Goal: Task Accomplishment & Management: Use online tool/utility

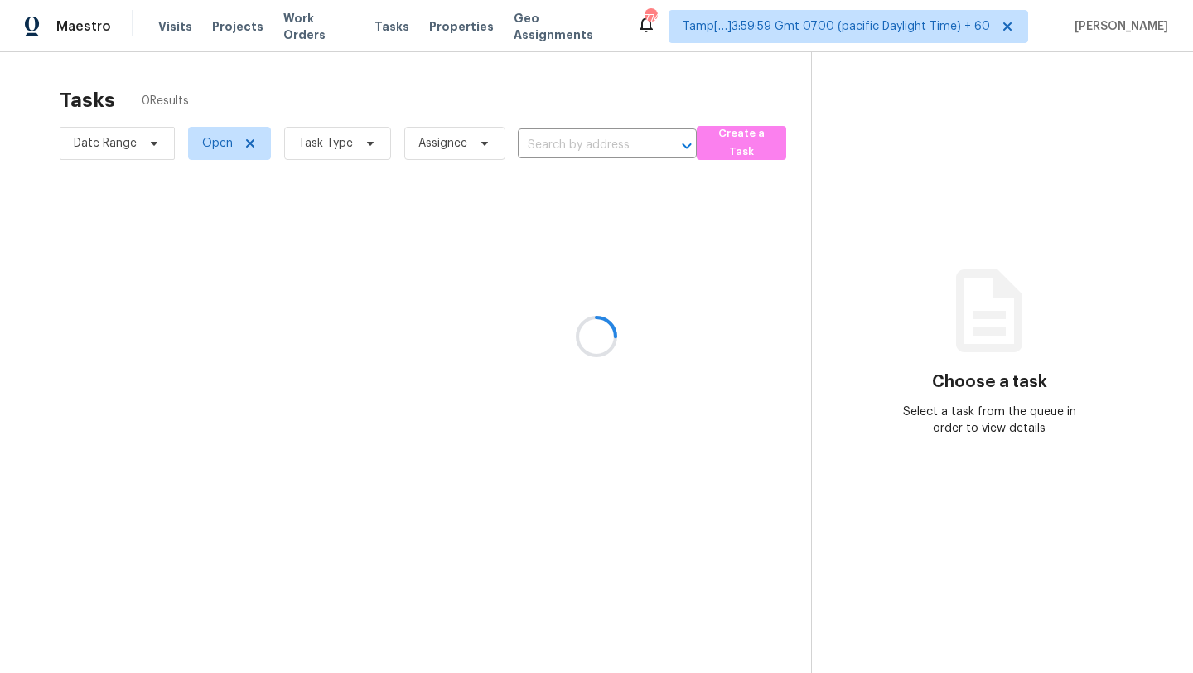
click at [358, 145] on div at bounding box center [596, 336] width 1193 height 673
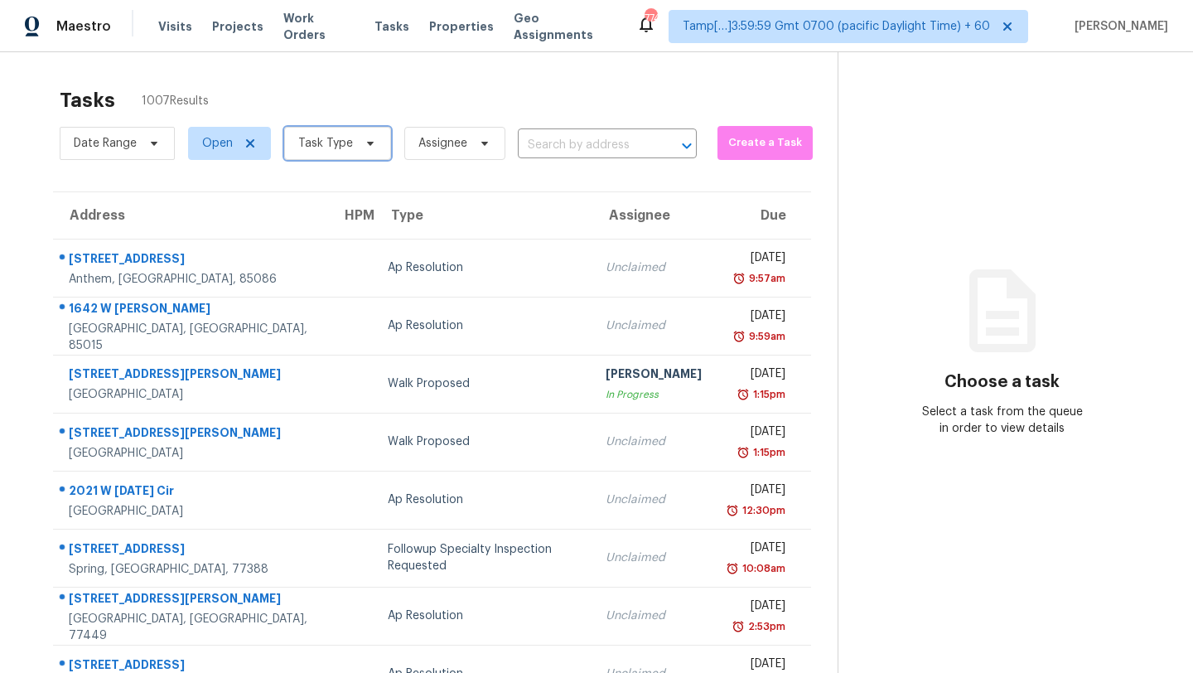
click at [359, 145] on span at bounding box center [368, 143] width 18 height 13
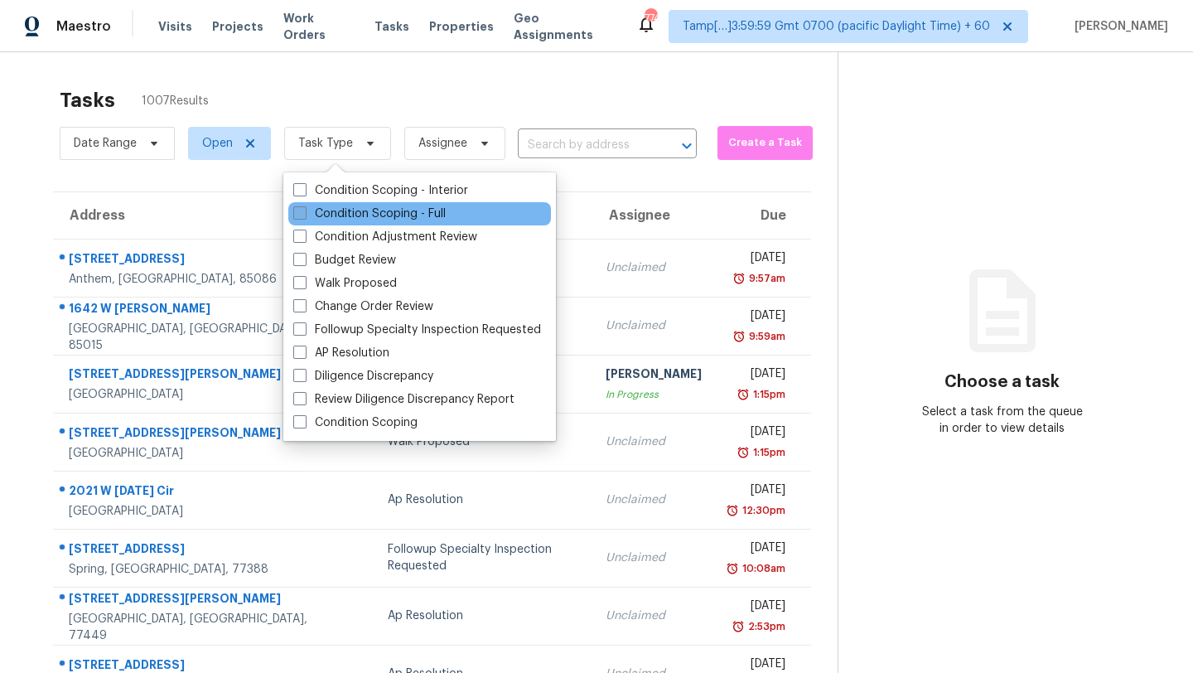
click at [337, 220] on label "Condition Scoping - Full" at bounding box center [369, 213] width 152 height 17
click at [304, 216] on input "Condition Scoping - Full" at bounding box center [298, 210] width 11 height 11
checkbox input "true"
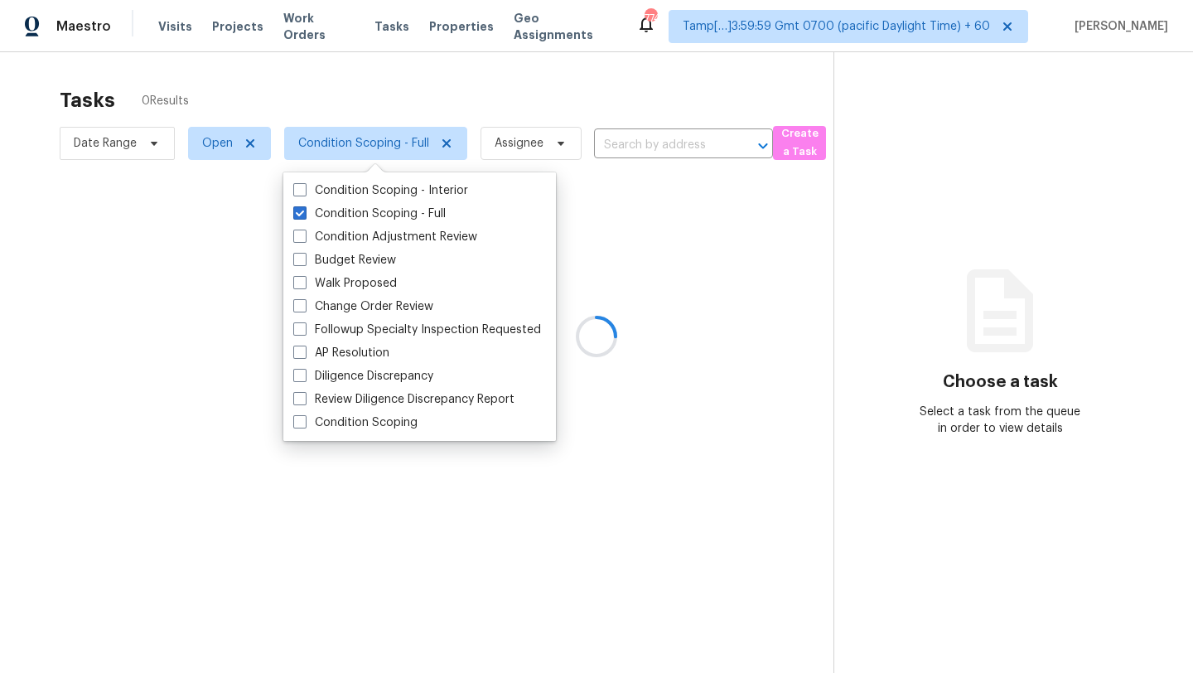
click at [398, 111] on div at bounding box center [596, 336] width 1193 height 673
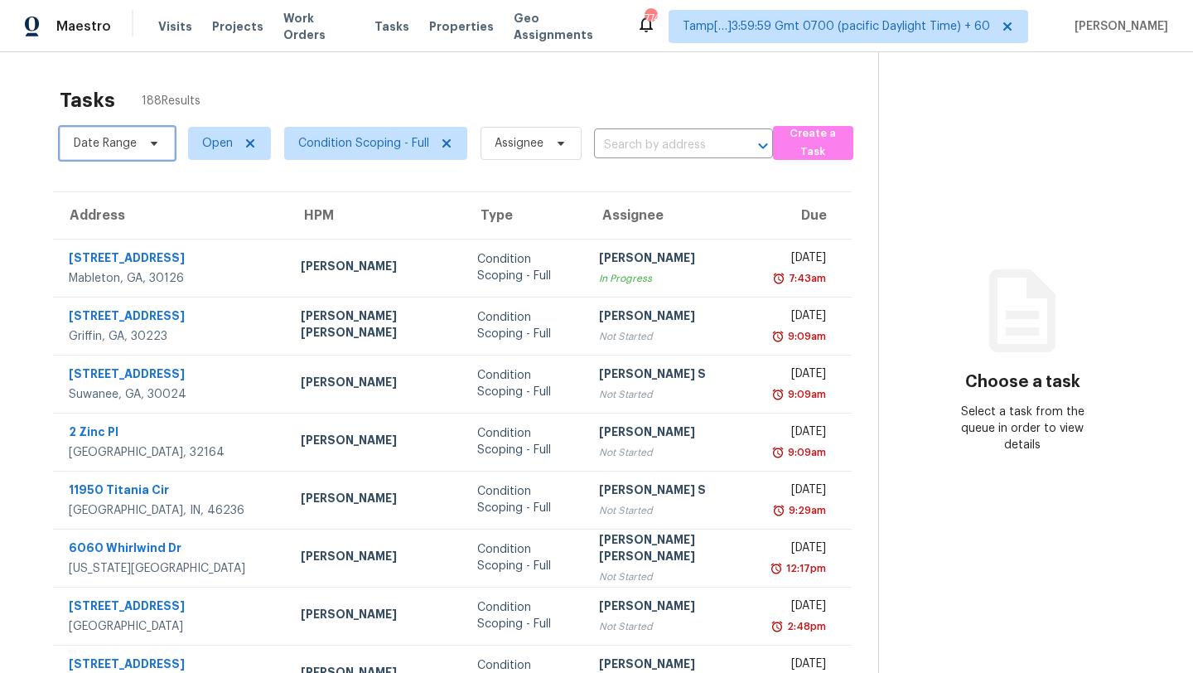
click at [126, 141] on span "Date Range" at bounding box center [105, 143] width 63 height 17
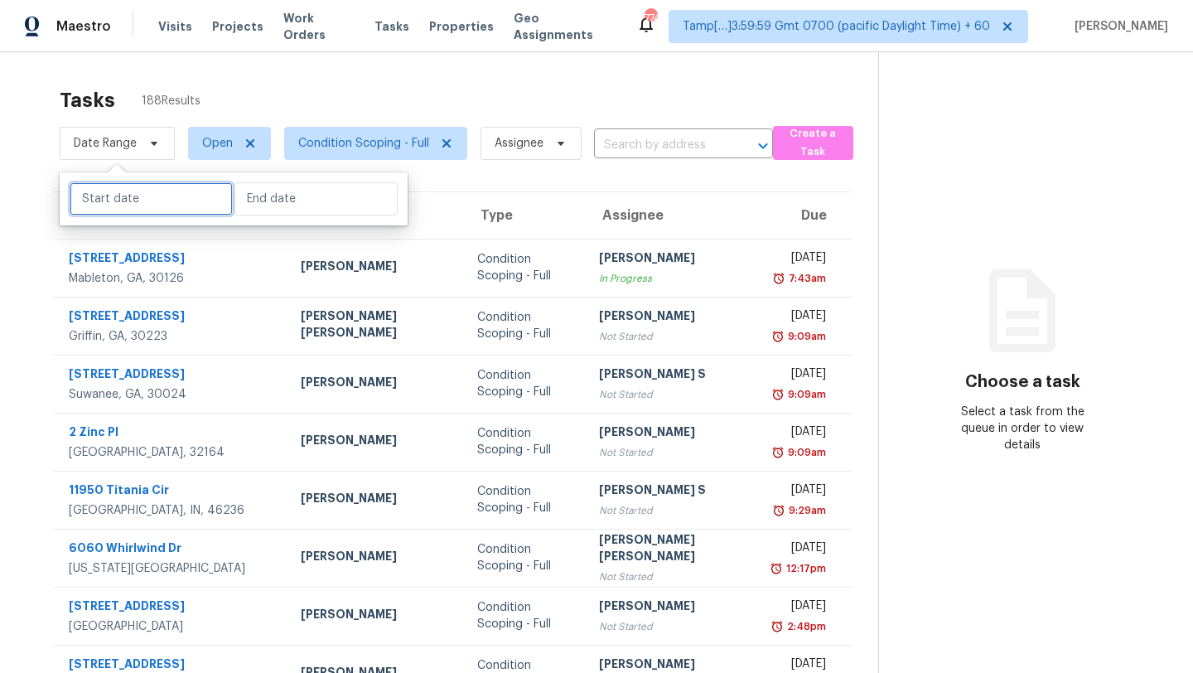
click at [124, 205] on input "text" at bounding box center [151, 198] width 163 height 33
select select "8"
select select "2025"
select select "9"
select select "2025"
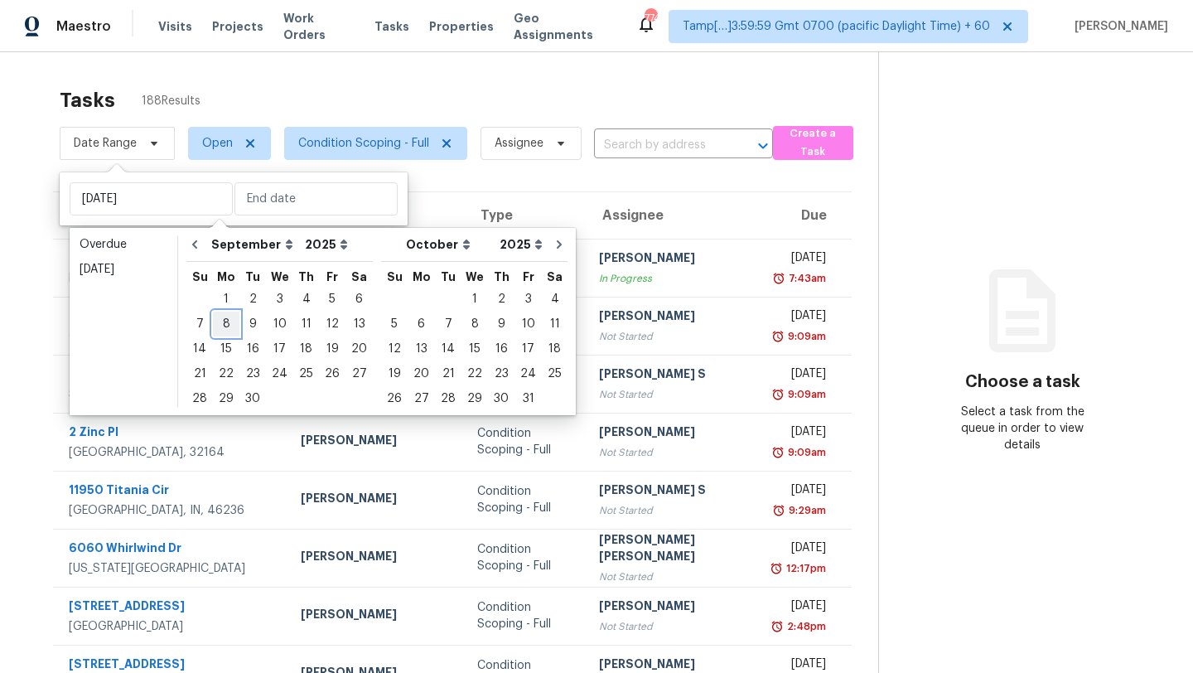
click at [235, 329] on div "8" at bounding box center [226, 323] width 27 height 23
type input "Mon, Sep 08"
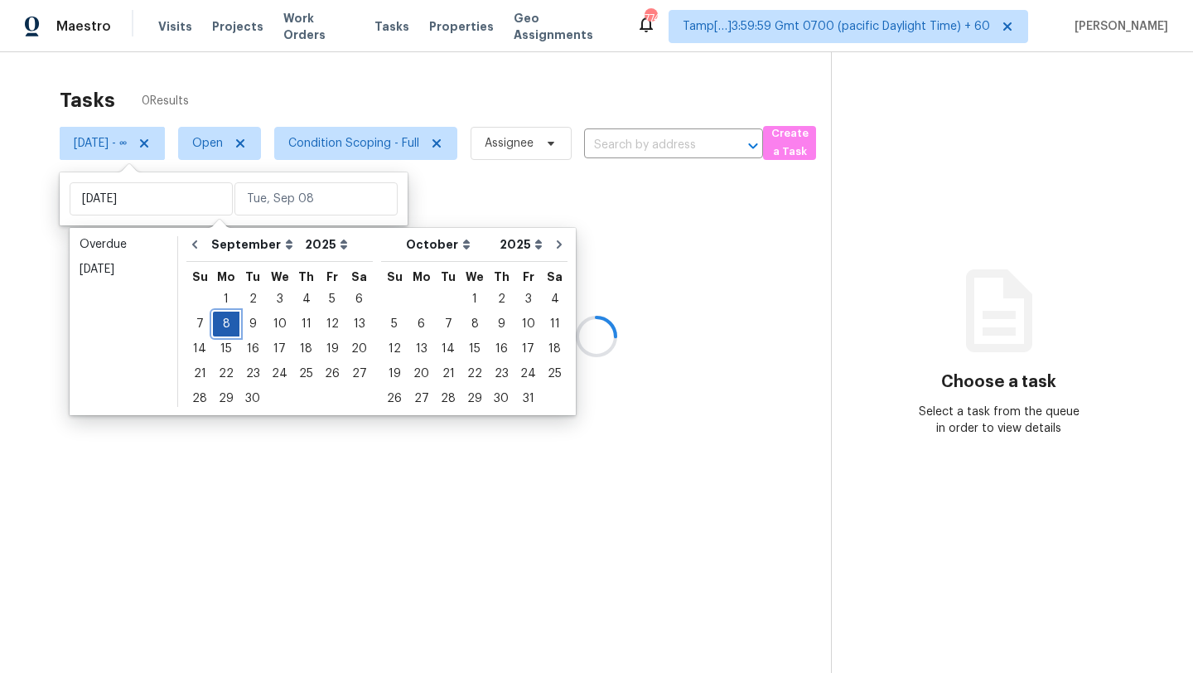
click at [235, 329] on div "8" at bounding box center [226, 323] width 27 height 23
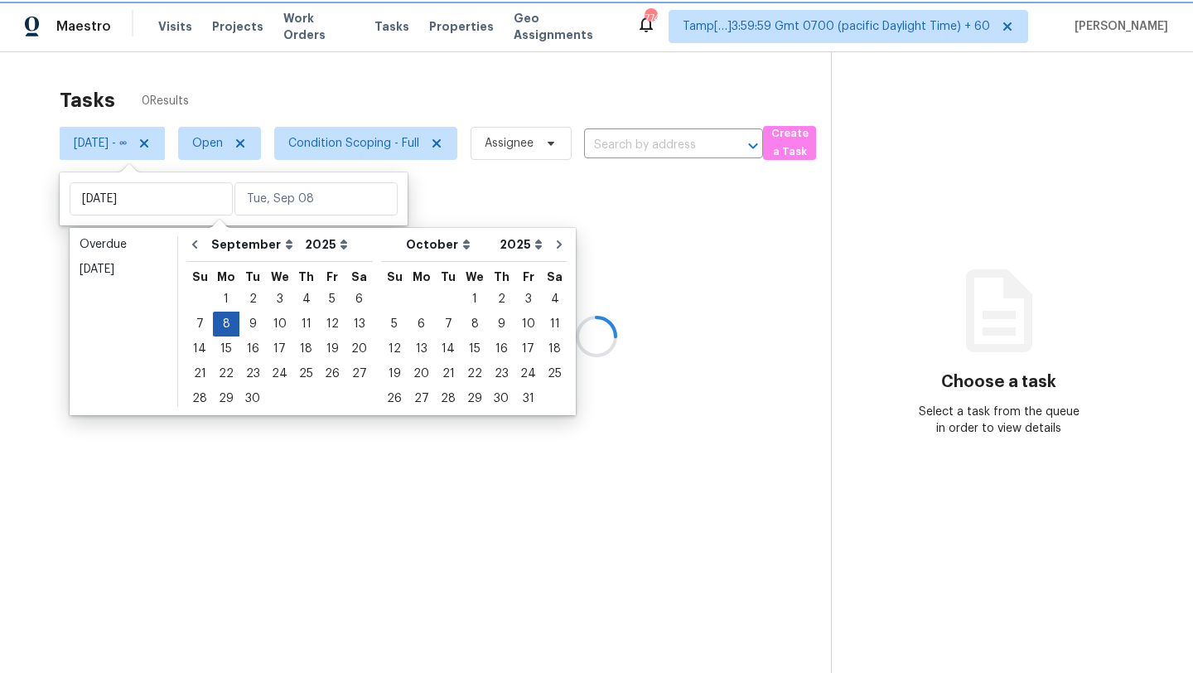
type input "Mon, Sep 08"
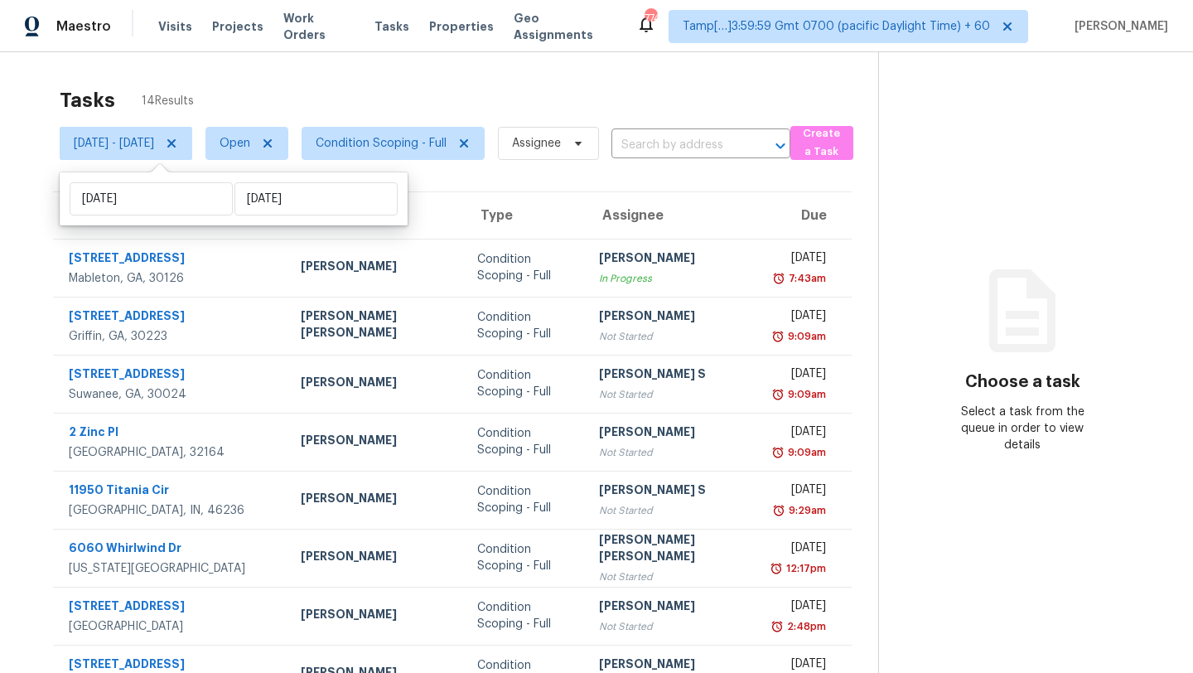
click at [370, 100] on div "Tasks 14 Results" at bounding box center [469, 100] width 819 height 43
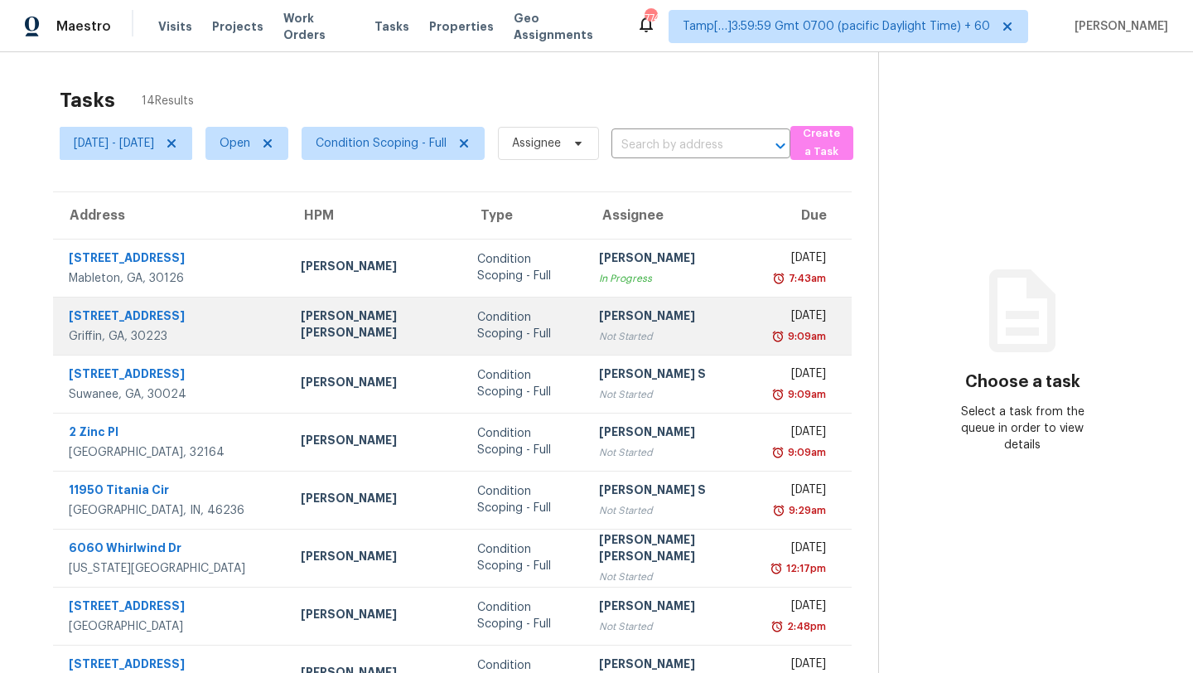
scroll to position [190, 0]
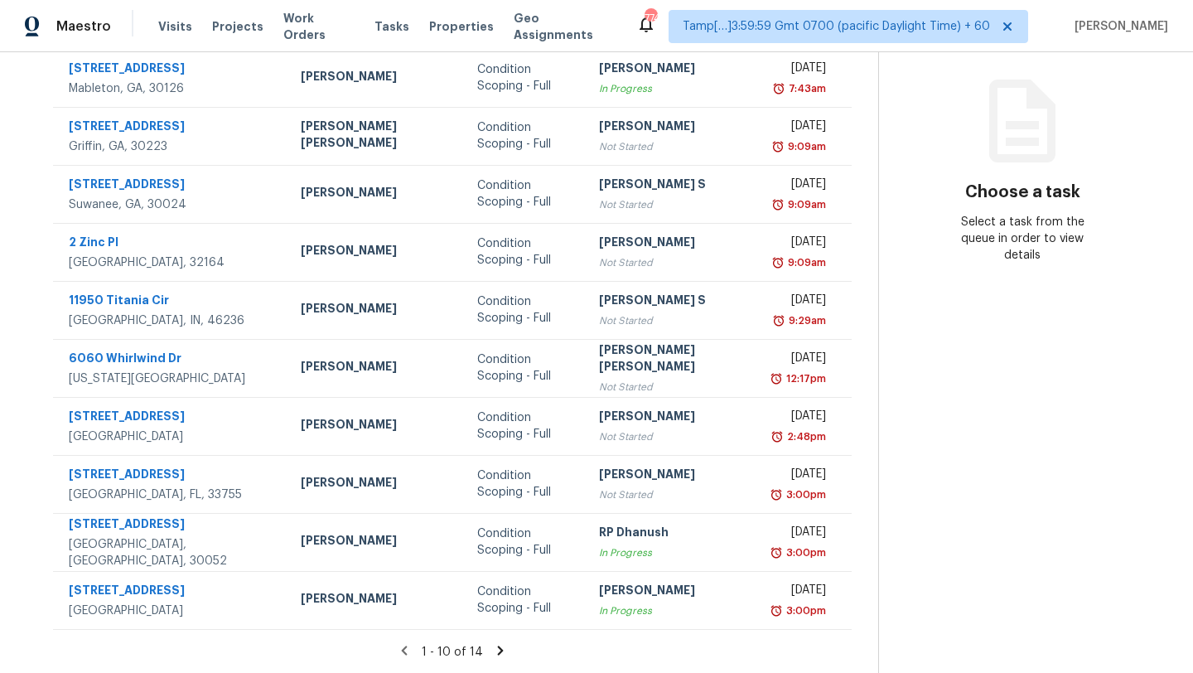
click at [493, 650] on icon at bounding box center [500, 650] width 15 height 15
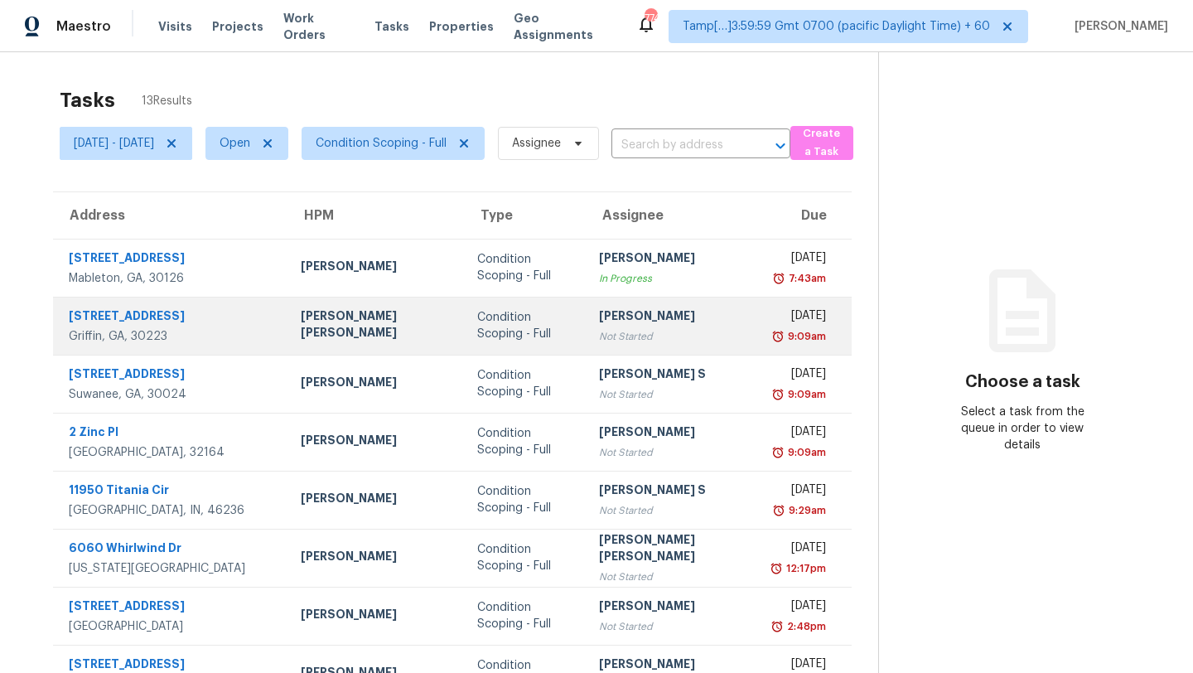
click at [586, 336] on td "Afran Peeran Not Started" at bounding box center [674, 326] width 176 height 58
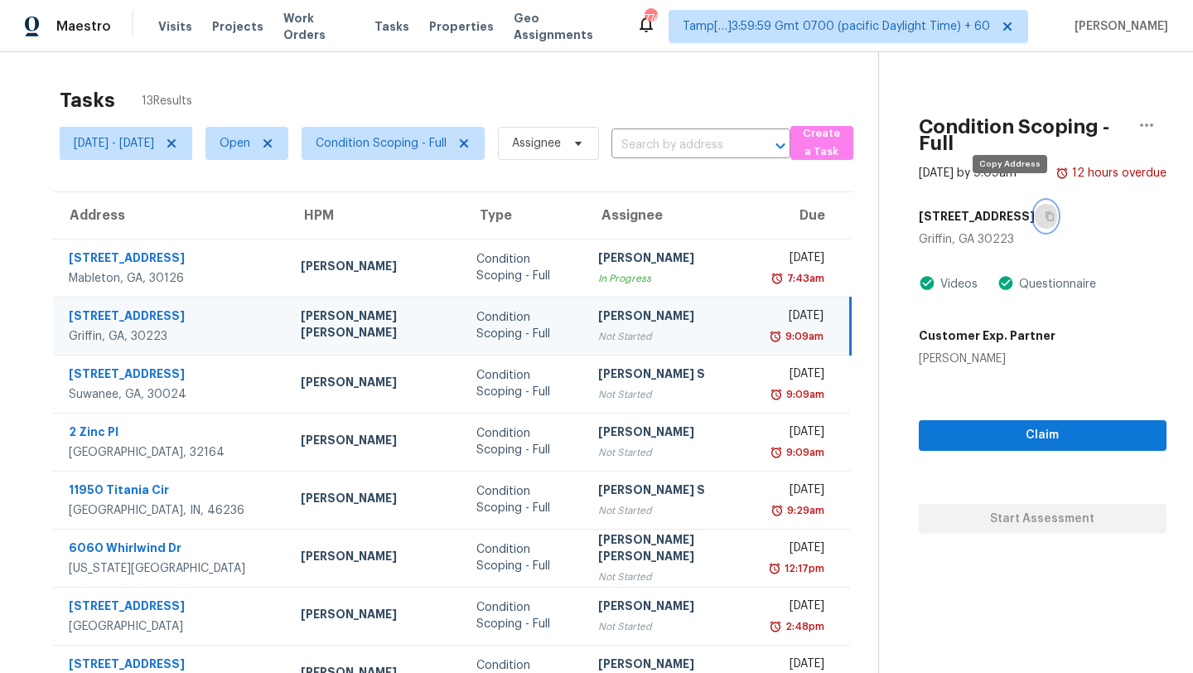
click at [1045, 211] on icon "button" at bounding box center [1050, 216] width 10 height 10
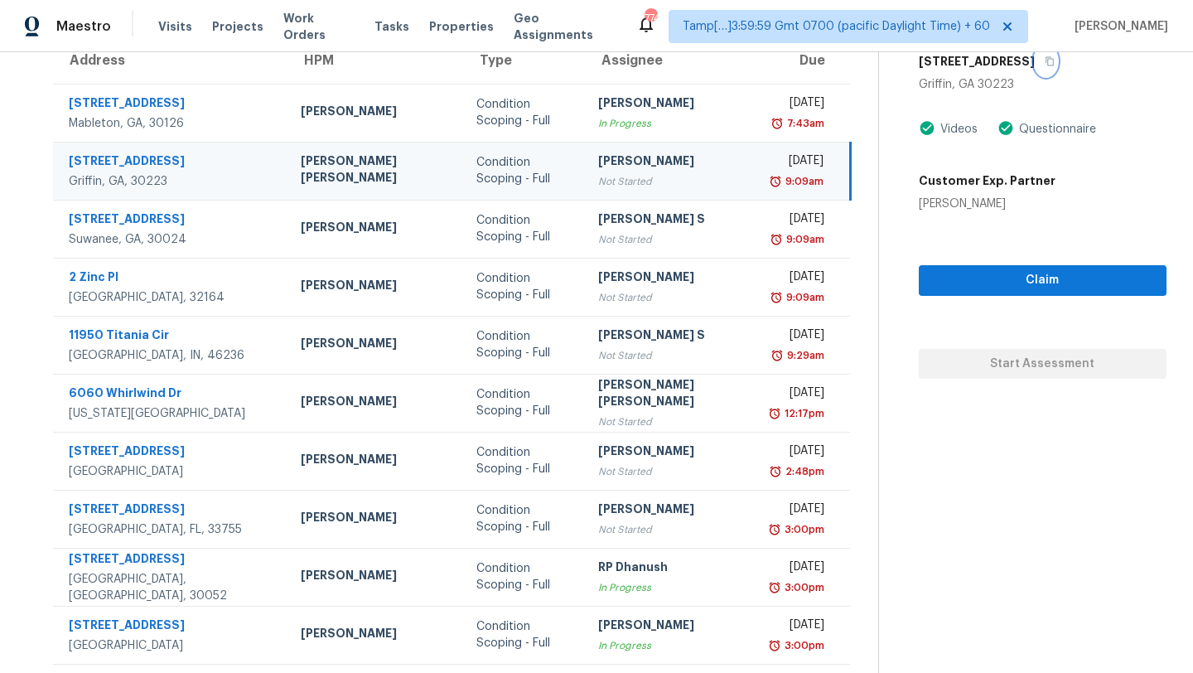
scroll to position [190, 0]
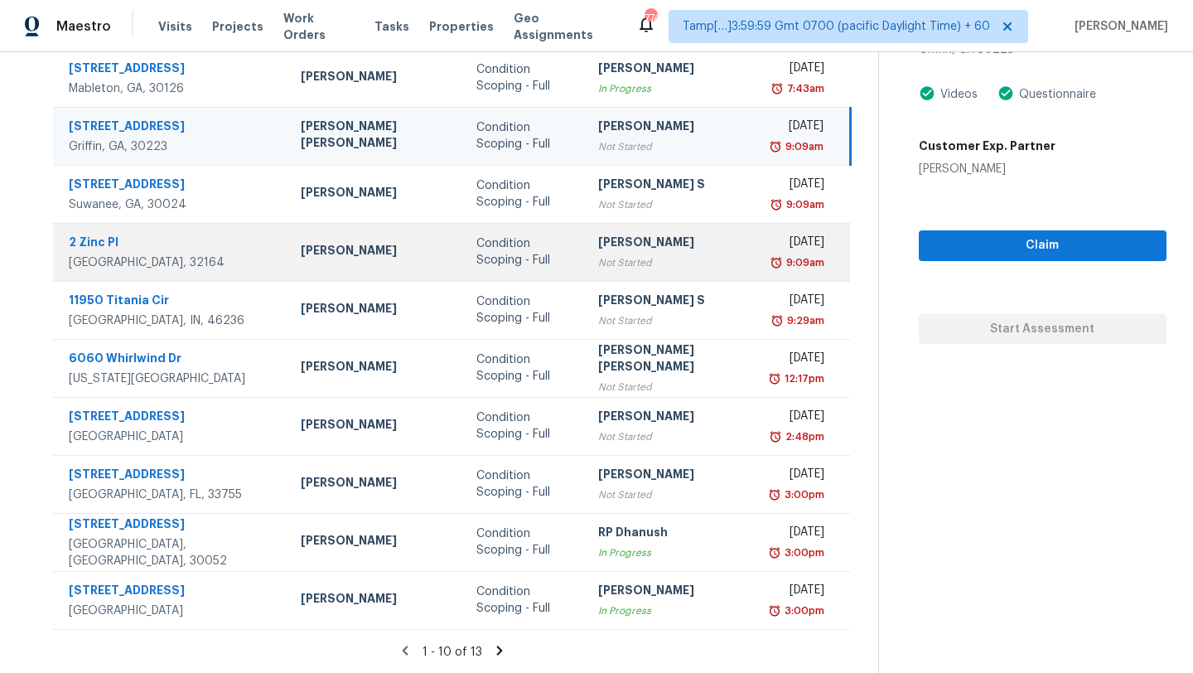
click at [655, 235] on div "[PERSON_NAME]" at bounding box center [672, 244] width 149 height 21
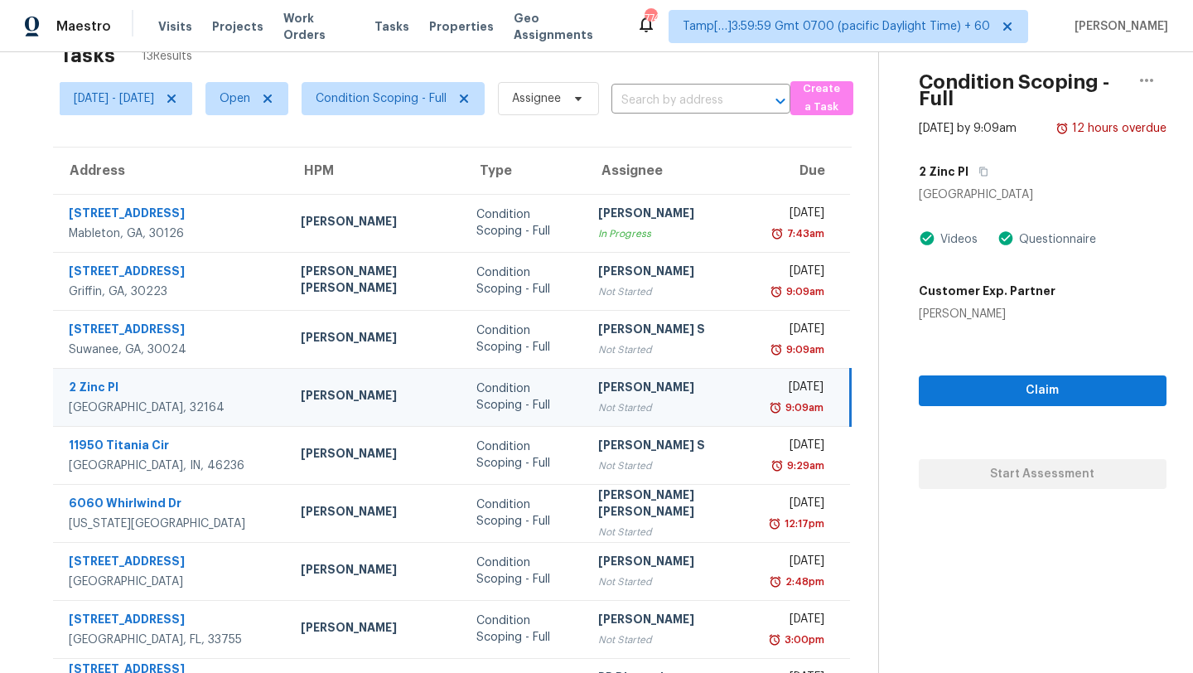
scroll to position [0, 0]
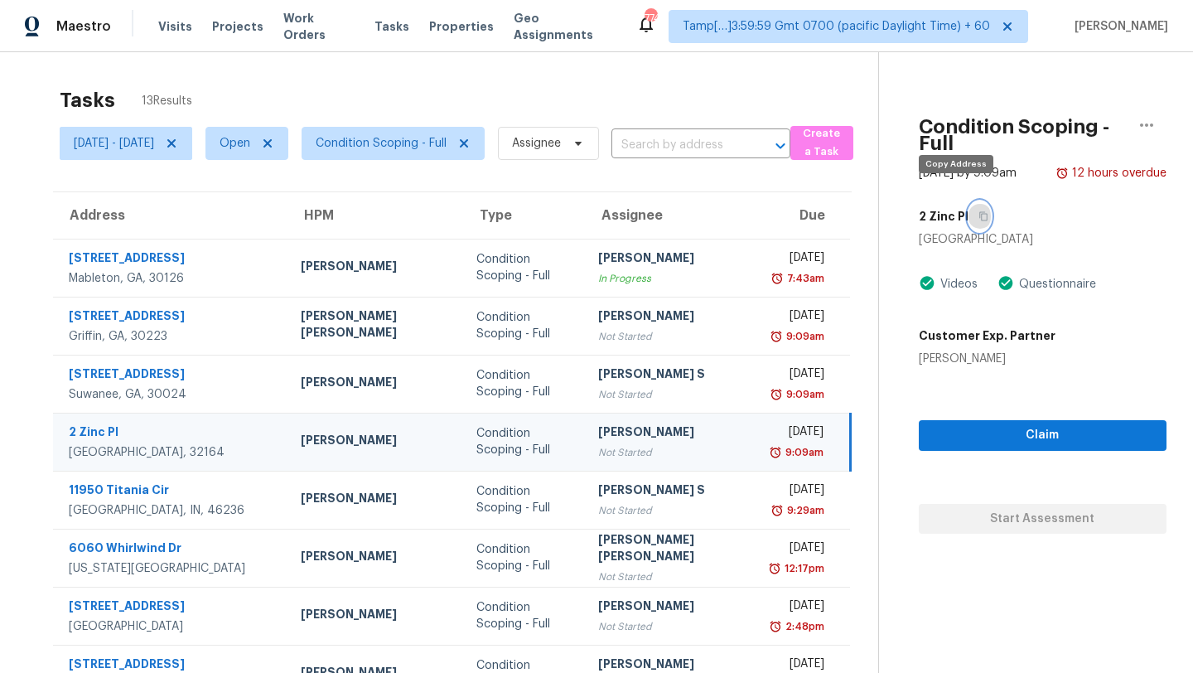
click at [978, 211] on icon "button" at bounding box center [983, 216] width 10 height 10
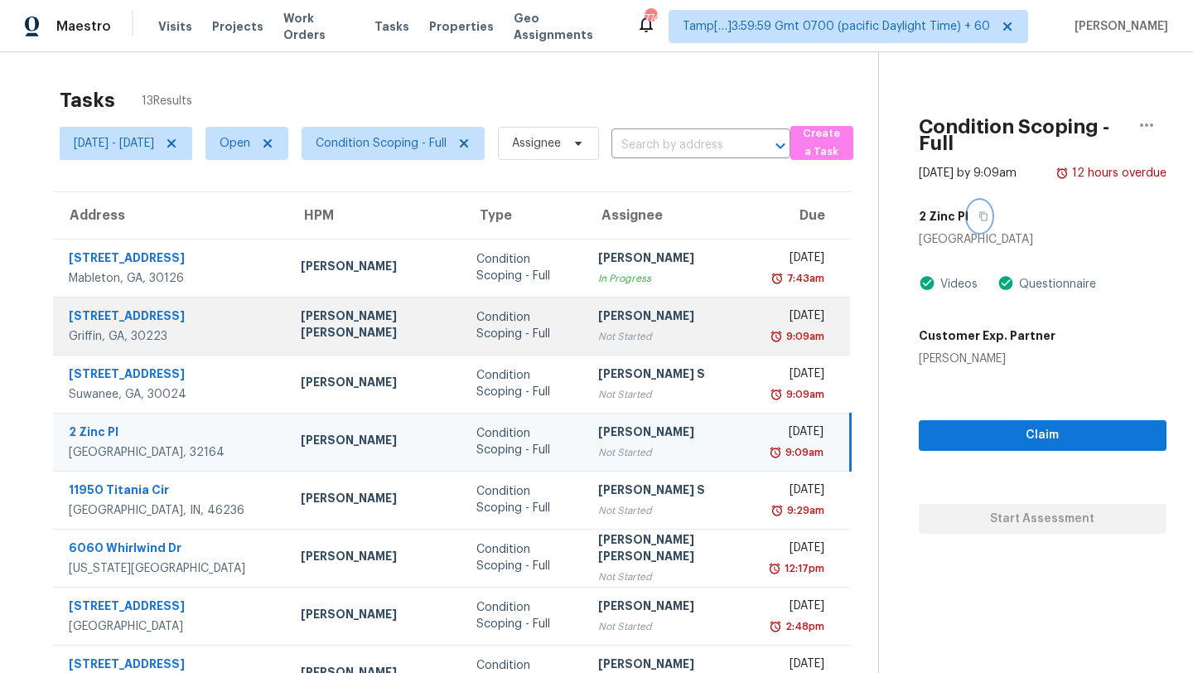
scroll to position [190, 0]
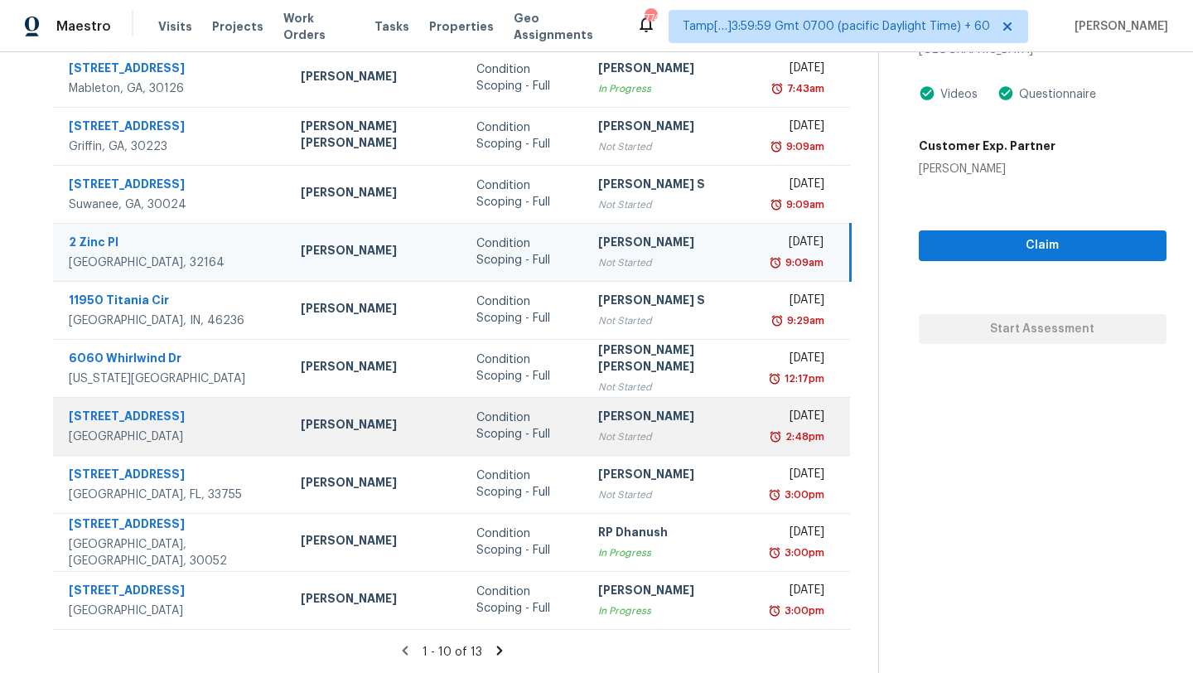
click at [640, 423] on div "[PERSON_NAME]" at bounding box center [672, 418] width 149 height 21
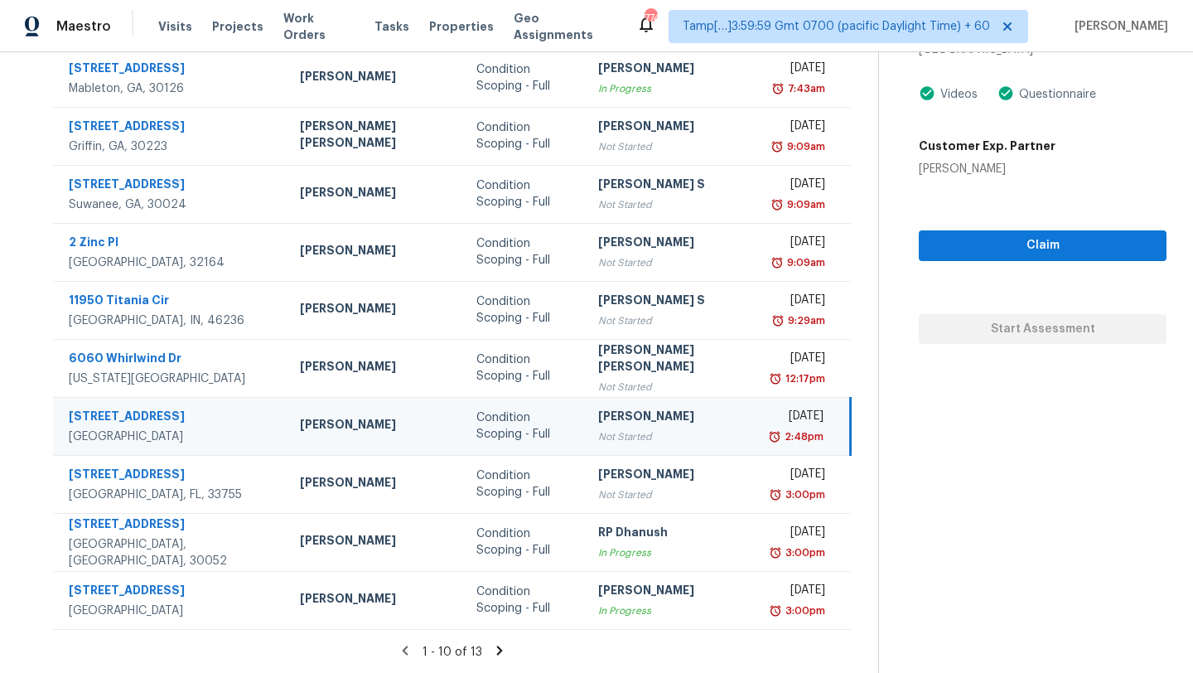
scroll to position [94, 0]
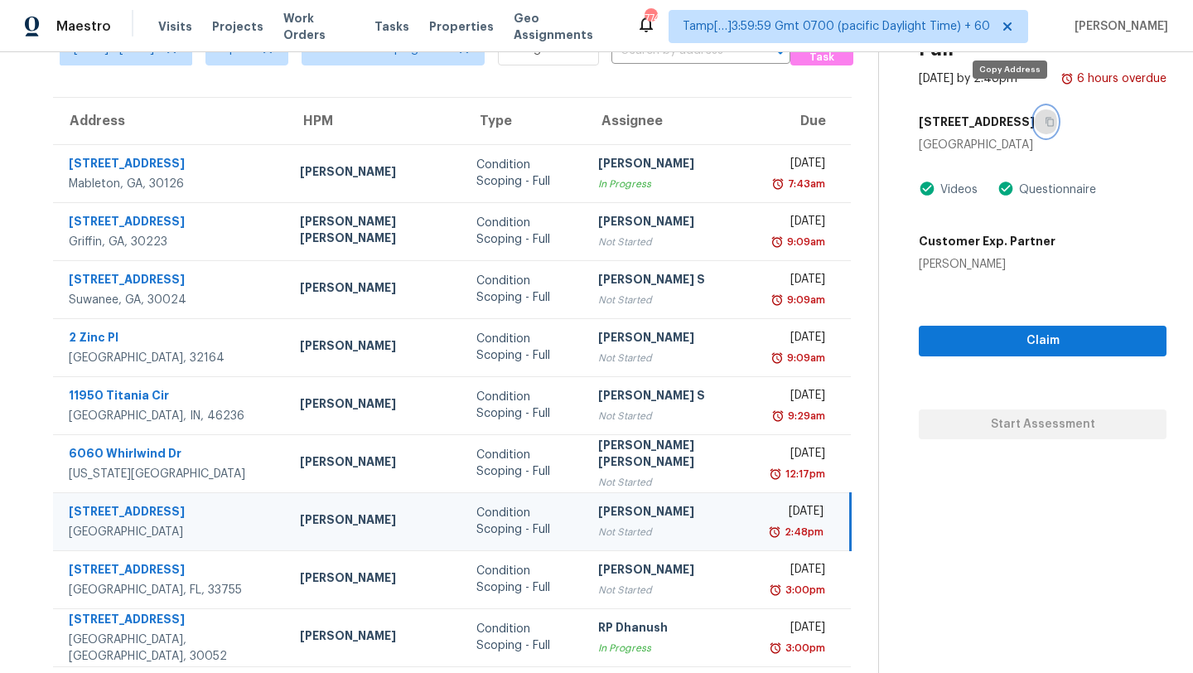
click at [1035, 107] on button "button" at bounding box center [1046, 122] width 22 height 30
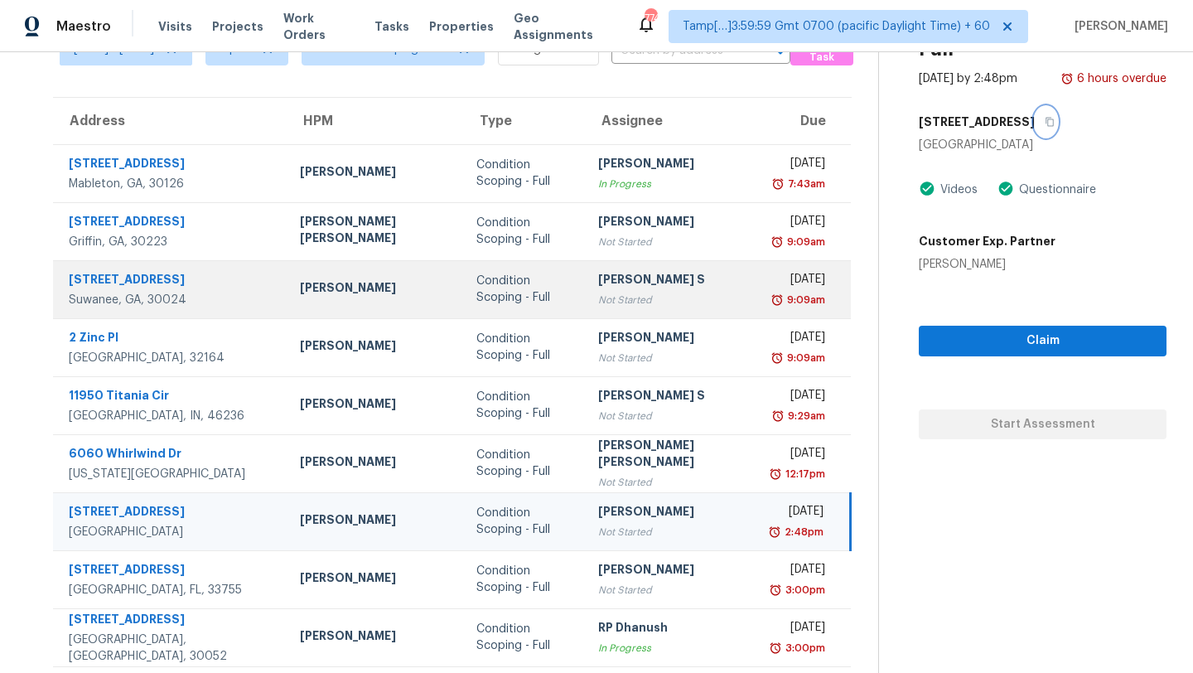
scroll to position [190, 0]
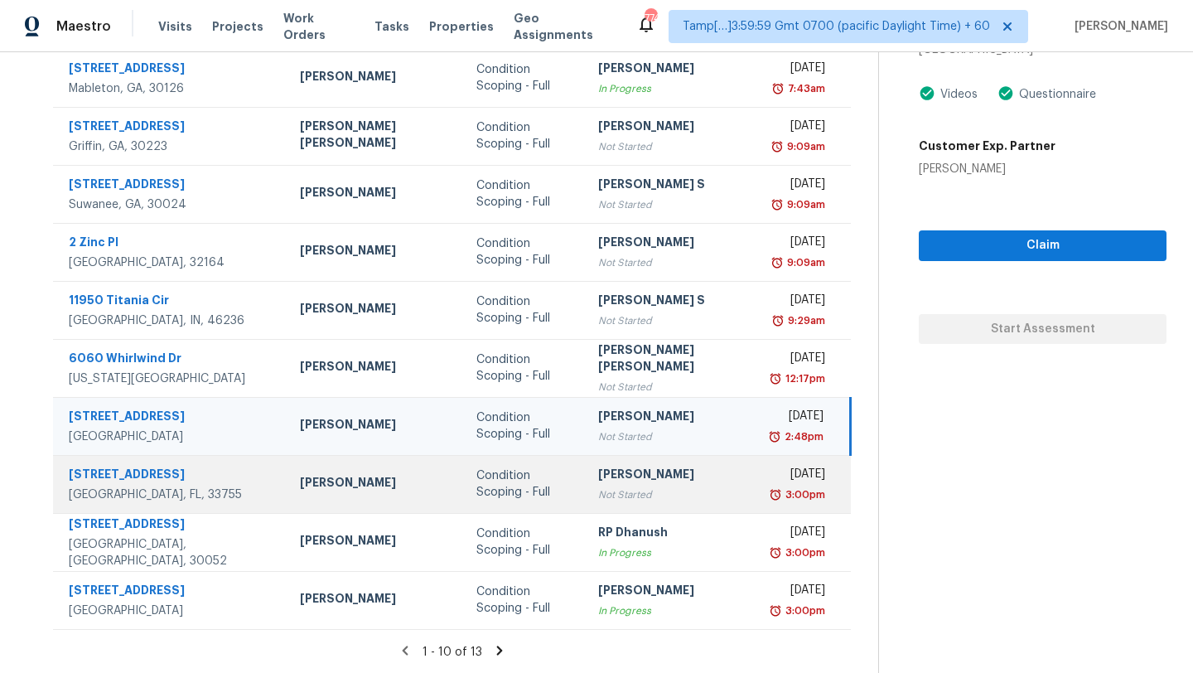
click at [616, 483] on div "[PERSON_NAME]" at bounding box center [672, 476] width 149 height 21
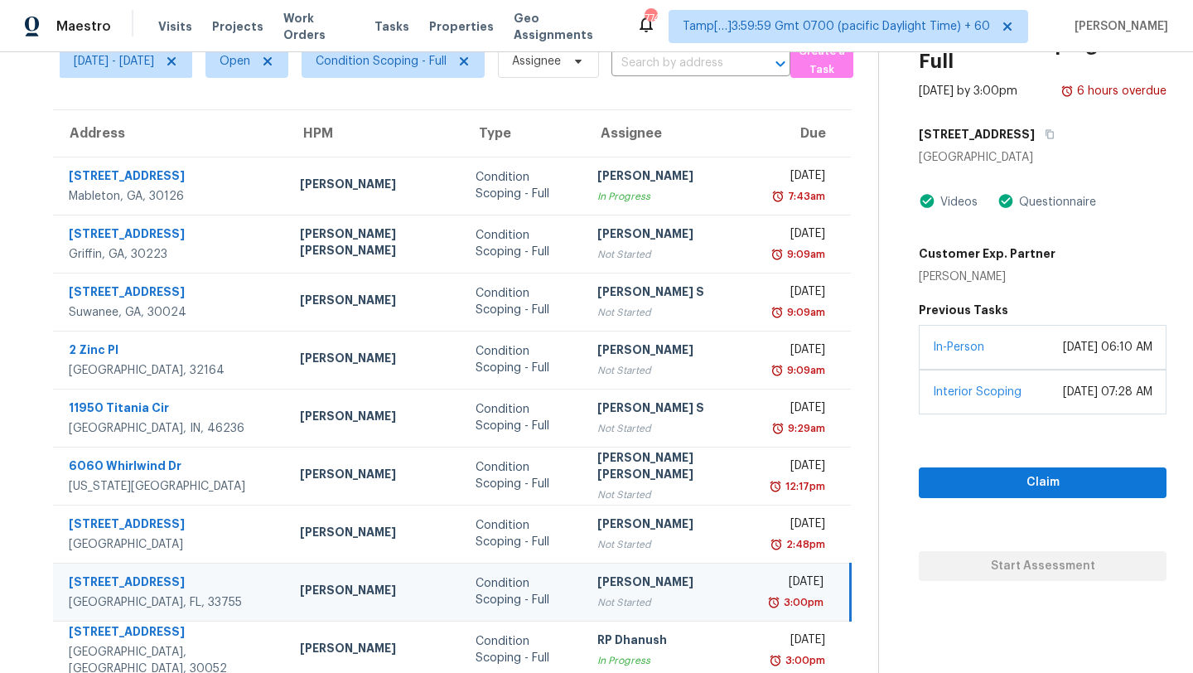
scroll to position [72, 0]
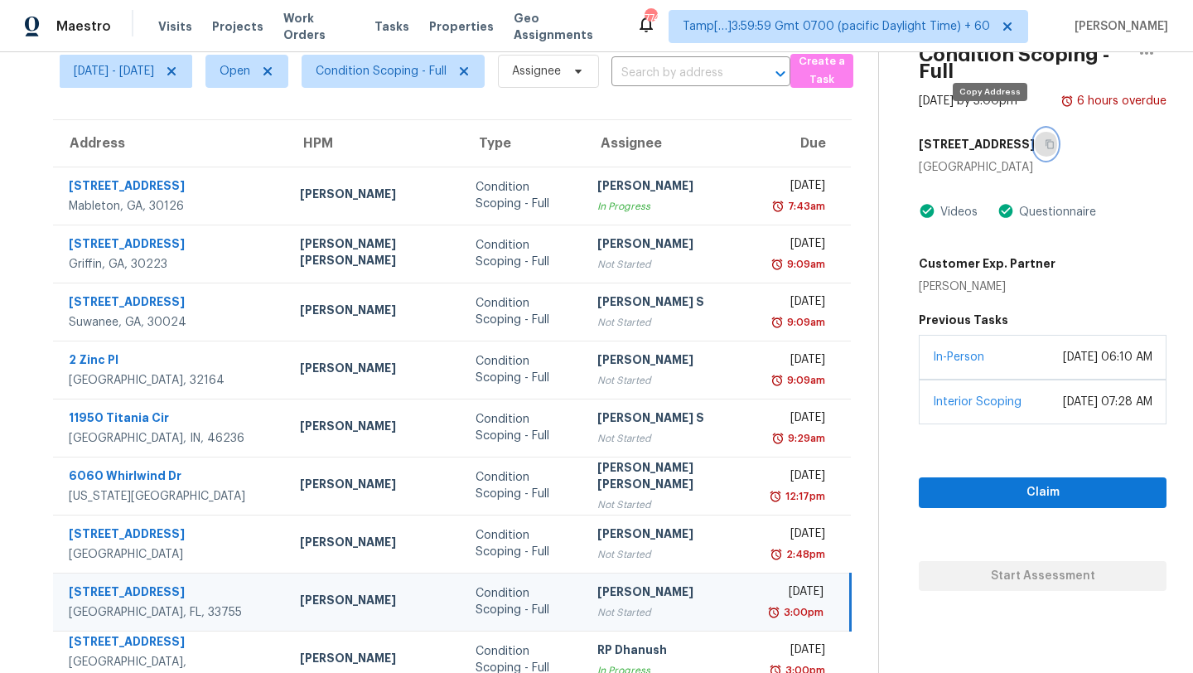
click at [1045, 139] on icon "button" at bounding box center [1050, 144] width 10 height 10
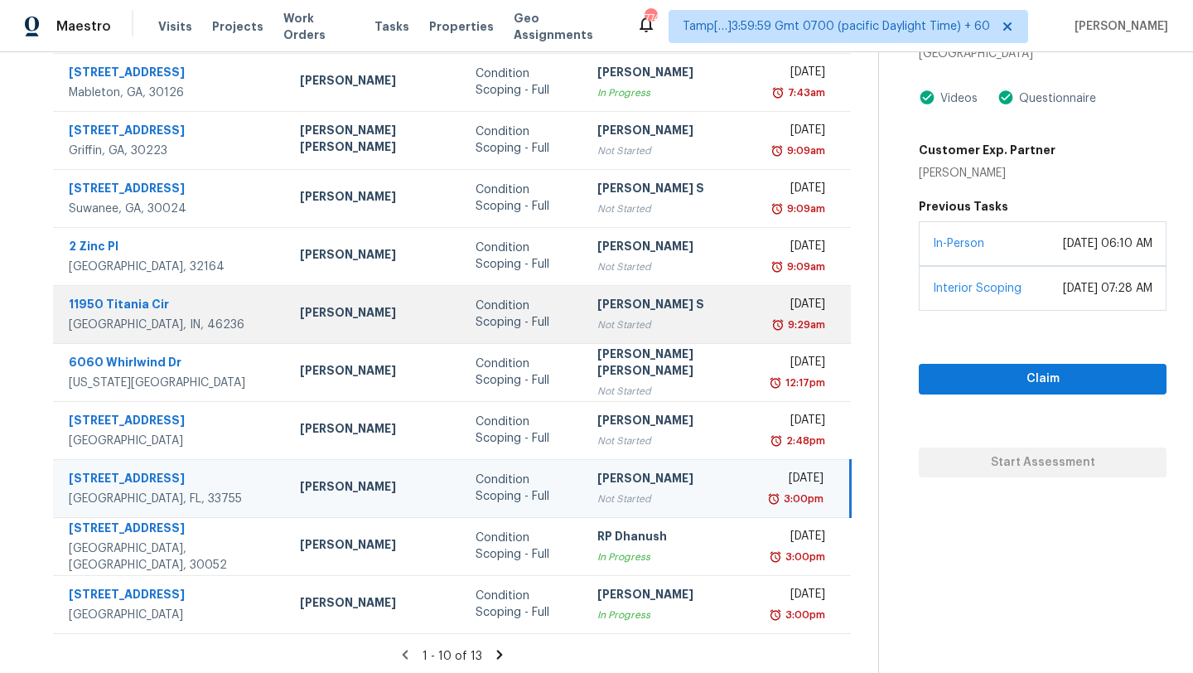
scroll to position [190, 0]
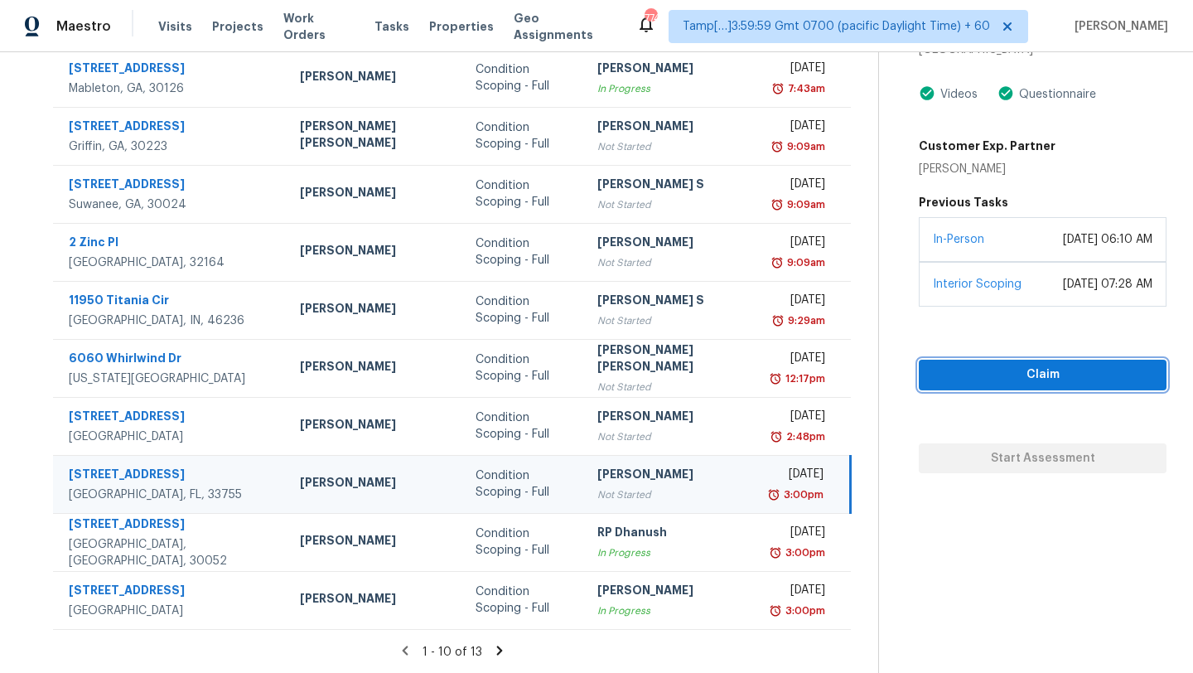
click at [966, 365] on span "Claim" at bounding box center [1042, 375] width 221 height 21
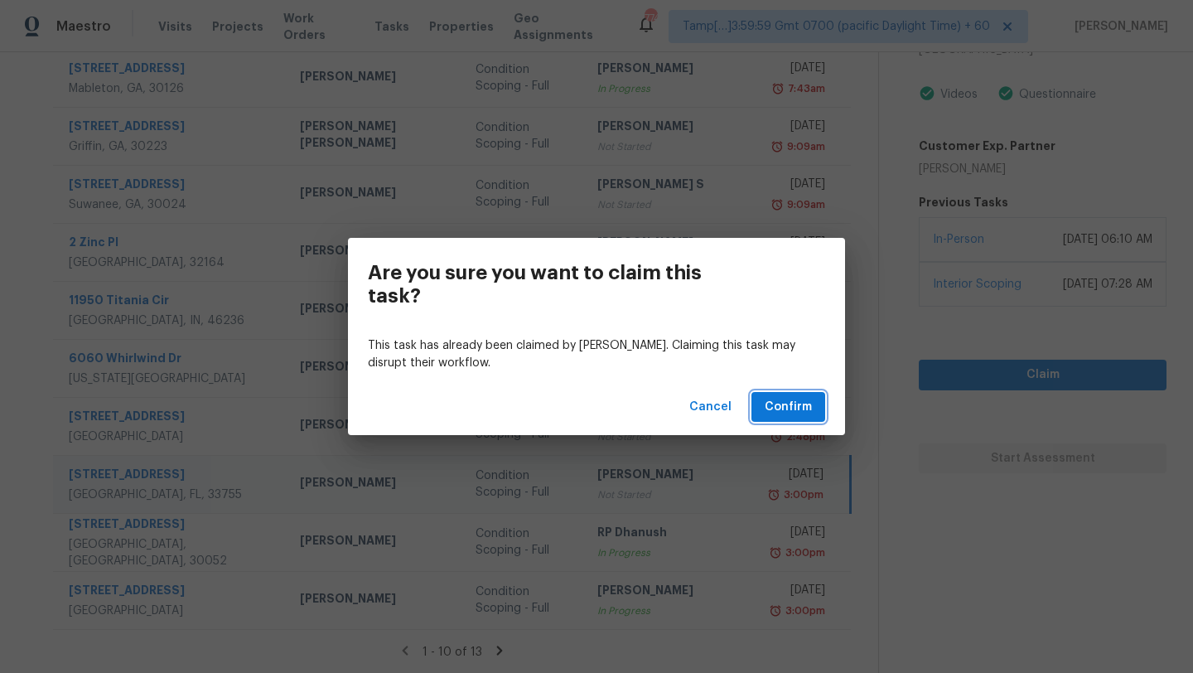
click at [780, 412] on span "Confirm" at bounding box center [788, 407] width 47 height 21
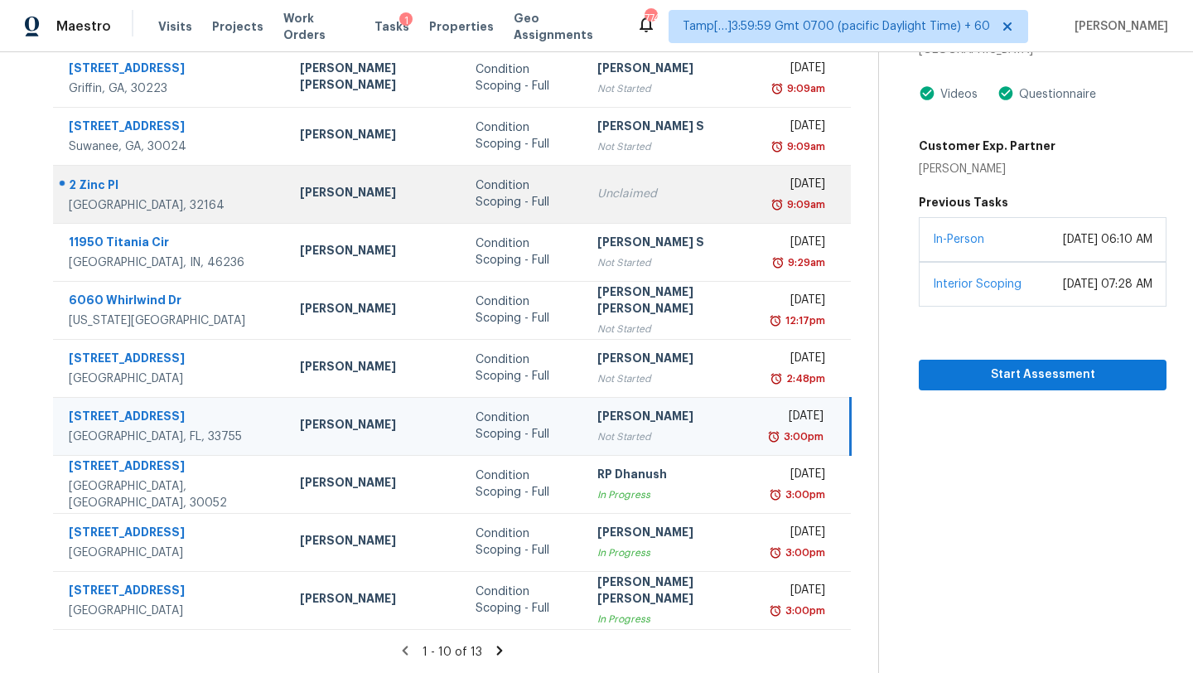
click at [604, 181] on td "Unclaimed" at bounding box center [672, 194] width 176 height 58
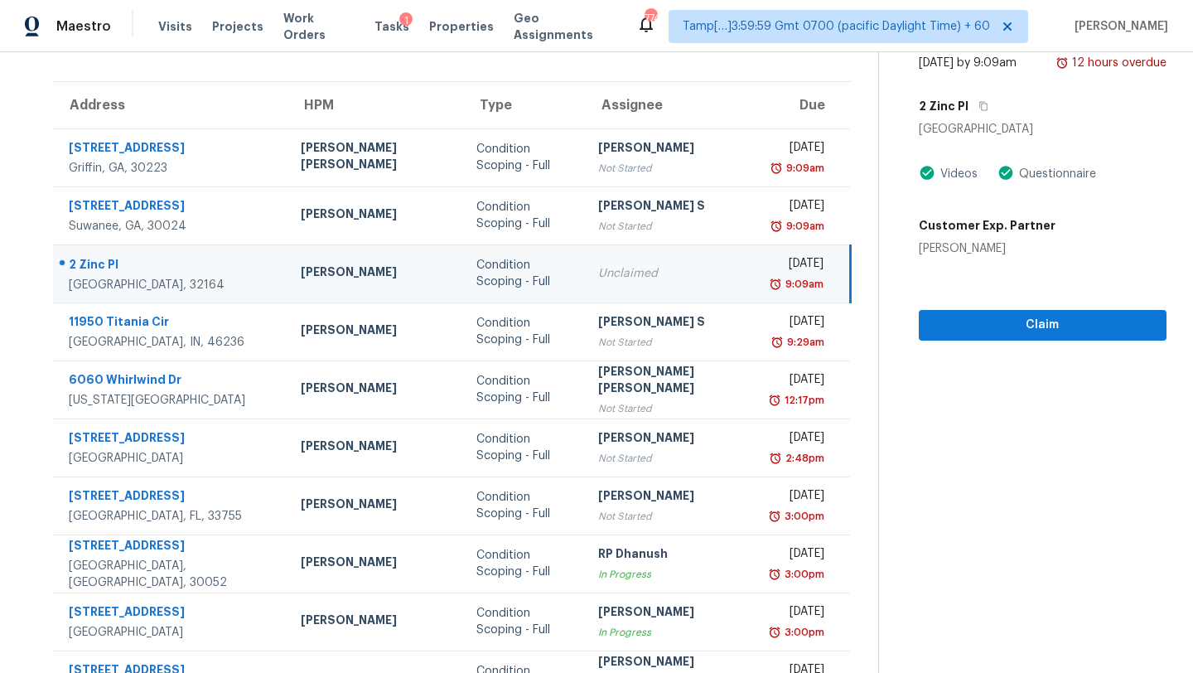
scroll to position [0, 0]
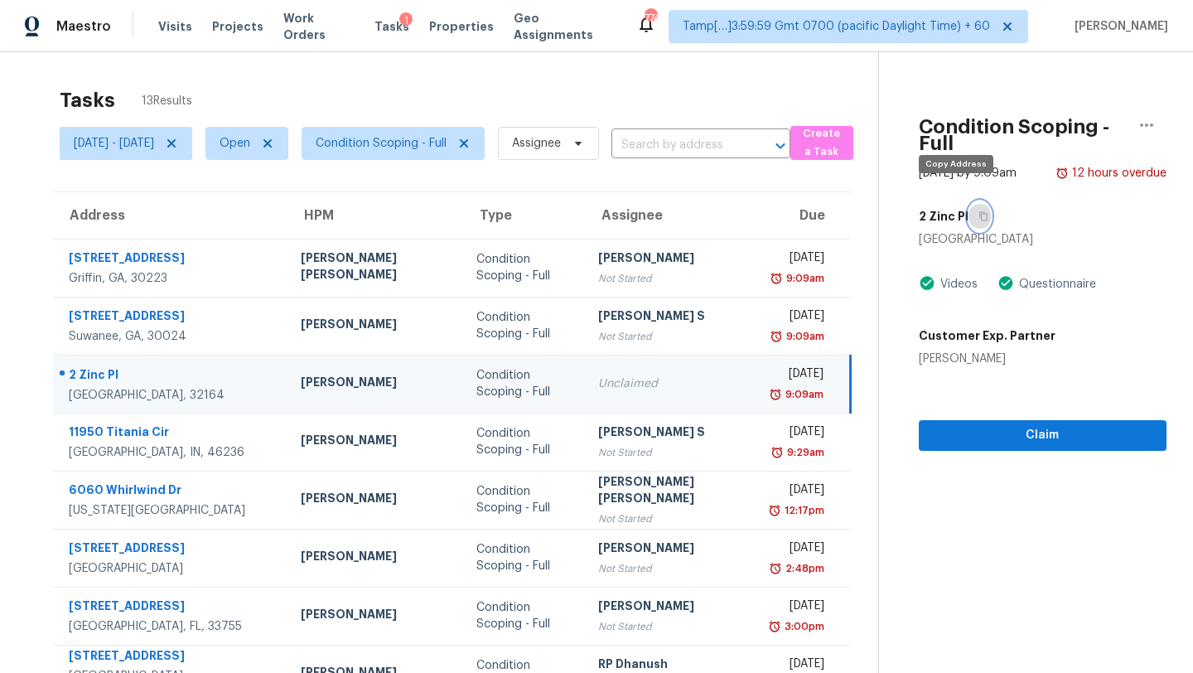
click at [978, 211] on icon "button" at bounding box center [983, 216] width 10 height 10
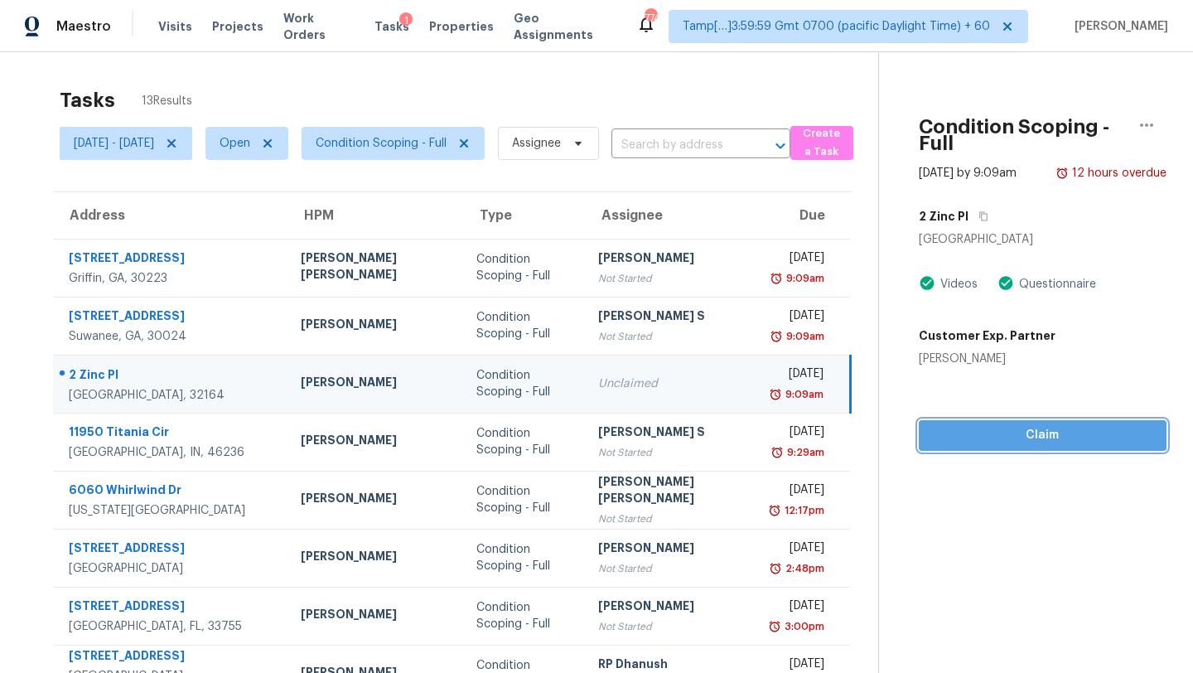
click at [956, 425] on span "Claim" at bounding box center [1042, 435] width 221 height 21
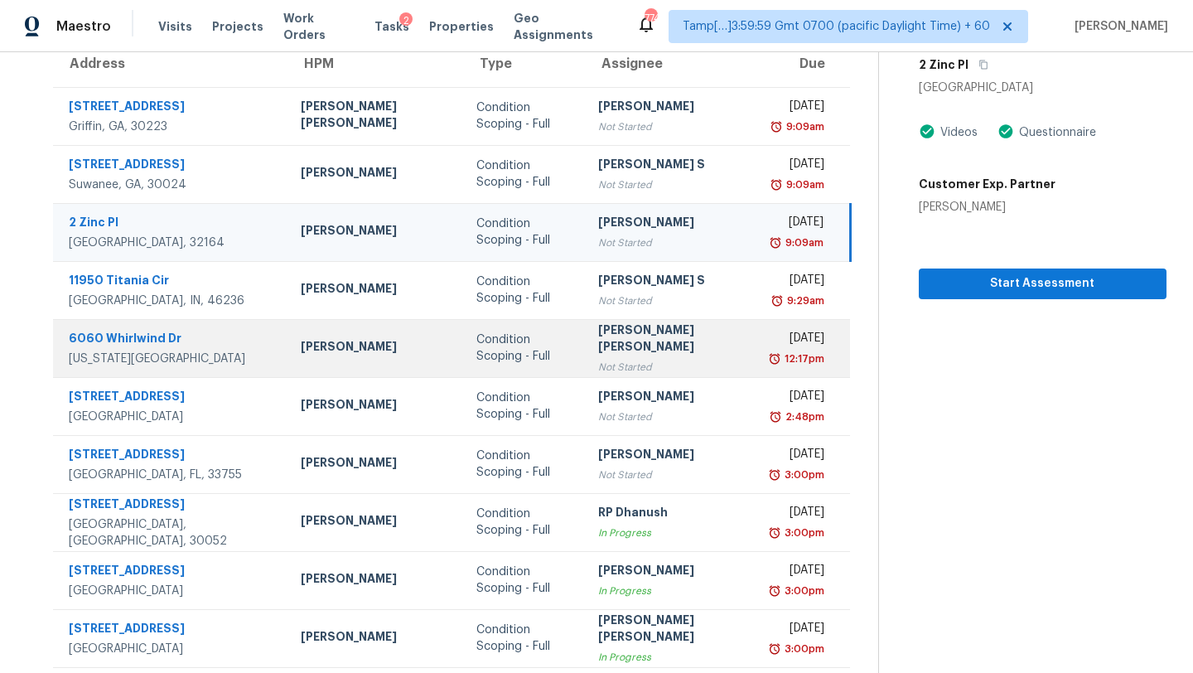
scroll to position [190, 0]
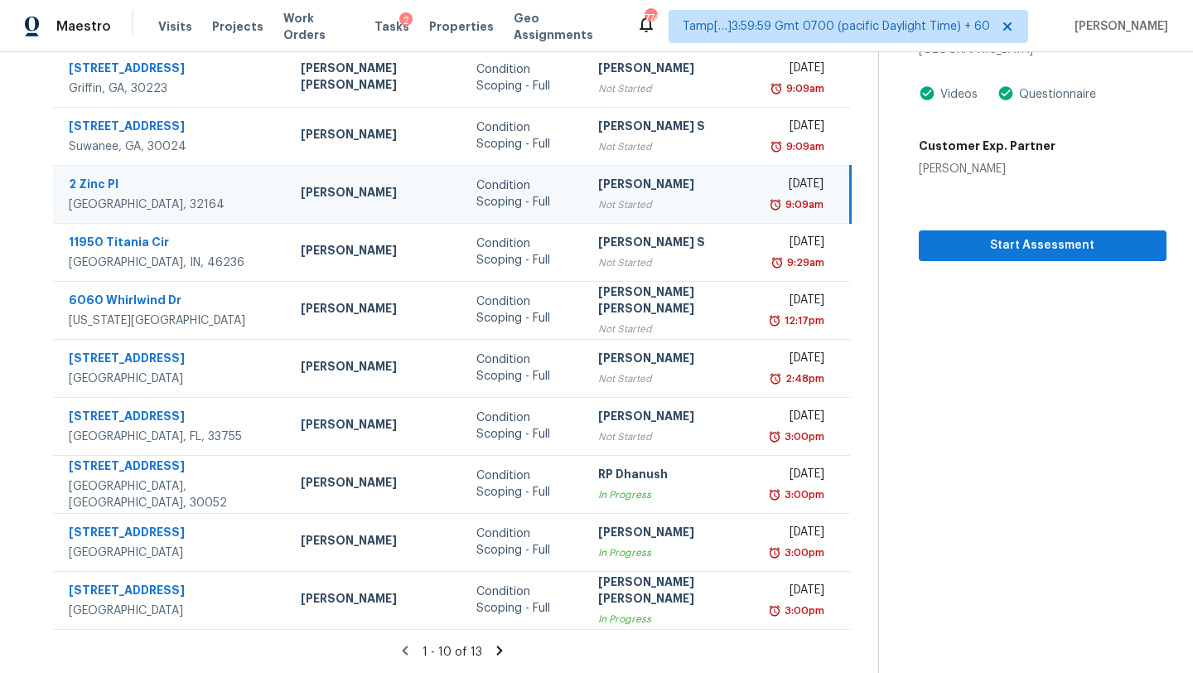
click at [492, 649] on icon at bounding box center [499, 650] width 15 height 15
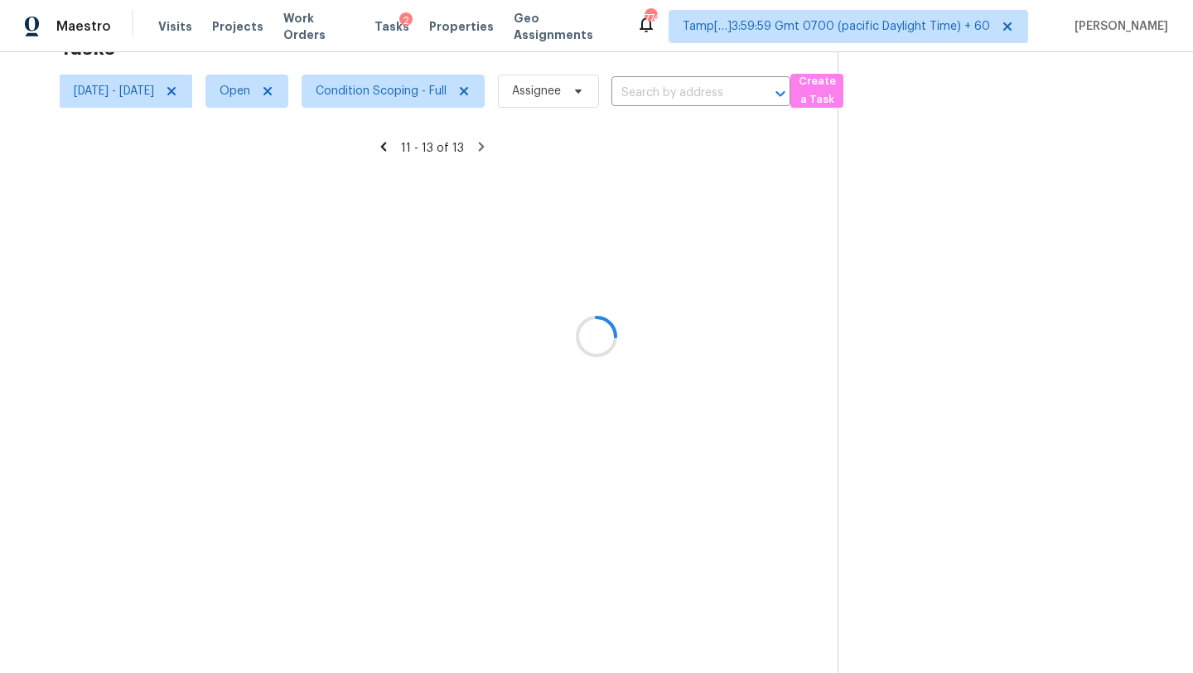
scroll to position [52, 0]
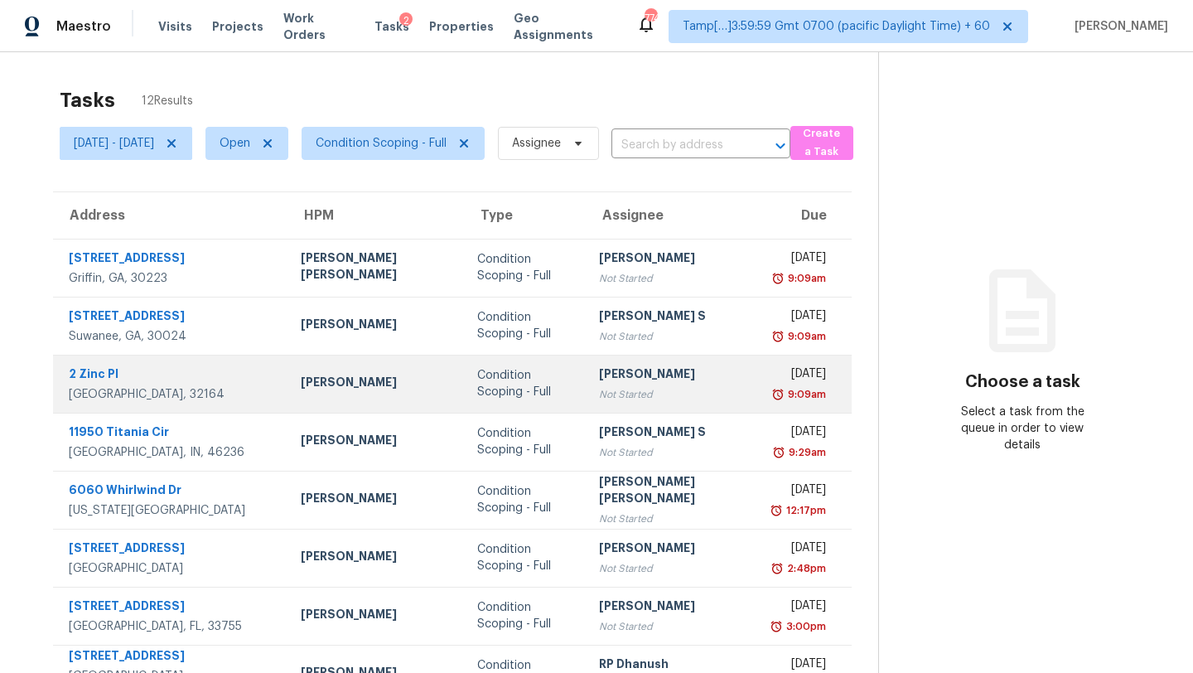
click at [655, 370] on div "[PERSON_NAME]" at bounding box center [674, 375] width 150 height 21
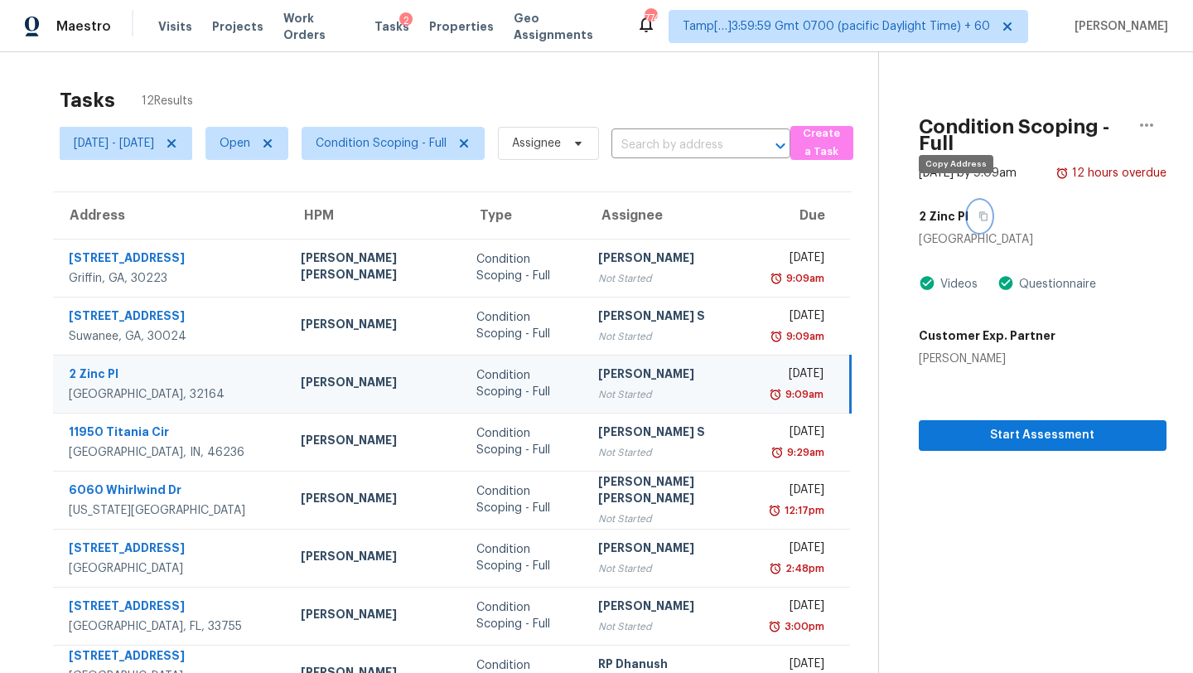
click at [978, 211] on icon "button" at bounding box center [983, 216] width 10 height 10
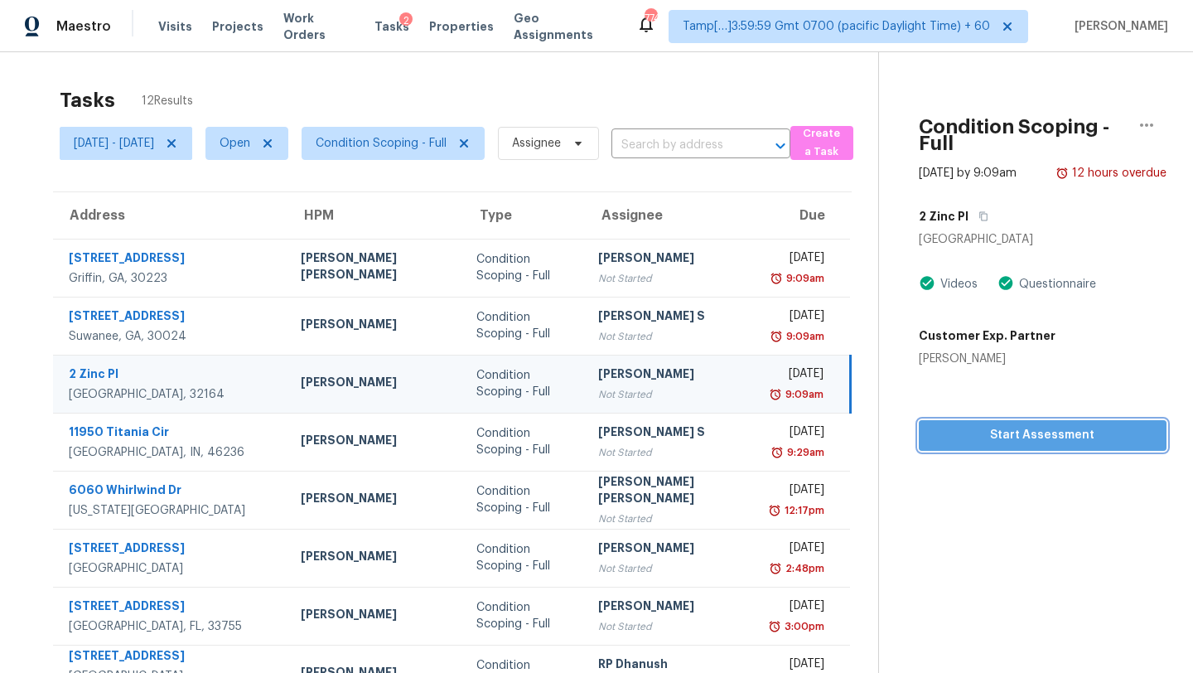
click at [966, 425] on span "Start Assessment" at bounding box center [1042, 435] width 221 height 21
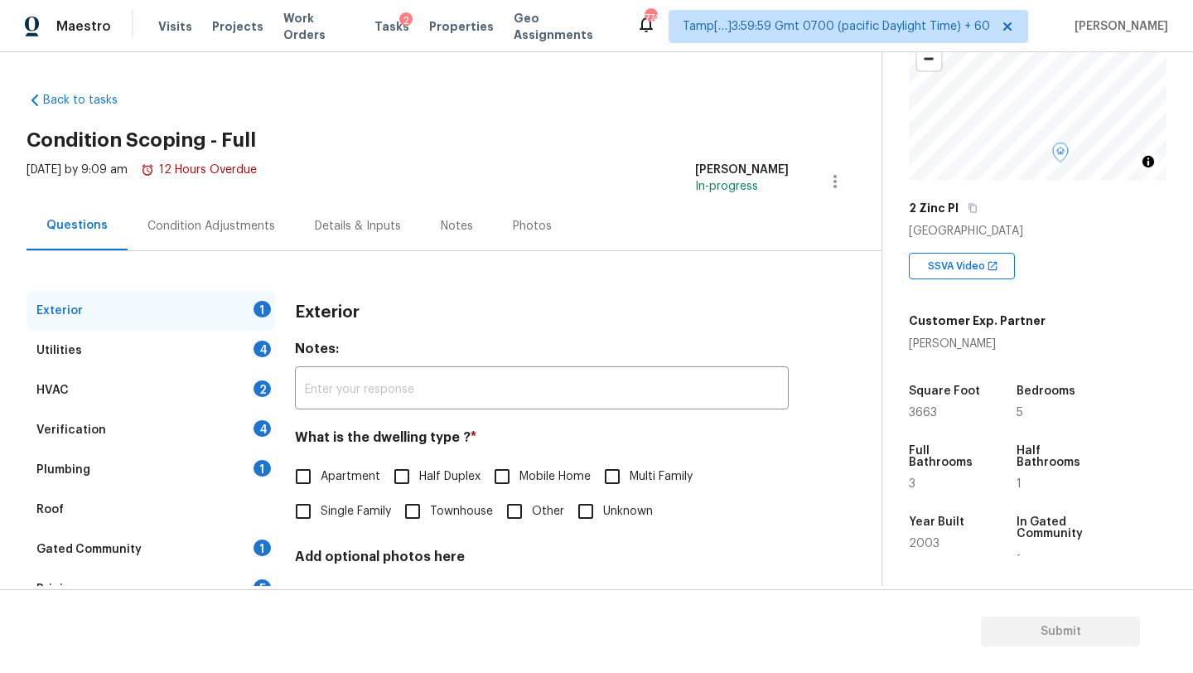
scroll to position [325, 0]
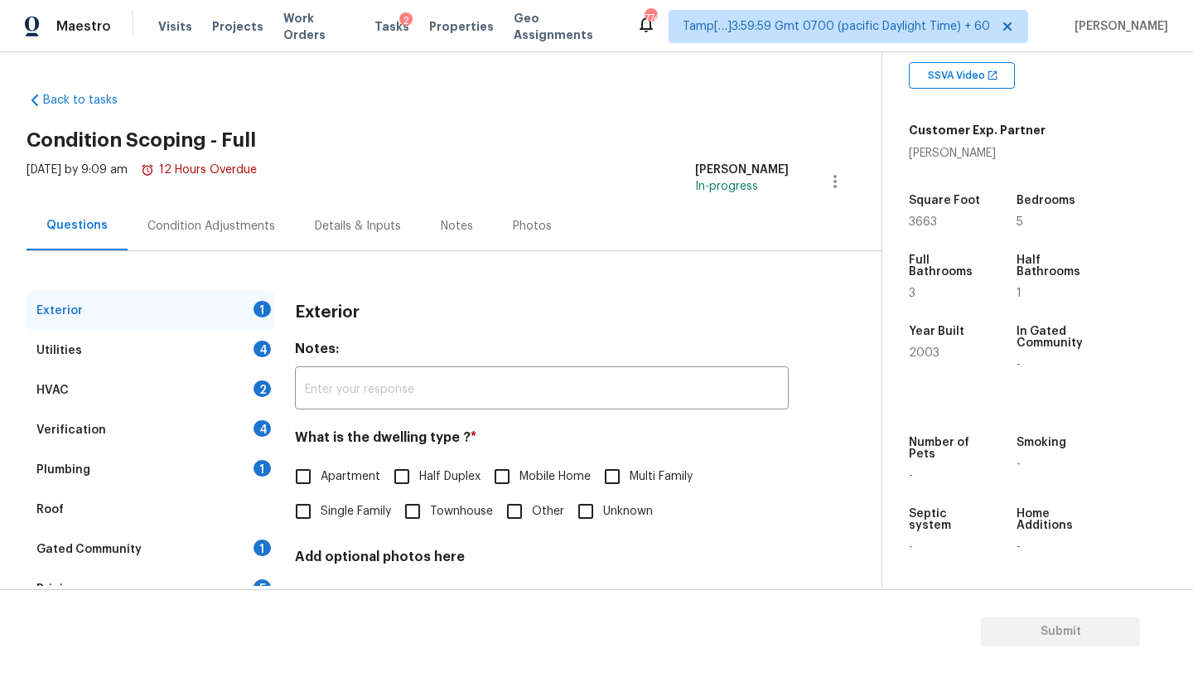
click at [648, 149] on div "Back to tasks Condition Scoping - Full Mon, Sep 08 2025 by 9:09 am 12 Hours Ove…" at bounding box center [454, 395] width 855 height 632
click at [326, 510] on span "Single Family" at bounding box center [356, 511] width 70 height 17
click at [321, 510] on input "Single Family" at bounding box center [303, 511] width 35 height 35
checkbox input "true"
click at [262, 549] on div "1" at bounding box center [262, 547] width 17 height 17
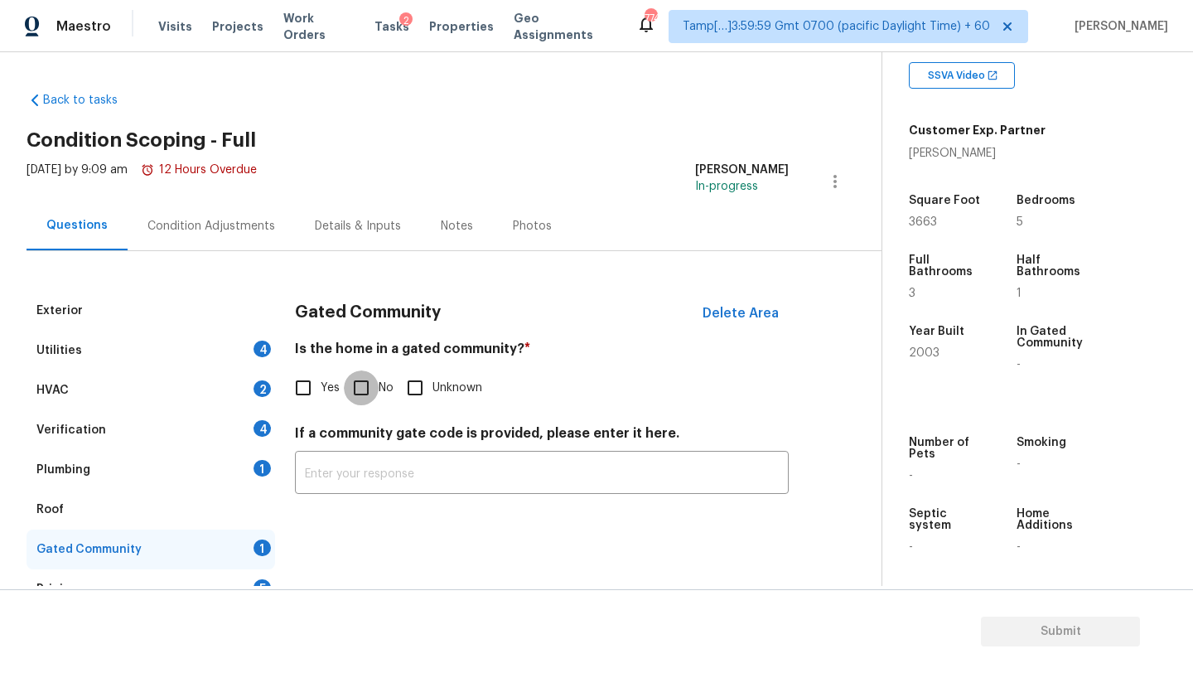
click at [356, 385] on input "No" at bounding box center [361, 387] width 35 height 35
checkbox input "true"
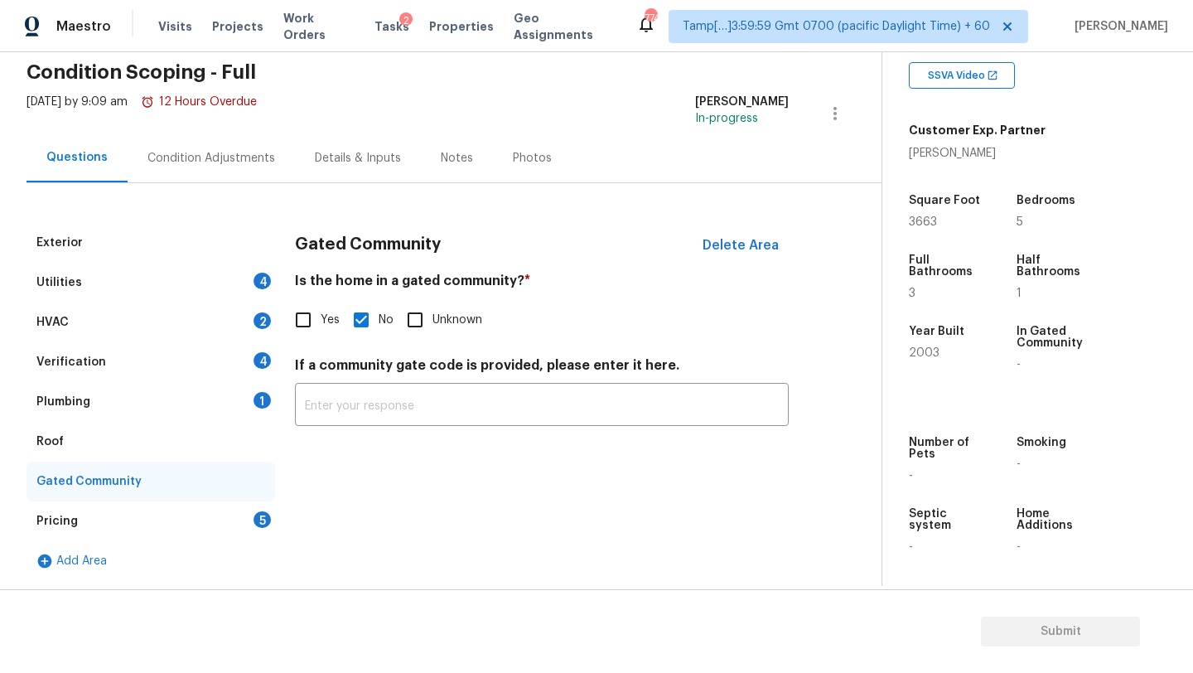
click at [228, 519] on div "Pricing 5" at bounding box center [151, 521] width 249 height 40
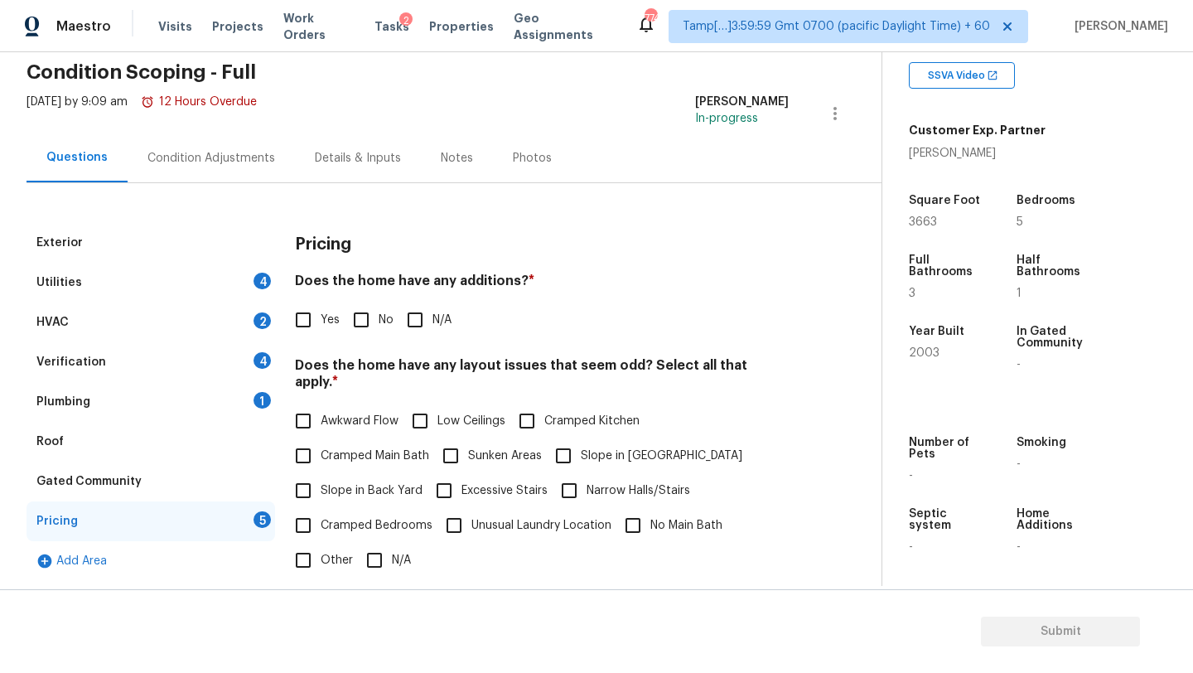
click at [372, 305] on input "No" at bounding box center [361, 319] width 35 height 35
checkbox input "true"
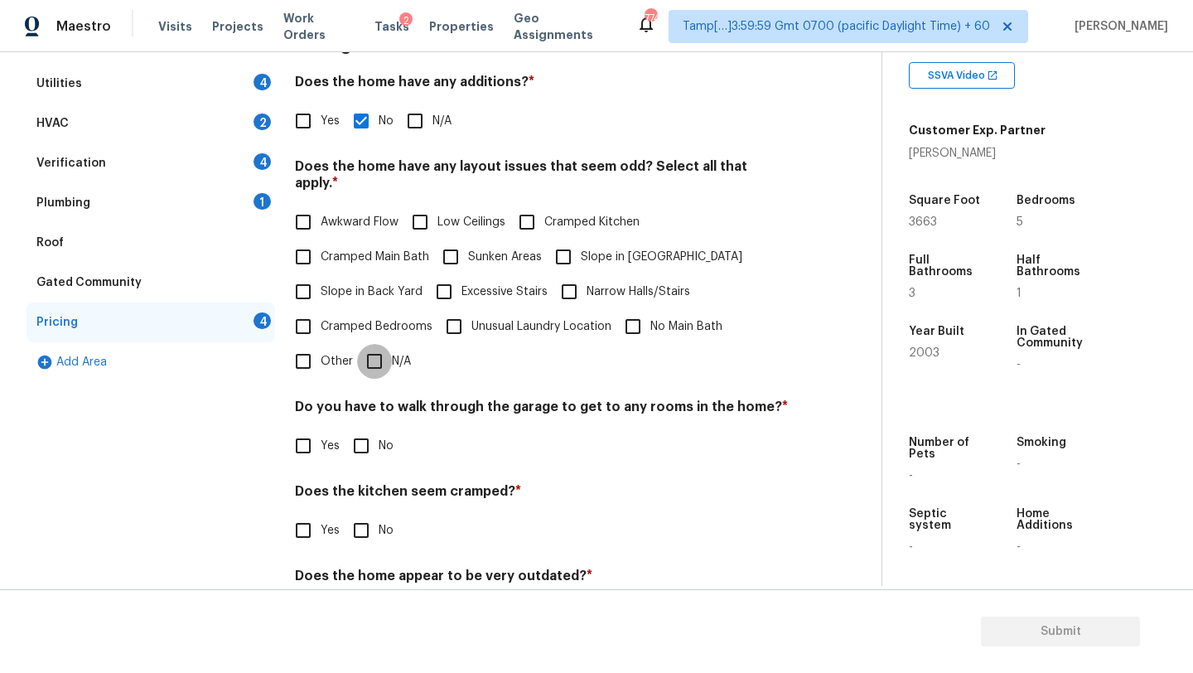
click at [382, 350] on input "N/A" at bounding box center [374, 361] width 35 height 35
checkbox input "true"
click at [369, 452] on div "Pricing Does the home have any additions? * Yes No N/A Does the home have any l…" at bounding box center [542, 338] width 494 height 628
click at [363, 543] on div "Pricing Does the home have any additions? * Yes No N/A Does the home have any l…" at bounding box center [542, 338] width 494 height 628
click at [363, 513] on input "No" at bounding box center [361, 530] width 35 height 35
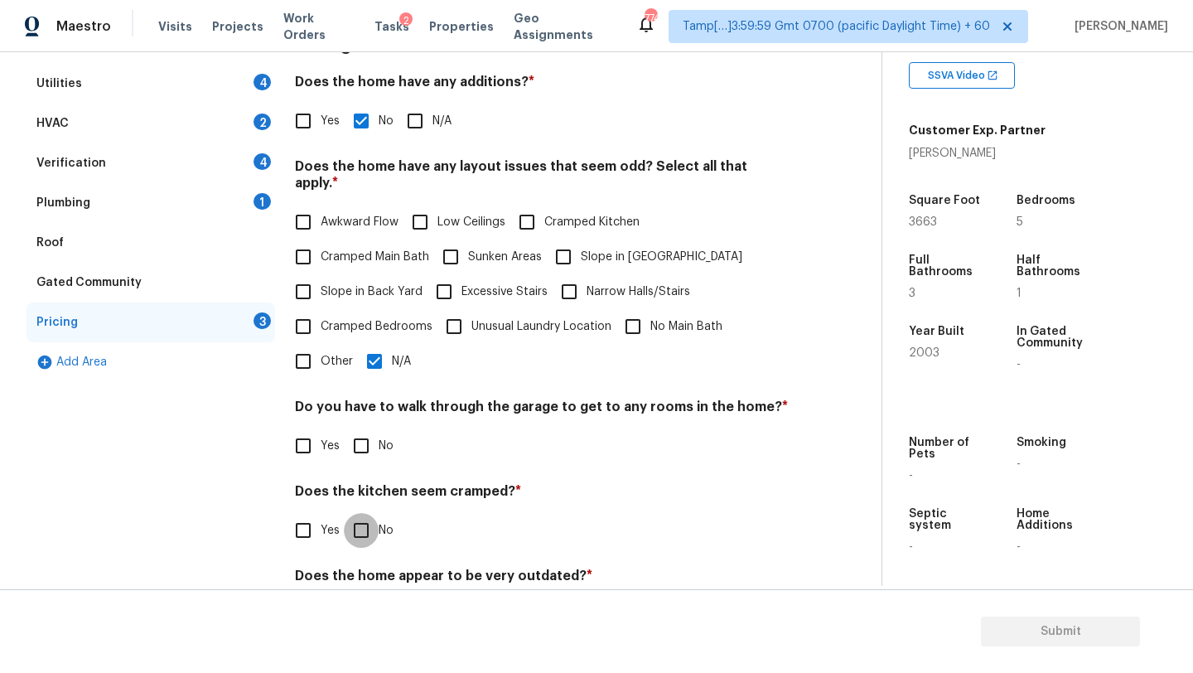
checkbox input "true"
click at [363, 483] on h4 "Does the kitchen seem cramped? *" at bounding box center [542, 495] width 494 height 25
click at [370, 428] on input "No" at bounding box center [361, 445] width 35 height 35
checkbox input "true"
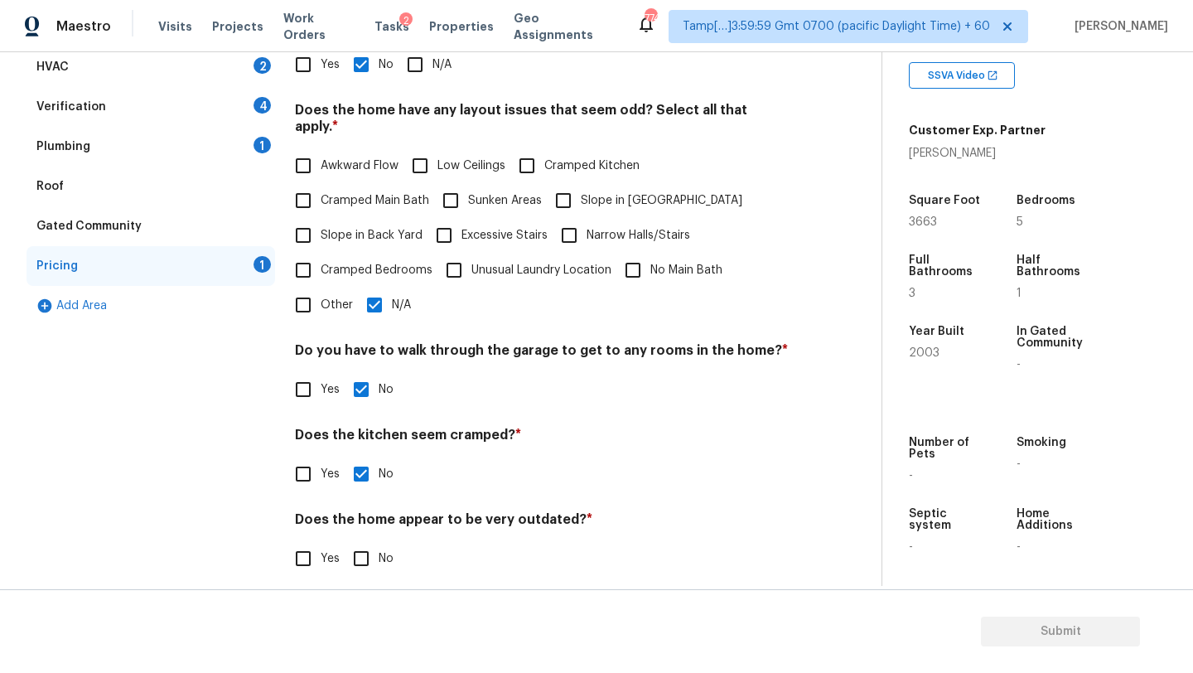
scroll to position [321, 0]
click at [362, 543] on input "No" at bounding box center [361, 560] width 35 height 35
checkbox input "true"
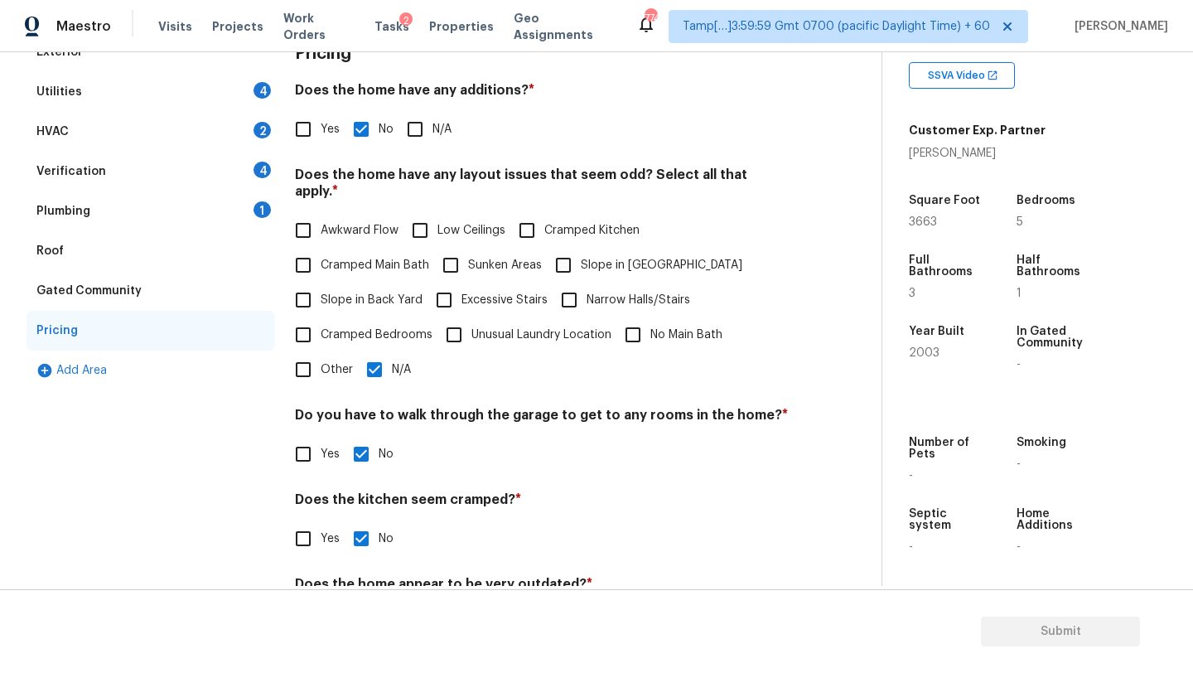
click at [79, 244] on div "Roof" at bounding box center [151, 251] width 249 height 40
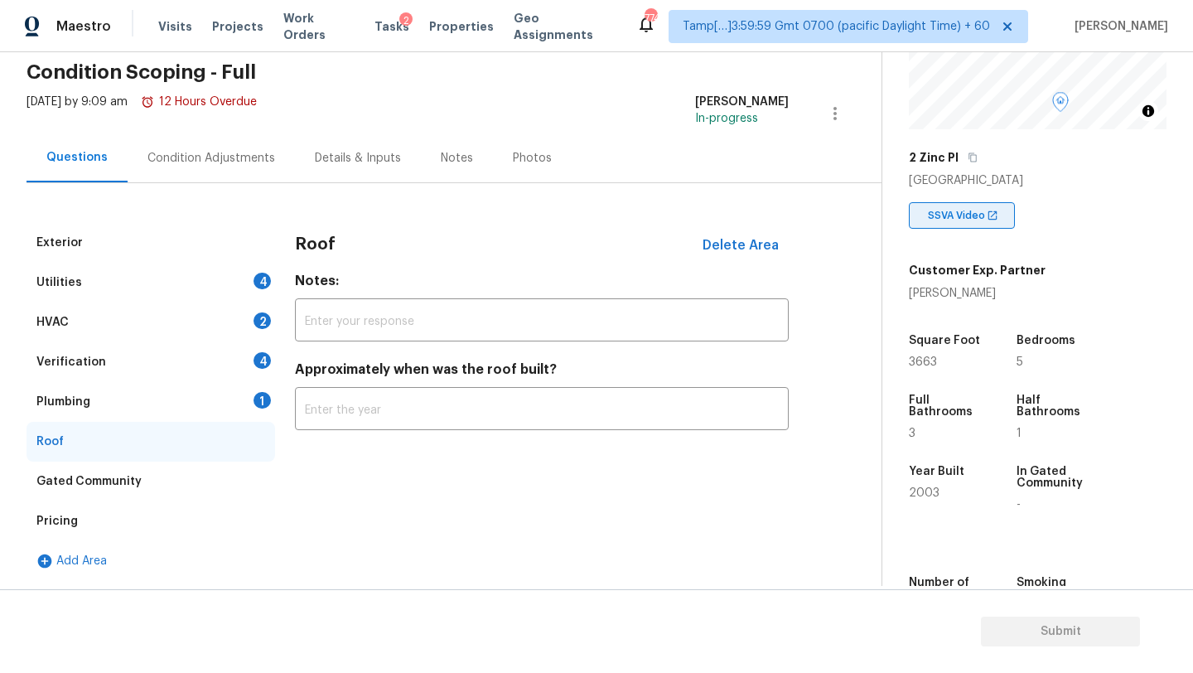
scroll to position [174, 0]
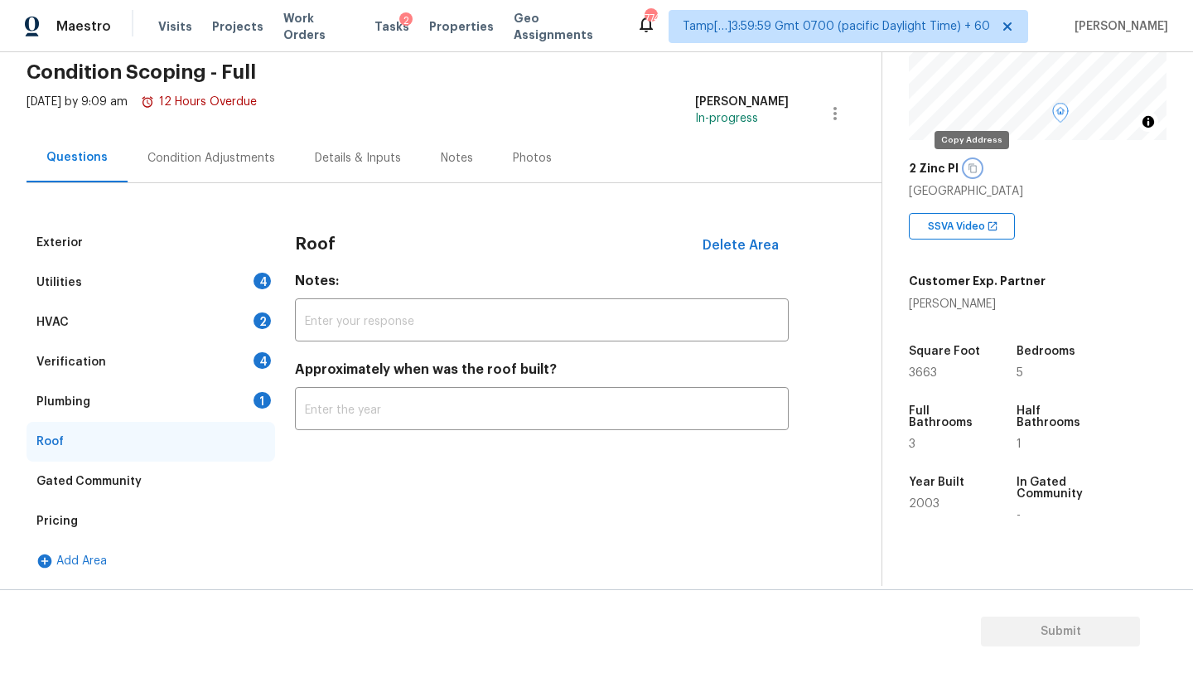
click at [969, 164] on icon "button" at bounding box center [973, 168] width 10 height 10
click at [315, 414] on input "text" at bounding box center [542, 410] width 494 height 39
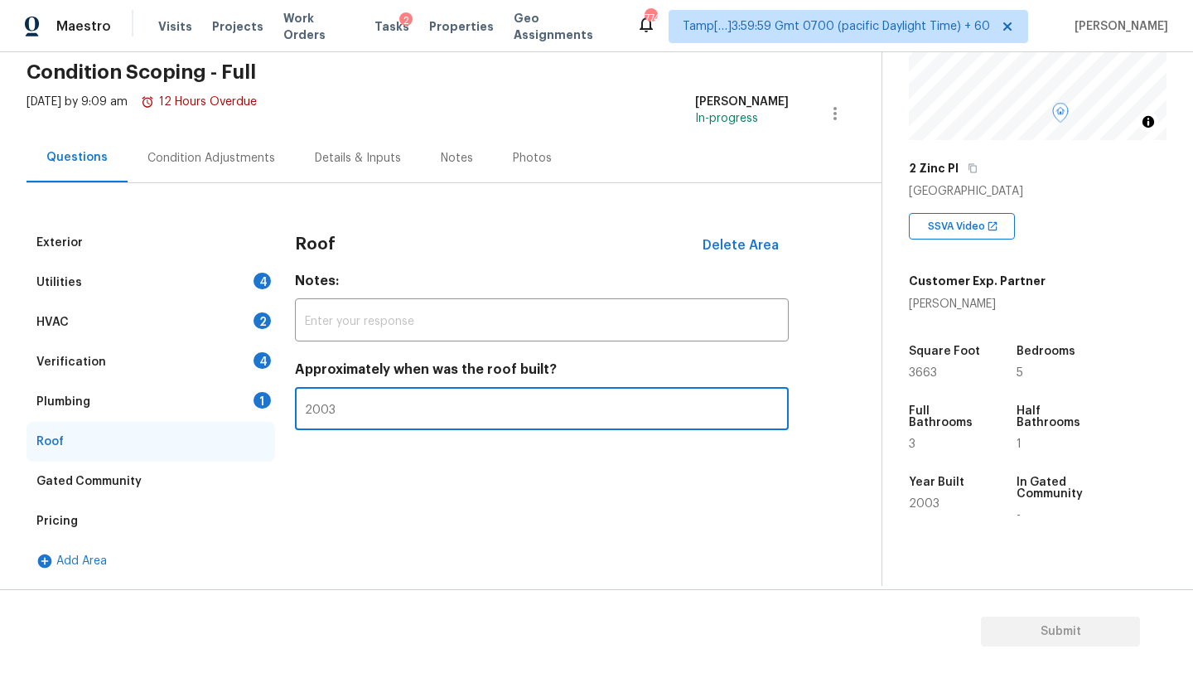
type input "2003"
click at [121, 401] on div "Plumbing 1" at bounding box center [151, 402] width 249 height 40
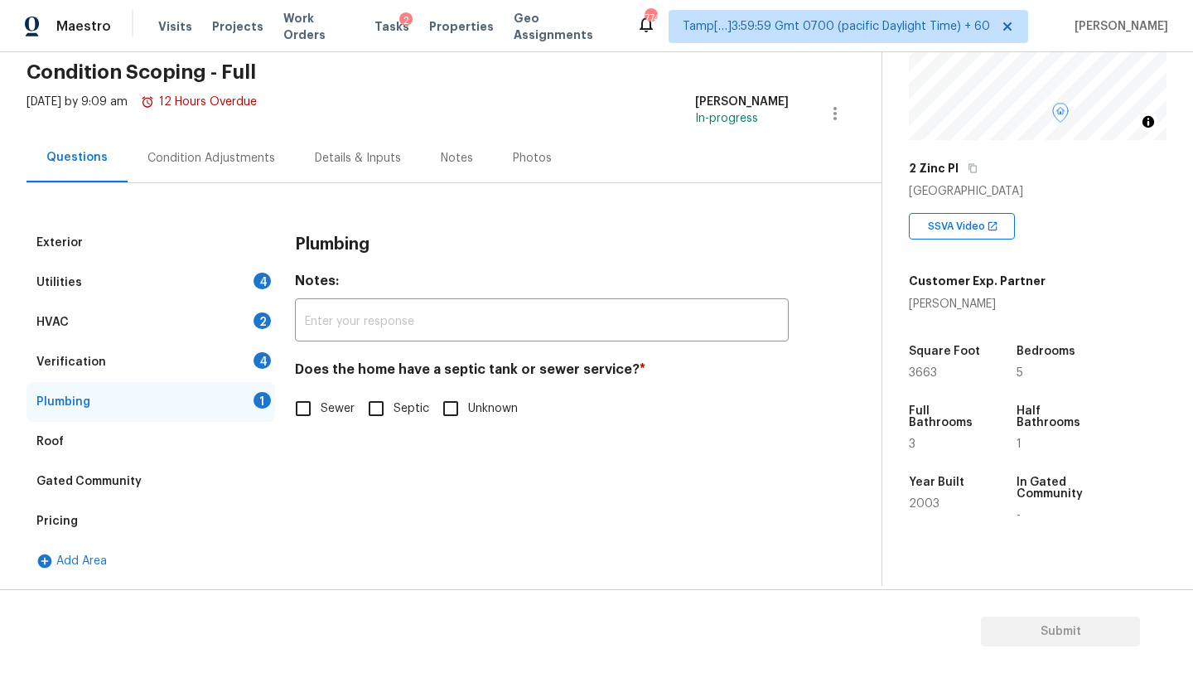
click at [324, 406] on span "Sewer" at bounding box center [338, 408] width 34 height 17
click at [321, 406] on input "Sewer" at bounding box center [303, 408] width 35 height 35
checkbox input "true"
click at [214, 346] on div "Verification 4" at bounding box center [151, 362] width 249 height 40
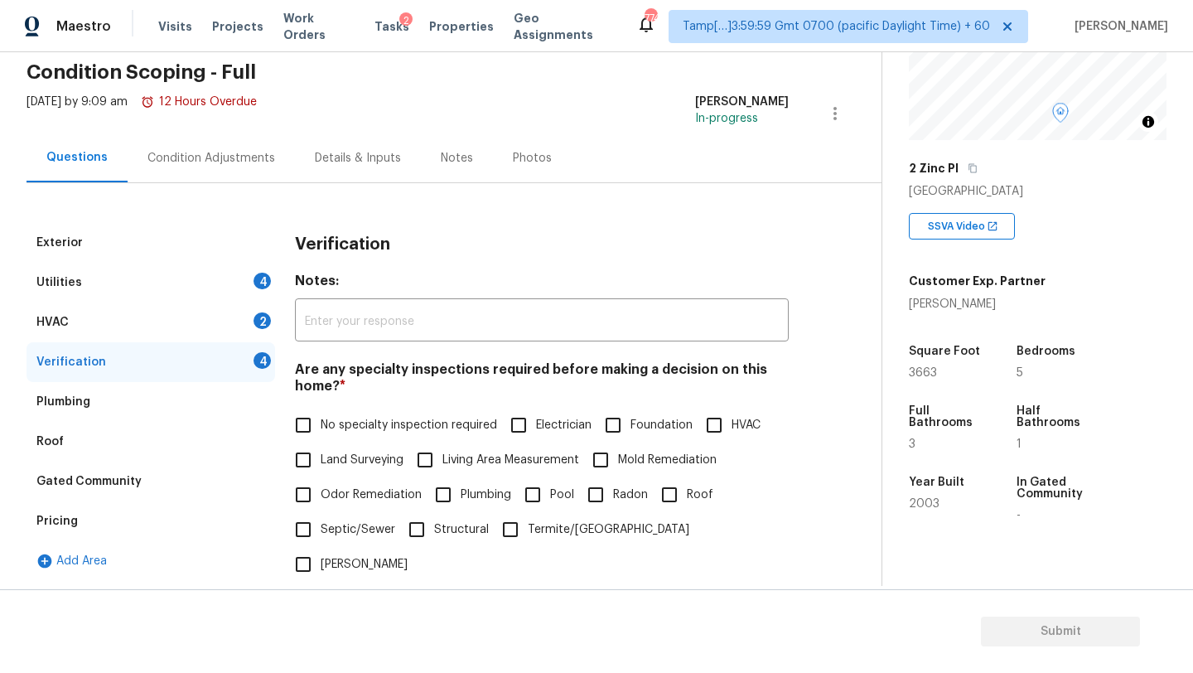
click at [367, 429] on span "No specialty inspection required" at bounding box center [409, 425] width 176 height 17
click at [321, 429] on input "No specialty inspection required" at bounding box center [303, 425] width 35 height 35
checkbox input "true"
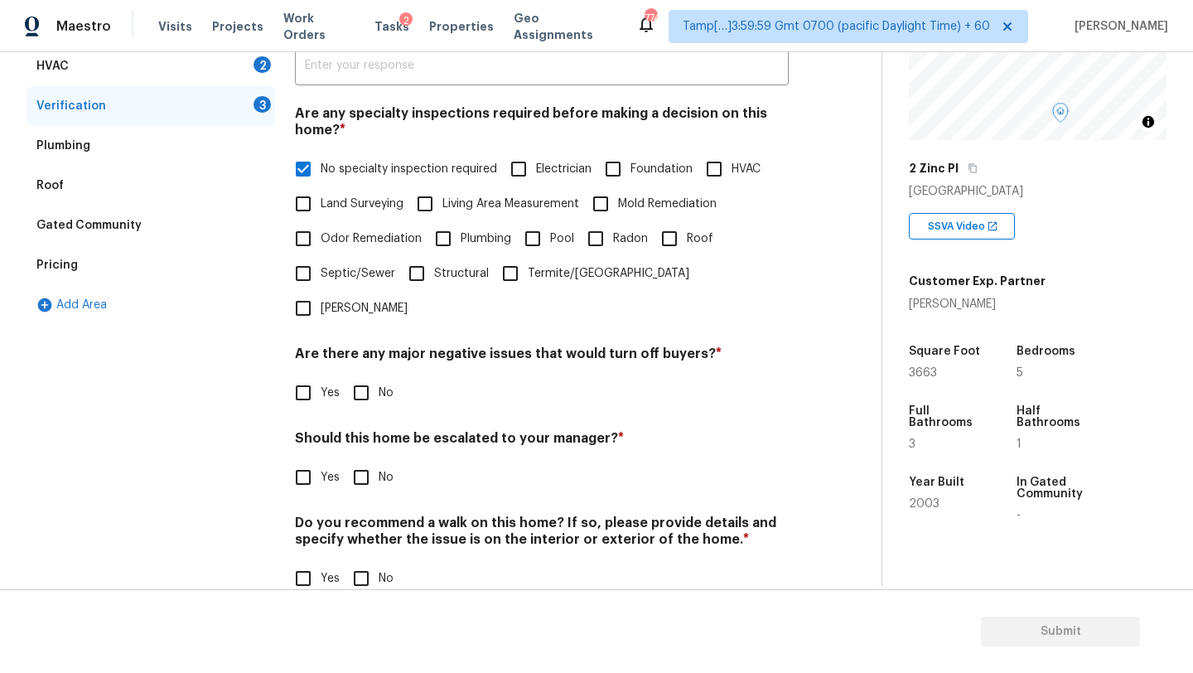
click at [365, 375] on input "No" at bounding box center [361, 392] width 35 height 35
checkbox input "true"
click at [365, 461] on input "No" at bounding box center [361, 478] width 35 height 35
checkbox input "true"
click at [365, 563] on input "No" at bounding box center [361, 580] width 35 height 35
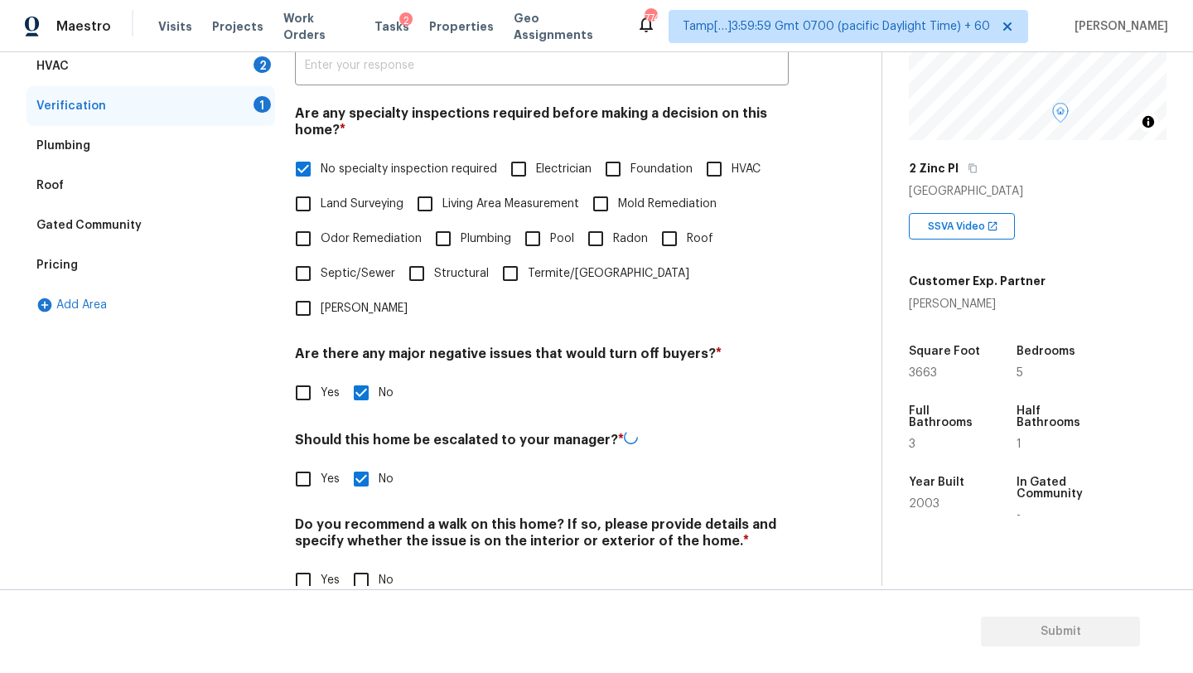
checkbox input "true"
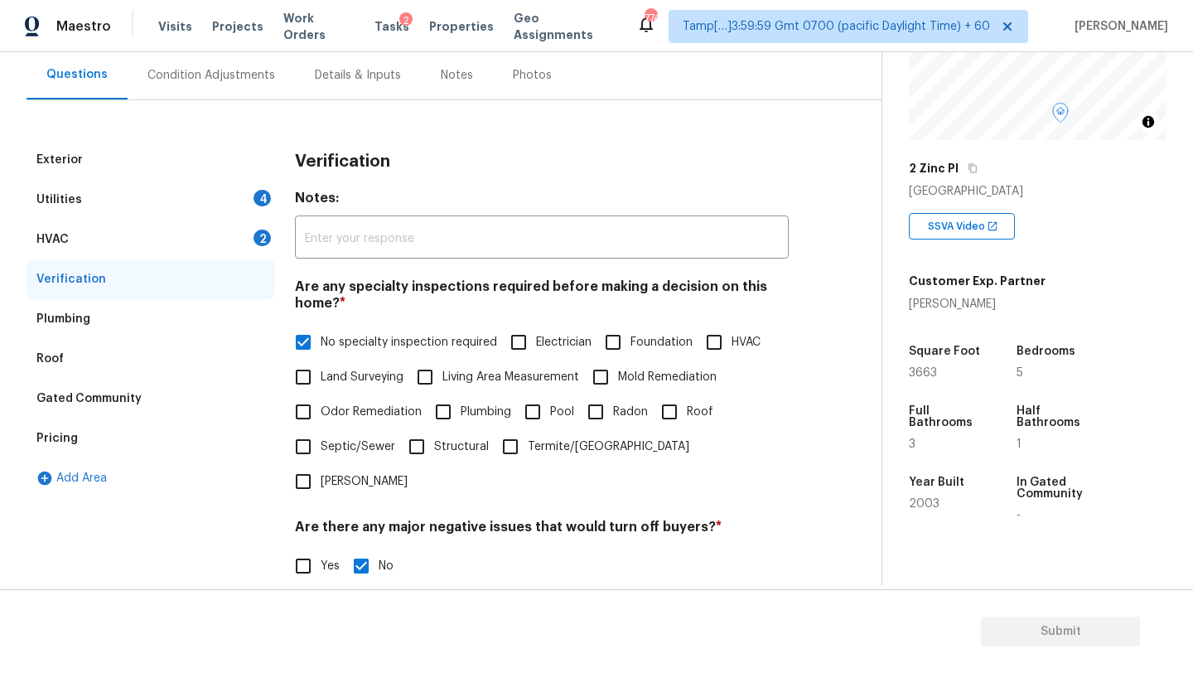
click at [79, 231] on div "HVAC 2" at bounding box center [151, 240] width 249 height 40
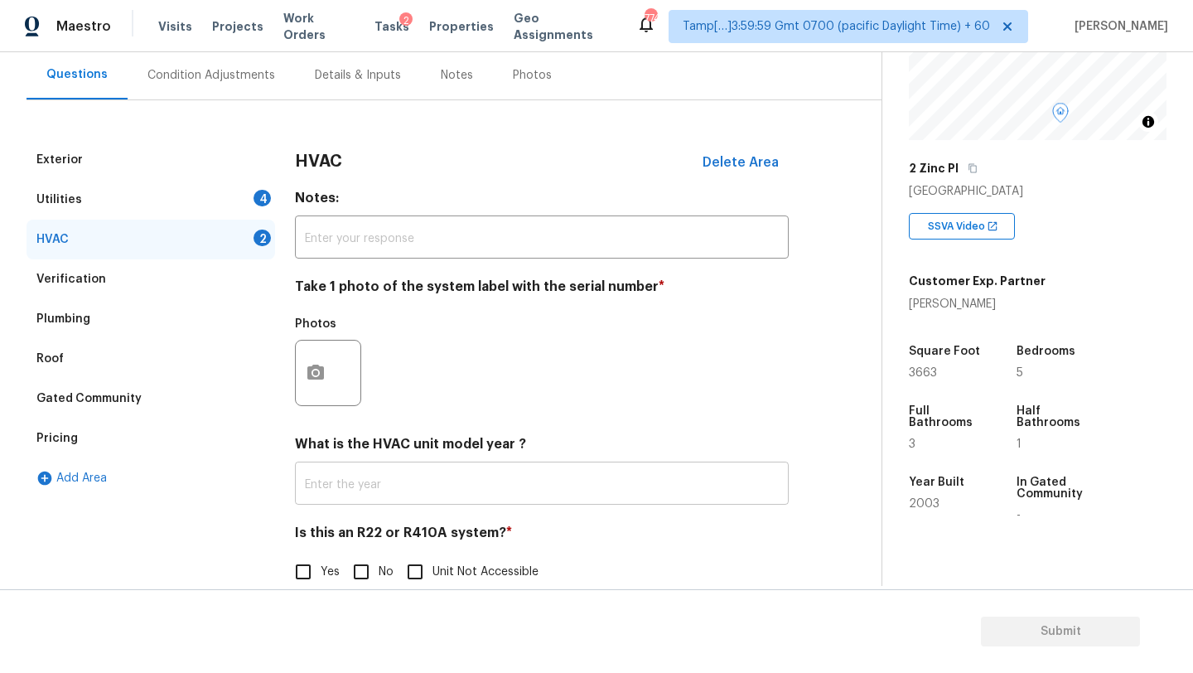
click at [389, 477] on input "text" at bounding box center [542, 485] width 494 height 39
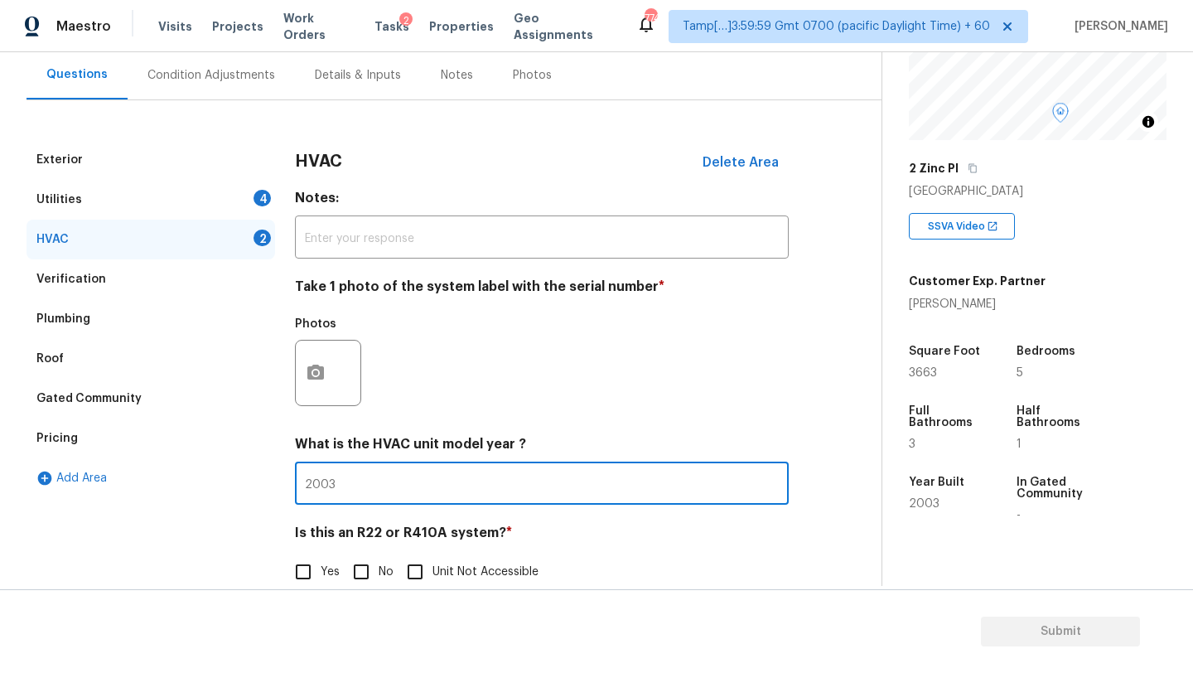
type input "2003"
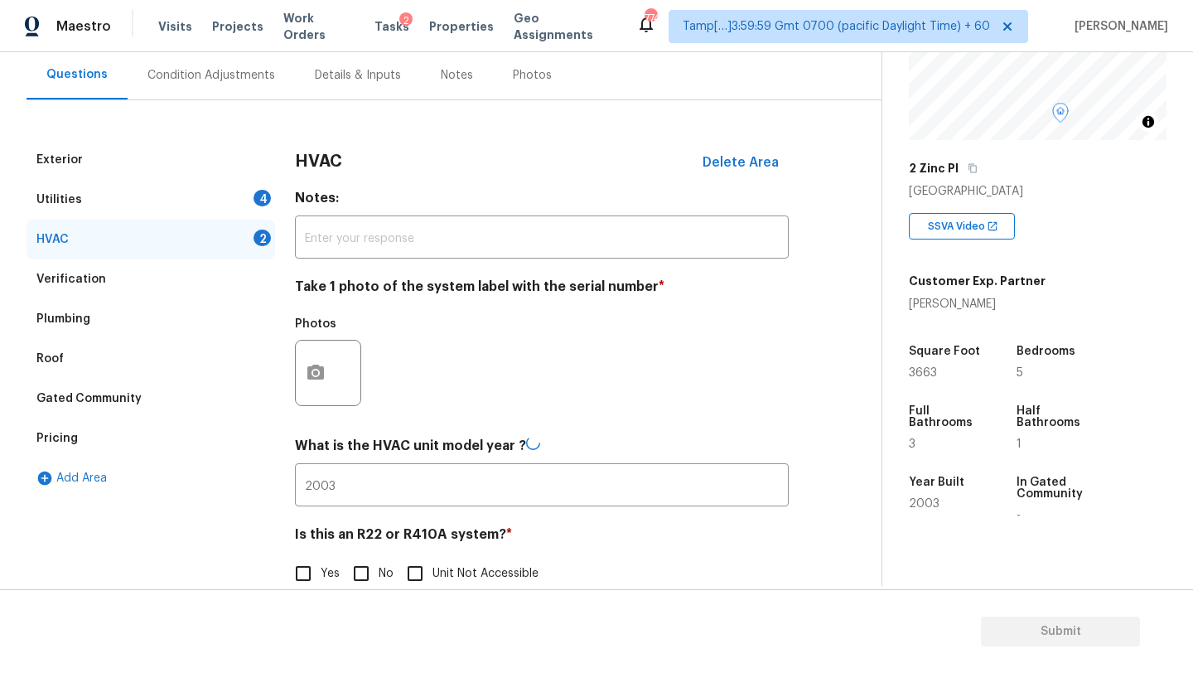
click at [385, 566] on span "No" at bounding box center [386, 573] width 15 height 17
click at [379, 566] on input "No" at bounding box center [361, 573] width 35 height 35
checkbox input "true"
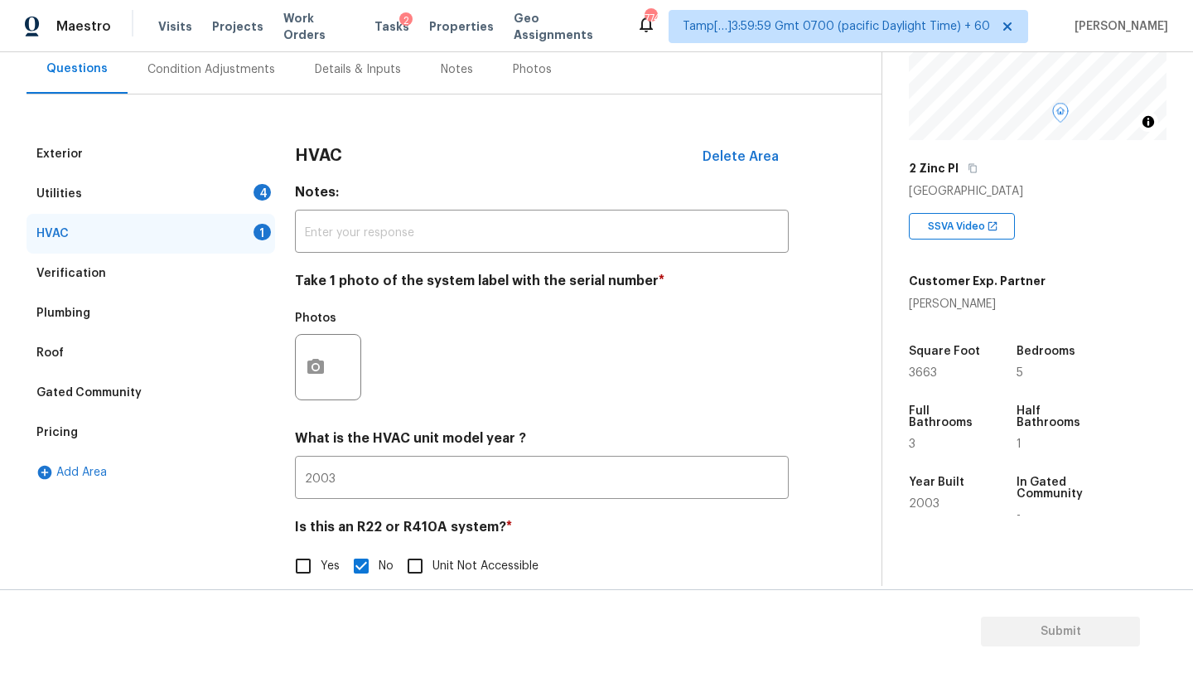
click at [218, 196] on div "Utilities 4" at bounding box center [151, 194] width 249 height 40
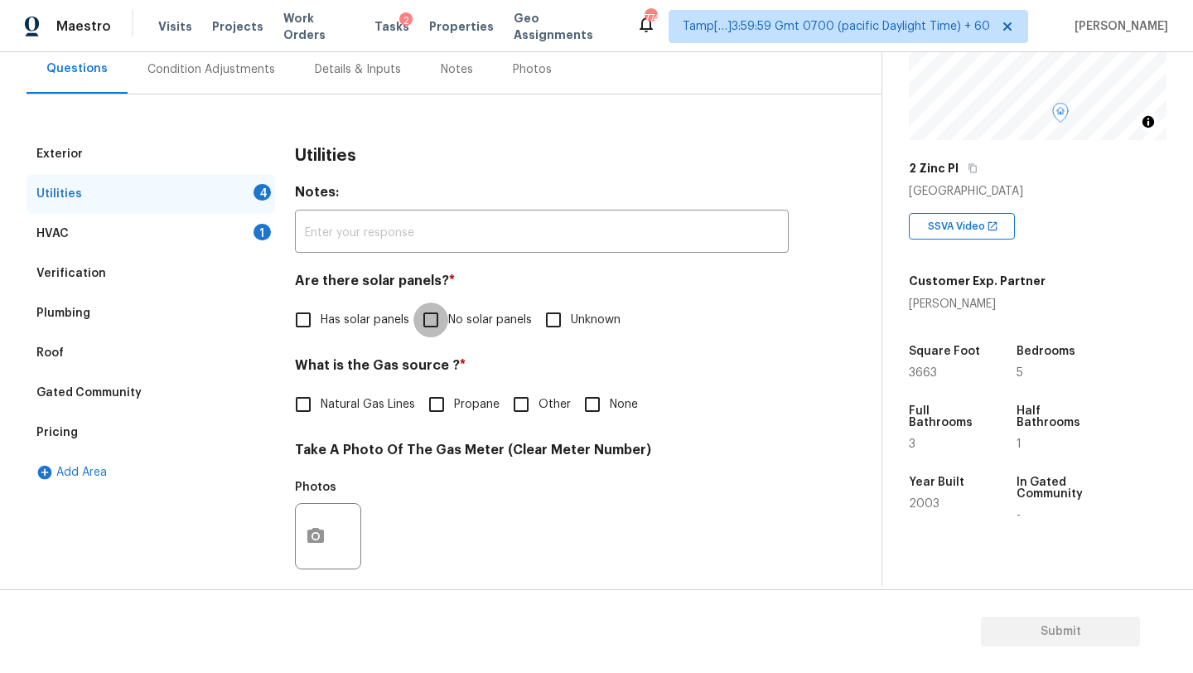
click at [428, 336] on input "No solar panels" at bounding box center [430, 319] width 35 height 35
checkbox input "true"
click at [369, 396] on span "Natural Gas Lines" at bounding box center [368, 404] width 94 height 17
click at [321, 396] on input "Natural Gas Lines" at bounding box center [303, 404] width 35 height 35
checkbox input "true"
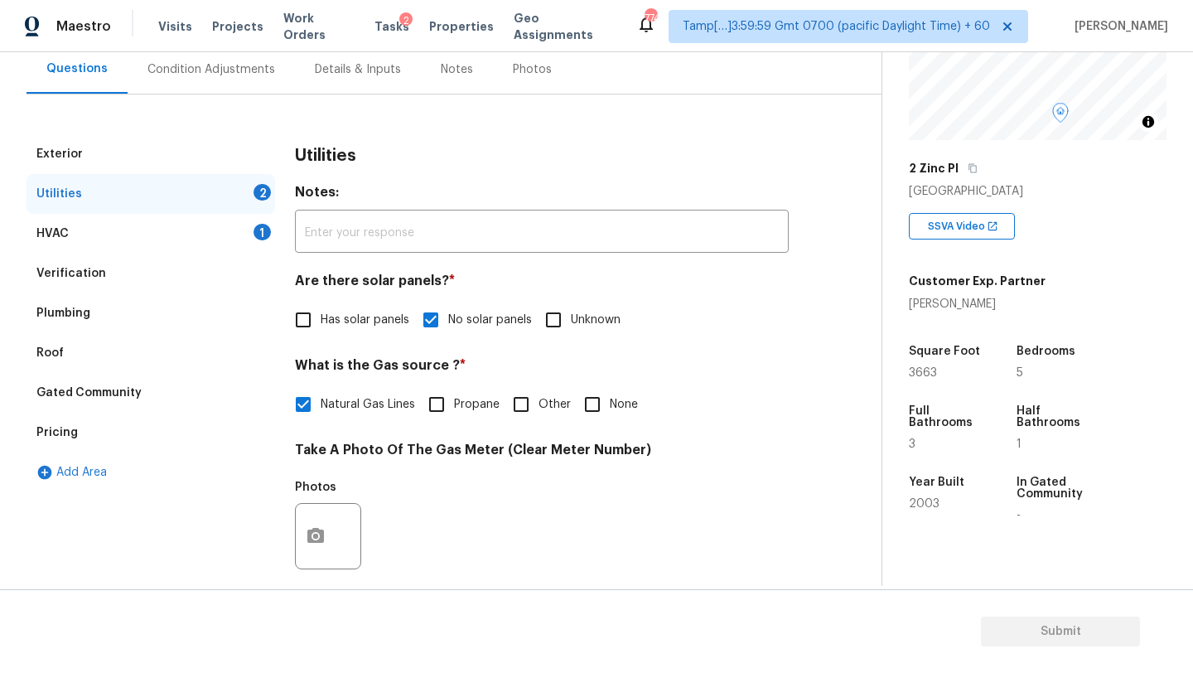
click at [575, 395] on input "None" at bounding box center [592, 404] width 35 height 35
checkbox input "true"
checkbox input "false"
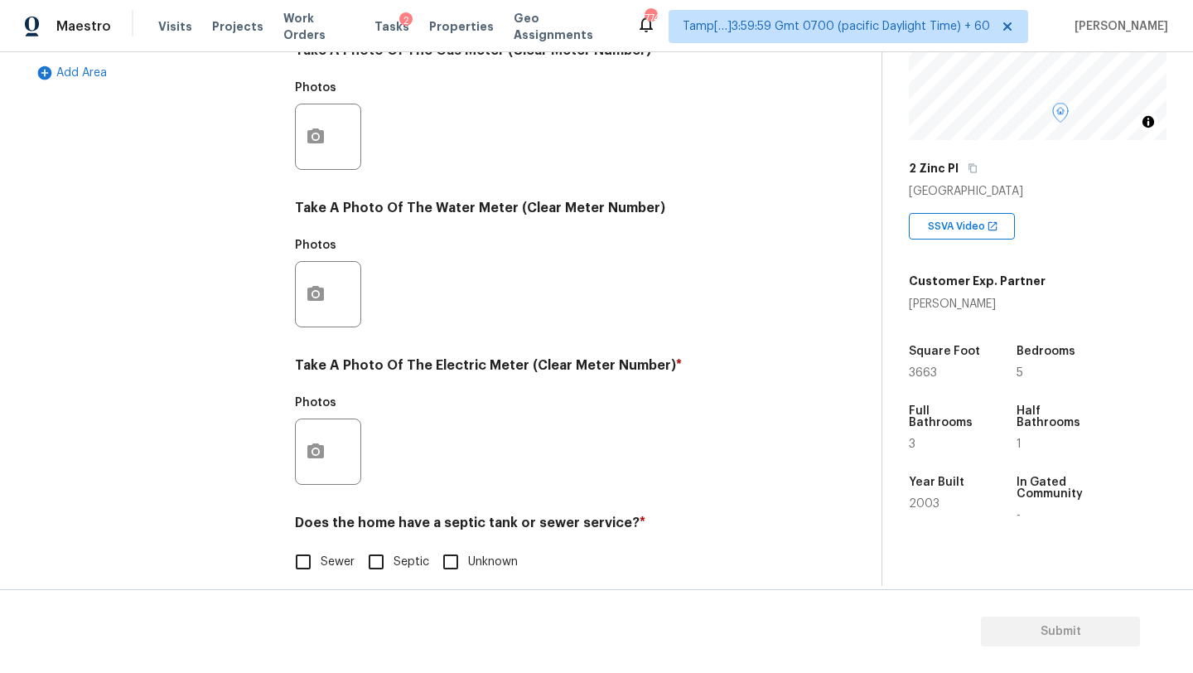
scroll to position [574, 0]
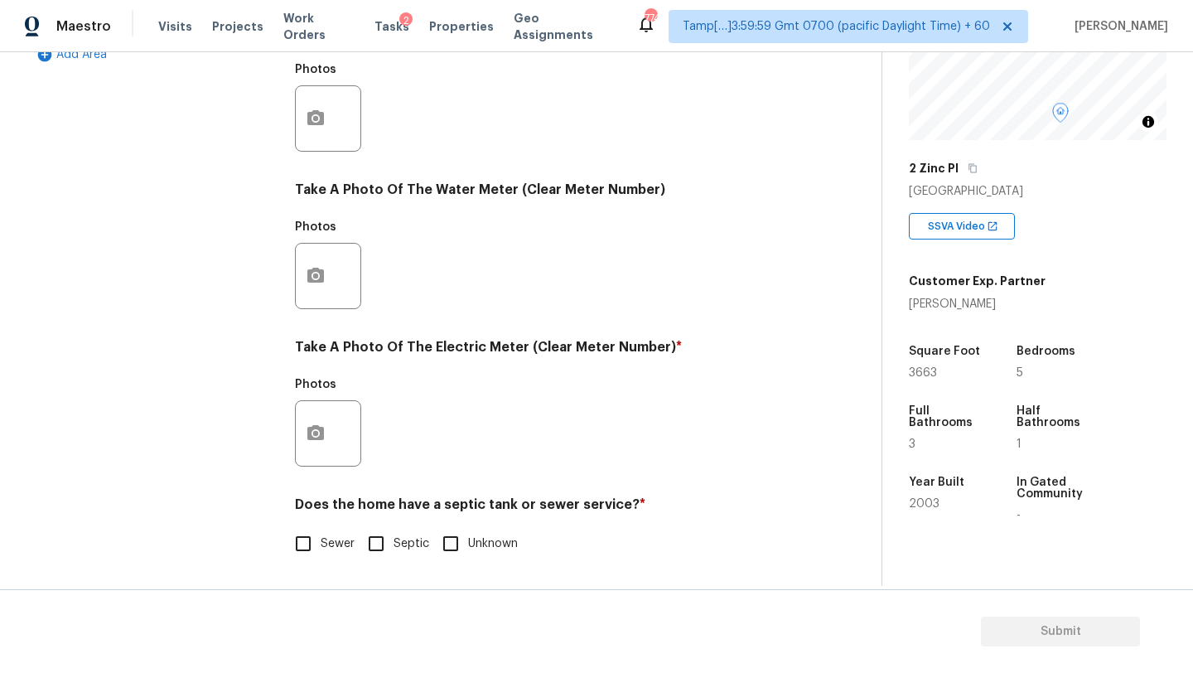
click at [307, 557] on input "Sewer" at bounding box center [303, 543] width 35 height 35
checkbox input "true"
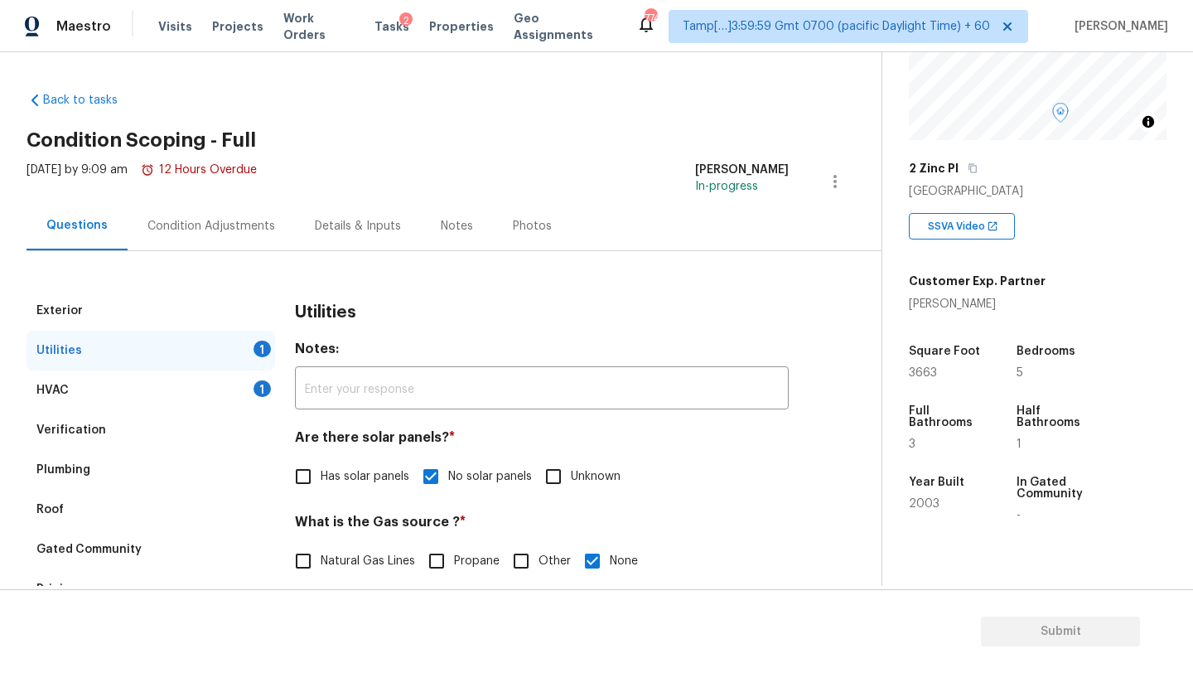
click at [217, 238] on div "Condition Adjustments" at bounding box center [211, 225] width 167 height 49
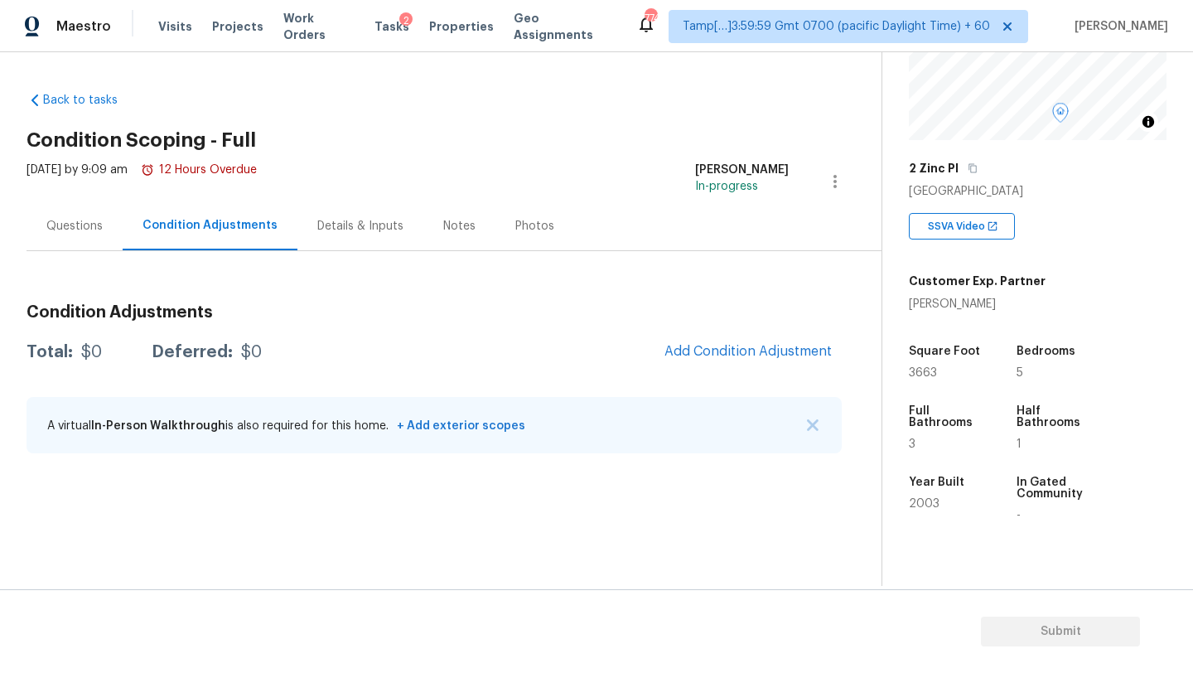
click at [799, 327] on div "Condition Adjustments Total: $0 Deferred: $0 Add Condition Adjustment A virtual…" at bounding box center [434, 379] width 815 height 177
click at [779, 379] on div "Condition Adjustments Total: $0 Deferred: $0 Add Condition Adjustment A virtual…" at bounding box center [434, 379] width 815 height 177
click at [785, 340] on button "Add Condition Adjustment" at bounding box center [748, 351] width 187 height 35
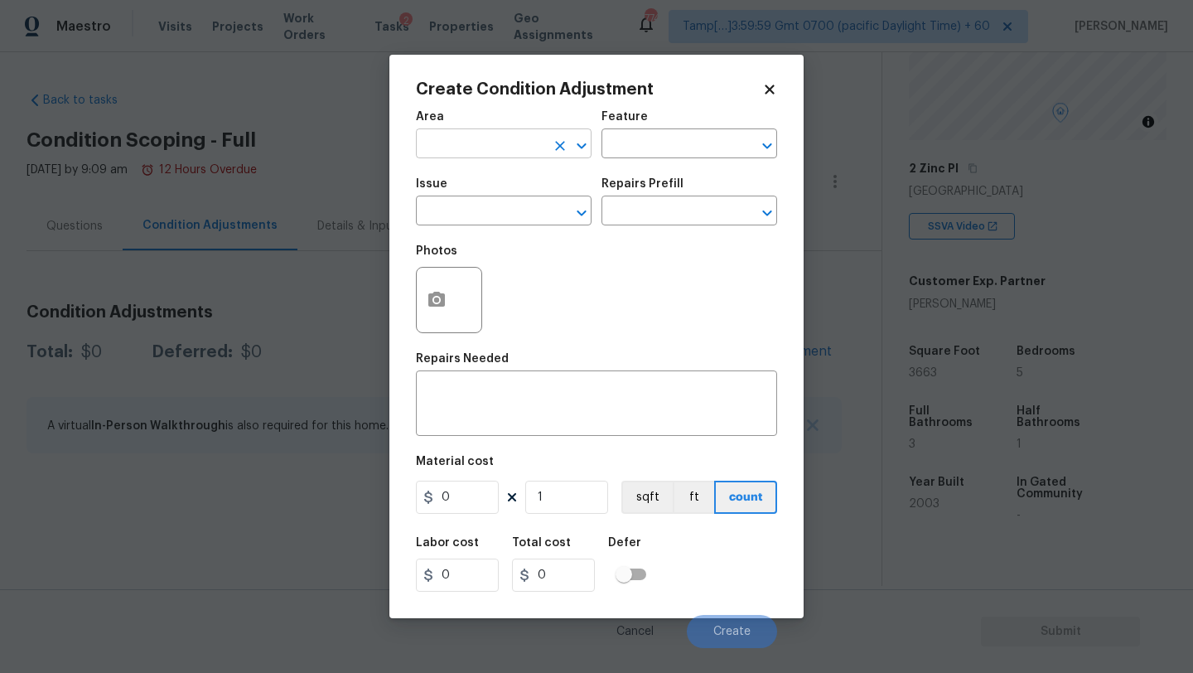
click at [478, 151] on input "text" at bounding box center [480, 146] width 129 height 26
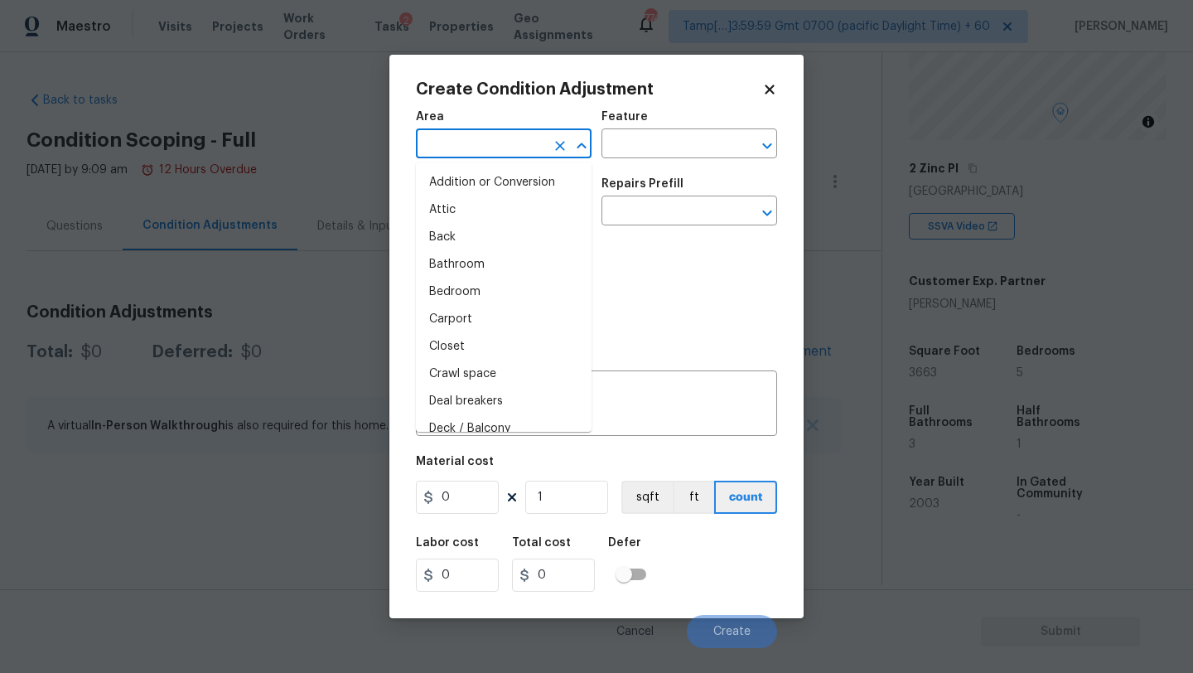
type input "e"
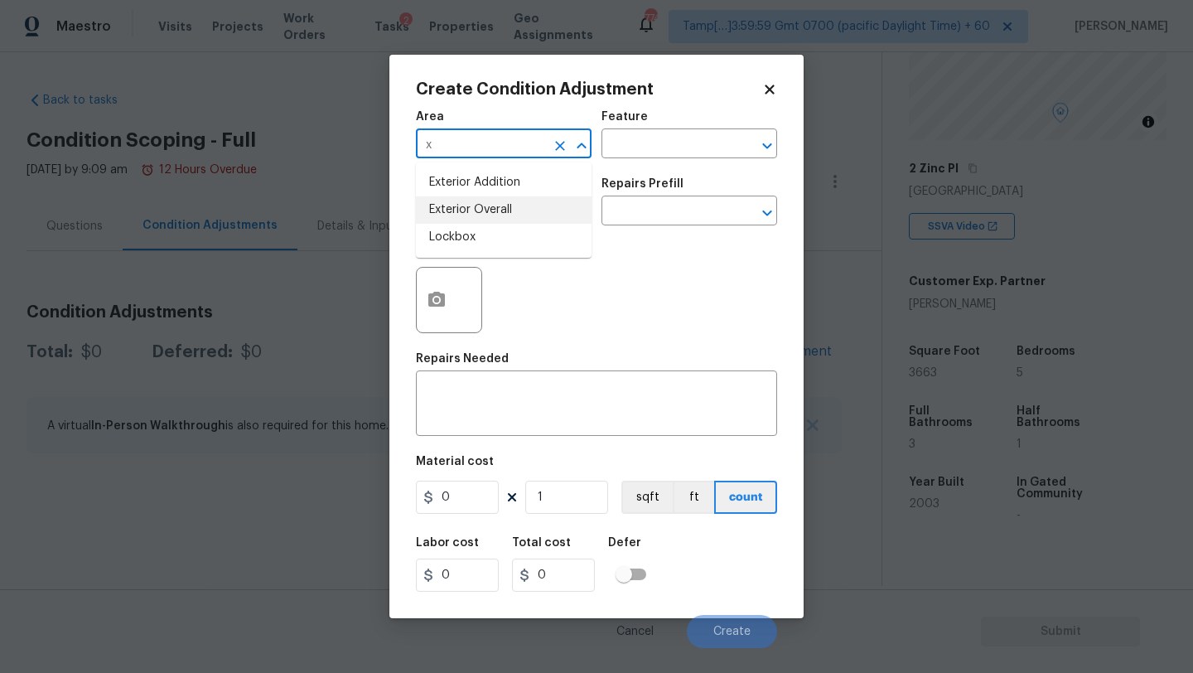
click at [479, 211] on li "Exterior Overall" at bounding box center [504, 209] width 176 height 27
type input "Exterior Overall"
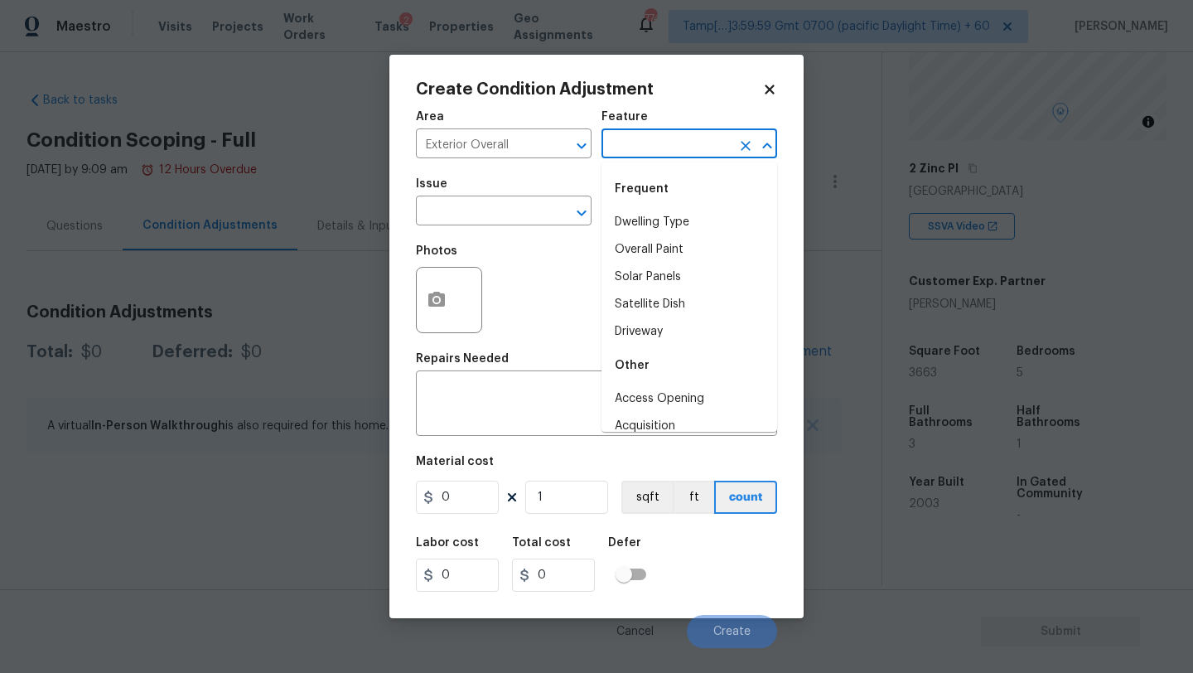
click at [643, 142] on input "text" at bounding box center [665, 146] width 129 height 26
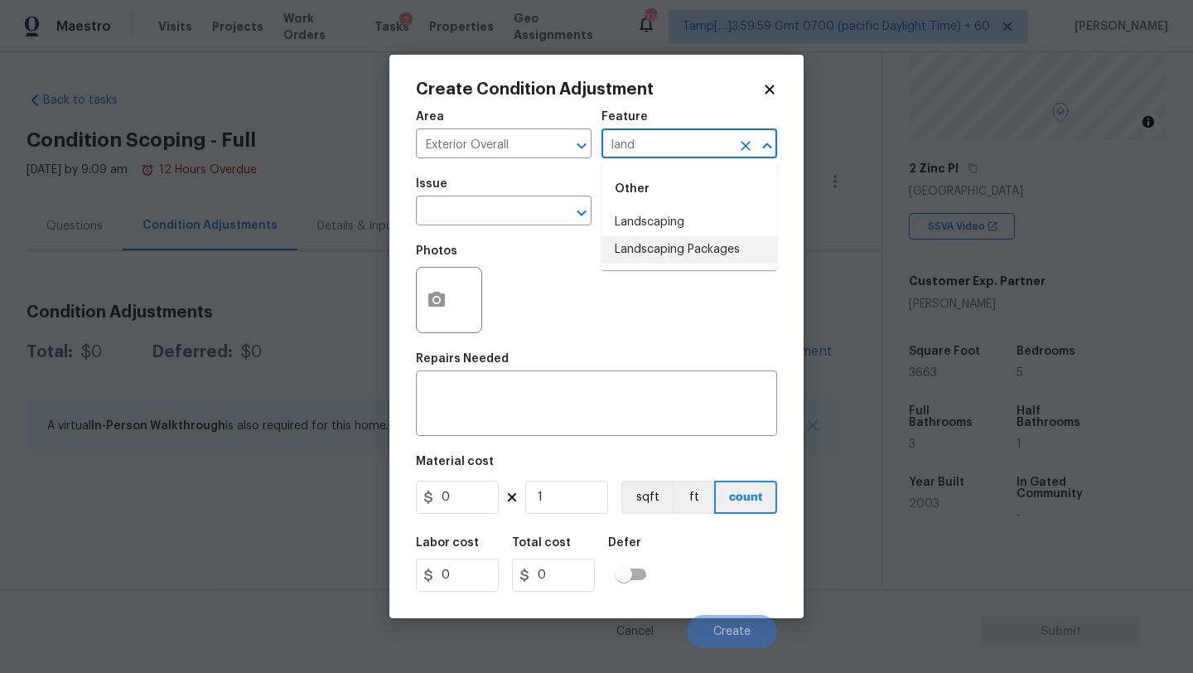
click at [626, 251] on li "Landscaping Packages" at bounding box center [689, 249] width 176 height 27
type input "Landscaping Packages"
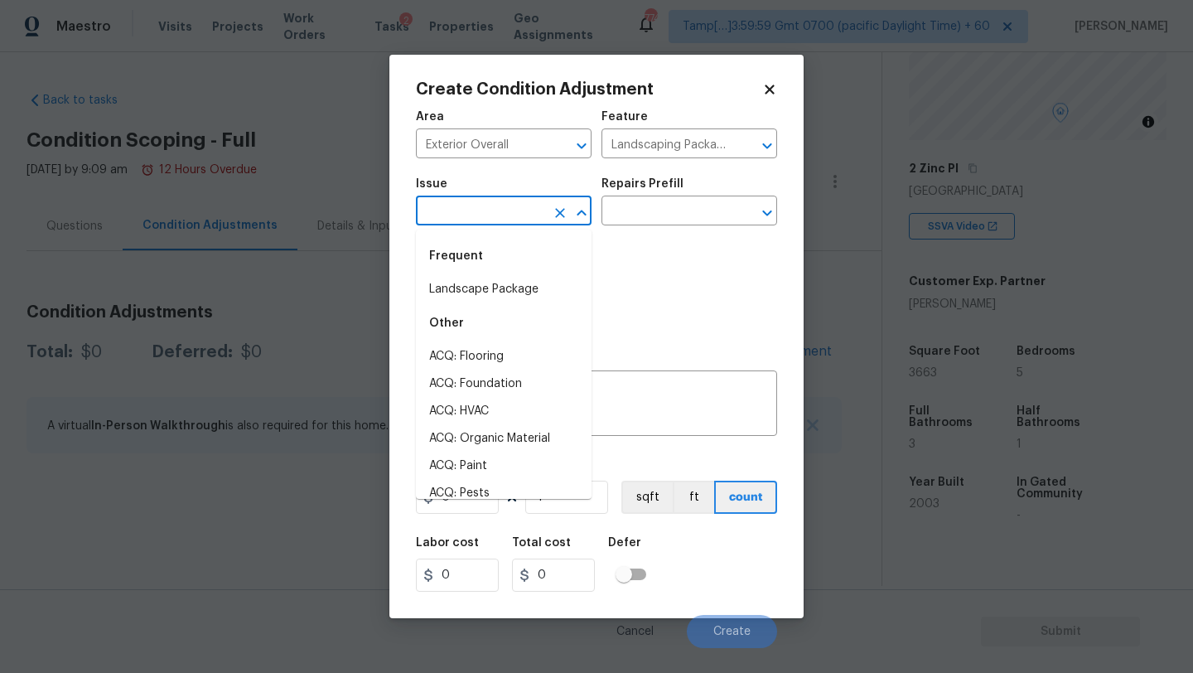
click at [498, 213] on input "text" at bounding box center [480, 213] width 129 height 26
click at [498, 289] on li "Landscape Package" at bounding box center [504, 289] width 176 height 27
type input "Landscape Package"
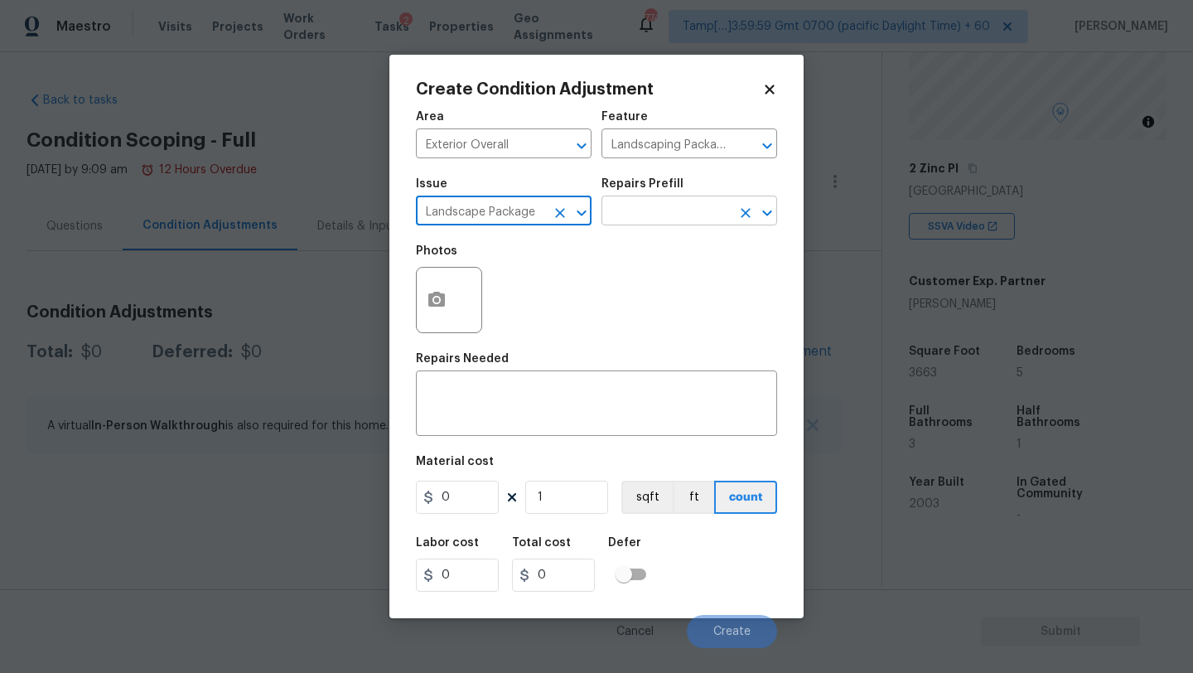
click at [645, 218] on input "text" at bounding box center [665, 213] width 129 height 26
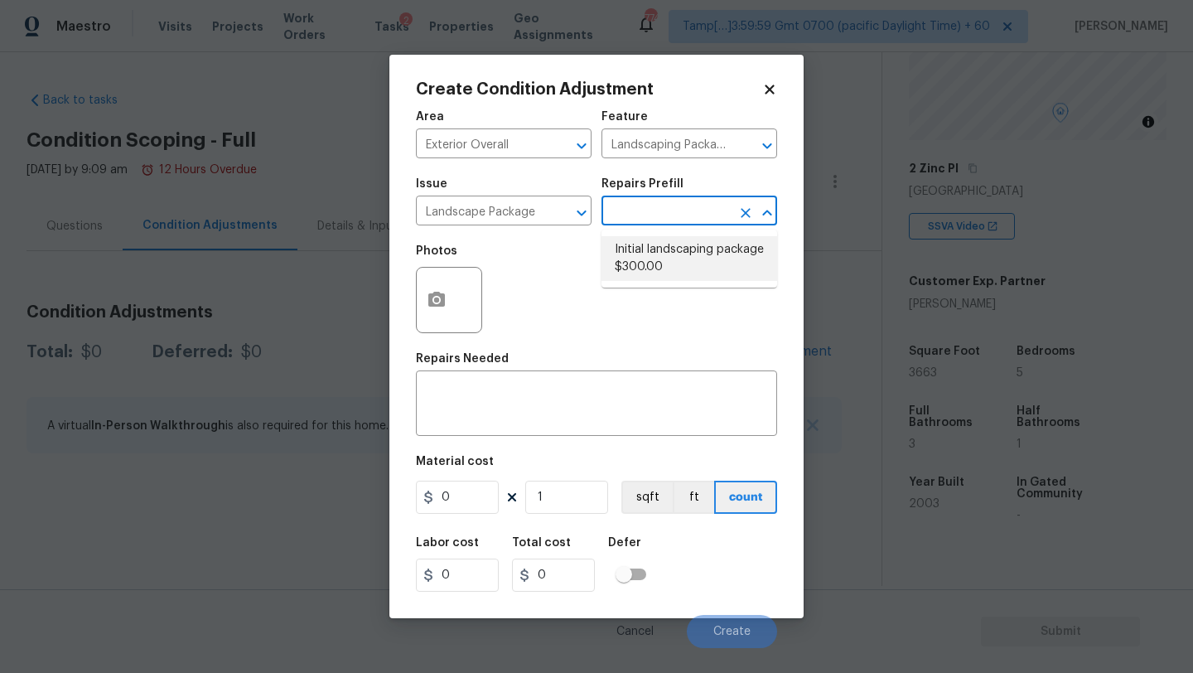
click at [645, 270] on li "Initial landscaping package $300.00" at bounding box center [689, 258] width 176 height 45
type input "Home Readiness Packages"
type textarea "Mowing of grass up to 6" in height. Mow, edge along driveways & sidewalks, trim…"
type input "300"
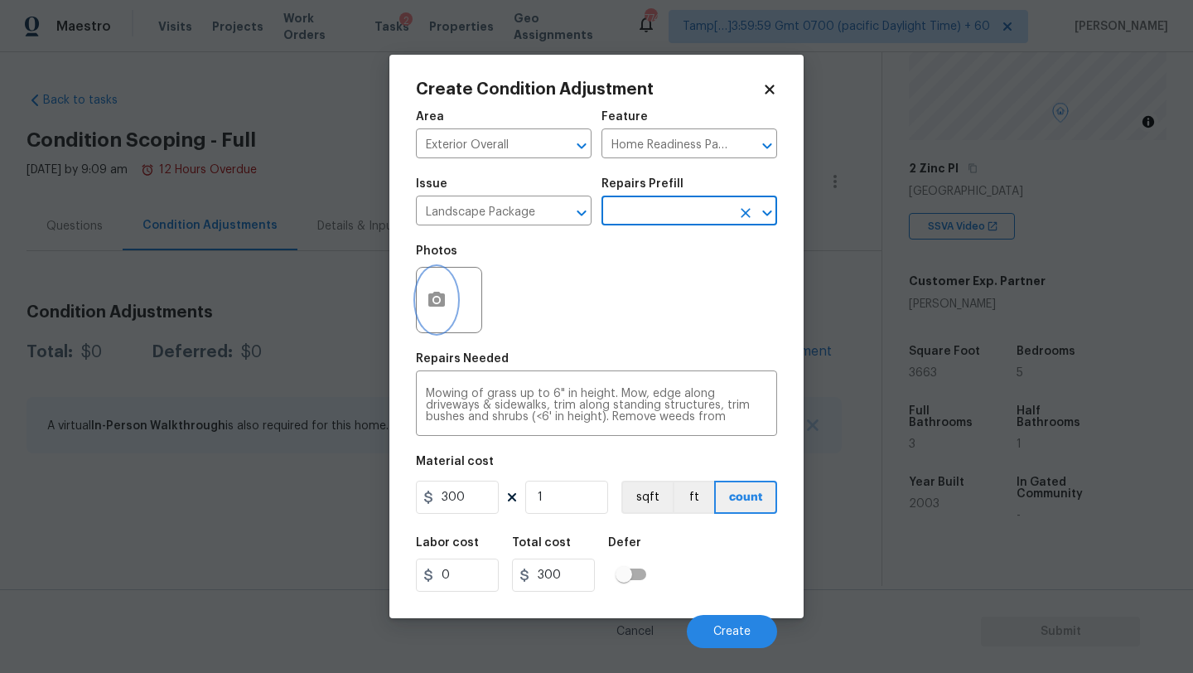
click at [451, 314] on button "button" at bounding box center [437, 300] width 40 height 65
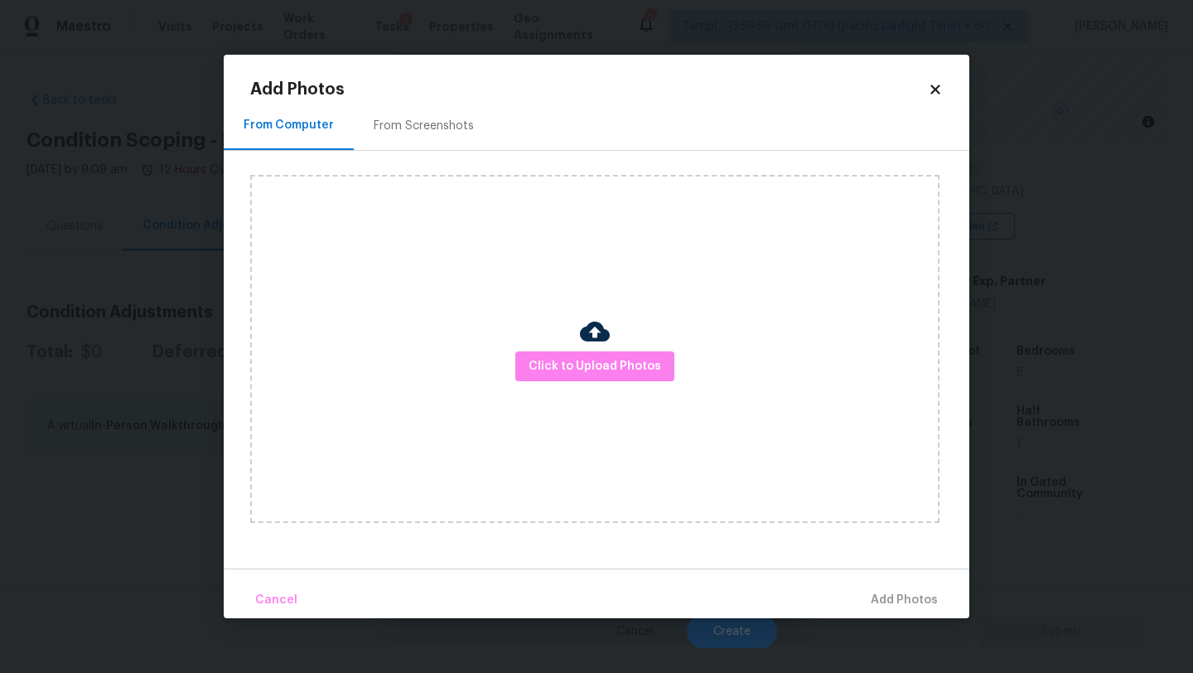
click at [439, 137] on div "From Screenshots" at bounding box center [424, 125] width 140 height 49
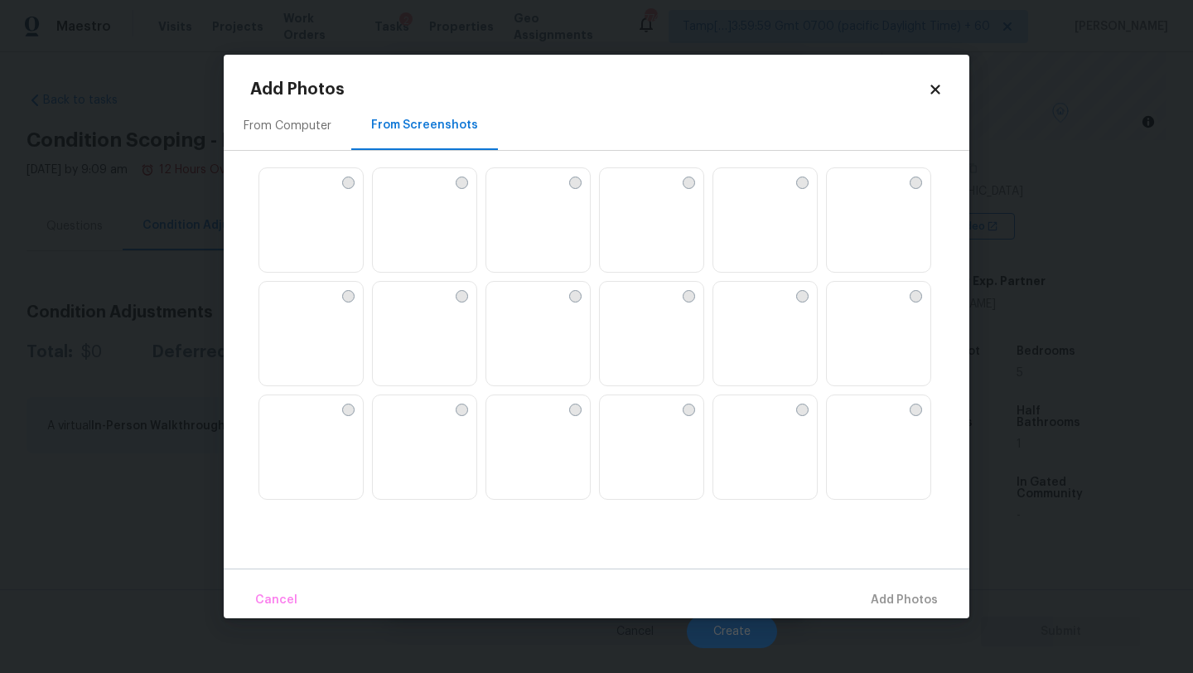
click at [286, 308] on img at bounding box center [272, 295] width 27 height 27
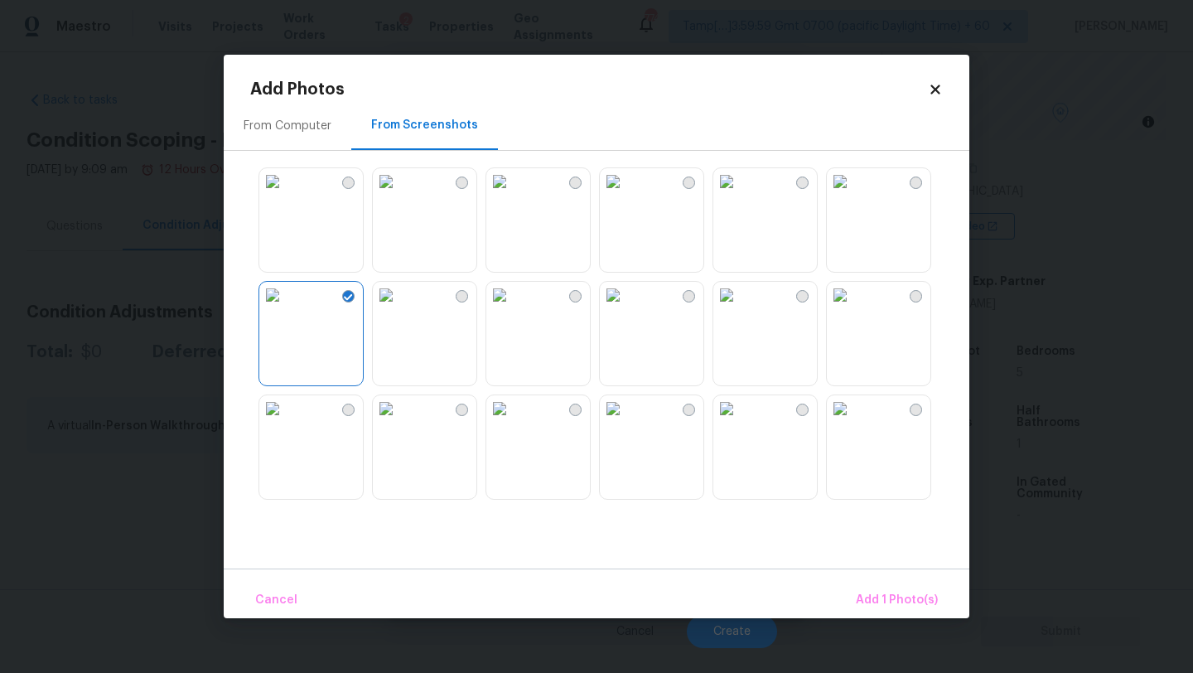
click at [513, 195] on img at bounding box center [499, 181] width 27 height 27
click at [853, 422] on img at bounding box center [840, 408] width 27 height 27
click at [892, 585] on button "Add 3 Photo(s)" at bounding box center [896, 600] width 97 height 36
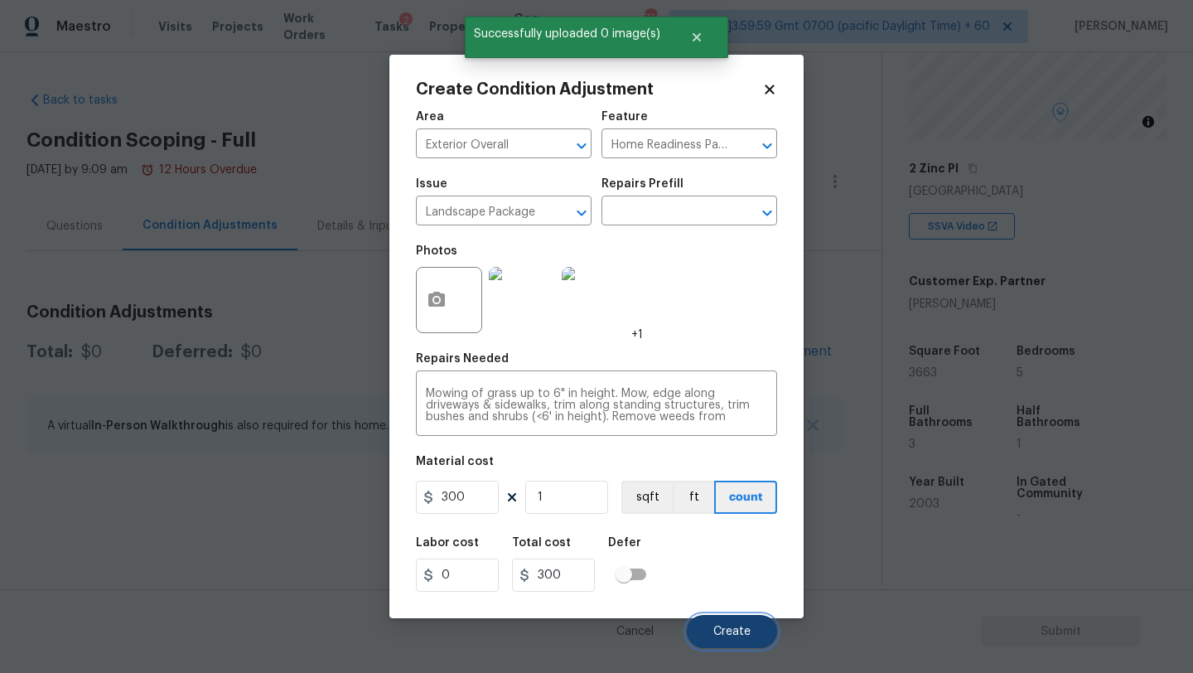
click at [710, 629] on button "Create" at bounding box center [732, 631] width 90 height 33
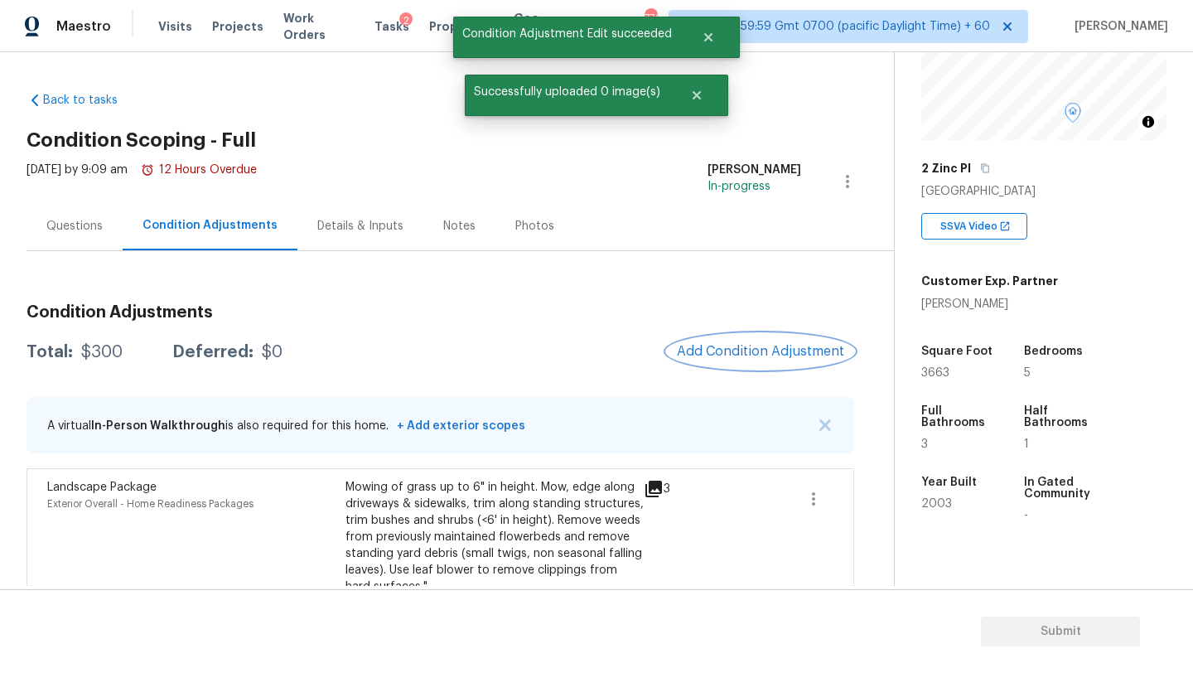
click at [767, 345] on span "Add Condition Adjustment" at bounding box center [760, 351] width 167 height 15
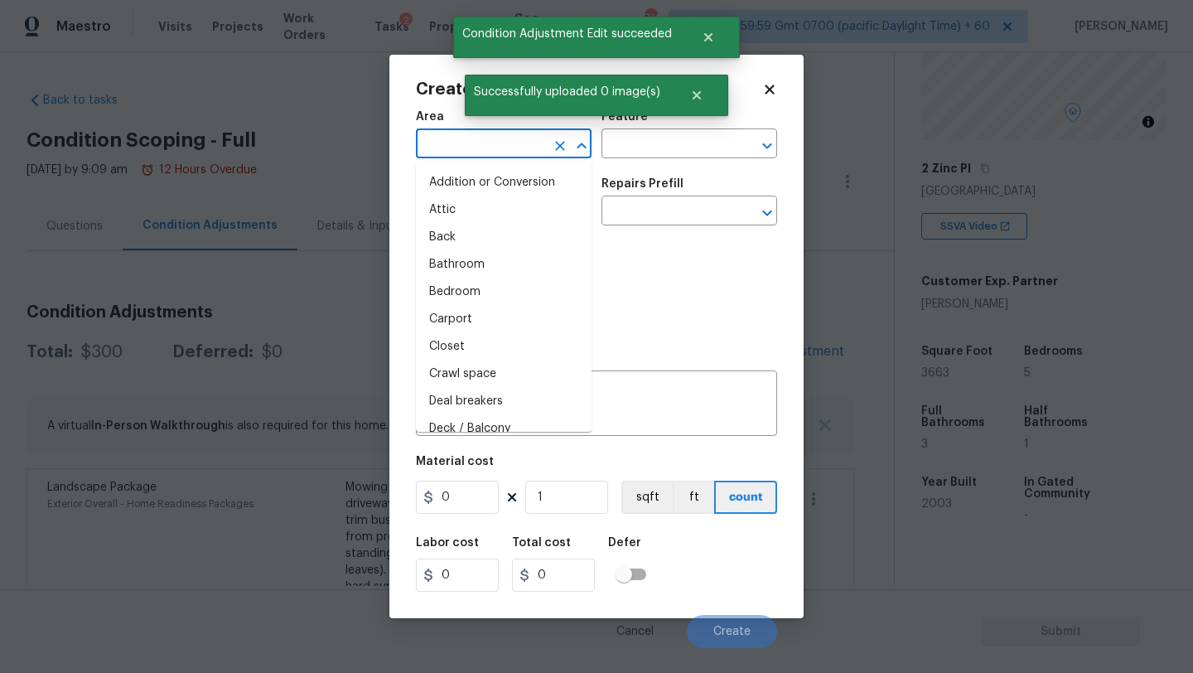
click at [495, 152] on input "text" at bounding box center [480, 146] width 129 height 26
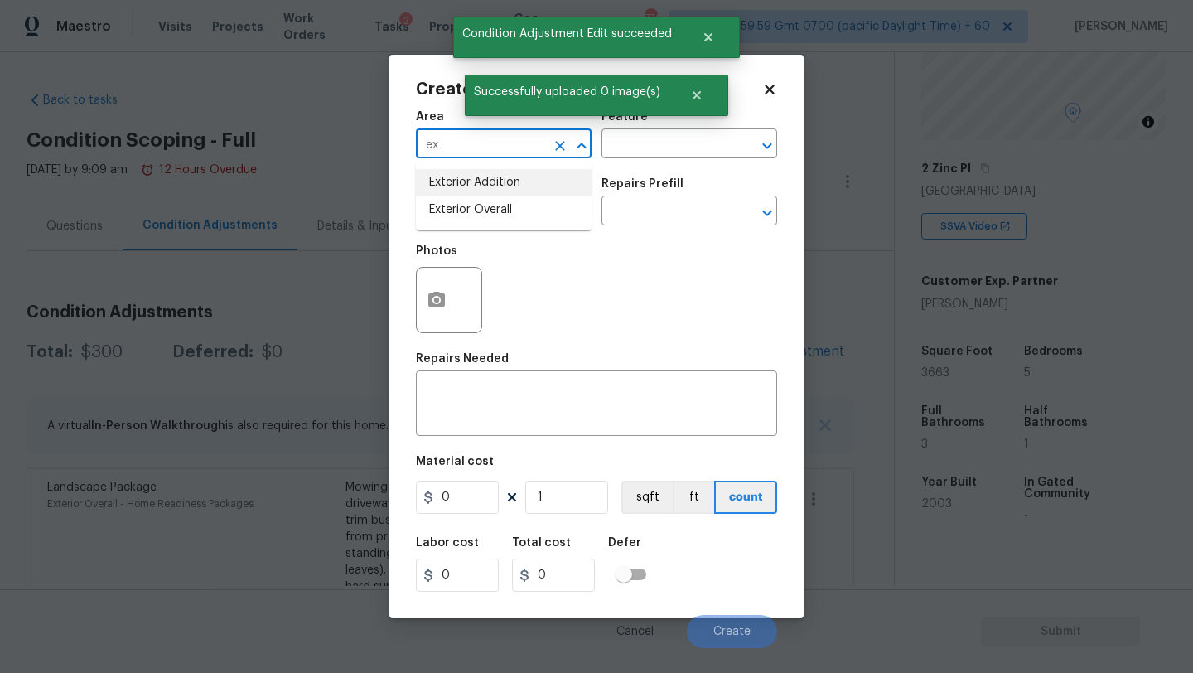
click at [498, 189] on li "Exterior Addition" at bounding box center [504, 182] width 176 height 27
type input "Exterior Addition"
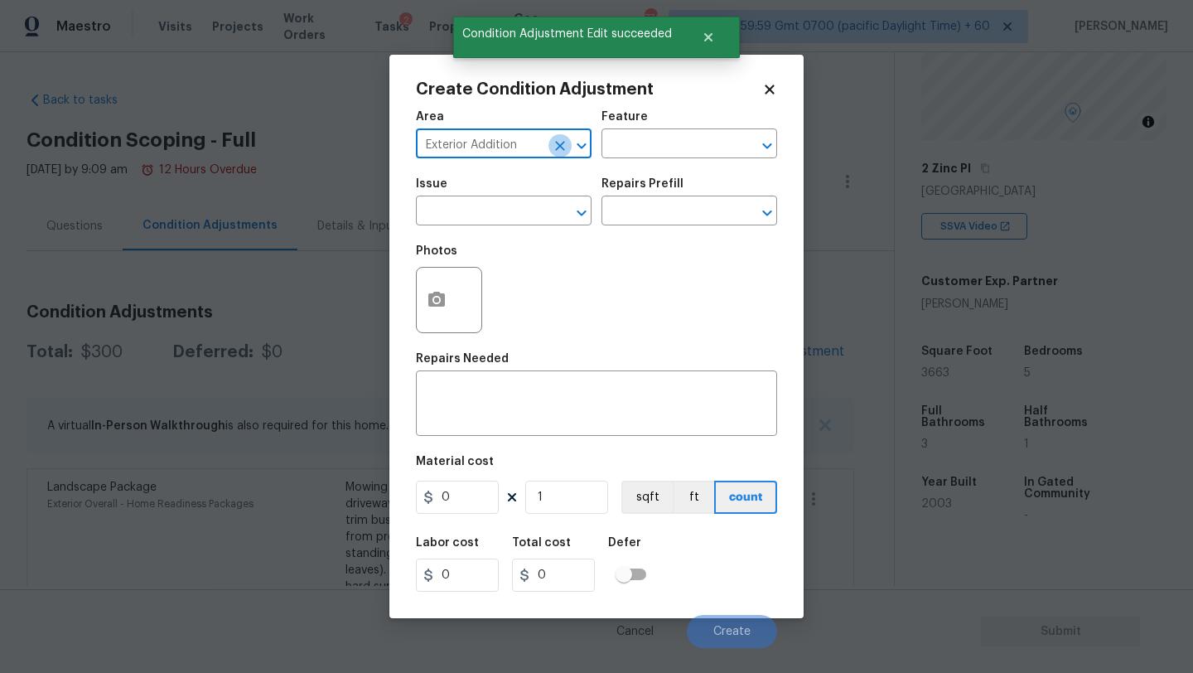
click at [556, 145] on icon "Clear" at bounding box center [560, 146] width 17 height 17
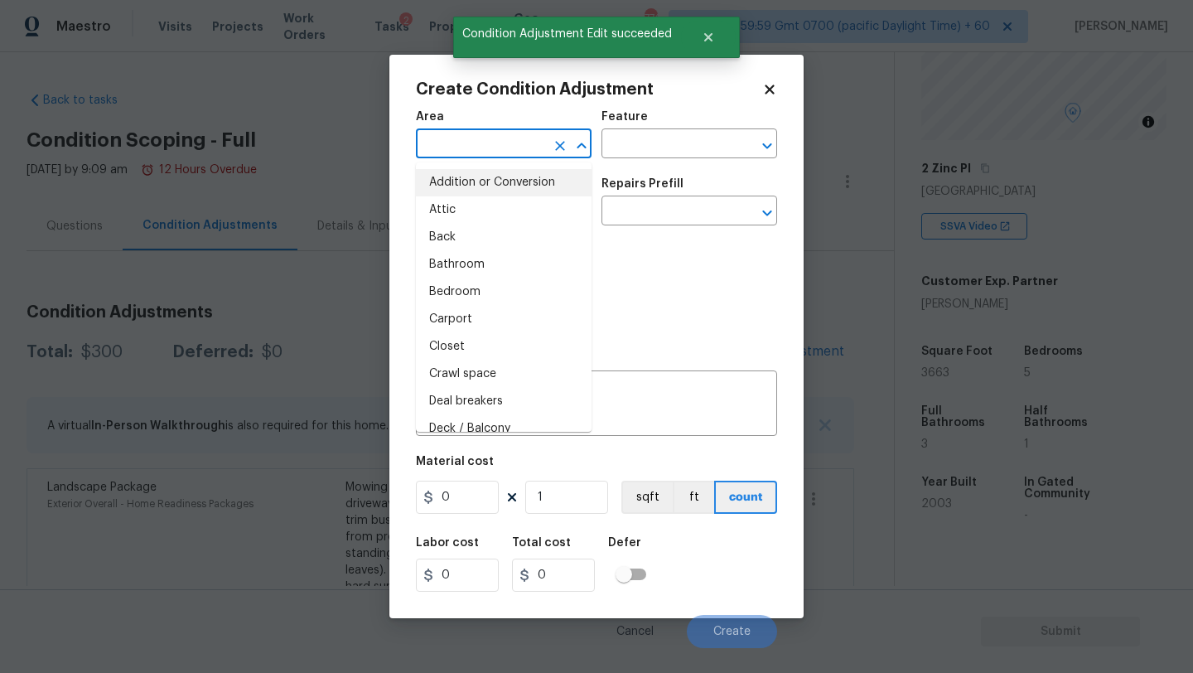
click at [506, 145] on input "text" at bounding box center [480, 146] width 129 height 26
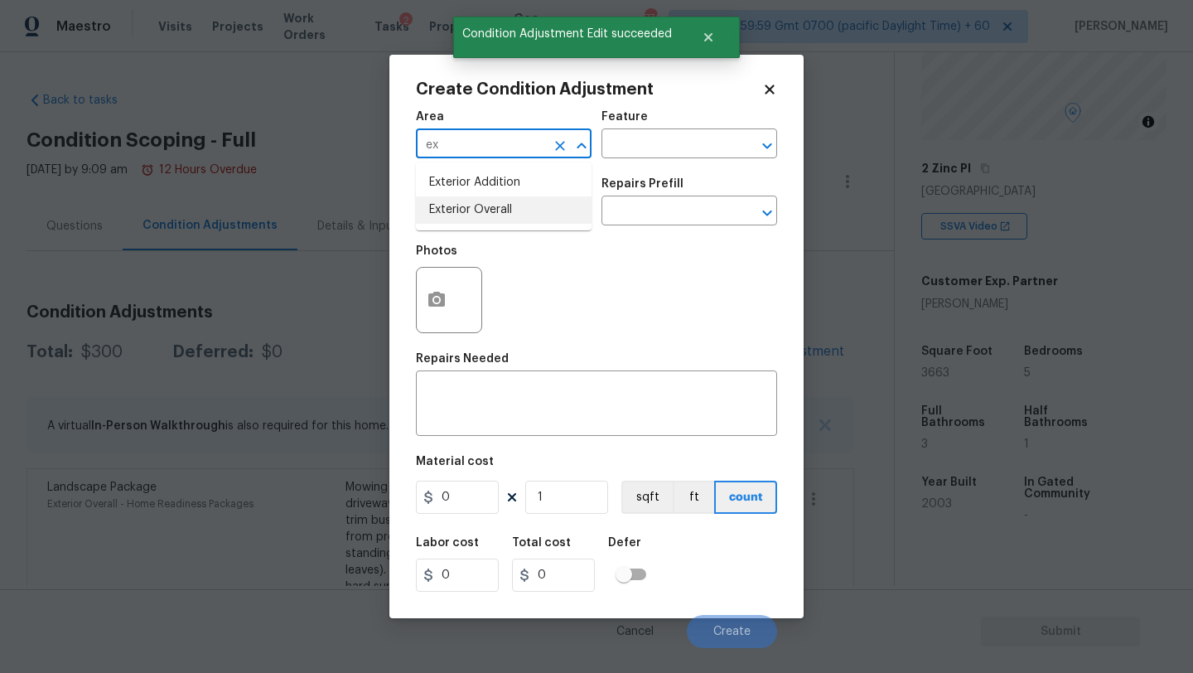
click at [510, 205] on li "Exterior Overall" at bounding box center [504, 209] width 176 height 27
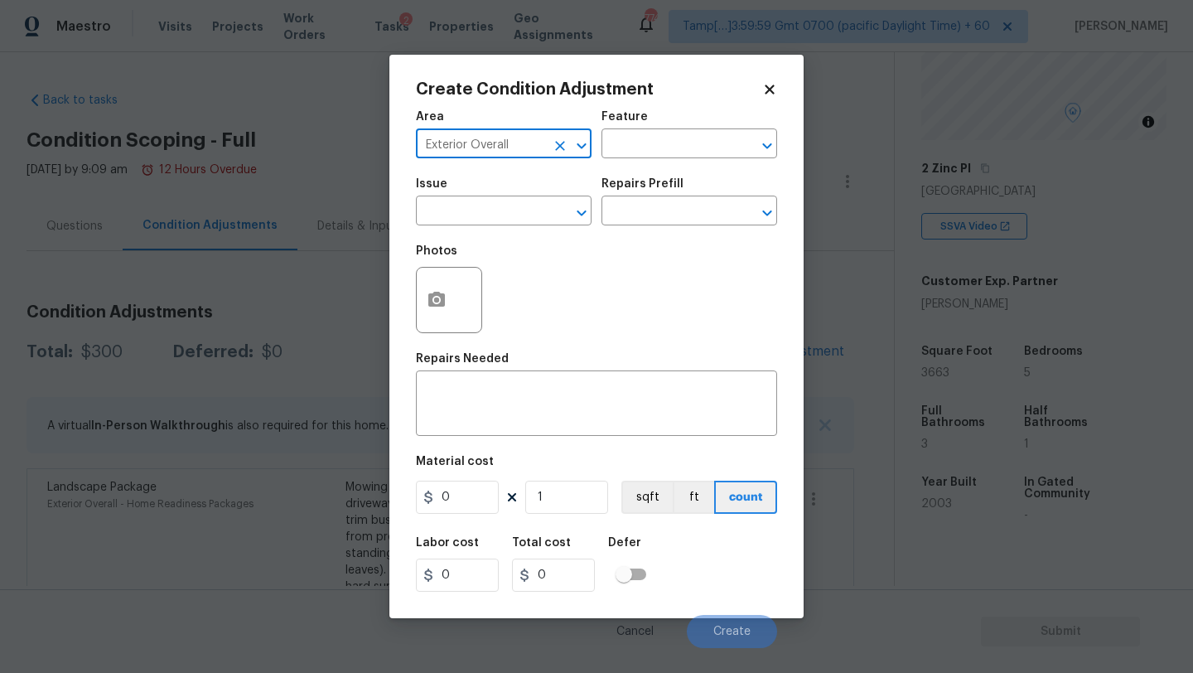
type input "Exterior Overall"
click at [690, 128] on div "Feature" at bounding box center [689, 122] width 176 height 22
click at [690, 149] on input "text" at bounding box center [665, 146] width 129 height 26
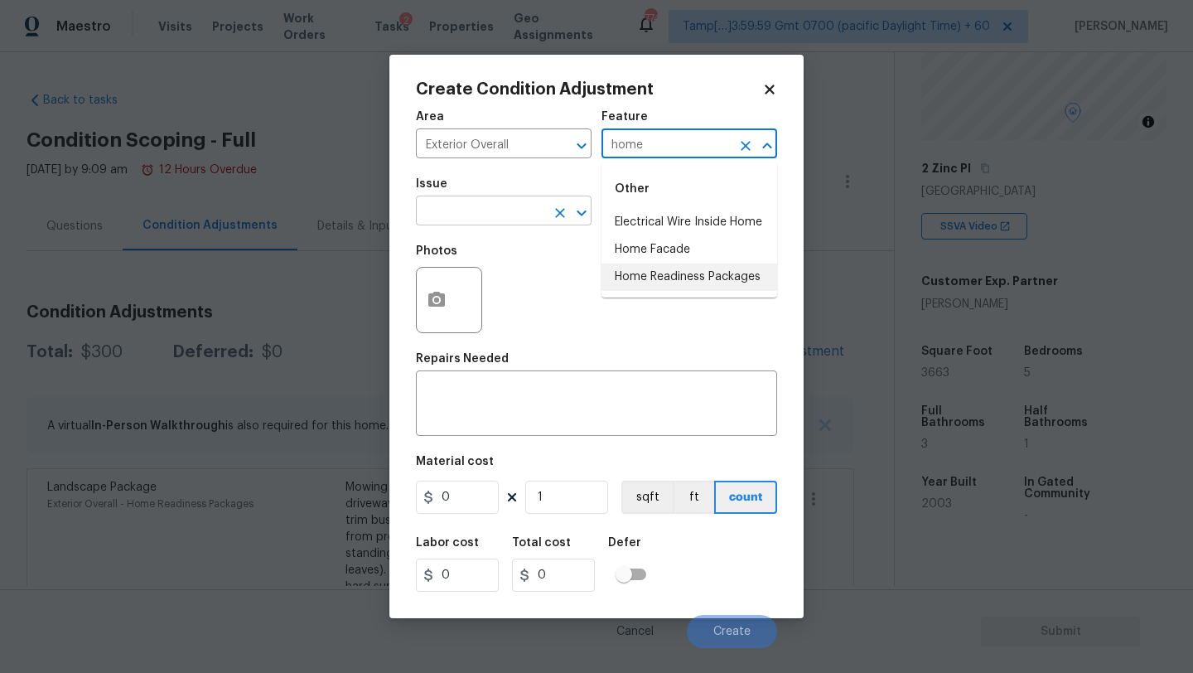
drag, startPoint x: 682, startPoint y: 273, endPoint x: 468, endPoint y: 224, distance: 219.5
click at [468, 224] on body "Maestro Visits Projects Work Orders Tasks 2 Properties Geo Assignments 774 Tamp…" at bounding box center [596, 336] width 1193 height 673
type input "home"
click at [468, 224] on input "text" at bounding box center [480, 213] width 129 height 26
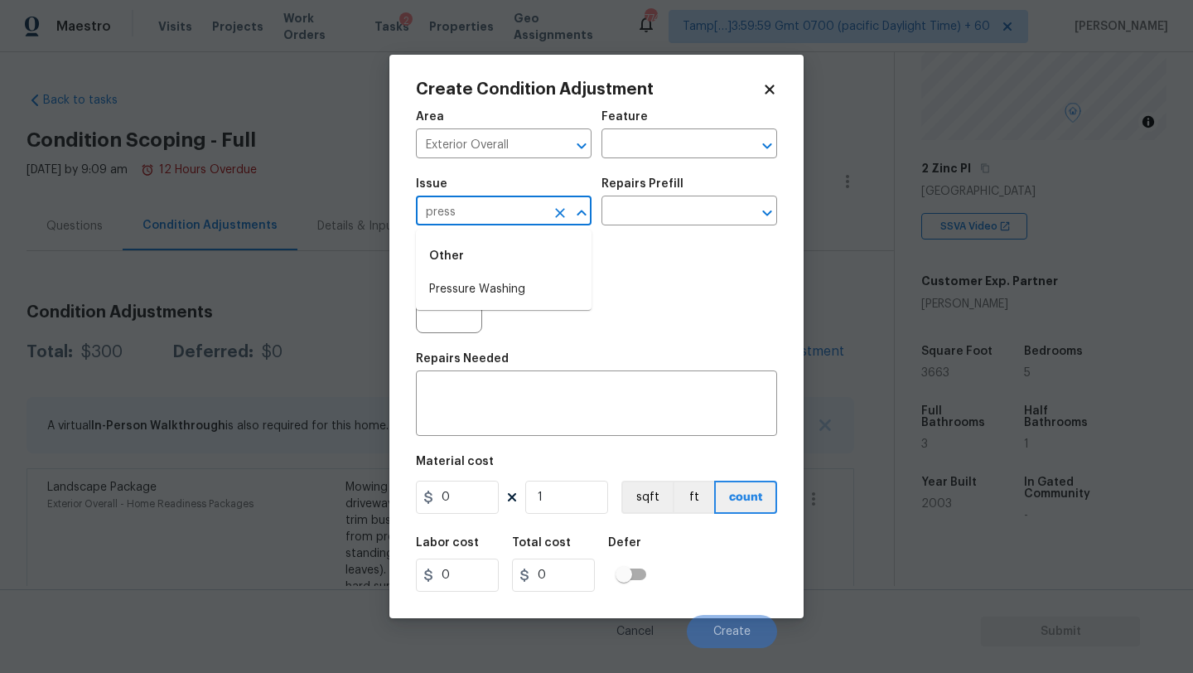
click at [466, 287] on li "Pressure Washing" at bounding box center [504, 289] width 176 height 27
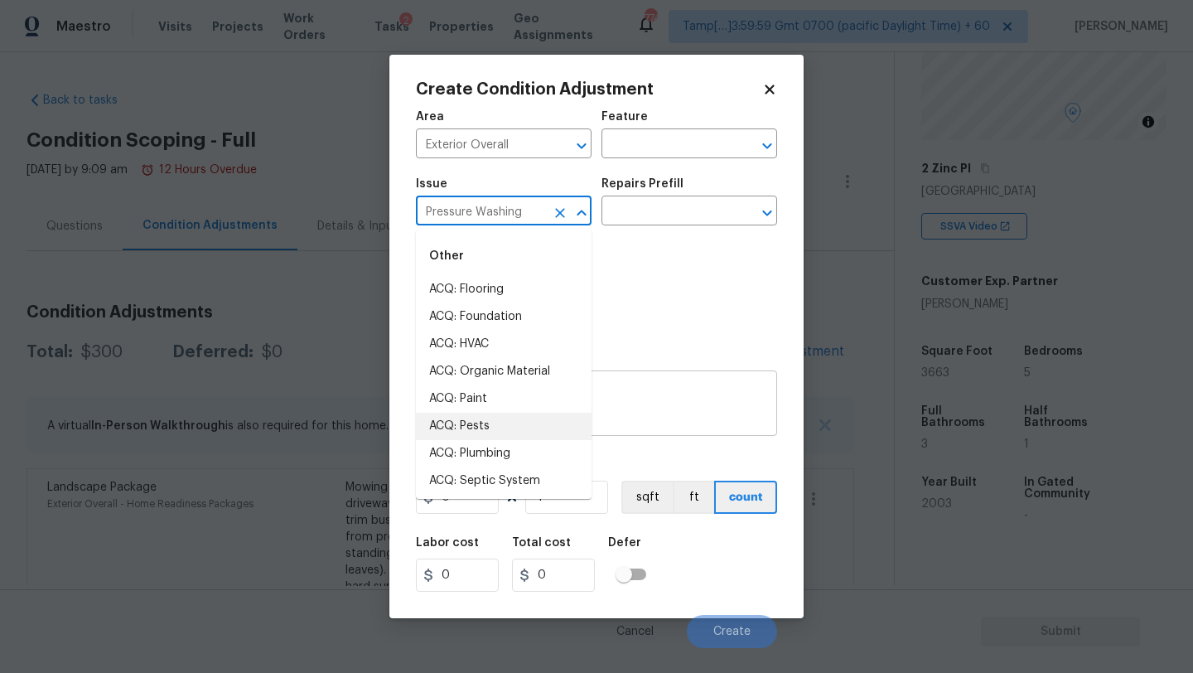
click at [582, 418] on li "ACQ: Pests" at bounding box center [504, 426] width 176 height 27
paste input "Pressure wash home, driveway, walkways/sidewalks and patio. Must use a surface …"
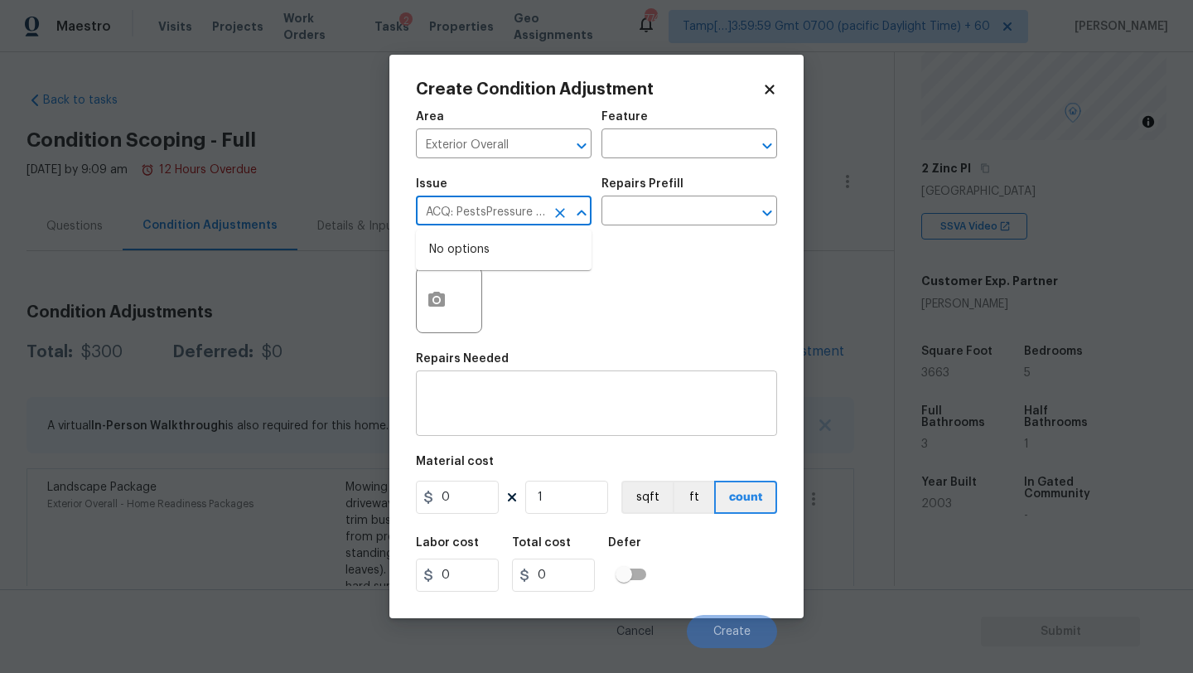
scroll to position [0, 528]
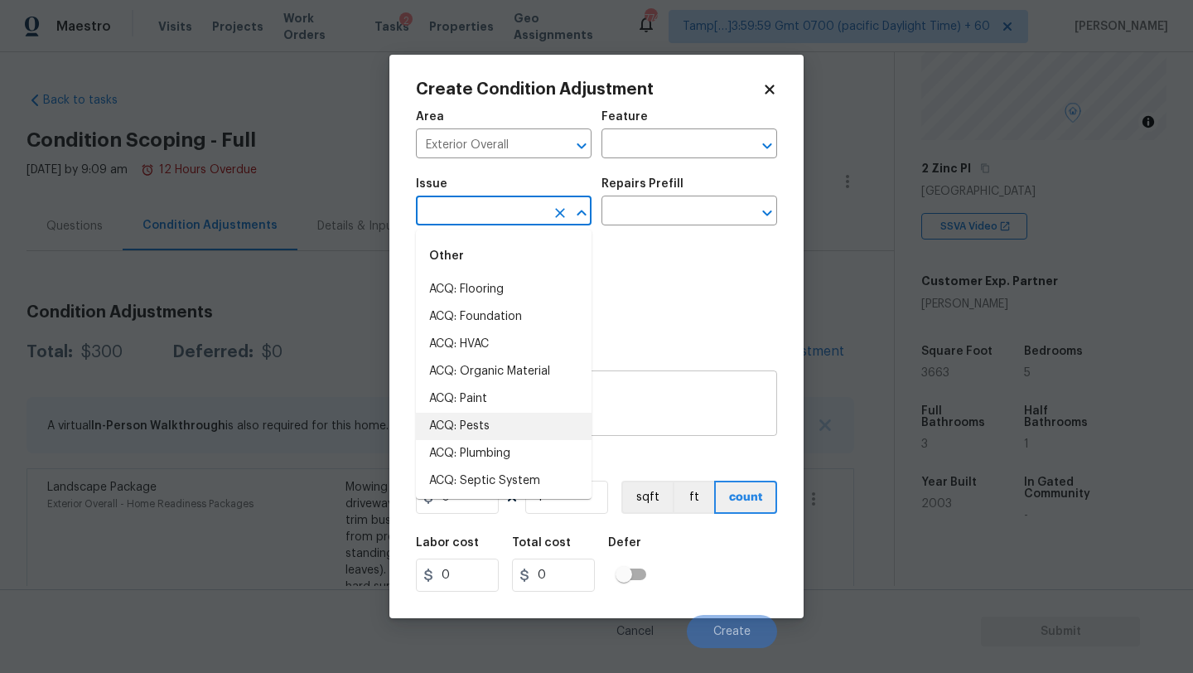
type input "ACQ: Pests"
click at [663, 417] on textarea at bounding box center [596, 405] width 341 height 35
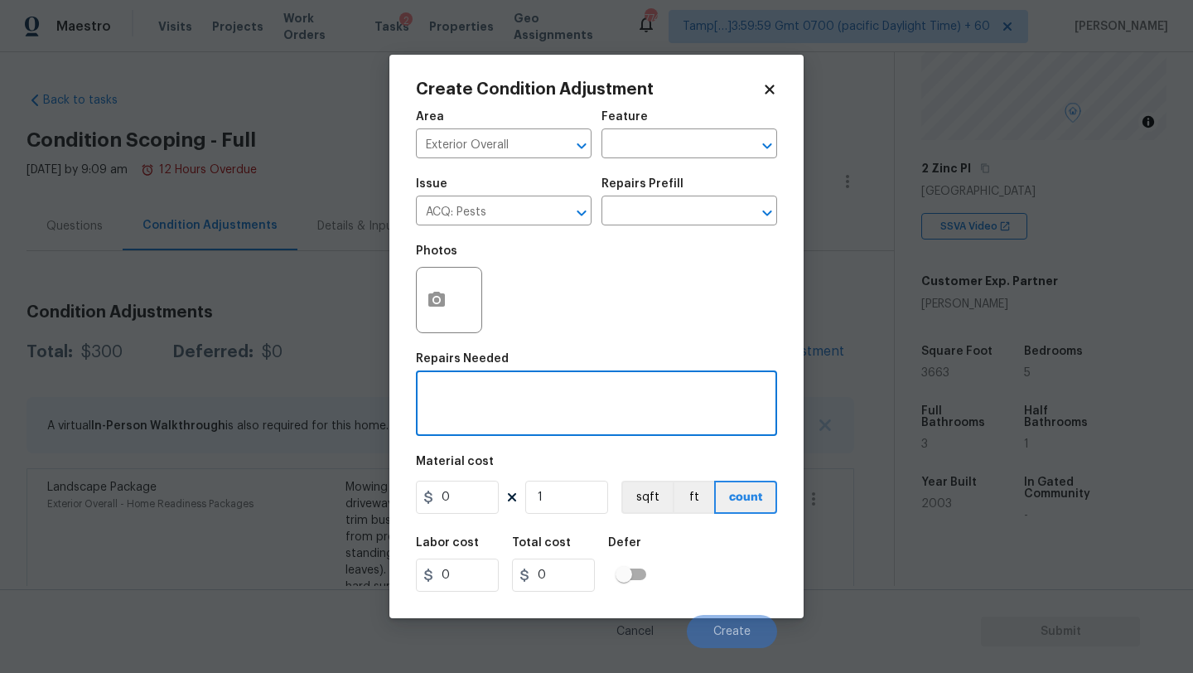
paste textarea "Pressure wash home, driveway, walkways/sidewalks and patio. Must use a surface …"
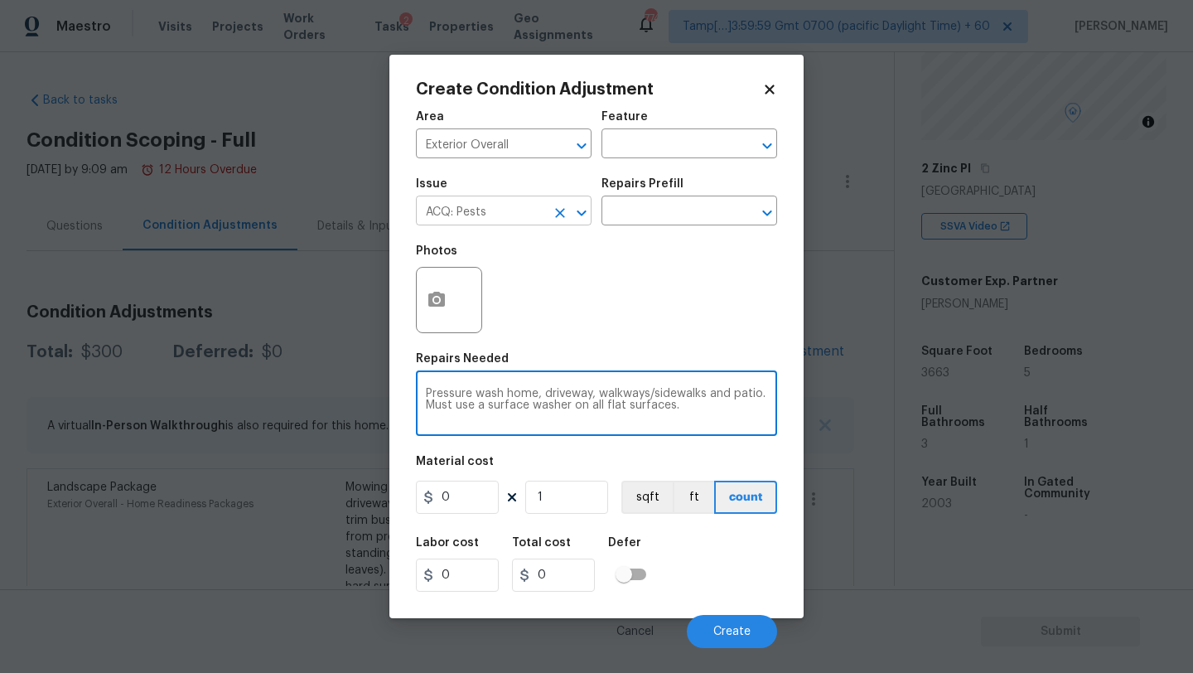
type textarea "Pressure wash home, driveway, walkways/sidewalks and patio. Must use a surface …"
click at [522, 215] on input "ACQ: Pests" at bounding box center [480, 213] width 129 height 26
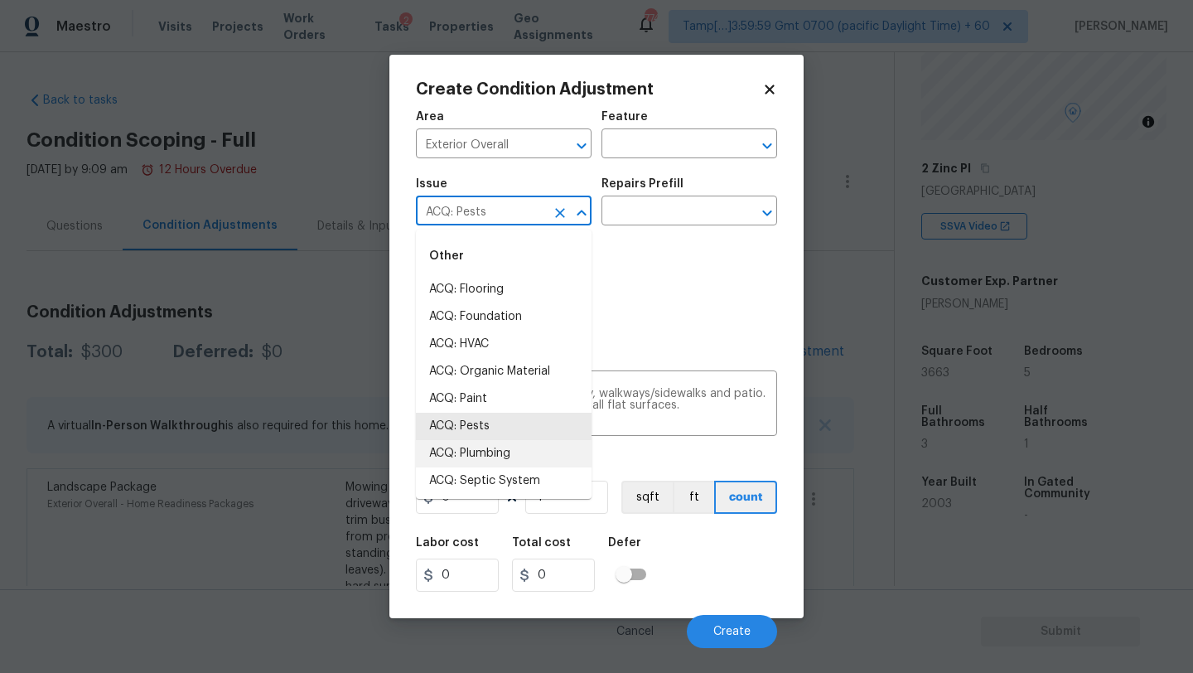
click at [522, 215] on input "ACQ: Pests" at bounding box center [480, 213] width 129 height 26
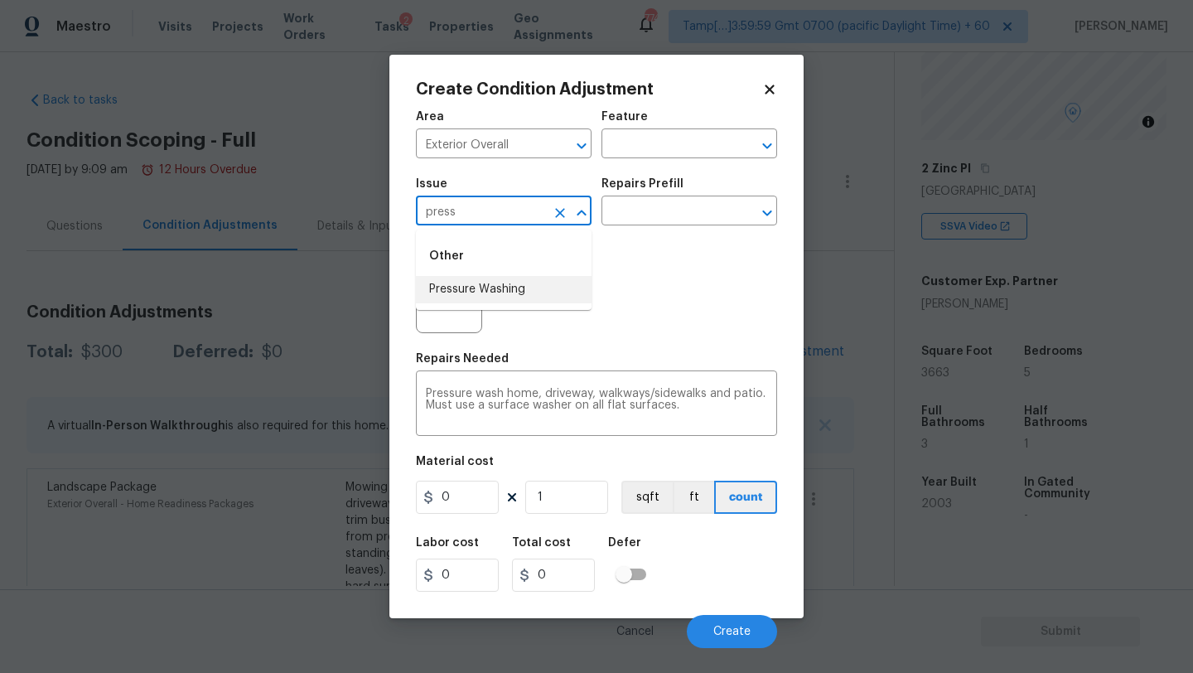
click at [523, 287] on li "Pressure Washing" at bounding box center [504, 289] width 176 height 27
type input "Pressure Washing"
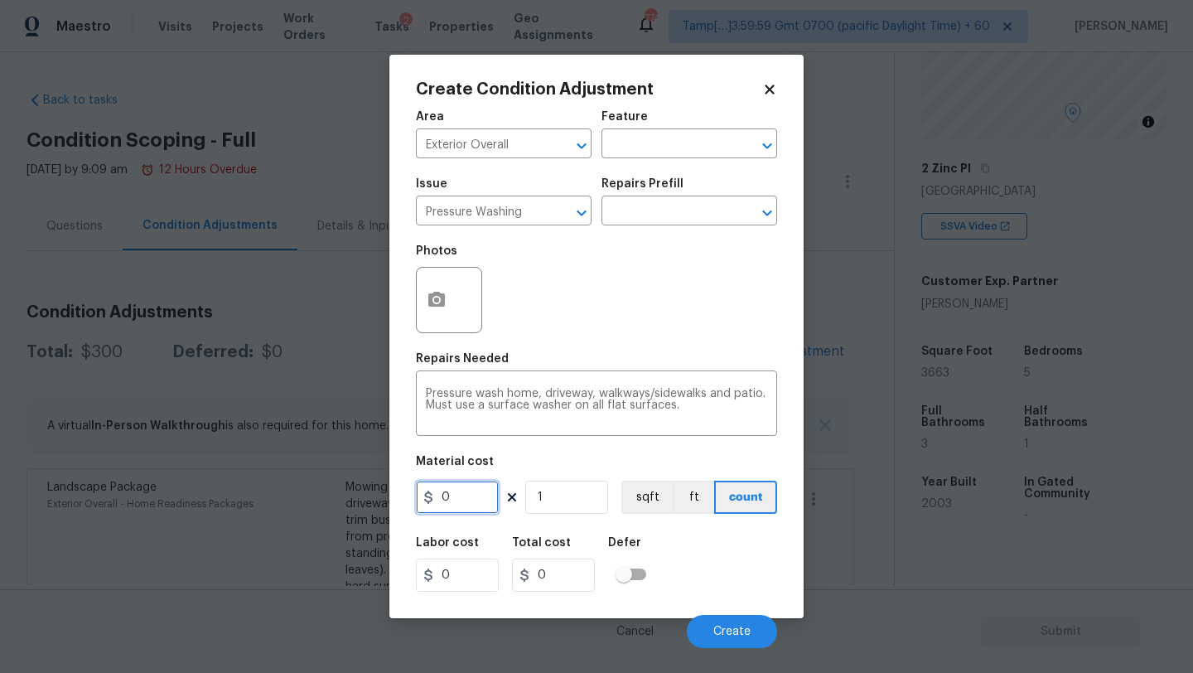
click at [476, 500] on input "0" at bounding box center [457, 497] width 83 height 33
type input "400"
click at [753, 626] on button "Create" at bounding box center [732, 631] width 90 height 33
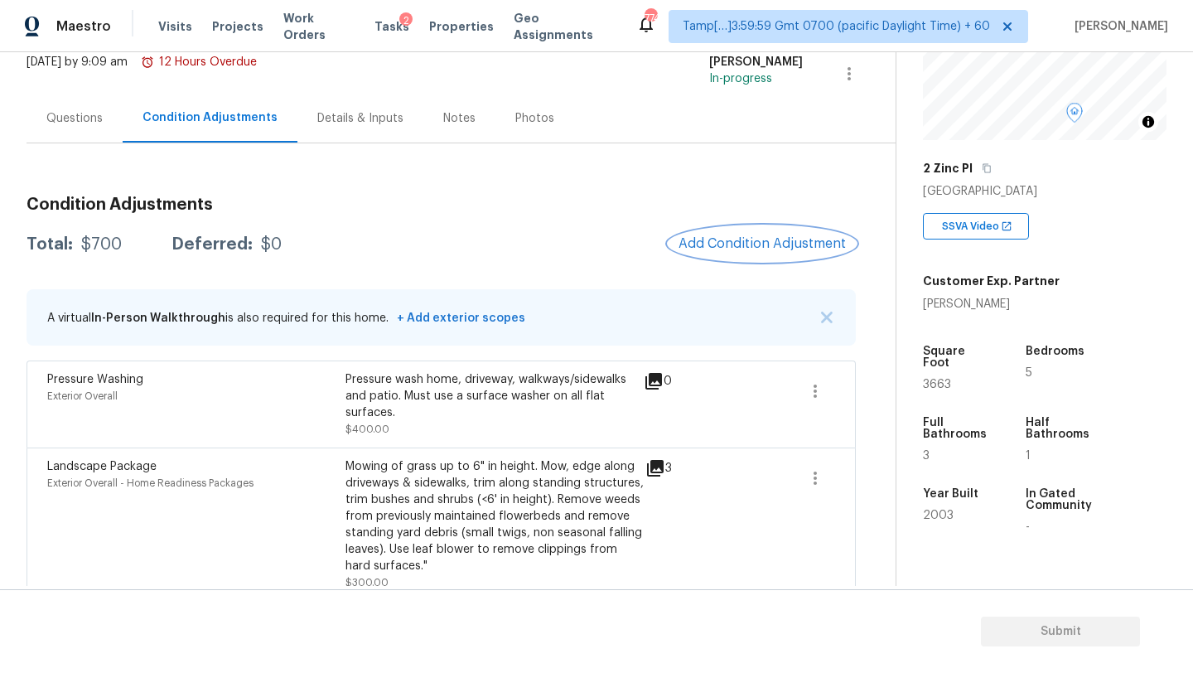
scroll to position [129, 0]
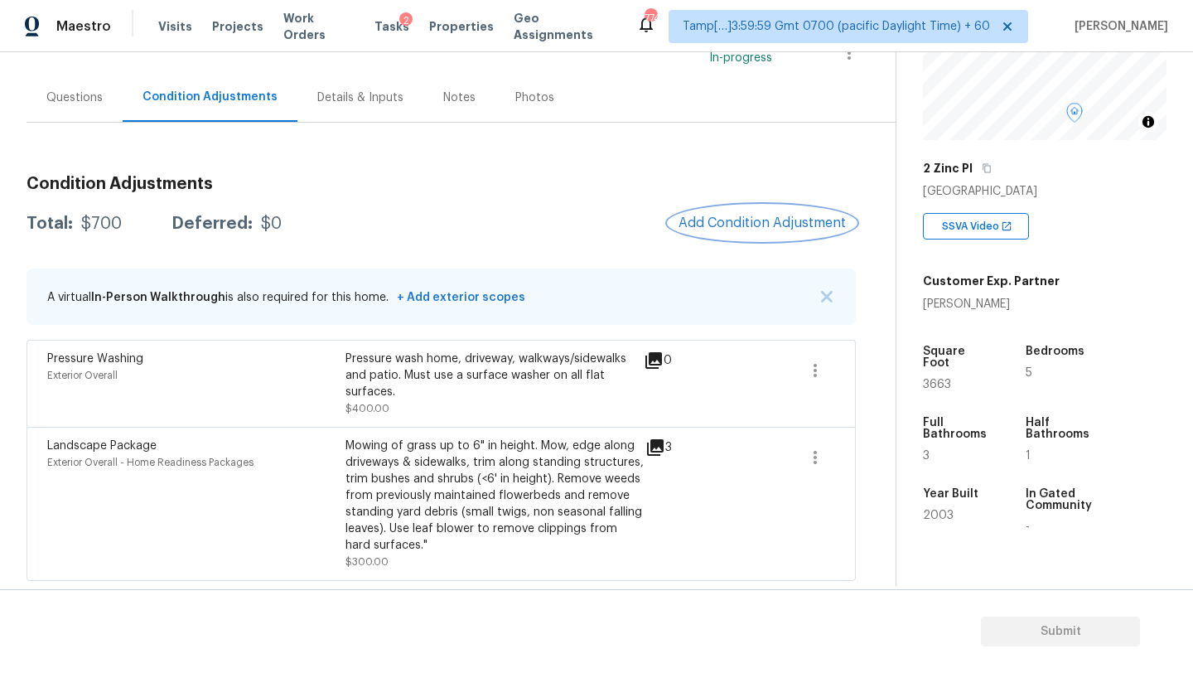
click at [750, 224] on span "Add Condition Adjustment" at bounding box center [762, 222] width 167 height 15
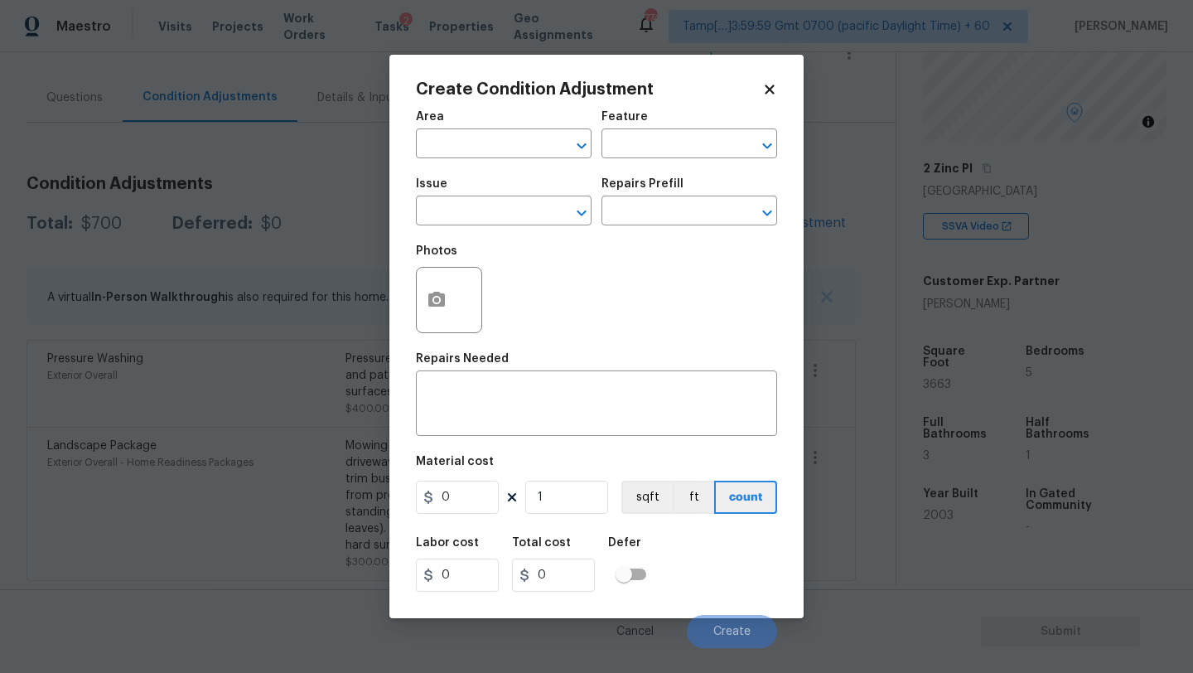
click at [457, 159] on span "Area ​" at bounding box center [504, 134] width 176 height 67
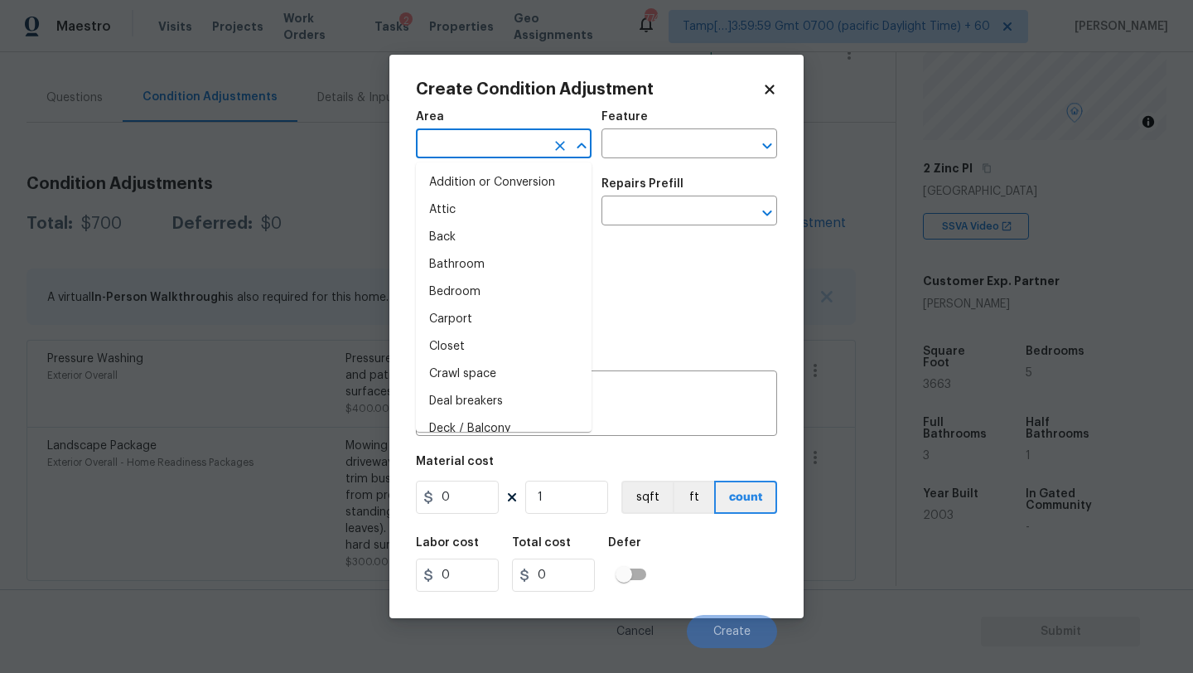
click at [463, 152] on input "text" at bounding box center [480, 146] width 129 height 26
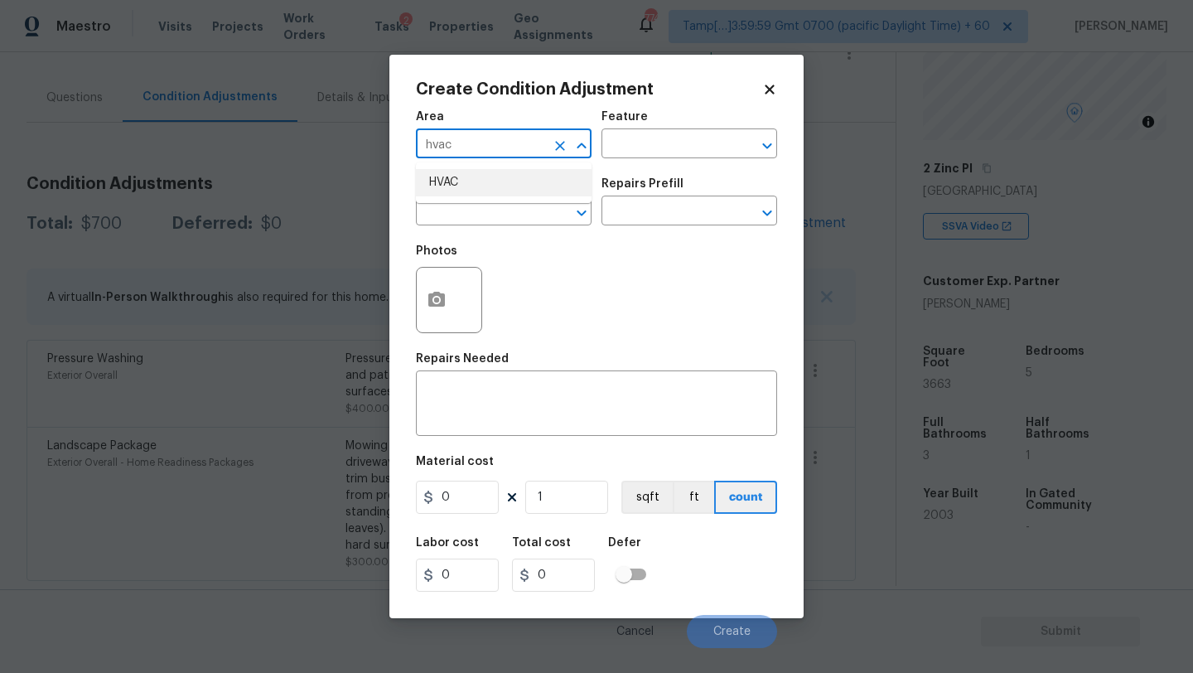
click at [471, 194] on li "HVAC" at bounding box center [504, 182] width 176 height 27
type input "HVAC"
click at [648, 128] on div "Feature" at bounding box center [689, 122] width 176 height 22
click at [648, 135] on input "text" at bounding box center [665, 146] width 129 height 26
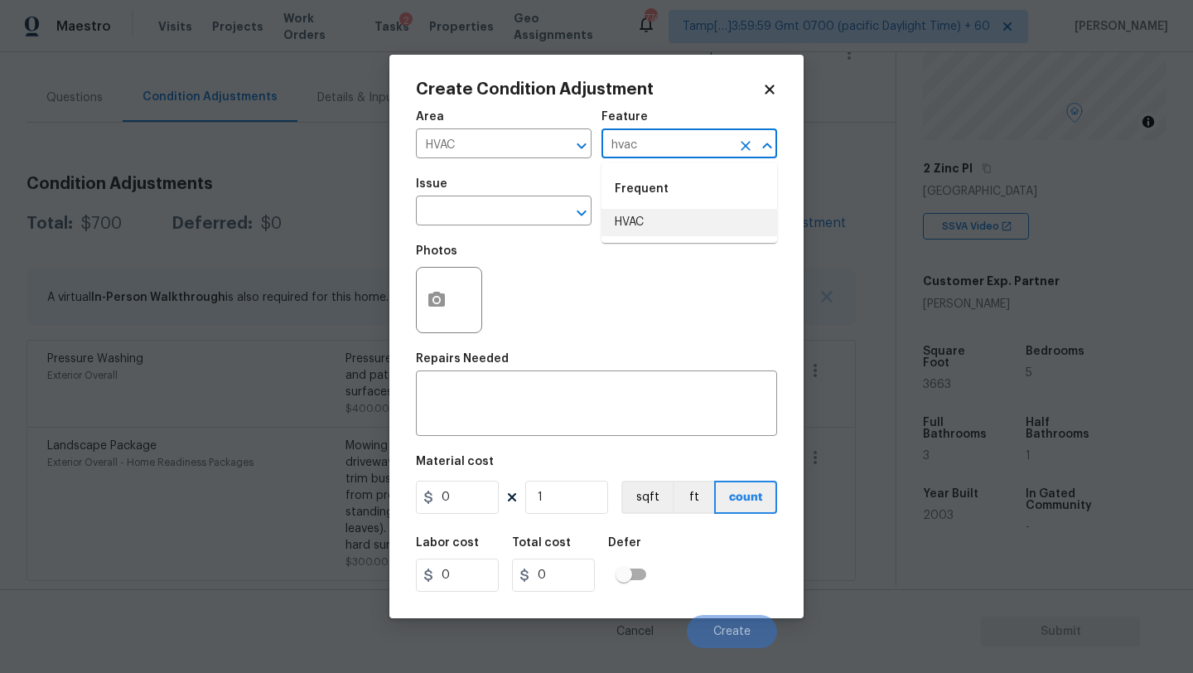
click at [661, 220] on li "HVAC" at bounding box center [689, 222] width 176 height 27
click at [552, 214] on icon "Clear" at bounding box center [560, 213] width 17 height 17
type input "HVAC"
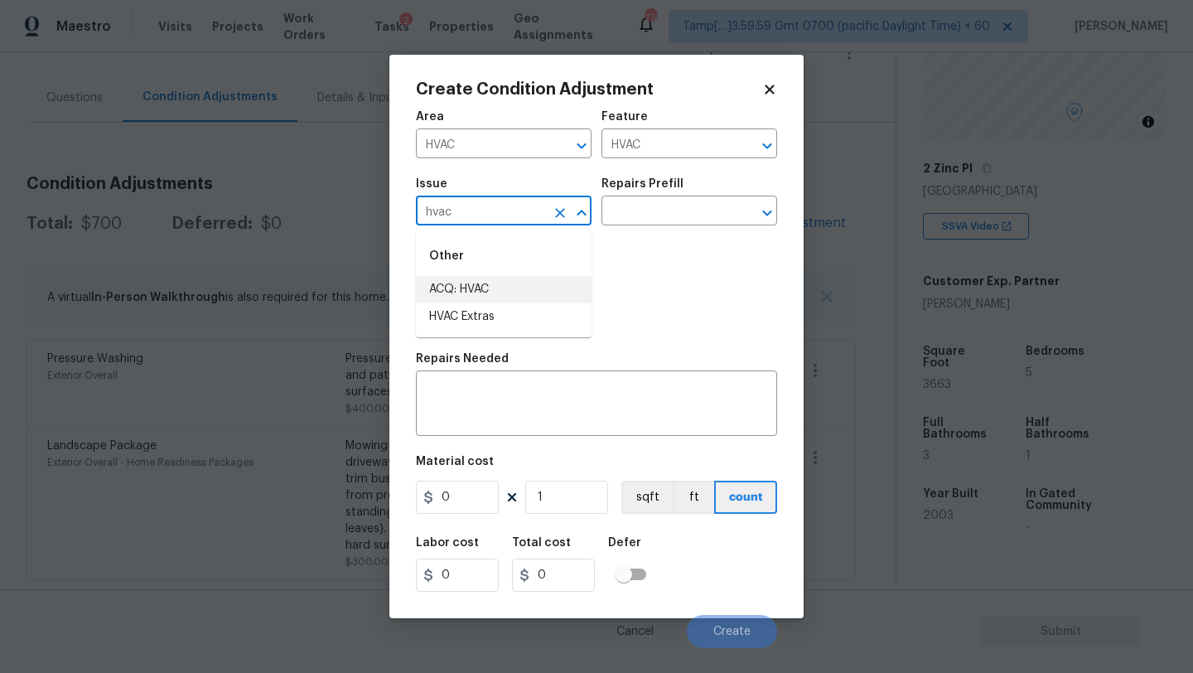
click at [529, 289] on li "ACQ: HVAC" at bounding box center [504, 289] width 176 height 27
type input "ACQ: HVAC"
click at [657, 211] on input "text" at bounding box center [665, 213] width 129 height 26
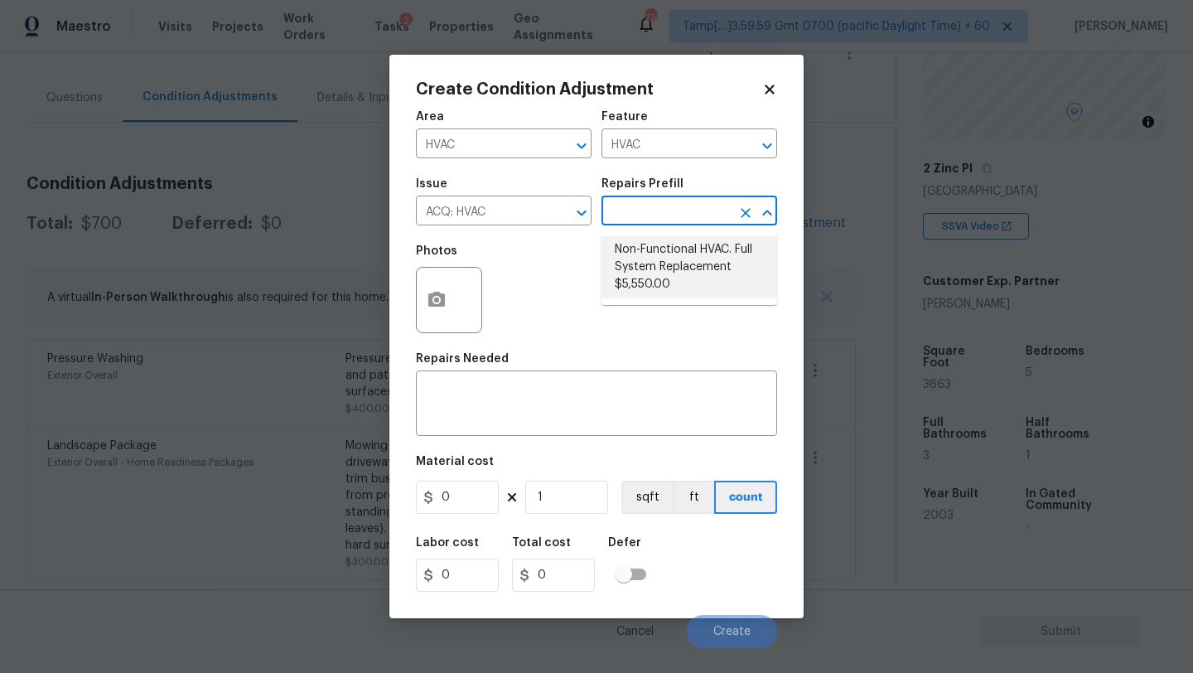
click at [657, 275] on li "Non-Functional HVAC. Full System Replacement $5,550.00" at bounding box center [689, 267] width 176 height 62
type input "Acquisition"
type textarea "Acquisition Scope: Full System Replacement"
type input "5550"
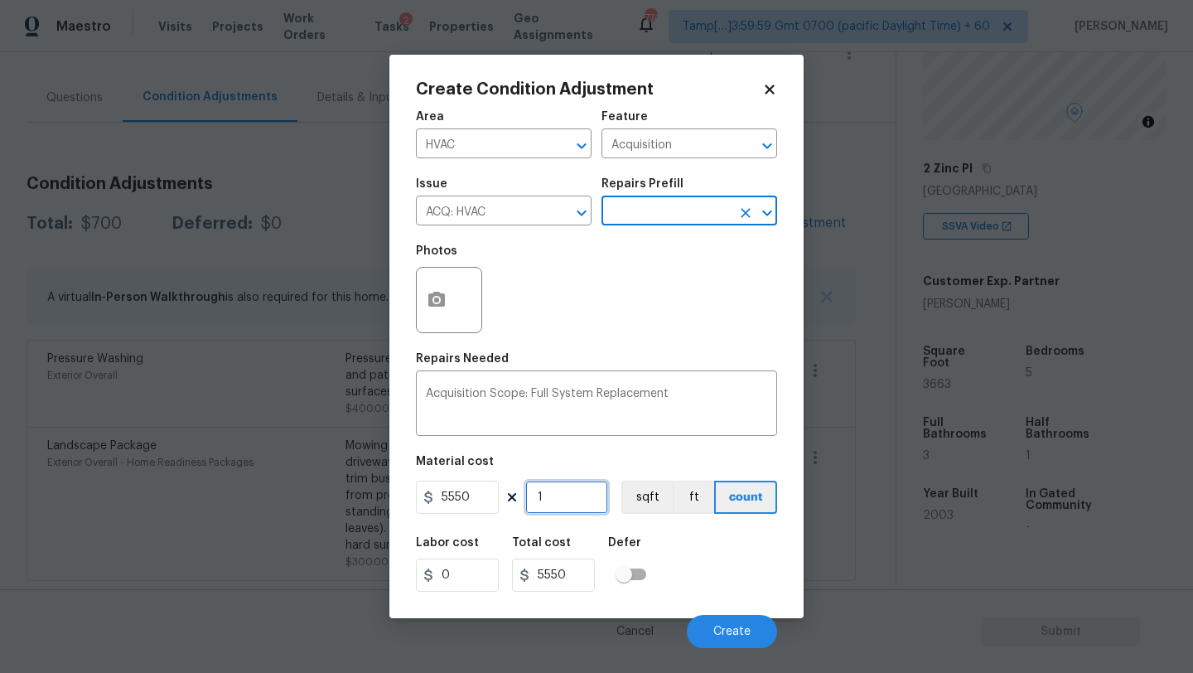
click at [588, 496] on input "1" at bounding box center [566, 497] width 83 height 33
type input "3"
type input "16650"
type input "3"
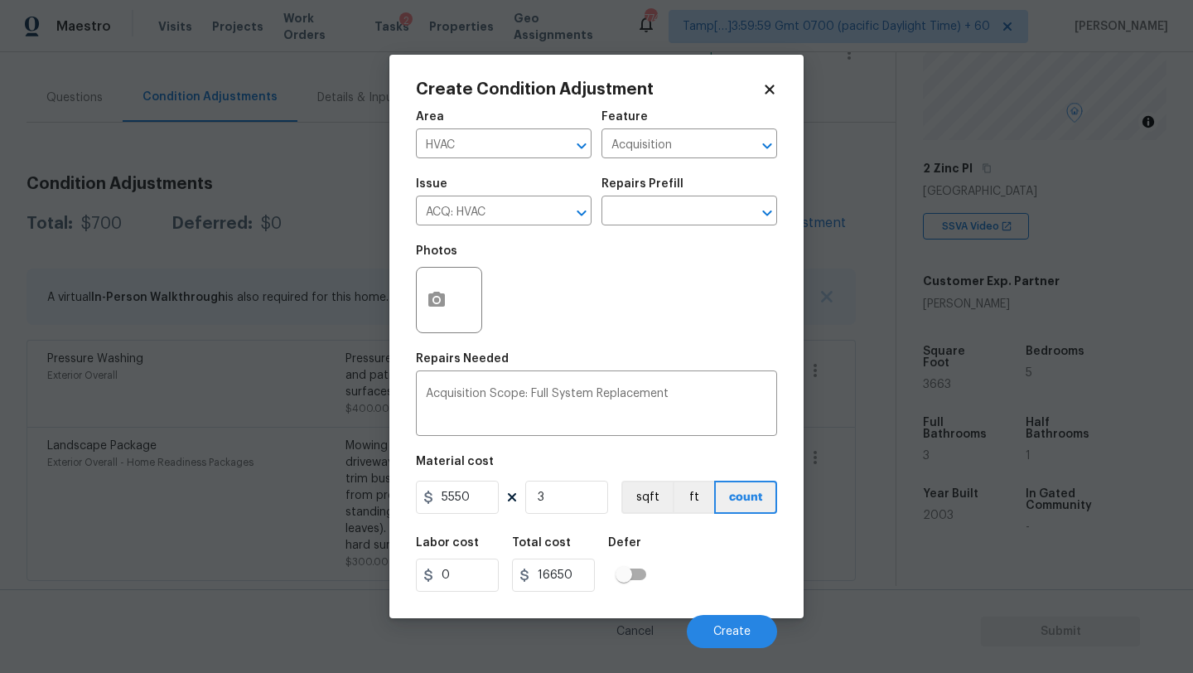
click at [684, 565] on div "Labor cost 0 Total cost 16650 Defer" at bounding box center [596, 564] width 361 height 75
click at [741, 629] on span "Create" at bounding box center [731, 632] width 37 height 12
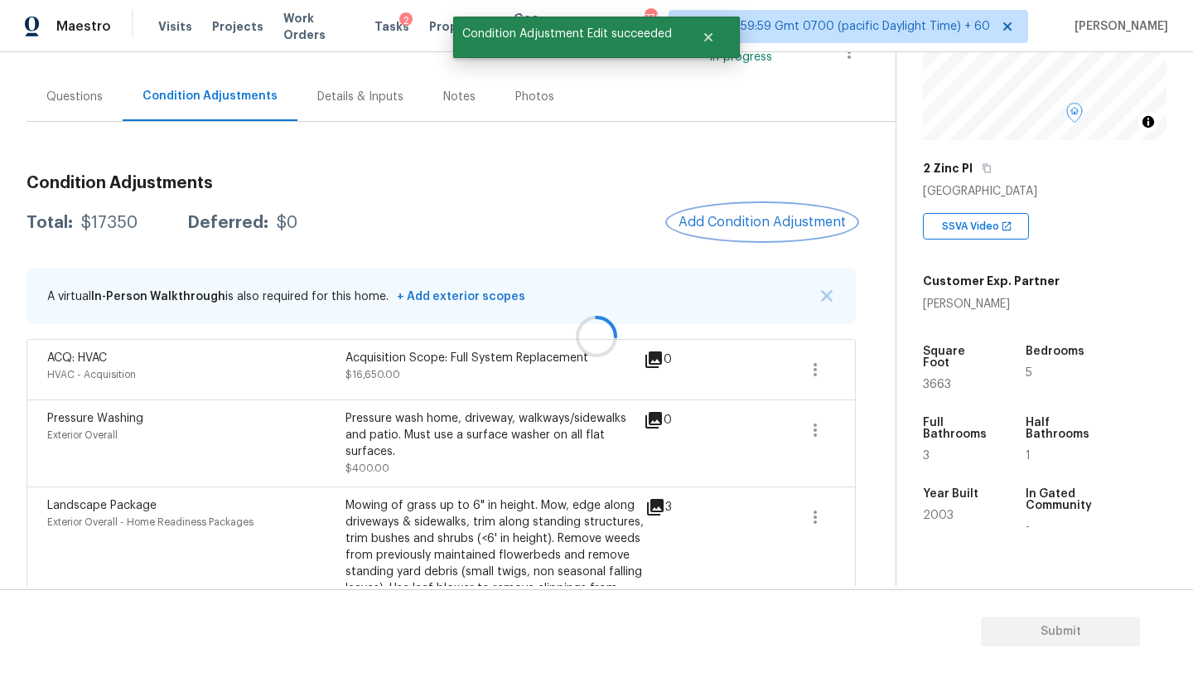
click at [761, 215] on span "Add Condition Adjustment" at bounding box center [762, 222] width 167 height 15
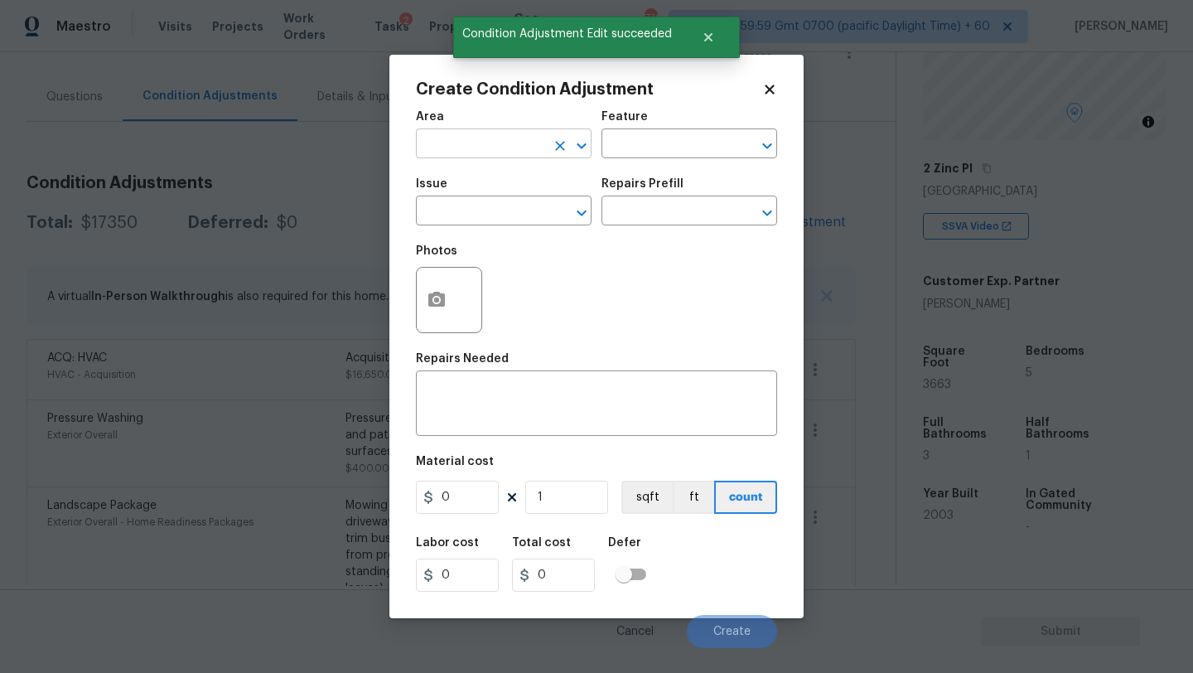
click at [519, 144] on input "text" at bounding box center [480, 146] width 129 height 26
click at [490, 168] on ul "Roof" at bounding box center [504, 182] width 176 height 41
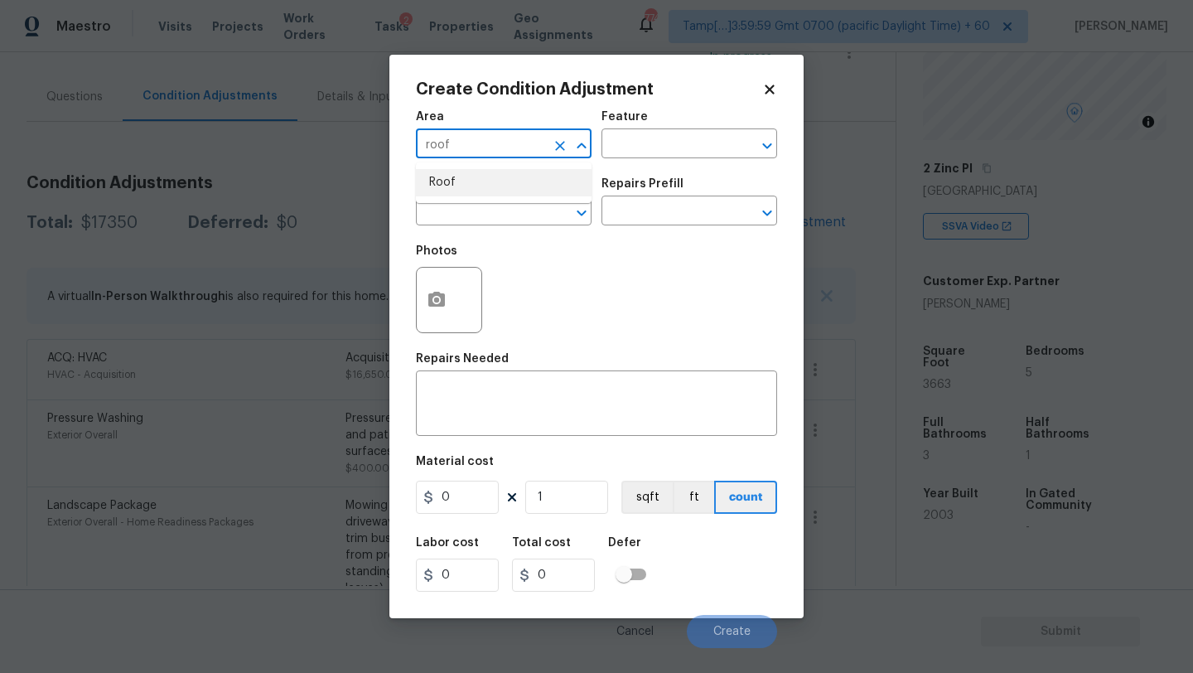
click at [534, 186] on li "Roof" at bounding box center [504, 182] width 176 height 27
type input "Roof"
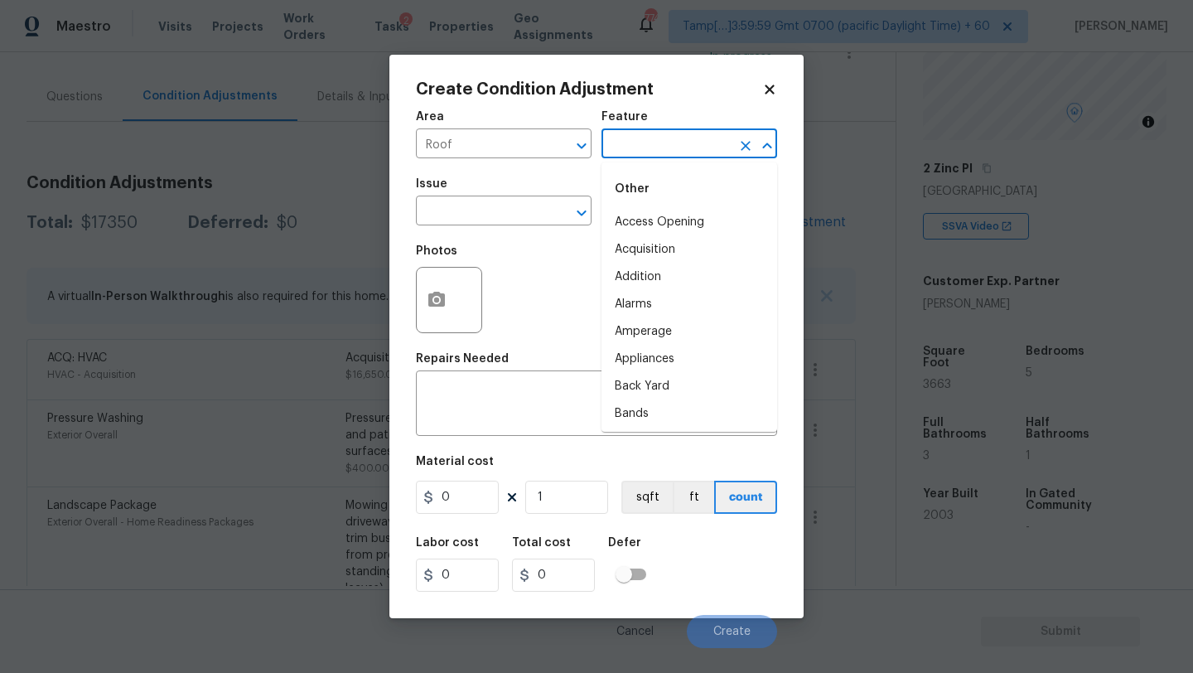
click at [631, 152] on input "text" at bounding box center [665, 146] width 129 height 26
click at [624, 257] on li "Roof" at bounding box center [689, 249] width 176 height 27
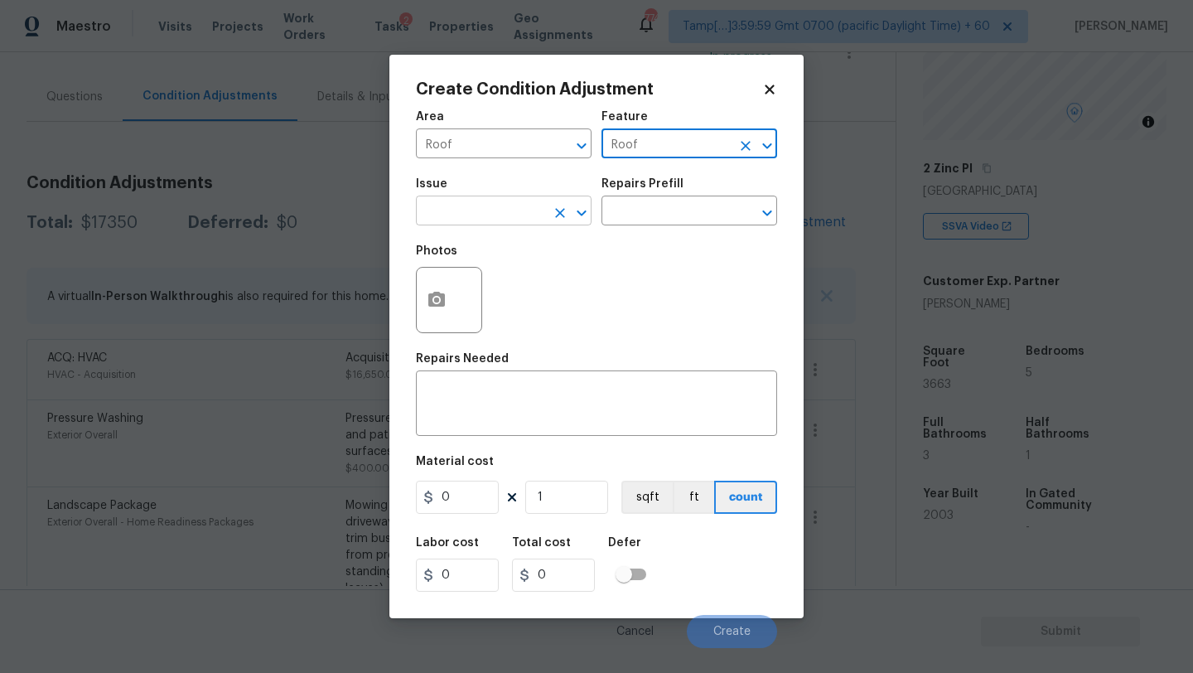
type input "Roof"
click at [515, 224] on input "text" at bounding box center [480, 213] width 129 height 26
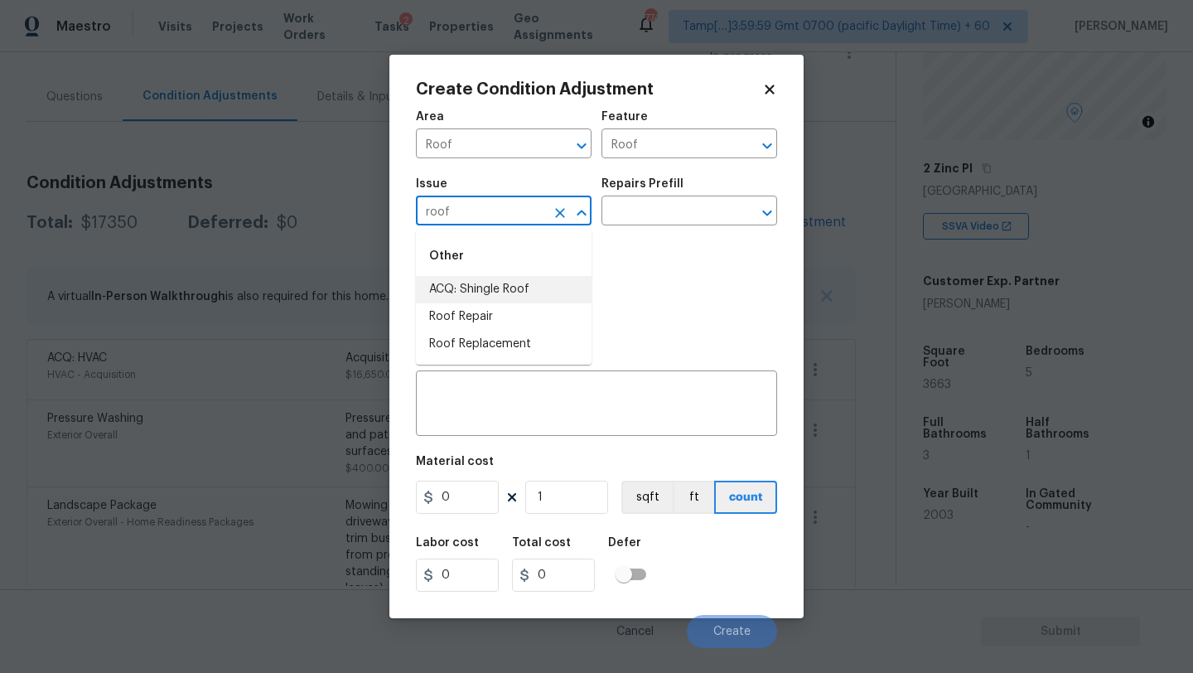
click at [520, 297] on li "ACQ: Shingle Roof" at bounding box center [504, 289] width 176 height 27
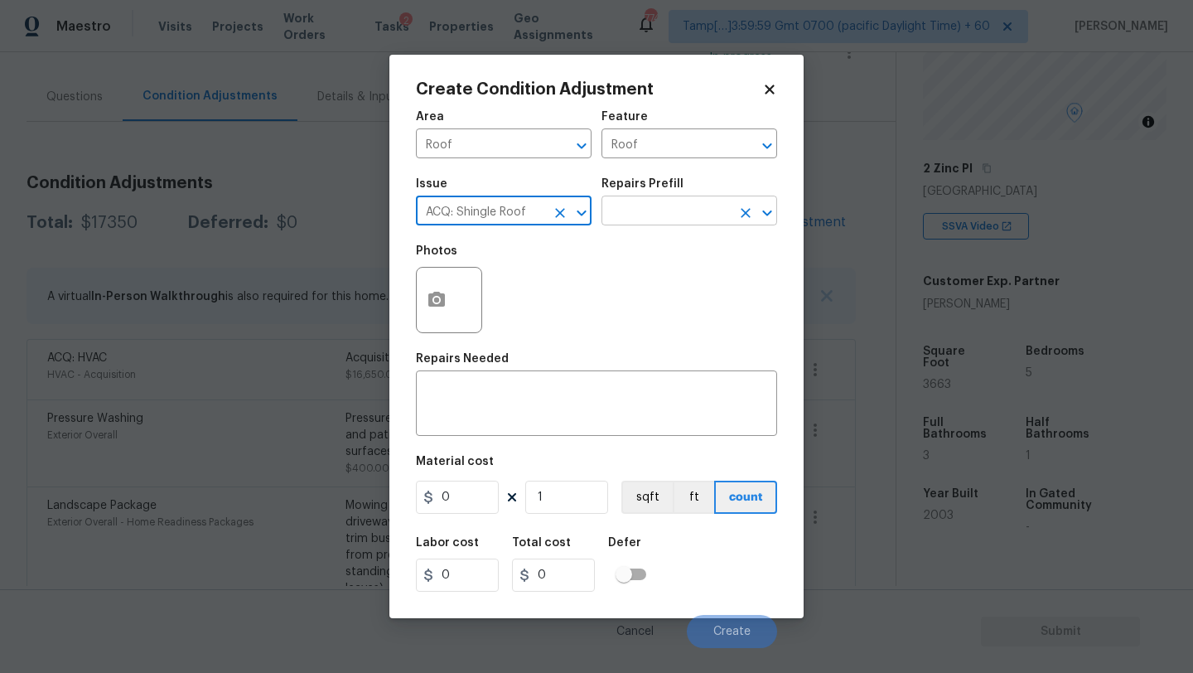
type input "ACQ: Shingle Roof"
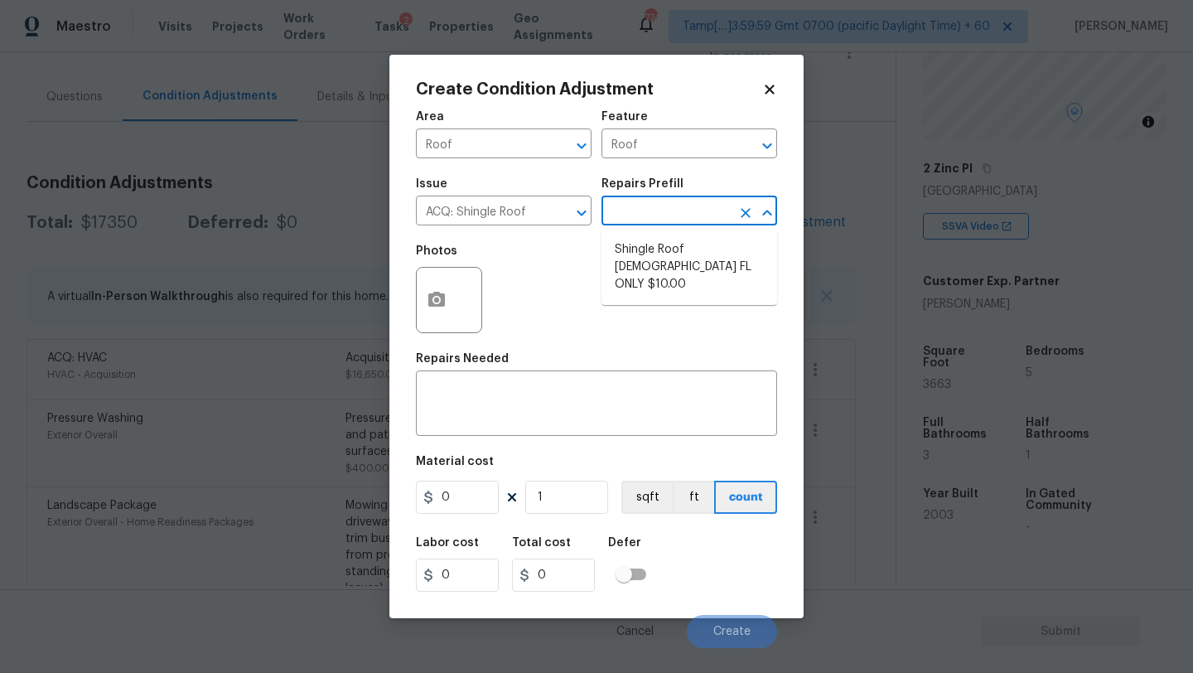
click at [679, 215] on input "text" at bounding box center [665, 213] width 129 height 26
click at [675, 250] on li "Shingle Roof 15+ Years Old FL ONLY $10.00" at bounding box center [689, 267] width 176 height 62
type input "Acquisition"
type textarea "Acquisition Scope (Florida Only): Shingle Roof 15+ years in age maintenance."
type input "10"
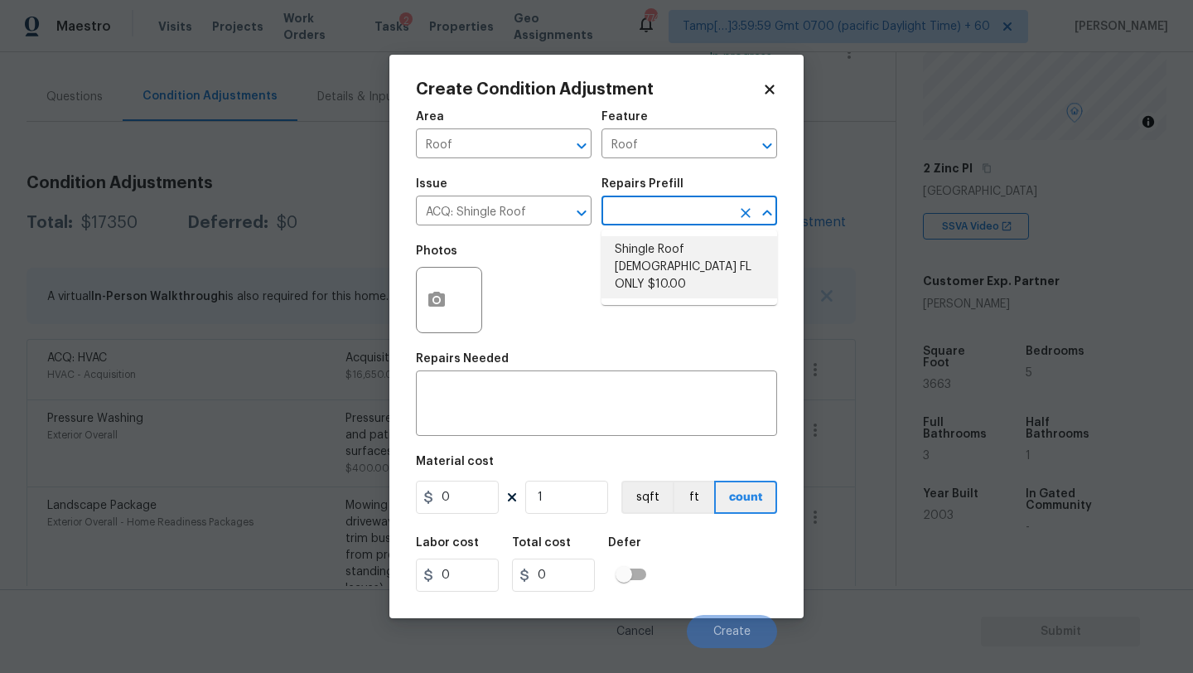
type input "10"
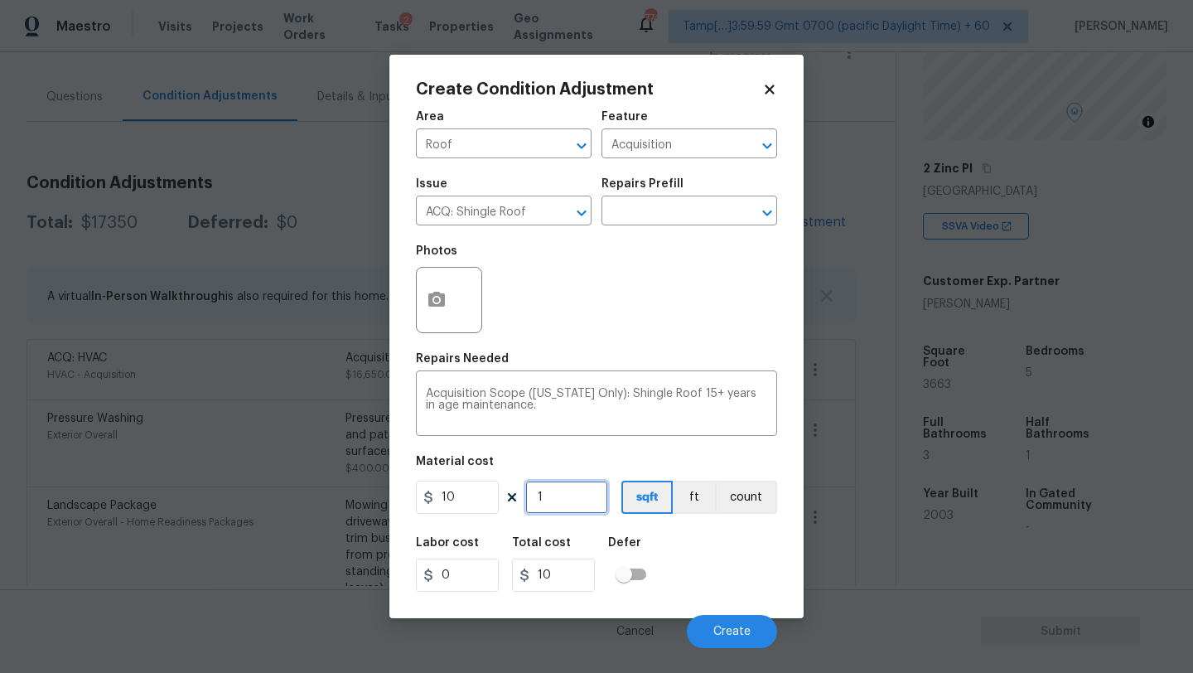
click at [576, 500] on input "1" at bounding box center [566, 497] width 83 height 33
type input "3"
type input "30"
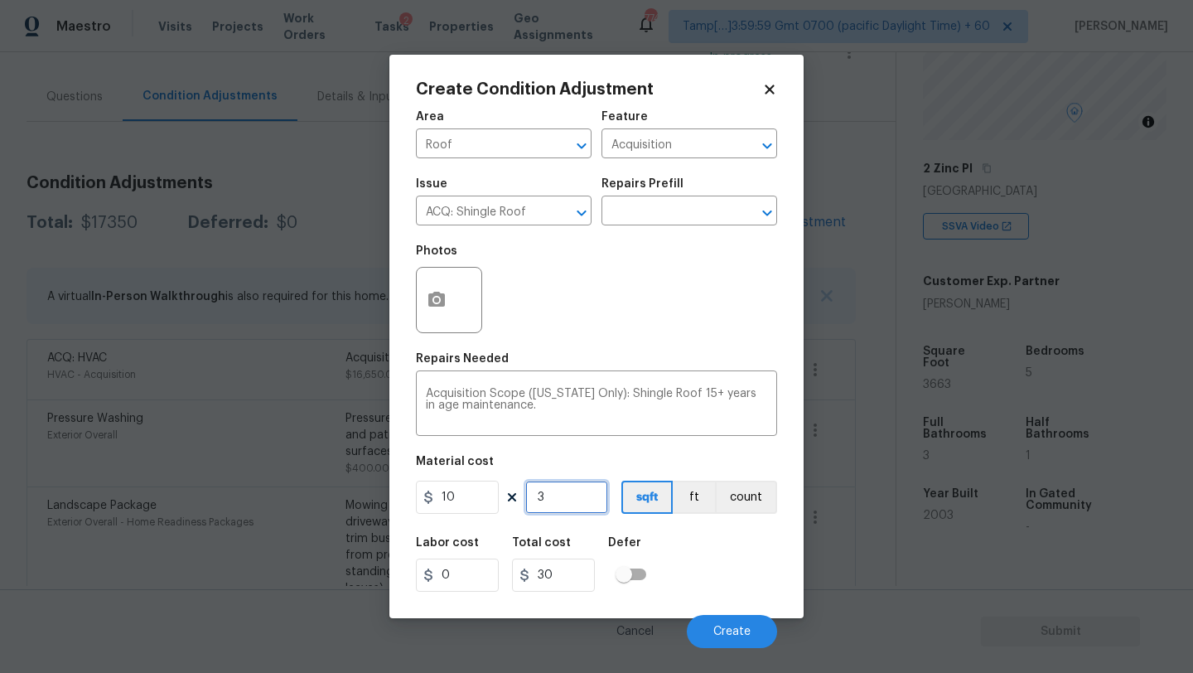
type input "36"
type input "360"
type input "366"
type input "3660"
type input "3663"
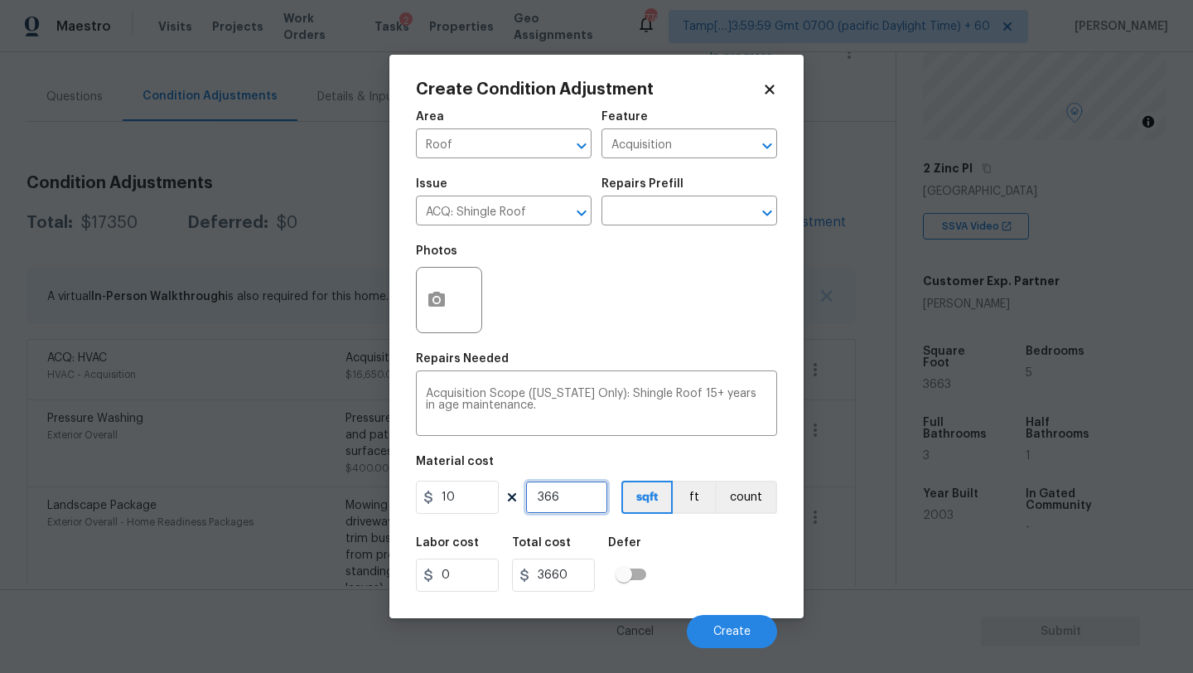
type input "36630"
type input "3663"
click at [718, 630] on span "Create" at bounding box center [731, 632] width 37 height 12
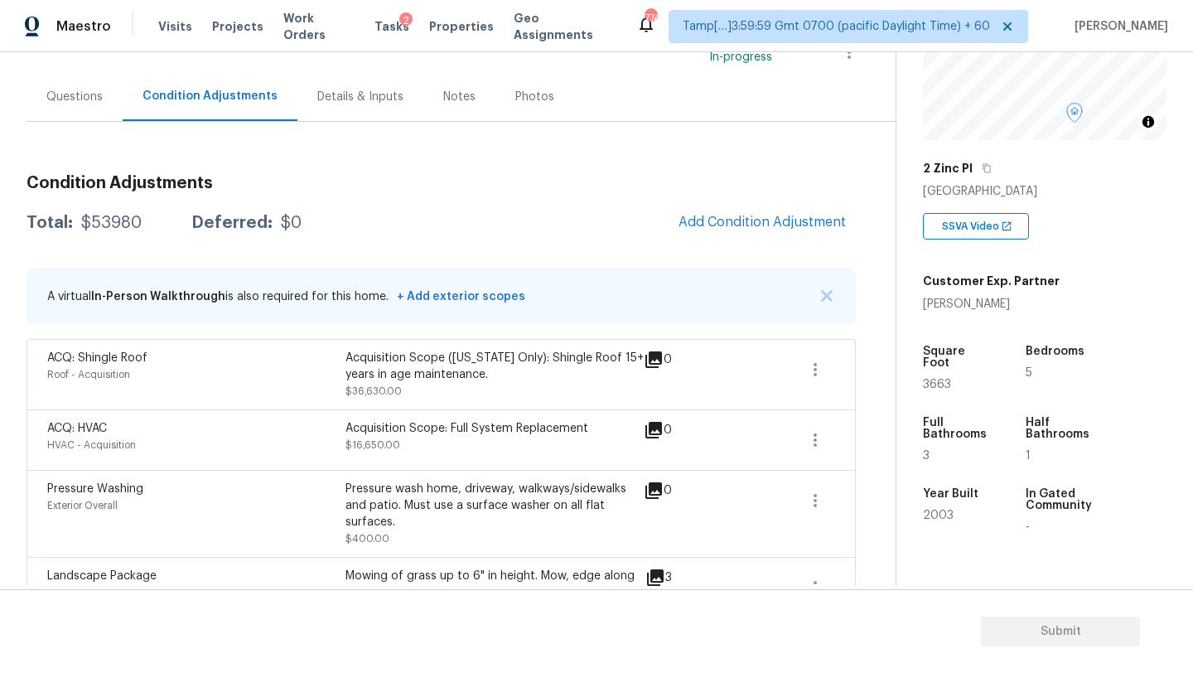
click at [92, 94] on div "Questions" at bounding box center [74, 97] width 56 height 17
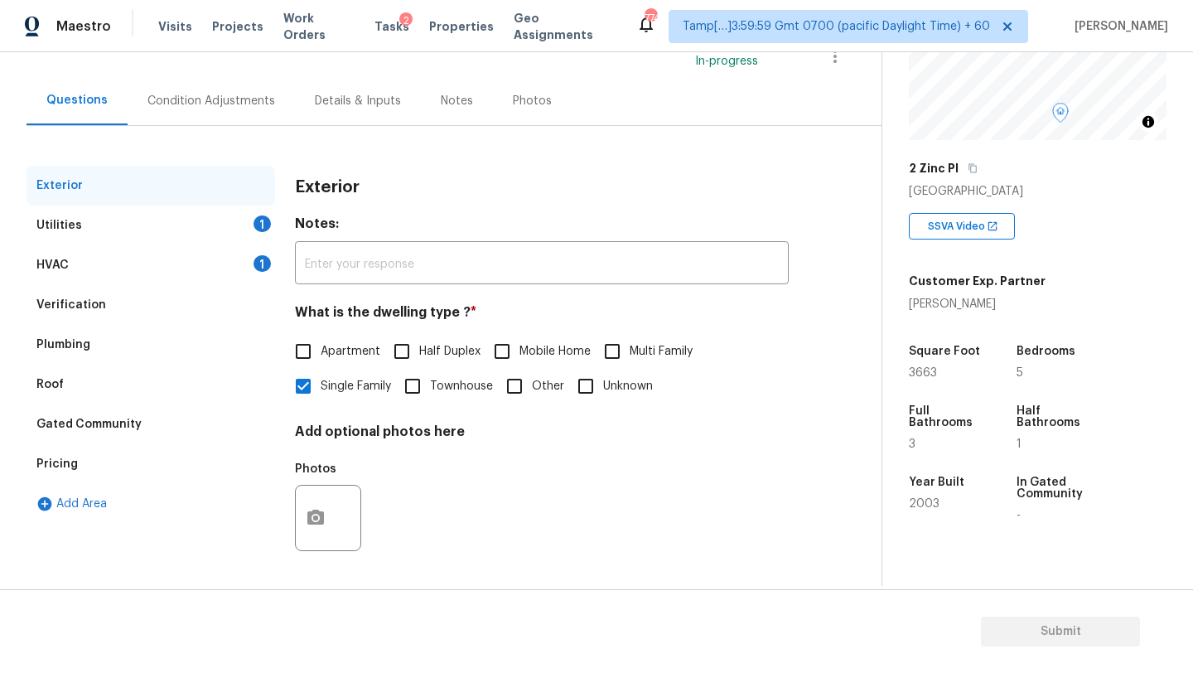
click at [91, 293] on div "Verification" at bounding box center [151, 305] width 249 height 40
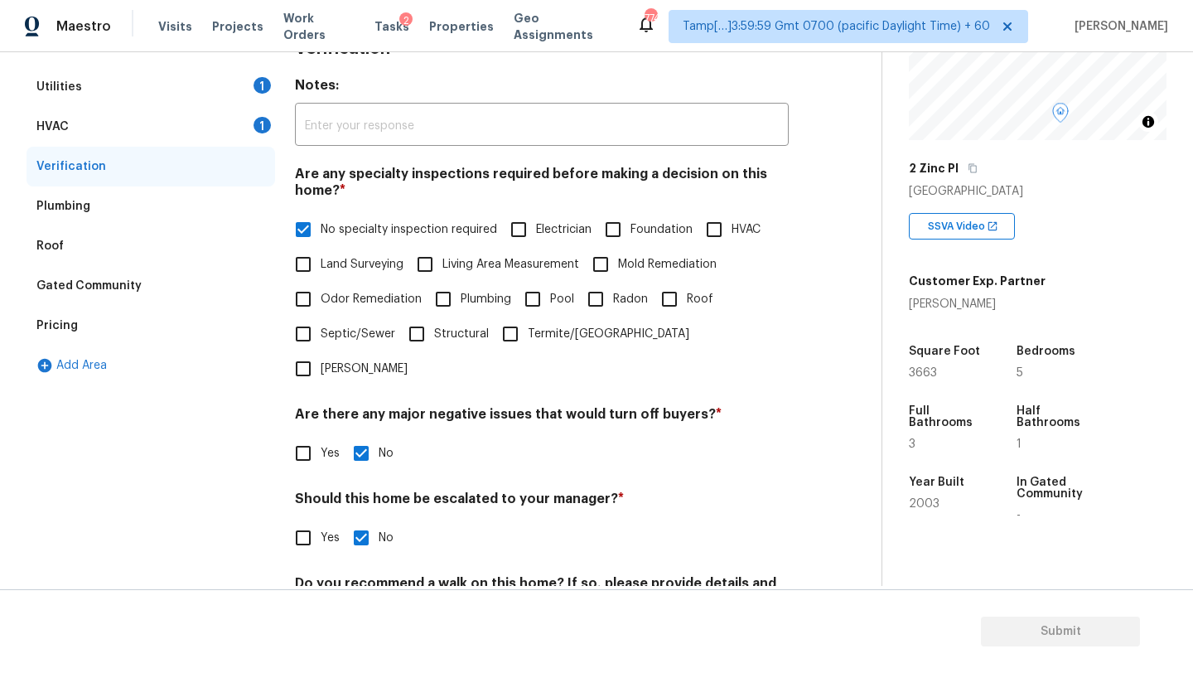
scroll to position [324, 0]
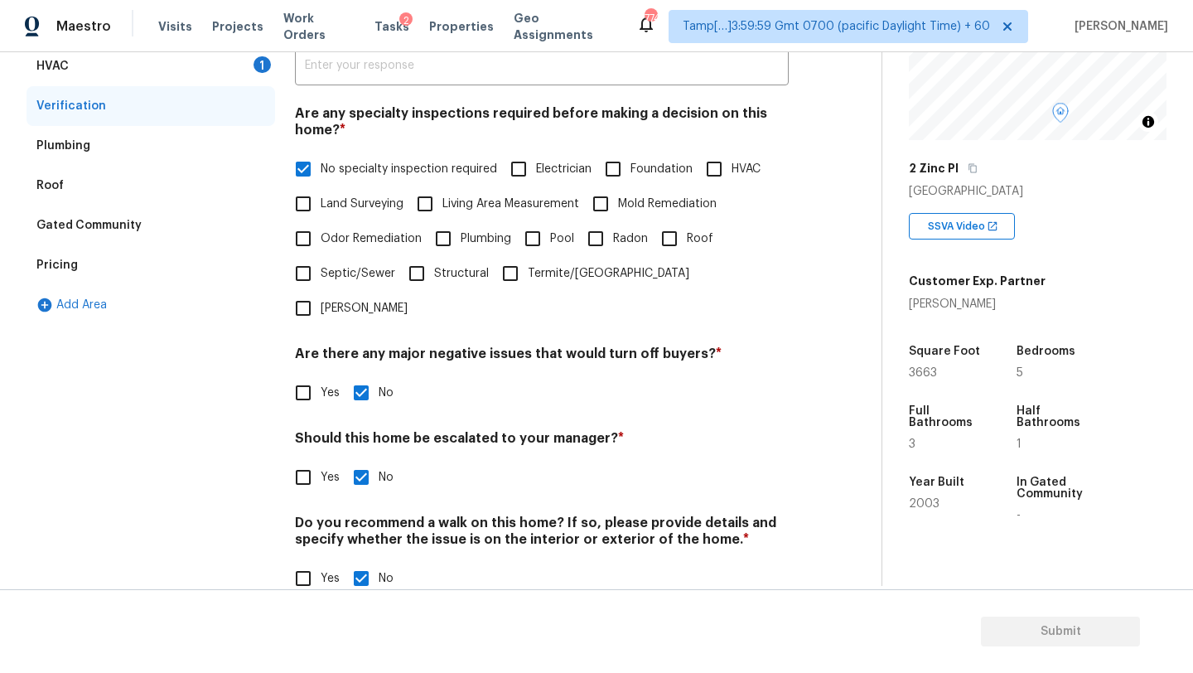
click at [322, 460] on label "Yes" at bounding box center [313, 477] width 54 height 35
click at [321, 460] on input "Yes" at bounding box center [303, 477] width 35 height 35
checkbox input "true"
checkbox input "false"
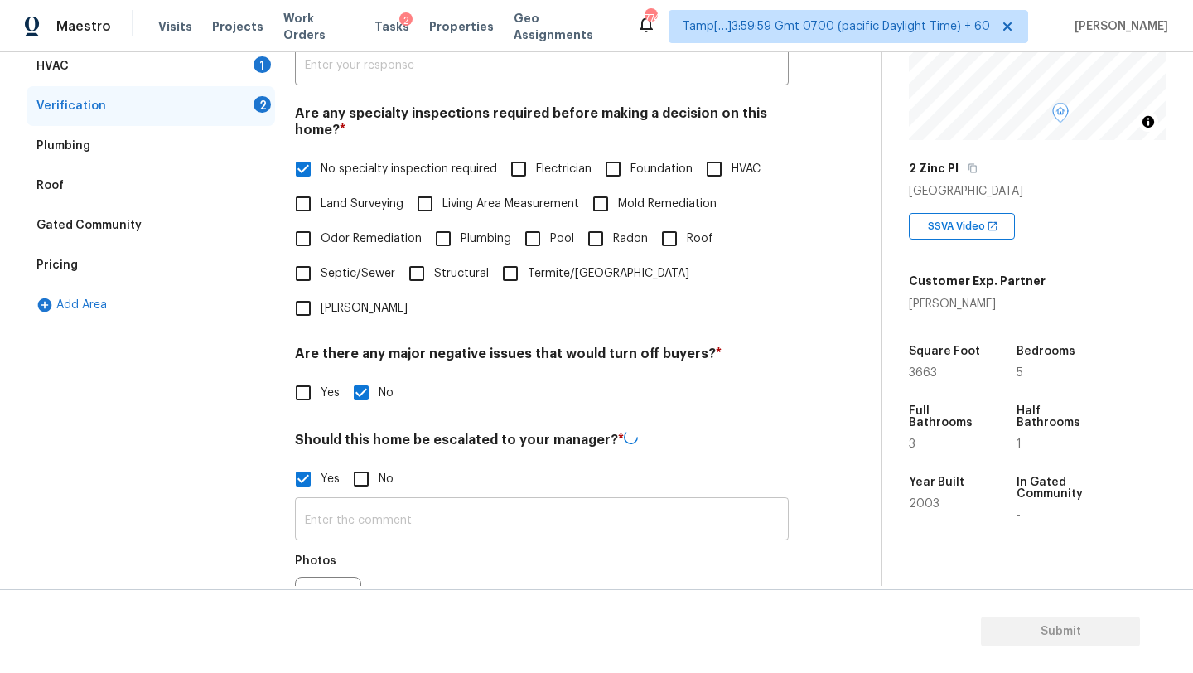
click at [344, 501] on input "text" at bounding box center [542, 520] width 494 height 39
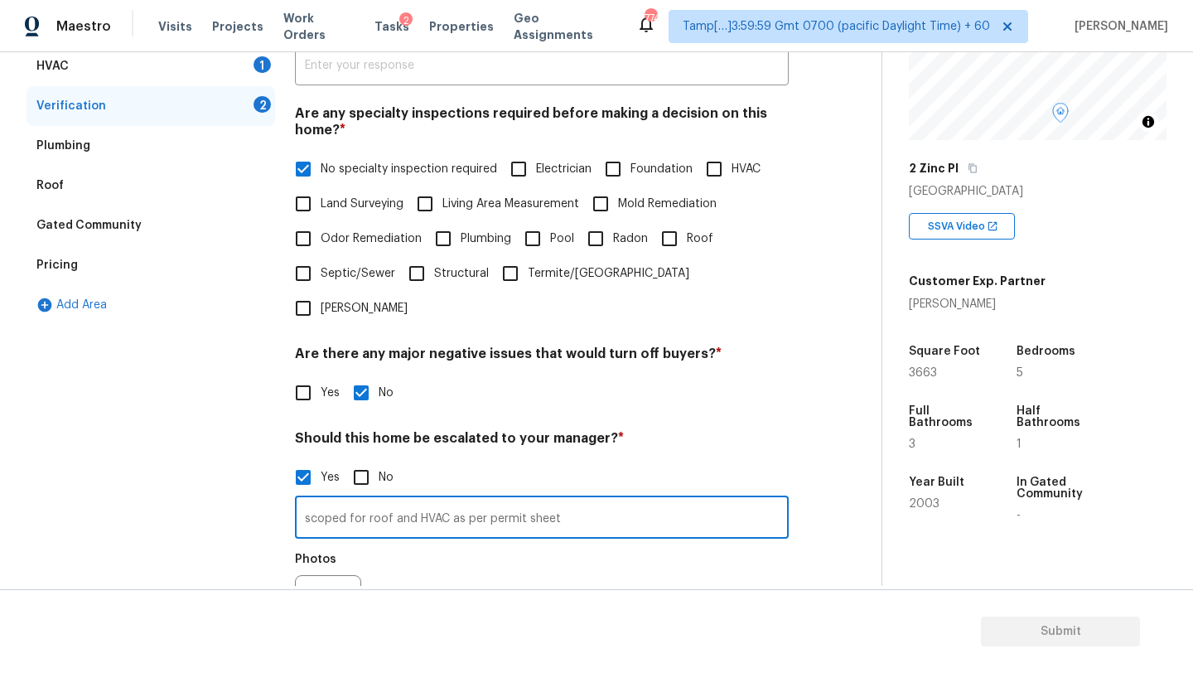
scroll to position [481, 0]
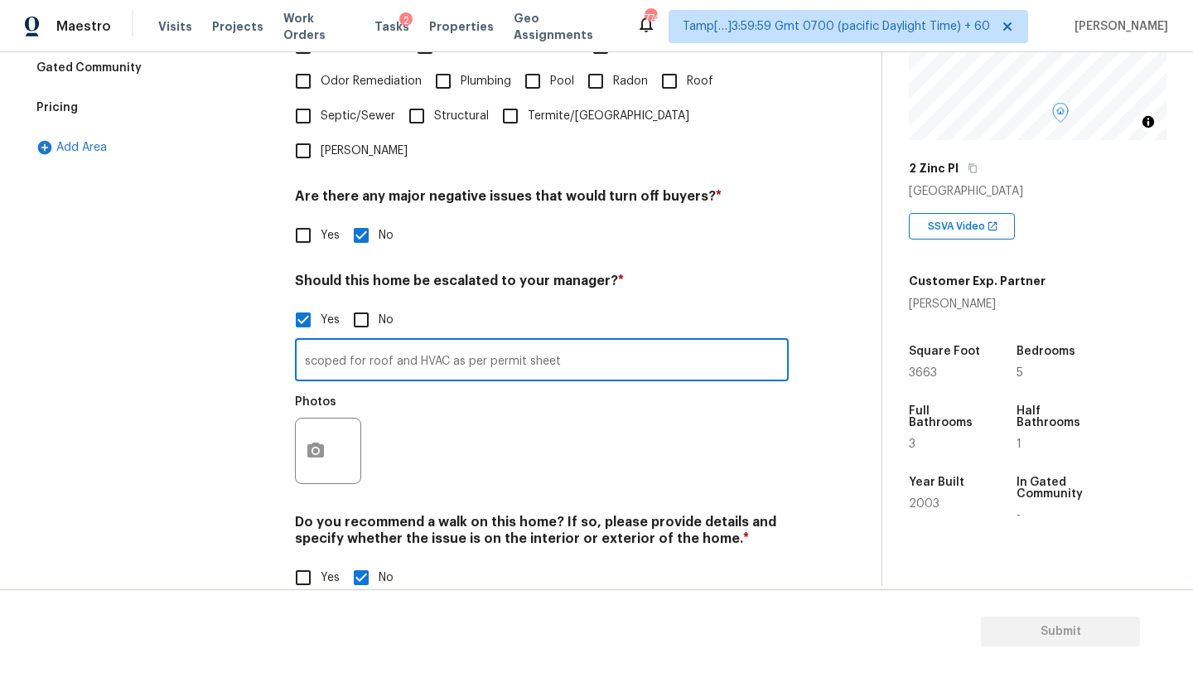
type input "scoped for roof and HVAC as per permit sheet"
click at [328, 418] on div at bounding box center [328, 451] width 66 height 66
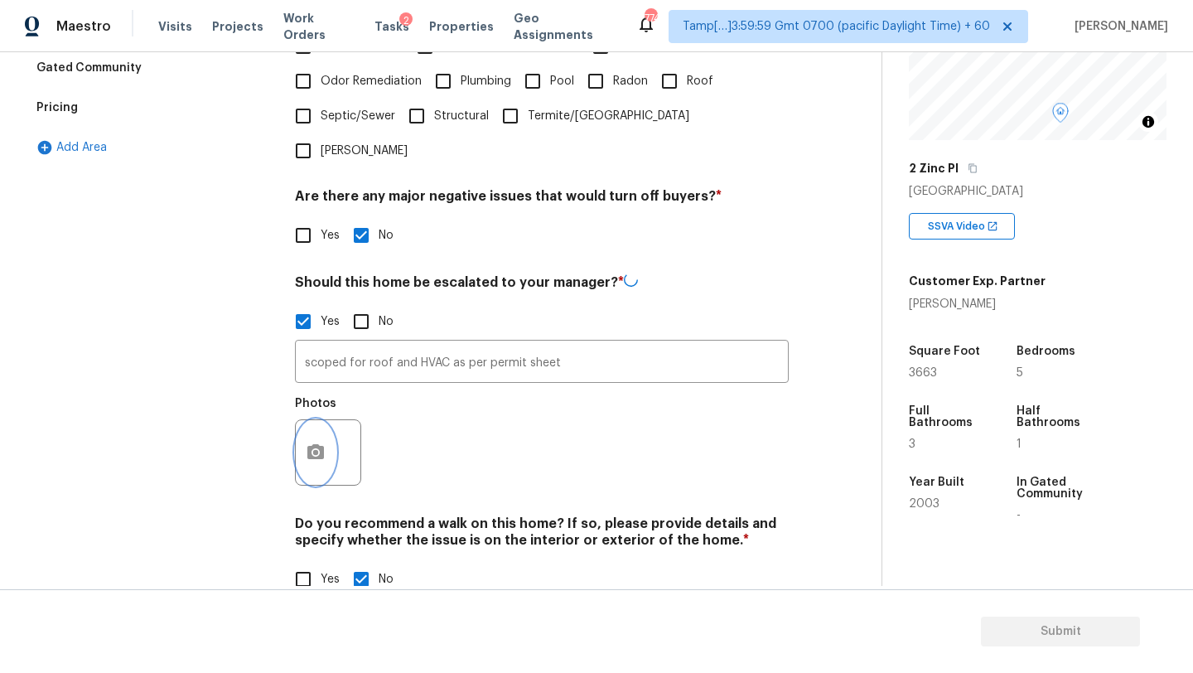
click at [322, 442] on icon "button" at bounding box center [316, 452] width 20 height 20
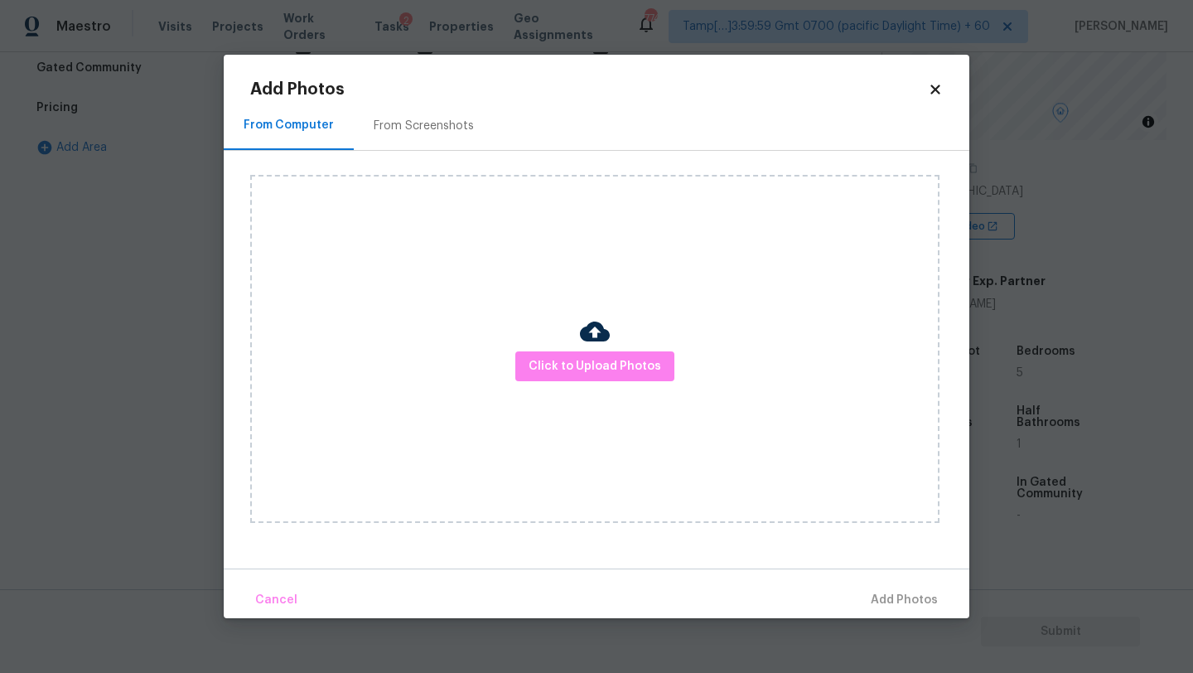
click at [414, 112] on div "From Screenshots" at bounding box center [424, 125] width 140 height 49
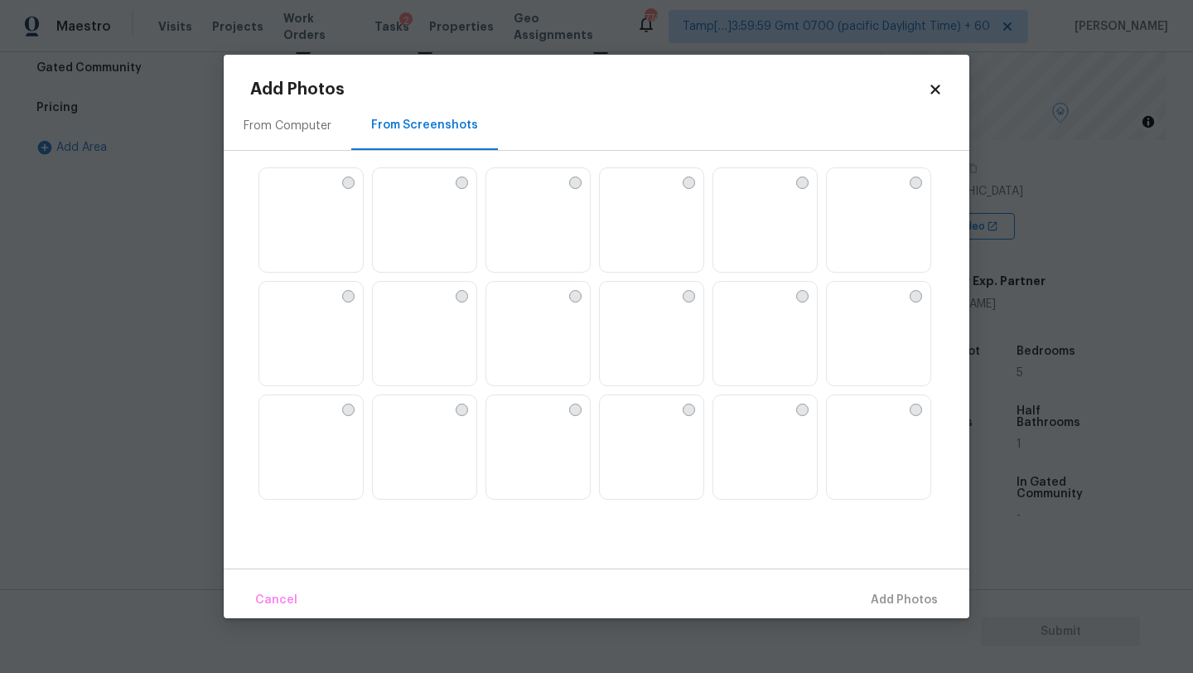
click at [513, 195] on img at bounding box center [499, 181] width 27 height 27
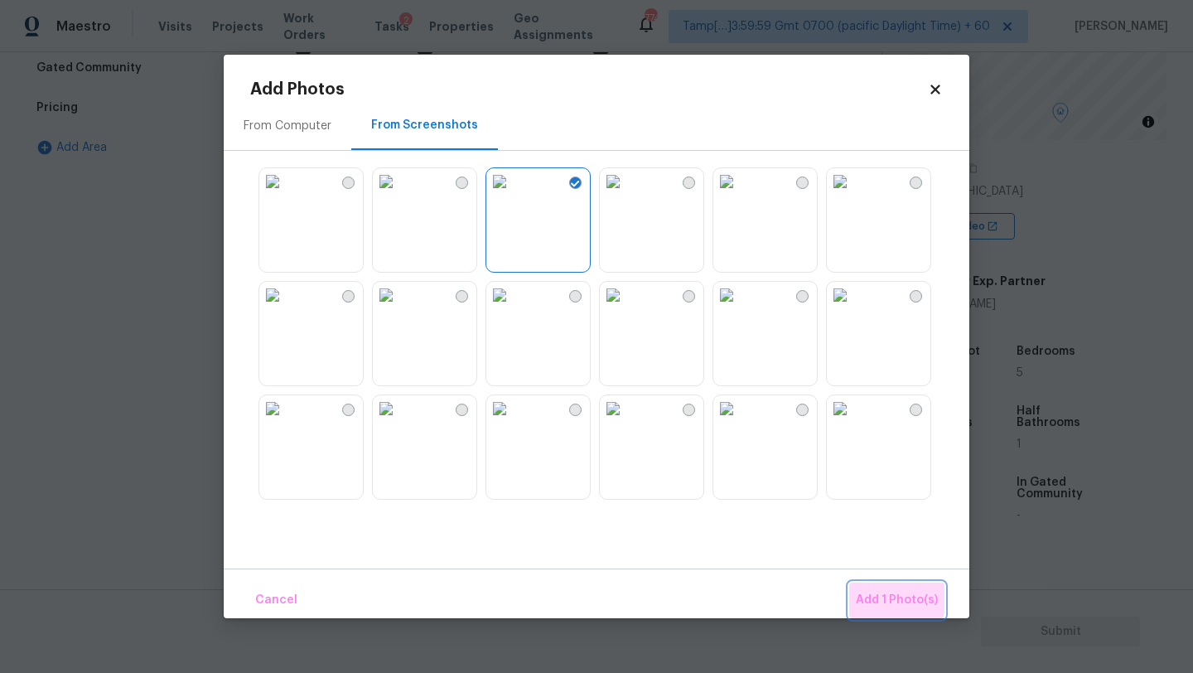
click at [882, 594] on span "Add 1 Photo(s)" at bounding box center [897, 600] width 82 height 21
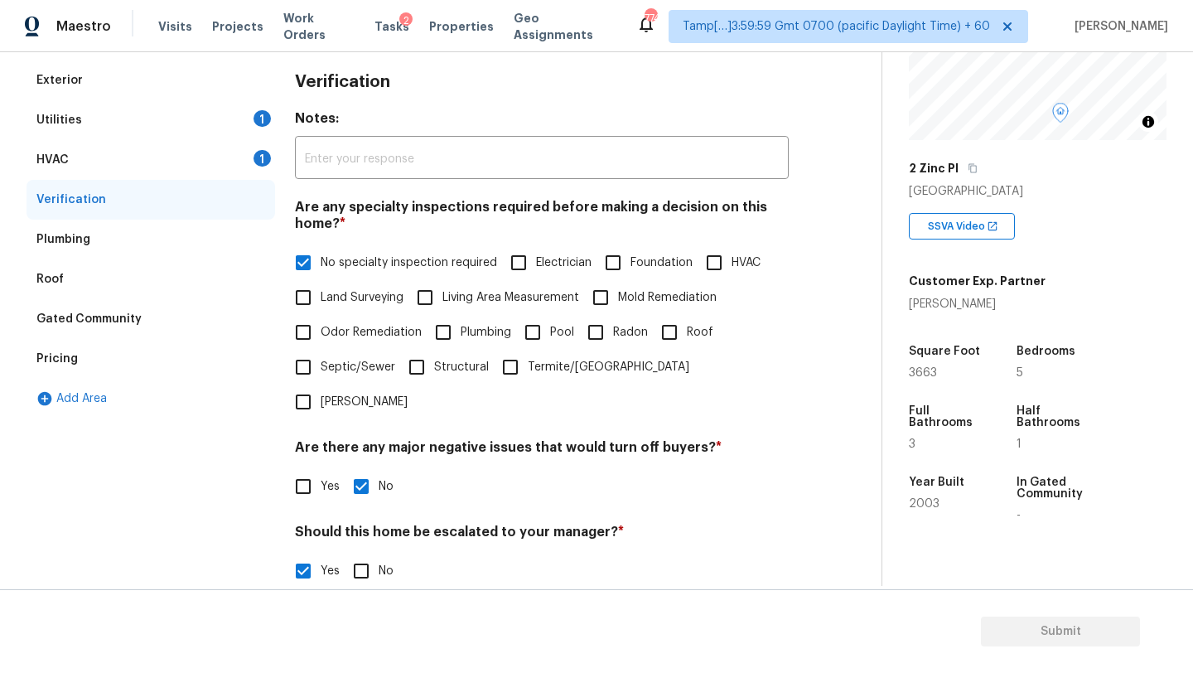
scroll to position [0, 0]
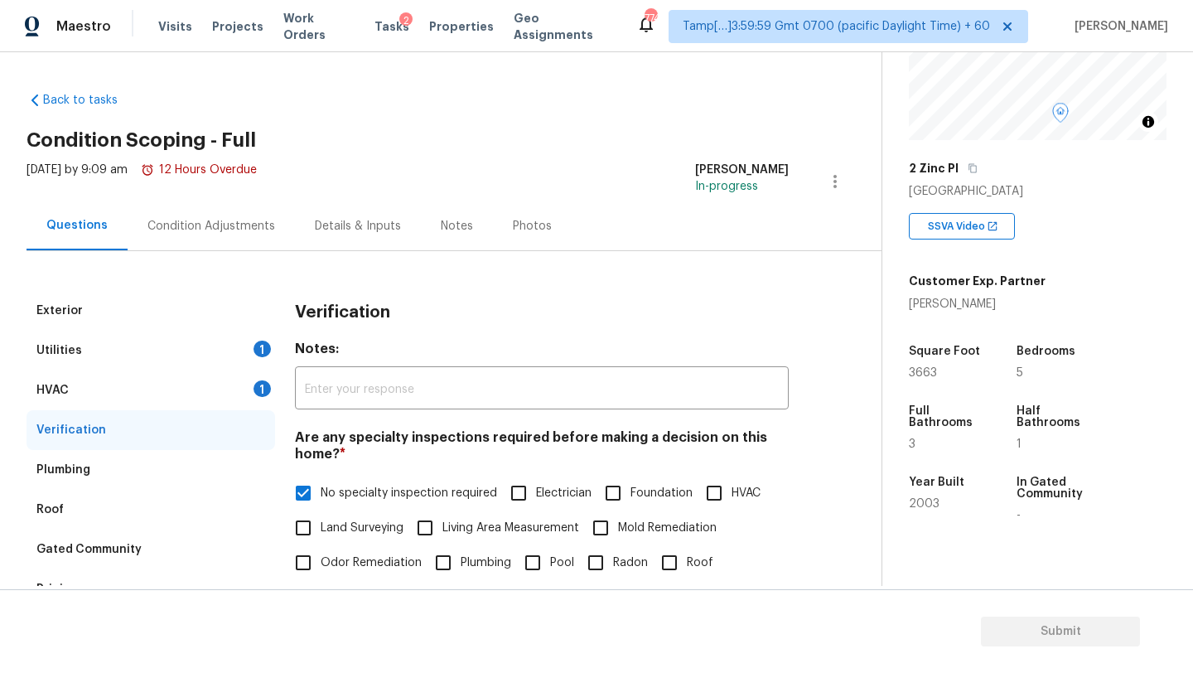
click at [215, 231] on div "Condition Adjustments" at bounding box center [211, 226] width 128 height 17
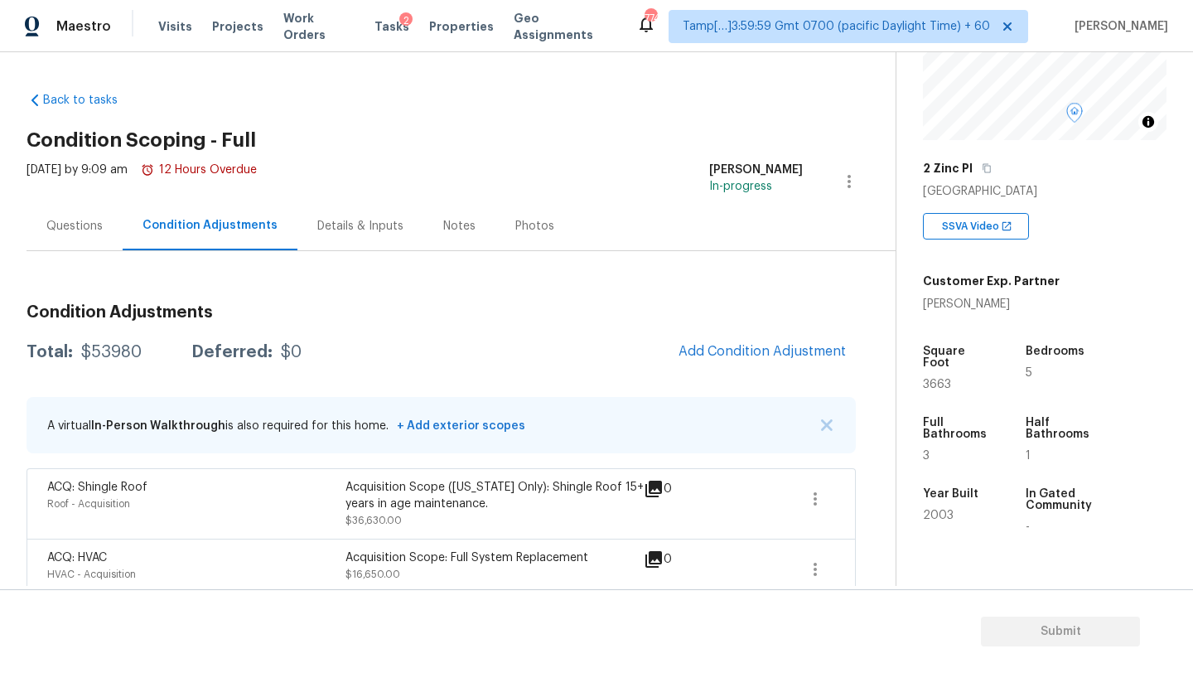
click at [52, 214] on div "Questions" at bounding box center [75, 225] width 96 height 49
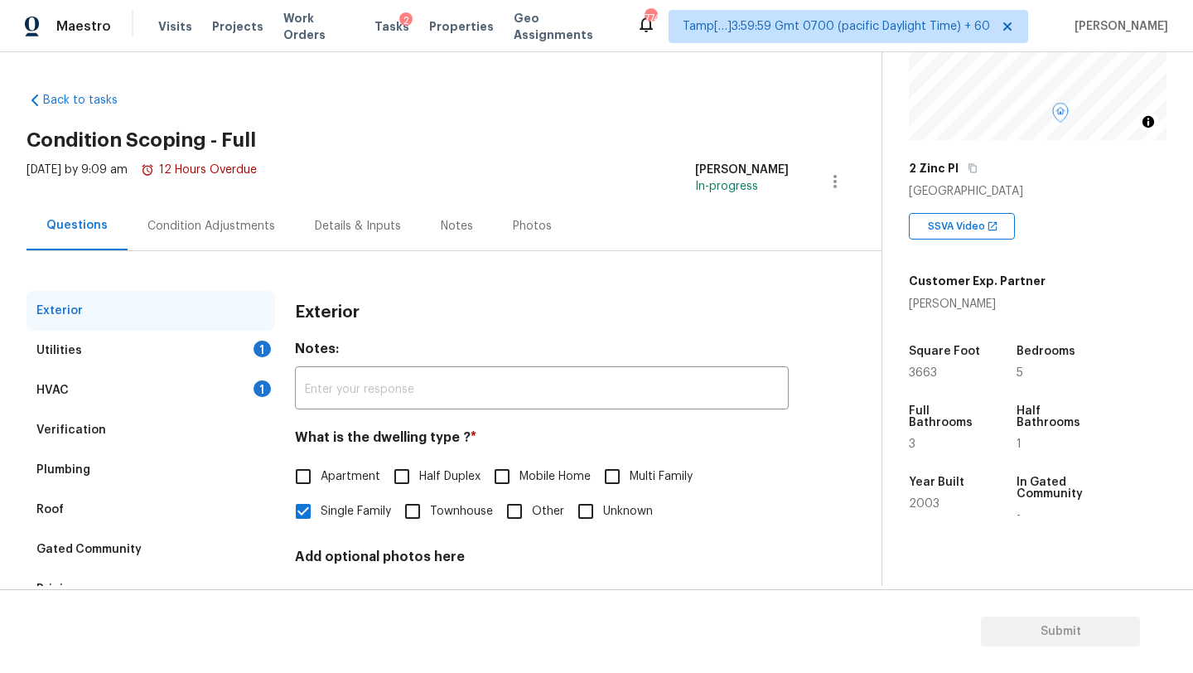
click at [110, 353] on div "Utilities 1" at bounding box center [151, 351] width 249 height 40
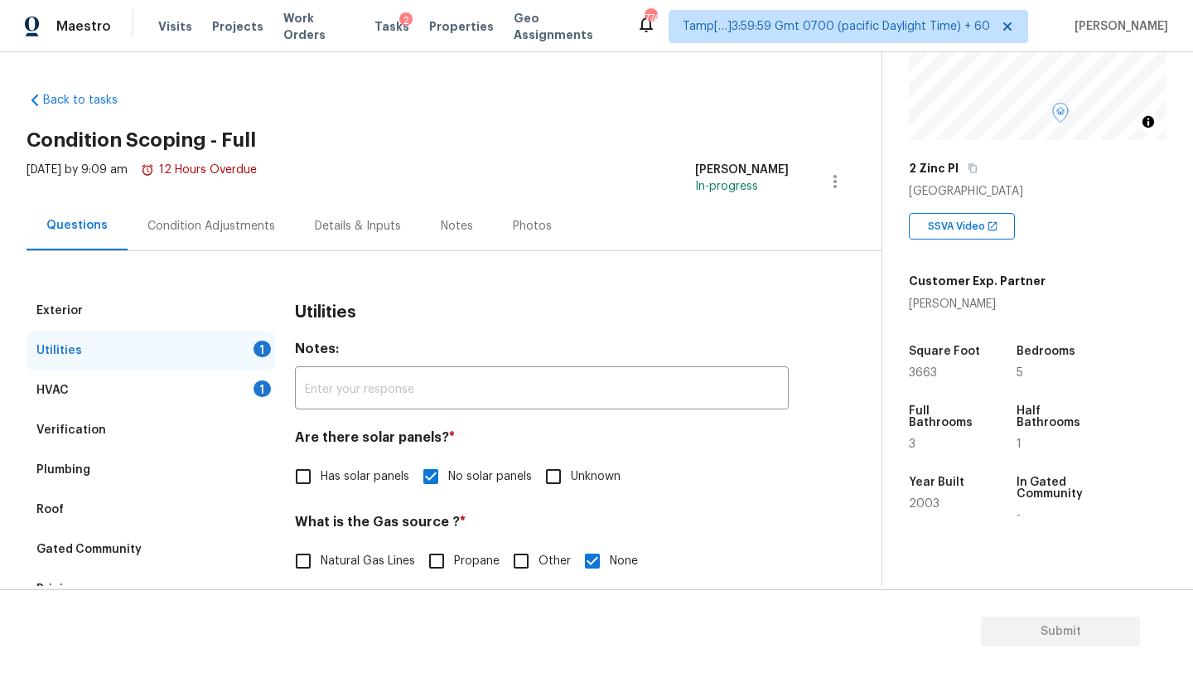
click at [330, 483] on span "Has solar panels" at bounding box center [365, 476] width 89 height 17
click at [321, 483] on input "Has solar panels" at bounding box center [303, 476] width 35 height 35
checkbox input "true"
checkbox input "false"
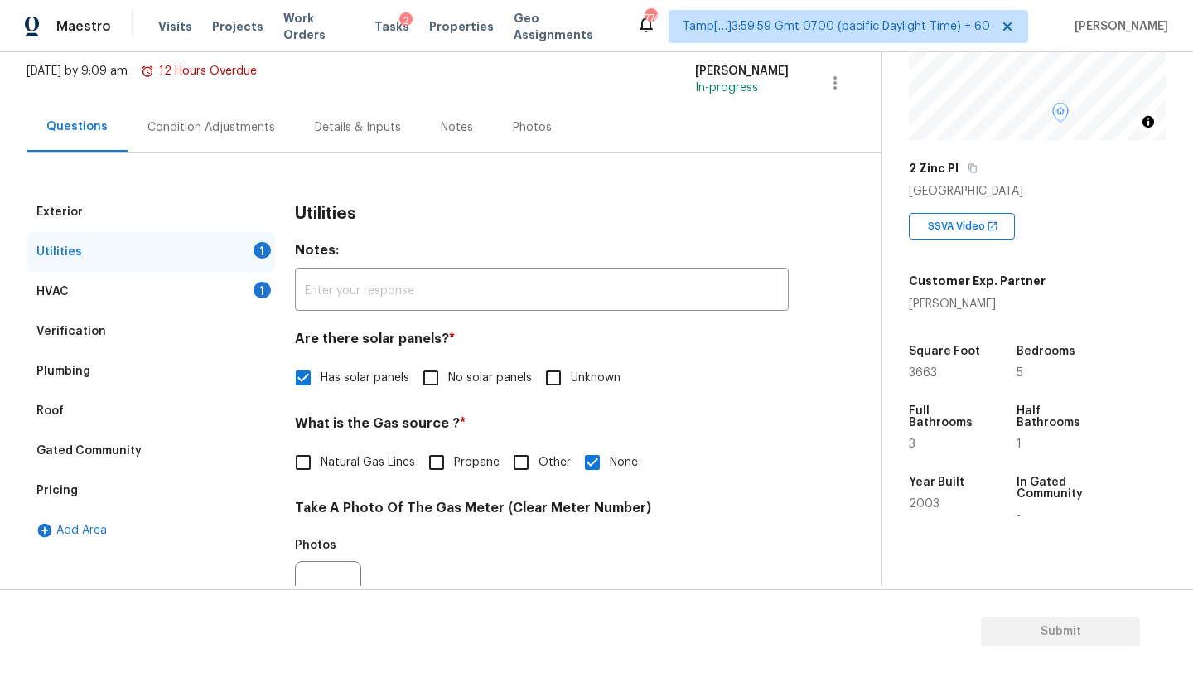
scroll to position [156, 0]
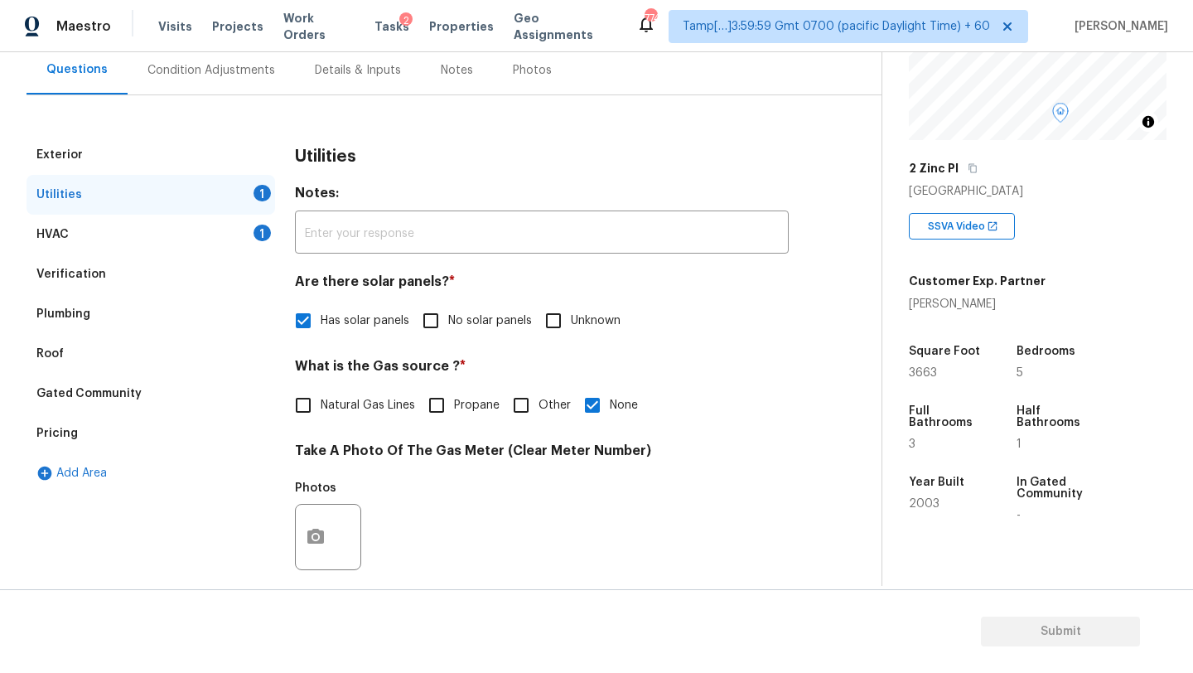
click at [85, 450] on div "Pricing" at bounding box center [151, 433] width 249 height 40
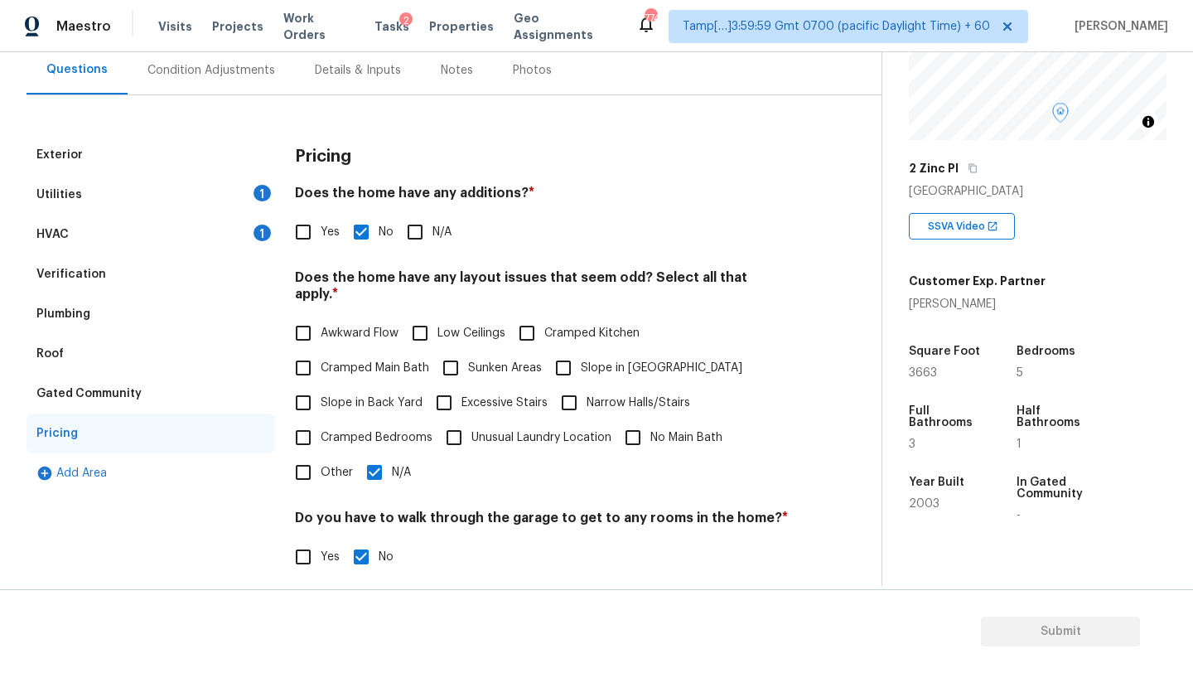
click at [315, 190] on h4 "Does the home have any additions? *" at bounding box center [542, 196] width 494 height 23
click at [315, 246] on input "Yes" at bounding box center [303, 232] width 35 height 35
checkbox input "true"
checkbox input "false"
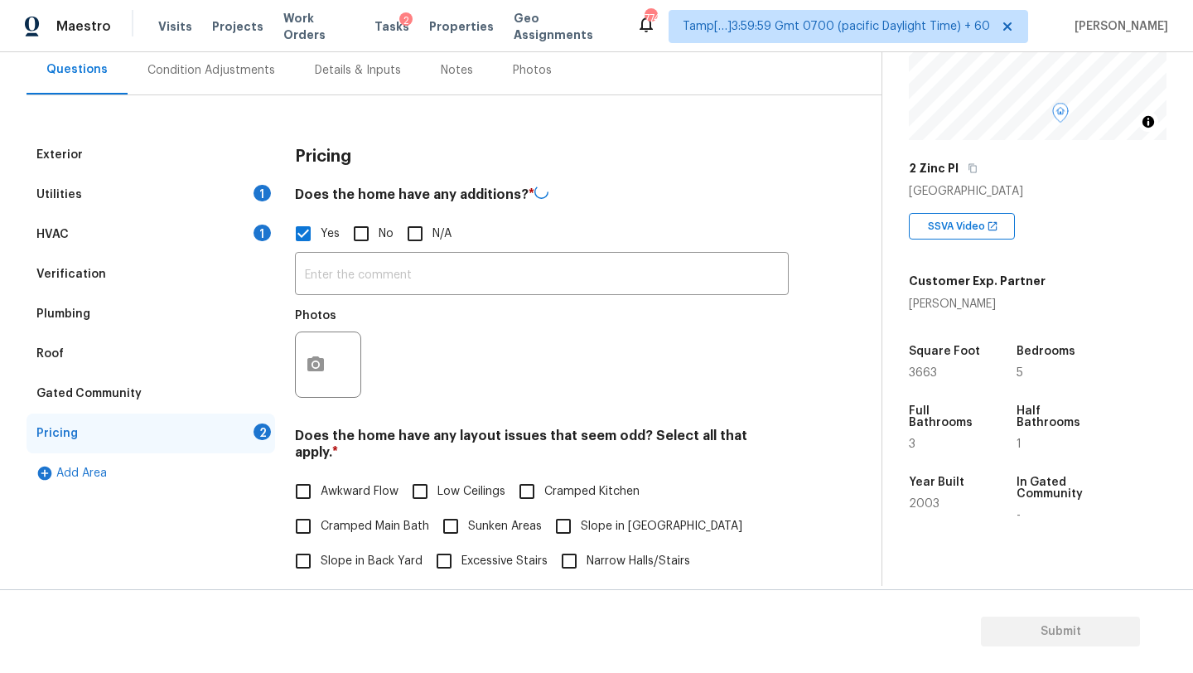
click at [372, 307] on div "Photos" at bounding box center [542, 354] width 494 height 108
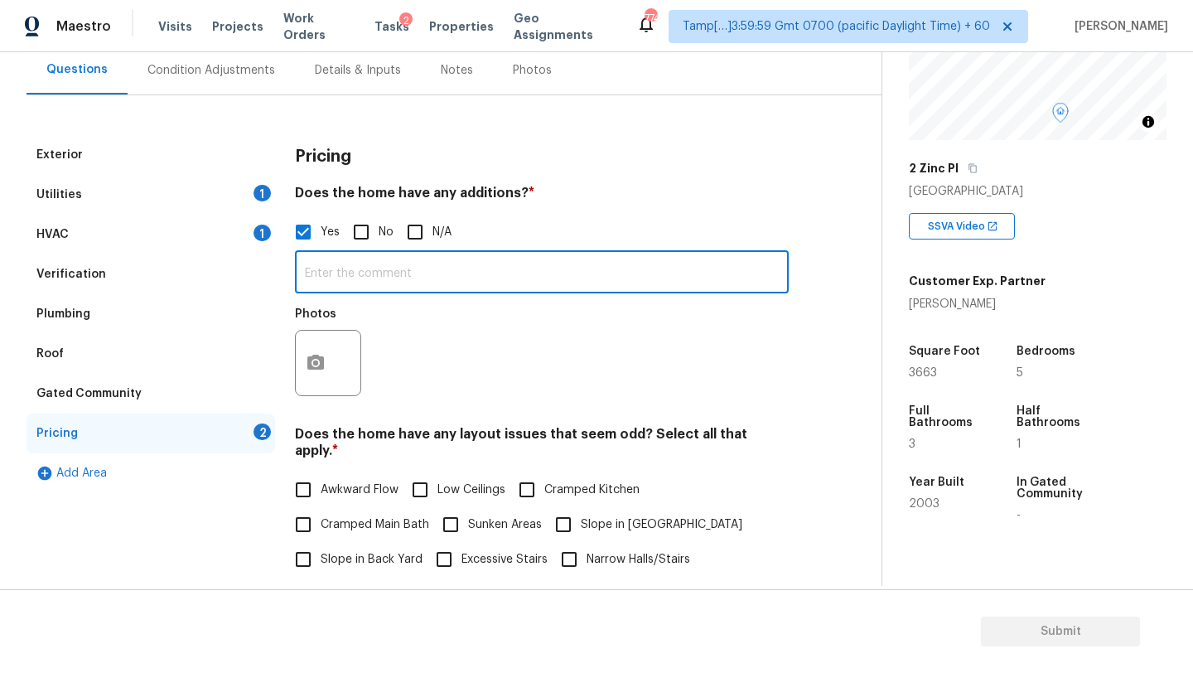
click at [387, 281] on input "text" at bounding box center [542, 273] width 494 height 39
paste input "In-law suite with living room, bedroom, bathroom"
type input "In-law suite with living room, bedroom, bathroom"
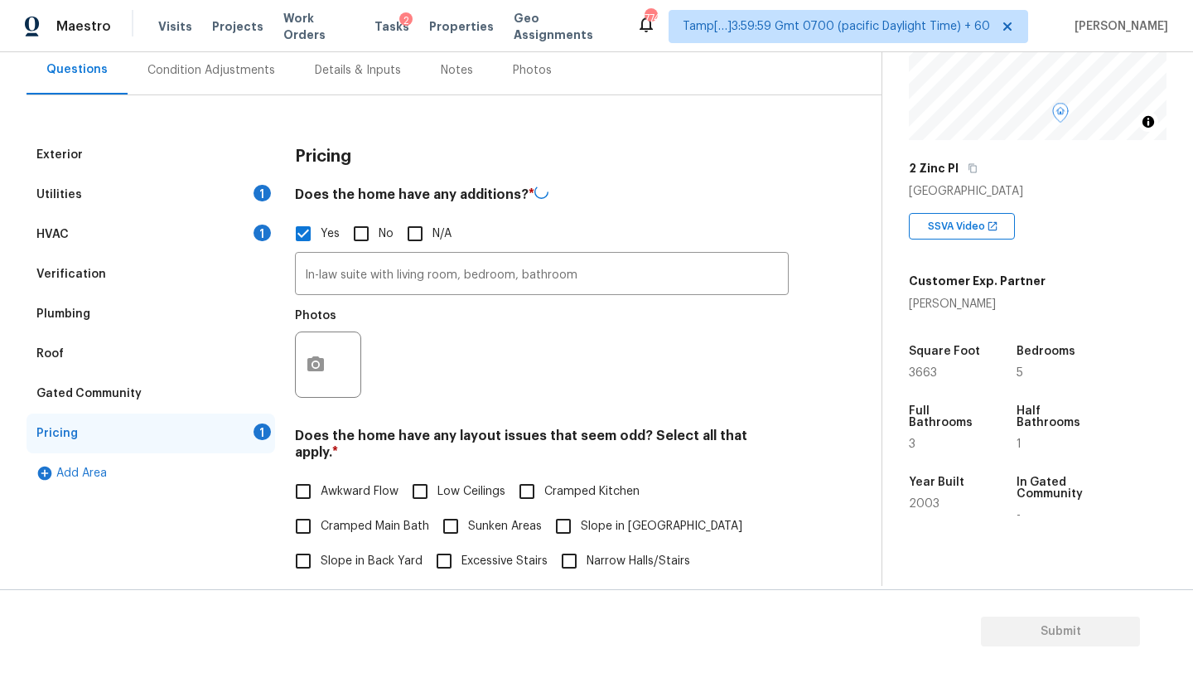
click at [126, 286] on div "Verification" at bounding box center [151, 274] width 249 height 40
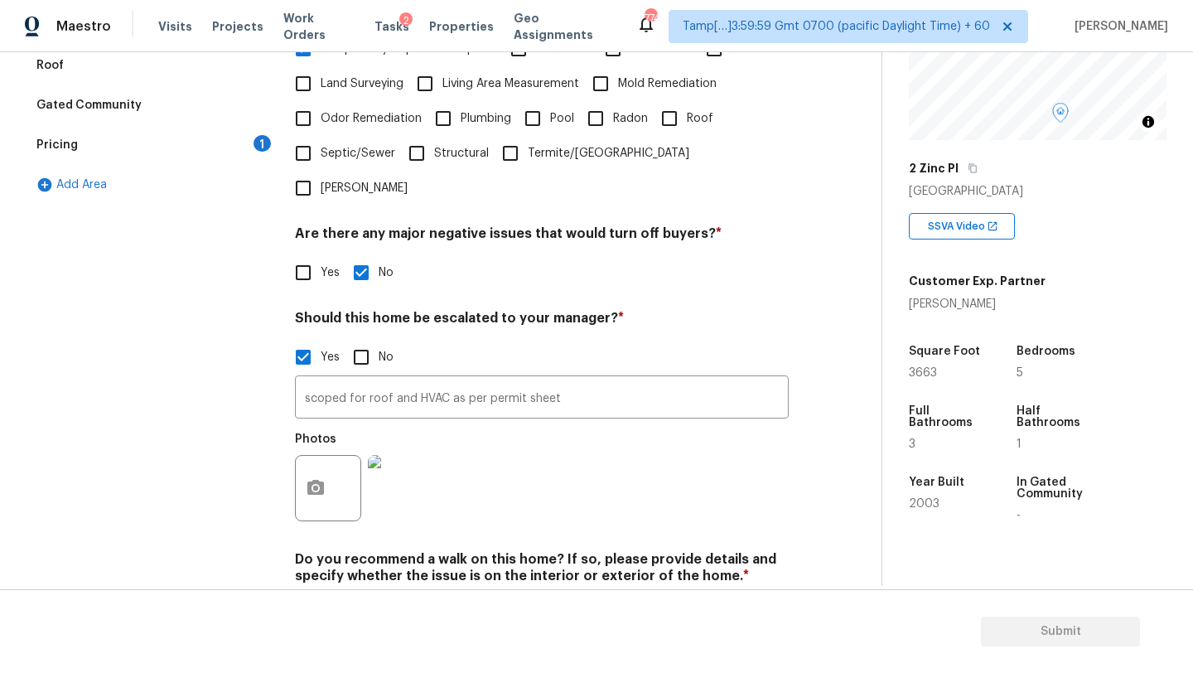
scroll to position [468, 0]
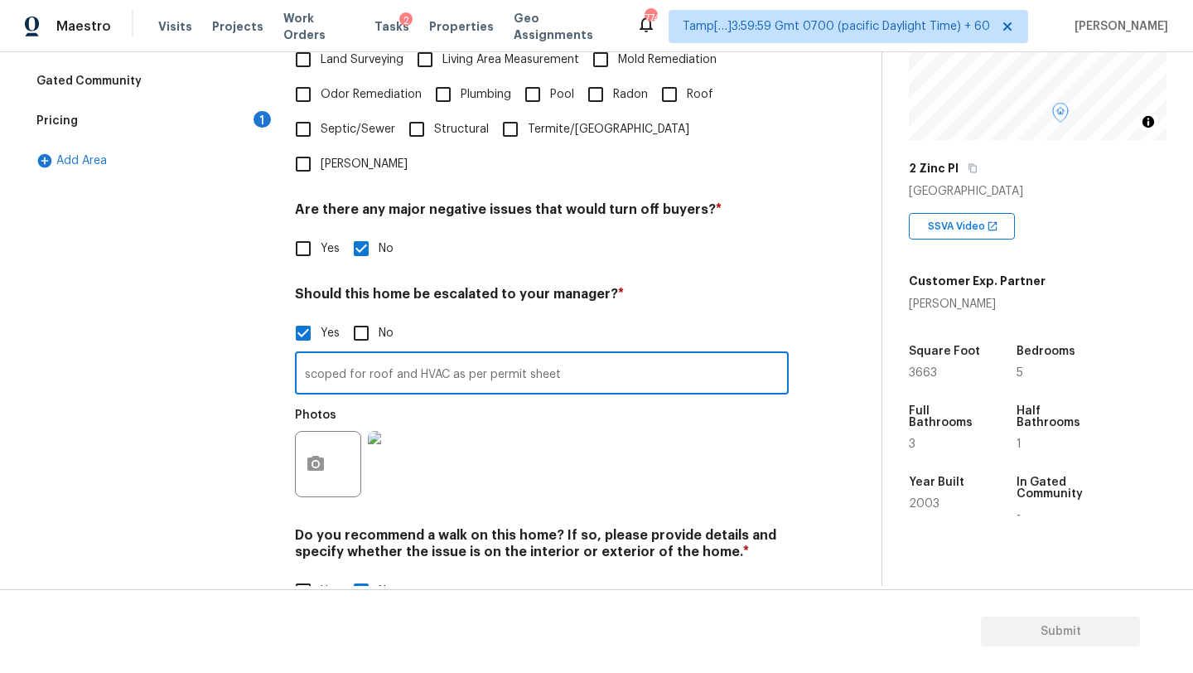
click at [590, 355] on input "scoped for roof and HVAC as per permit sheet" at bounding box center [542, 374] width 494 height 39
type input "scoped for roof and HVAC as per permit sheet, The property might have electrica…"
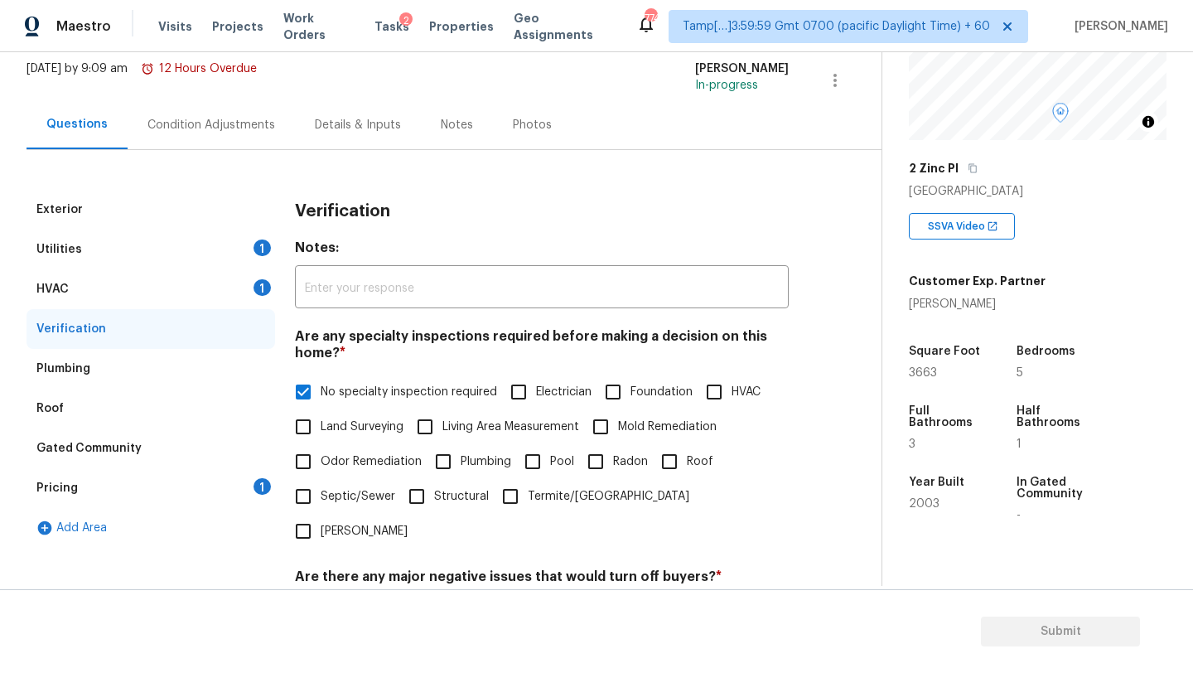
scroll to position [179, 0]
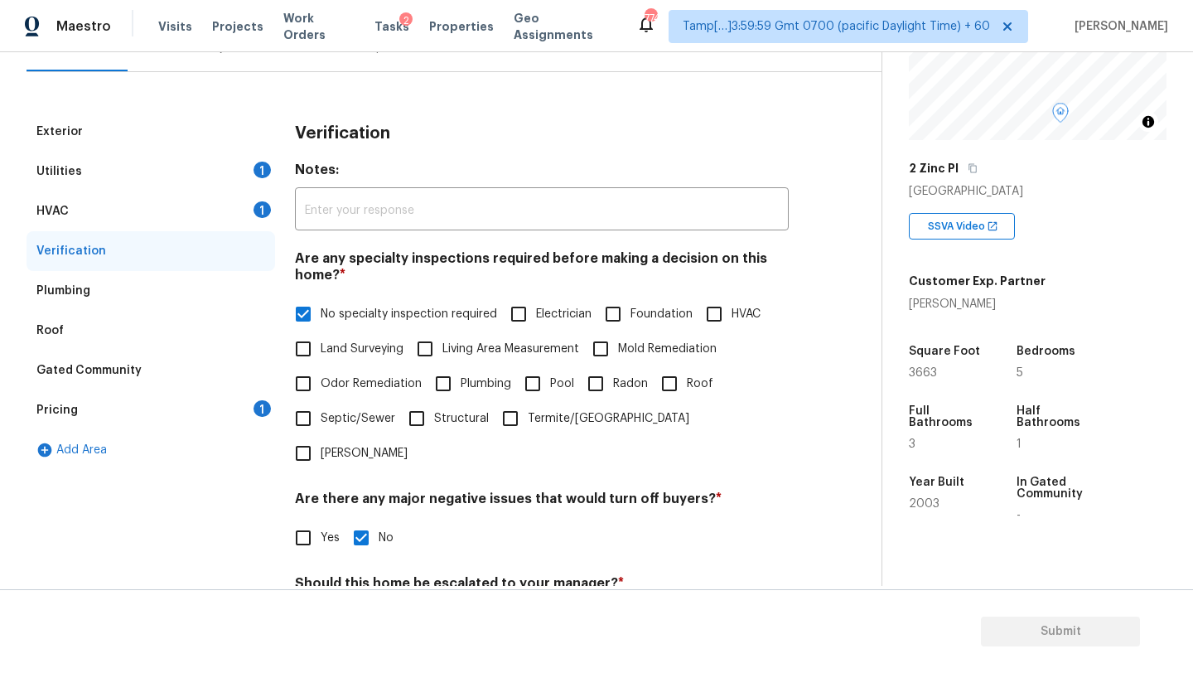
click at [204, 403] on div "Pricing 1" at bounding box center [151, 410] width 249 height 40
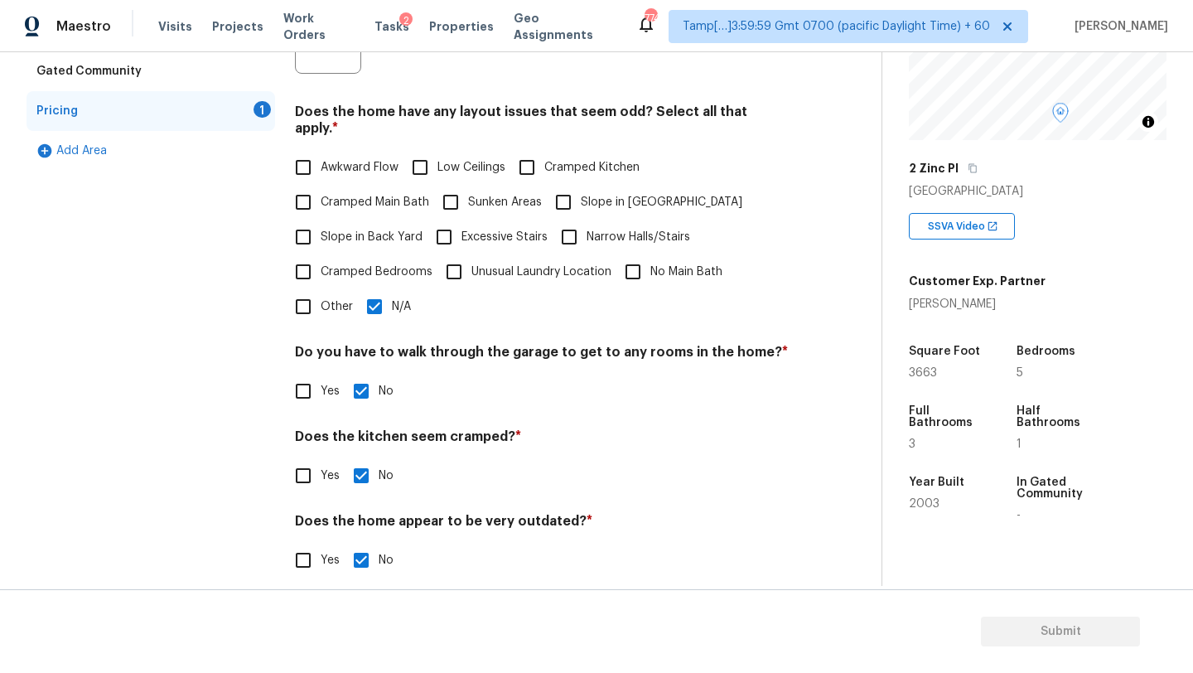
scroll to position [0, 0]
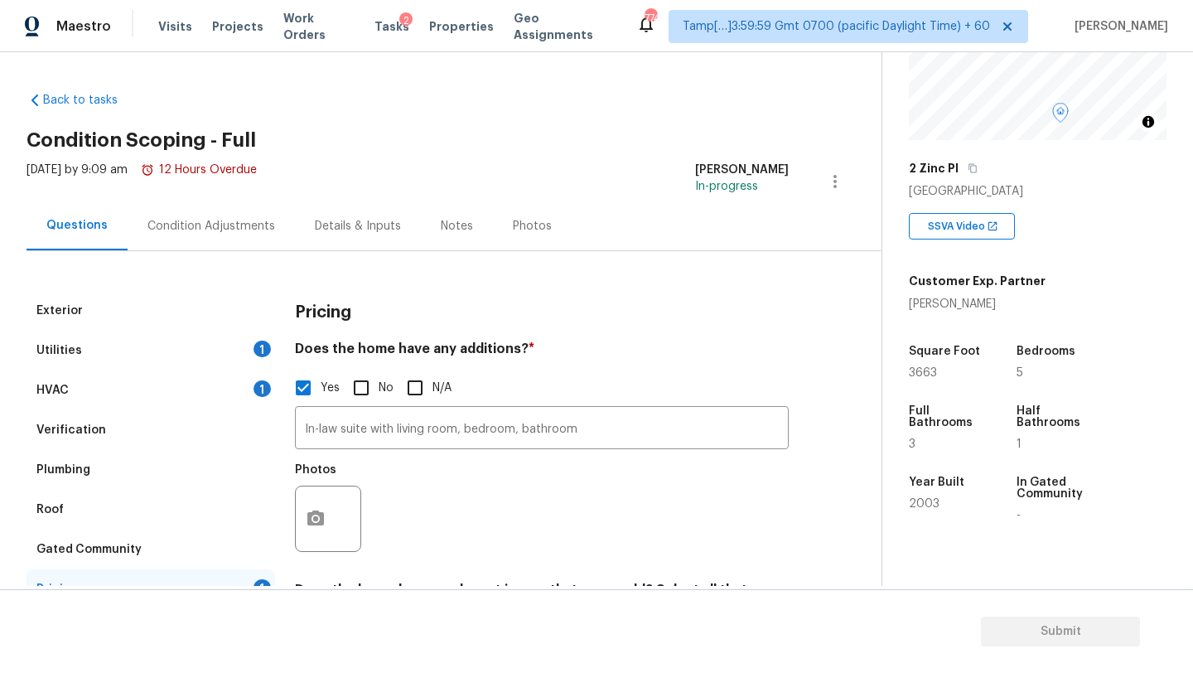
click at [229, 237] on div "Condition Adjustments" at bounding box center [211, 225] width 167 height 49
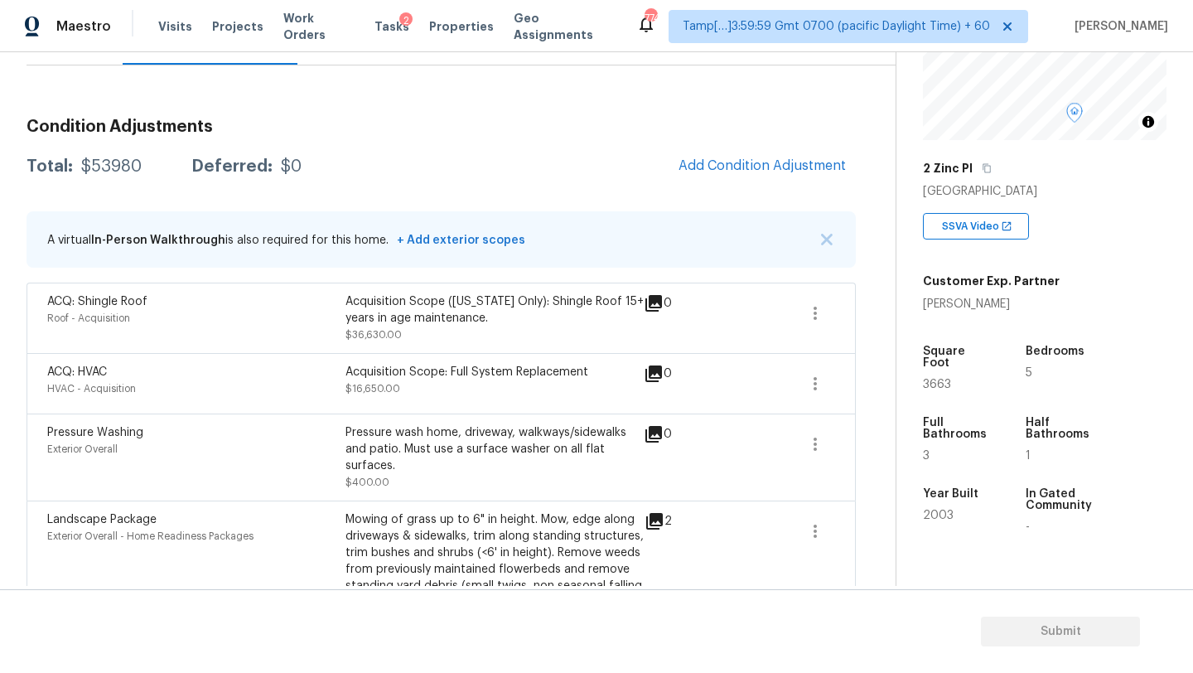
scroll to position [78, 0]
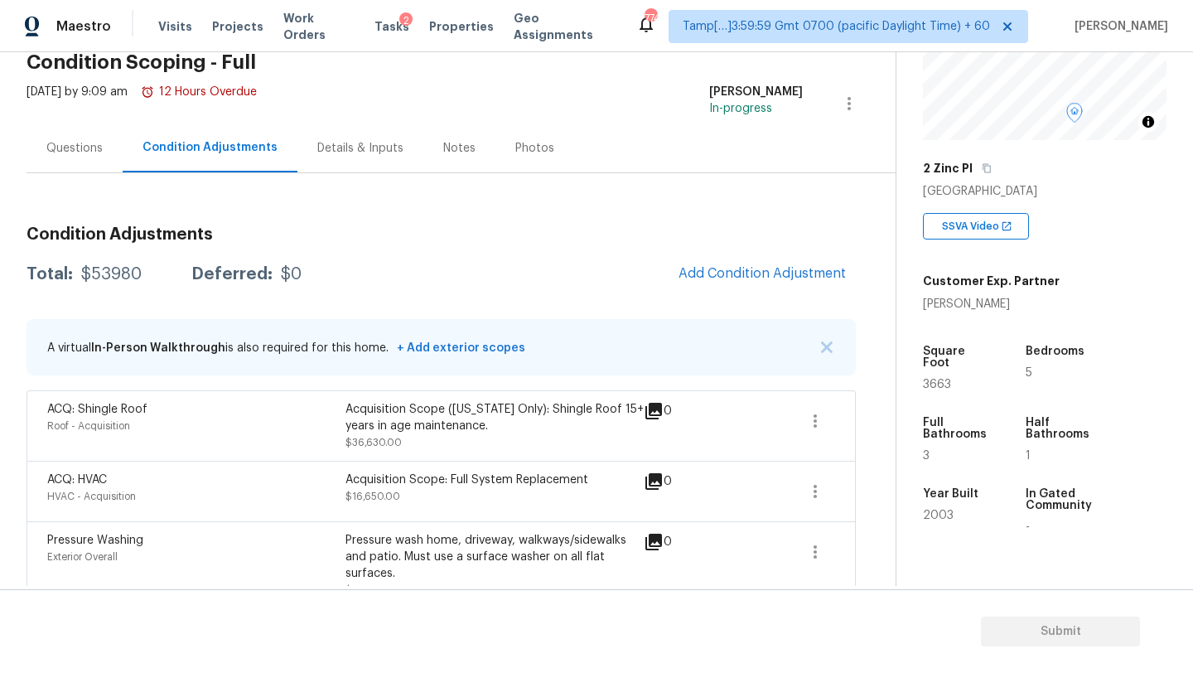
click at [70, 140] on div "Questions" at bounding box center [74, 148] width 56 height 17
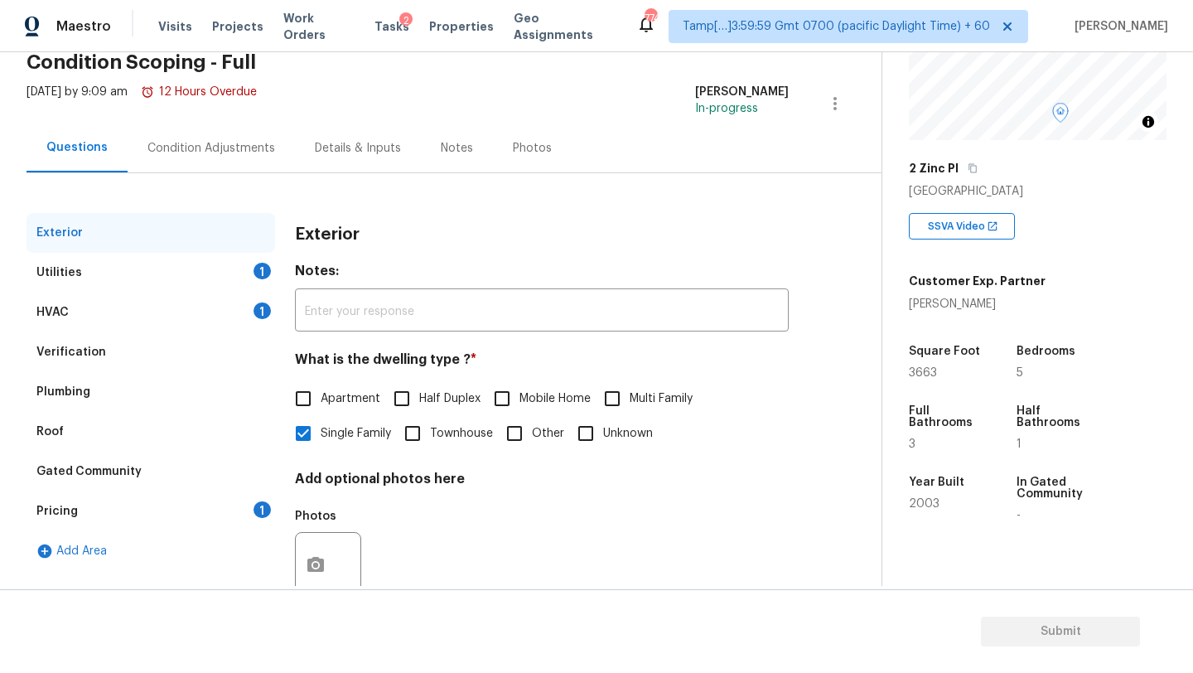
scroll to position [78, 0]
click at [85, 350] on div "Verification" at bounding box center [71, 352] width 70 height 17
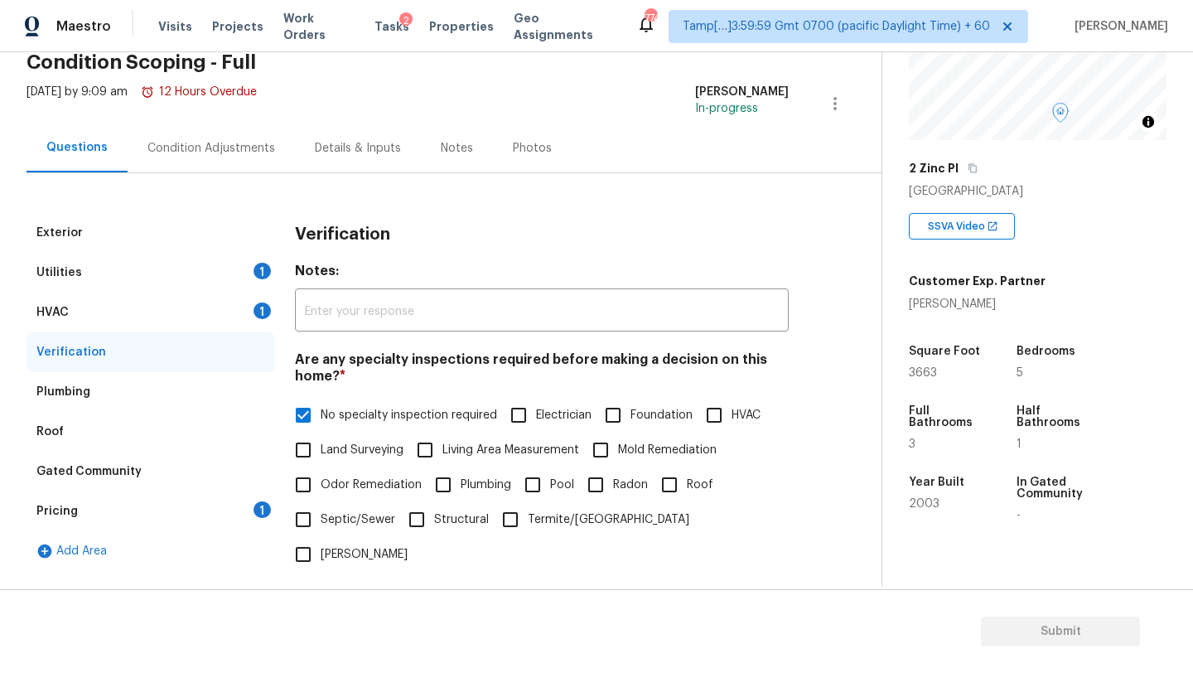
scroll to position [167, 0]
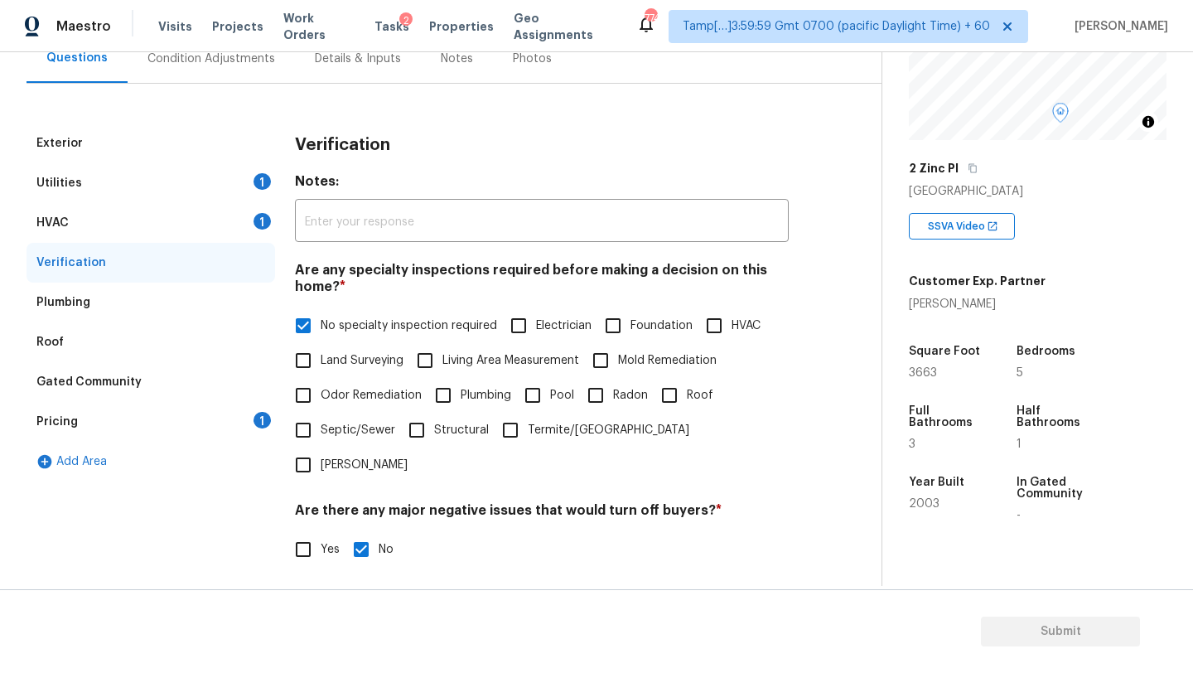
drag, startPoint x: 622, startPoint y: 329, endPoint x: 588, endPoint y: 329, distance: 34.0
click at [622, 329] on input "Foundation" at bounding box center [613, 325] width 35 height 35
checkbox input "true"
click at [351, 323] on span "No specialty inspection required" at bounding box center [409, 327] width 176 height 17
click at [321, 323] on input "No specialty inspection required" at bounding box center [303, 327] width 35 height 35
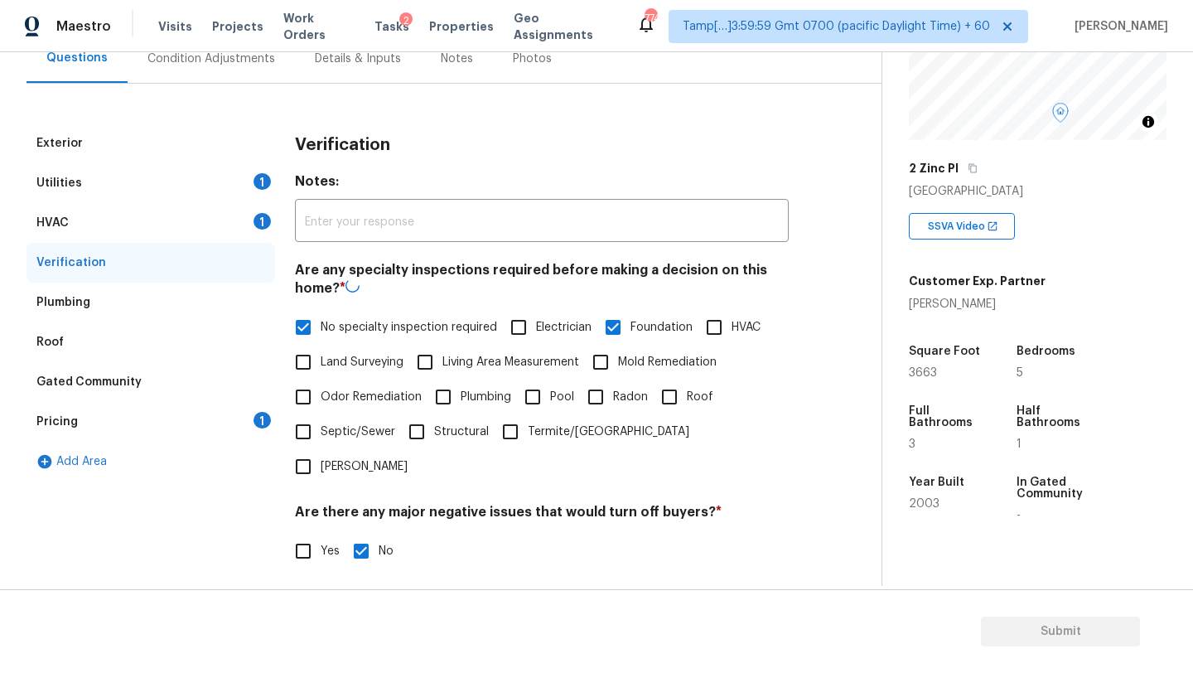
checkbox input "false"
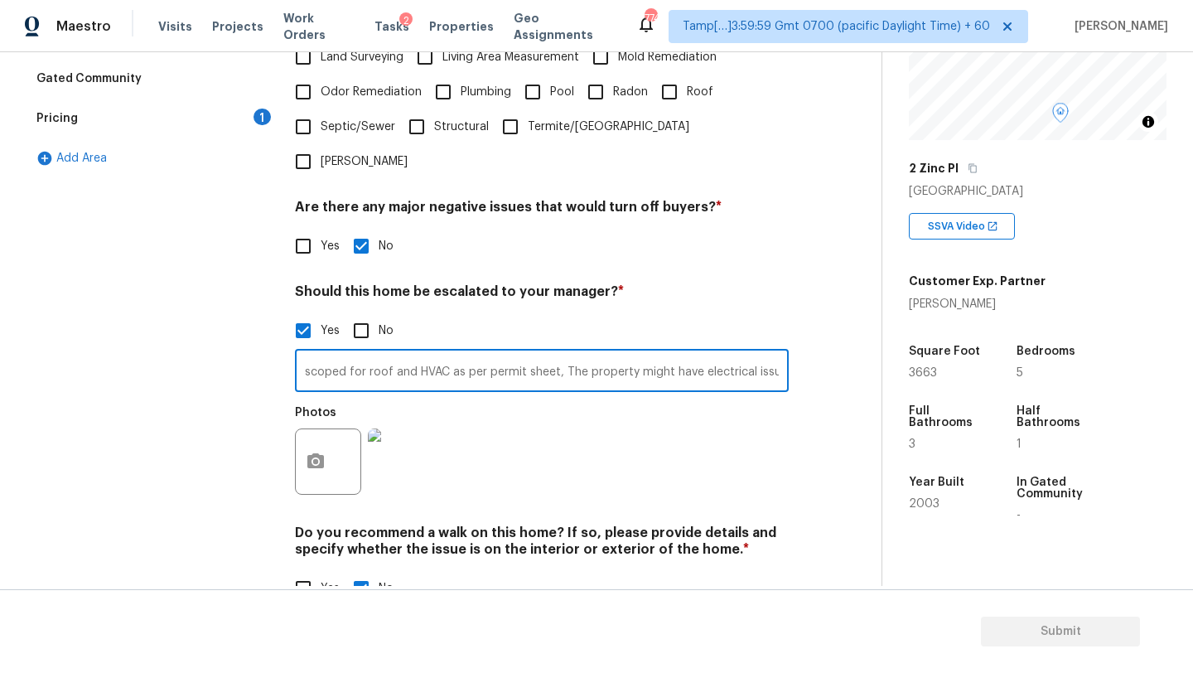
click at [724, 353] on input "scoped for roof and HVAC as per permit sheet, The property might have electrica…" at bounding box center [542, 372] width 494 height 39
click at [785, 353] on input "scoped for roof and HVAC as per permit sheet, The property might have electrica…" at bounding box center [542, 372] width 494 height 39
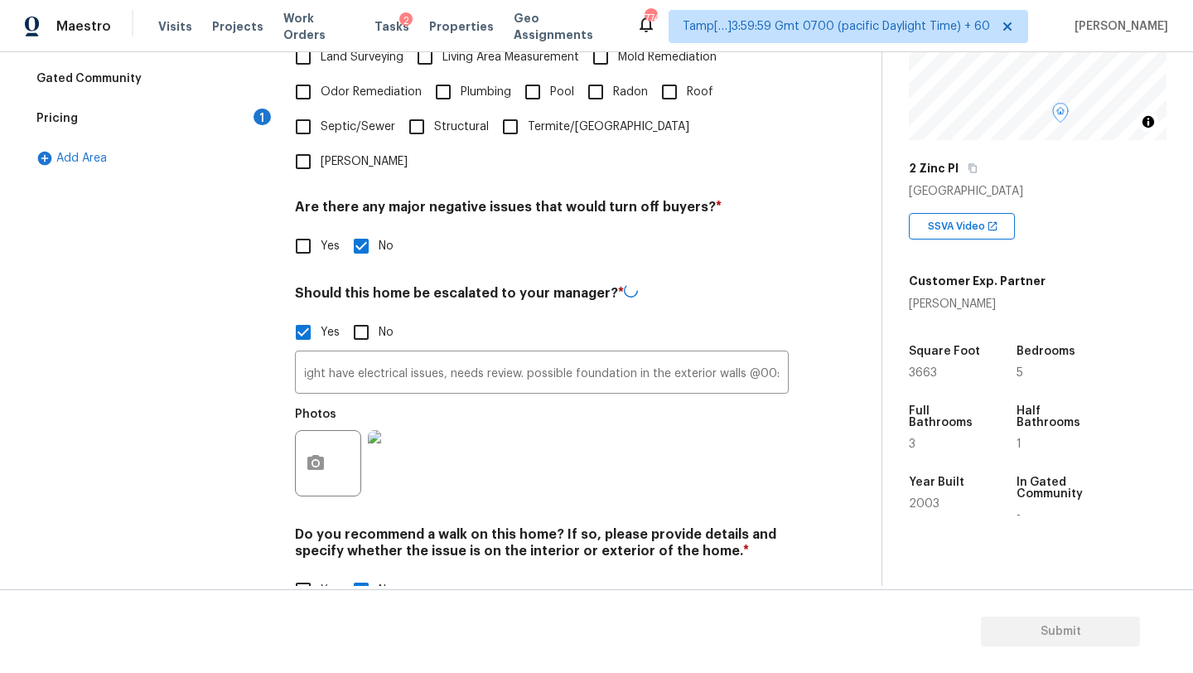
scroll to position [0, 0]
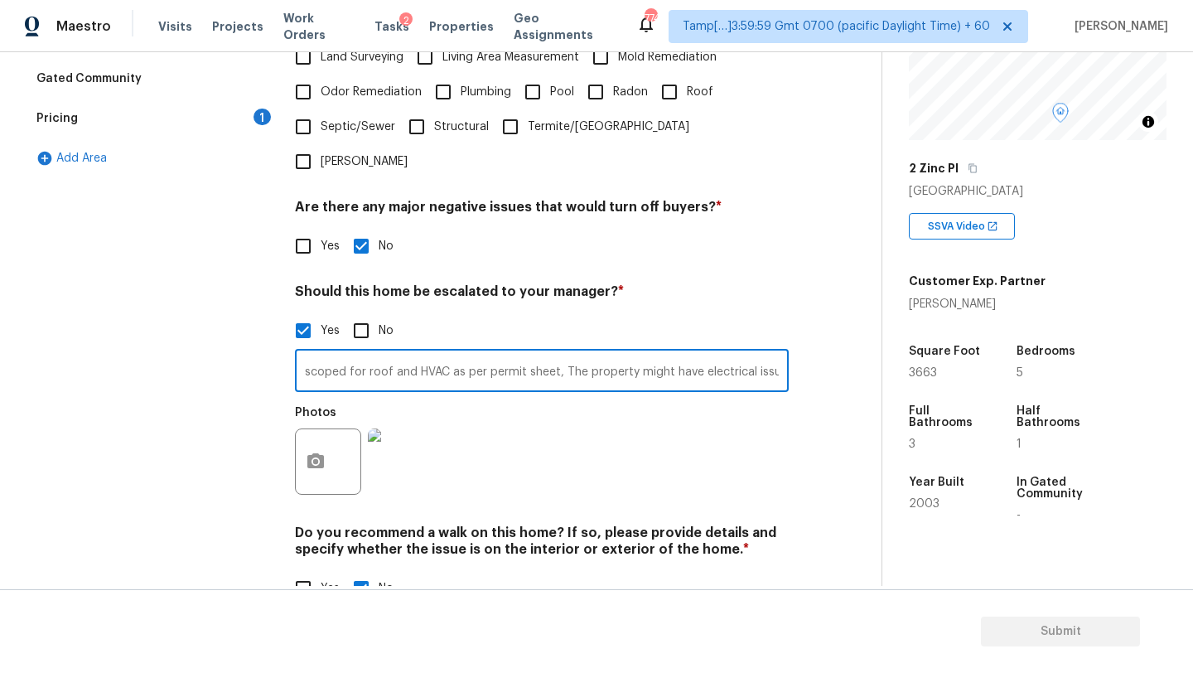
click at [756, 353] on input "scoped for roof and HVAC as per permit sheet, The property might have electrica…" at bounding box center [542, 372] width 494 height 39
click at [780, 353] on input "scoped for roof and HVAC as per permit sheet, The property might have electrica…" at bounding box center [542, 372] width 494 height 39
click at [731, 353] on input "scoped for roof and HVAC as per permit sheet, The property might have electrica…" at bounding box center [542, 372] width 494 height 39
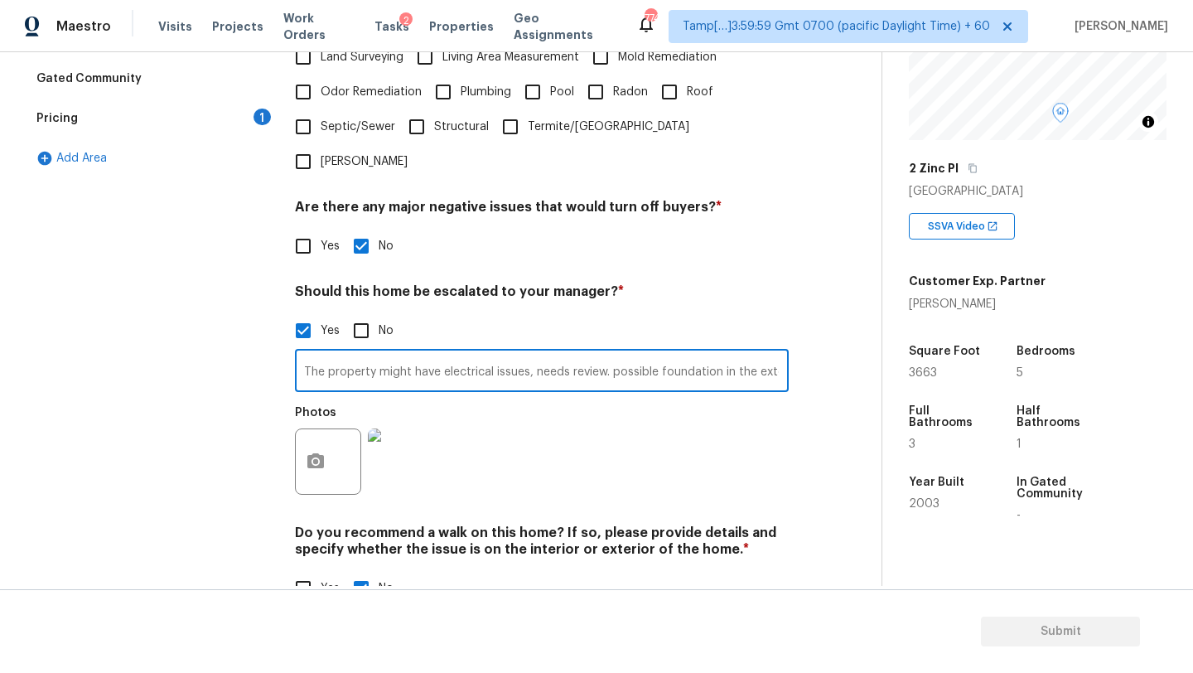
scroll to position [0, 398]
click at [779, 353] on input "scoped for roof and HVAC as per permit sheet, The property might have electrica…" at bounding box center [542, 372] width 494 height 39
type input "scoped for roof and HVAC as per permit sheet, The property might have electrica…"
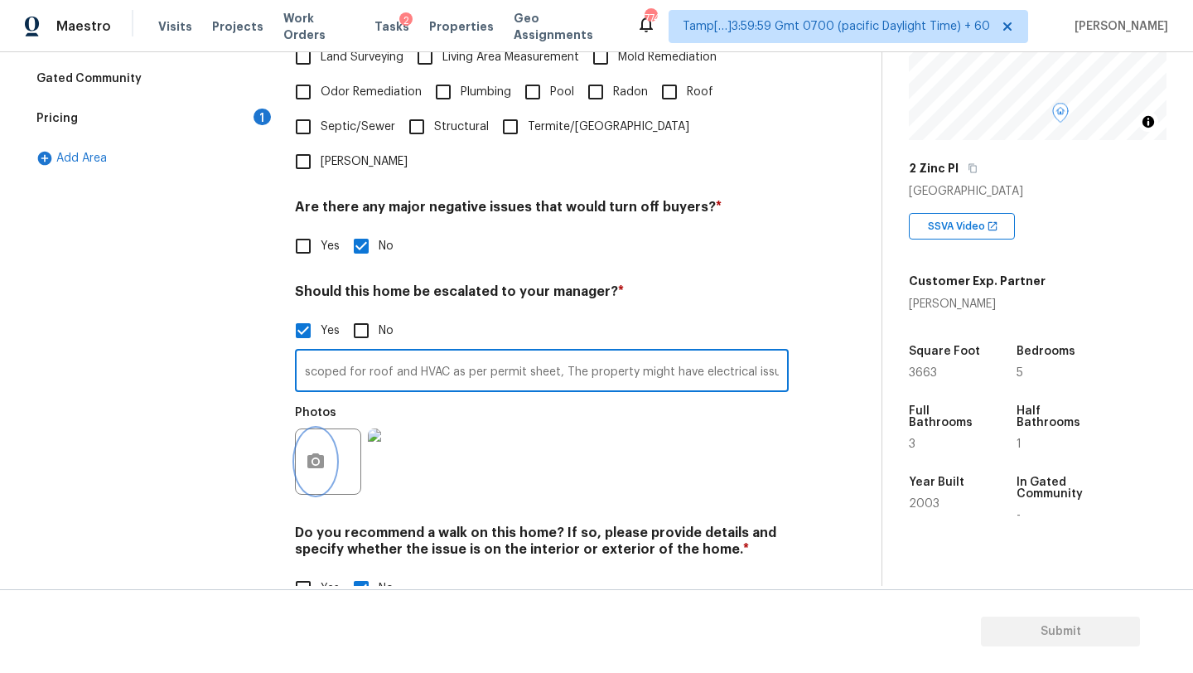
click at [312, 452] on icon "button" at bounding box center [316, 462] width 20 height 20
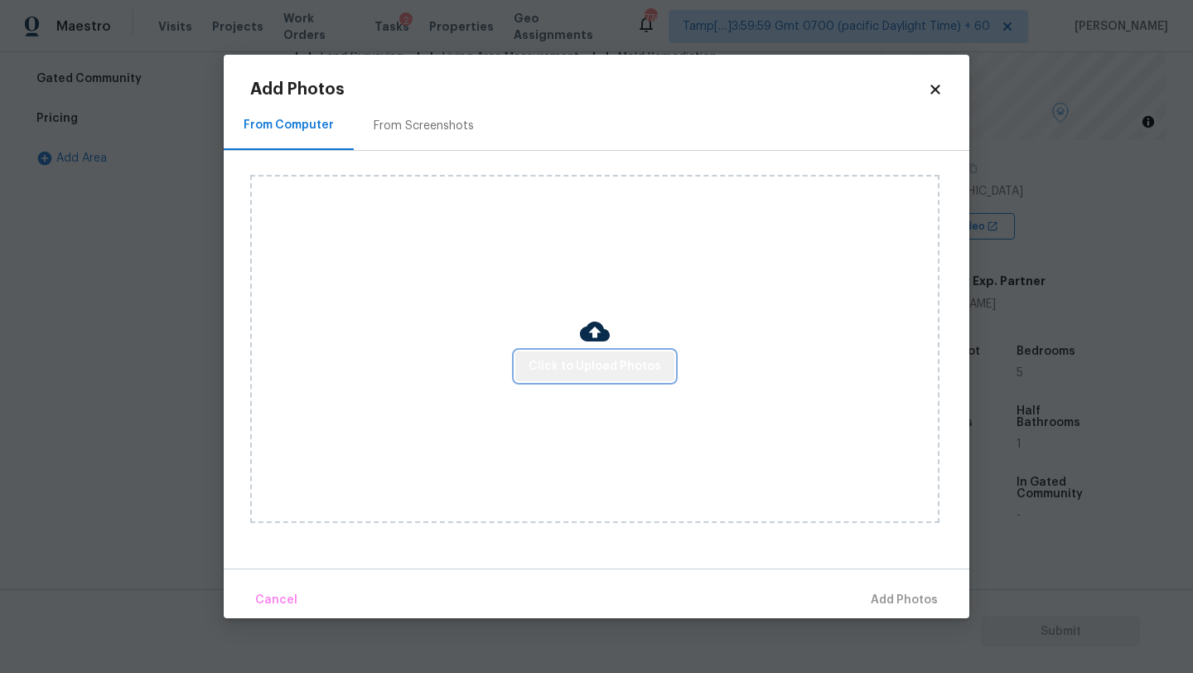
click at [598, 372] on span "Click to Upload Photos" at bounding box center [595, 366] width 133 height 21
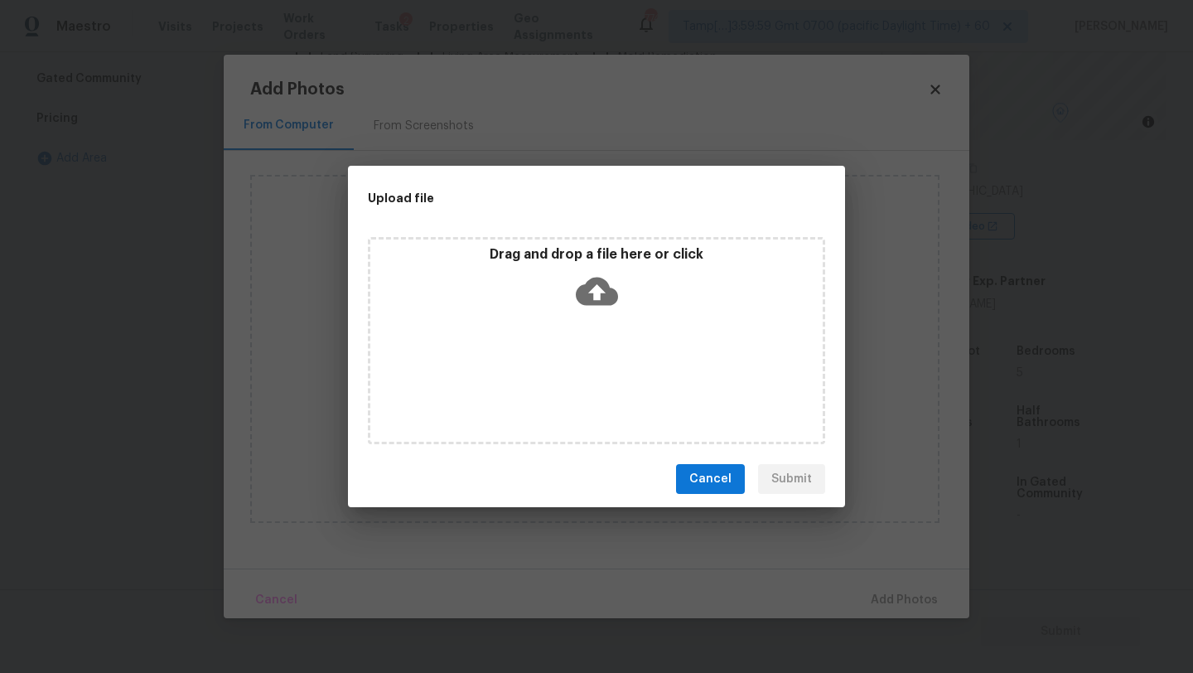
click at [598, 199] on h2 "Upload file" at bounding box center [559, 198] width 383 height 18
click at [598, 314] on div "Drag and drop a file here or click" at bounding box center [596, 281] width 452 height 71
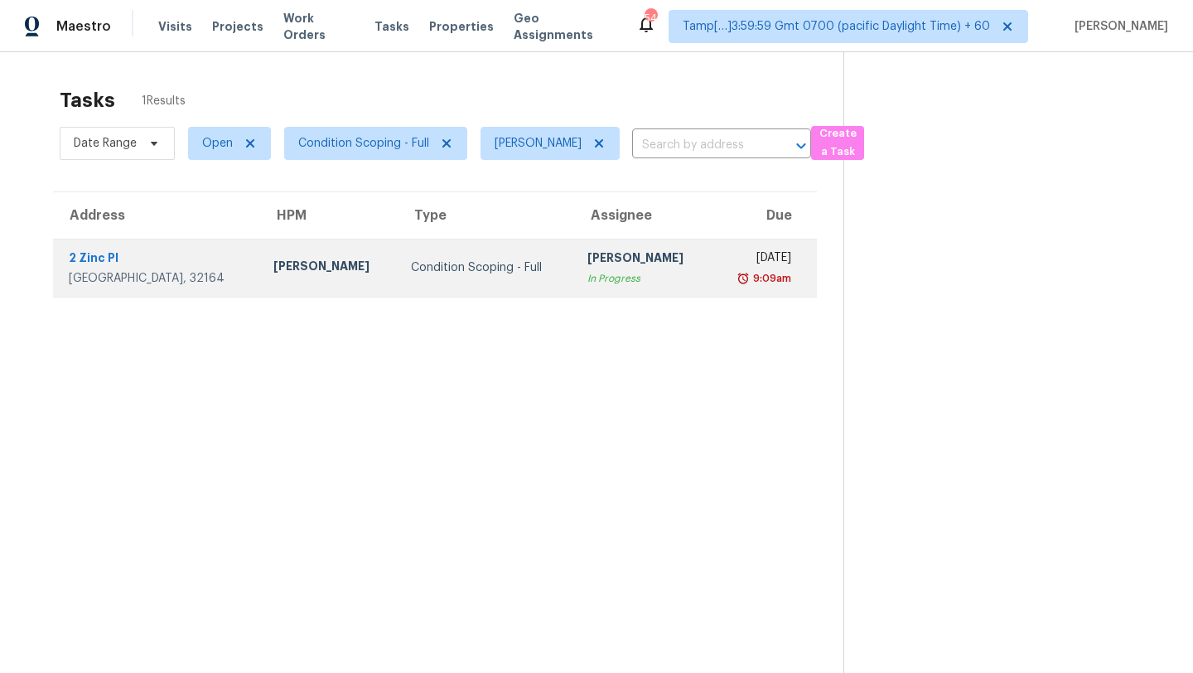
click at [725, 258] on div "Mon, Sep 8th 2025" at bounding box center [758, 259] width 66 height 21
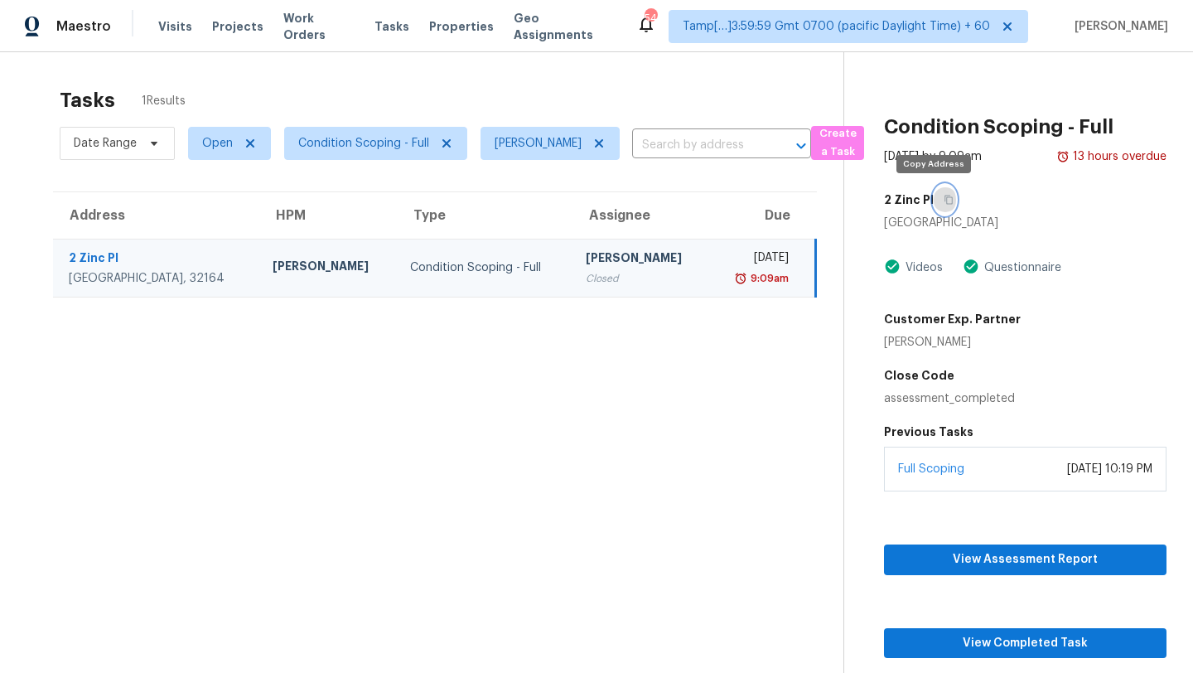
click at [944, 196] on icon "button" at bounding box center [948, 200] width 8 height 9
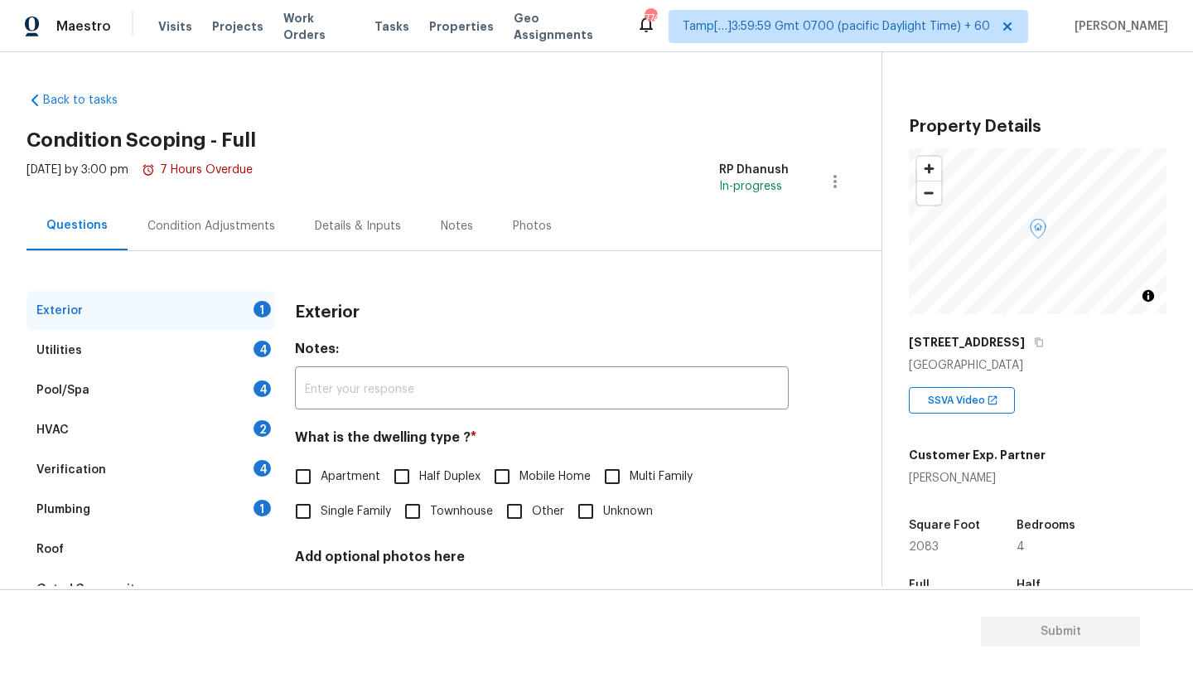
scroll to position [125, 0]
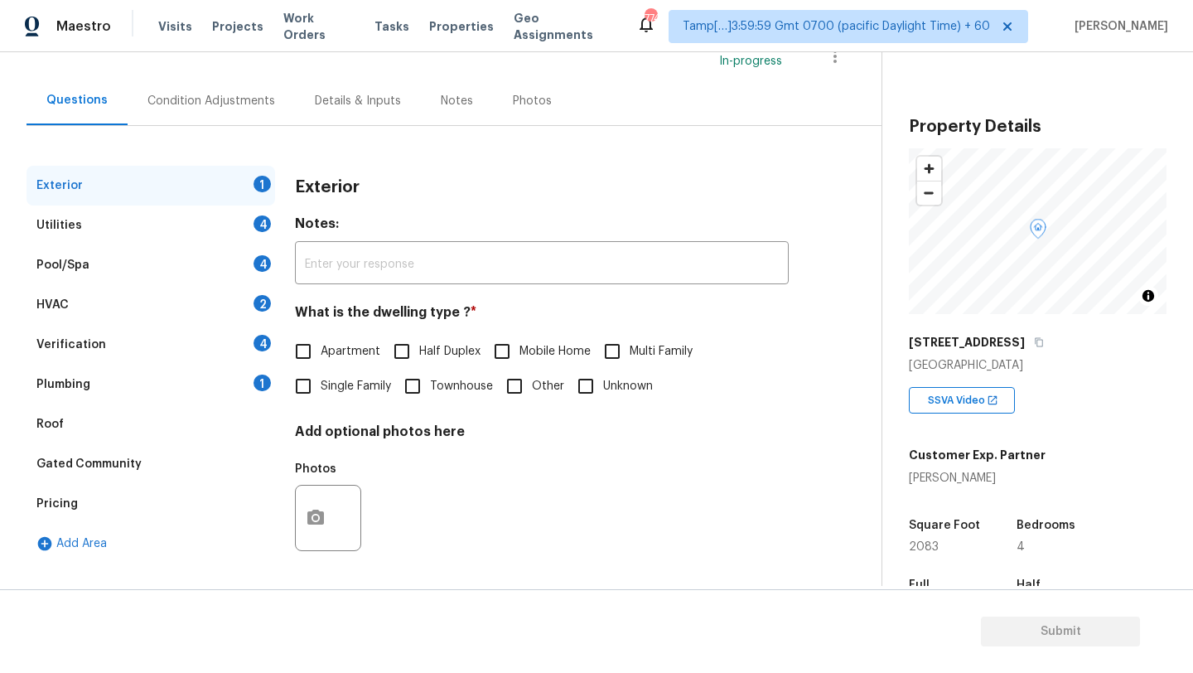
click at [134, 421] on div "Roof" at bounding box center [151, 424] width 249 height 40
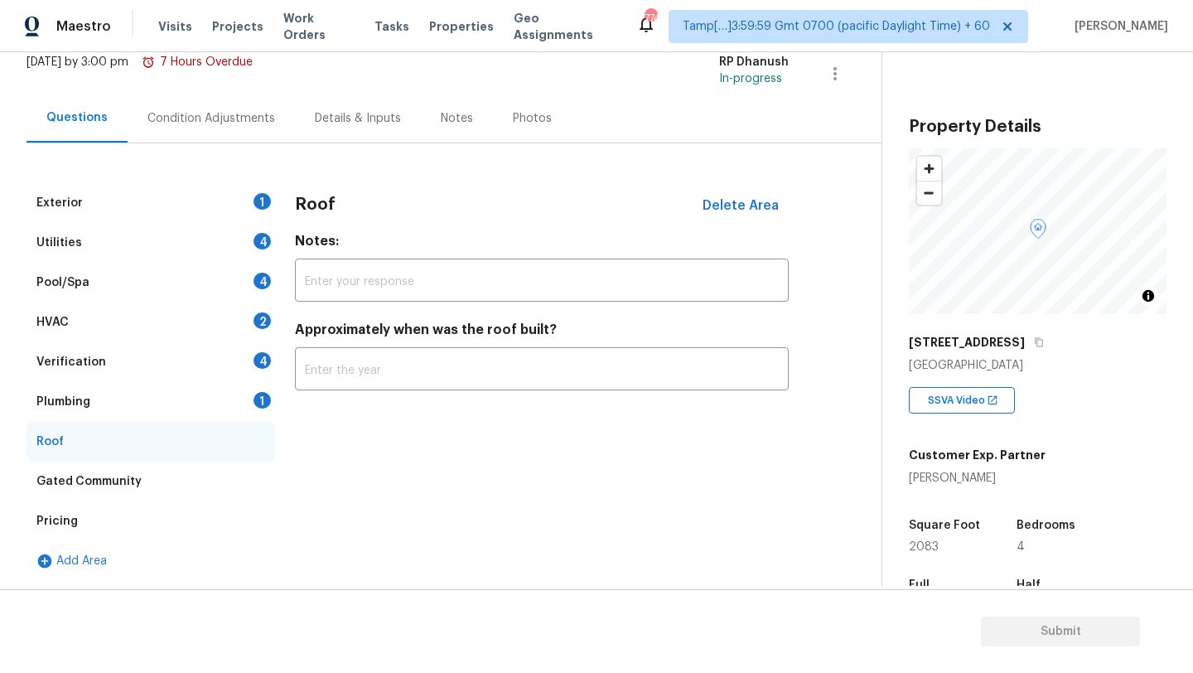
scroll to position [108, 0]
click at [386, 368] on input "text" at bounding box center [542, 370] width 494 height 39
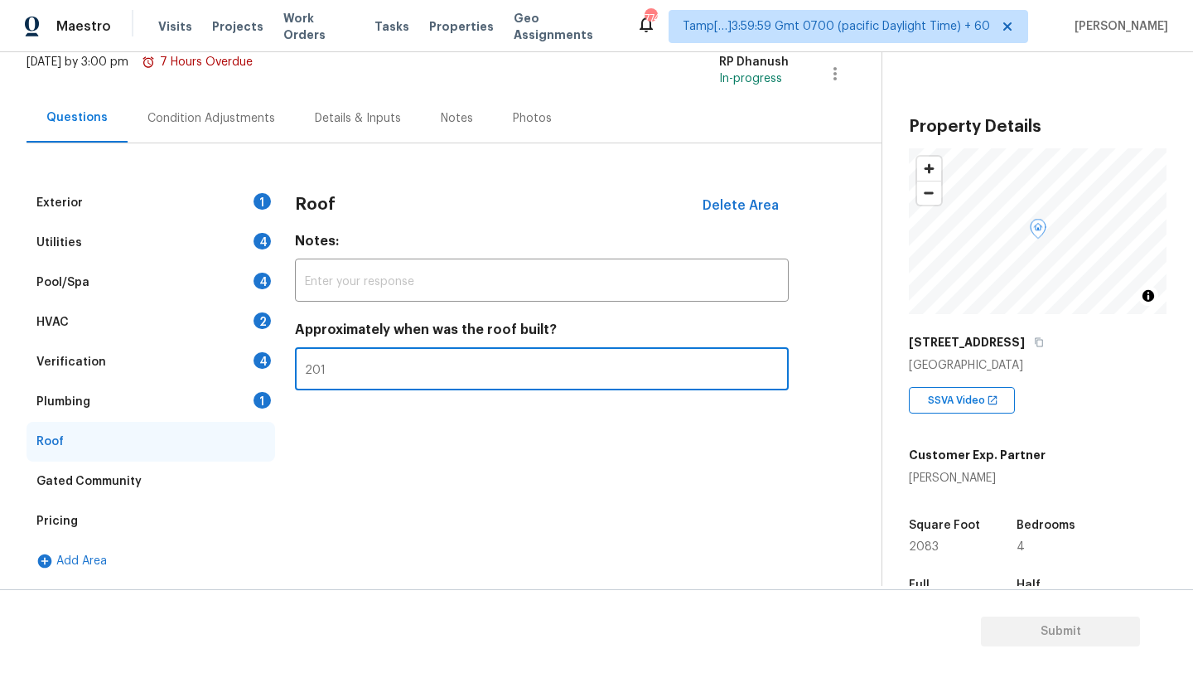
type input "2015"
click at [189, 399] on div "Plumbing 1" at bounding box center [151, 402] width 249 height 40
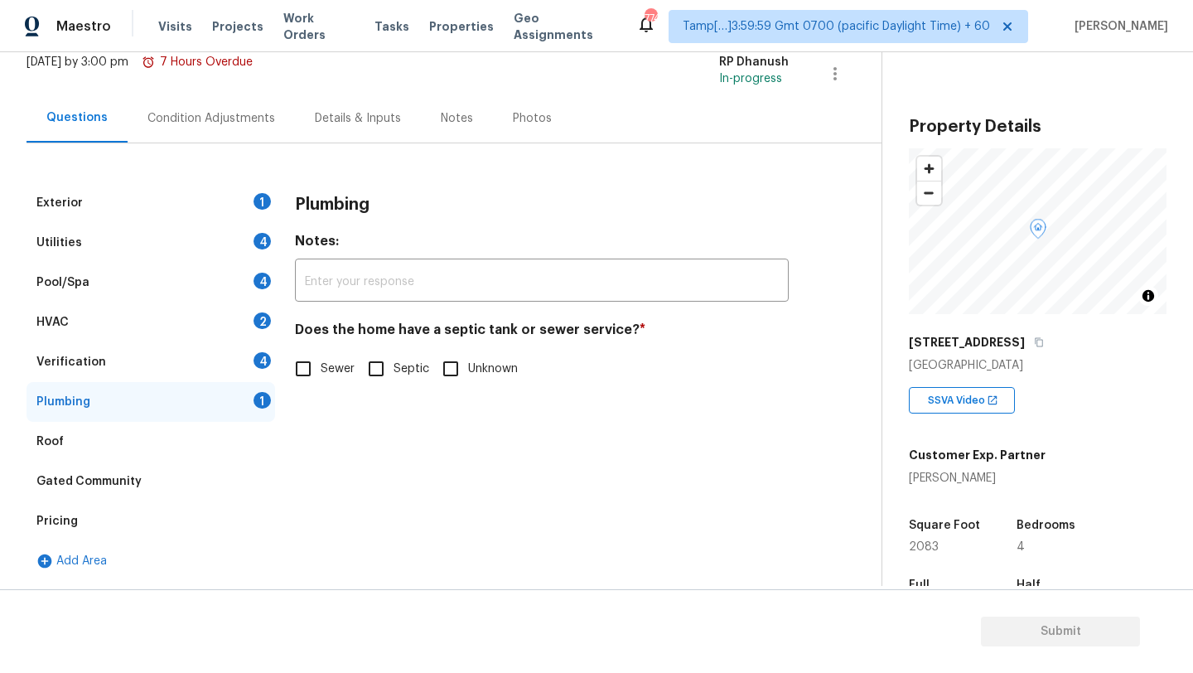
click at [326, 367] on span "Sewer" at bounding box center [338, 368] width 34 height 17
click at [321, 367] on input "Sewer" at bounding box center [303, 368] width 35 height 35
checkbox input "false"
click at [222, 358] on div "Verification 4" at bounding box center [151, 362] width 249 height 40
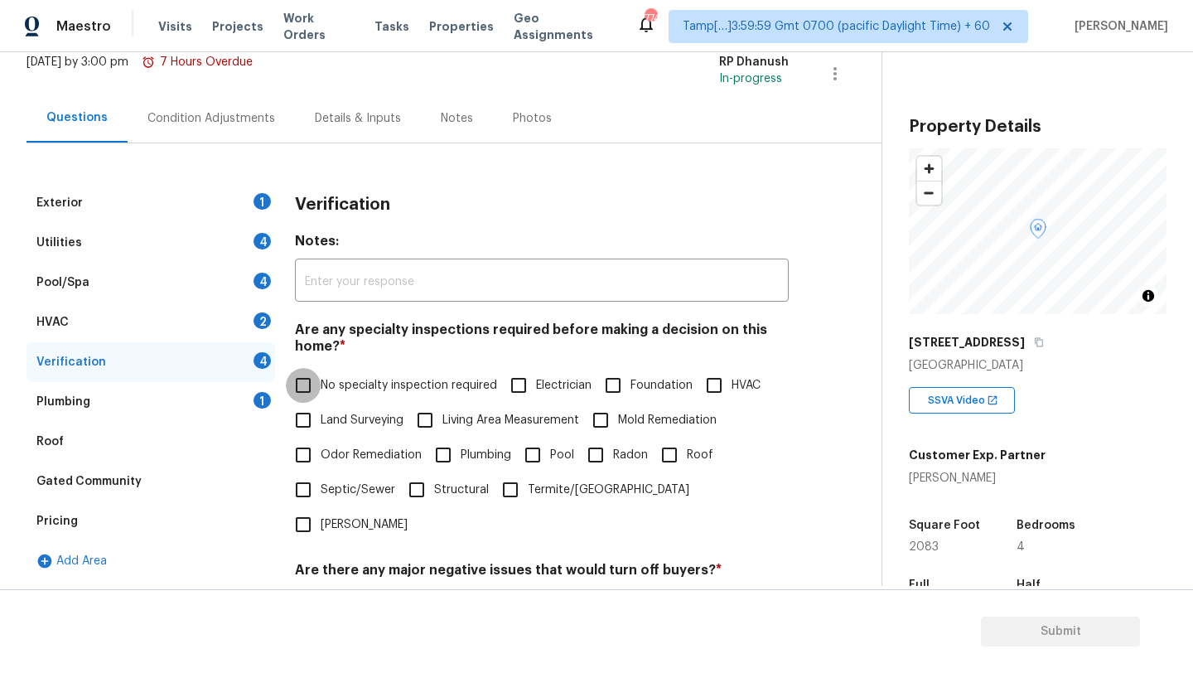
click at [306, 377] on input "No specialty inspection required" at bounding box center [303, 385] width 35 height 35
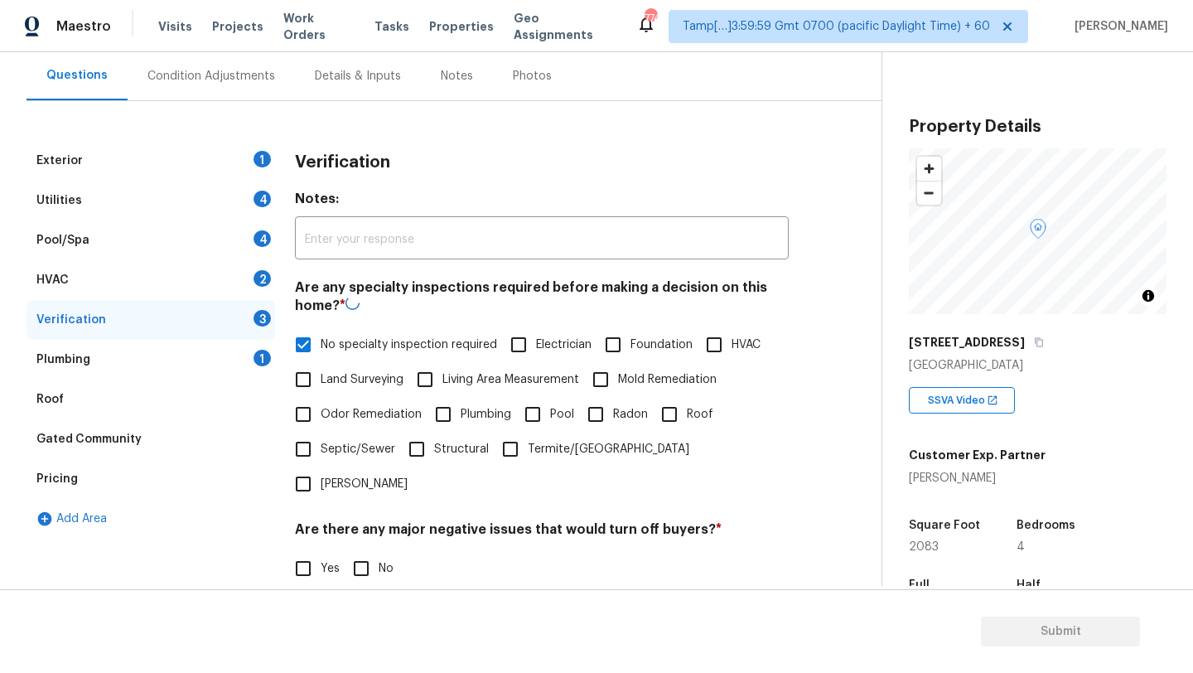
checkbox input "false"
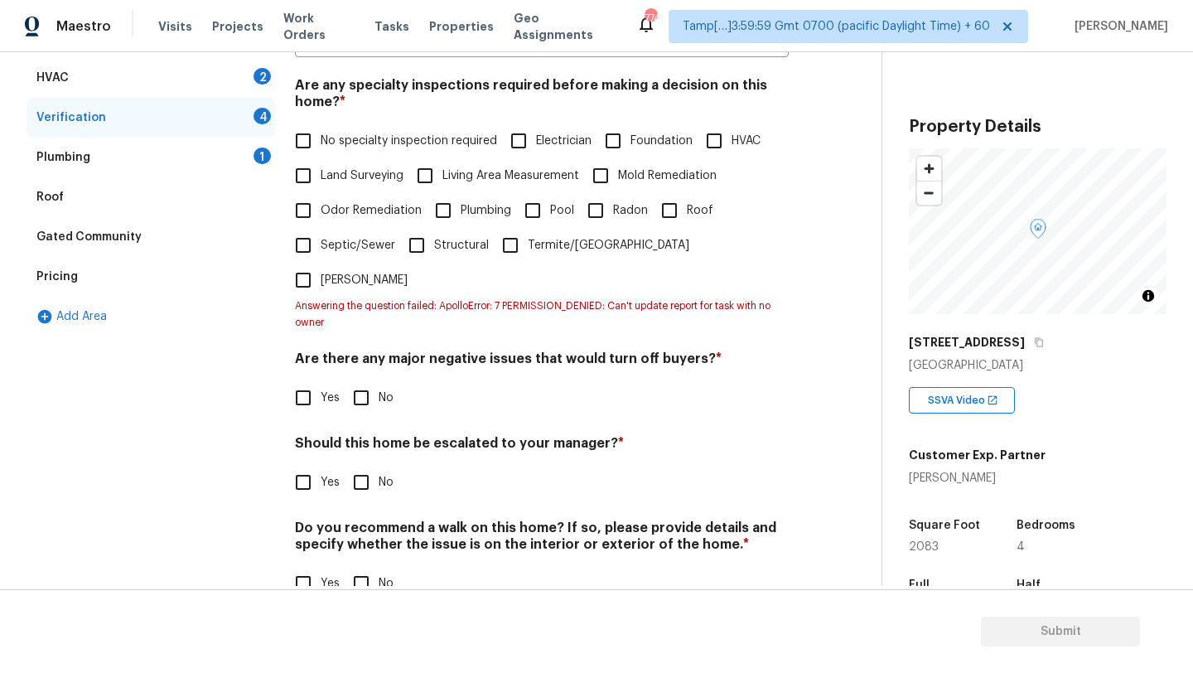
click at [361, 380] on input "No" at bounding box center [361, 397] width 35 height 35
checkbox input "false"
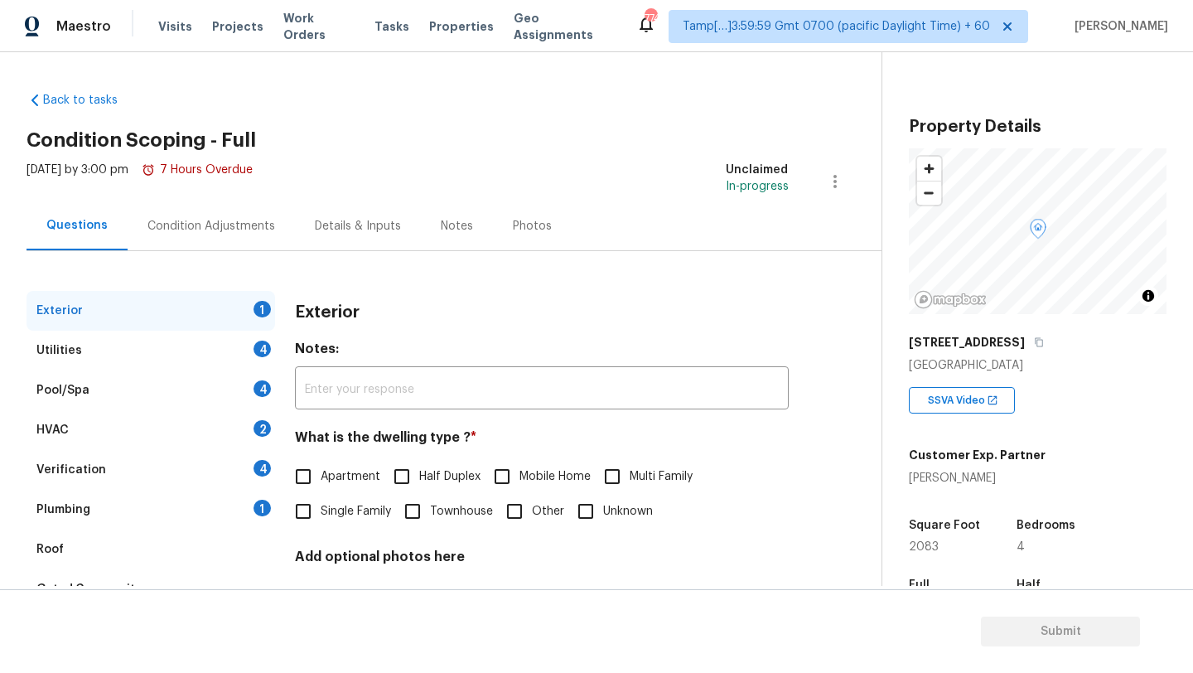
scroll to position [125, 0]
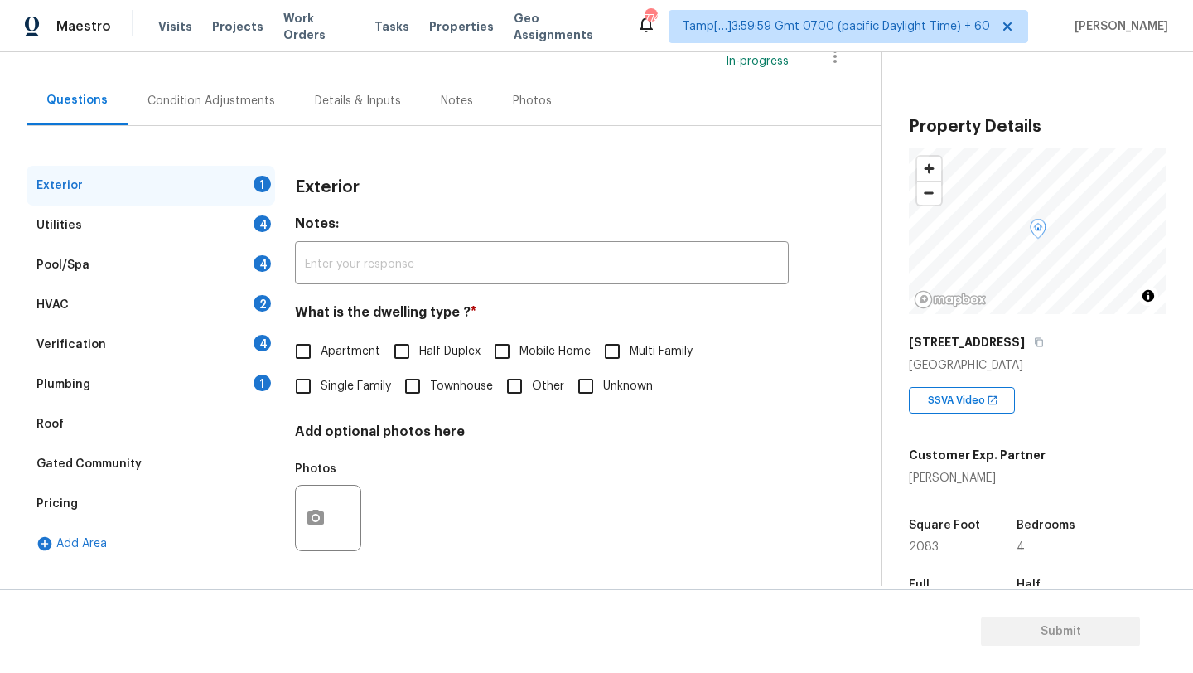
click at [161, 425] on div "Roof" at bounding box center [151, 424] width 249 height 40
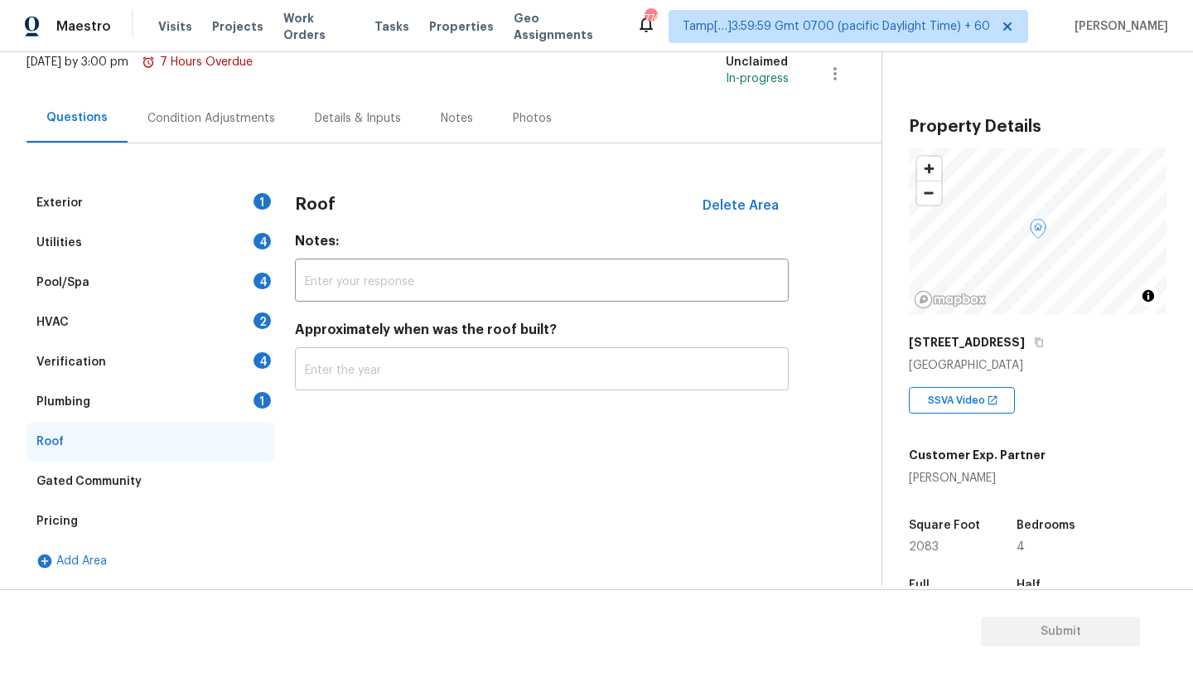
click at [351, 389] on input "text" at bounding box center [542, 370] width 494 height 39
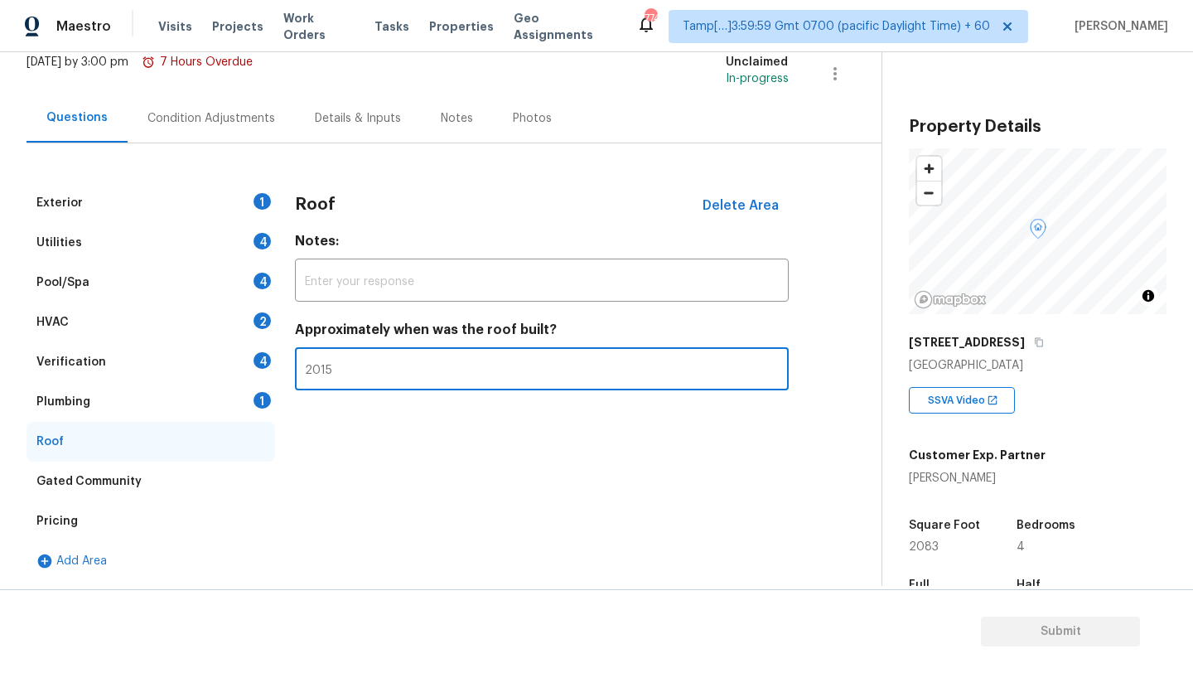
type input "2015"
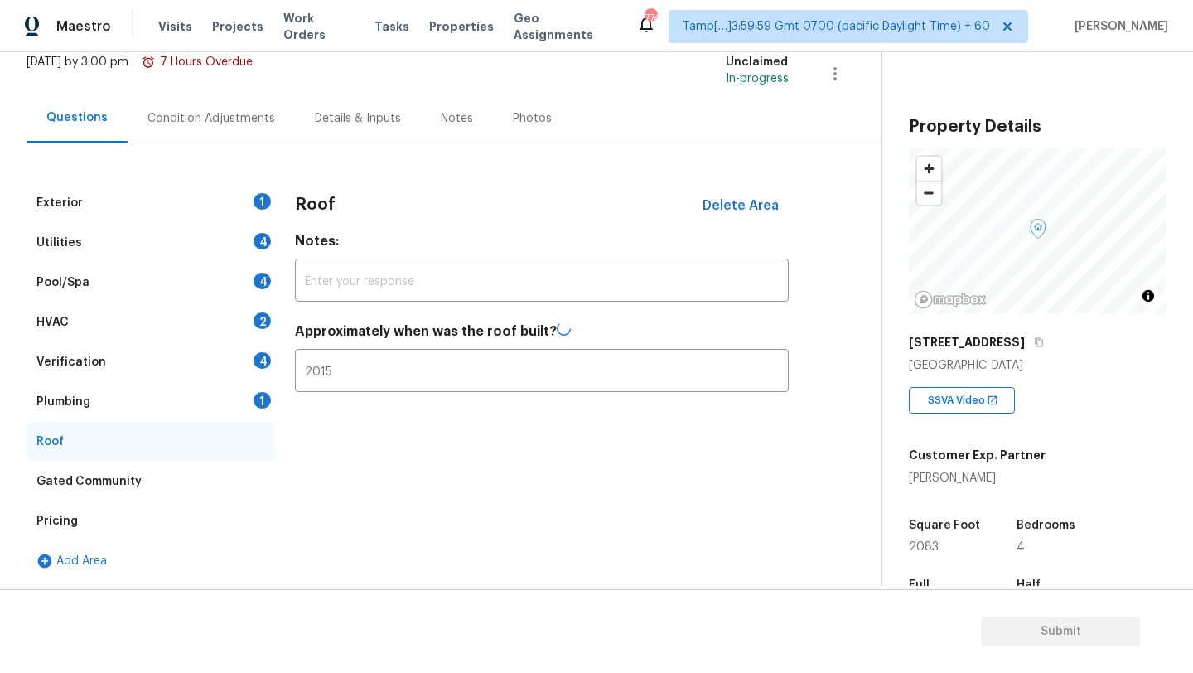
click at [230, 400] on div "Plumbing 1" at bounding box center [151, 402] width 249 height 40
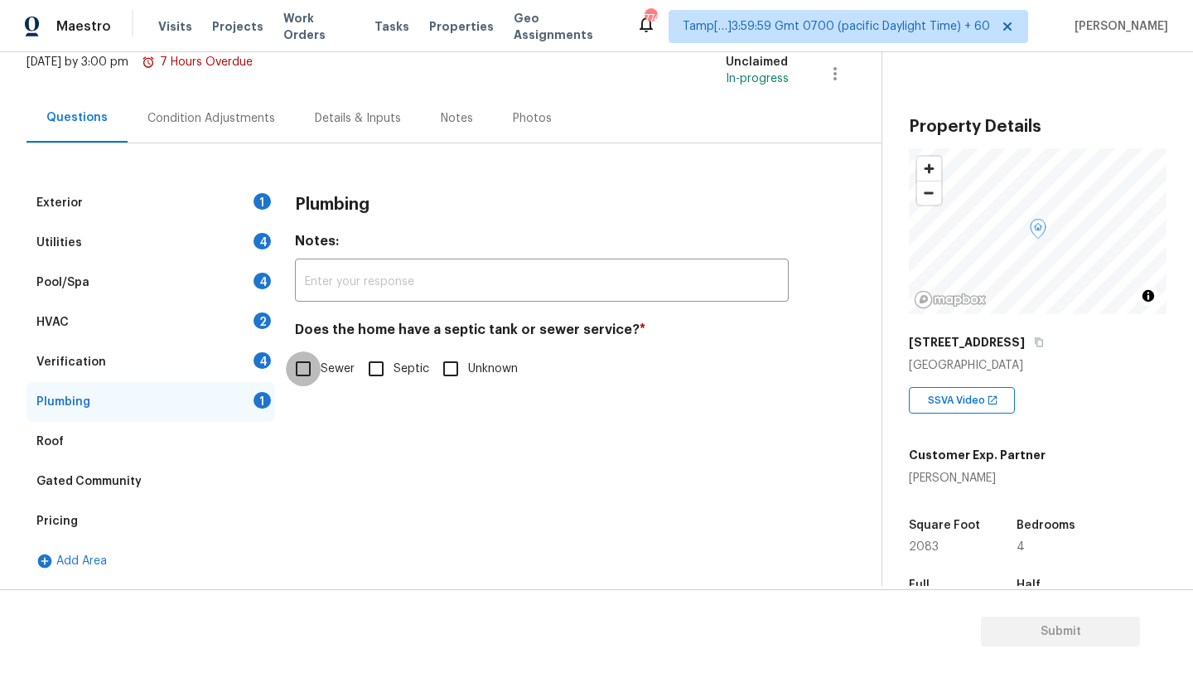
click at [298, 371] on input "Sewer" at bounding box center [303, 368] width 35 height 35
checkbox input "false"
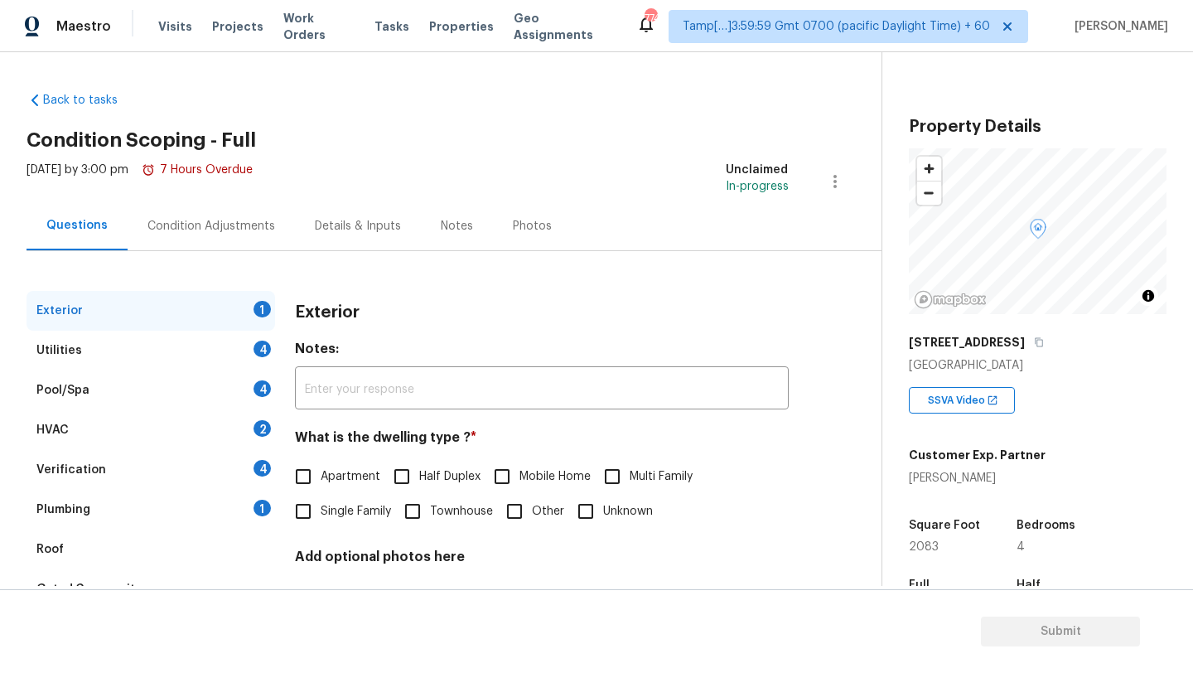
click at [378, 19] on div "Tasks" at bounding box center [391, 26] width 35 height 17
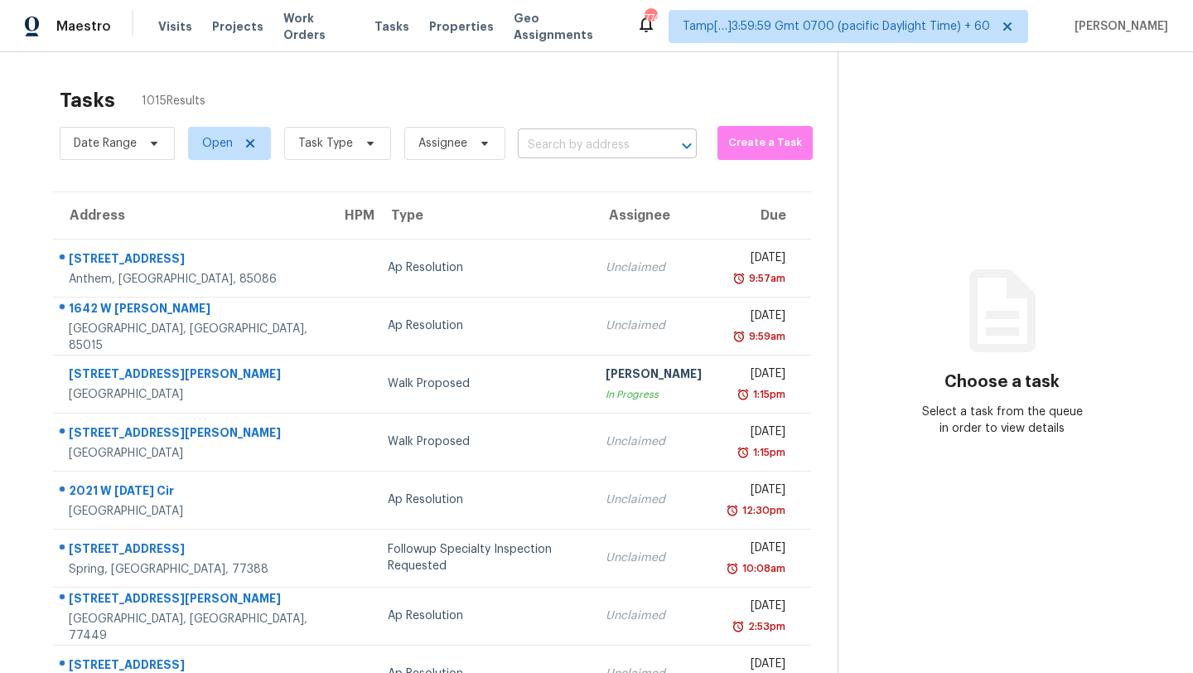
click at [600, 152] on input "text" at bounding box center [584, 146] width 133 height 26
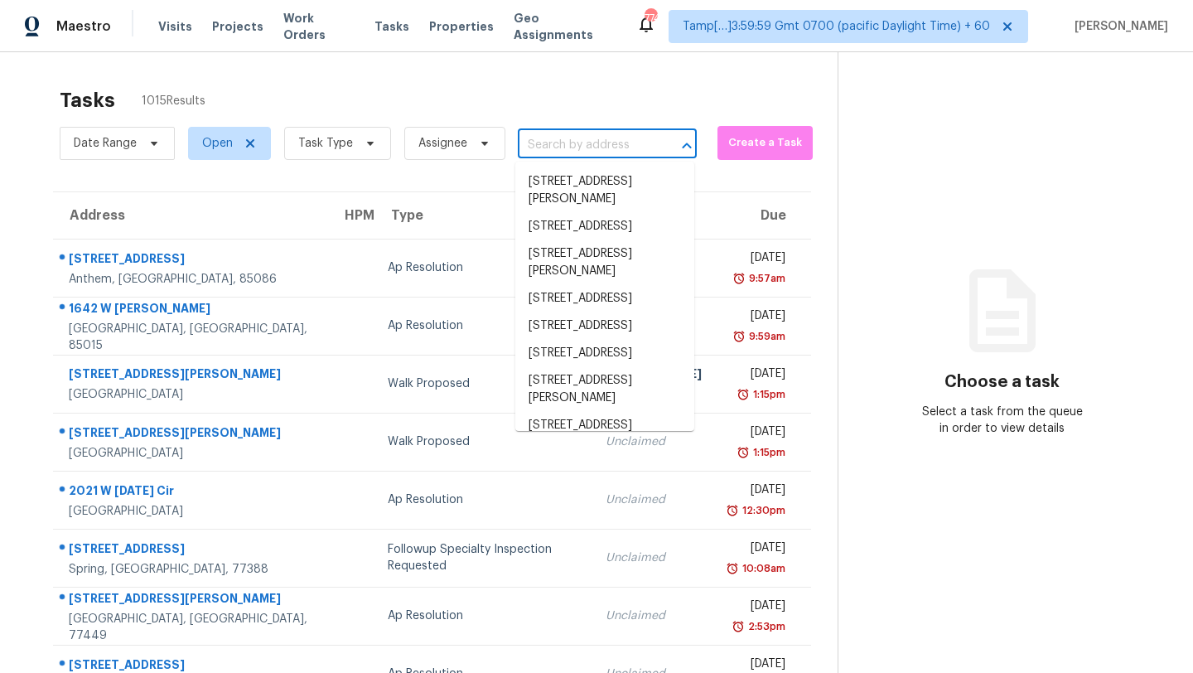
paste input "2 Zinc Pl, Palm Coast, FL 32164"
type input "2 Zinc Pl, Palm Coast, FL 32164"
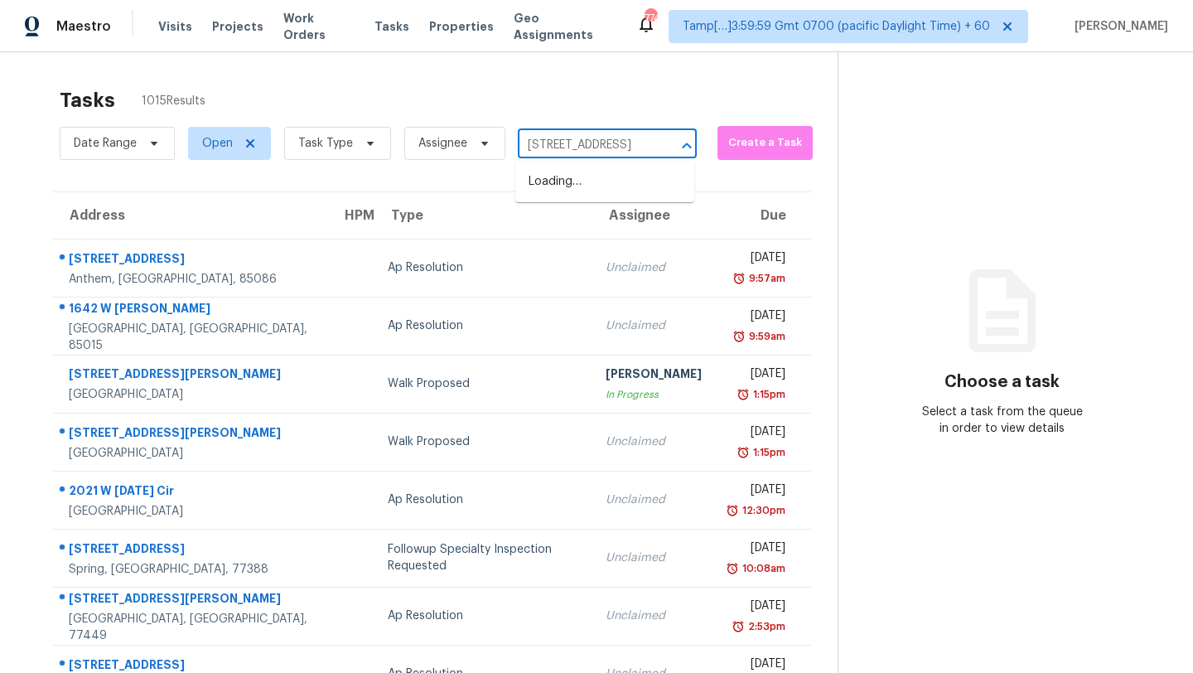
scroll to position [0, 45]
click at [602, 196] on li "2 Zinc Pl, Palm Coast, FL 32164" at bounding box center [604, 181] width 179 height 27
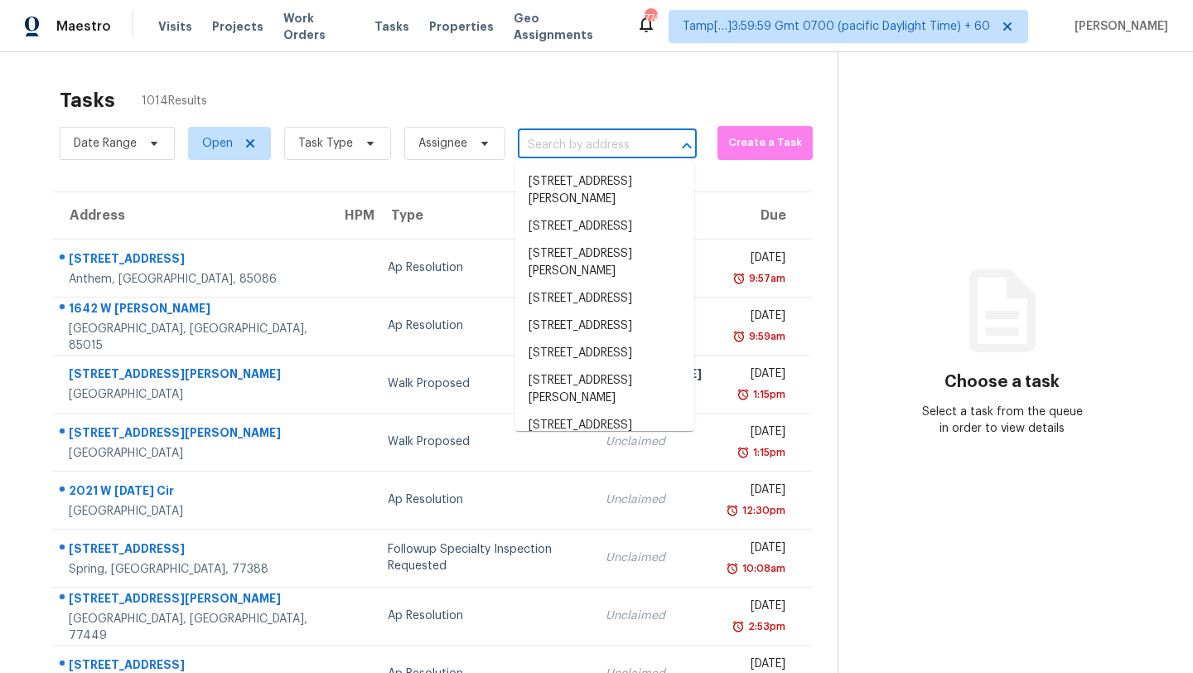
click at [604, 142] on input "text" at bounding box center [584, 146] width 133 height 26
paste input "[STREET_ADDRESS]"
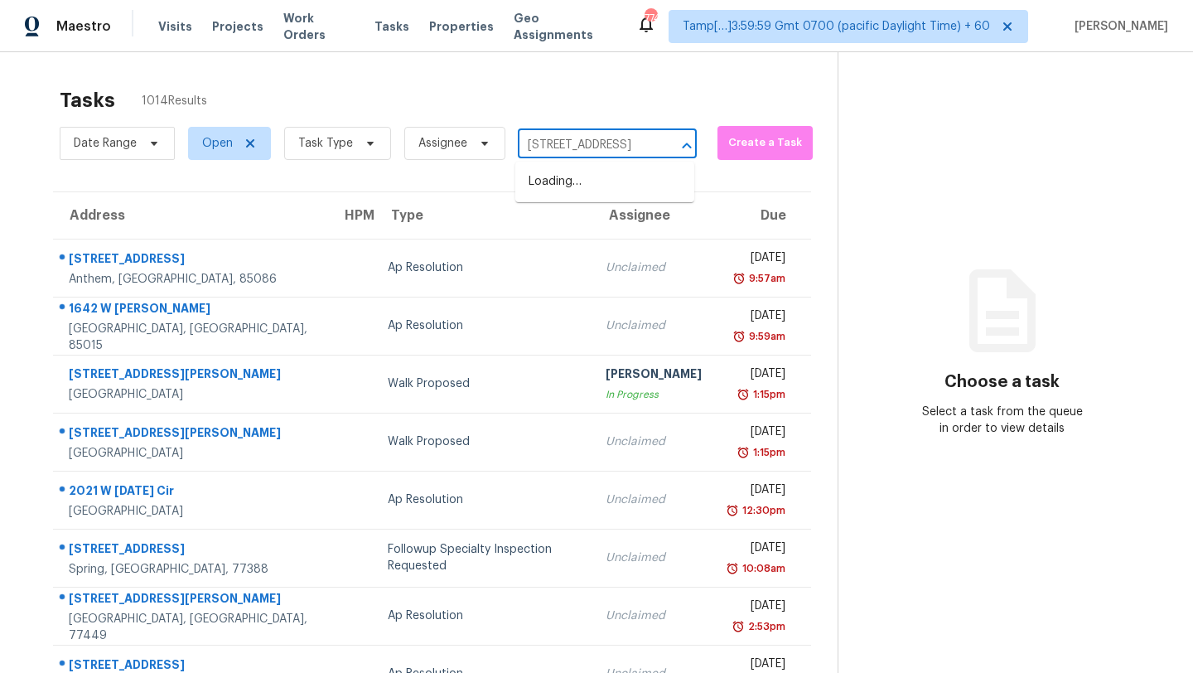
scroll to position [0, 118]
type input "[STREET_ADDRESS]"
click at [354, 137] on span "Task Type" at bounding box center [337, 143] width 107 height 33
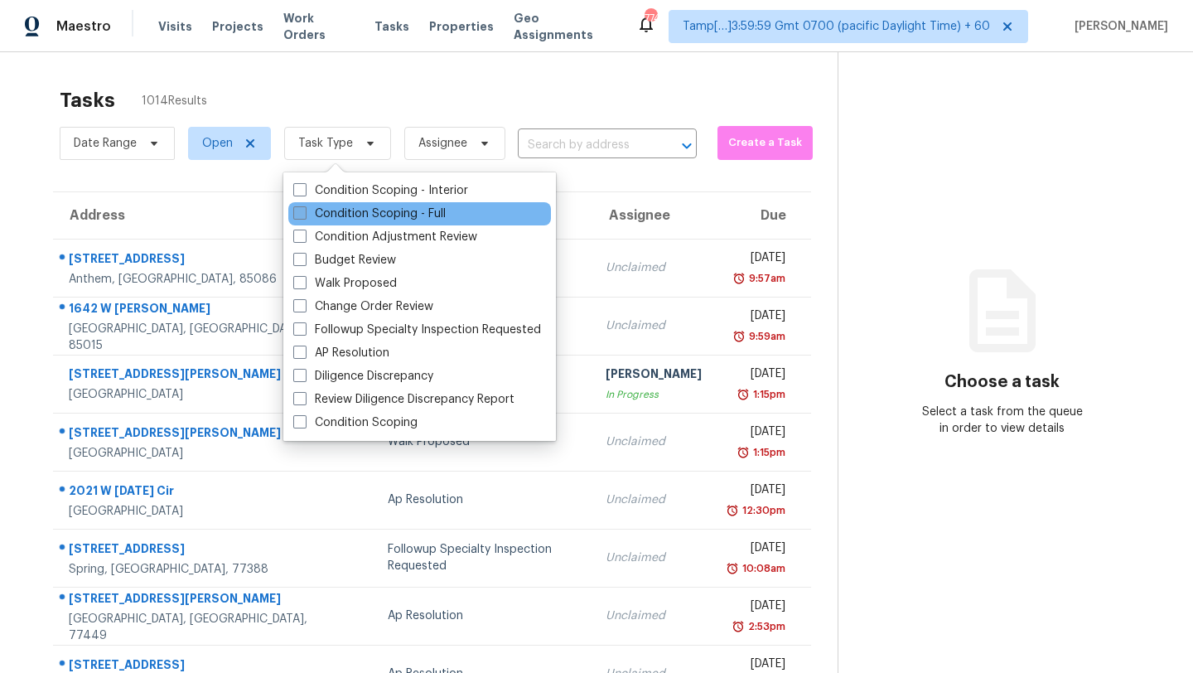
click at [391, 210] on label "Condition Scoping - Full" at bounding box center [369, 213] width 152 height 17
click at [304, 210] on input "Condition Scoping - Full" at bounding box center [298, 210] width 11 height 11
checkbox input "true"
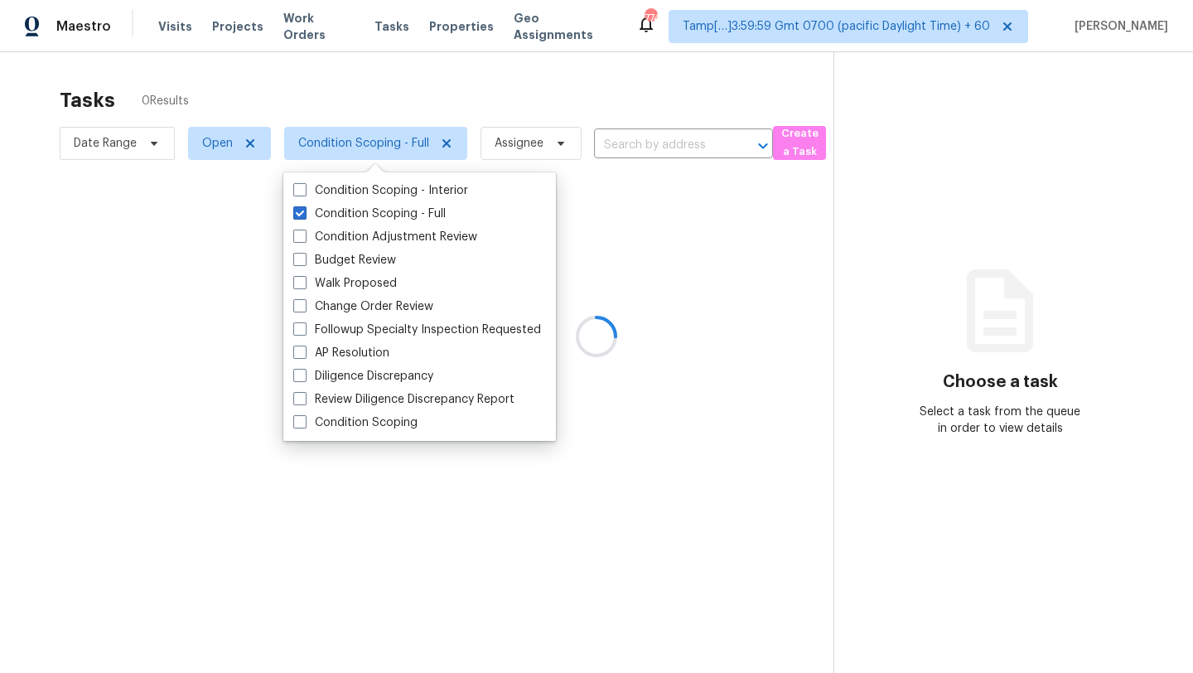
click at [440, 132] on div at bounding box center [596, 336] width 1193 height 673
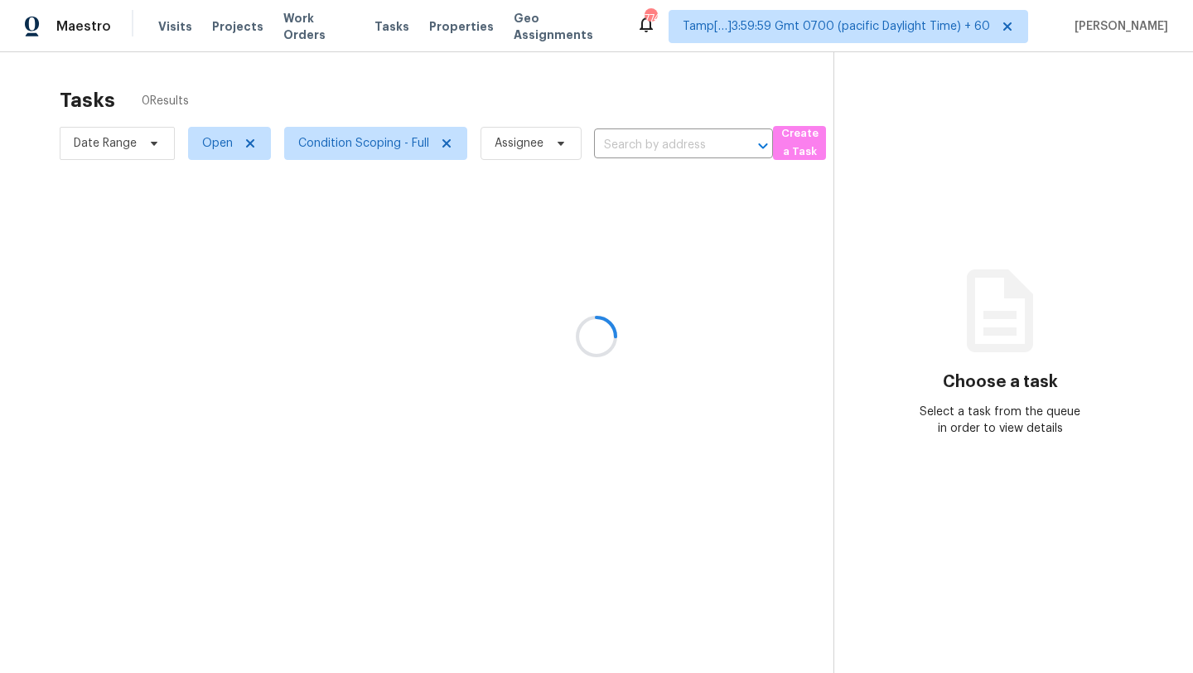
click at [463, 109] on div at bounding box center [596, 336] width 1193 height 673
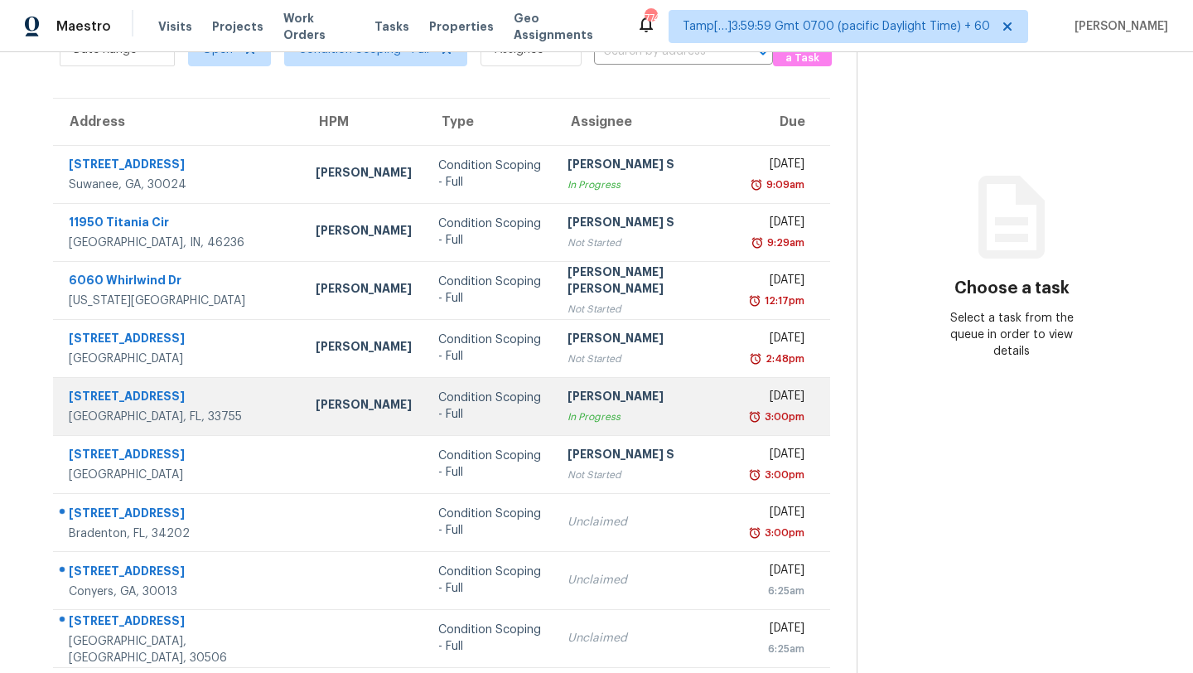
scroll to position [190, 0]
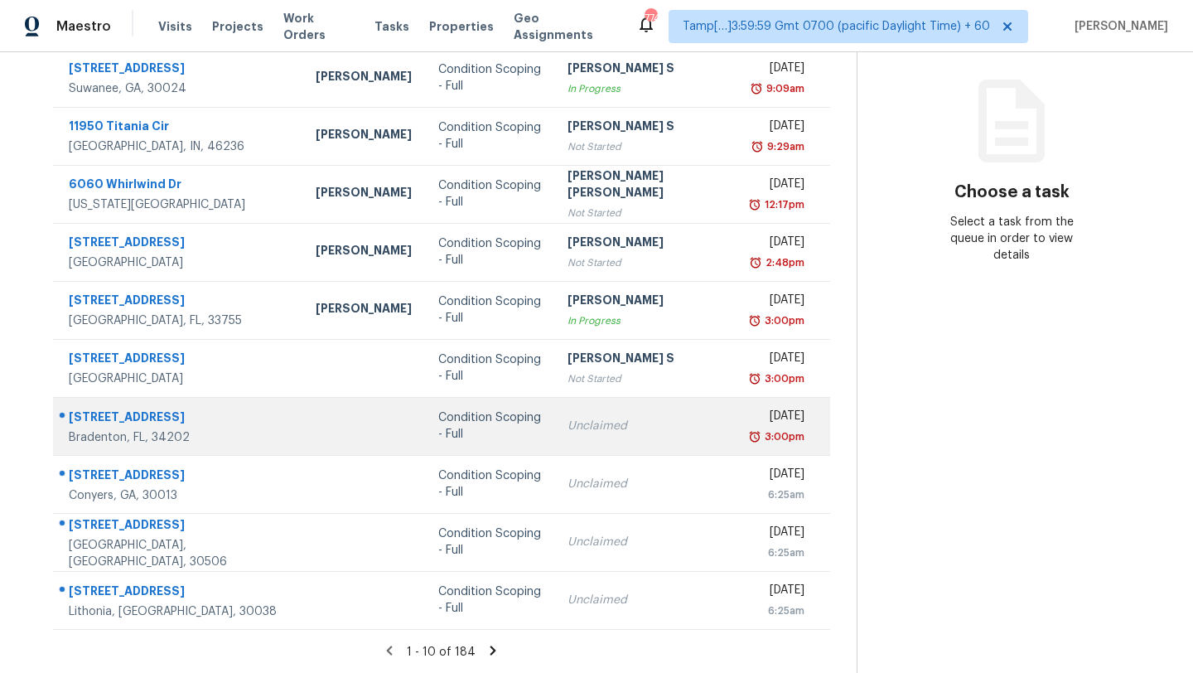
click at [521, 440] on td "Condition Scoping - Full" at bounding box center [489, 426] width 129 height 58
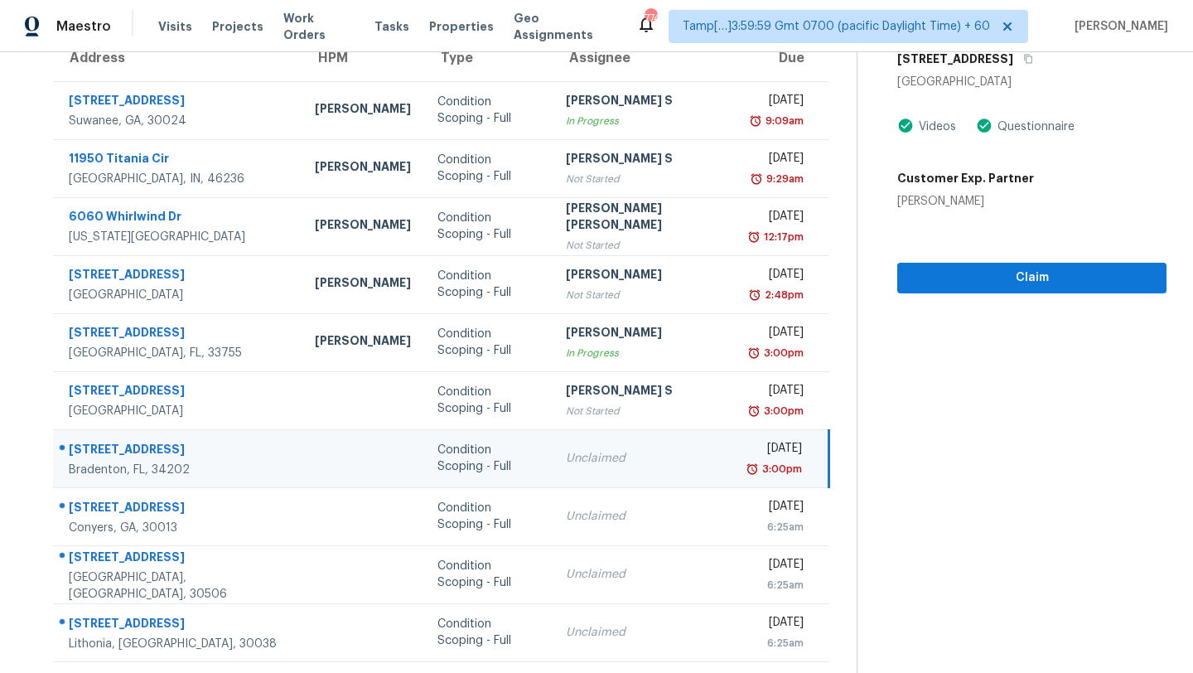
scroll to position [152, 0]
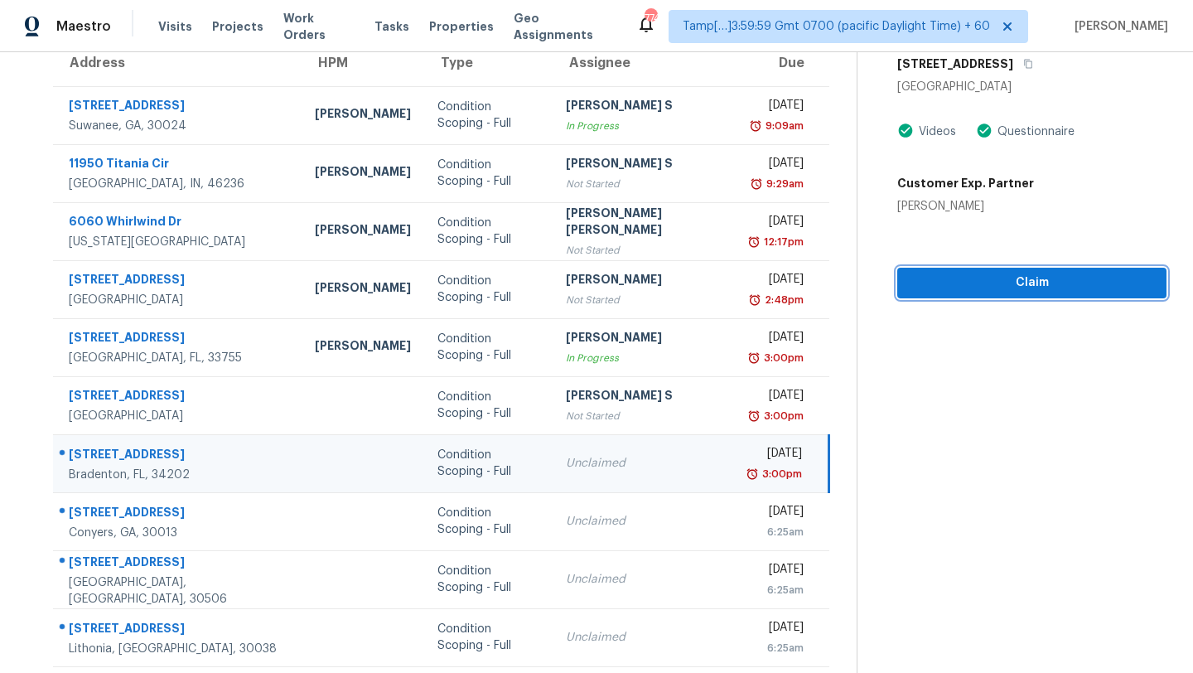
click at [965, 273] on span "Claim" at bounding box center [1032, 283] width 243 height 21
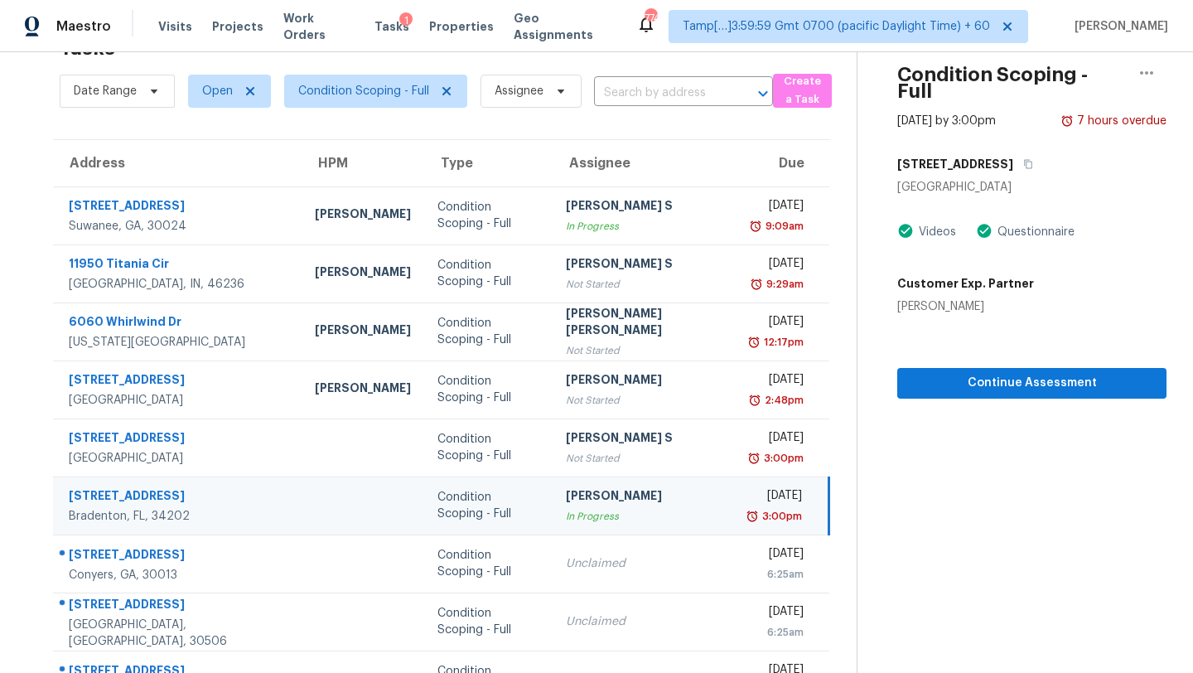
scroll to position [121, 0]
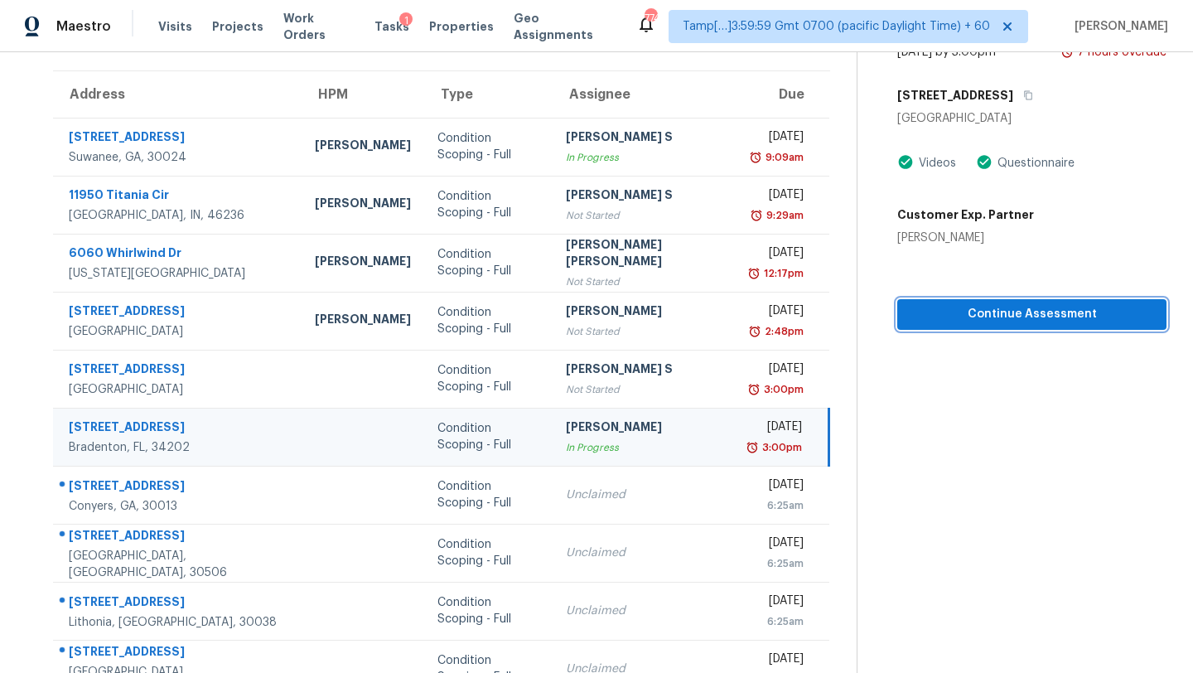
click at [980, 306] on span "Continue Assessment" at bounding box center [1032, 314] width 243 height 21
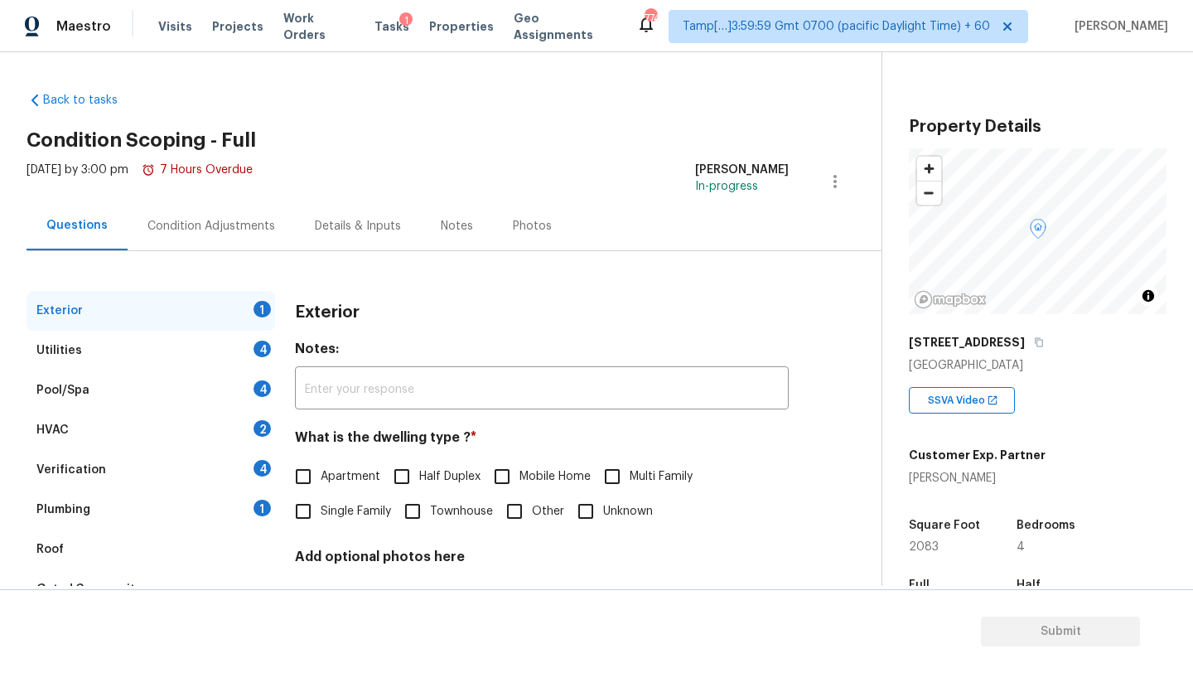
click at [323, 513] on span "Single Family" at bounding box center [356, 511] width 70 height 17
click at [321, 513] on input "Single Family" at bounding box center [303, 511] width 35 height 35
checkbox input "true"
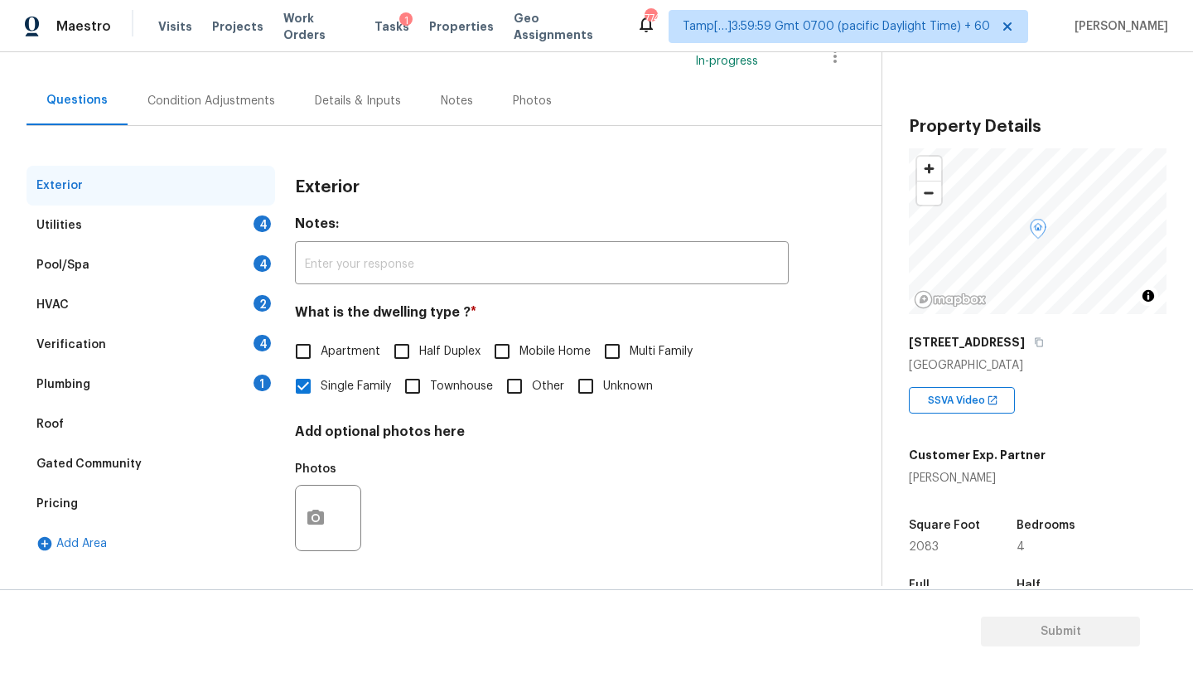
click at [87, 370] on div "Plumbing 1" at bounding box center [151, 385] width 249 height 40
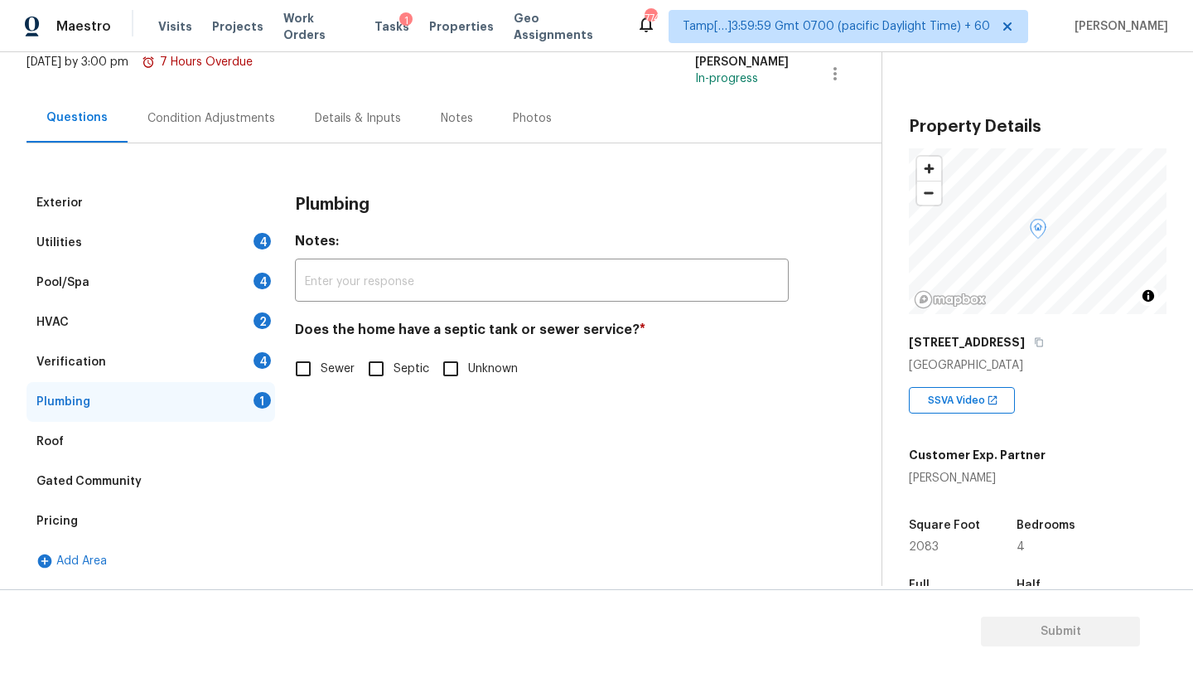
scroll to position [108, 0]
click at [319, 366] on input "Sewer" at bounding box center [303, 368] width 35 height 35
checkbox input "true"
click at [247, 360] on div "Verification 4" at bounding box center [151, 362] width 249 height 40
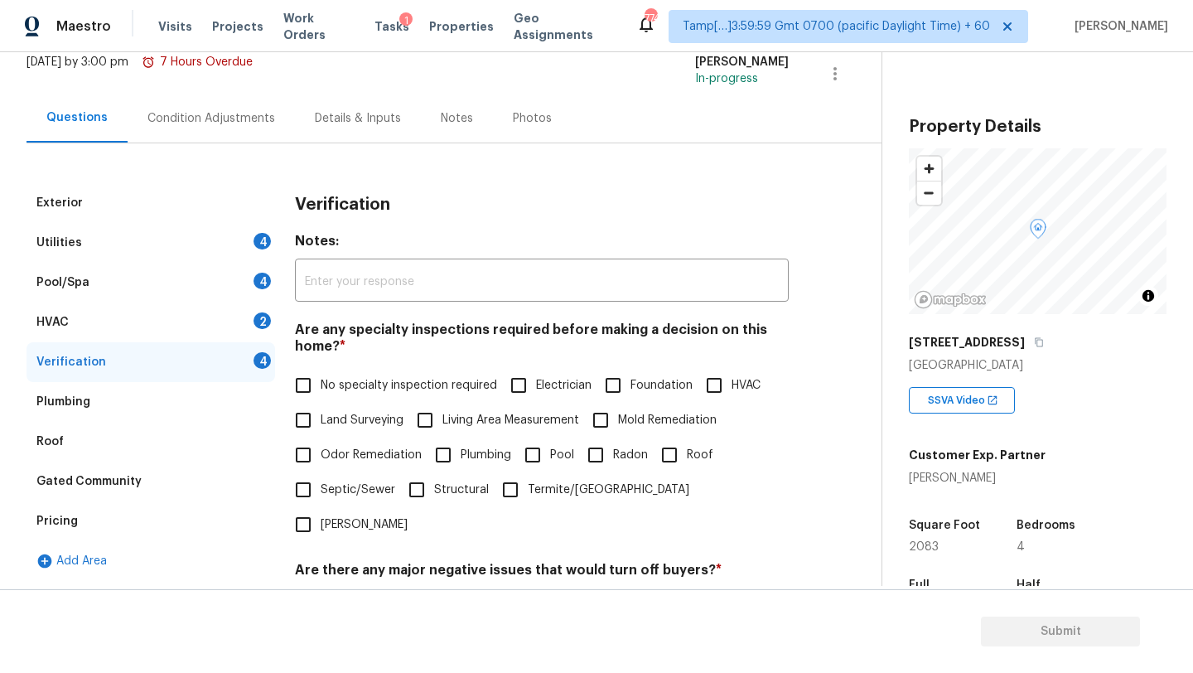
click at [336, 386] on span "No specialty inspection required" at bounding box center [409, 385] width 176 height 17
click at [321, 386] on input "No specialty inspection required" at bounding box center [303, 385] width 35 height 35
checkbox input "true"
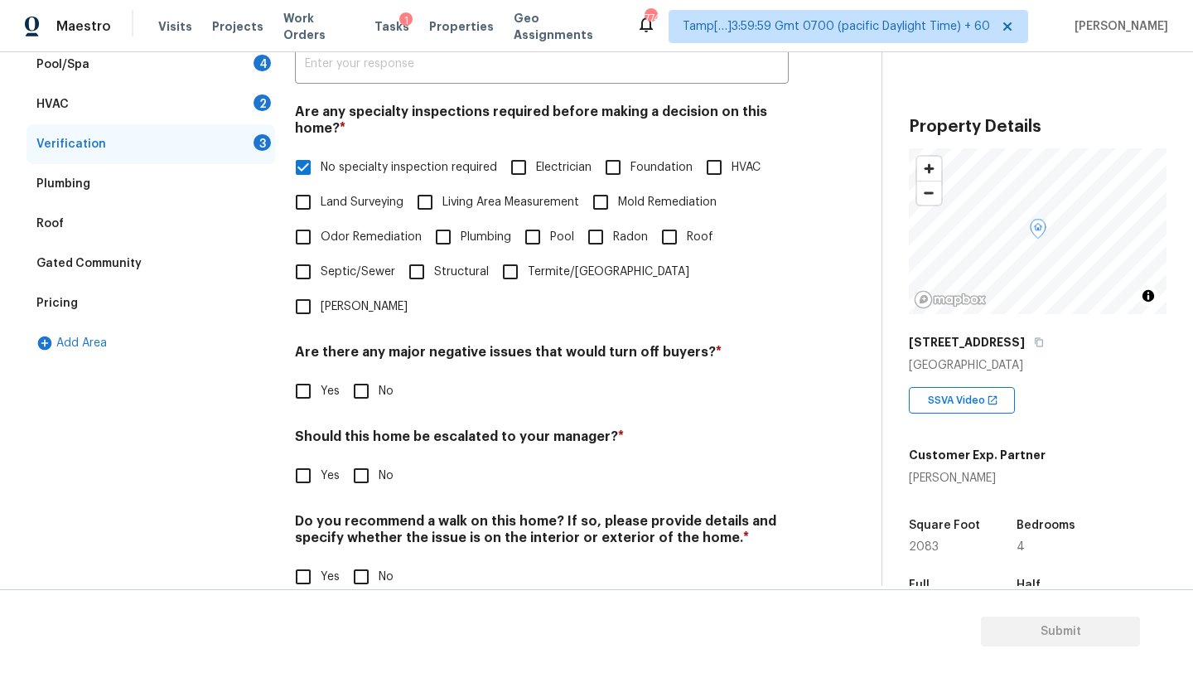
scroll to position [324, 0]
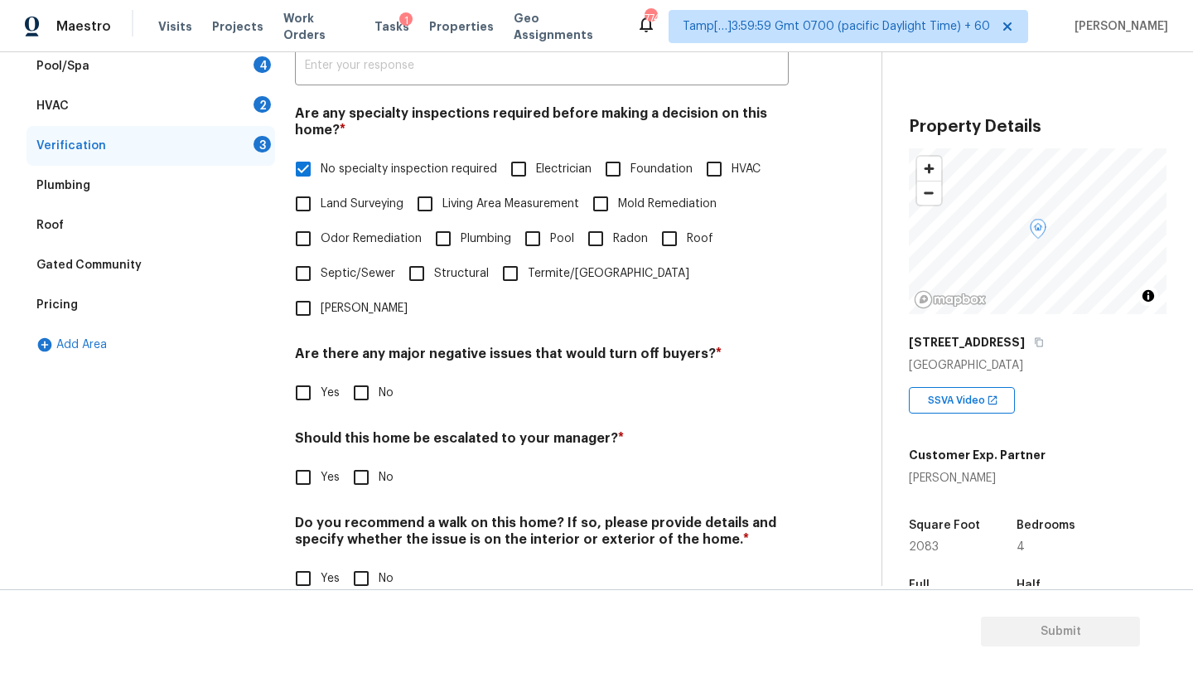
click at [355, 375] on input "No" at bounding box center [361, 392] width 35 height 35
checkbox input "true"
click at [357, 461] on input "No" at bounding box center [361, 478] width 35 height 35
checkbox input "true"
click at [357, 563] on input "No" at bounding box center [361, 580] width 35 height 35
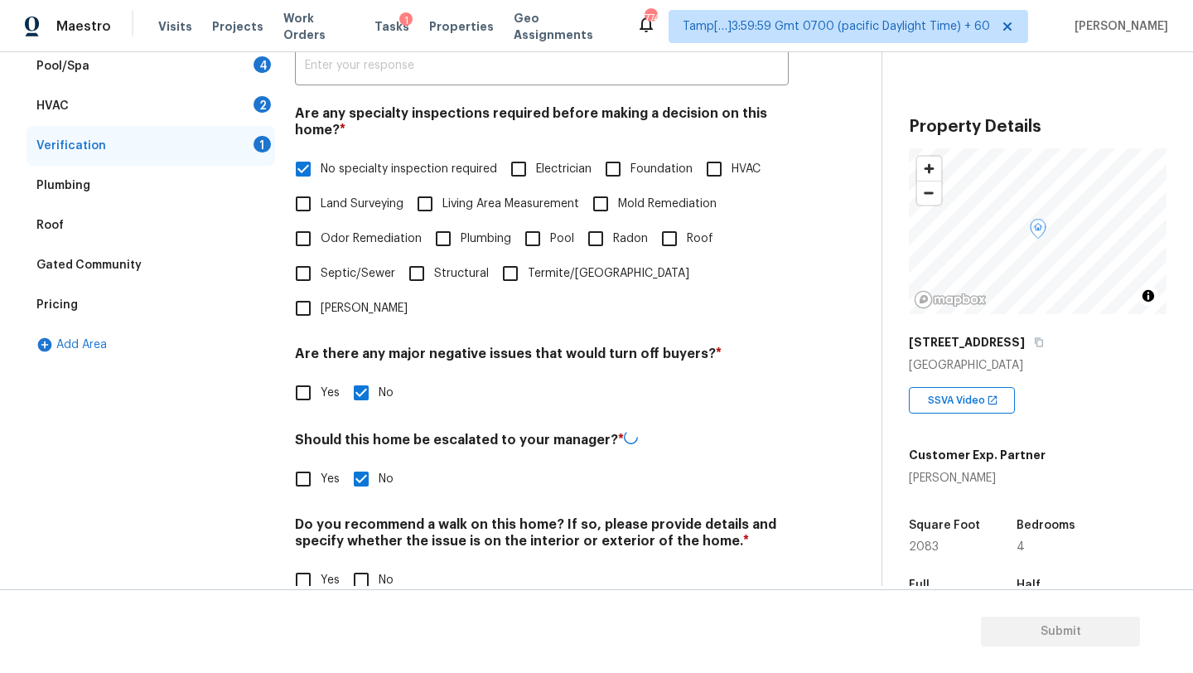
checkbox input "true"
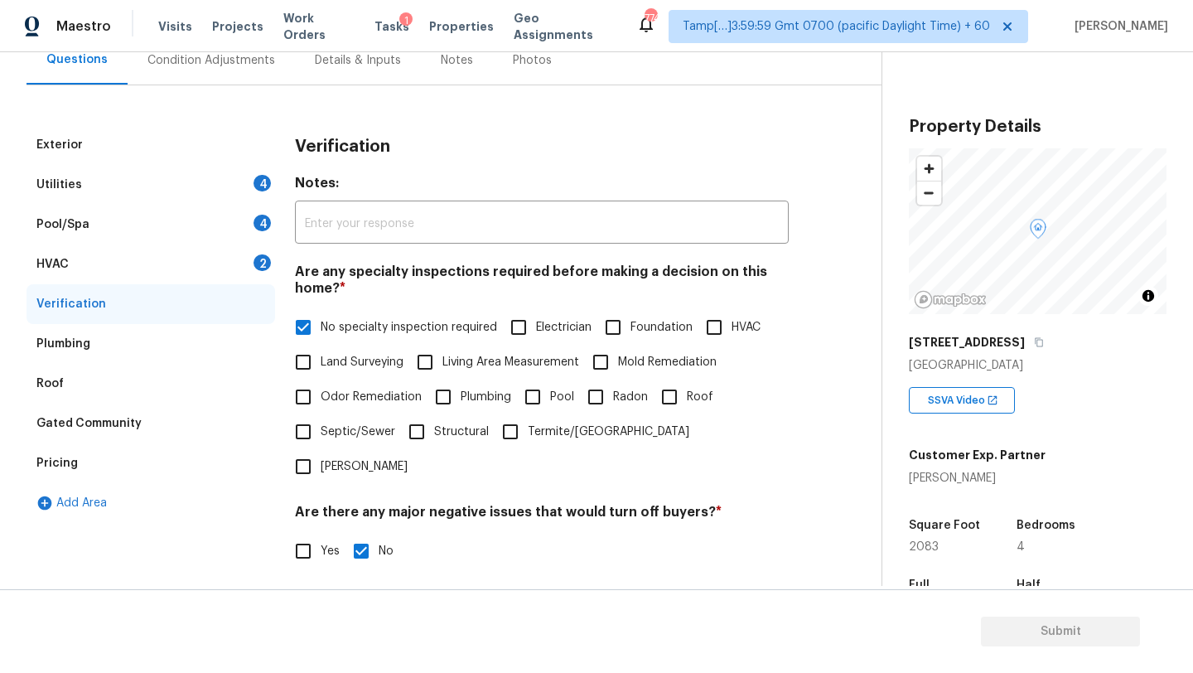
scroll to position [143, 0]
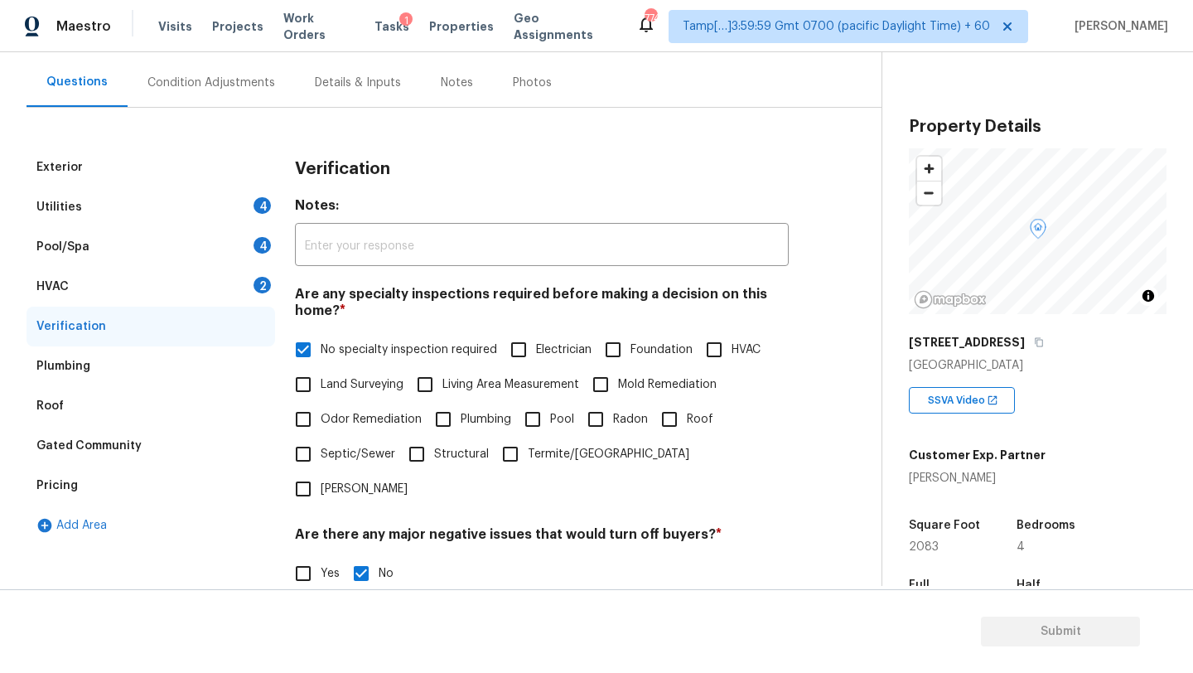
click at [89, 287] on div "HVAC 2" at bounding box center [151, 287] width 249 height 40
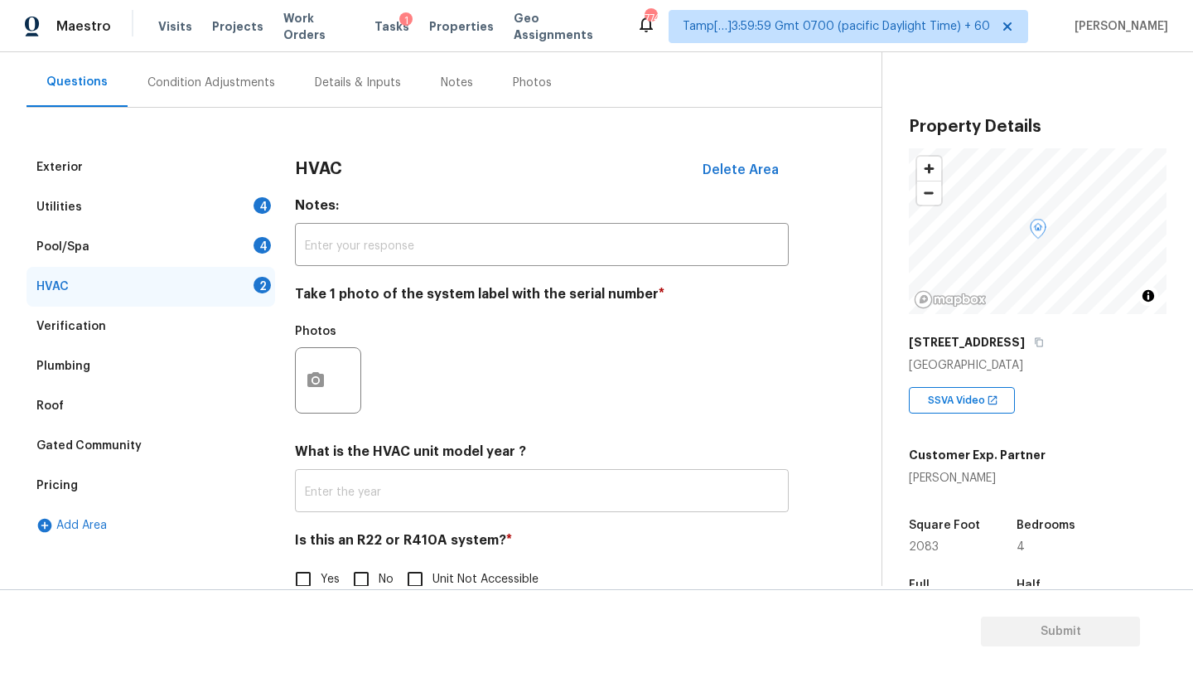
click at [342, 496] on input "text" at bounding box center [542, 492] width 494 height 39
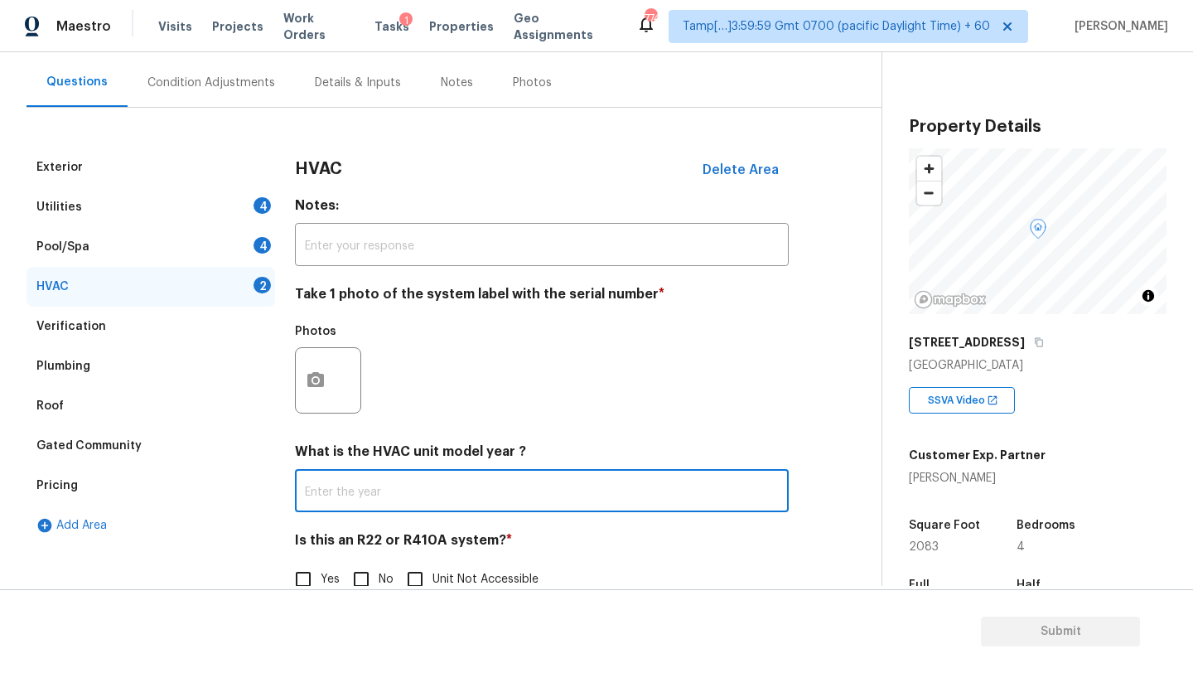
click at [368, 572] on input "No" at bounding box center [361, 579] width 35 height 35
checkbox input "true"
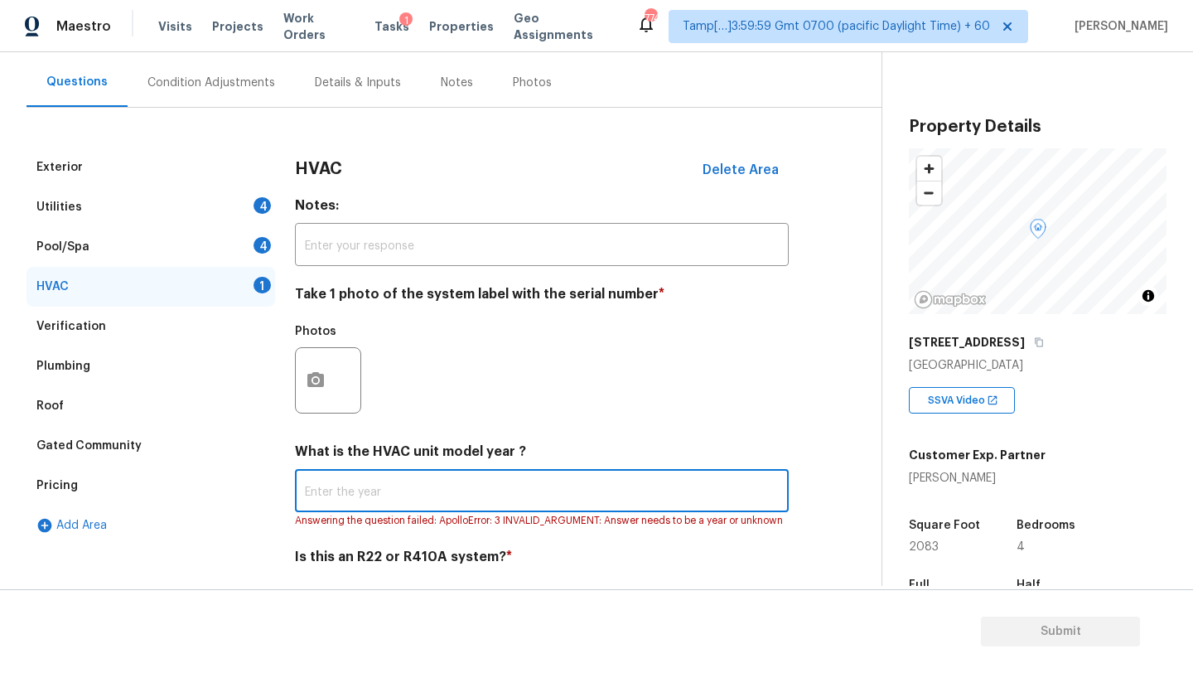
click at [417, 494] on input "text" at bounding box center [542, 492] width 494 height 39
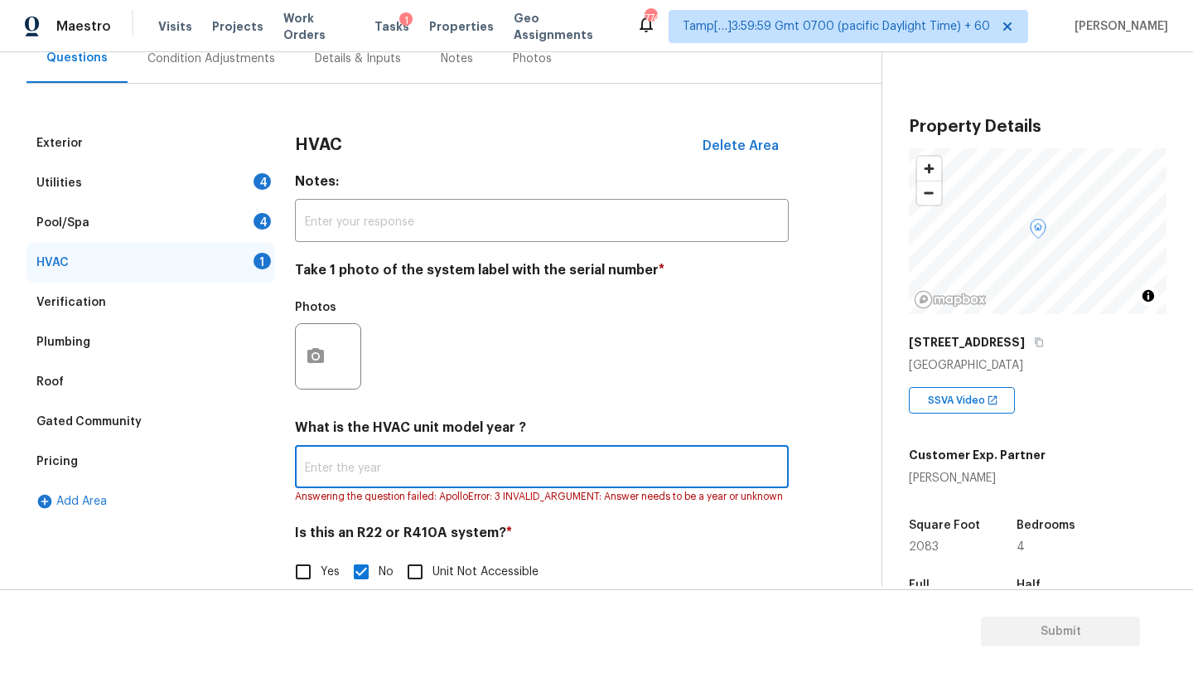
scroll to position [168, 0]
type input "2022"
click at [117, 229] on div "Pool/Spa 4" at bounding box center [151, 222] width 249 height 40
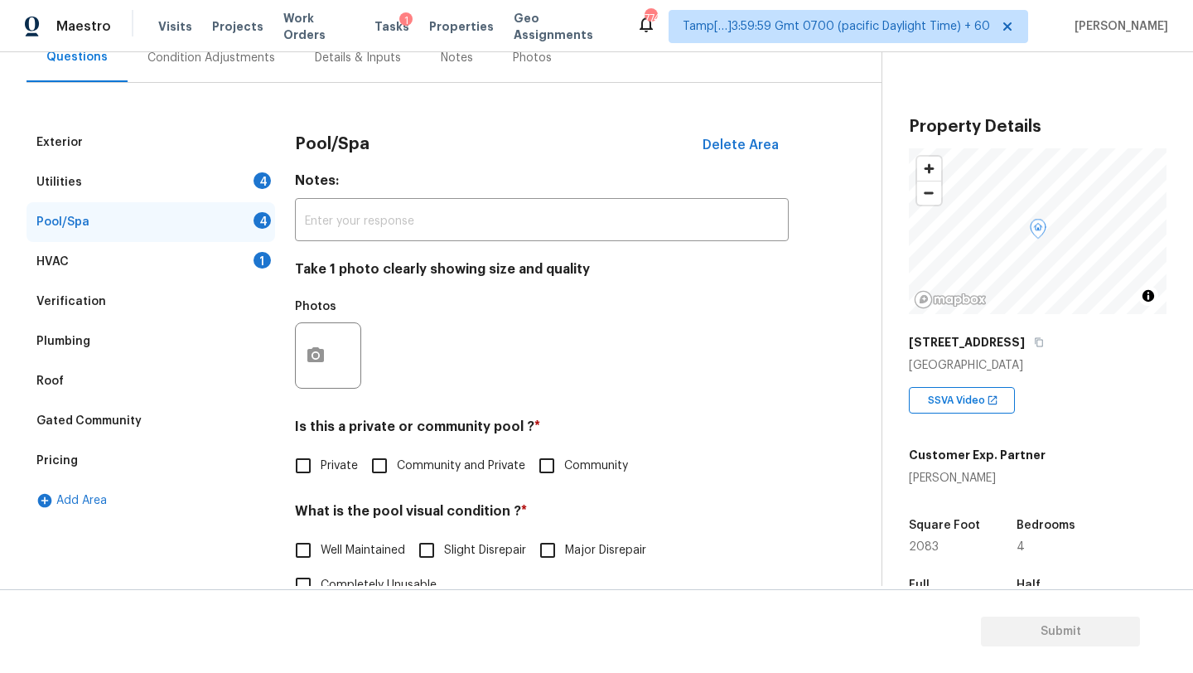
click at [336, 468] on span "Private" at bounding box center [339, 465] width 37 height 17
click at [321, 468] on input "Private" at bounding box center [303, 465] width 35 height 35
checkbox input "true"
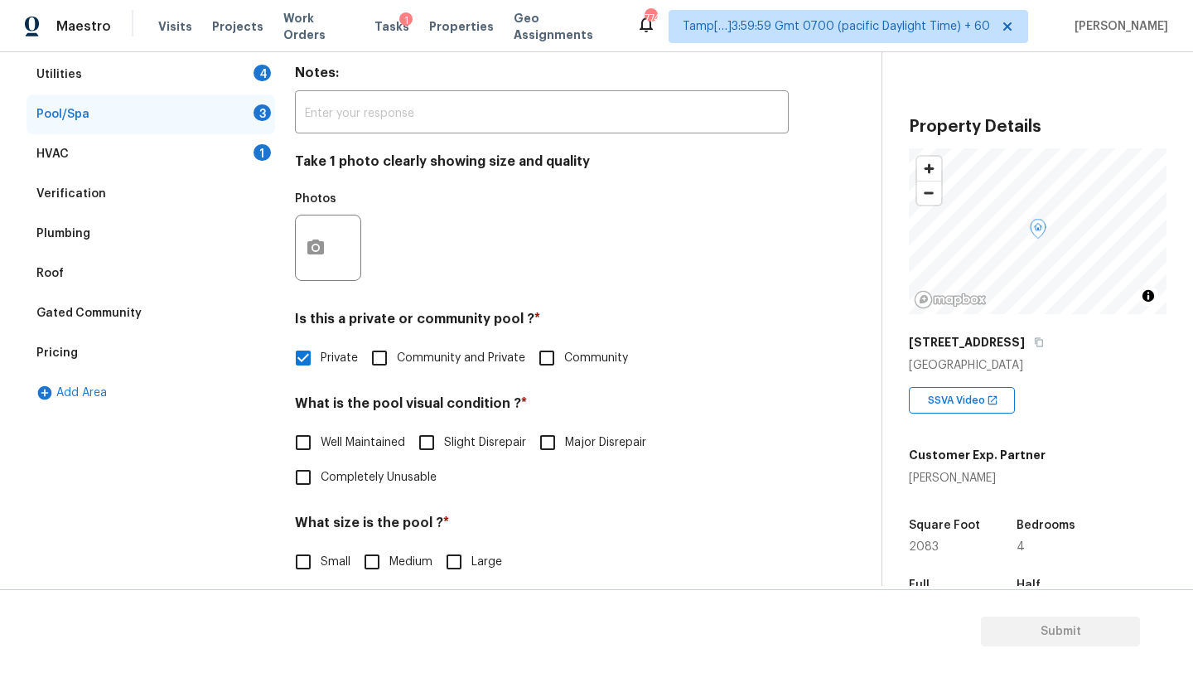
click at [337, 446] on span "Well Maintained" at bounding box center [363, 442] width 85 height 17
click at [321, 446] on input "Well Maintained" at bounding box center [303, 442] width 35 height 35
checkbox input "true"
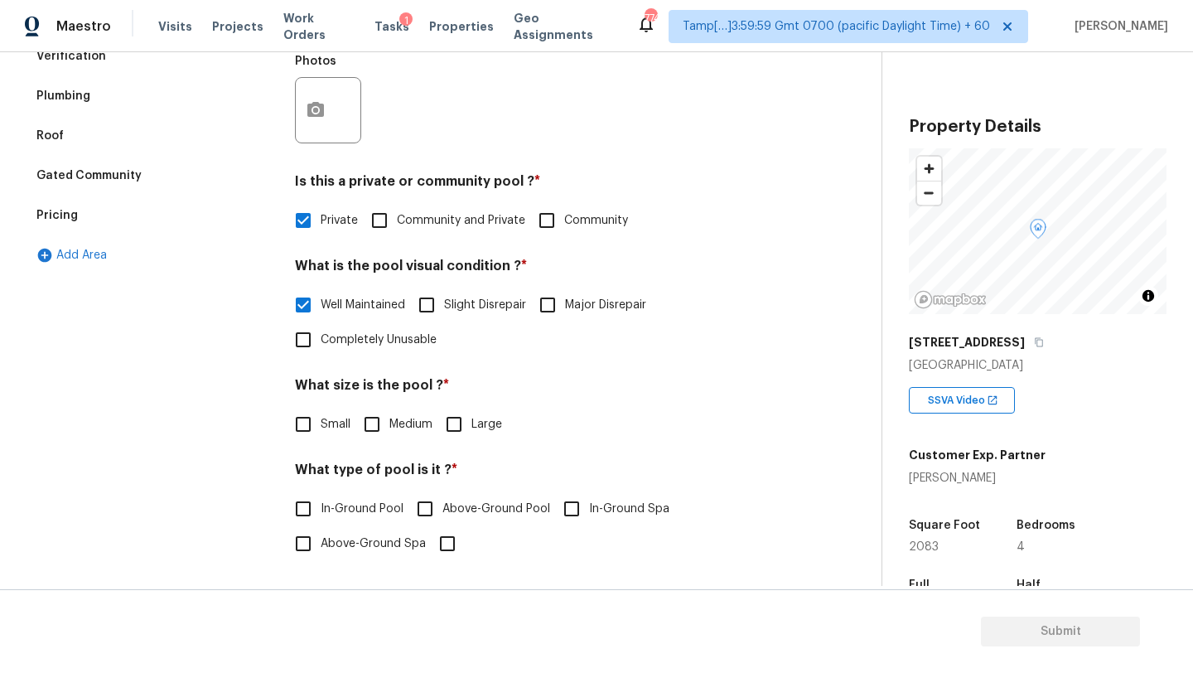
scroll to position [413, 0]
click at [375, 428] on input "Medium" at bounding box center [372, 424] width 35 height 35
checkbox input "true"
click at [365, 505] on span "In-Ground Pool" at bounding box center [362, 510] width 83 height 17
click at [321, 505] on input "In-Ground Pool" at bounding box center [303, 510] width 35 height 35
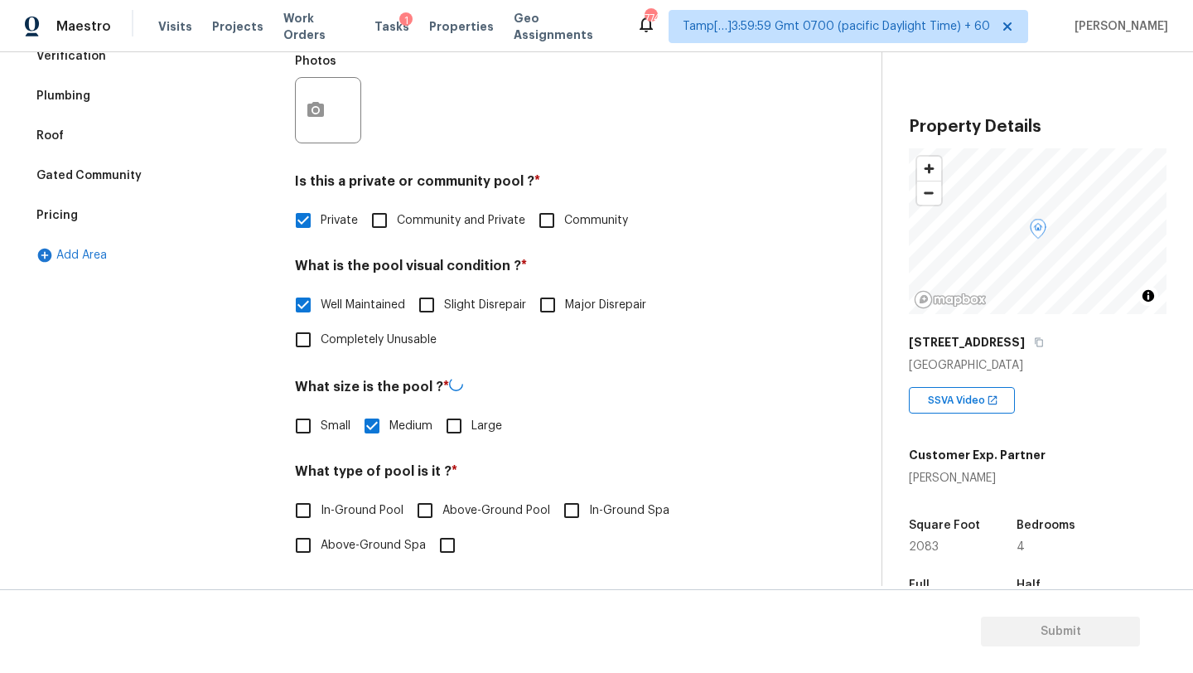
checkbox input "true"
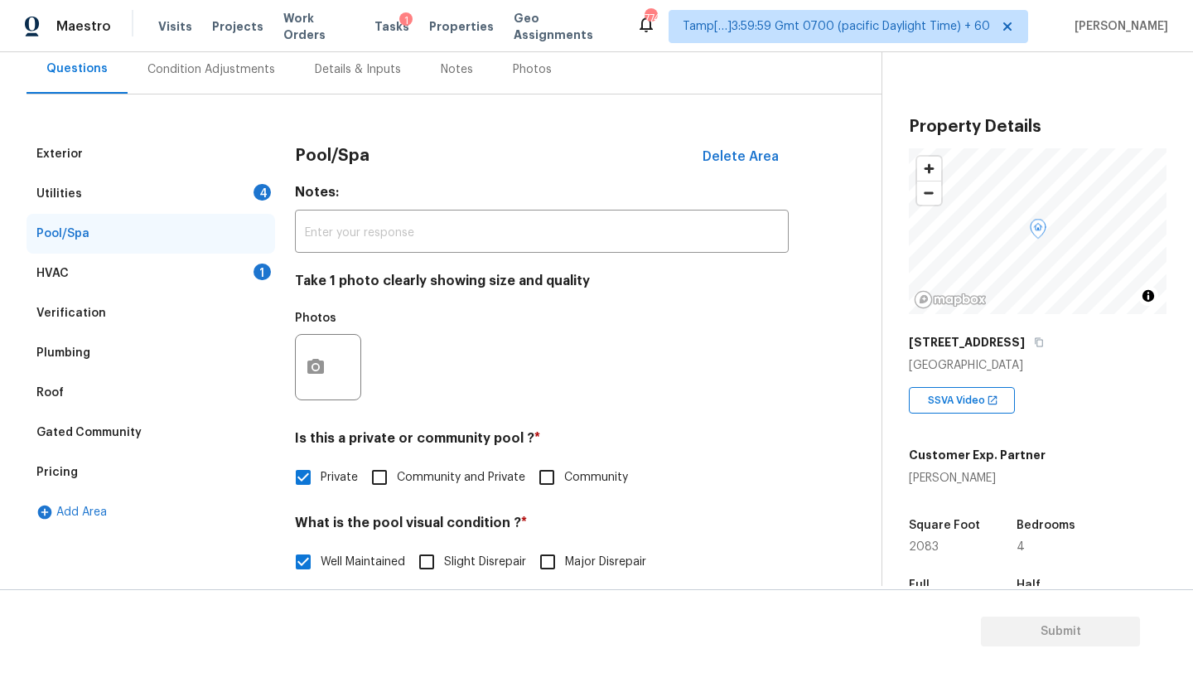
scroll to position [70, 0]
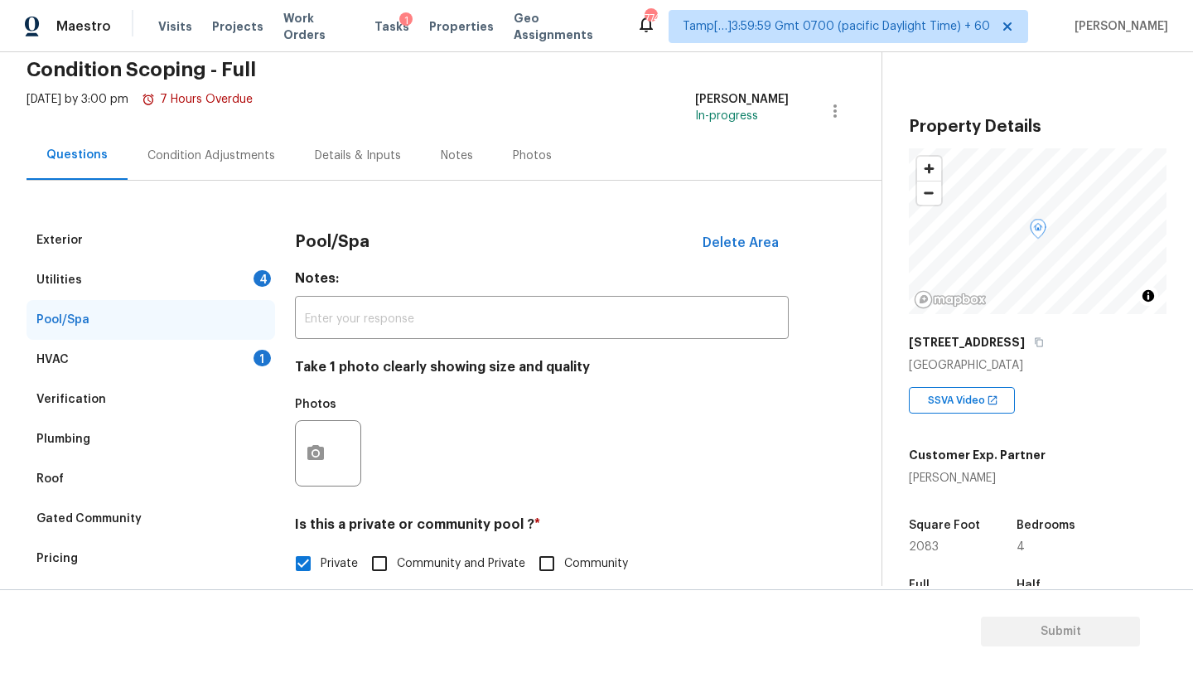
click at [141, 283] on div "Utilities 4" at bounding box center [151, 280] width 249 height 40
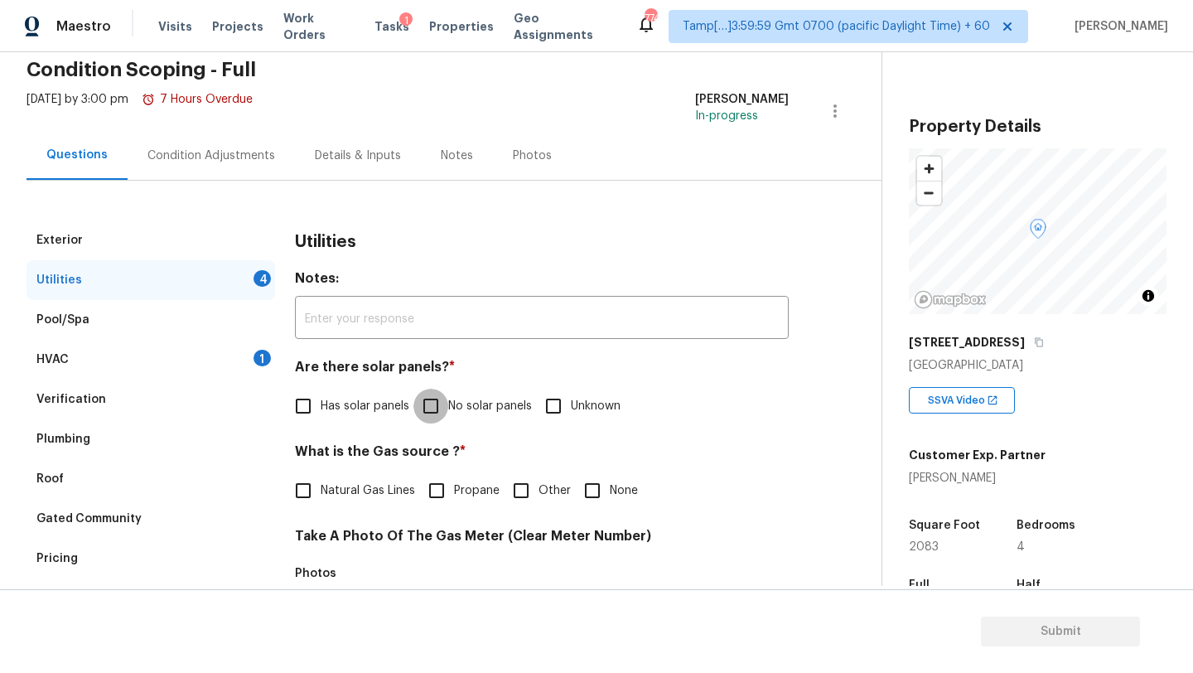
click at [445, 417] on input "No solar panels" at bounding box center [430, 406] width 35 height 35
checkbox input "true"
click at [606, 500] on input "None" at bounding box center [592, 490] width 35 height 35
checkbox input "true"
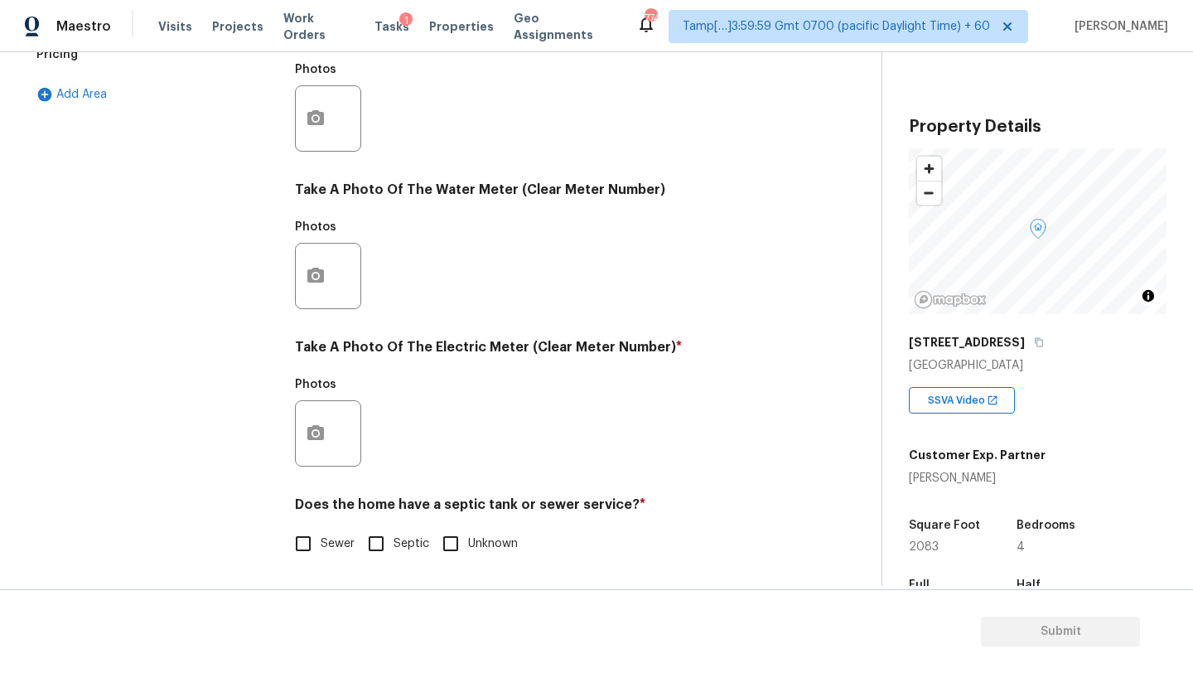
click at [302, 553] on input "Sewer" at bounding box center [303, 543] width 35 height 35
checkbox input "true"
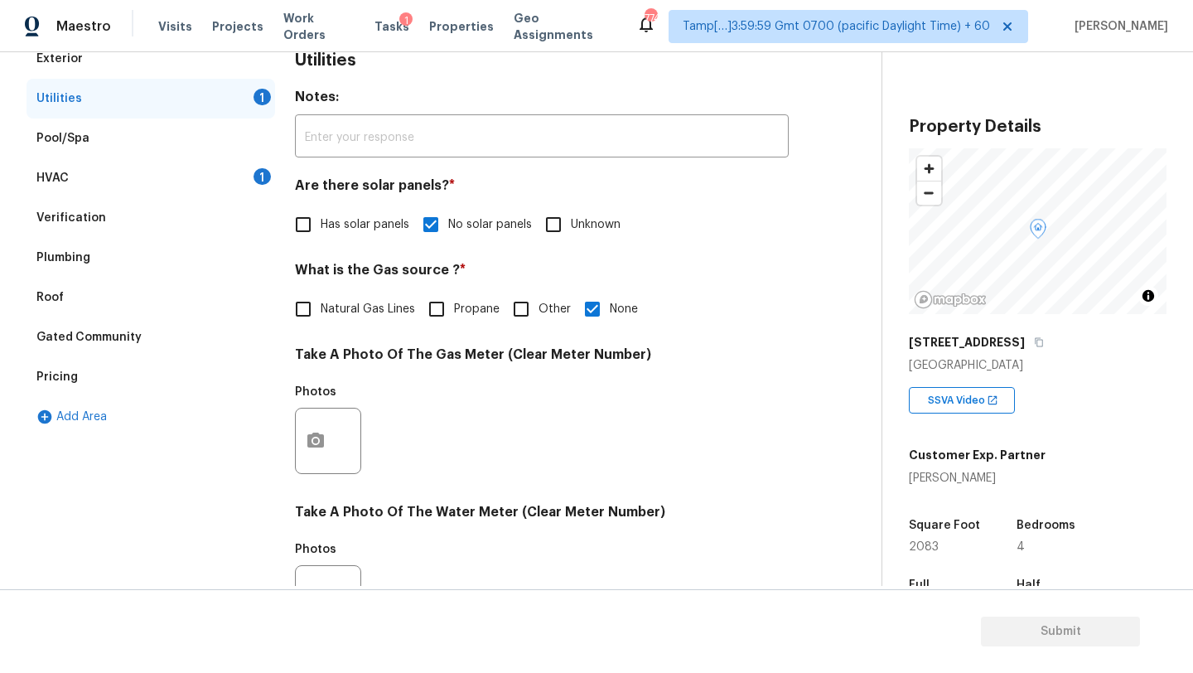
scroll to position [110, 0]
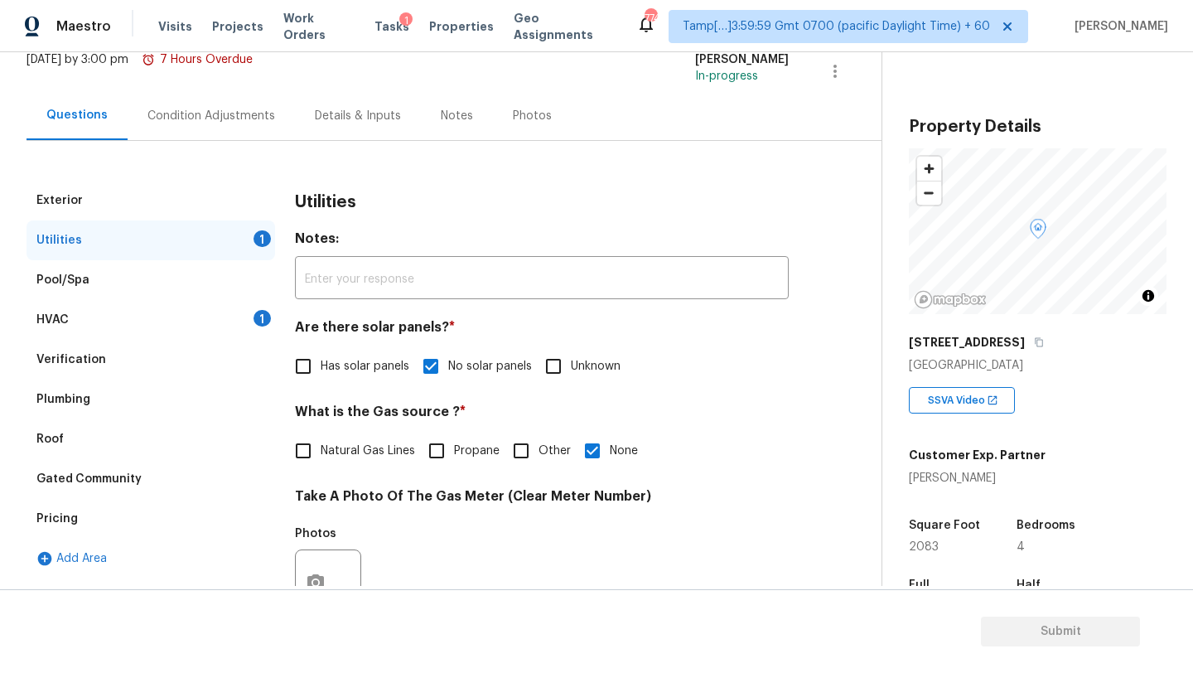
click at [205, 109] on div "Condition Adjustments" at bounding box center [211, 116] width 128 height 17
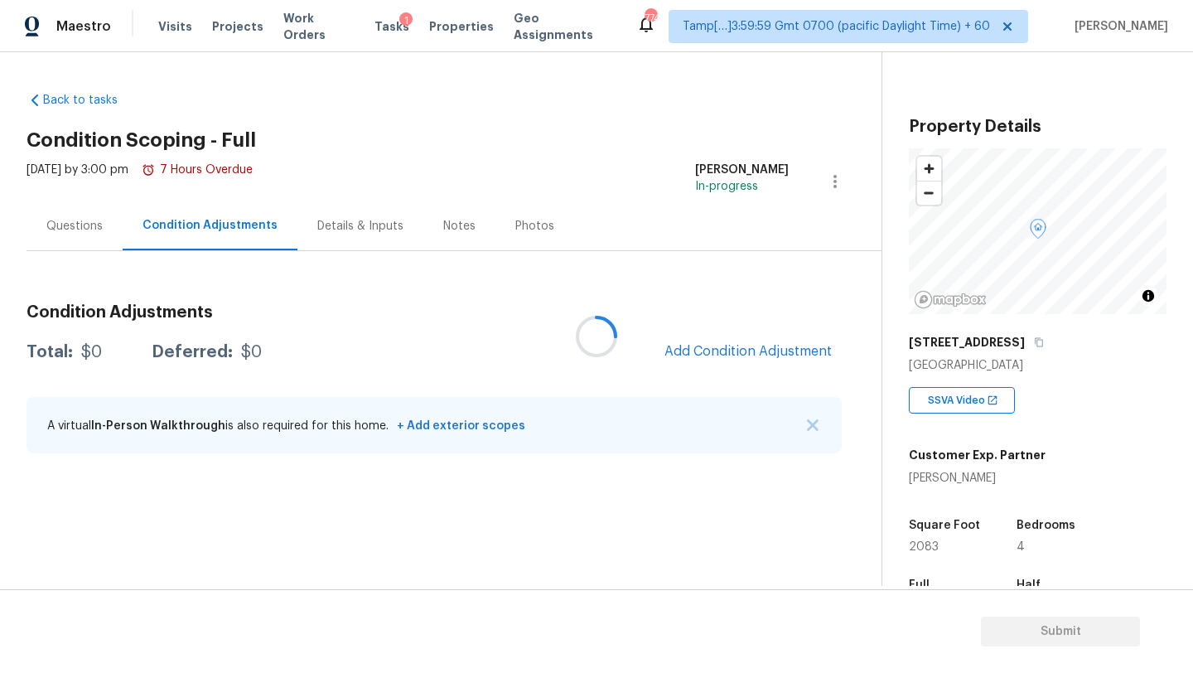
click at [745, 345] on div at bounding box center [596, 336] width 1193 height 673
click at [747, 355] on span "Add Condition Adjustment" at bounding box center [747, 351] width 167 height 15
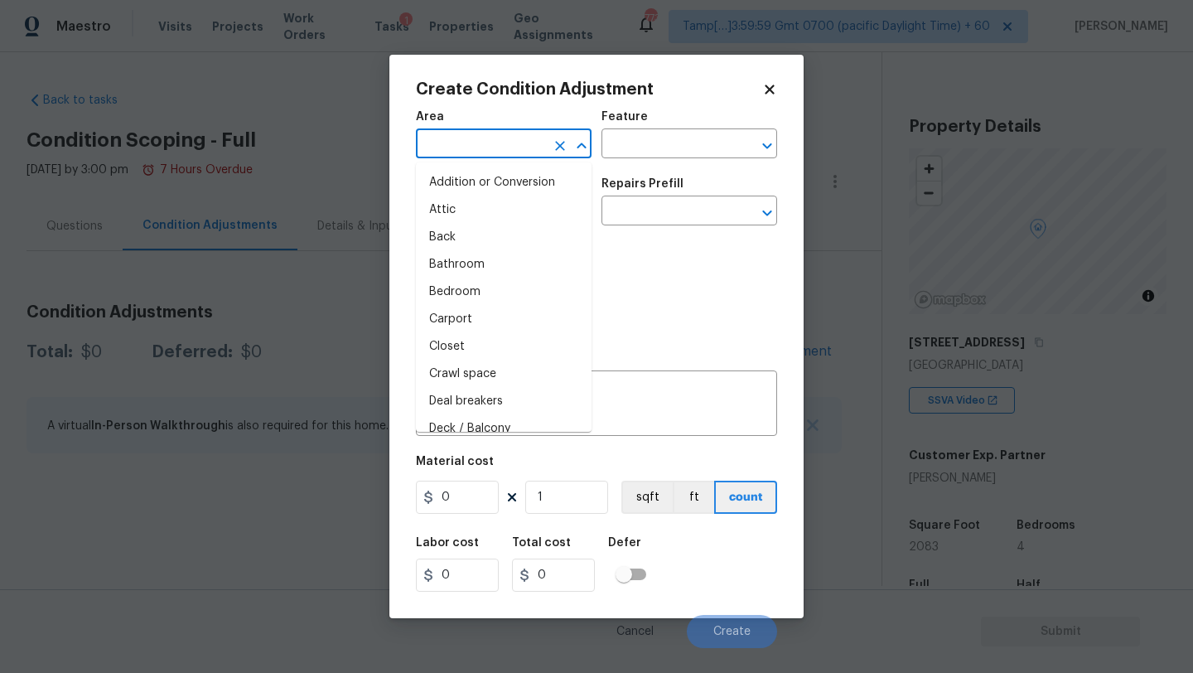
click at [474, 152] on input "text" at bounding box center [480, 146] width 129 height 26
type input "ex"
click at [488, 201] on li "Attic" at bounding box center [504, 209] width 176 height 27
type input "Attic"
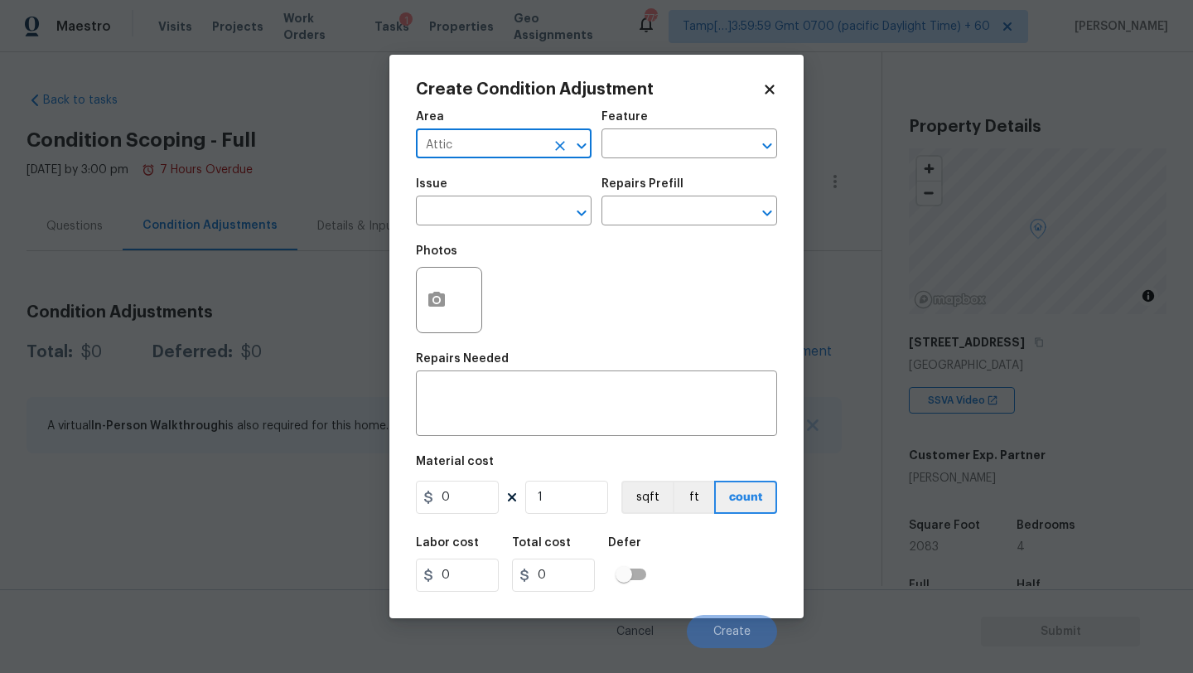
click at [558, 138] on icon "Clear" at bounding box center [560, 146] width 17 height 17
click at [495, 138] on input "text" at bounding box center [480, 146] width 129 height 26
click at [510, 209] on li "Exterior Overall" at bounding box center [504, 209] width 176 height 27
type input "Exterior Overall"
click at [658, 134] on input "text" at bounding box center [665, 146] width 129 height 26
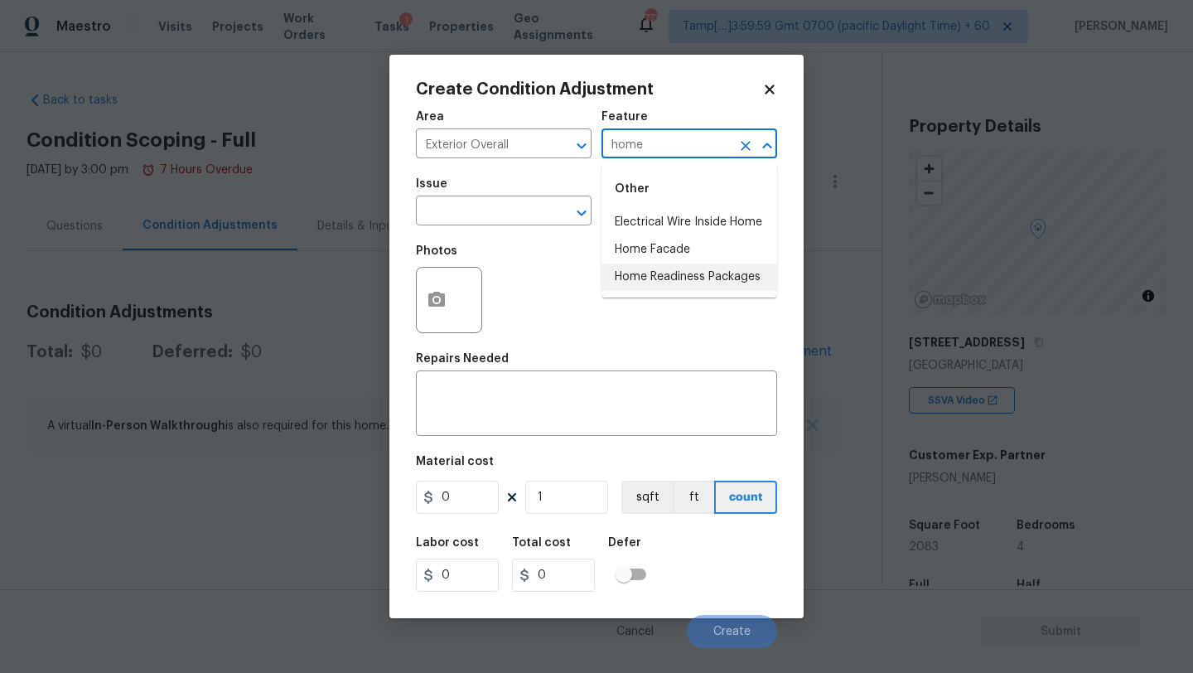
click at [687, 266] on li "Home Readiness Packages" at bounding box center [689, 276] width 176 height 27
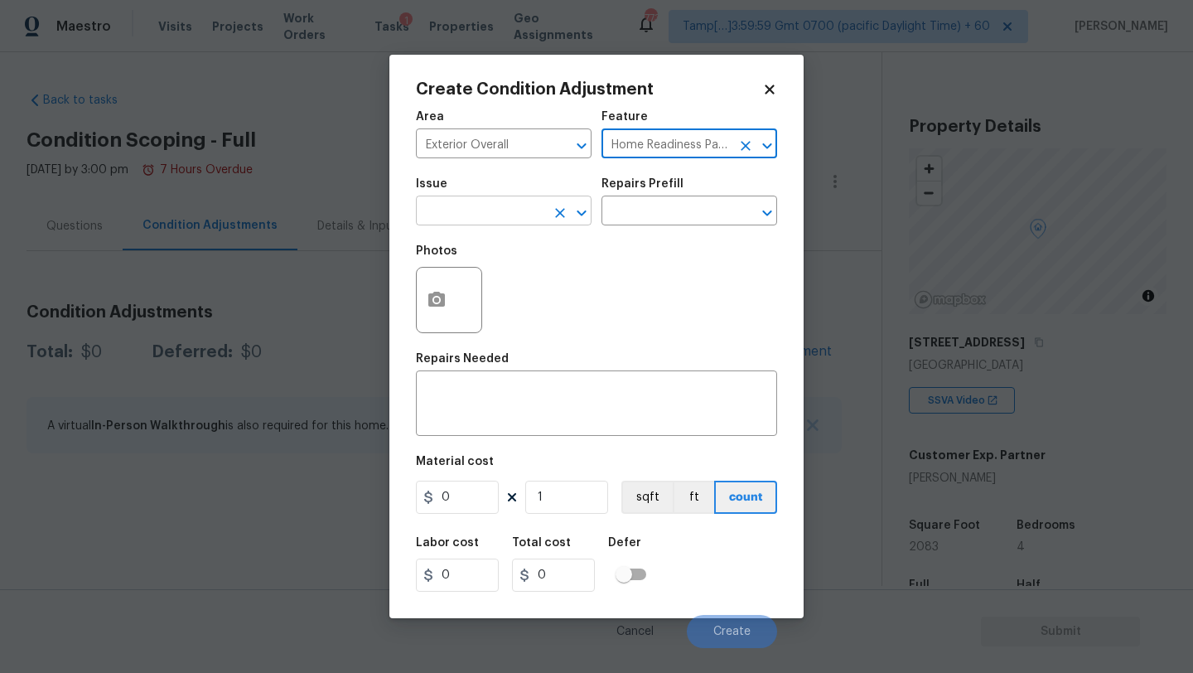
type input "Home Readiness Packages"
click at [448, 212] on input "text" at bounding box center [480, 213] width 129 height 26
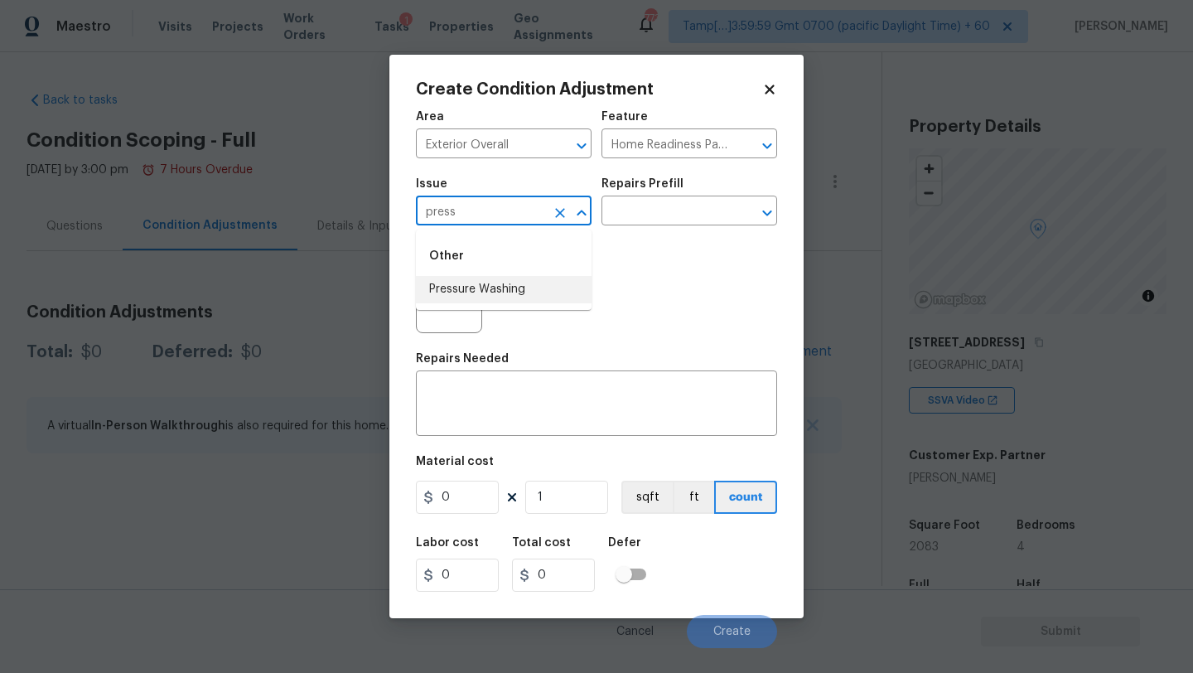
click at [460, 298] on li "Pressure Washing" at bounding box center [504, 289] width 176 height 27
type input "Pressure Washing"
click at [685, 221] on input "text" at bounding box center [665, 213] width 129 height 26
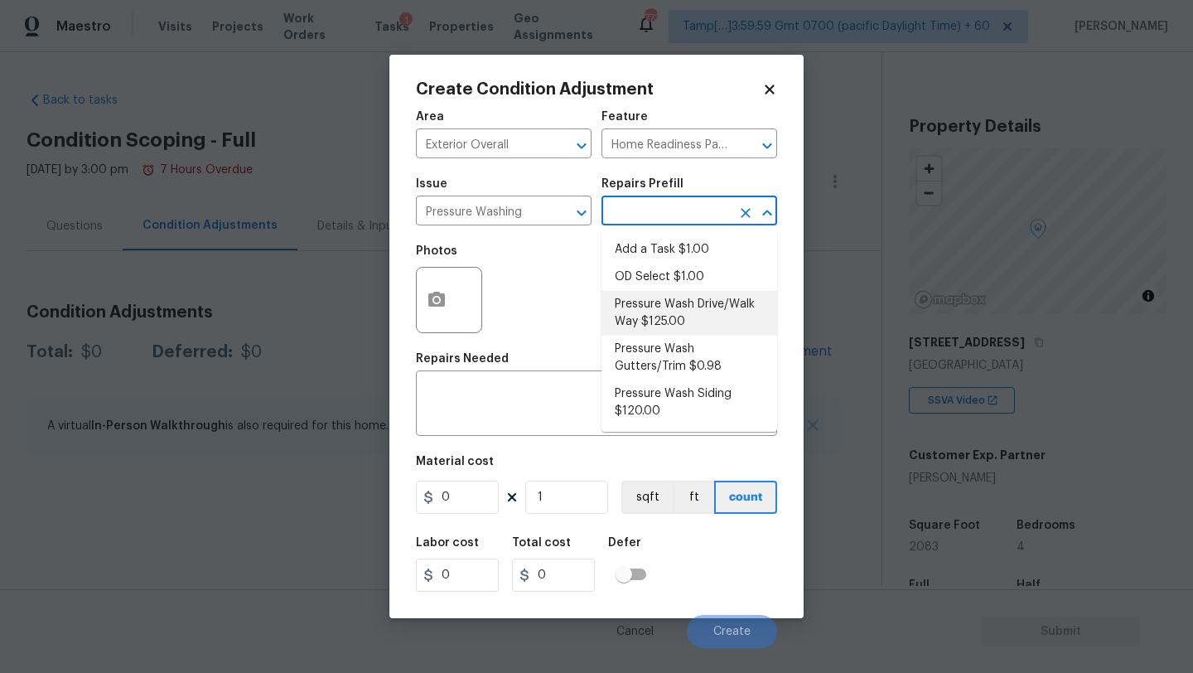
click at [685, 312] on li "Pressure Wash Drive/Walk Way $125.00" at bounding box center [689, 313] width 176 height 45
type input "Siding"
type textarea "Pressure wash the driveways/walkways as directed by the PM. Ensure that all deb…"
type input "125"
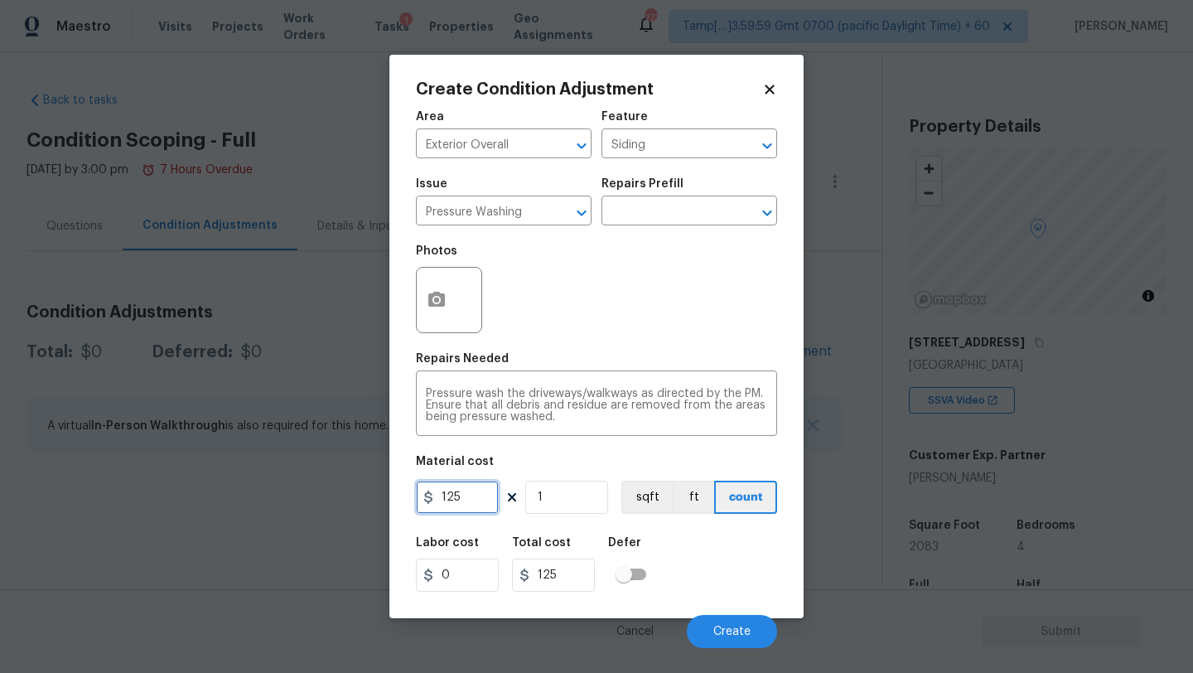
click at [478, 508] on input "125" at bounding box center [457, 497] width 83 height 33
type input "300"
click at [456, 316] on div at bounding box center [449, 300] width 66 height 66
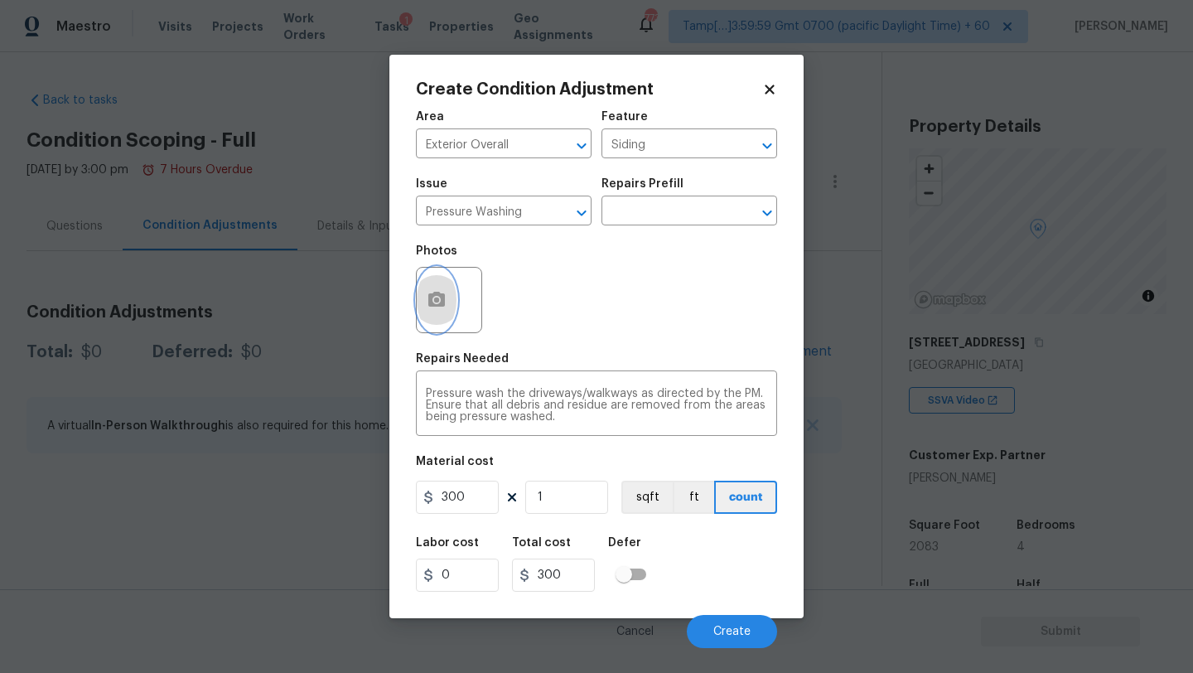
click at [432, 293] on icon "button" at bounding box center [437, 300] width 20 height 20
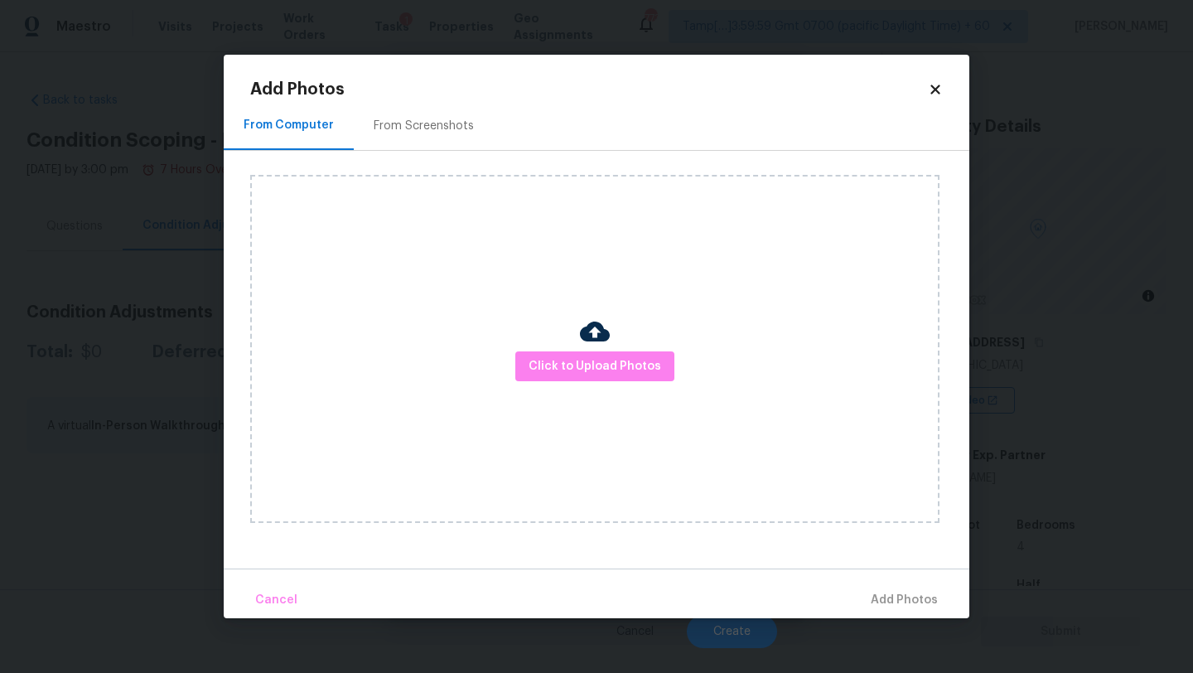
click at [413, 120] on div "From Screenshots" at bounding box center [424, 126] width 100 height 17
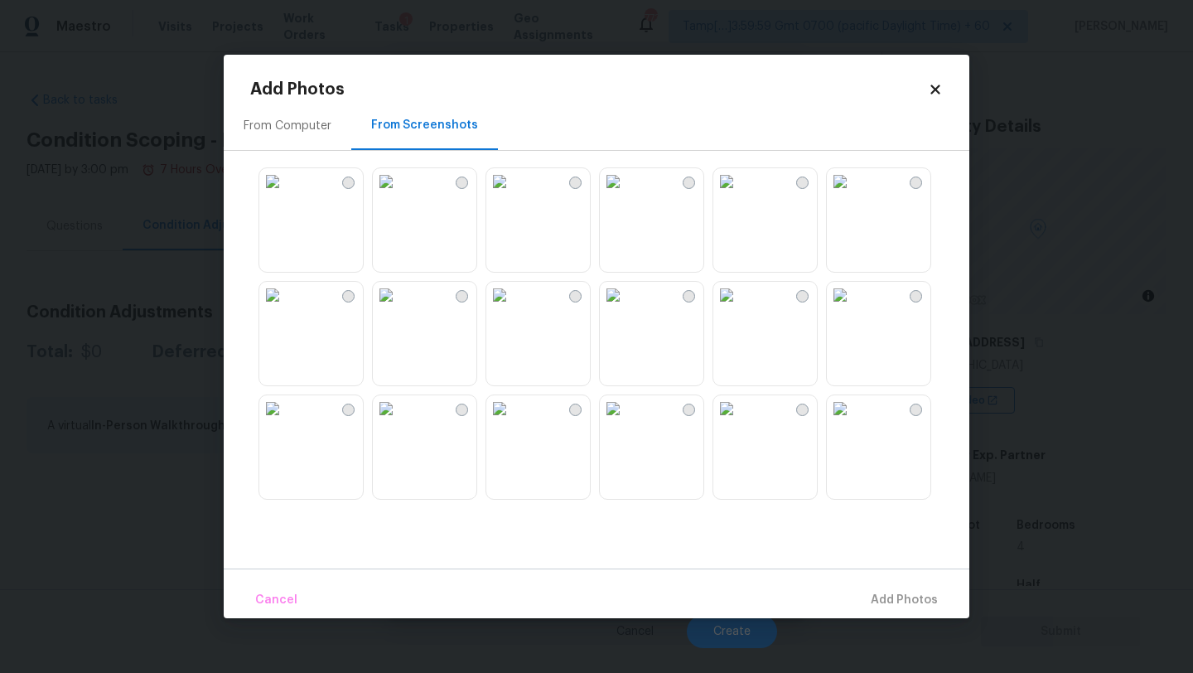
click at [626, 308] on img at bounding box center [613, 295] width 27 height 27
click at [513, 422] on img at bounding box center [499, 408] width 27 height 27
click at [365, 455] on div at bounding box center [609, 333] width 719 height 348
click at [399, 422] on img at bounding box center [386, 408] width 27 height 27
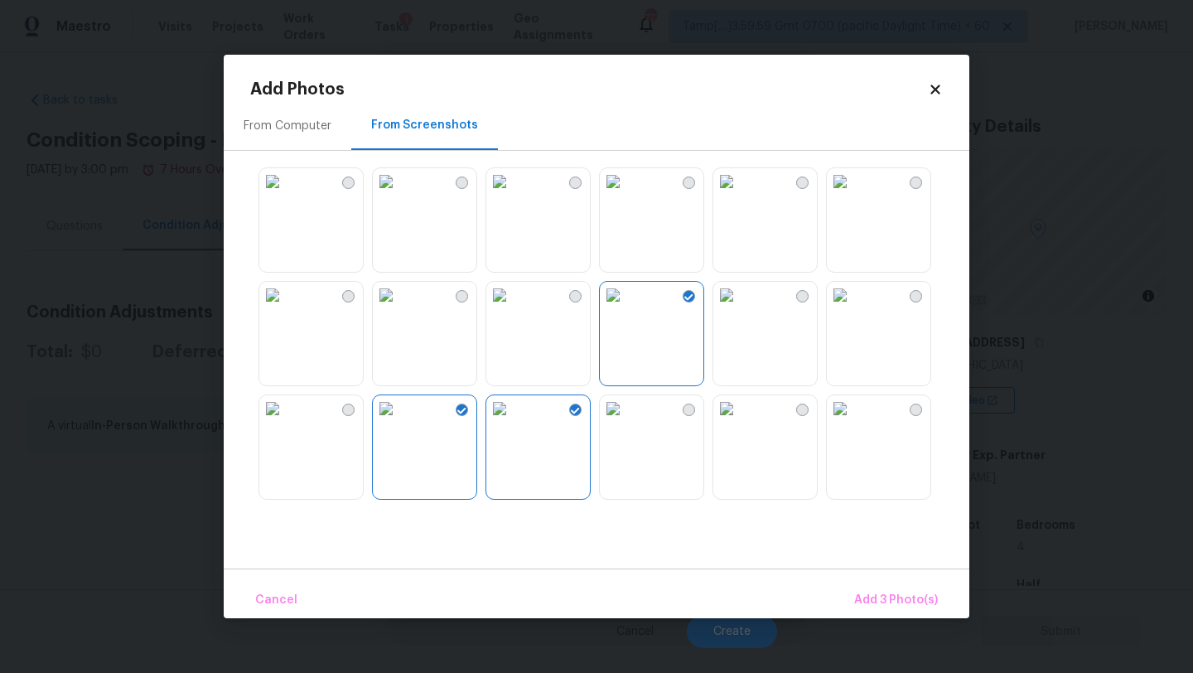
click at [847, 308] on img at bounding box center [840, 295] width 27 height 27
click at [740, 422] on img at bounding box center [726, 408] width 27 height 27
click at [902, 592] on span "Add 5 Photo(s)" at bounding box center [896, 600] width 84 height 21
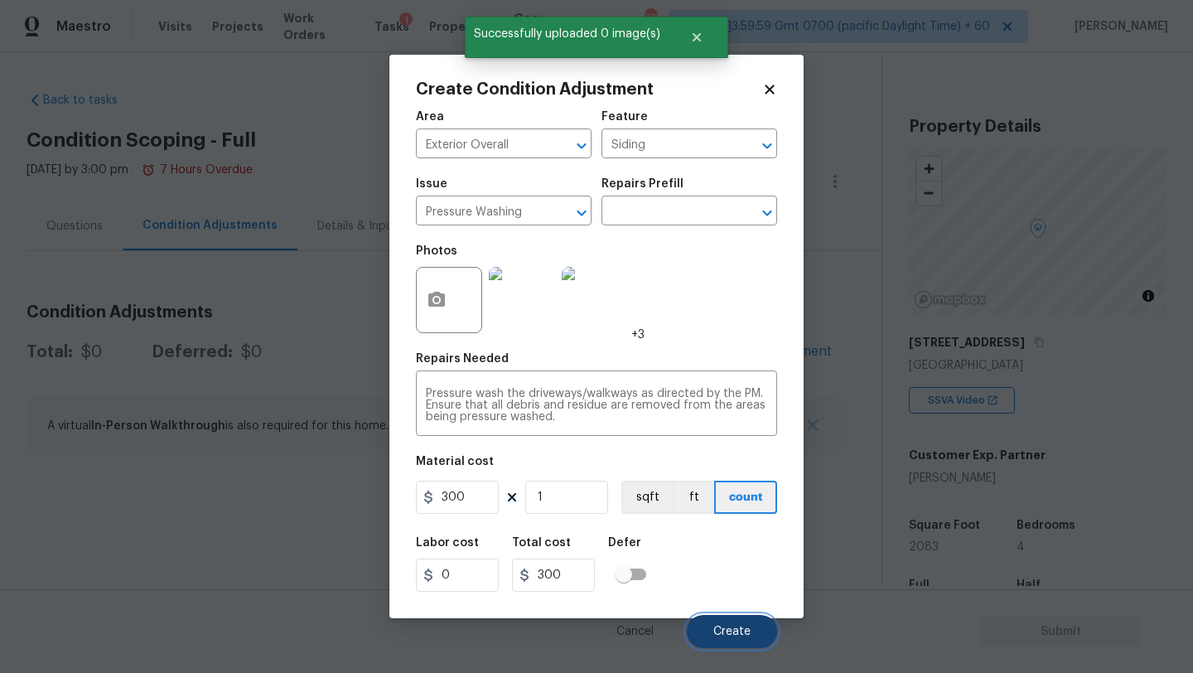
click at [730, 635] on span "Create" at bounding box center [731, 632] width 37 height 12
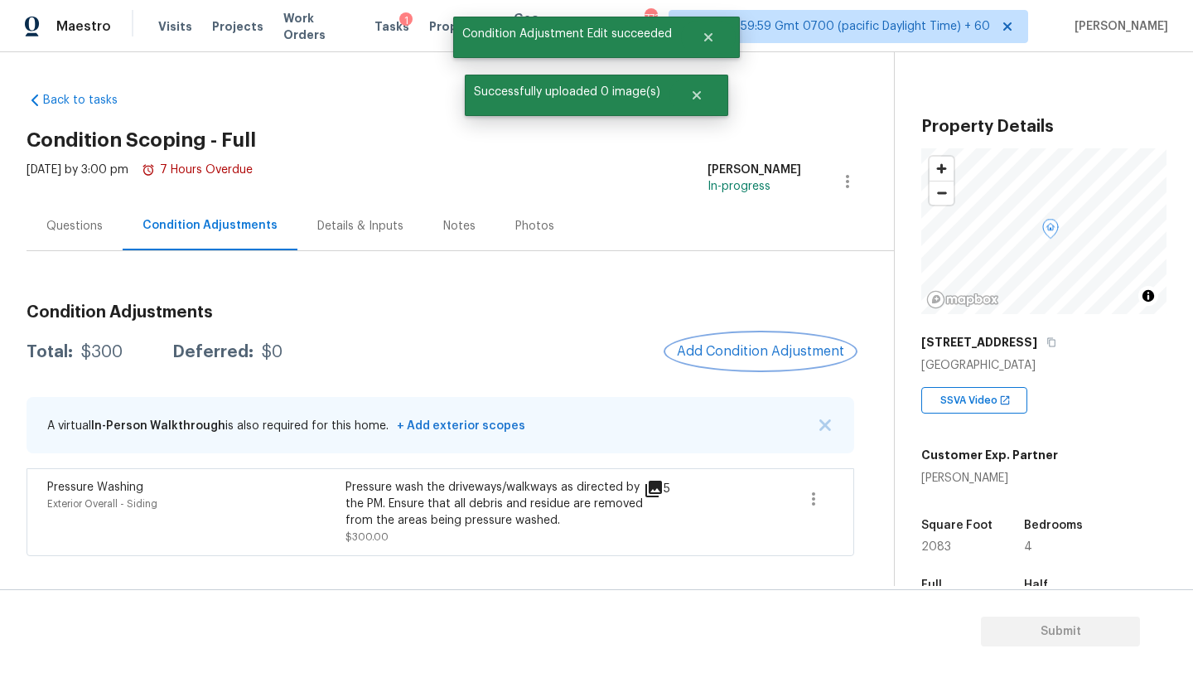
click at [716, 345] on span "Add Condition Adjustment" at bounding box center [760, 351] width 167 height 15
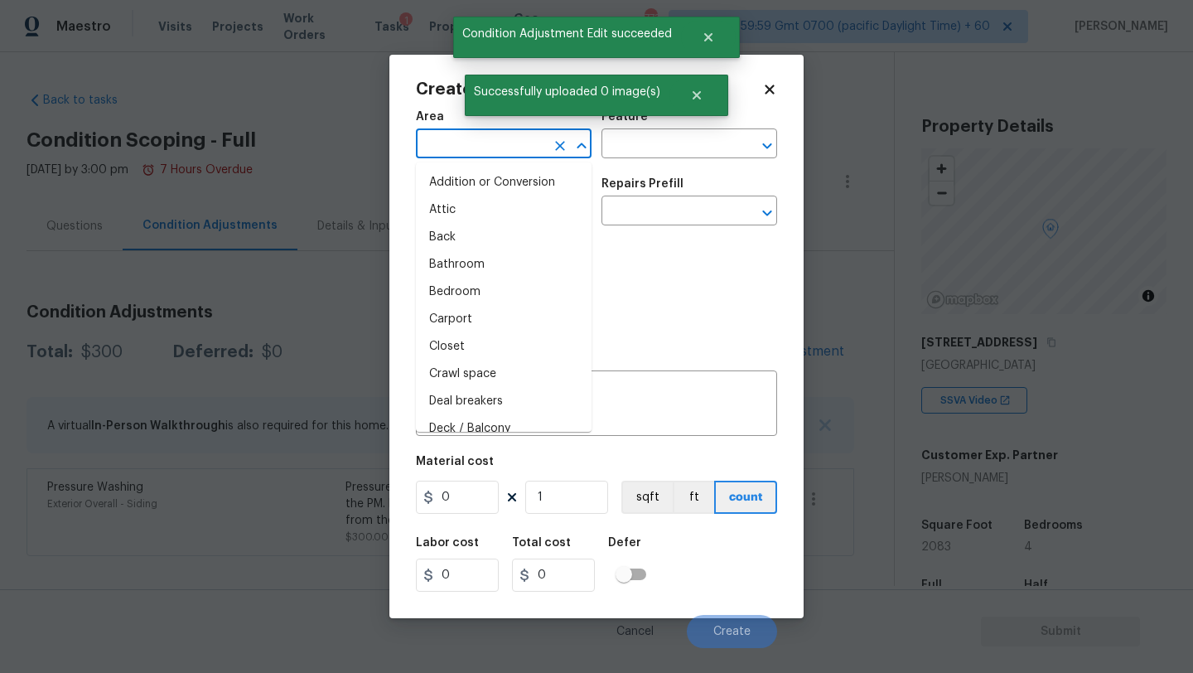
click at [463, 155] on input "text" at bounding box center [480, 146] width 129 height 26
type input "ex"
click at [480, 215] on li "Attic" at bounding box center [504, 209] width 176 height 27
type input "Attic"
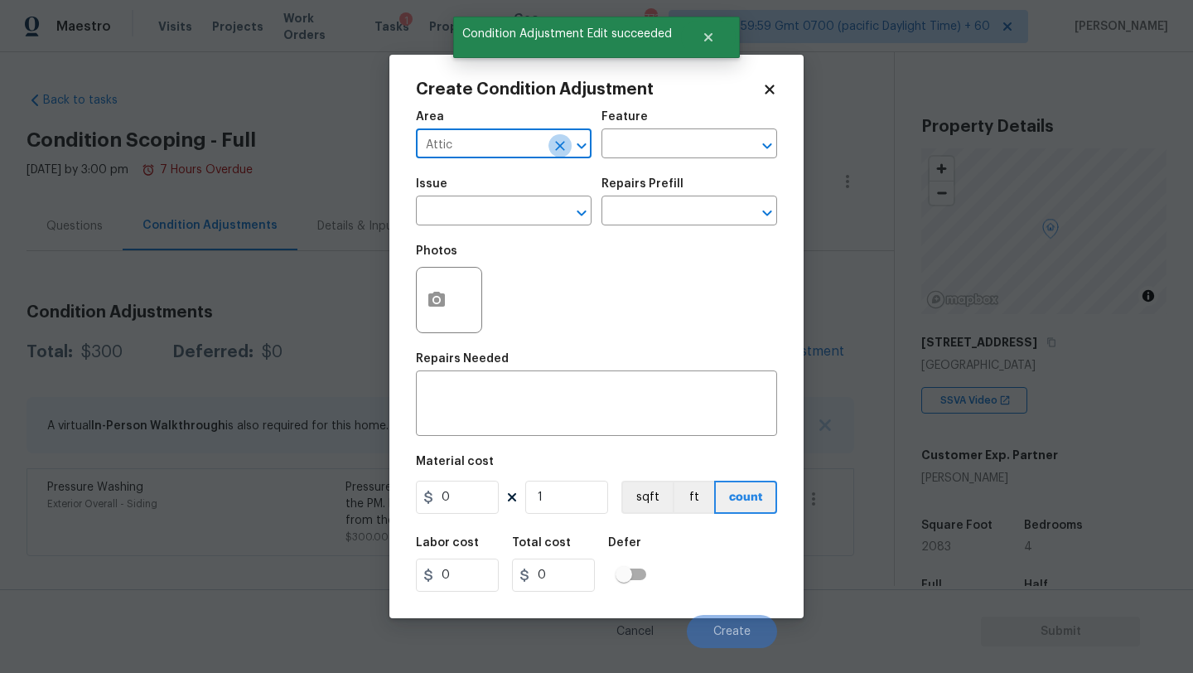
click at [560, 147] on icon "Clear" at bounding box center [560, 146] width 17 height 17
click at [547, 147] on div "​" at bounding box center [504, 146] width 176 height 26
click at [545, 214] on li "Exterior Overall" at bounding box center [504, 209] width 176 height 27
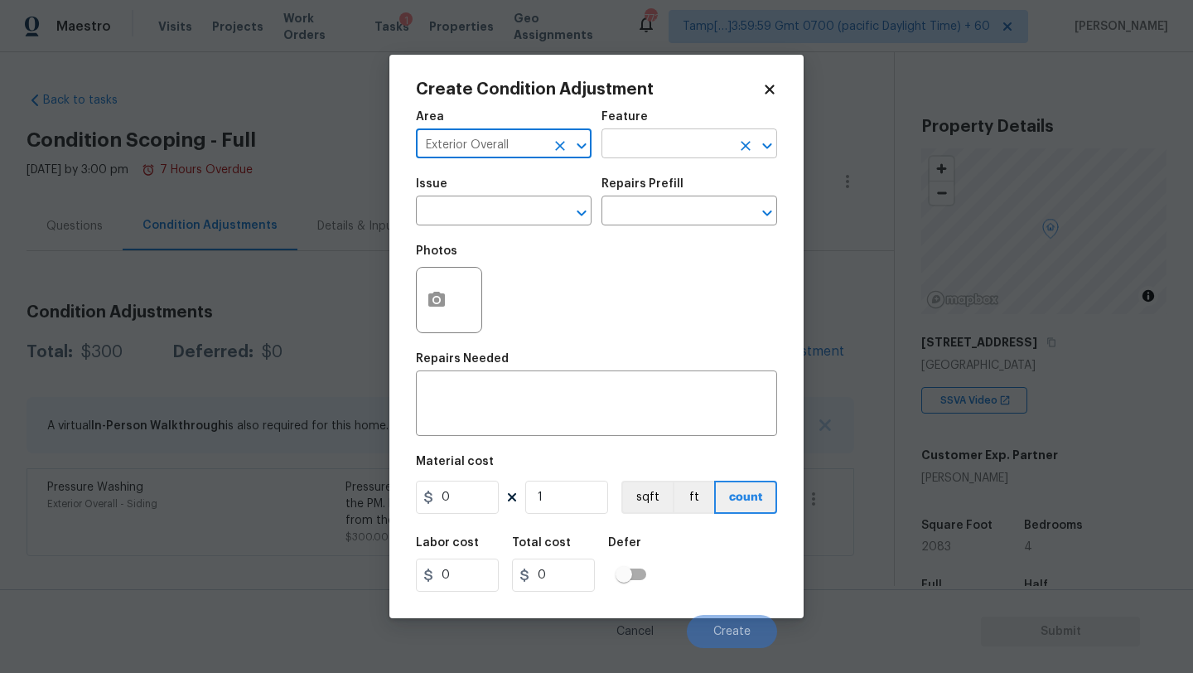
type input "Exterior Overall"
click at [632, 149] on input "text" at bounding box center [665, 146] width 129 height 26
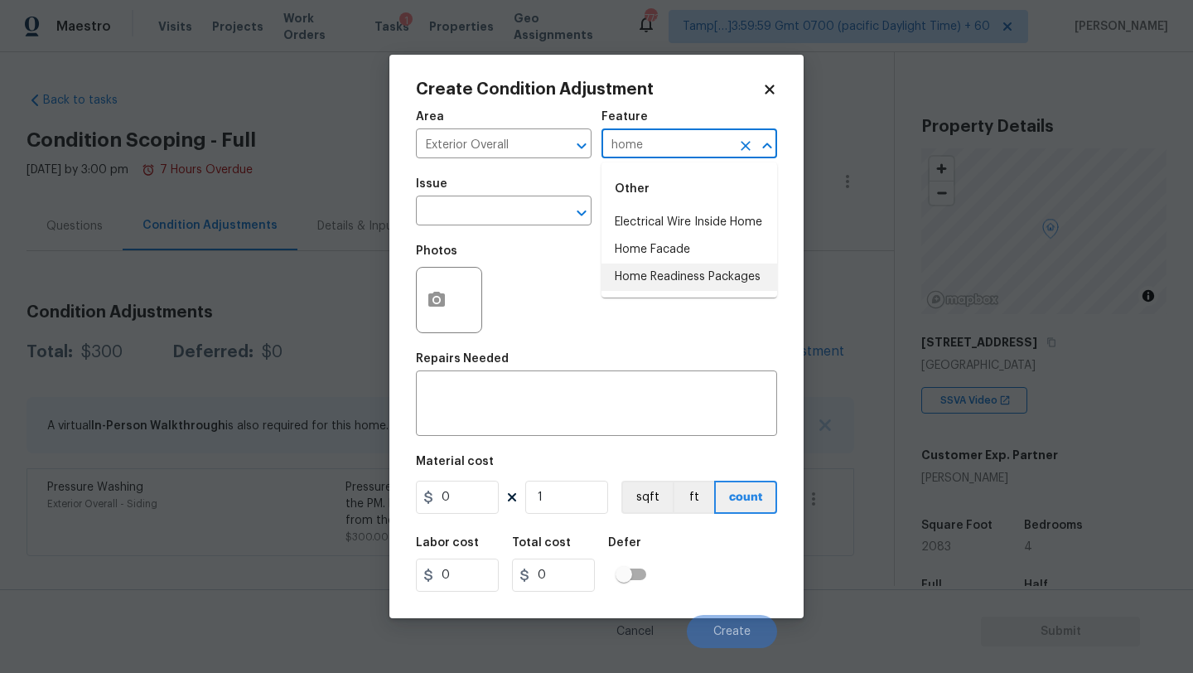
click at [661, 272] on li "Home Readiness Packages" at bounding box center [689, 276] width 176 height 27
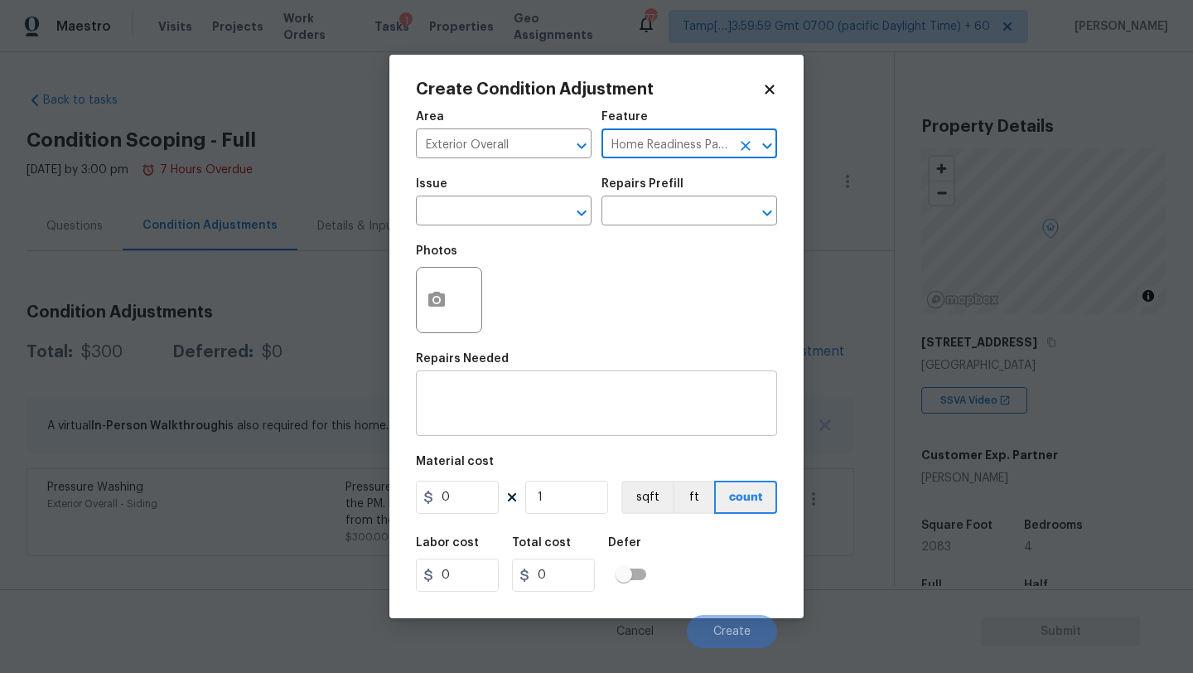
type input "Home Readiness Packages"
click at [534, 408] on textarea at bounding box center [596, 405] width 341 height 35
click at [523, 367] on div "Repairs Needed" at bounding box center [596, 364] width 361 height 22
click at [521, 389] on textarea at bounding box center [596, 405] width 341 height 35
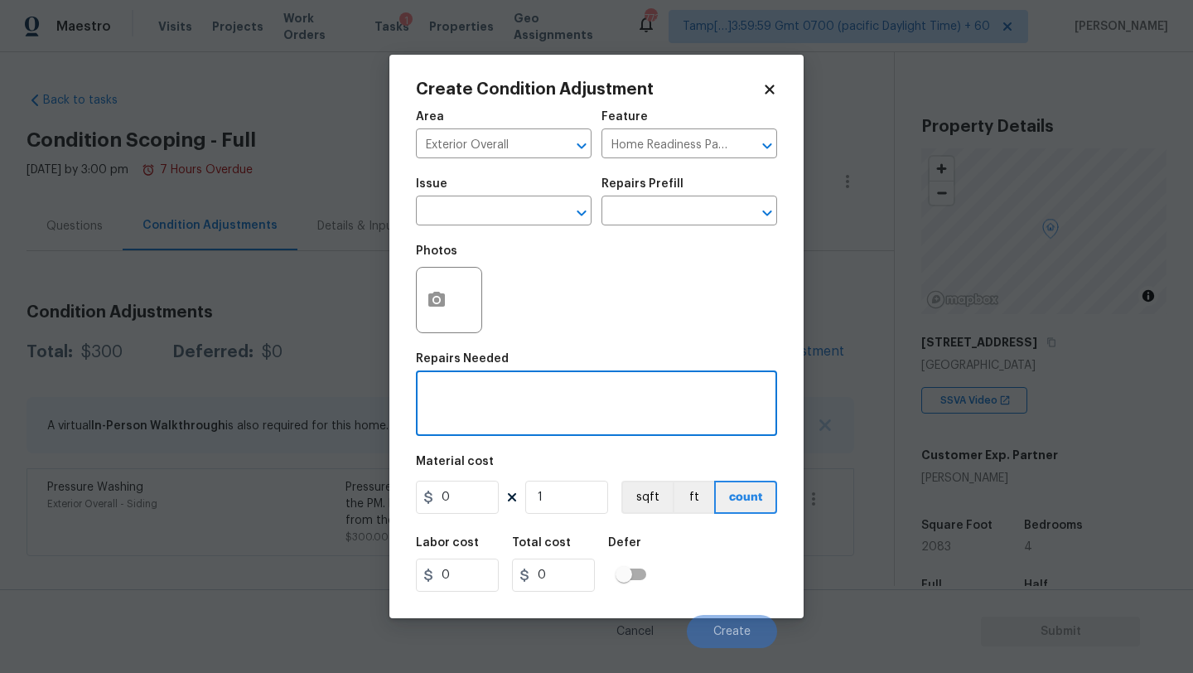
paste textarea "Pressure wash home, driveway, walkways/sidewalks and patio. Must use a surface …"
type textarea "Pressure wash home, driveway, walkways/sidewalks and patio. Must use a surface …"
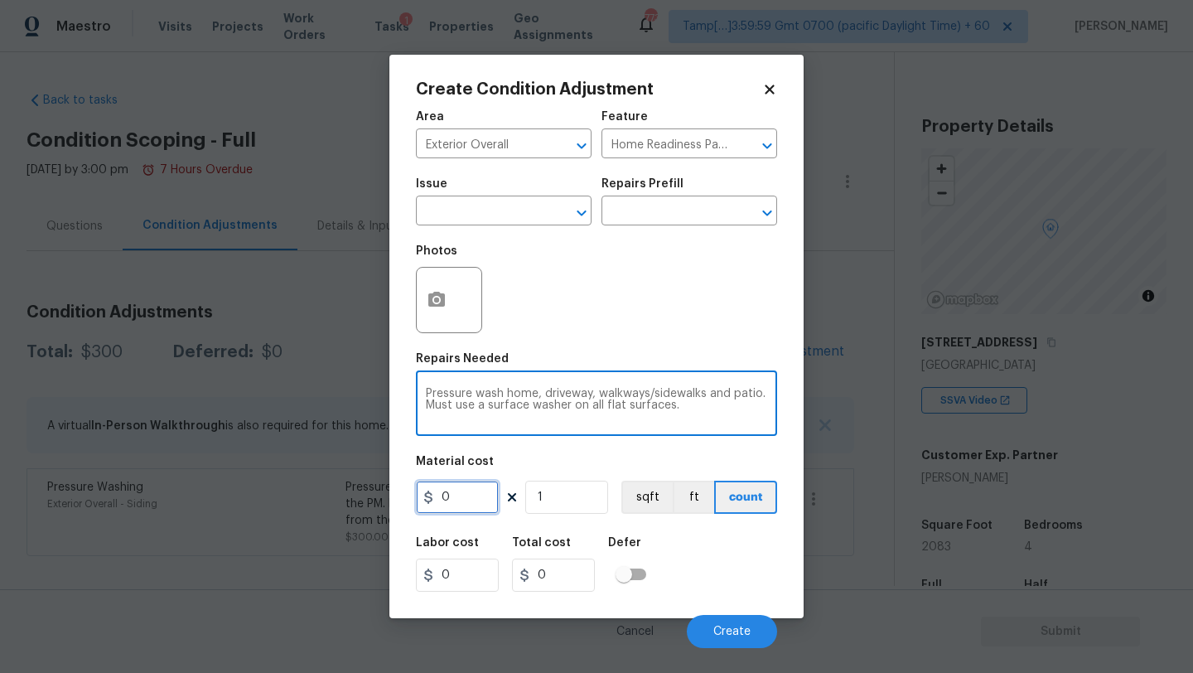
click at [486, 501] on input "0" at bounding box center [457, 497] width 83 height 33
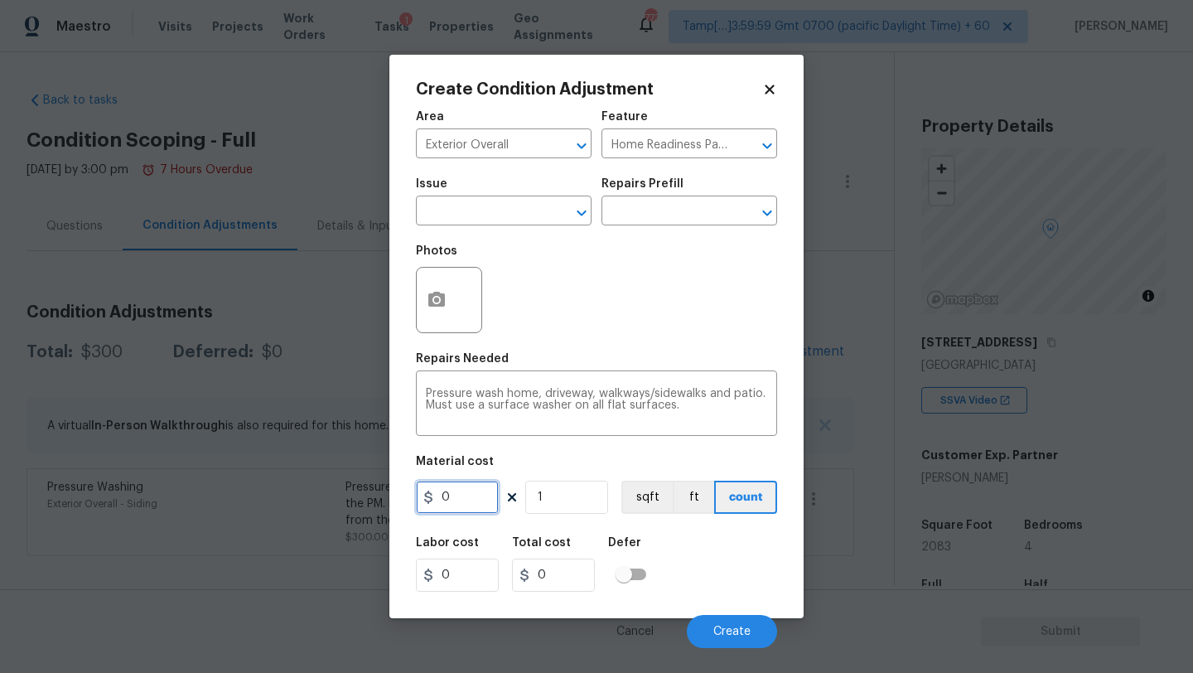
click at [486, 501] on input "0" at bounding box center [457, 497] width 83 height 33
type input "400"
click at [732, 622] on button "Create" at bounding box center [732, 631] width 90 height 33
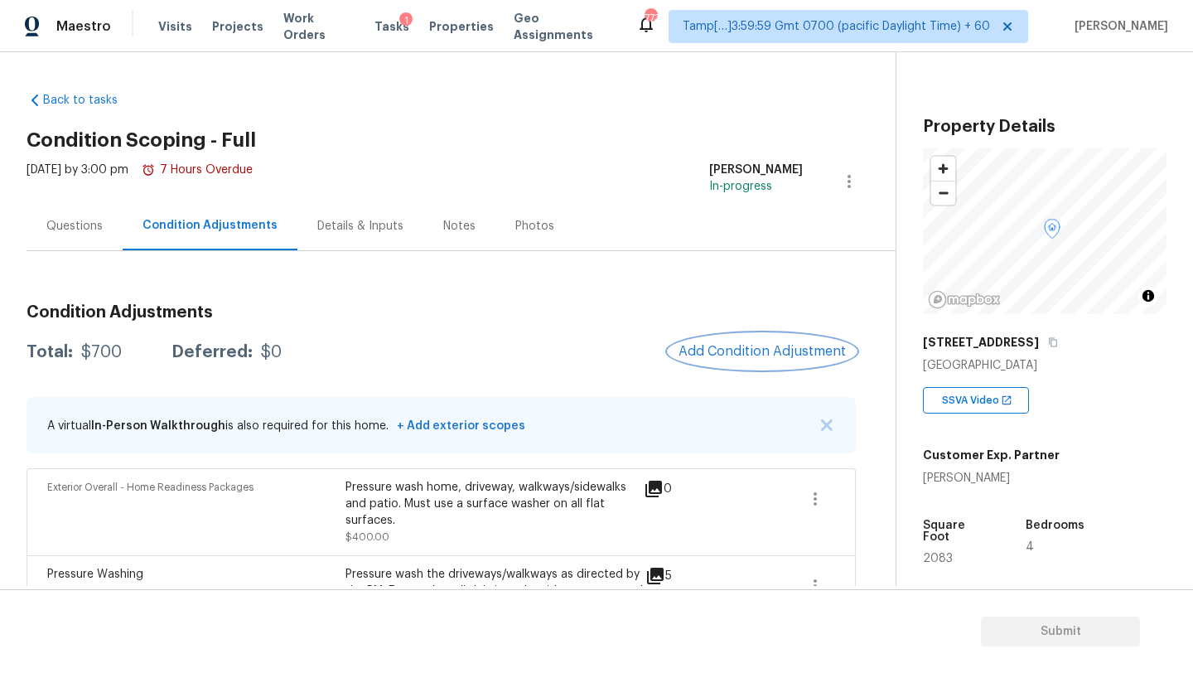
scroll to position [63, 0]
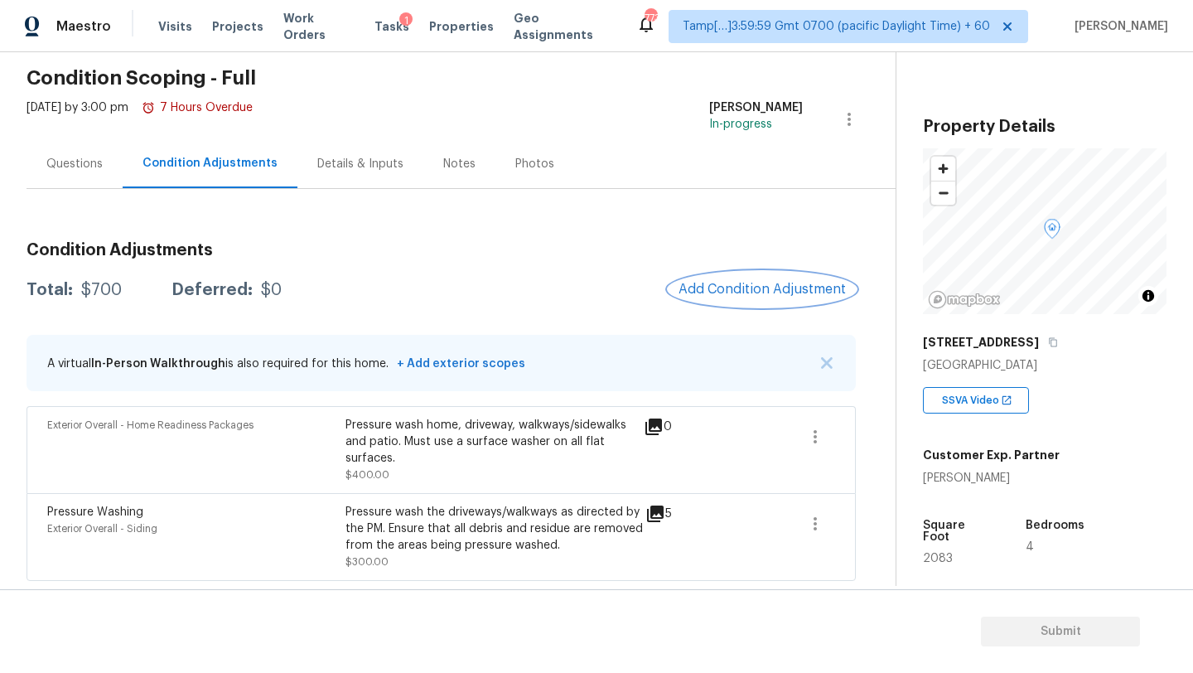
click at [745, 302] on button "Add Condition Adjustment" at bounding box center [762, 289] width 187 height 35
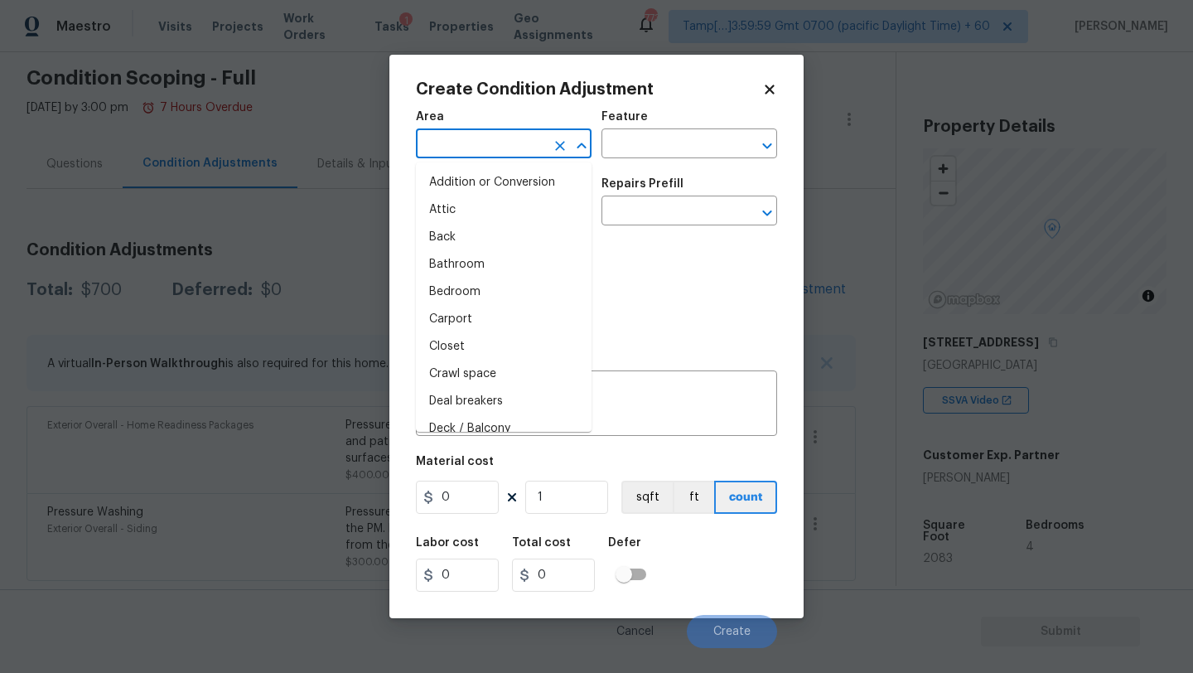
click at [505, 133] on input "text" at bounding box center [480, 146] width 129 height 26
click at [505, 135] on input "text" at bounding box center [480, 146] width 129 height 26
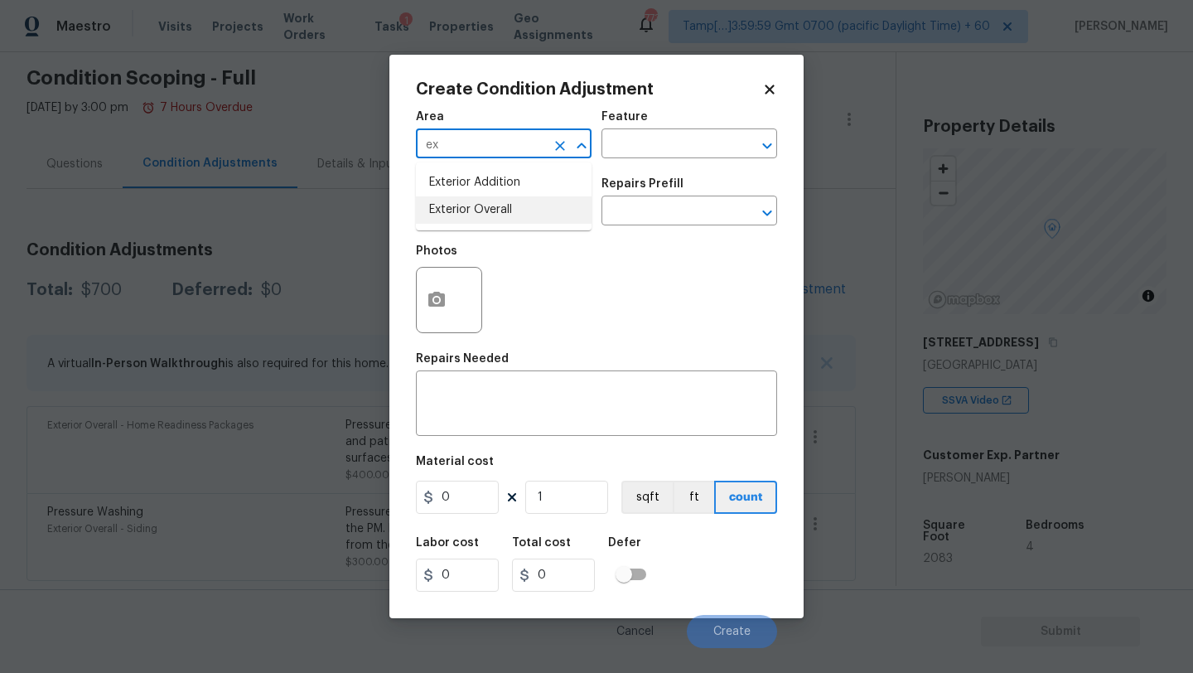
click at [501, 219] on li "Exterior Overall" at bounding box center [504, 209] width 176 height 27
type input "Exterior Overall"
click at [649, 144] on input "text" at bounding box center [665, 146] width 129 height 26
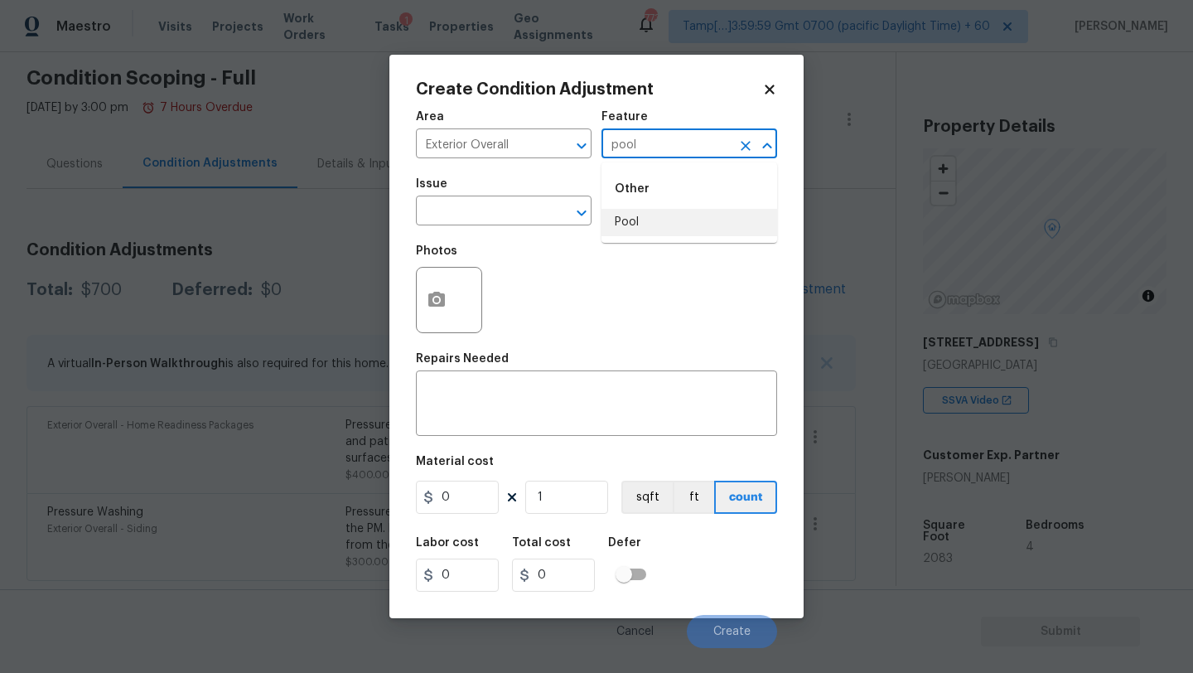
click at [651, 221] on li "Pool" at bounding box center [689, 222] width 176 height 27
click at [568, 221] on div at bounding box center [569, 212] width 43 height 23
type input "Pool"
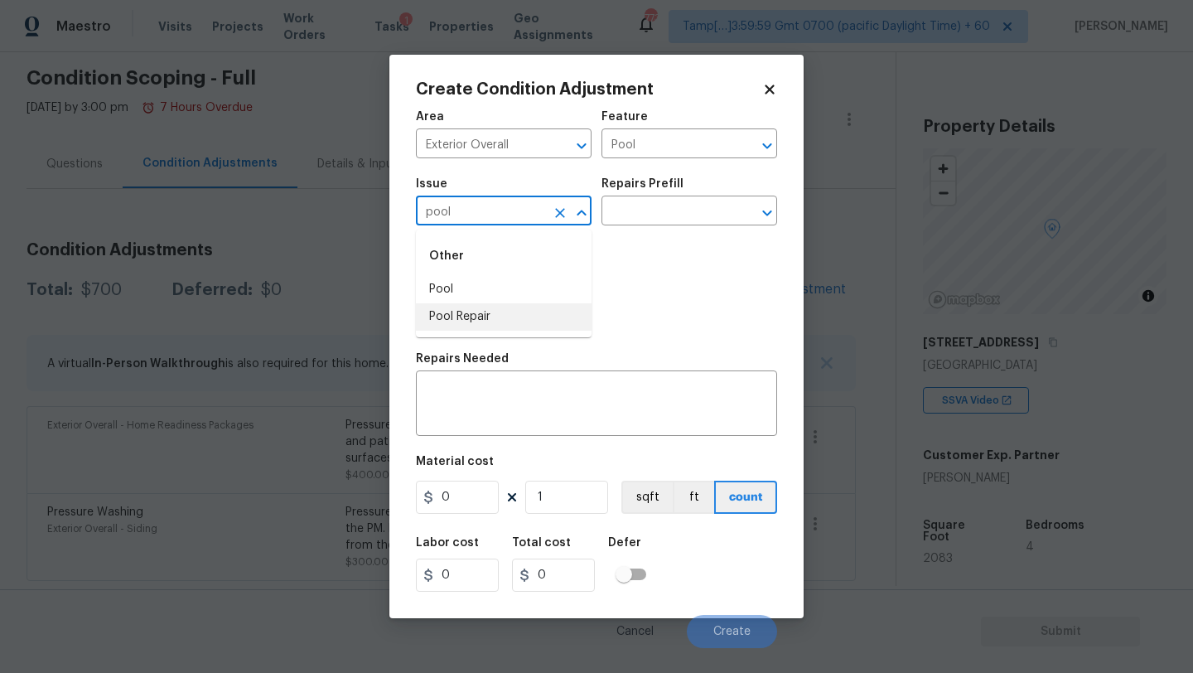
click at [548, 312] on li "Pool Repair" at bounding box center [504, 316] width 176 height 27
type input "Pool Repair"
click at [694, 196] on div "Repairs Prefill" at bounding box center [689, 189] width 176 height 22
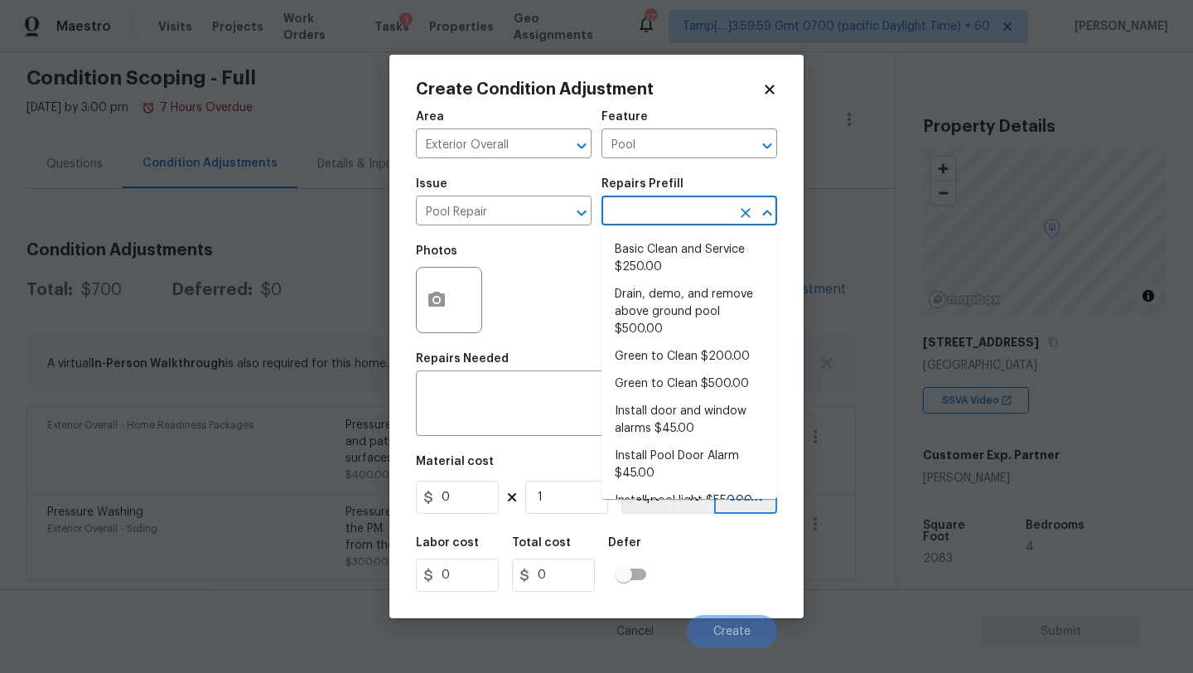
click at [688, 215] on input "text" at bounding box center [665, 213] width 129 height 26
click at [671, 259] on li "Basic Clean and Service $250.00" at bounding box center [689, 258] width 176 height 45
type textarea "basic clean and service, balance chems, repair minor leaks at equipment, etc"
type input "250"
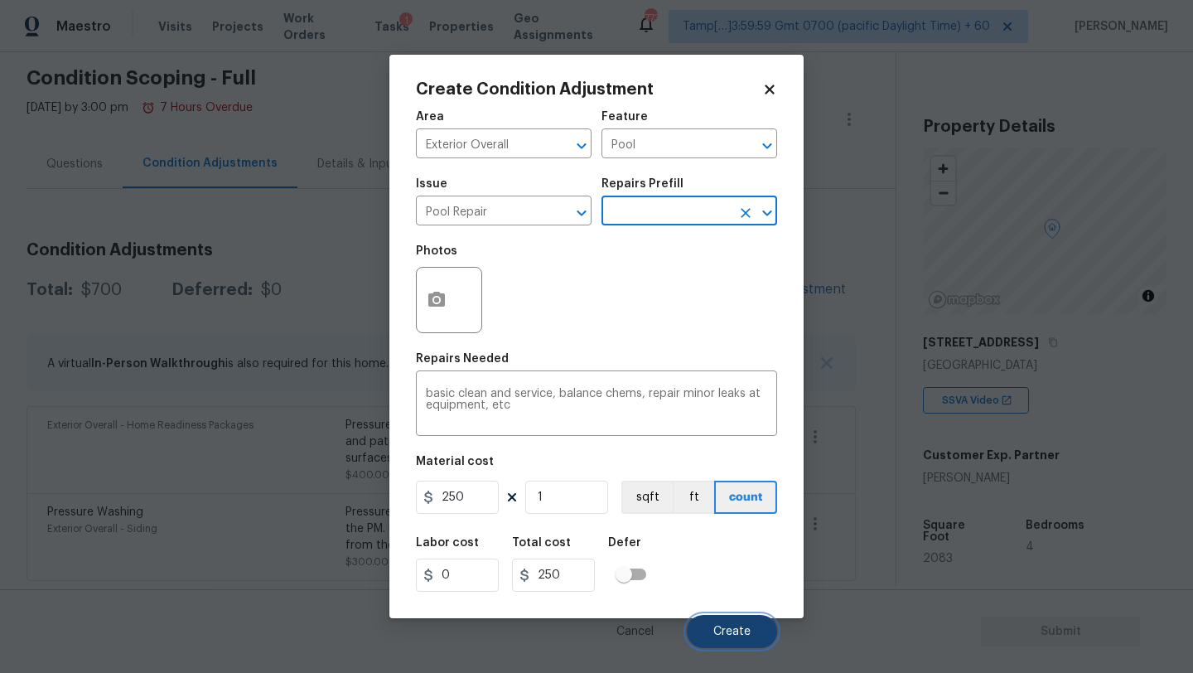
click at [730, 629] on span "Create" at bounding box center [731, 632] width 37 height 12
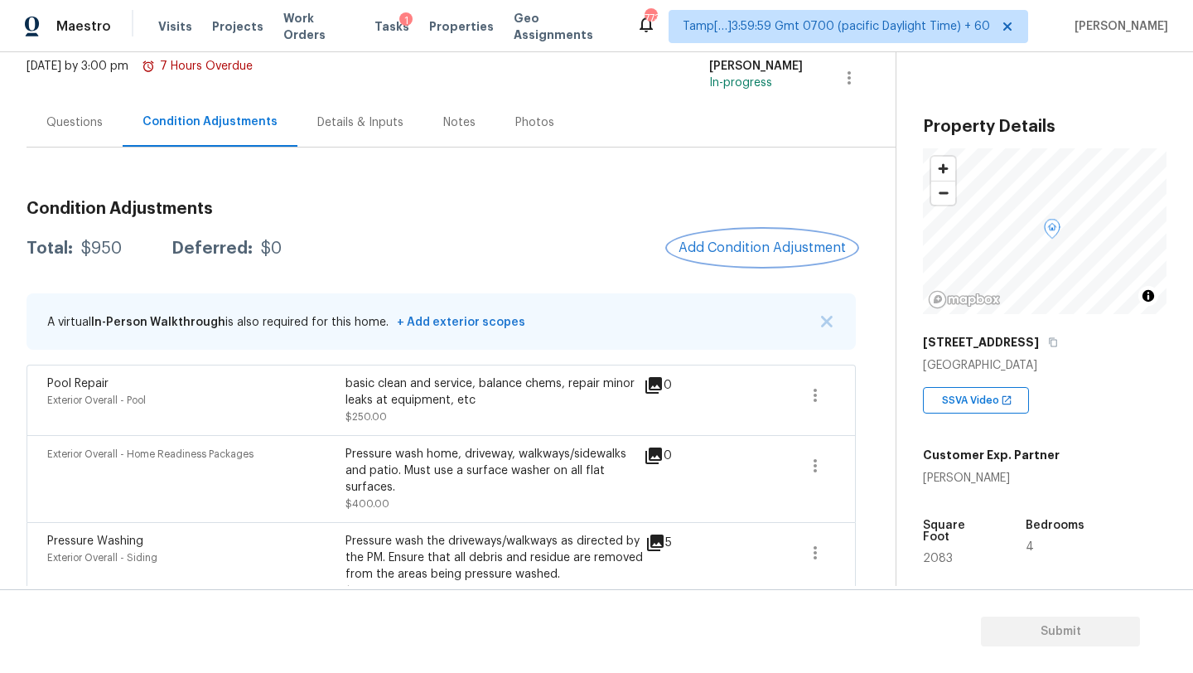
scroll to position [107, 0]
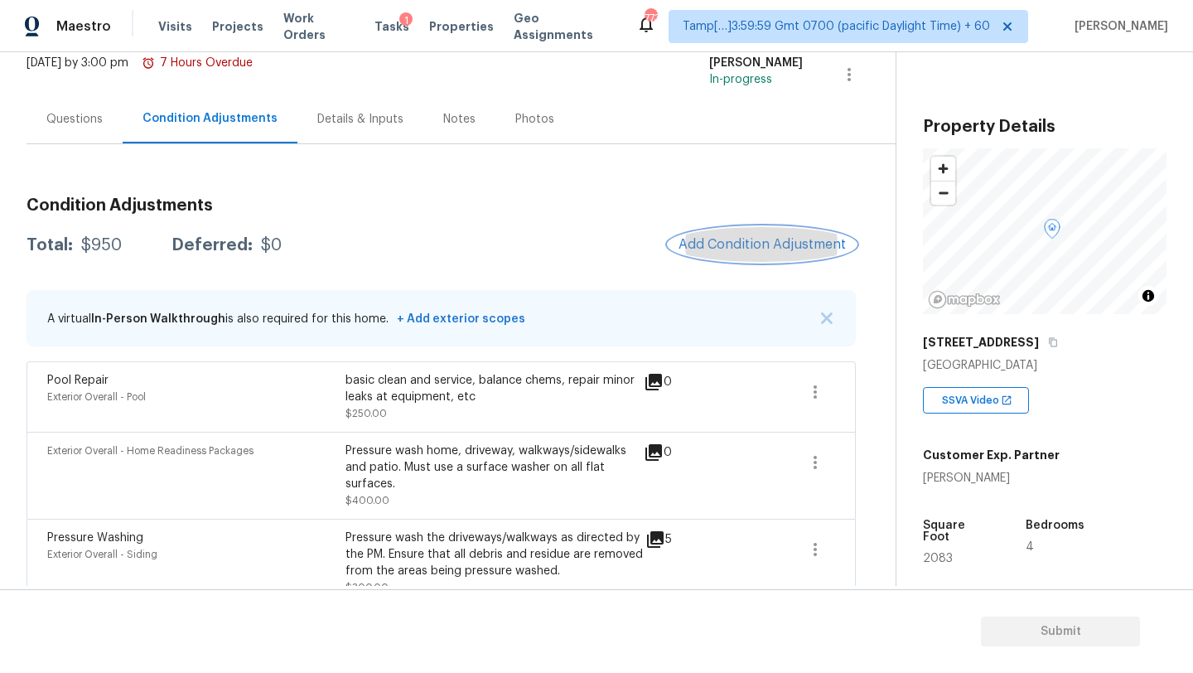
click at [751, 229] on button "Add Condition Adjustment" at bounding box center [762, 244] width 187 height 35
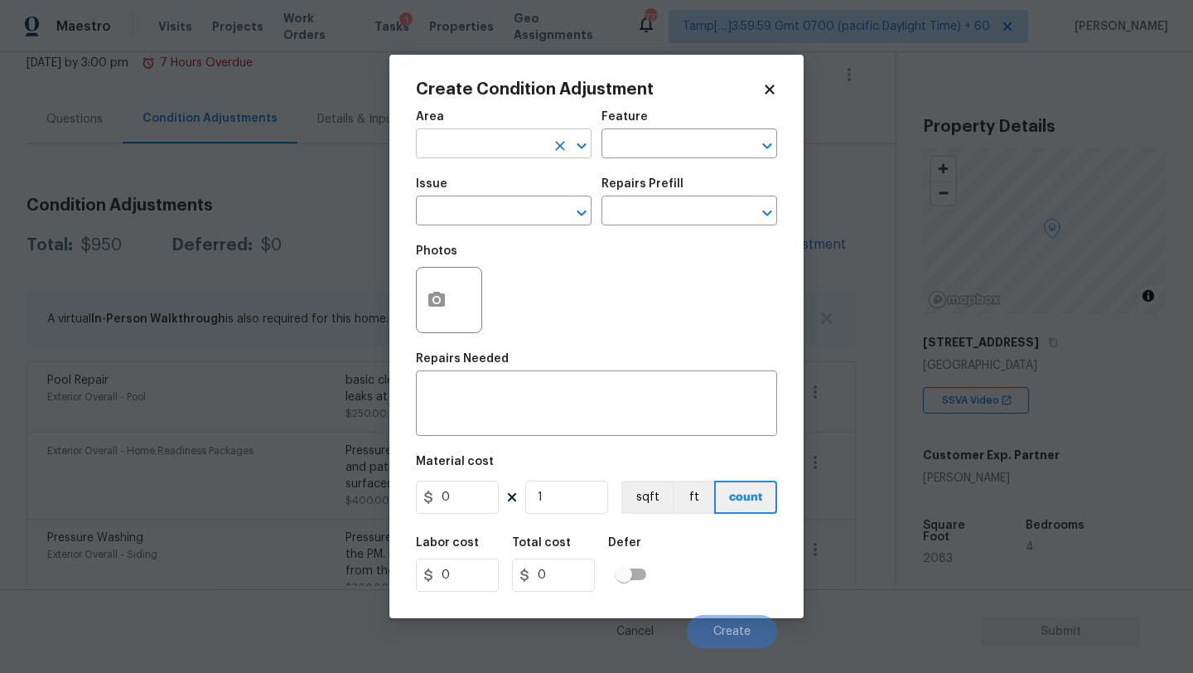
click at [446, 133] on input "text" at bounding box center [480, 146] width 129 height 26
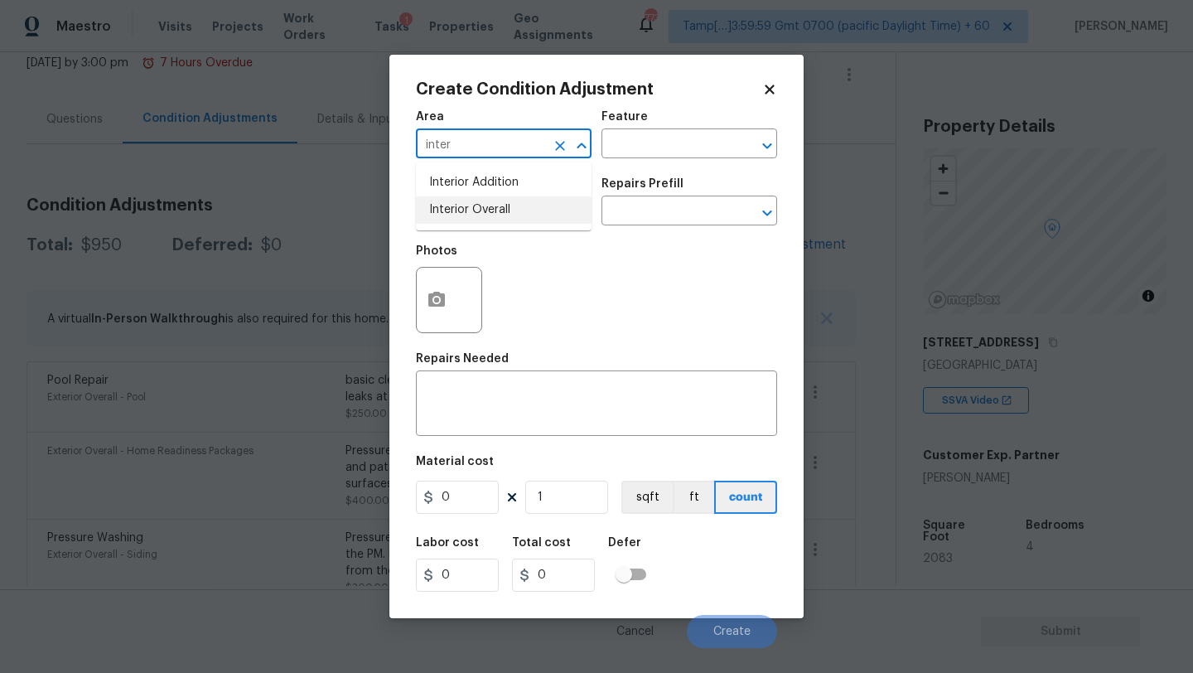
click at [458, 215] on li "Interior Overall" at bounding box center [504, 209] width 176 height 27
type input "Interior Overall"
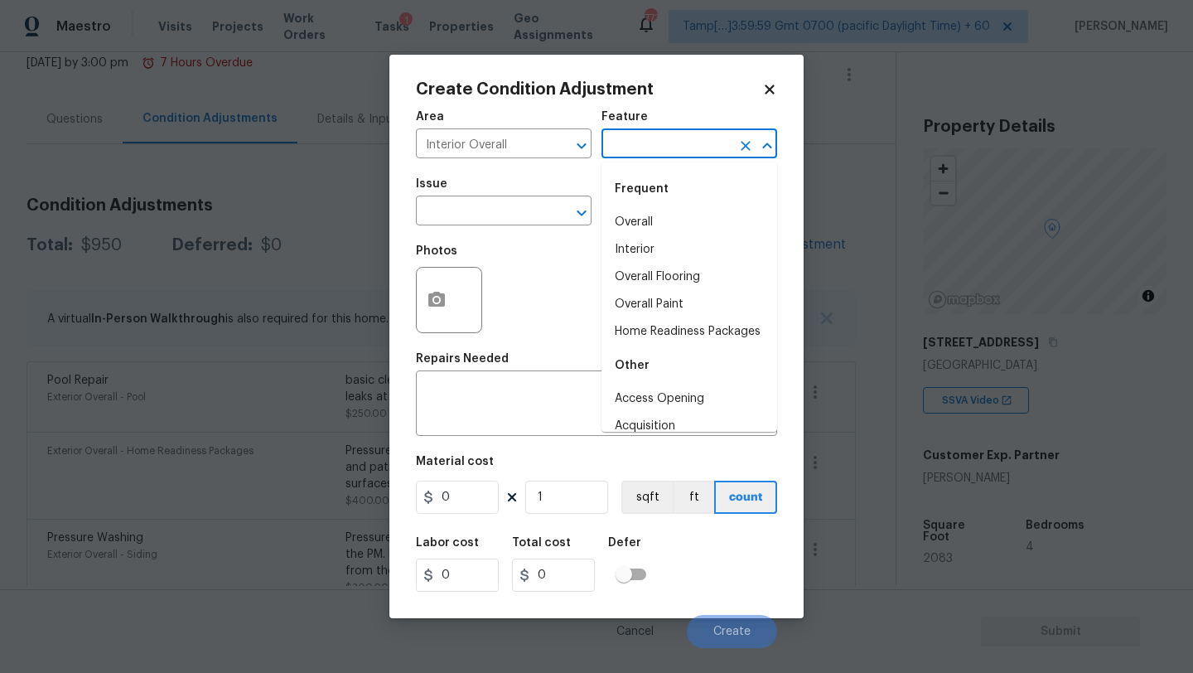
click at [718, 153] on input "text" at bounding box center [665, 146] width 129 height 26
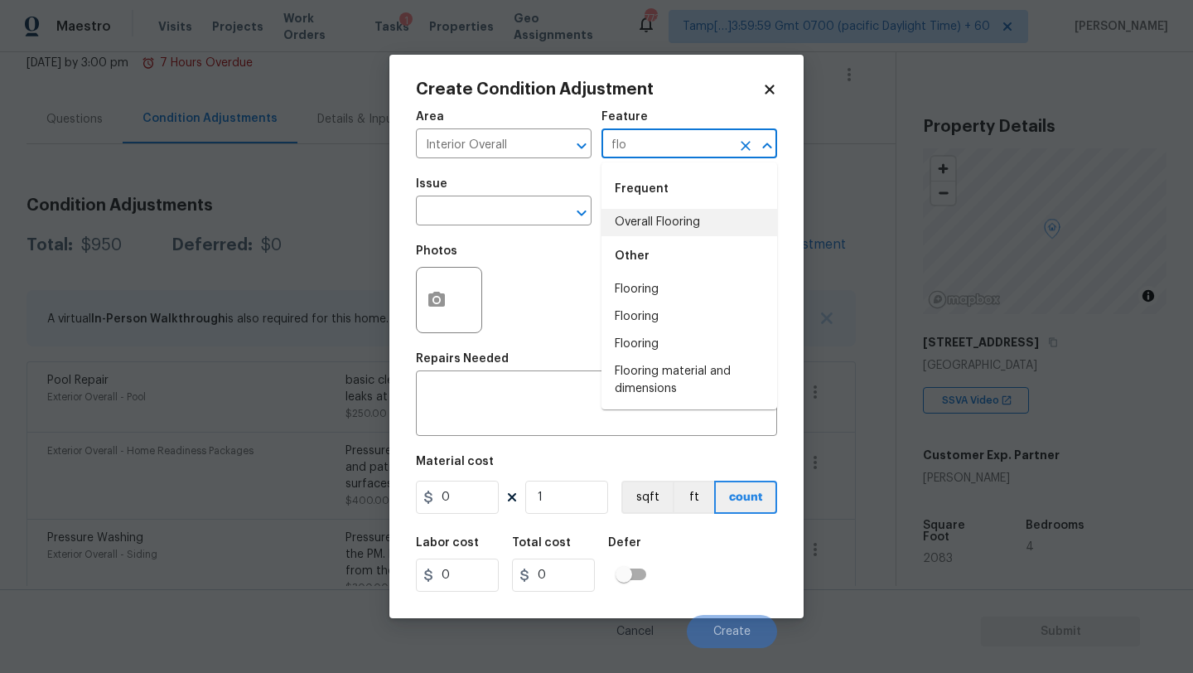
click at [722, 219] on li "Overall Flooring" at bounding box center [689, 222] width 176 height 27
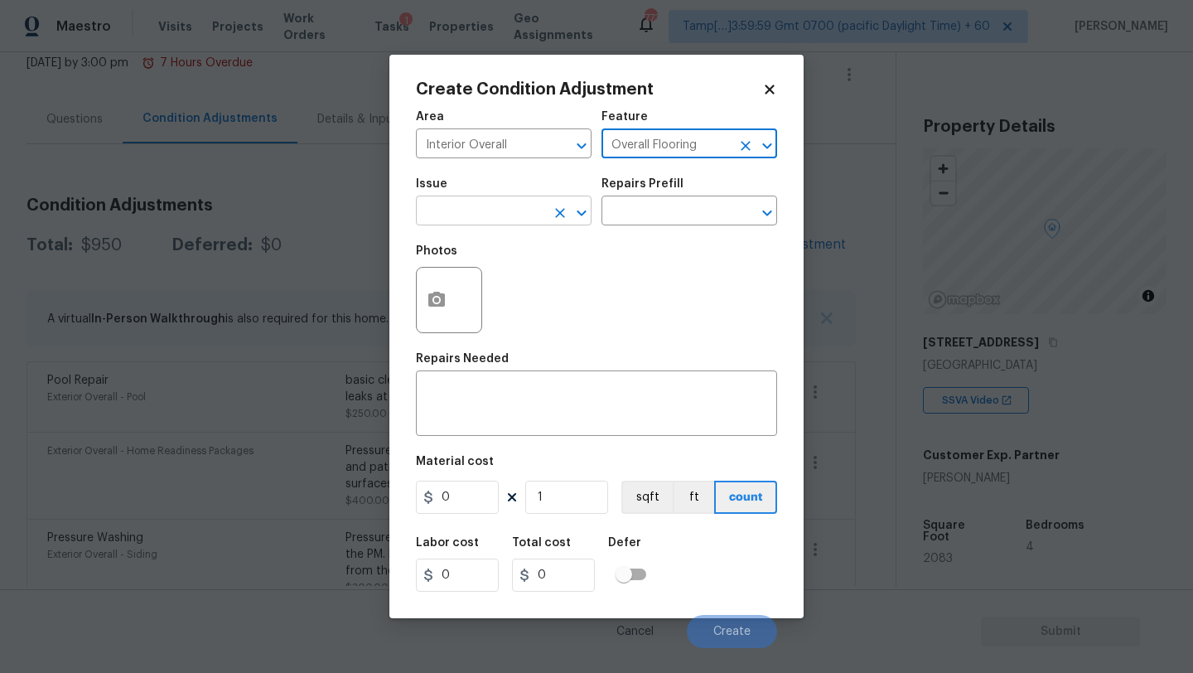
type input "Overall Flooring"
click at [521, 219] on input "text" at bounding box center [480, 213] width 129 height 26
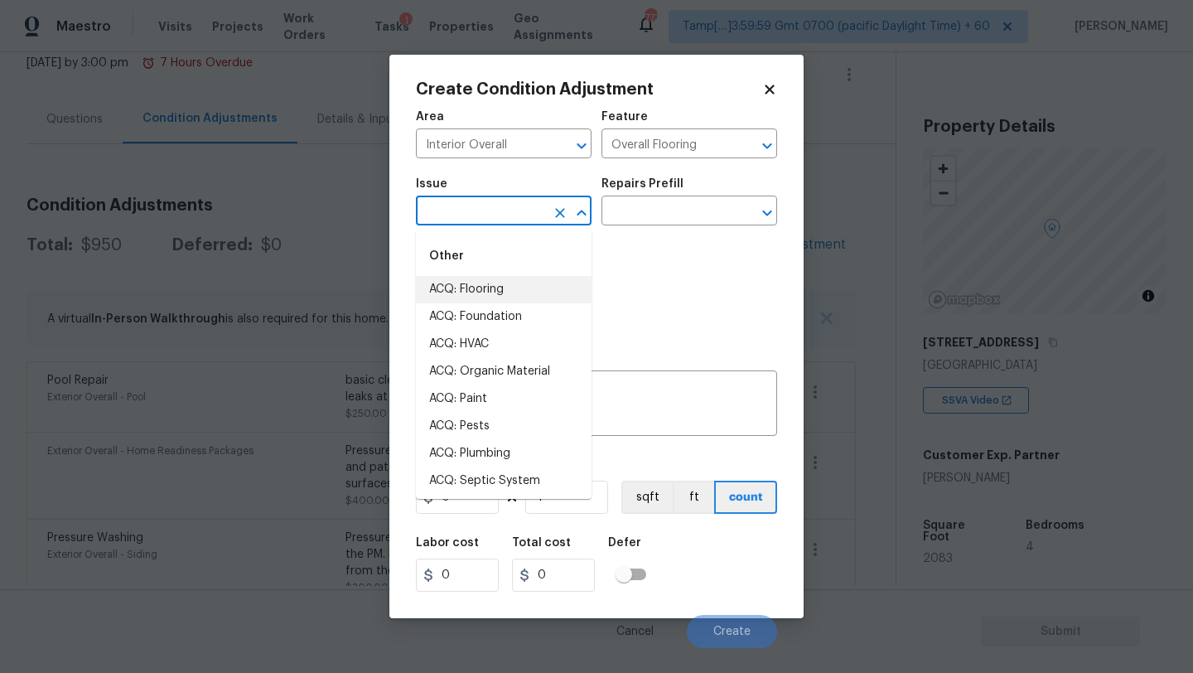
click at [504, 285] on li "ACQ: Flooring" at bounding box center [504, 289] width 176 height 27
type input "ACQ: Flooring"
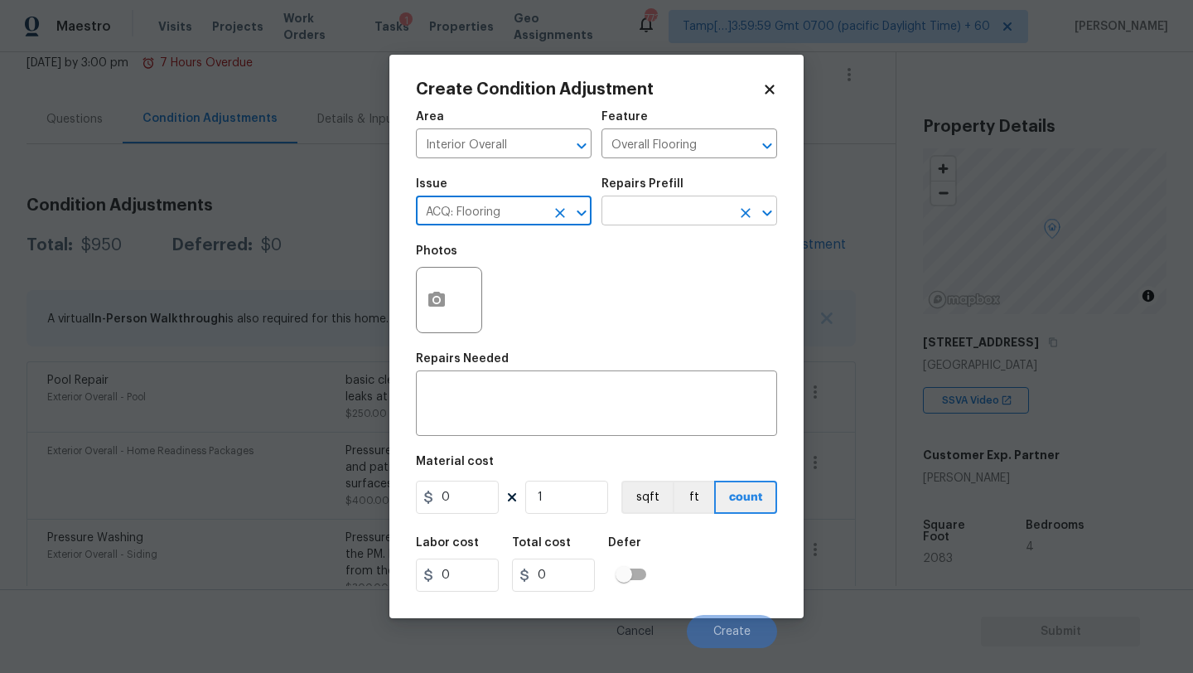
click at [640, 218] on input "text" at bounding box center [665, 213] width 129 height 26
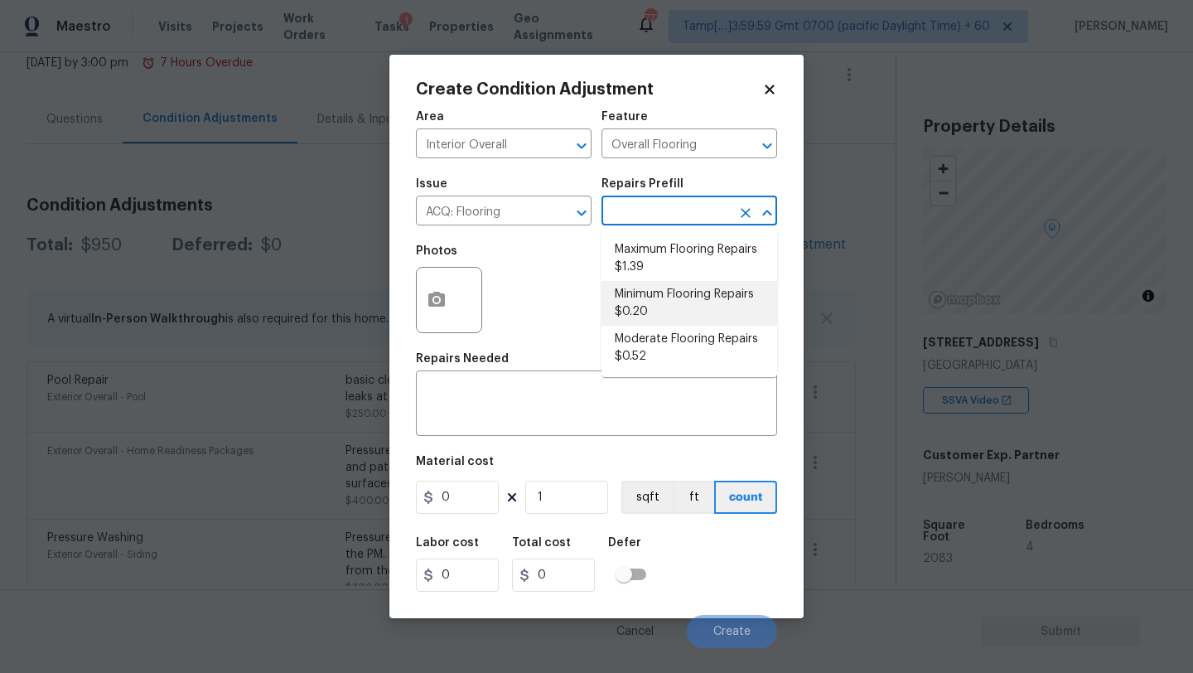
click at [646, 299] on li "Minimum Flooring Repairs $0.20" at bounding box center [689, 303] width 176 height 45
type input "Acquisition"
type textarea "Acquisition Scope: Minimum flooring repairs"
type input "0.2"
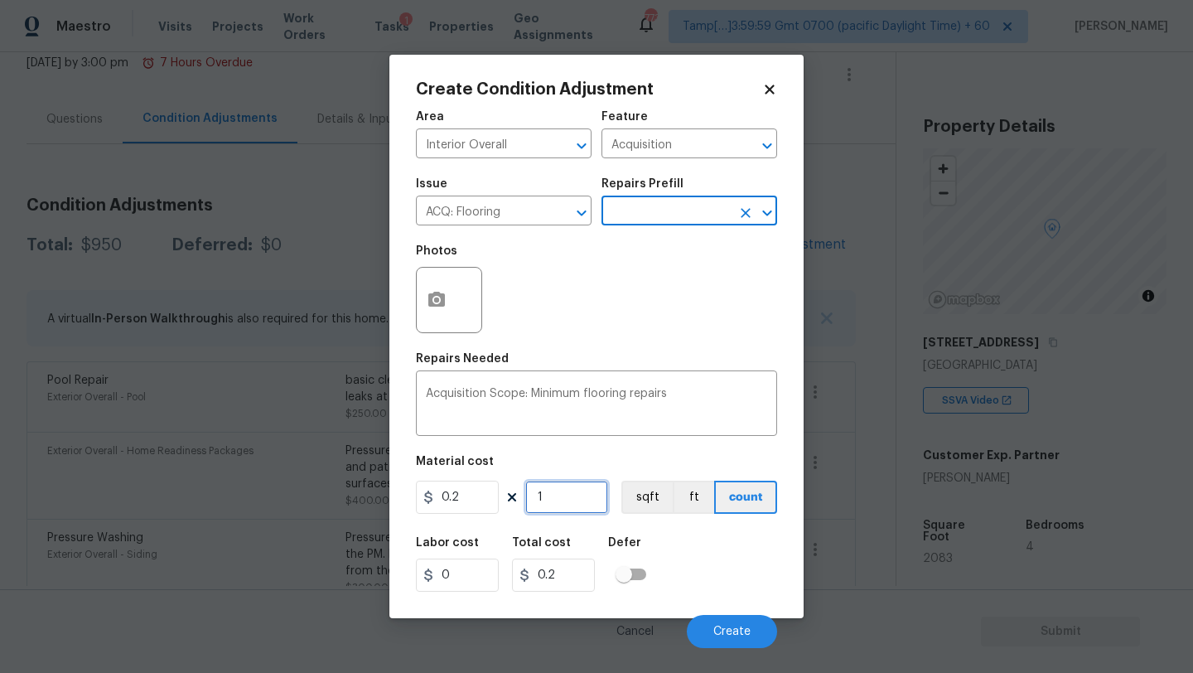
click at [556, 505] on input "1" at bounding box center [566, 497] width 83 height 33
type input "2"
type input "0.4"
type input "20"
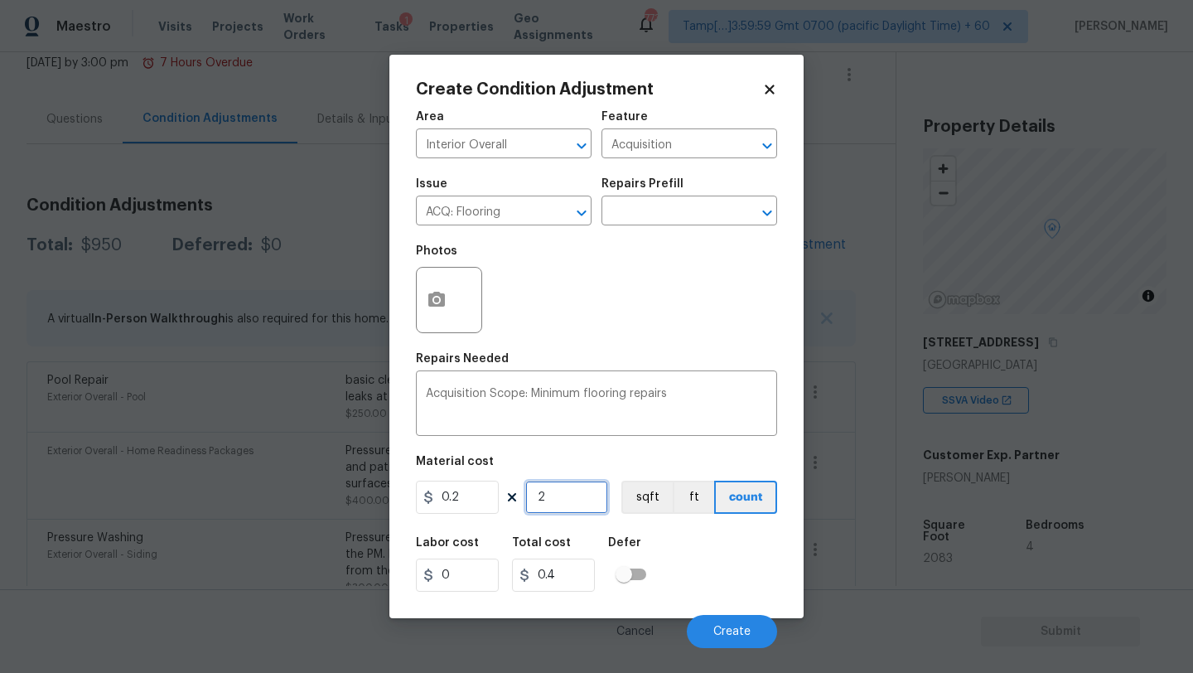
type input "4"
type input "208"
type input "41.6"
type input "2083"
type input "416.6"
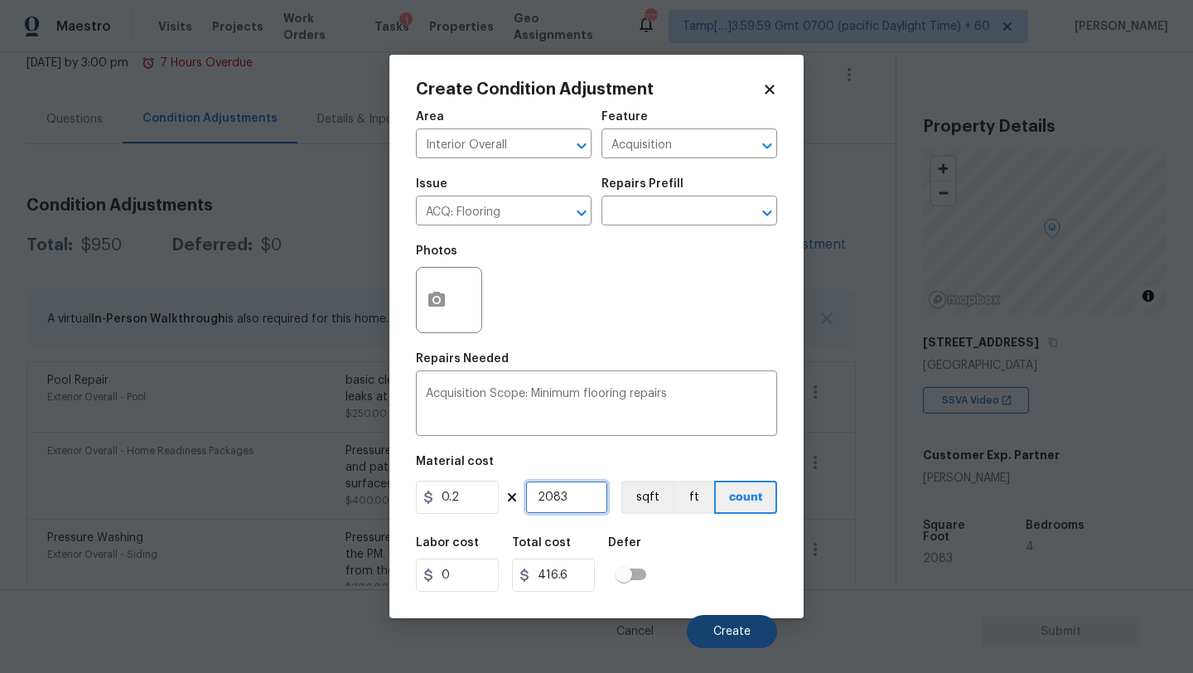
type input "2083"
click at [720, 629] on span "Create" at bounding box center [731, 632] width 37 height 12
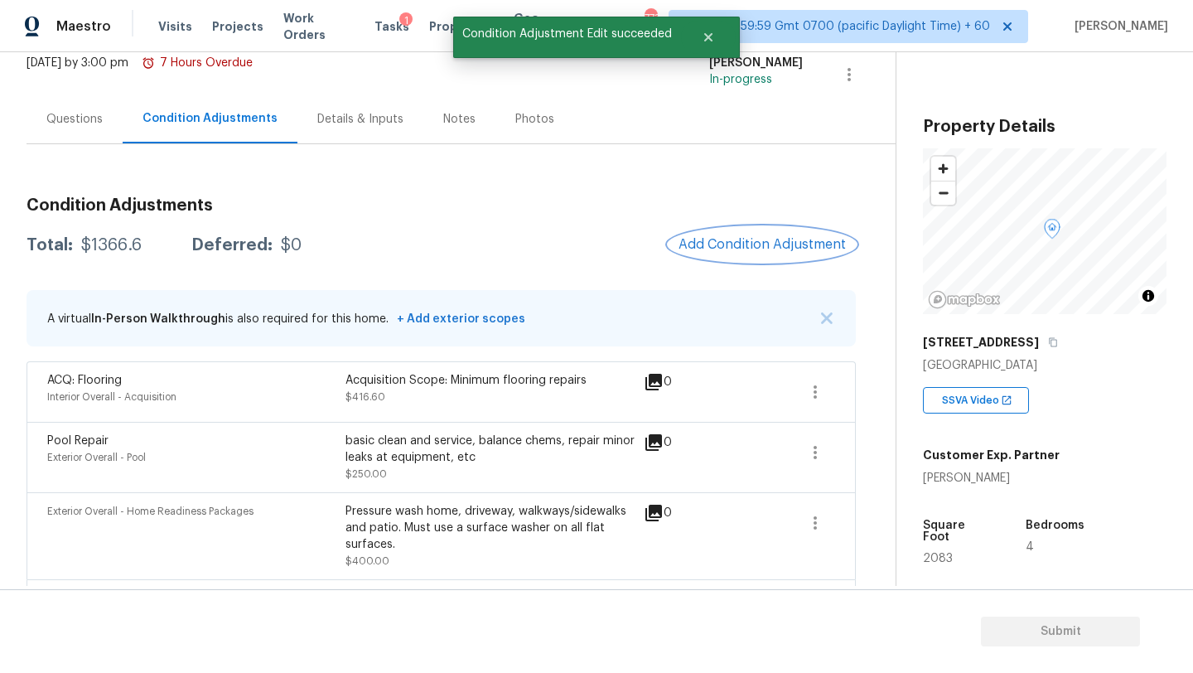
click at [725, 247] on span "Add Condition Adjustment" at bounding box center [762, 244] width 167 height 15
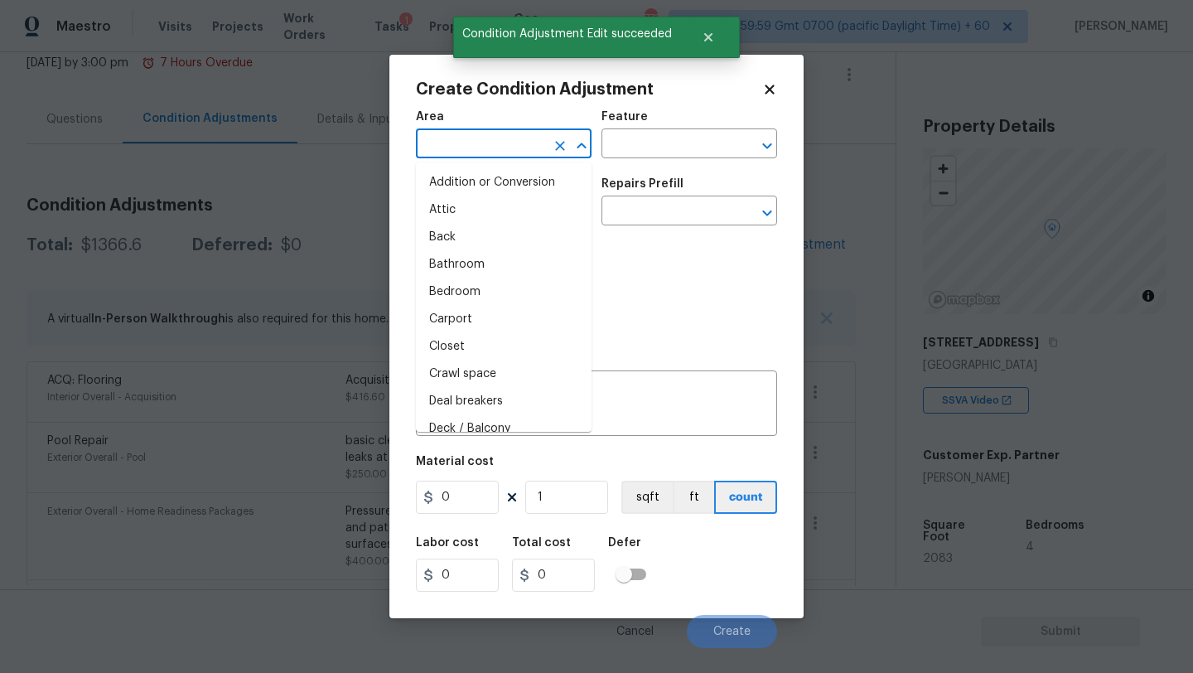
click at [485, 147] on input "text" at bounding box center [480, 146] width 129 height 26
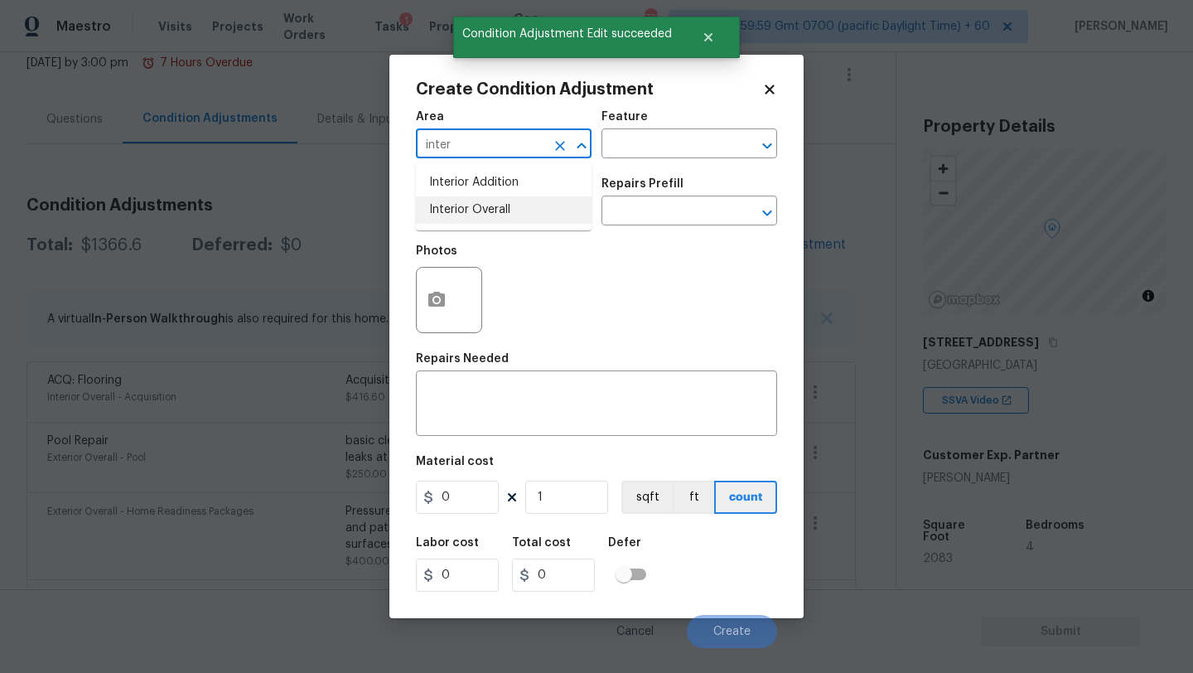
click at [485, 215] on li "Interior Overall" at bounding box center [504, 209] width 176 height 27
type input "Interior Overall"
click at [654, 147] on input "text" at bounding box center [665, 146] width 129 height 26
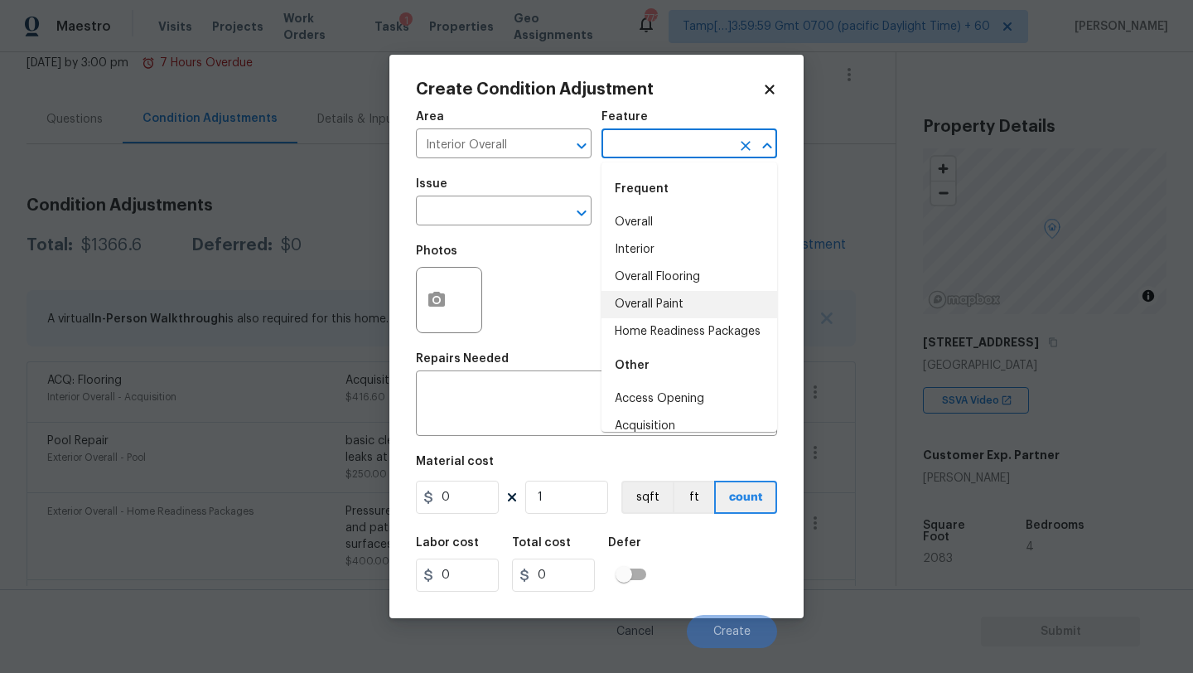
click at [654, 299] on li "Overall Paint" at bounding box center [689, 304] width 176 height 27
type input "Overall Paint"
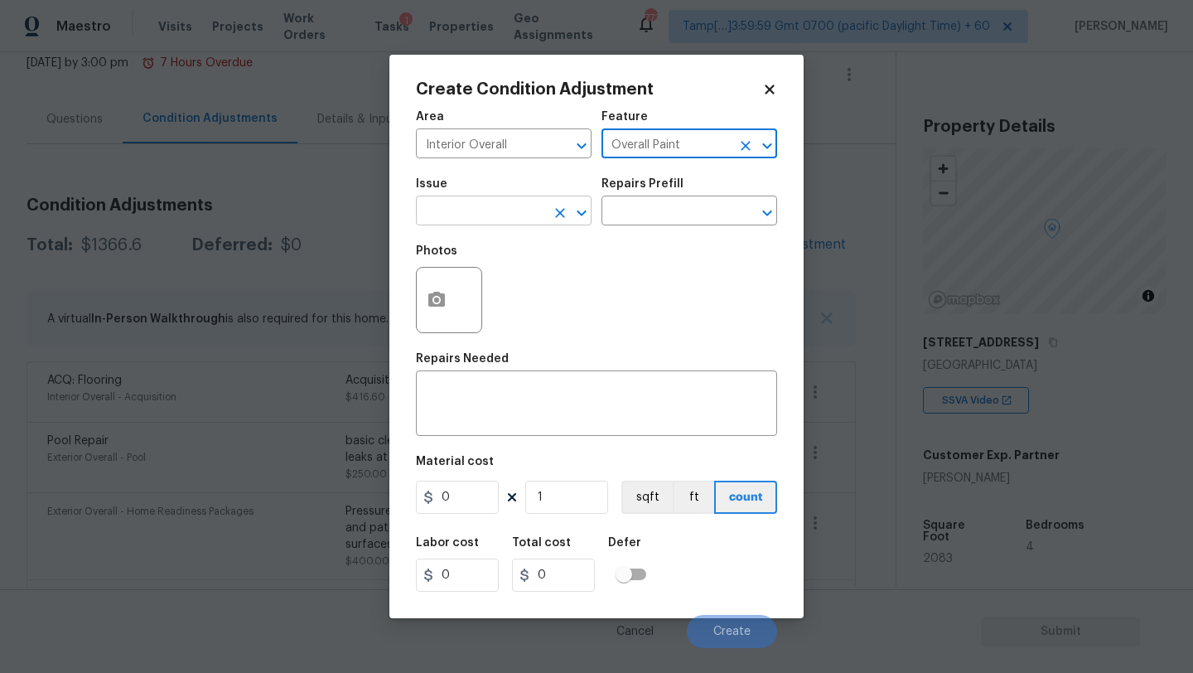
click at [514, 215] on input "text" at bounding box center [480, 213] width 129 height 26
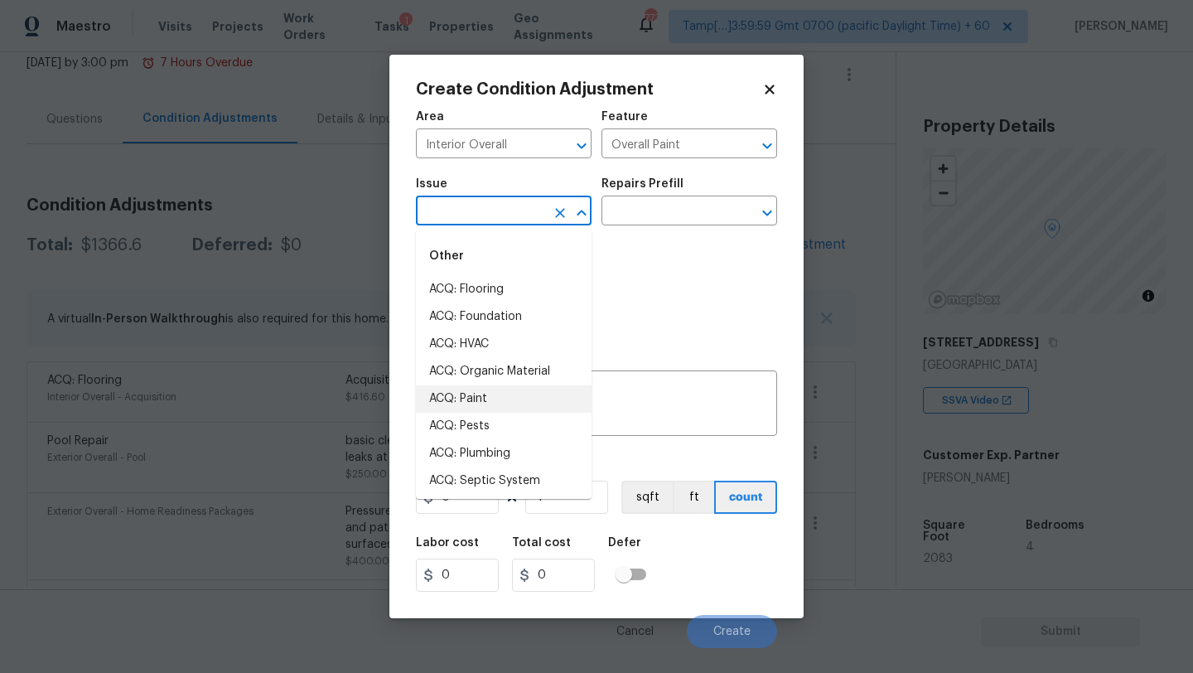
click at [497, 412] on li "ACQ: Paint" at bounding box center [504, 398] width 176 height 27
type input "ACQ: Paint"
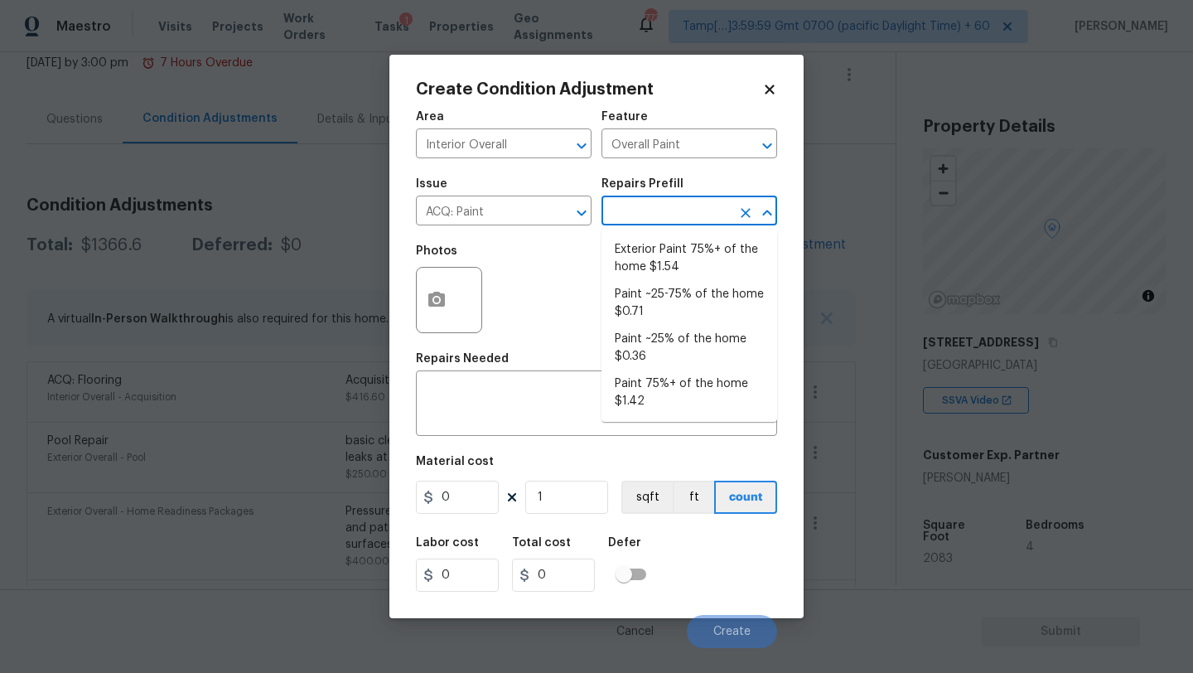
click at [669, 213] on input "text" at bounding box center [665, 213] width 129 height 26
click at [659, 338] on li "Paint ~25% of the home $0.36" at bounding box center [689, 348] width 176 height 45
type input "Acquisition"
type textarea "Acquisition Scope: ~25% of the home needs interior paint"
type input "0.36"
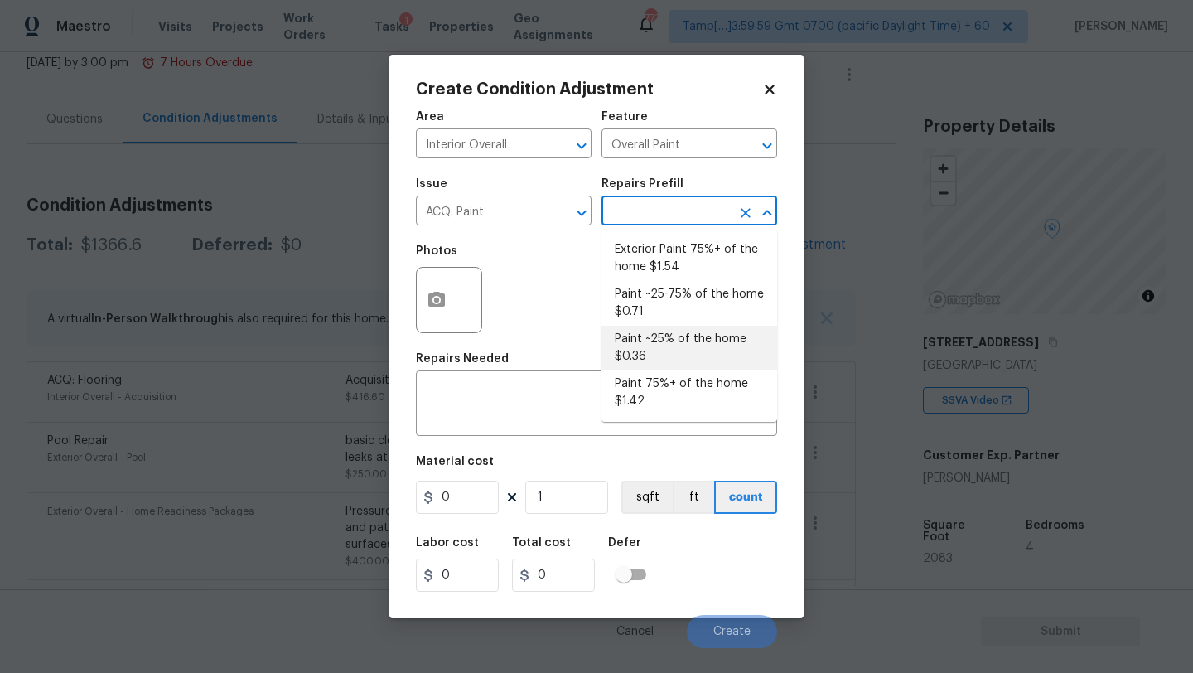
type input "0.36"
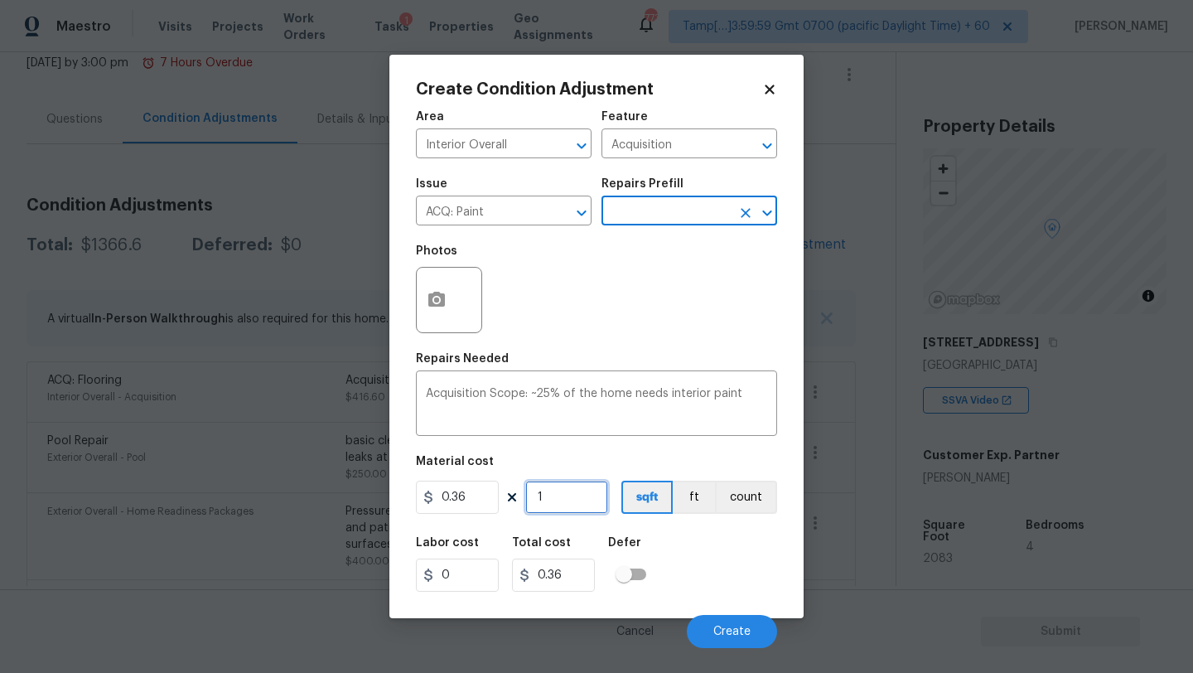
click at [585, 498] on input "1" at bounding box center [566, 497] width 83 height 33
type input "2"
type input "0.72"
type input "20"
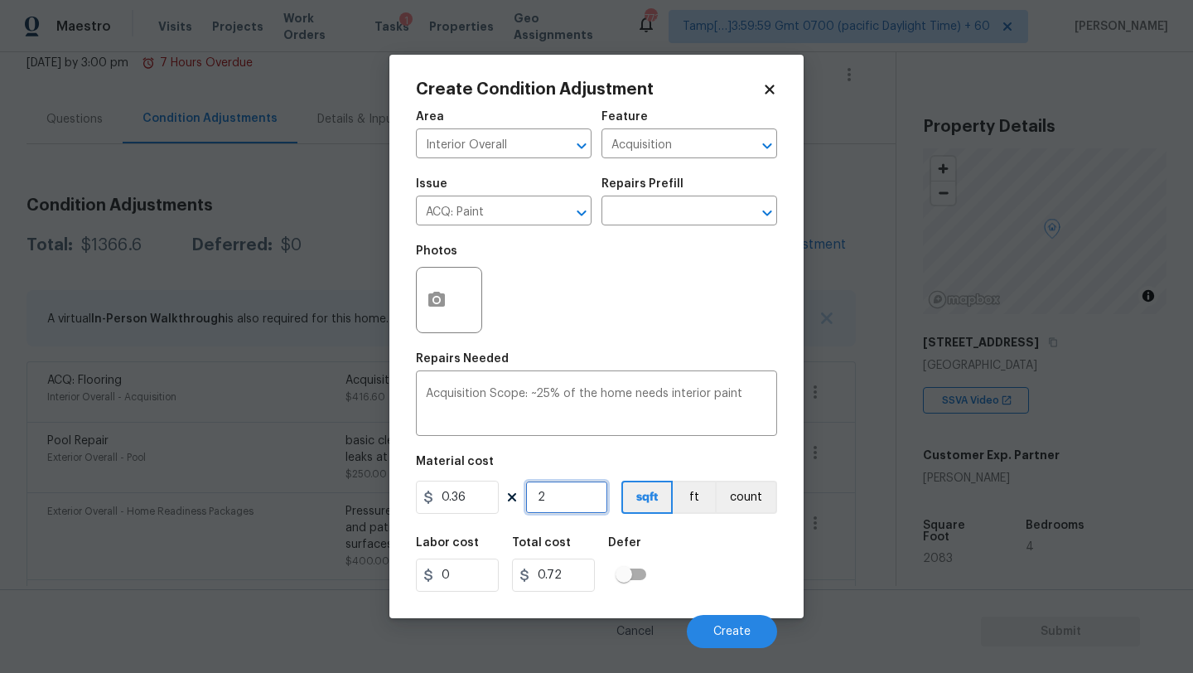
type input "7.2"
type input "208"
type input "74.88"
type input "2083"
type input "749.88"
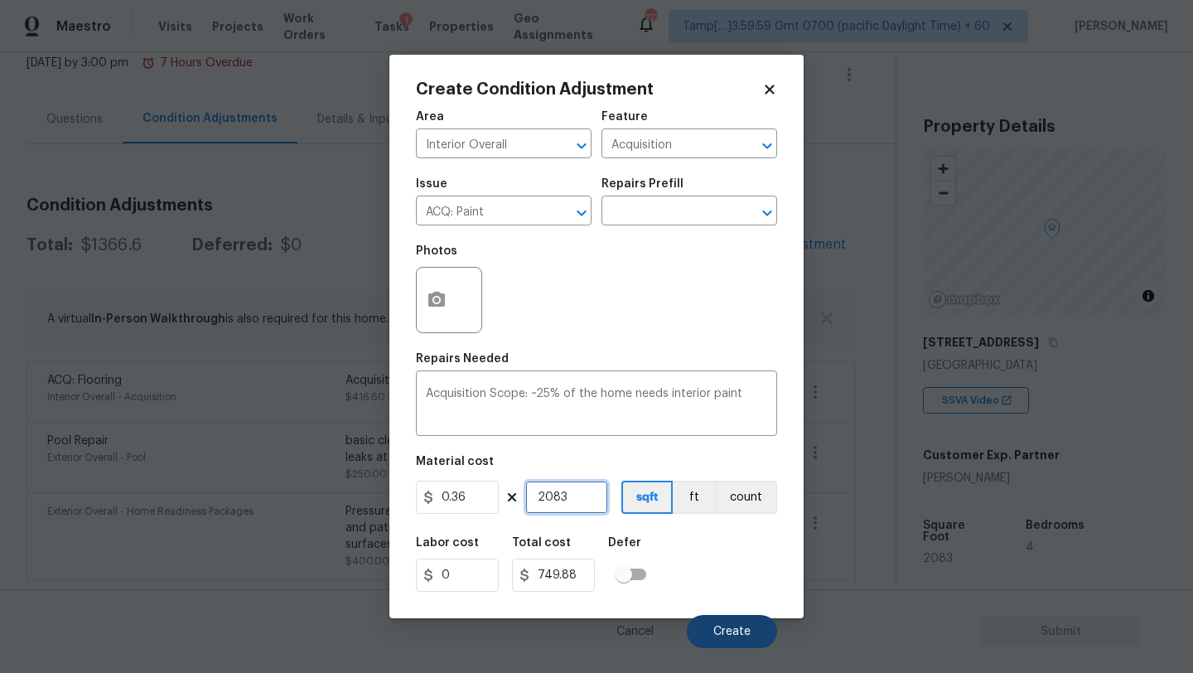
type input "2083"
click at [729, 627] on span "Create" at bounding box center [731, 632] width 37 height 12
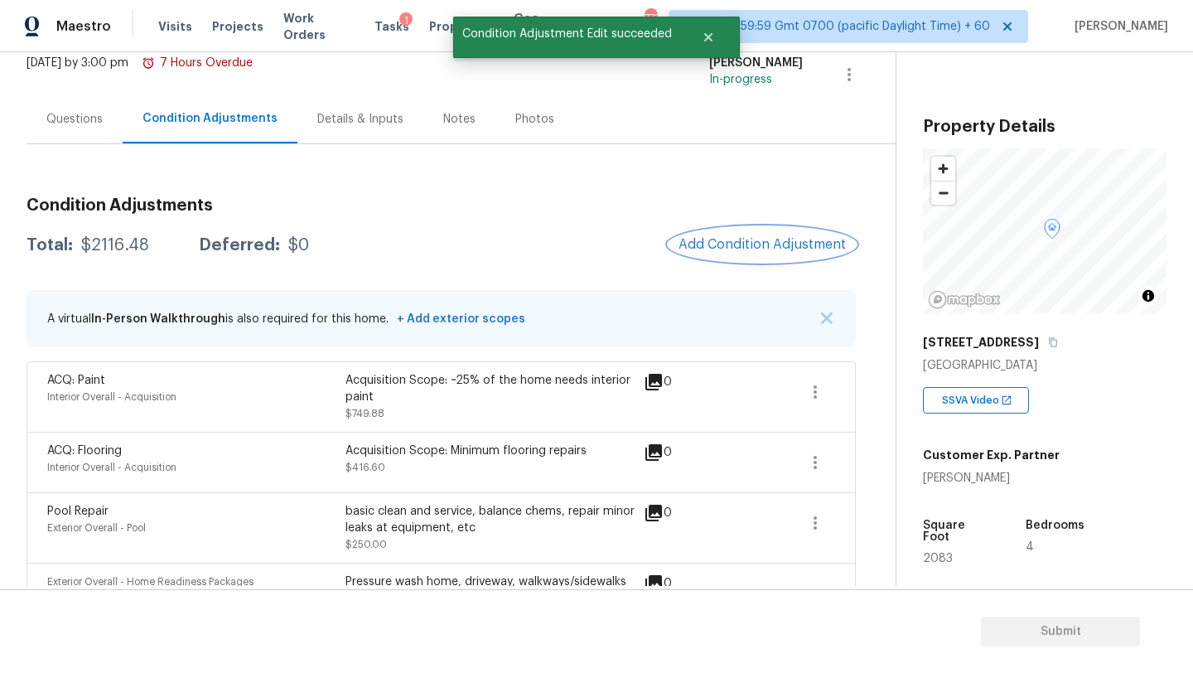
click at [717, 249] on span "Add Condition Adjustment" at bounding box center [762, 244] width 167 height 15
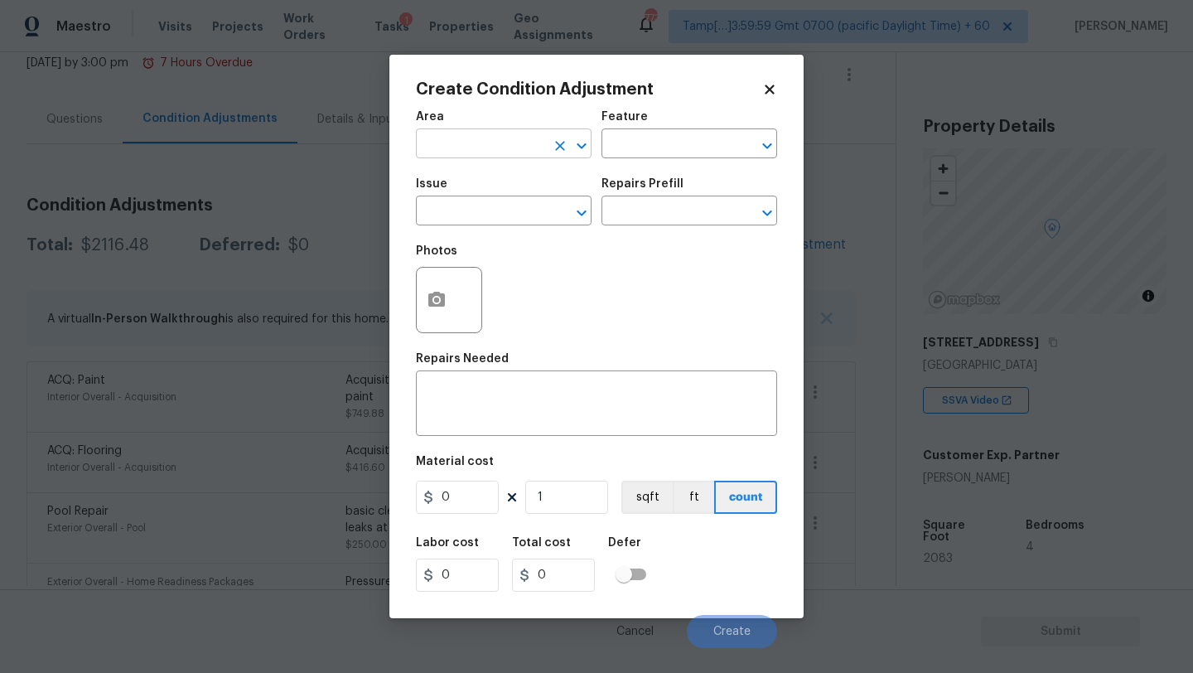
click at [500, 142] on input "text" at bounding box center [480, 146] width 129 height 26
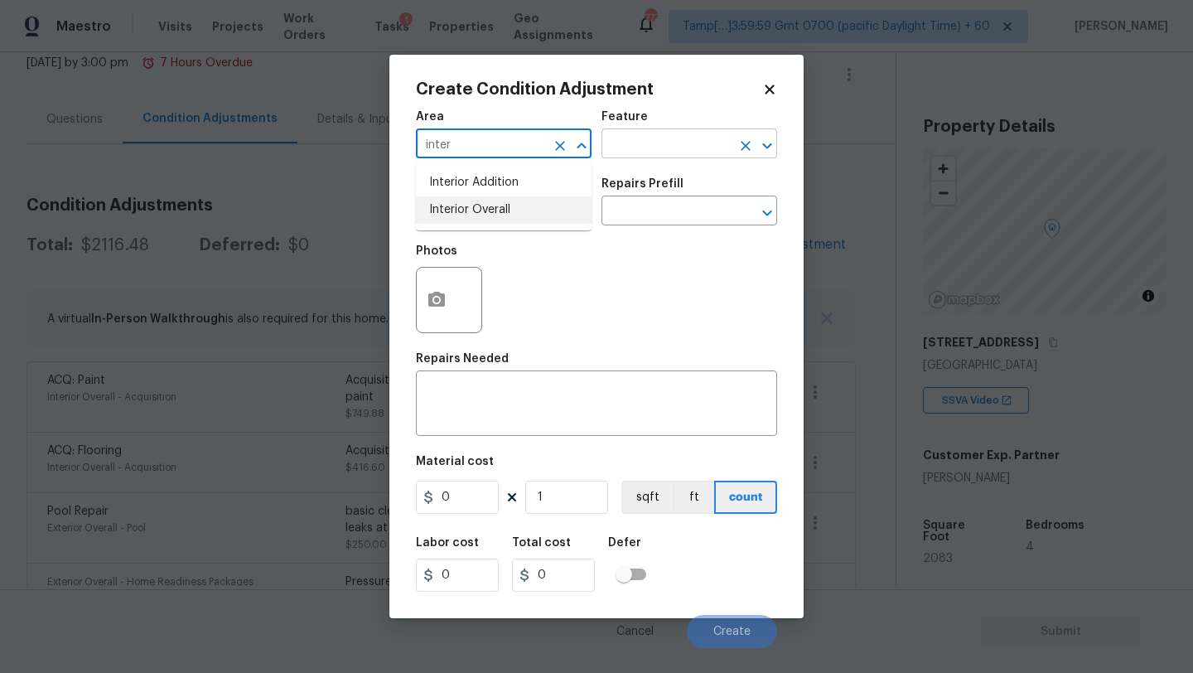
drag, startPoint x: 500, startPoint y: 209, endPoint x: 601, endPoint y: 142, distance: 120.6
click at [501, 209] on li "Interior Overall" at bounding box center [504, 209] width 176 height 27
type input "Interior Overall"
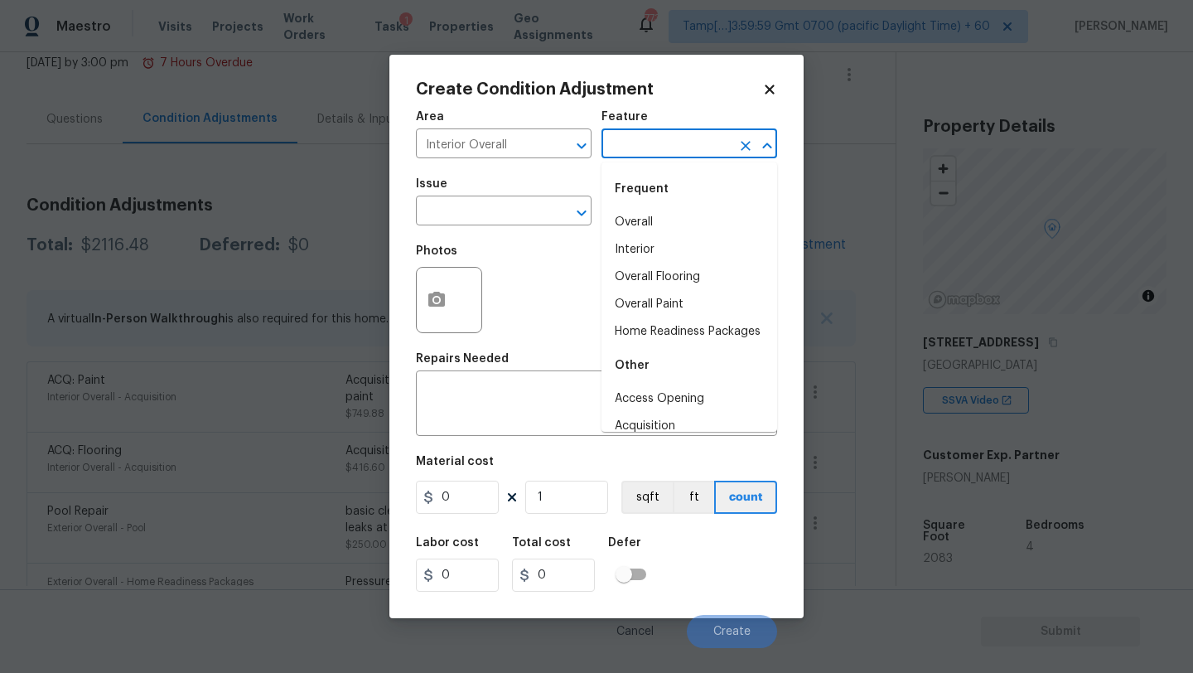
click at [617, 141] on input "text" at bounding box center [665, 146] width 129 height 26
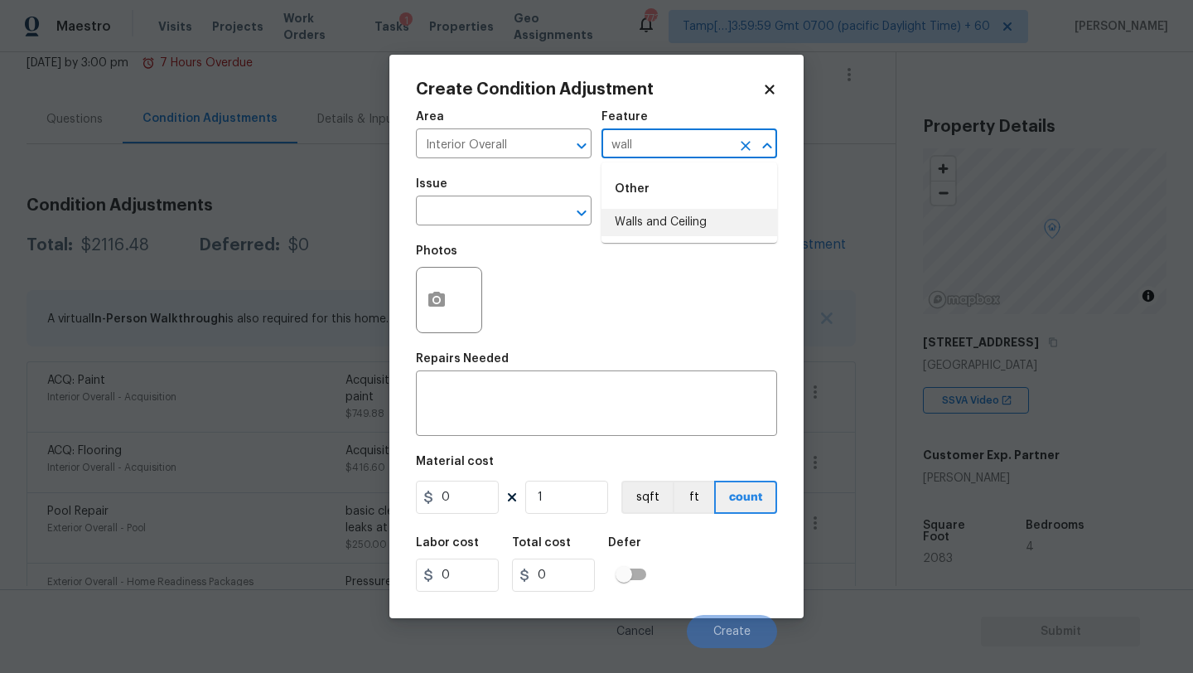
click at [631, 232] on li "Walls and Ceiling" at bounding box center [689, 222] width 176 height 27
type input "Walls and Ceiling"
click at [523, 205] on input "text" at bounding box center [480, 213] width 129 height 26
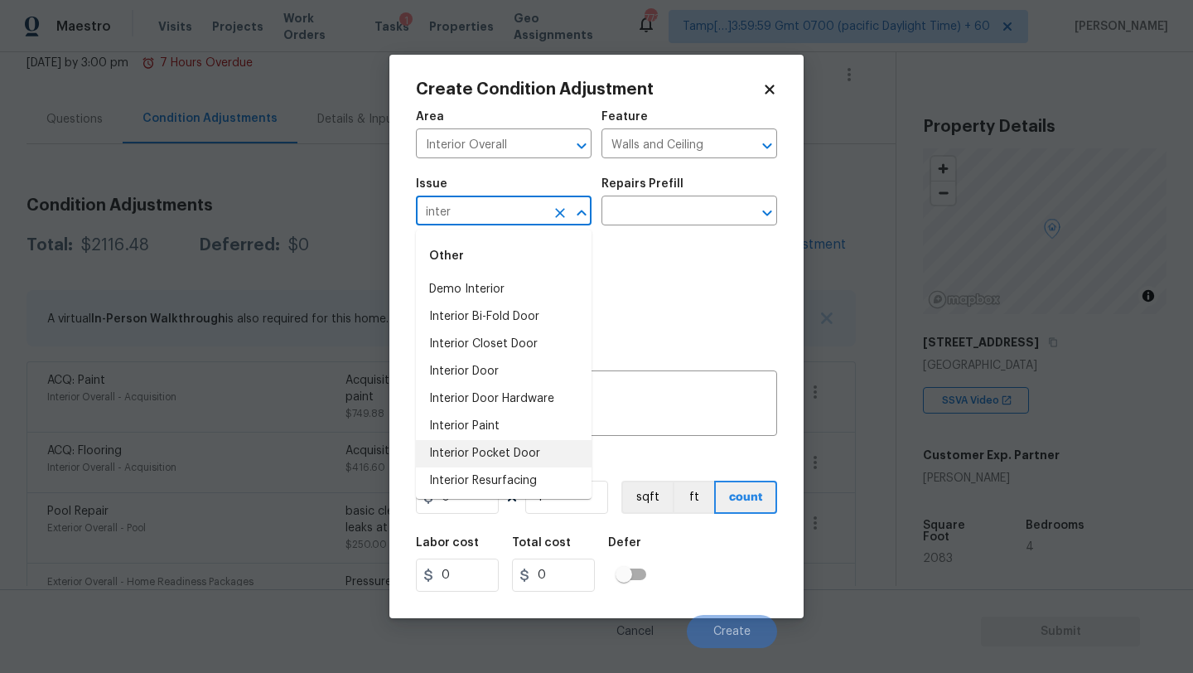
click at [529, 433] on li "Interior Paint" at bounding box center [504, 426] width 176 height 27
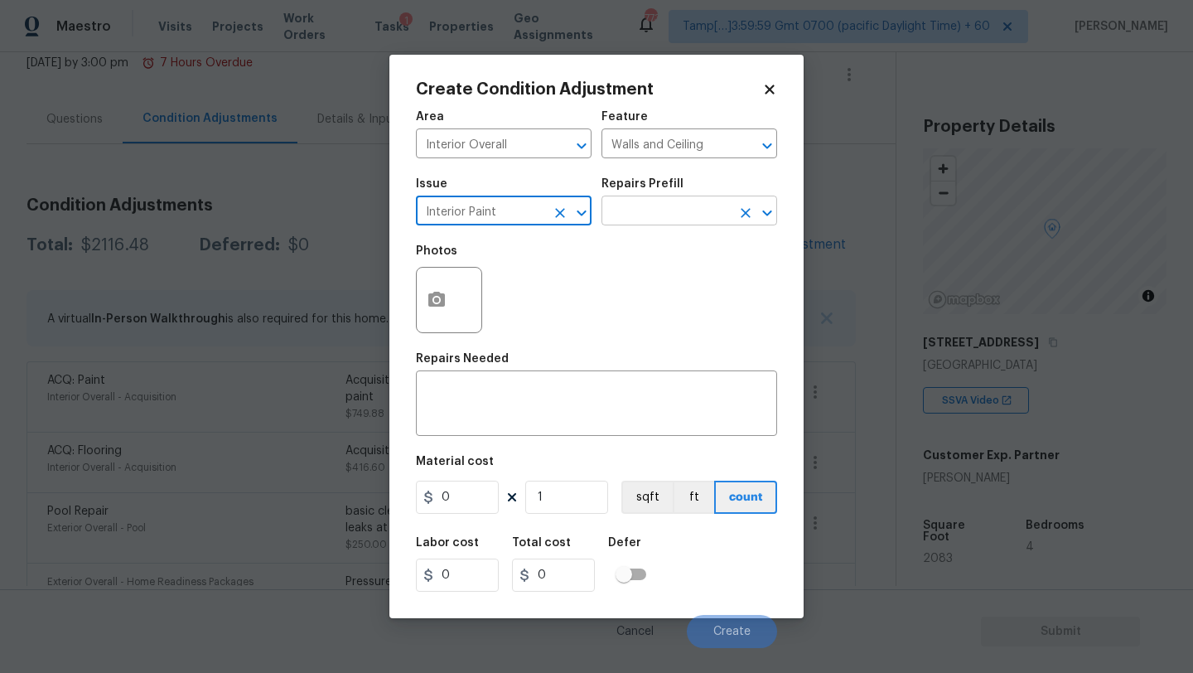
type input "Interior Paint"
click at [677, 215] on input "text" at bounding box center [665, 213] width 129 height 26
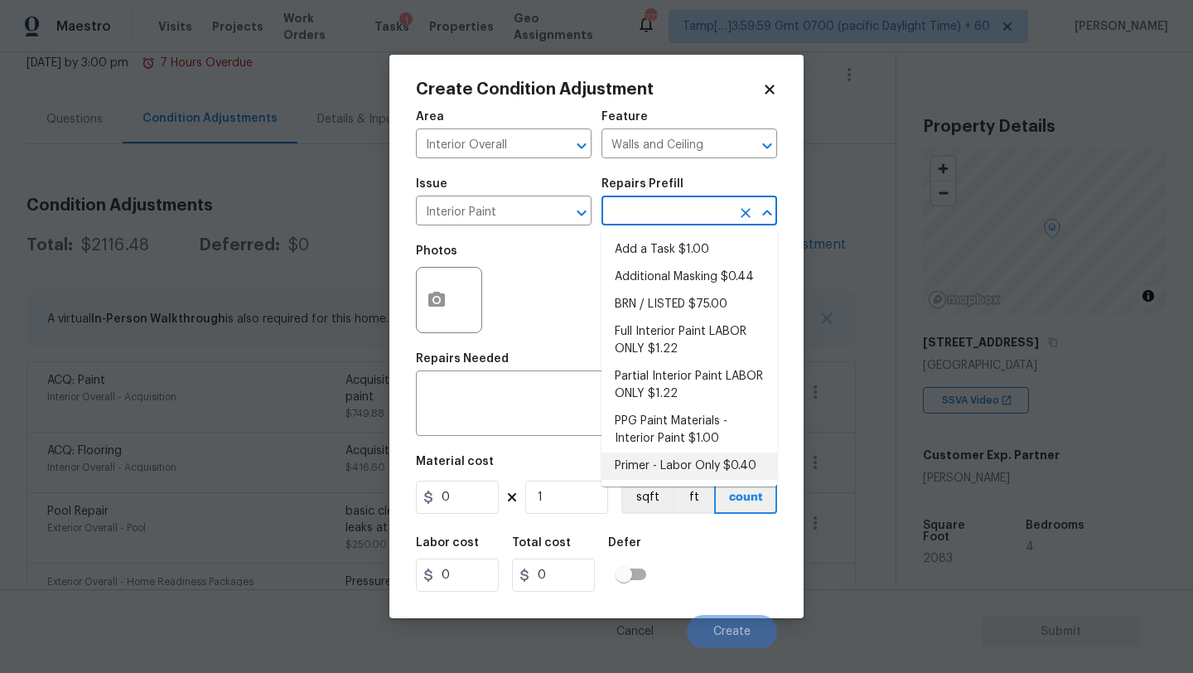
drag, startPoint x: 677, startPoint y: 483, endPoint x: 678, endPoint y: 447, distance: 35.6
click at [678, 447] on ul "Add a Task $1.00 Additional Masking $0.44 BRN / LISTED $75.00 Full Interior Pai…" at bounding box center [689, 357] width 176 height 257
click at [676, 467] on li "Primer - Labor Only $0.40" at bounding box center [689, 465] width 176 height 27
type input "Overall Paint"
type textarea "Interior primer - PRIMER PROVIDED BY OPENDOOR - All nails, screws, drywall anch…"
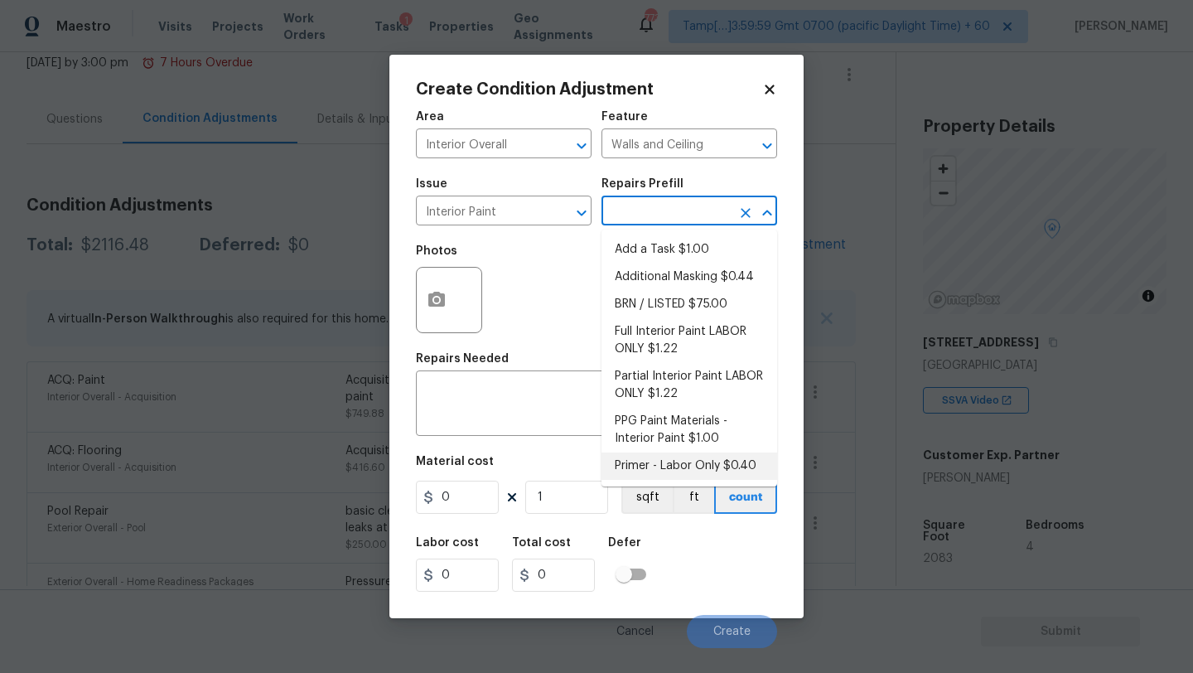
type input "0.4"
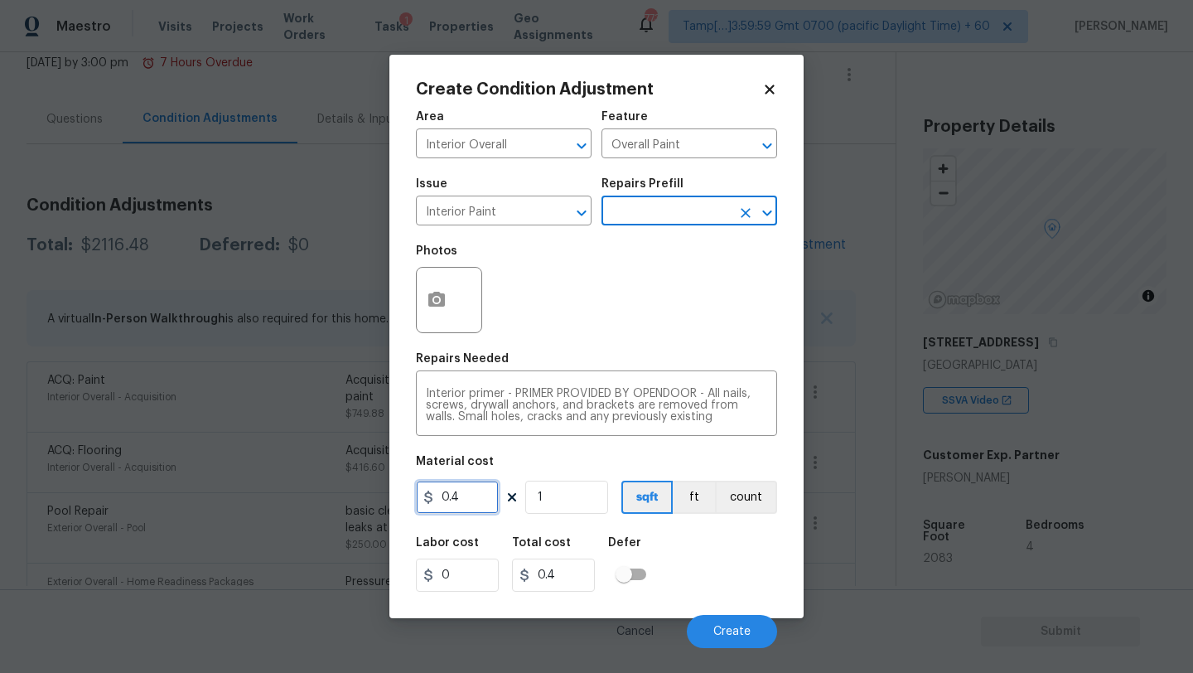
click at [477, 505] on input "0.4" at bounding box center [457, 497] width 83 height 33
type input "500"
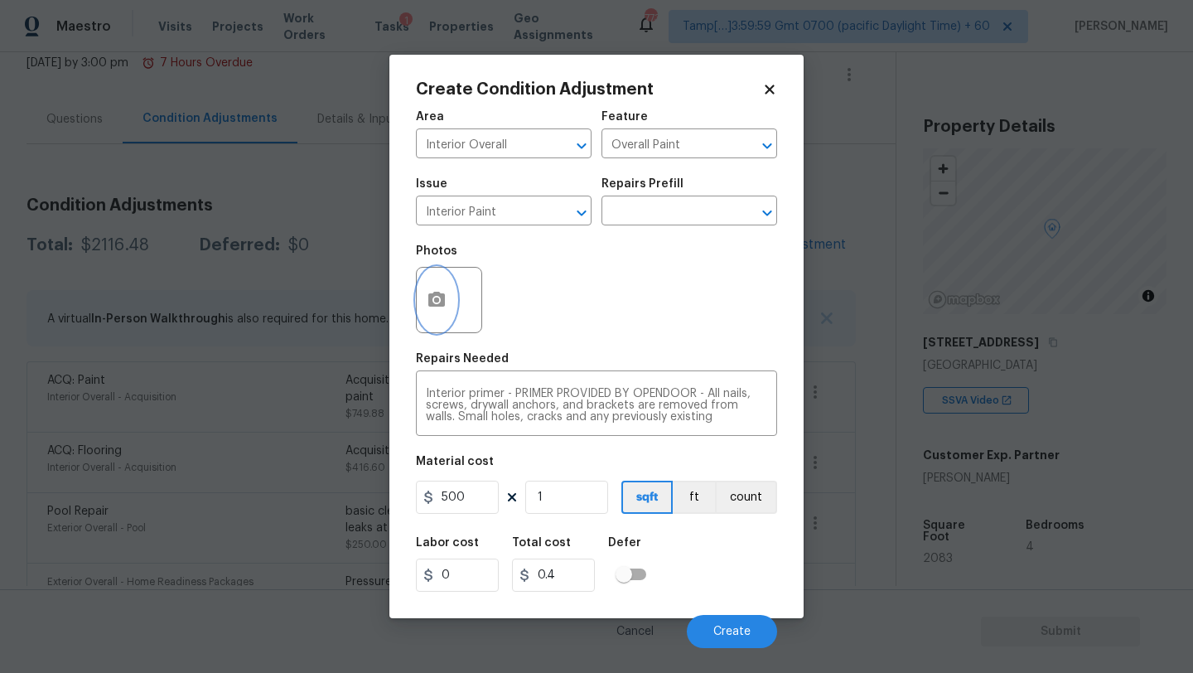
type input "500"
click at [443, 302] on icon "button" at bounding box center [436, 299] width 17 height 15
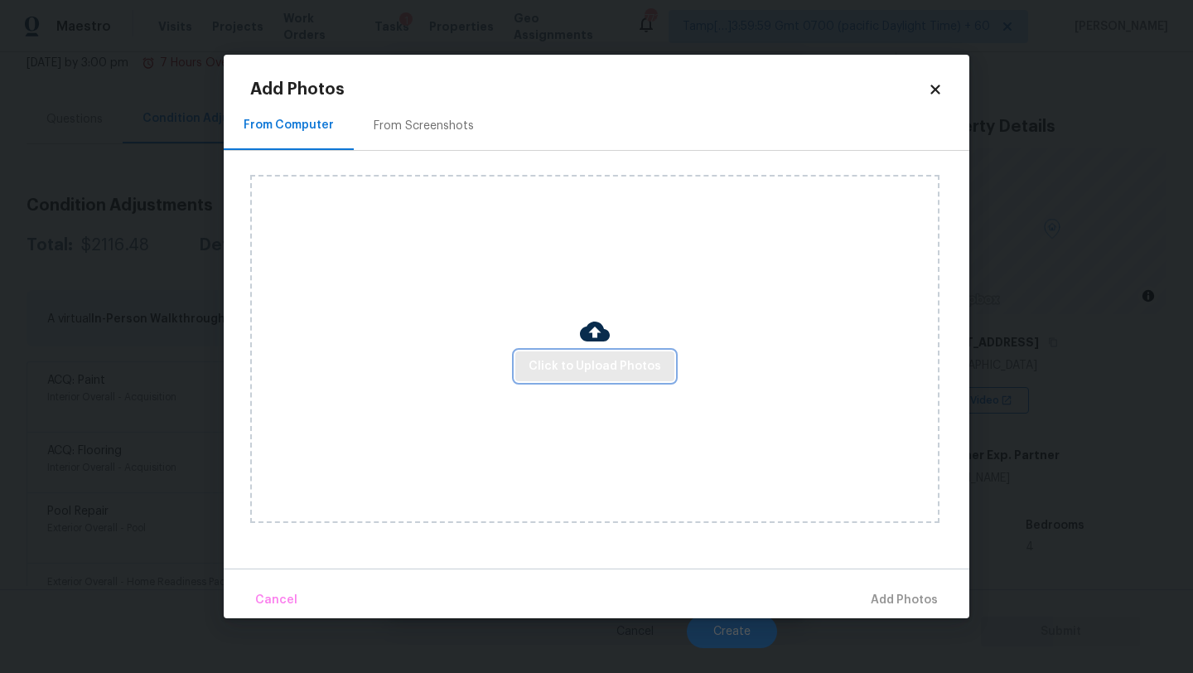
click at [572, 365] on span "Click to Upload Photos" at bounding box center [595, 366] width 133 height 21
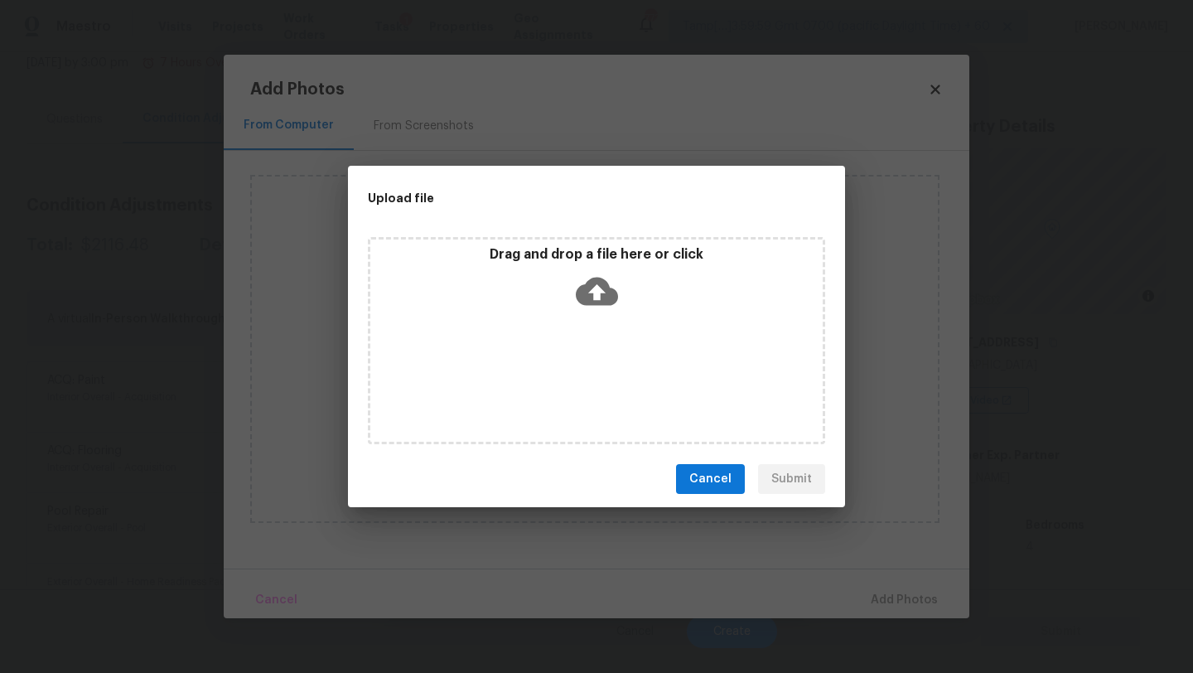
click at [607, 317] on div "Drag and drop a file here or click" at bounding box center [596, 340] width 457 height 207
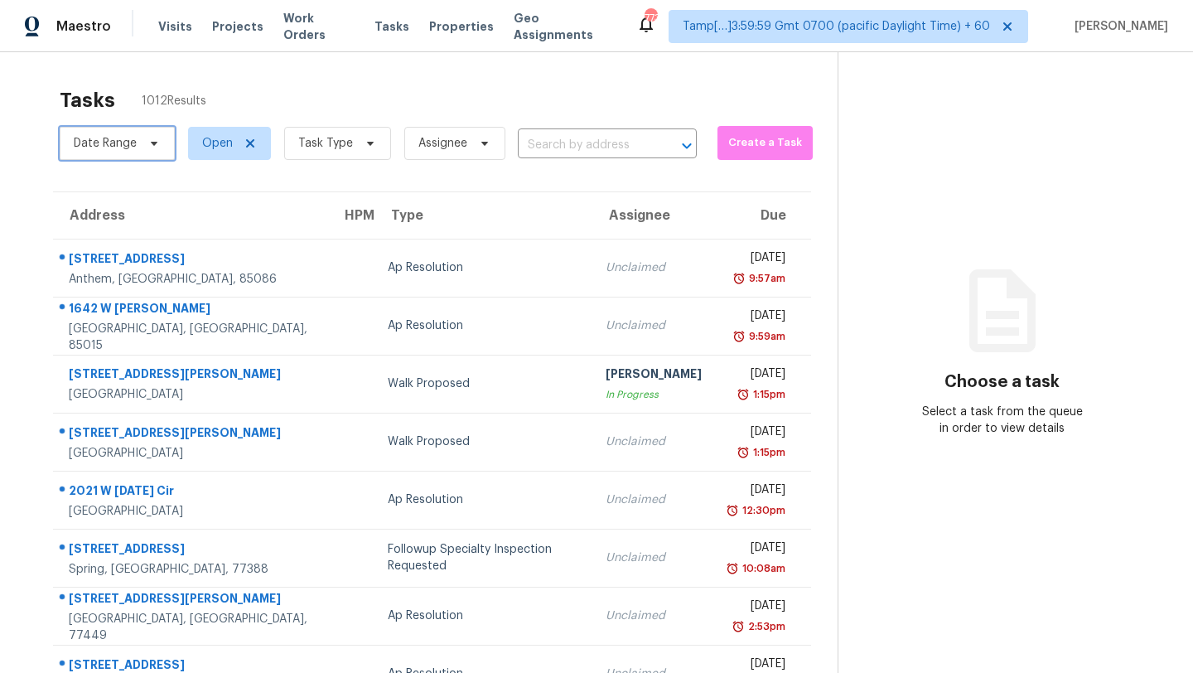
click at [145, 154] on span "Date Range" at bounding box center [117, 143] width 115 height 33
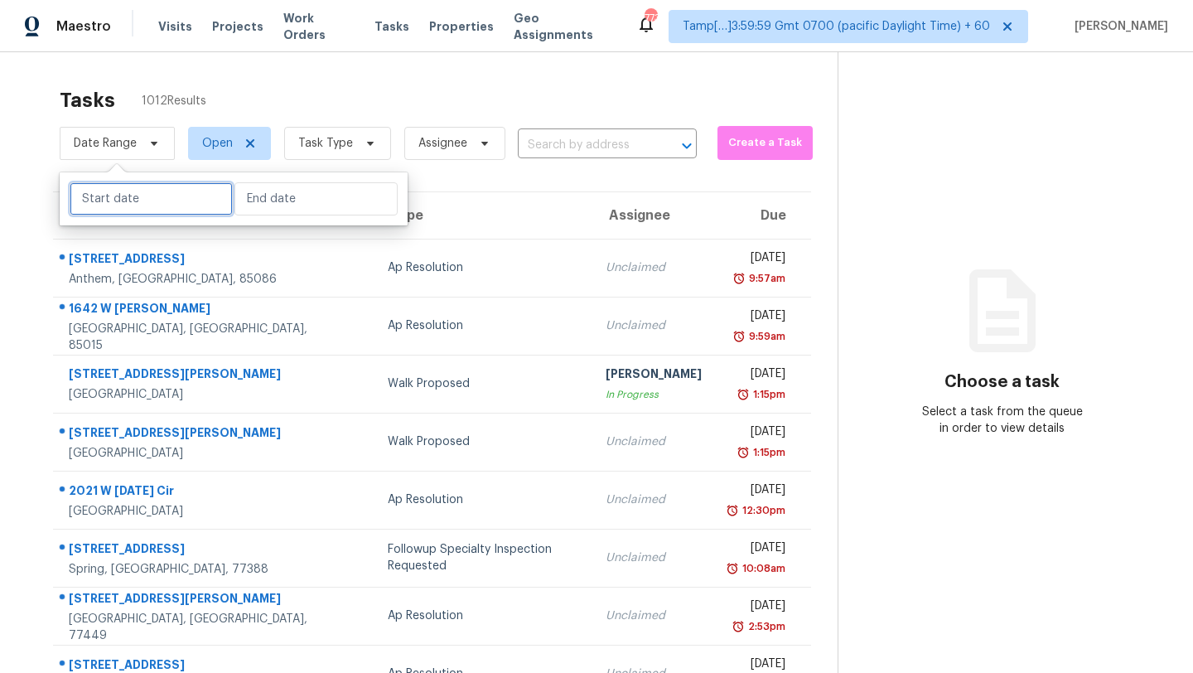
select select "8"
select select "2025"
select select "9"
select select "2025"
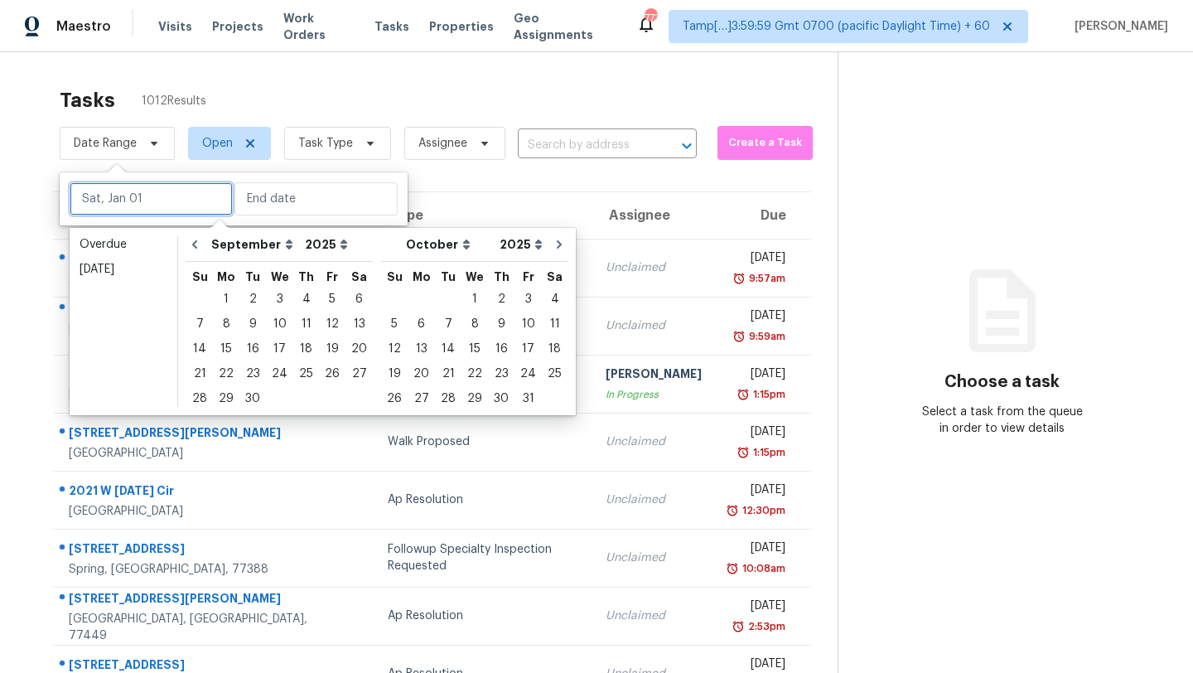
click at [144, 208] on input "text" at bounding box center [151, 198] width 163 height 33
type input "[DATE]"
click at [229, 332] on div "8" at bounding box center [226, 323] width 27 height 23
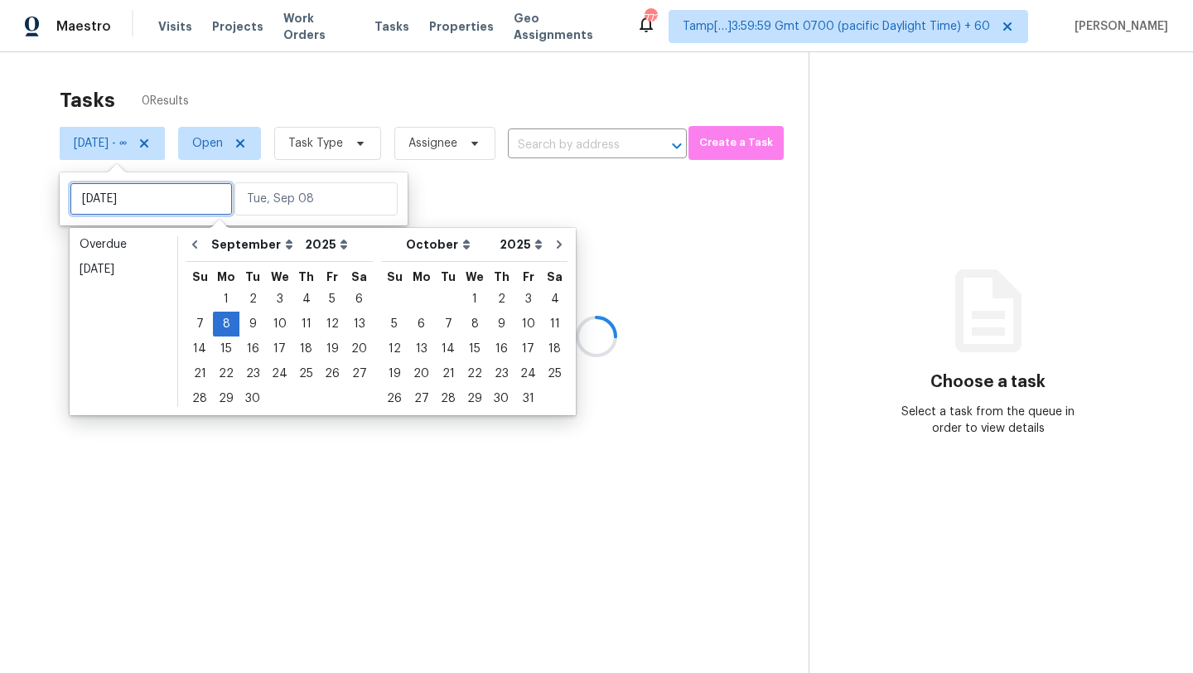
type input "[DATE]"
click at [350, 72] on div at bounding box center [596, 336] width 1193 height 673
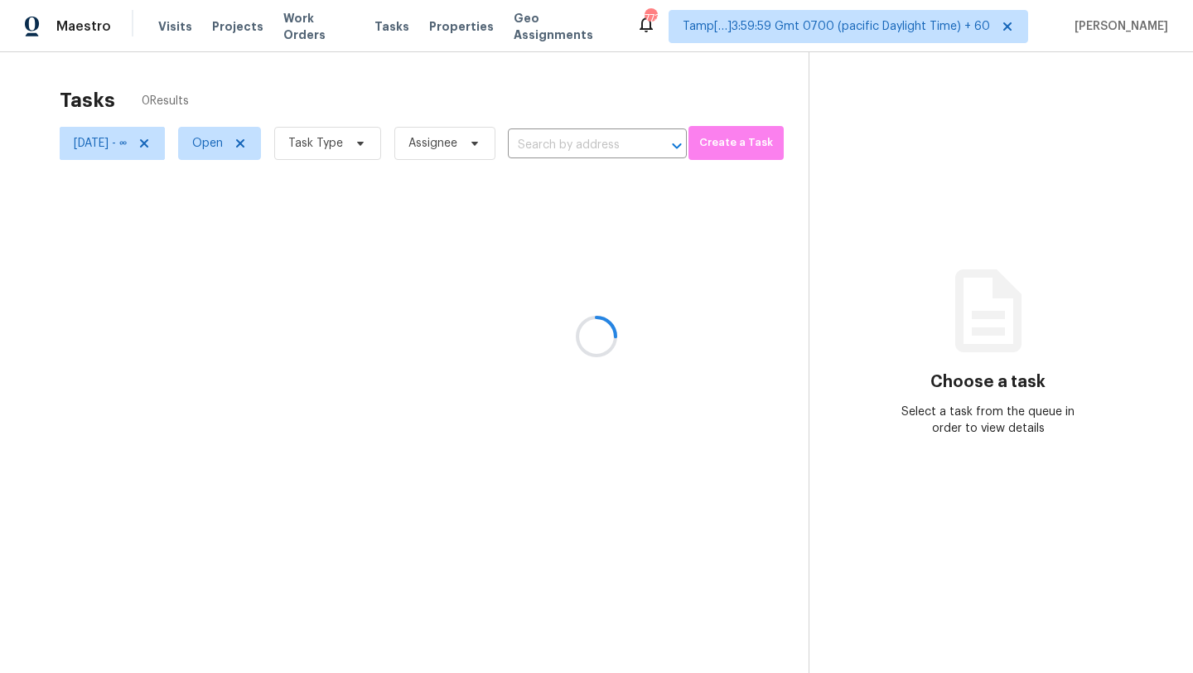
click at [130, 146] on div at bounding box center [596, 336] width 1193 height 673
click at [130, 147] on div at bounding box center [596, 336] width 1193 height 673
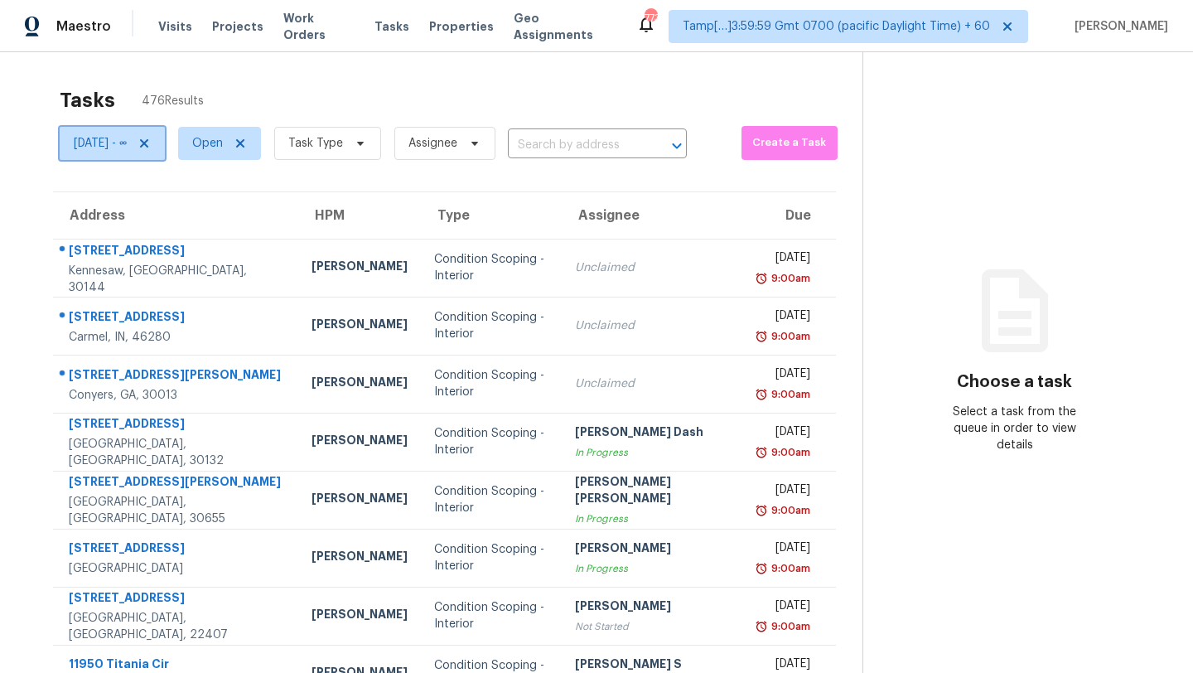
click at [127, 147] on span "[DATE] - ∞" at bounding box center [100, 143] width 53 height 17
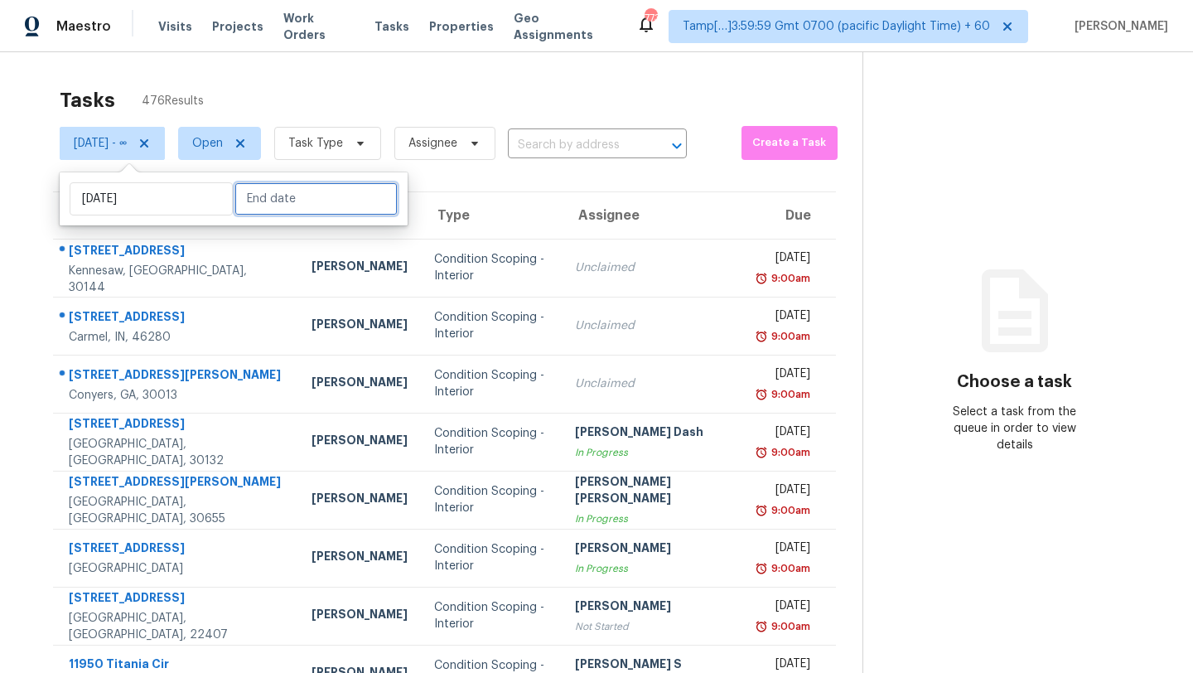
select select "8"
select select "2025"
select select "9"
select select "2025"
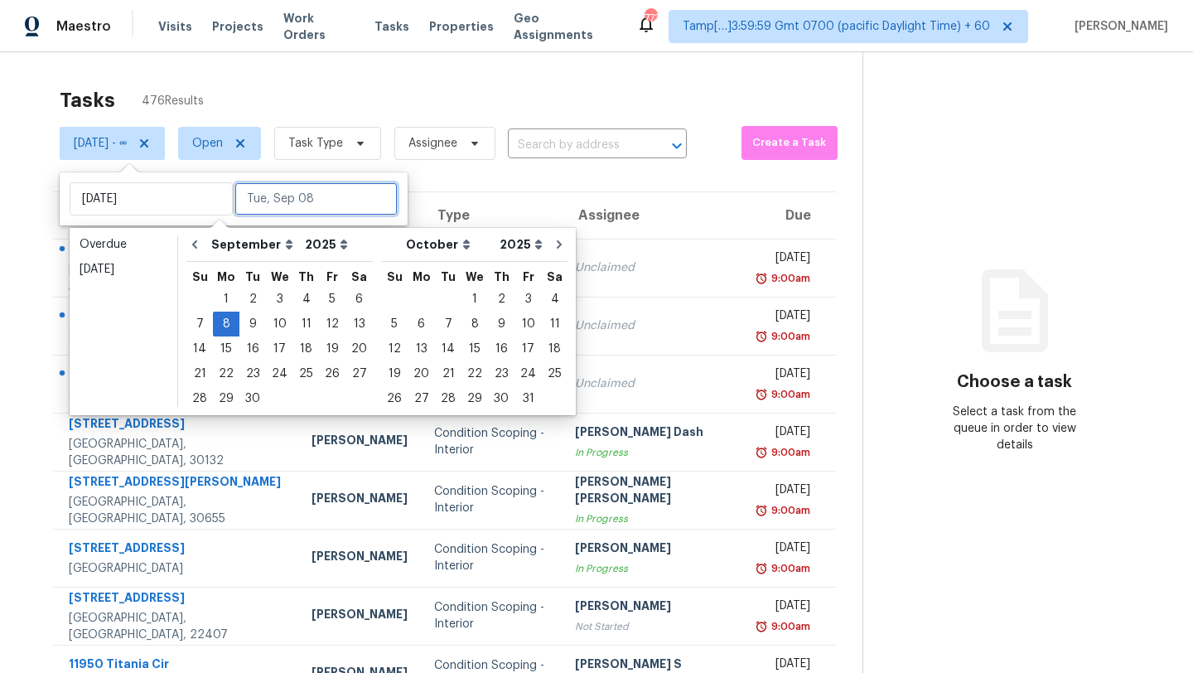
click at [292, 196] on input "text" at bounding box center [315, 198] width 163 height 33
type input "[DATE]"
click at [221, 326] on div "8" at bounding box center [226, 323] width 27 height 23
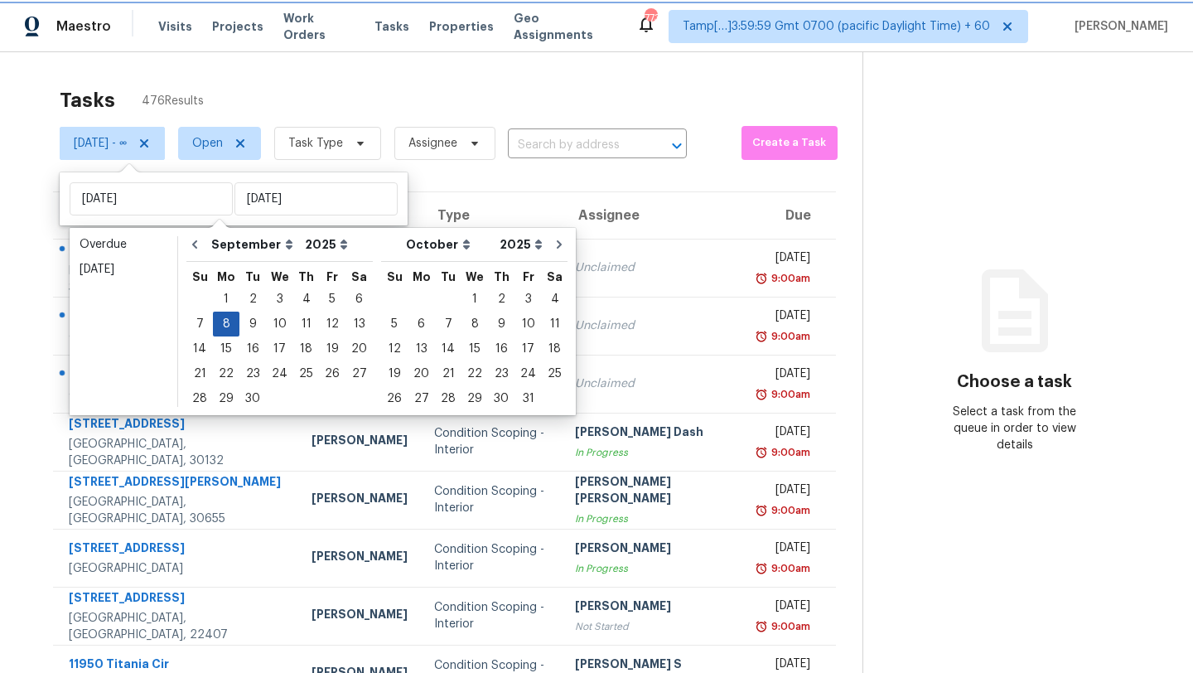
type input "[DATE]"
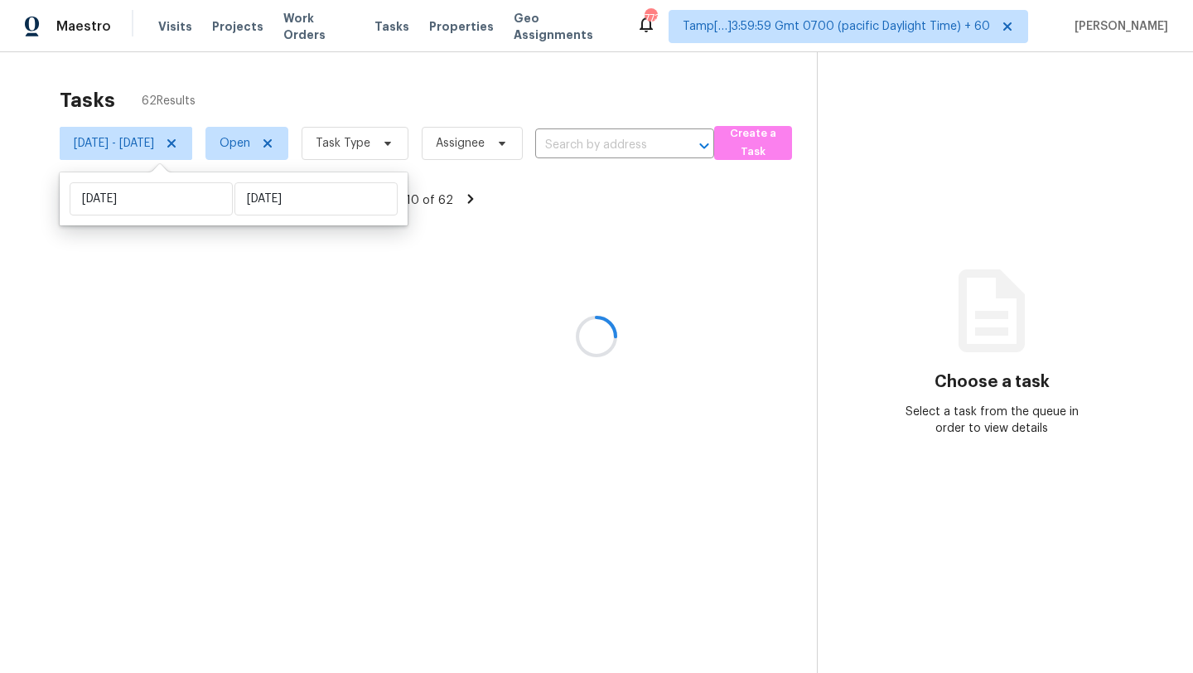
click at [317, 95] on div at bounding box center [596, 336] width 1193 height 673
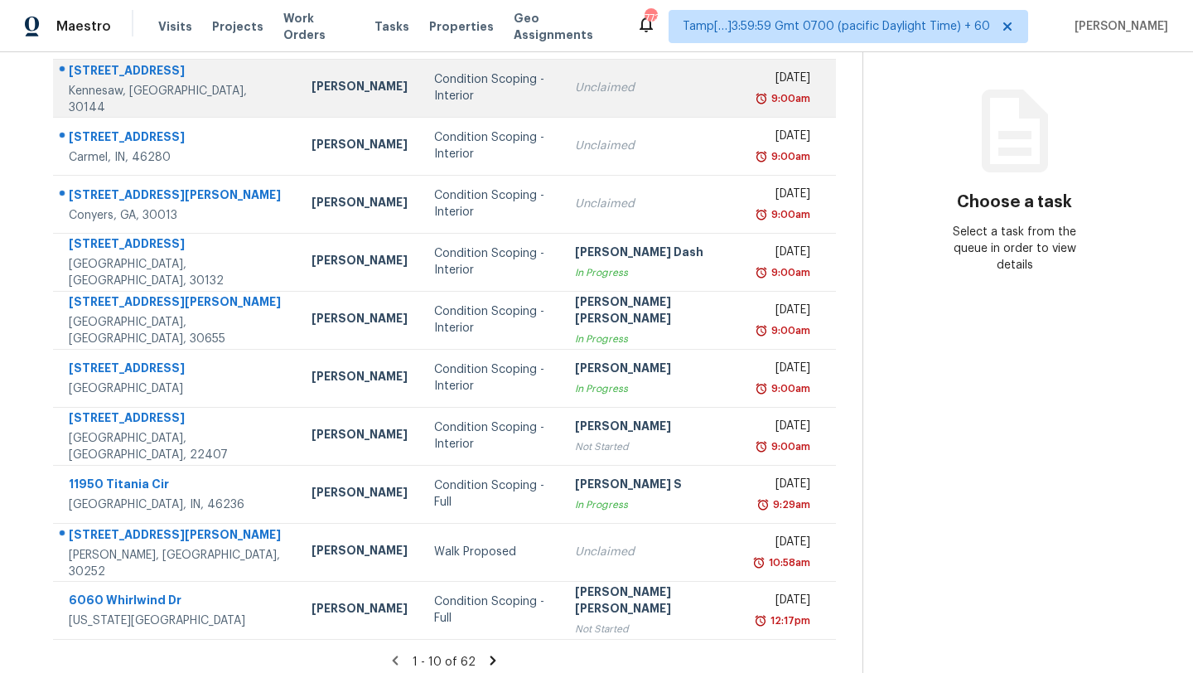
scroll to position [190, 0]
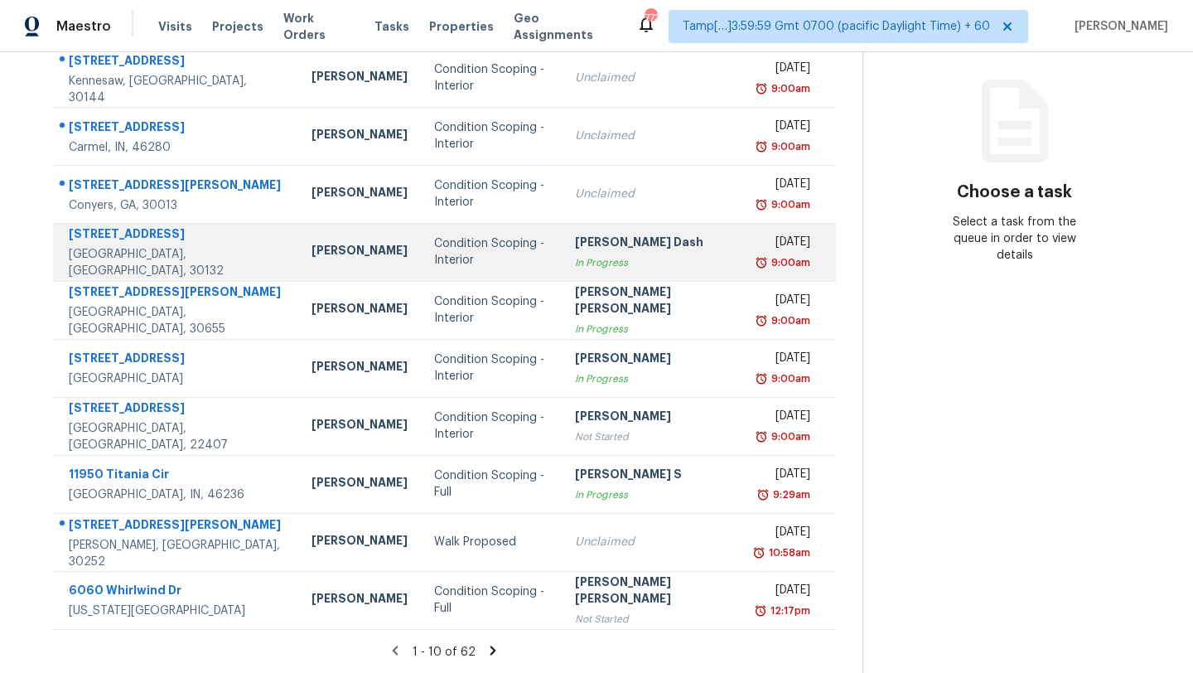
click at [312, 261] on div "Mirsad Srna" at bounding box center [360, 252] width 96 height 21
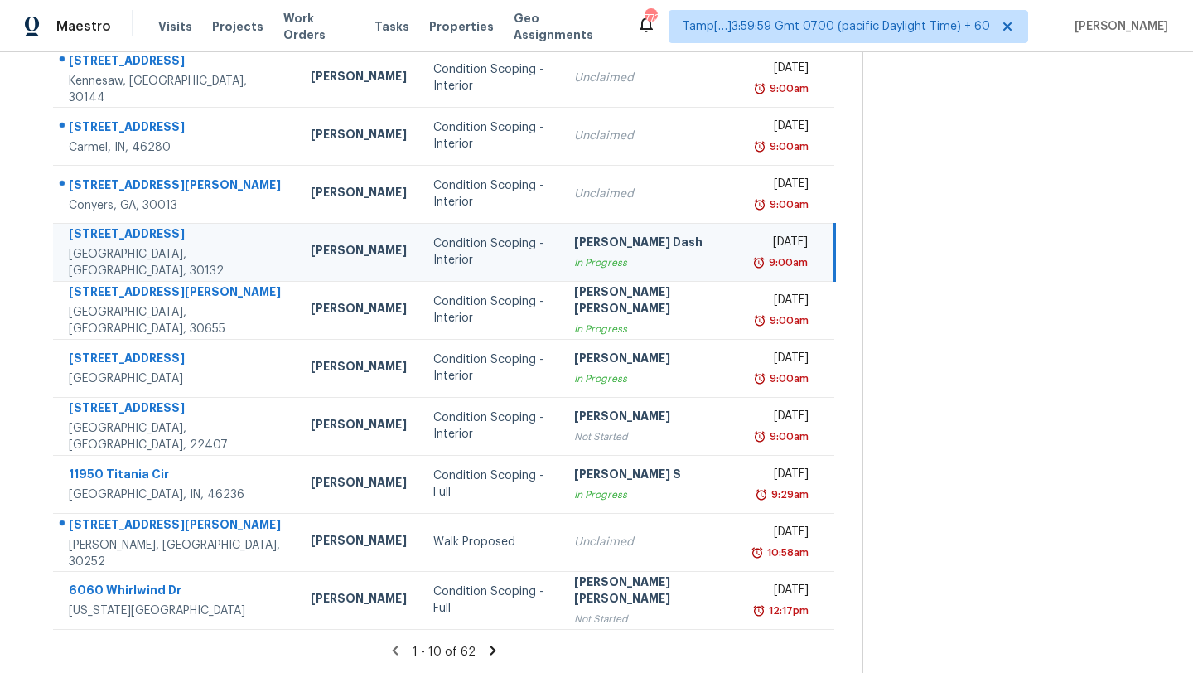
scroll to position [0, 0]
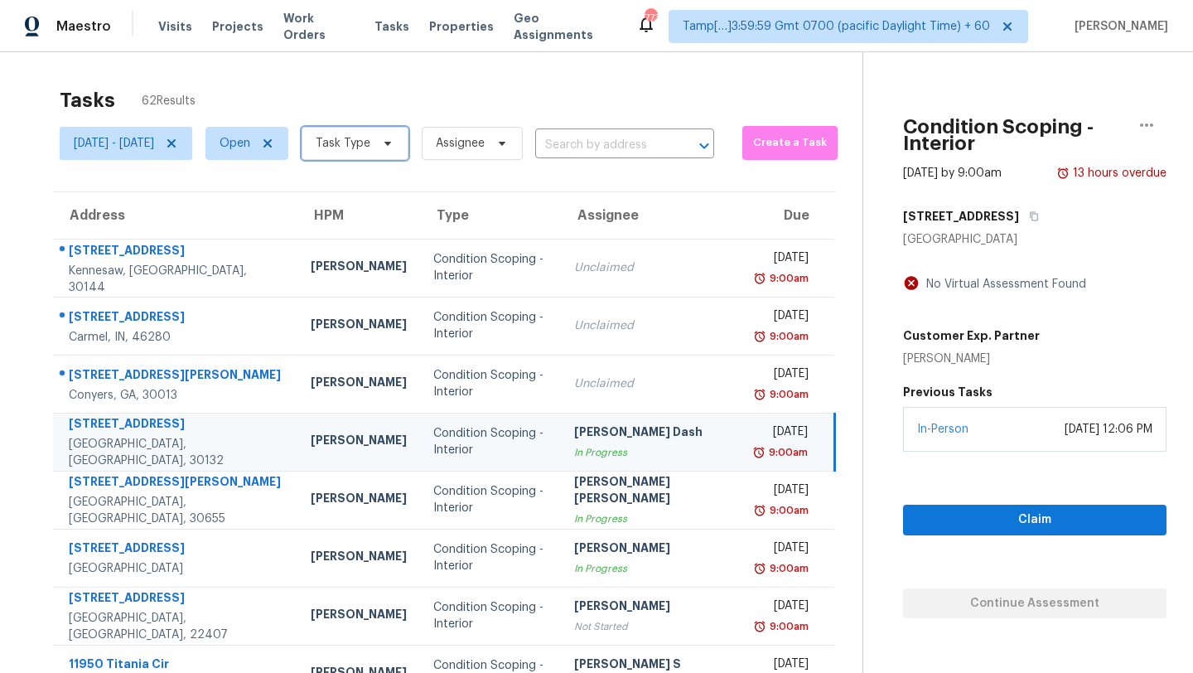
click at [392, 133] on span "Task Type" at bounding box center [355, 143] width 107 height 33
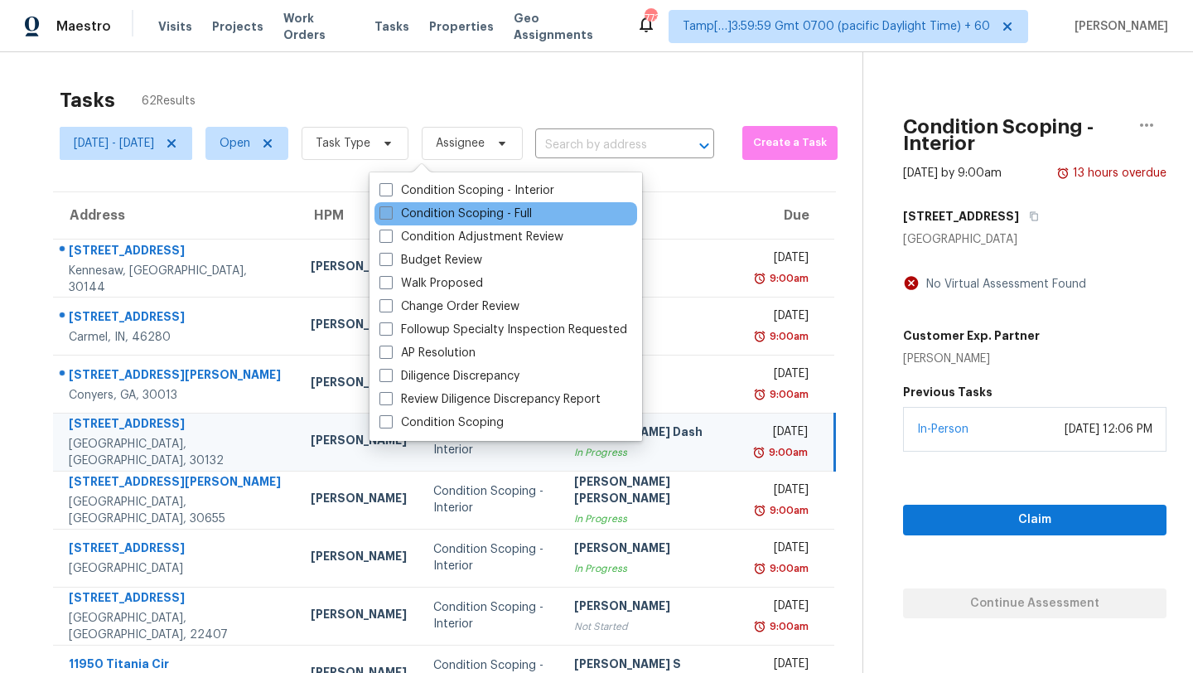
click at [457, 206] on label "Condition Scoping - Full" at bounding box center [455, 213] width 152 height 17
click at [390, 206] on input "Condition Scoping - Full" at bounding box center [384, 210] width 11 height 11
checkbox input "true"
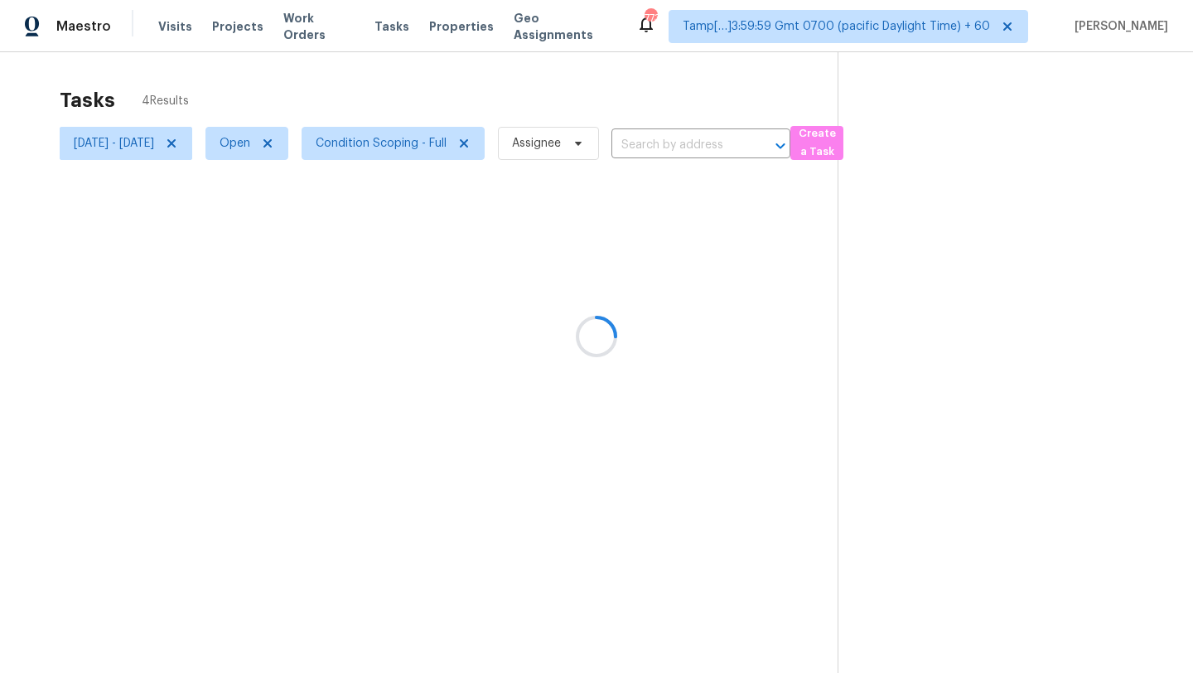
click at [511, 83] on div at bounding box center [596, 336] width 1193 height 673
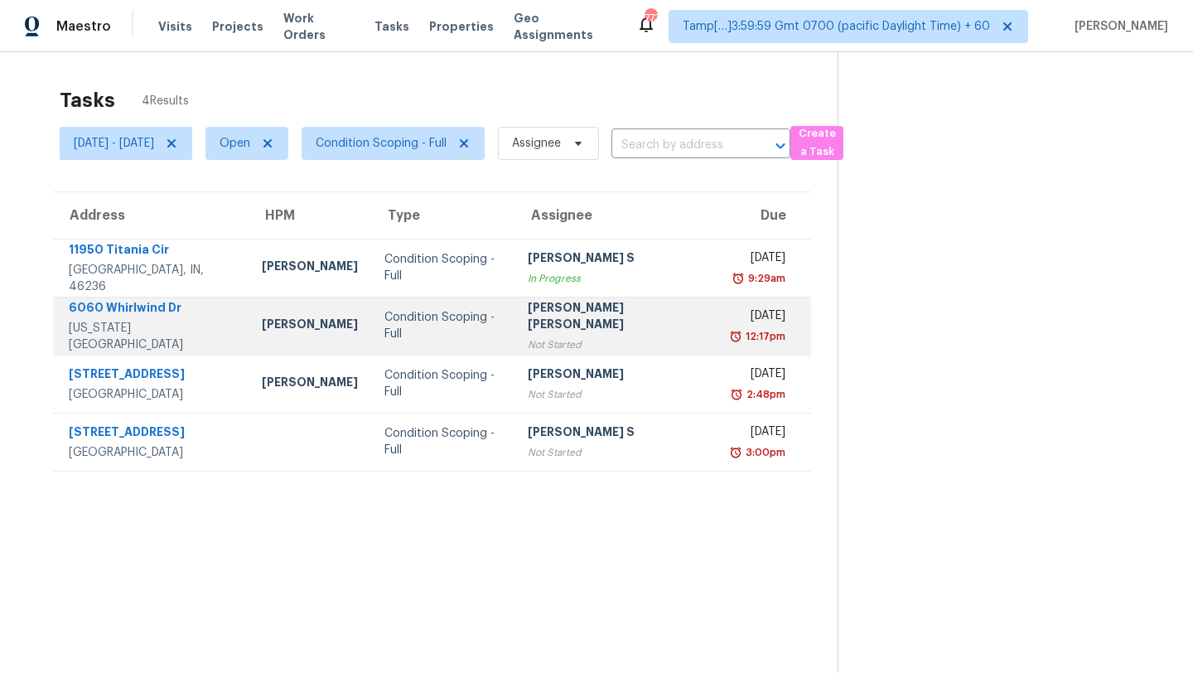
click at [630, 324] on div "[PERSON_NAME] [PERSON_NAME]" at bounding box center [616, 317] width 177 height 37
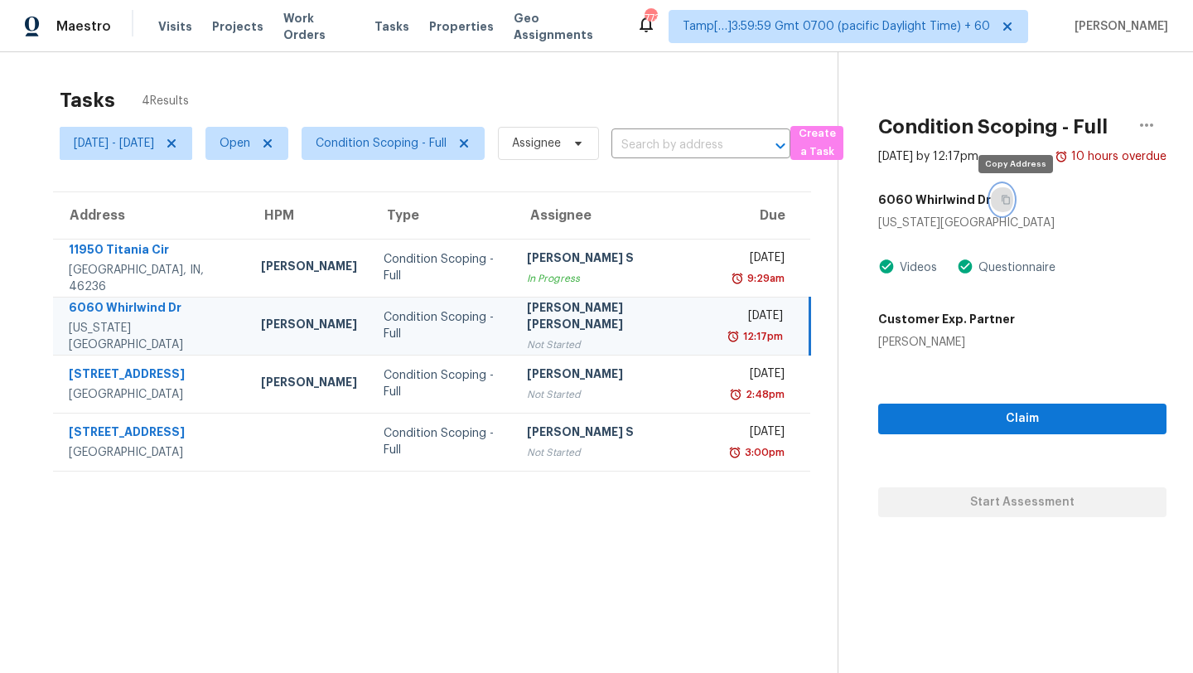
click at [1013, 207] on button "button" at bounding box center [1002, 200] width 22 height 30
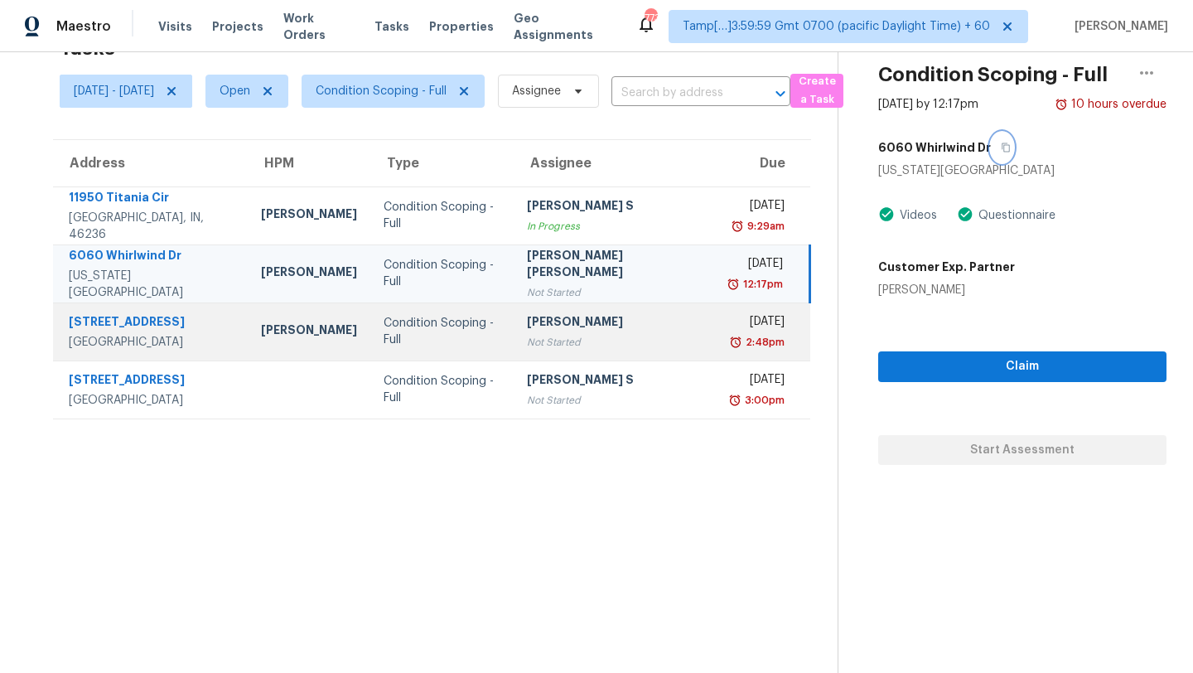
scroll to position [23, 0]
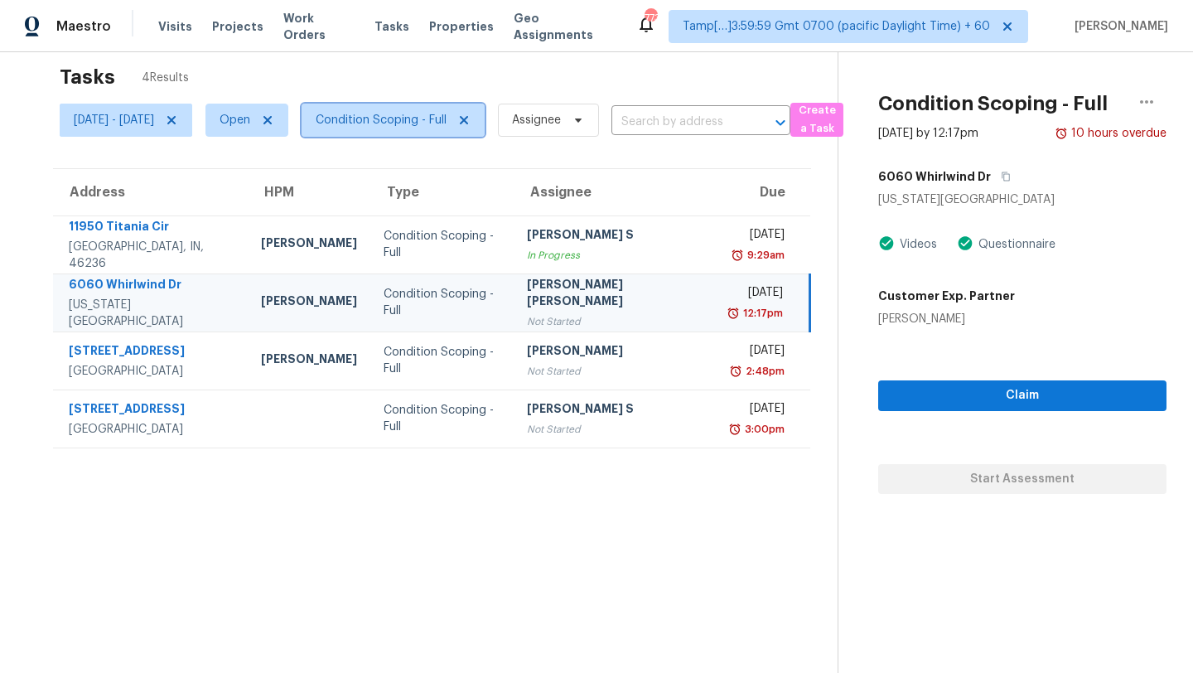
click at [398, 117] on span "Condition Scoping - Full" at bounding box center [381, 120] width 131 height 17
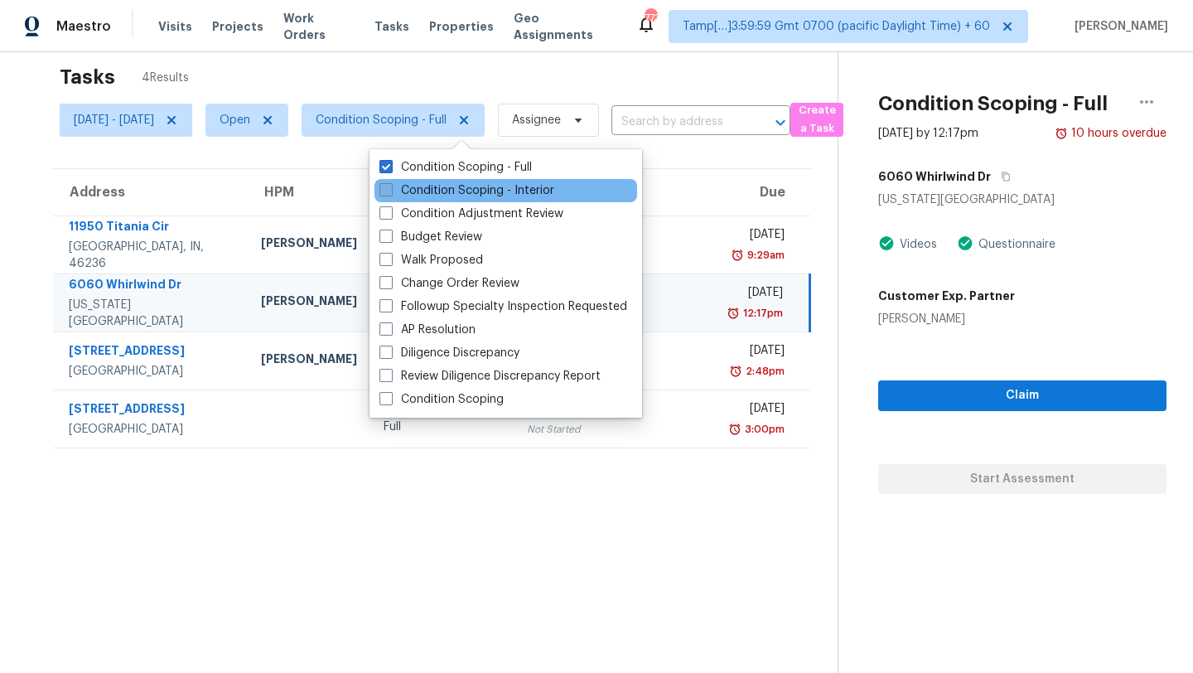
click at [416, 188] on label "Condition Scoping - Interior" at bounding box center [466, 190] width 175 height 17
click at [390, 188] on input "Condition Scoping - Interior" at bounding box center [384, 187] width 11 height 11
checkbox input "true"
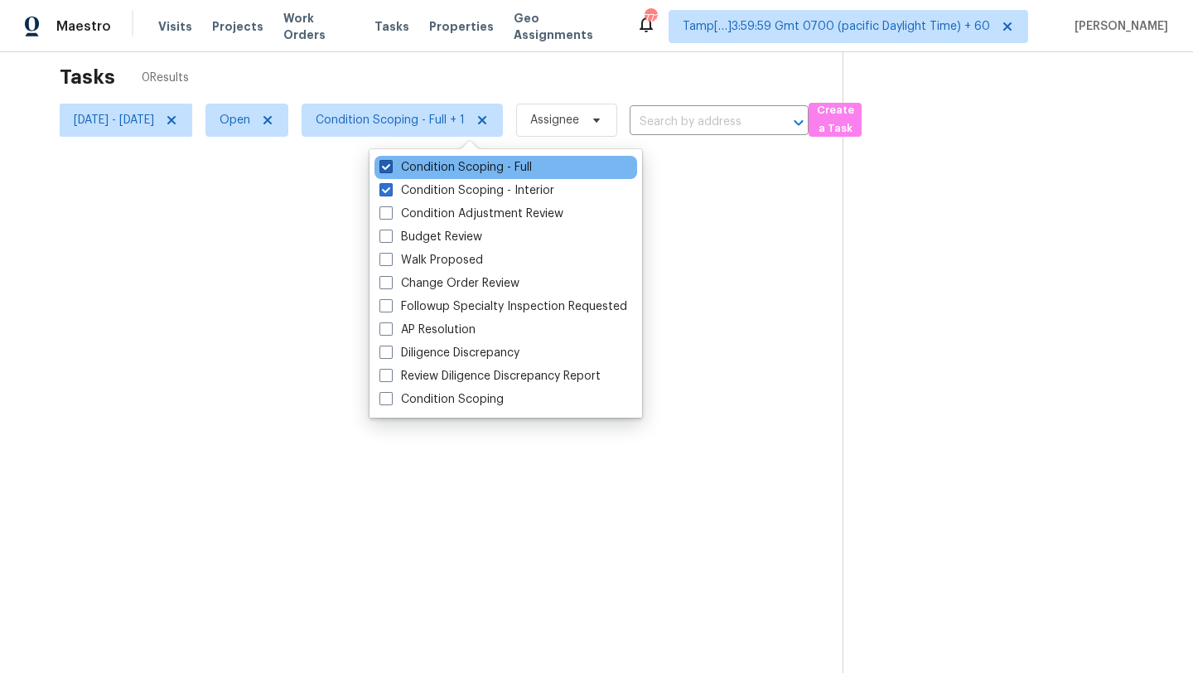
click at [426, 159] on label "Condition Scoping - Full" at bounding box center [455, 167] width 152 height 17
click at [390, 159] on input "Condition Scoping - Full" at bounding box center [384, 164] width 11 height 11
checkbox input "false"
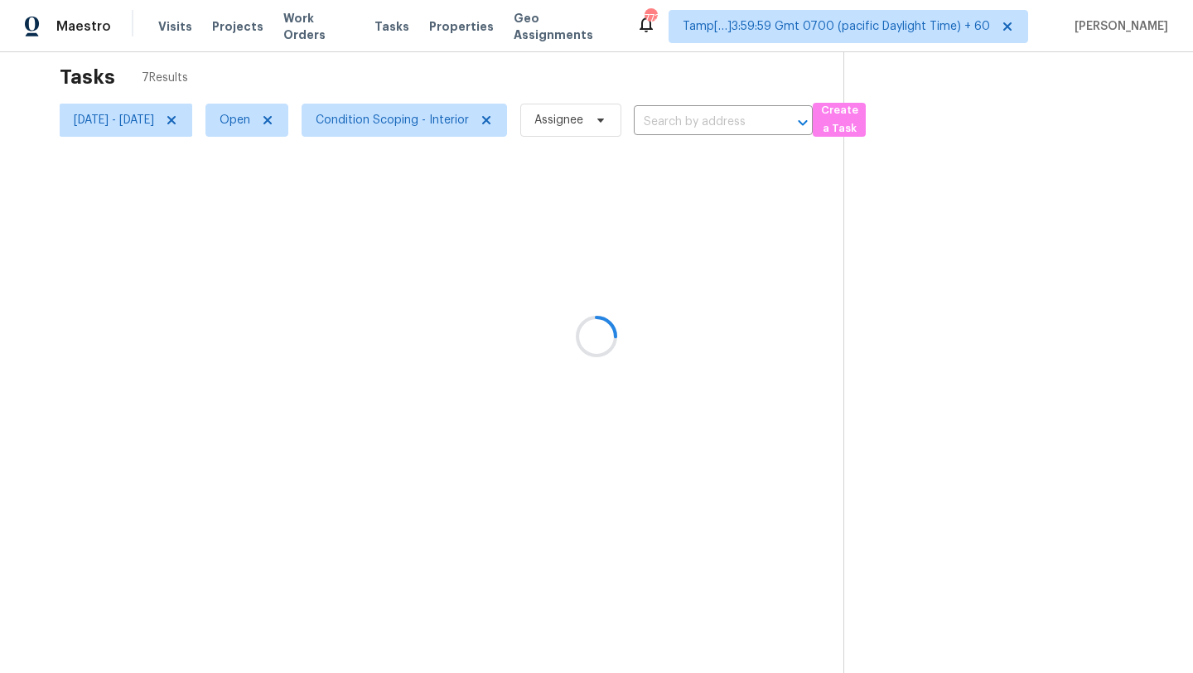
click at [498, 79] on div at bounding box center [596, 336] width 1193 height 673
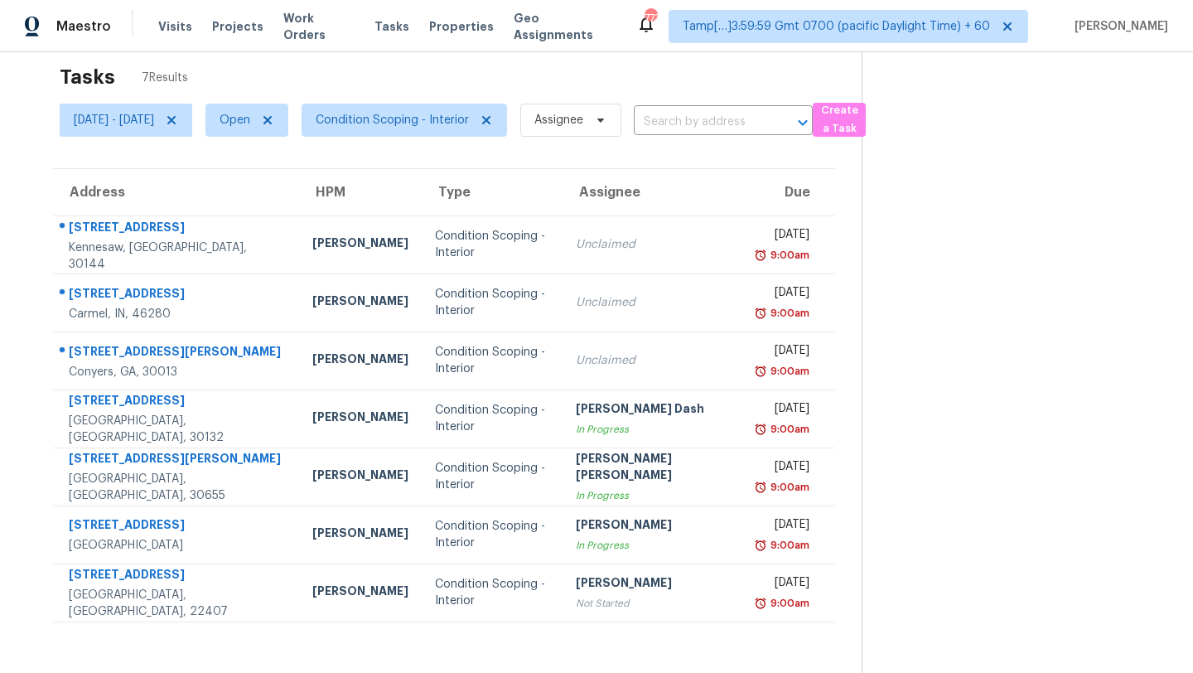
scroll to position [52, 0]
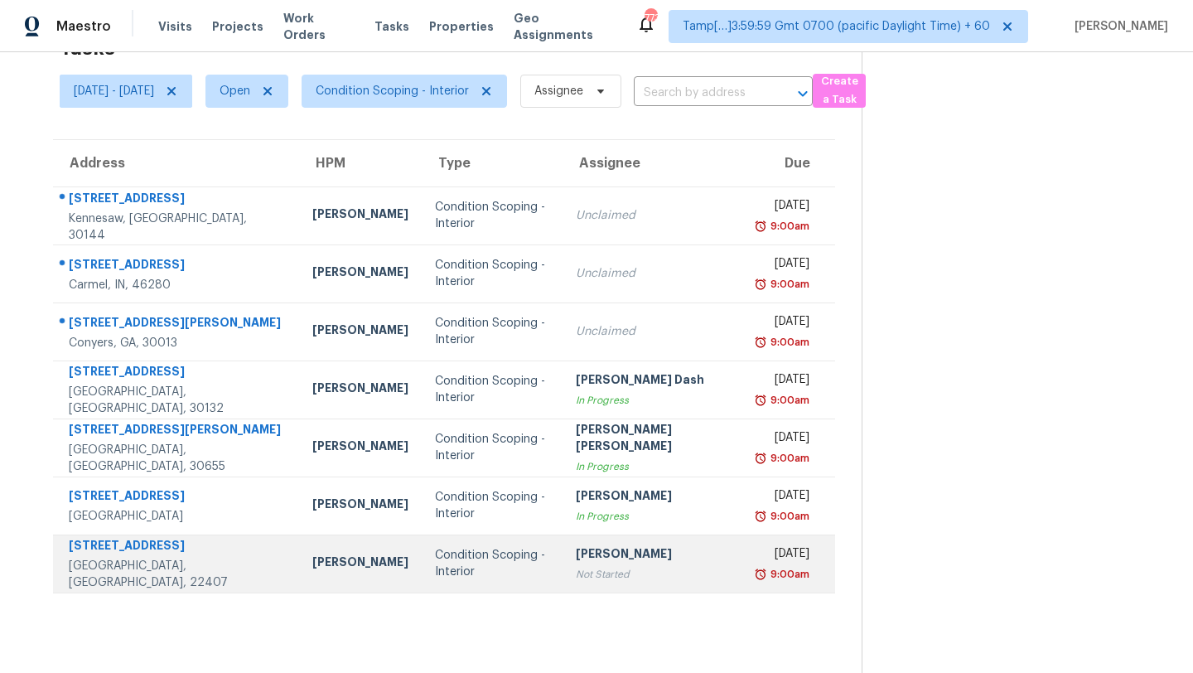
click at [608, 581] on div "Not Started" at bounding box center [654, 574] width 157 height 17
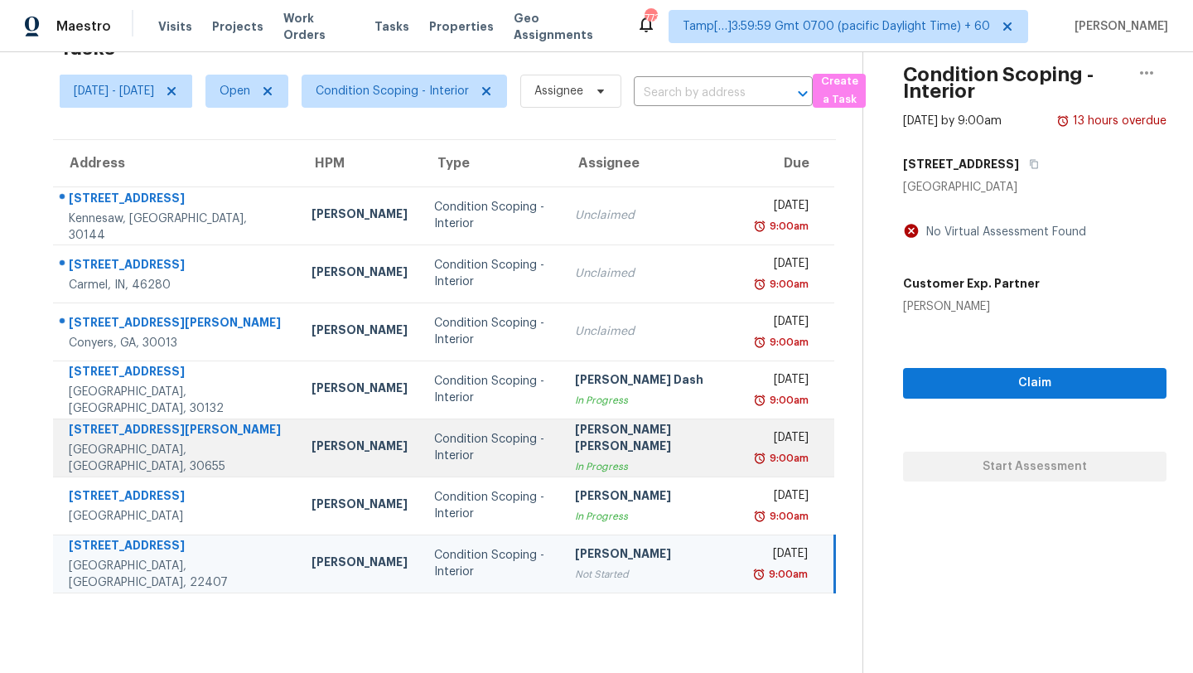
scroll to position [0, 0]
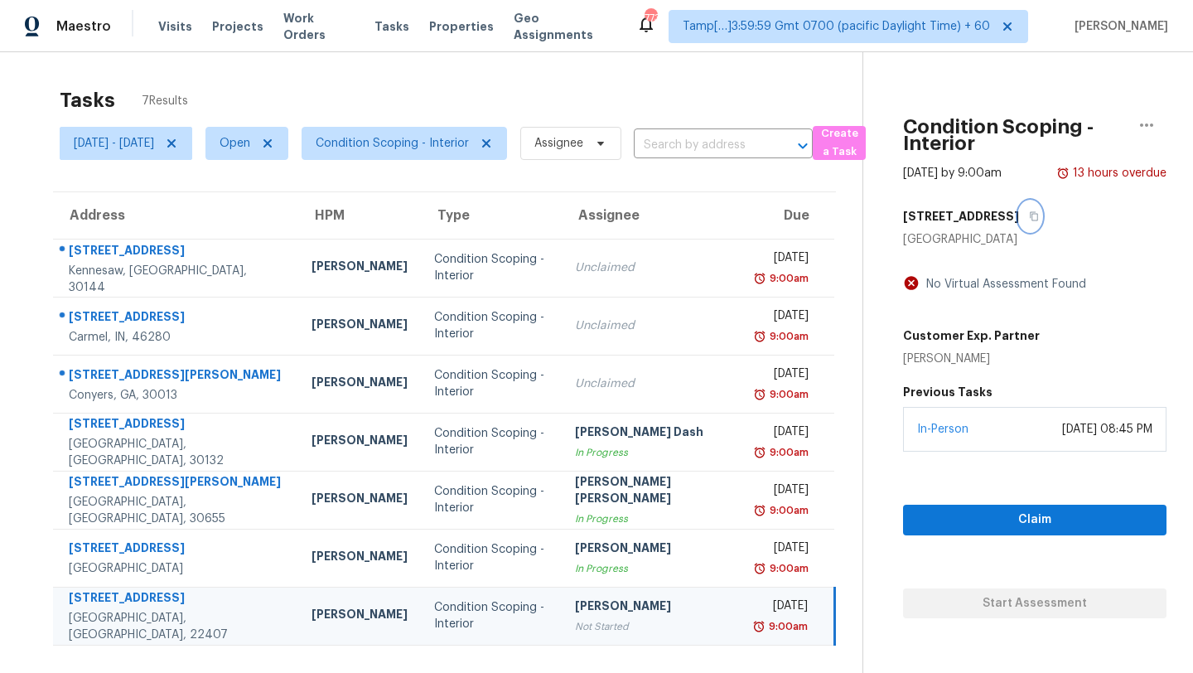
click at [1029, 211] on icon "button" at bounding box center [1034, 216] width 10 height 10
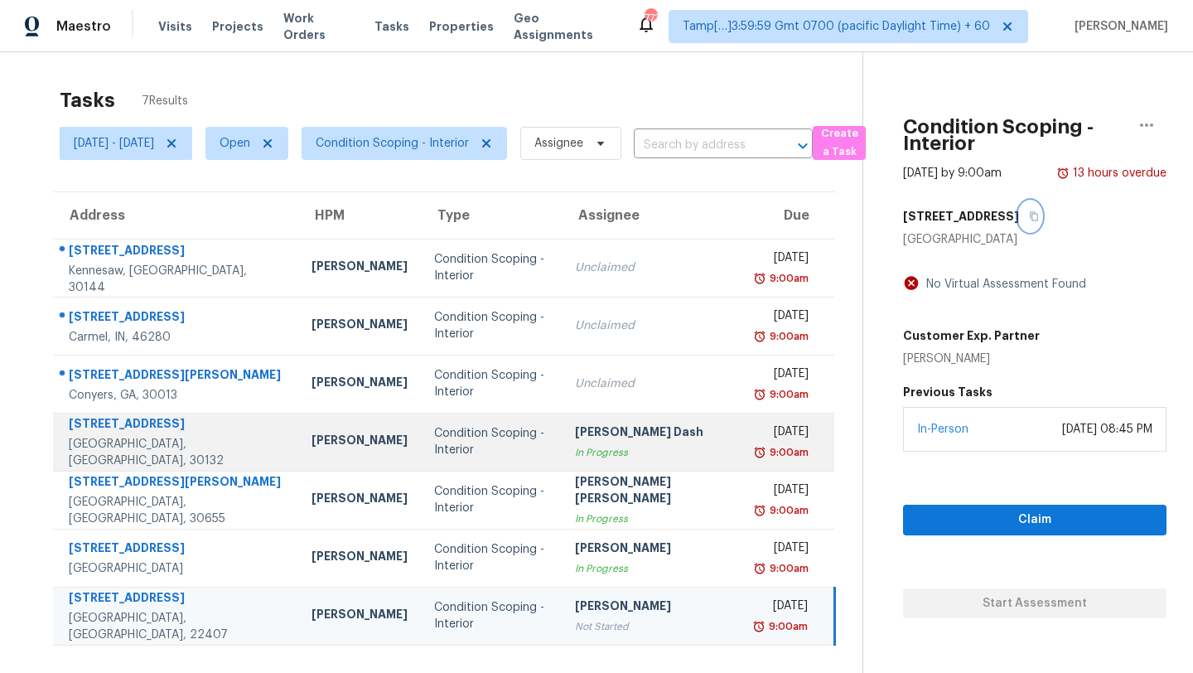
scroll to position [52, 0]
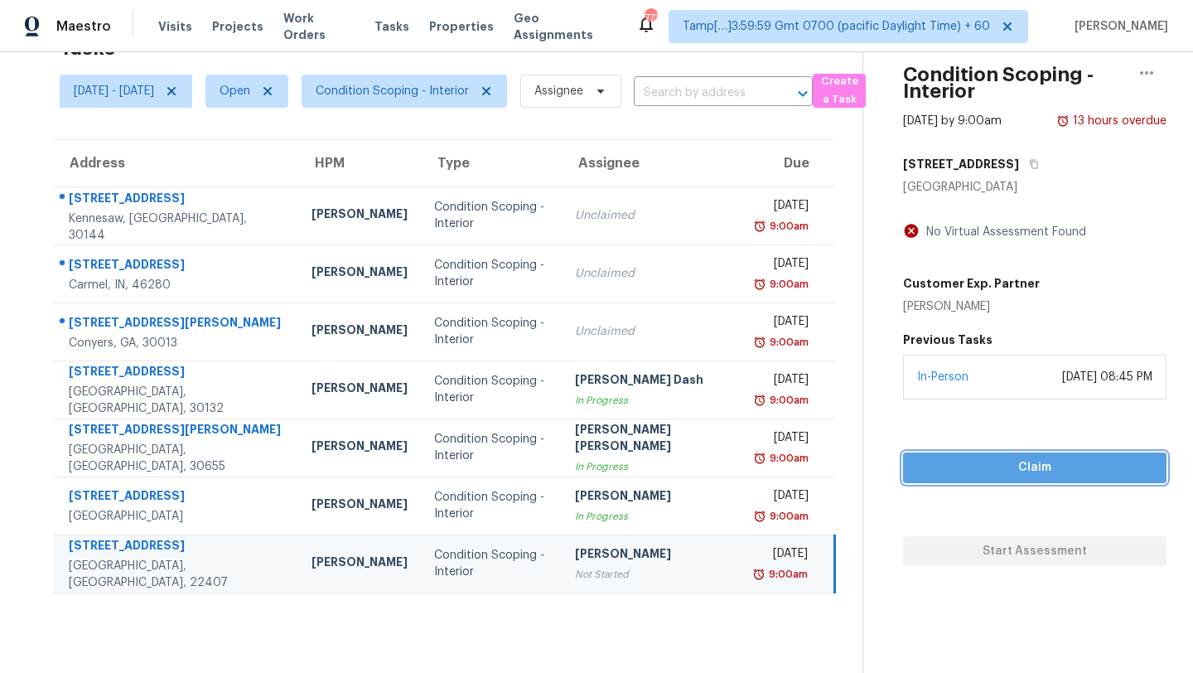
click at [925, 475] on span "Claim" at bounding box center [1035, 467] width 238 height 21
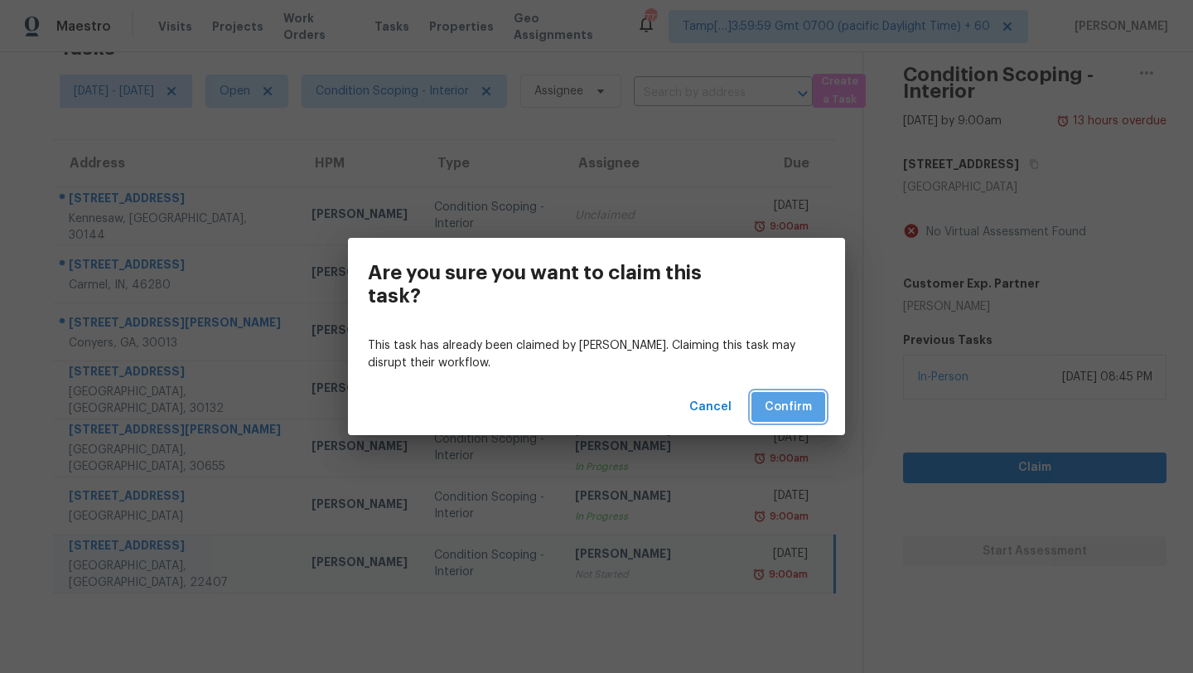
click at [787, 417] on button "Confirm" at bounding box center [788, 407] width 74 height 31
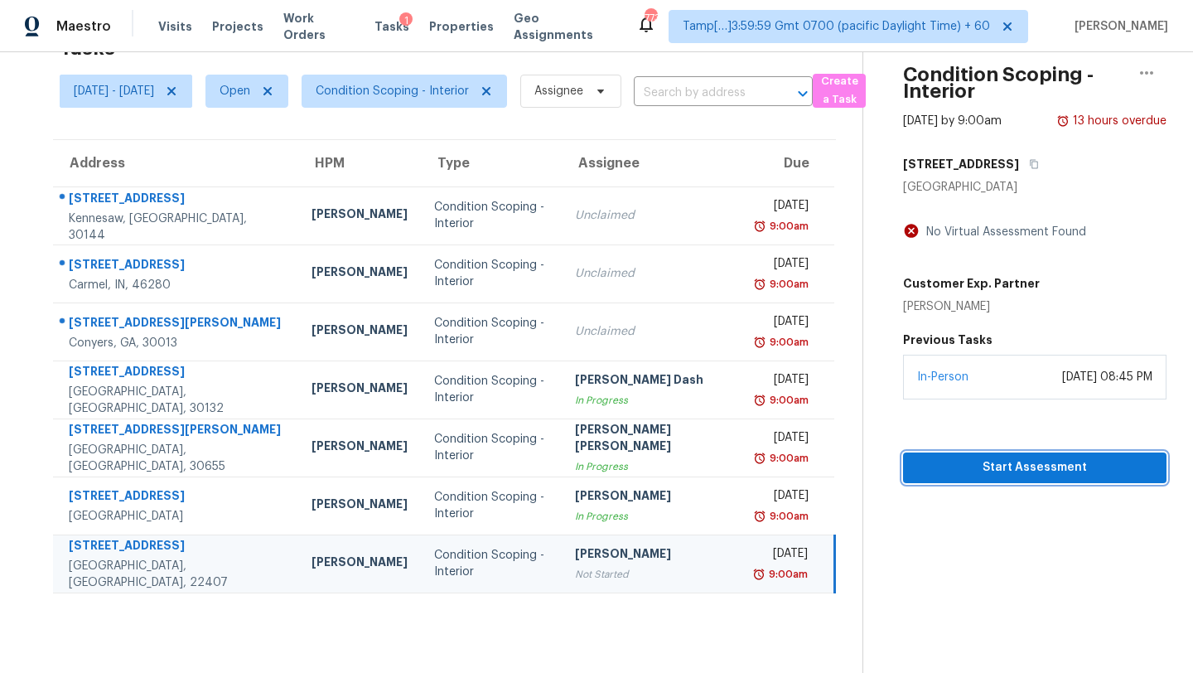
click at [1040, 466] on span "Start Assessment" at bounding box center [1035, 467] width 238 height 21
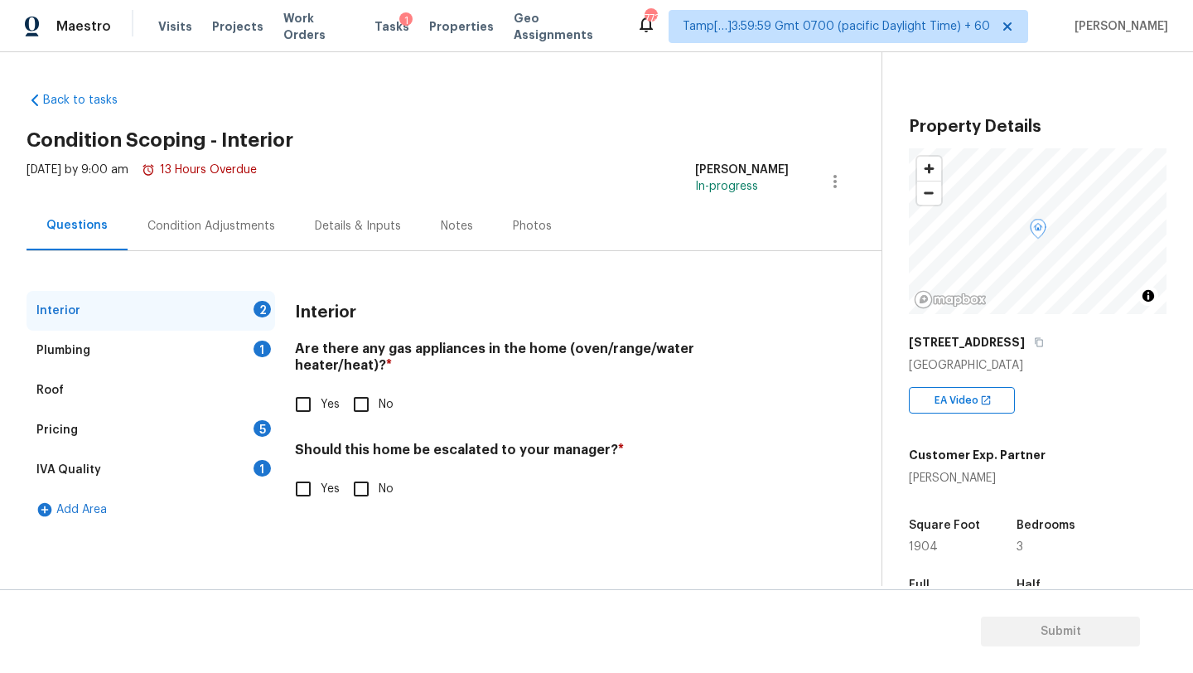
click at [306, 387] on input "Yes" at bounding box center [303, 404] width 35 height 35
checkbox input "true"
drag, startPoint x: 377, startPoint y: 482, endPoint x: 297, endPoint y: 423, distance: 99.6
click at [372, 480] on input "No" at bounding box center [361, 490] width 35 height 35
checkbox input "true"
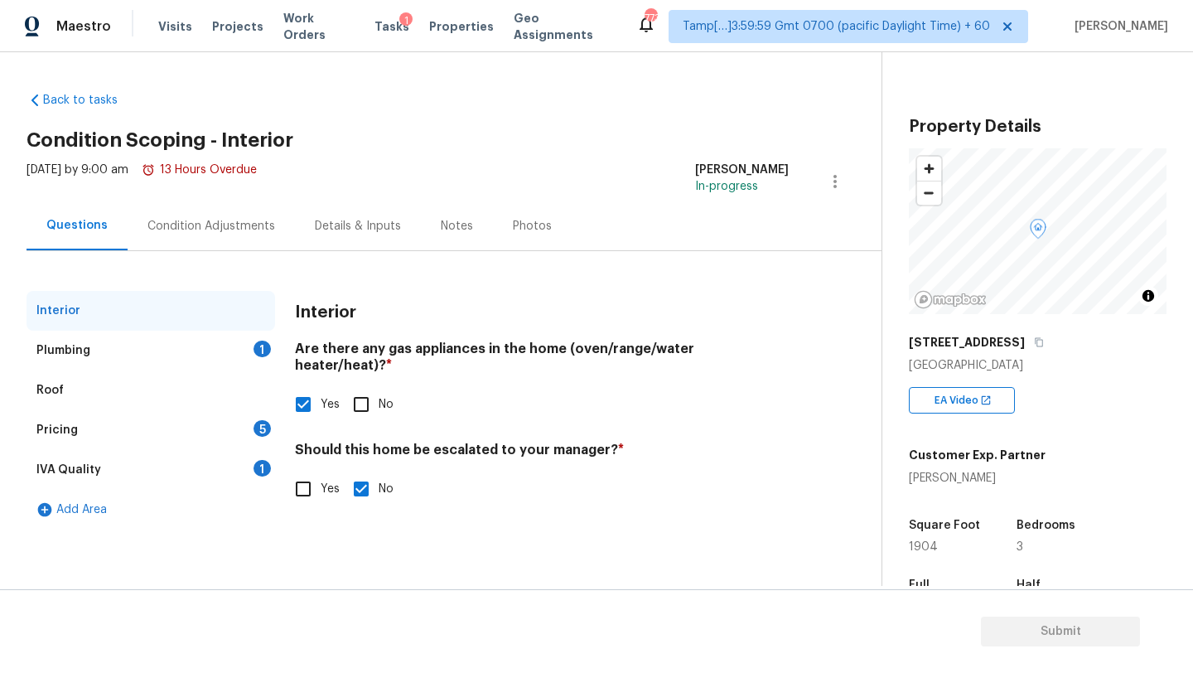
click at [258, 370] on div "Roof" at bounding box center [151, 390] width 249 height 40
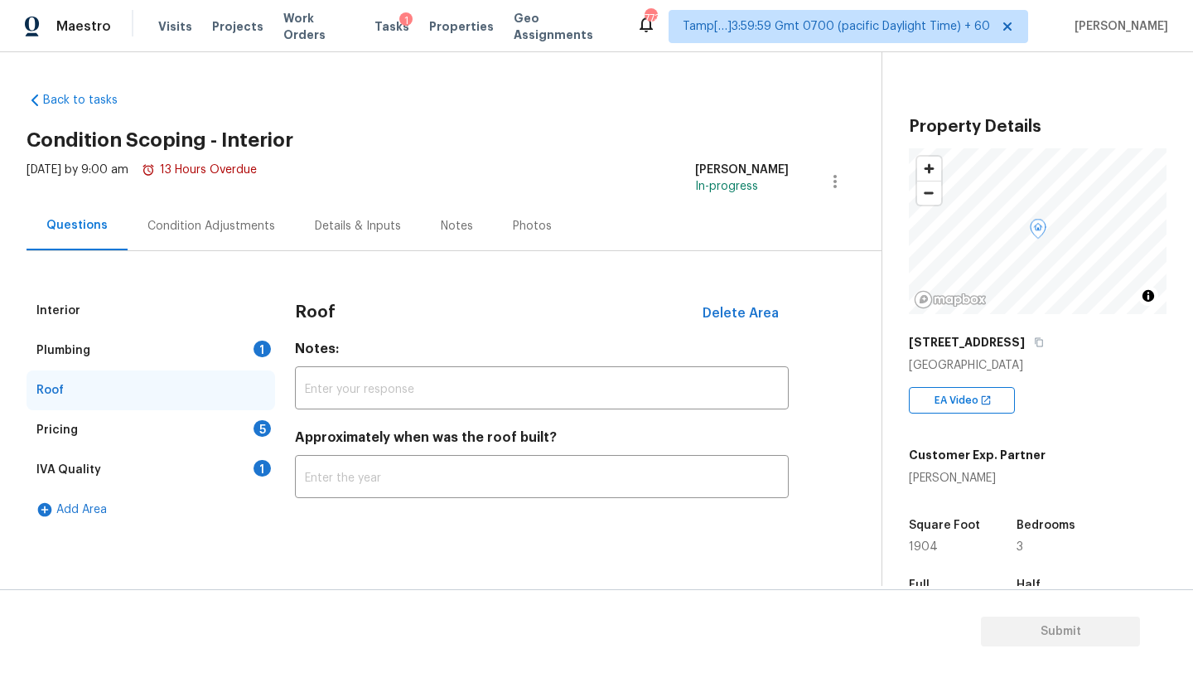
click at [259, 341] on div "1" at bounding box center [262, 349] width 17 height 17
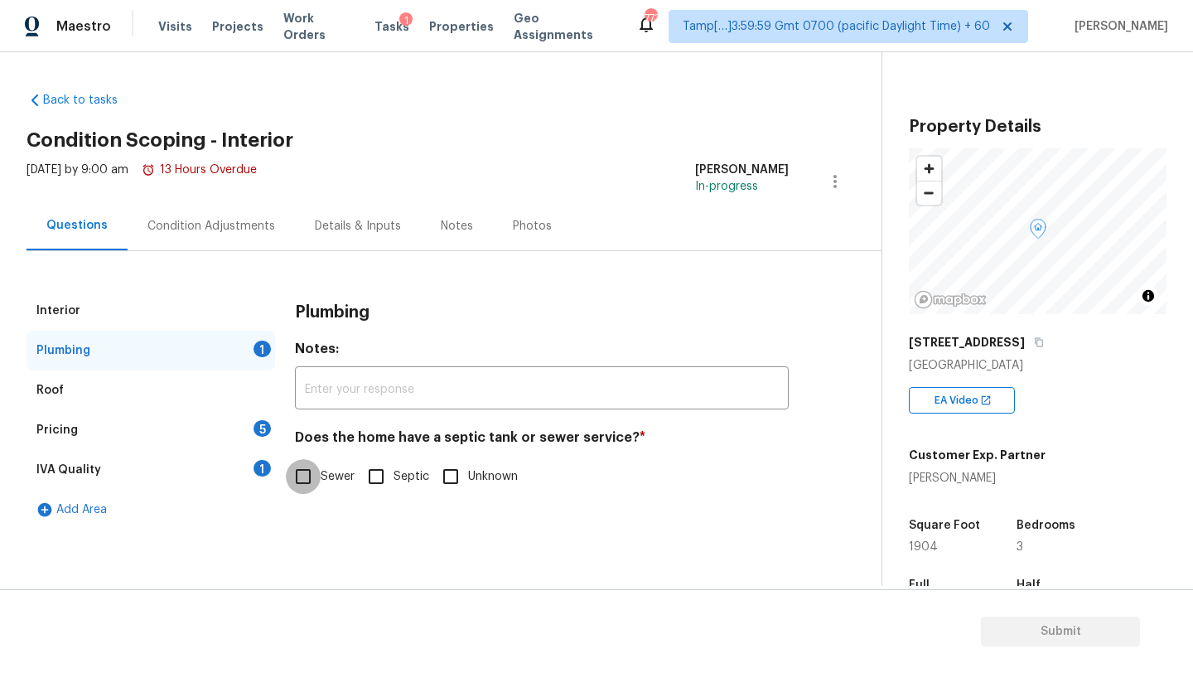
click at [316, 491] on input "Sewer" at bounding box center [303, 476] width 35 height 35
checkbox input "true"
click at [264, 466] on div "1" at bounding box center [262, 468] width 17 height 17
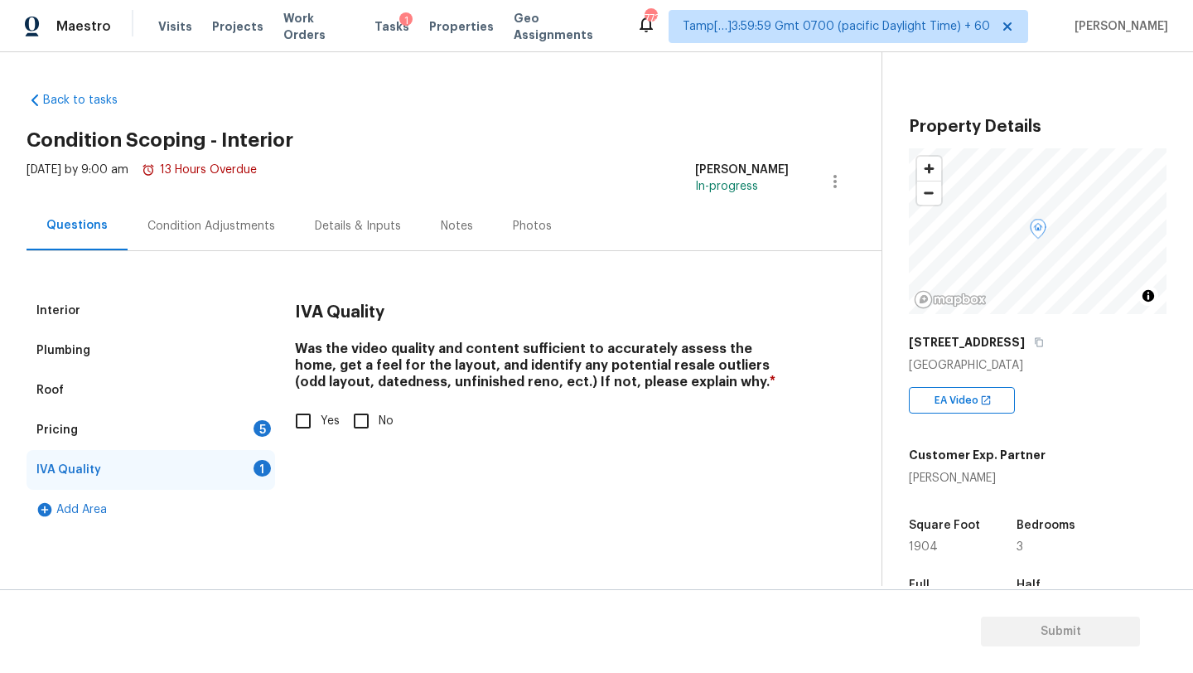
click at [326, 411] on label "Yes" at bounding box center [313, 420] width 54 height 35
click at [321, 411] on input "Yes" at bounding box center [303, 420] width 35 height 35
checkbox input "true"
click at [277, 411] on div "Interior Plumbing Roof Pricing 5 IVA Quality Add Area IVA Quality Was the video…" at bounding box center [434, 410] width 815 height 239
click at [271, 433] on div "Pricing 5" at bounding box center [151, 430] width 249 height 40
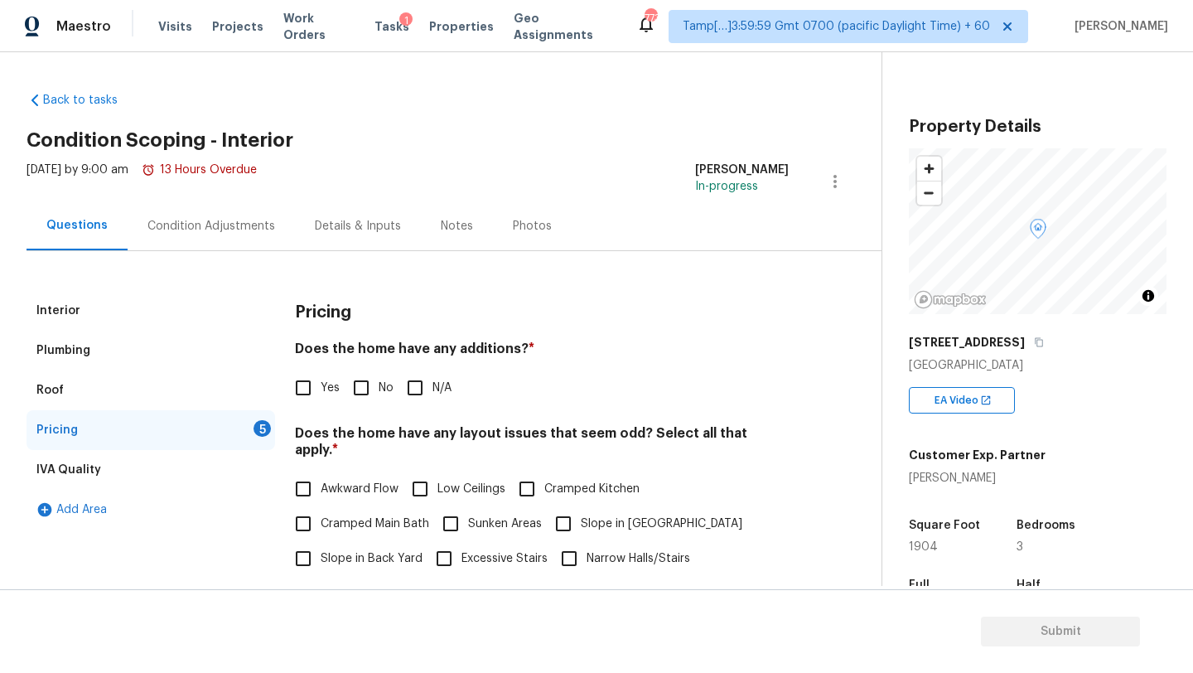
click at [367, 395] on input "No" at bounding box center [361, 387] width 35 height 35
checkbox input "true"
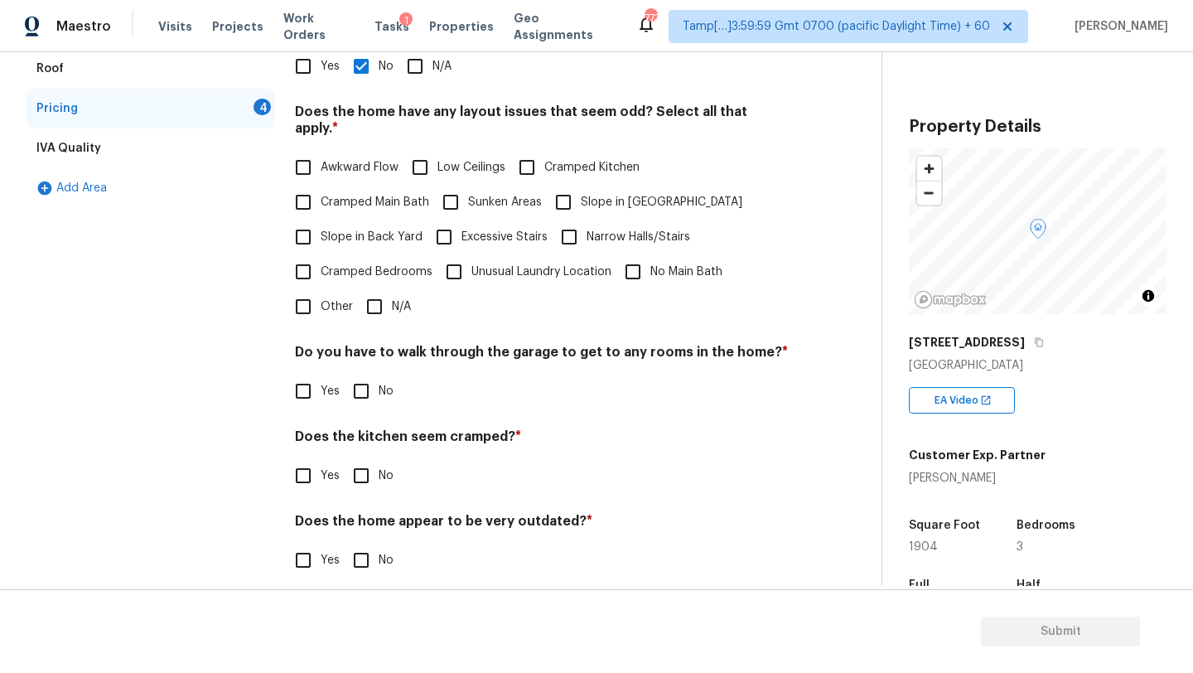
click at [379, 289] on input "N/A" at bounding box center [374, 306] width 35 height 35
checkbox input "true"
click at [362, 410] on div "Pricing Does the home have any additions? * Yes No N/A Does the home have any l…" at bounding box center [542, 284] width 494 height 630
click at [362, 374] on input "No" at bounding box center [361, 391] width 35 height 35
checkbox input "true"
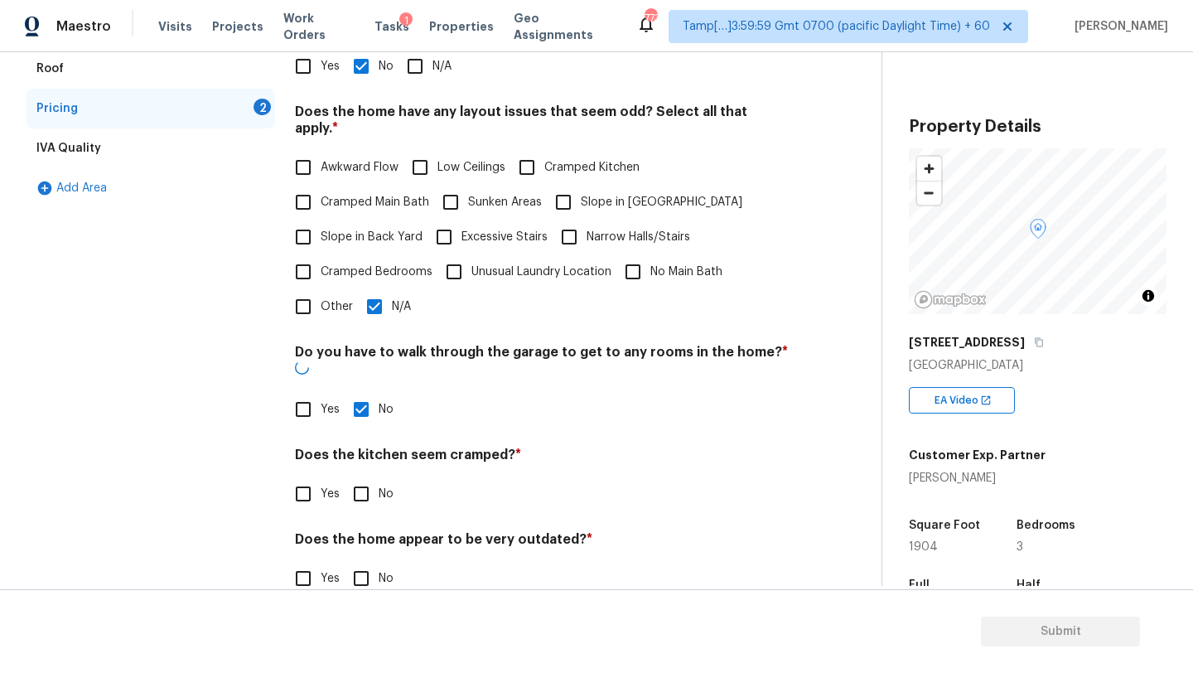
click at [362, 485] on div "Pricing Does the home have any additions? * Yes No N/A Does the home have any l…" at bounding box center [542, 292] width 494 height 646
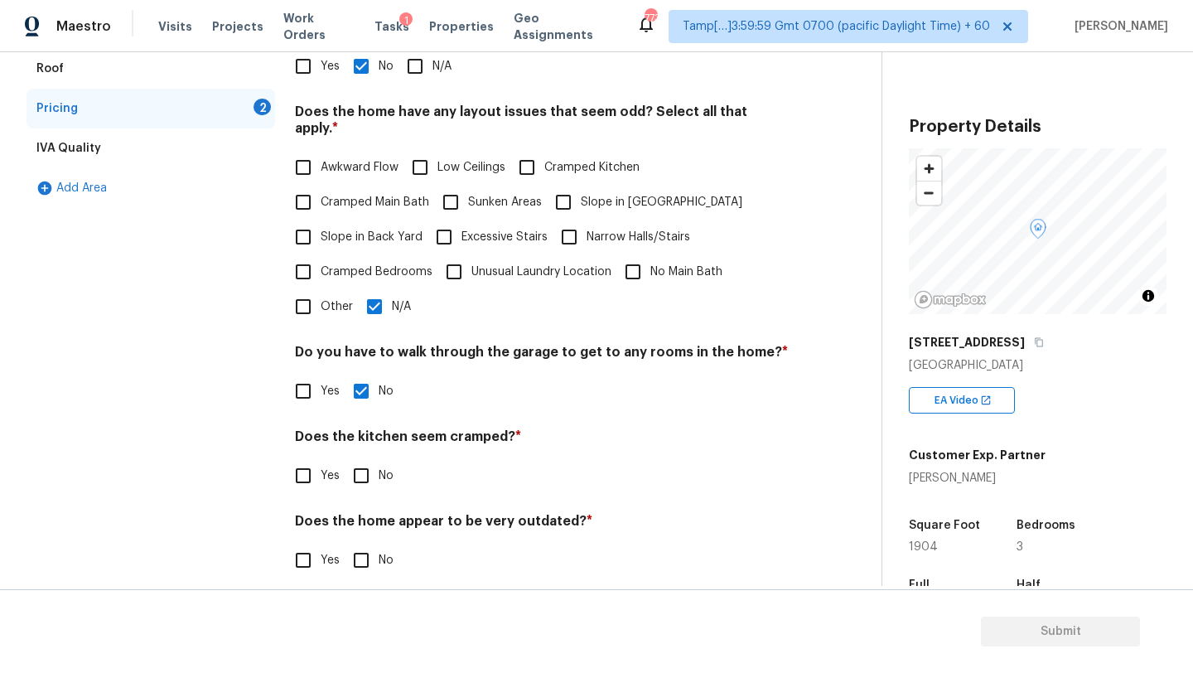
click at [362, 461] on input "No" at bounding box center [361, 475] width 35 height 35
checkbox input "true"
click at [362, 553] on input "No" at bounding box center [361, 561] width 35 height 35
checkbox input "true"
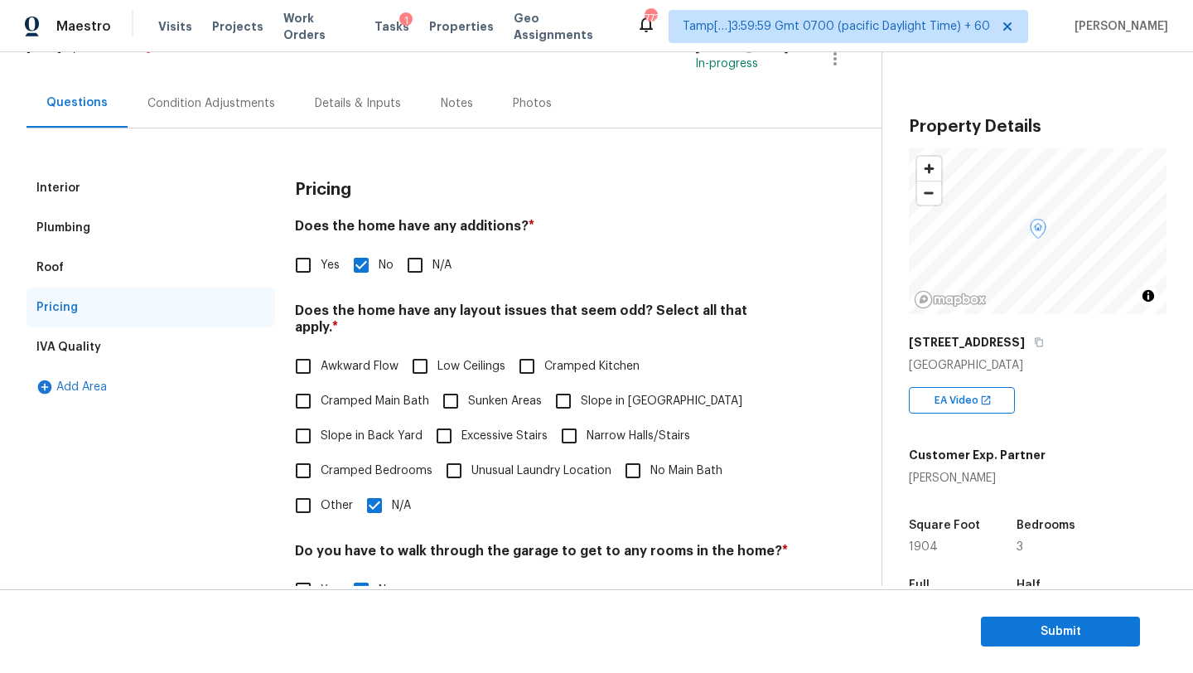
scroll to position [0, 0]
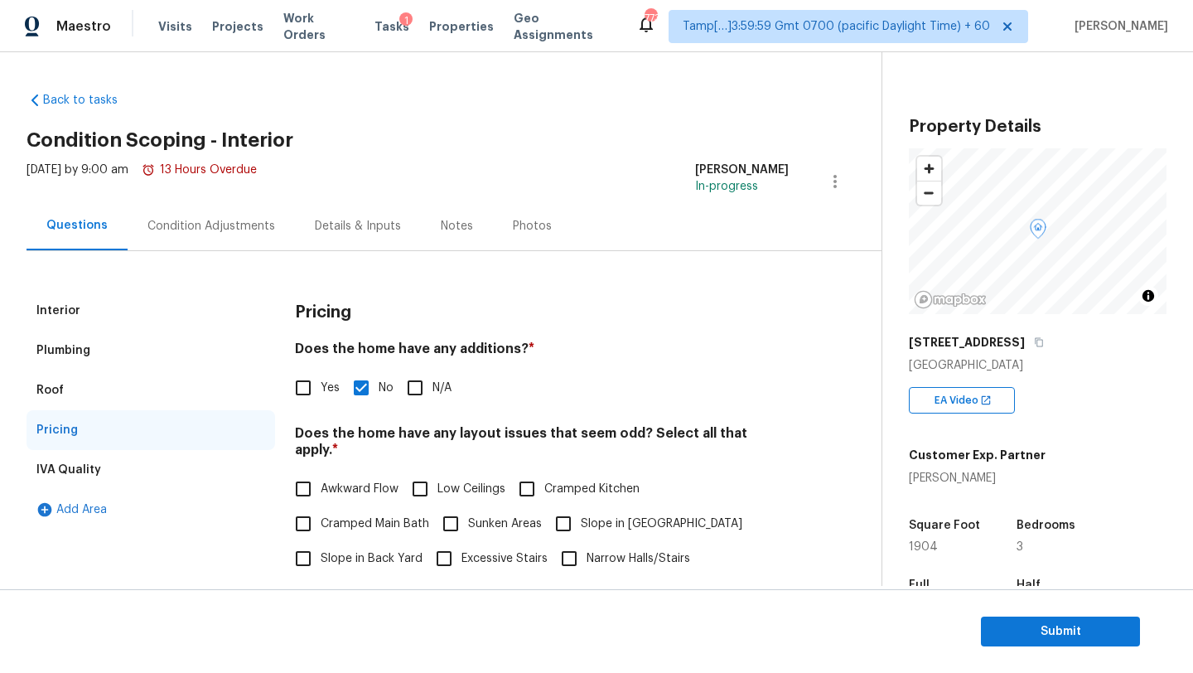
click at [215, 239] on div "Condition Adjustments" at bounding box center [211, 225] width 167 height 49
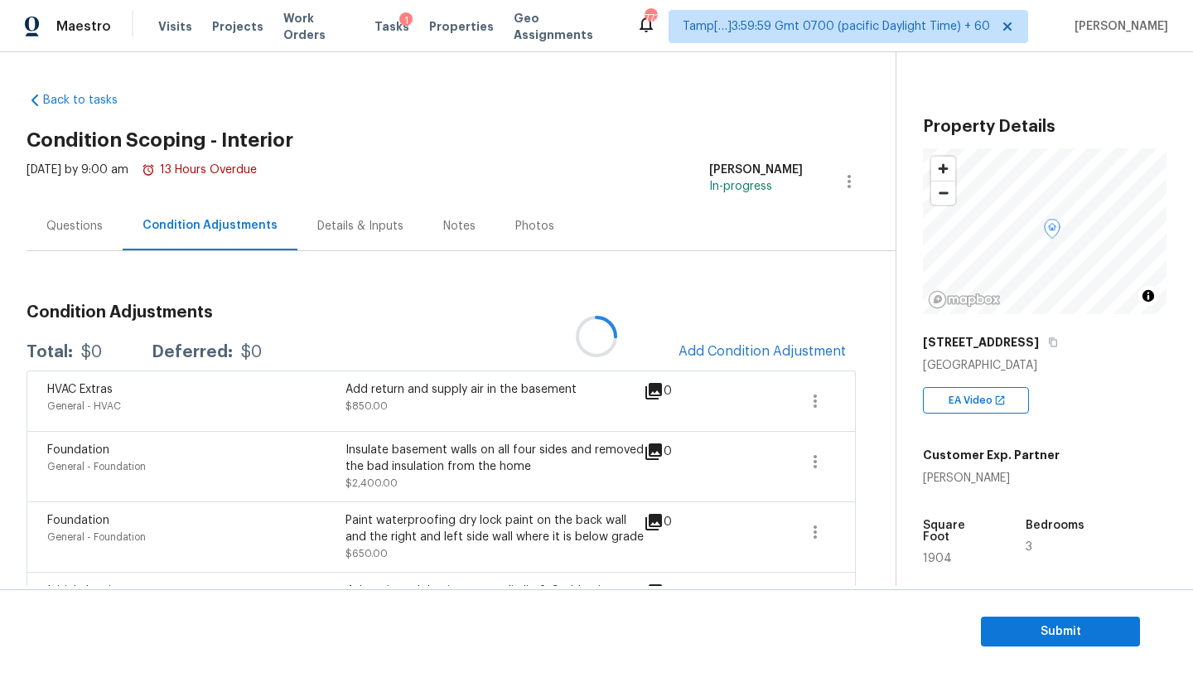
click at [766, 360] on div at bounding box center [596, 336] width 1193 height 673
click at [756, 353] on div at bounding box center [596, 336] width 1193 height 673
click at [1053, 345] on button "button" at bounding box center [1053, 342] width 15 height 15
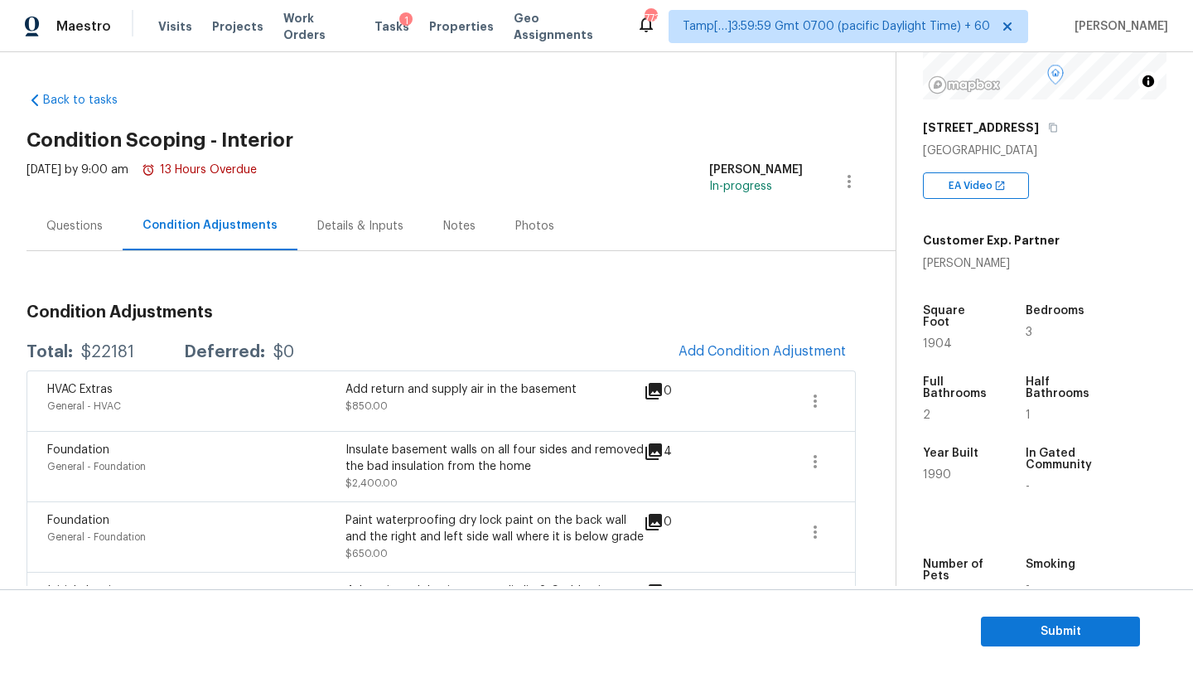
click at [708, 372] on div "HVAC Extras General - HVAC Add return and supply air in the basement $850.00 0" at bounding box center [441, 400] width 829 height 60
click at [742, 336] on button "Add Condition Adjustment" at bounding box center [762, 351] width 187 height 35
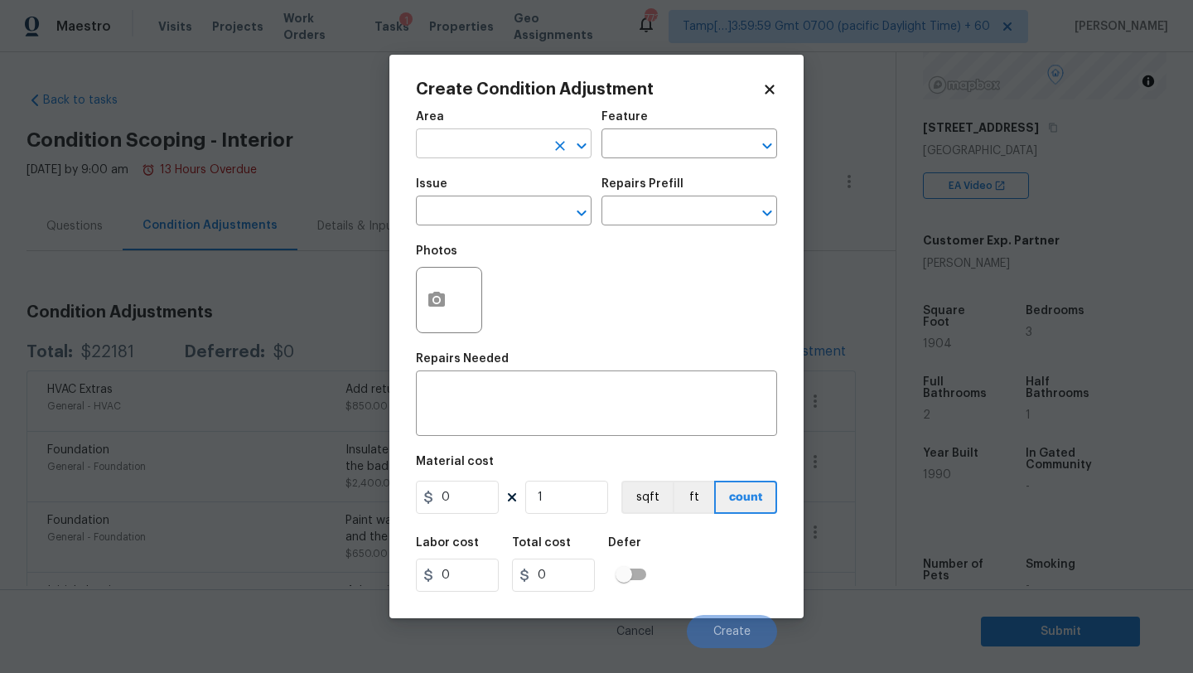
click at [435, 150] on input "text" at bounding box center [480, 146] width 129 height 26
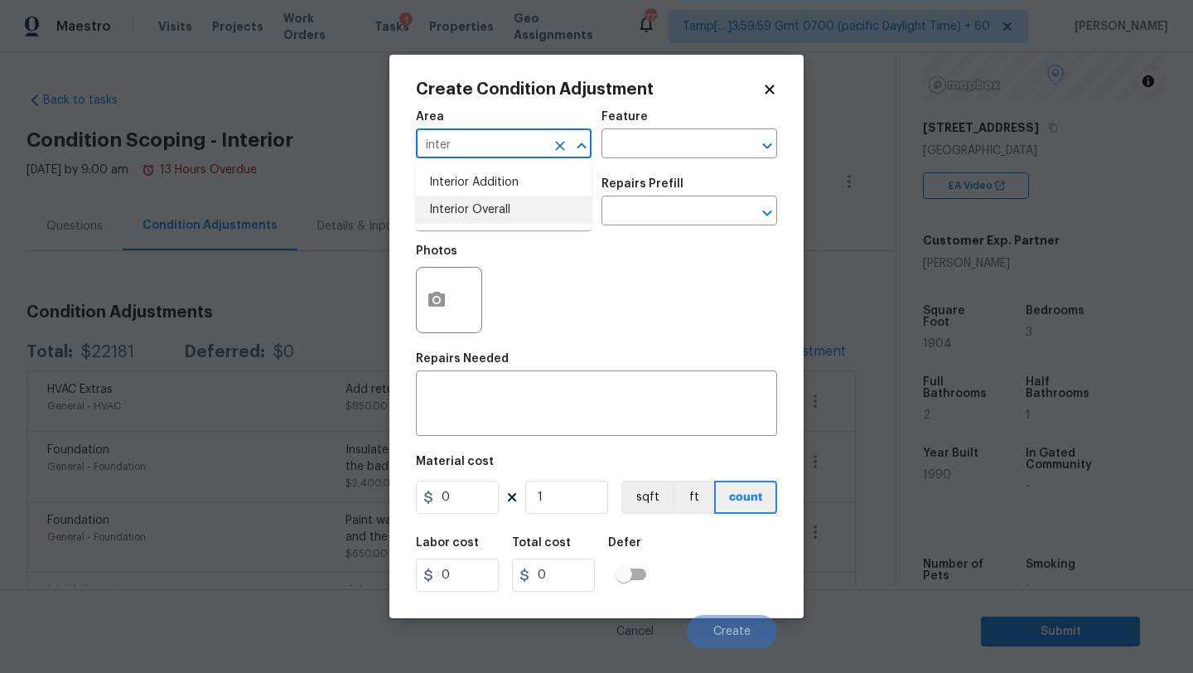
click at [438, 203] on li "Interior Overall" at bounding box center [504, 209] width 176 height 27
type input "Interior Overall"
click at [626, 142] on input "text" at bounding box center [665, 146] width 129 height 26
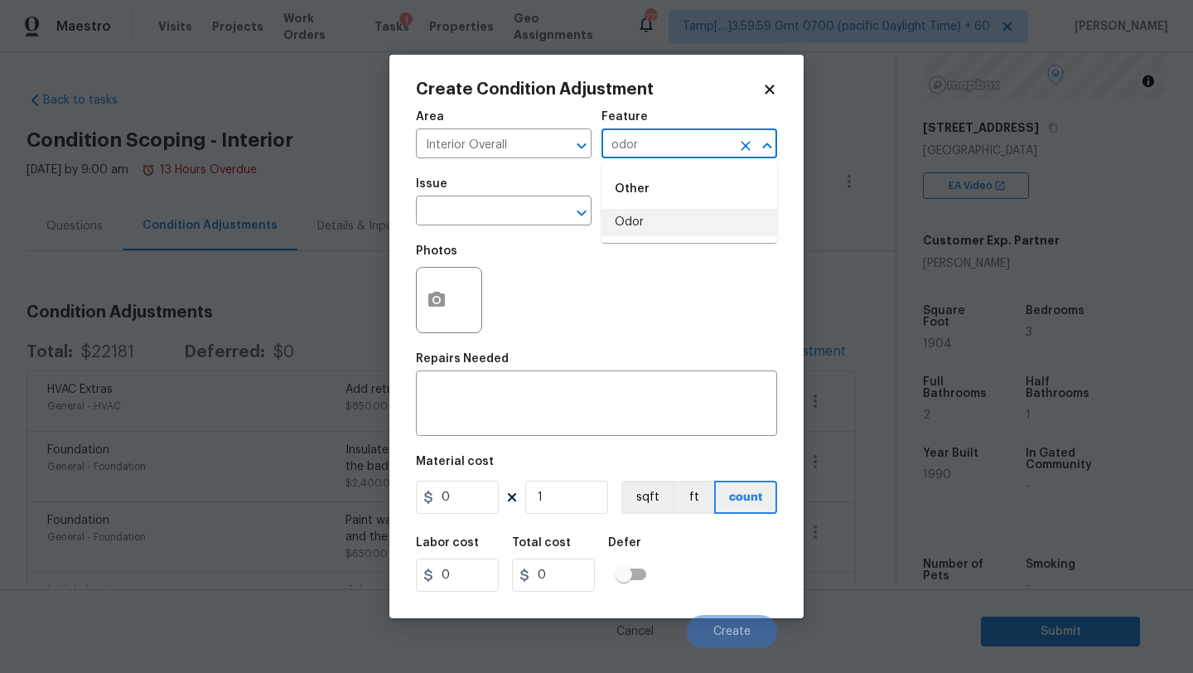
click at [635, 222] on li "Odor" at bounding box center [689, 222] width 176 height 27
type input "Odor"
click at [425, 220] on input "text" at bounding box center [480, 213] width 129 height 26
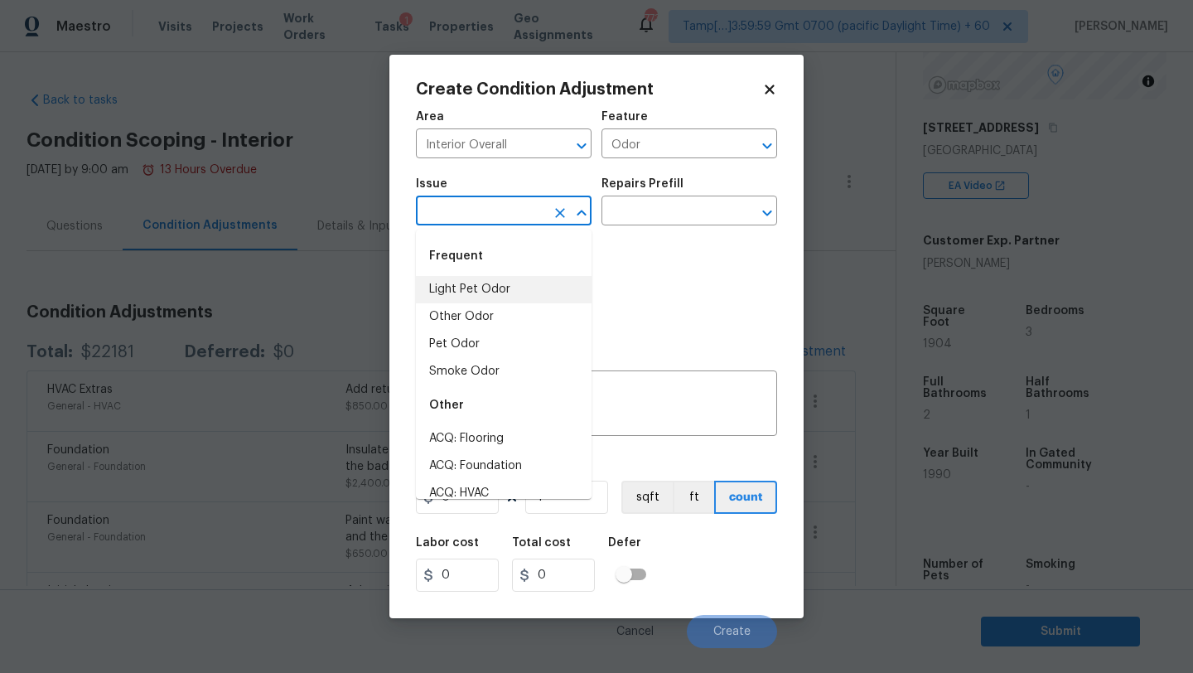
drag, startPoint x: 465, startPoint y: 286, endPoint x: 505, endPoint y: 285, distance: 39.8
click at [505, 285] on li "Light Pet Odor" at bounding box center [504, 289] width 176 height 27
type input "Light Pet Odor"
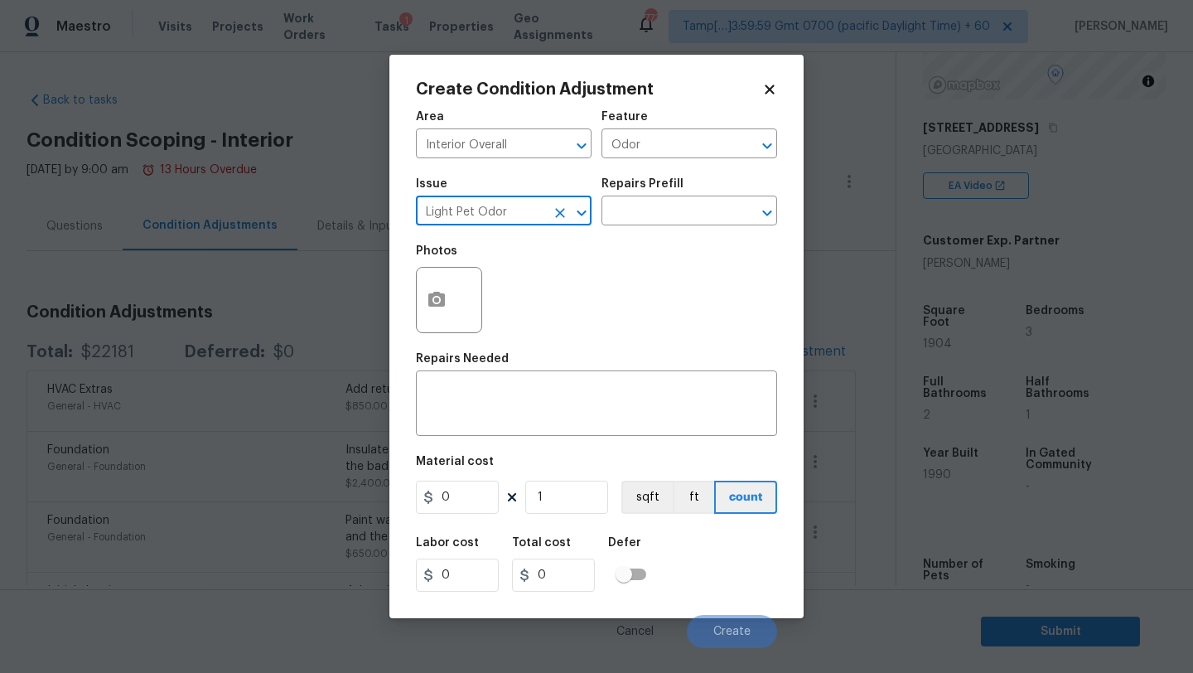
click at [505, 285] on div "Photos" at bounding box center [596, 289] width 361 height 108
click at [640, 215] on input "text" at bounding box center [665, 213] width 129 height 26
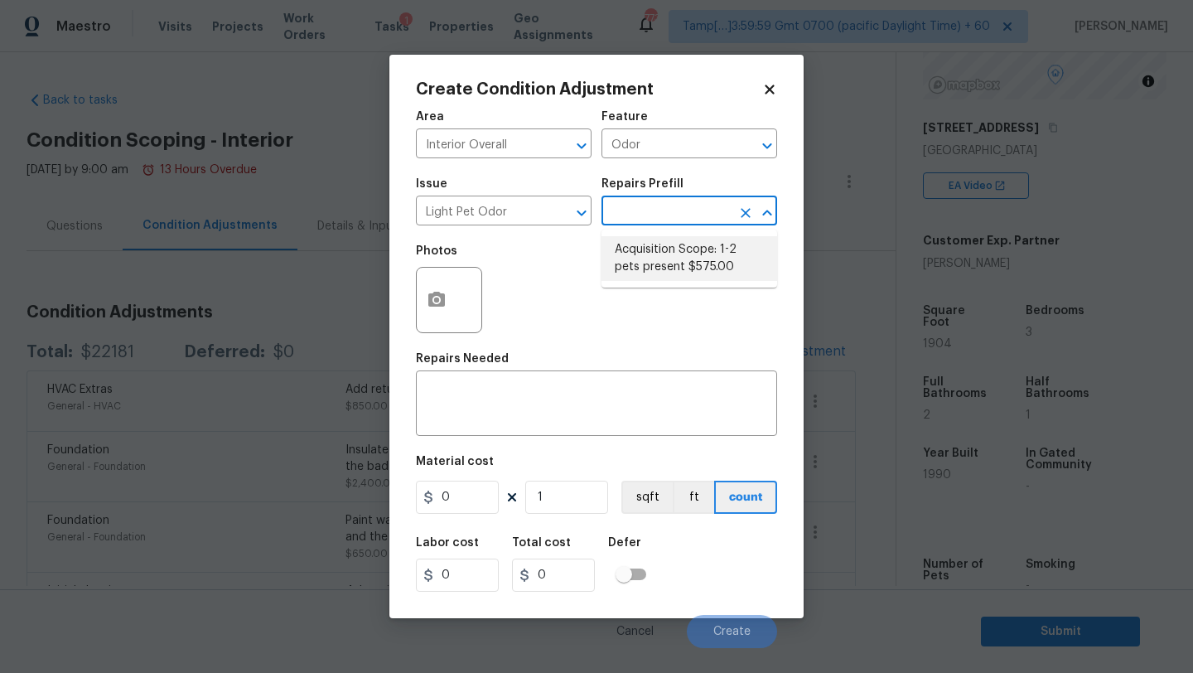
click at [640, 255] on li "Acquisition Scope: 1-2 pets present $575.00" at bounding box center [689, 258] width 176 height 45
type textarea "Acquisition Scope: 1-2 pets present"
type input "575"
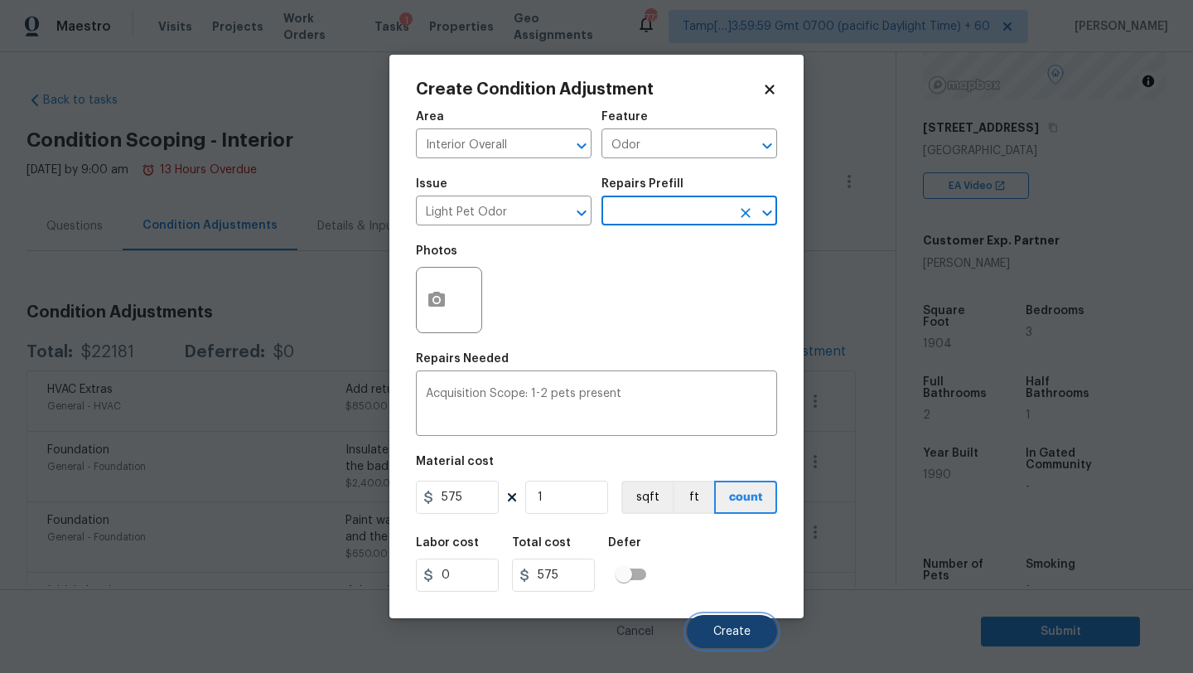
click at [722, 621] on button "Create" at bounding box center [732, 631] width 90 height 33
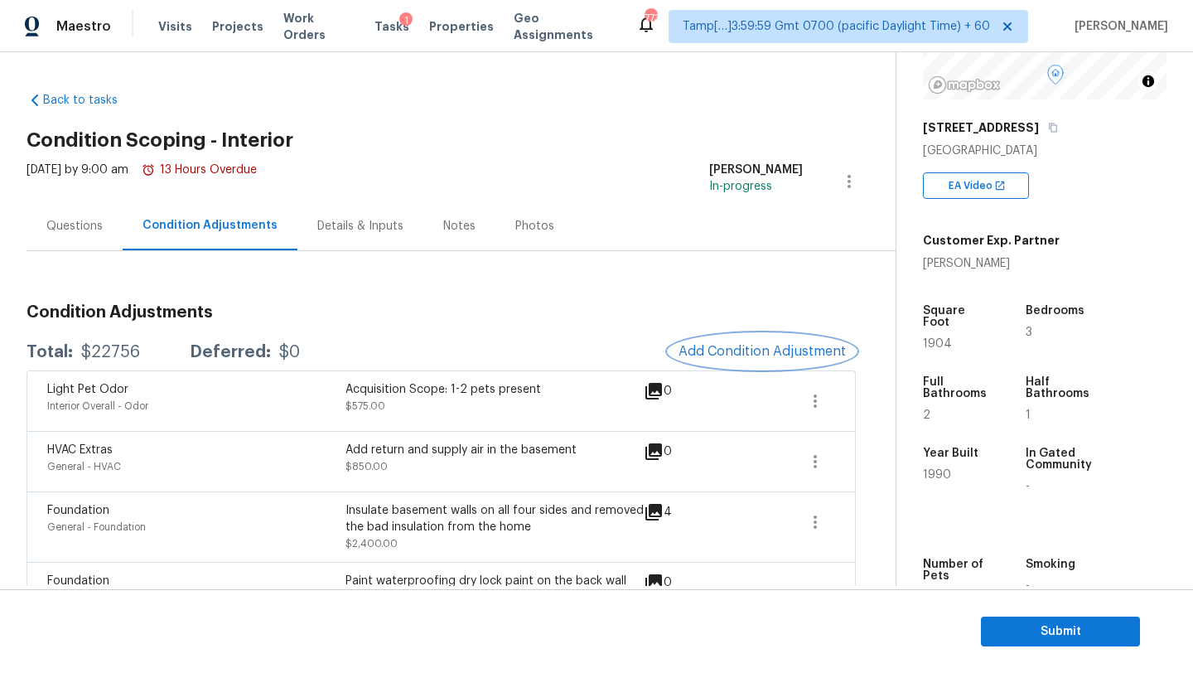
click at [753, 368] on button "Add Condition Adjustment" at bounding box center [762, 351] width 187 height 35
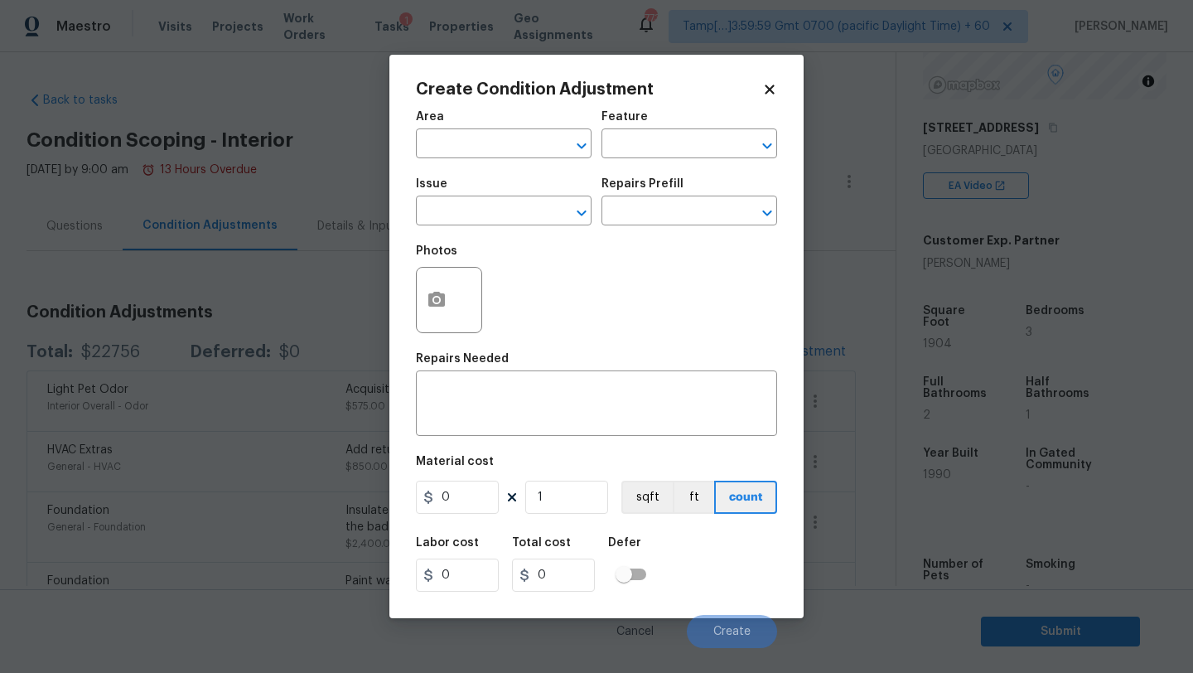
click at [321, 358] on body "Maestro Visits Projects Work Orders Tasks 1 Properties Geo Assignments 773 Tamp…" at bounding box center [596, 336] width 1193 height 673
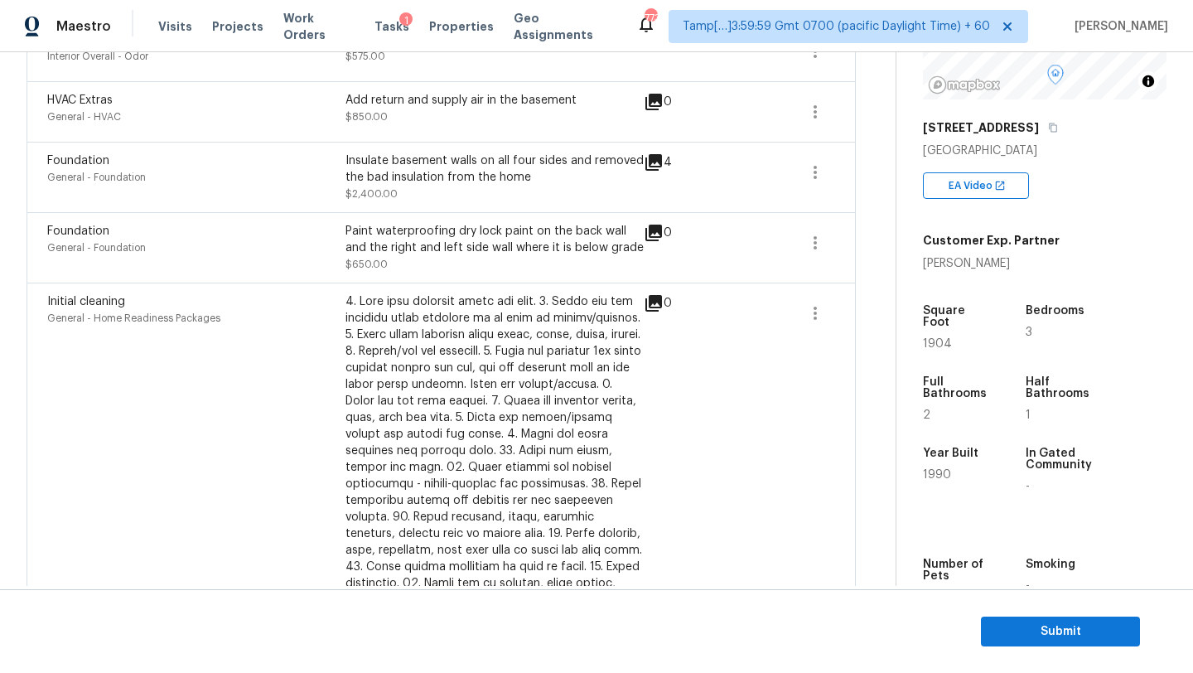
scroll to position [0, 0]
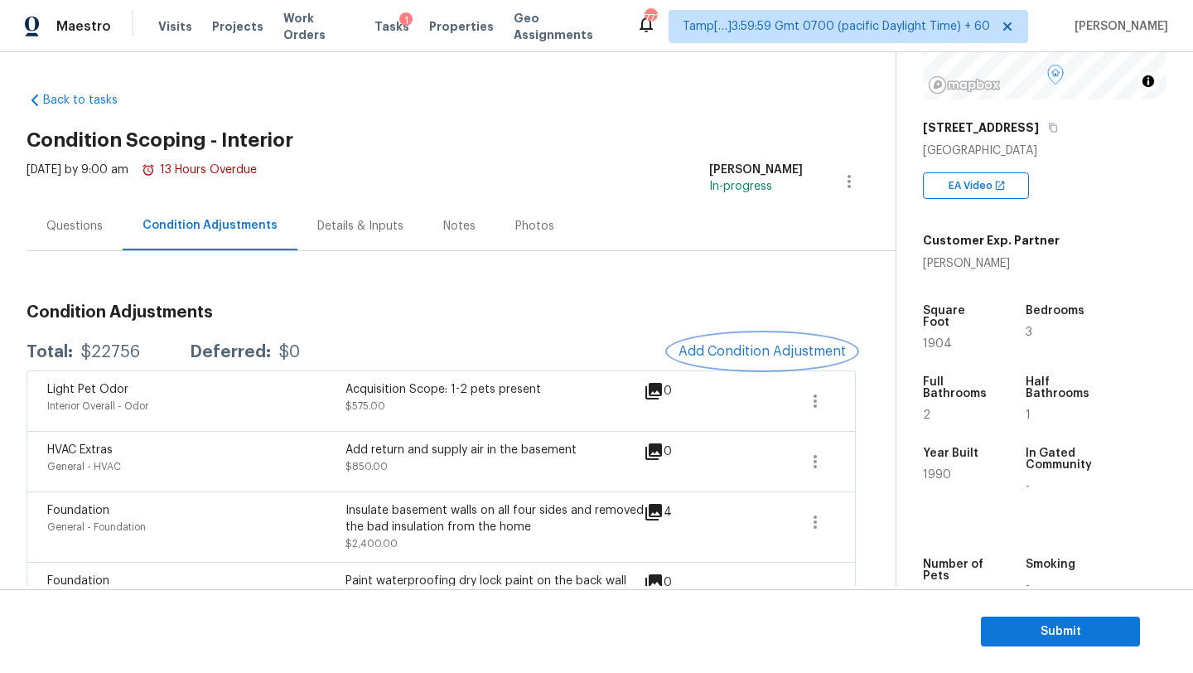
click at [738, 336] on button "Add Condition Adjustment" at bounding box center [762, 351] width 187 height 35
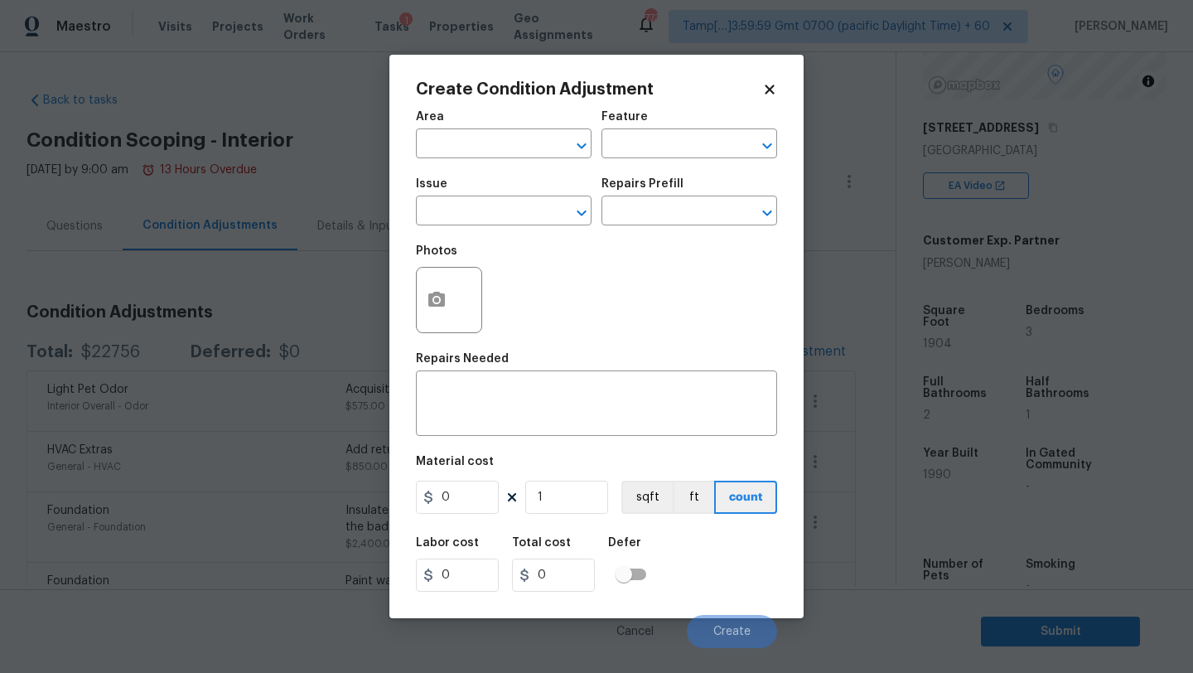
click at [419, 104] on span "Area ​" at bounding box center [504, 134] width 176 height 67
click at [445, 134] on input "text" at bounding box center [480, 146] width 129 height 26
click at [445, 134] on input "ine" at bounding box center [480, 146] width 129 height 26
click at [534, 147] on input "ine" at bounding box center [480, 146] width 129 height 26
click at [539, 208] on li "Interior Overall" at bounding box center [504, 209] width 176 height 27
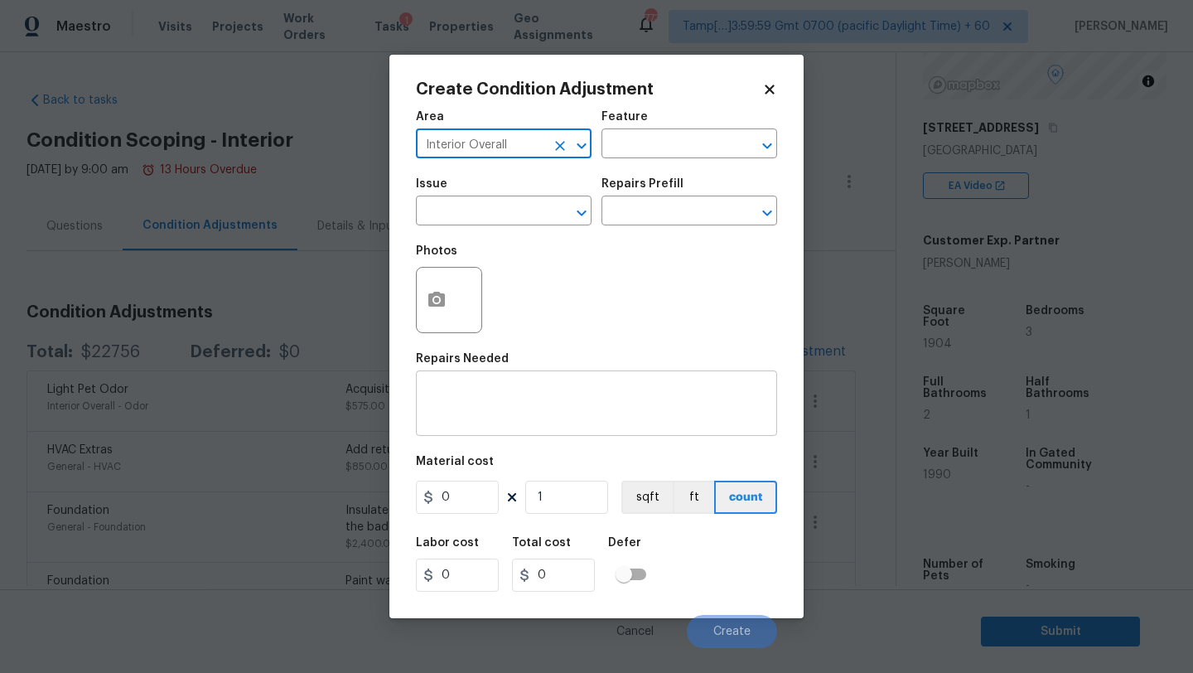
type input "Interior Overall"
click at [542, 399] on textarea at bounding box center [596, 405] width 341 height 35
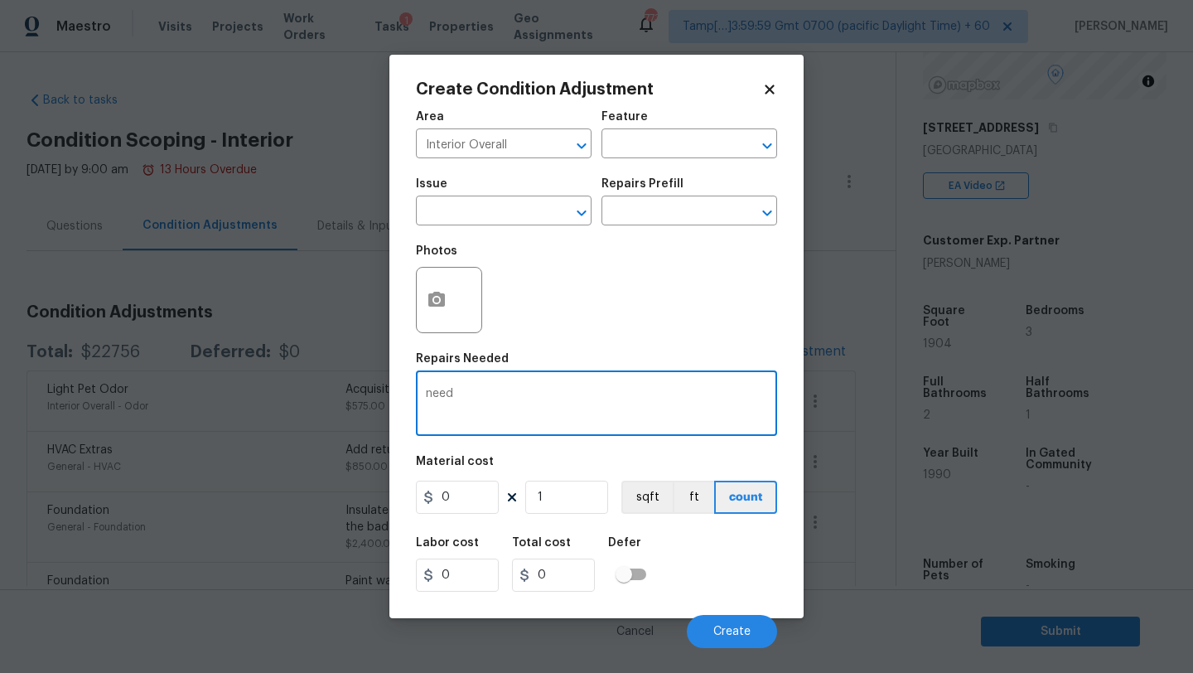
click at [549, 381] on div "need x ​" at bounding box center [596, 404] width 361 height 61
paste textarea "need new lighting. The lights are very old and the basement has signs that it m…"
drag, startPoint x: 452, startPoint y: 396, endPoint x: 362, endPoint y: 394, distance: 89.5
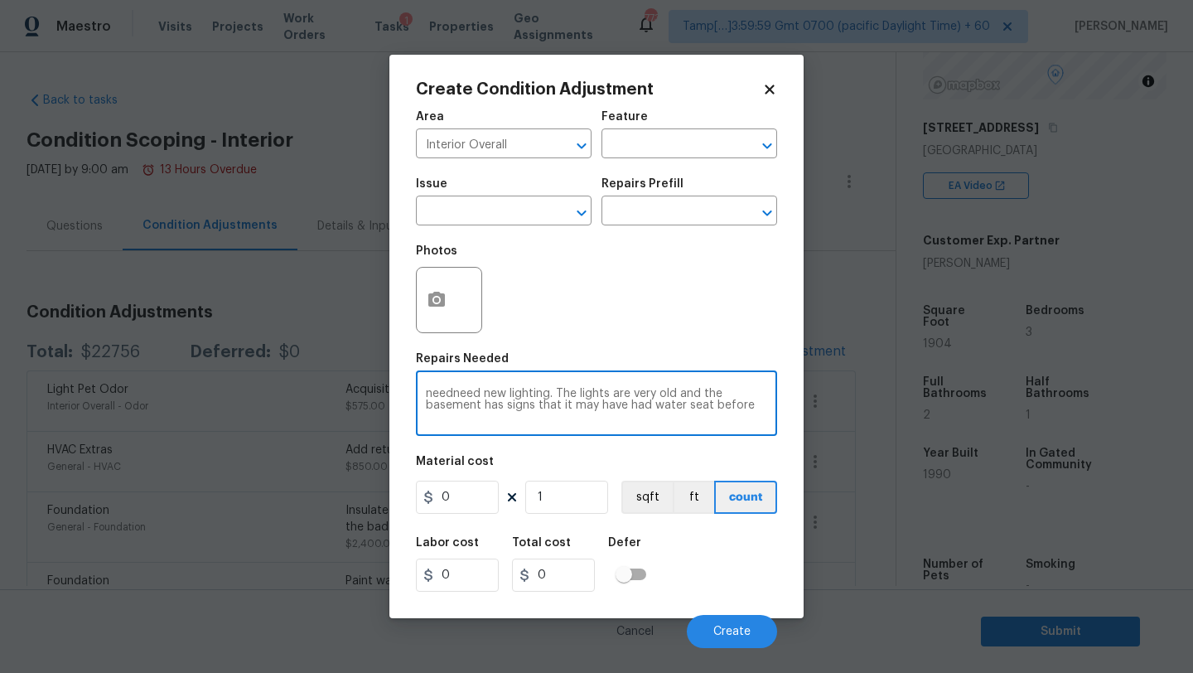
click at [360, 395] on div "Create Condition Adjustment Area Interior Overall ​ Feature ​ Issue ​ Repairs P…" at bounding box center [596, 336] width 1193 height 673
type textarea "need new lighting. The lights are very old and the basement has signs that it m…"
click at [458, 501] on input "0" at bounding box center [457, 497] width 83 height 33
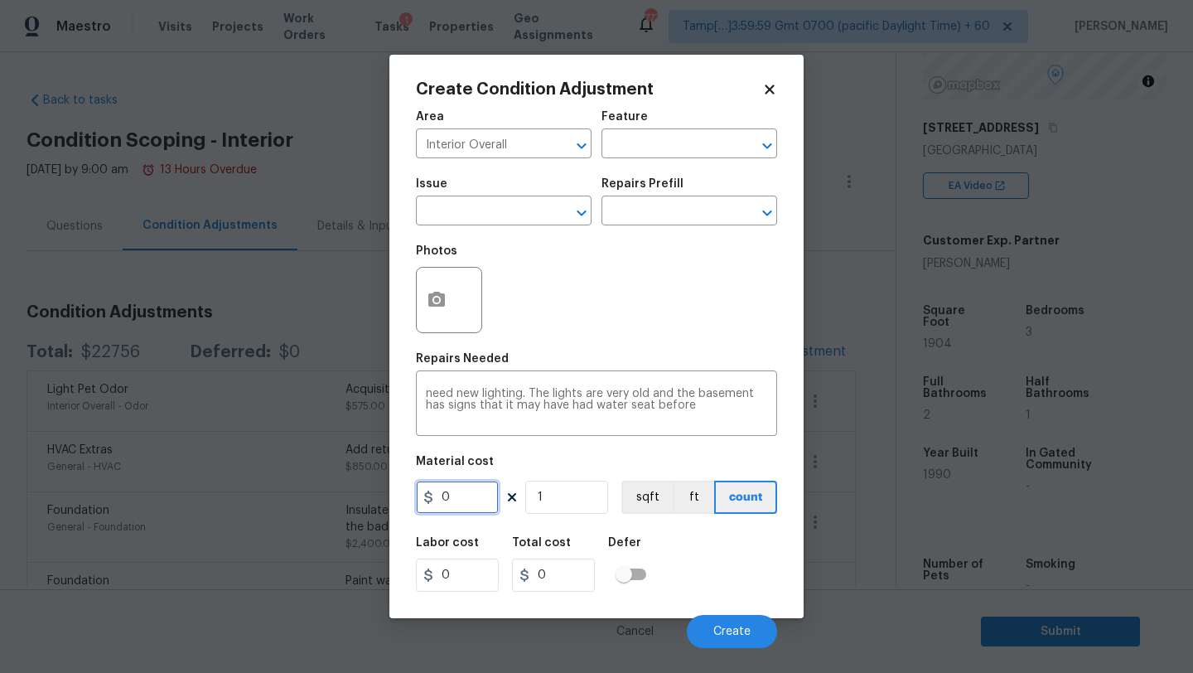
click at [458, 501] on input "0" at bounding box center [457, 497] width 83 height 33
type input "500"
click at [739, 626] on span "Create" at bounding box center [731, 632] width 37 height 12
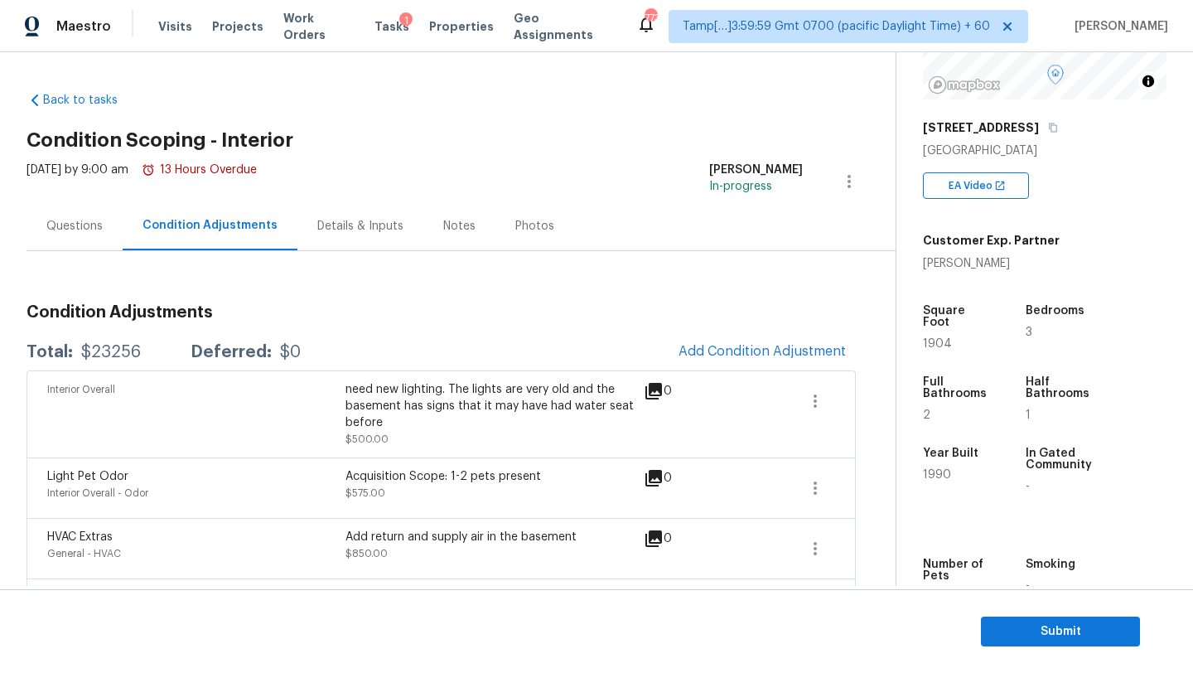
click at [75, 240] on div "Questions" at bounding box center [75, 225] width 96 height 49
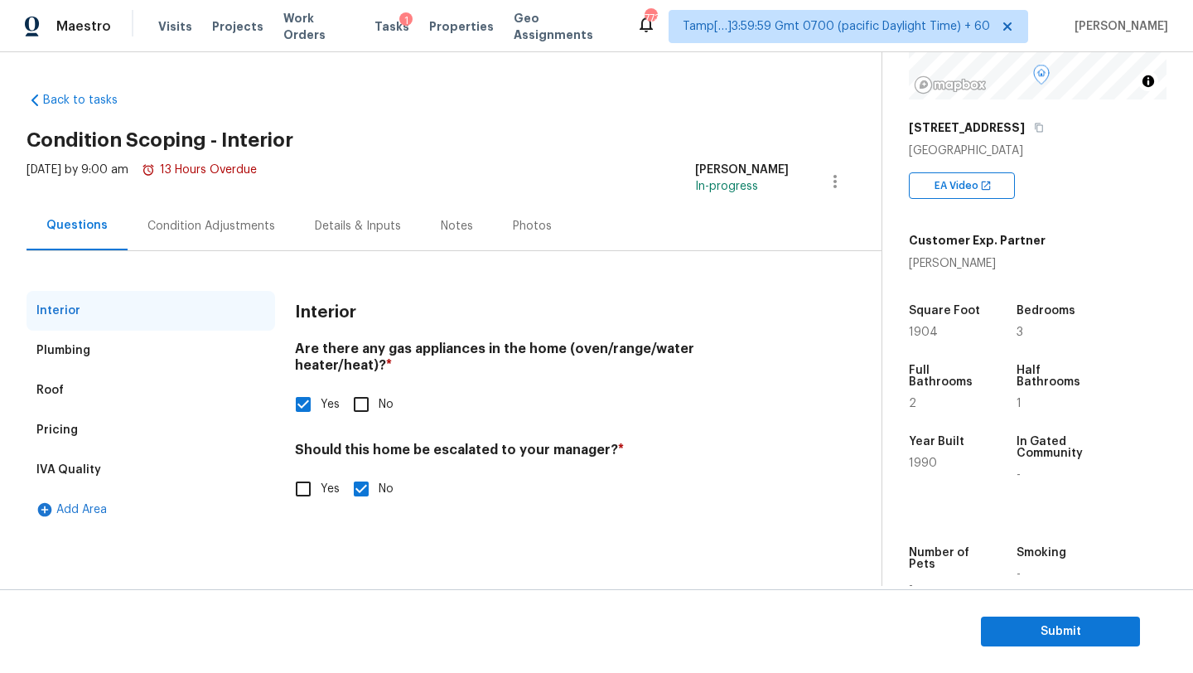
click at [307, 471] on input "Yes" at bounding box center [303, 488] width 35 height 35
checkbox input "true"
checkbox input "false"
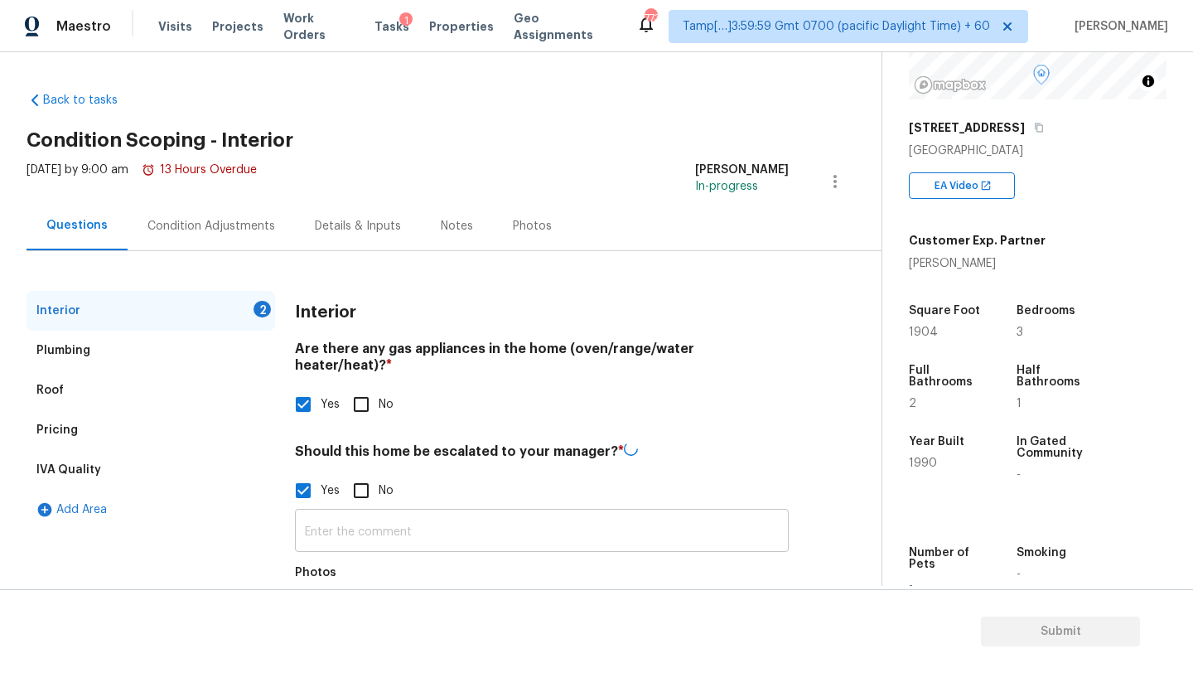
click at [324, 513] on input "text" at bounding box center [542, 532] width 494 height 39
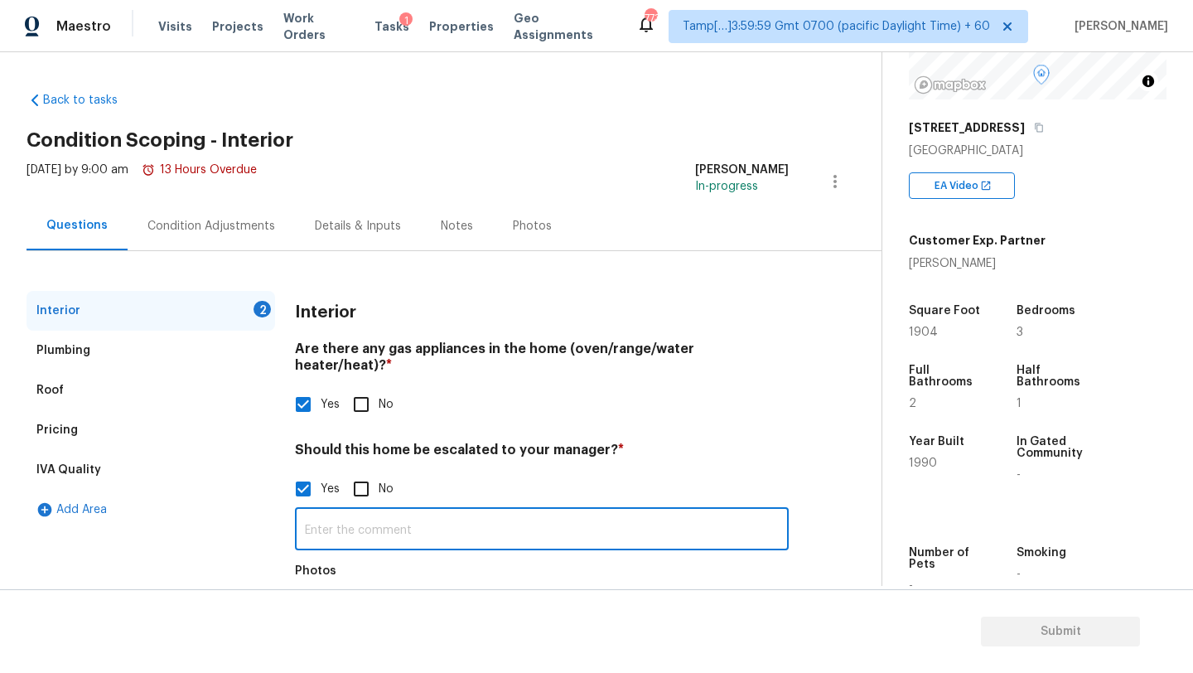
paste input "They quite possibly could’ve had mice behind there, but I didn’t see any eviden…"
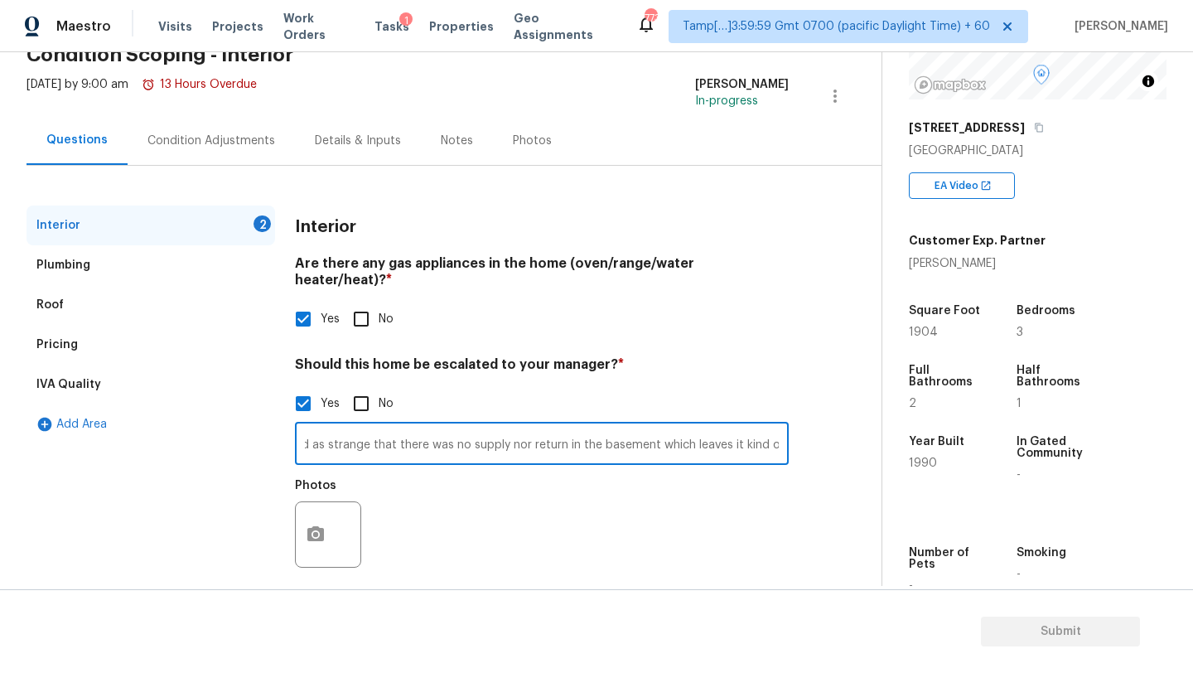
type input "They quite possibly could’ve had mice behind there, but I didn’t see any eviden…"
click at [316, 541] on button "button" at bounding box center [316, 534] width 40 height 65
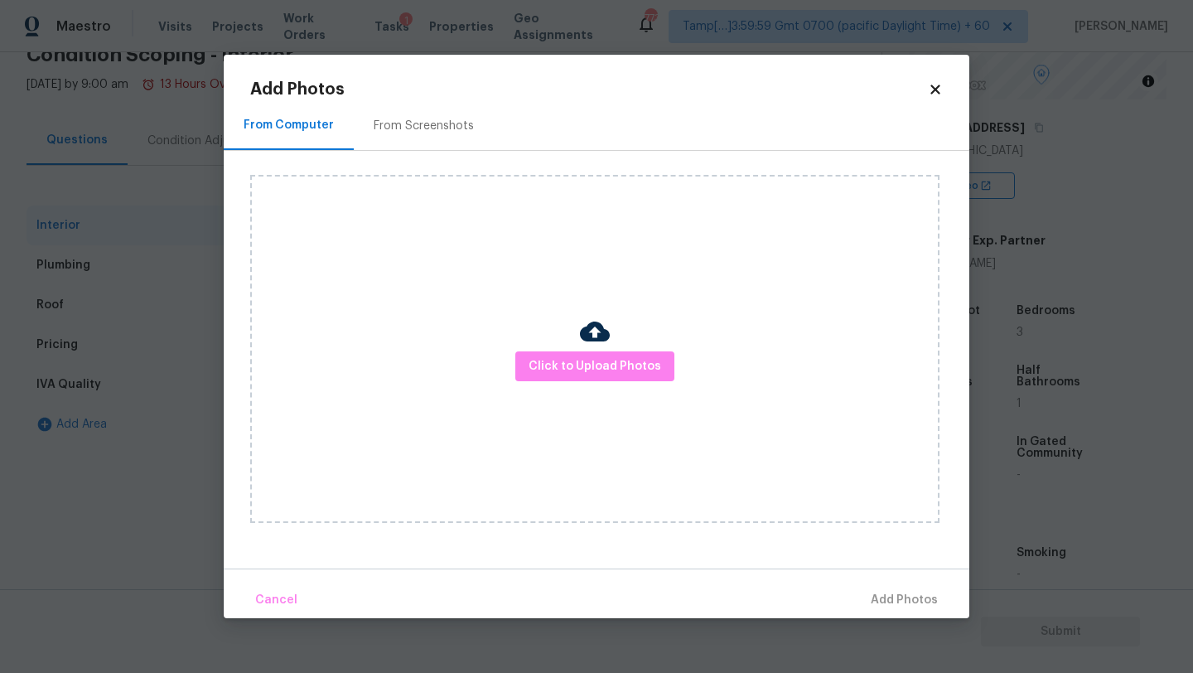
click at [480, 118] on div "From Screenshots" at bounding box center [424, 125] width 140 height 49
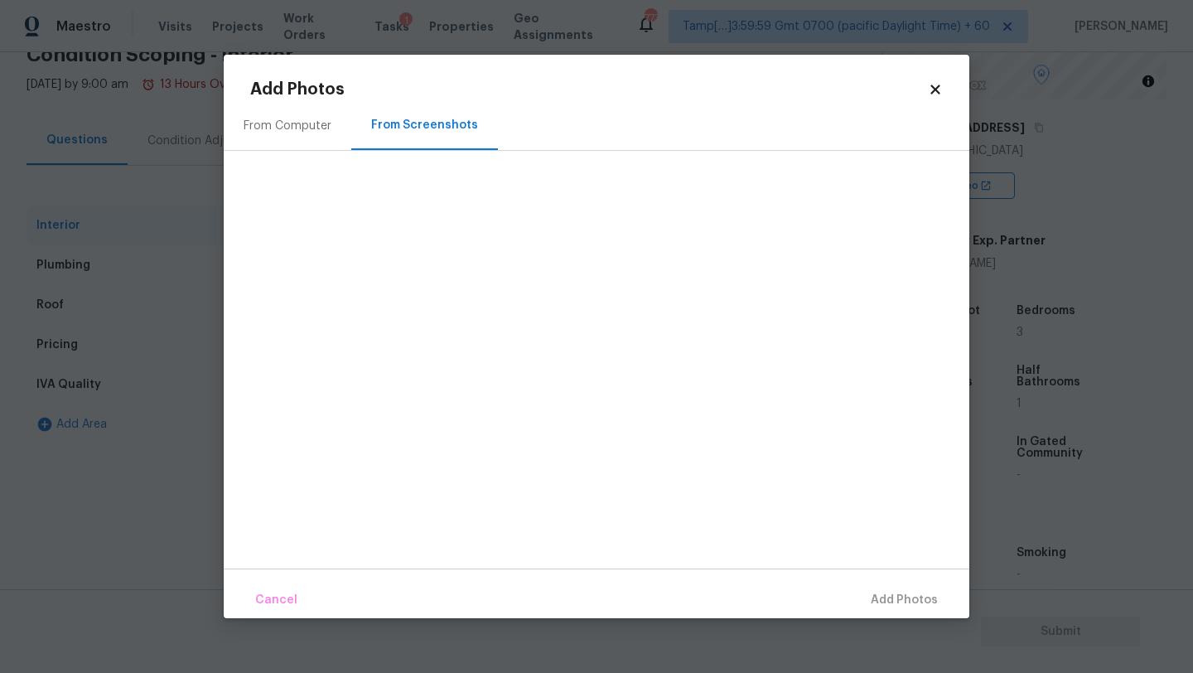
click at [322, 132] on div "From Computer" at bounding box center [288, 126] width 88 height 17
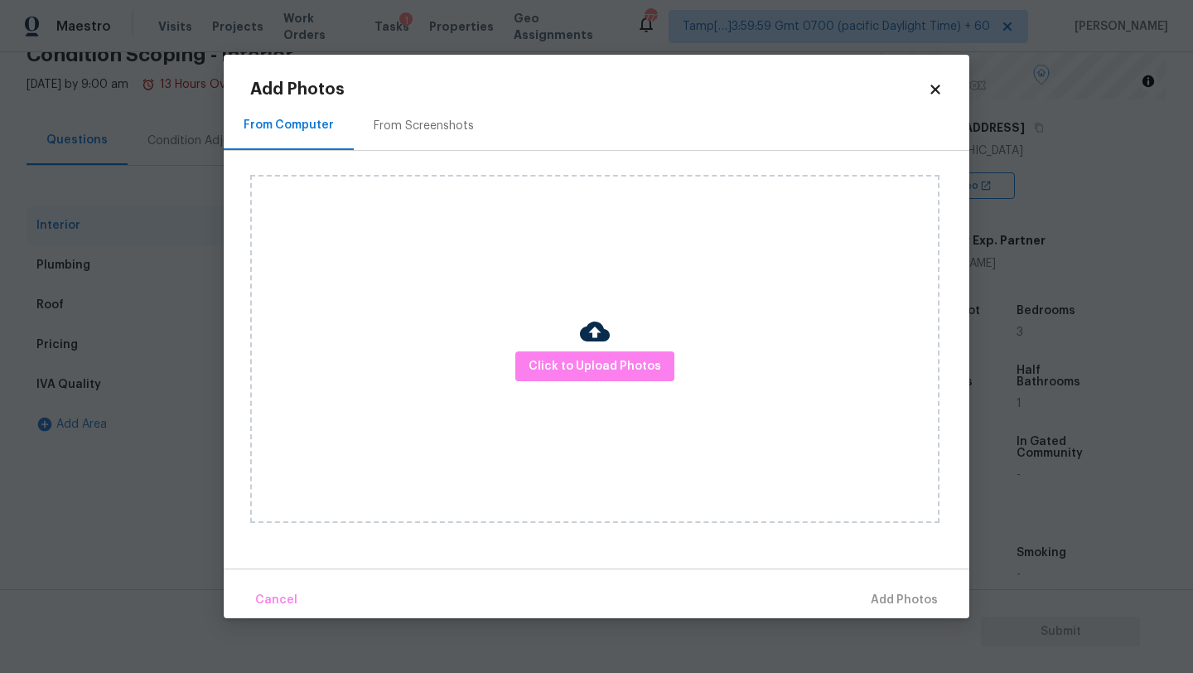
click at [585, 347] on div at bounding box center [595, 333] width 30 height 35
click at [589, 379] on button "Click to Upload Photos" at bounding box center [594, 366] width 159 height 31
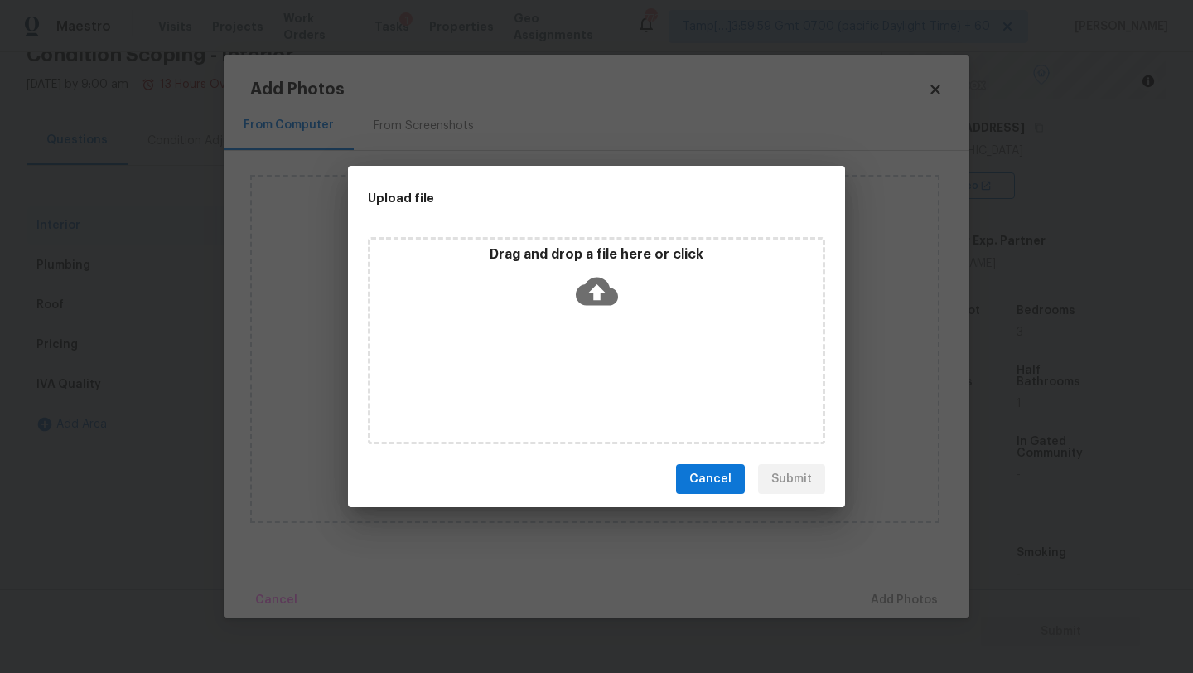
click at [589, 339] on div "Drag and drop a file here or click" at bounding box center [596, 340] width 457 height 207
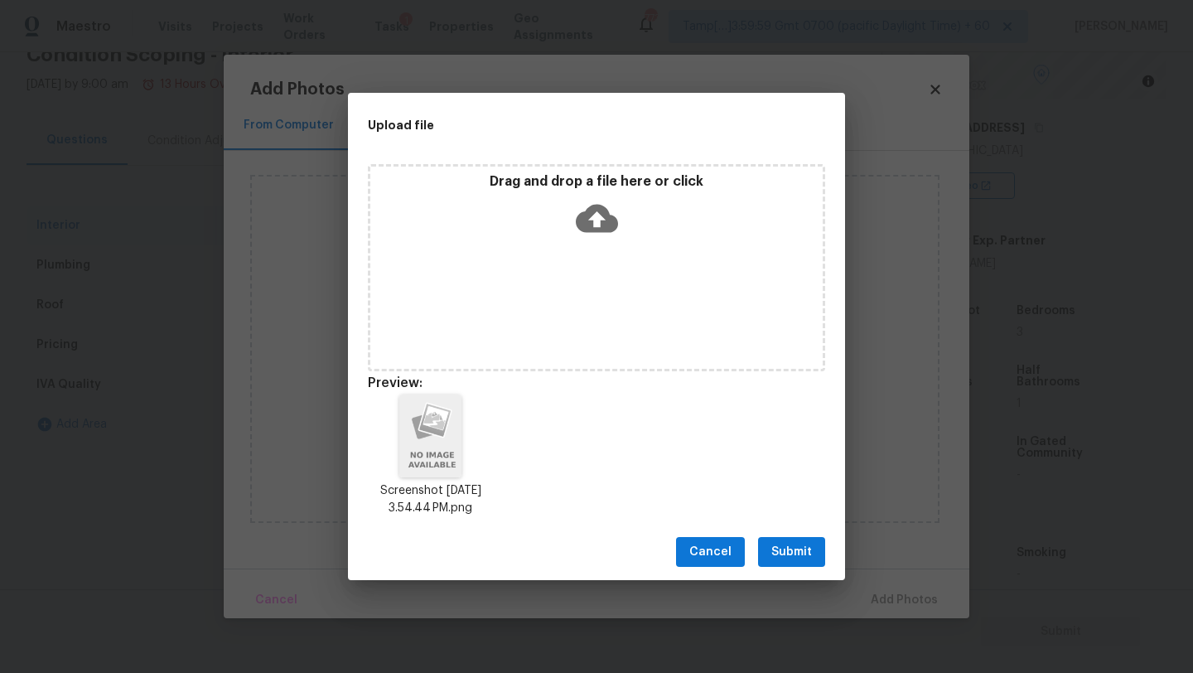
click at [804, 556] on span "Submit" at bounding box center [791, 552] width 41 height 21
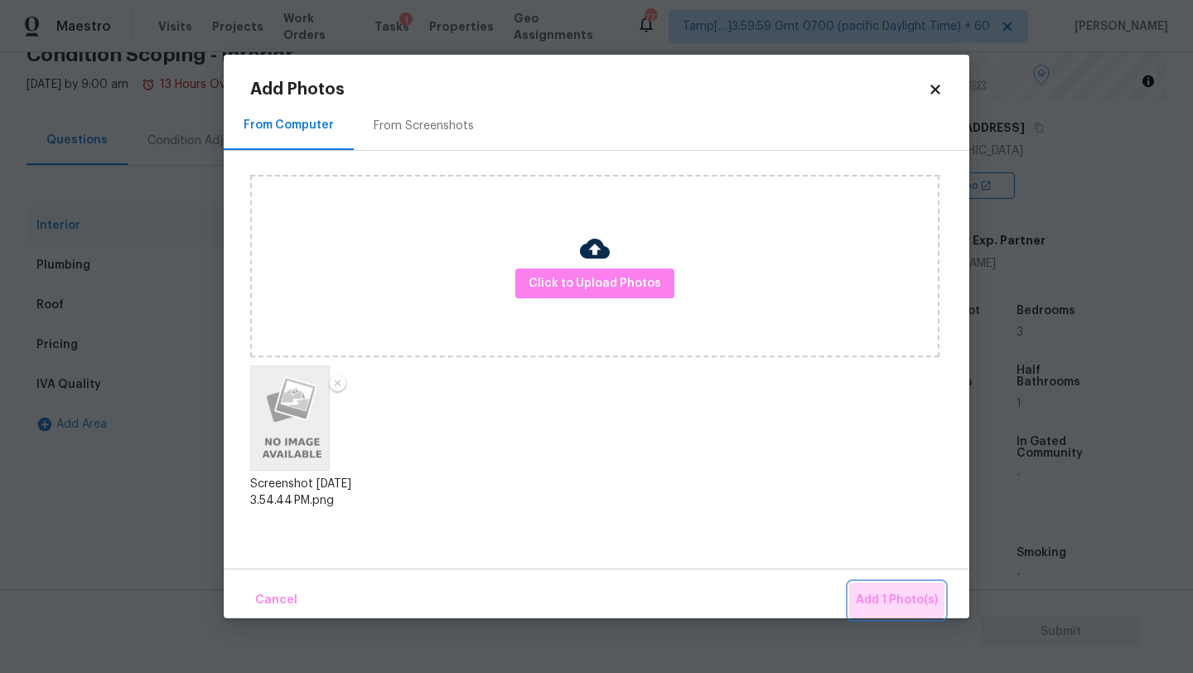
click at [886, 597] on span "Add 1 Photo(s)" at bounding box center [897, 600] width 82 height 21
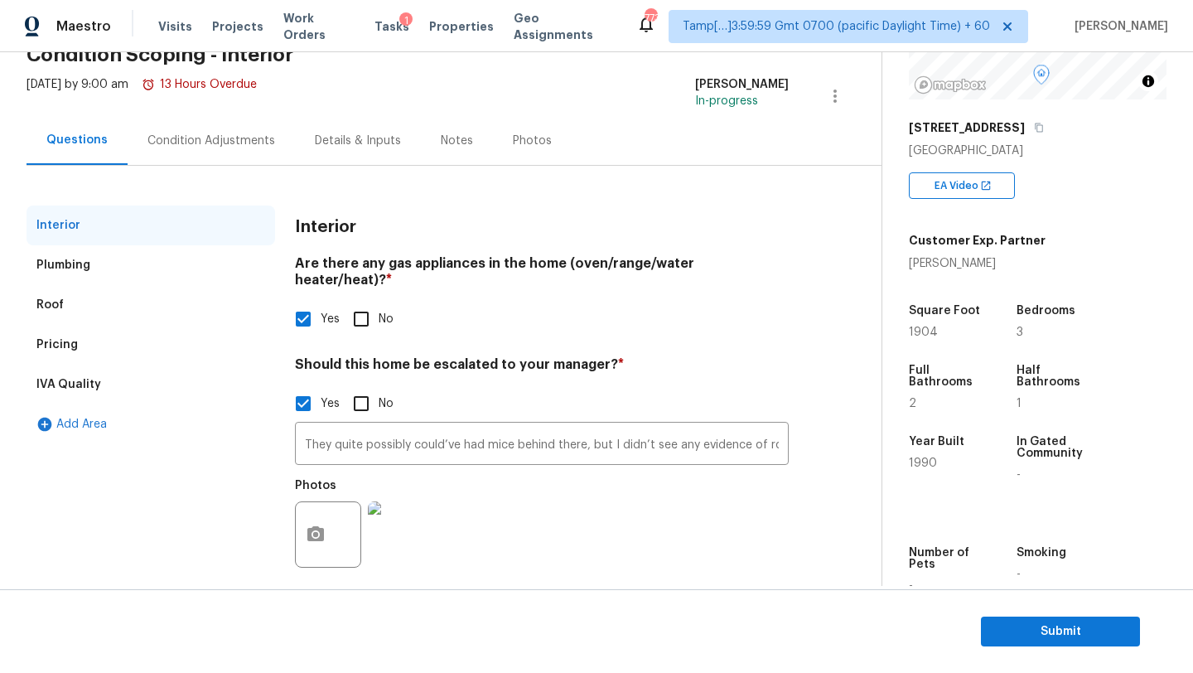
click at [170, 157] on div "Condition Adjustments" at bounding box center [211, 140] width 167 height 49
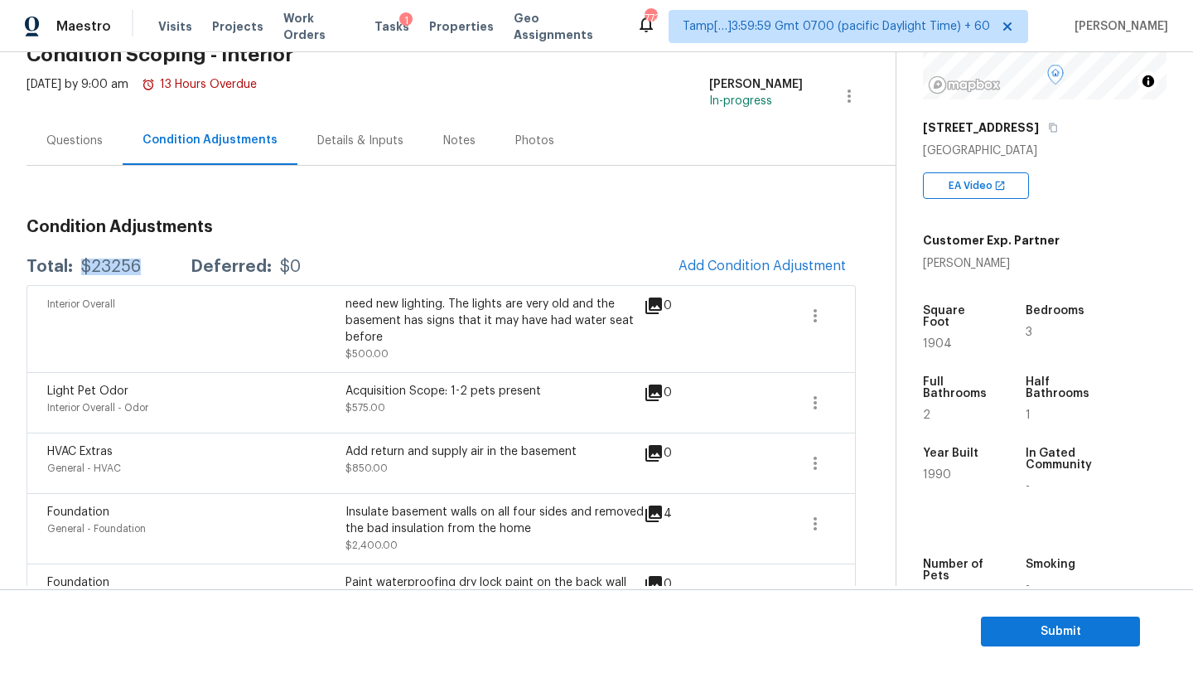
drag, startPoint x: 79, startPoint y: 267, endPoint x: 143, endPoint y: 267, distance: 64.6
click at [143, 267] on div "Total: $23256 Deferred: $0" at bounding box center [164, 266] width 274 height 17
copy div "$23256"
click at [70, 142] on div "Questions" at bounding box center [74, 141] width 56 height 17
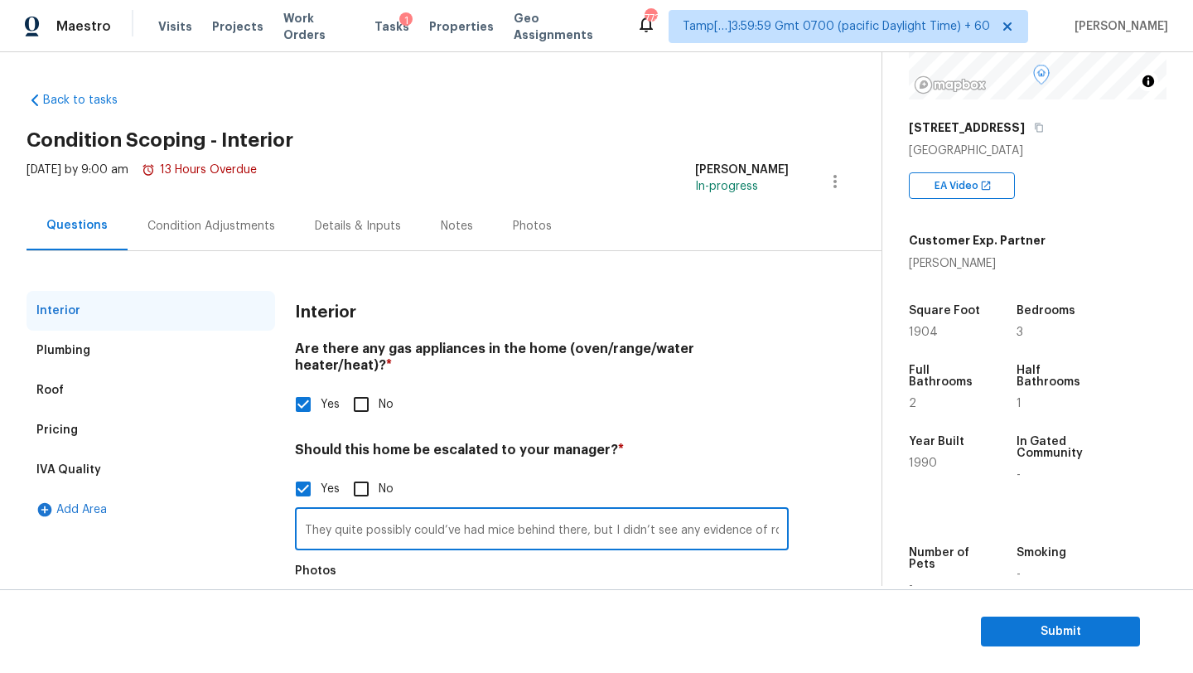
click at [447, 511] on input "They quite possibly could’ve had mice behind there, but I didn’t see any eviden…" at bounding box center [542, 530] width 494 height 39
click at [1080, 632] on span "Submit" at bounding box center [1060, 631] width 133 height 21
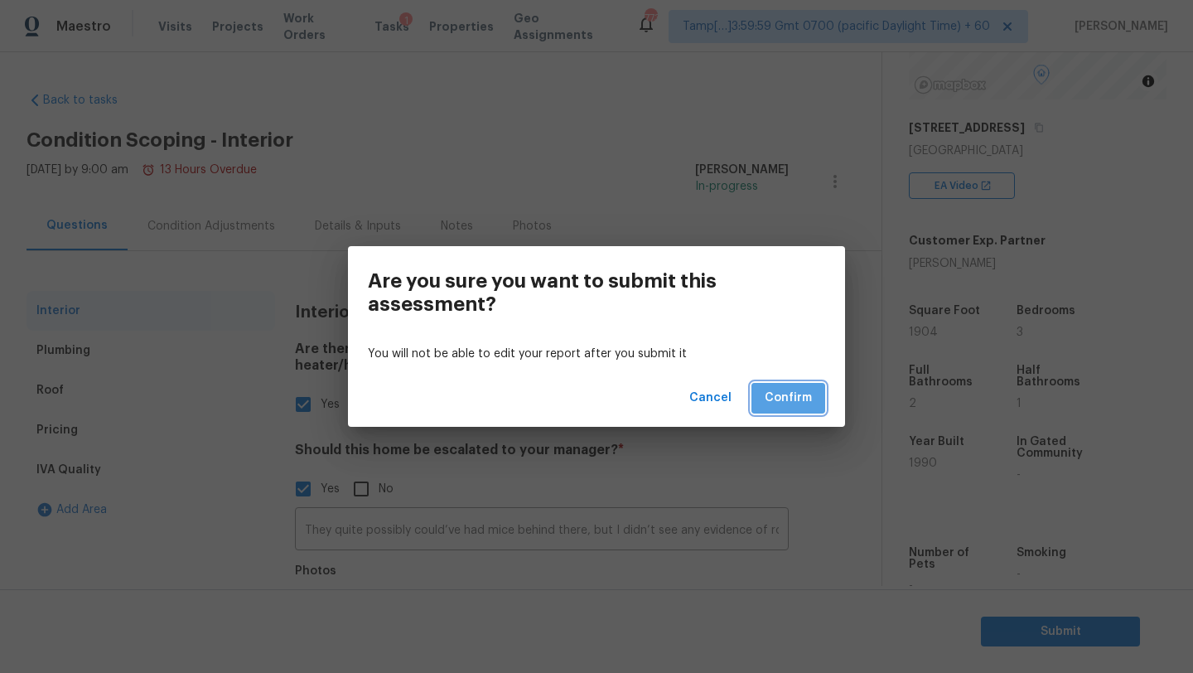
click at [787, 395] on span "Confirm" at bounding box center [788, 398] width 47 height 21
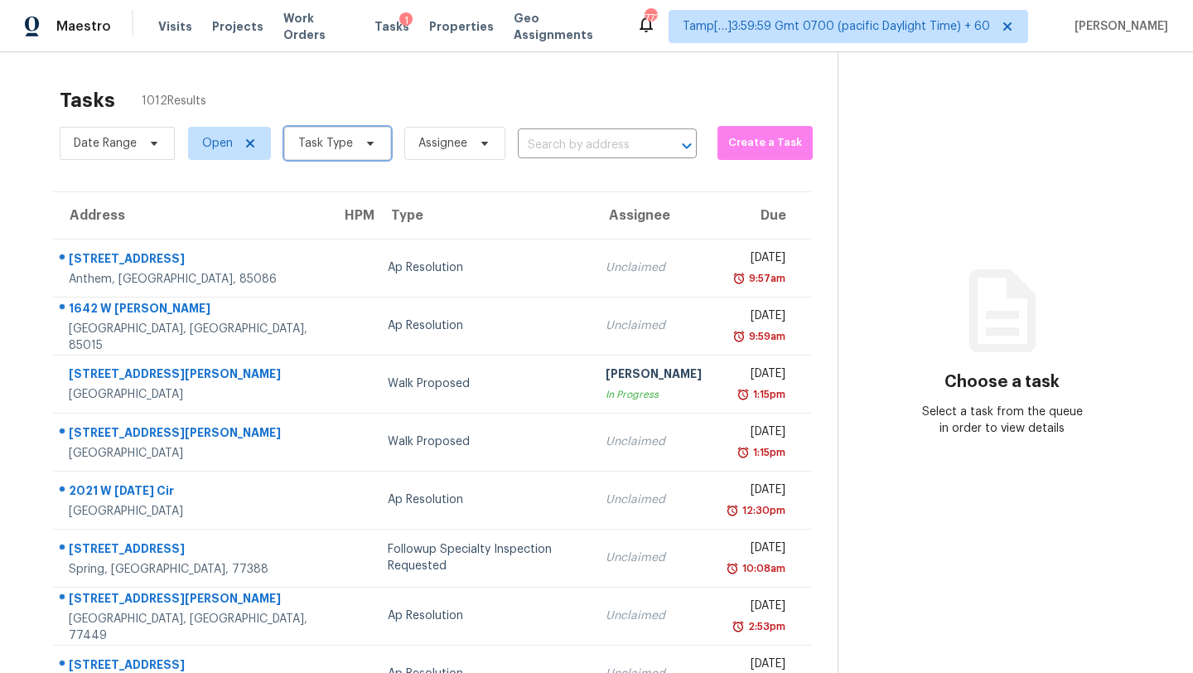
click at [355, 152] on span "Task Type" at bounding box center [337, 143] width 107 height 33
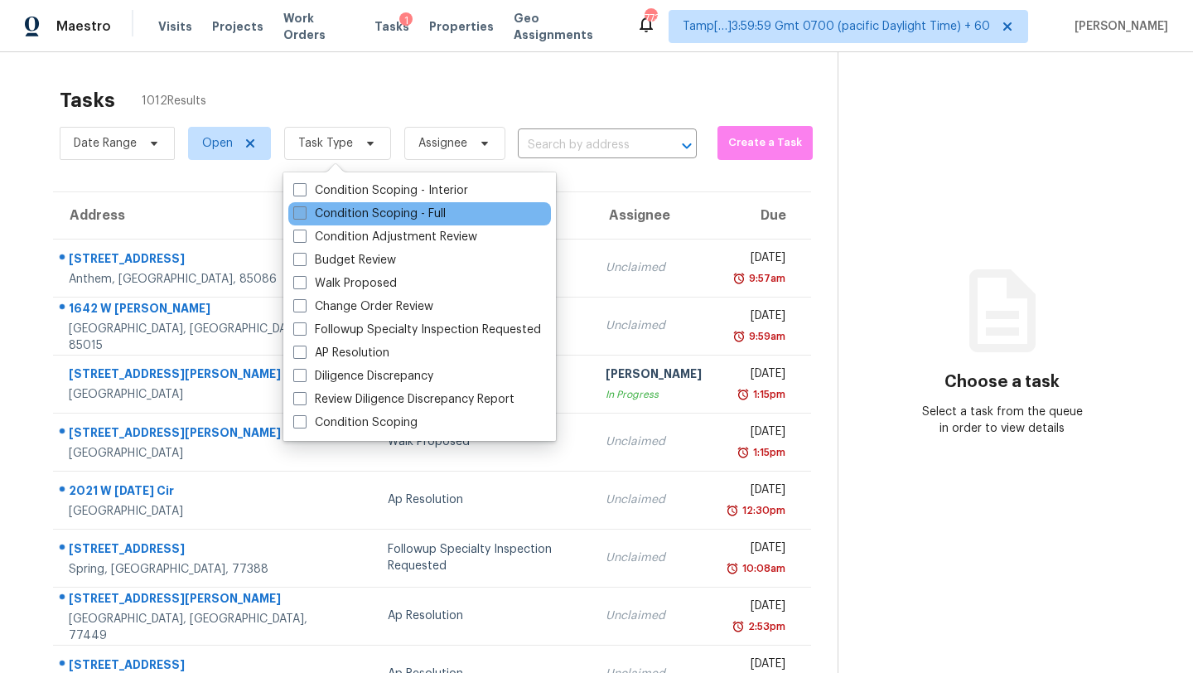
click at [348, 215] on label "Condition Scoping - Full" at bounding box center [369, 213] width 152 height 17
click at [304, 215] on input "Condition Scoping - Full" at bounding box center [298, 210] width 11 height 11
checkbox input "true"
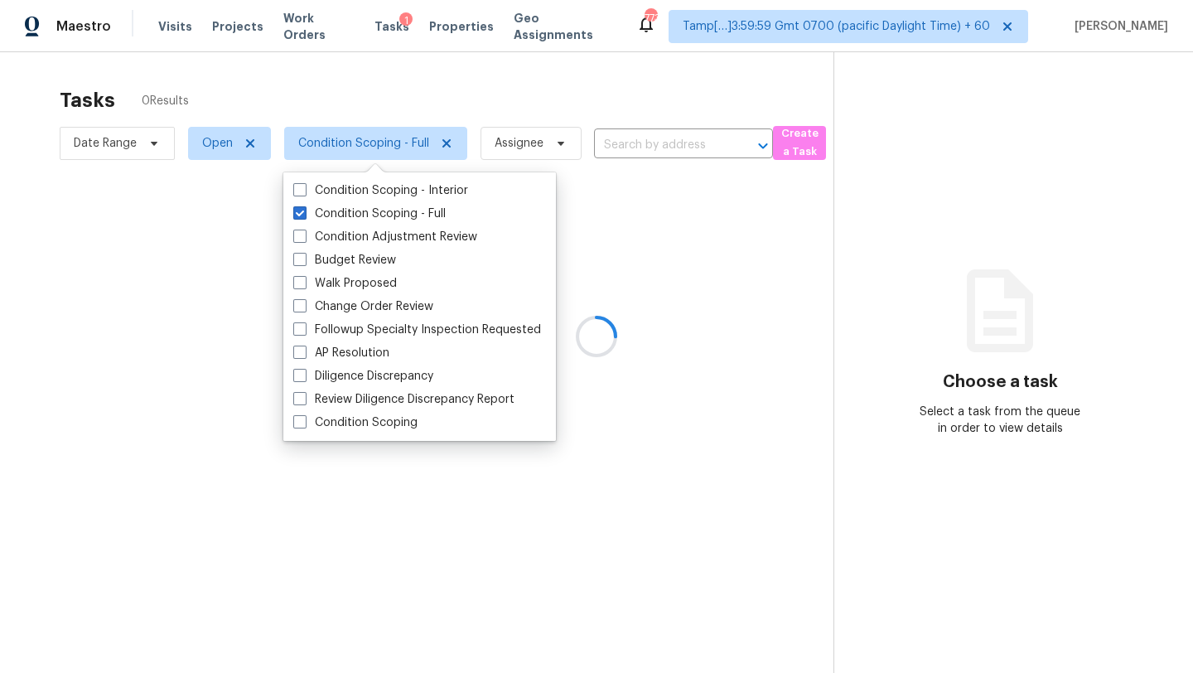
click at [424, 94] on div at bounding box center [596, 336] width 1193 height 673
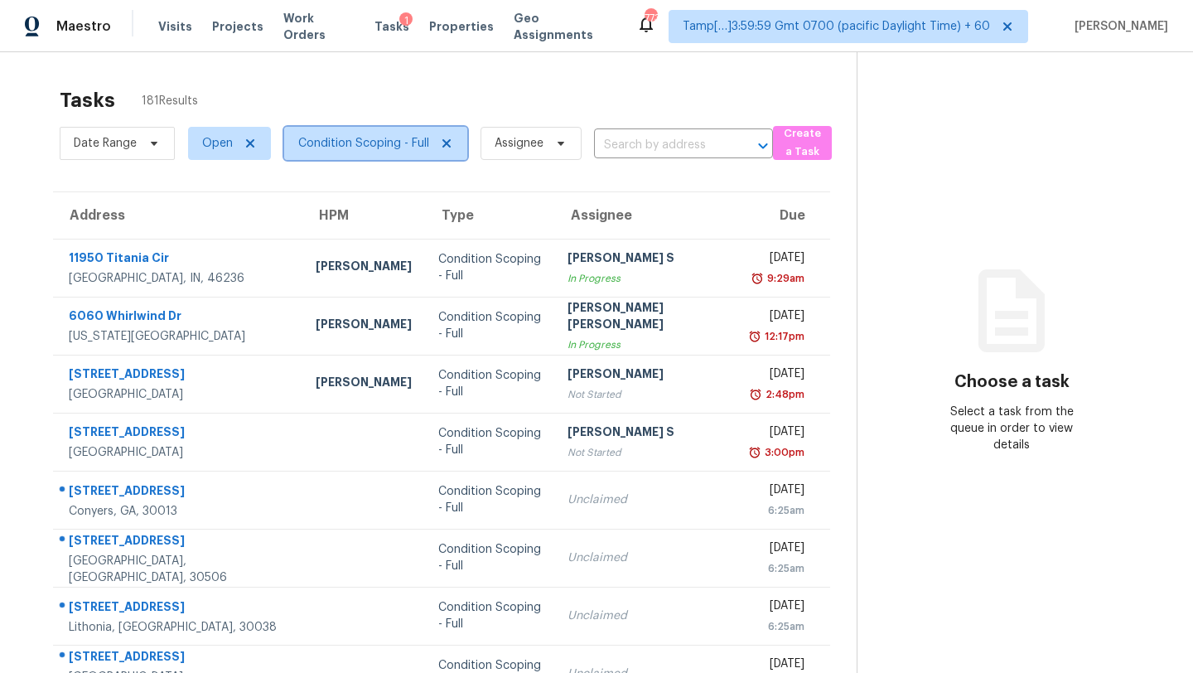
click at [385, 140] on span "Condition Scoping - Full" at bounding box center [363, 143] width 131 height 17
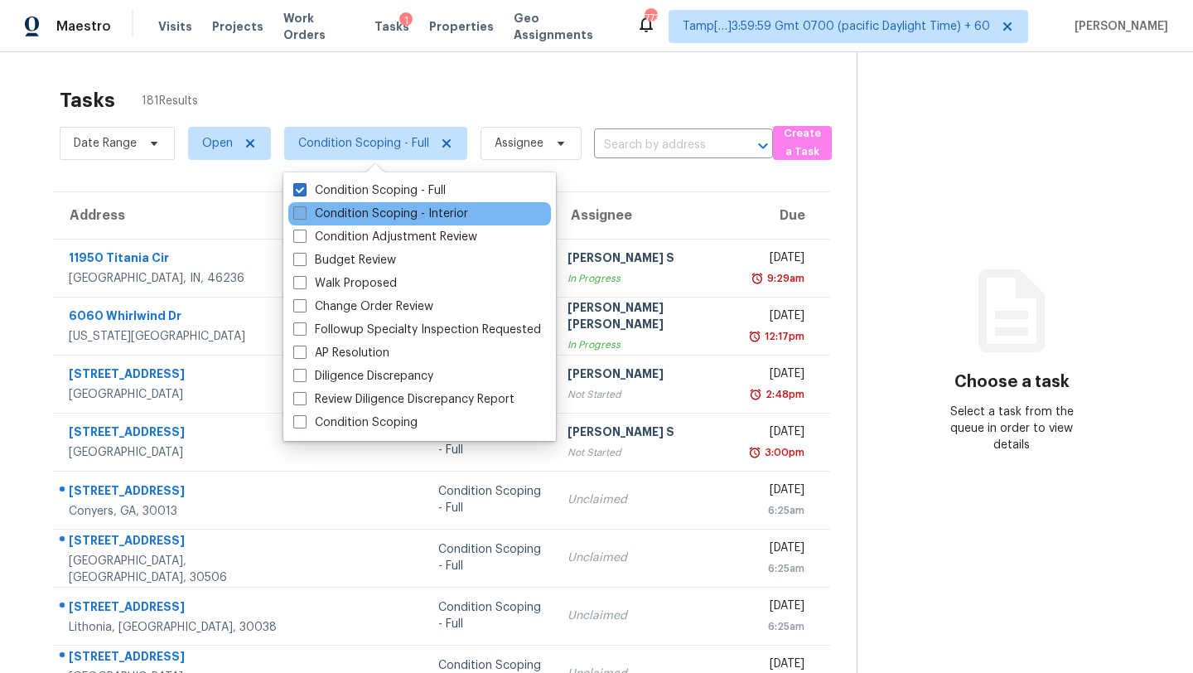
click at [385, 215] on label "Condition Scoping - Interior" at bounding box center [380, 213] width 175 height 17
click at [304, 215] on input "Condition Scoping - Interior" at bounding box center [298, 210] width 11 height 11
checkbox input "true"
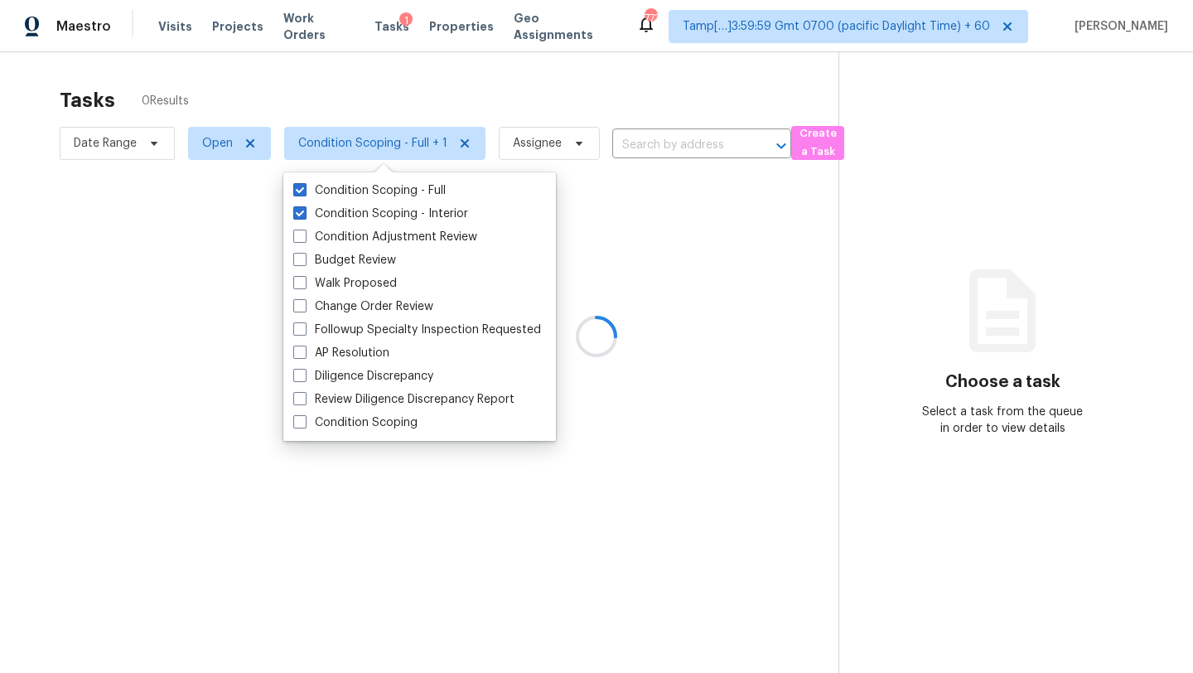
click at [465, 88] on div at bounding box center [596, 336] width 1193 height 673
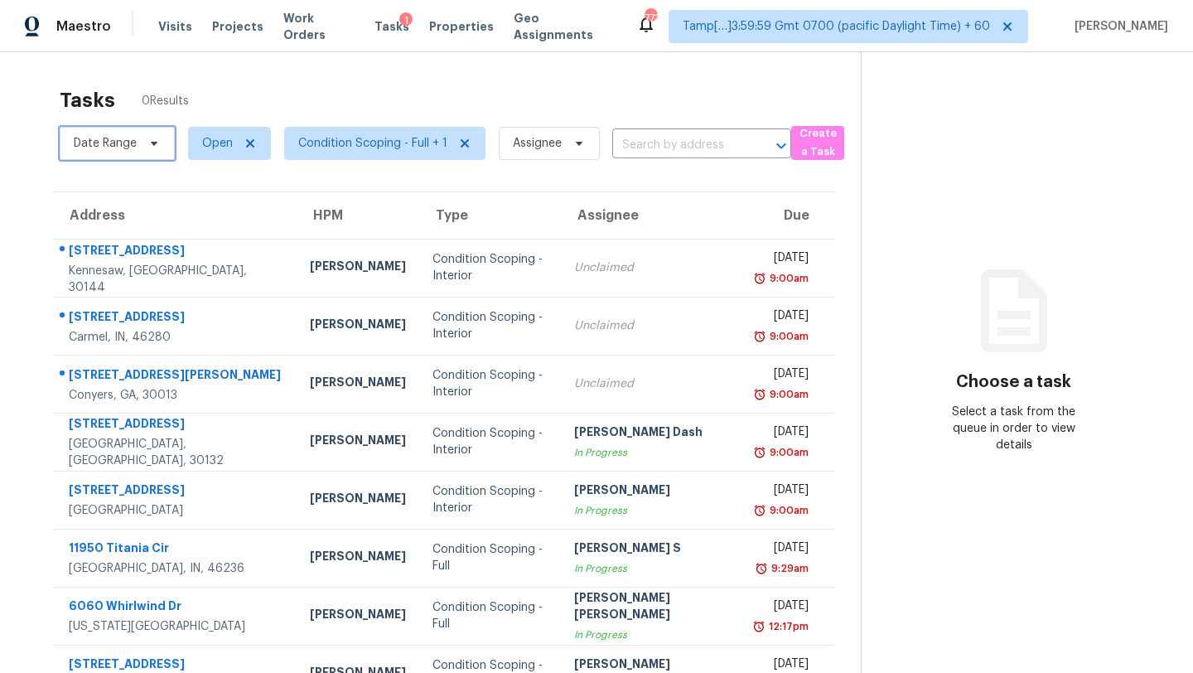
click at [122, 147] on span "Date Range" at bounding box center [105, 143] width 63 height 17
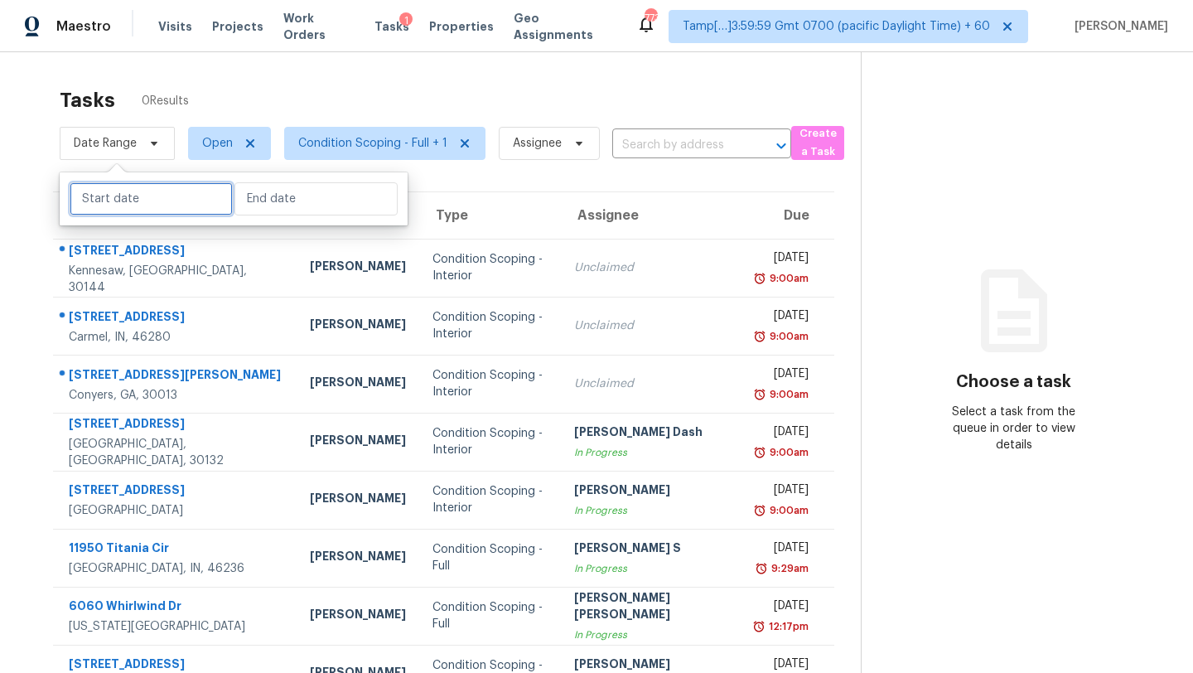
click at [125, 203] on input "text" at bounding box center [151, 198] width 163 height 33
select select "8"
select select "2025"
select select "9"
select select "2025"
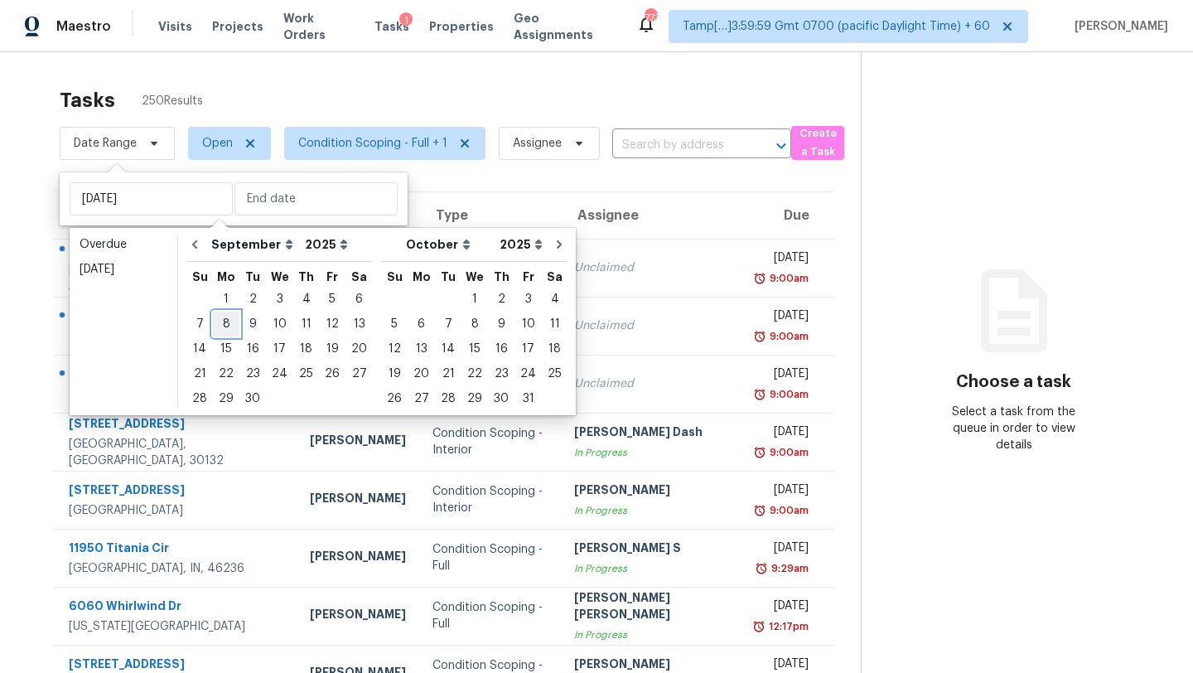
click at [231, 321] on div "8" at bounding box center [226, 323] width 27 height 23
type input "Mon, Sep 08"
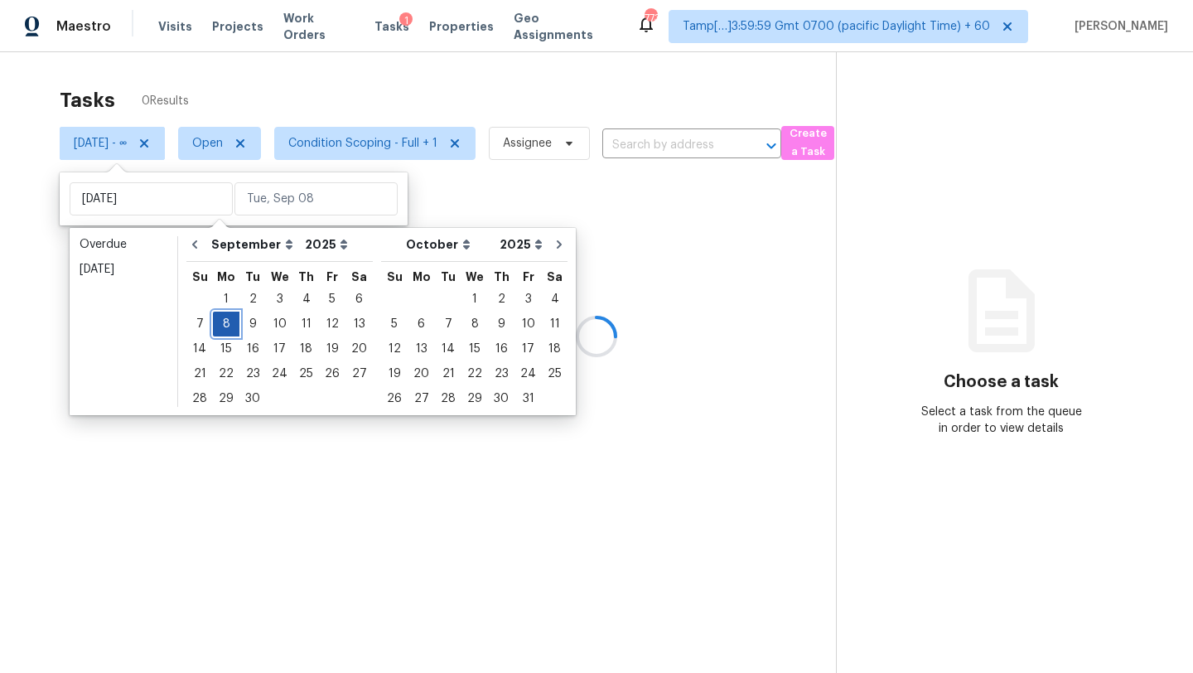
click at [231, 321] on div "8" at bounding box center [226, 323] width 27 height 23
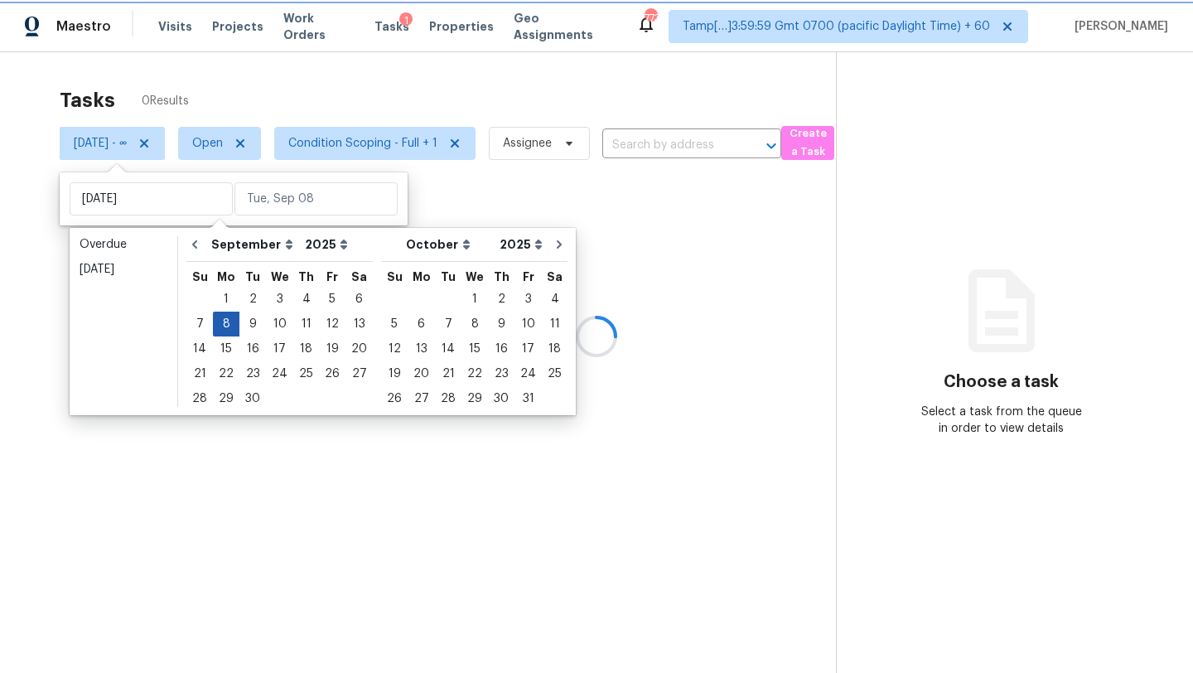
type input "Mon, Sep 08"
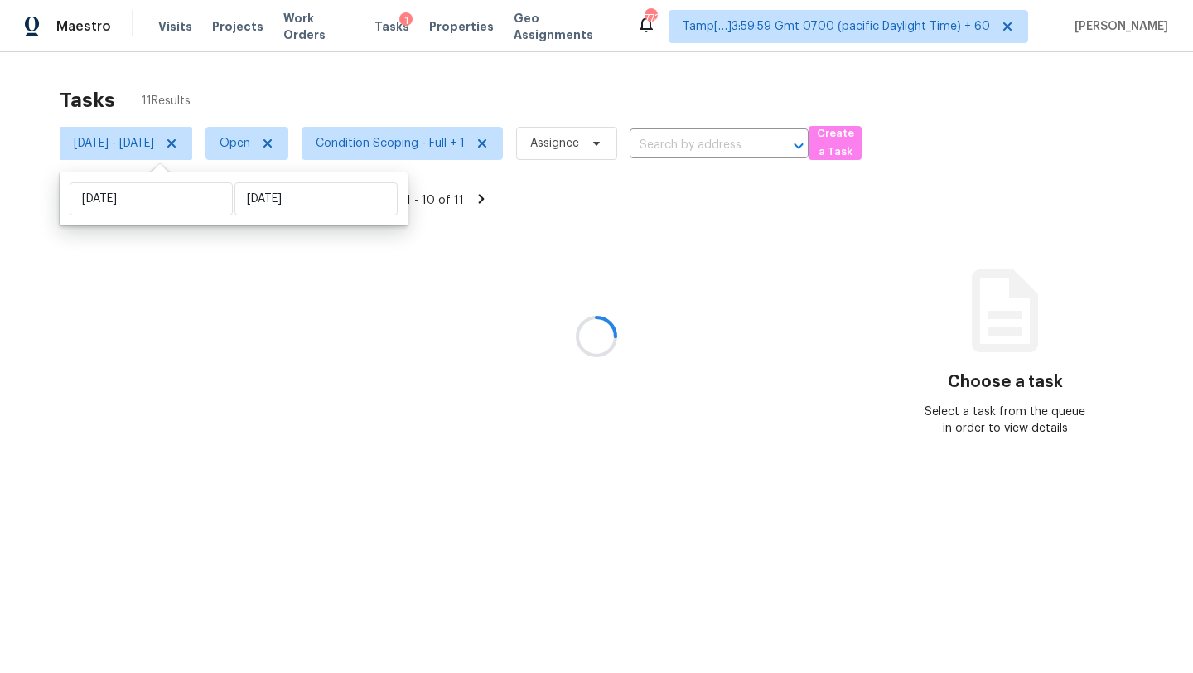
click at [311, 103] on div at bounding box center [596, 336] width 1193 height 673
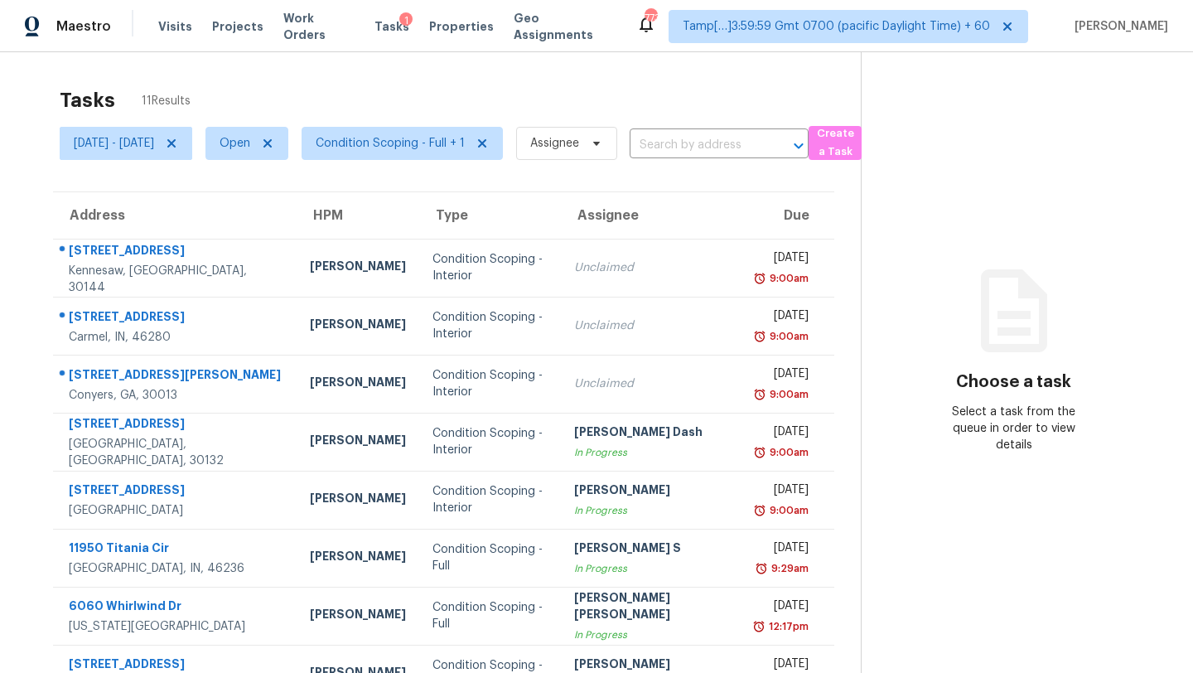
scroll to position [132, 0]
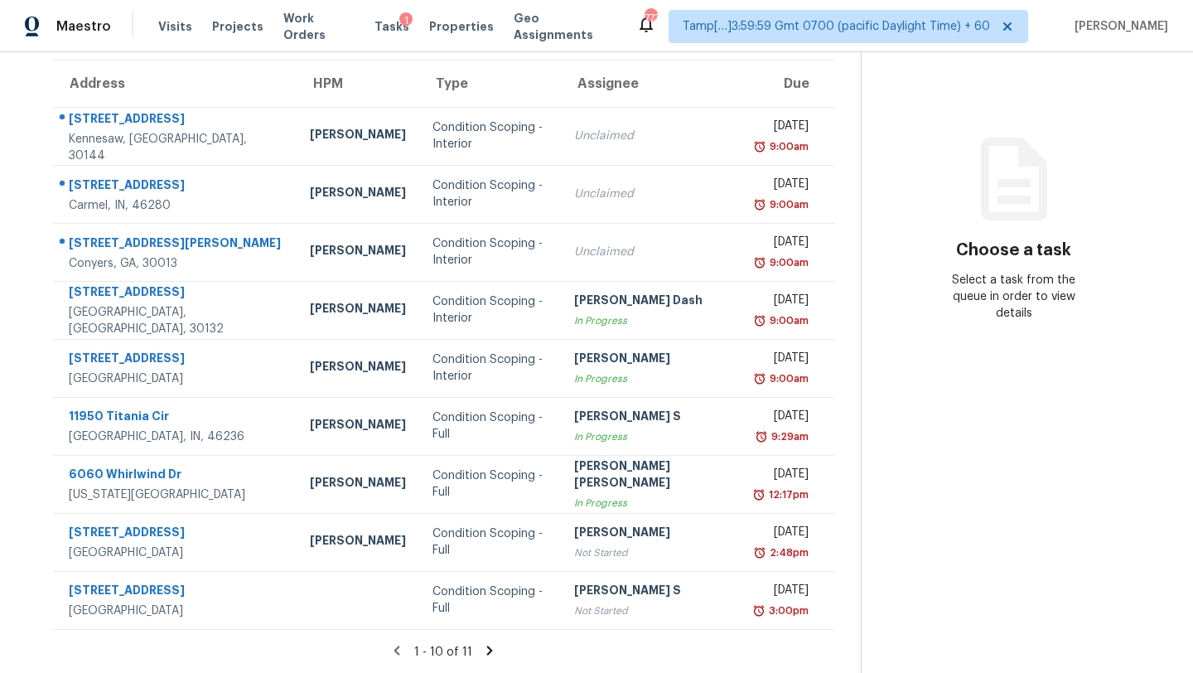
click at [488, 649] on icon at bounding box center [490, 649] width 6 height 9
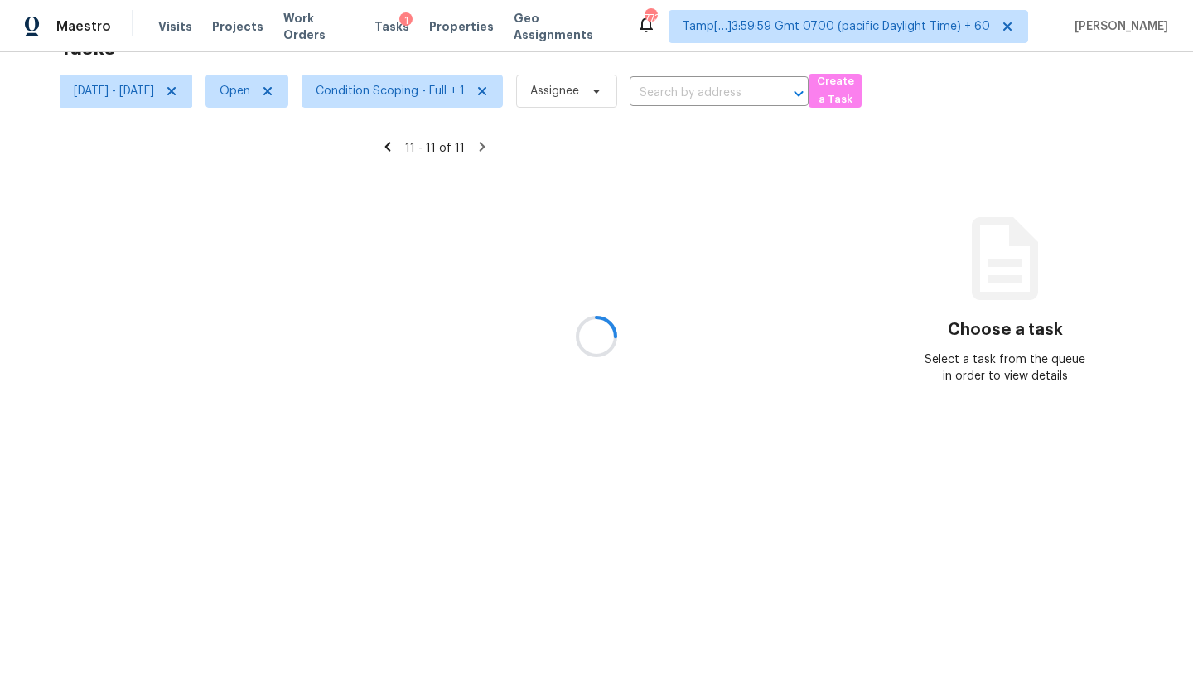
scroll to position [52, 0]
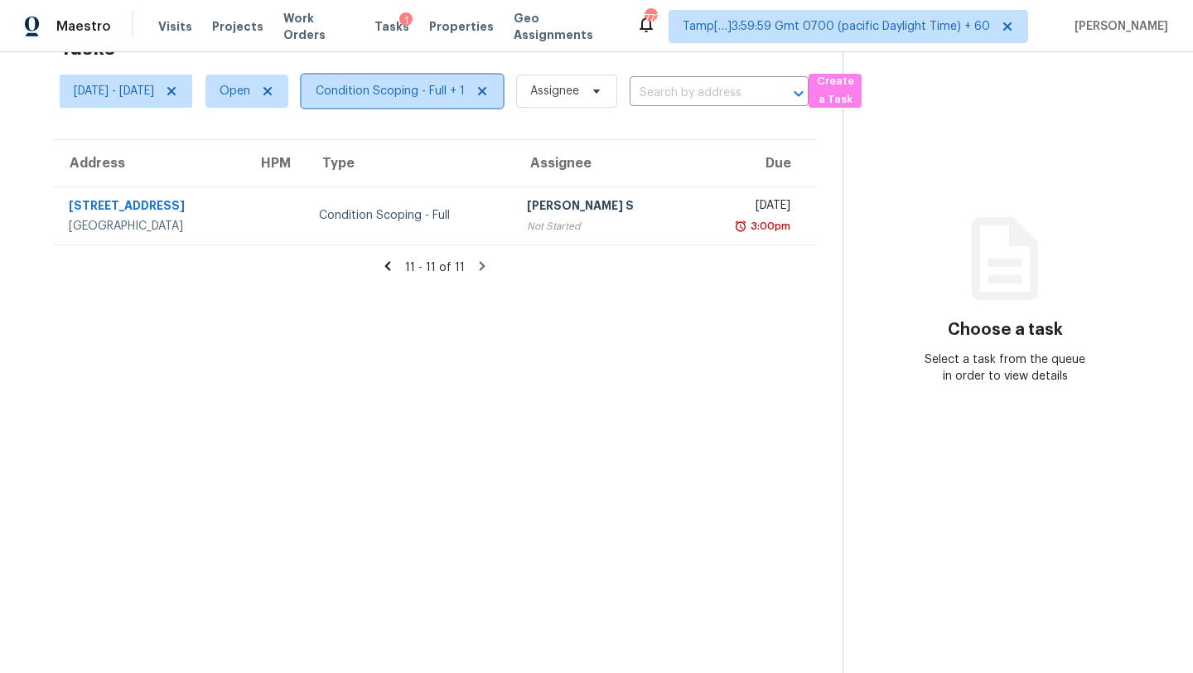
click at [465, 94] on span "Condition Scoping - Full + 1" at bounding box center [390, 91] width 149 height 17
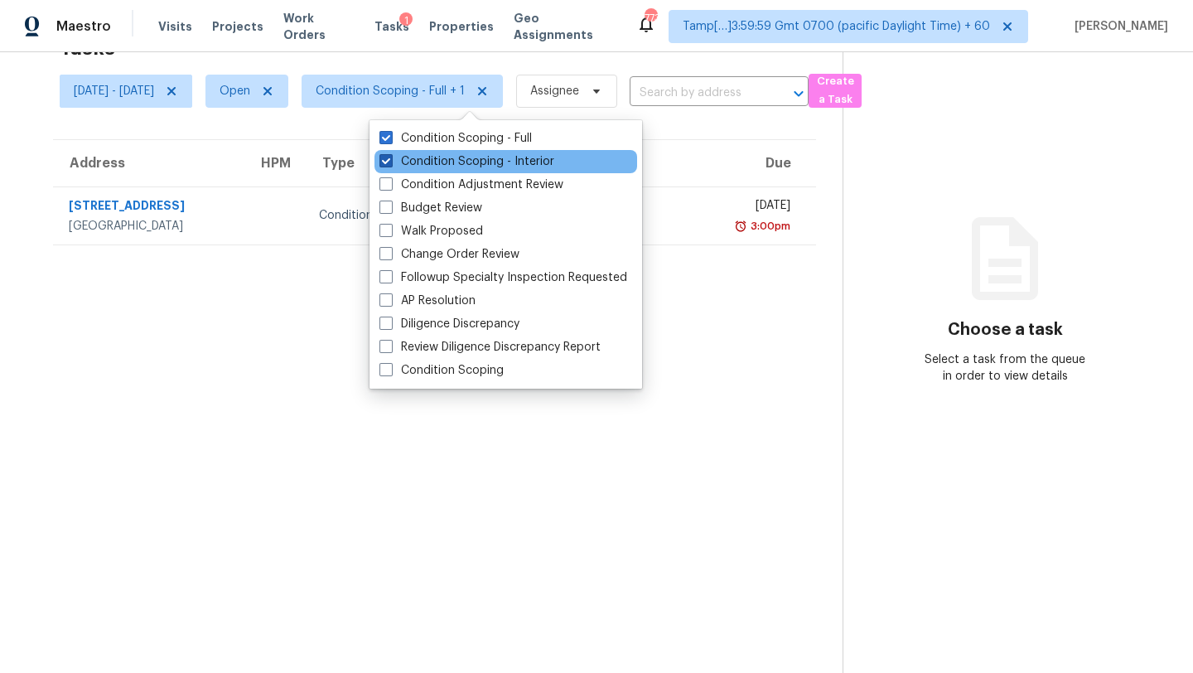
click at [458, 160] on label "Condition Scoping - Interior" at bounding box center [466, 161] width 175 height 17
click at [390, 160] on input "Condition Scoping - Interior" at bounding box center [384, 158] width 11 height 11
checkbox input "false"
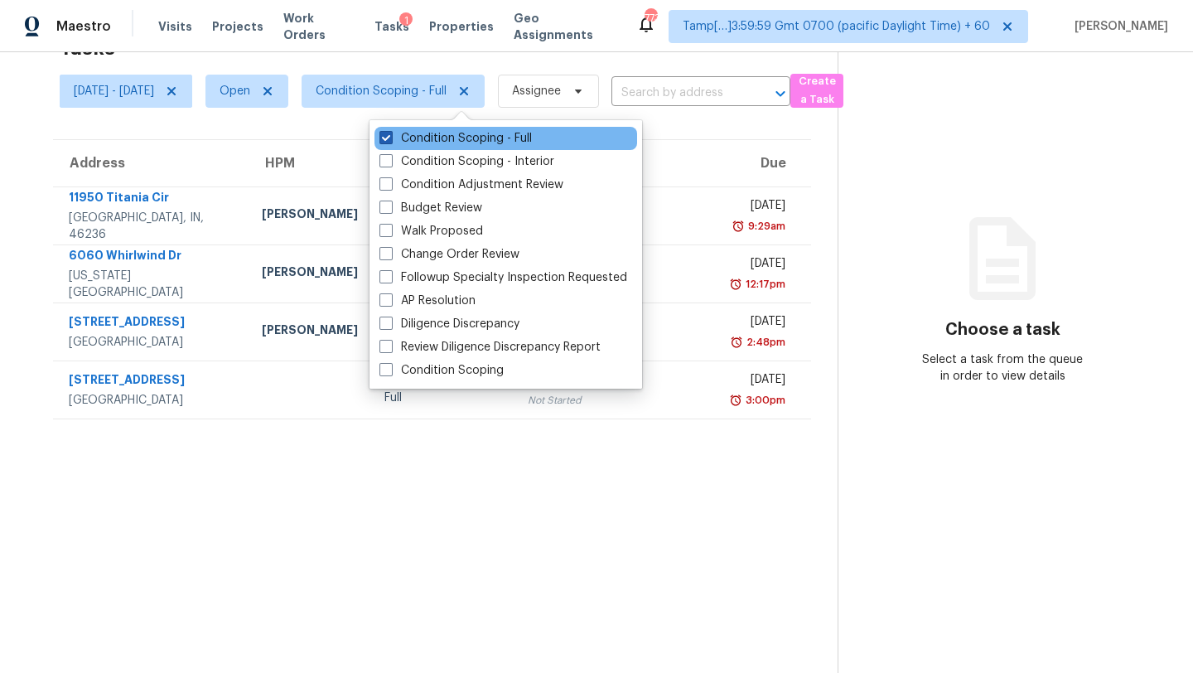
click at [479, 133] on label "Condition Scoping - Full" at bounding box center [455, 138] width 152 height 17
click at [390, 133] on input "Condition Scoping - Full" at bounding box center [384, 135] width 11 height 11
checkbox input "false"
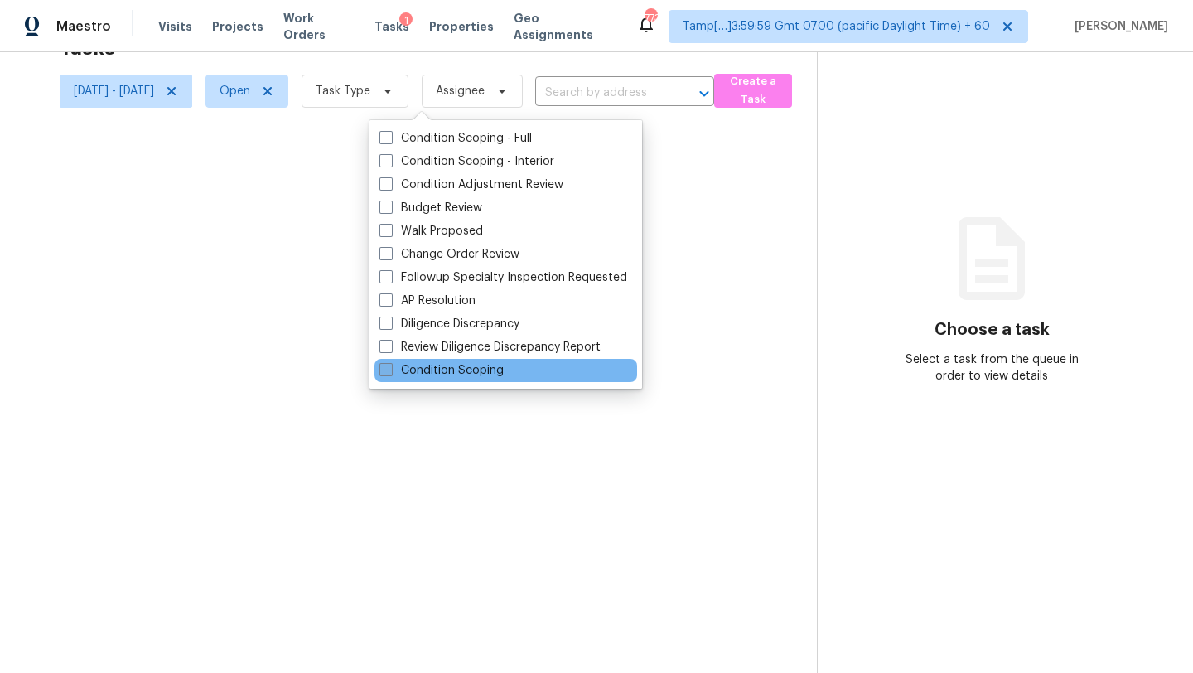
click at [424, 375] on label "Condition Scoping" at bounding box center [441, 370] width 124 height 17
click at [390, 373] on input "Condition Scoping" at bounding box center [384, 367] width 11 height 11
checkbox input "true"
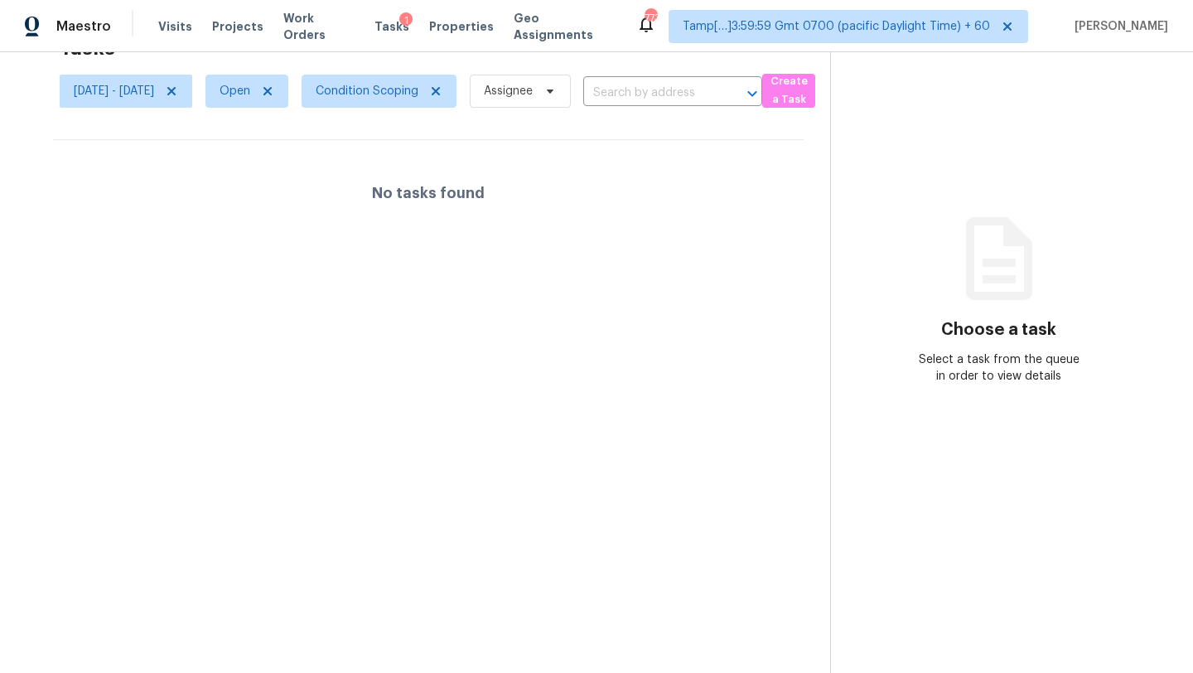
click at [273, 258] on section "Tasks 0 Results Mon, Sep 08 - Mon, Sep 08 Open Condition Scoping Assignee ​ Cre…" at bounding box center [429, 350] width 804 height 646
click at [417, 94] on span "Condition Scoping" at bounding box center [367, 91] width 103 height 17
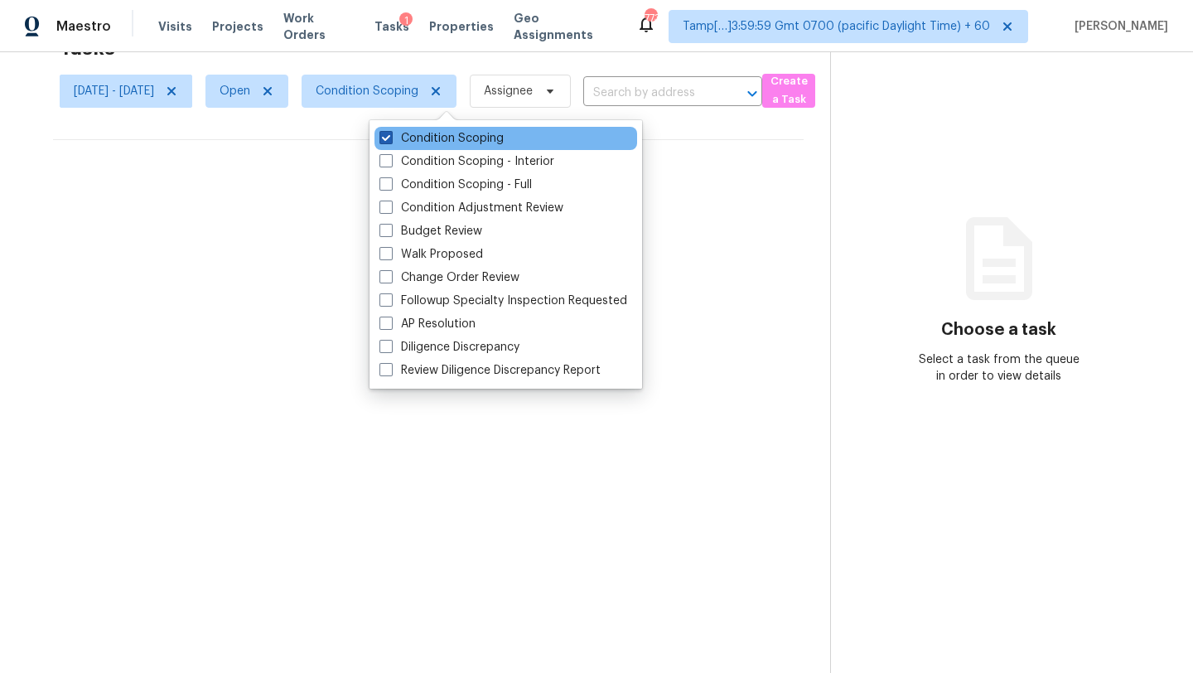
click at [418, 133] on label "Condition Scoping" at bounding box center [441, 138] width 124 height 17
click at [390, 133] on input "Condition Scoping" at bounding box center [384, 135] width 11 height 11
checkbox input "false"
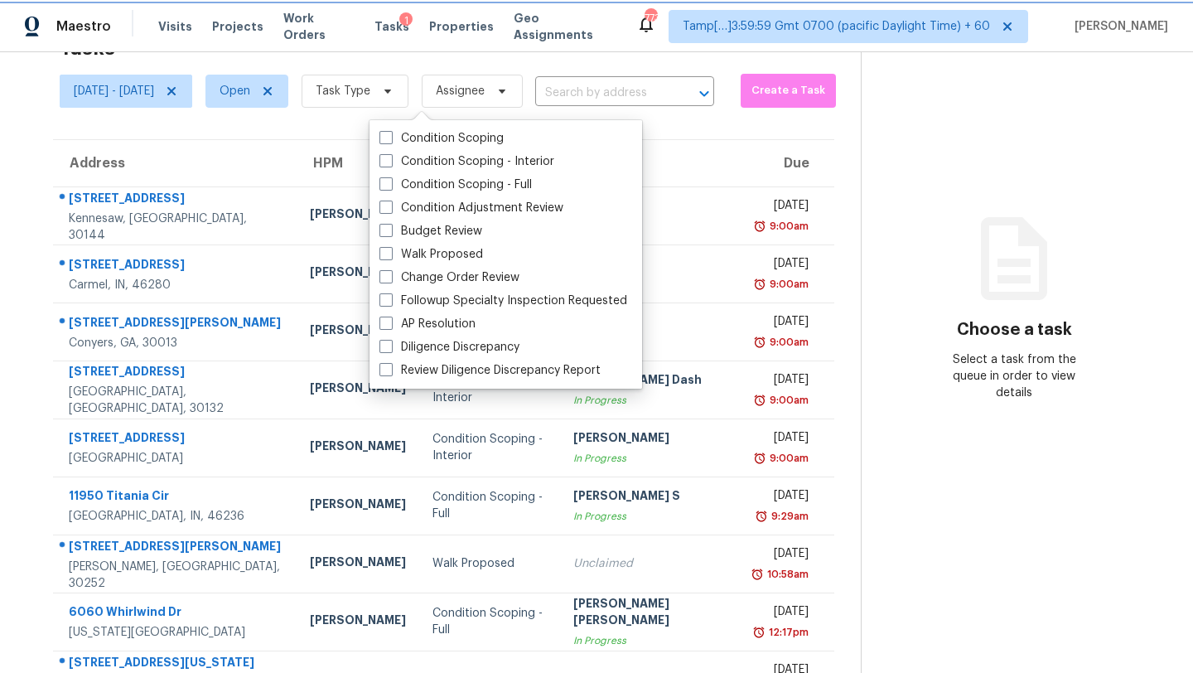
click at [370, 98] on span "Task Type" at bounding box center [343, 91] width 55 height 17
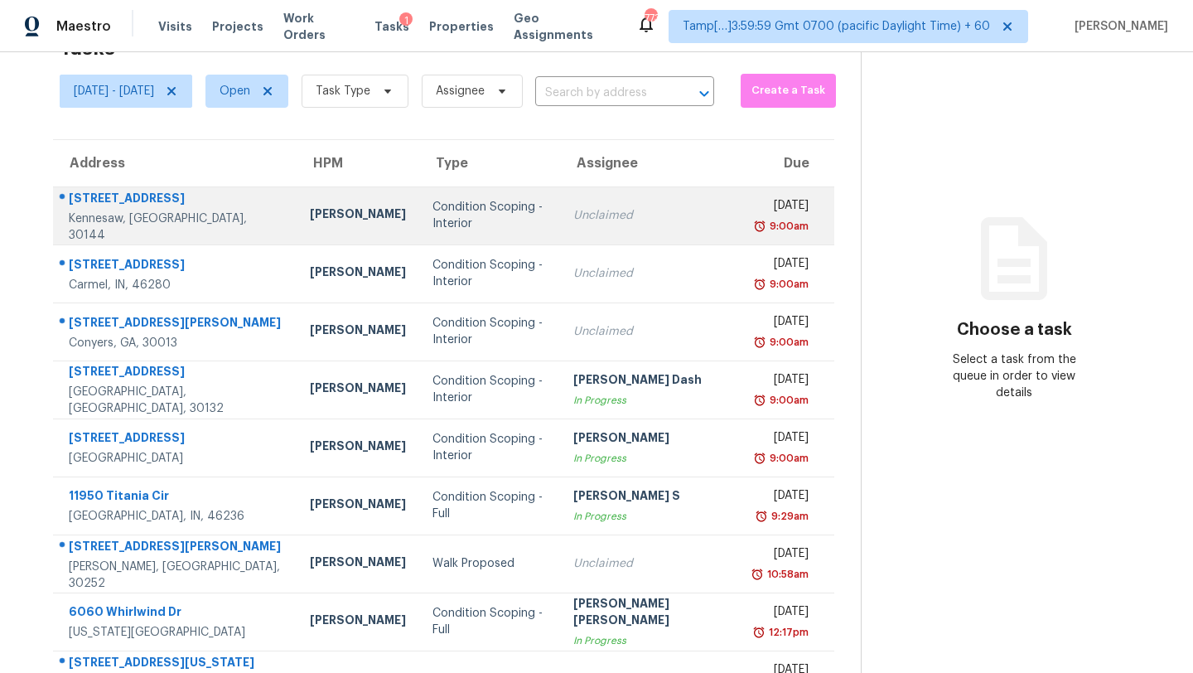
scroll to position [80, 0]
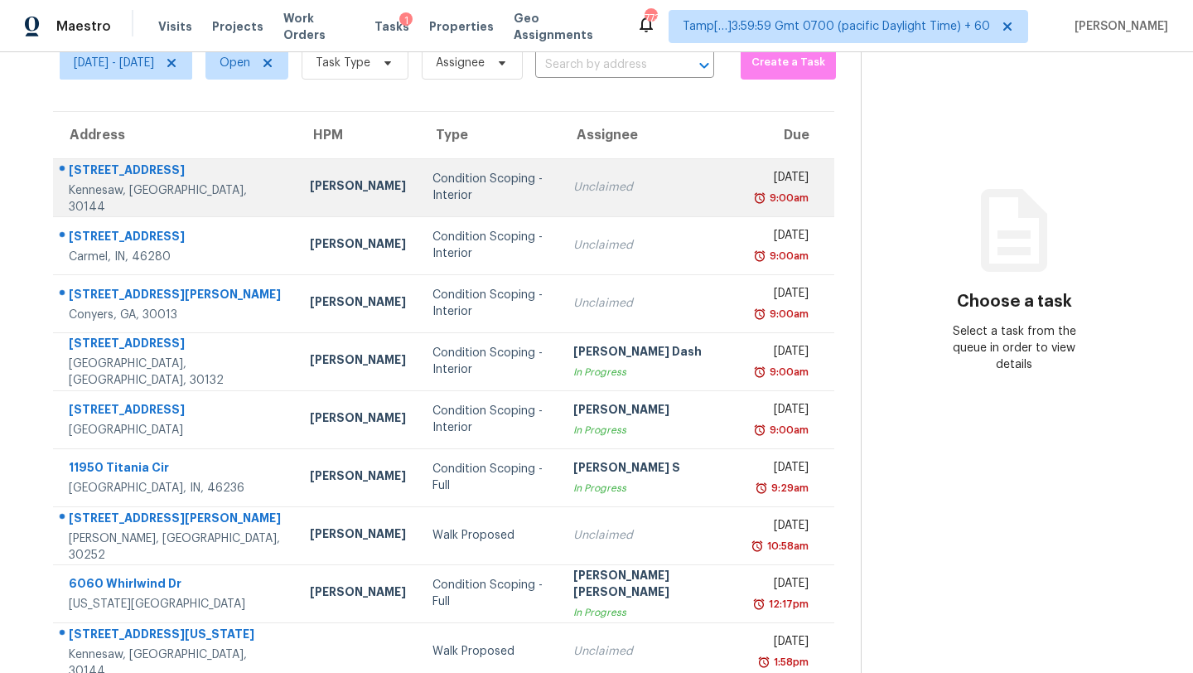
click at [437, 198] on div "Condition Scoping - Interior" at bounding box center [489, 187] width 114 height 33
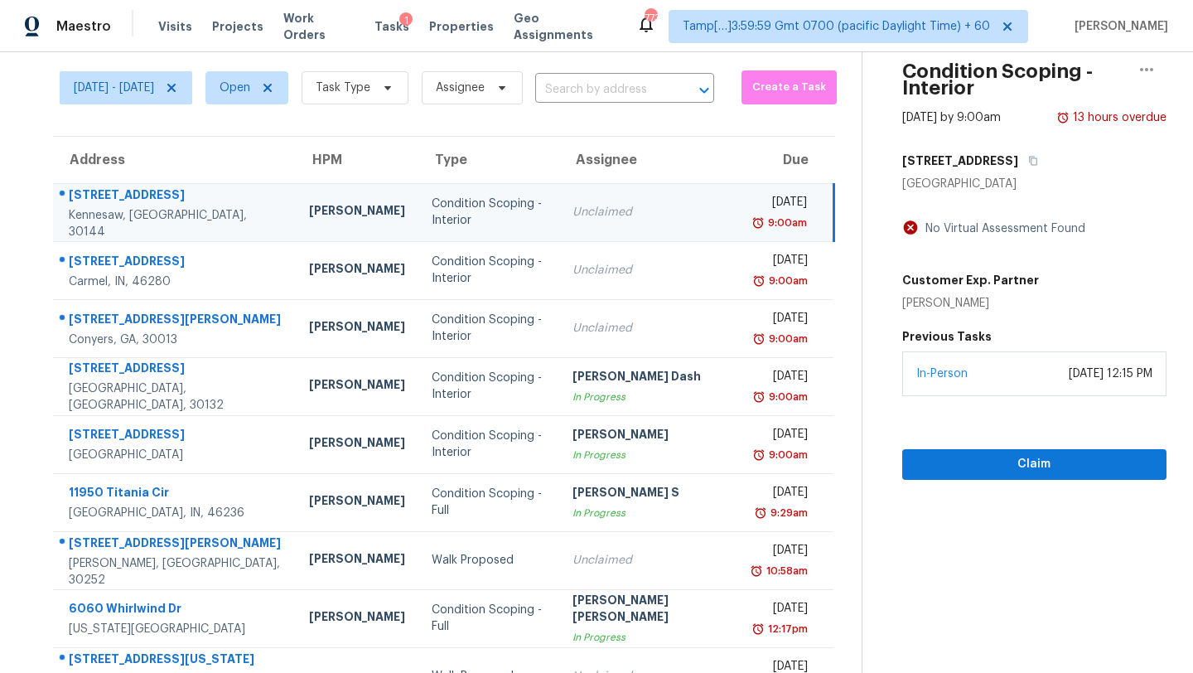
scroll to position [0, 0]
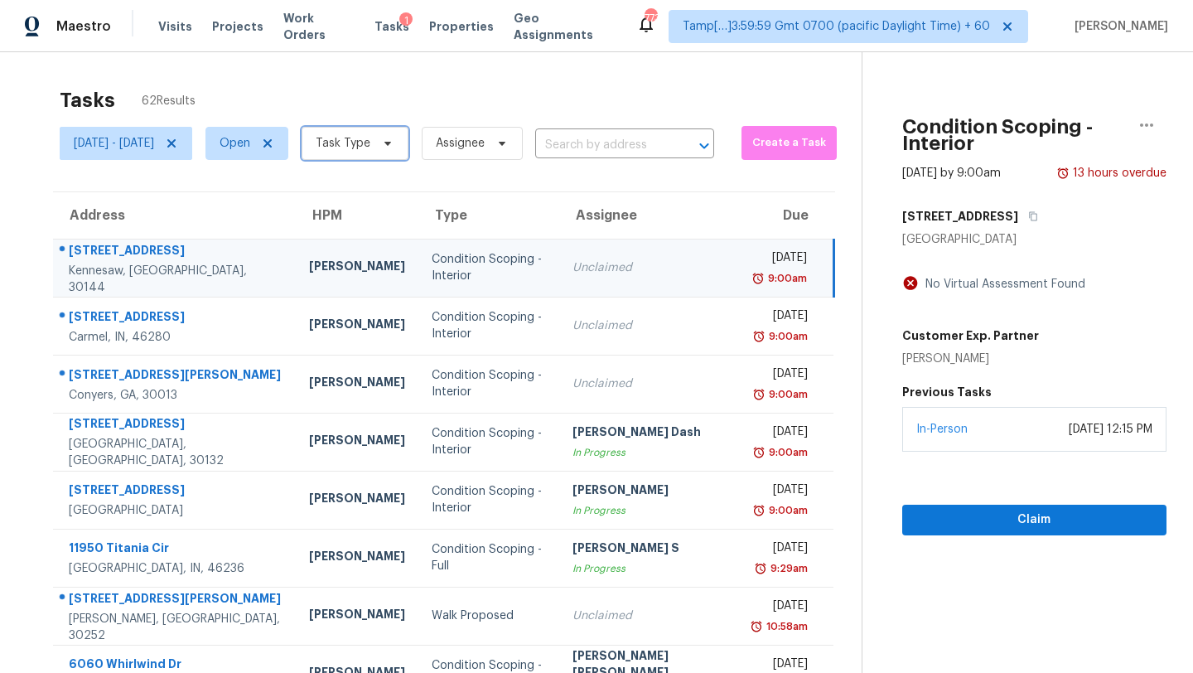
click at [401, 158] on span "Task Type" at bounding box center [355, 143] width 107 height 33
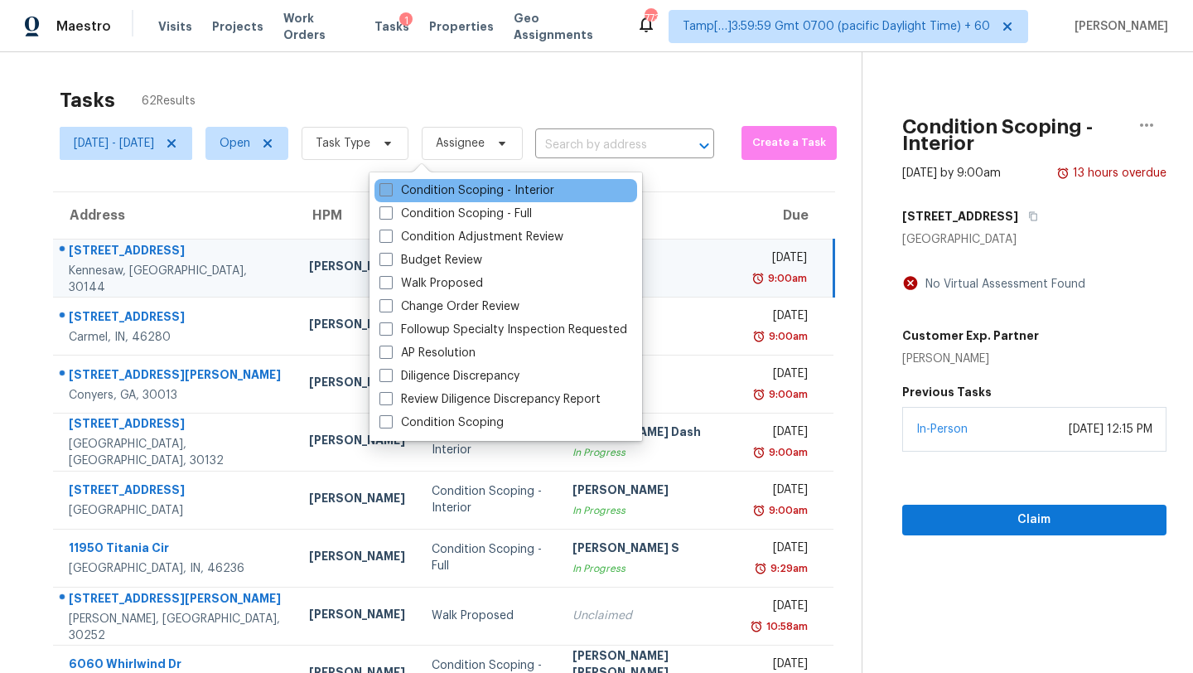
click at [416, 194] on label "Condition Scoping - Interior" at bounding box center [466, 190] width 175 height 17
click at [390, 193] on input "Condition Scoping - Interior" at bounding box center [384, 187] width 11 height 11
checkbox input "true"
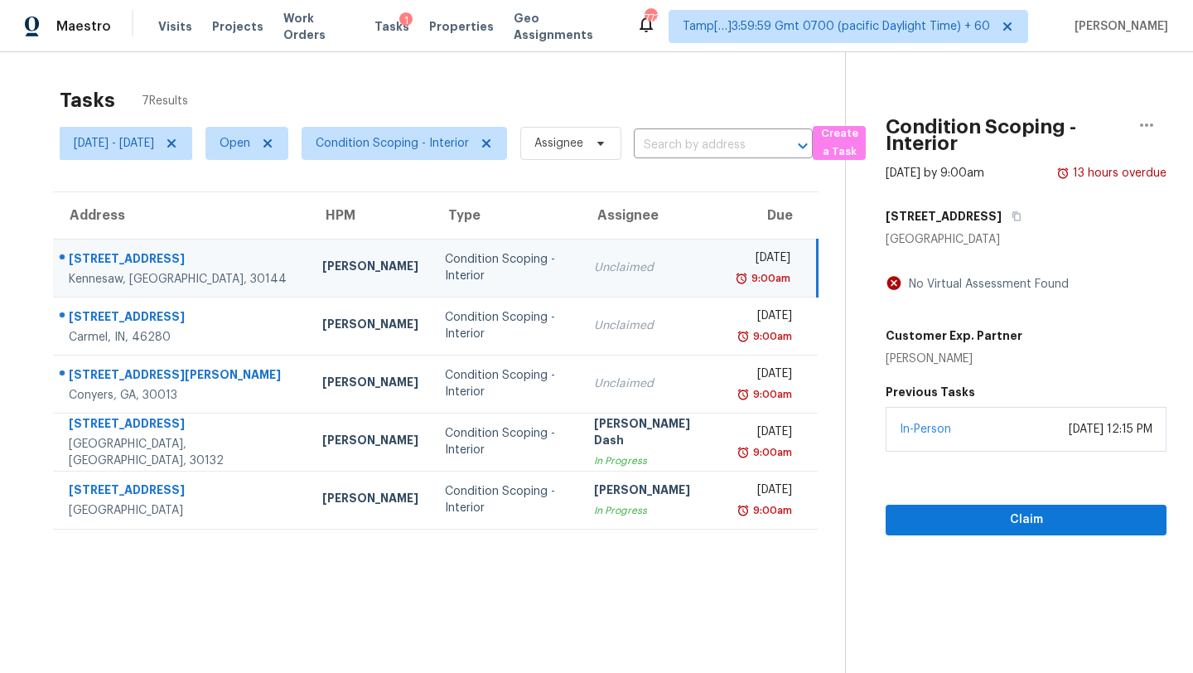
click at [488, 77] on div "Tasks 7 Results Mon, Sep 08 - Mon, Sep 08 Open Condition Scoping - Interior Ass…" at bounding box center [596, 388] width 1193 height 673
click at [626, 283] on td "Unclaimed" at bounding box center [653, 268] width 145 height 58
click at [581, 267] on td "Unclaimed" at bounding box center [653, 268] width 145 height 58
click at [1022, 215] on icon "button" at bounding box center [1017, 216] width 10 height 10
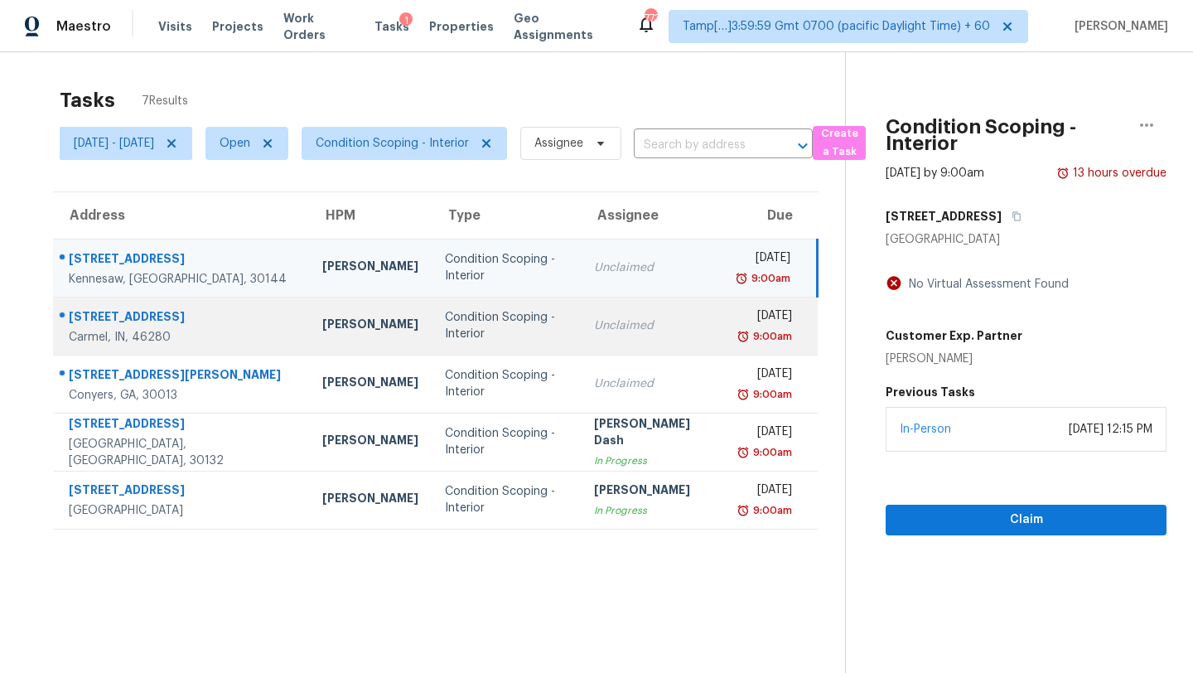
click at [626, 302] on td "Unclaimed" at bounding box center [653, 326] width 145 height 58
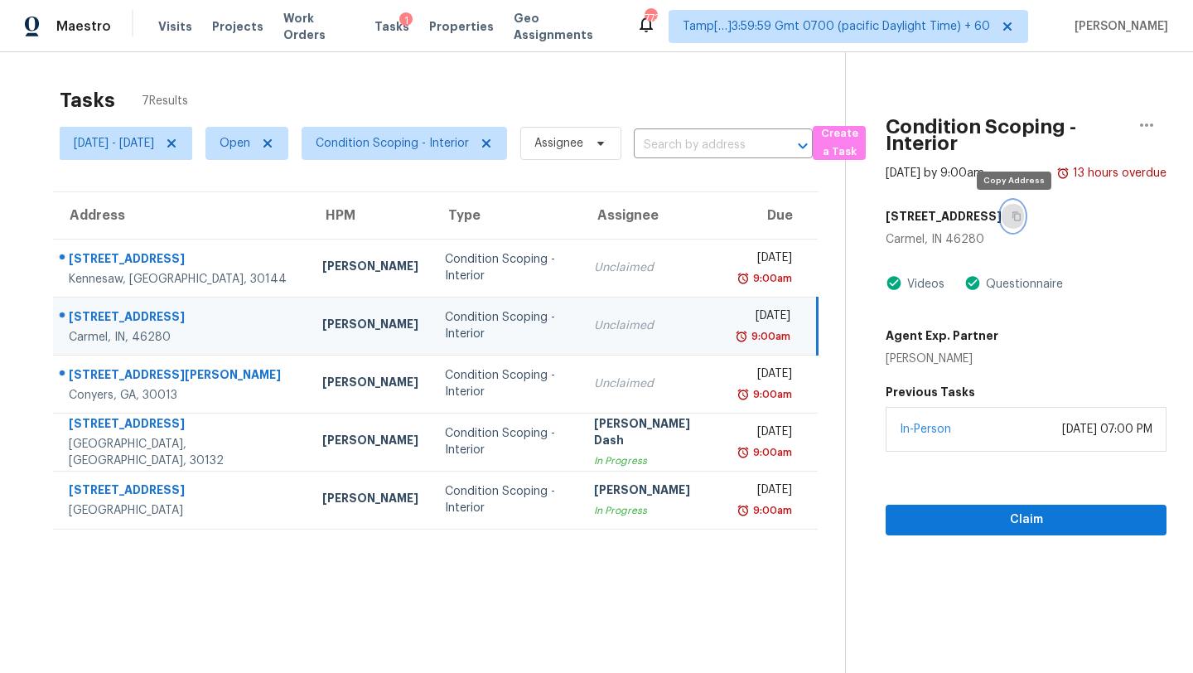
click at [1021, 219] on button "button" at bounding box center [1013, 216] width 22 height 30
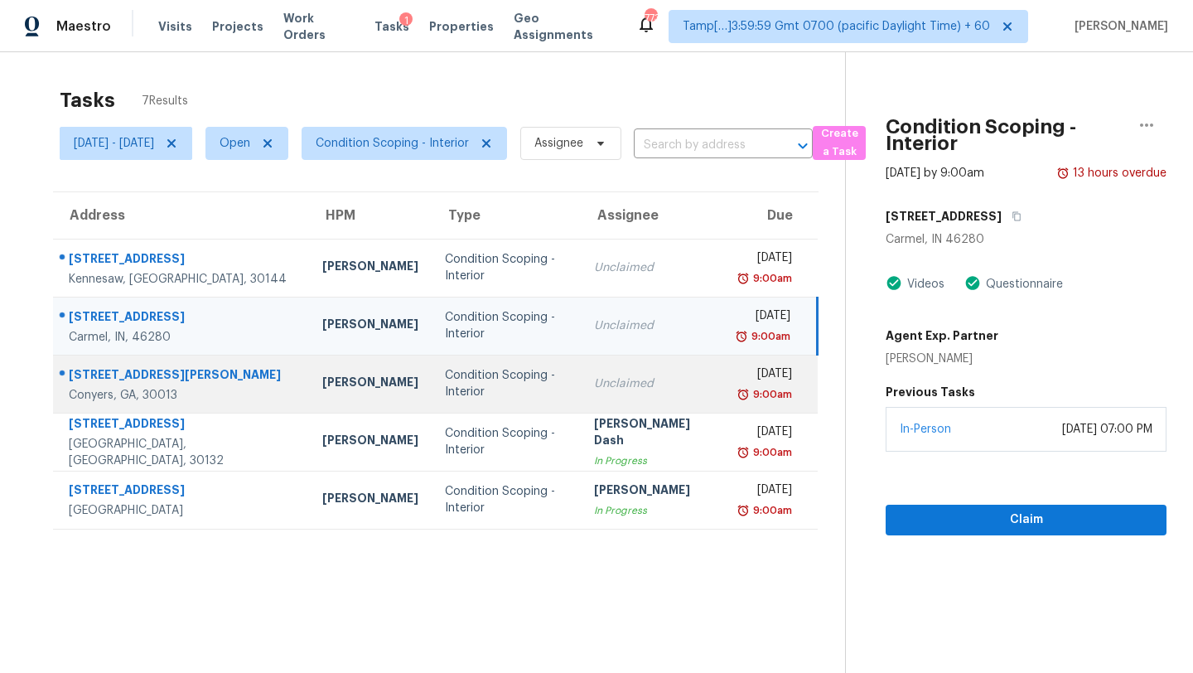
click at [651, 389] on div "Unclaimed" at bounding box center [653, 383] width 118 height 17
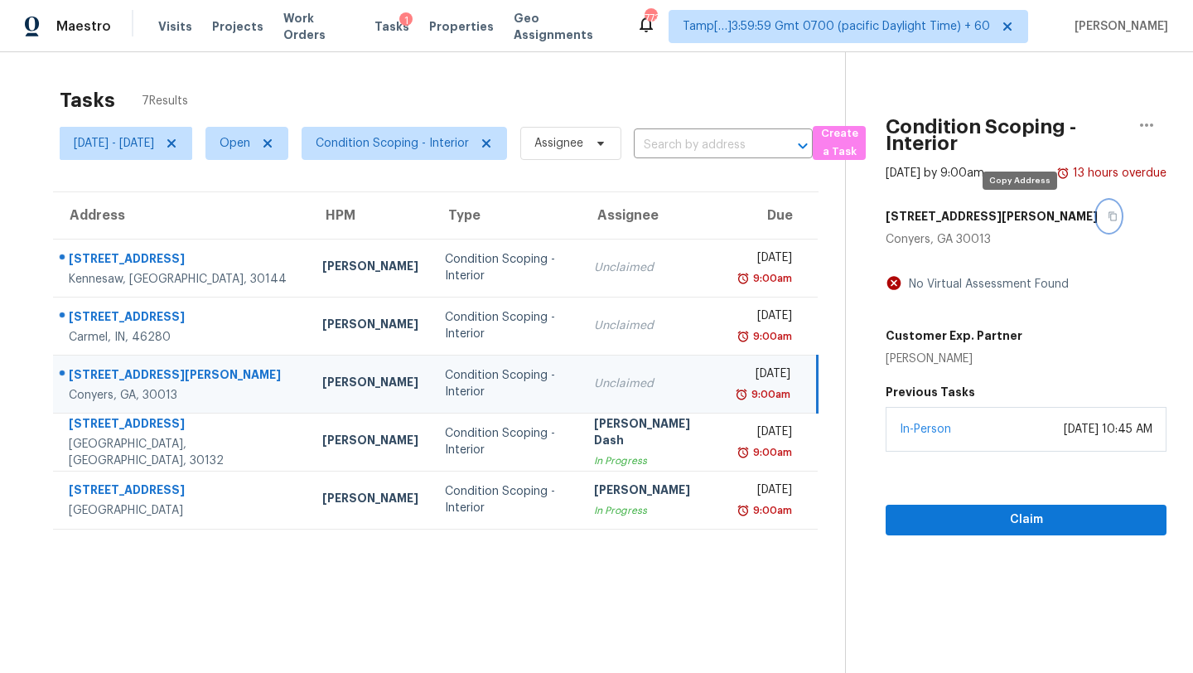
click at [1108, 212] on icon "button" at bounding box center [1113, 216] width 10 height 10
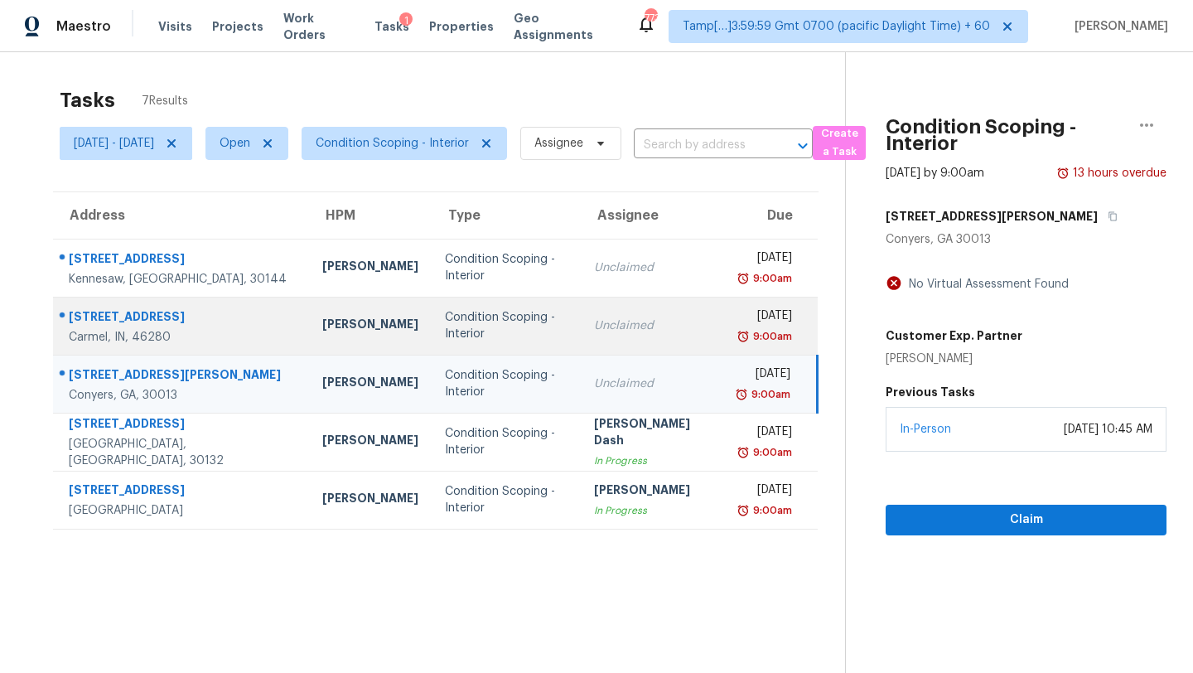
click at [601, 339] on td "Unclaimed" at bounding box center [653, 326] width 145 height 58
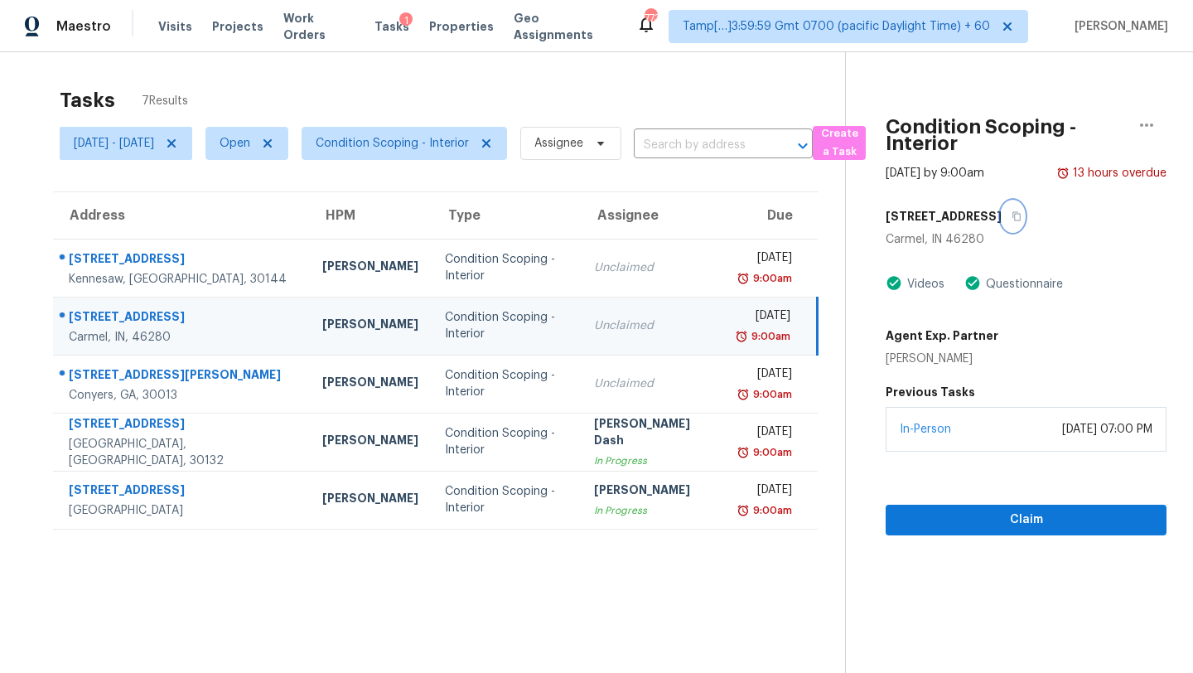
click at [1012, 212] on icon "button" at bounding box center [1016, 216] width 8 height 9
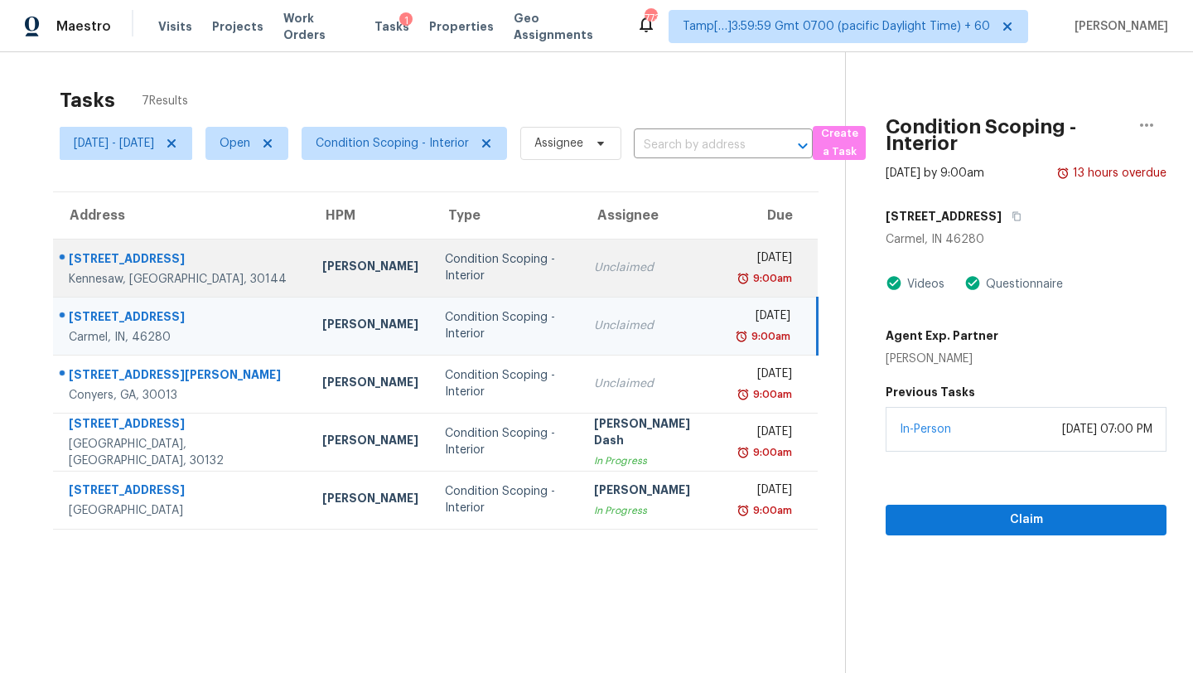
click at [625, 289] on td "Unclaimed" at bounding box center [653, 268] width 145 height 58
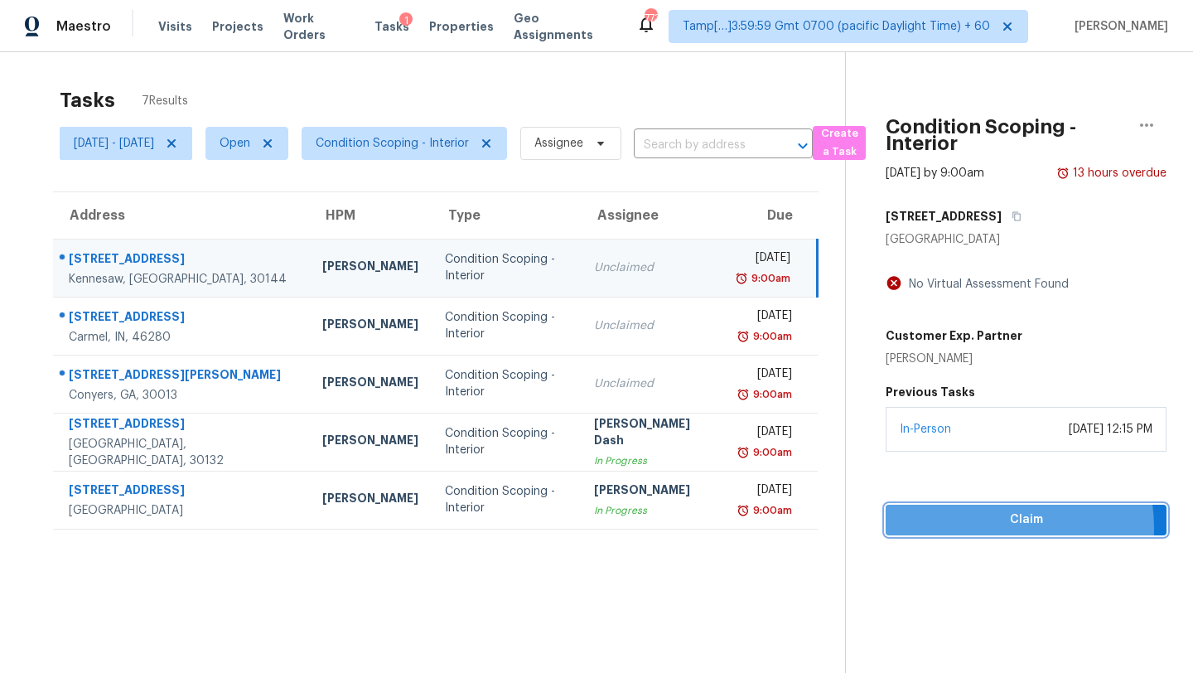
click at [994, 528] on span "Claim" at bounding box center [1026, 520] width 254 height 21
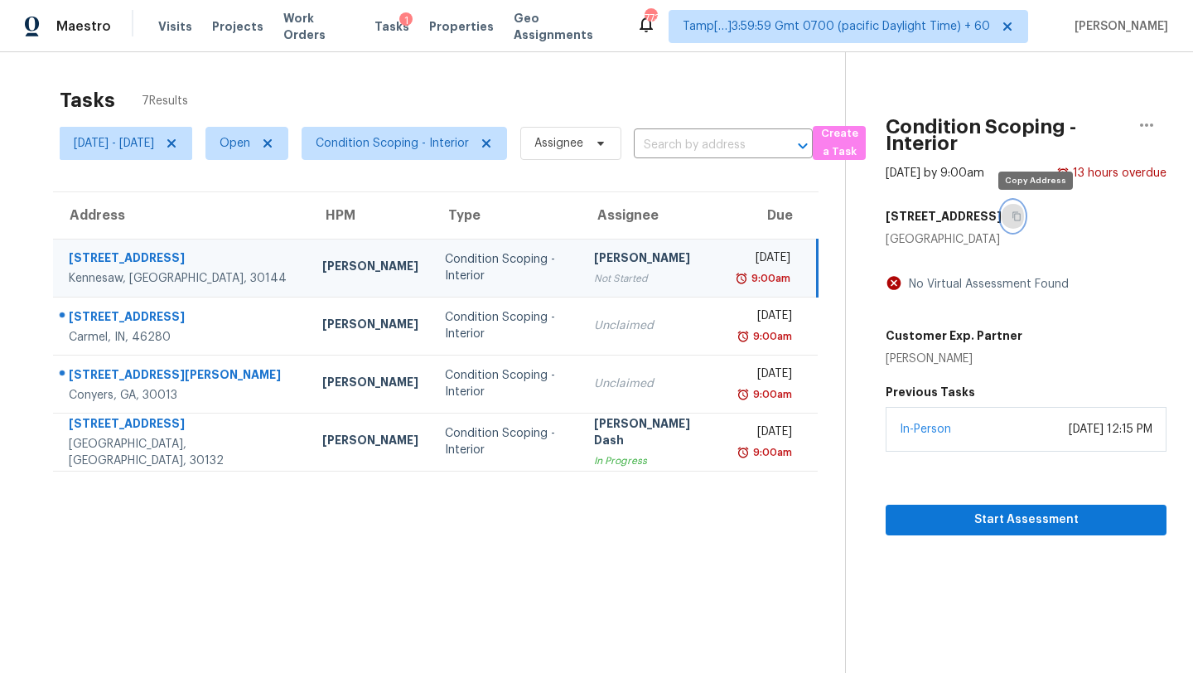
click at [1022, 217] on icon "button" at bounding box center [1017, 216] width 10 height 10
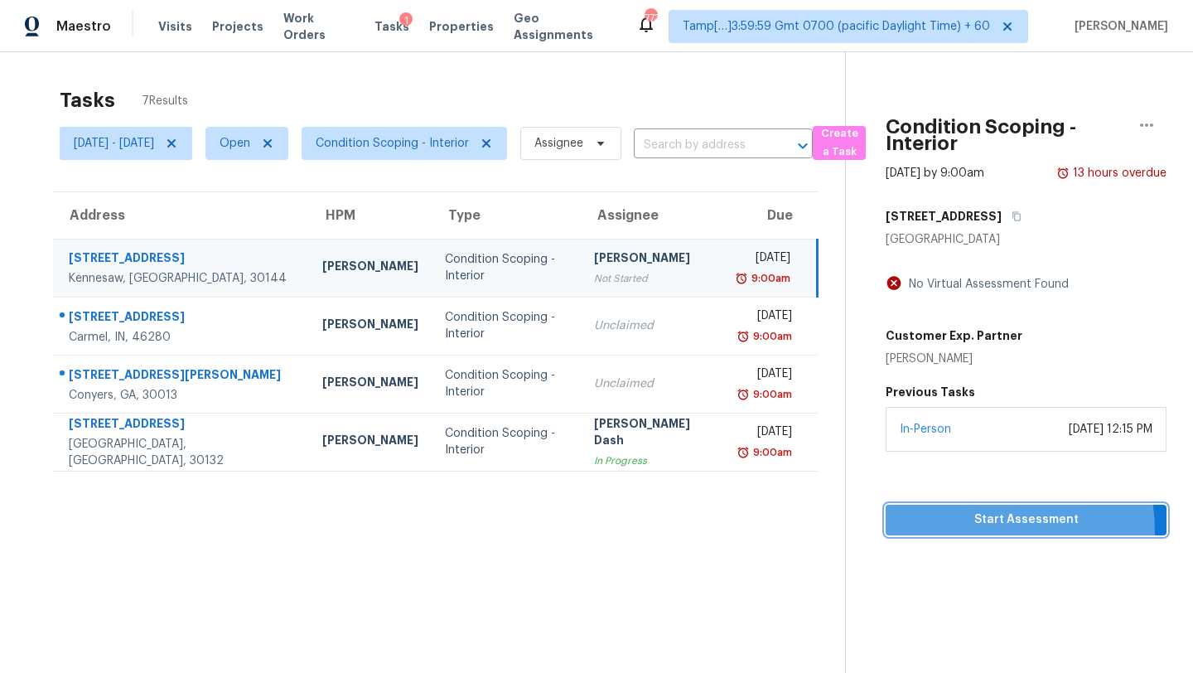
click at [984, 531] on button "Start Assessment" at bounding box center [1026, 520] width 281 height 31
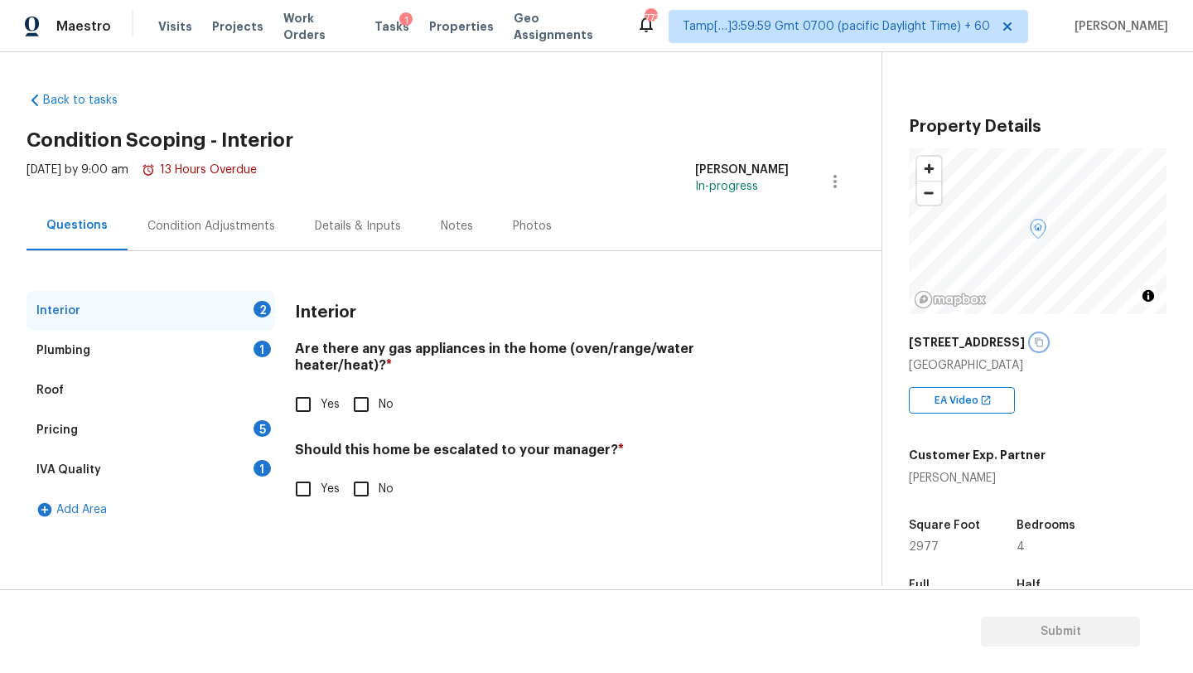
click at [1044, 343] on icon "button" at bounding box center [1039, 342] width 10 height 10
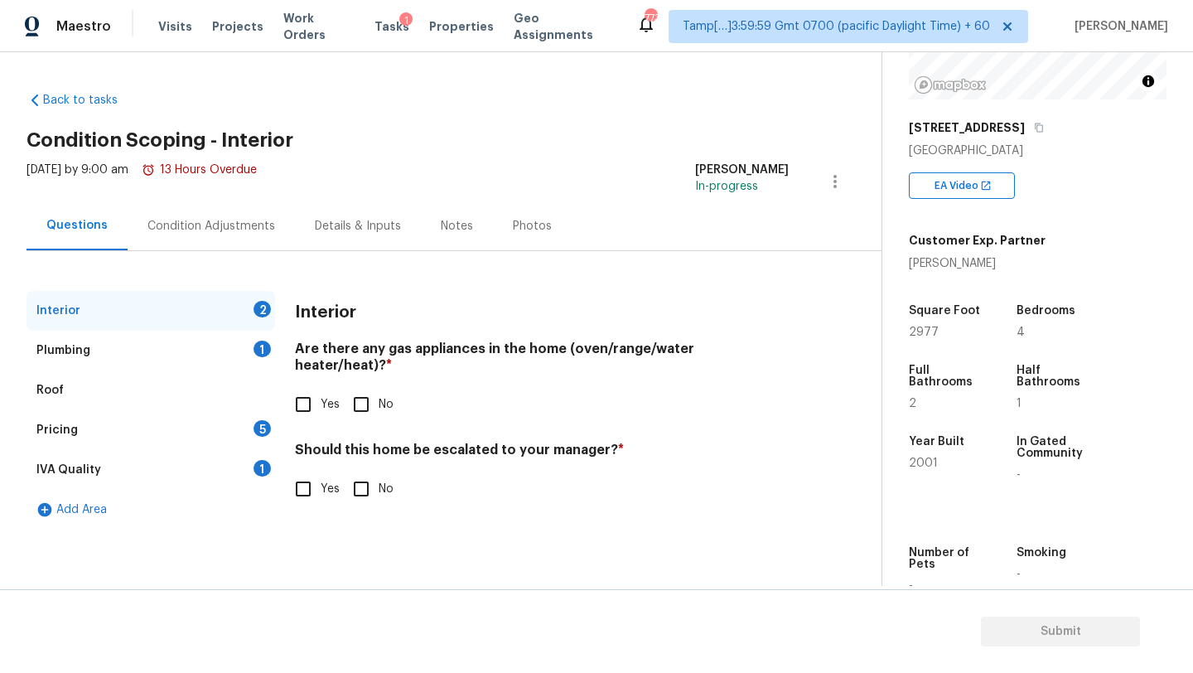
scroll to position [230, 0]
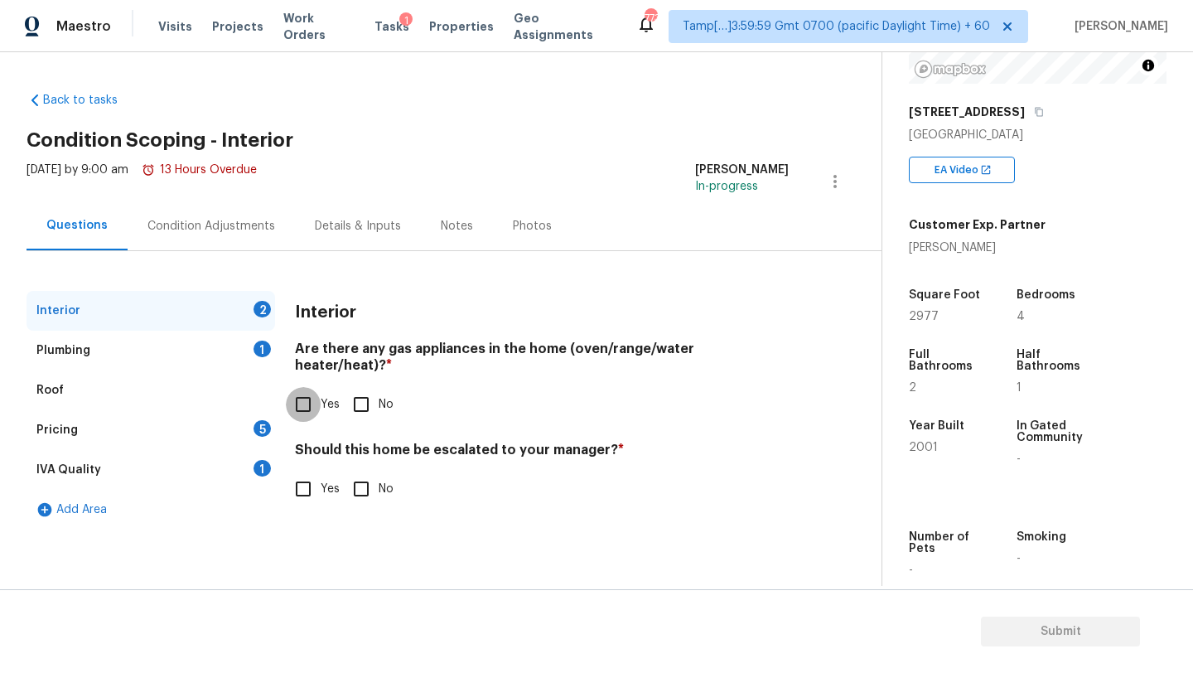
click at [314, 391] on input "Yes" at bounding box center [303, 404] width 35 height 35
checkbox input "true"
click at [361, 491] on input "No" at bounding box center [361, 490] width 35 height 35
checkbox input "true"
click at [194, 353] on div "Plumbing 1" at bounding box center [151, 351] width 249 height 40
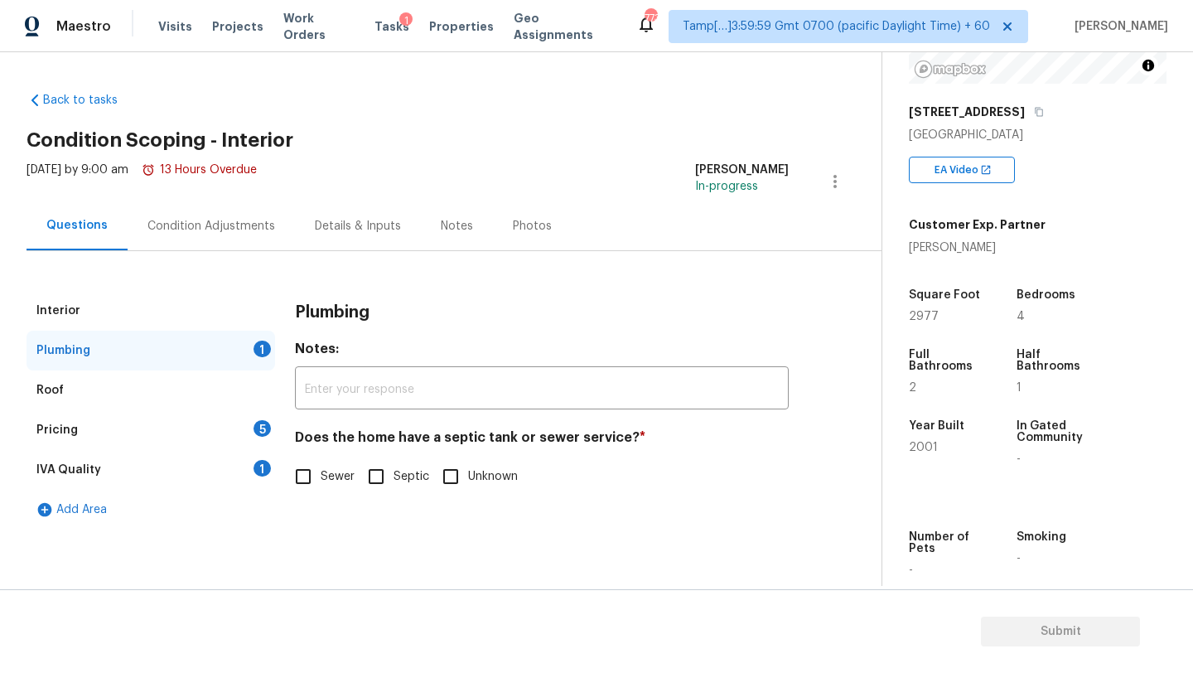
click at [302, 478] on input "Sewer" at bounding box center [303, 476] width 35 height 35
checkbox input "true"
click at [221, 478] on div "IVA Quality 1" at bounding box center [151, 470] width 249 height 40
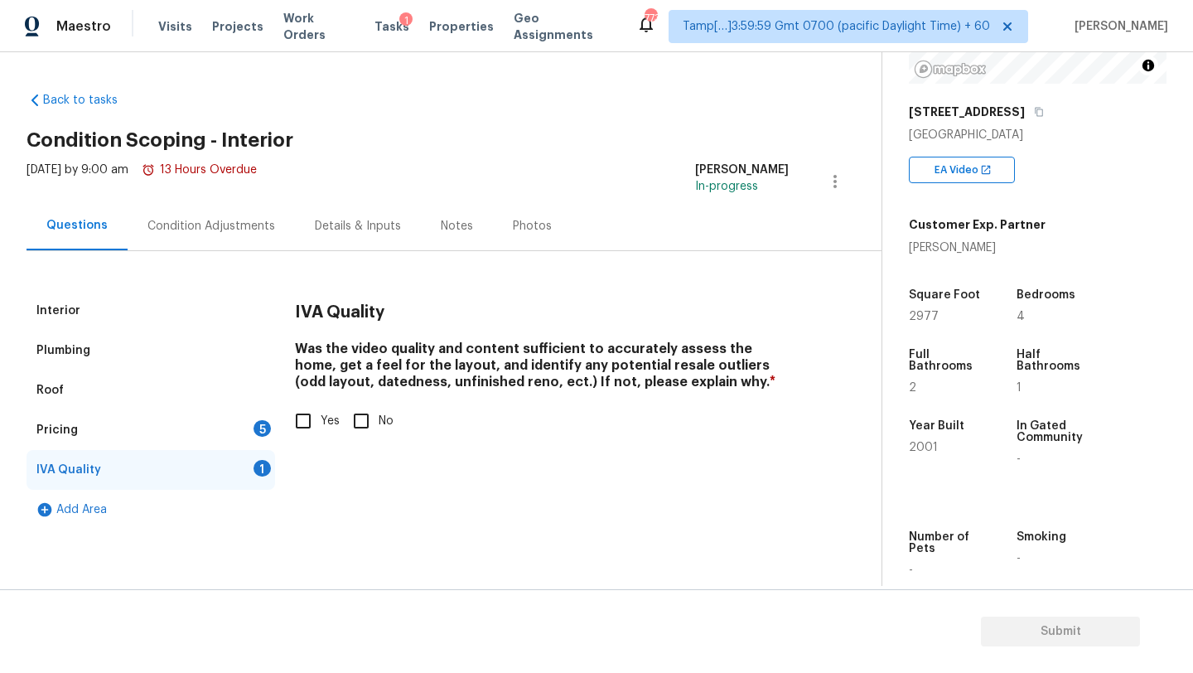
click at [312, 417] on input "Yes" at bounding box center [303, 420] width 35 height 35
checkbox input "true"
click at [253, 435] on div "Pricing 5" at bounding box center [151, 430] width 249 height 40
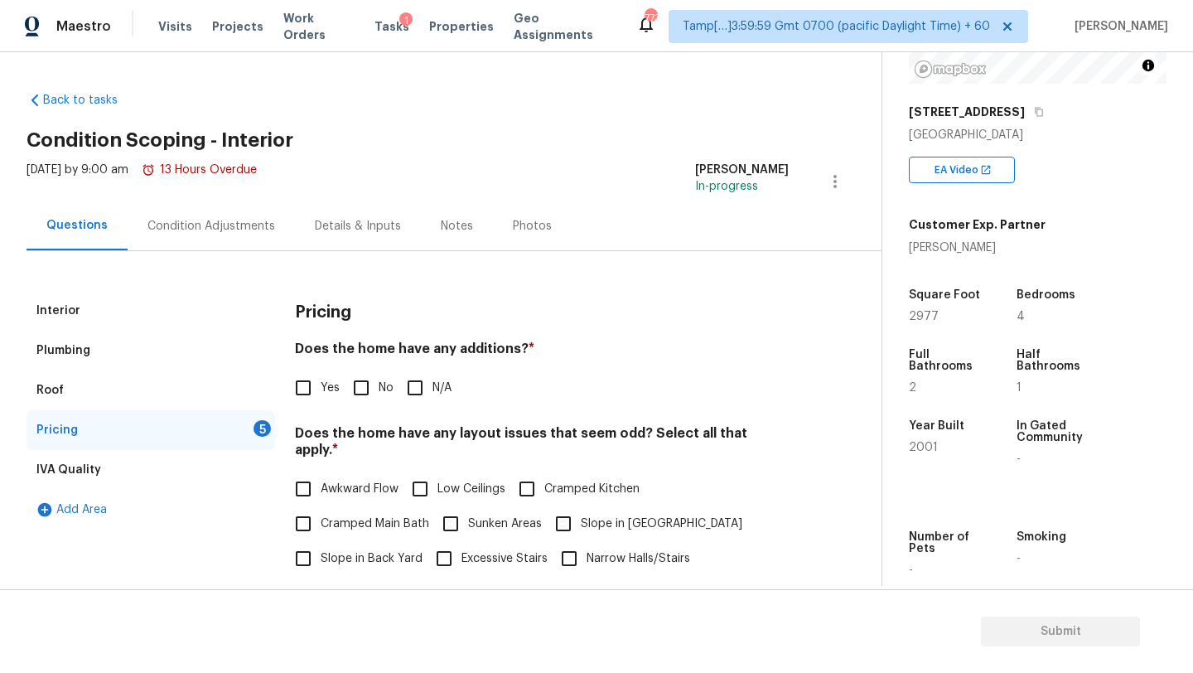
click at [370, 388] on input "No" at bounding box center [361, 387] width 35 height 35
checkbox input "true"
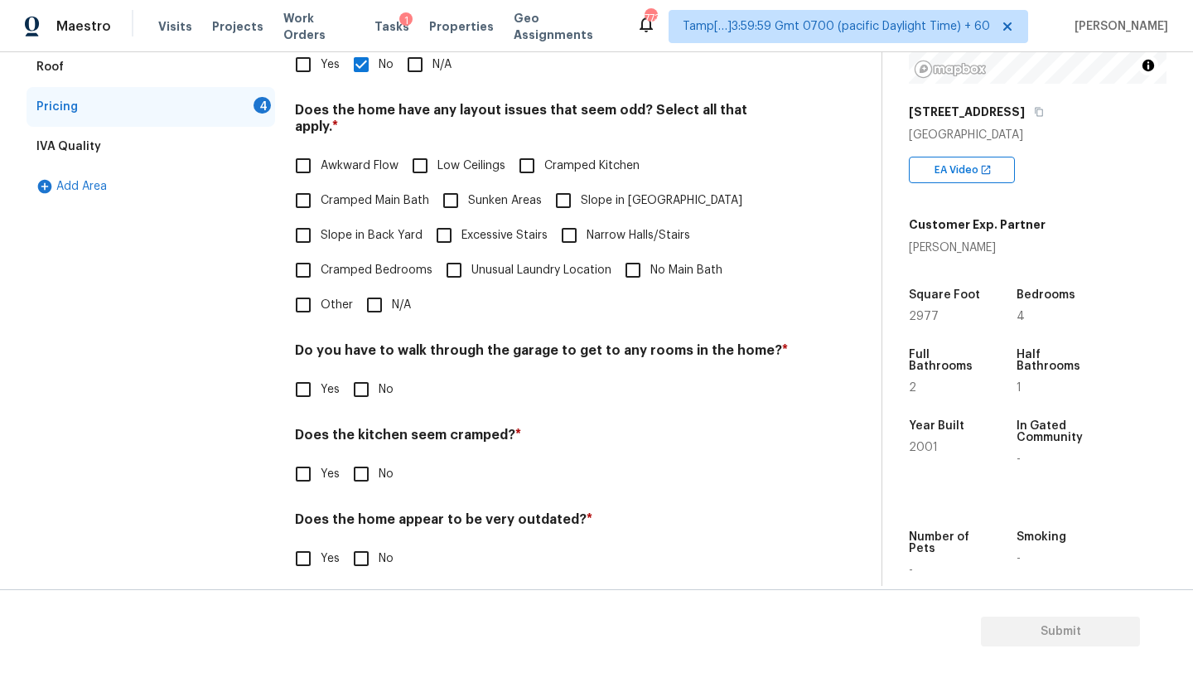
scroll to position [321, 0]
click at [373, 301] on input "N/A" at bounding box center [374, 306] width 35 height 35
checkbox input "true"
click at [366, 376] on input "No" at bounding box center [361, 391] width 35 height 35
checkbox input "true"
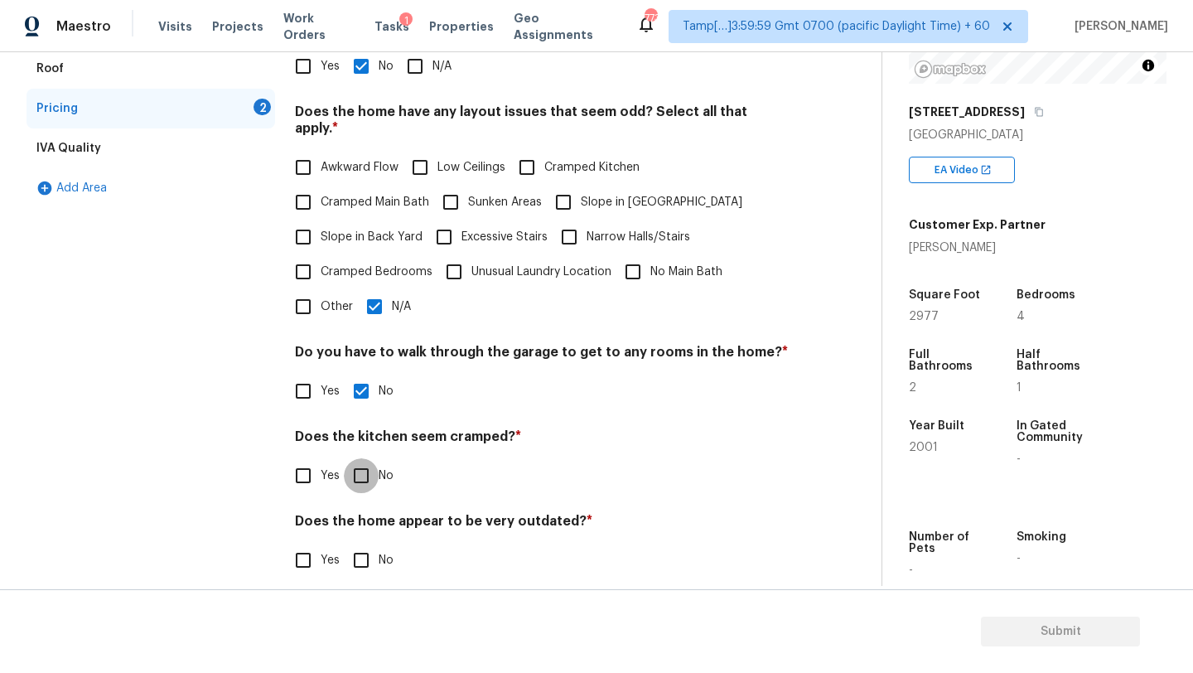
click at [367, 469] on input "No" at bounding box center [361, 475] width 35 height 35
checkbox input "true"
click at [367, 563] on div "Pricing Does the home have any additions? * Yes No N/A Does the home have any l…" at bounding box center [542, 284] width 494 height 630
click at [375, 518] on h4 "Does the home appear to be very outdated? *" at bounding box center [542, 524] width 494 height 23
click at [365, 556] on input "No" at bounding box center [361, 560] width 35 height 35
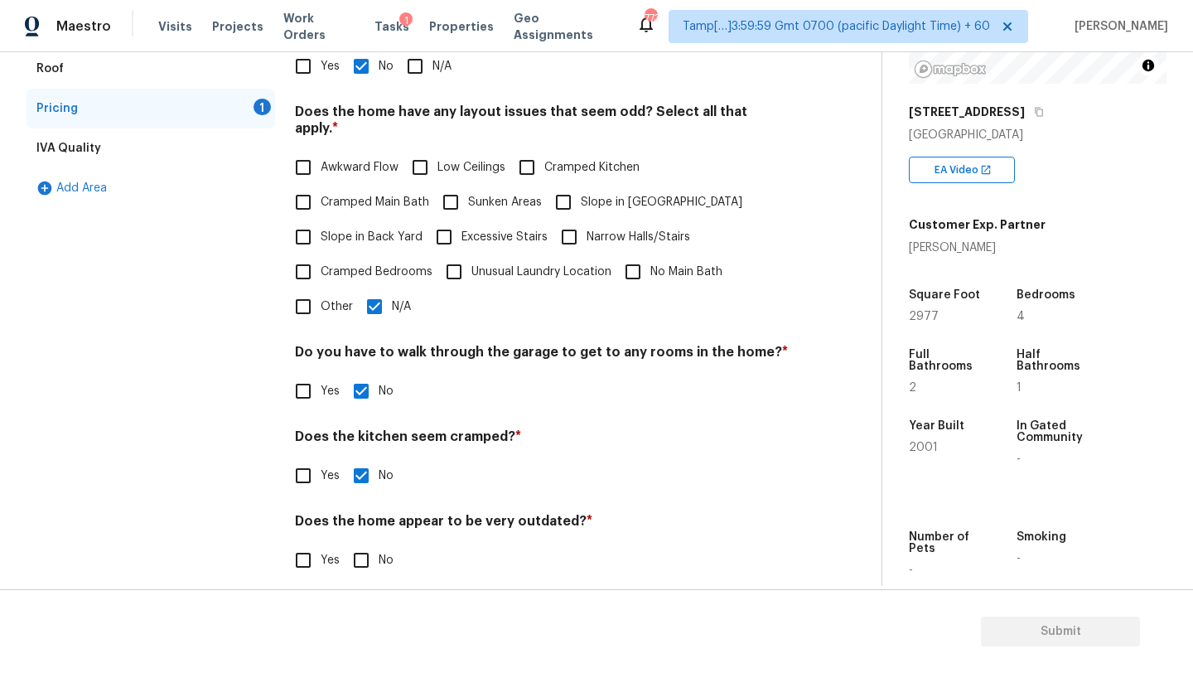
checkbox input "true"
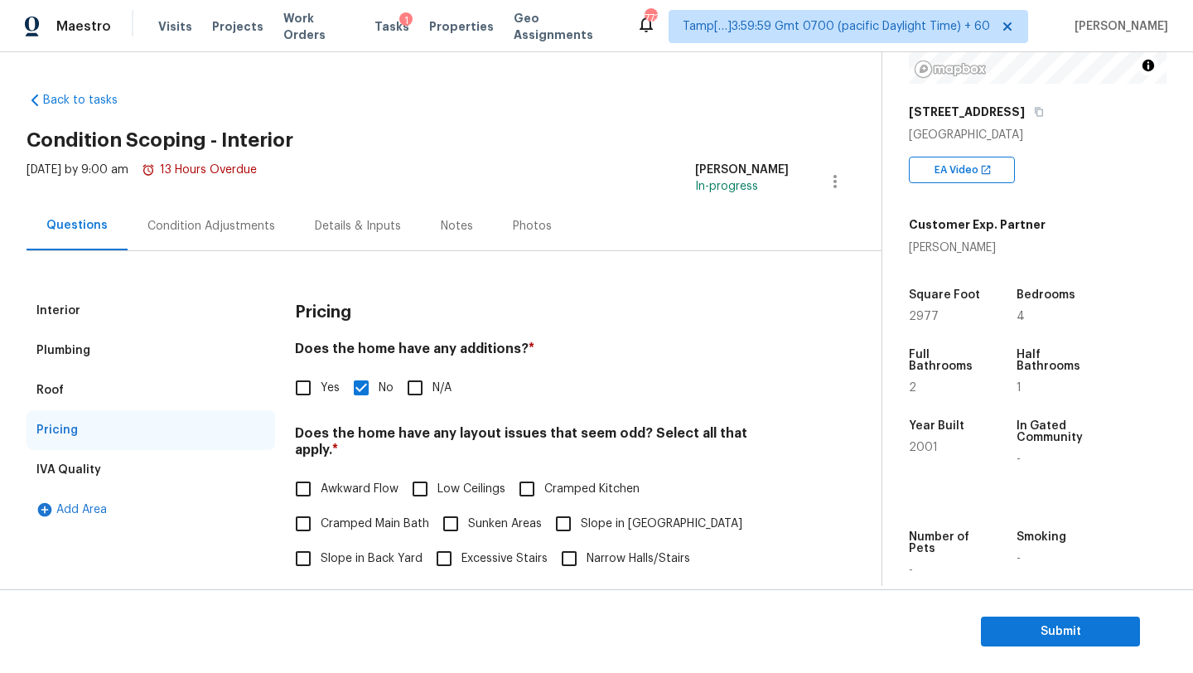
click at [197, 230] on div "Condition Adjustments" at bounding box center [211, 226] width 128 height 17
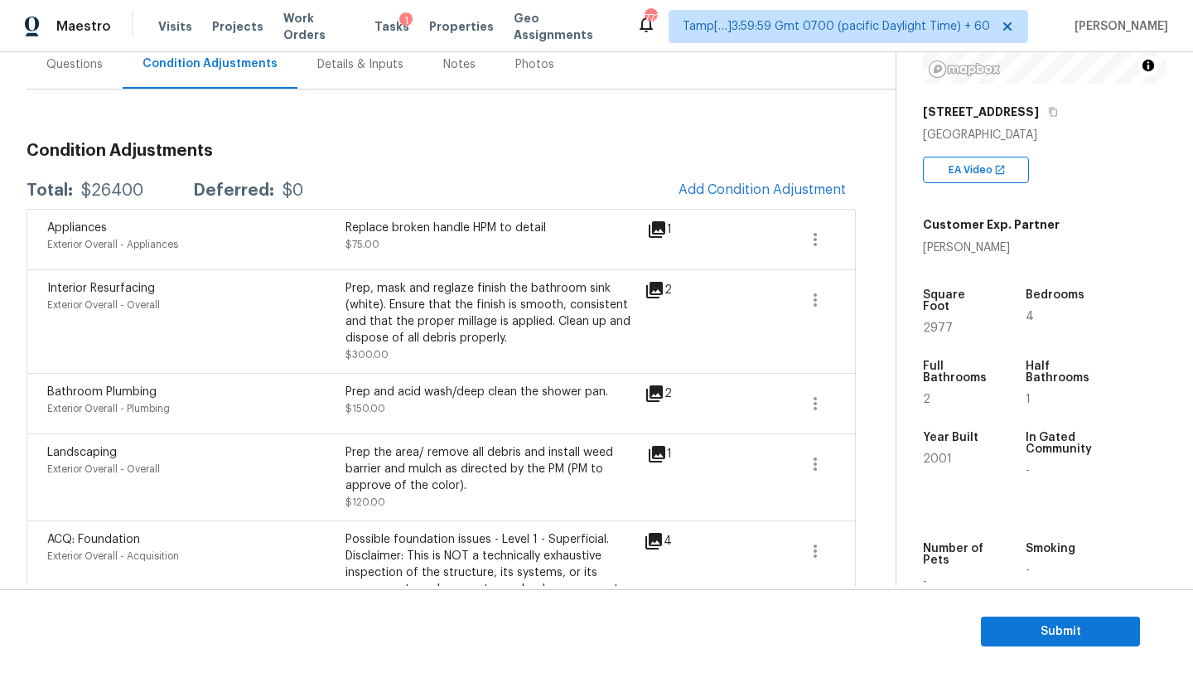
scroll to position [105, 0]
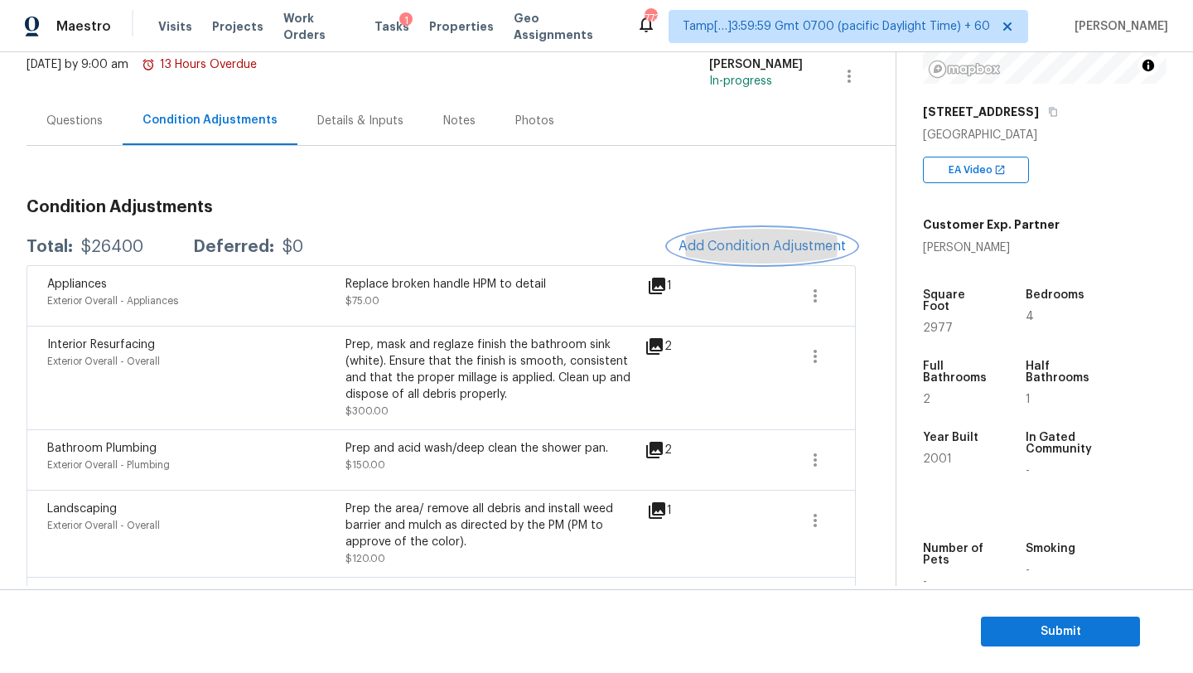
click at [718, 259] on button "Add Condition Adjustment" at bounding box center [762, 246] width 187 height 35
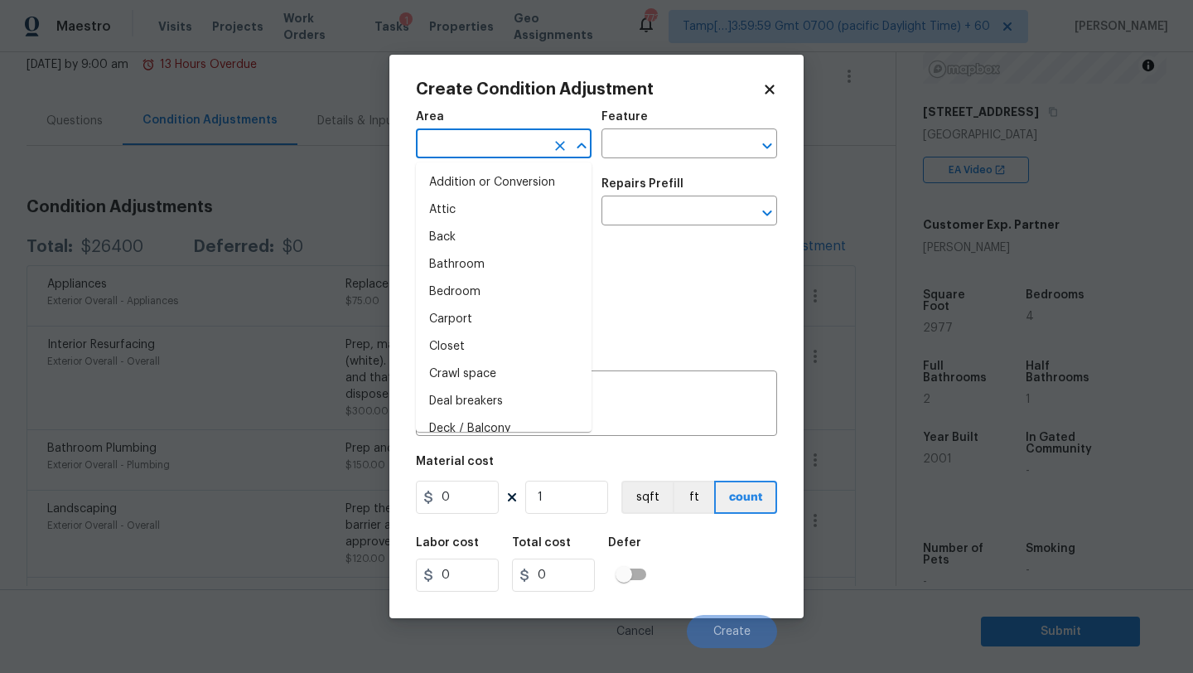
click at [507, 138] on input "text" at bounding box center [480, 146] width 129 height 26
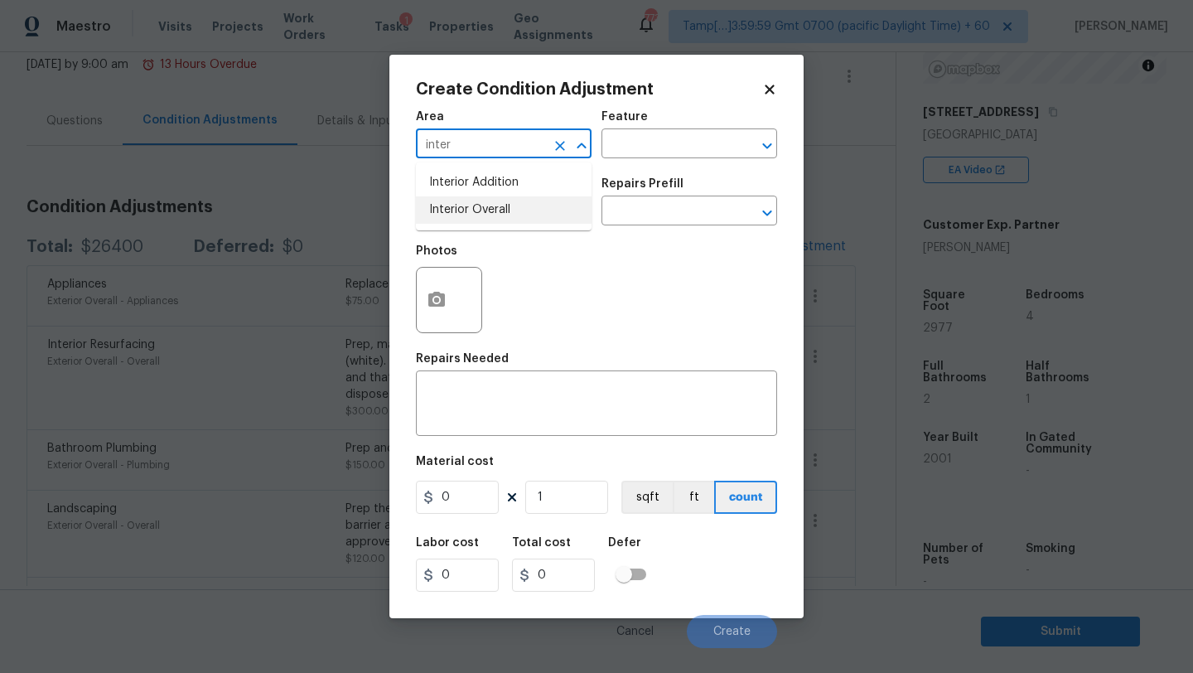
click at [514, 206] on li "Interior Overall" at bounding box center [504, 209] width 176 height 27
type input "Interior Overall"
click at [622, 153] on input "text" at bounding box center [665, 146] width 129 height 26
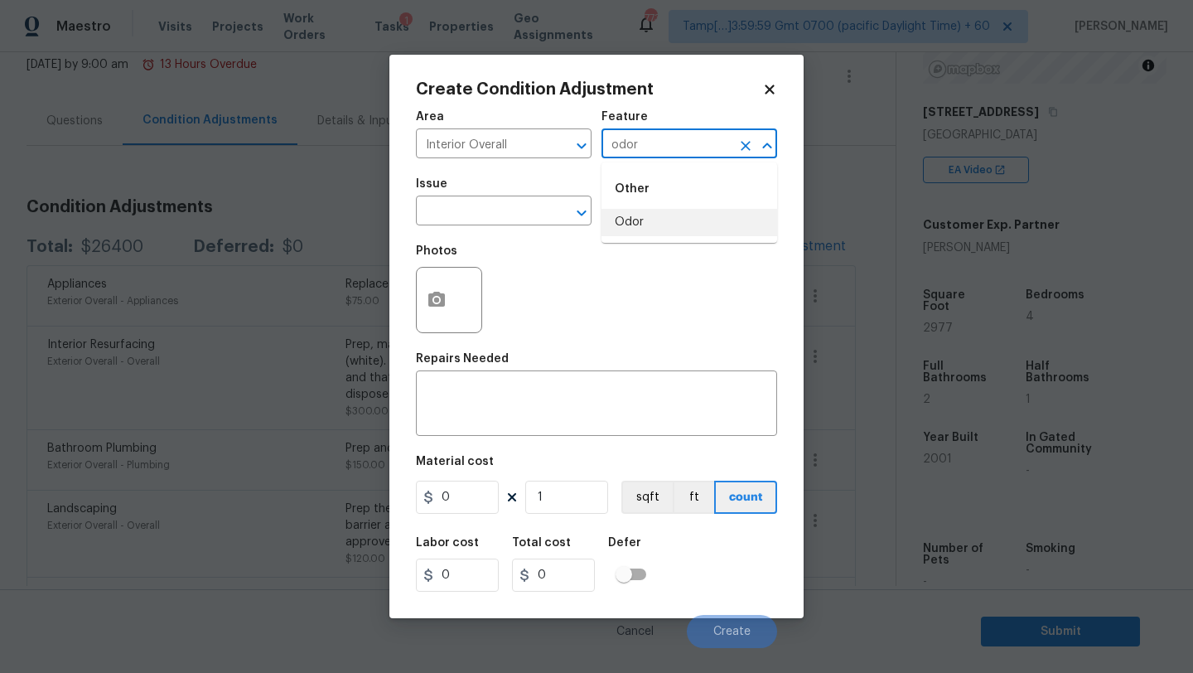
click at [628, 225] on li "Odor" at bounding box center [689, 222] width 176 height 27
type input "Odor"
click at [509, 213] on input "text" at bounding box center [480, 213] width 129 height 26
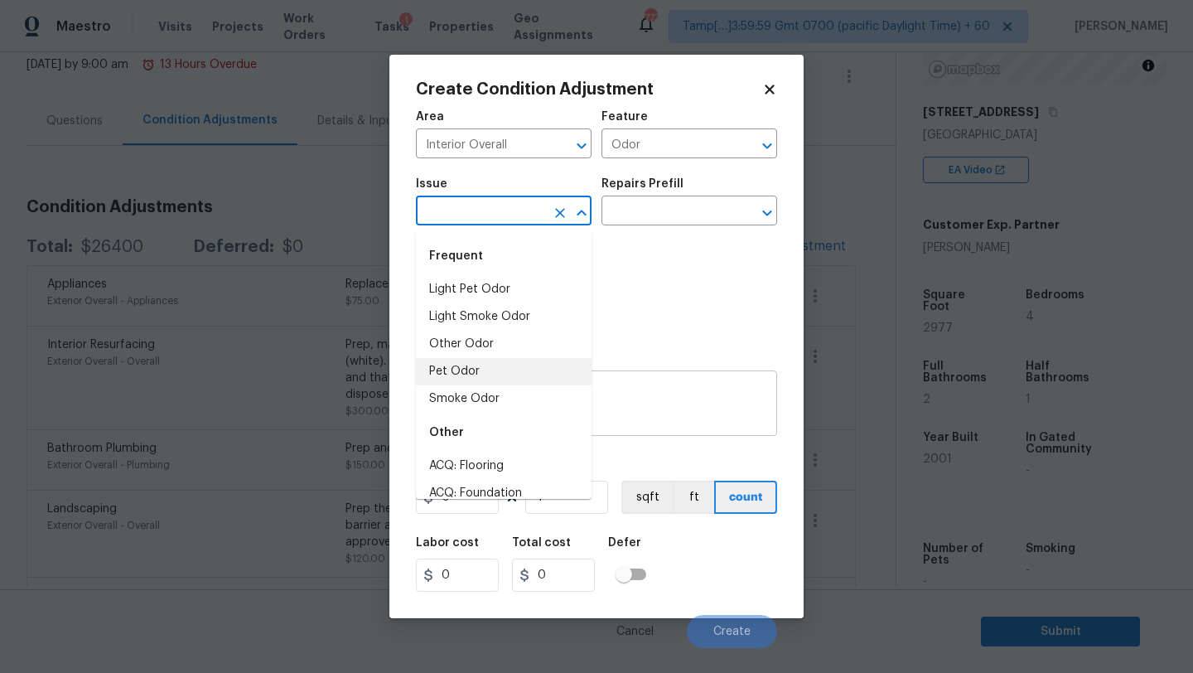
click at [466, 379] on li "Pet Odor" at bounding box center [504, 371] width 176 height 27
type input "Pet Odor"
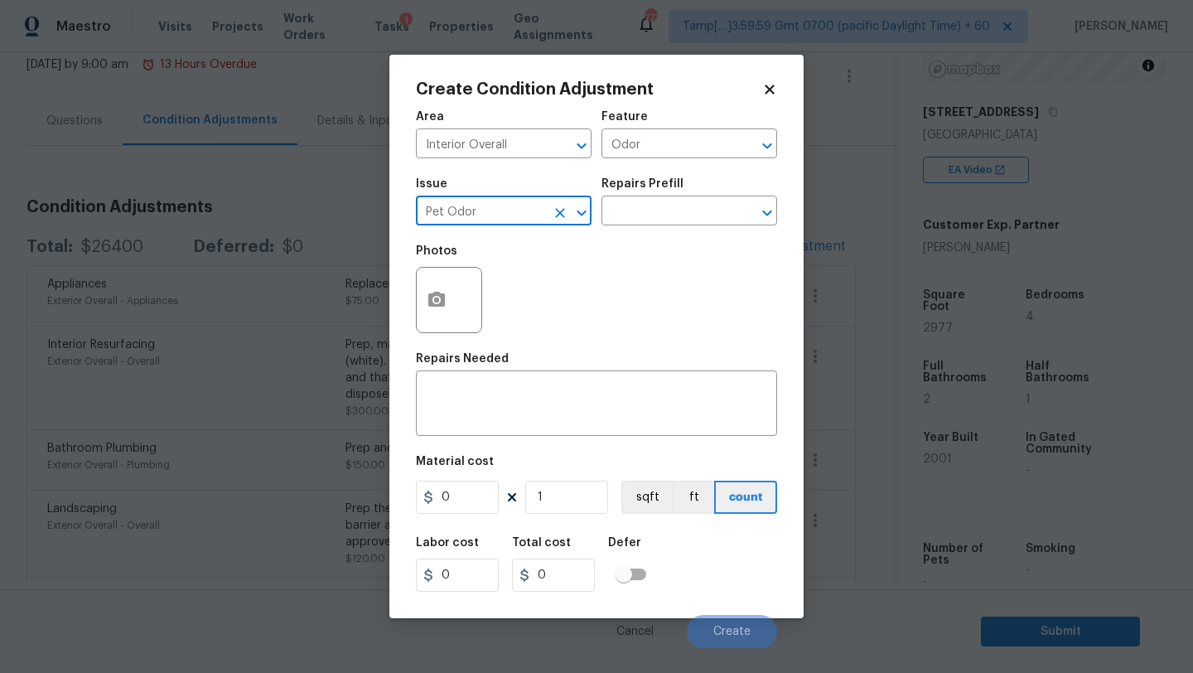
click at [657, 199] on div "Repairs Prefill" at bounding box center [689, 189] width 176 height 22
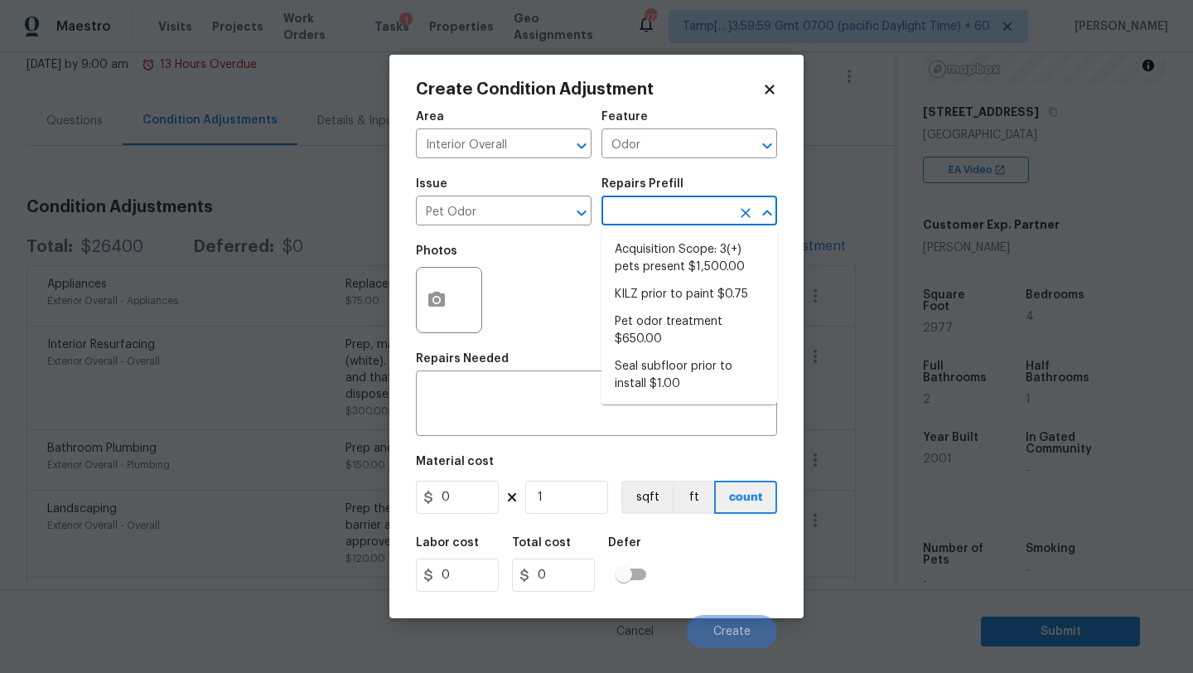
click at [657, 205] on input "text" at bounding box center [665, 213] width 129 height 26
click at [657, 241] on li "Acquisition Scope: 3(+) pets present $1,500.00" at bounding box center [689, 258] width 176 height 45
type textarea "Acquisition Scope: 3(+) pets present"
type input "1500"
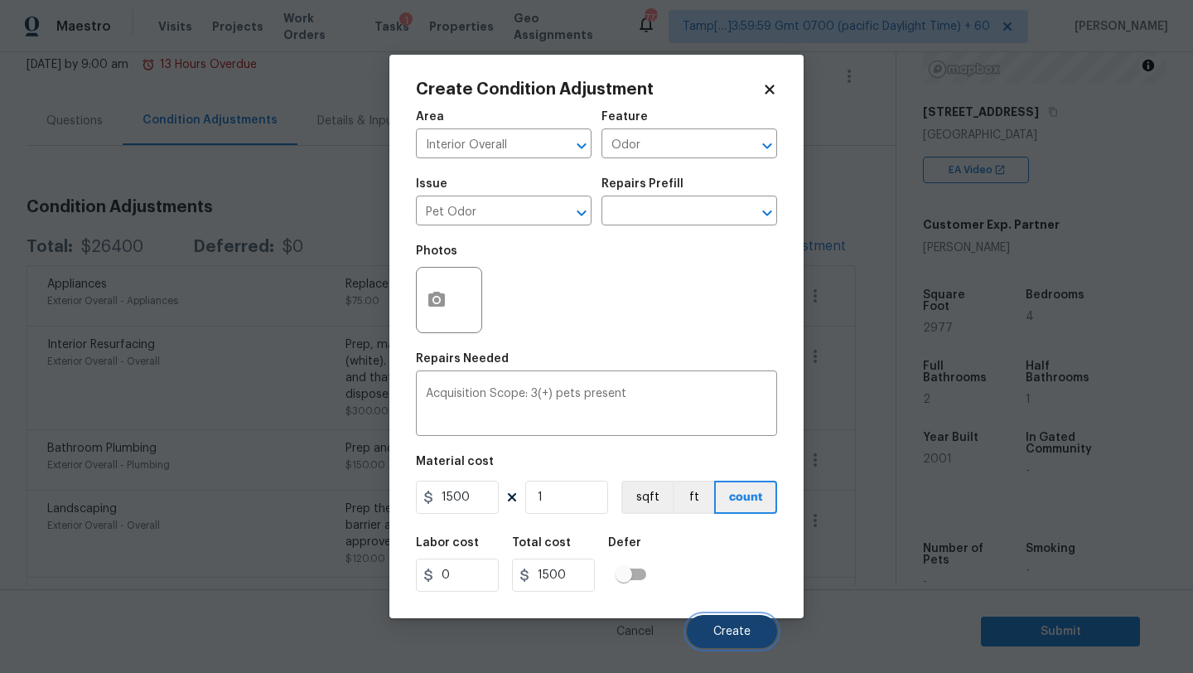
click at [735, 648] on button "Create" at bounding box center [732, 631] width 90 height 33
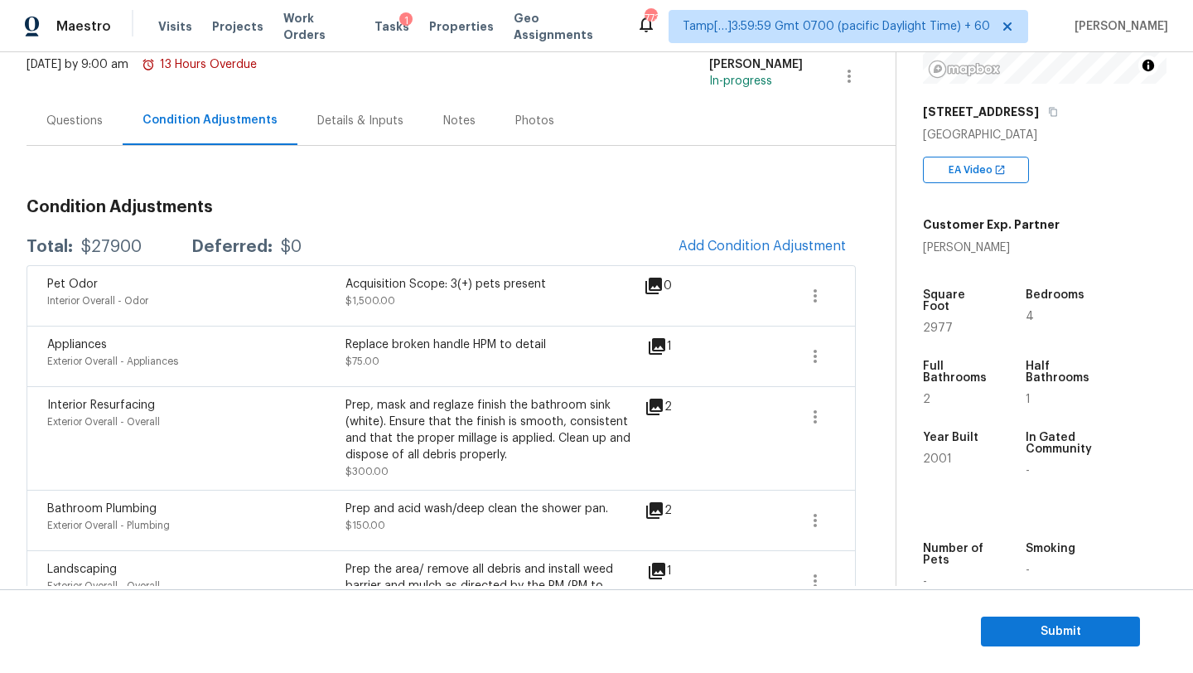
click at [90, 108] on div "Questions" at bounding box center [75, 120] width 96 height 49
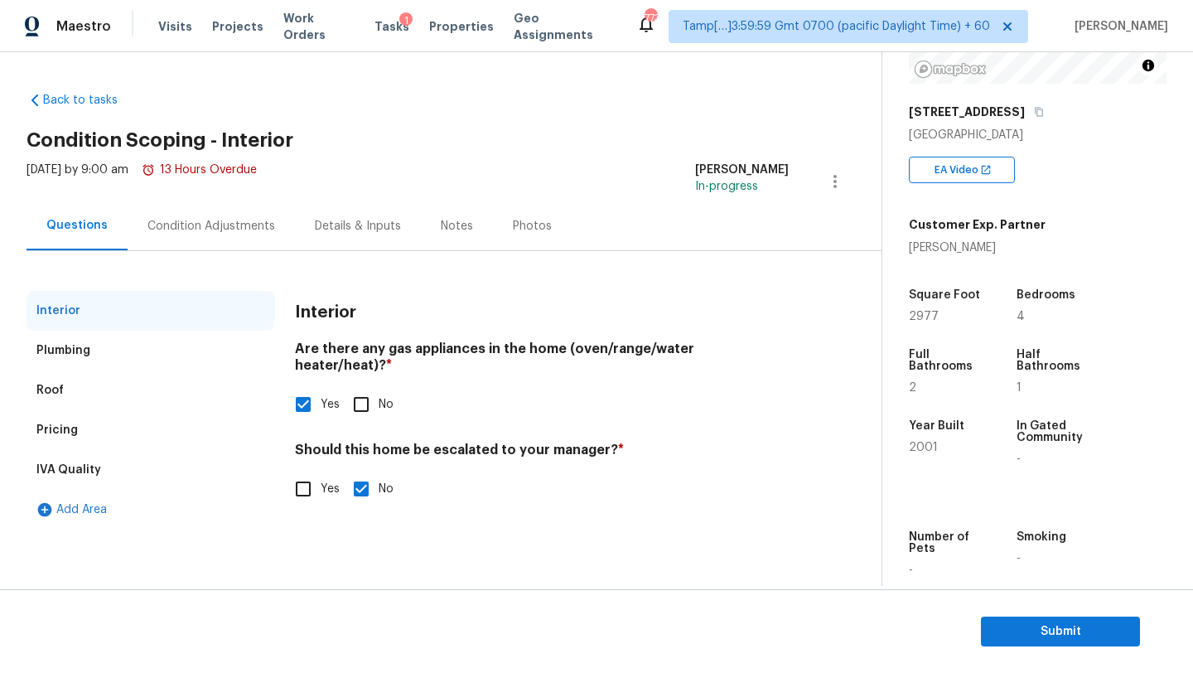
click at [72, 427] on div "Pricing" at bounding box center [56, 430] width 41 height 17
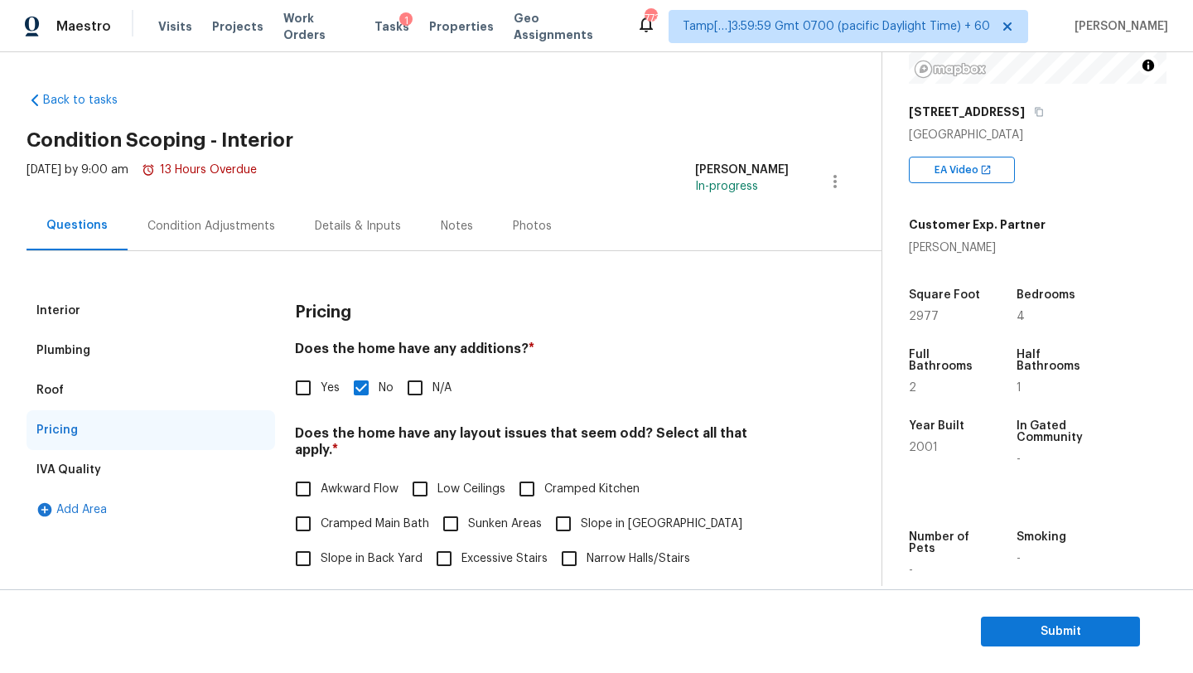
click at [321, 401] on label "Yes" at bounding box center [313, 387] width 54 height 35
click at [321, 401] on input "Yes" at bounding box center [303, 387] width 35 height 35
checkbox input "true"
checkbox input "false"
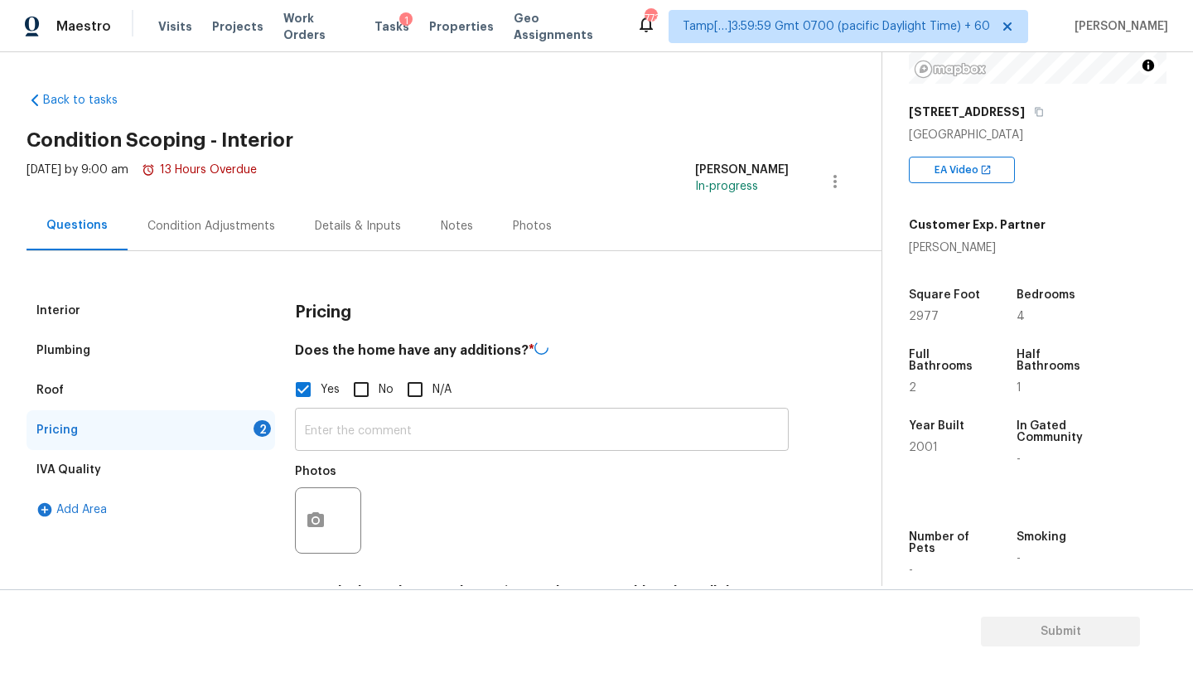
click at [354, 441] on input "text" at bounding box center [542, 431] width 494 height 39
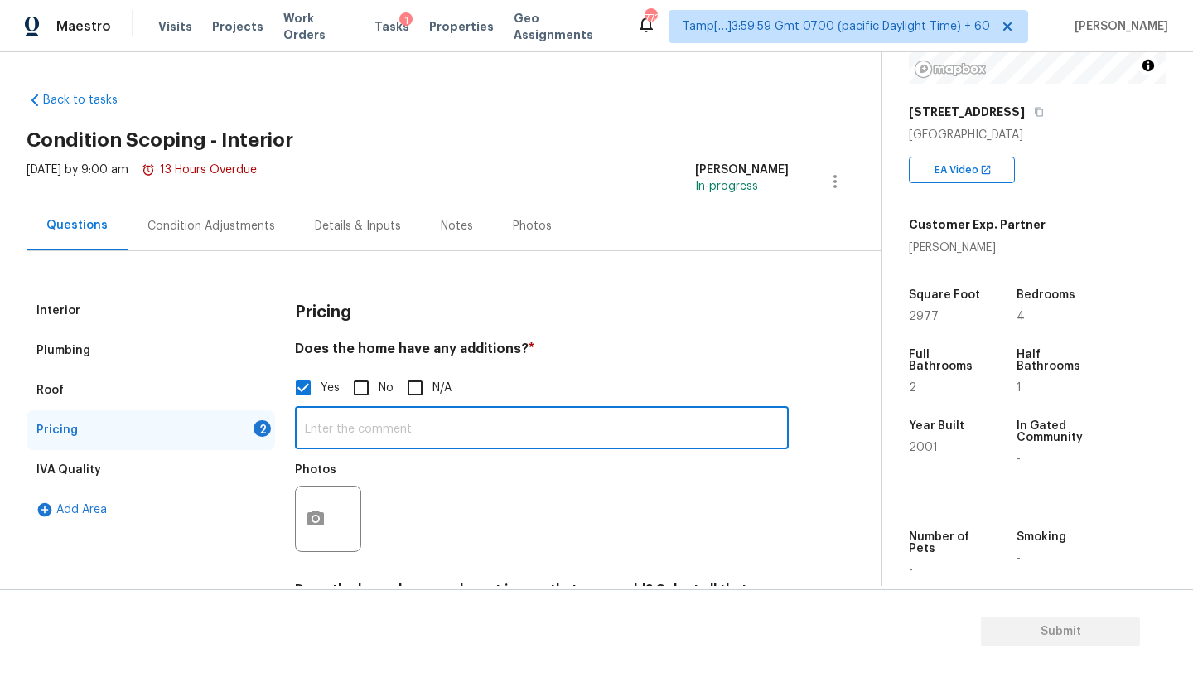
paste input "Converted one car garage."
click at [421, 423] on input "Converted one car garage." at bounding box center [542, 429] width 494 height 39
paste input "It is a three bedroom. The owner is counting the original single car garage con…"
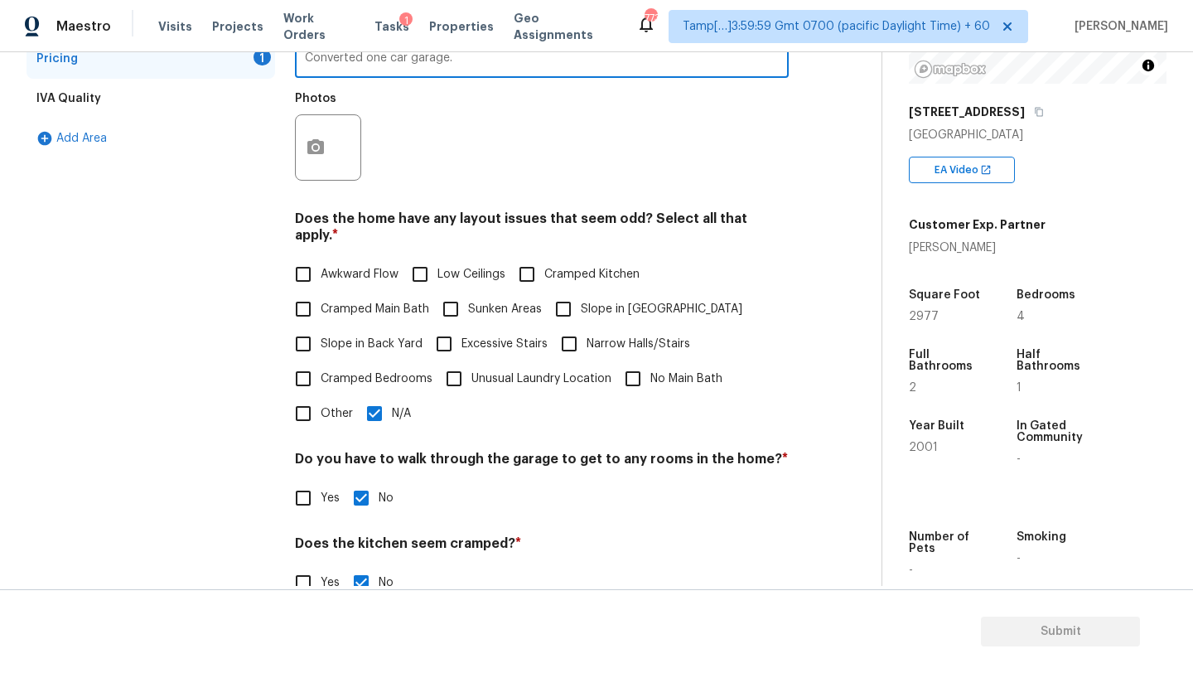
scroll to position [478, 0]
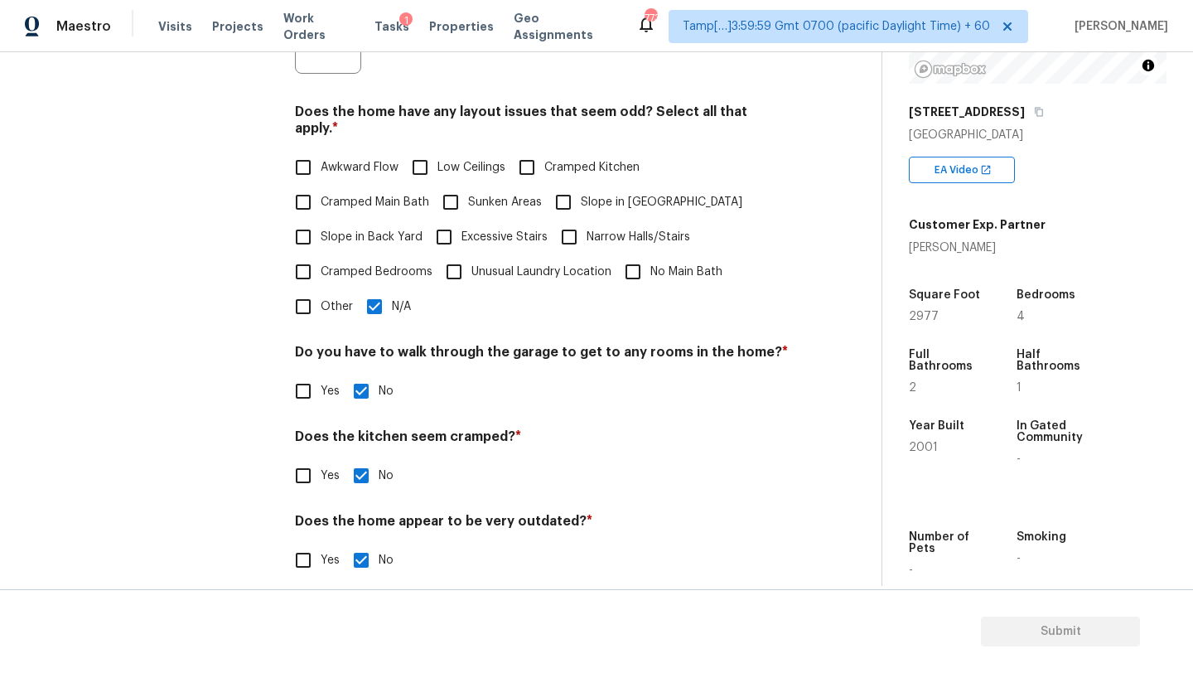
type input "Converted one car garage."
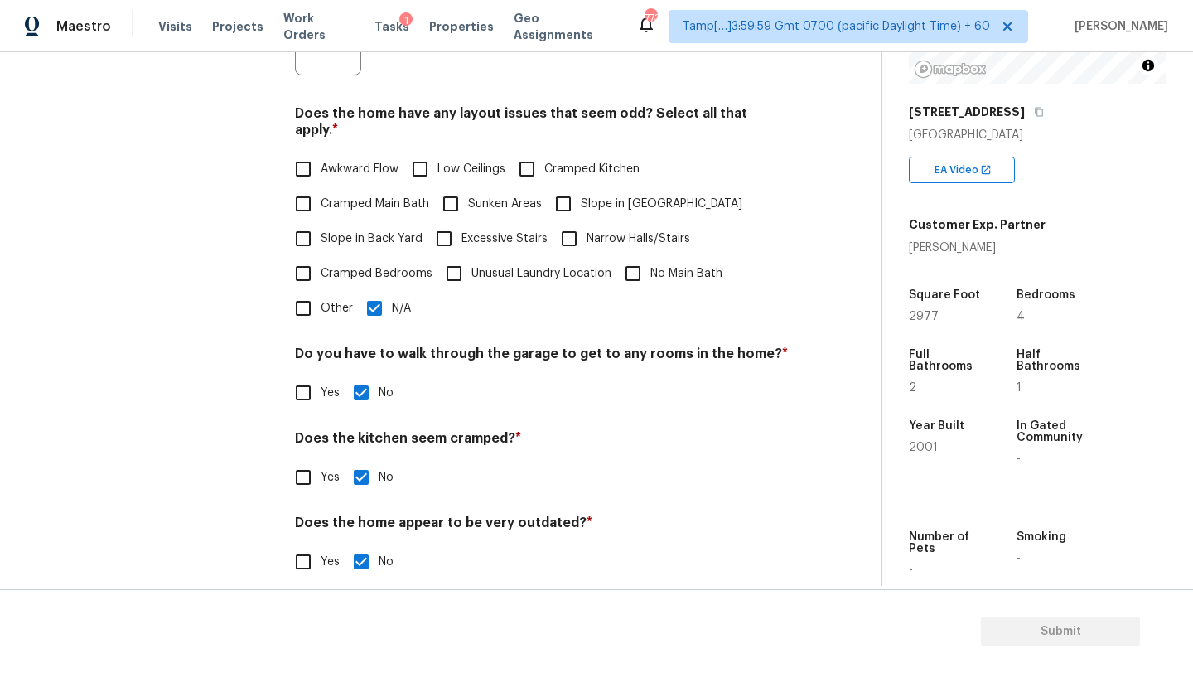
click at [309, 313] on div "Pricing Does the home have any additions? * Yes No N/A Converted one car garage…" at bounding box center [542, 206] width 494 height 786
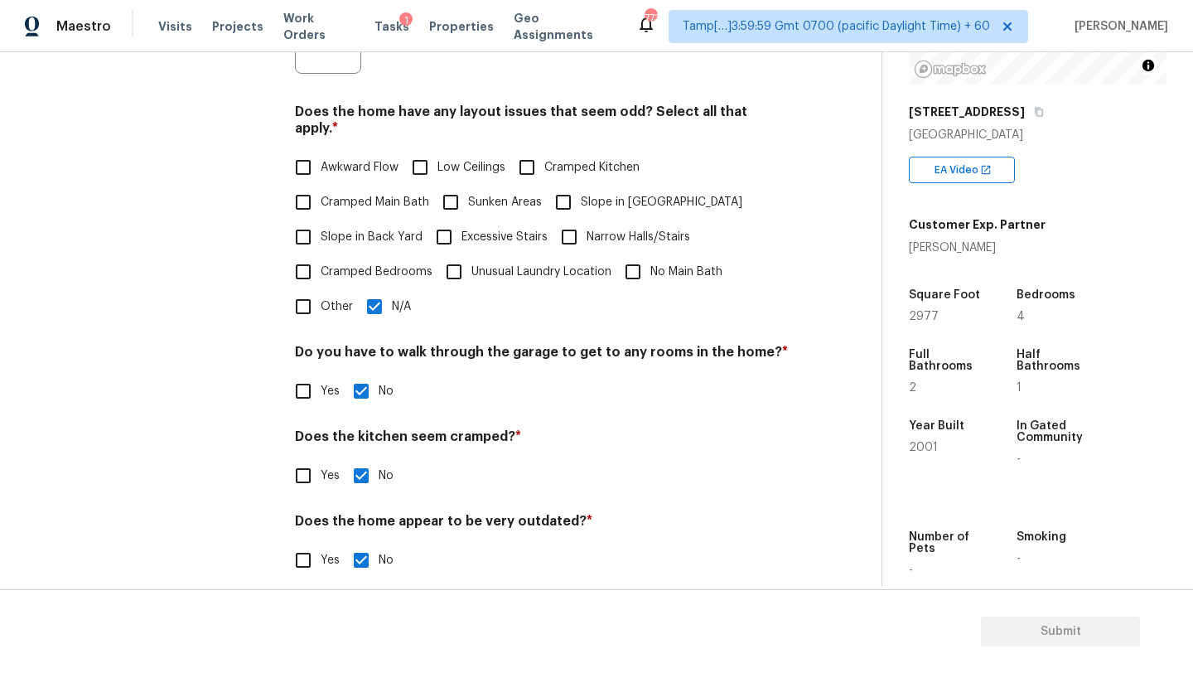
click at [309, 306] on input "Other" at bounding box center [303, 306] width 35 height 35
checkbox input "true"
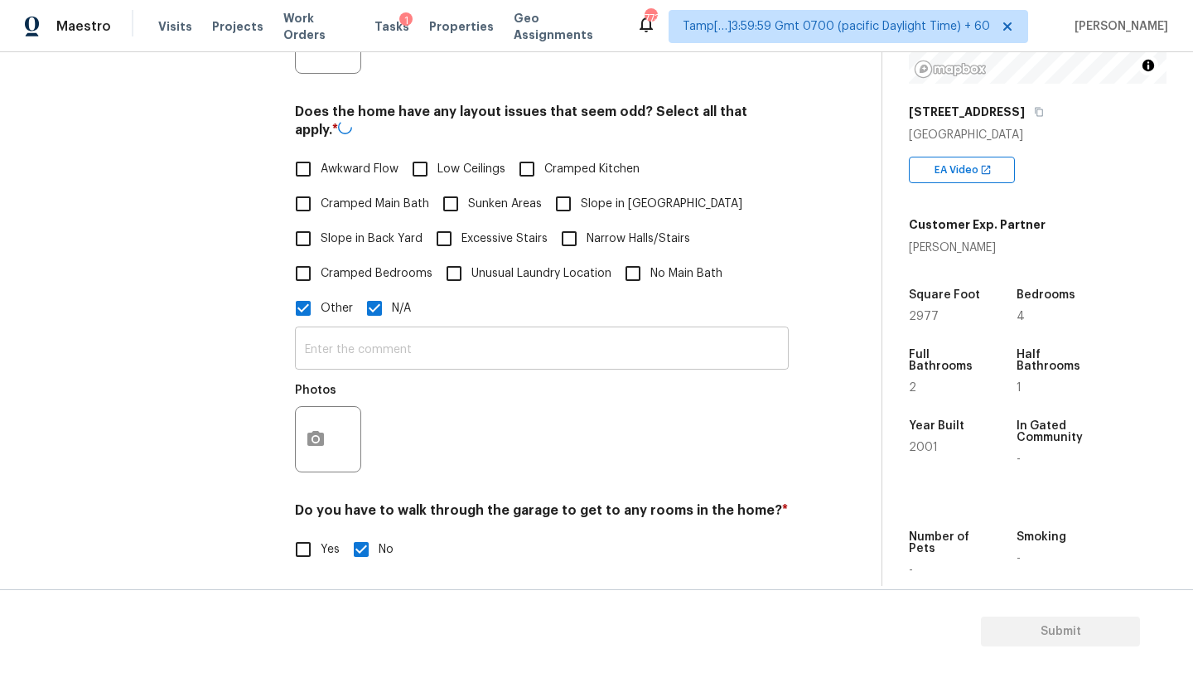
click at [339, 342] on input "text" at bounding box center [542, 350] width 494 height 39
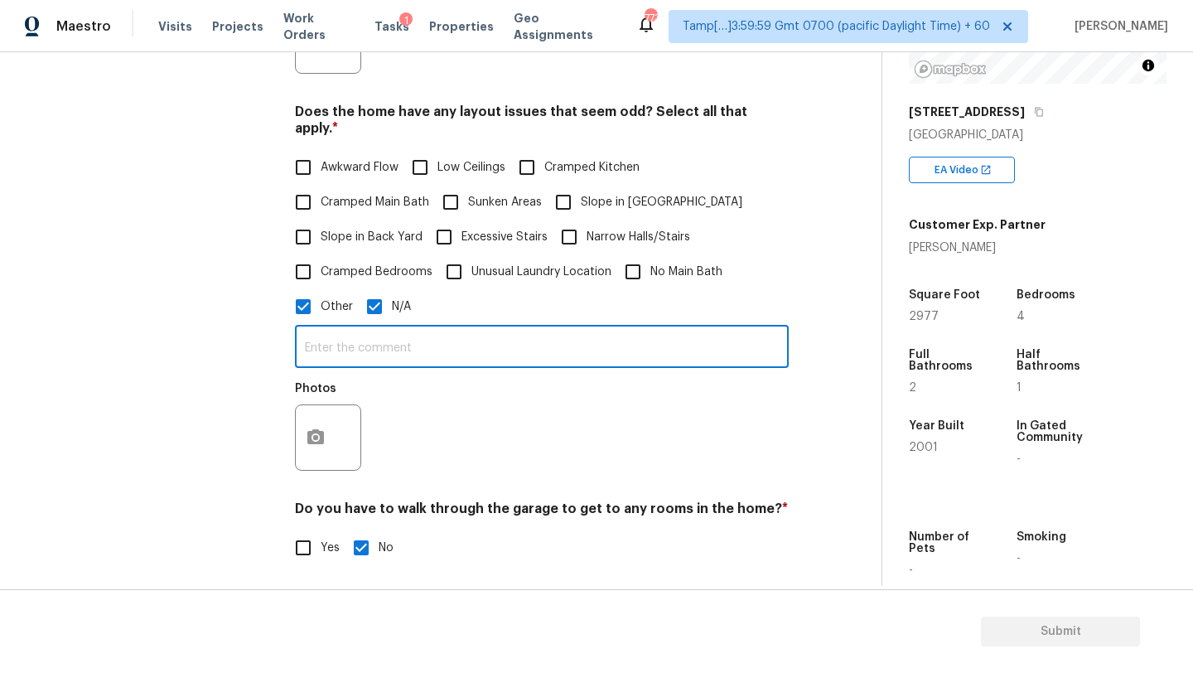
paste input "It is a three bedroom. The owner is counting the original single car garage con…"
type input "It is a three bedroom. The owner is counting the original single car garage con…"
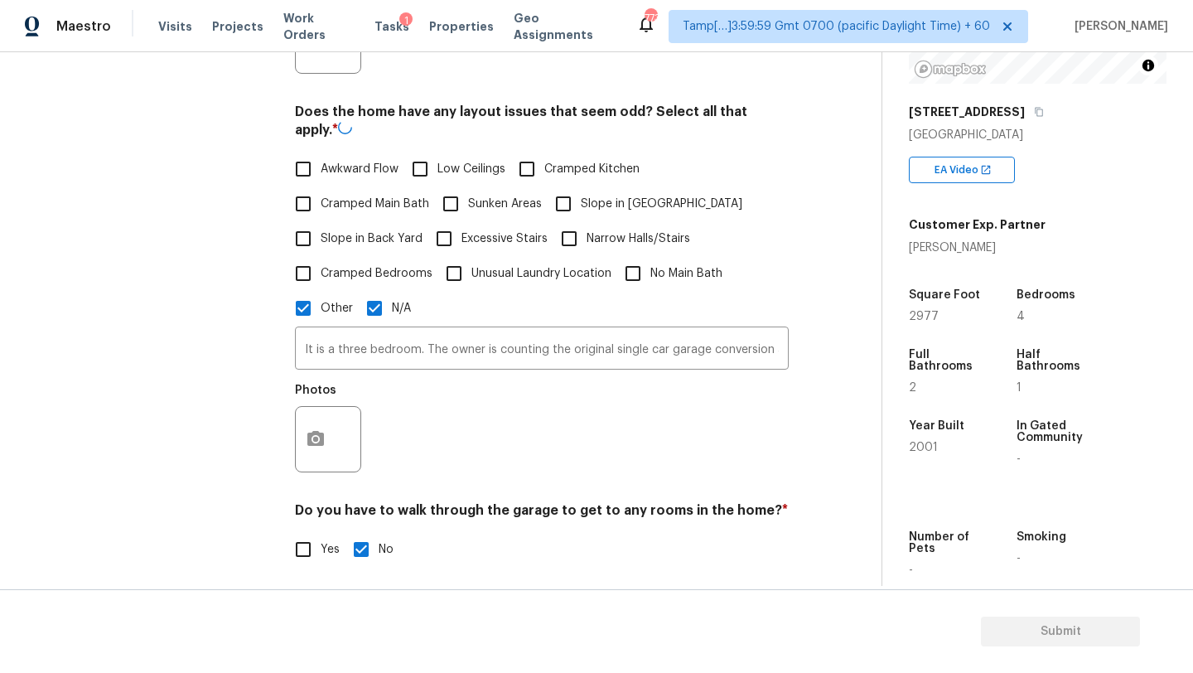
click at [380, 289] on div "Awkward Flow Low Ceilings Cramped Kitchen Cramped Main Bath Sunken Areas Slope …" at bounding box center [542, 239] width 494 height 174
click at [326, 427] on button "button" at bounding box center [316, 437] width 40 height 65
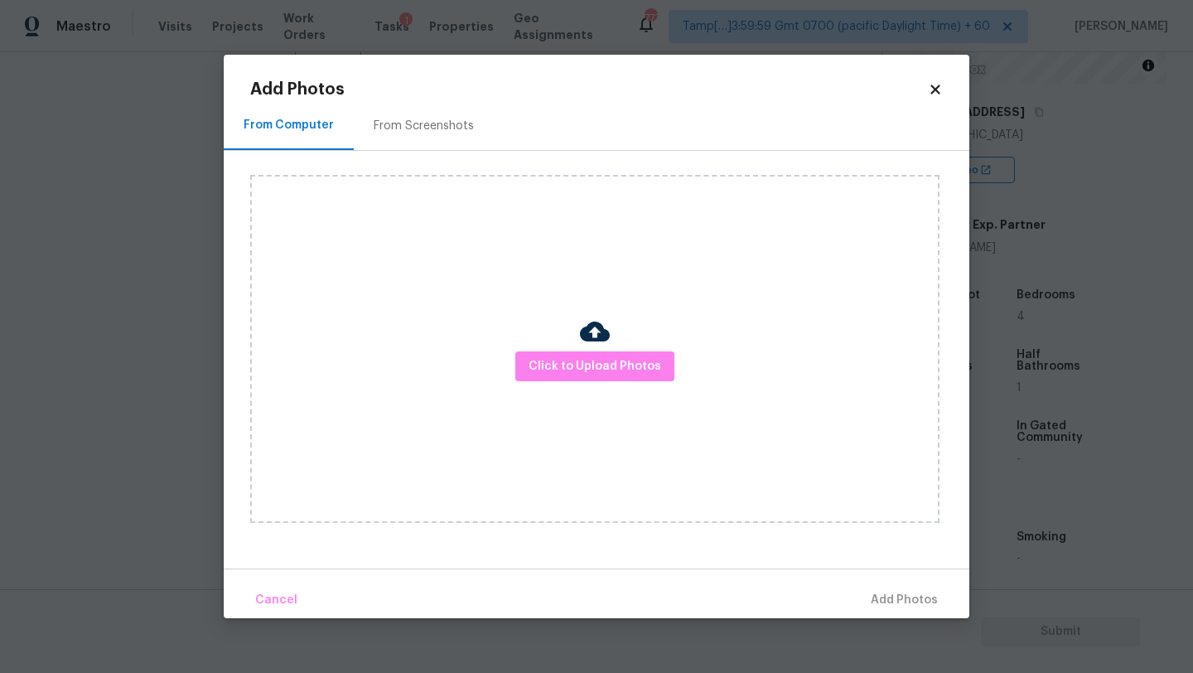
click at [432, 118] on div "From Screenshots" at bounding box center [424, 126] width 100 height 17
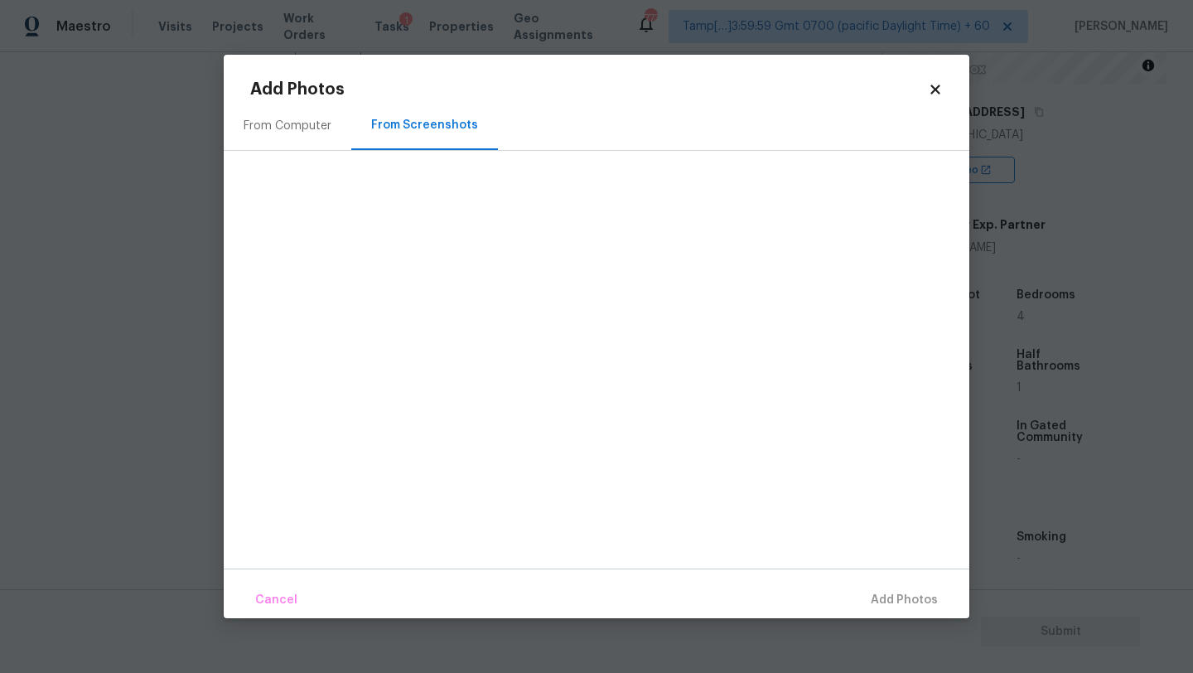
click at [306, 143] on div "From Computer" at bounding box center [288, 125] width 128 height 49
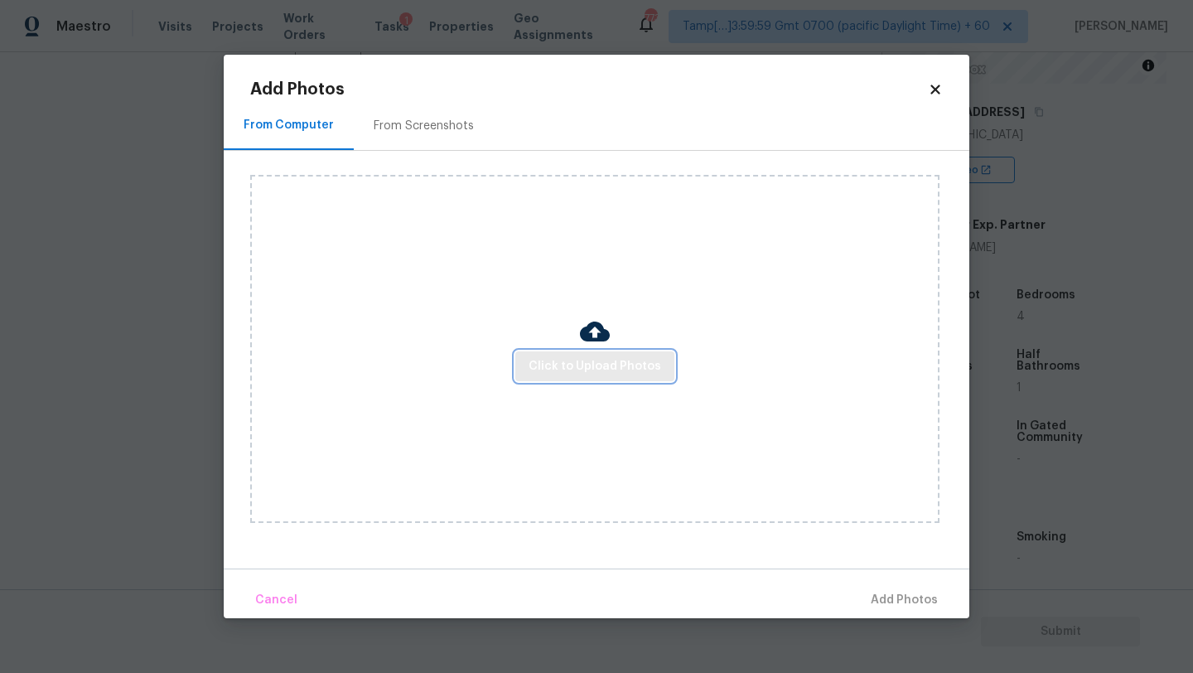
click at [567, 372] on span "Click to Upload Photos" at bounding box center [595, 366] width 133 height 21
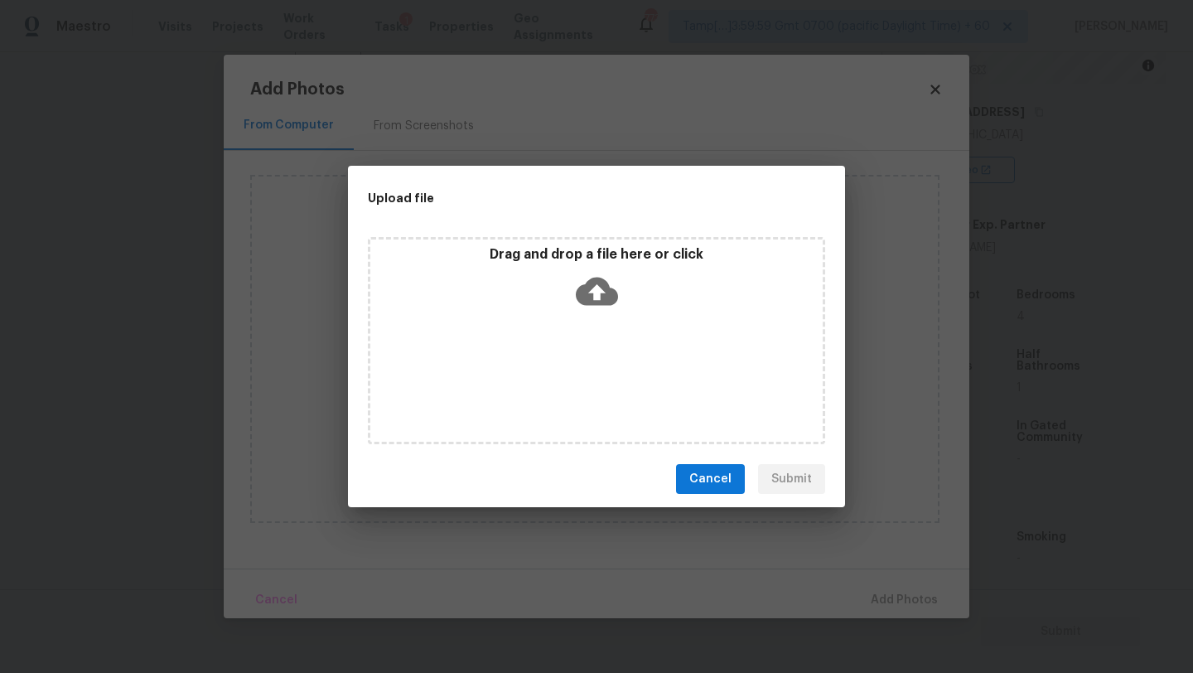
click at [572, 335] on div "Drag and drop a file here or click" at bounding box center [596, 340] width 457 height 207
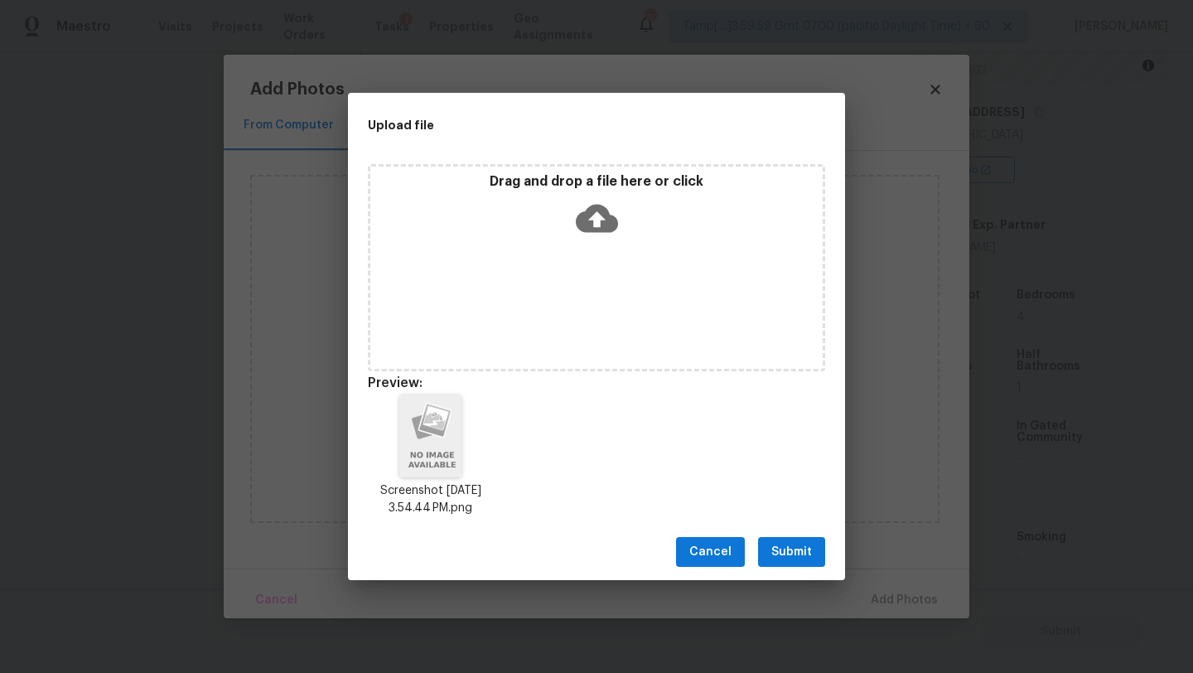
click at [784, 555] on span "Submit" at bounding box center [791, 552] width 41 height 21
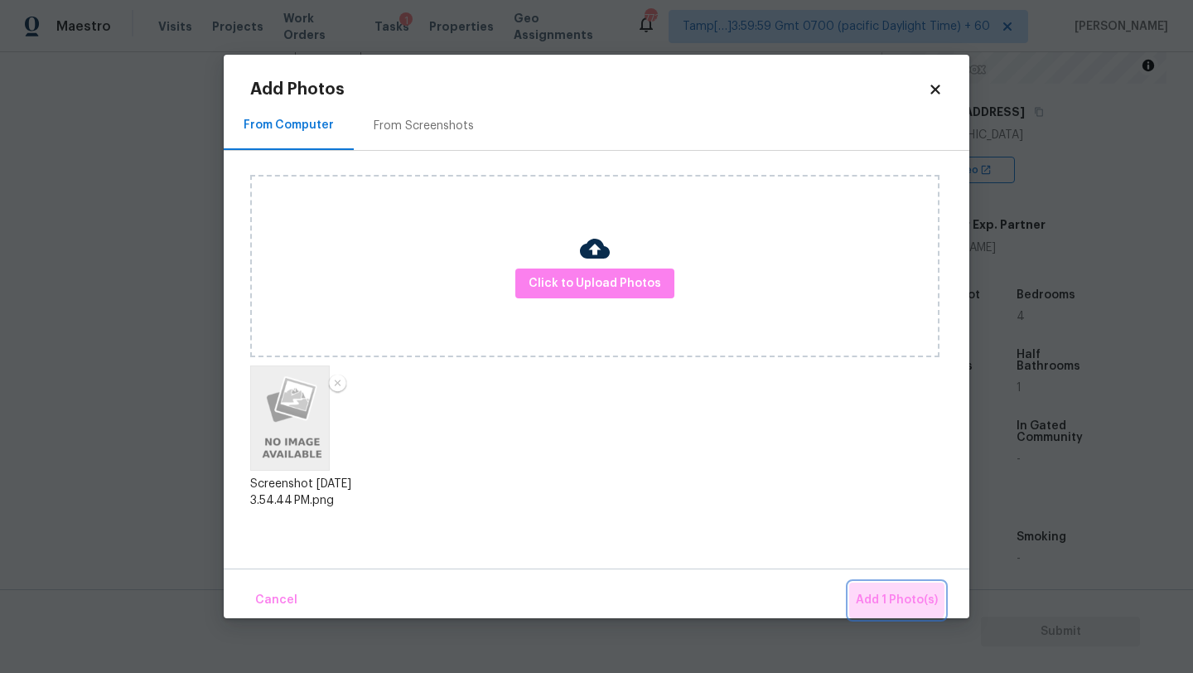
click at [895, 599] on span "Add 1 Photo(s)" at bounding box center [897, 600] width 82 height 21
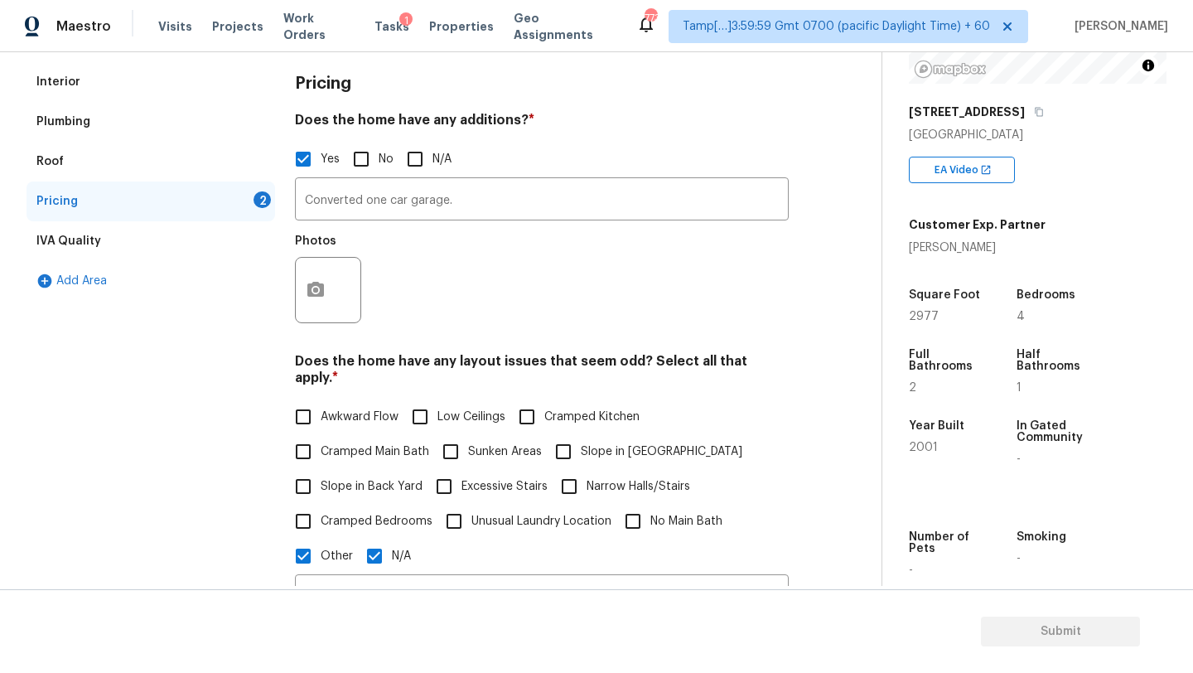
scroll to position [172, 0]
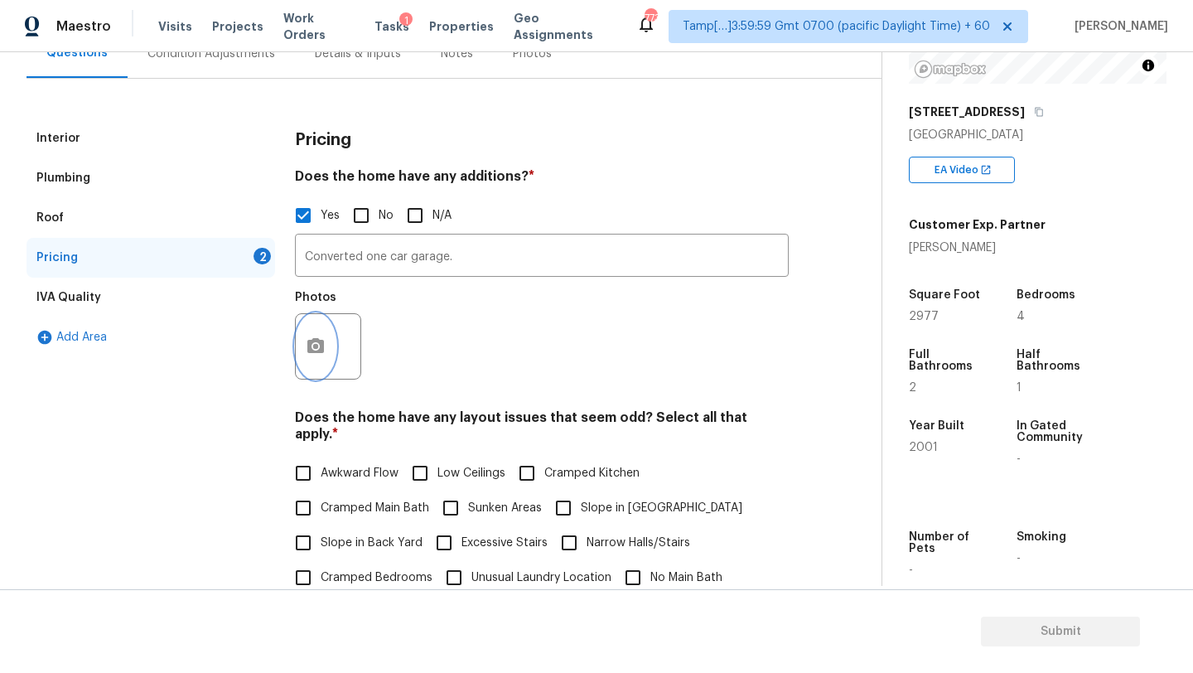
click at [317, 349] on icon "button" at bounding box center [316, 346] width 20 height 20
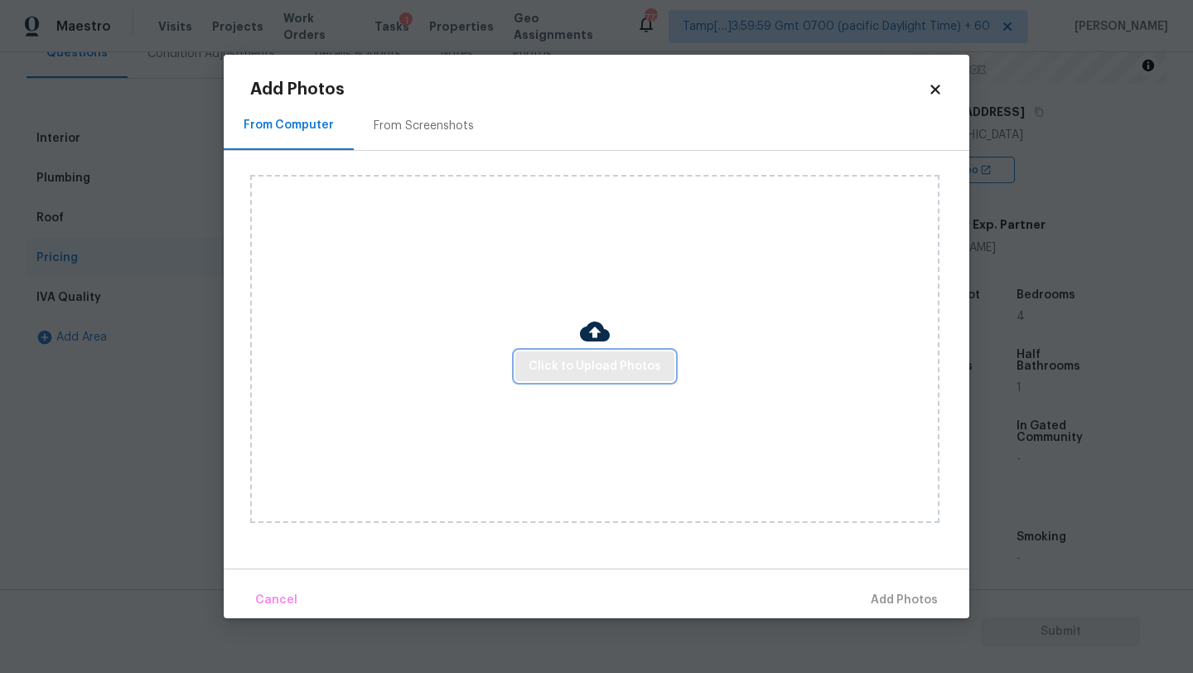
click at [570, 366] on span "Click to Upload Photos" at bounding box center [595, 366] width 133 height 21
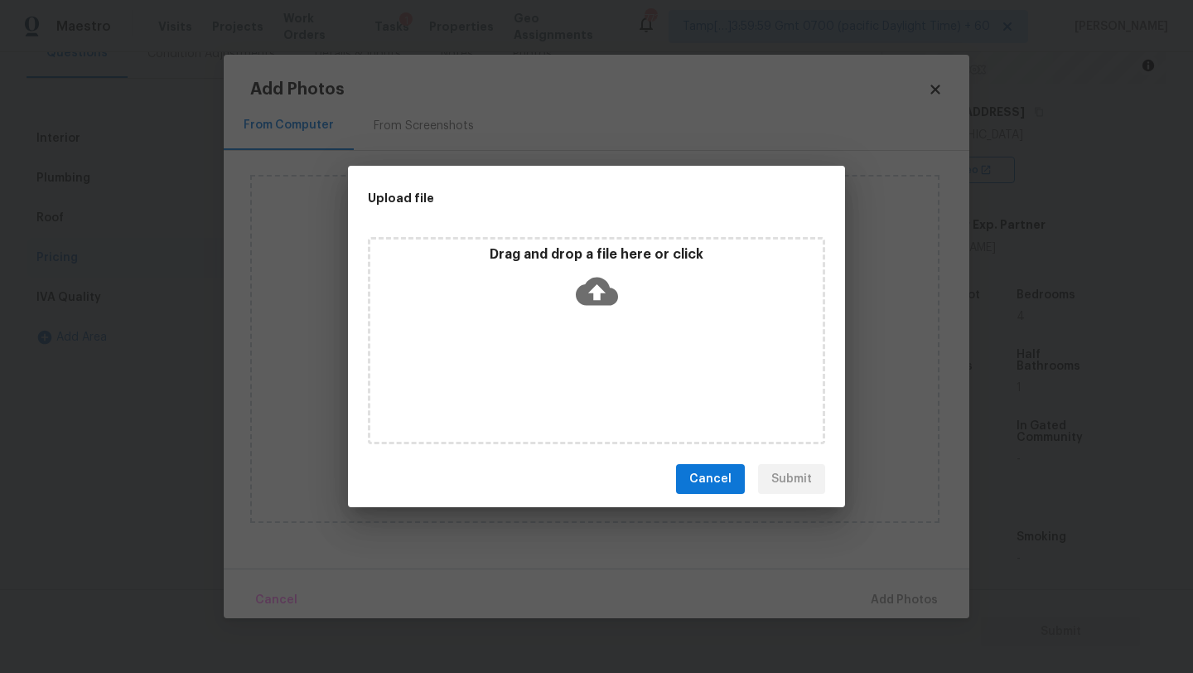
click at [582, 337] on div "Drag and drop a file here or click" at bounding box center [596, 340] width 457 height 207
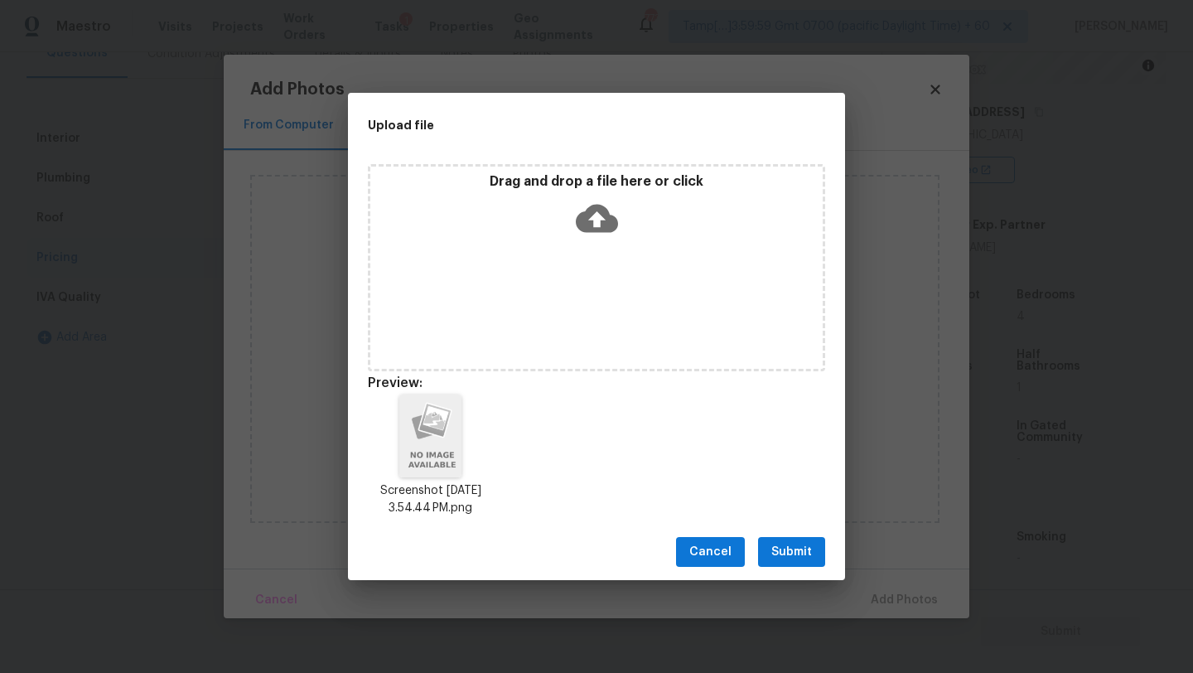
click at [790, 543] on span "Submit" at bounding box center [791, 552] width 41 height 21
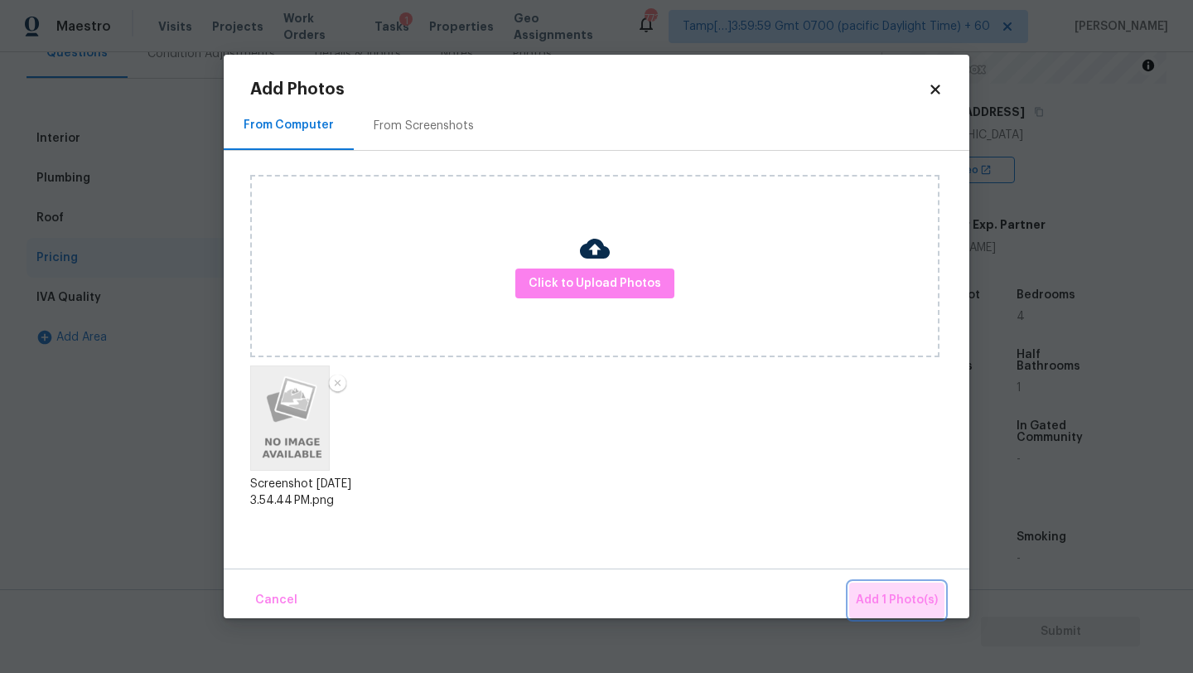
click at [888, 616] on button "Add 1 Photo(s)" at bounding box center [896, 600] width 95 height 36
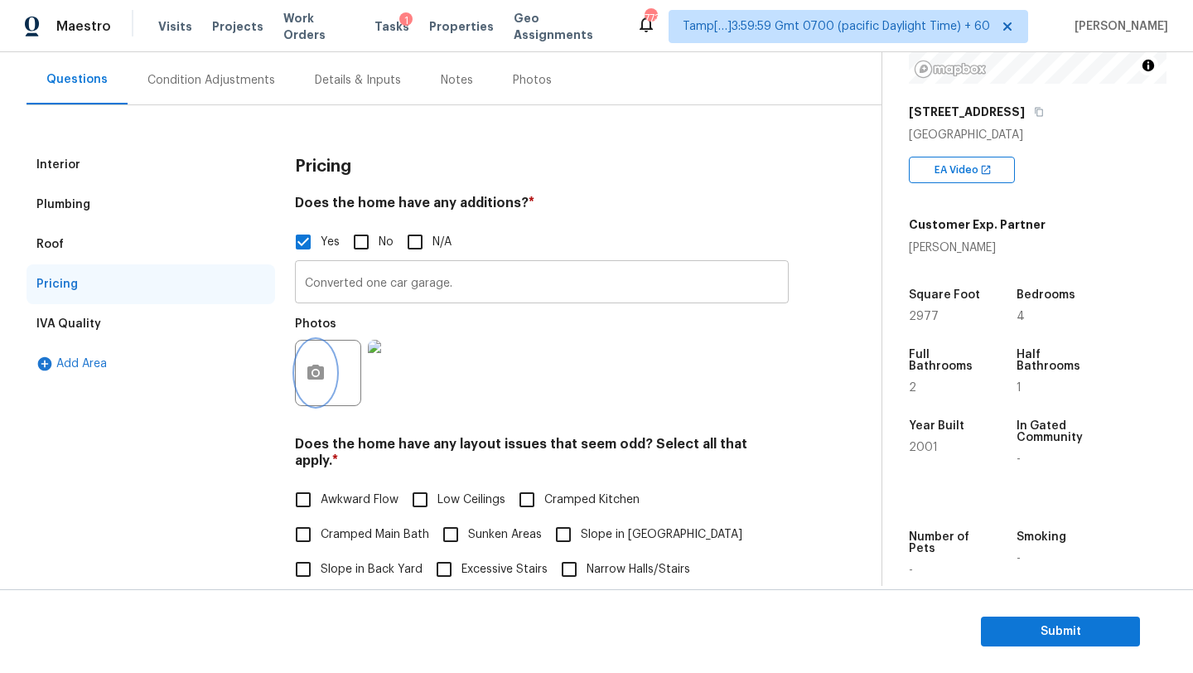
scroll to position [116, 0]
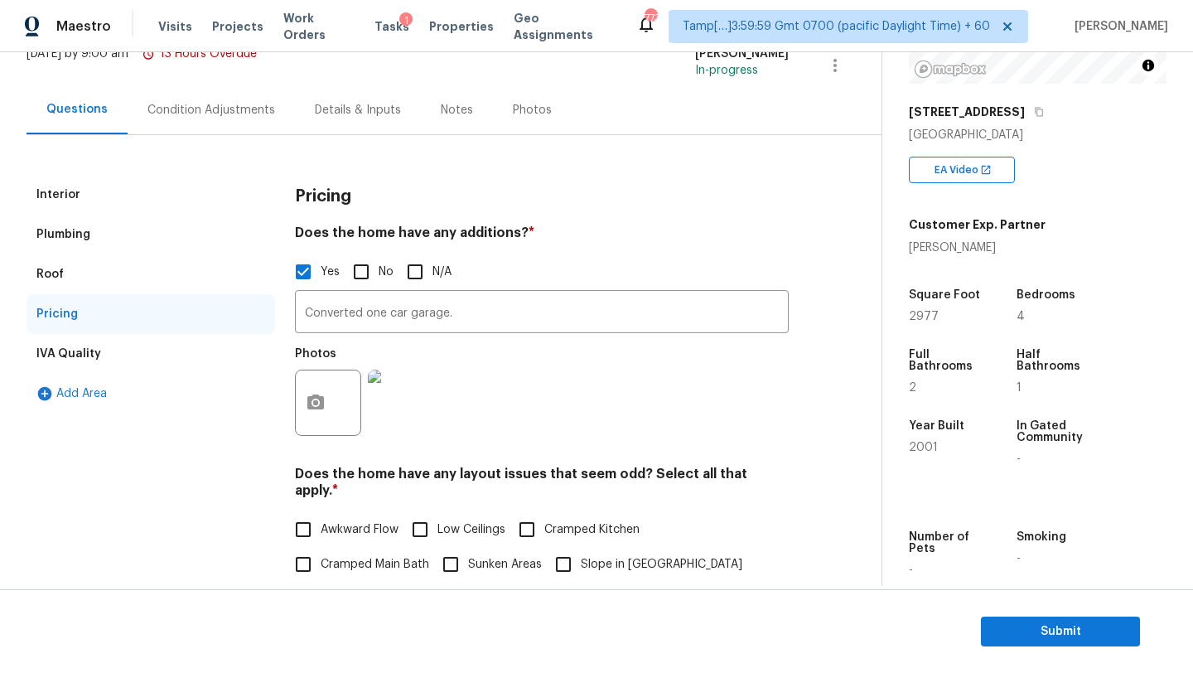
click at [1042, 119] on div "3104 Redwood Ln NW" at bounding box center [1038, 112] width 258 height 30
click at [1042, 107] on icon "button" at bounding box center [1039, 112] width 10 height 10
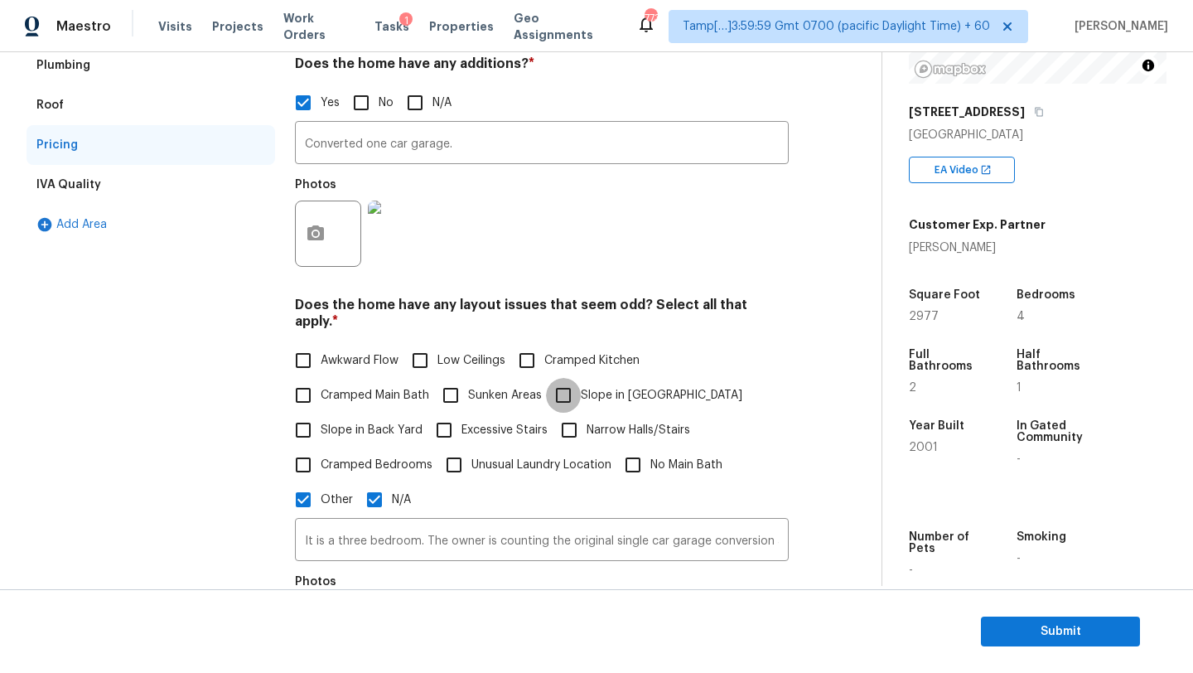
click at [576, 378] on input "Slope in Front Yard" at bounding box center [563, 395] width 35 height 35
checkbox input "true"
click at [308, 422] on input "Slope in Back Yard" at bounding box center [303, 430] width 35 height 35
checkbox input "true"
click at [375, 482] on input "N/A" at bounding box center [374, 499] width 35 height 35
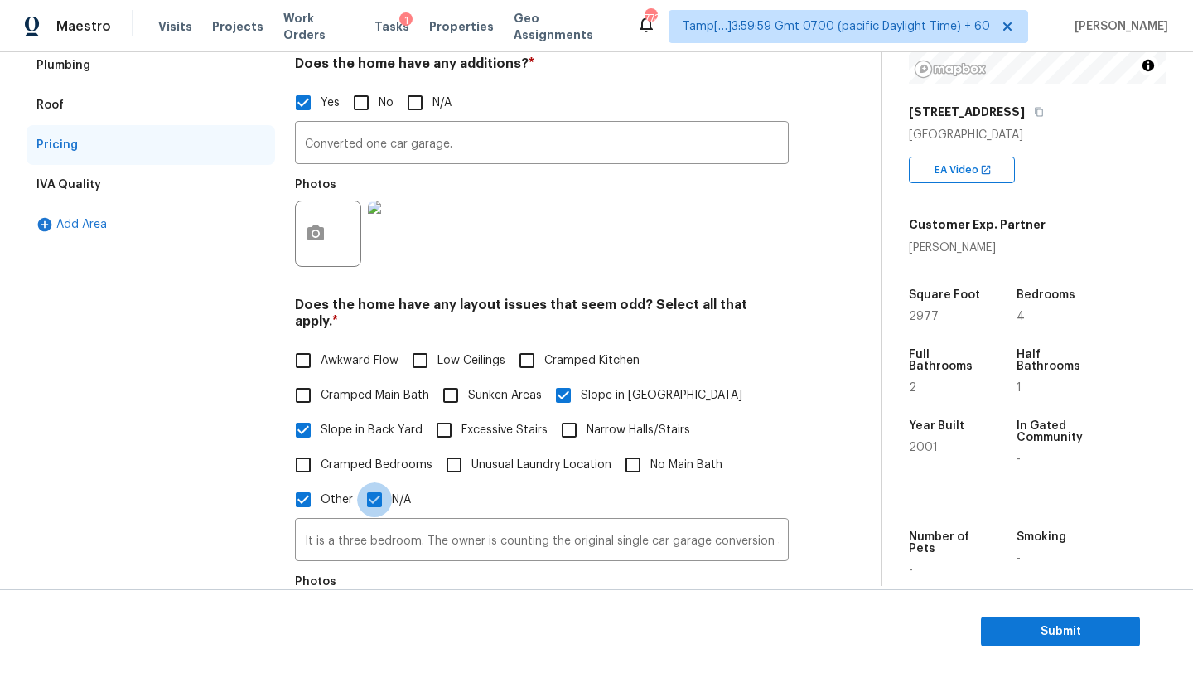
checkbox input "false"
click at [300, 482] on input "Other" at bounding box center [303, 499] width 35 height 35
checkbox input "false"
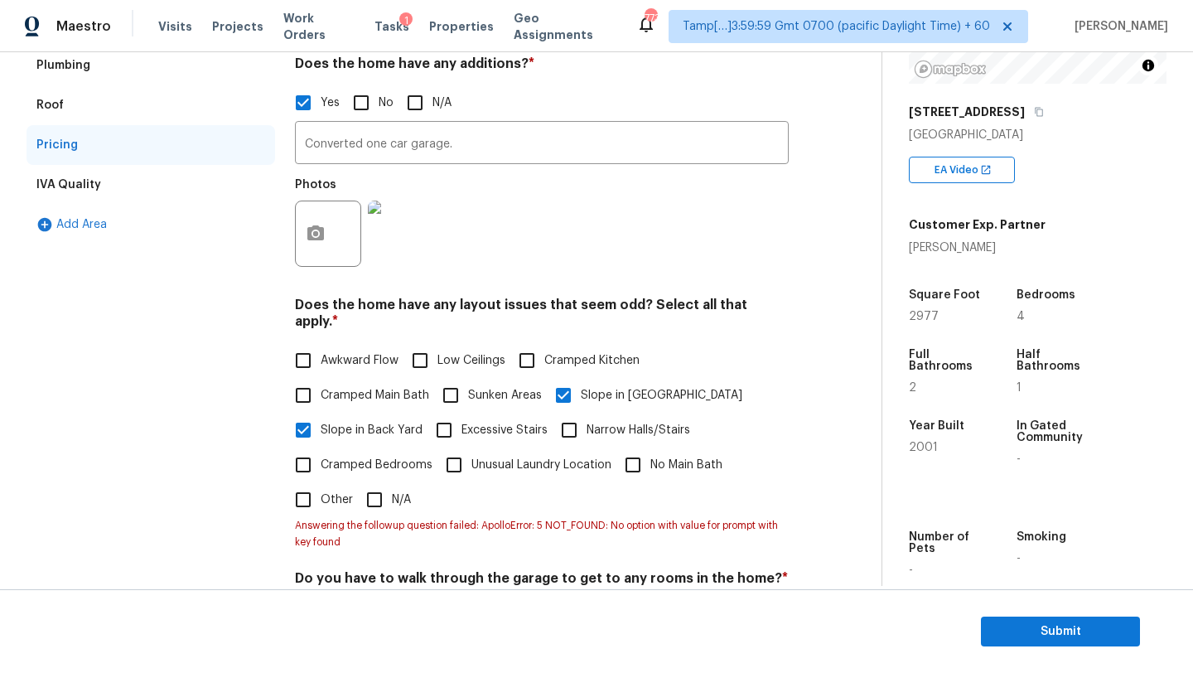
scroll to position [0, 0]
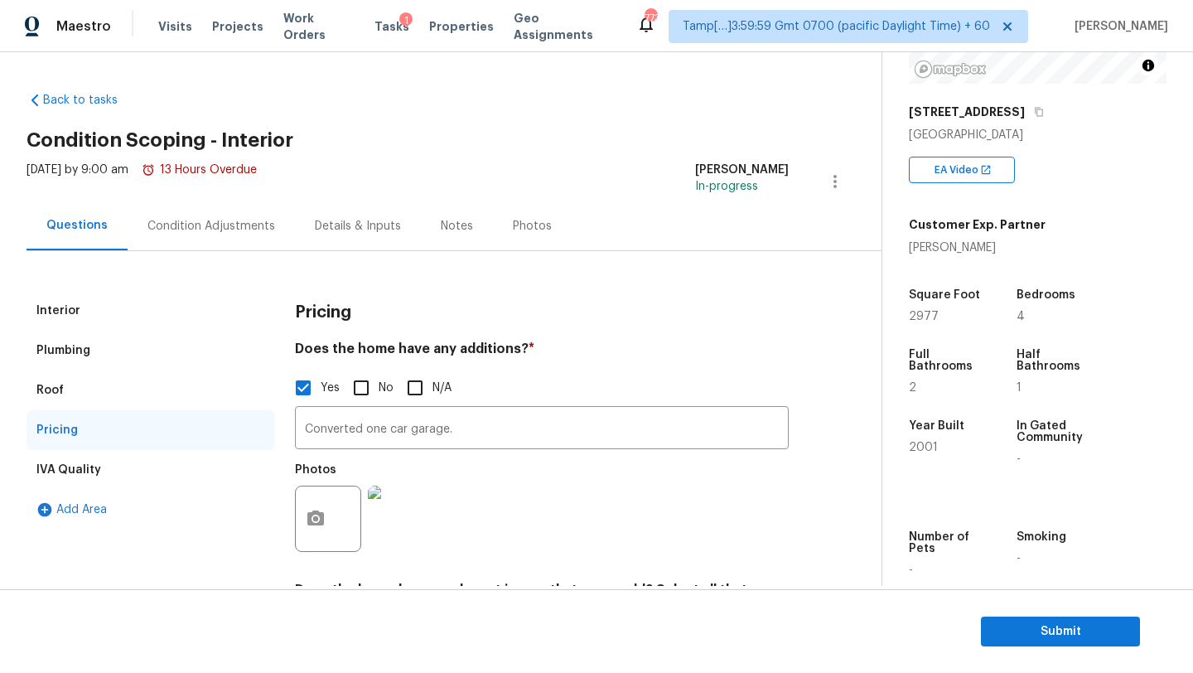
click at [370, 389] on input "No" at bounding box center [361, 387] width 35 height 35
checkbox input "true"
checkbox input "false"
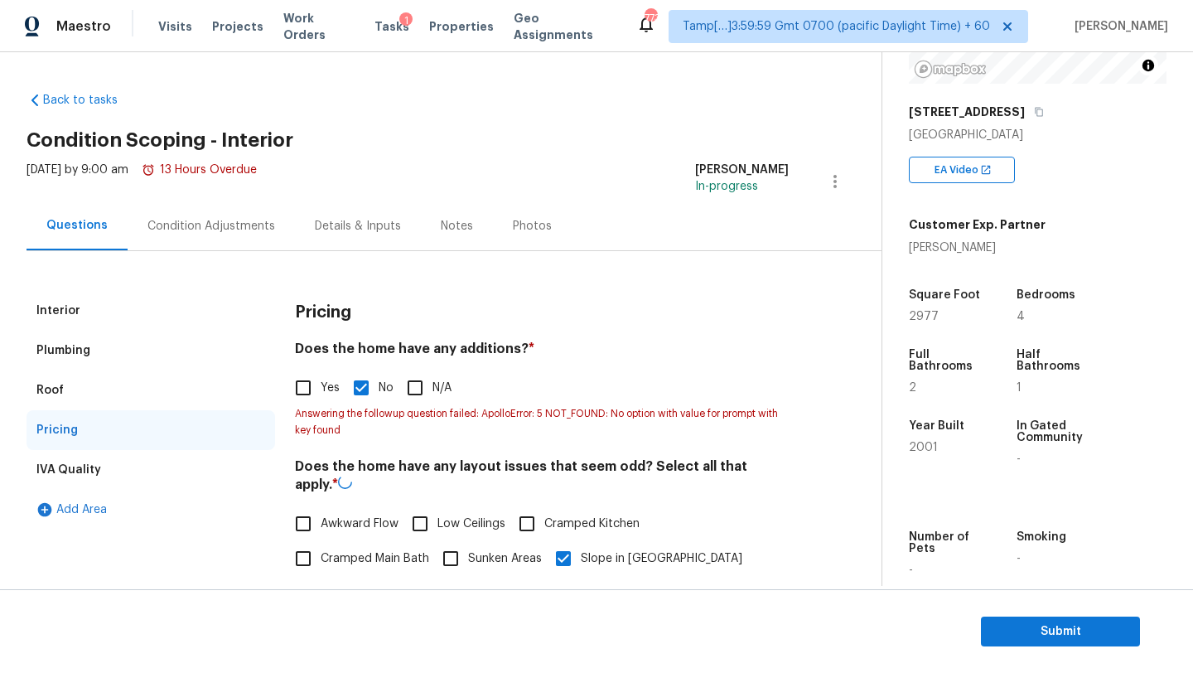
click at [234, 216] on div "Condition Adjustments" at bounding box center [211, 225] width 167 height 49
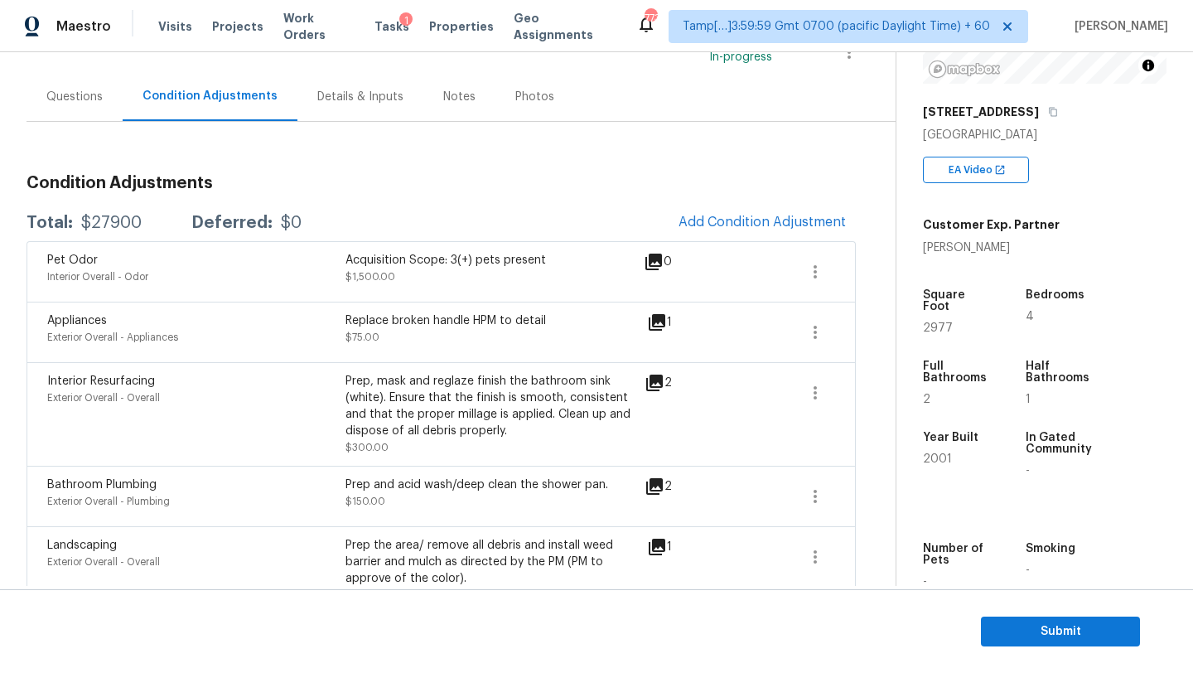
scroll to position [123, 0]
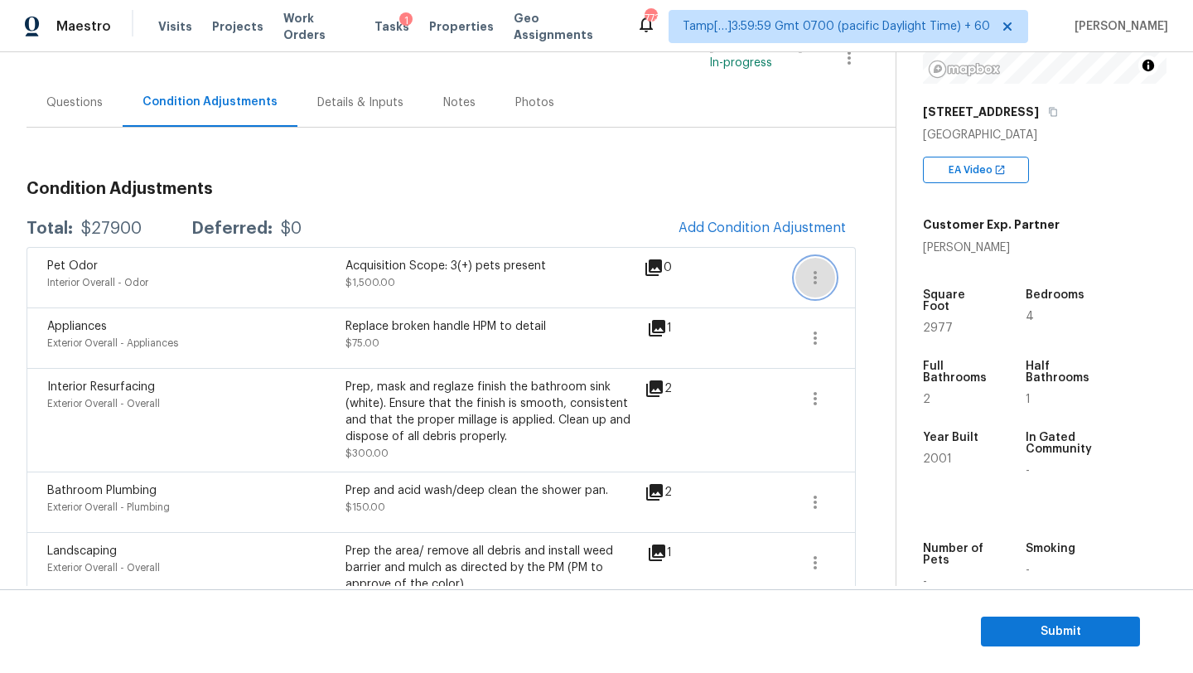
click at [819, 287] on button "button" at bounding box center [815, 278] width 40 height 40
click at [890, 287] on ul "Edit" at bounding box center [909, 274] width 149 height 33
click at [890, 286] on link "Edit" at bounding box center [909, 274] width 141 height 25
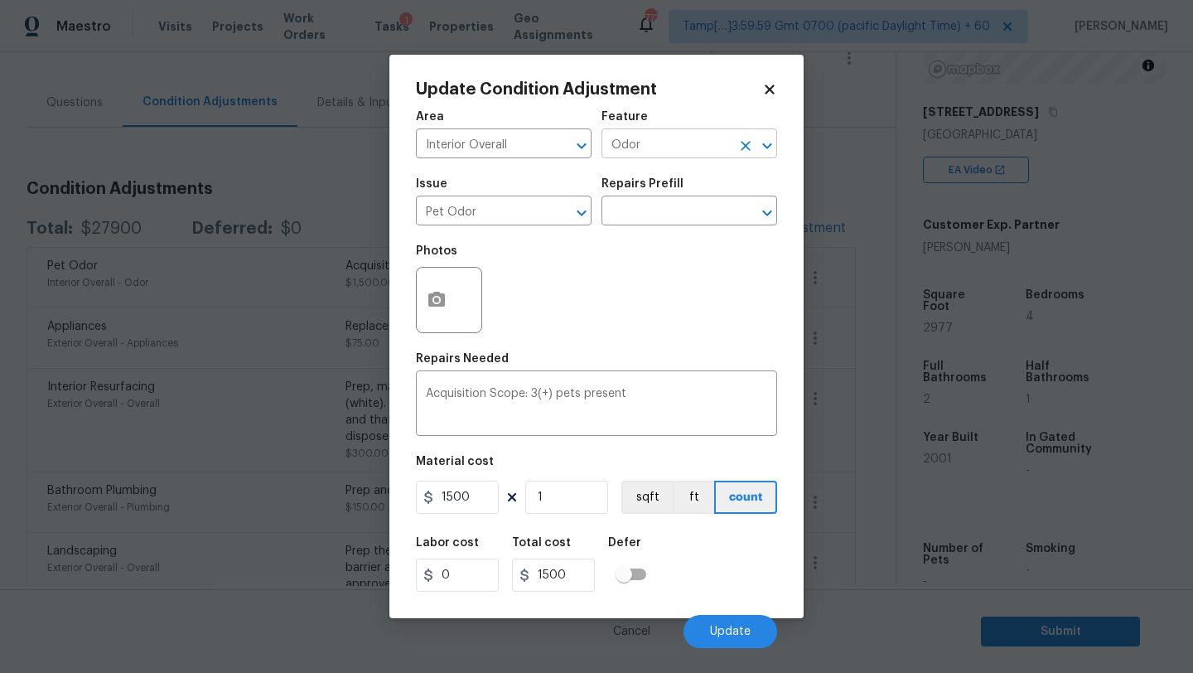
click at [644, 156] on input "Odor" at bounding box center [665, 146] width 129 height 26
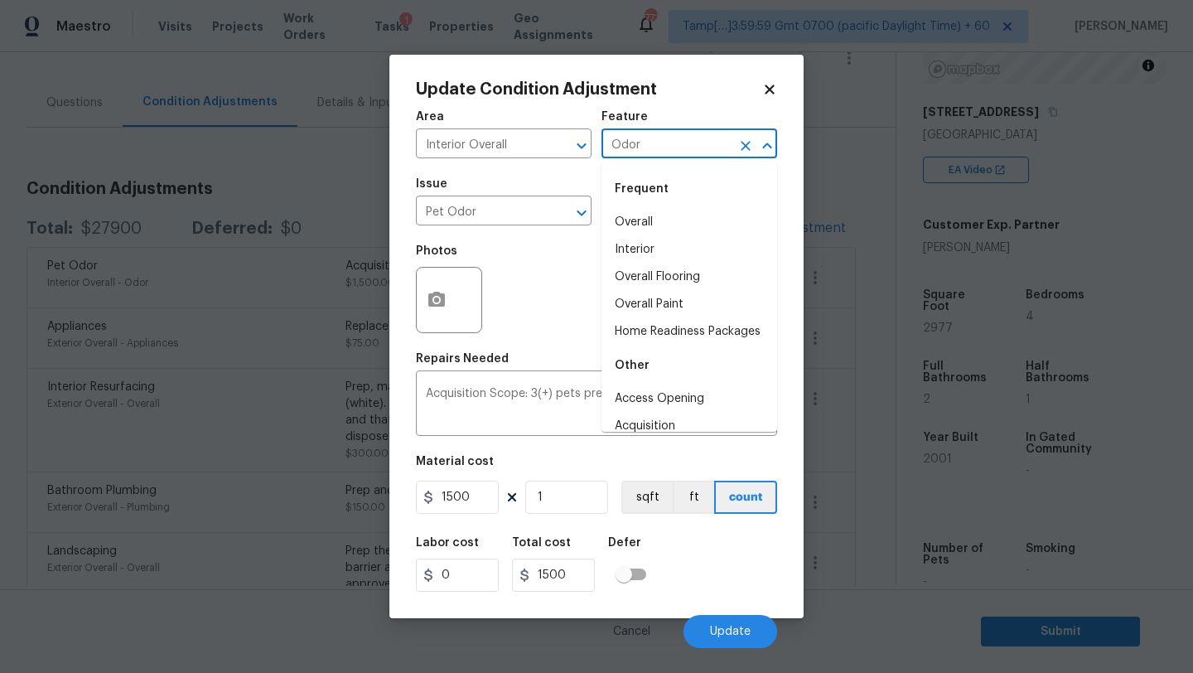
click at [644, 156] on input "Odor" at bounding box center [665, 146] width 129 height 26
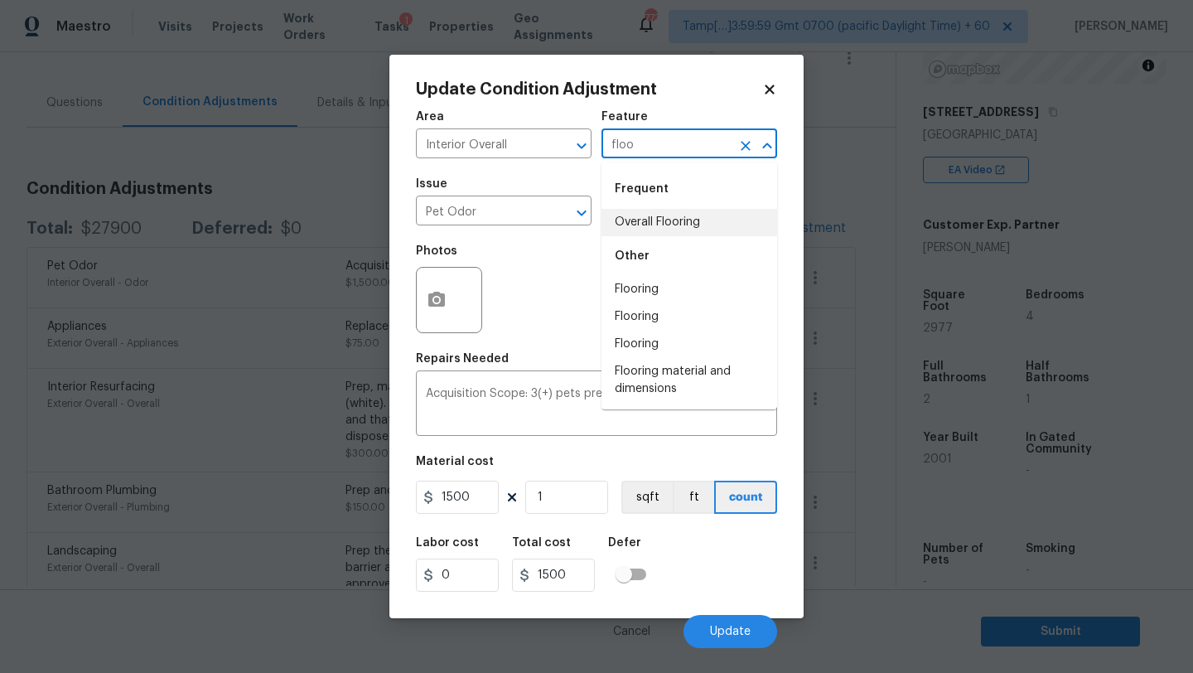
click at [674, 222] on li "Overall Flooring" at bounding box center [689, 222] width 176 height 27
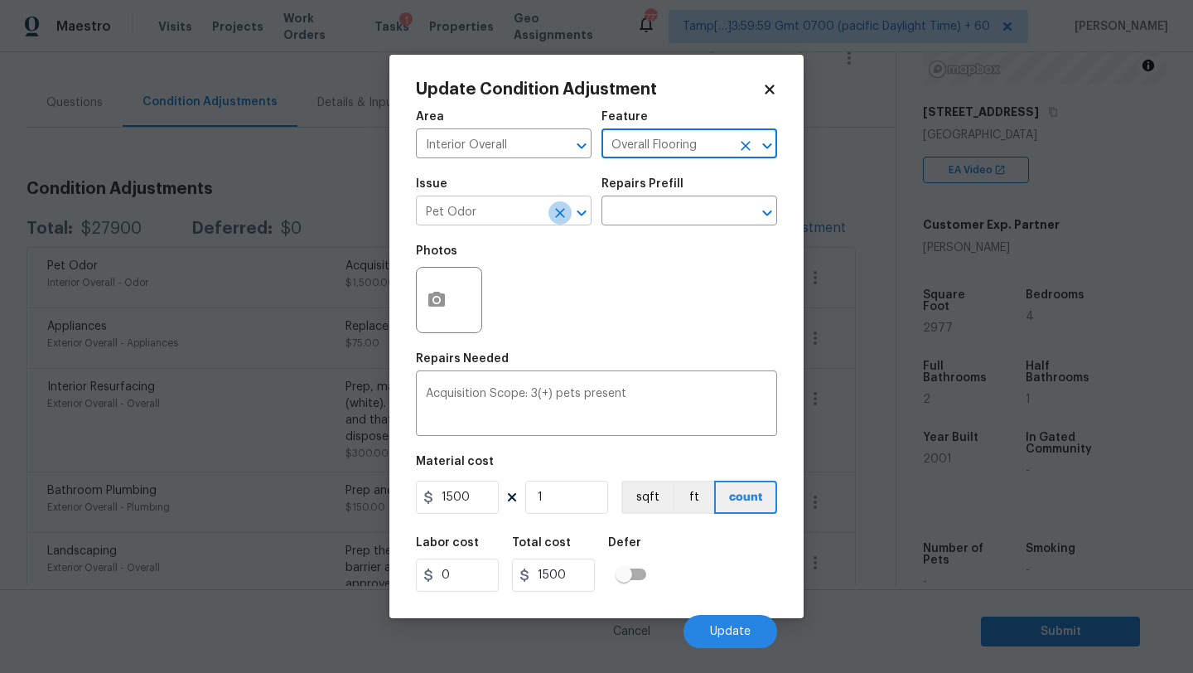
click at [557, 219] on icon "Clear" at bounding box center [560, 213] width 17 height 17
type input "Overall Flooring"
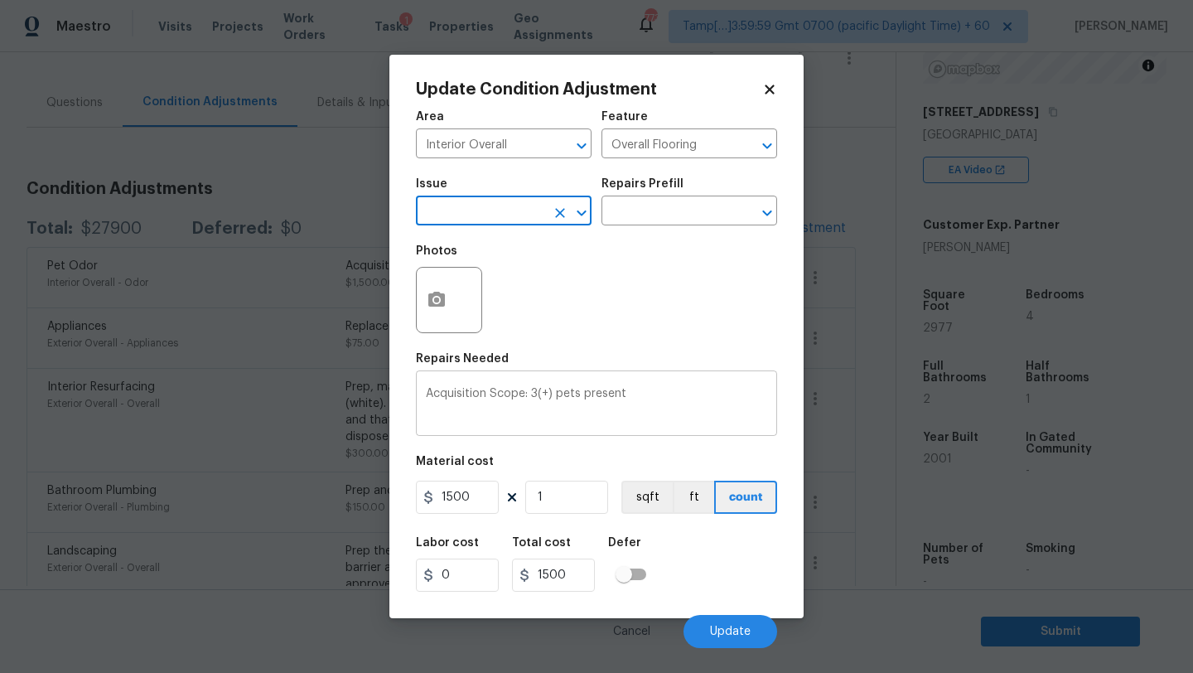
click at [593, 398] on textarea "Acquisition Scope: 3(+) pets present" at bounding box center [596, 405] width 341 height 35
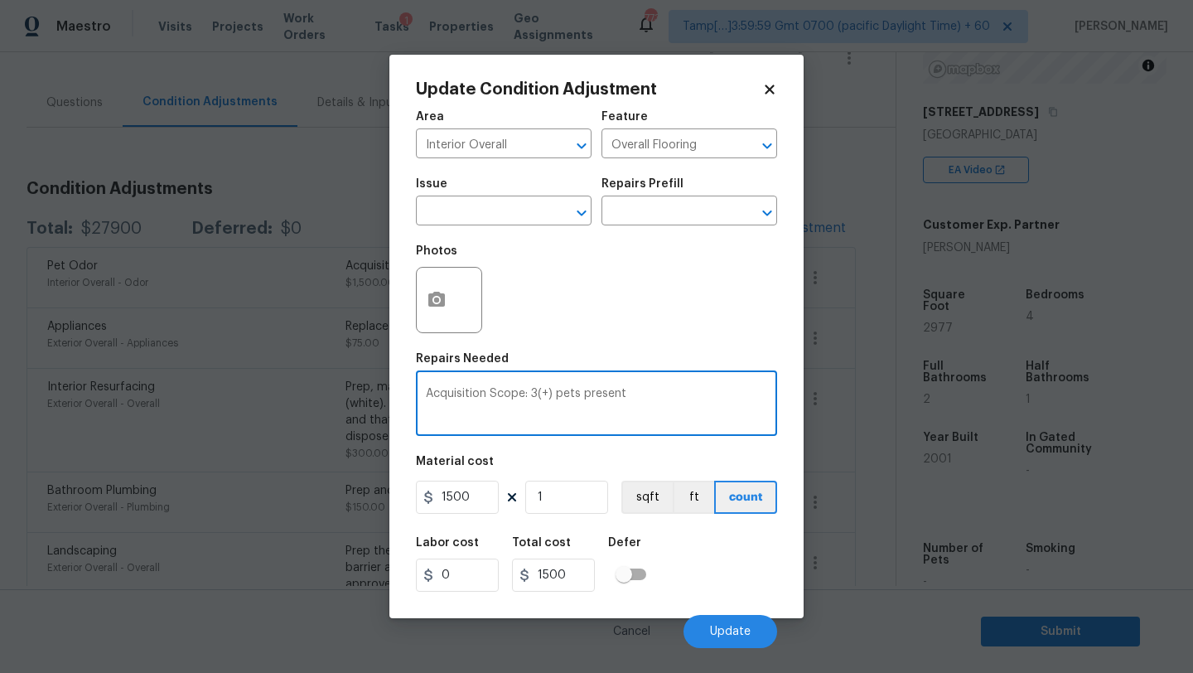
click at [593, 398] on textarea "Acquisition Scope: 3(+) pets present" at bounding box center [596, 405] width 341 height 35
paste textarea "carpet and vinyl floor replacem"
type textarea "Acquisition Scope: 3(+) pets carpet and vinyl floor replacement"
click at [479, 490] on input "1500" at bounding box center [457, 497] width 83 height 33
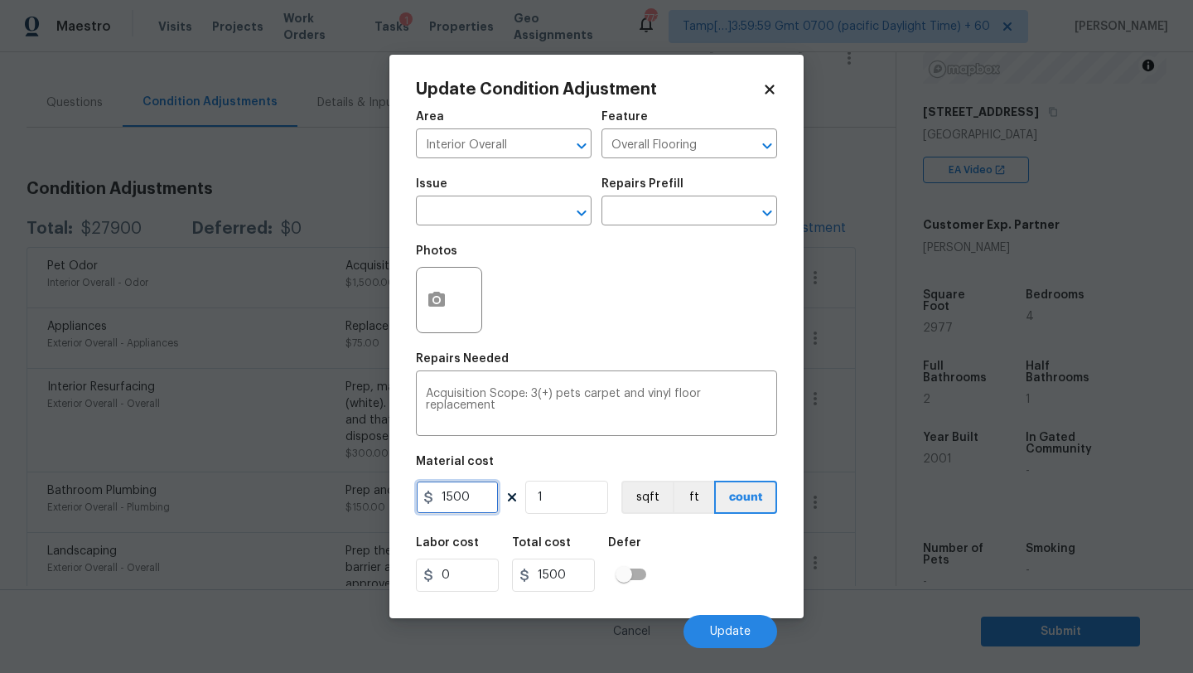
click at [479, 490] on input "1500" at bounding box center [457, 497] width 83 height 33
type input "1.43"
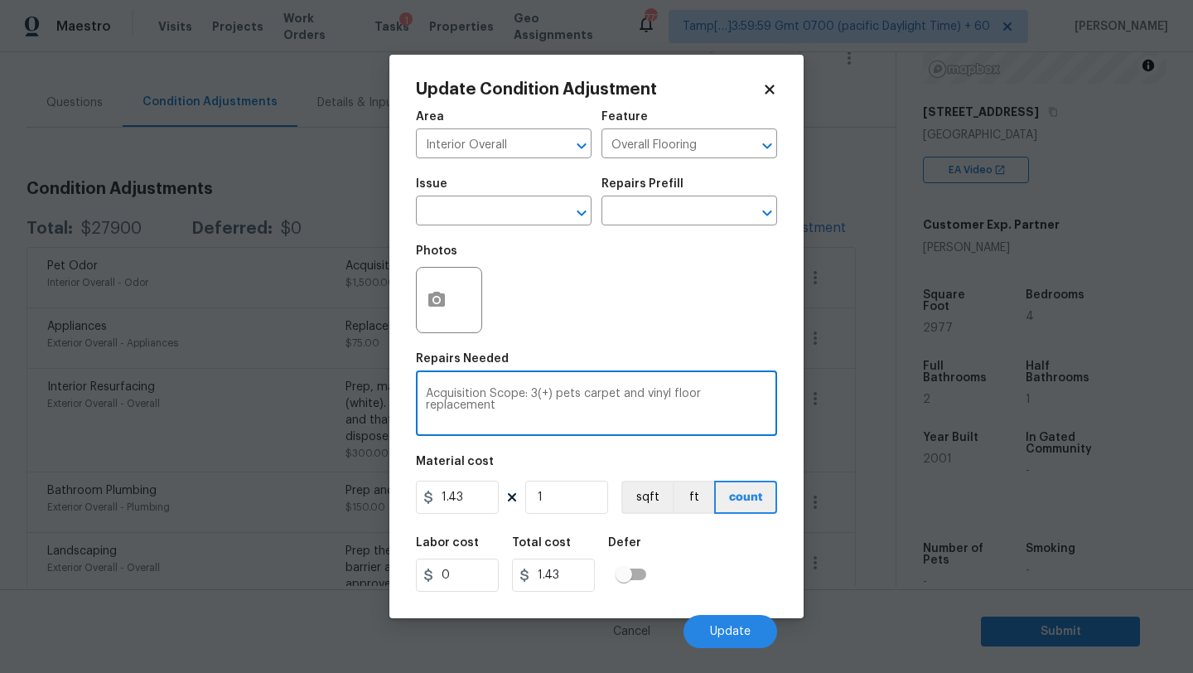
click at [696, 410] on textarea "Acquisition Scope: 3(+) pets carpet and vinyl floor replacement" at bounding box center [596, 405] width 341 height 35
drag, startPoint x: 550, startPoint y: 392, endPoint x: 428, endPoint y: 394, distance: 121.8
click at [428, 394] on textarea "Acquisition Scope: 3(+) pets carpet and vinyl floor replacement" at bounding box center [596, 405] width 341 height 35
type textarea "pets carpet and vinyl floor replacement"
click at [563, 495] on input "1" at bounding box center [566, 497] width 83 height 33
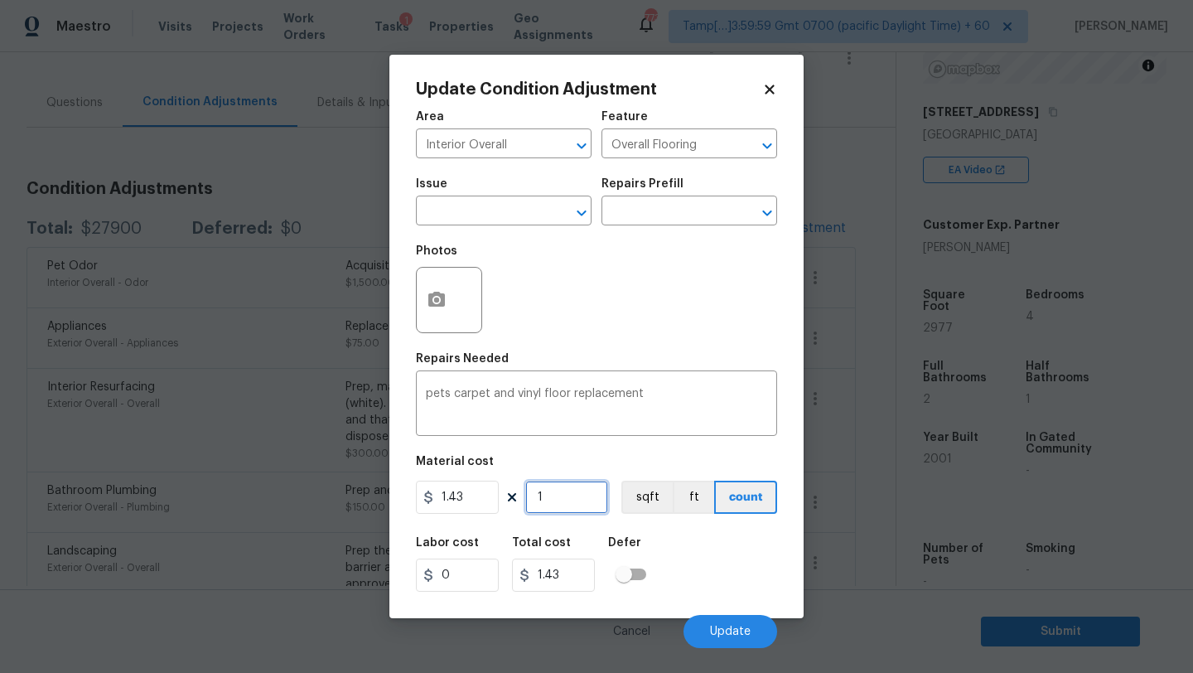
click at [563, 495] on input "1" at bounding box center [566, 497] width 83 height 33
type input "12"
type input "17.16"
type input "120"
type input "171.6"
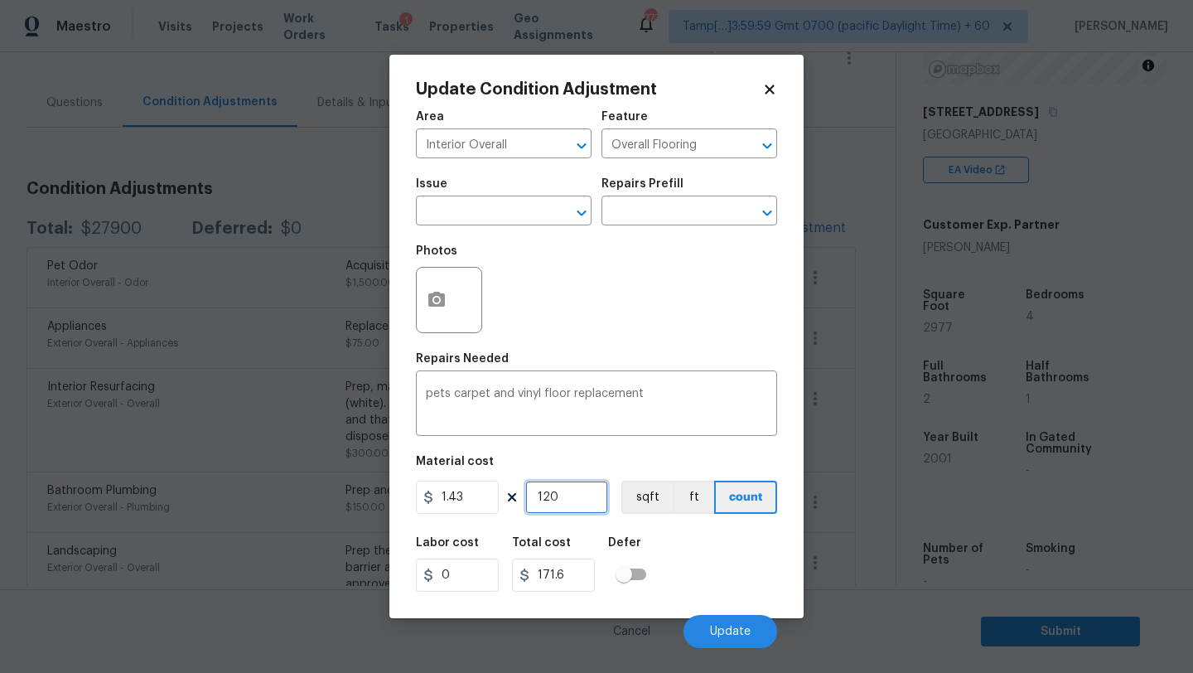
type input "1200"
type input "1716"
type input "1200"
click at [710, 539] on div "Labor cost 0 Total cost 1716 Defer" at bounding box center [596, 564] width 361 height 75
click at [717, 623] on button "Update" at bounding box center [730, 631] width 94 height 33
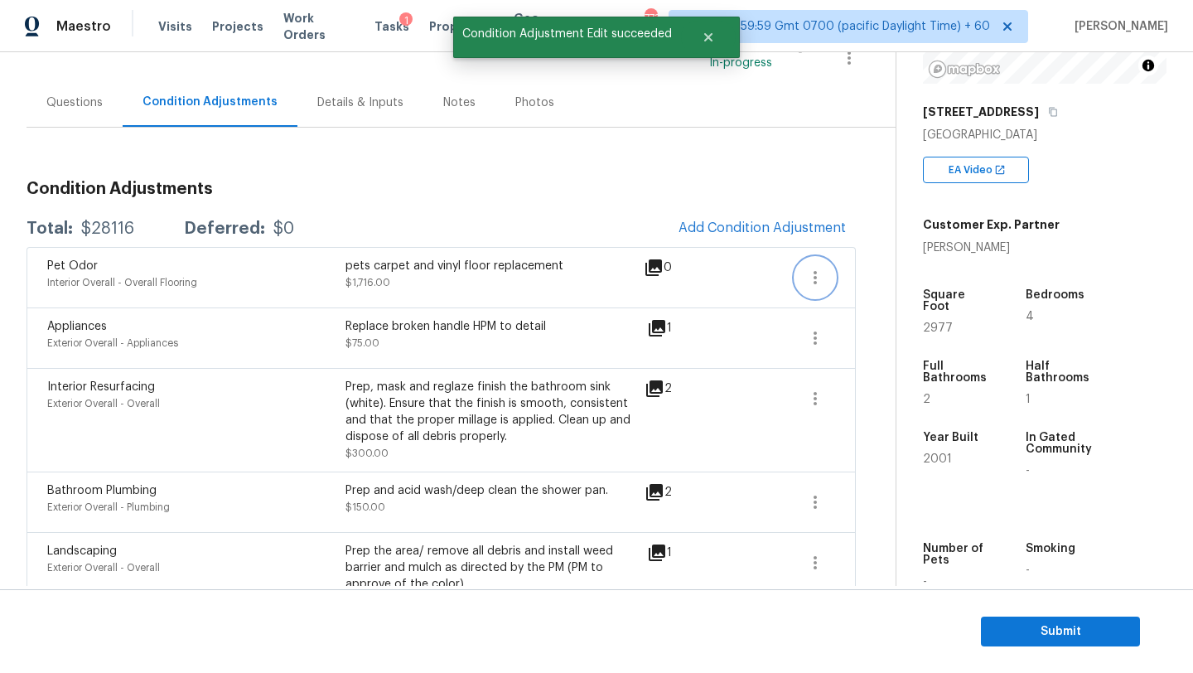
click at [819, 279] on icon "button" at bounding box center [815, 278] width 20 height 20
click at [896, 279] on div "Edit" at bounding box center [909, 274] width 129 height 17
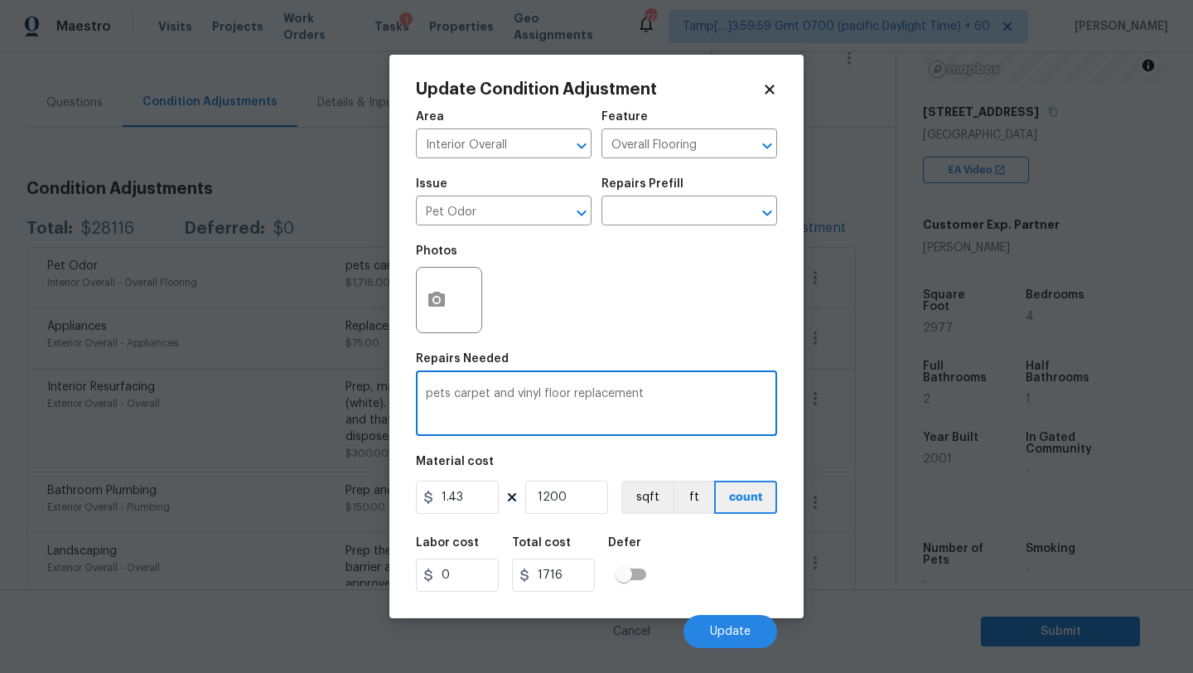
drag, startPoint x: 454, startPoint y: 399, endPoint x: 408, endPoint y: 398, distance: 45.6
click at [408, 398] on div "Update Condition Adjustment Area Interior Overall ​ Feature Overall Flooring ​ …" at bounding box center [596, 336] width 414 height 563
type textarea "carpet and vinyl floor replacement"
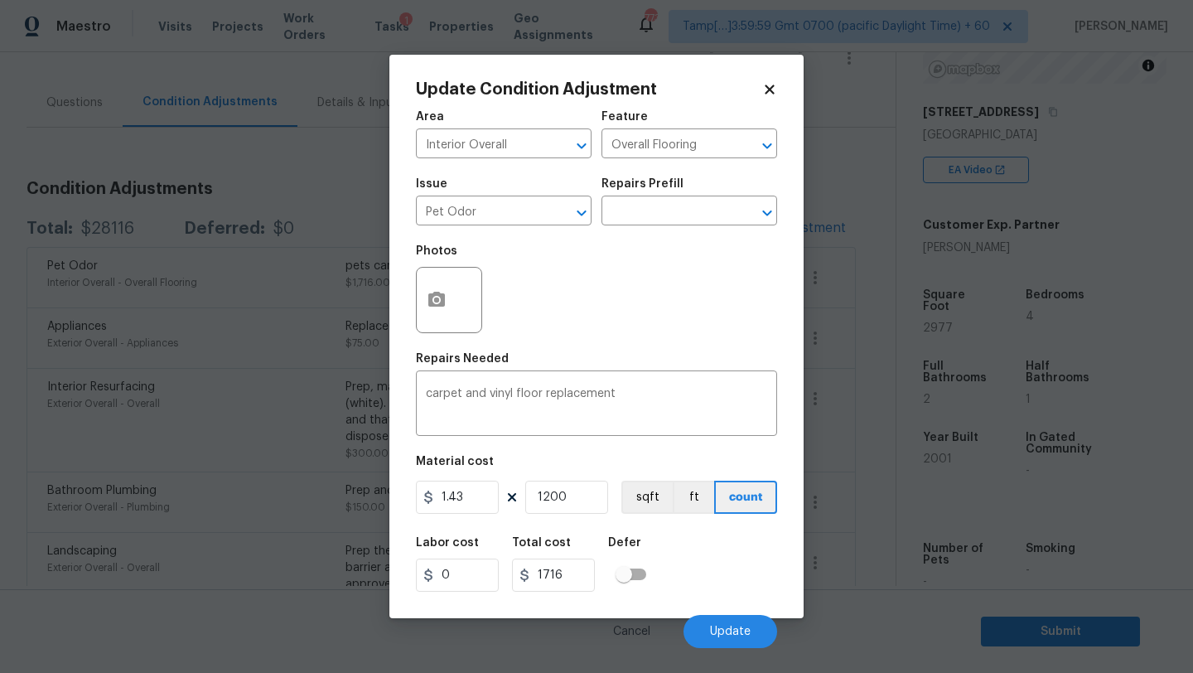
click at [724, 614] on div "Cancel Update" at bounding box center [596, 624] width 361 height 46
click at [724, 627] on span "Update" at bounding box center [730, 632] width 41 height 12
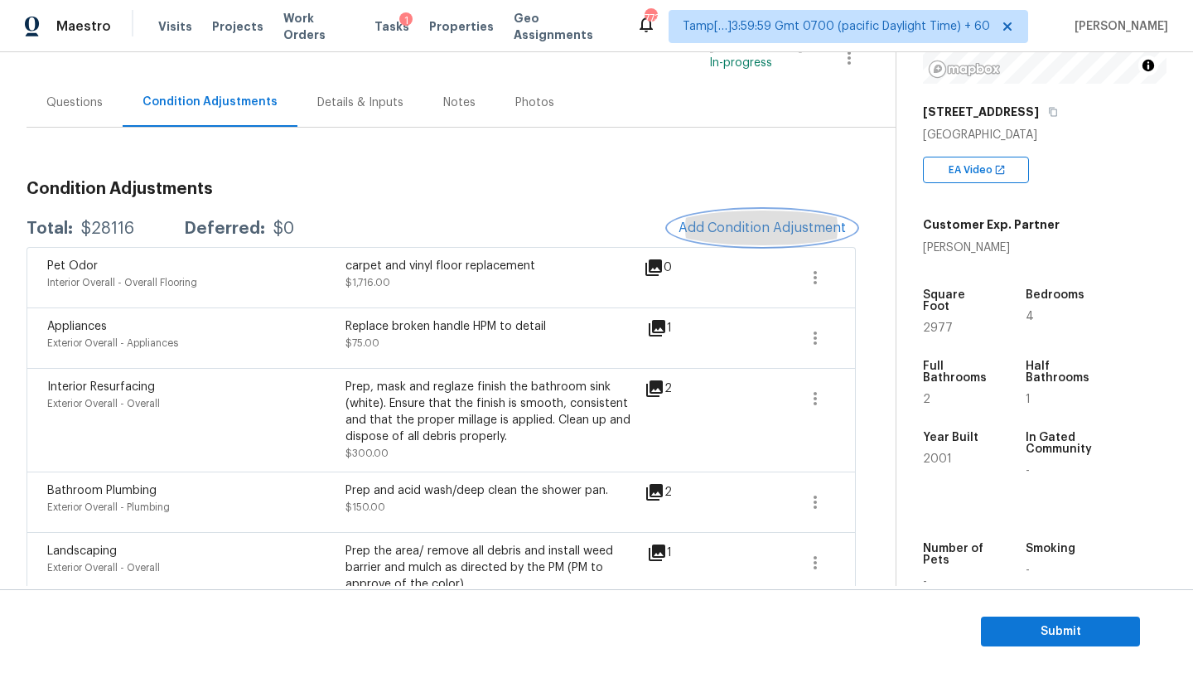
click at [733, 229] on span "Add Condition Adjustment" at bounding box center [762, 227] width 167 height 15
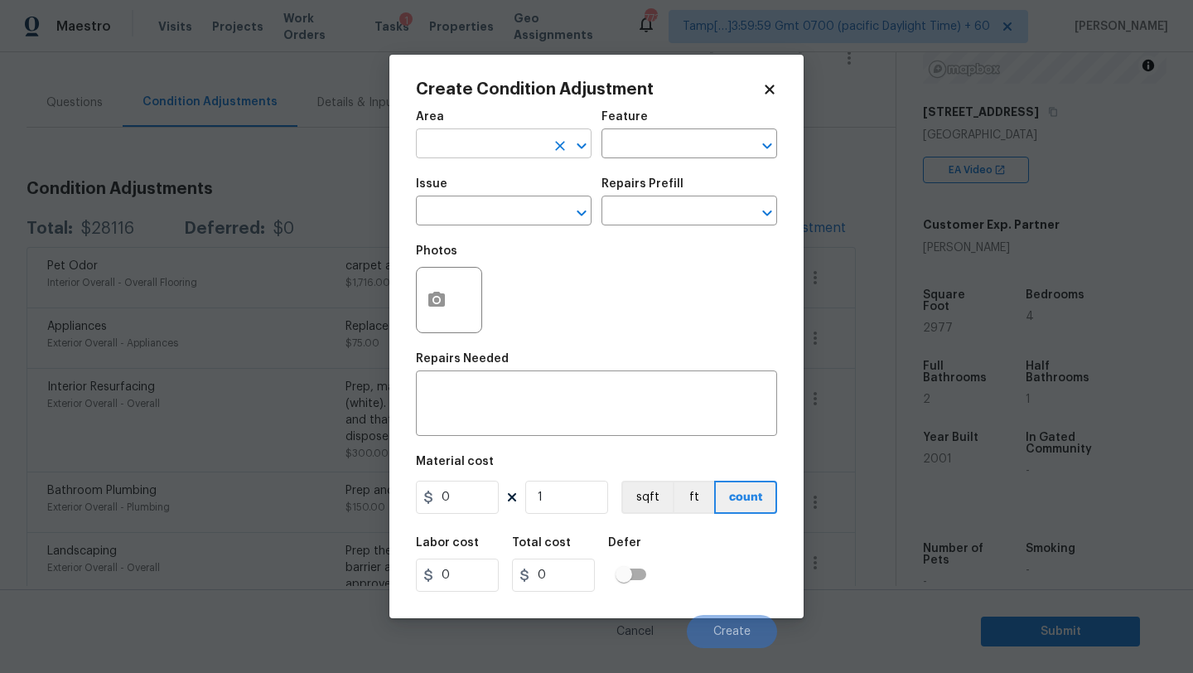
click at [498, 156] on input "text" at bounding box center [480, 146] width 129 height 26
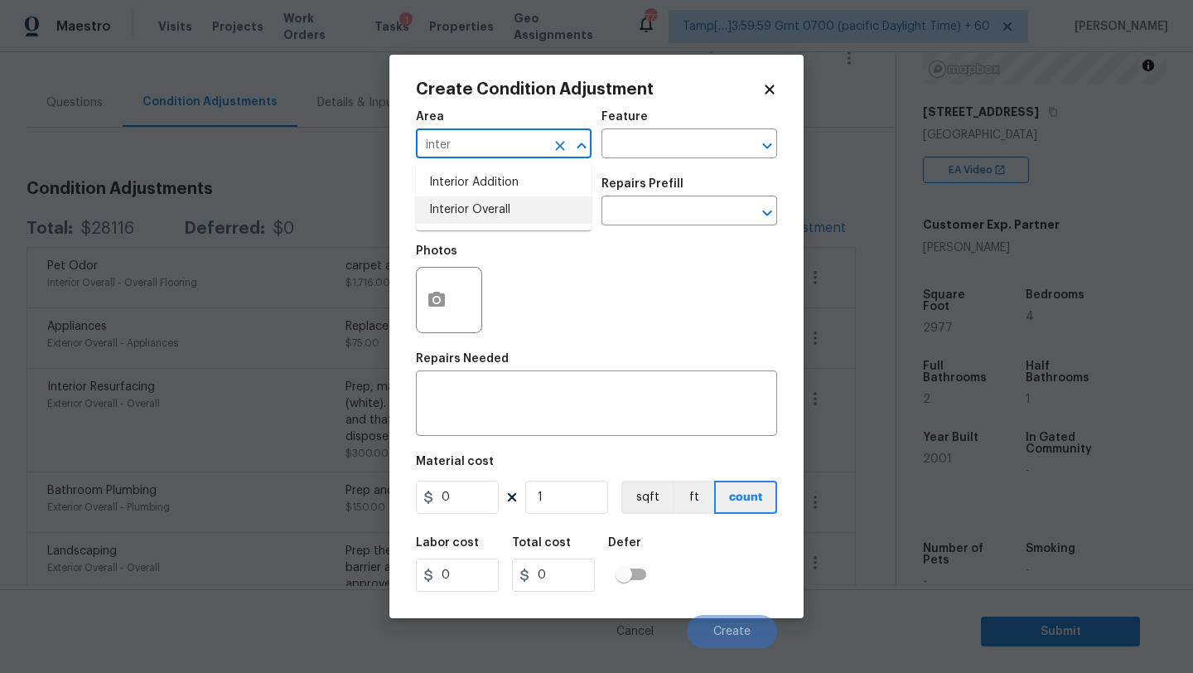
click at [514, 215] on li "Interior Overall" at bounding box center [504, 209] width 176 height 27
type input "Interior Overall"
click at [622, 132] on div "Feature" at bounding box center [689, 122] width 176 height 22
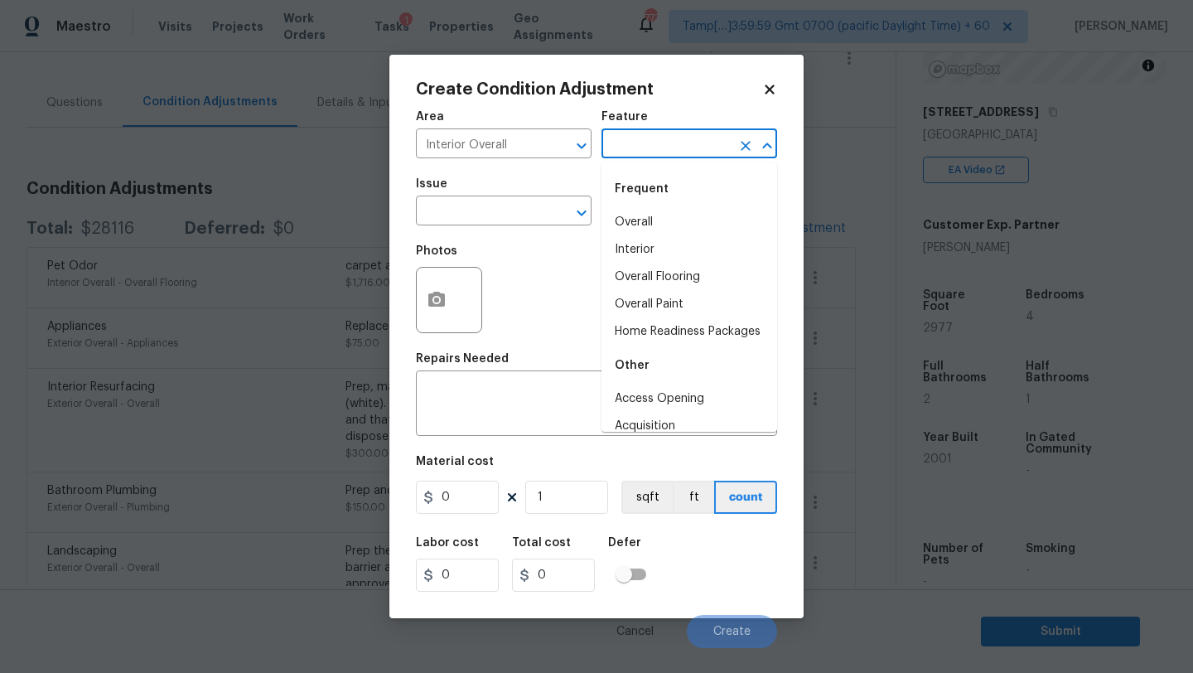
click at [624, 142] on input "text" at bounding box center [665, 146] width 129 height 26
click at [630, 297] on li "Overall Paint" at bounding box center [689, 304] width 176 height 27
type input "Overall Paint"
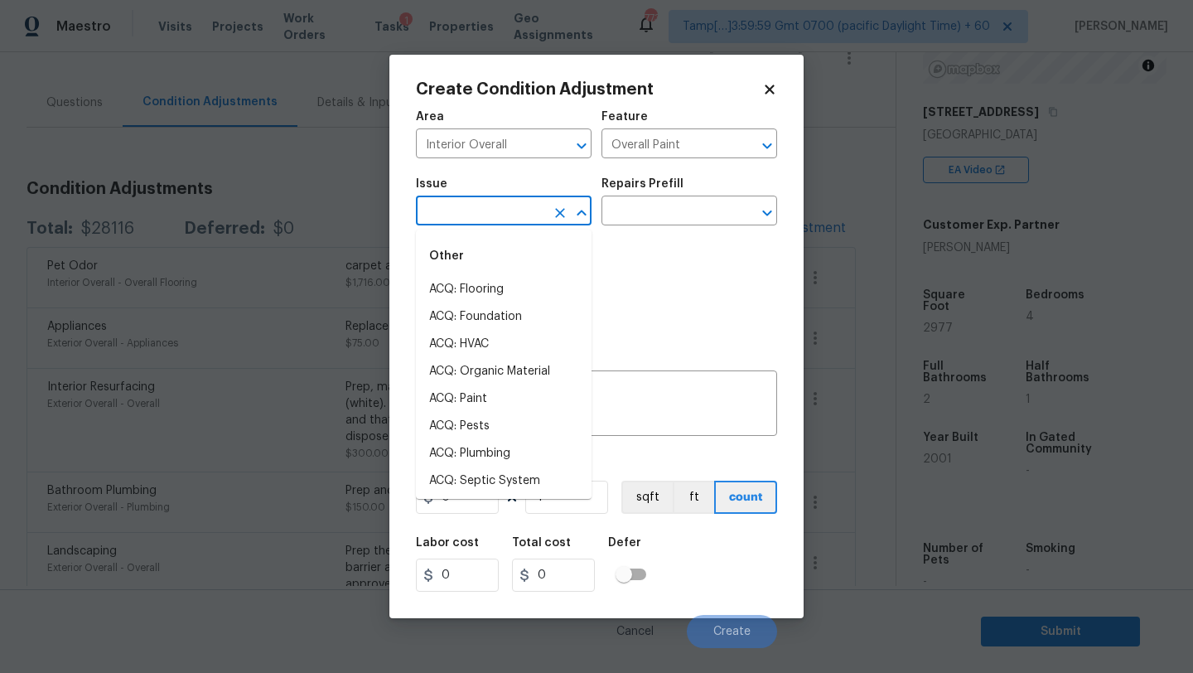
click at [511, 212] on input "text" at bounding box center [480, 213] width 129 height 26
drag, startPoint x: 498, startPoint y: 388, endPoint x: 585, endPoint y: 264, distance: 151.0
click at [515, 408] on li "ACQ: Paint" at bounding box center [504, 398] width 176 height 27
type input "ACQ: Paint"
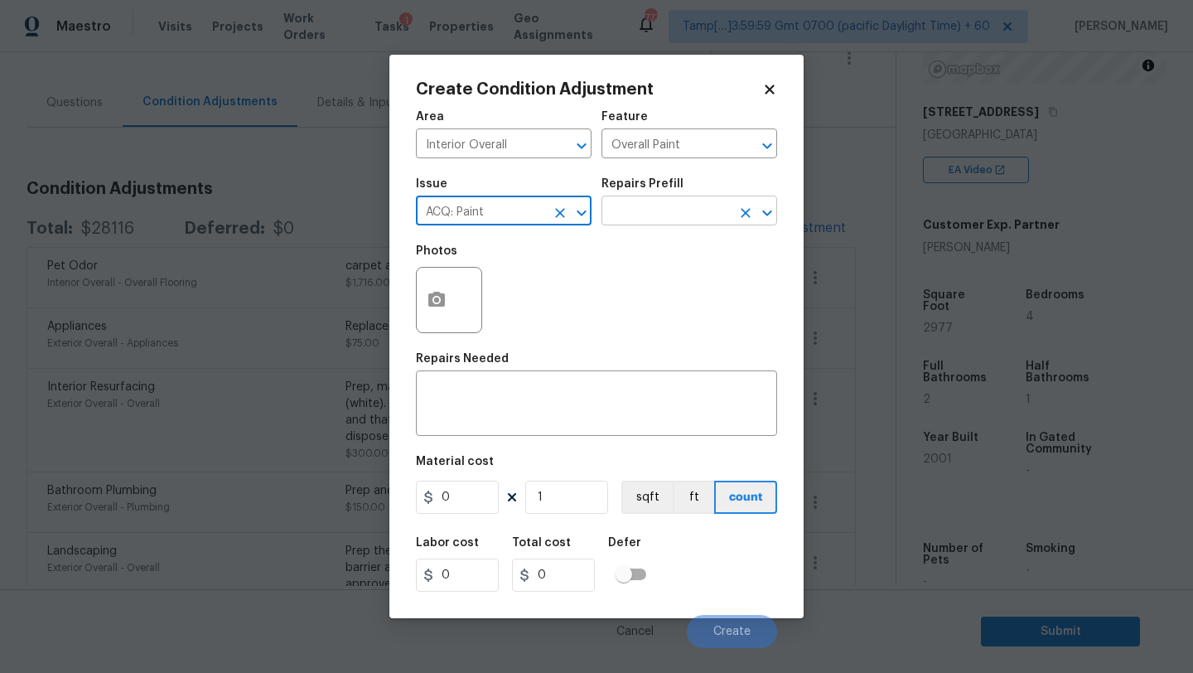
click at [698, 215] on input "text" at bounding box center [665, 213] width 129 height 26
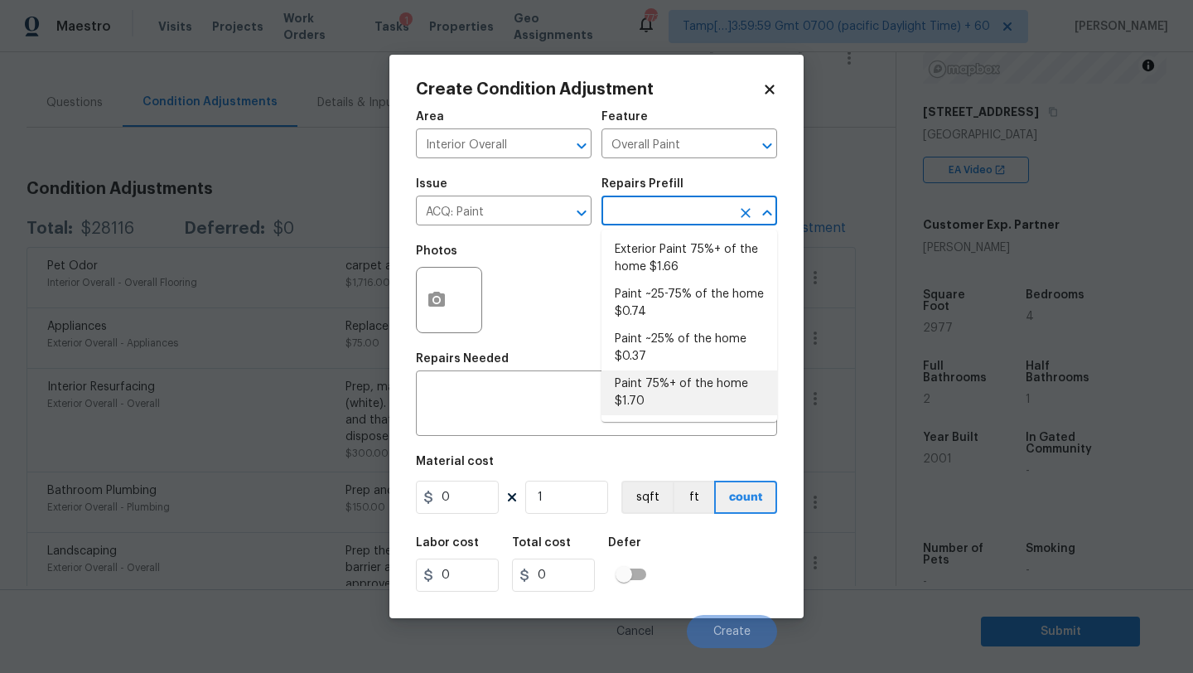
click at [661, 380] on li "Paint 75%+ of the home $1.70" at bounding box center [689, 392] width 176 height 45
type input "Acquisition"
type textarea "Acquisition Scope: 75%+ of the home will likely require interior paint"
type input "1.7"
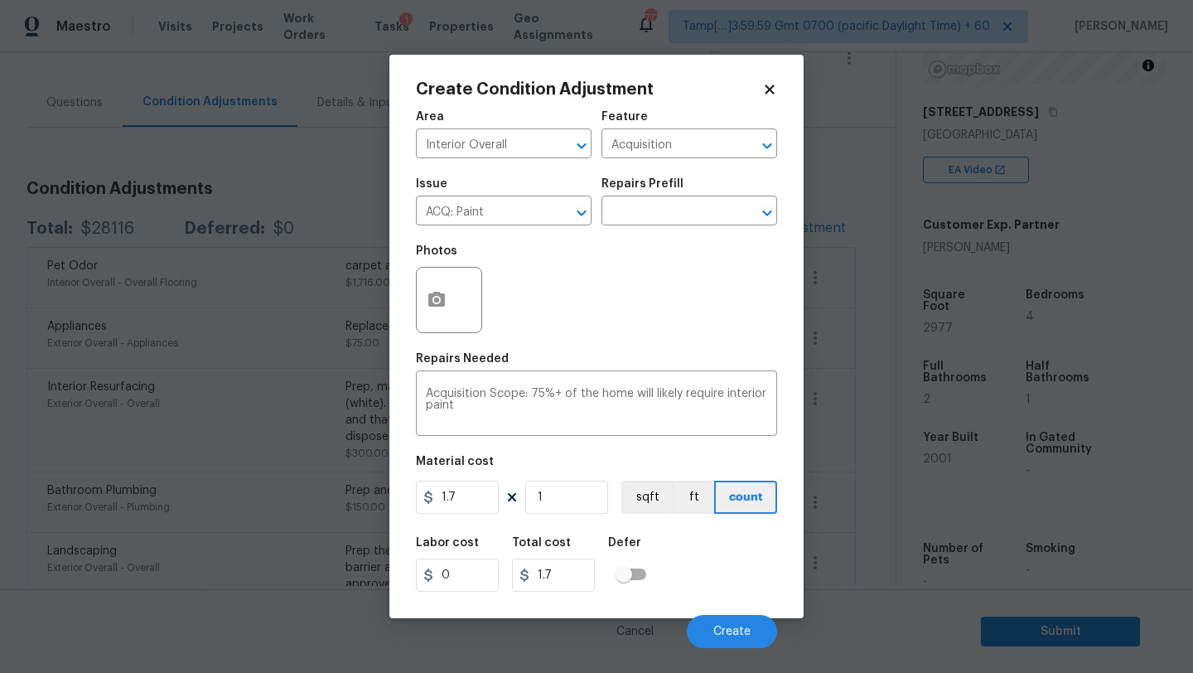
click at [588, 473] on div "Material cost" at bounding box center [596, 467] width 361 height 22
click at [588, 514] on input "1" at bounding box center [566, 497] width 83 height 33
type input "2"
type input "3.4"
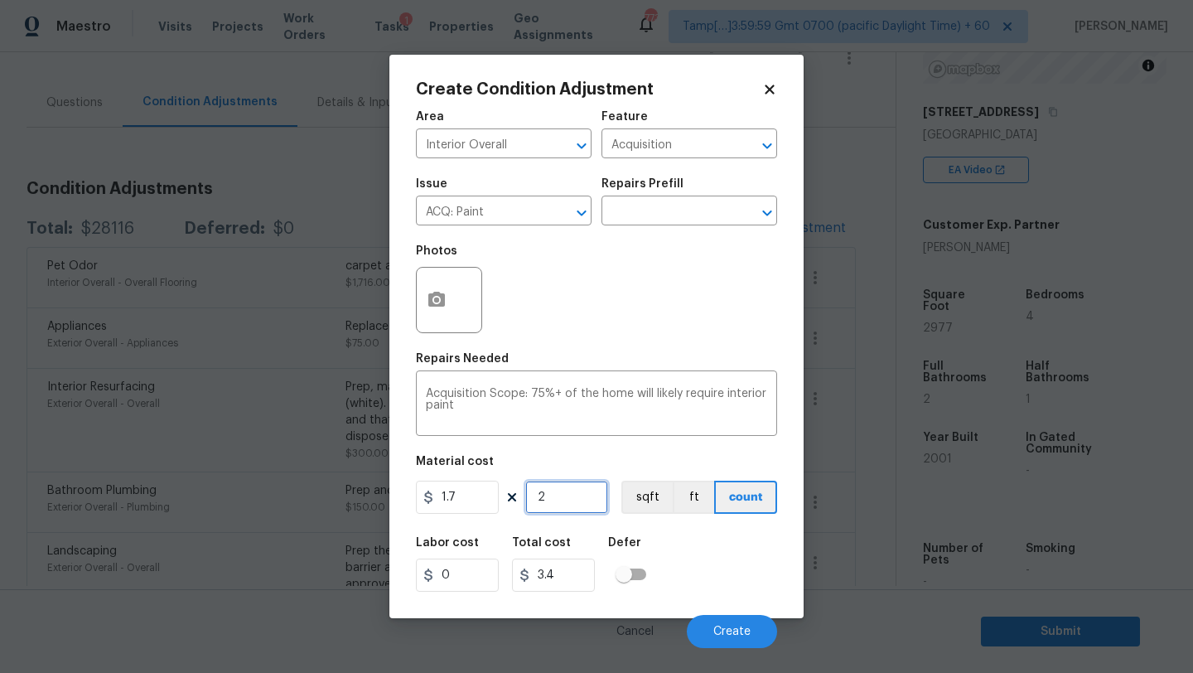
type input "29"
type input "49.3"
type input "297"
type input "504.9"
type input "2977"
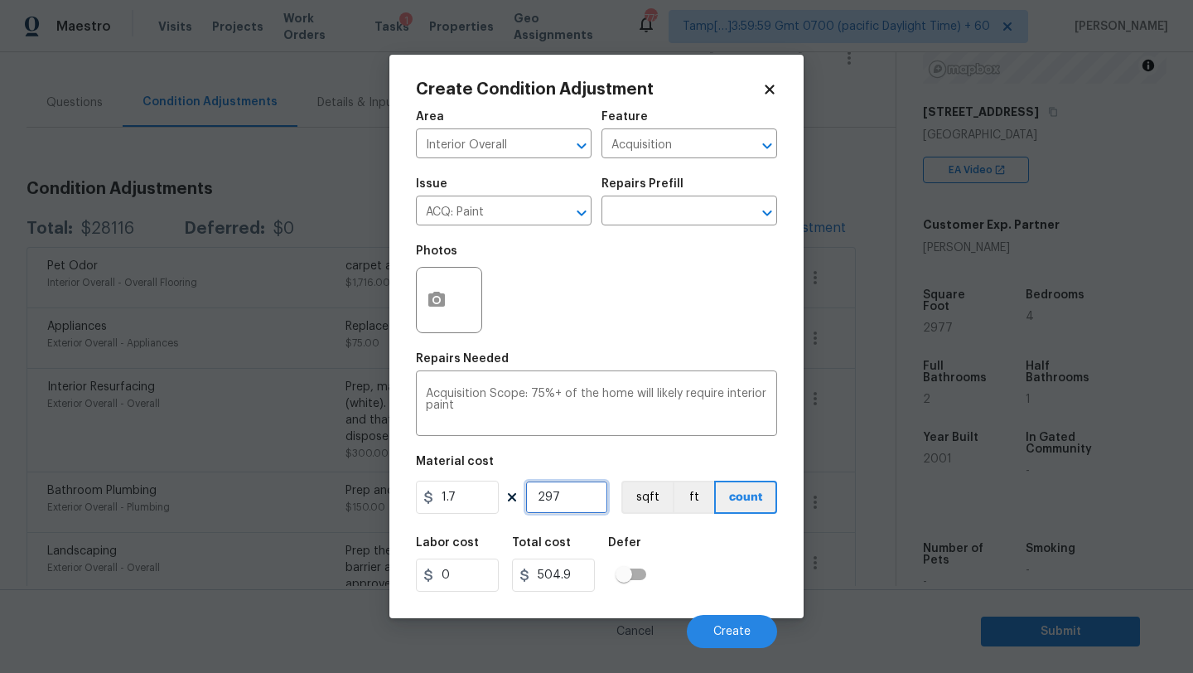
type input "5060.9"
type input "2977"
click at [721, 622] on button "Create" at bounding box center [732, 631] width 90 height 33
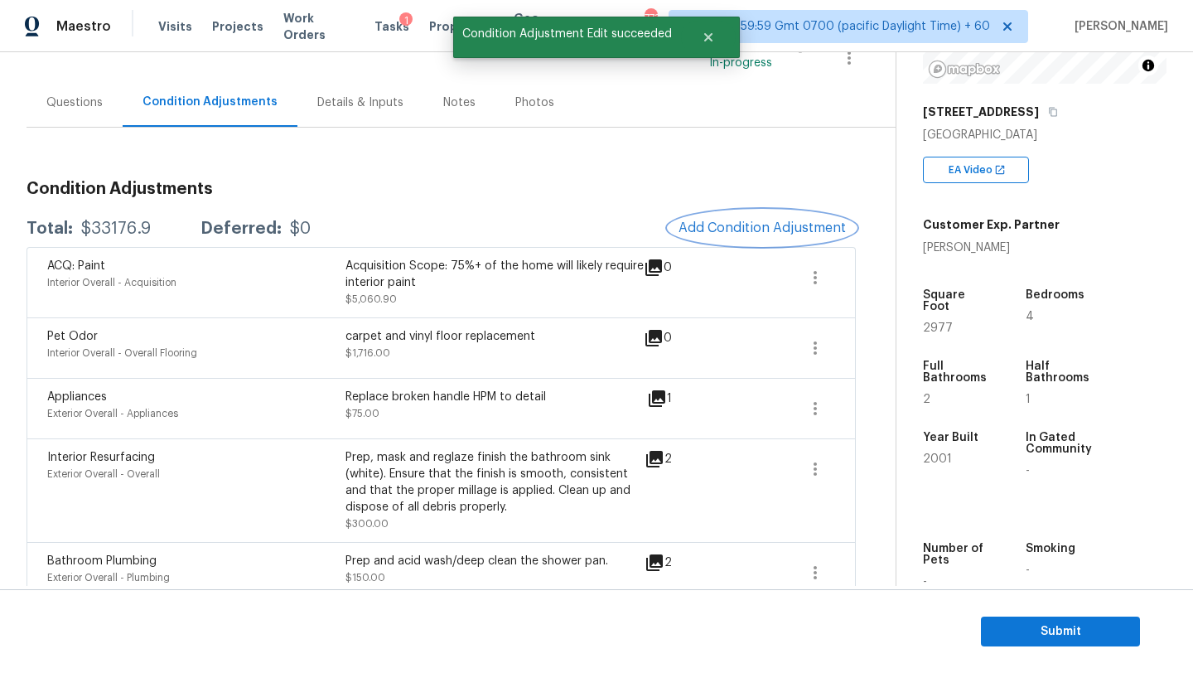
click at [766, 229] on span "Add Condition Adjustment" at bounding box center [762, 227] width 167 height 15
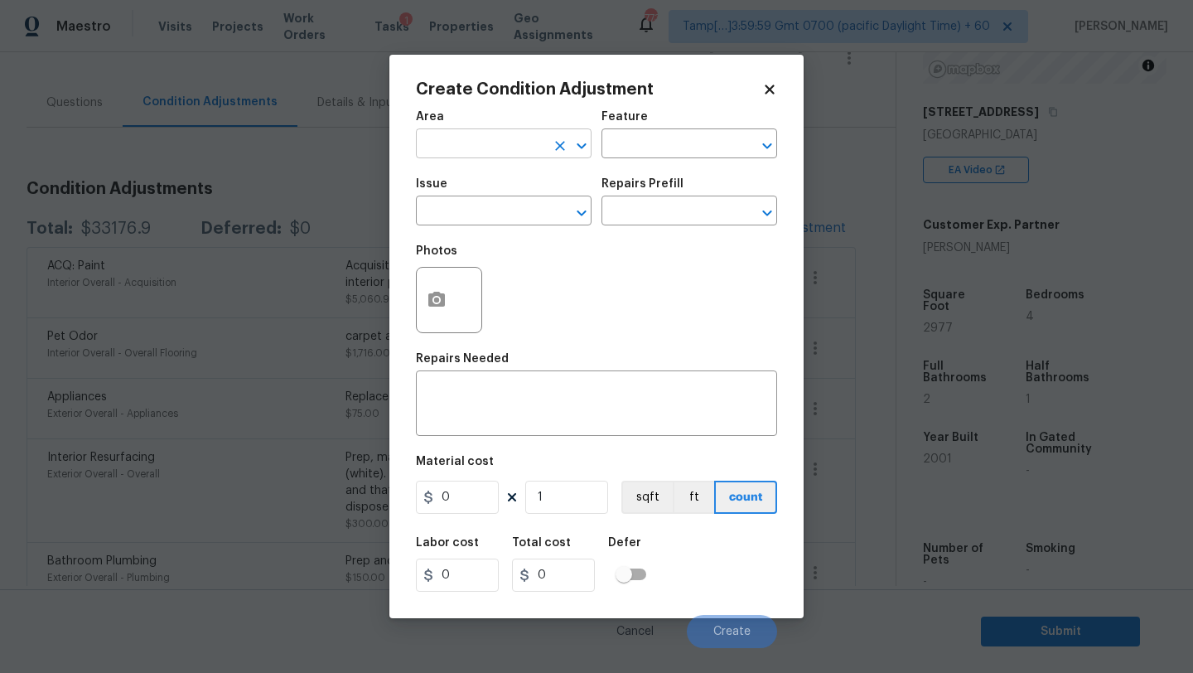
click at [445, 137] on input "text" at bounding box center [480, 146] width 129 height 26
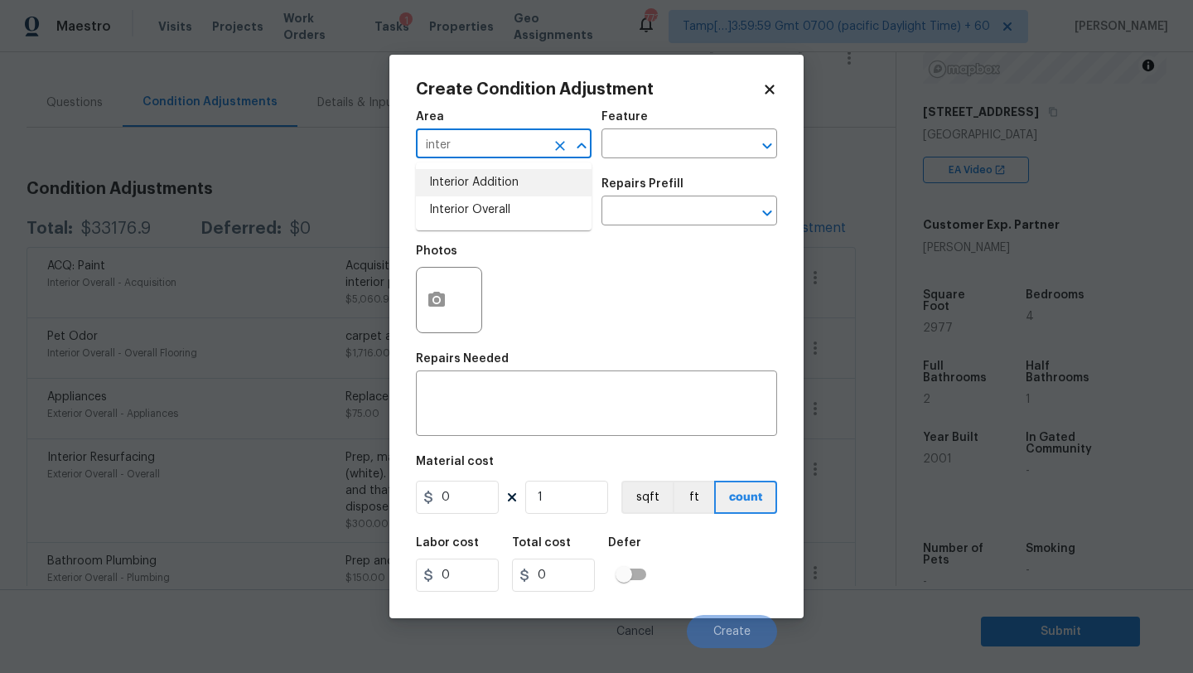
drag, startPoint x: 451, startPoint y: 193, endPoint x: 455, endPoint y: 208, distance: 15.5
click at [455, 209] on ul "Interior Addition Interior Overall" at bounding box center [504, 196] width 176 height 68
click at [455, 208] on li "Interior Overall" at bounding box center [504, 209] width 176 height 27
type input "Interior Overall"
click at [642, 152] on input "text" at bounding box center [665, 146] width 129 height 26
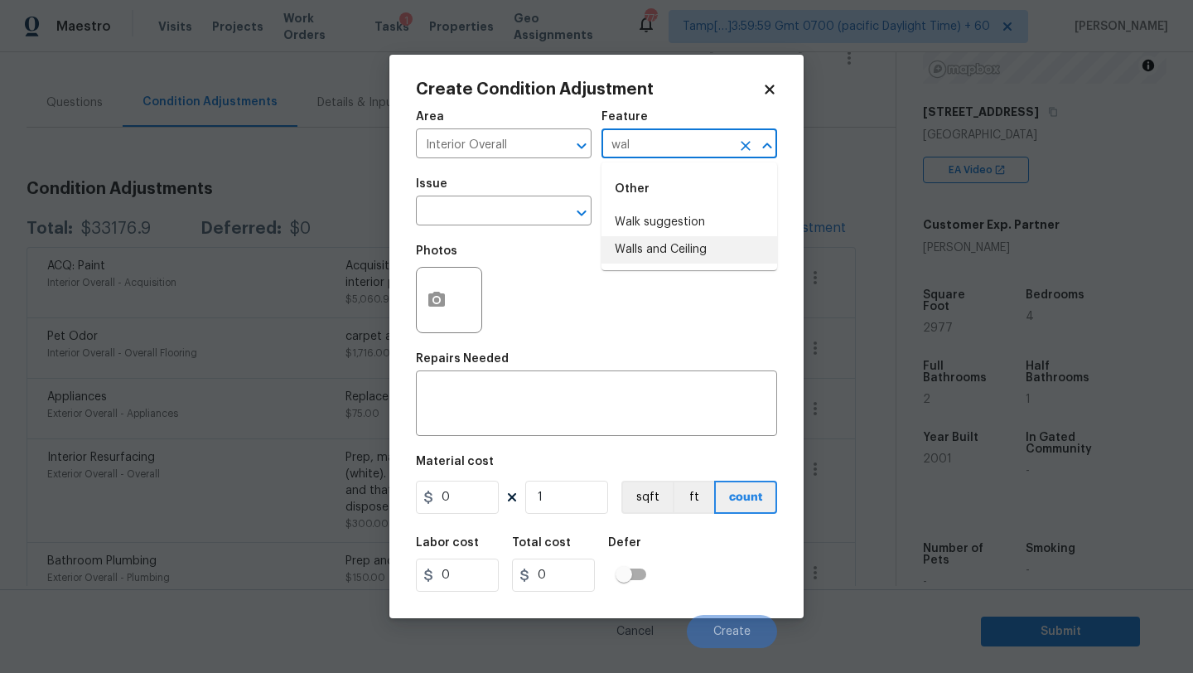
click at [659, 255] on li "Walls and Ceiling" at bounding box center [689, 249] width 176 height 27
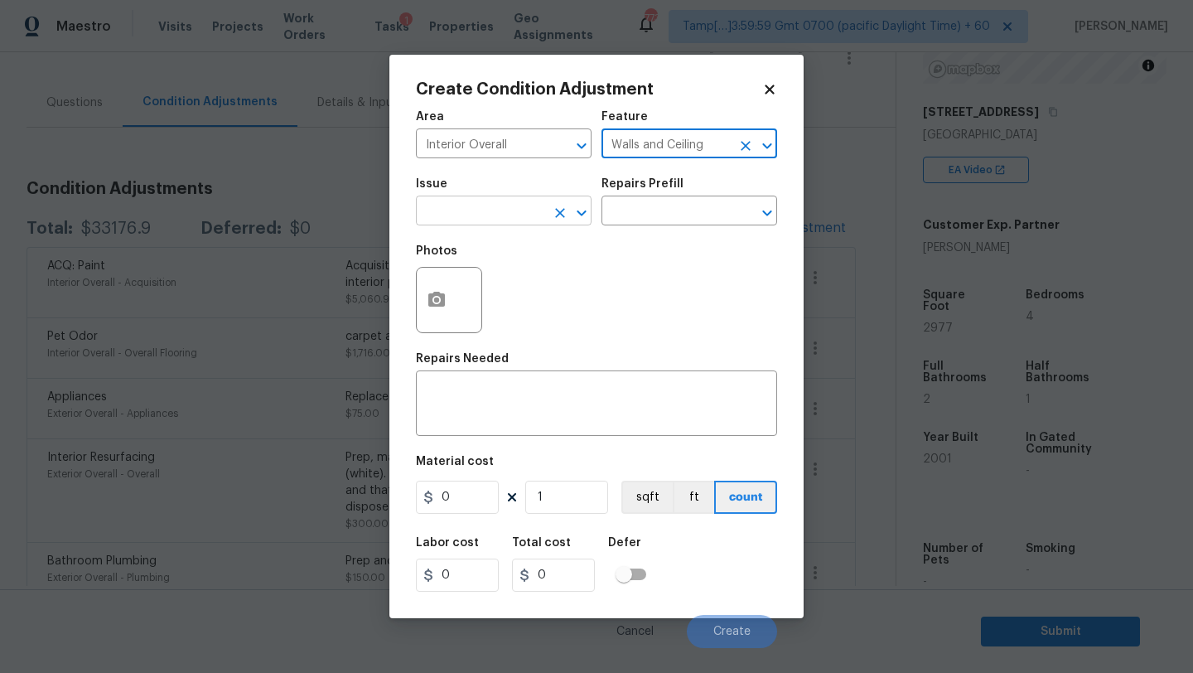
type input "Walls and Ceiling"
click at [493, 220] on input "text" at bounding box center [480, 213] width 129 height 26
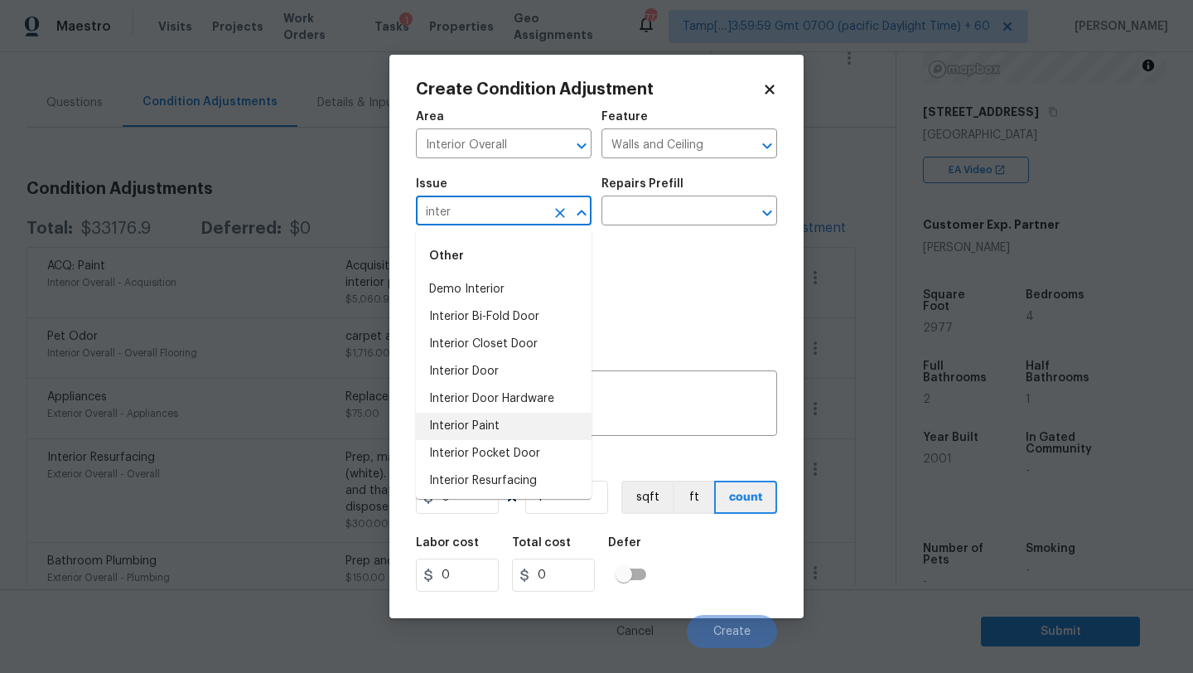
click at [500, 428] on li "Interior Paint" at bounding box center [504, 426] width 176 height 27
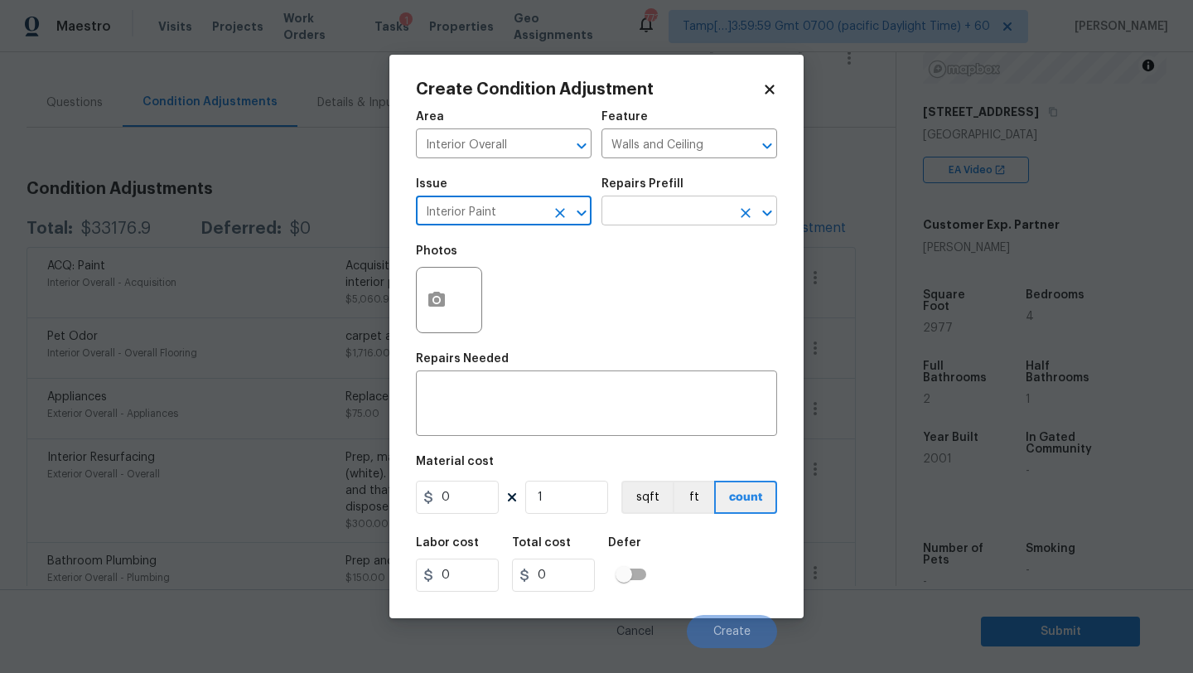
type input "Interior Paint"
click at [663, 219] on input "text" at bounding box center [665, 213] width 129 height 26
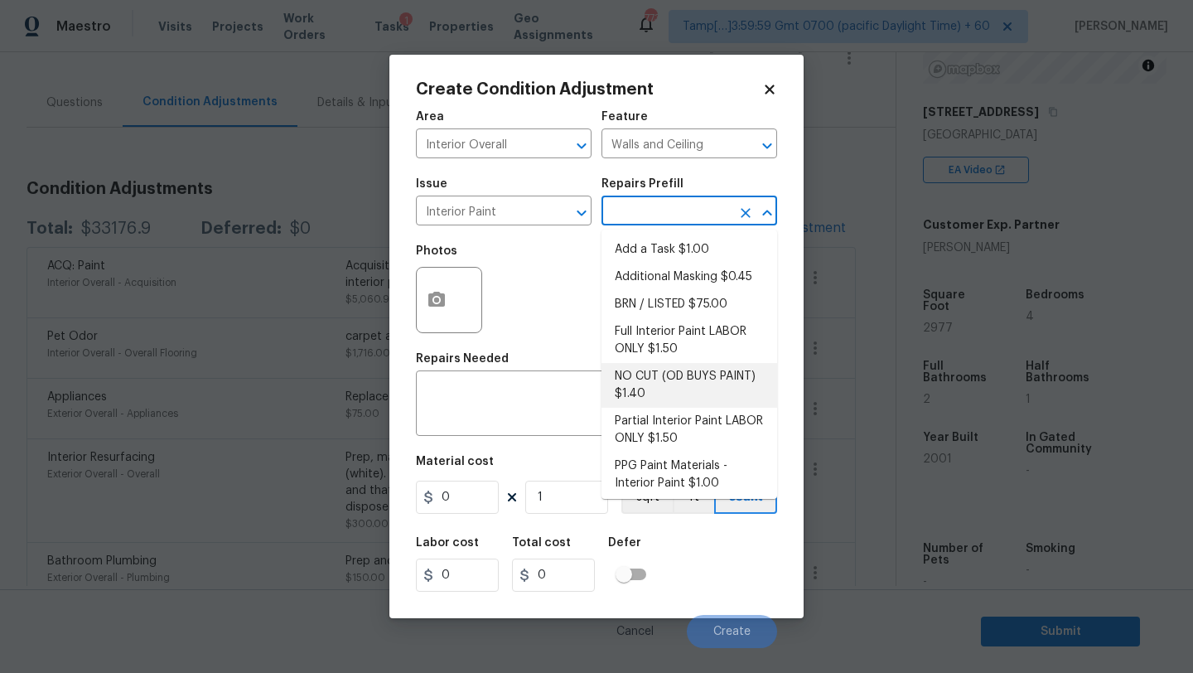
scroll to position [32, 0]
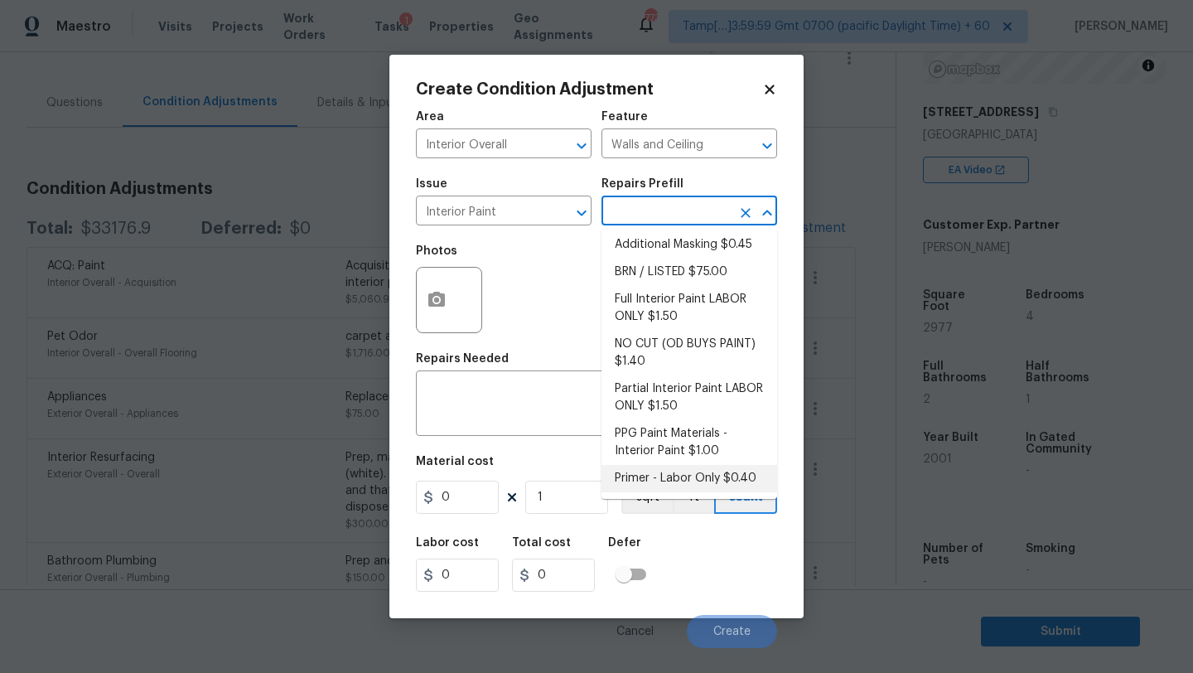
click at [657, 479] on li "Primer - Labor Only $0.40" at bounding box center [689, 478] width 176 height 27
type input "Overall Paint"
type textarea "Interior primer - PRIMER PROVIDED BY OPENDOOR - All nails, screws, drywall anch…"
type input "0.4"
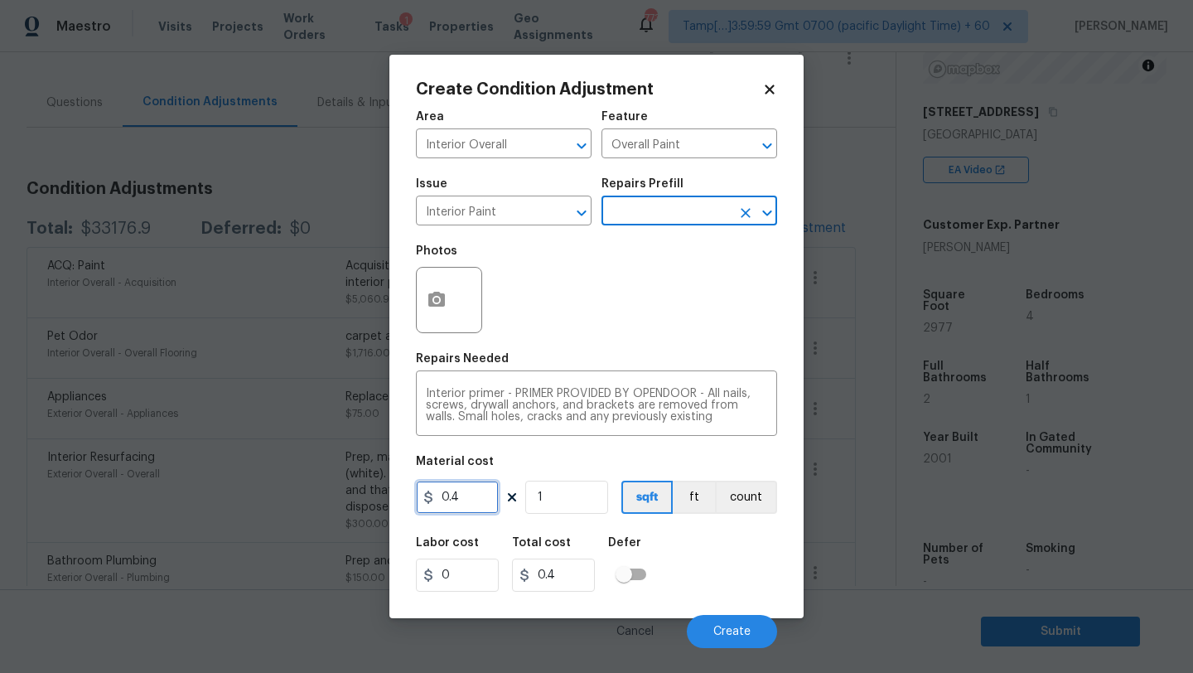
click at [485, 492] on input "0.4" at bounding box center [457, 497] width 83 height 33
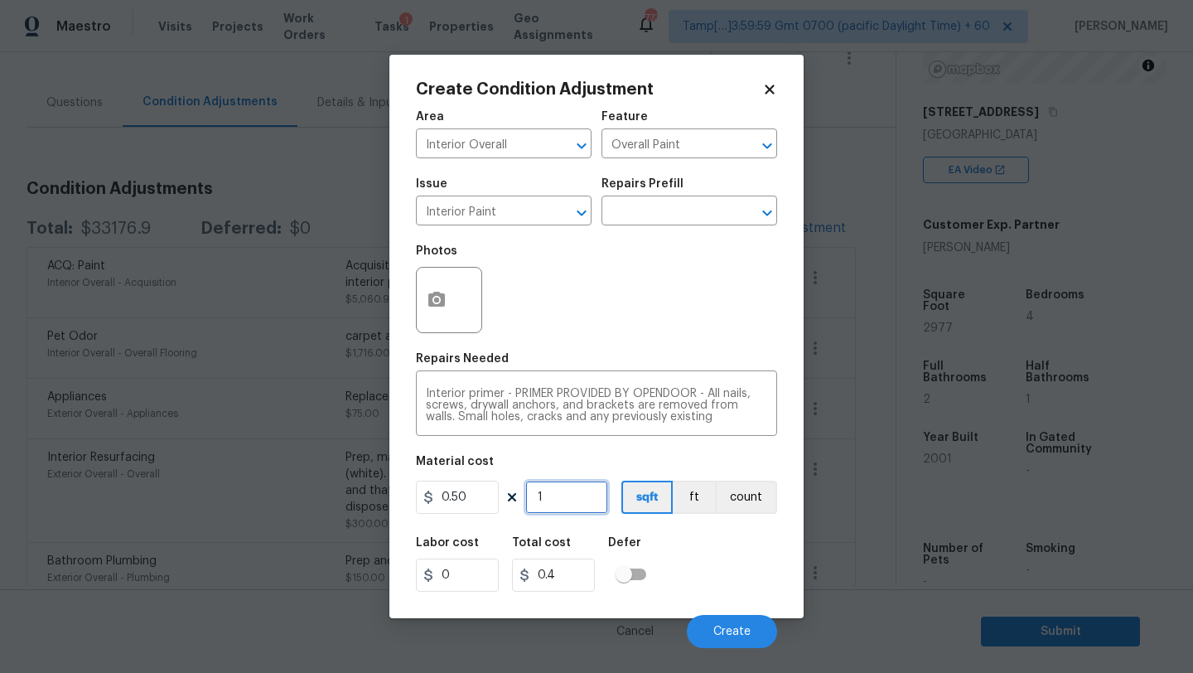
type input "0.5"
click at [554, 505] on input "1" at bounding box center [566, 497] width 83 height 33
type input "2"
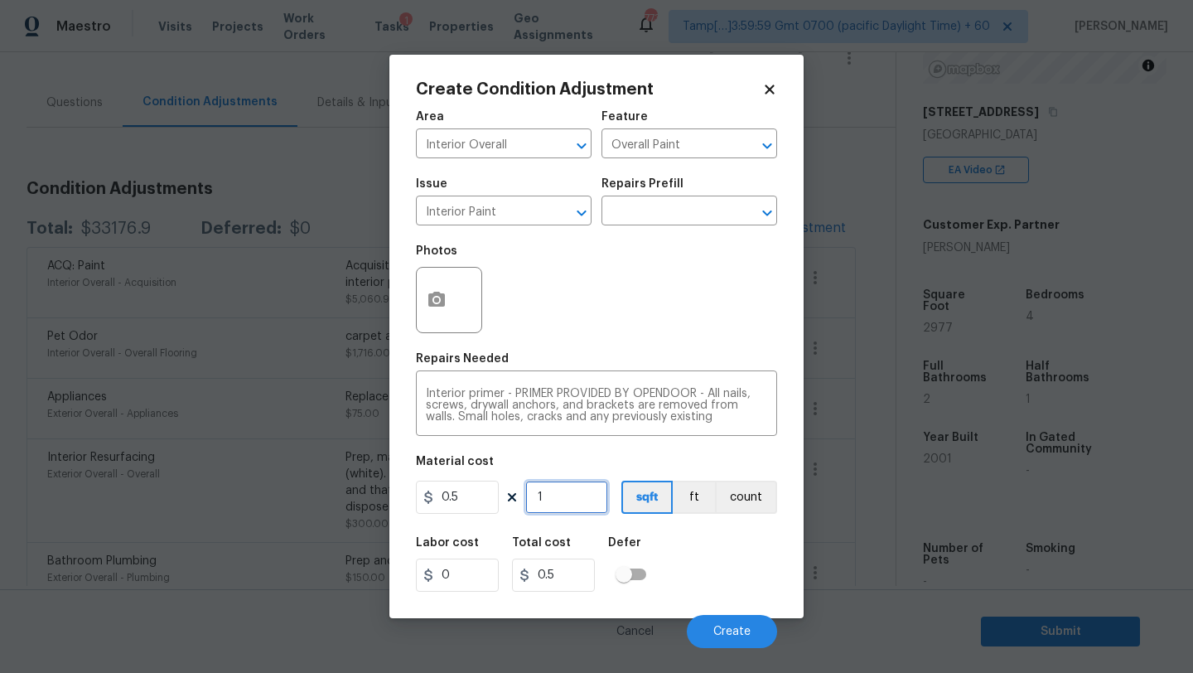
type input "1"
type input "29"
type input "14.5"
type input "297"
type input "148.5"
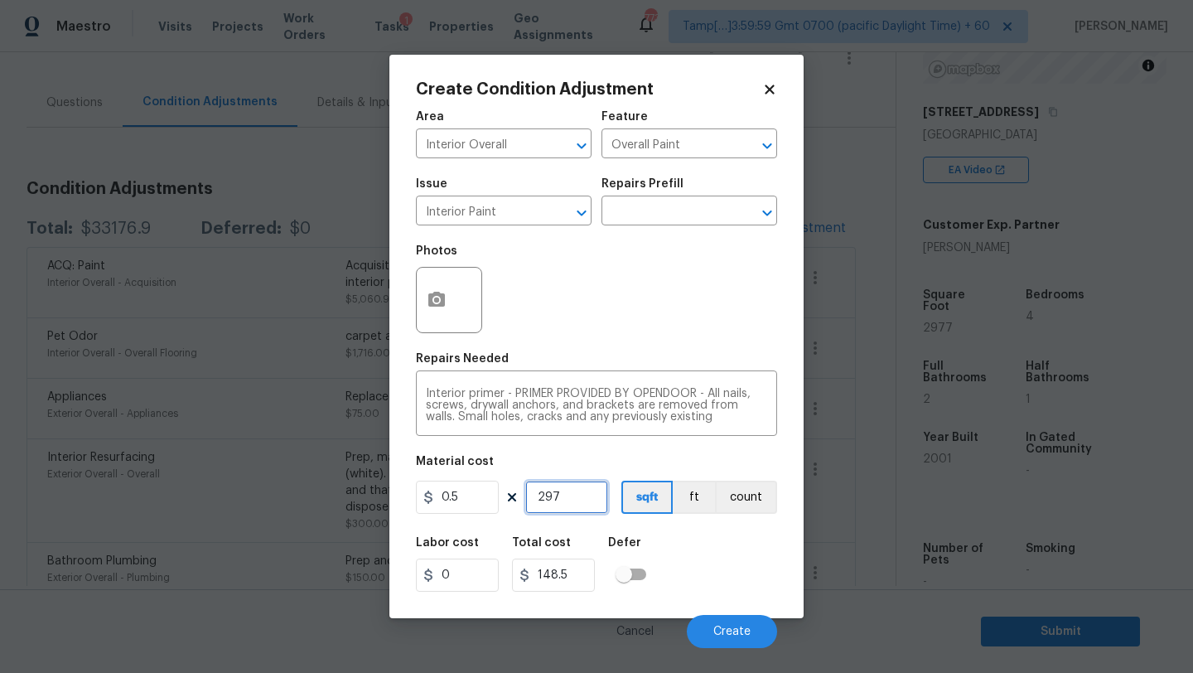
type input "2977"
type input "1488.5"
type input "2977"
click at [727, 624] on button "Create" at bounding box center [732, 631] width 90 height 33
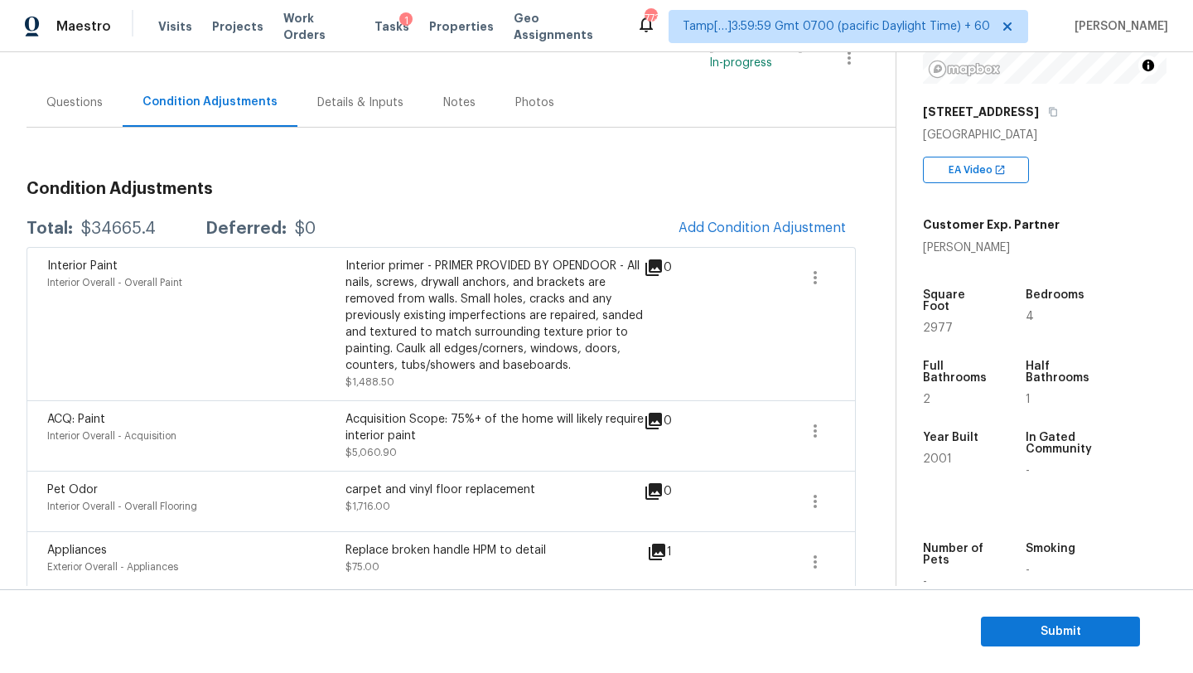
click at [94, 109] on div "Questions" at bounding box center [74, 102] width 56 height 17
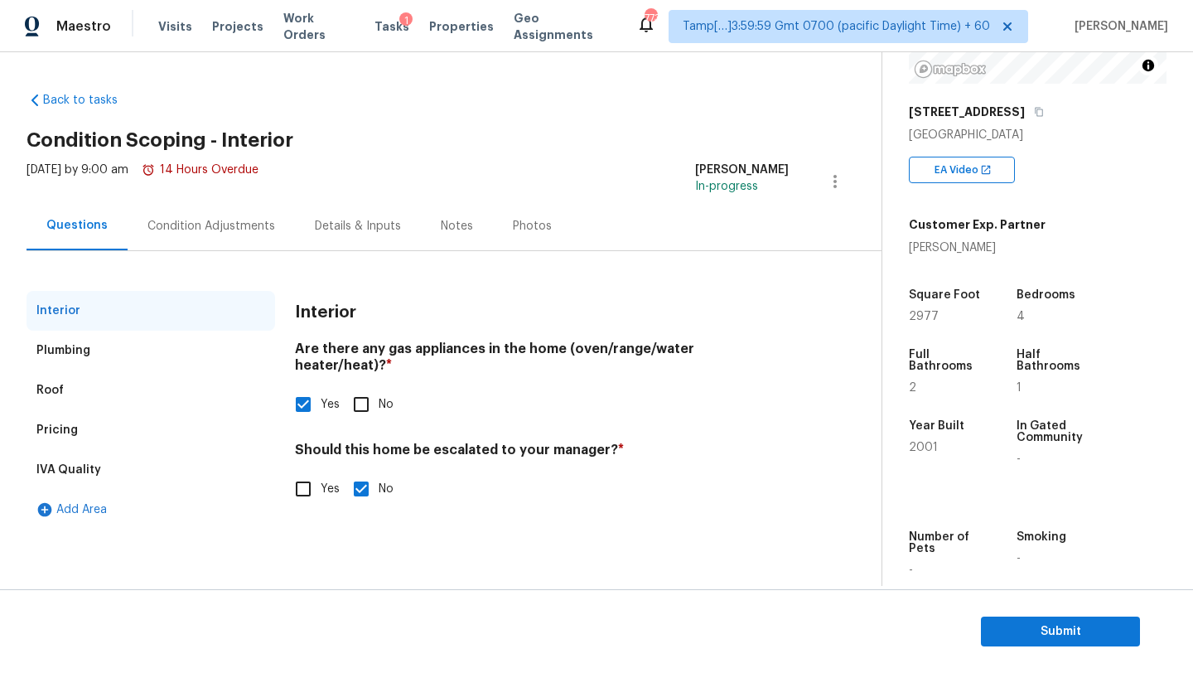
click at [292, 472] on input "Yes" at bounding box center [303, 488] width 35 height 35
checkbox input "true"
checkbox input "false"
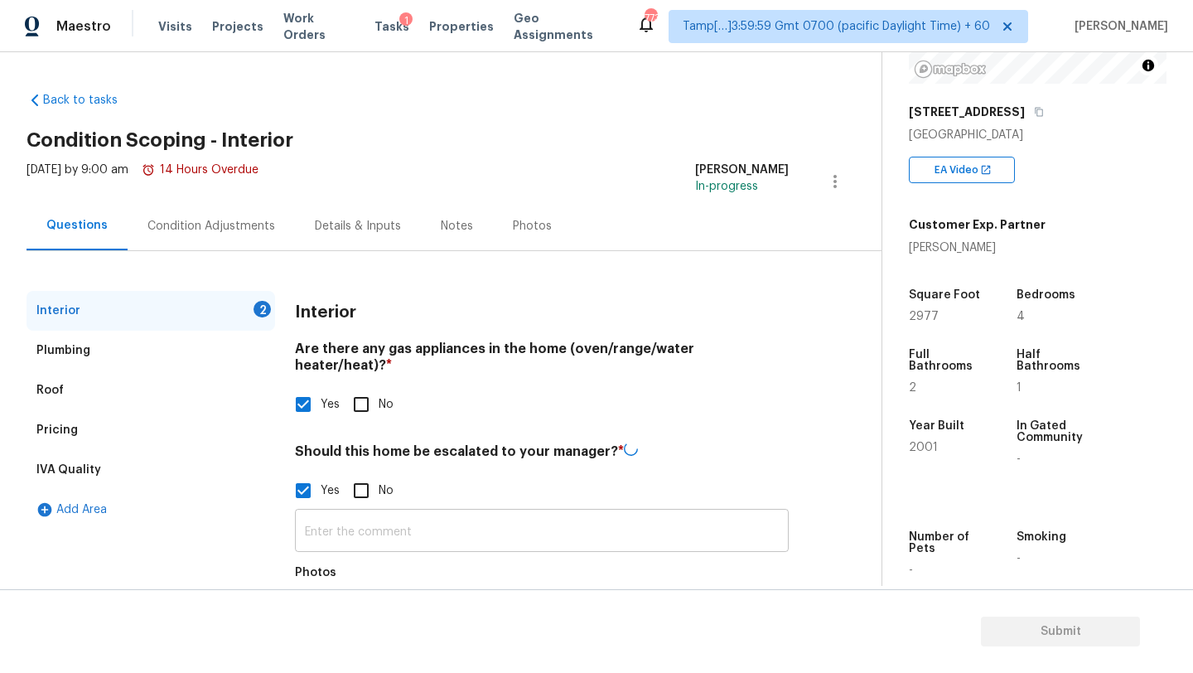
click at [314, 516] on input "text" at bounding box center [542, 532] width 494 height 39
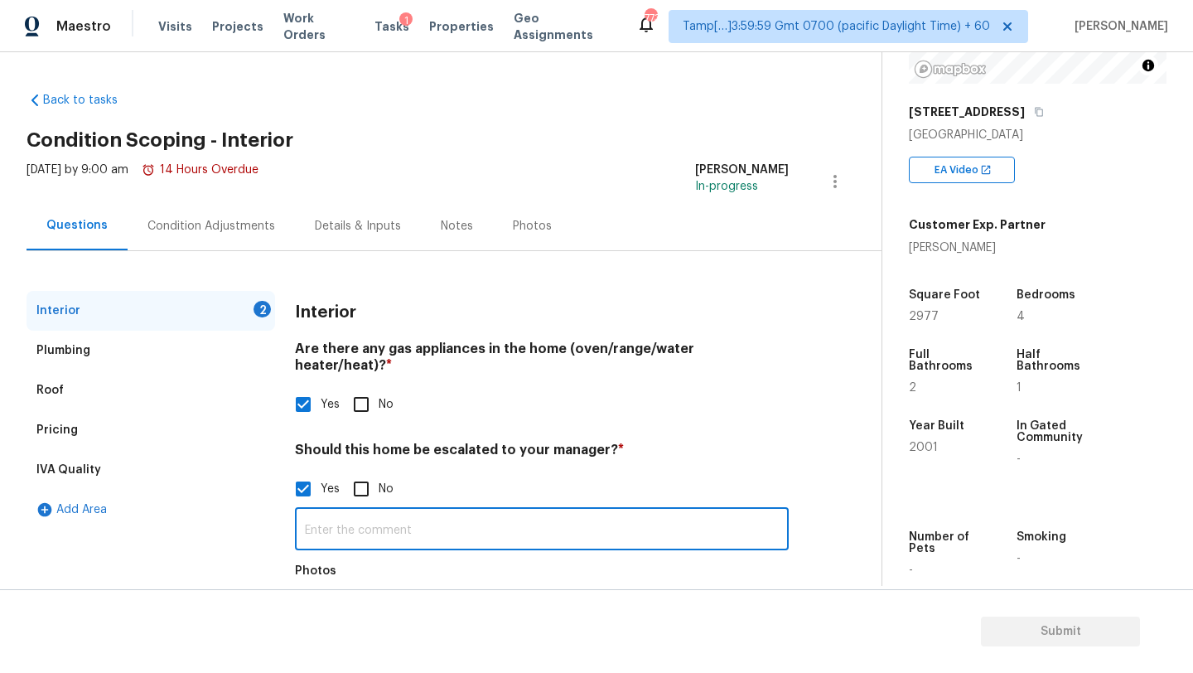
paste input "here was standing water beneath kitchen sink. it appears as if there may have b…"
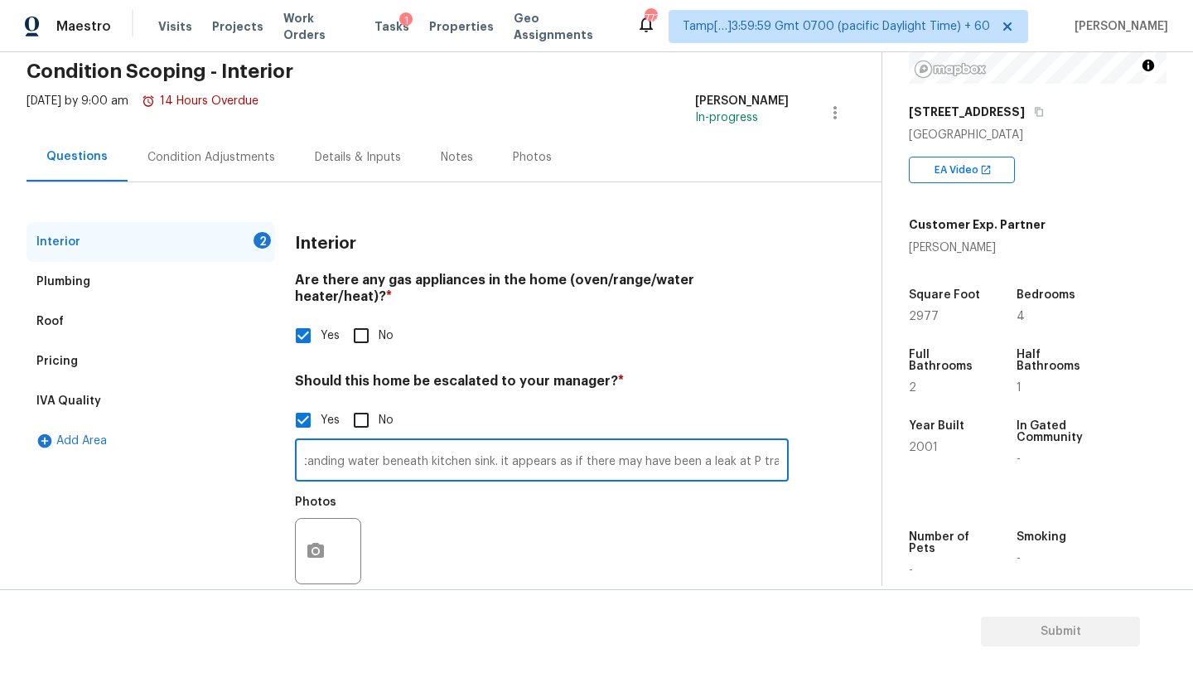
scroll to position [85, 0]
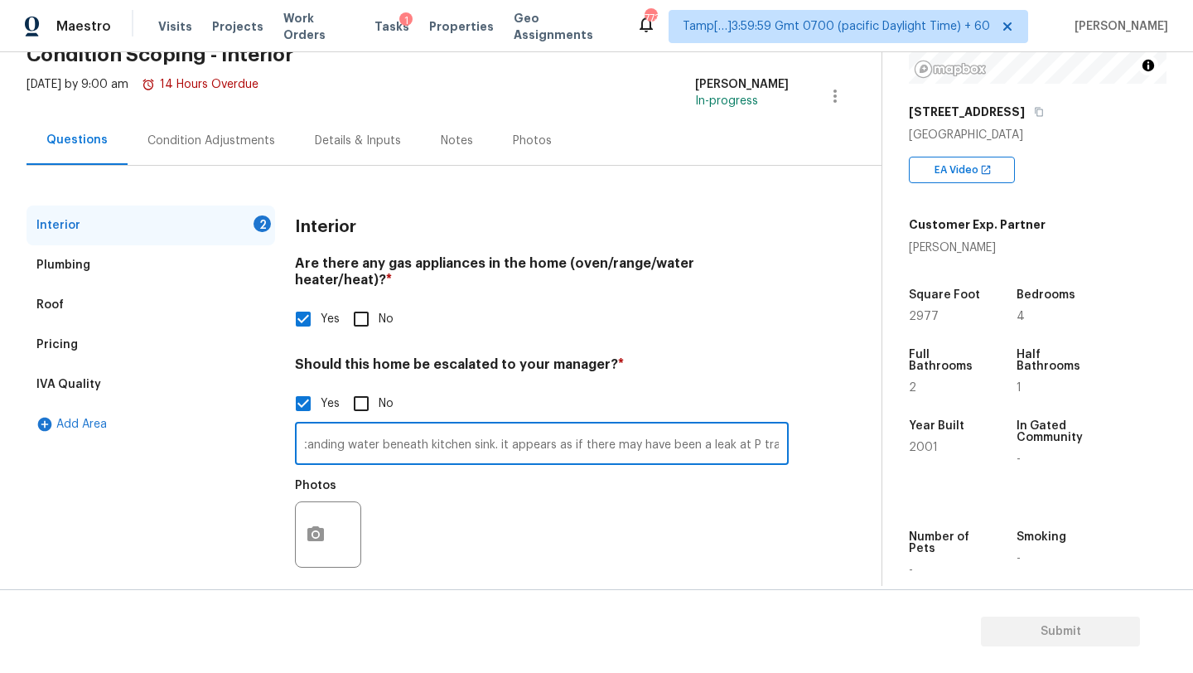
type input "here was standing water beneath kitchen sink. it appears as if there may have b…"
click at [315, 533] on button "button" at bounding box center [316, 534] width 40 height 65
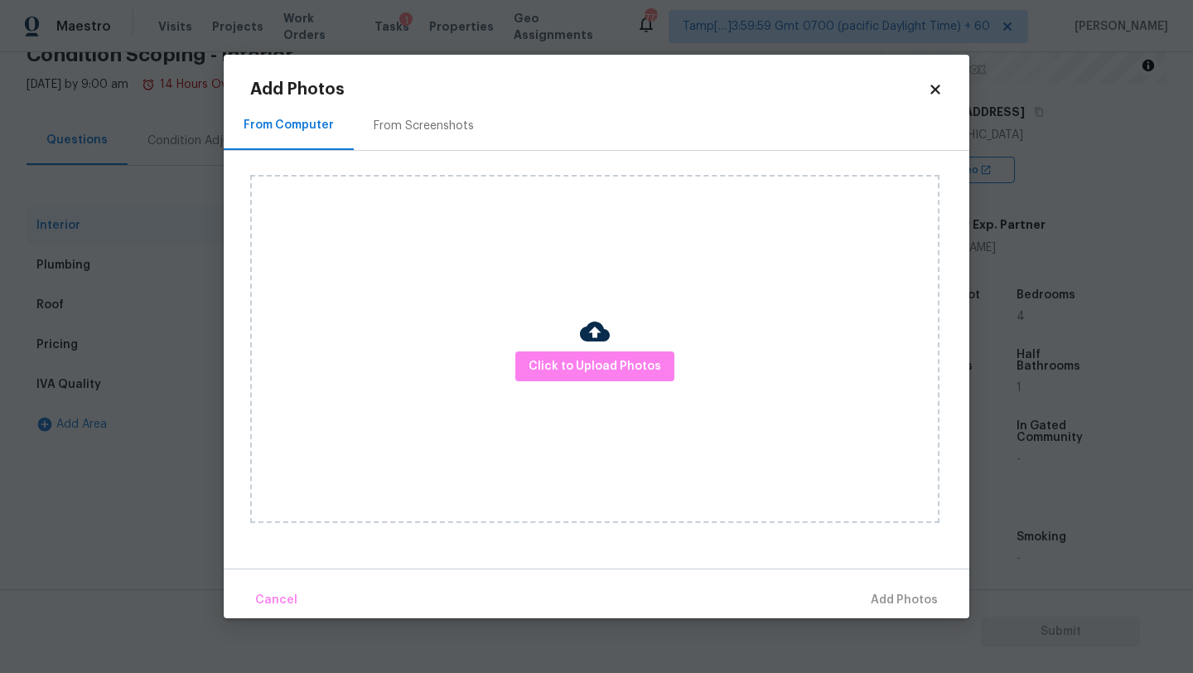
click at [405, 113] on div "From Screenshots" at bounding box center [424, 125] width 140 height 49
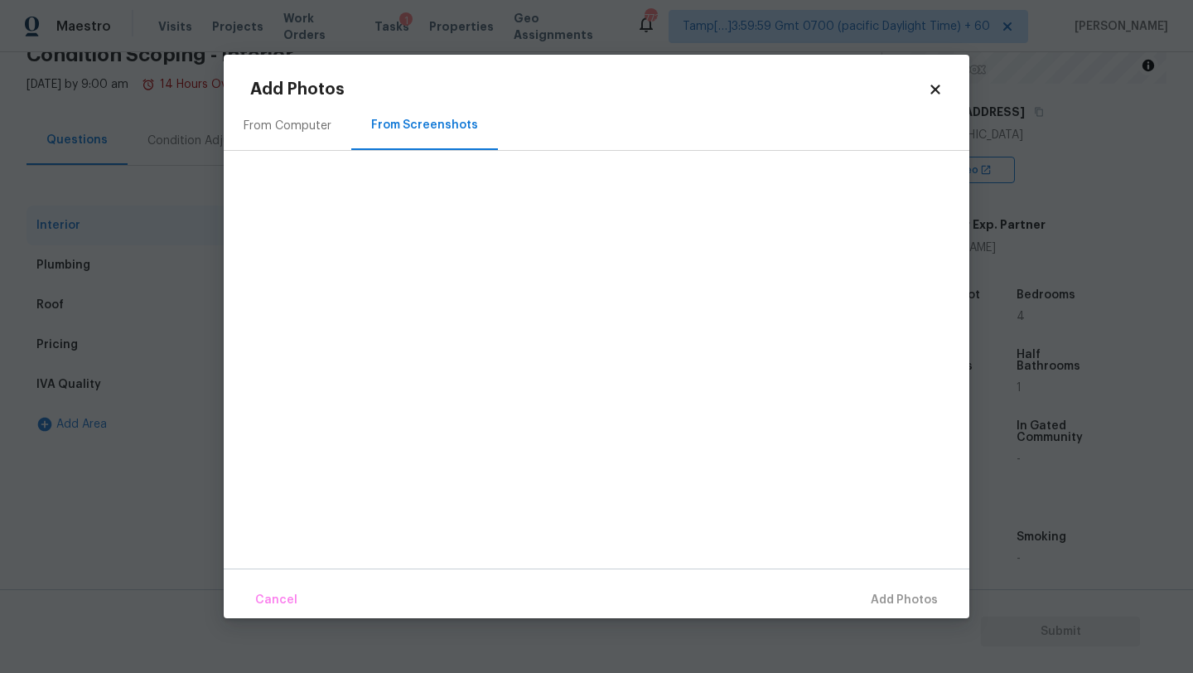
click at [307, 139] on div "From Computer" at bounding box center [288, 125] width 128 height 49
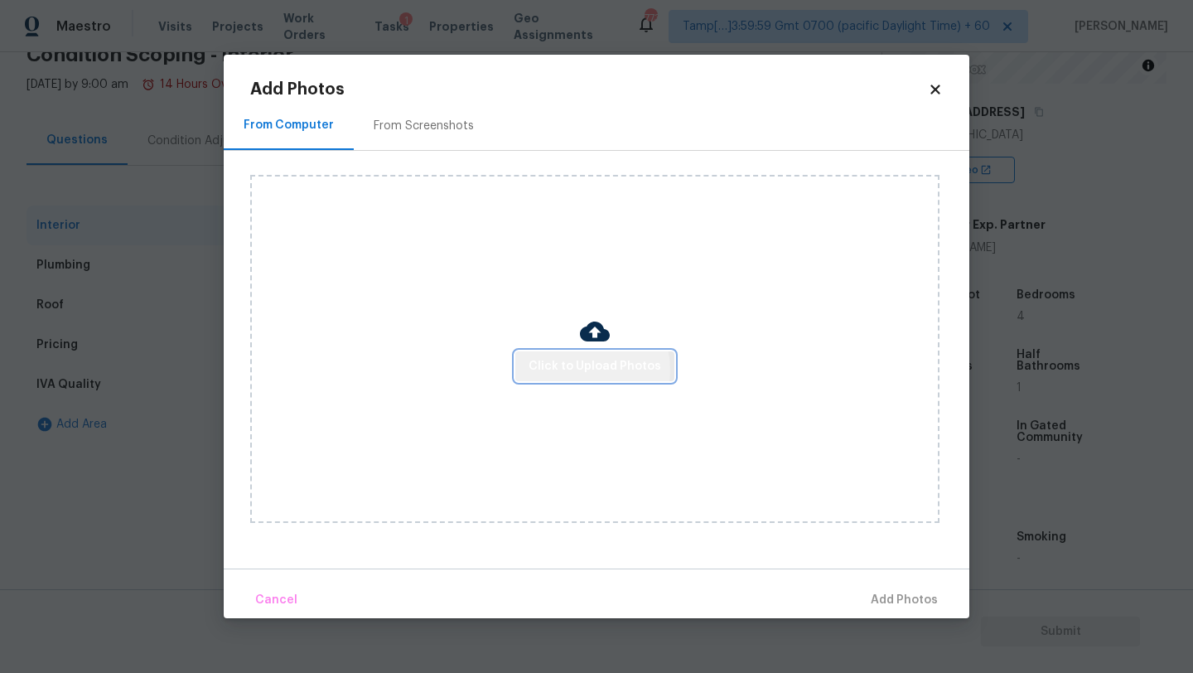
click at [578, 370] on span "Click to Upload Photos" at bounding box center [595, 366] width 133 height 21
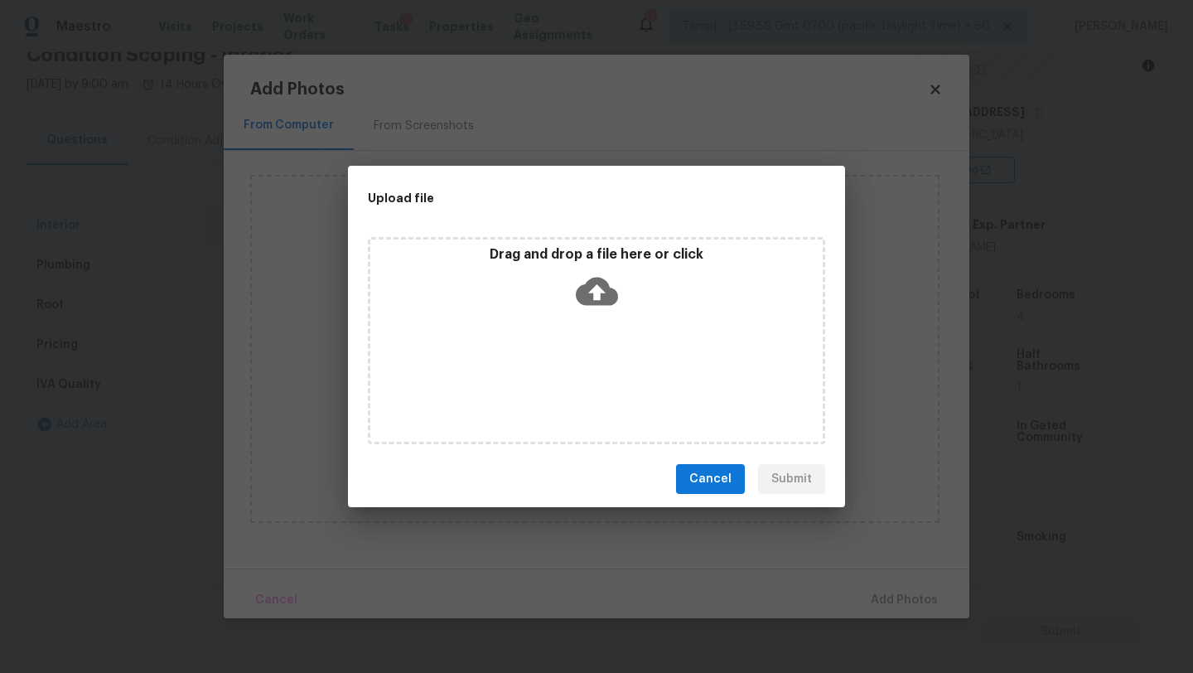
click at [578, 331] on div "Drag and drop a file here or click" at bounding box center [596, 340] width 457 height 207
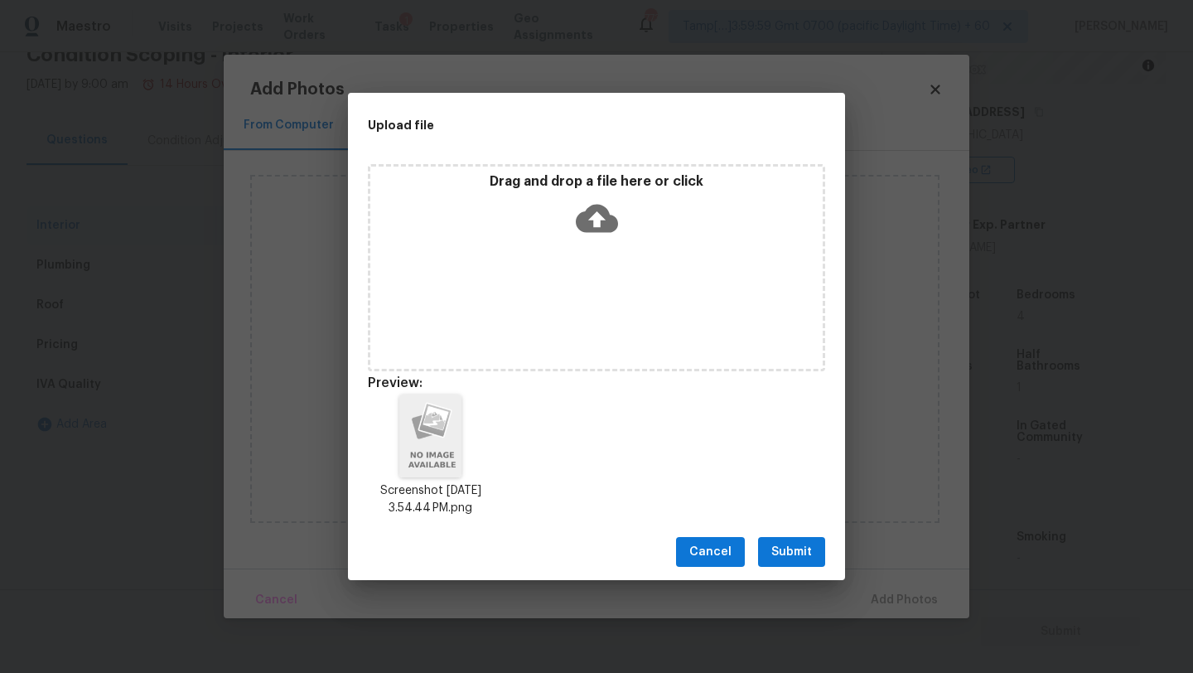
click at [807, 551] on span "Submit" at bounding box center [791, 552] width 41 height 21
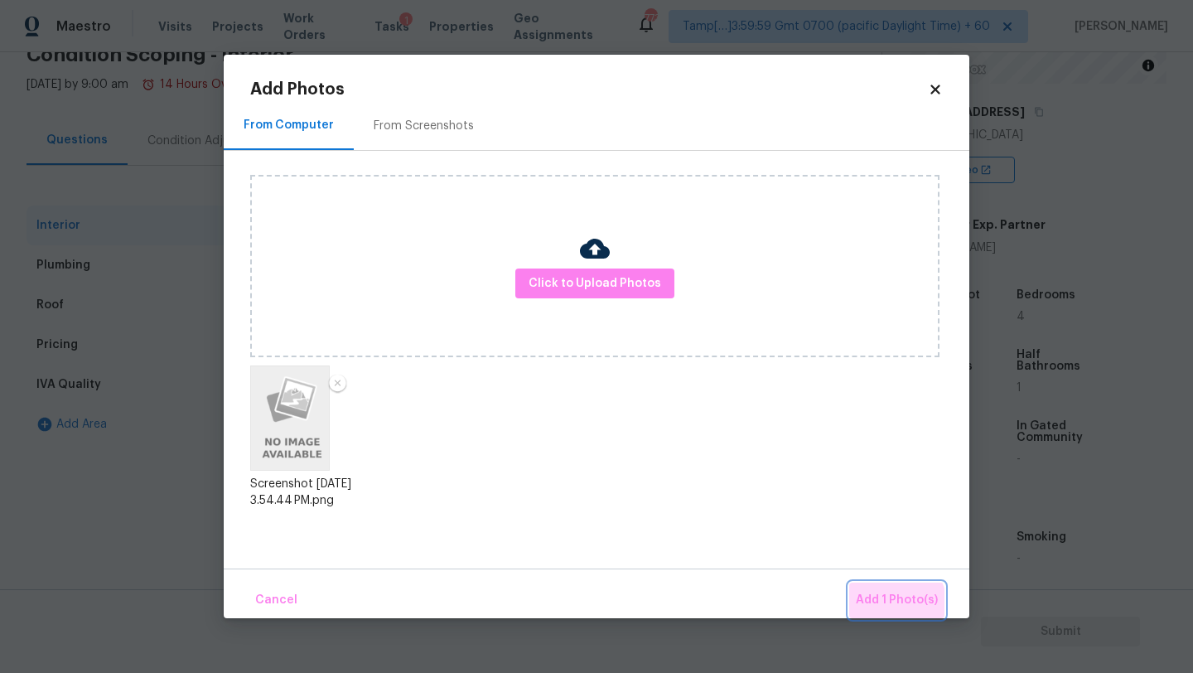
click at [890, 606] on span "Add 1 Photo(s)" at bounding box center [897, 600] width 82 height 21
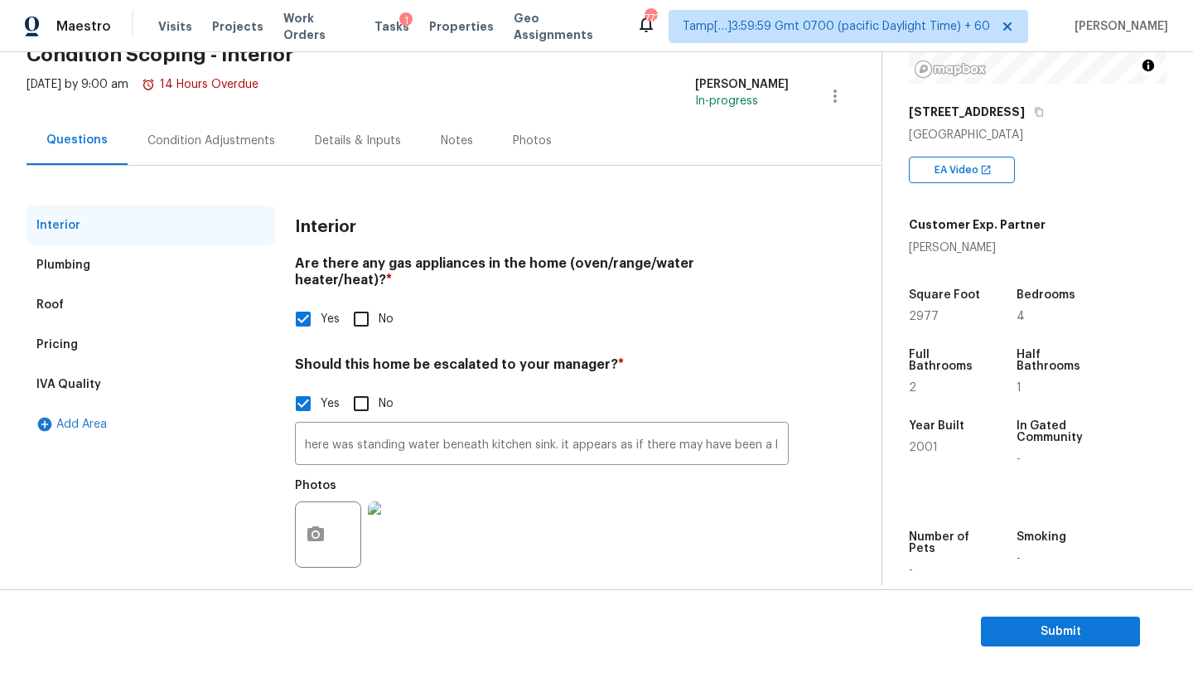
click at [165, 157] on div "Condition Adjustments" at bounding box center [211, 140] width 167 height 49
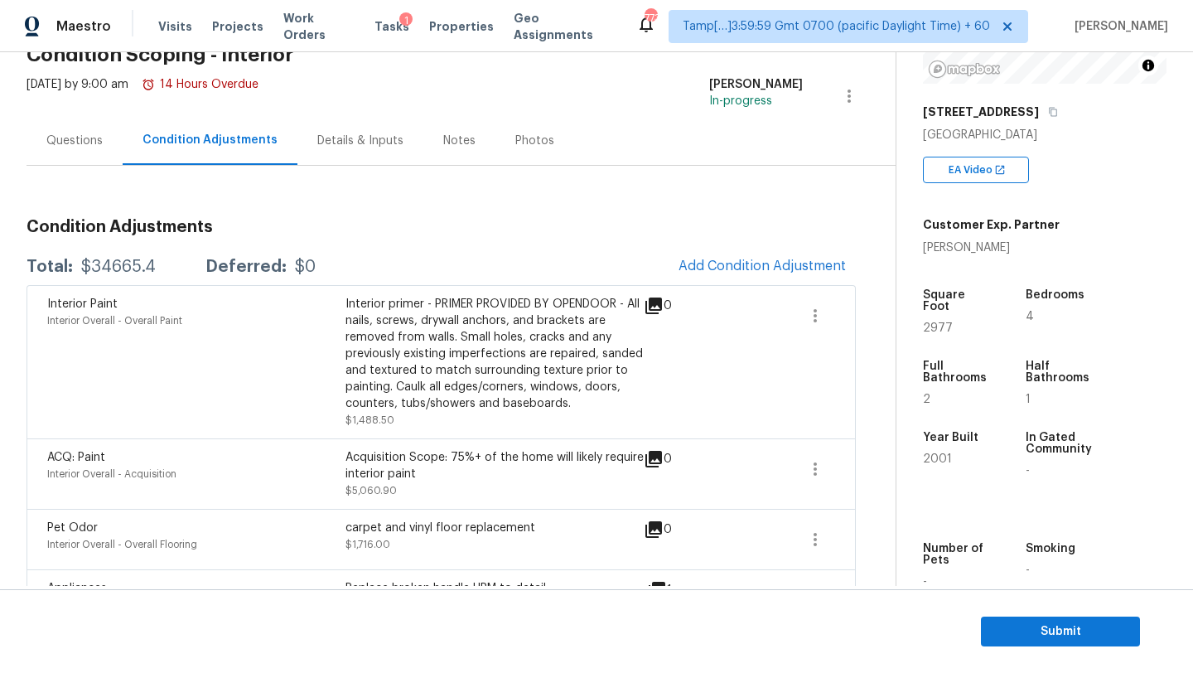
click at [740, 291] on div "Interior Paint Interior Overall - Overall Paint Interior primer - PRIMER PROVID…" at bounding box center [441, 361] width 829 height 153
click at [740, 280] on button "Add Condition Adjustment" at bounding box center [762, 266] width 187 height 35
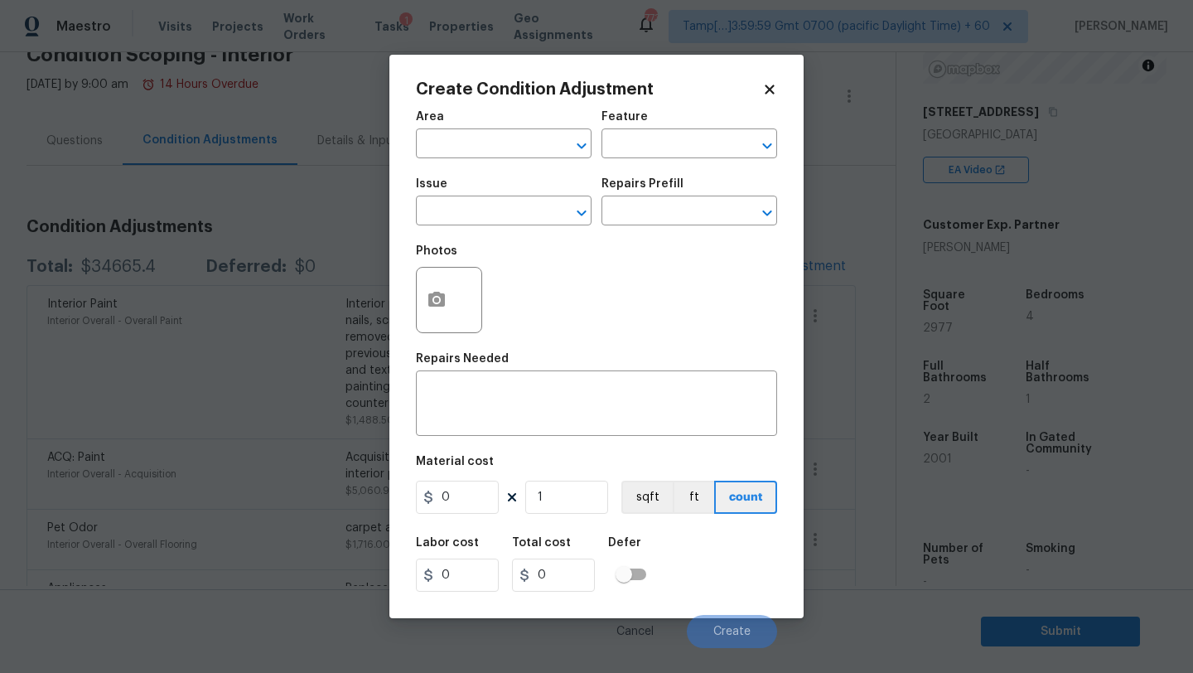
click at [472, 132] on div "Area" at bounding box center [504, 122] width 176 height 22
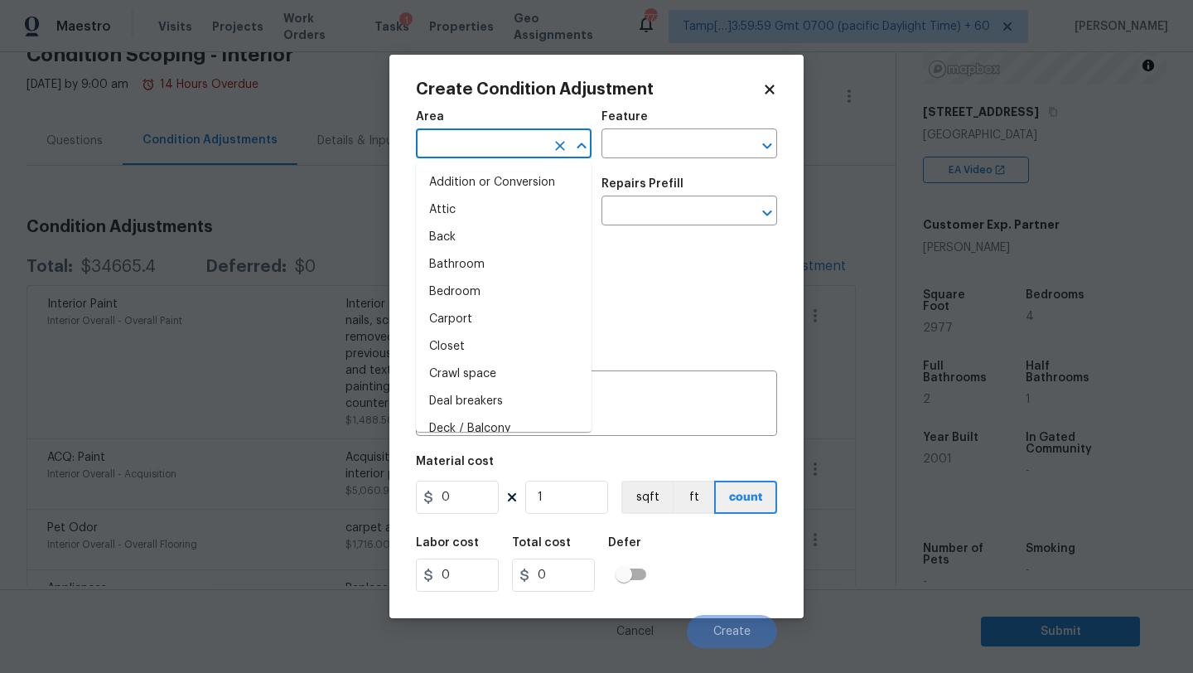
click at [472, 140] on input "text" at bounding box center [480, 146] width 129 height 26
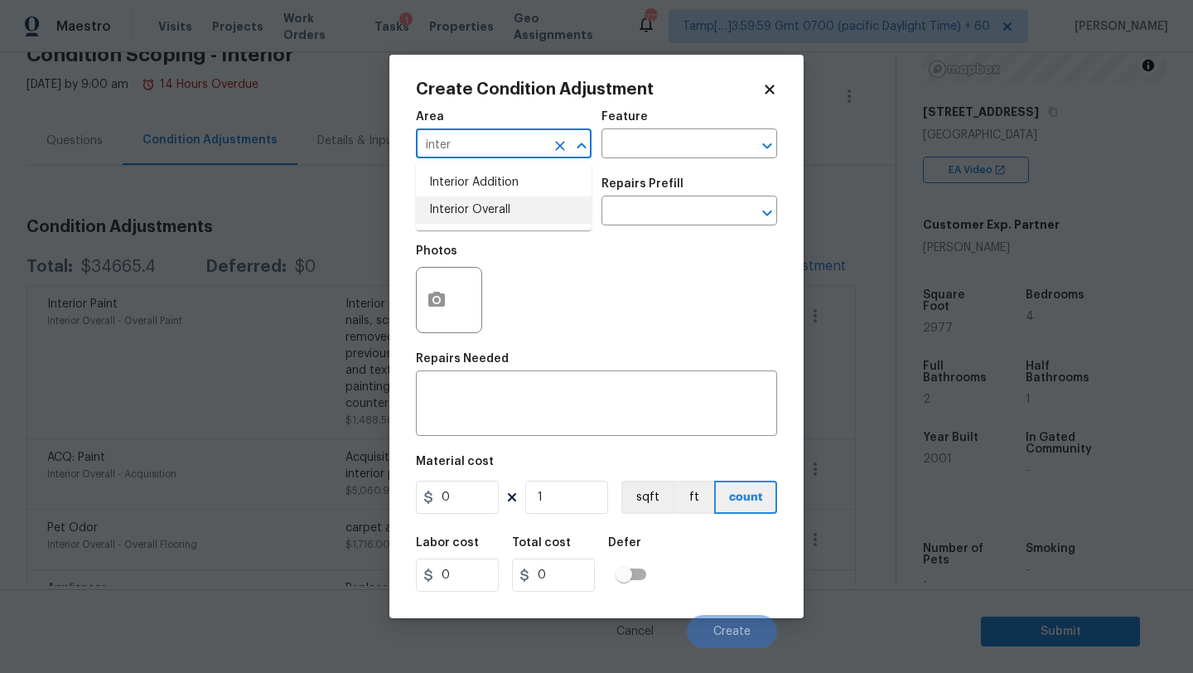
click at [486, 212] on li "Interior Overall" at bounding box center [504, 209] width 176 height 27
type input "Interior Overall"
click at [626, 157] on input "text" at bounding box center [665, 146] width 129 height 26
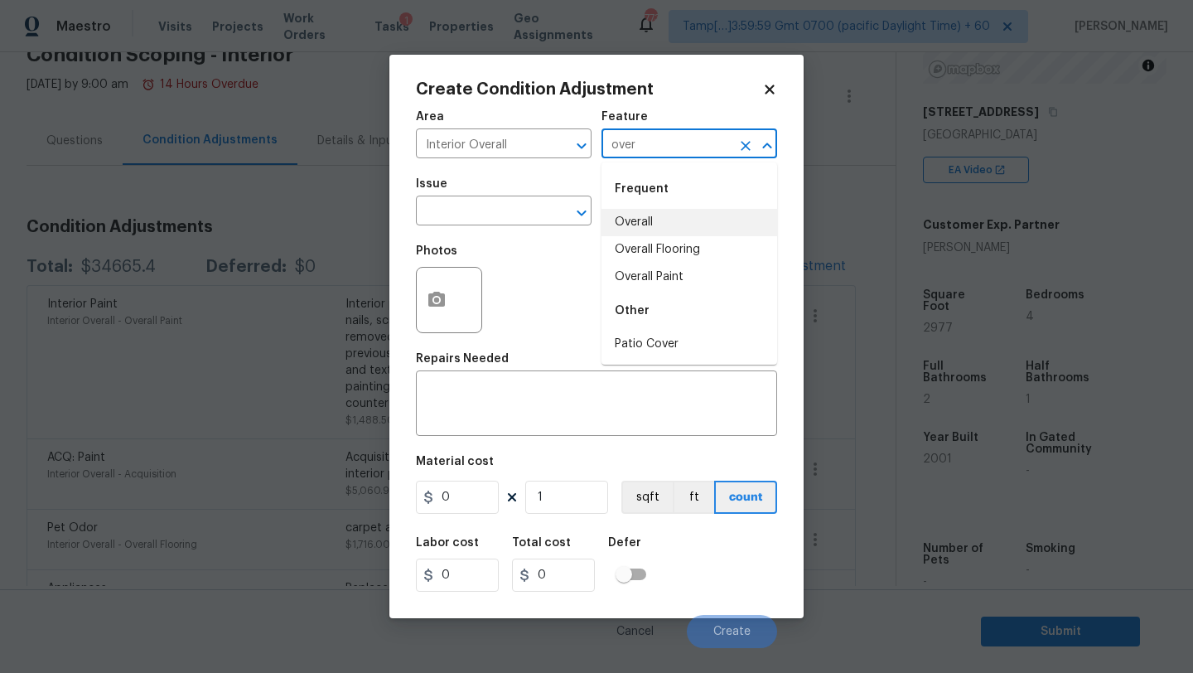
click at [629, 230] on ul "Overall Overall Flooring Overall Paint" at bounding box center [689, 250] width 176 height 82
click at [629, 230] on li "Overall" at bounding box center [689, 222] width 176 height 27
type input "Overall"
click at [519, 219] on input "text" at bounding box center [480, 213] width 129 height 26
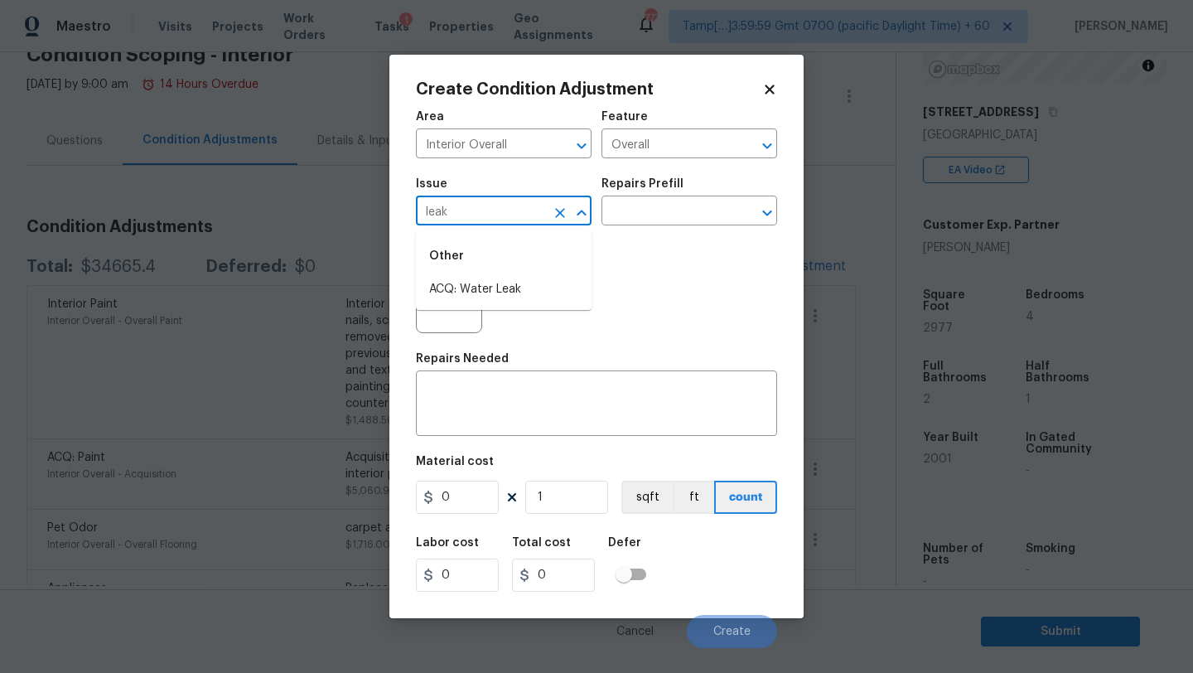
type input "leak"
click at [527, 201] on input "text" at bounding box center [480, 213] width 129 height 26
click at [521, 297] on li "ACQ: Water Leak" at bounding box center [504, 289] width 176 height 27
type input "ACQ: Water Leak"
click at [723, 193] on div "Repairs Prefill" at bounding box center [689, 189] width 176 height 22
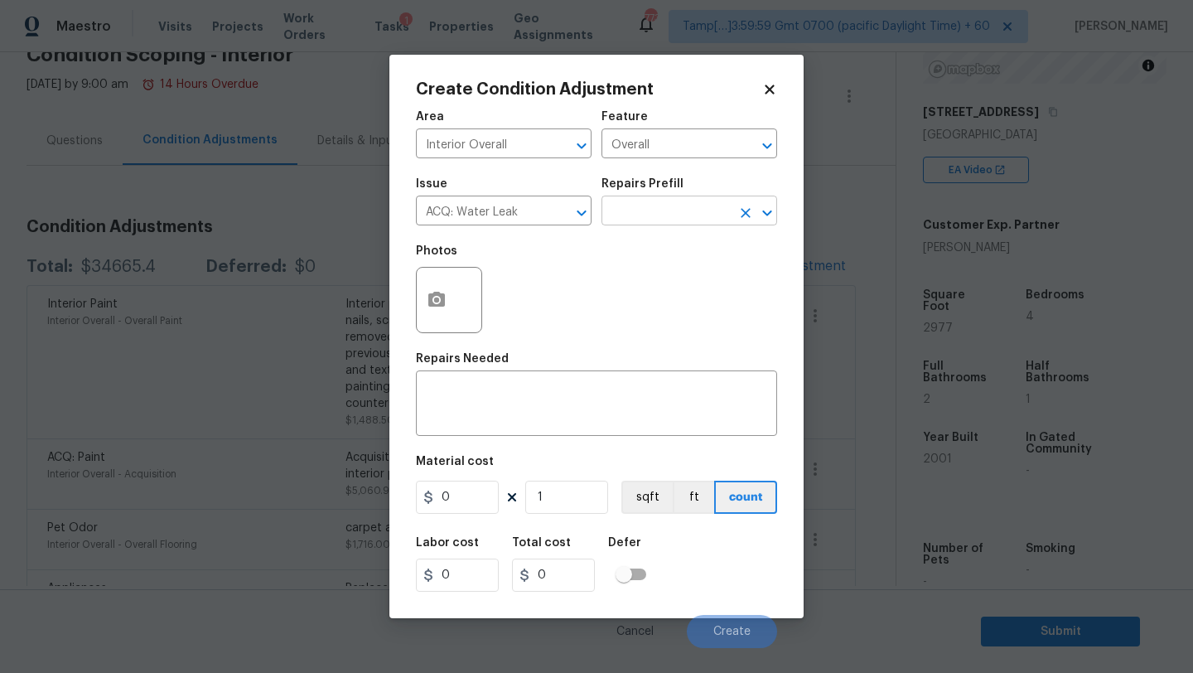
click at [723, 201] on input "text" at bounding box center [665, 213] width 129 height 26
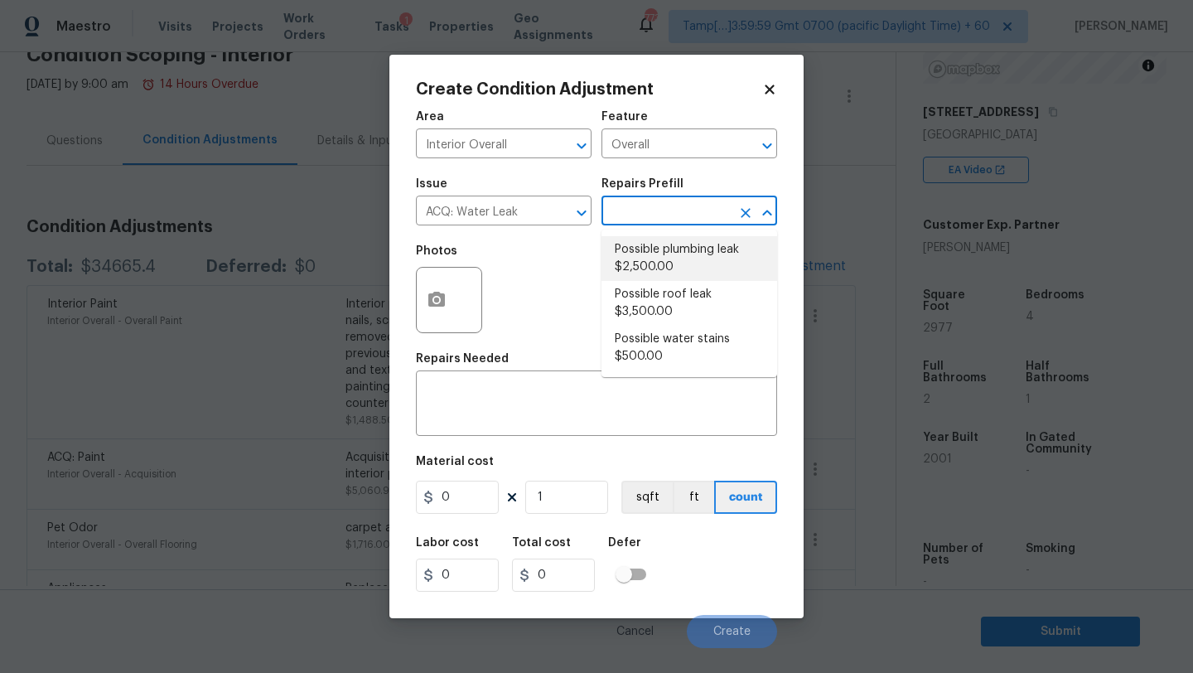
click at [708, 245] on li "Possible plumbing leak $2,500.00" at bounding box center [689, 258] width 176 height 45
type input "Acquisition"
type textarea "Acquisition Scope: Possible plumbing leak"
type input "2500"
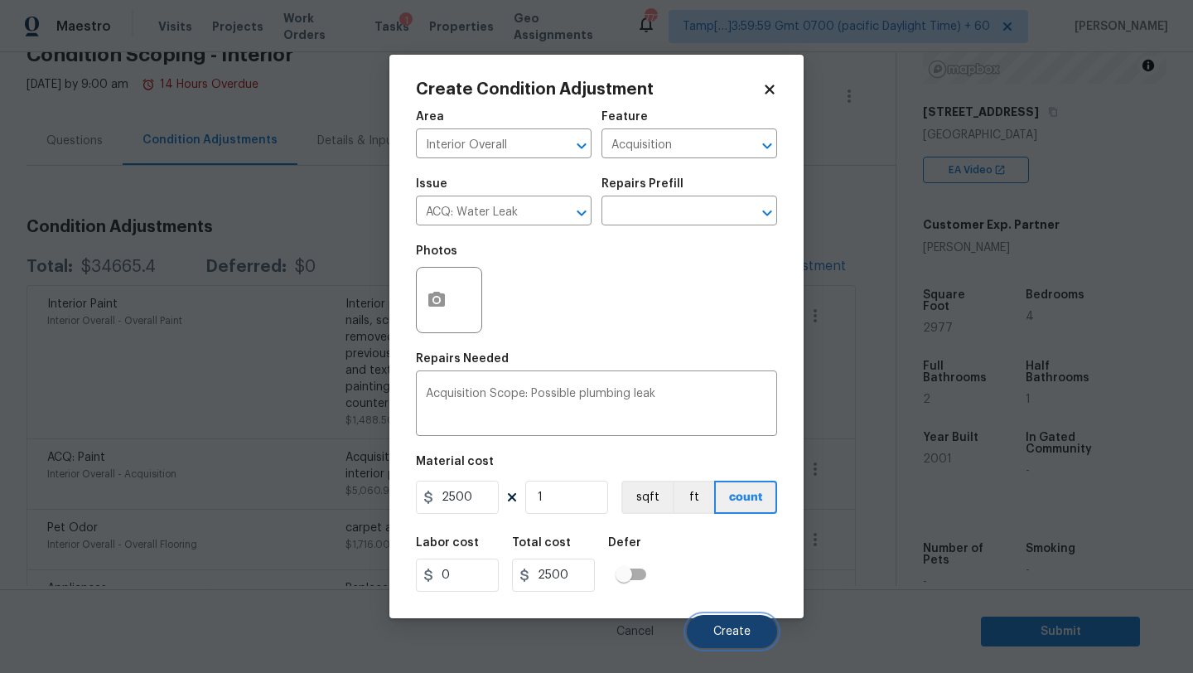
click at [729, 641] on button "Create" at bounding box center [732, 631] width 90 height 33
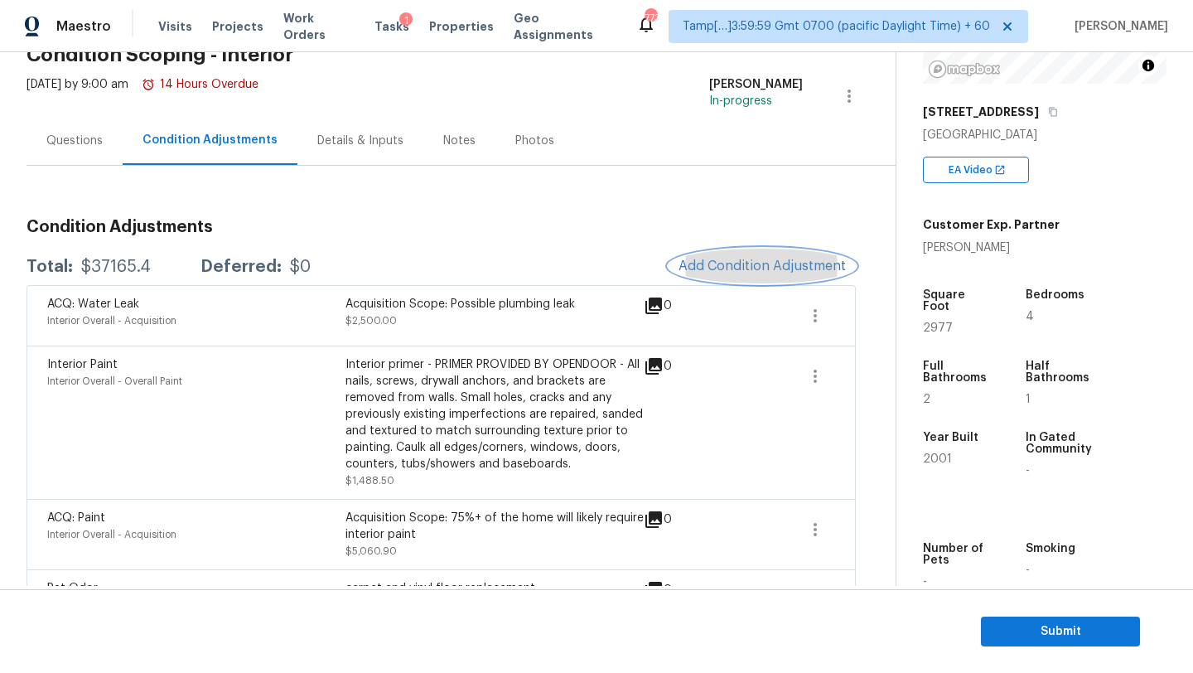
click at [758, 263] on span "Add Condition Adjustment" at bounding box center [762, 265] width 167 height 15
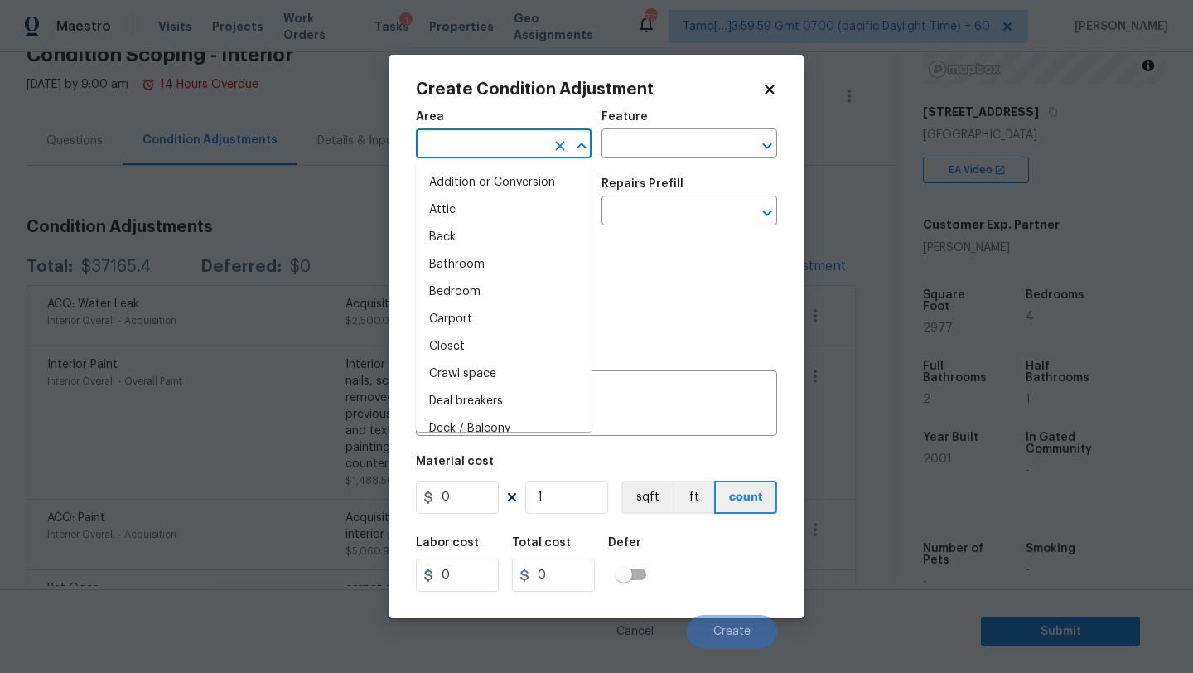
click at [461, 152] on input "text" at bounding box center [480, 146] width 129 height 26
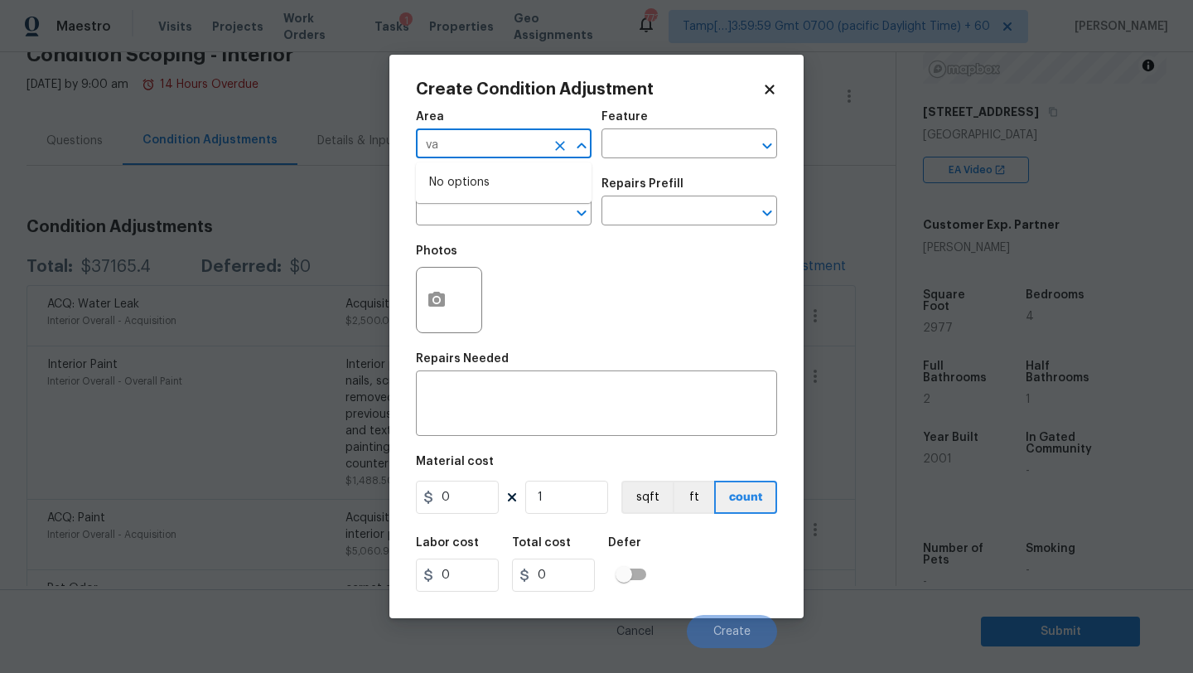
type input "v"
click at [462, 190] on li "Bathroom" at bounding box center [504, 182] width 176 height 27
type input "Bathroom"
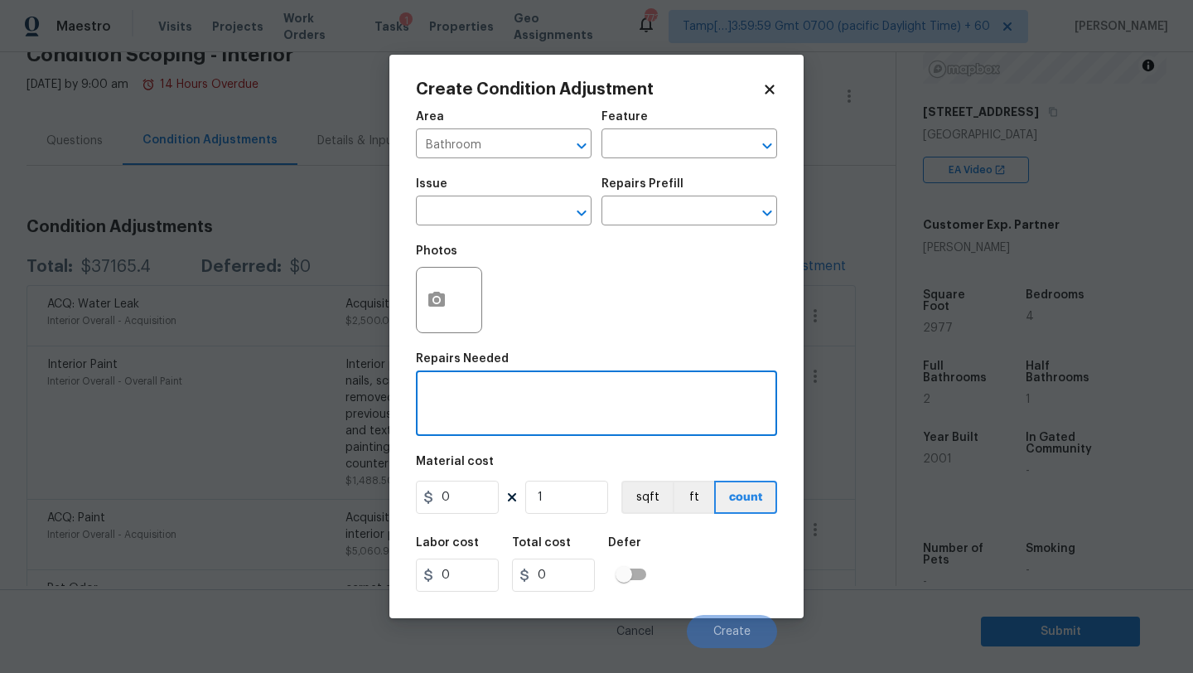
click at [468, 394] on textarea at bounding box center [596, 405] width 341 height 35
type textarea "bathtub refinish"
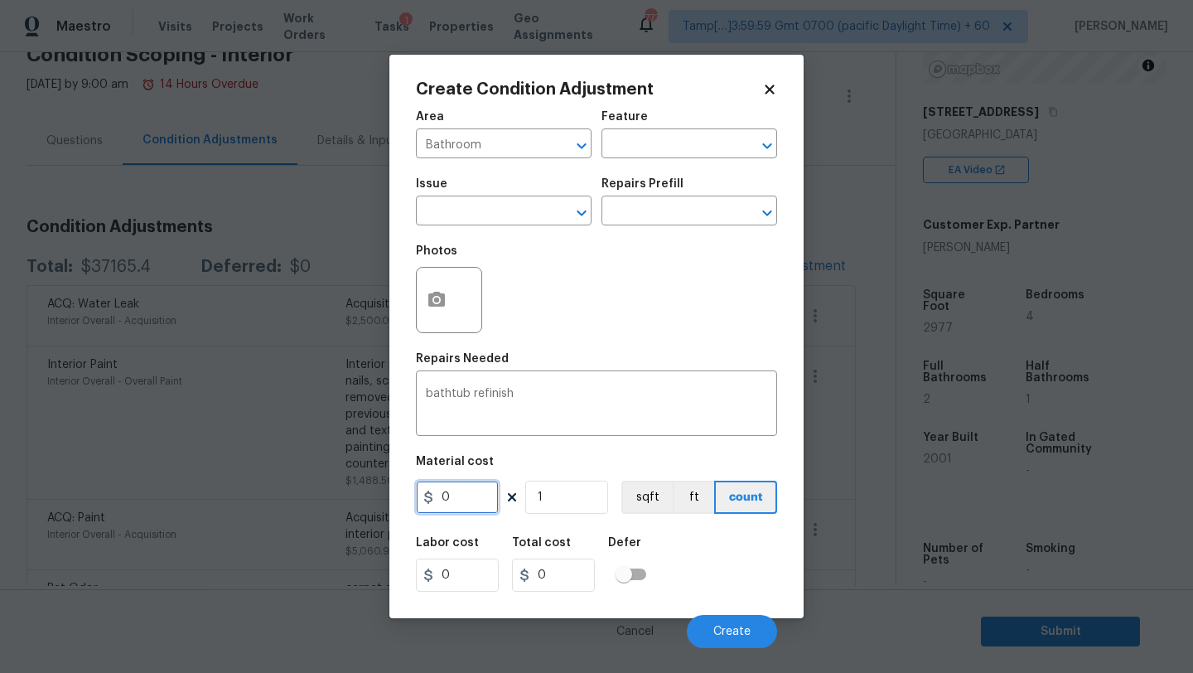
click at [459, 506] on input "0" at bounding box center [457, 497] width 83 height 33
type input "350"
click at [566, 506] on input "1" at bounding box center [566, 497] width 83 height 33
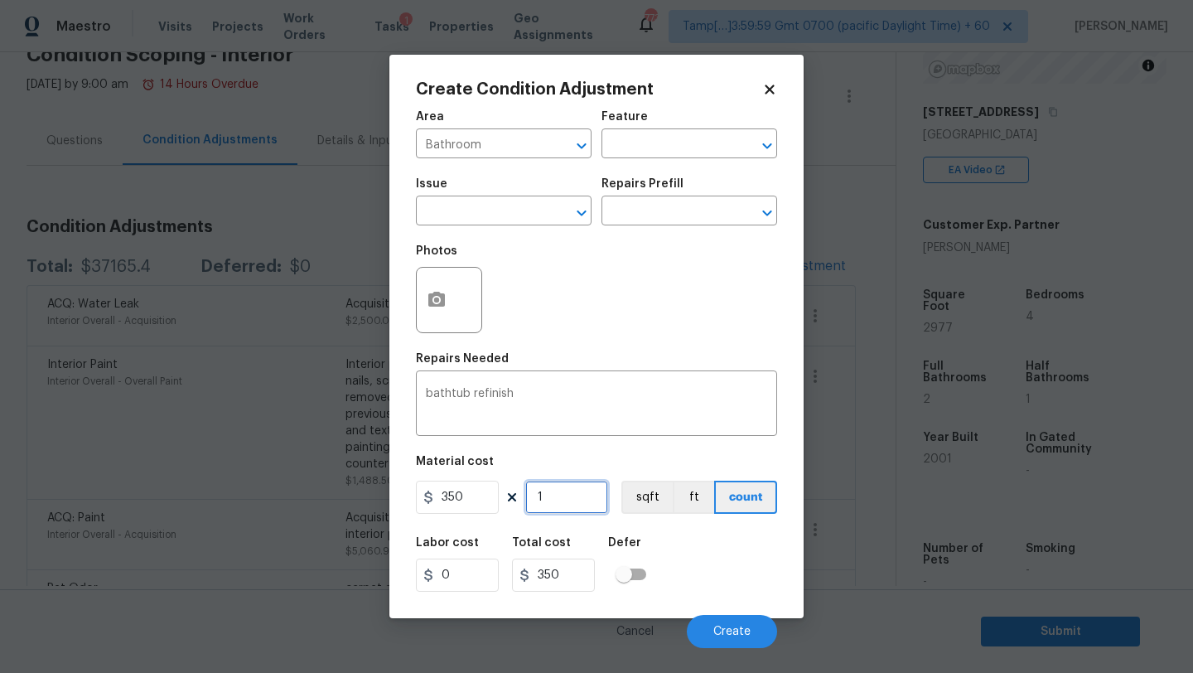
click at [566, 506] on input "1" at bounding box center [566, 497] width 83 height 33
type input "2"
type input "700"
type input "2"
click at [725, 629] on span "Create" at bounding box center [731, 632] width 37 height 12
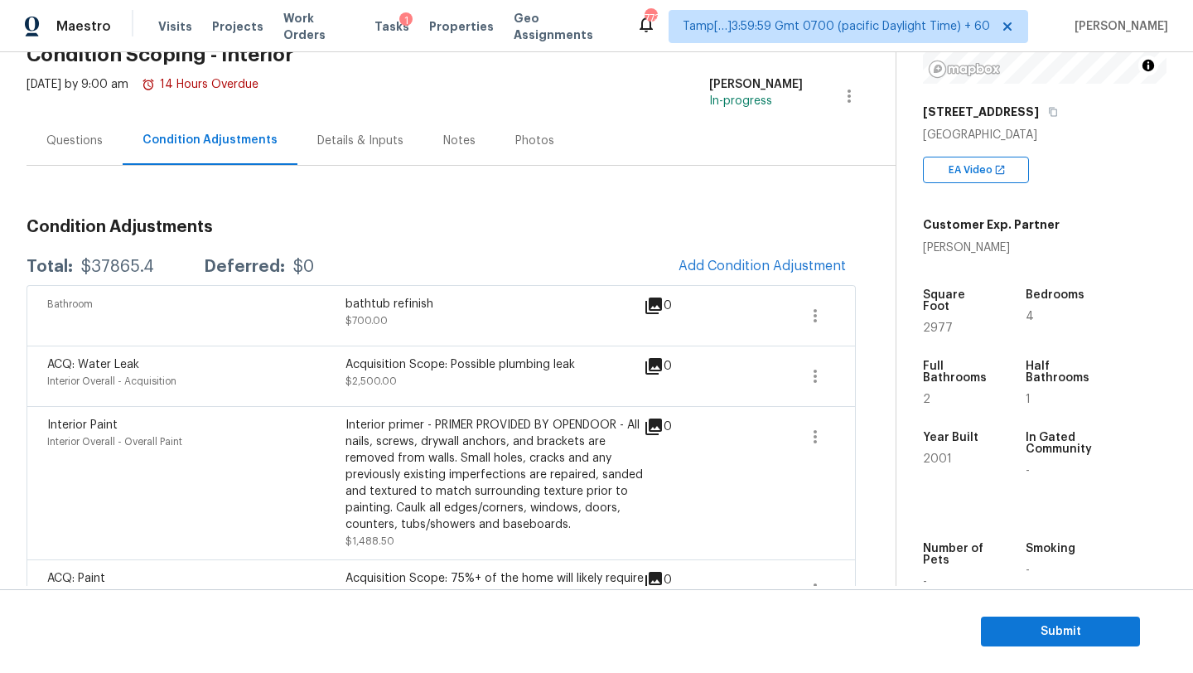
click at [98, 128] on div "Questions" at bounding box center [75, 140] width 96 height 49
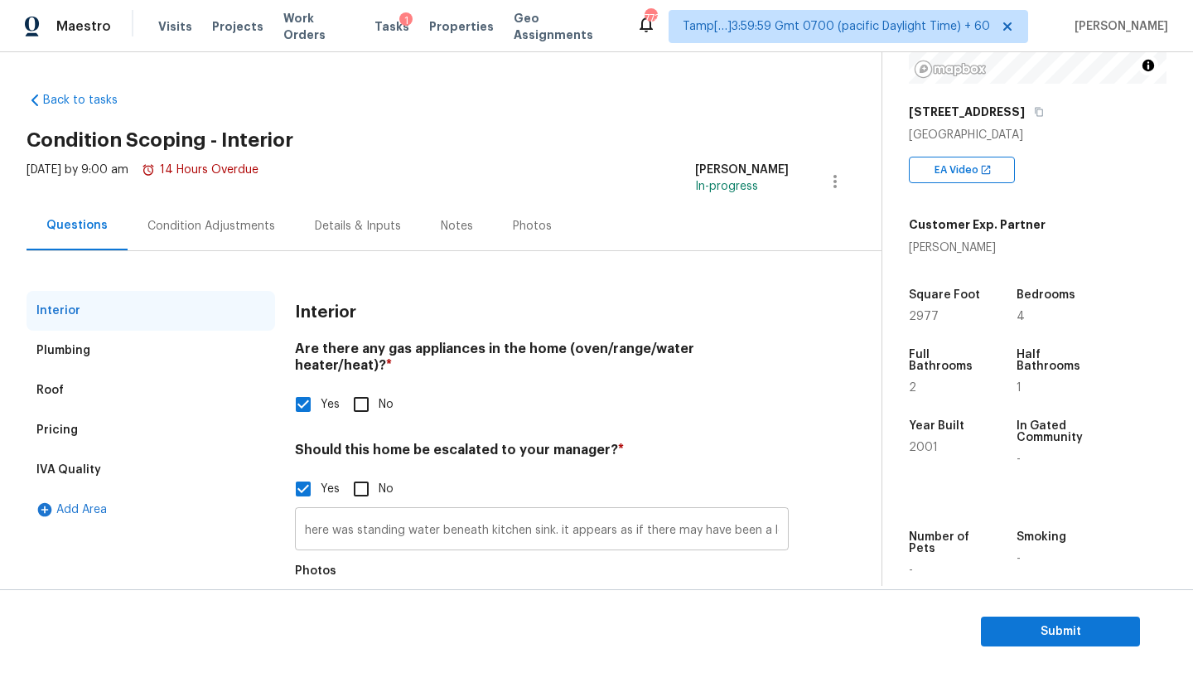
click at [731, 516] on input "here was standing water beneath kitchen sink. it appears as if there may have b…" at bounding box center [542, 530] width 494 height 39
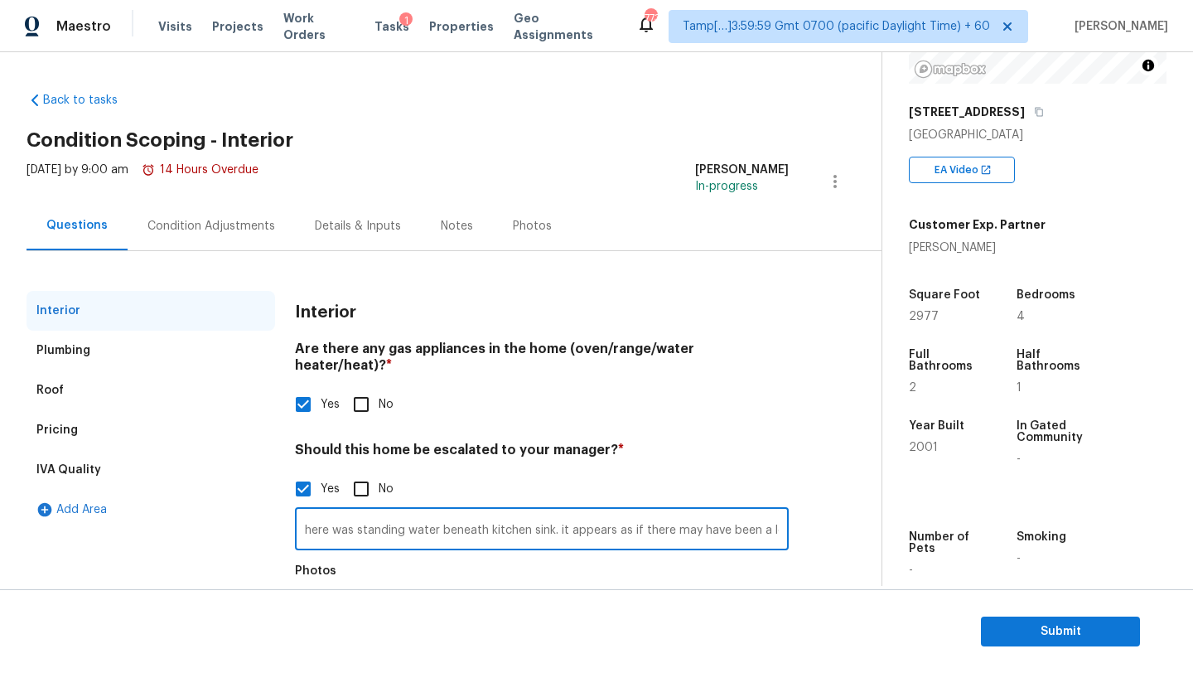
scroll to position [0, 61]
click at [781, 515] on input "here was standing water beneath kitchen sink. it appears as if there may have b…" at bounding box center [542, 530] width 494 height 39
paste input "Water intrusion observed at basement level."
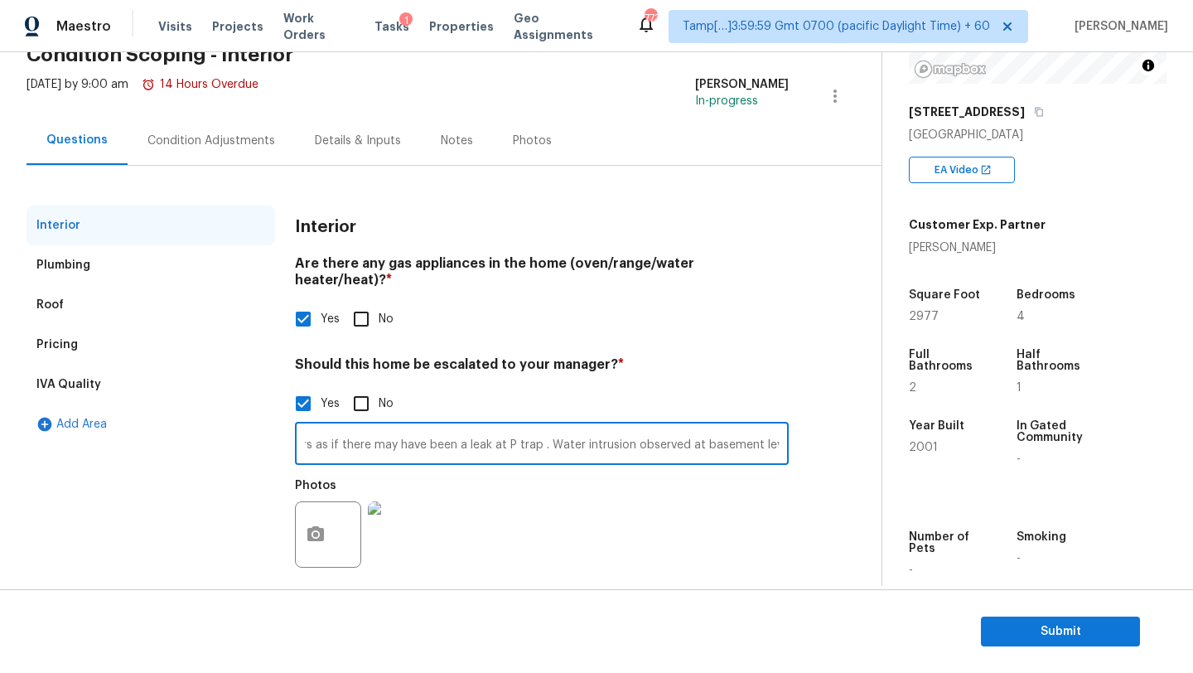
type input "here was standing water beneath kitchen sink. it appears as if there may have b…"
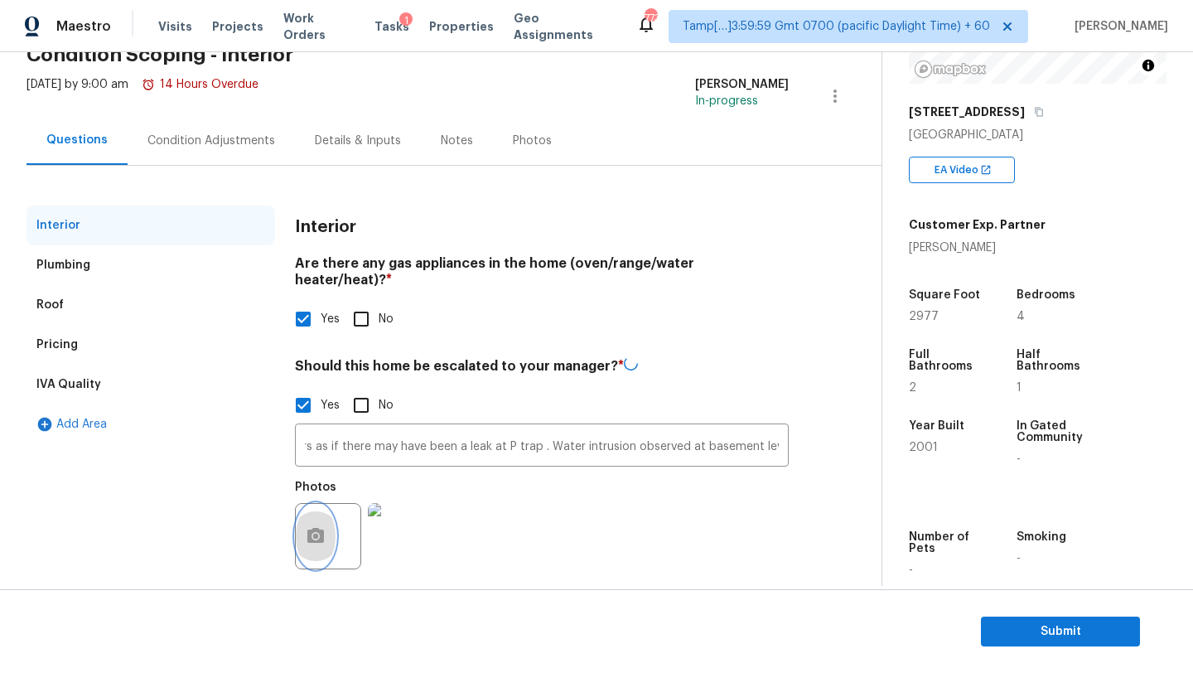
scroll to position [0, 0]
click at [298, 525] on button "button" at bounding box center [316, 536] width 40 height 65
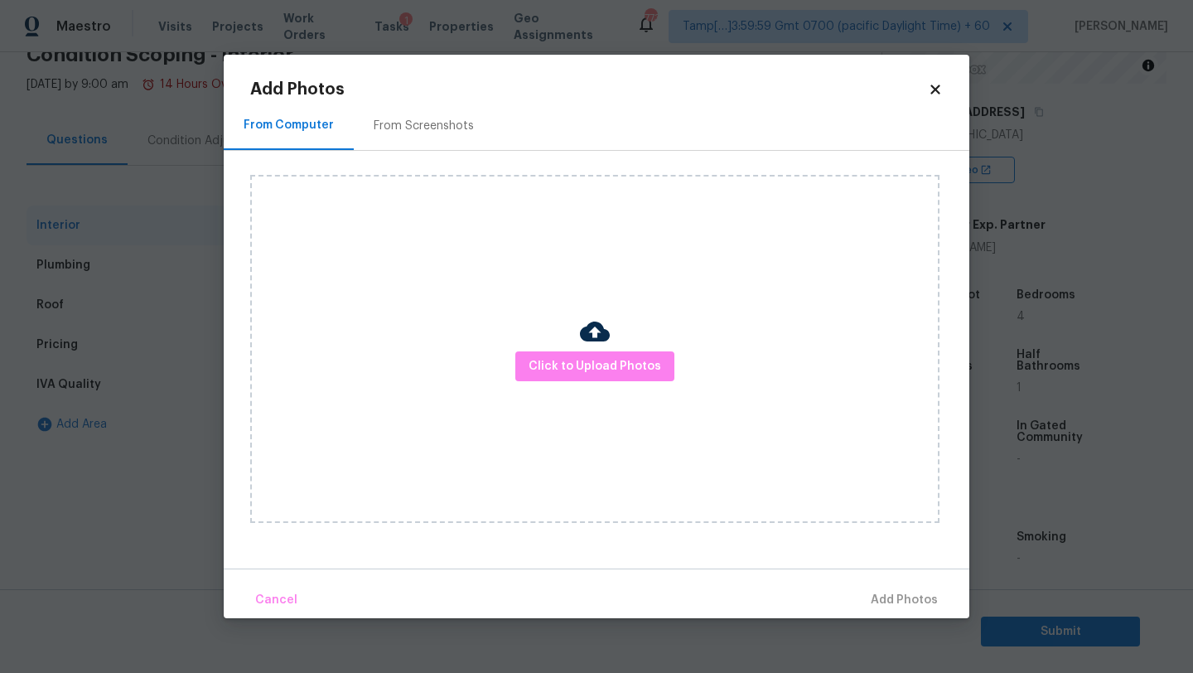
click at [574, 342] on div "Click to Upload Photos" at bounding box center [594, 349] width 689 height 348
click at [574, 369] on span "Click to Upload Photos" at bounding box center [595, 366] width 133 height 21
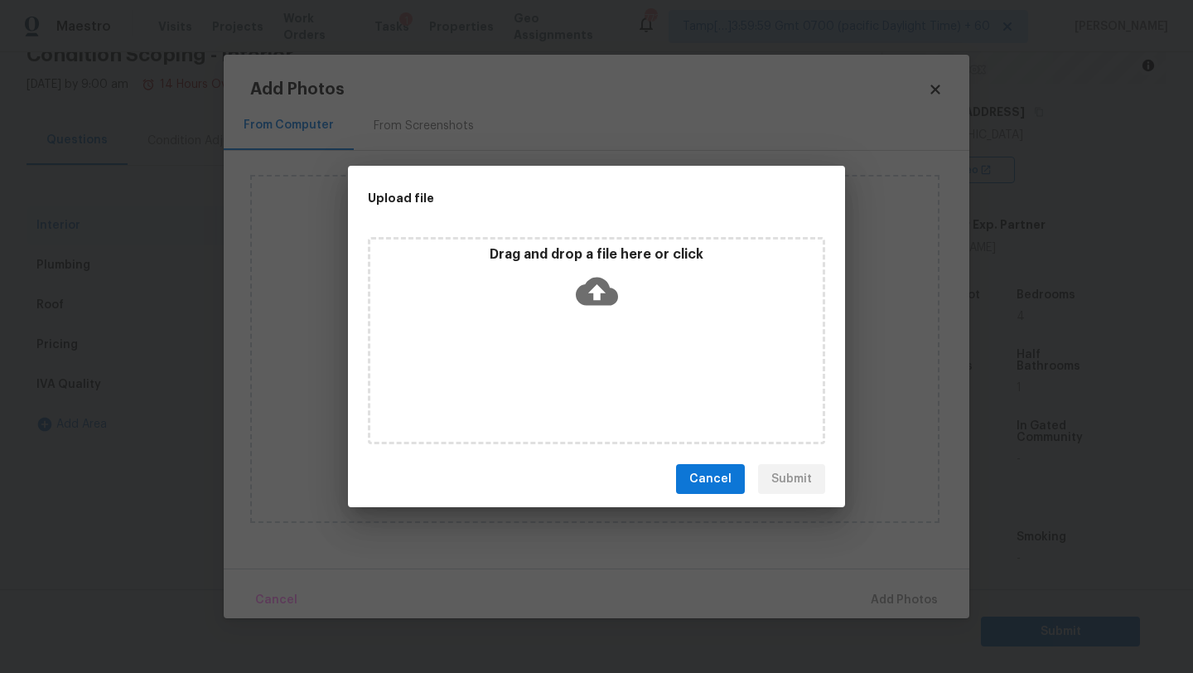
click at [587, 320] on div "Drag and drop a file here or click" at bounding box center [596, 340] width 457 height 207
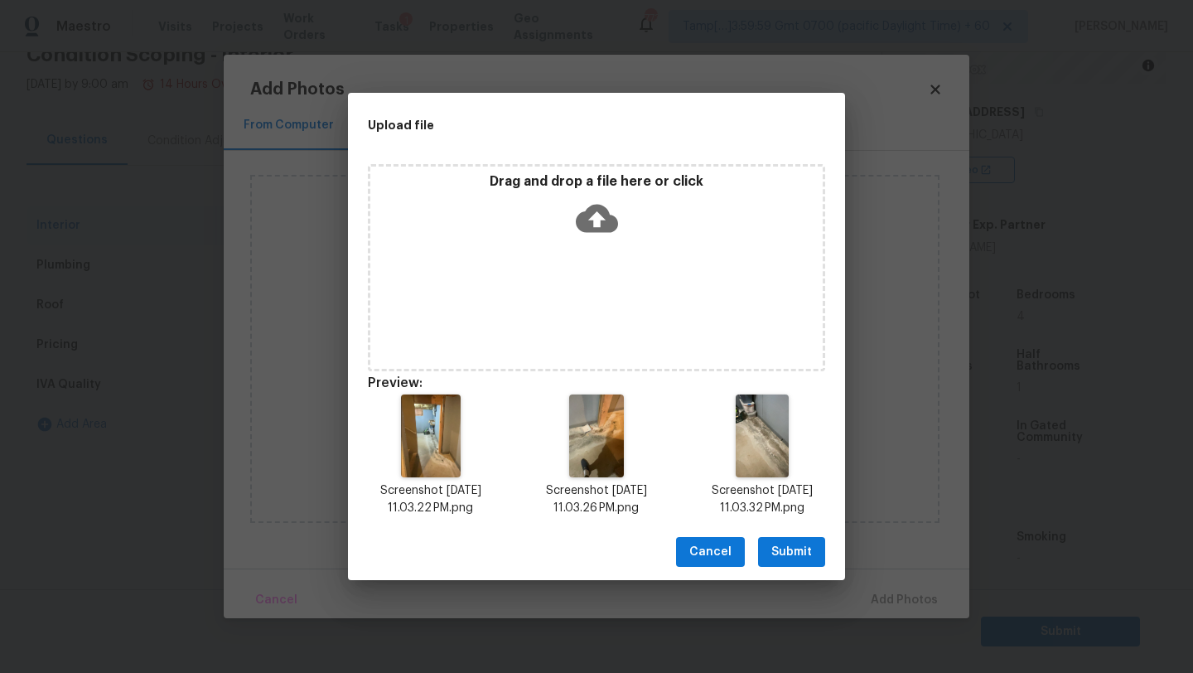
click at [788, 553] on span "Submit" at bounding box center [791, 552] width 41 height 21
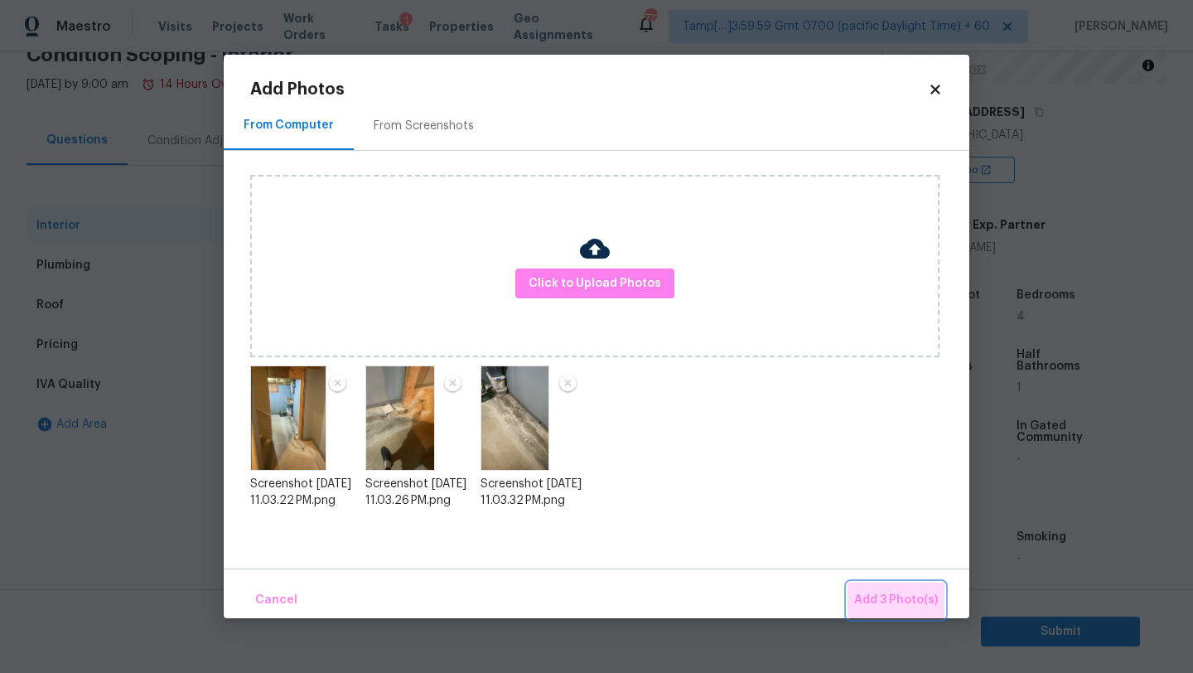
click at [899, 602] on span "Add 3 Photo(s)" at bounding box center [896, 600] width 84 height 21
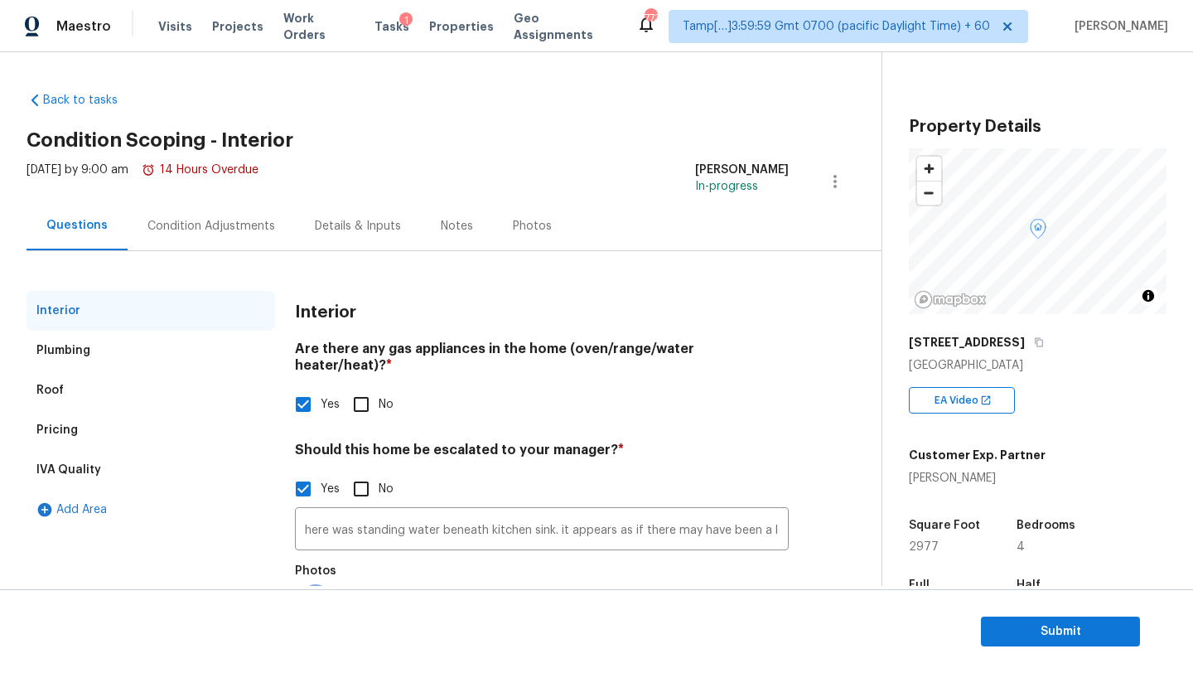
scroll to position [230, 0]
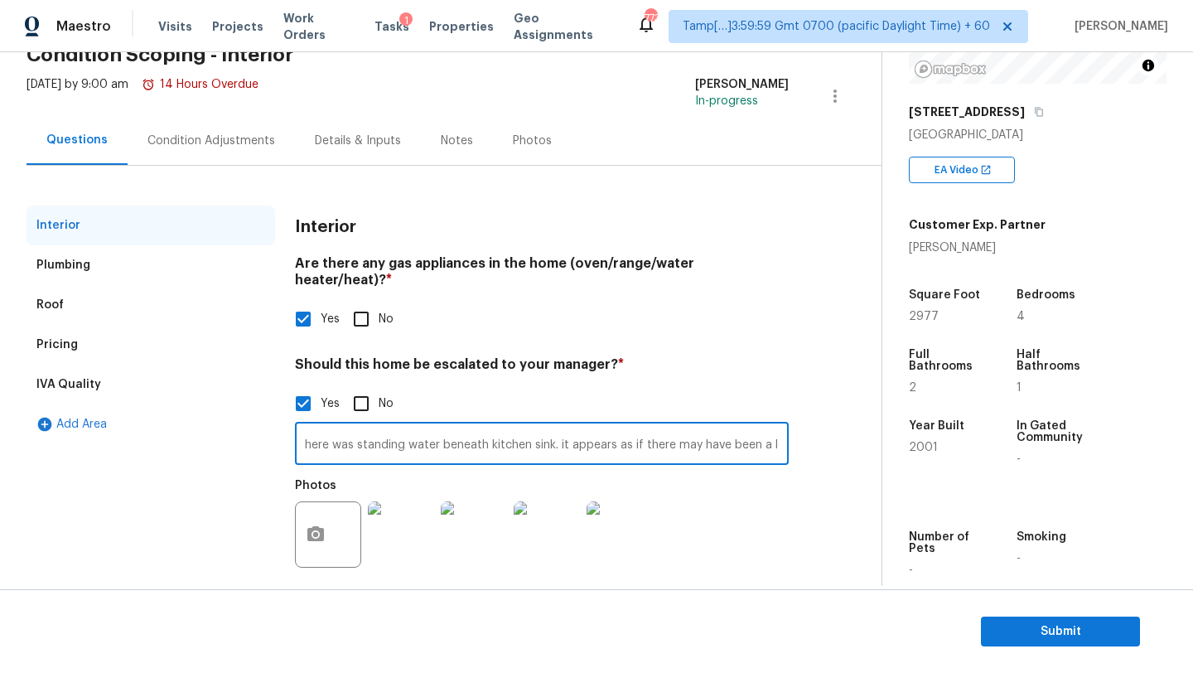
click at [772, 426] on input "here was standing water beneath kitchen sink. it appears as if there may have b…" at bounding box center [542, 445] width 494 height 39
click at [773, 426] on input "here was standing water beneath kitchen sink. it appears as if there may have b…" at bounding box center [542, 445] width 494 height 39
click at [781, 430] on input "here was standing water beneath kitchen sink. it appears as if there may have b…" at bounding box center [542, 445] width 494 height 39
paste input "Foundation has had recent works at basement level, currently there is a drainfi…"
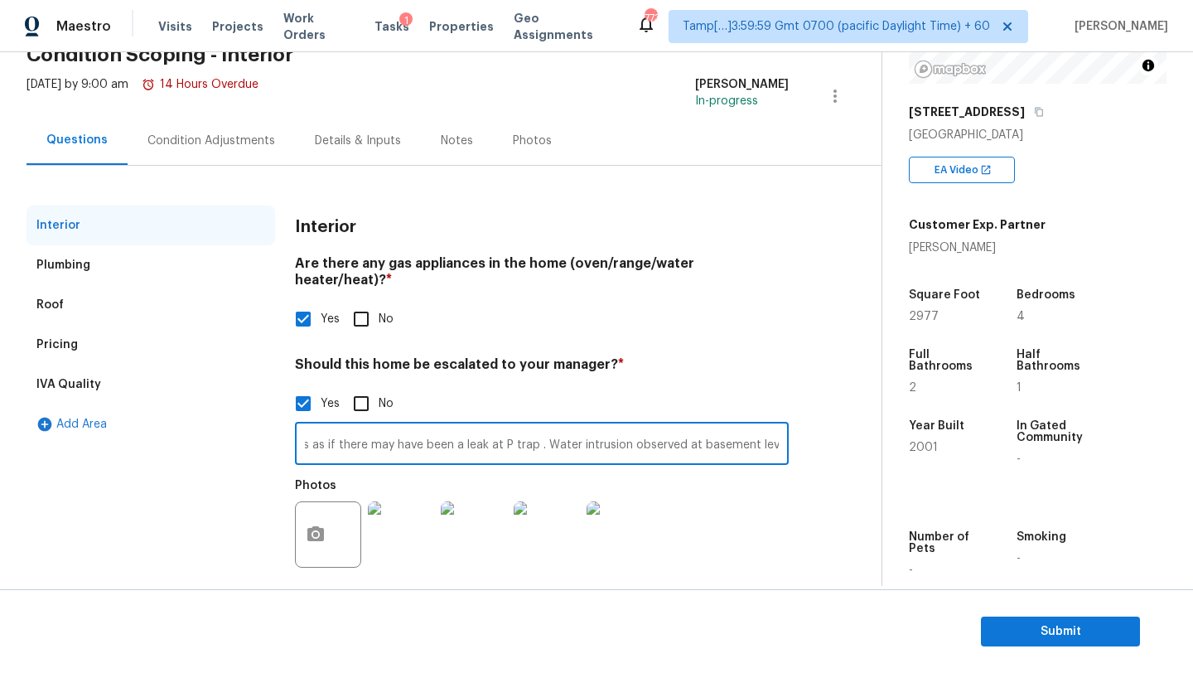
scroll to position [0, 1088]
type input "here was standing water beneath kitchen sink. it appears as if there may have b…"
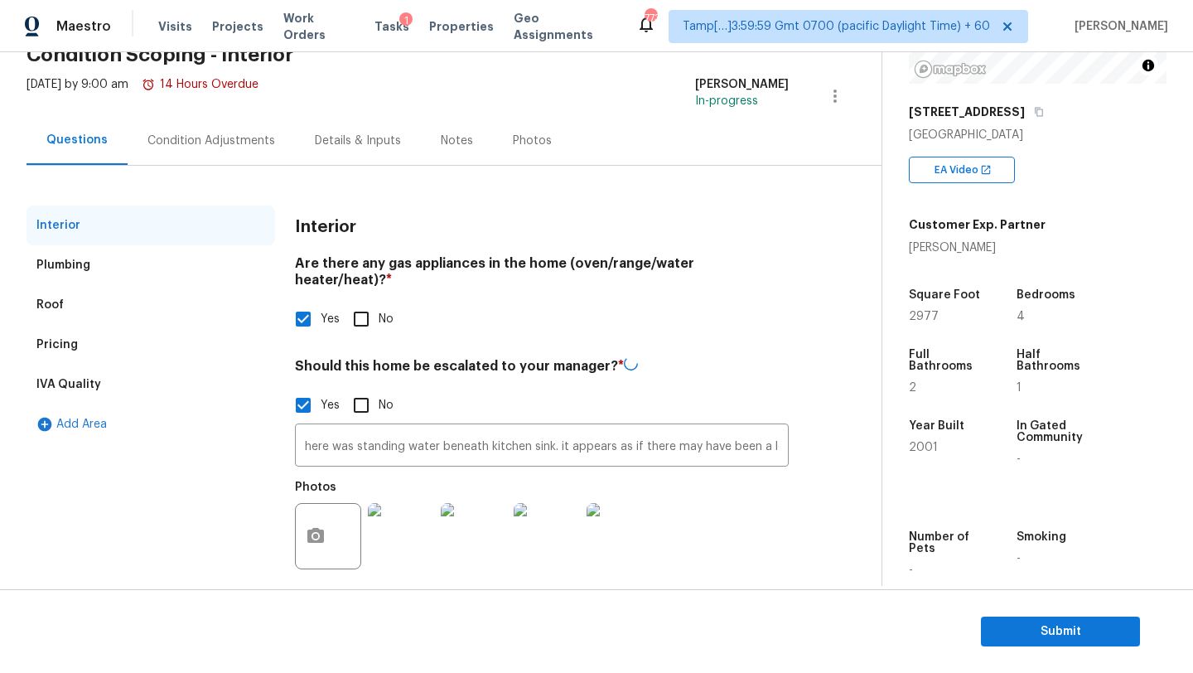
click at [211, 149] on div "Condition Adjustments" at bounding box center [211, 140] width 167 height 49
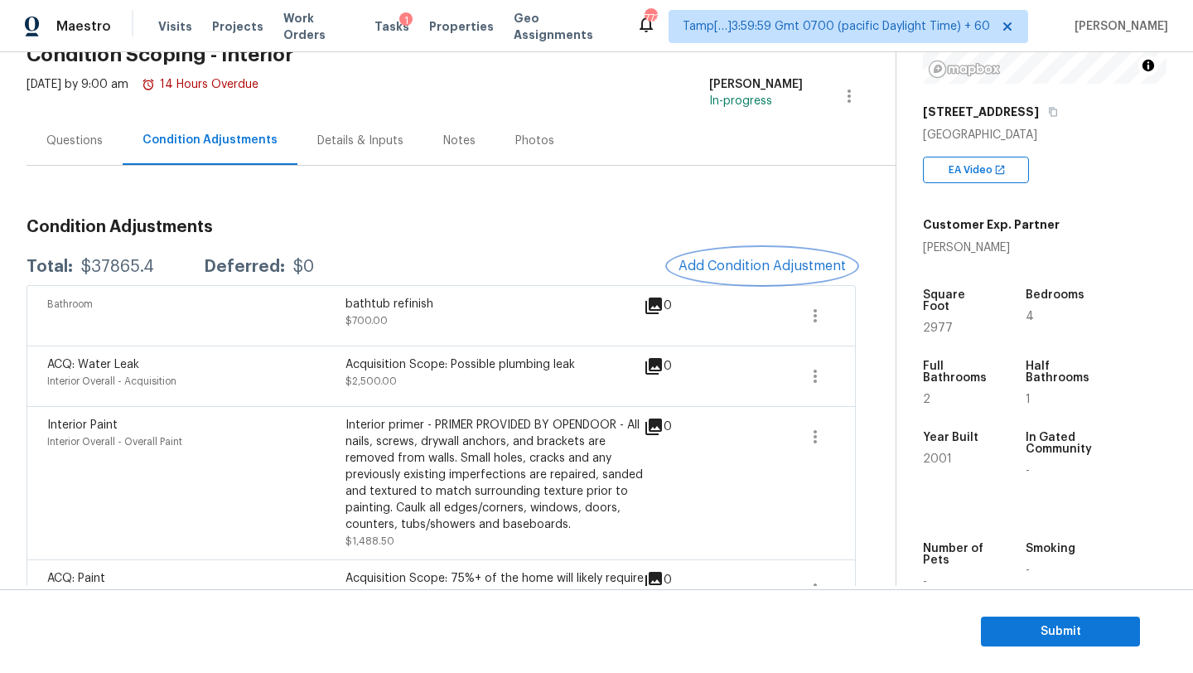
click at [781, 262] on span "Add Condition Adjustment" at bounding box center [762, 265] width 167 height 15
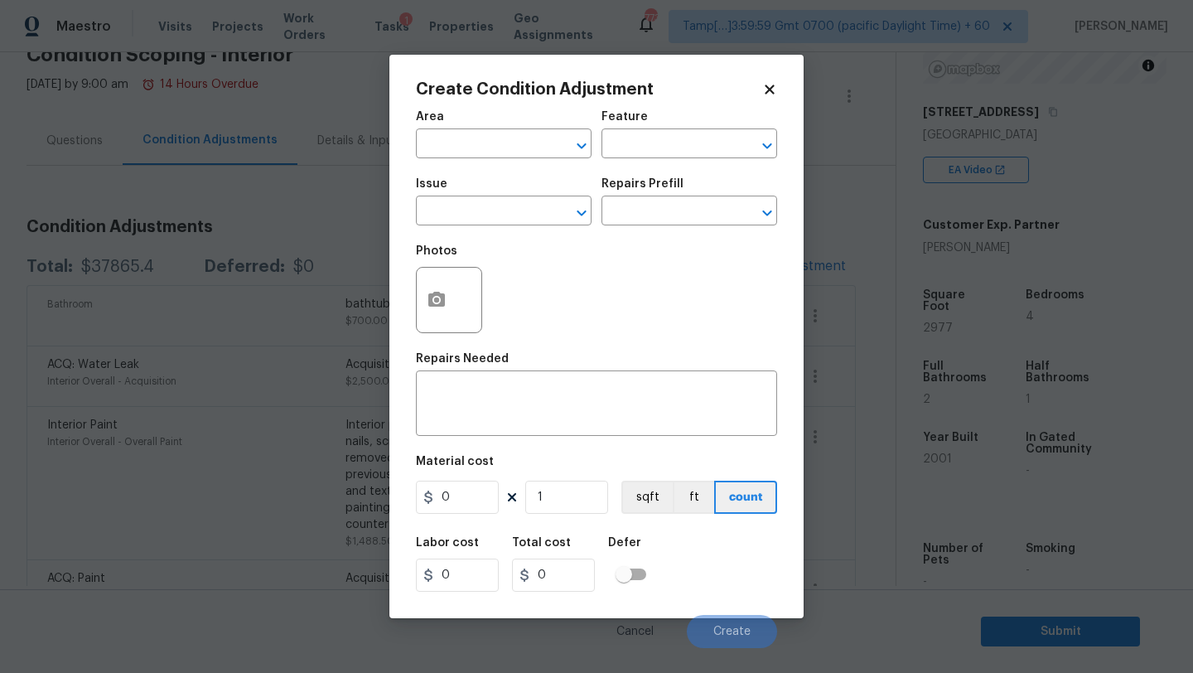
click at [544, 130] on div "Area" at bounding box center [504, 122] width 176 height 22
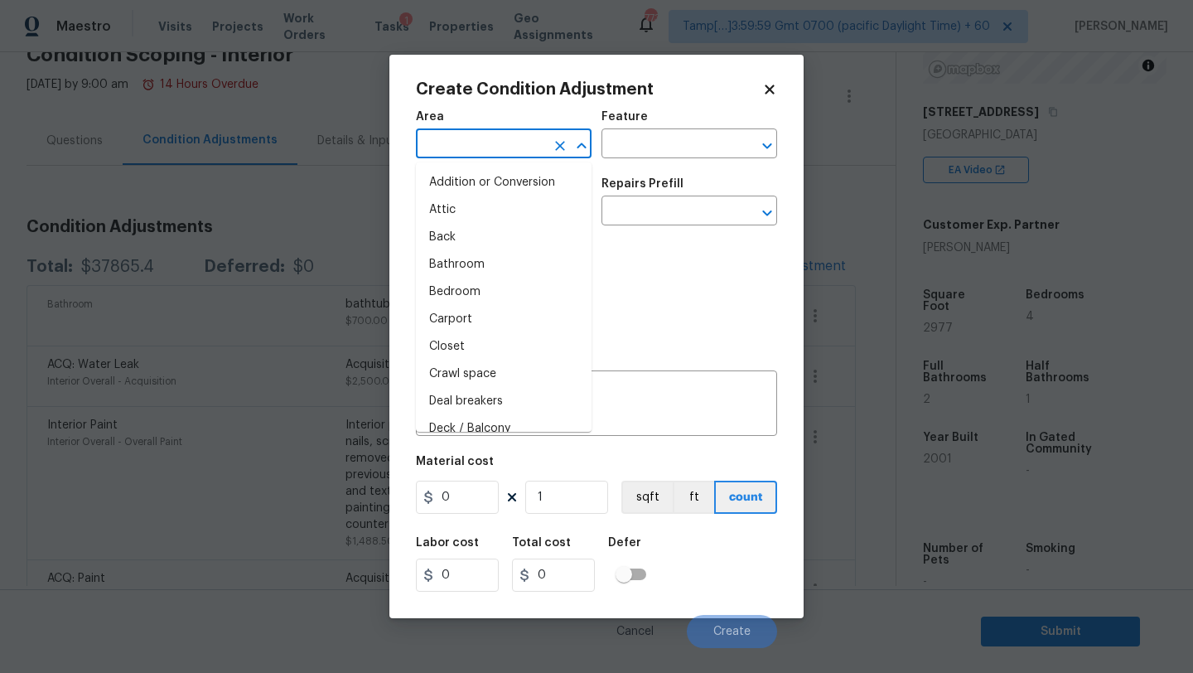
click at [519, 154] on input "text" at bounding box center [480, 146] width 129 height 26
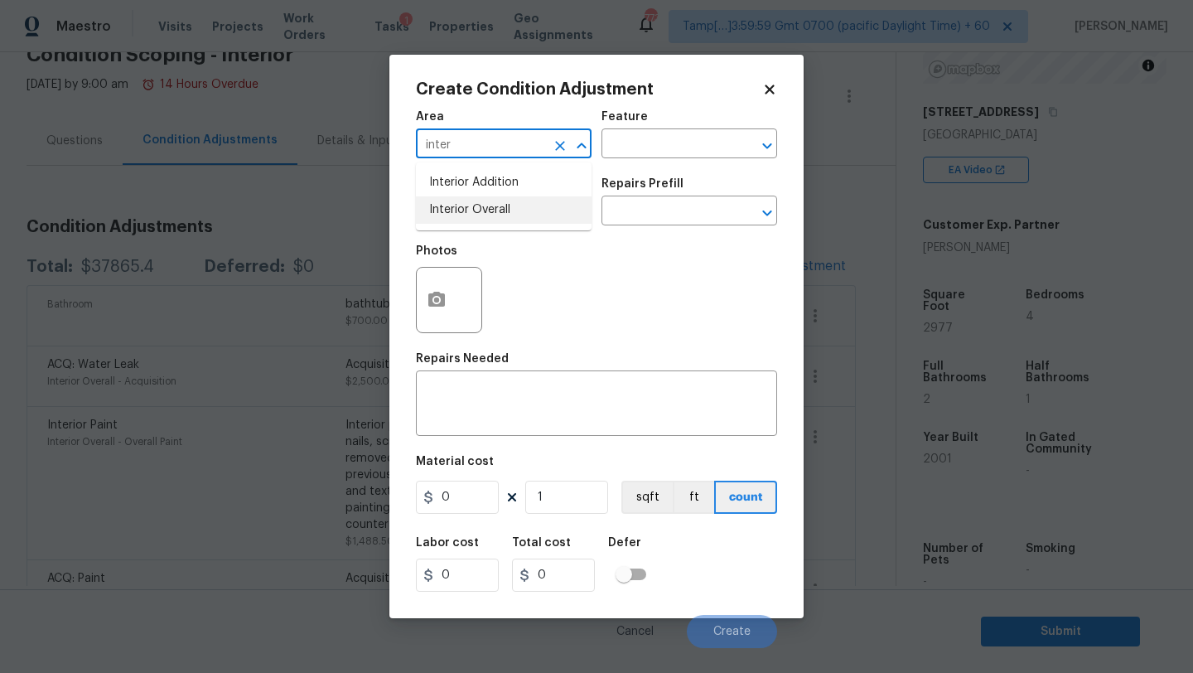
drag, startPoint x: 534, startPoint y: 225, endPoint x: 549, endPoint y: 195, distance: 34.5
click at [534, 225] on ul "Interior Addition Interior Overall" at bounding box center [504, 196] width 176 height 68
click at [549, 195] on li "Interior Addition" at bounding box center [504, 182] width 176 height 27
type input "Interior Addition"
click at [573, 148] on icon "Open" at bounding box center [582, 146] width 20 height 20
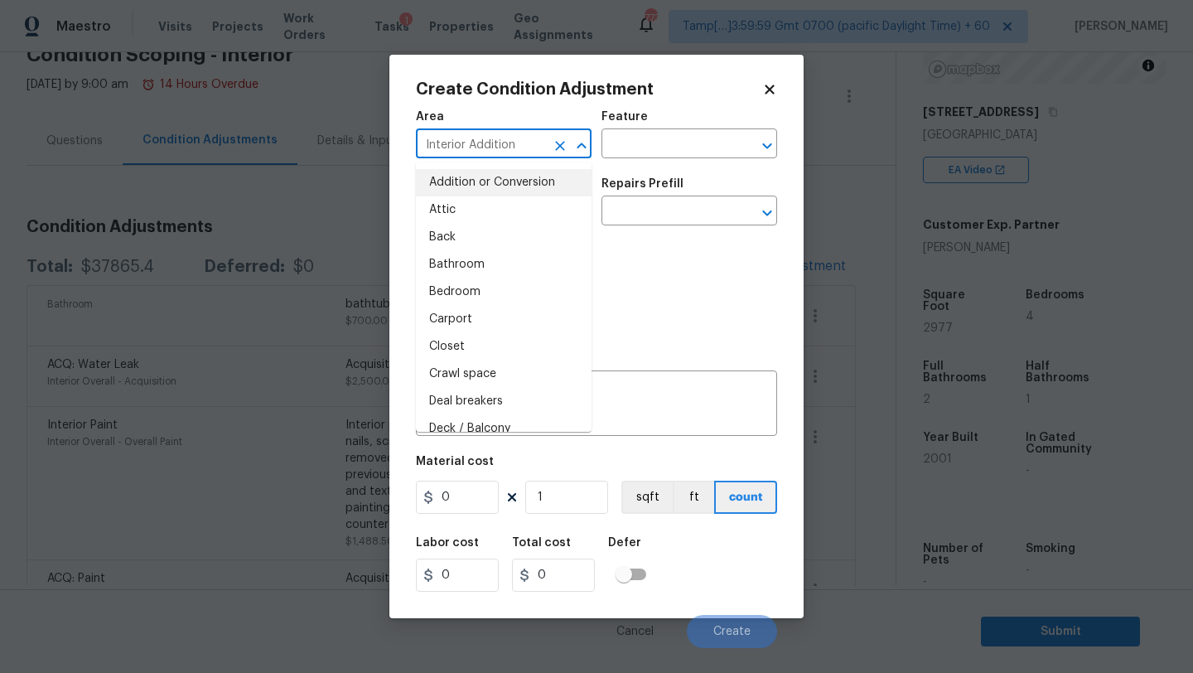
click at [572, 148] on icon "Close" at bounding box center [582, 146] width 20 height 20
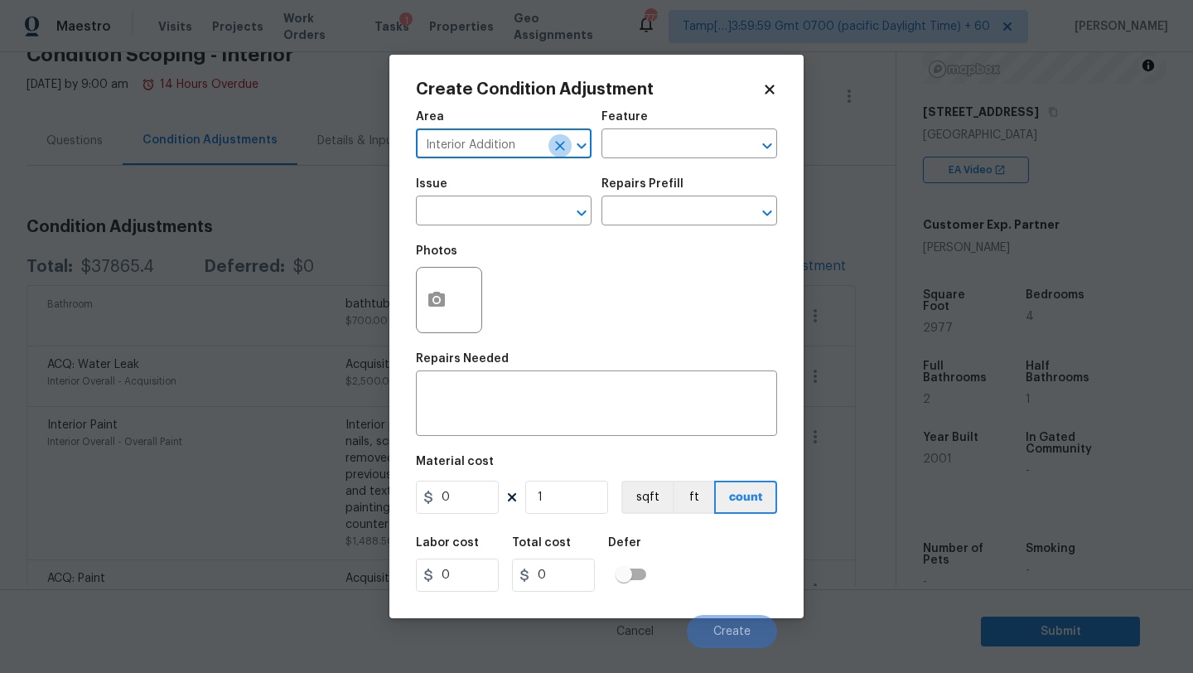
click at [552, 148] on icon "Clear" at bounding box center [560, 146] width 17 height 17
click at [563, 142] on icon "Clear" at bounding box center [560, 146] width 10 height 10
click at [460, 142] on input "text" at bounding box center [480, 146] width 129 height 26
click at [539, 201] on li "Interior Overall" at bounding box center [504, 209] width 176 height 27
type input "Interior Overall"
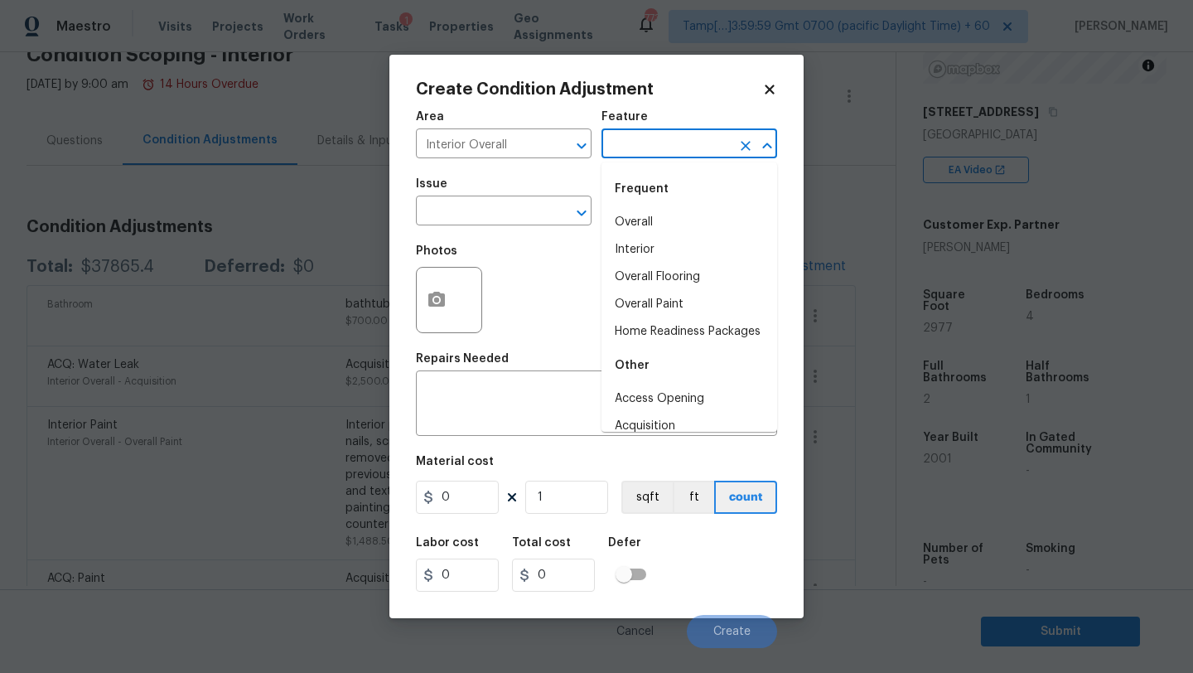
click at [625, 154] on input "text" at bounding box center [665, 146] width 129 height 26
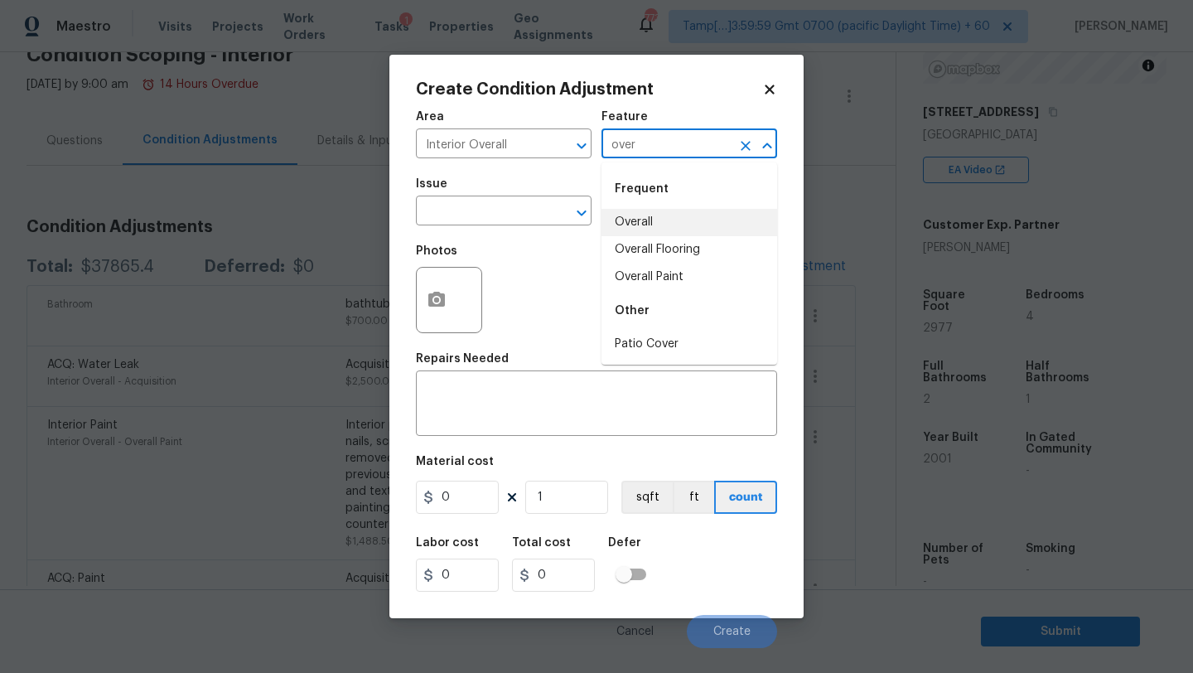
click at [634, 218] on li "Overall" at bounding box center [689, 222] width 176 height 27
click at [553, 218] on icon "Clear" at bounding box center [560, 213] width 17 height 17
type input "Overall"
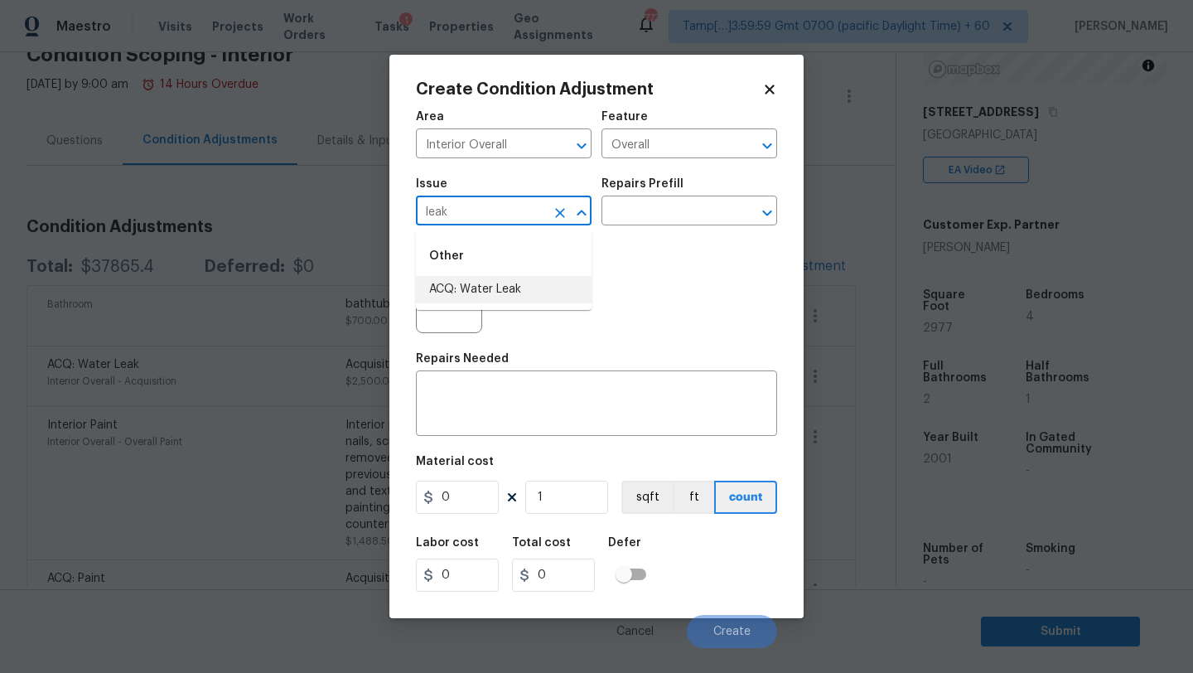
click at [552, 289] on li "ACQ: Water Leak" at bounding box center [504, 289] width 176 height 27
type input "ACQ: Water Leak"
click at [630, 214] on input "text" at bounding box center [665, 213] width 129 height 26
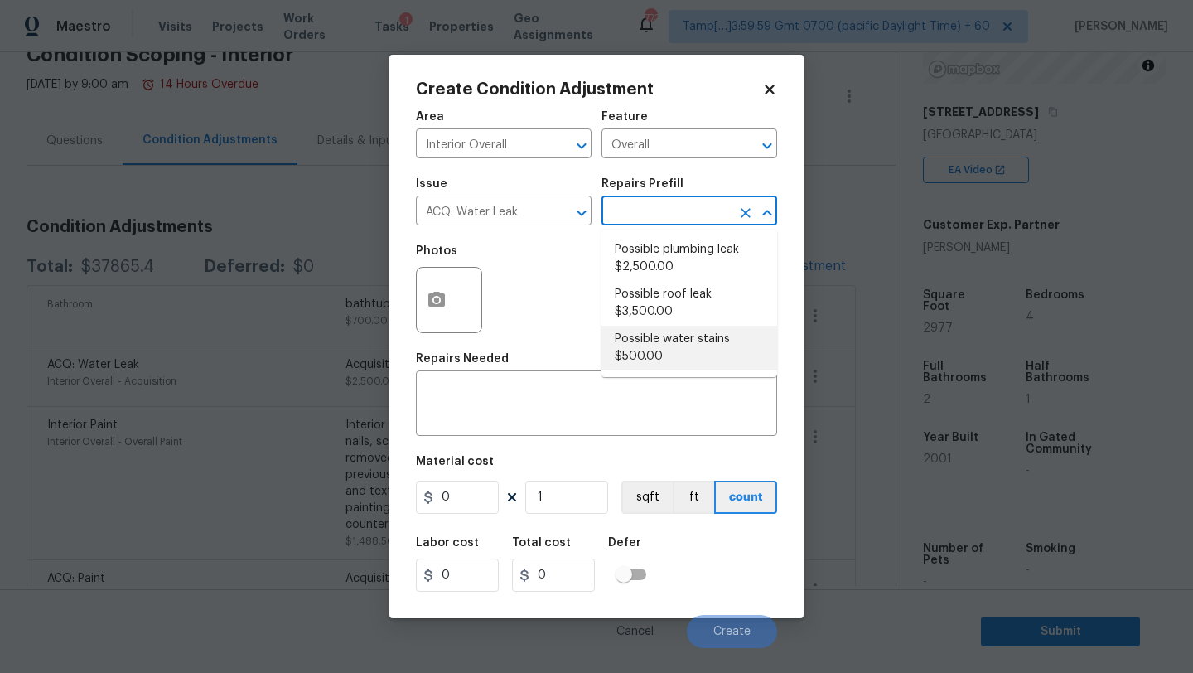
click at [640, 333] on li "Possible water stains $500.00" at bounding box center [689, 348] width 176 height 45
type input "Acquisition"
type textarea "Acquisition Scope: Possible water stains"
type input "500"
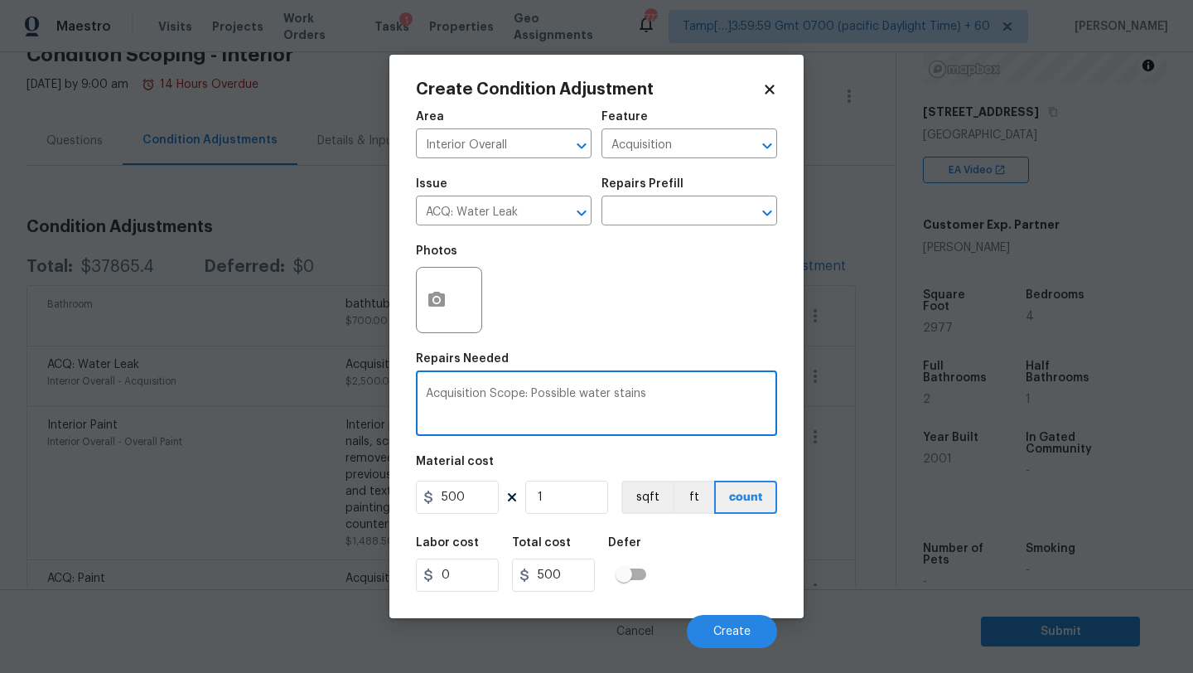
drag, startPoint x: 612, startPoint y: 398, endPoint x: 737, endPoint y: 391, distance: 125.3
click at [737, 391] on textarea "Acquisition Scope: Possible water stains" at bounding box center [596, 405] width 341 height 35
type textarea "Acquisition Scope: Possible water intrusions"
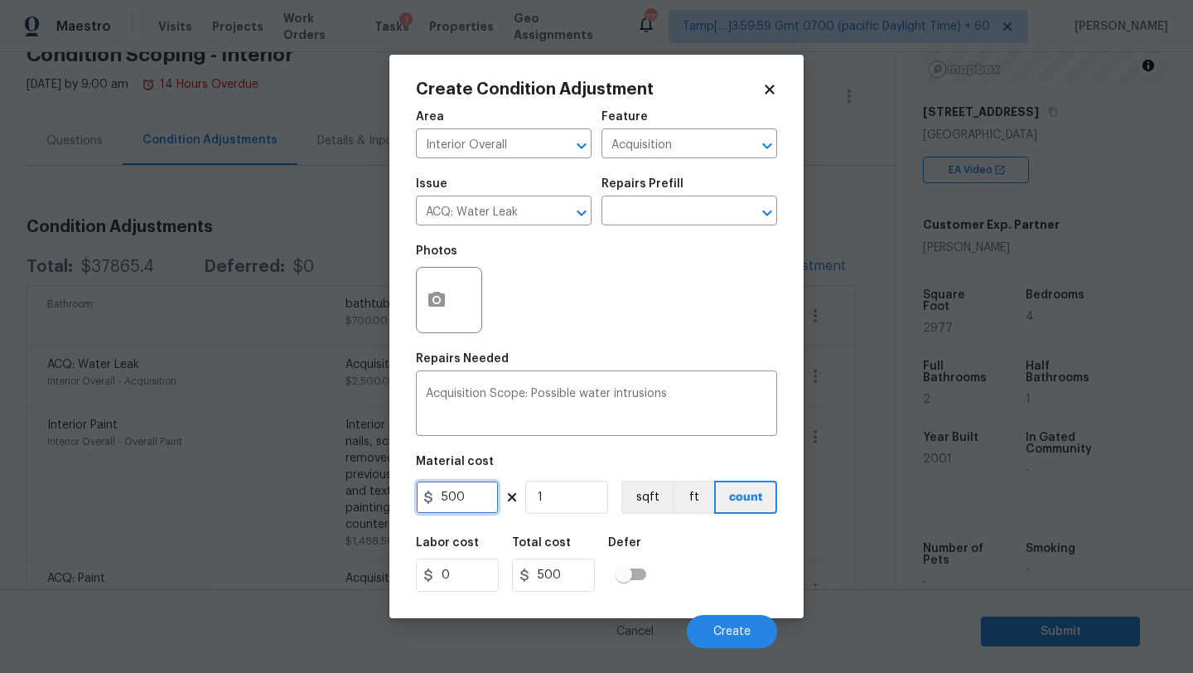
click at [440, 498] on input "500" at bounding box center [457, 497] width 83 height 33
type input "2500"
click at [732, 632] on span "Create" at bounding box center [731, 632] width 37 height 12
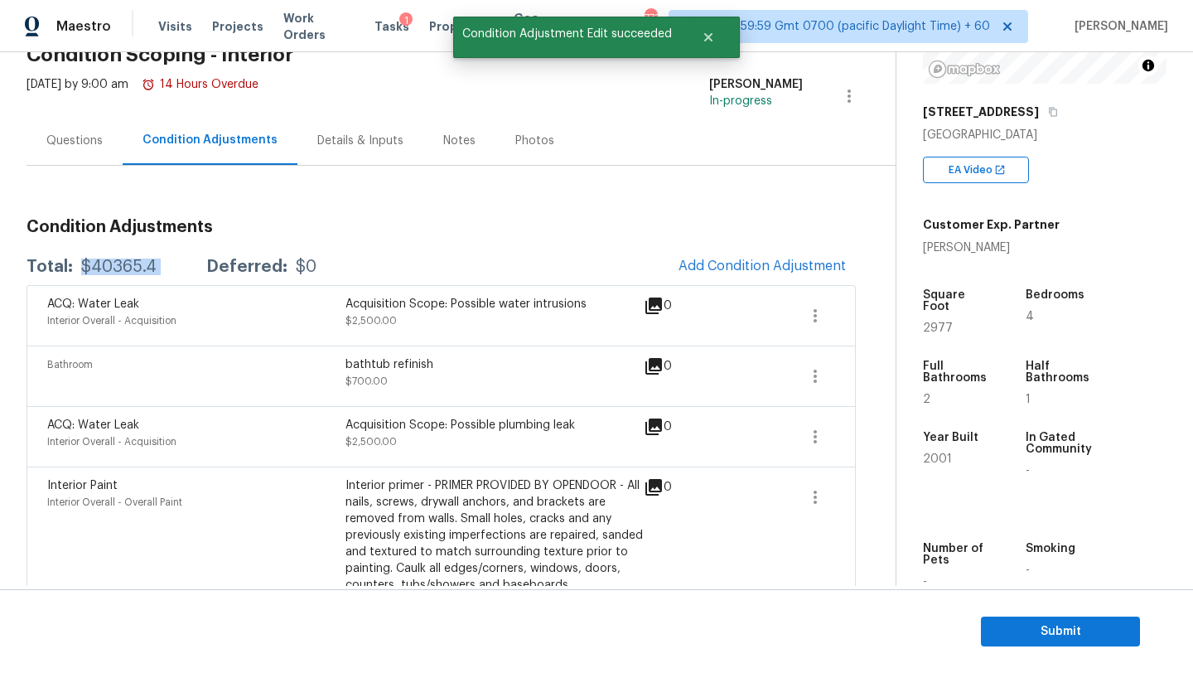
drag, startPoint x: 81, startPoint y: 266, endPoint x: 179, endPoint y: 266, distance: 97.8
click at [180, 267] on div "Total: $40365.4 Deferred: $0" at bounding box center [172, 266] width 290 height 17
copy div "$40365.4"
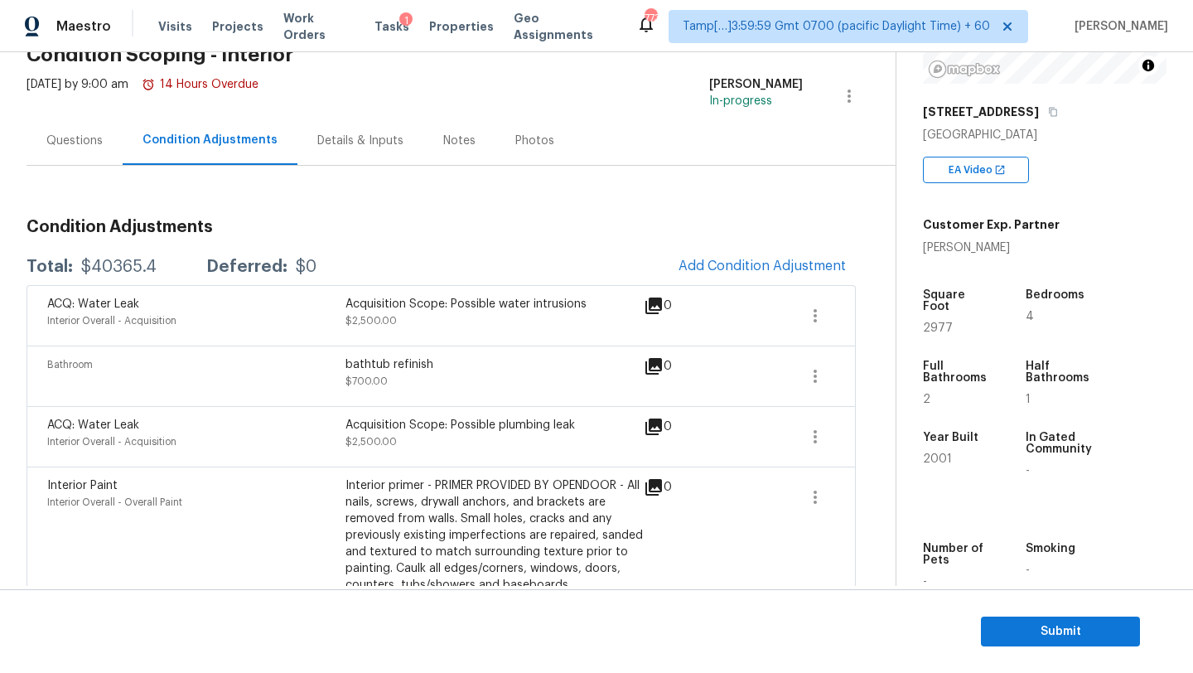
click at [82, 159] on div "Questions" at bounding box center [75, 140] width 96 height 49
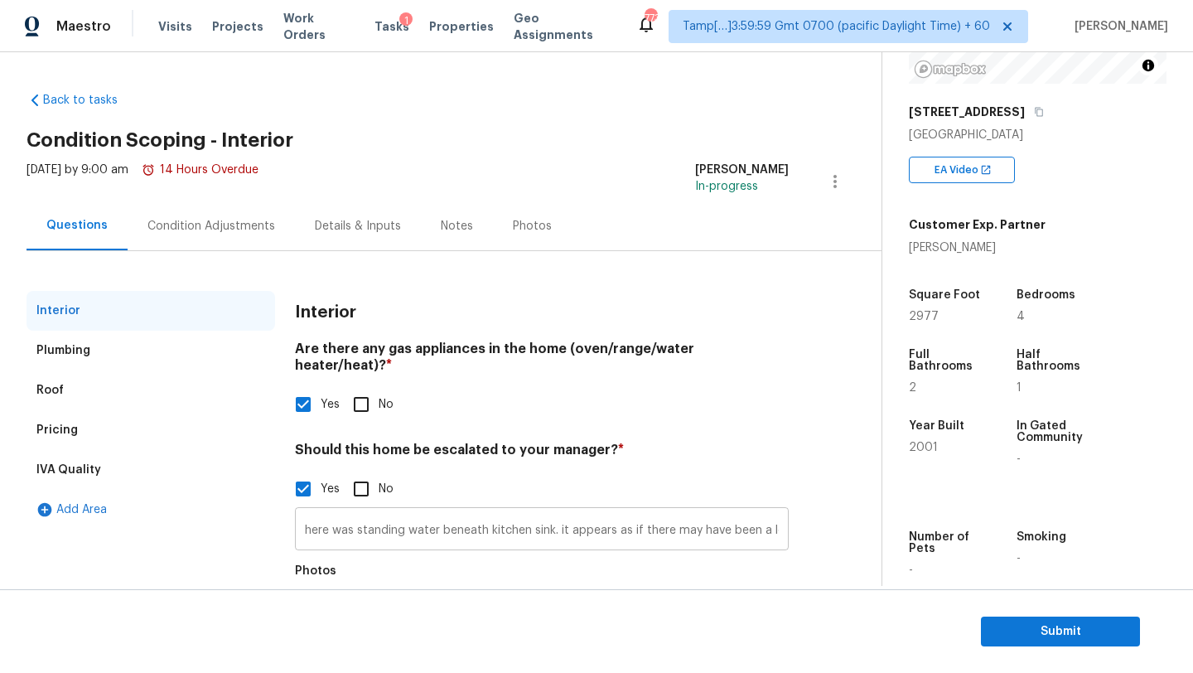
click at [344, 511] on input "here was standing water beneath kitchen sink. it appears as if there may have b…" at bounding box center [542, 530] width 494 height 39
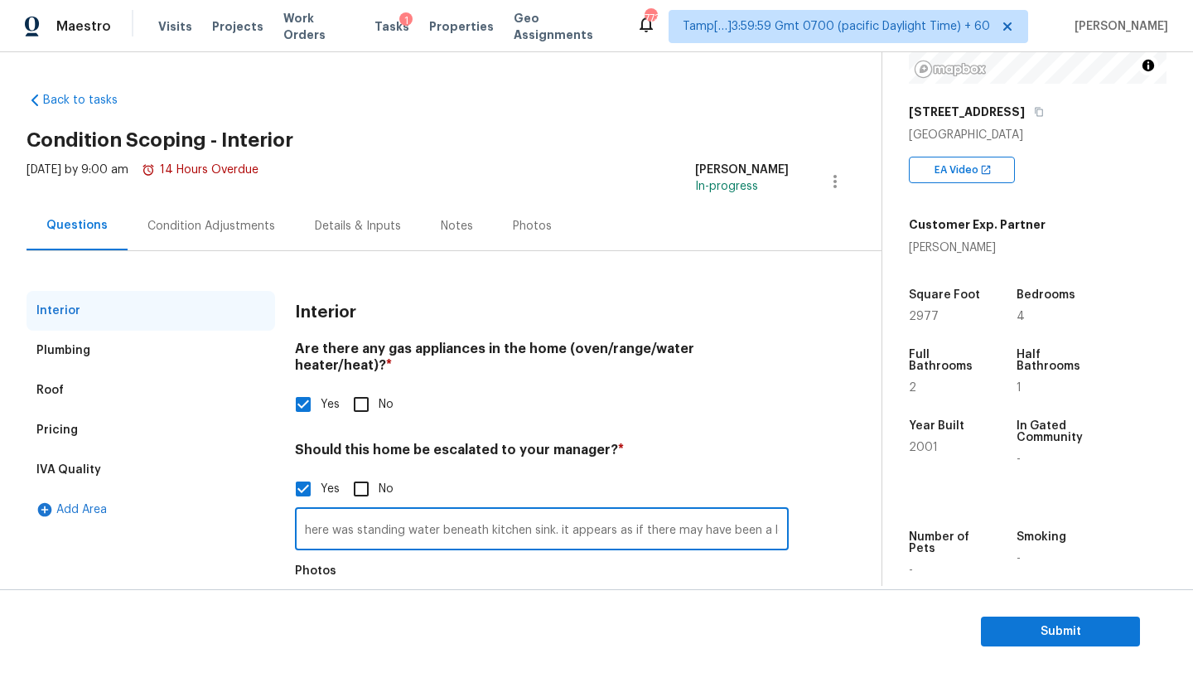
click at [344, 511] on input "here was standing water beneath kitchen sink. it appears as if there may have b…" at bounding box center [542, 530] width 494 height 39
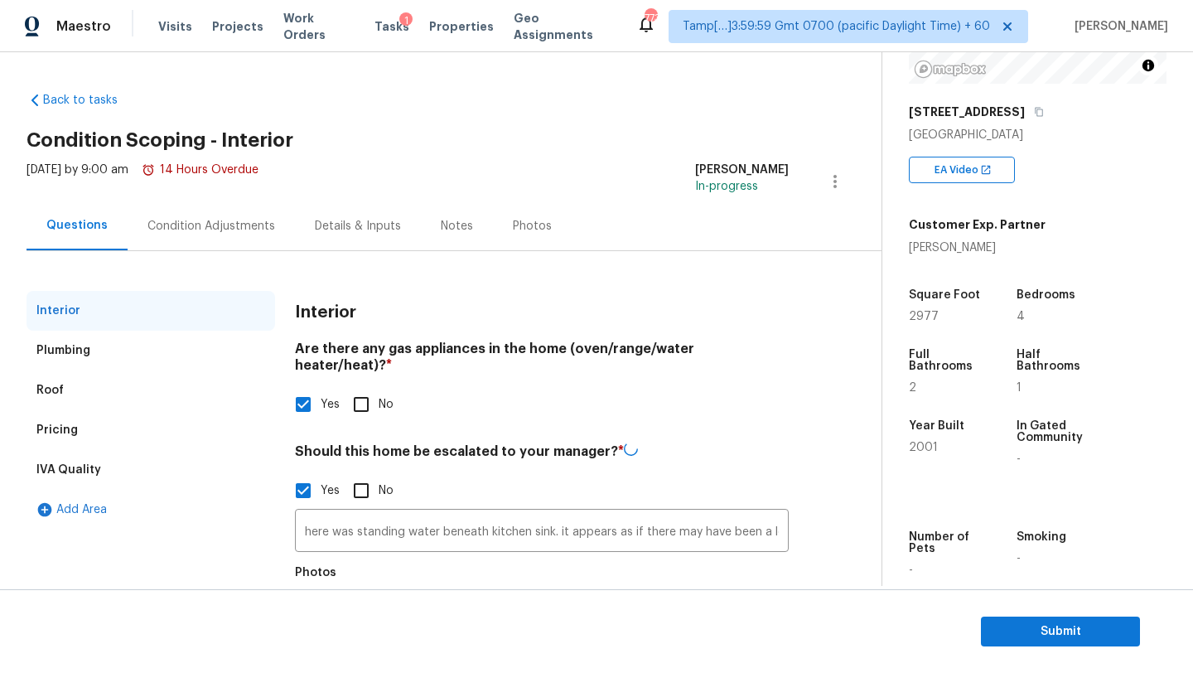
click at [99, 425] on div "Pricing" at bounding box center [151, 430] width 249 height 40
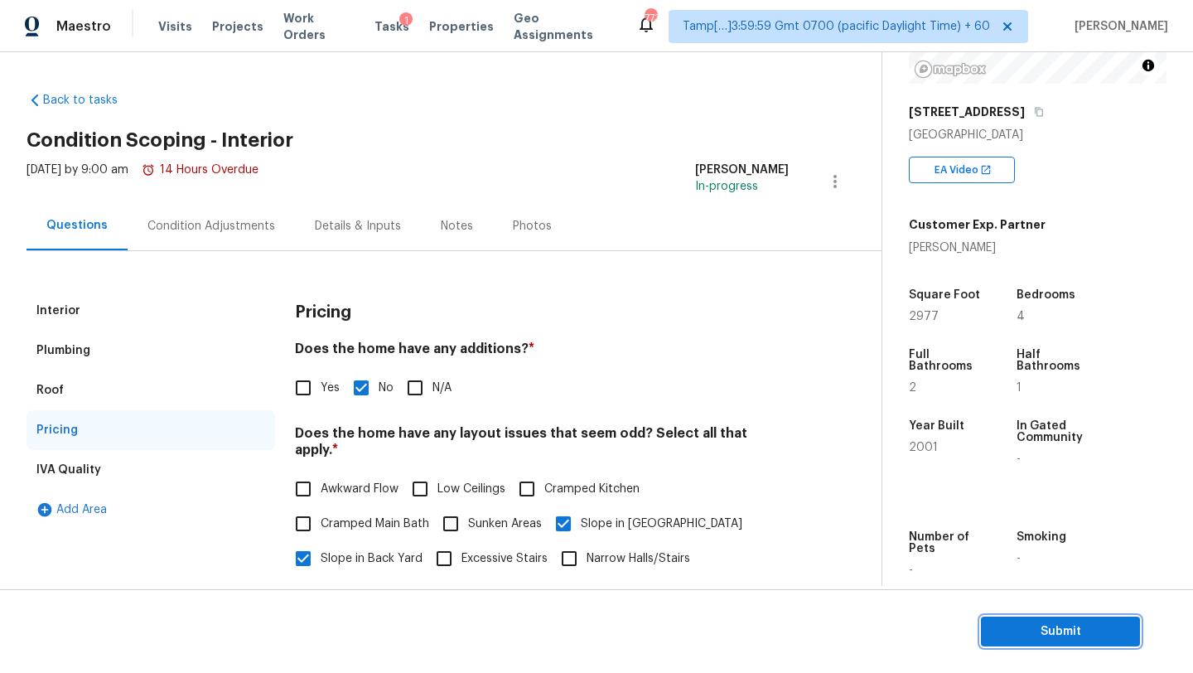
click at [1012, 621] on span "Submit" at bounding box center [1060, 631] width 133 height 21
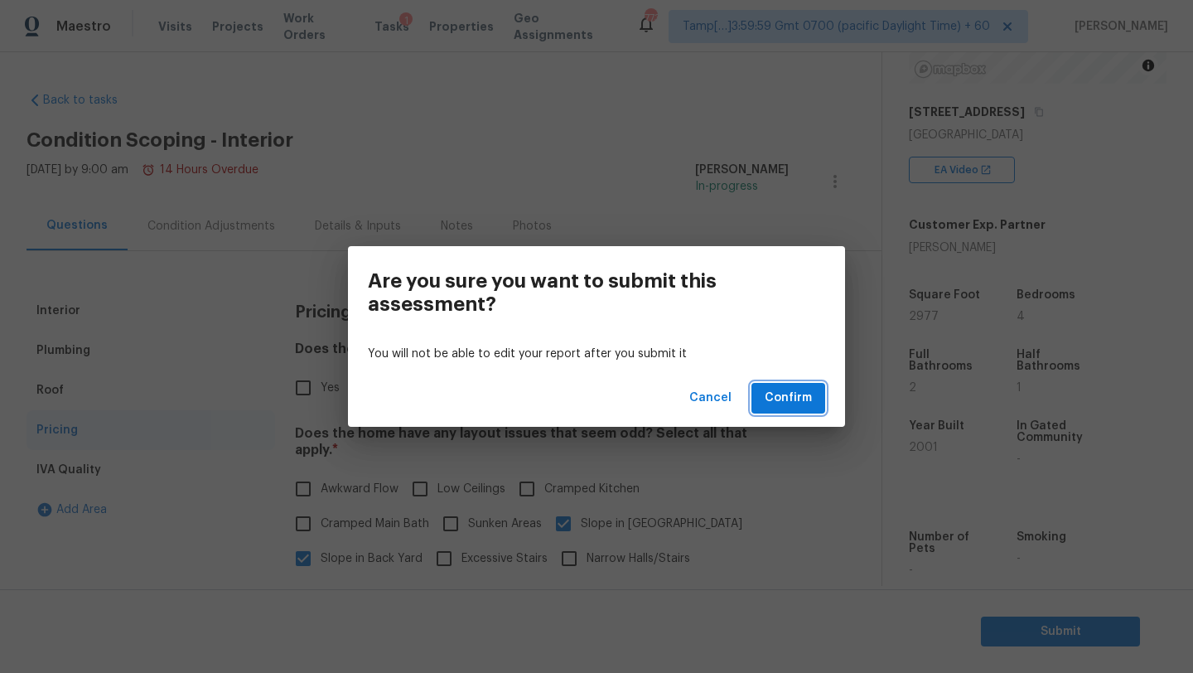
click at [795, 400] on span "Confirm" at bounding box center [788, 398] width 47 height 21
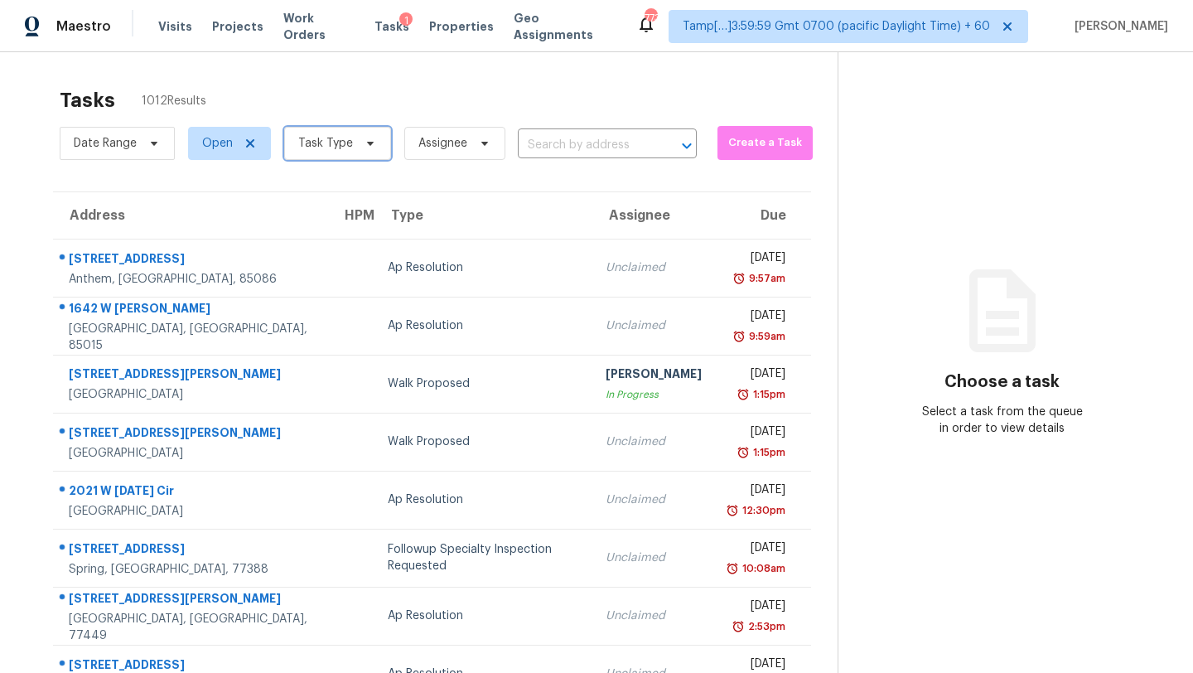
click at [353, 155] on span "Task Type" at bounding box center [337, 143] width 107 height 33
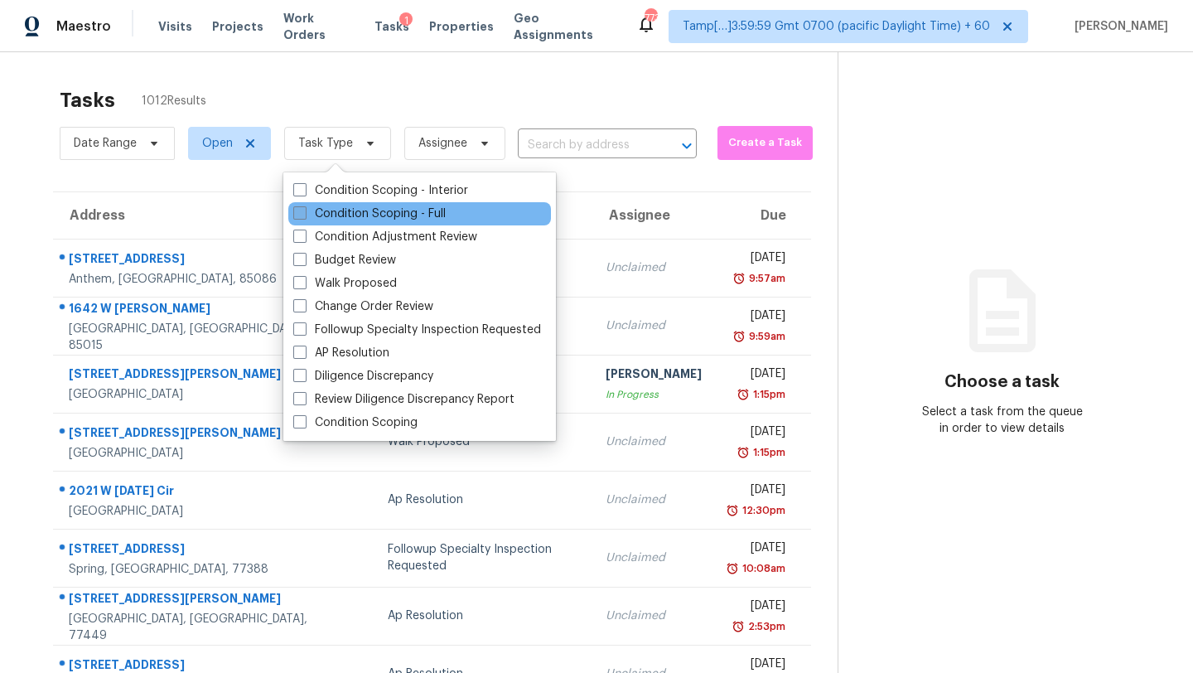
click at [357, 211] on label "Condition Scoping - Full" at bounding box center [369, 213] width 152 height 17
click at [304, 211] on input "Condition Scoping - Full" at bounding box center [298, 210] width 11 height 11
checkbox input "true"
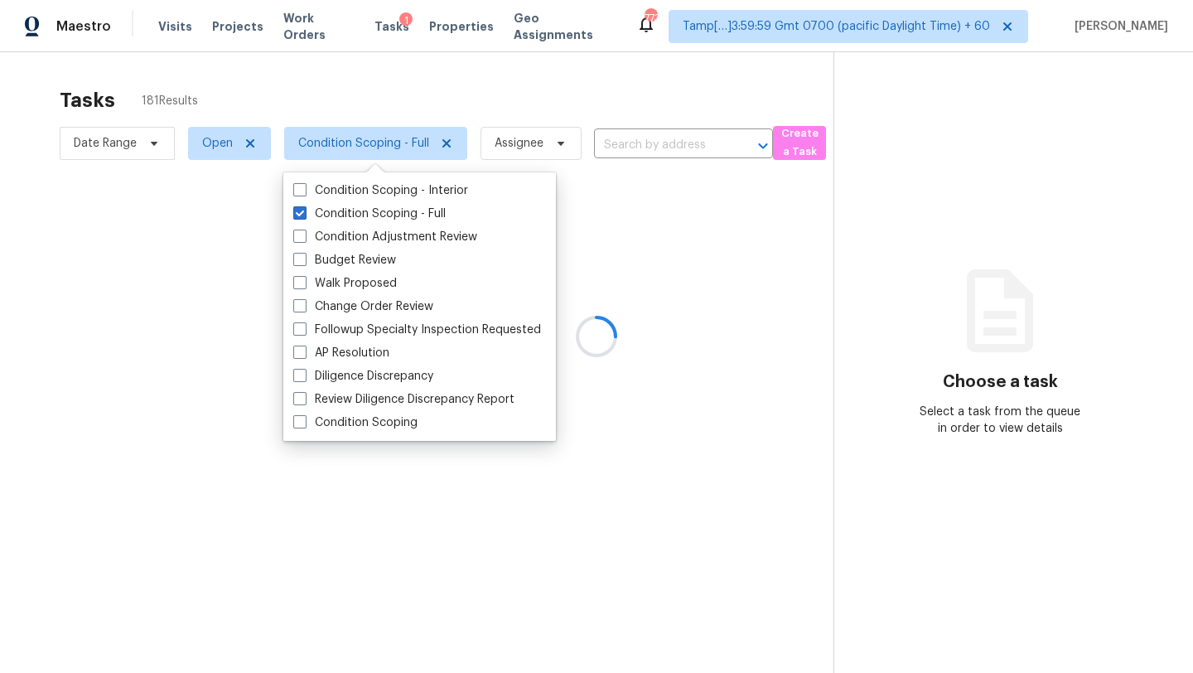
click at [466, 73] on div at bounding box center [596, 336] width 1193 height 673
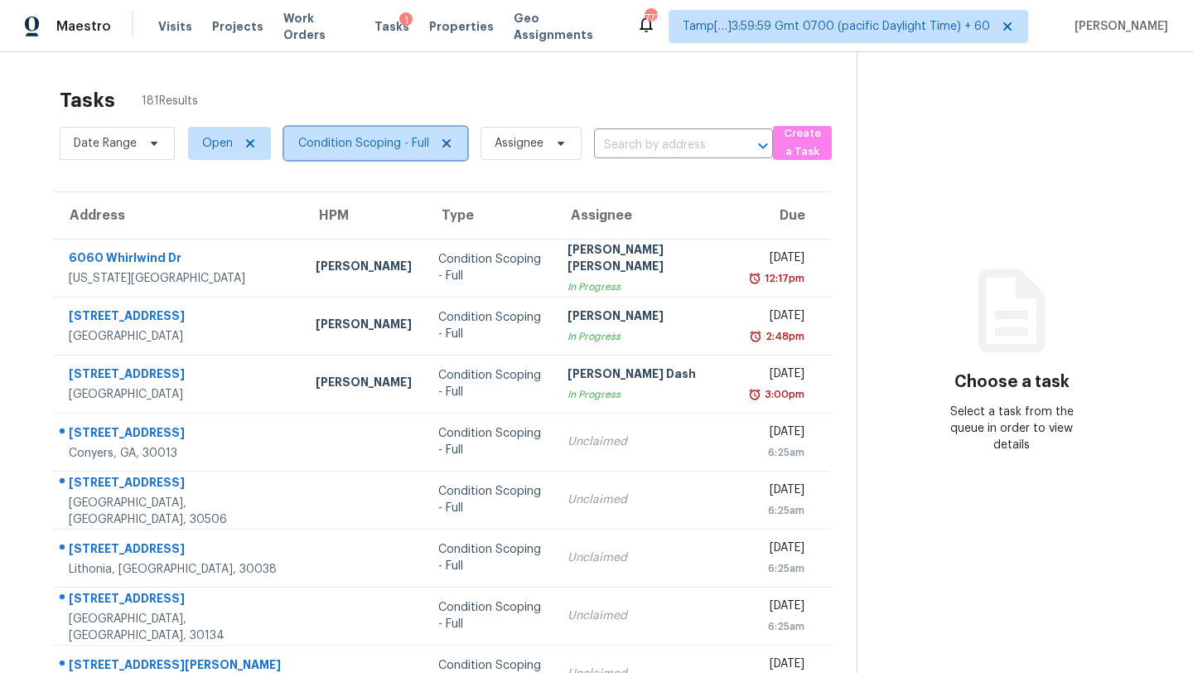
click at [355, 151] on span "Condition Scoping - Full" at bounding box center [363, 143] width 131 height 17
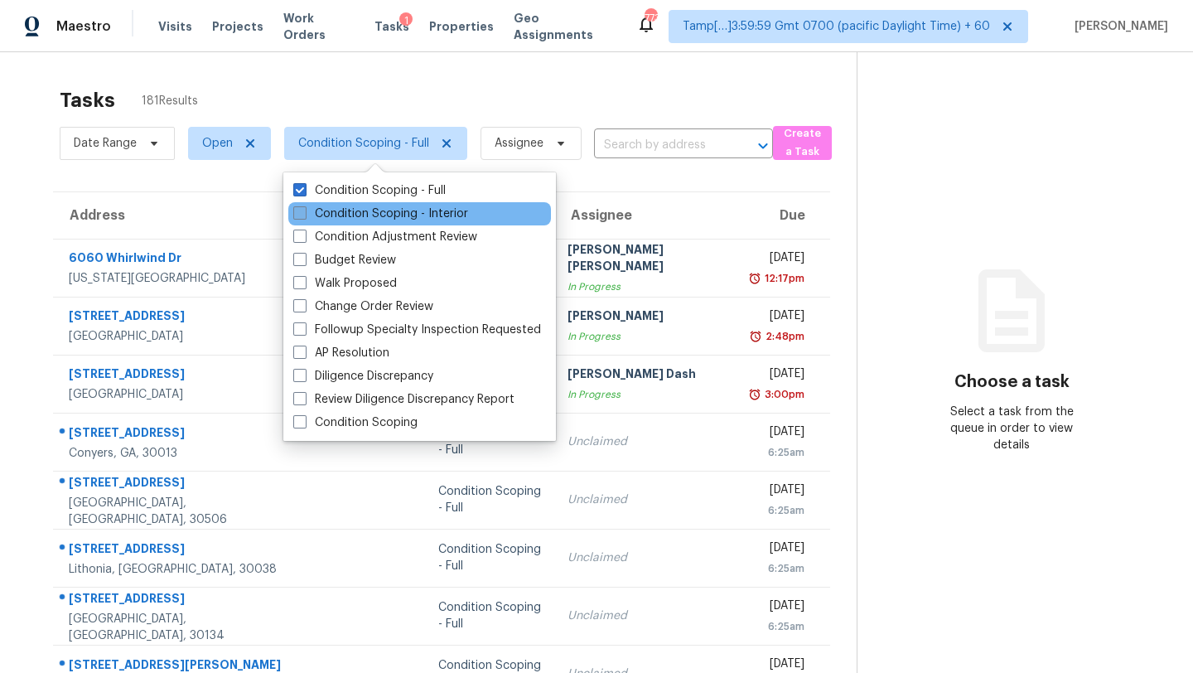
click at [355, 218] on label "Condition Scoping - Interior" at bounding box center [380, 213] width 175 height 17
click at [304, 216] on input "Condition Scoping - Interior" at bounding box center [298, 210] width 11 height 11
checkbox input "true"
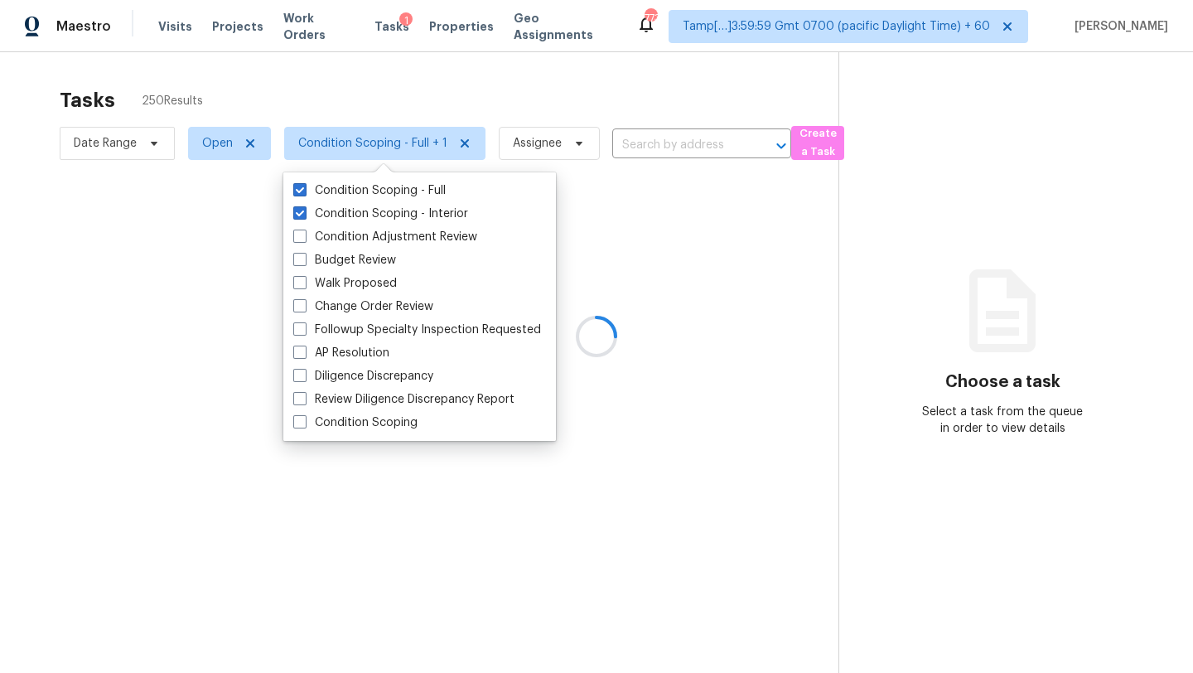
click at [398, 110] on div at bounding box center [596, 336] width 1193 height 673
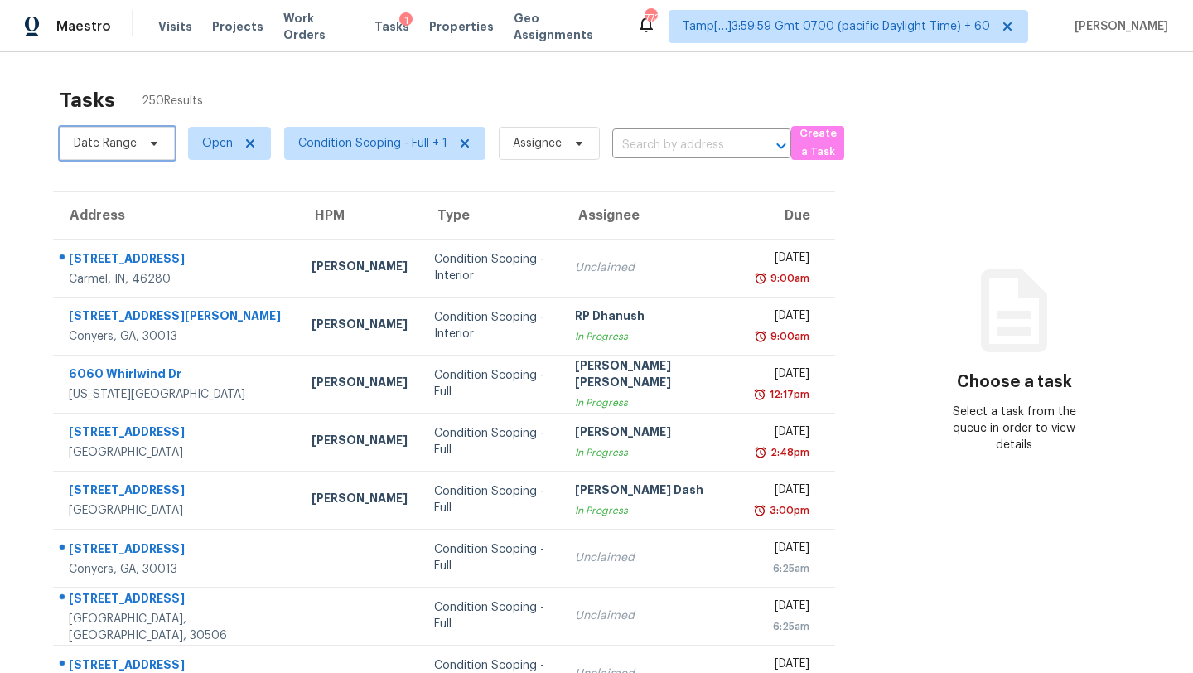
click at [105, 144] on span "Date Range" at bounding box center [105, 143] width 63 height 17
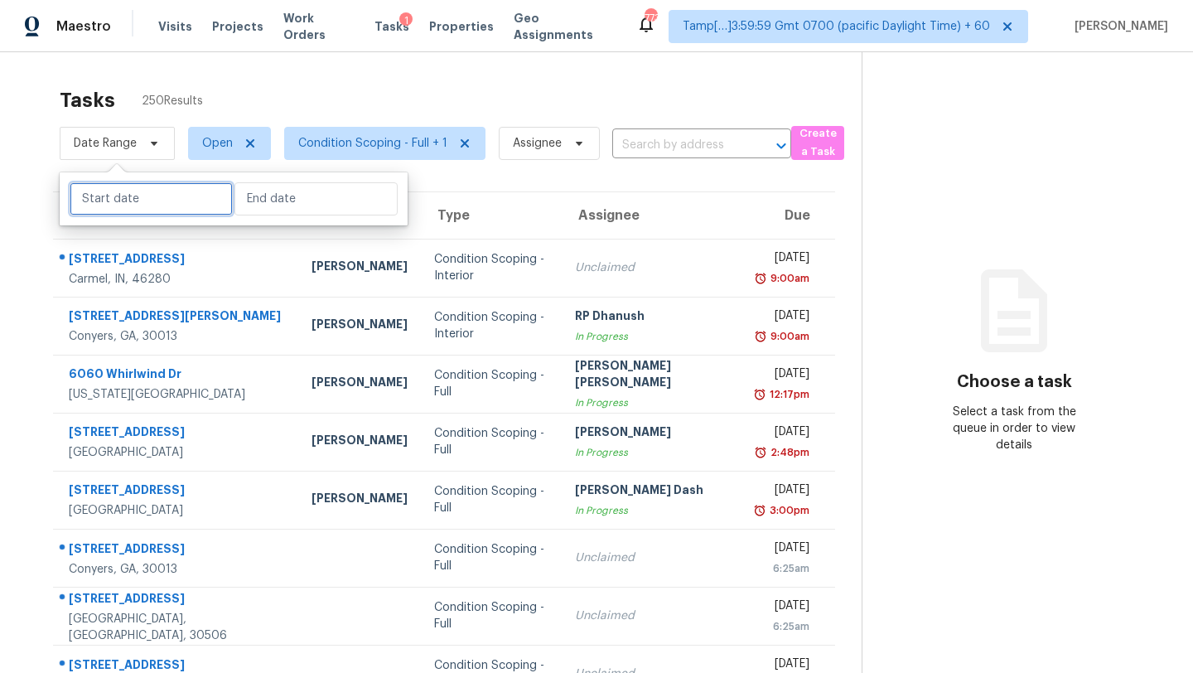
click at [149, 205] on input "text" at bounding box center [151, 198] width 163 height 33
select select "8"
select select "2025"
select select "9"
select select "2025"
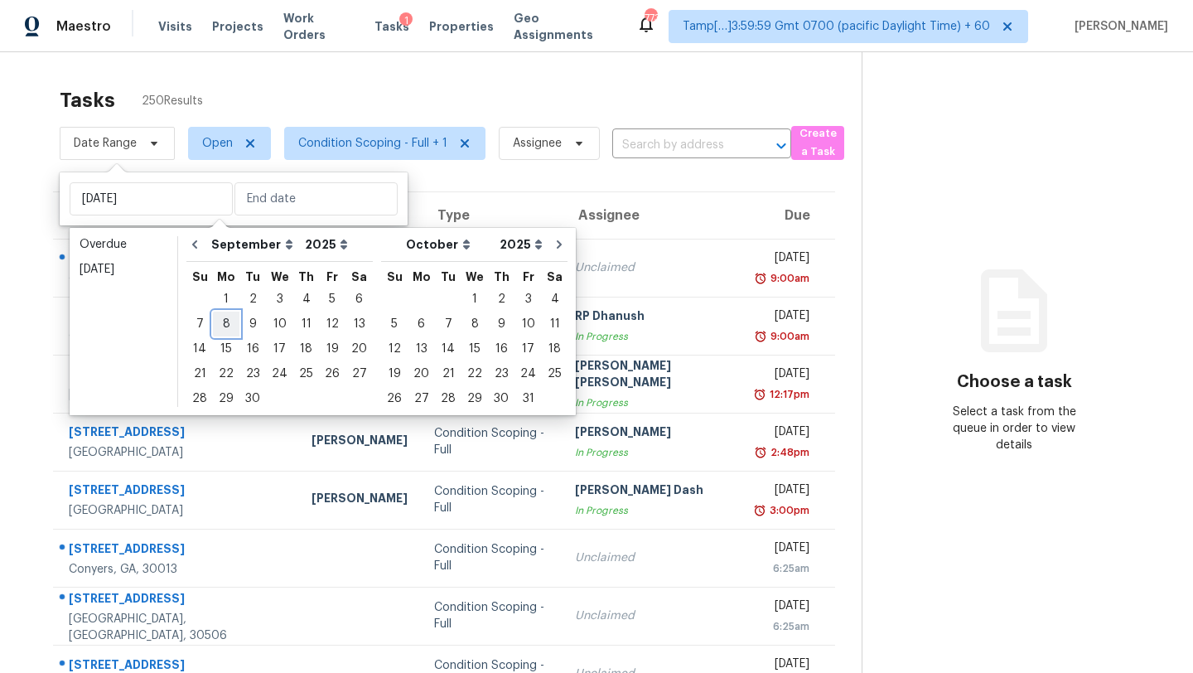
click at [232, 328] on div "8" at bounding box center [226, 323] width 27 height 23
type input "Mon, Sep 08"
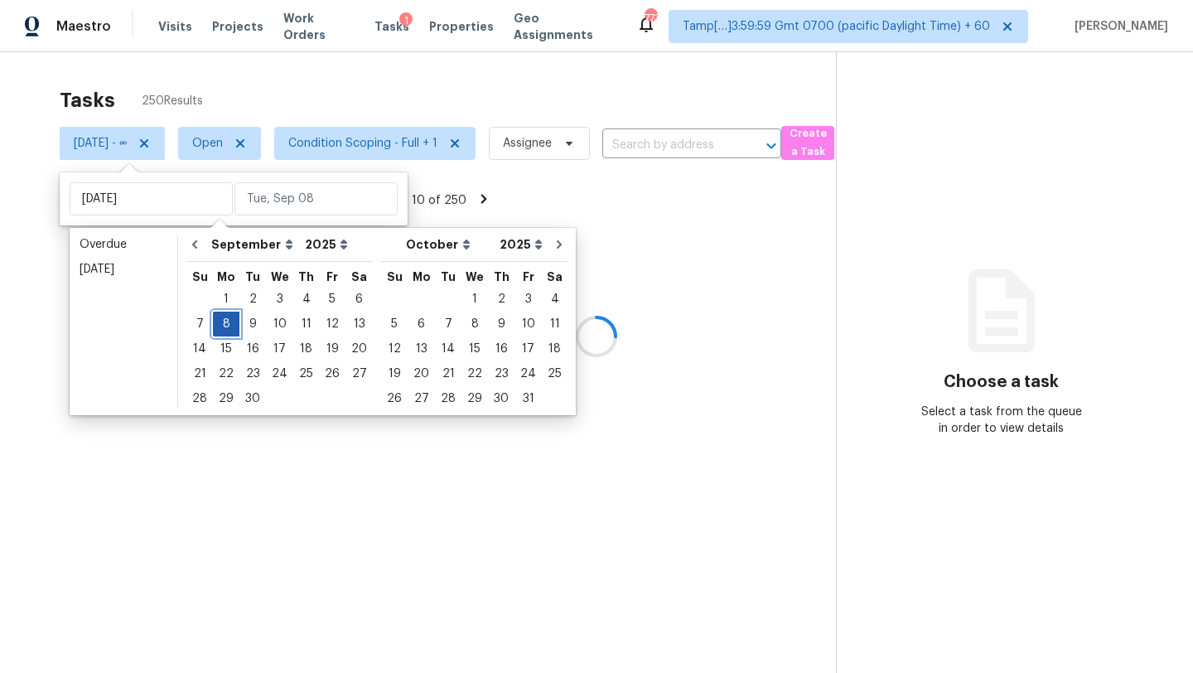
click at [232, 328] on div "8" at bounding box center [226, 323] width 27 height 23
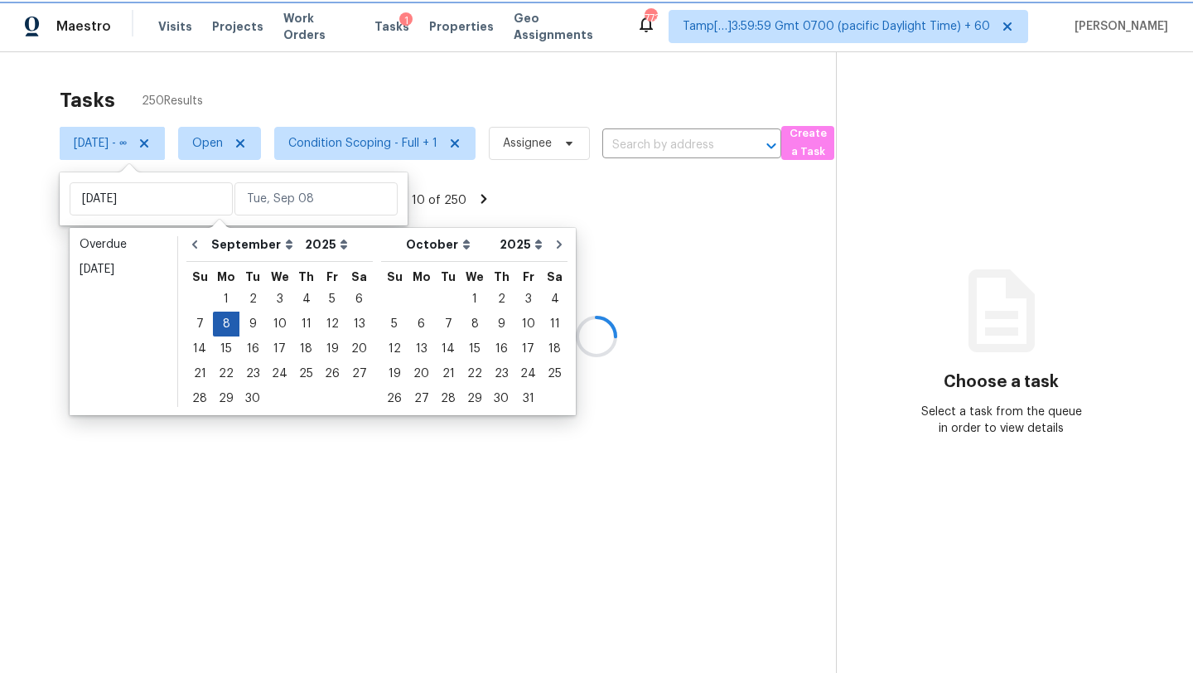
type input "Mon, Sep 08"
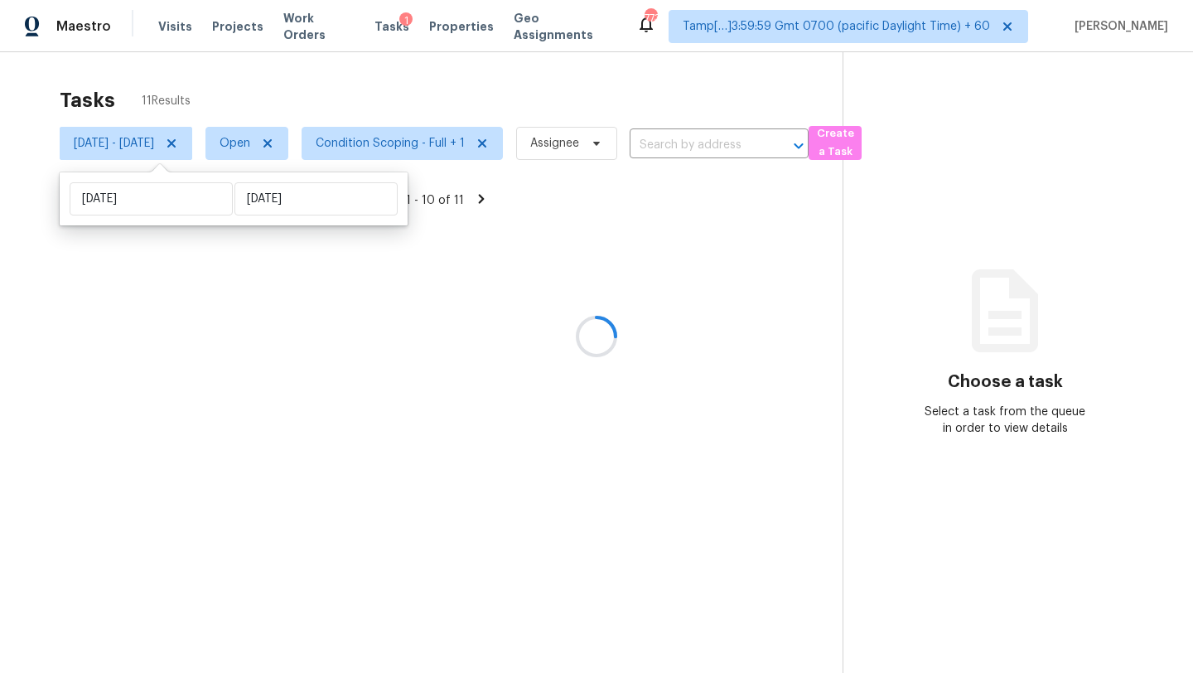
click at [403, 97] on div at bounding box center [596, 336] width 1193 height 673
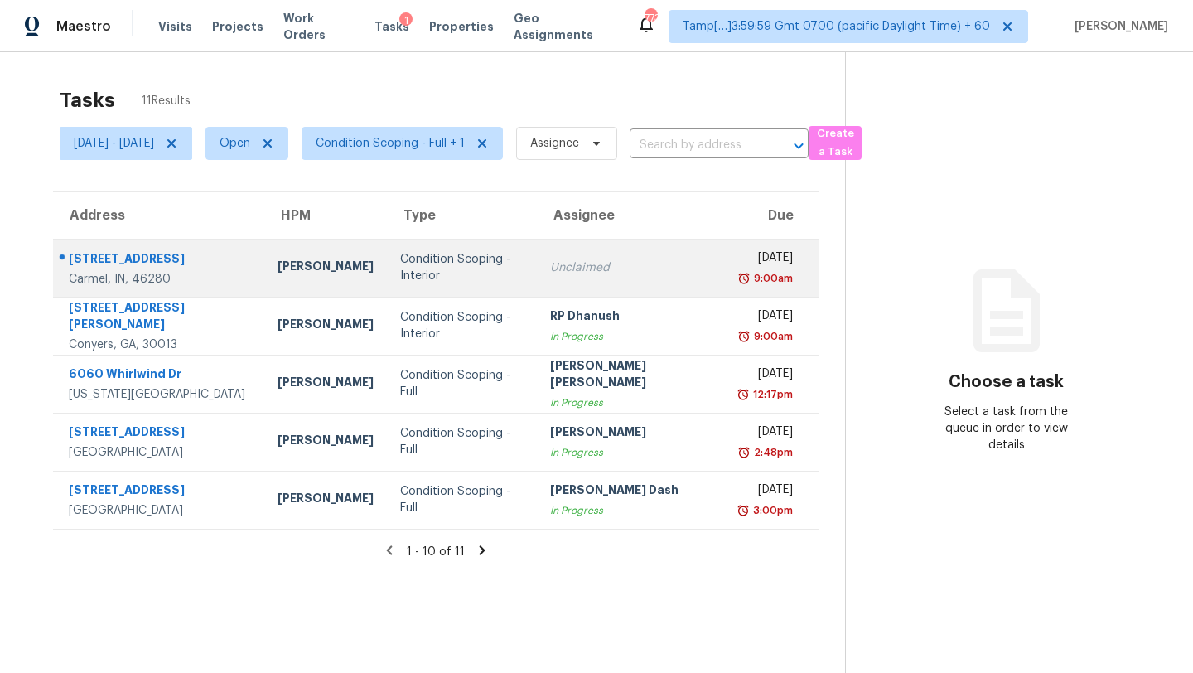
click at [640, 268] on div "Unclaimed" at bounding box center [632, 267] width 165 height 17
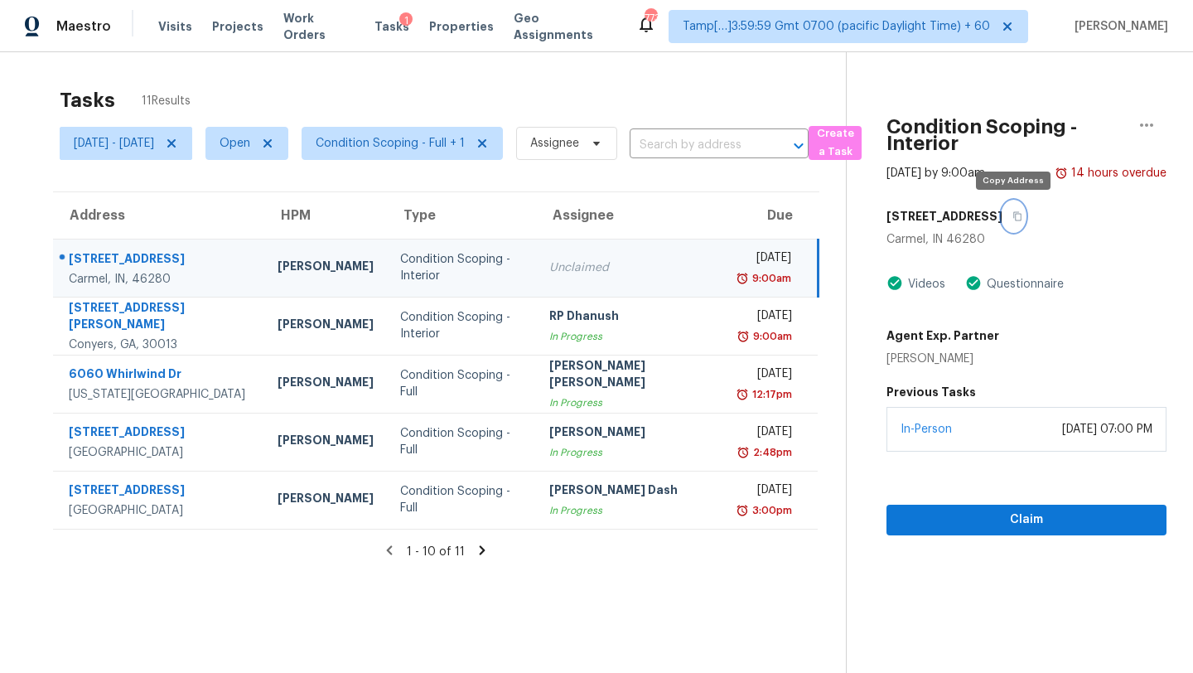
click at [1012, 216] on icon "button" at bounding box center [1017, 216] width 10 height 10
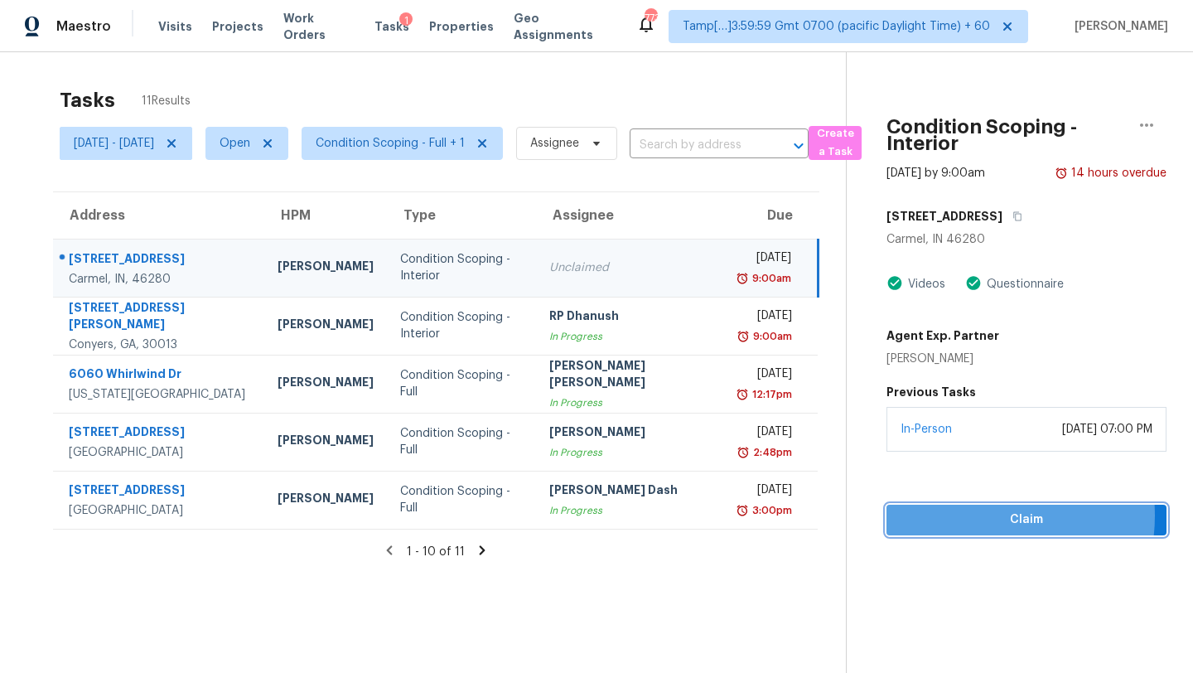
click at [979, 515] on span "Claim" at bounding box center [1027, 520] width 254 height 21
click at [979, 517] on span "Start Assessment" at bounding box center [1027, 520] width 254 height 21
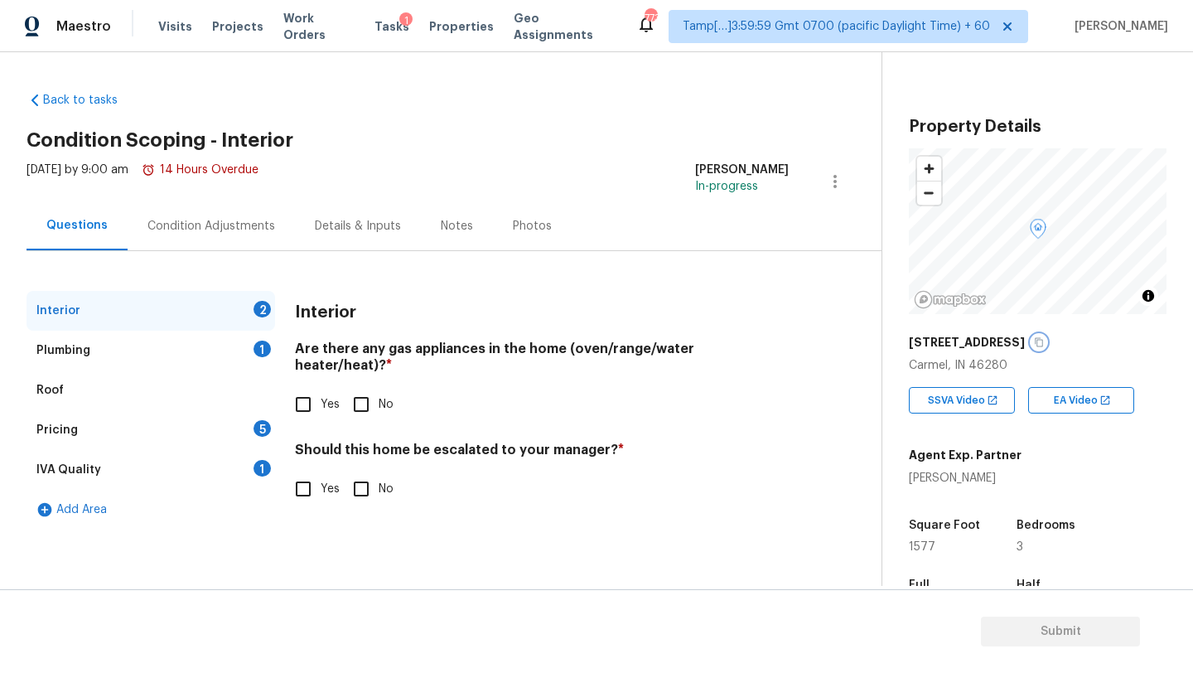
click at [1034, 342] on icon "button" at bounding box center [1039, 342] width 10 height 10
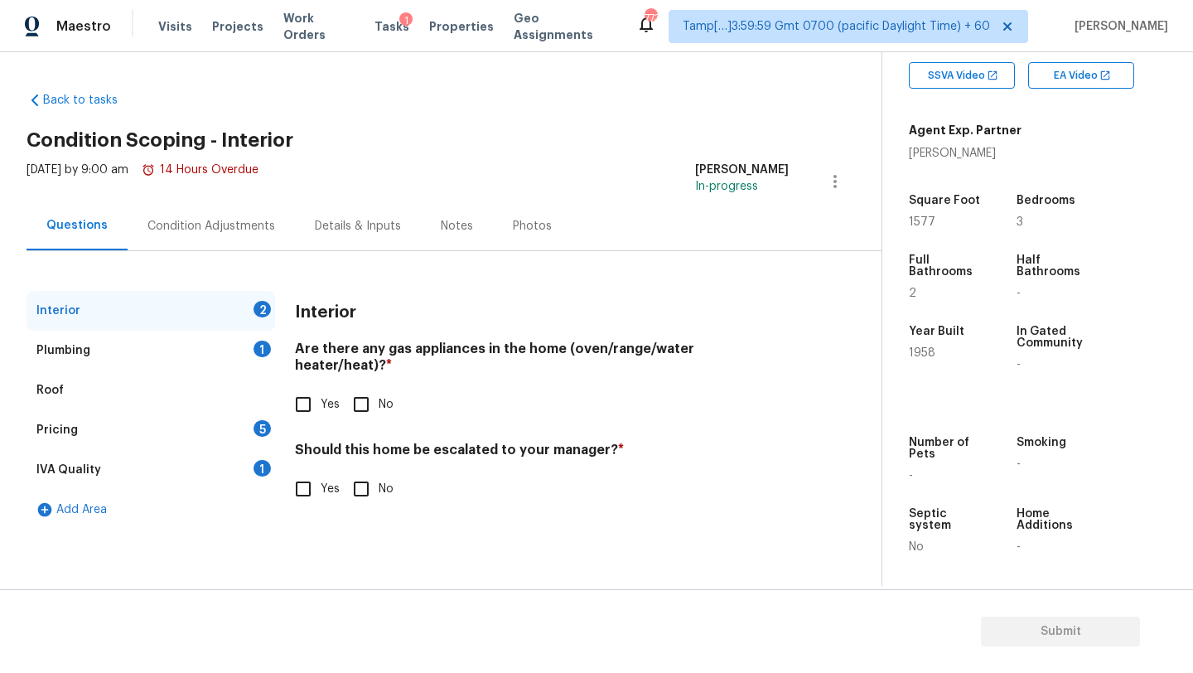
click at [301, 389] on input "Yes" at bounding box center [303, 404] width 35 height 35
checkbox input "true"
click at [363, 476] on input "No" at bounding box center [361, 488] width 35 height 35
checkbox input "true"
click at [237, 346] on div "Plumbing 1" at bounding box center [151, 351] width 249 height 40
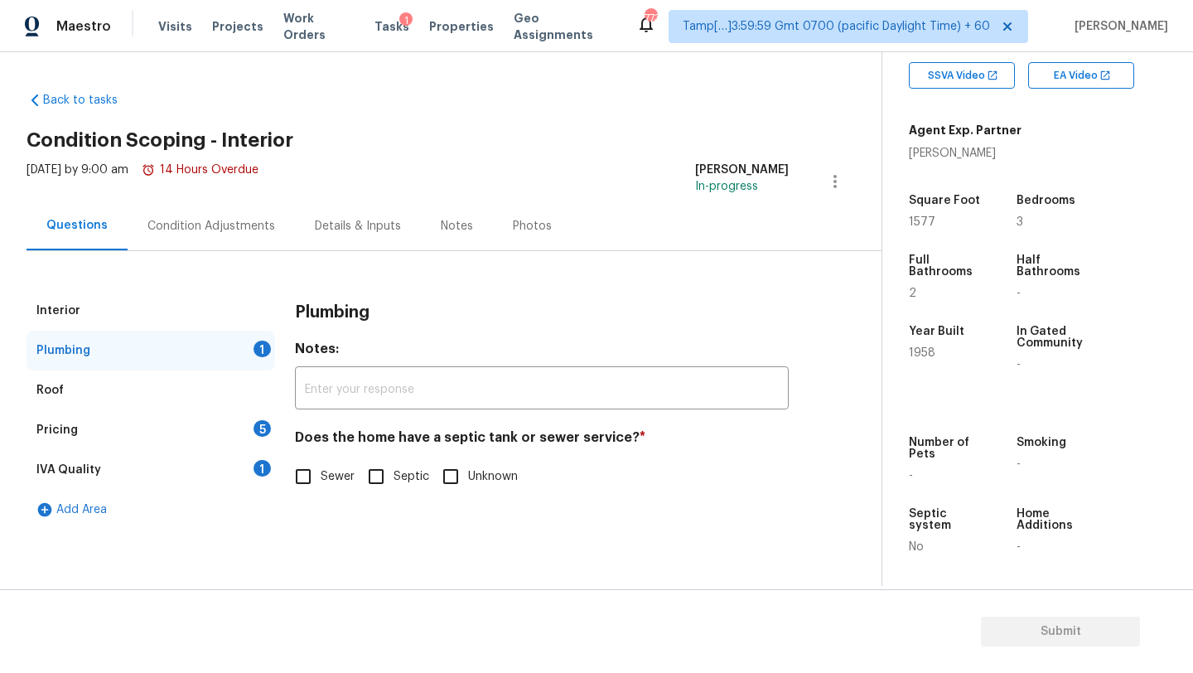
click at [330, 481] on span "Sewer" at bounding box center [338, 476] width 34 height 17
click at [321, 481] on input "Sewer" at bounding box center [303, 476] width 35 height 35
checkbox input "true"
click at [268, 471] on div "1" at bounding box center [262, 468] width 17 height 17
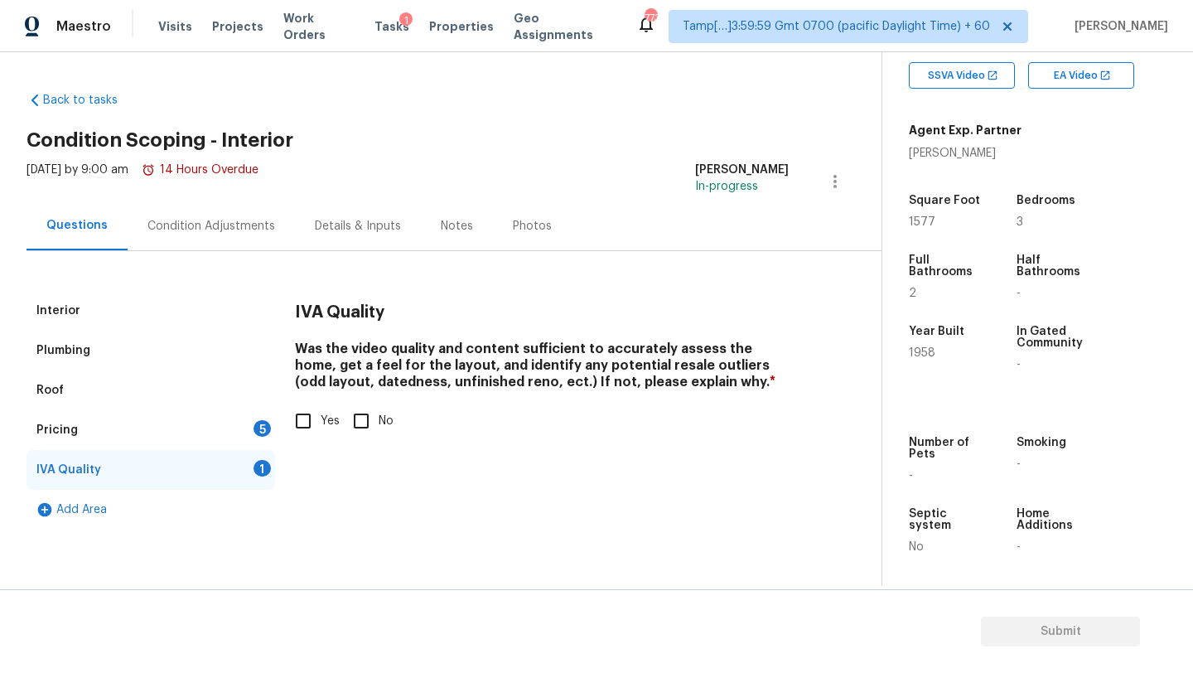
click at [302, 417] on input "Yes" at bounding box center [303, 420] width 35 height 35
checkbox input "true"
click at [268, 432] on div "5" at bounding box center [262, 428] width 17 height 17
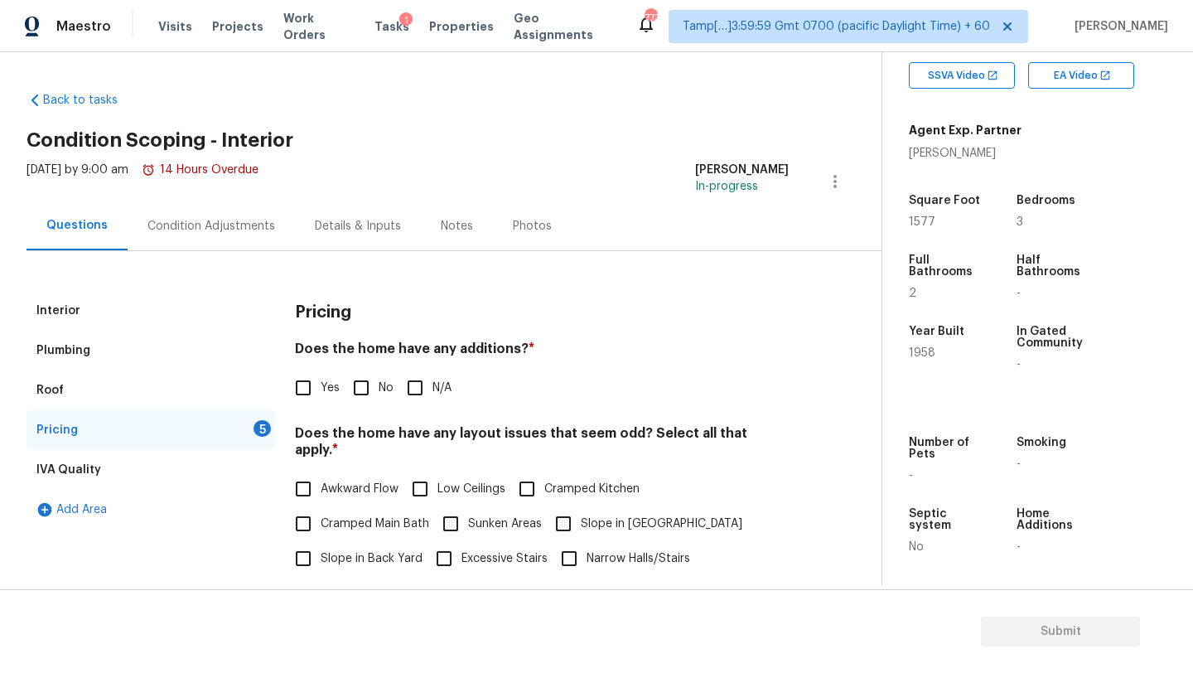
click at [360, 392] on input "No" at bounding box center [361, 387] width 35 height 35
checkbox input "true"
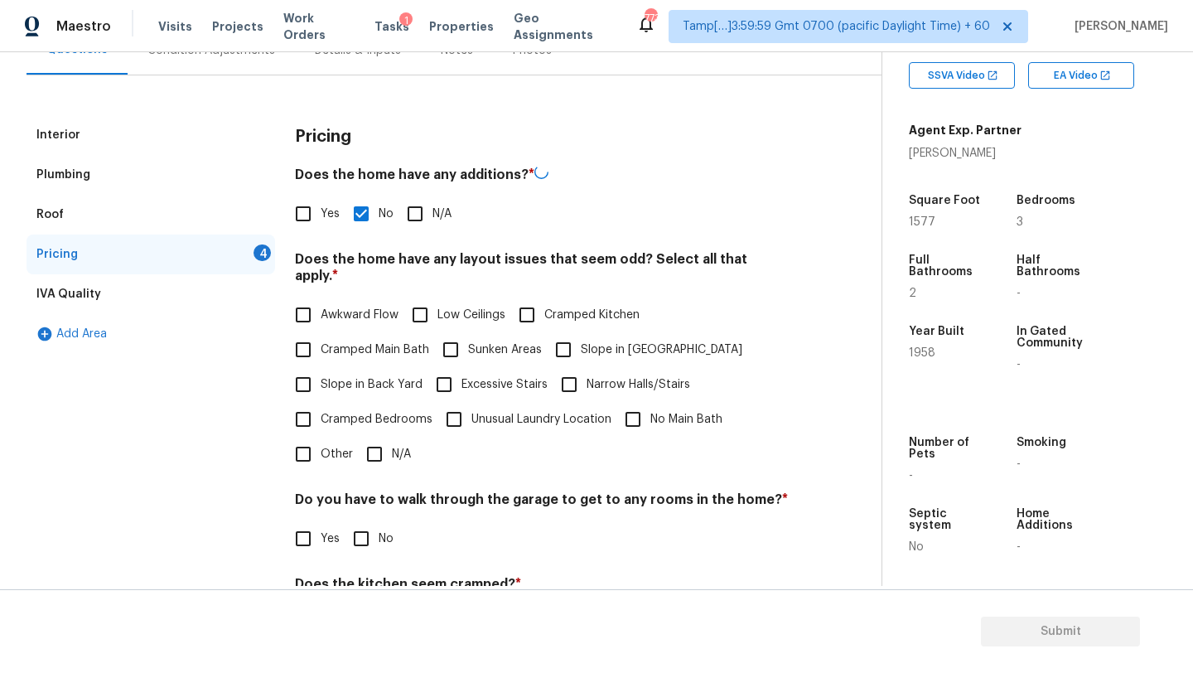
scroll to position [321, 0]
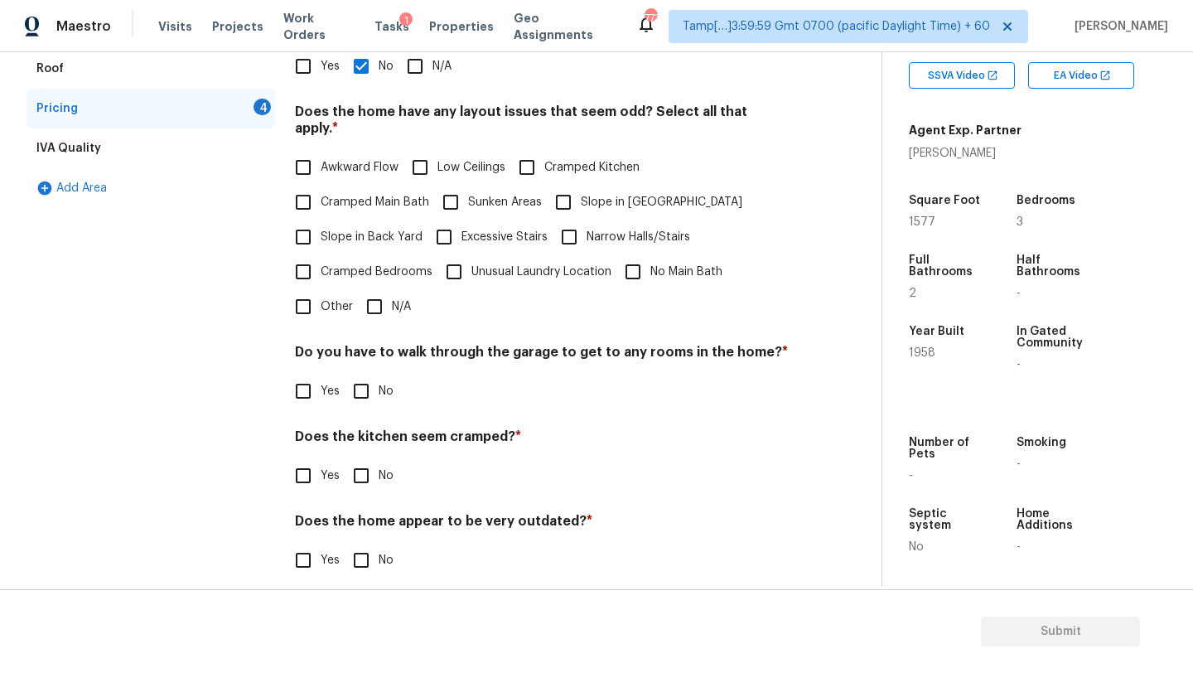
click at [376, 316] on div "Pricing Does the home have any additions? * Yes No N/A Does the home have any l…" at bounding box center [542, 283] width 494 height 628
click at [376, 300] on input "N/A" at bounding box center [374, 306] width 35 height 35
checkbox input "true"
click at [357, 405] on div "Pricing Does the home have any additions? * Yes No N/A Does the home have any l…" at bounding box center [542, 283] width 494 height 628
click at [357, 383] on input "No" at bounding box center [361, 391] width 35 height 35
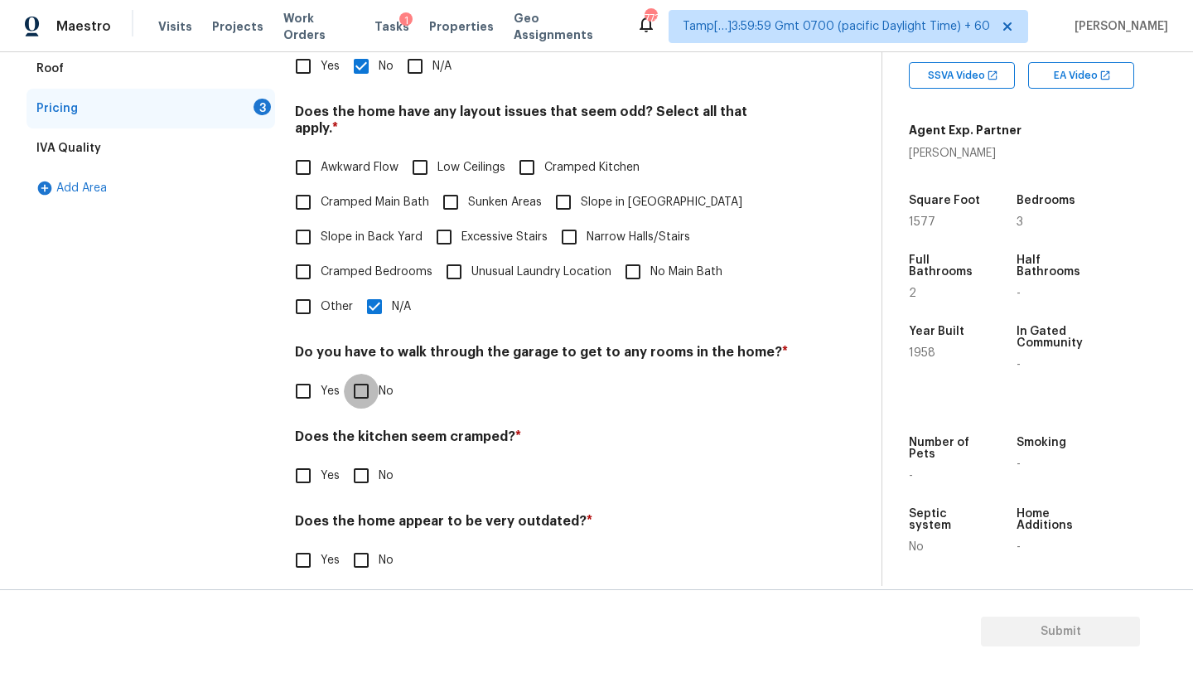
checkbox input "true"
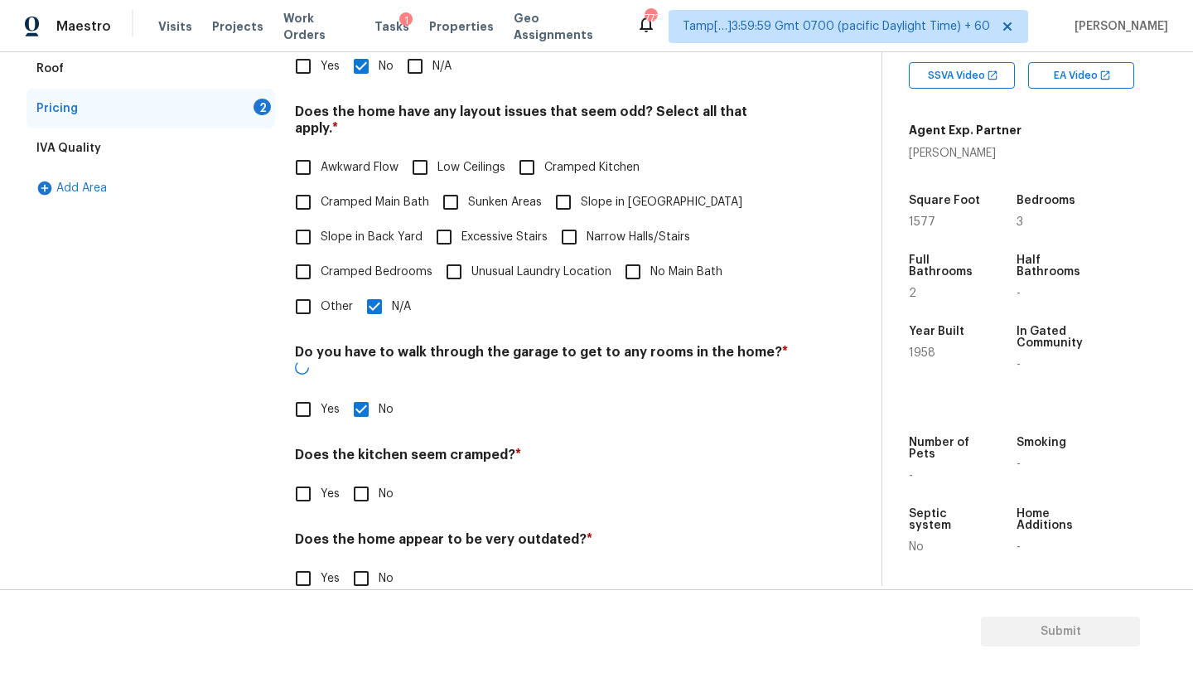
click at [357, 492] on div "Pricing Does the home have any additions? * Yes No N/A Does the home have any l…" at bounding box center [542, 292] width 494 height 646
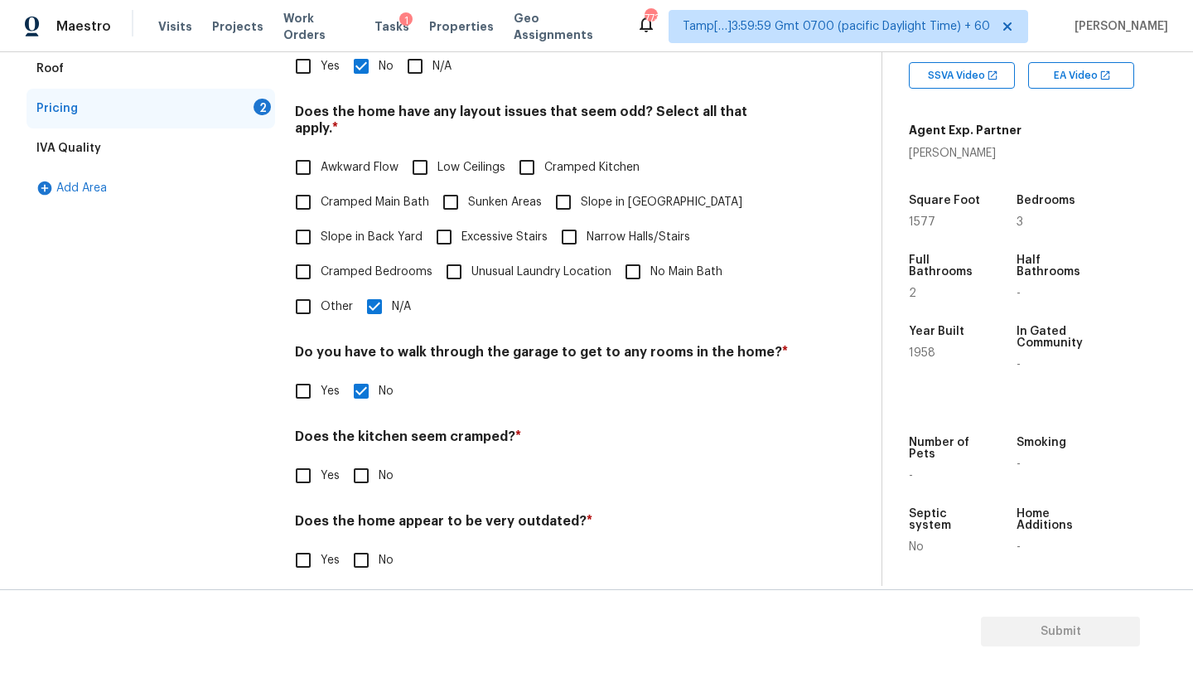
click at [357, 462] on input "No" at bounding box center [361, 475] width 35 height 35
checkbox input "true"
click at [357, 559] on input "No" at bounding box center [361, 561] width 35 height 35
checkbox input "true"
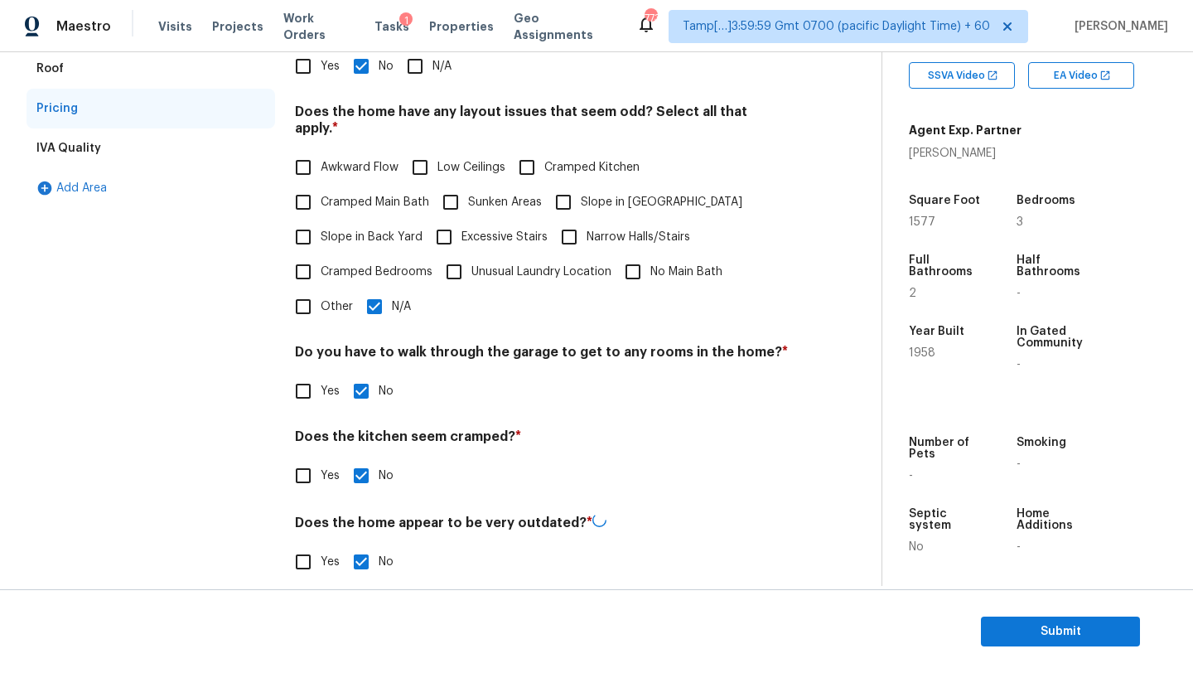
scroll to position [0, 0]
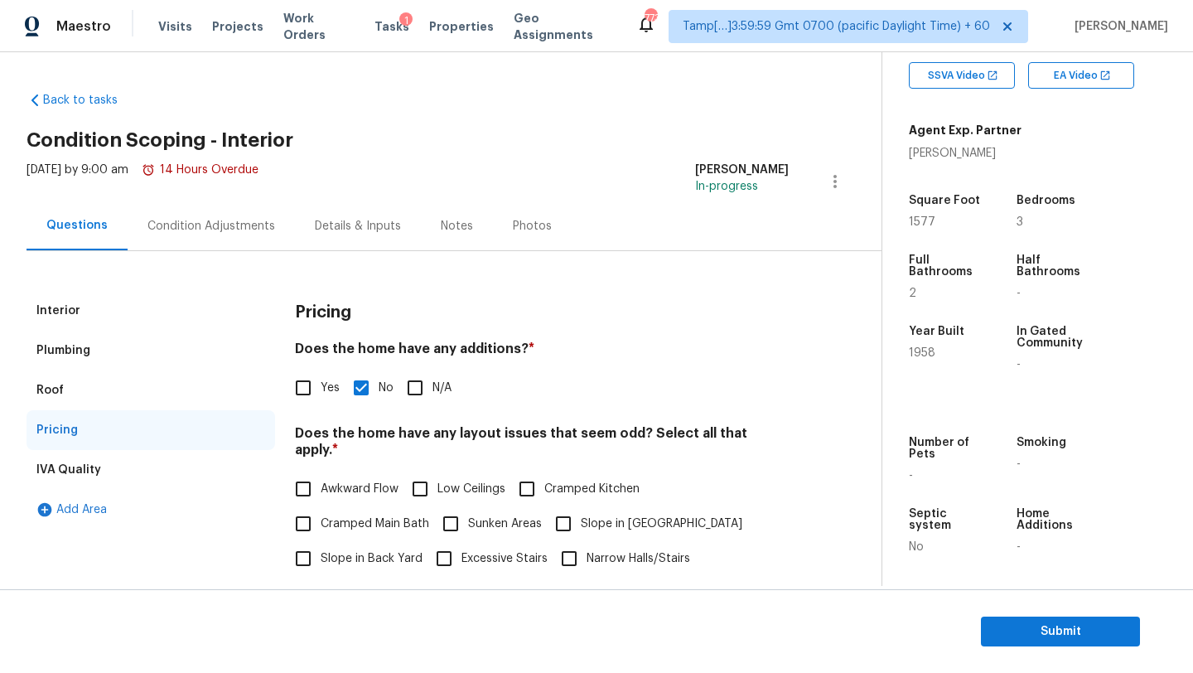
click at [229, 244] on div "Condition Adjustments" at bounding box center [211, 225] width 167 height 49
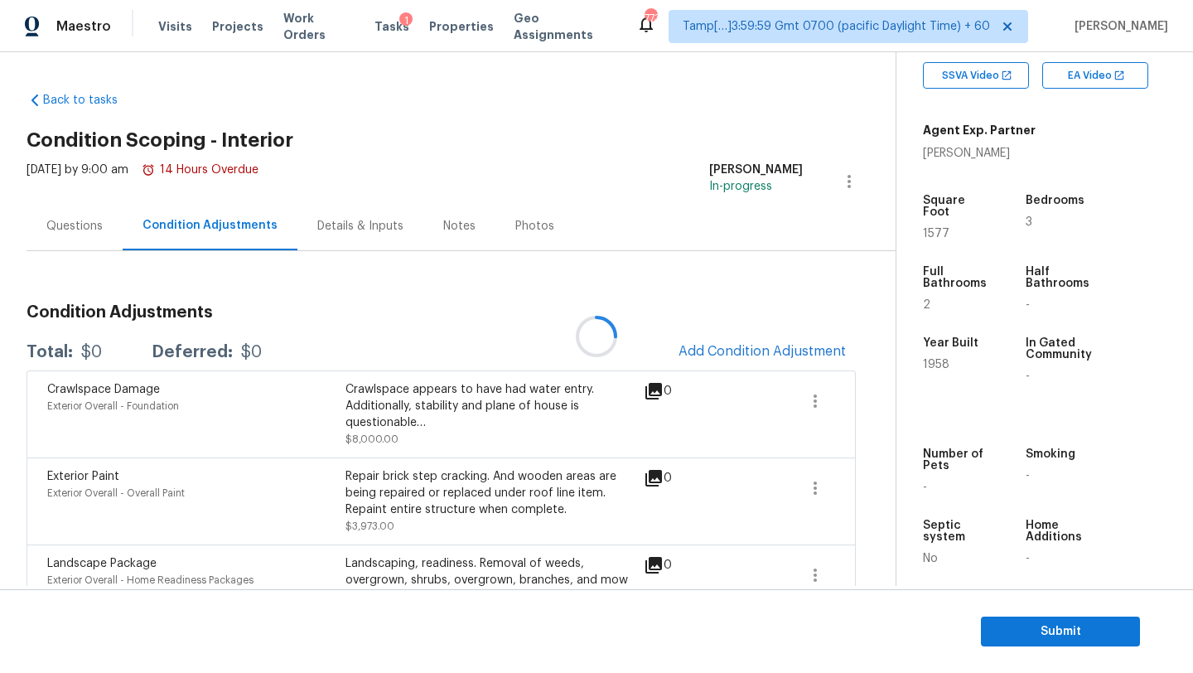
click at [743, 355] on div at bounding box center [596, 336] width 1193 height 673
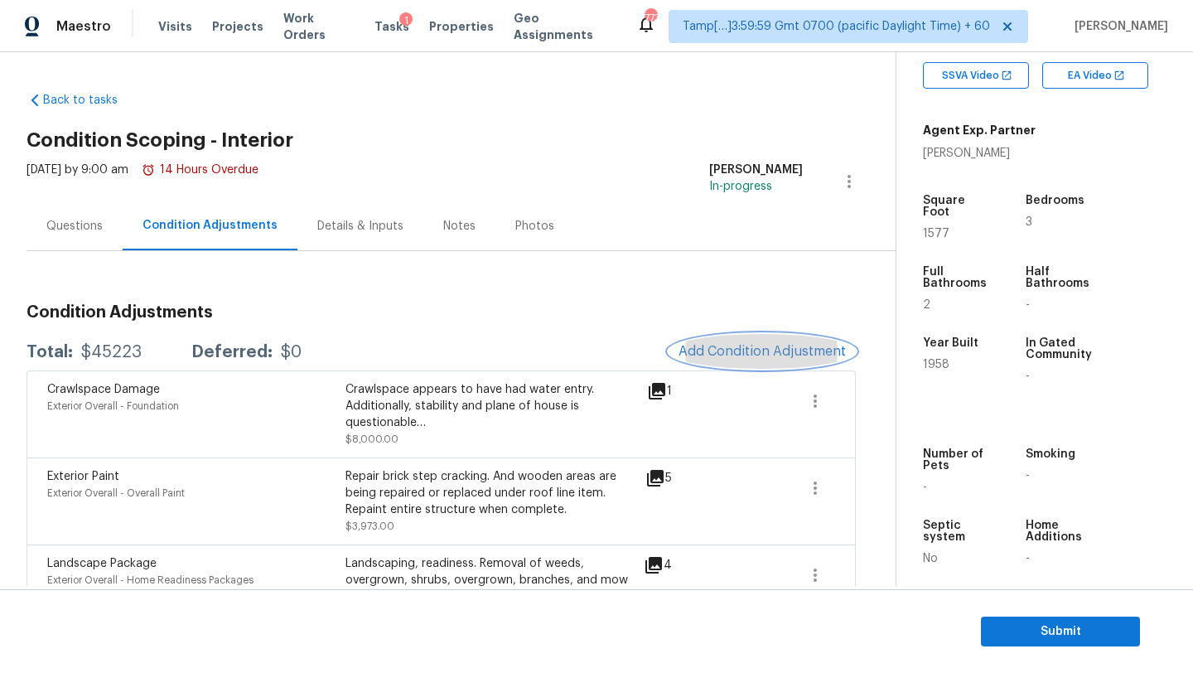
click at [758, 357] on span "Add Condition Adjustment" at bounding box center [762, 351] width 167 height 15
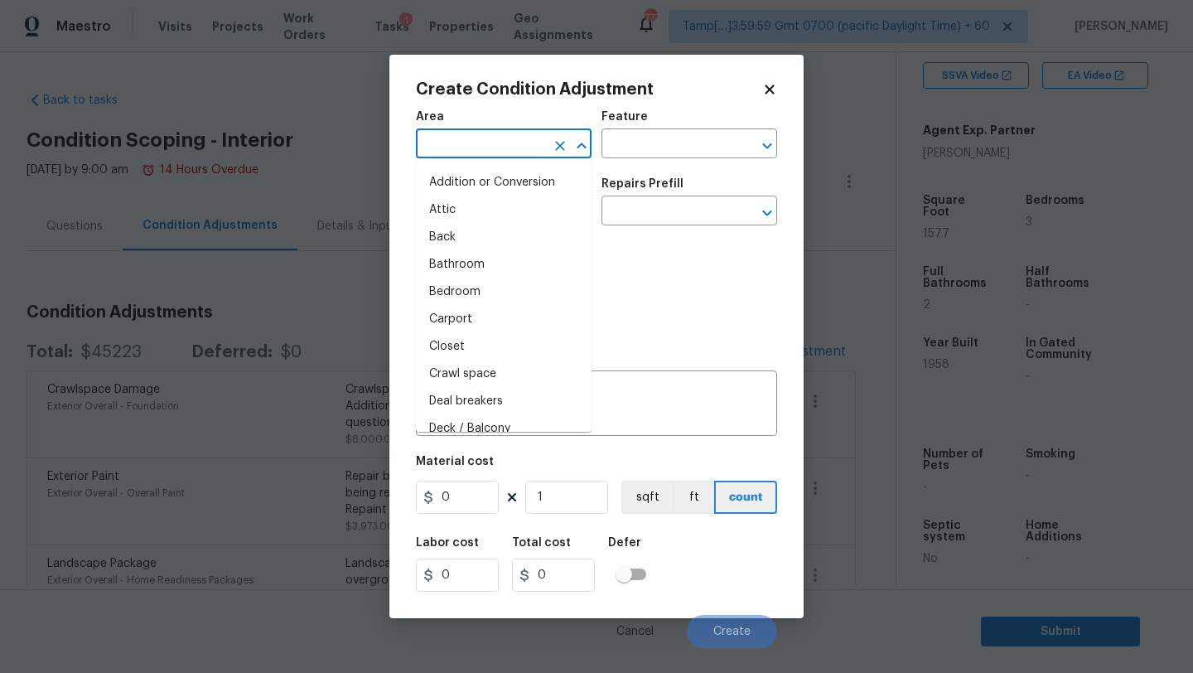
click at [497, 144] on input "text" at bounding box center [480, 146] width 129 height 26
type input "i"
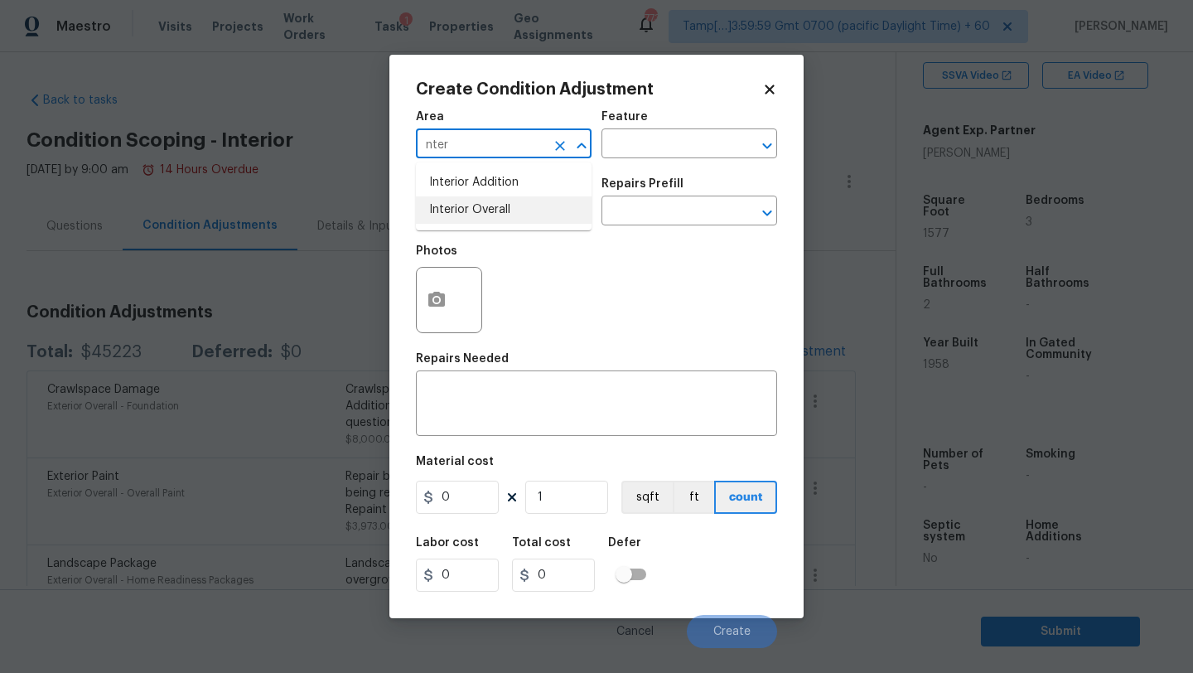
click at [512, 200] on li "Interior Overall" at bounding box center [504, 209] width 176 height 27
type input "Interior Overall"
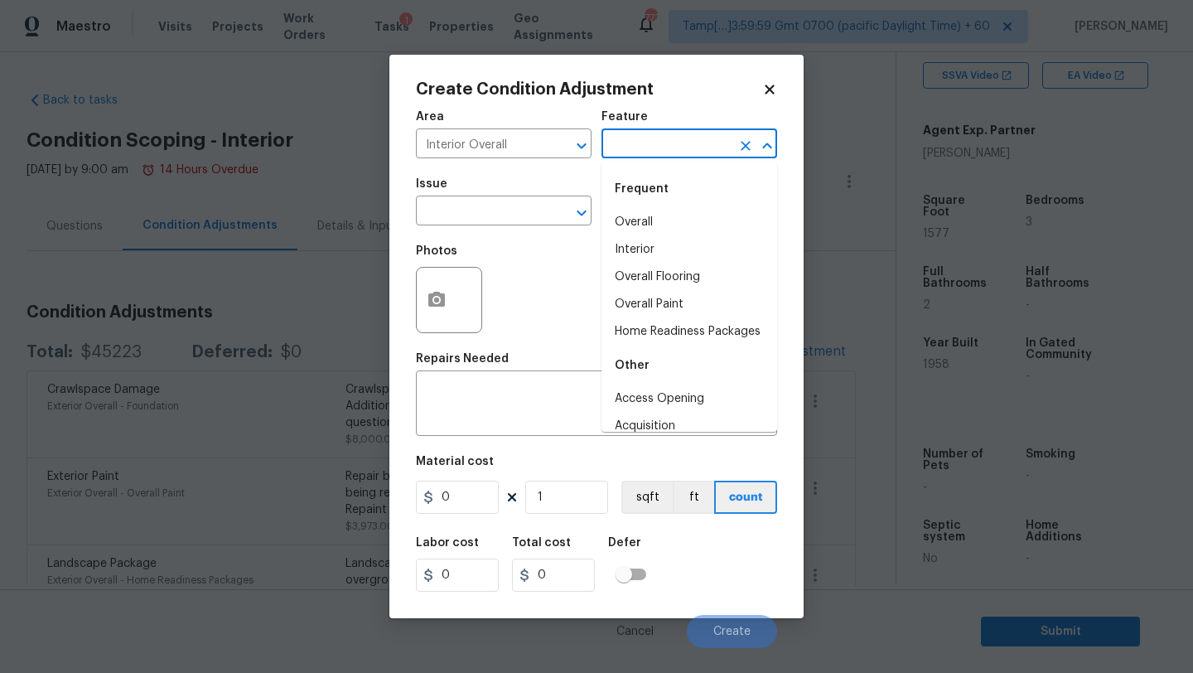
click at [655, 145] on input "text" at bounding box center [665, 146] width 129 height 26
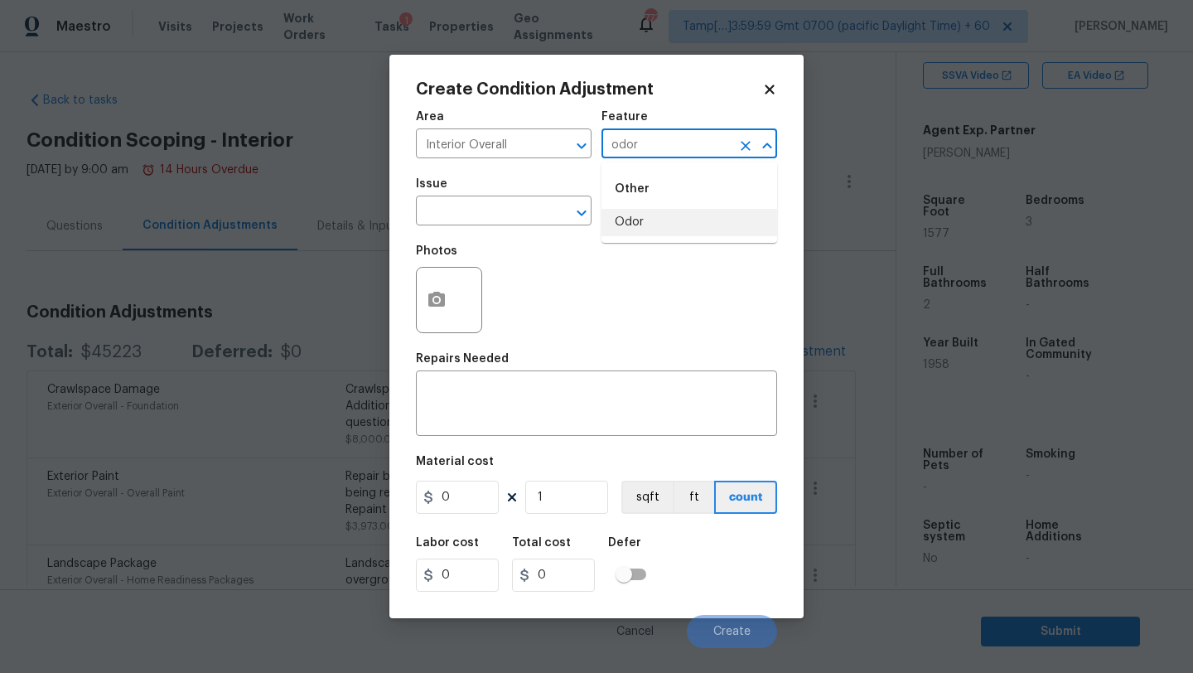
click at [642, 220] on li "Odor" at bounding box center [689, 222] width 176 height 27
type input "Odor"
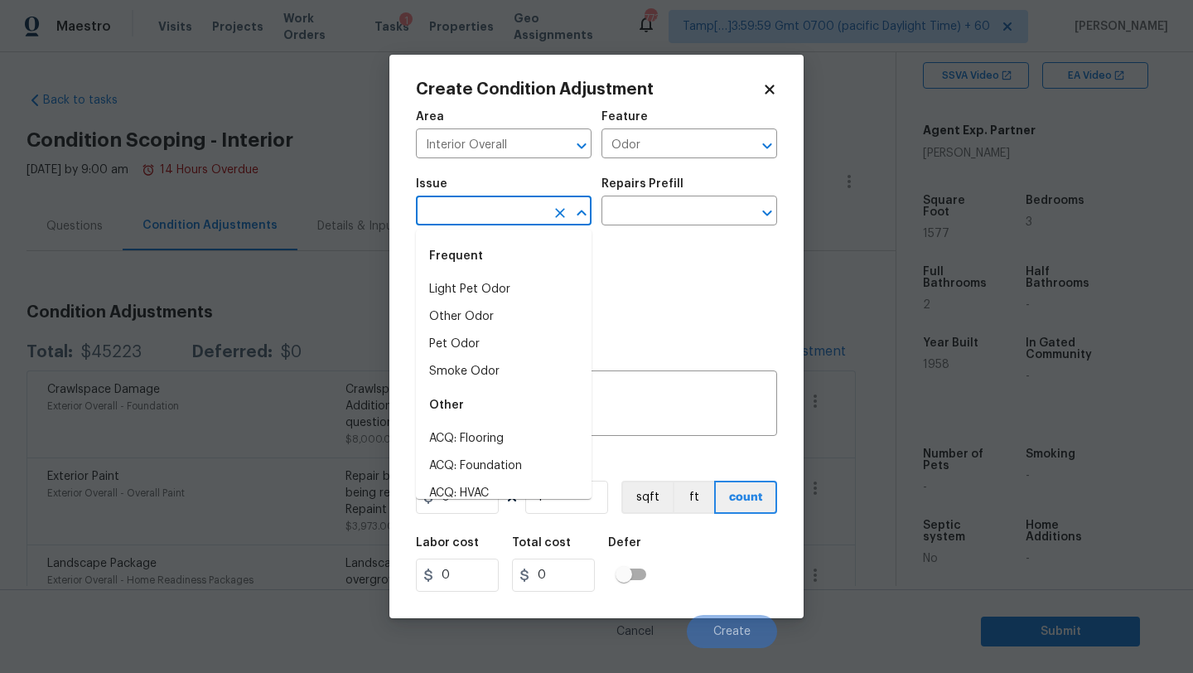
click at [469, 211] on input "text" at bounding box center [480, 213] width 129 height 26
click at [503, 337] on li "Pet Odor" at bounding box center [504, 344] width 176 height 27
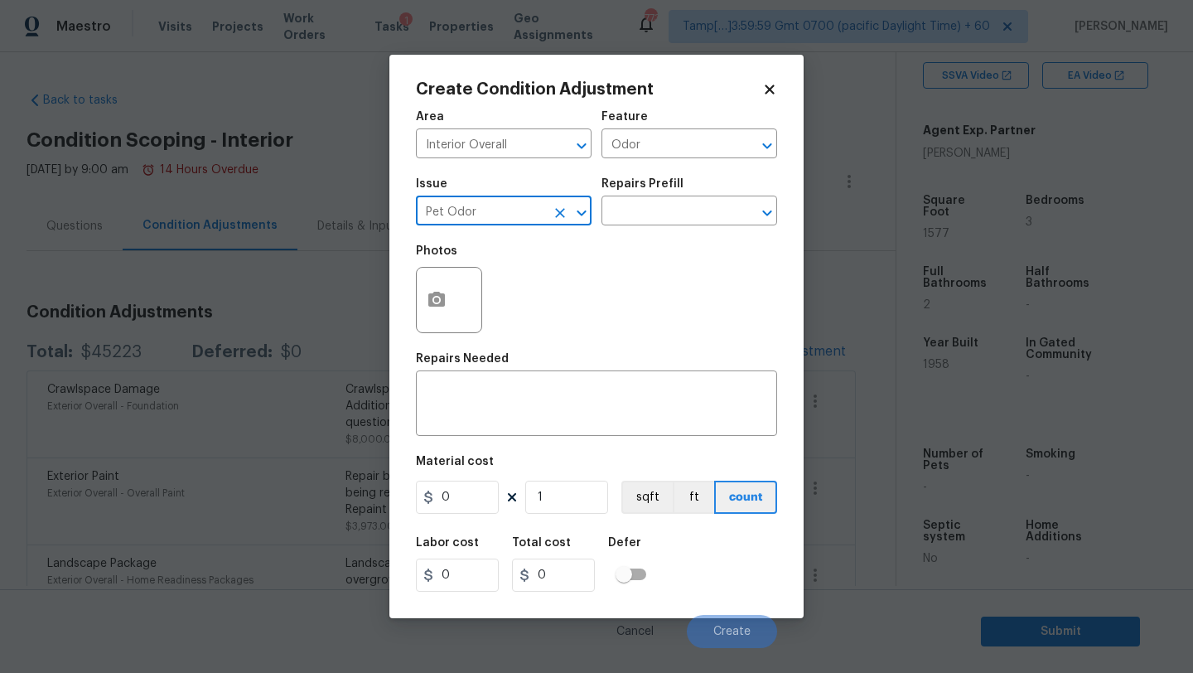
type input "Pet Odor"
click at [644, 198] on div "Repairs Prefill" at bounding box center [689, 189] width 176 height 22
click at [644, 215] on input "text" at bounding box center [665, 213] width 129 height 26
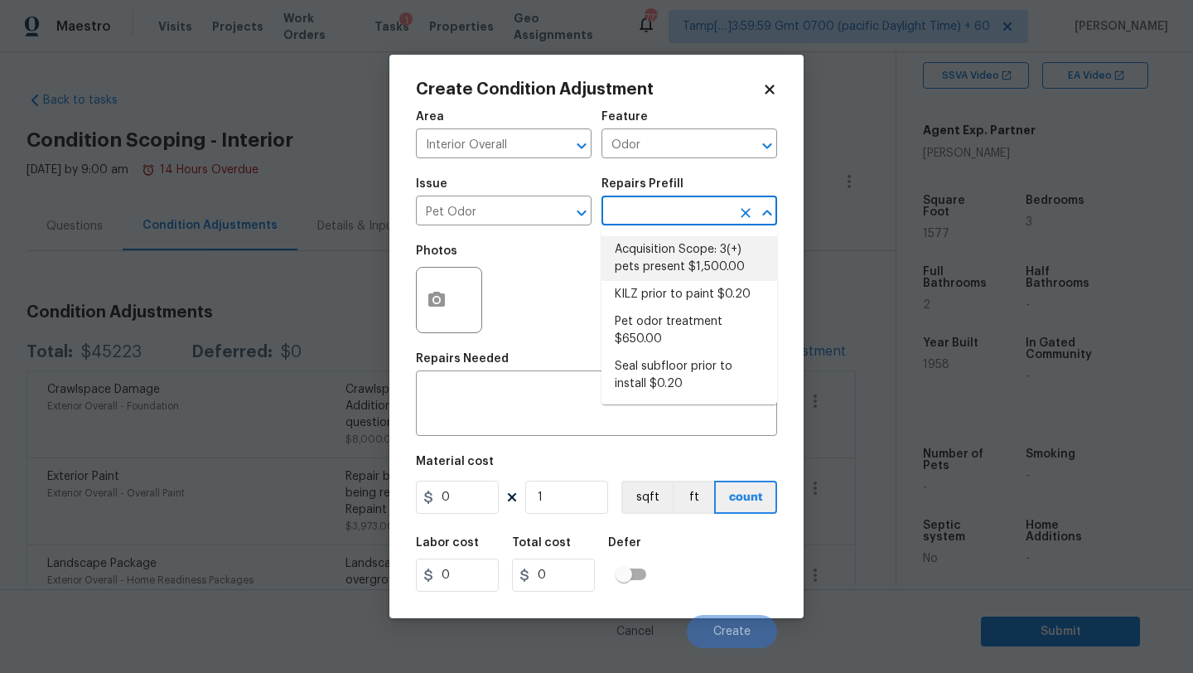
click at [652, 241] on li "Acquisition Scope: 3(+) pets present $1,500.00" at bounding box center [689, 258] width 176 height 45
type textarea "Acquisition Scope: 3(+) pets present"
type input "1500"
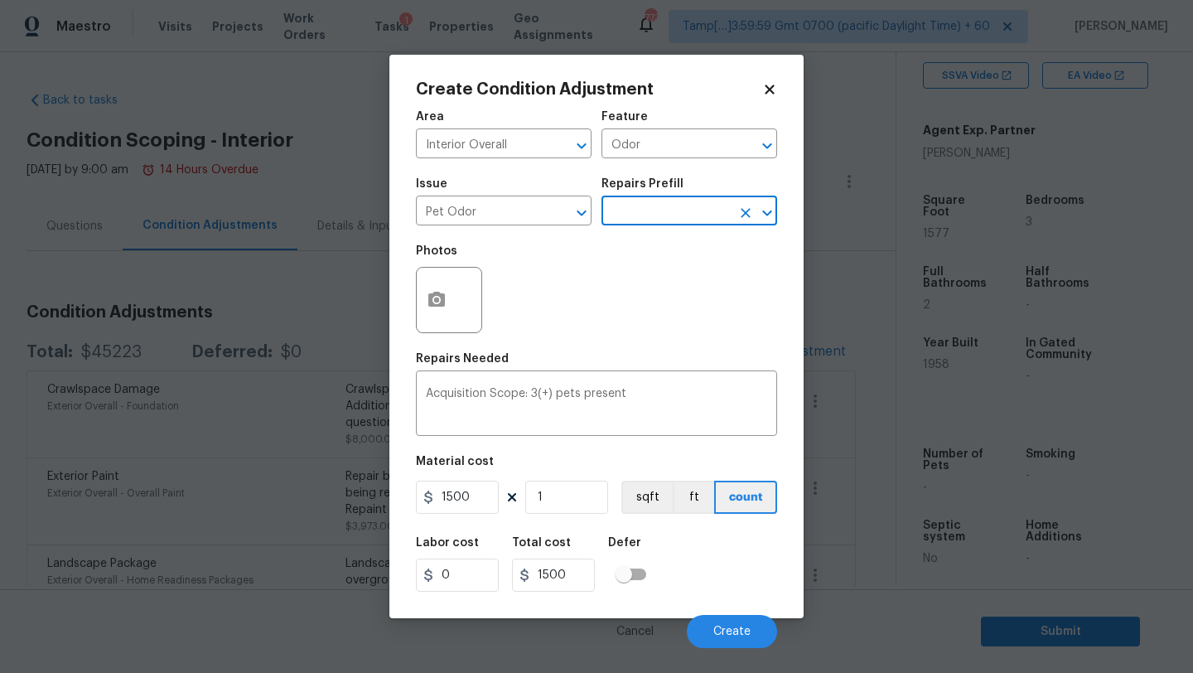
click at [732, 597] on div "Labor cost 0 Total cost 1500 Defer" at bounding box center [596, 564] width 361 height 75
click at [732, 626] on span "Create" at bounding box center [731, 632] width 37 height 12
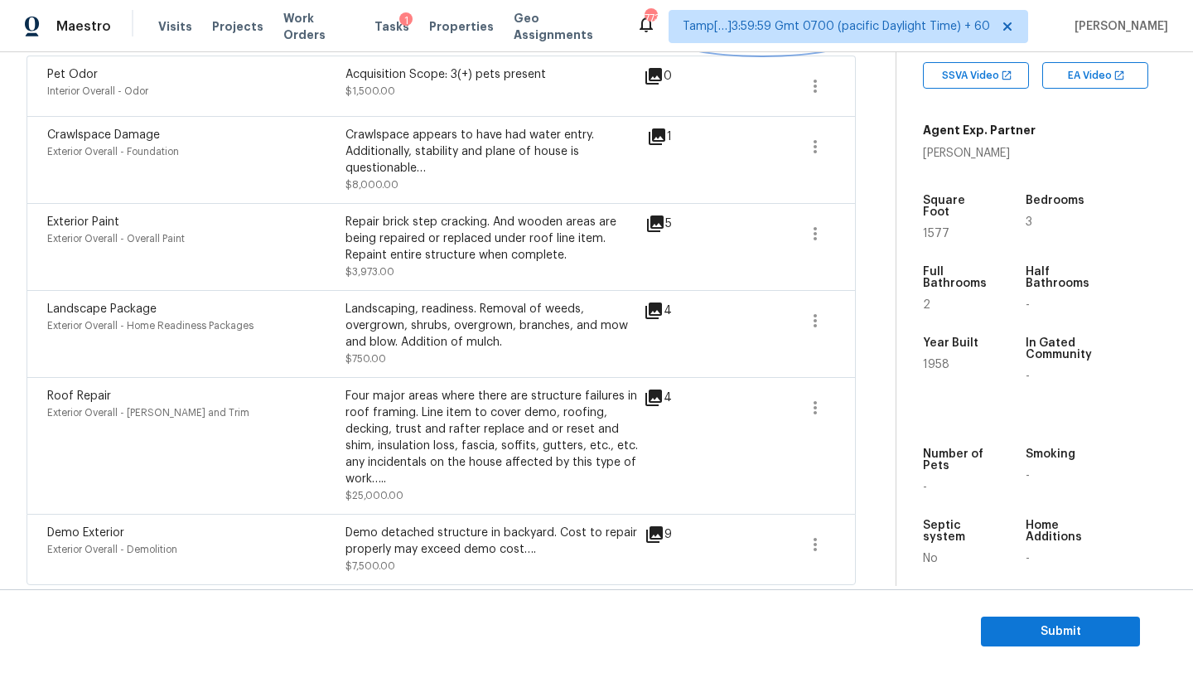
scroll to position [321, 0]
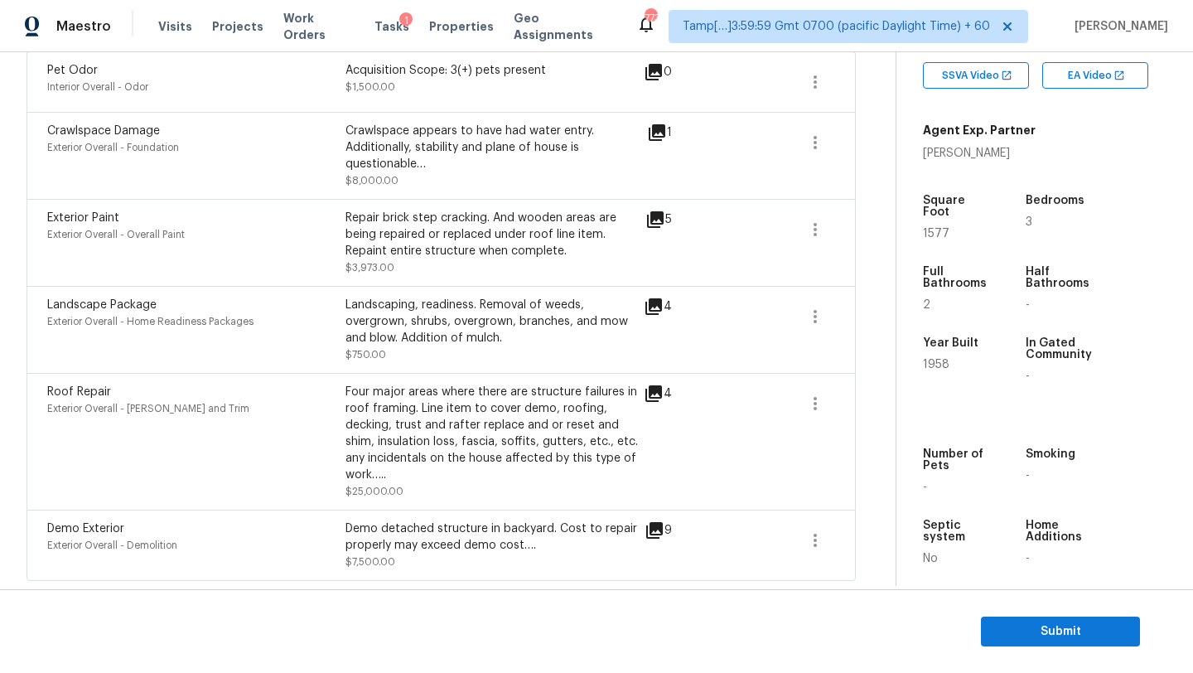
click at [336, 527] on div "Demo Exterior" at bounding box center [196, 528] width 298 height 17
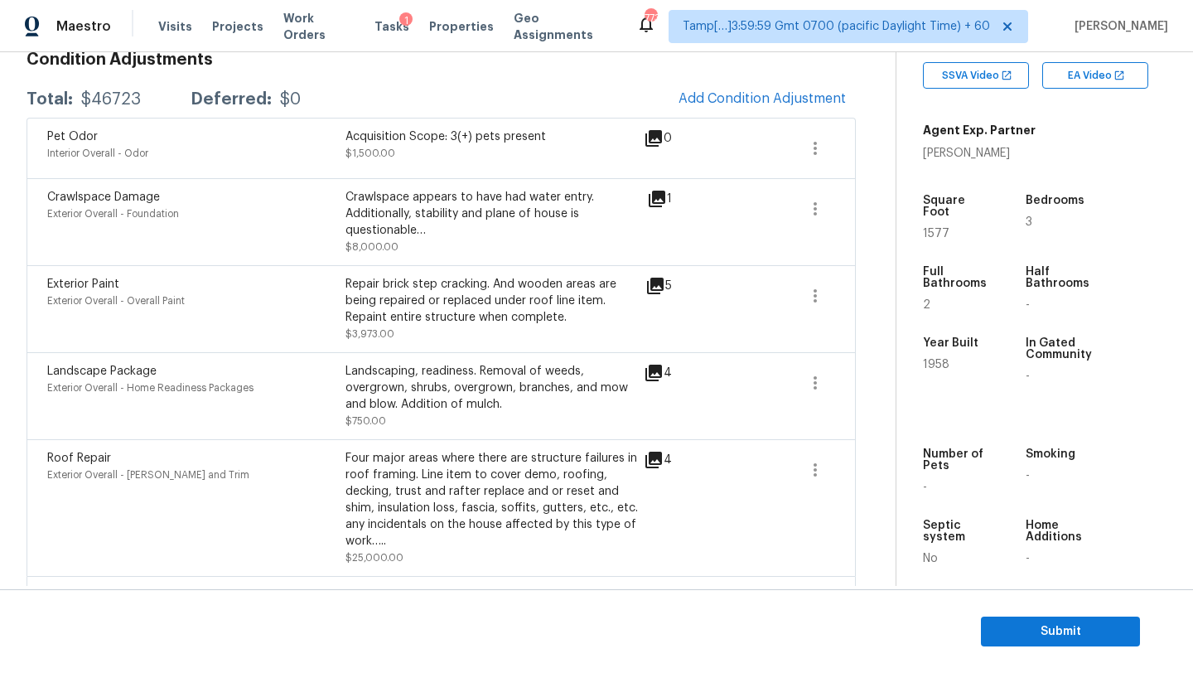
scroll to position [0, 0]
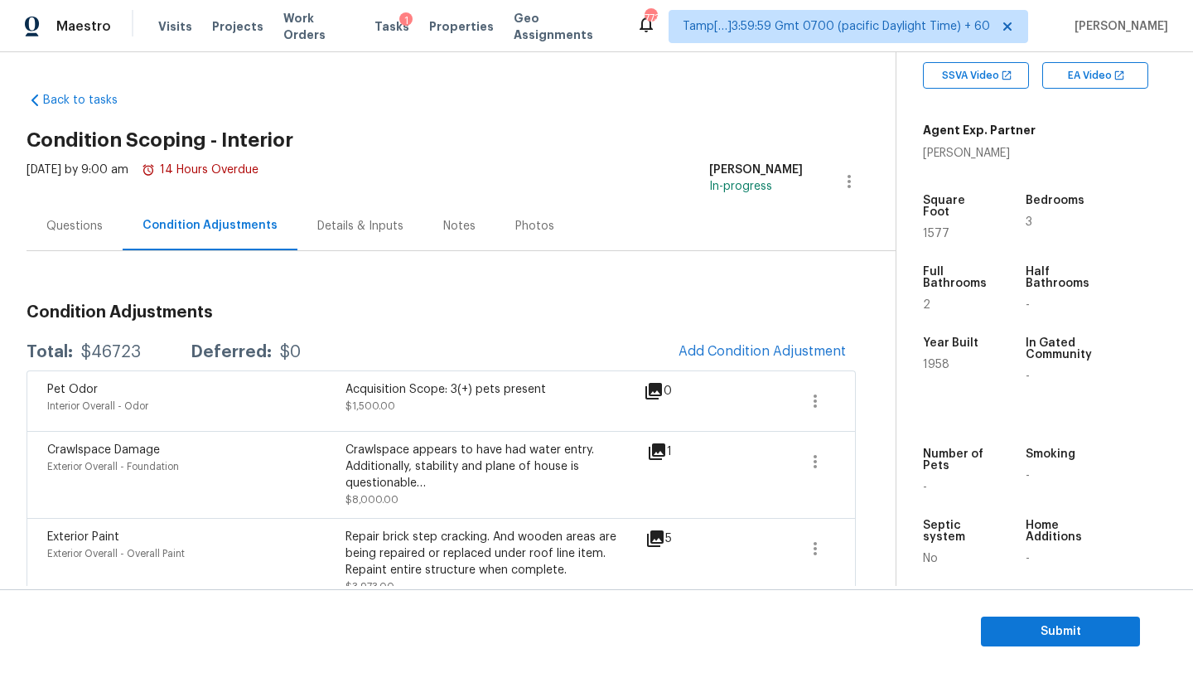
click at [74, 236] on div "Questions" at bounding box center [75, 225] width 96 height 49
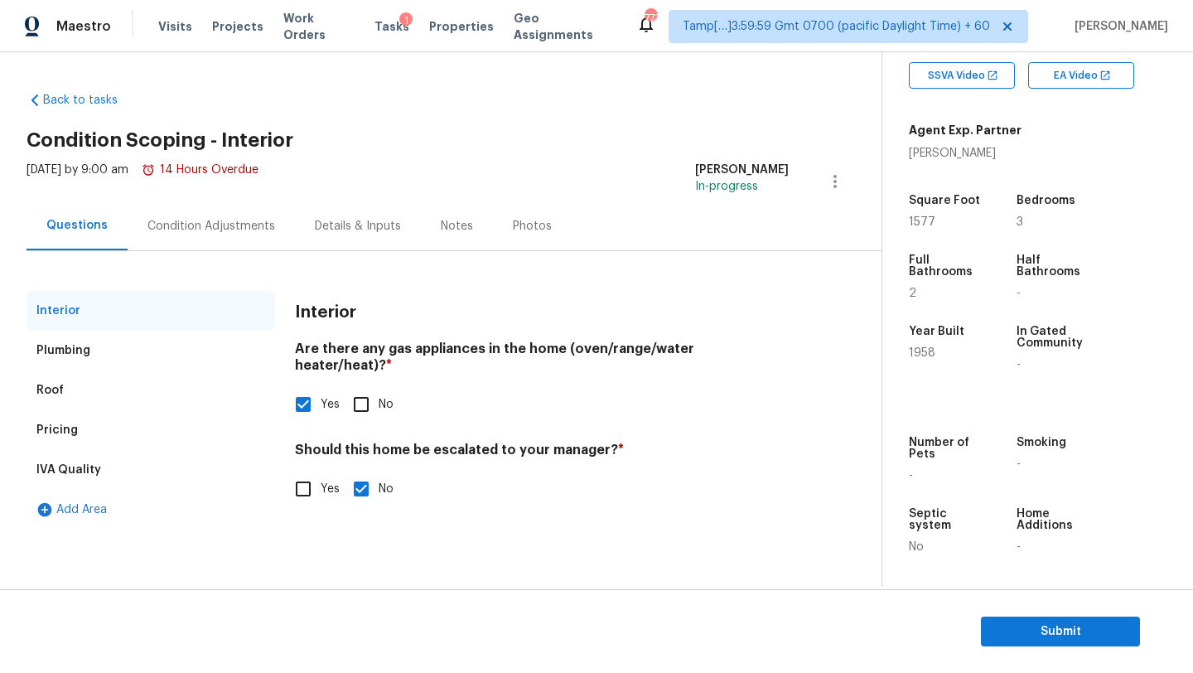
click at [146, 429] on div "Pricing" at bounding box center [151, 430] width 249 height 40
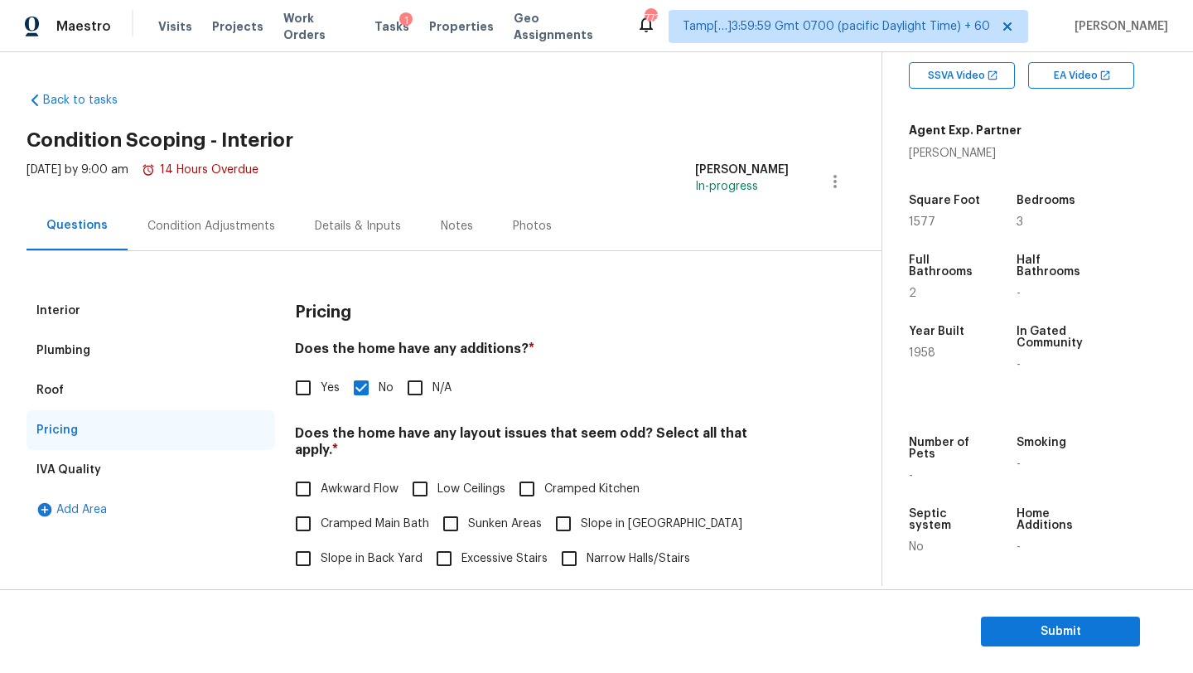
click at [308, 385] on input "Yes" at bounding box center [303, 387] width 35 height 35
checkbox input "true"
checkbox input "false"
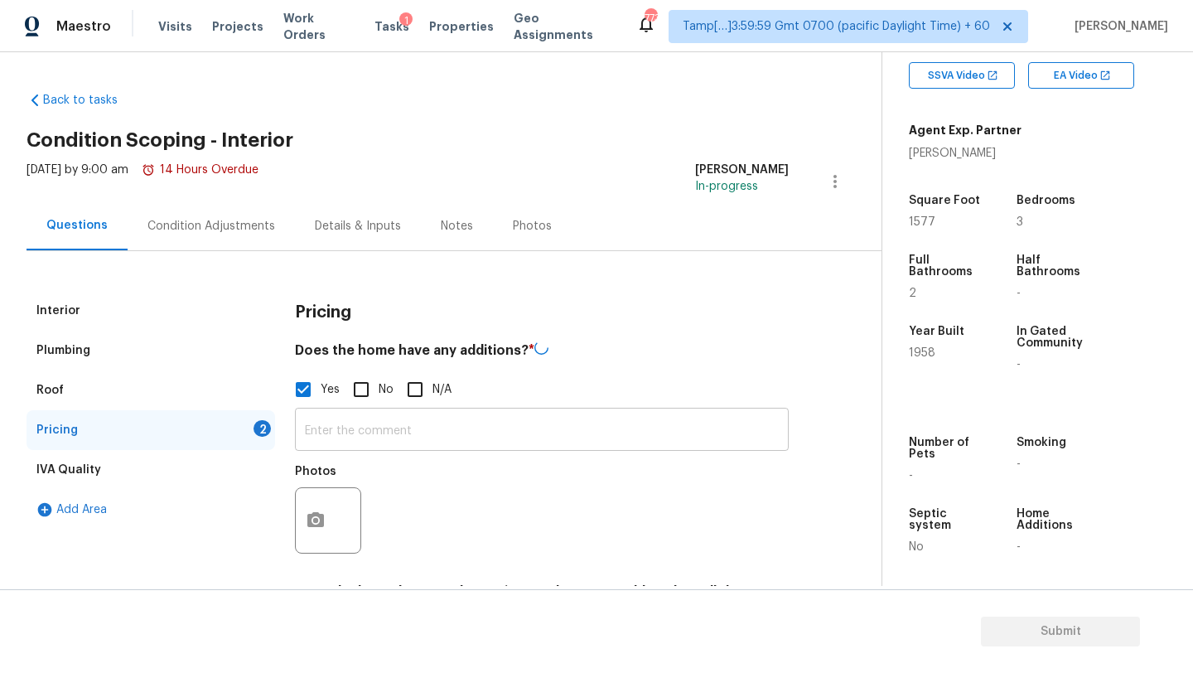
click at [336, 423] on input "text" at bounding box center [542, 431] width 494 height 39
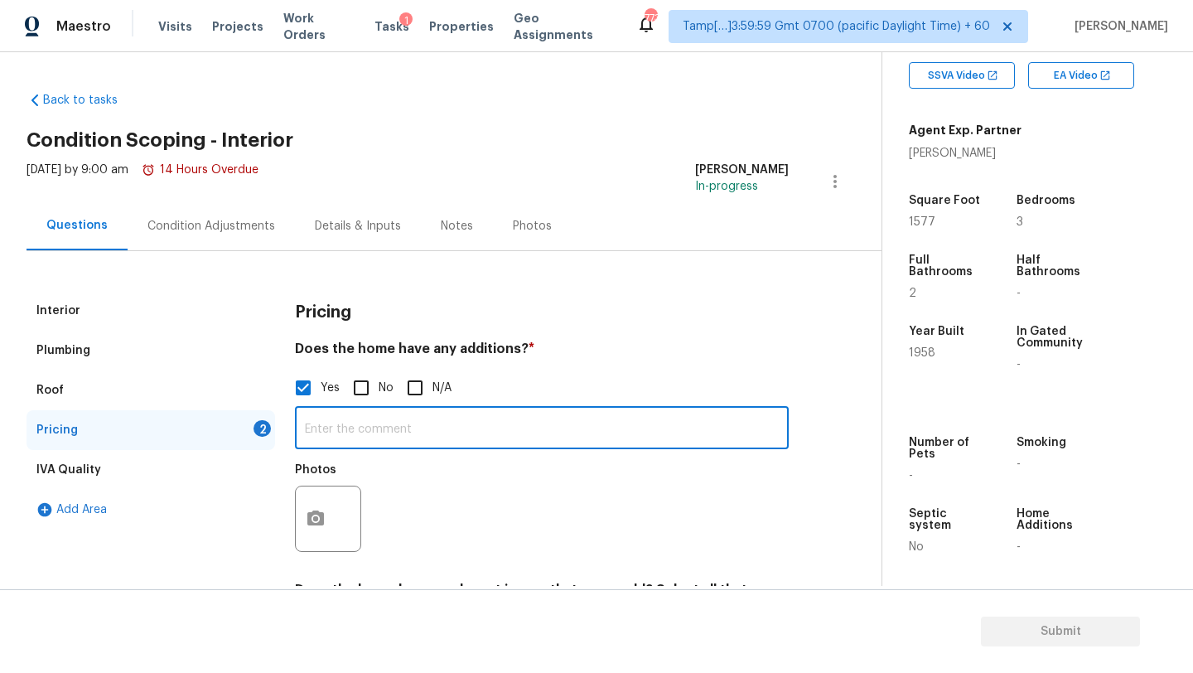
paste input "Converted one car garage"
type input "Converted one car garage"
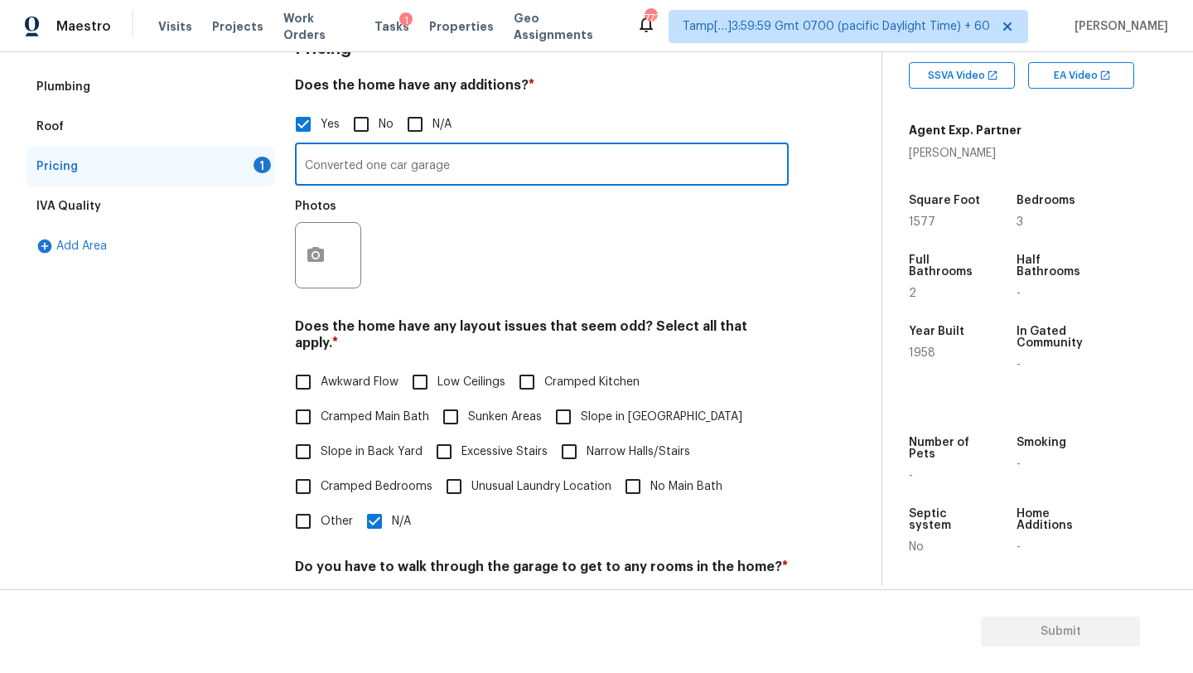
scroll to position [349, 0]
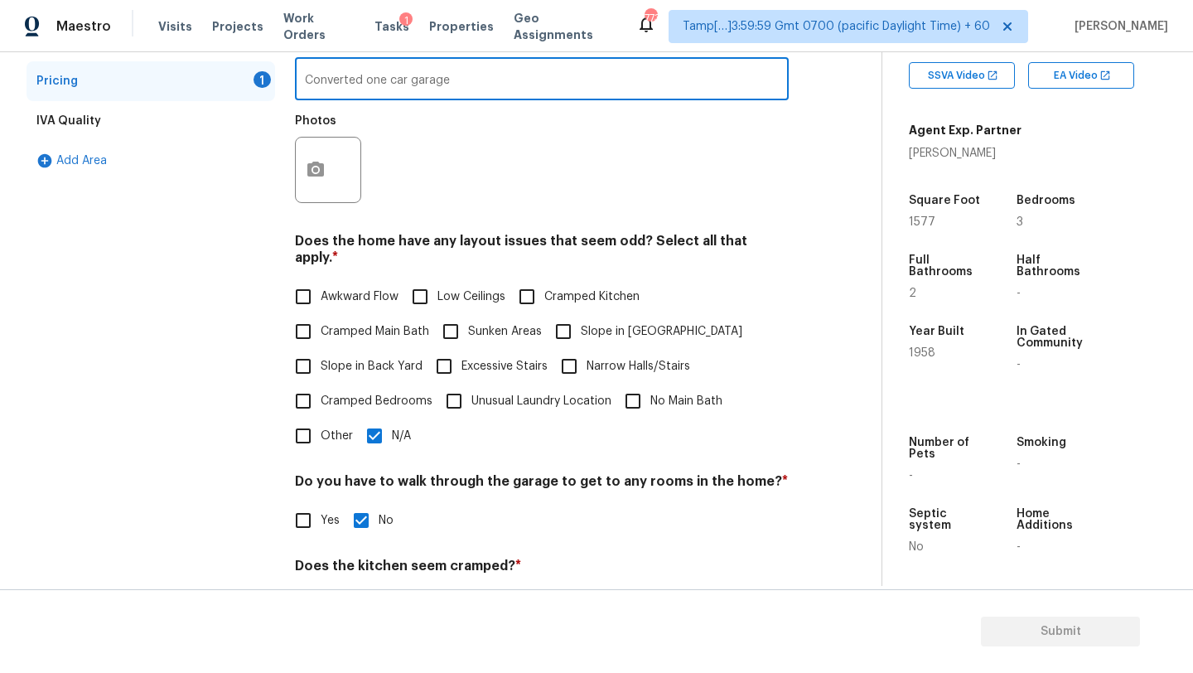
click at [312, 418] on input "Other" at bounding box center [303, 435] width 35 height 35
checkbox input "true"
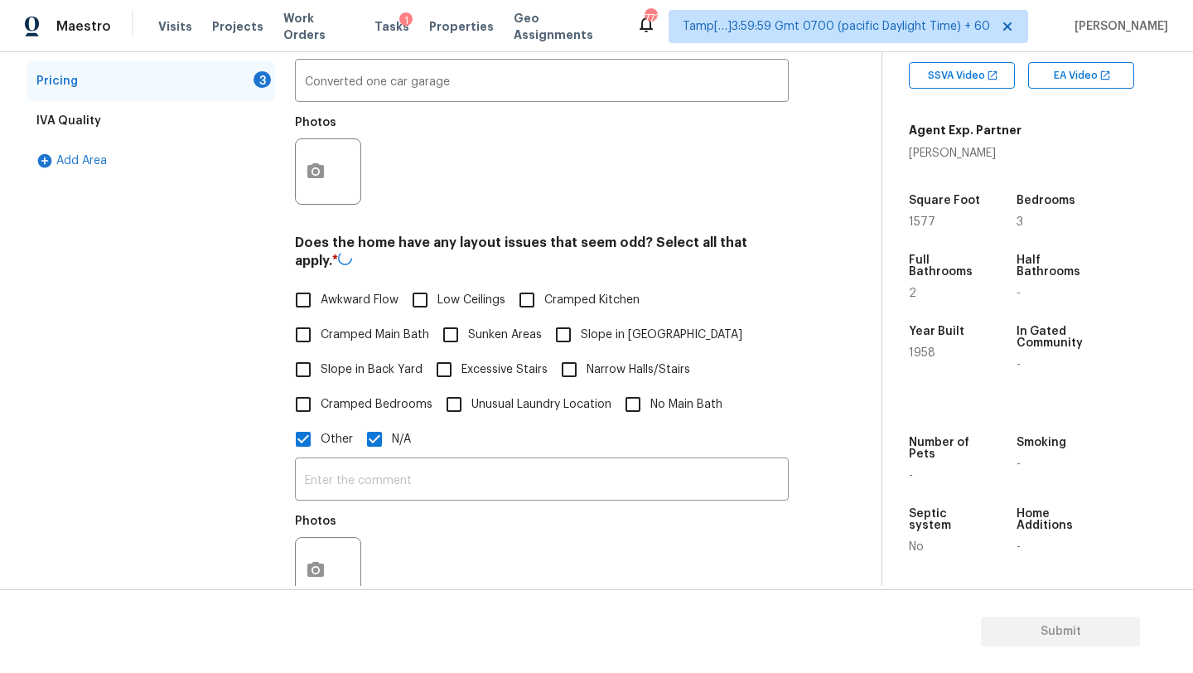
click at [367, 456] on div "​ Photos" at bounding box center [542, 534] width 494 height 157
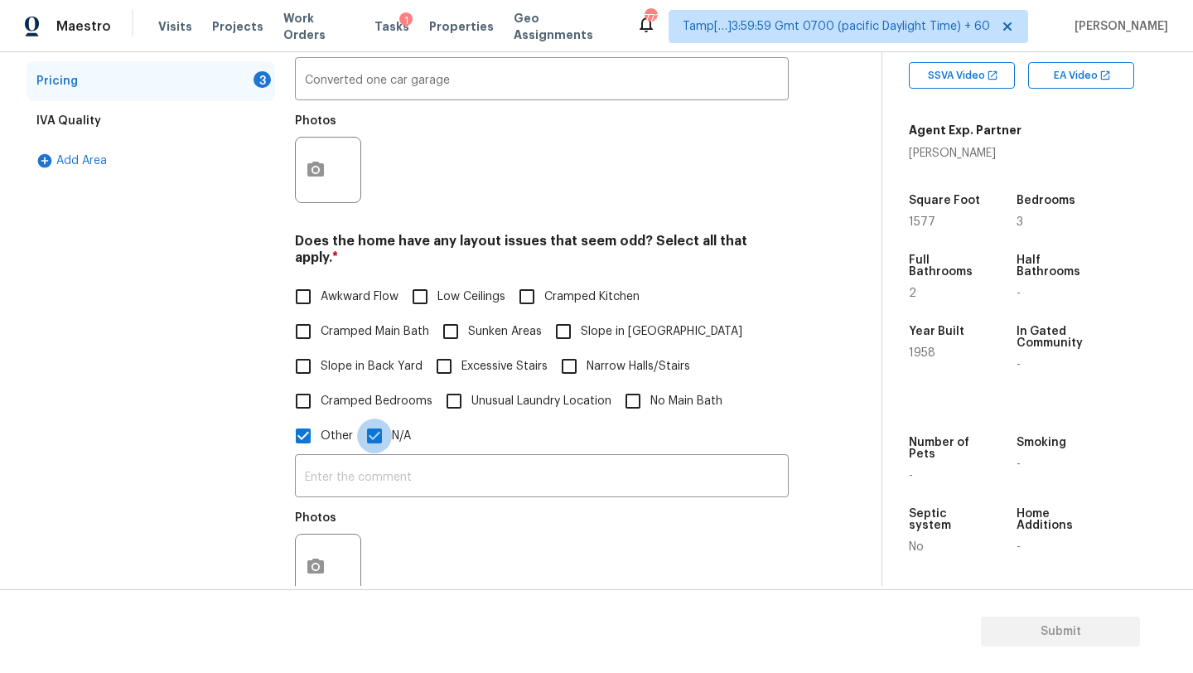
click at [371, 433] on input "N/A" at bounding box center [374, 435] width 35 height 35
checkbox input "false"
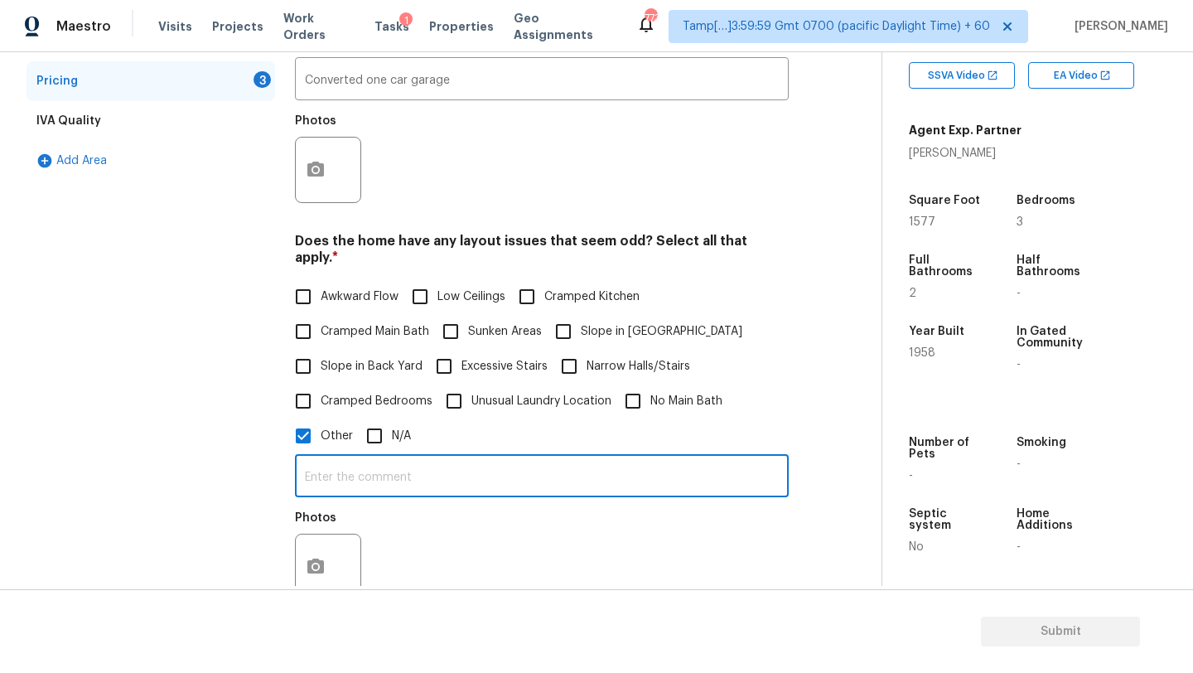
click at [384, 465] on input "text" at bounding box center [542, 477] width 494 height 39
paste input "The owner is counting the original single car garage conversion as a bedroom. I…"
type input "The owner is counting the original single car garage conversion as a bedroom. I…"
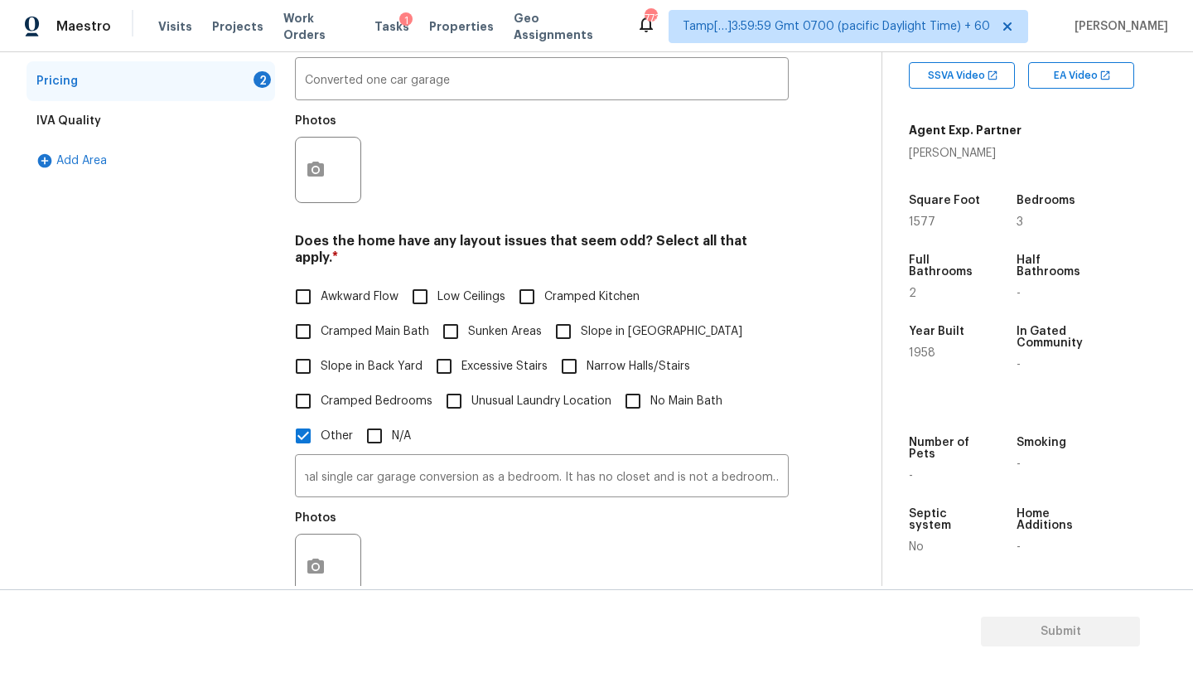
scroll to position [0, 0]
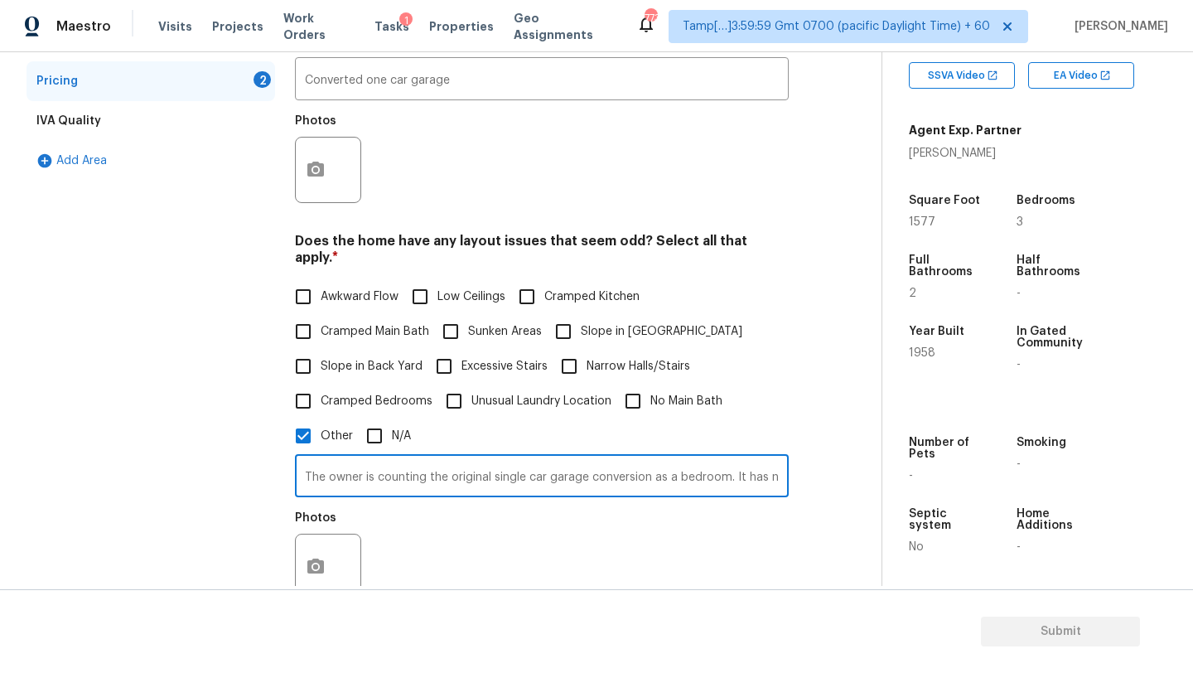
click at [375, 292] on label "Awkward Flow" at bounding box center [342, 296] width 113 height 35
click at [321, 292] on input "Awkward Flow" at bounding box center [303, 296] width 35 height 35
checkbox input "true"
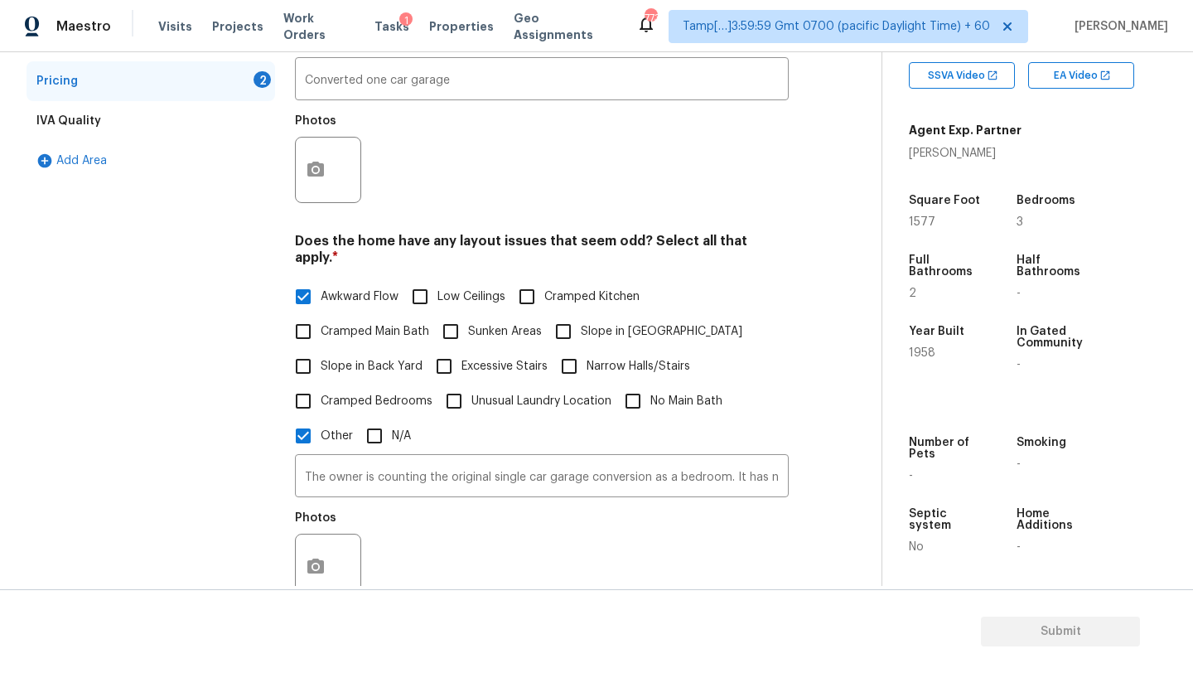
click at [389, 328] on label "Cramped Main Bath" at bounding box center [357, 331] width 143 height 35
click at [321, 328] on input "Cramped Main Bath" at bounding box center [303, 331] width 35 height 35
checkbox input "true"
click at [577, 351] on input "Narrow Halls/Stairs" at bounding box center [569, 366] width 35 height 35
checkbox input "true"
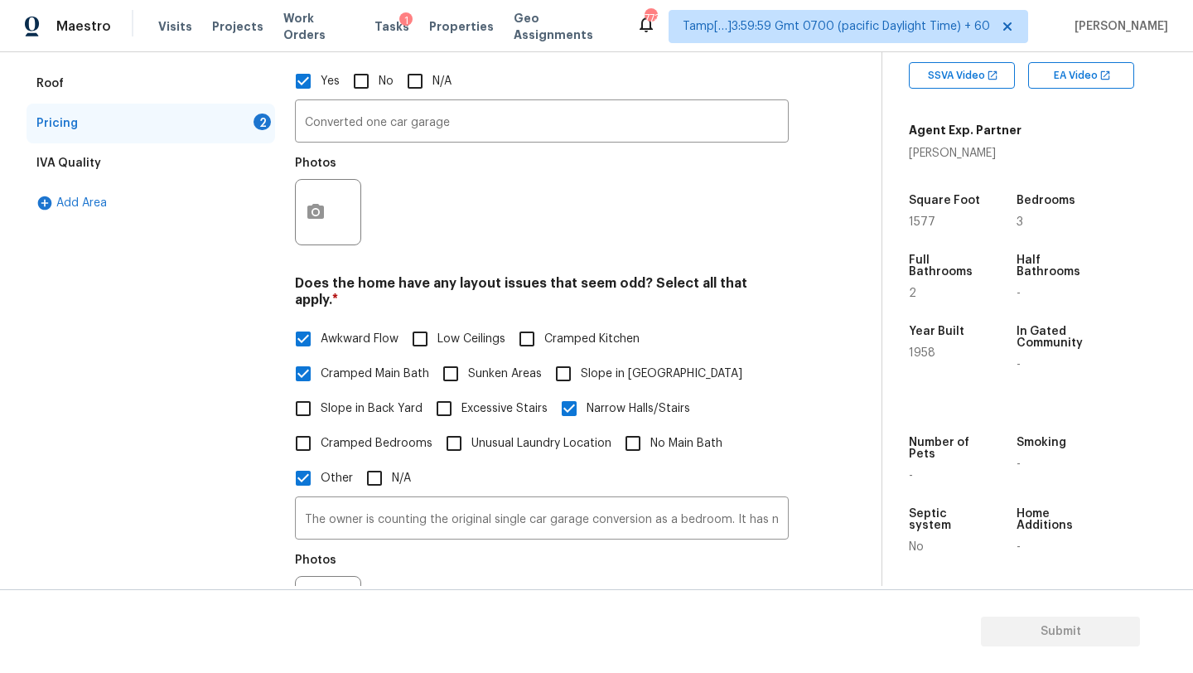
scroll to position [258, 0]
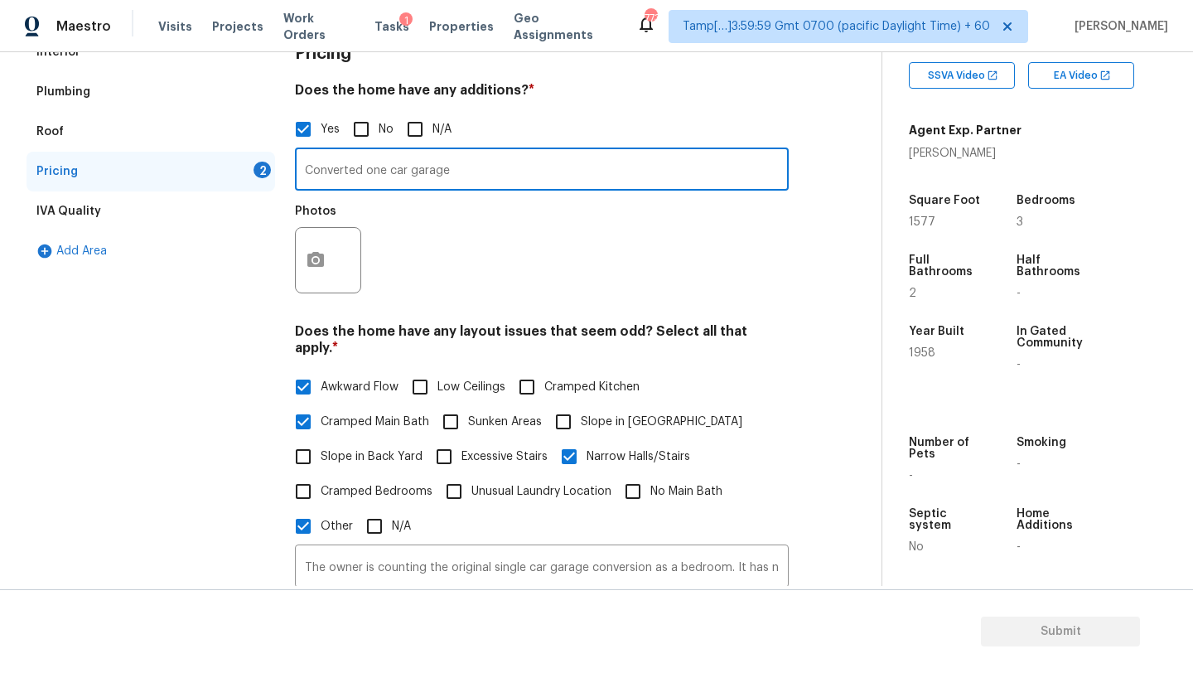
click at [482, 181] on input "Converted one car garage" at bounding box center [542, 171] width 494 height 39
paste input "Two different additions….. The first is the conversion of the original one car …"
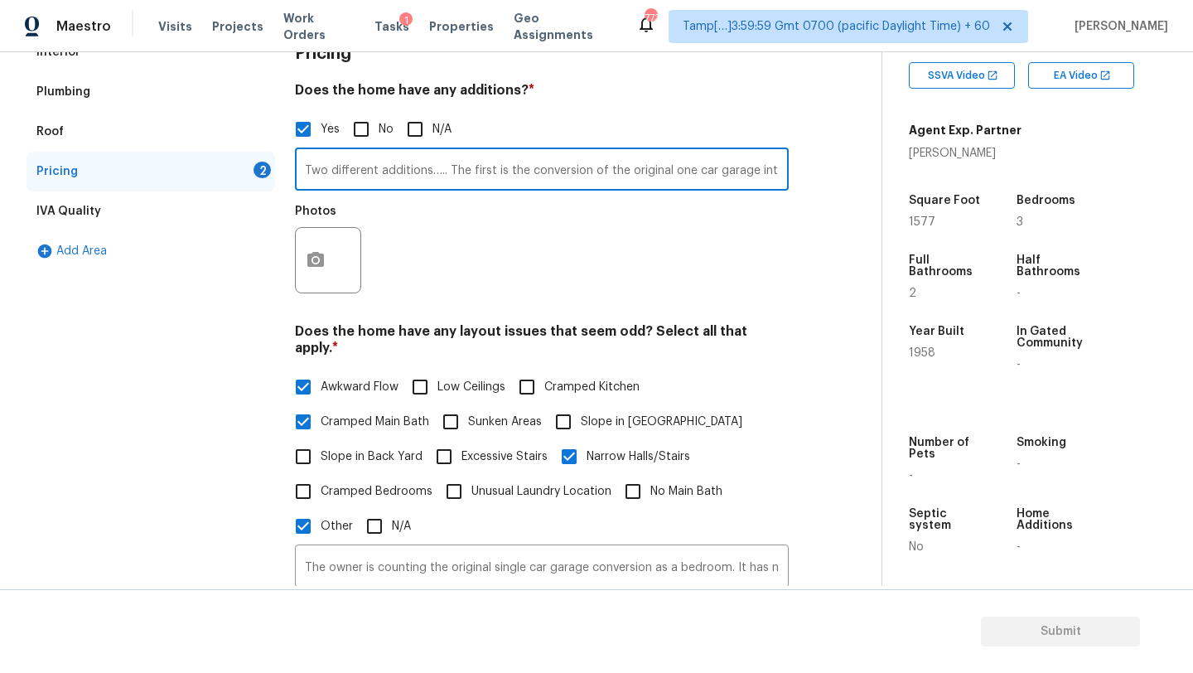
scroll to position [0, 2390]
type input "Two different additions….. The first is the conversion of the original one car …"
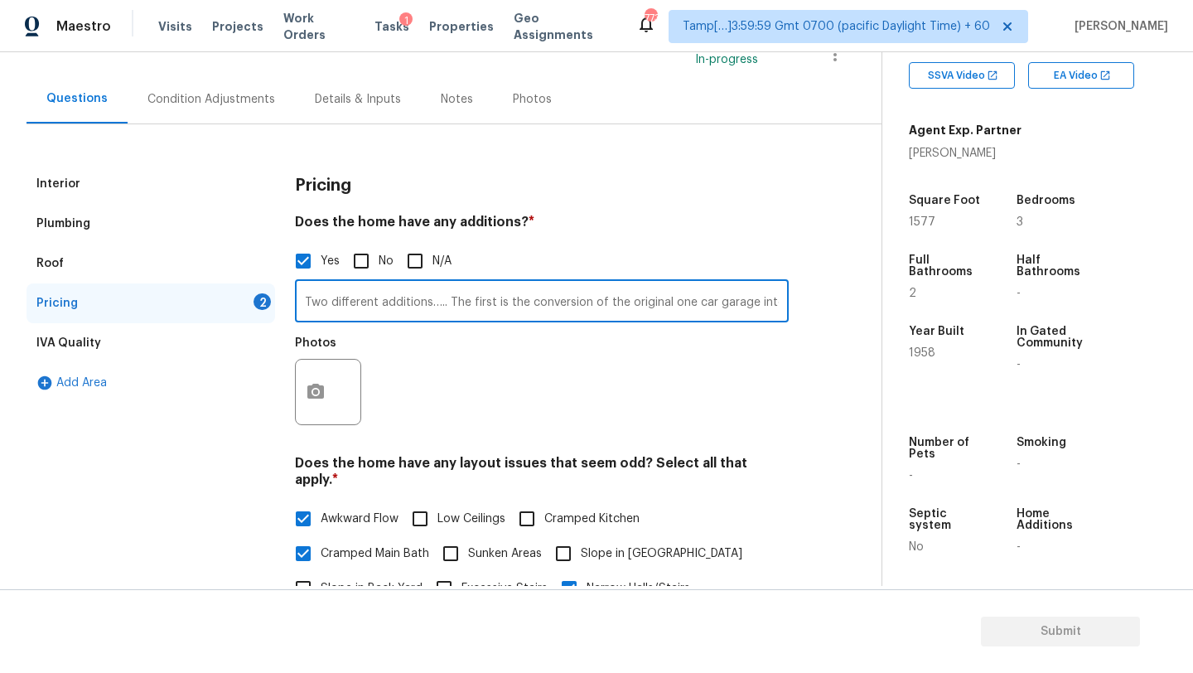
scroll to position [72, 0]
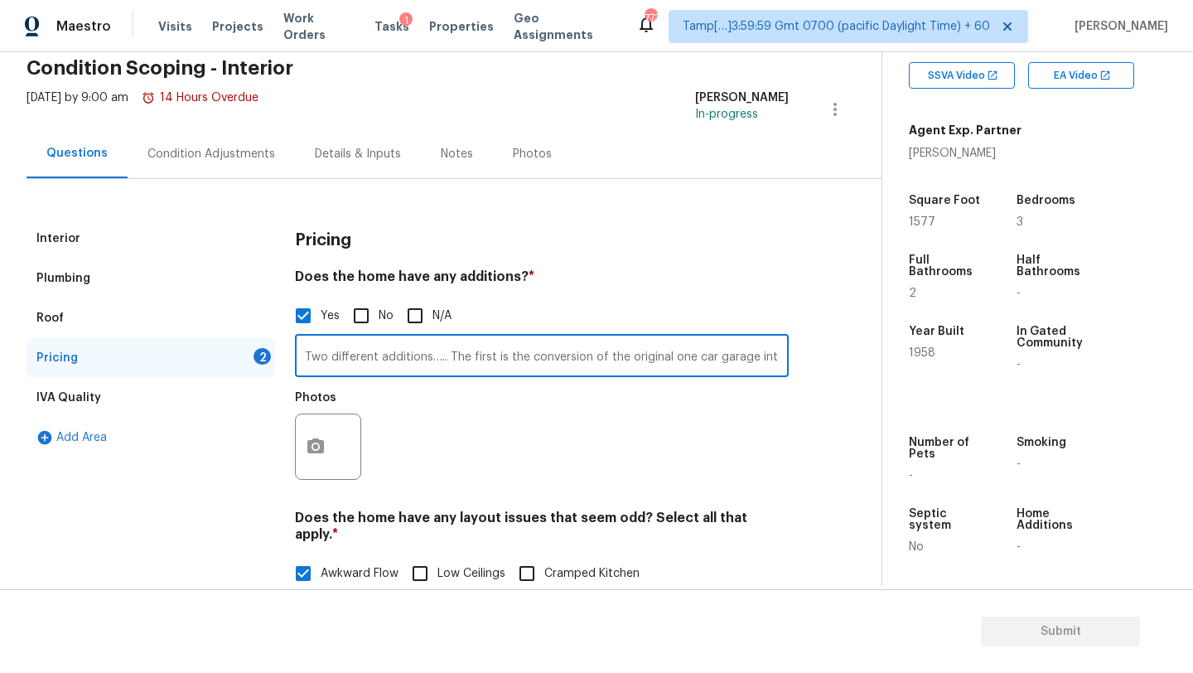
click at [176, 172] on div "Condition Adjustments" at bounding box center [211, 153] width 167 height 49
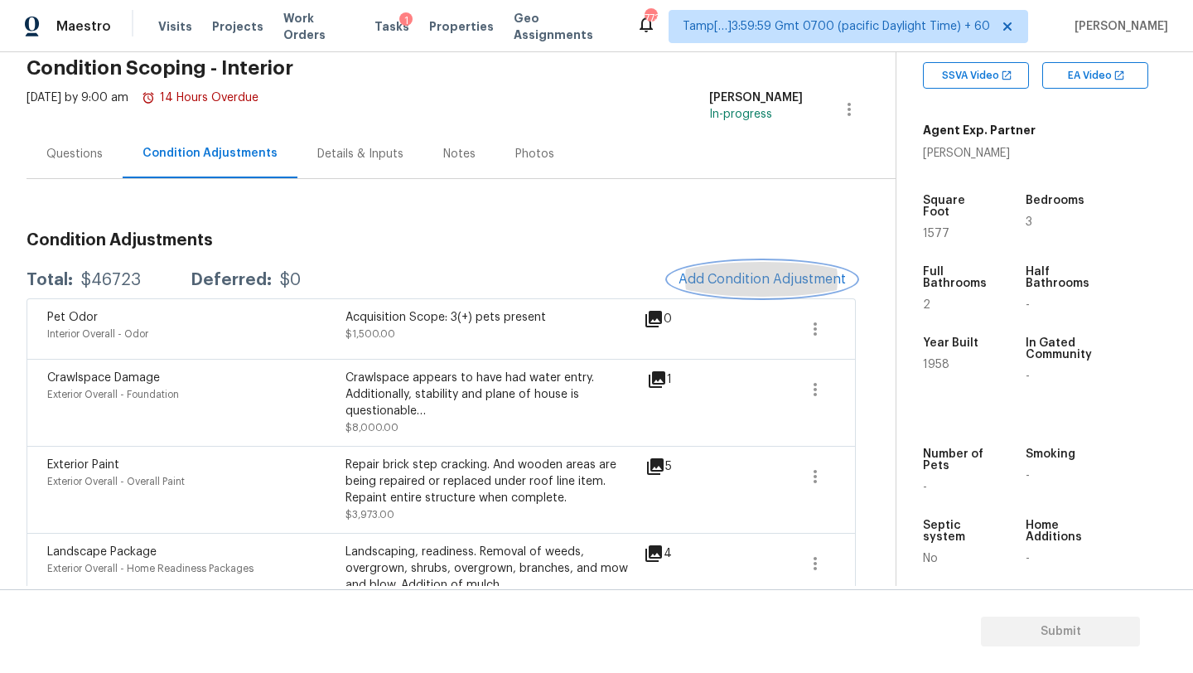
click at [741, 289] on button "Add Condition Adjustment" at bounding box center [762, 279] width 187 height 35
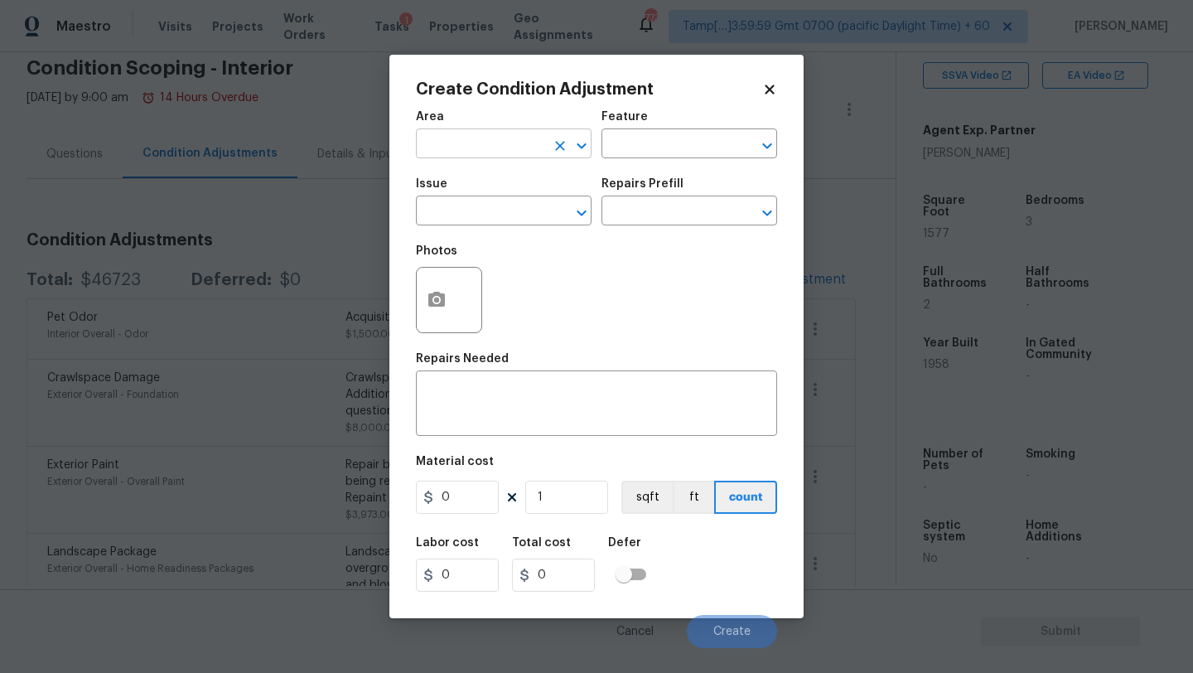
click at [485, 151] on input "text" at bounding box center [480, 146] width 129 height 26
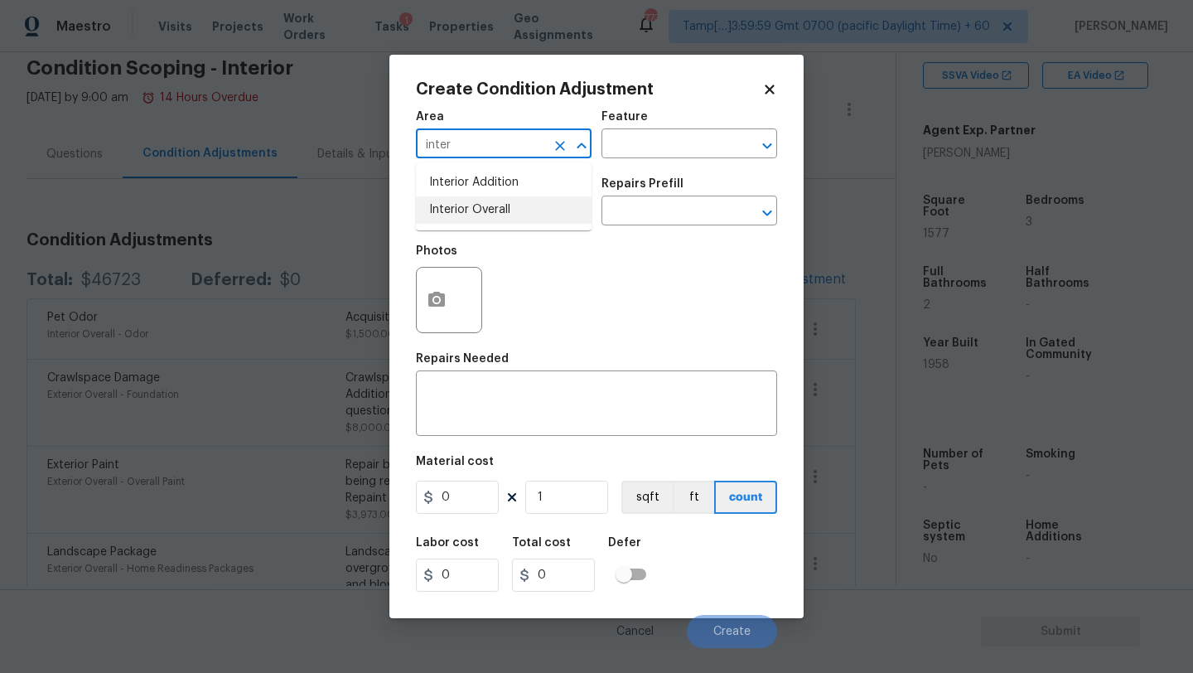
click at [494, 204] on li "Interior Overall" at bounding box center [504, 209] width 176 height 27
type input "Interior Overall"
click at [490, 417] on textarea at bounding box center [596, 405] width 341 height 35
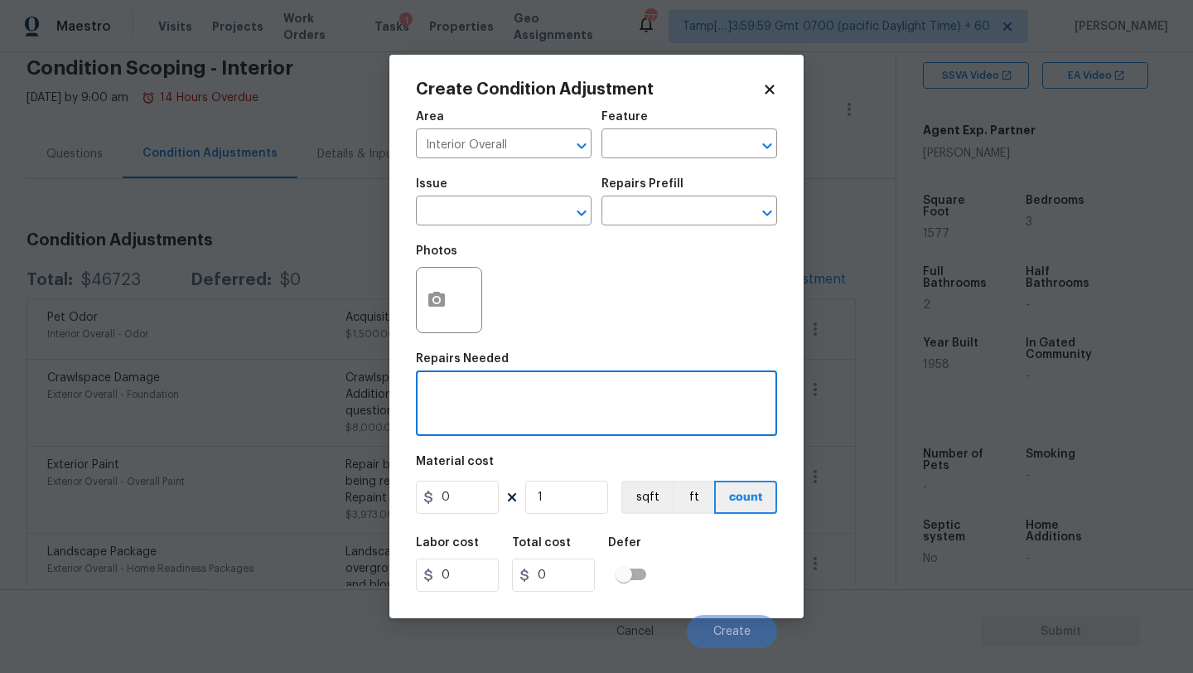
paste textarea "Full repaint and prime."
type textarea "Full repaint and prime."
click at [461, 505] on input "0" at bounding box center [457, 497] width 83 height 33
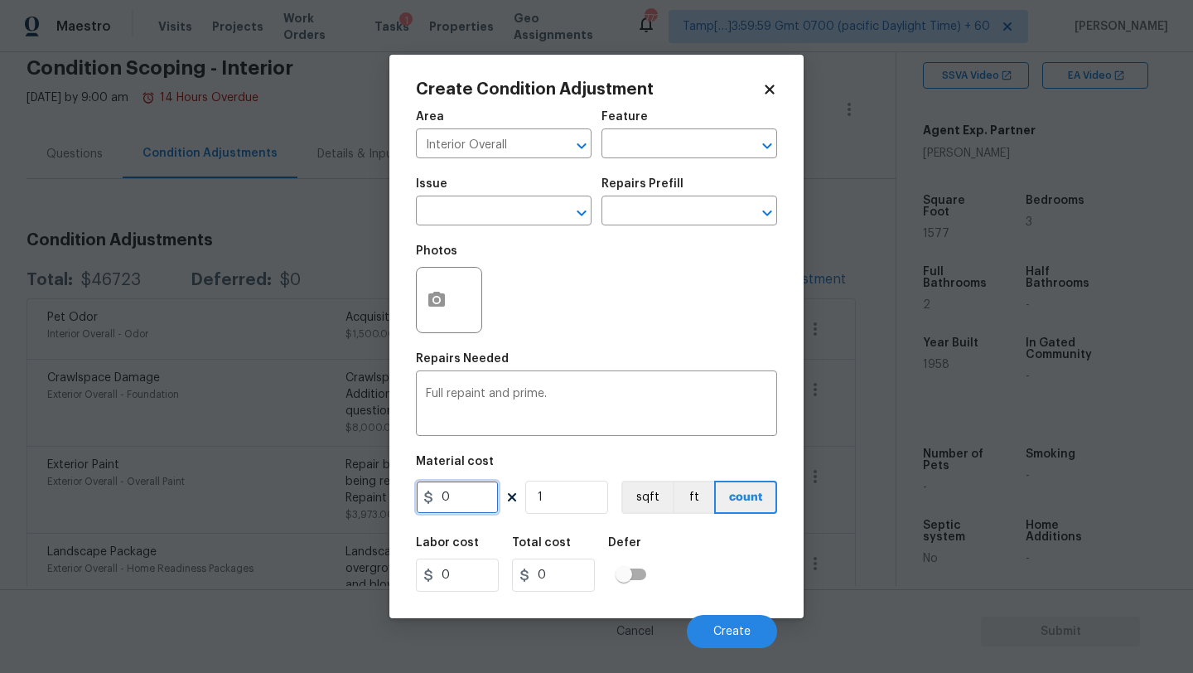
click at [461, 505] on input "0" at bounding box center [457, 497] width 83 height 33
type input "2.35"
click at [572, 487] on input "1" at bounding box center [566, 497] width 83 height 33
type input "15"
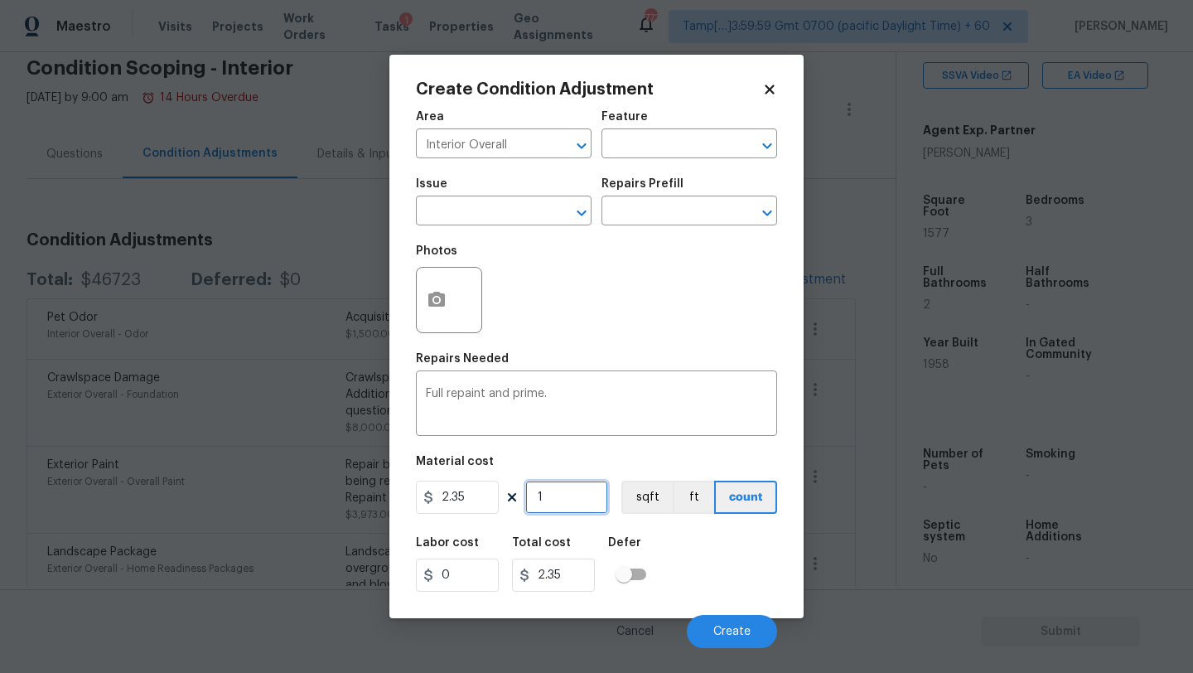
type input "35.25"
type input "157"
type input "368.95"
type input "1577"
type input "3705.95"
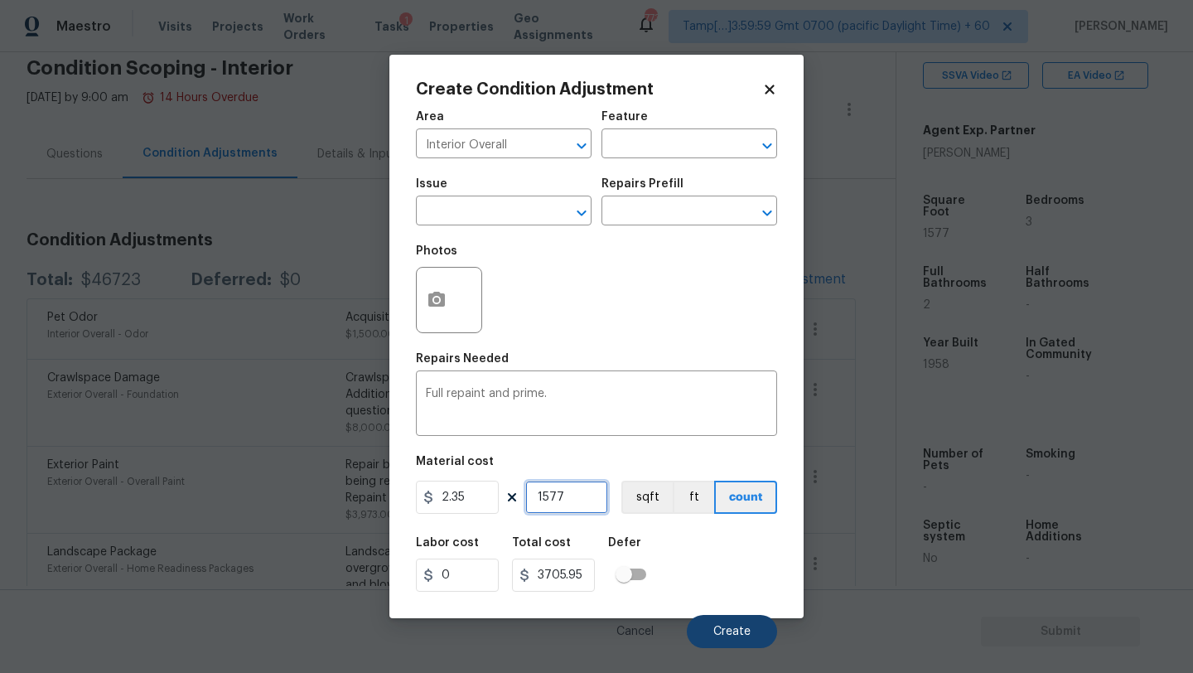
type input "1577"
click at [732, 635] on span "Create" at bounding box center [731, 632] width 37 height 12
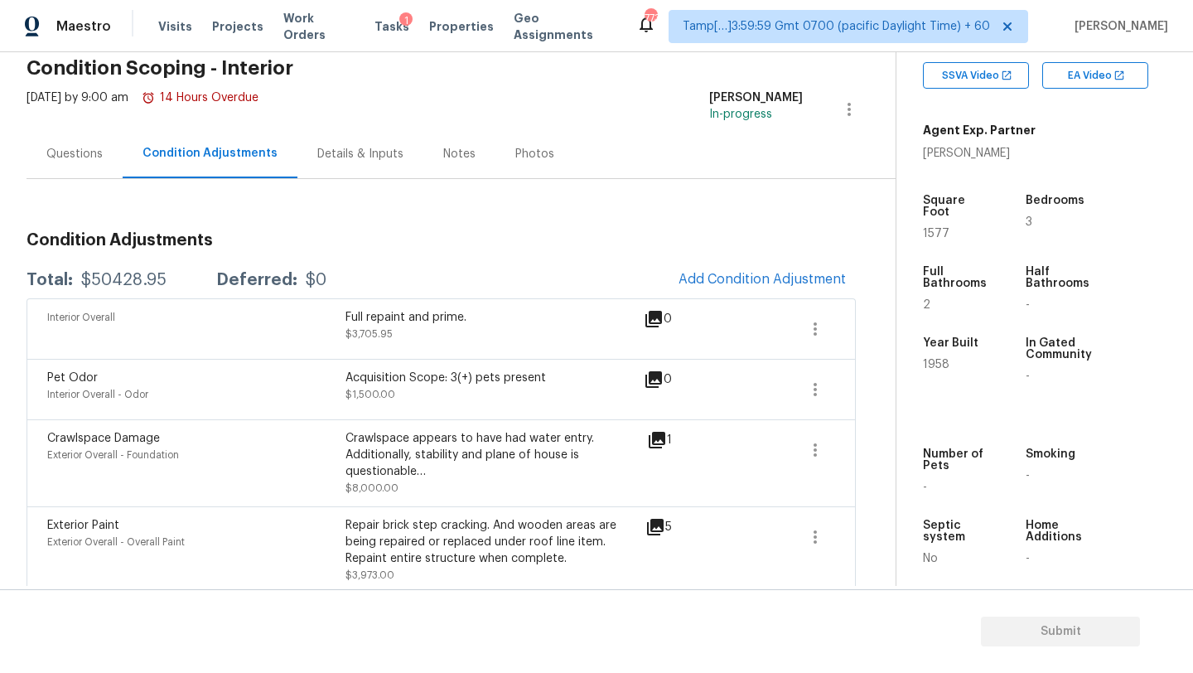
click at [574, 188] on div "Condition Adjustments Total: $50428.95 Deferred: $0 Add Condition Adjustment In…" at bounding box center [441, 533] width 829 height 709
click at [733, 273] on span "Add Condition Adjustment" at bounding box center [762, 279] width 167 height 15
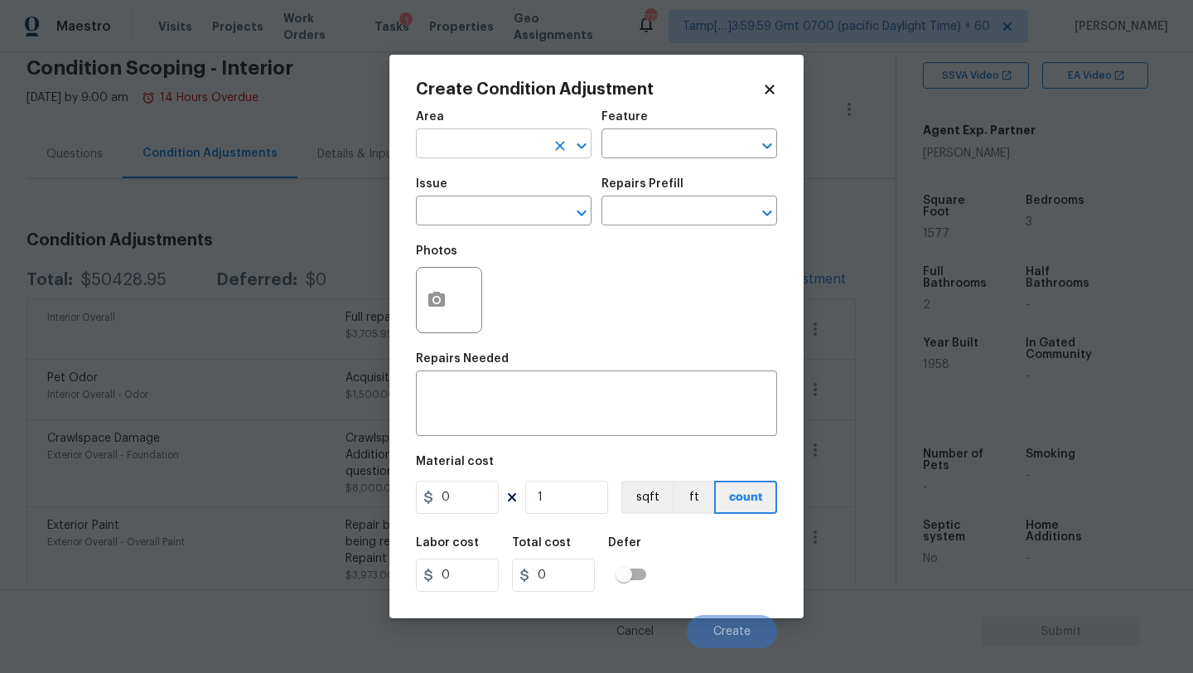
click at [502, 145] on input "text" at bounding box center [480, 146] width 129 height 26
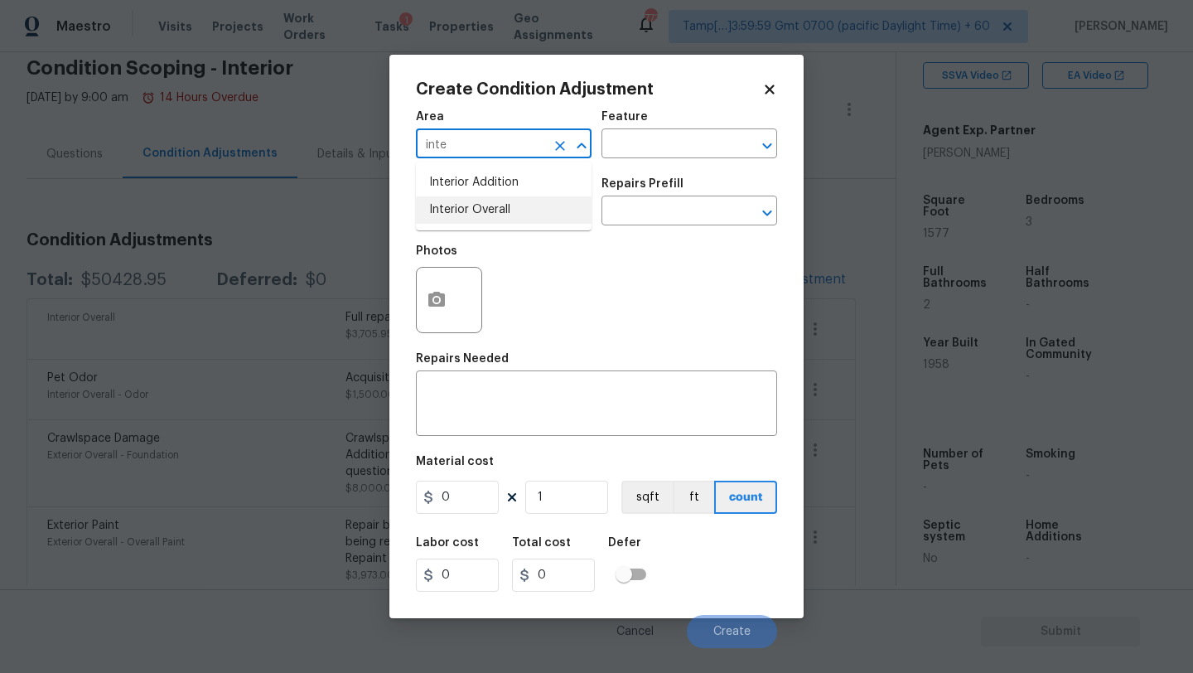
click at [519, 201] on li "Interior Overall" at bounding box center [504, 209] width 176 height 27
type input "Interior Overall"
click at [522, 411] on textarea at bounding box center [596, 405] width 341 height 35
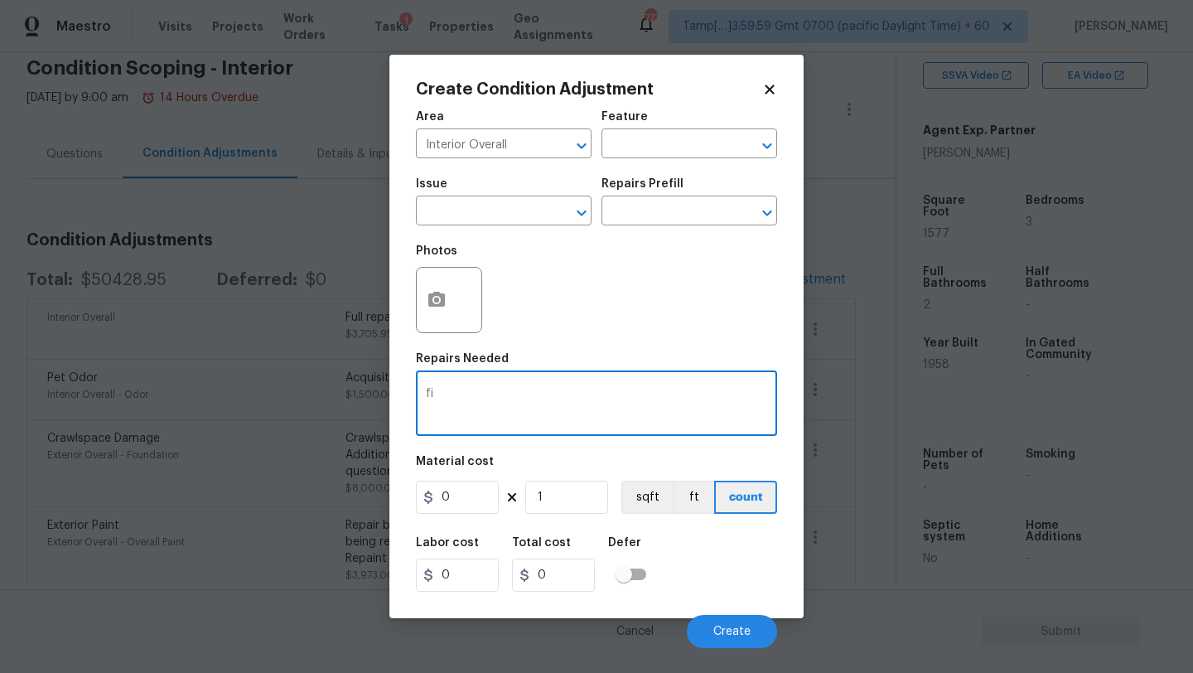
type textarea "f"
type textarea "full flooring"
click at [460, 500] on input "0" at bounding box center [457, 497] width 83 height 33
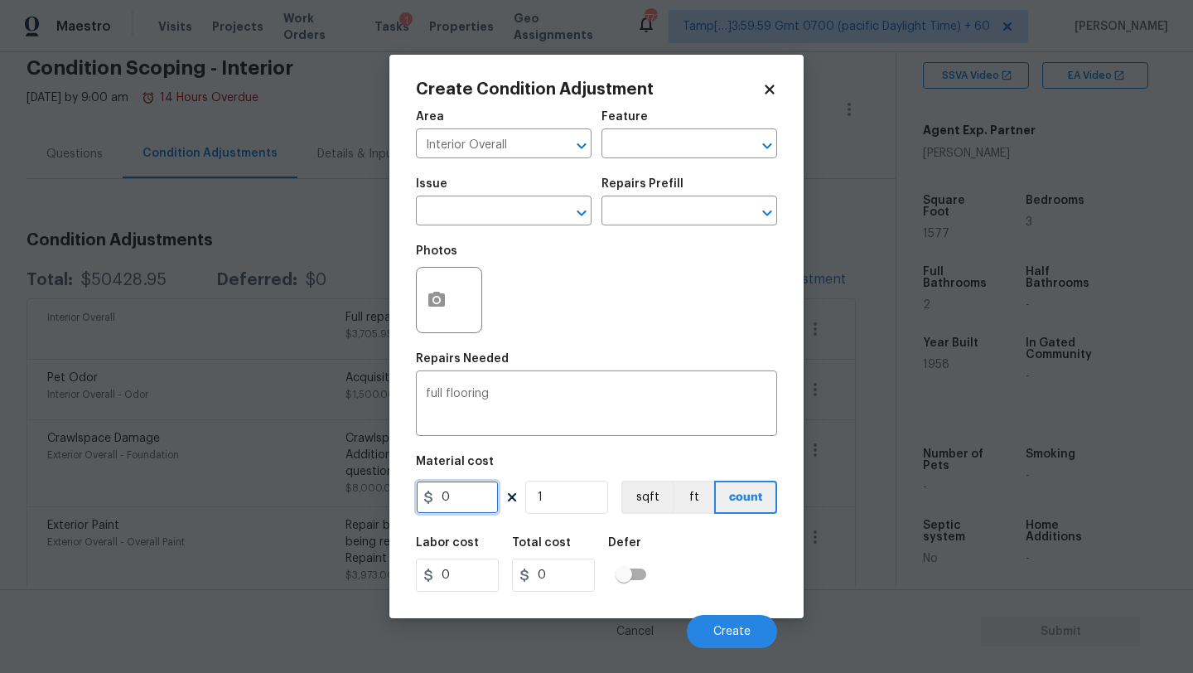
click at [460, 500] on input "0" at bounding box center [457, 497] width 83 height 33
type input "5"
click at [568, 497] on input "1" at bounding box center [566, 497] width 83 height 33
type input "15"
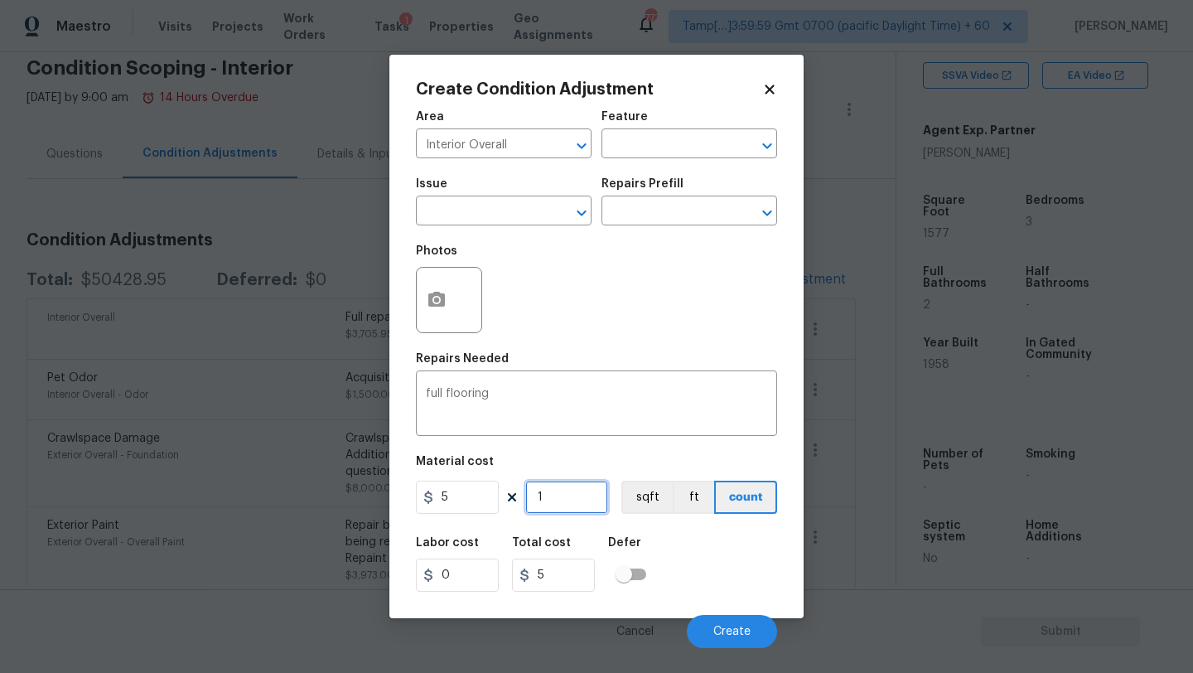
type input "75"
type input "157"
type input "785"
type input "1577"
type input "7885"
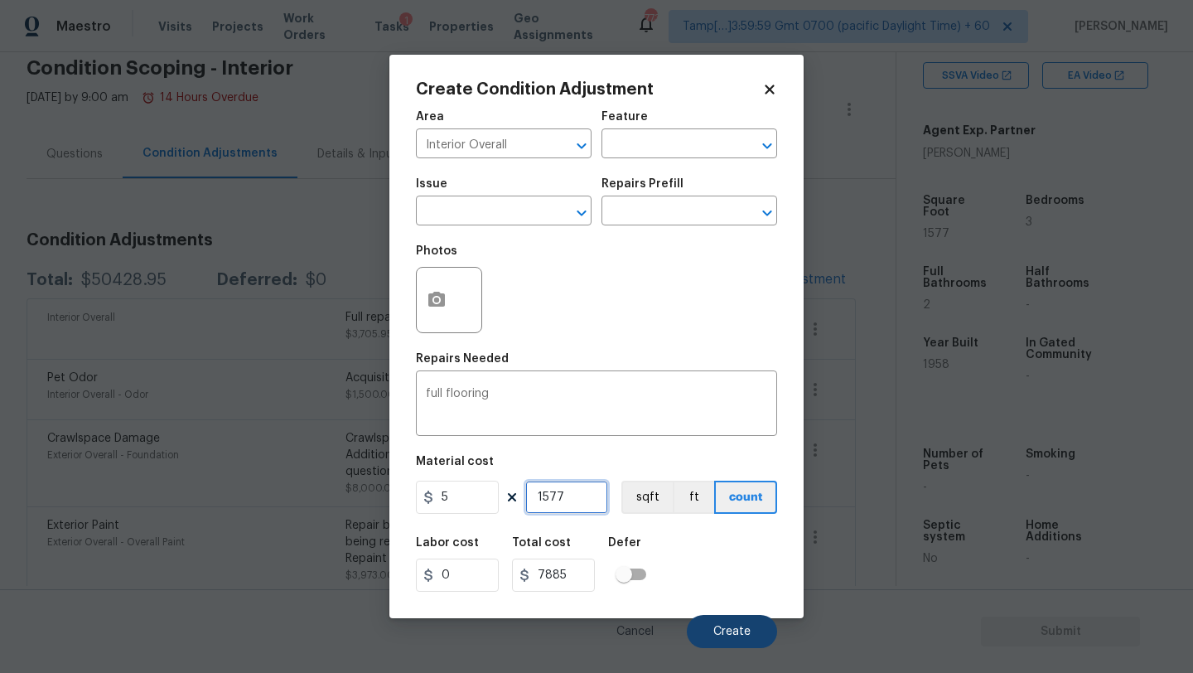
type input "1577"
click at [727, 628] on span "Create" at bounding box center [731, 632] width 37 height 12
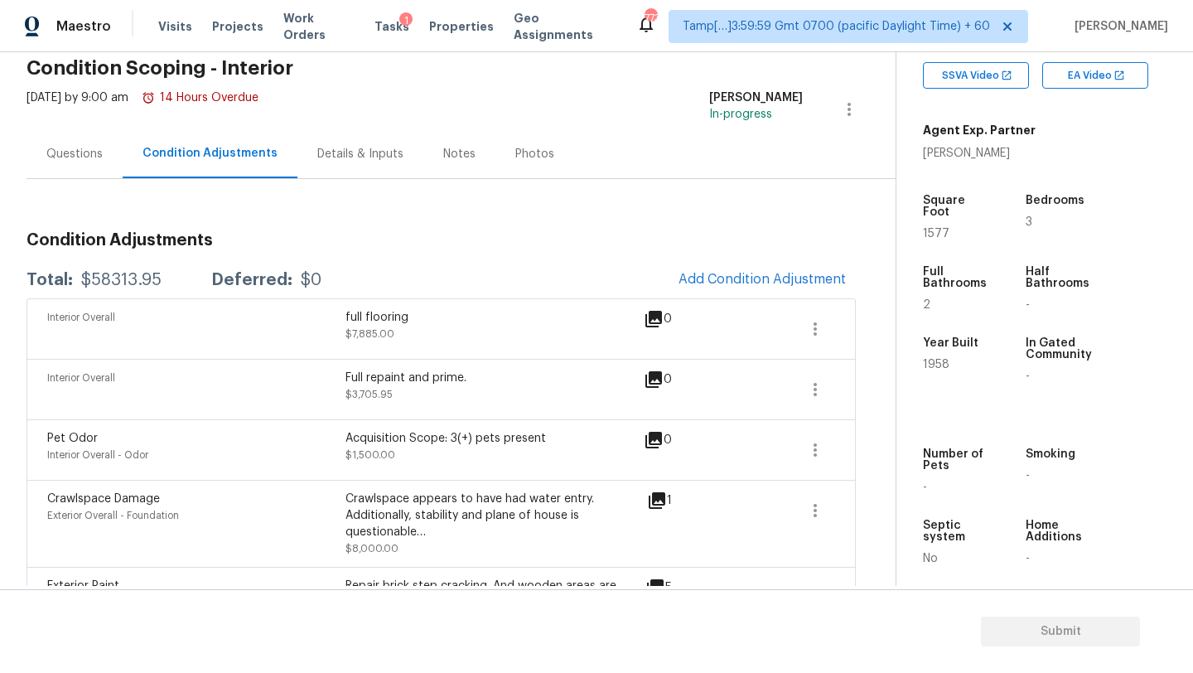
click at [738, 300] on div "Interior Overall full flooring $7,885.00 0" at bounding box center [441, 328] width 829 height 60
click at [738, 295] on button "Add Condition Adjustment" at bounding box center [762, 279] width 187 height 35
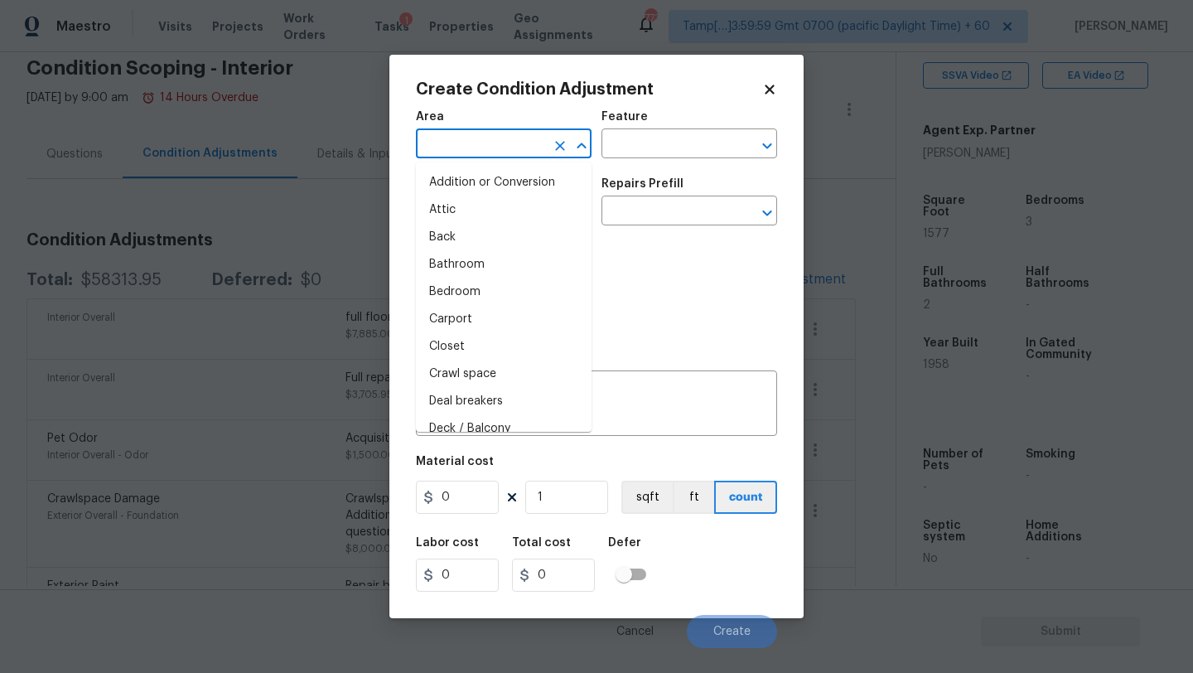
click at [505, 150] on input "text" at bounding box center [480, 146] width 129 height 26
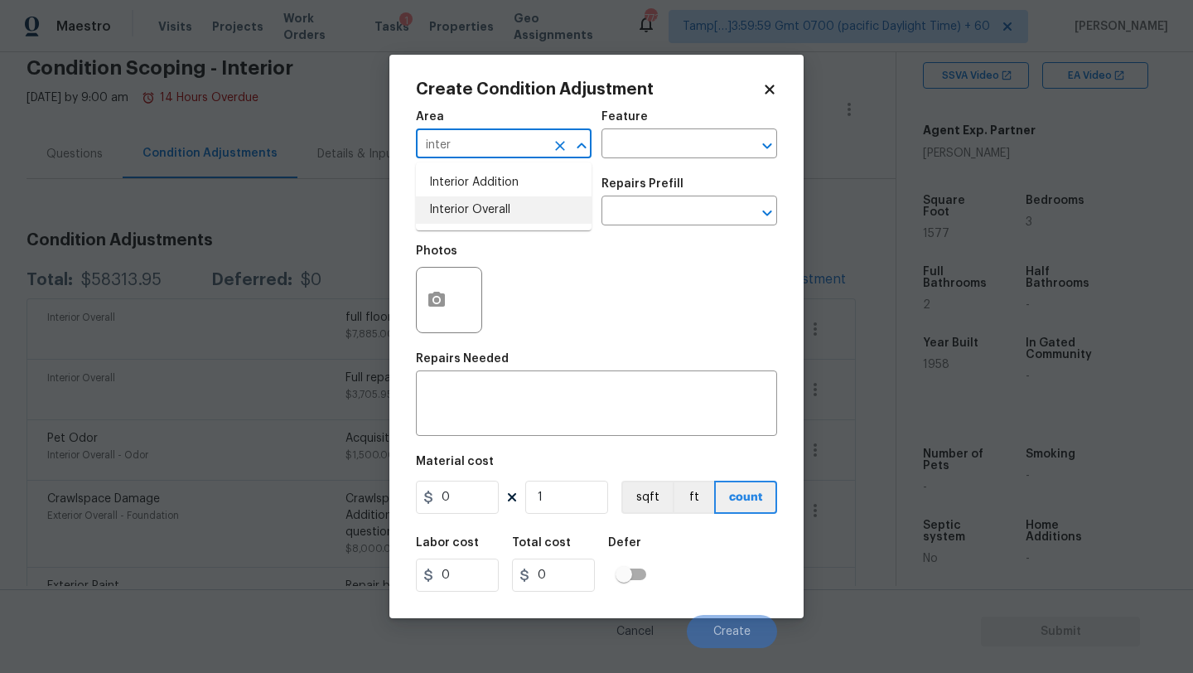
type input "inter"
click at [518, 114] on div "Area" at bounding box center [504, 122] width 176 height 22
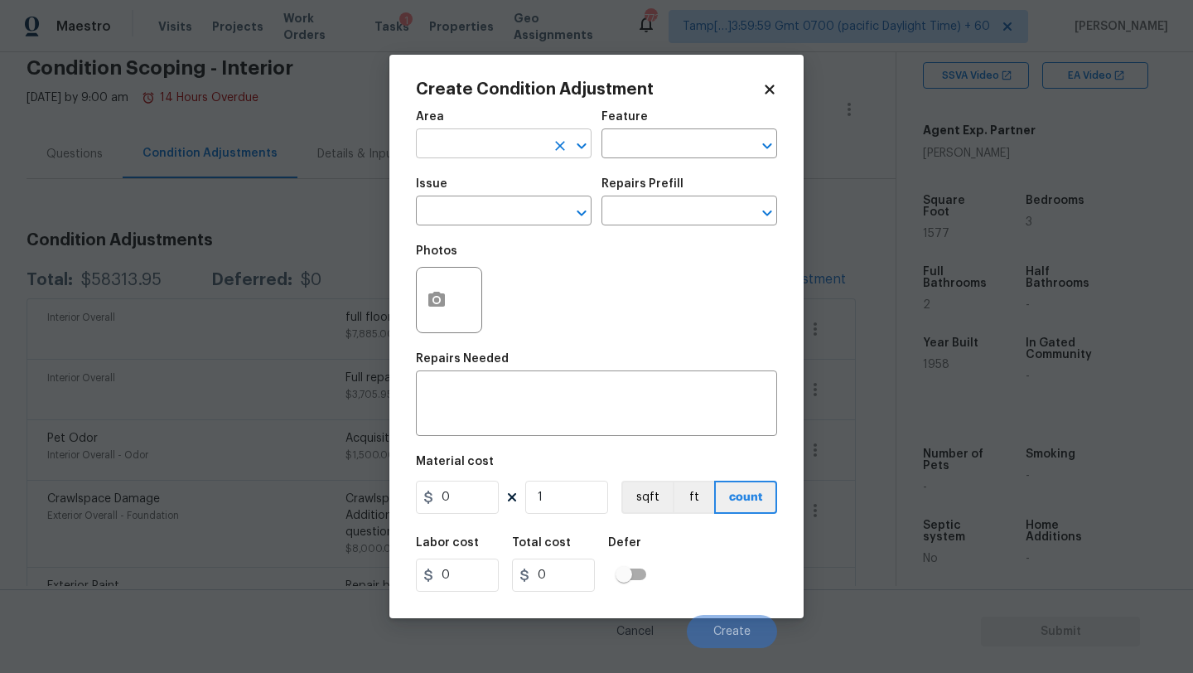
click at [518, 141] on input "text" at bounding box center [480, 146] width 129 height 26
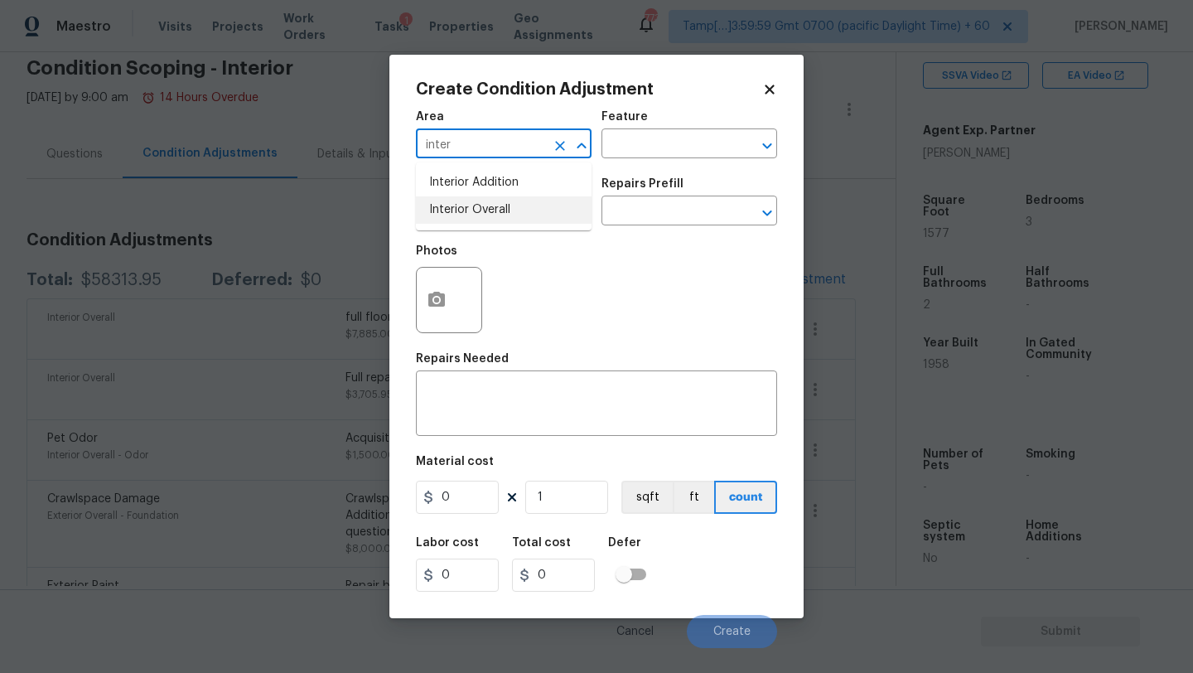
click at [519, 210] on li "Interior Overall" at bounding box center [504, 209] width 176 height 27
type input "Interior Overall"
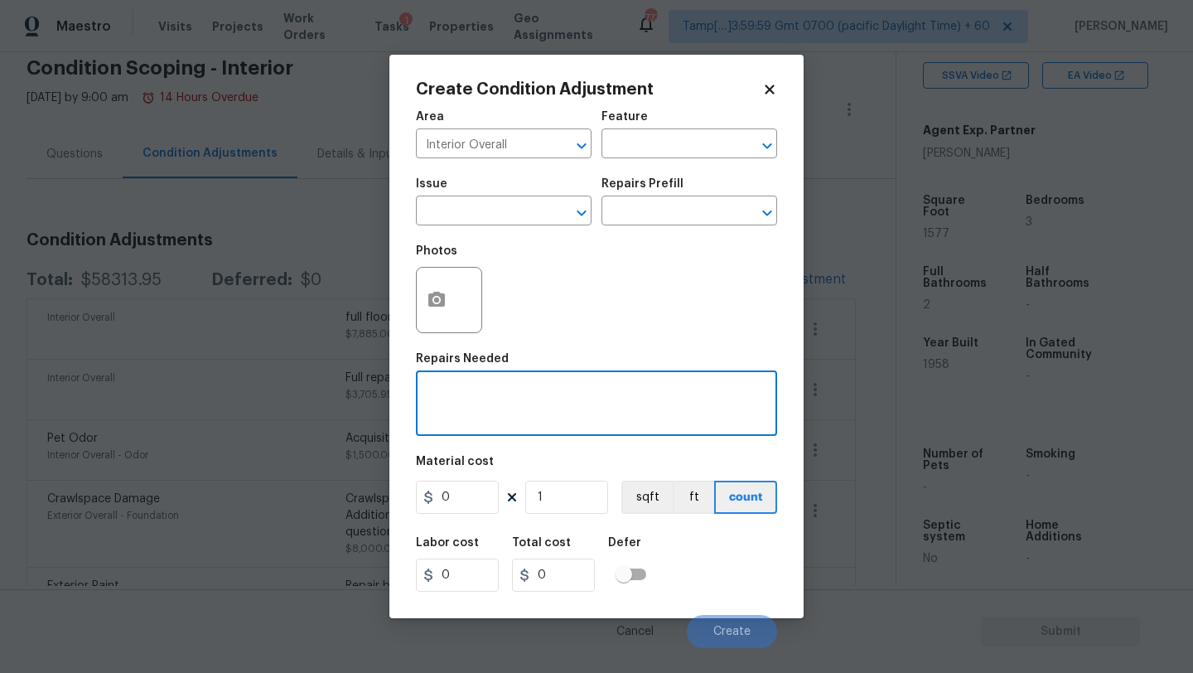
click at [519, 398] on textarea at bounding box center [596, 405] width 341 height 35
paste textarea "replace bath vanities."
type textarea "replace bath vanities."
click at [454, 496] on input "0" at bounding box center [457, 497] width 83 height 33
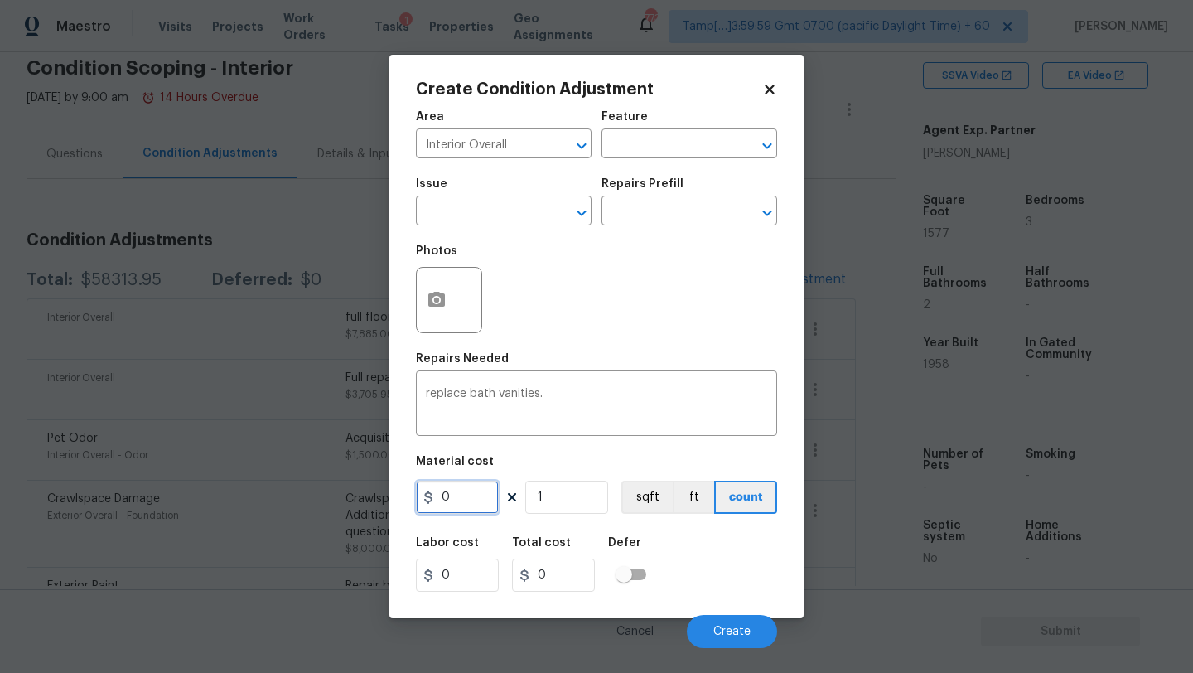
click at [454, 496] on input "0" at bounding box center [457, 497] width 83 height 33
type input "4000"
click at [714, 618] on button "Create" at bounding box center [732, 631] width 90 height 33
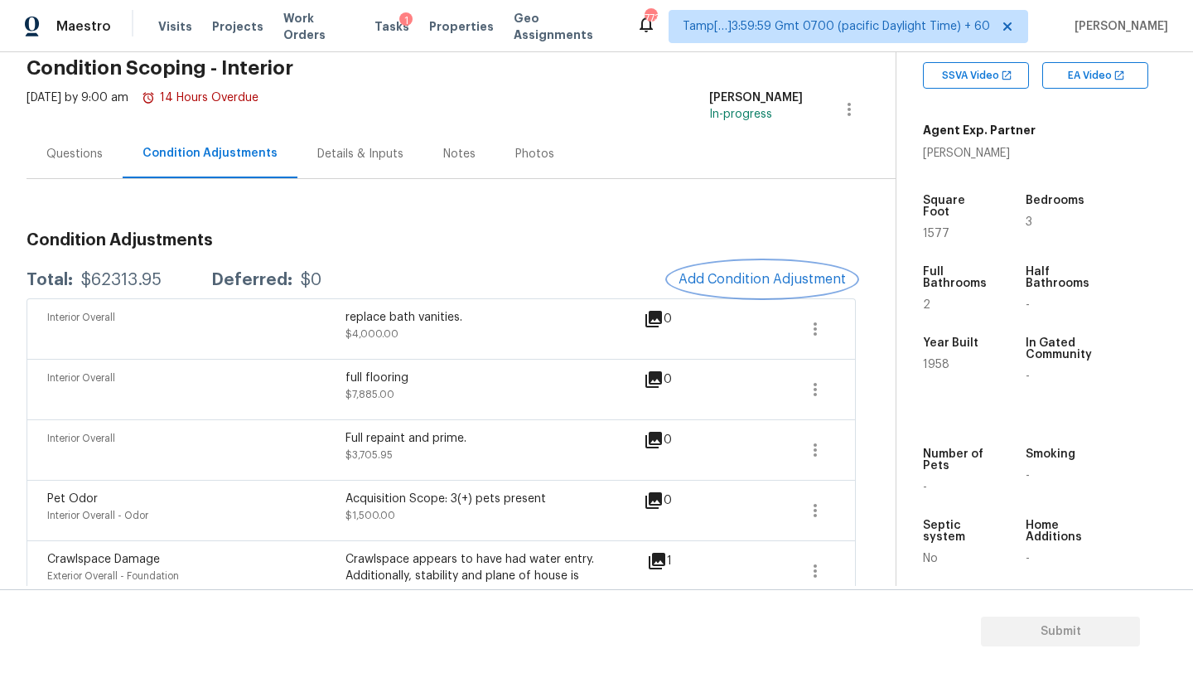
click at [786, 269] on button "Add Condition Adjustment" at bounding box center [762, 279] width 187 height 35
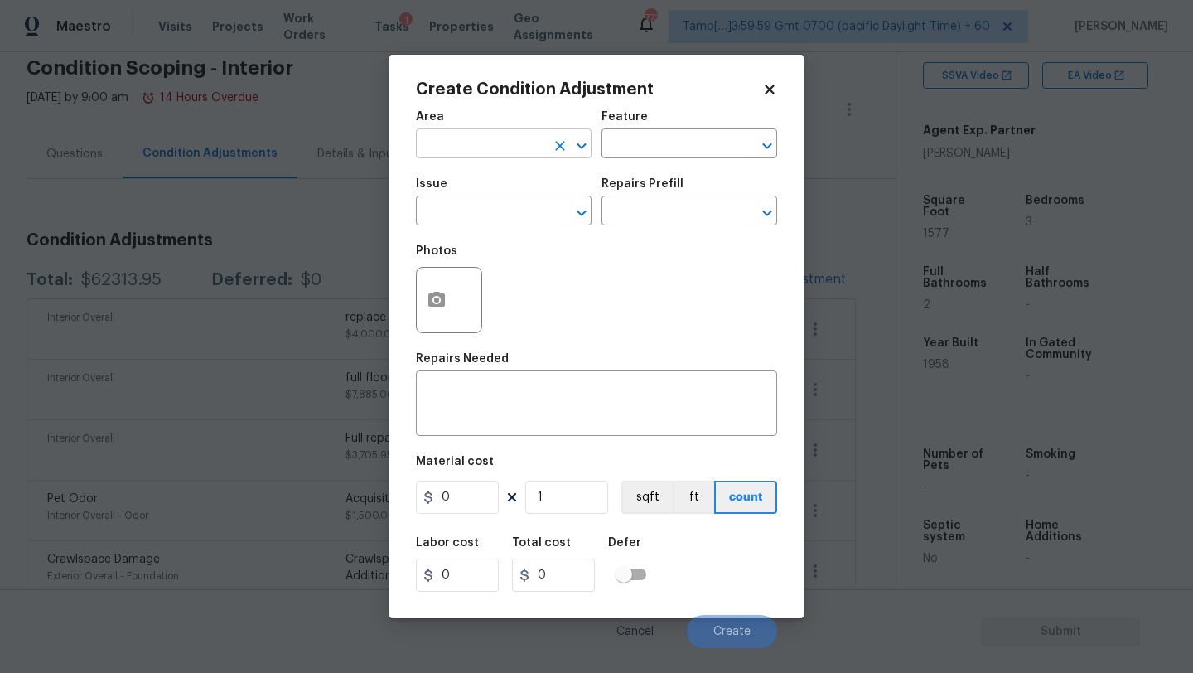
click at [540, 146] on input "text" at bounding box center [480, 146] width 129 height 26
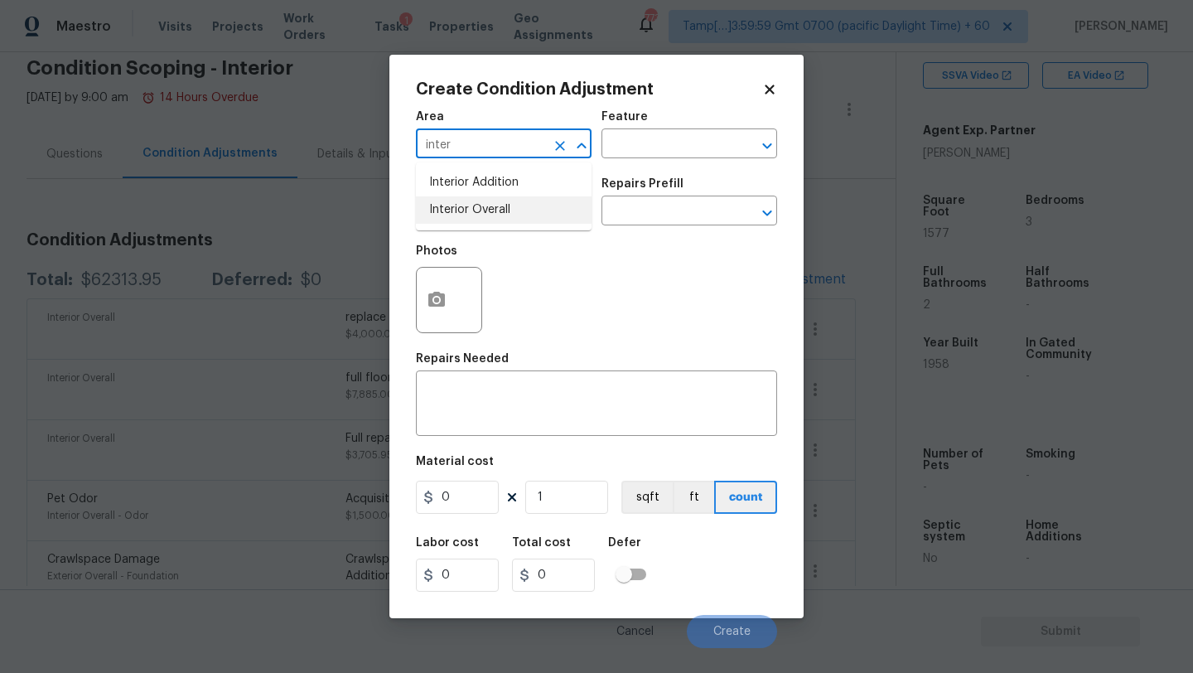
click at [542, 196] on li "Interior Overall" at bounding box center [504, 209] width 176 height 27
type input "Interior Overall"
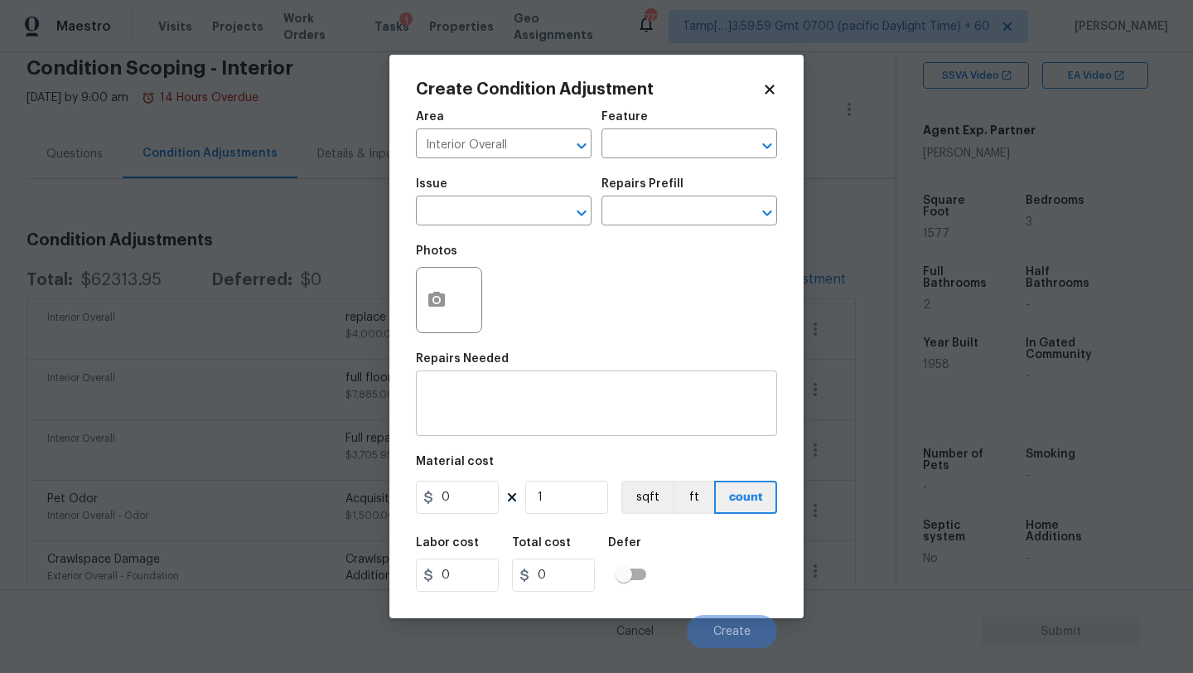
click at [487, 432] on div "x ​" at bounding box center [596, 404] width 361 height 61
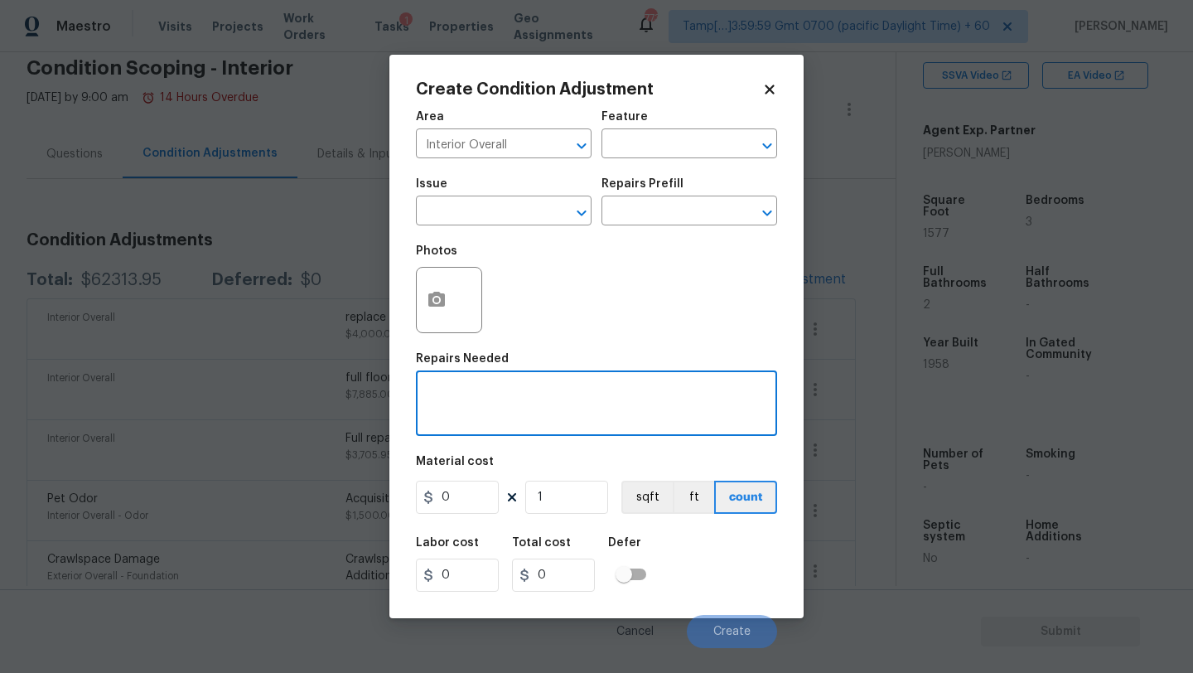
paste textarea "Paint upper kitchen cabinets"
type textarea "Paint upper kitchen cabinets"
click at [448, 503] on input "0" at bounding box center [457, 497] width 83 height 33
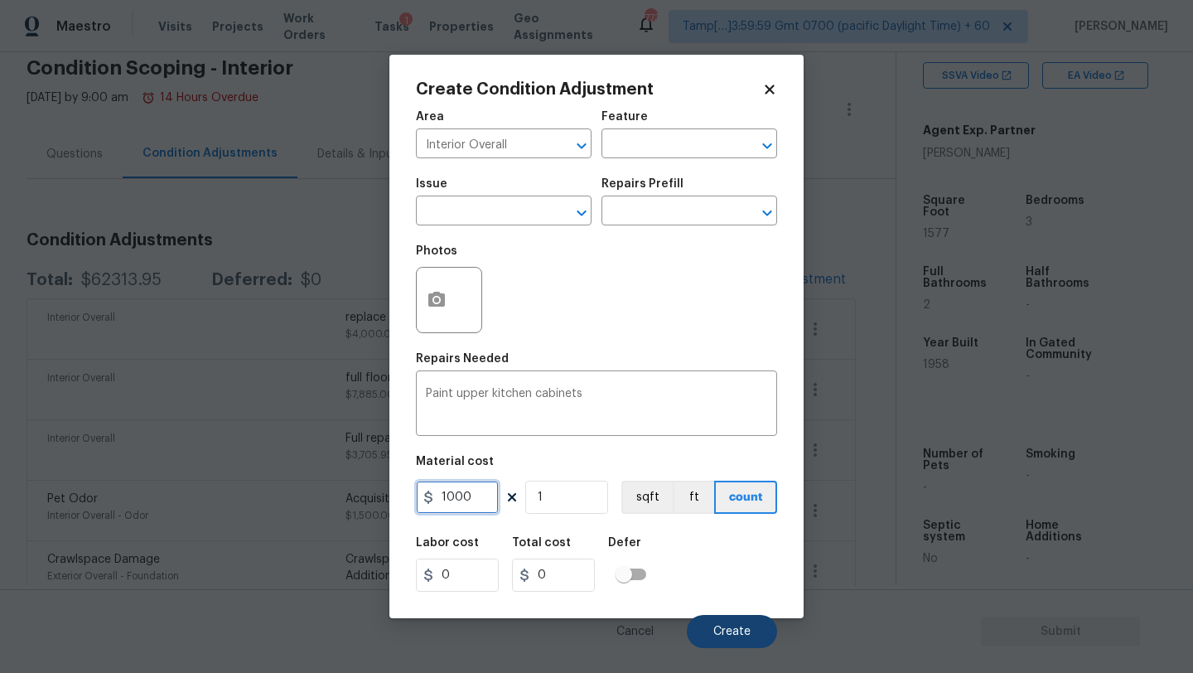
type input "1000"
click at [748, 630] on span "Create" at bounding box center [731, 632] width 37 height 12
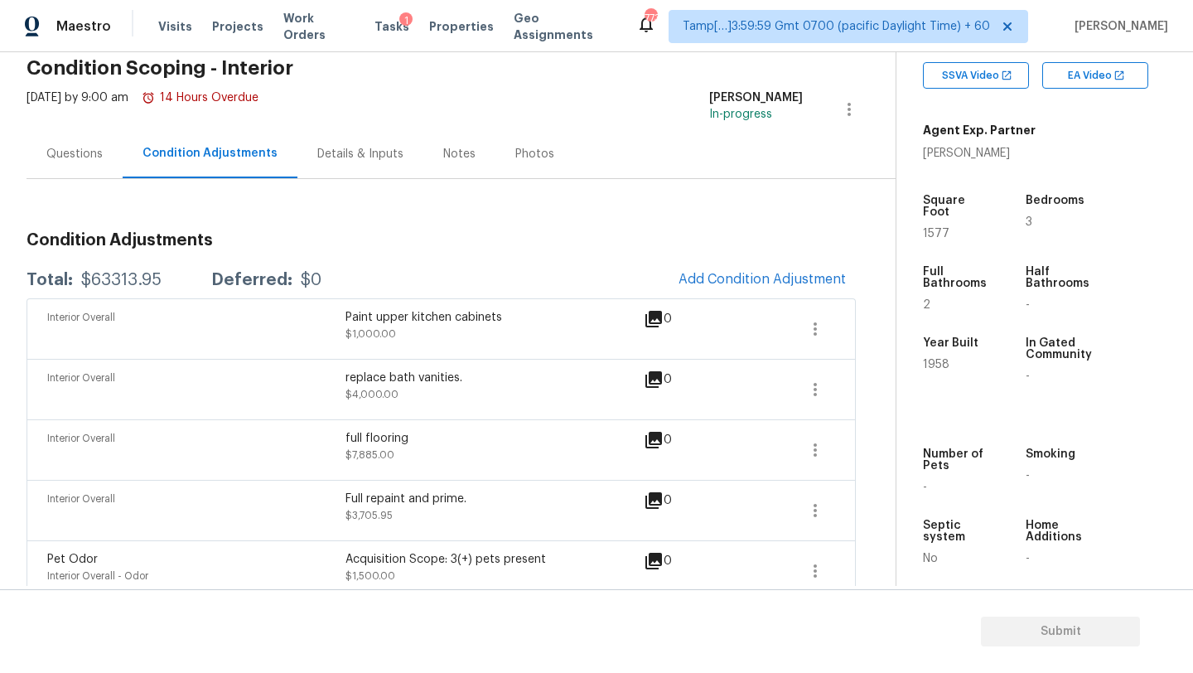
click at [747, 248] on h3 "Condition Adjustments" at bounding box center [441, 240] width 829 height 17
click at [715, 283] on span "Add Condition Adjustment" at bounding box center [762, 279] width 167 height 15
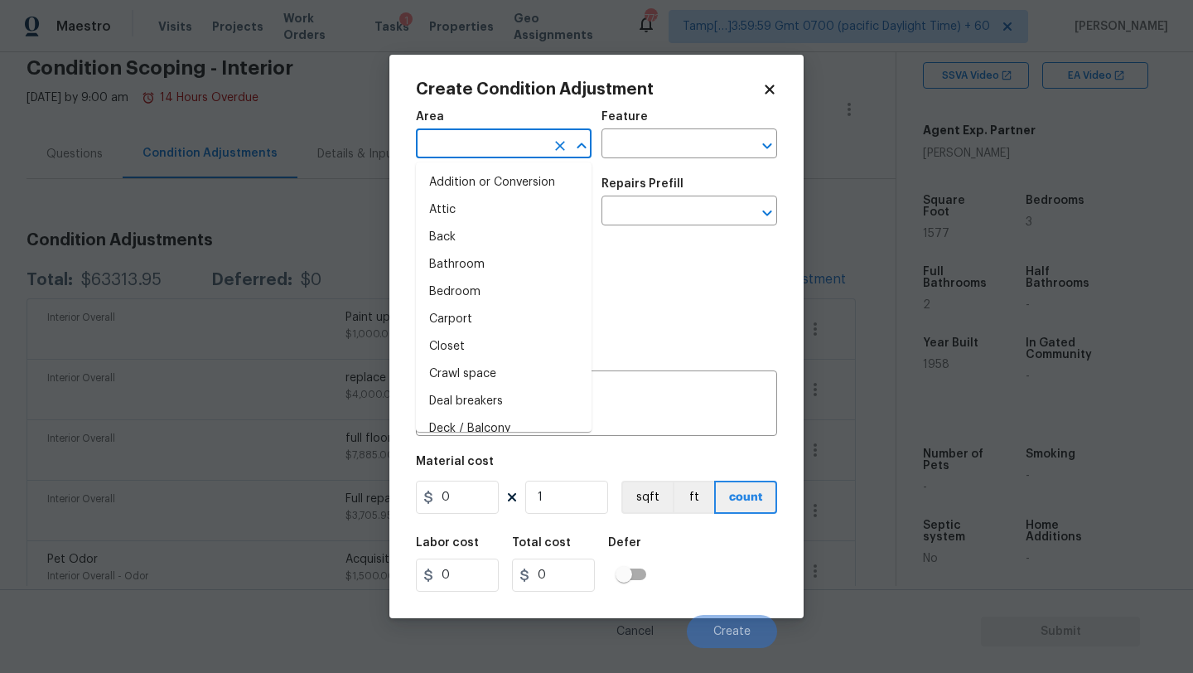
click at [468, 153] on input "text" at bounding box center [480, 146] width 129 height 26
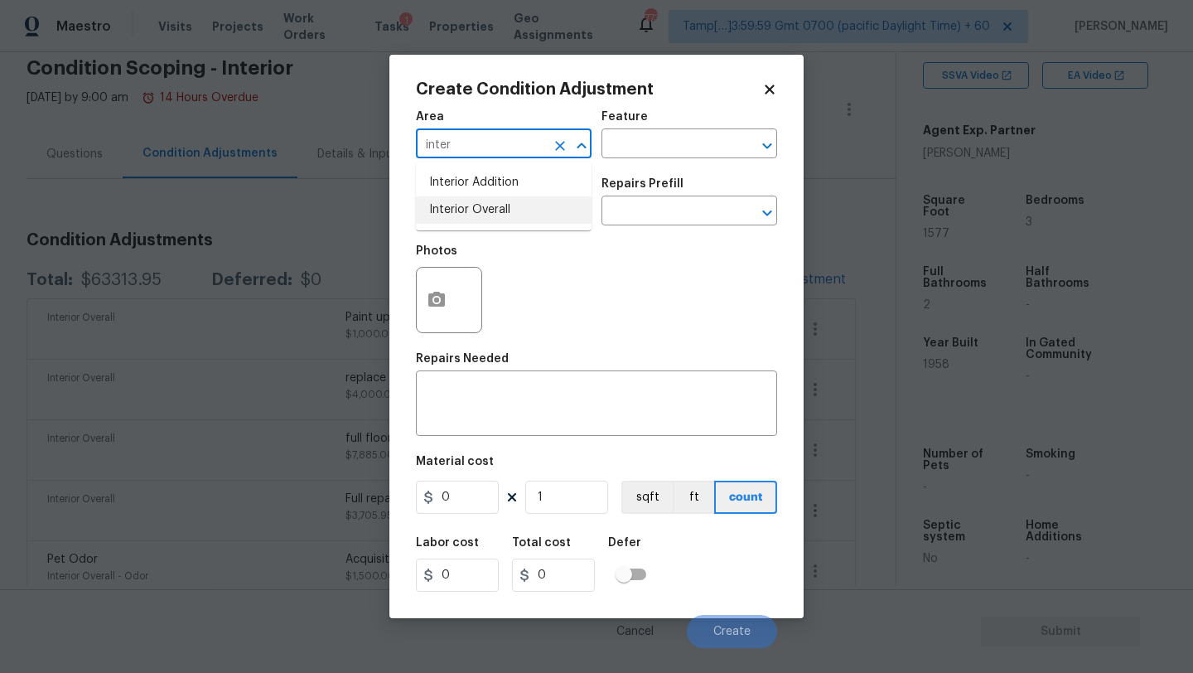
click at [477, 211] on li "Interior Overall" at bounding box center [504, 209] width 176 height 27
type input "Interior Overall"
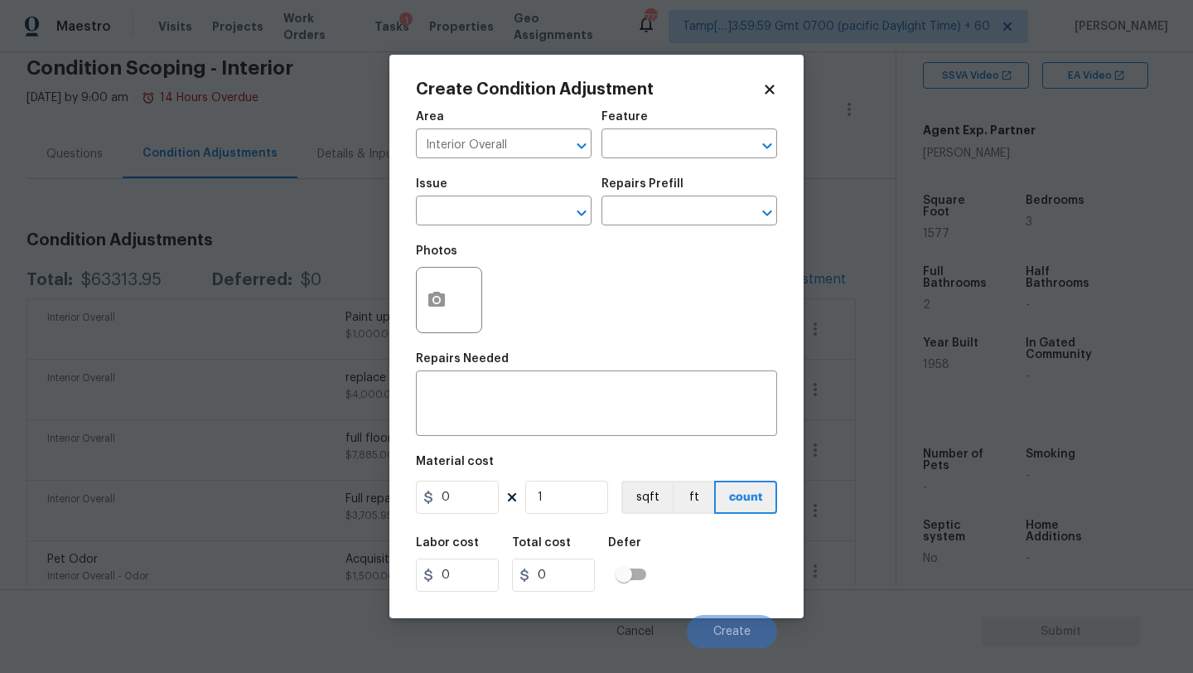
click at [477, 441] on div "Area Interior Overall ​ Feature ​ Issue ​ Repairs Prefill ​ Photos Repairs Need…" at bounding box center [596, 374] width 361 height 547
click at [485, 407] on textarea at bounding box center [596, 405] width 341 height 35
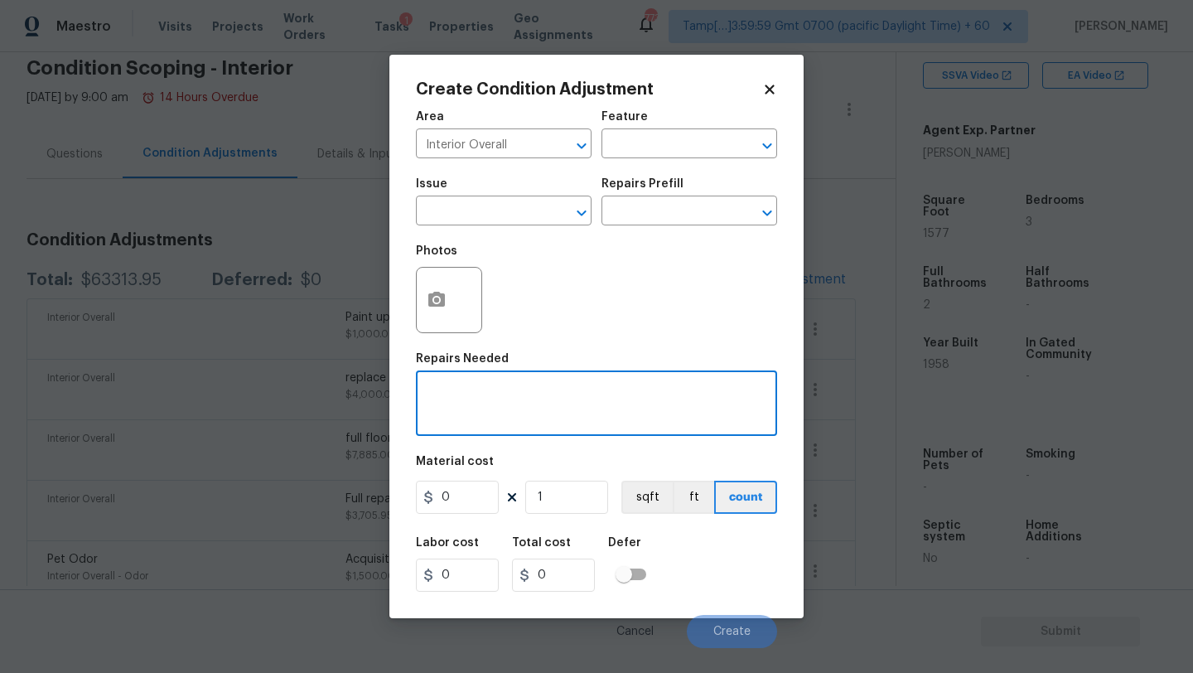
paste textarea "misc electrica"
type textarea "misc electrica"
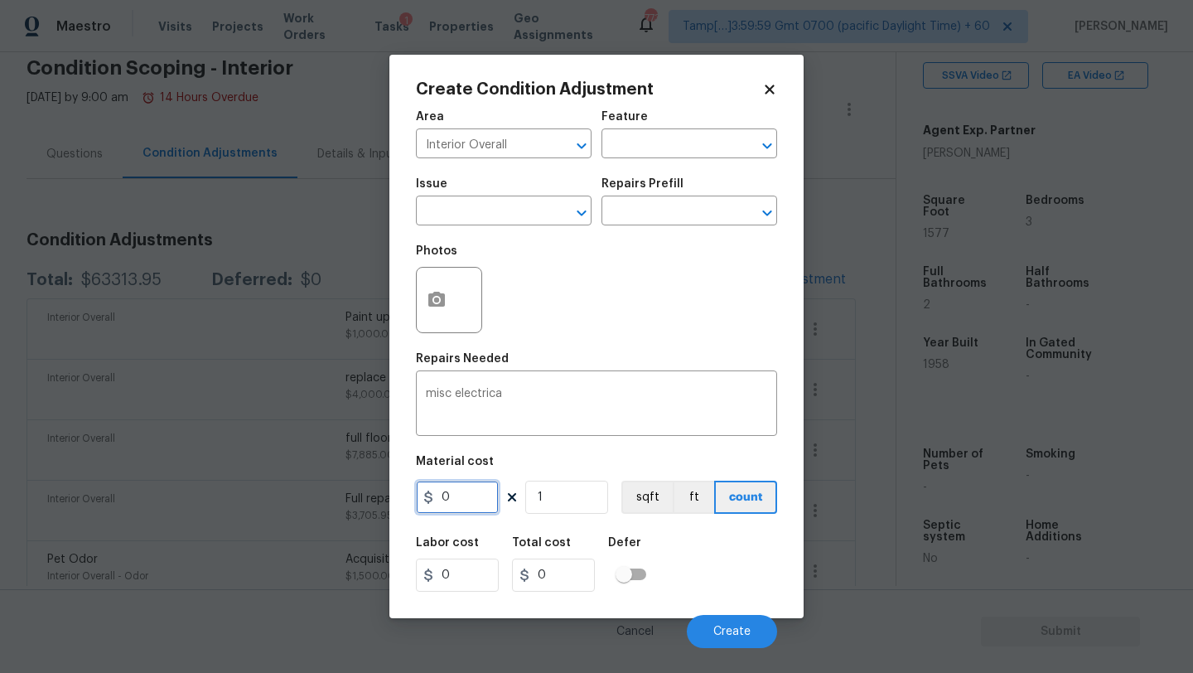
click at [461, 498] on input "0" at bounding box center [457, 497] width 83 height 33
type input "1000"
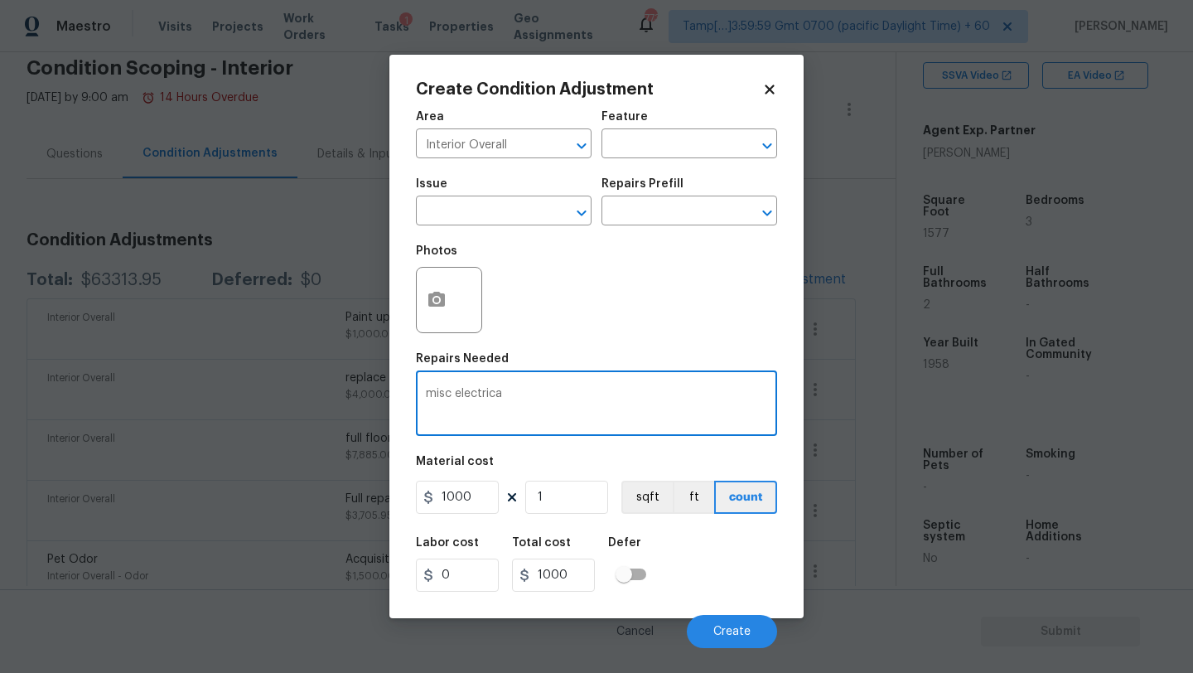
click at [505, 388] on textarea "misc electrica" at bounding box center [596, 405] width 341 height 35
click at [505, 393] on textarea "misc electrica" at bounding box center [596, 405] width 341 height 35
type textarea "misc electrical works"
click at [715, 628] on span "Create" at bounding box center [731, 632] width 37 height 12
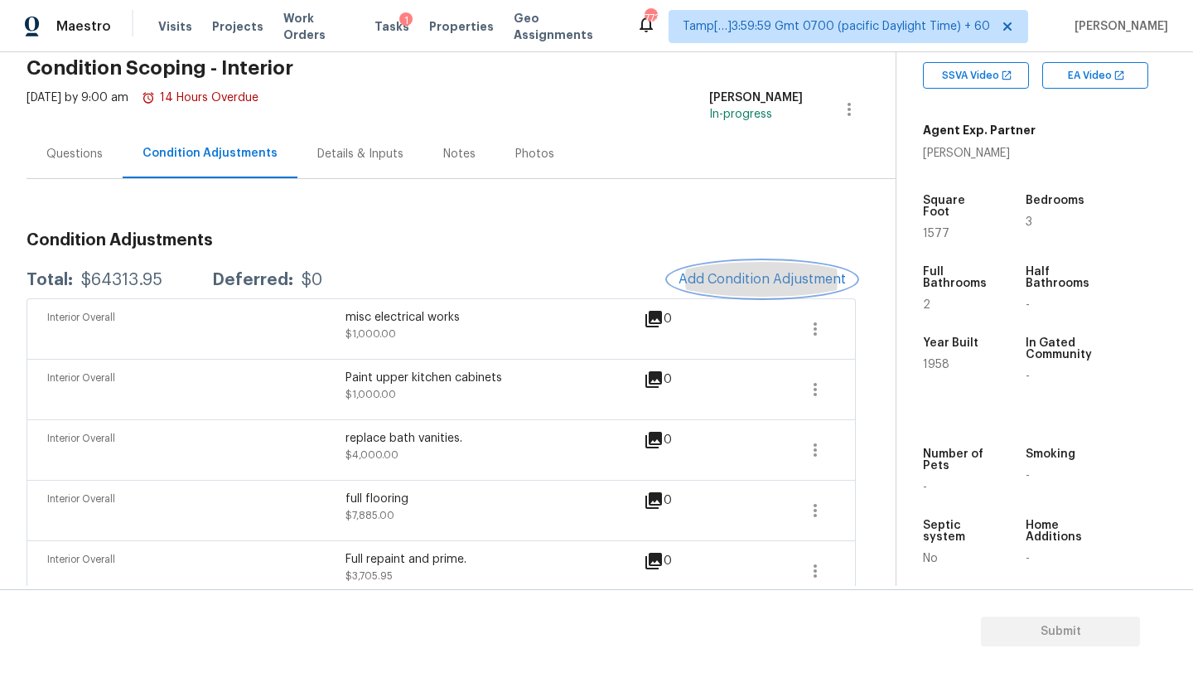
click at [748, 283] on span "Add Condition Adjustment" at bounding box center [762, 279] width 167 height 15
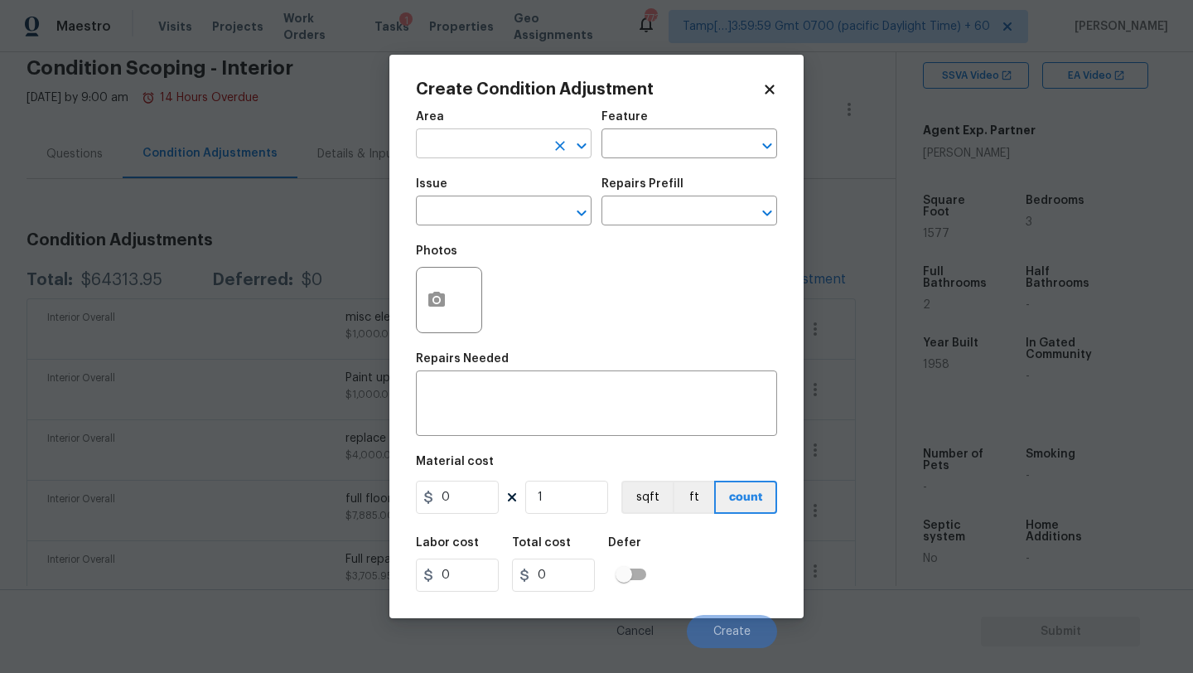
click at [464, 147] on input "text" at bounding box center [480, 146] width 129 height 26
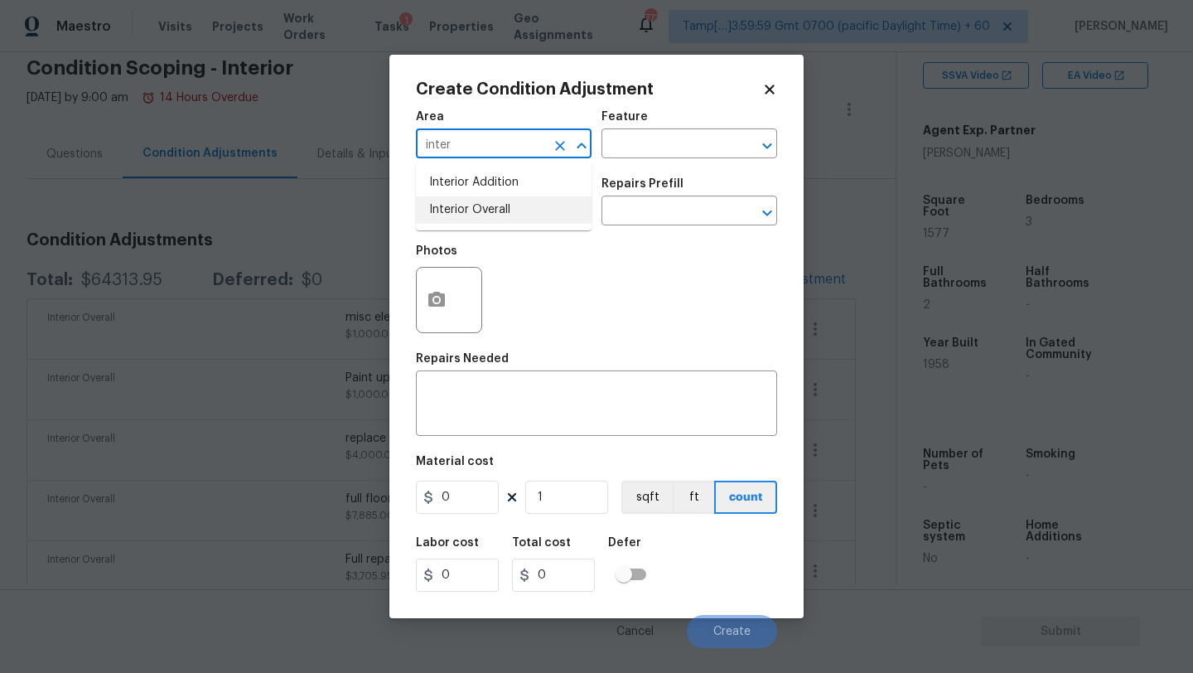
click at [457, 221] on li "Interior Overall" at bounding box center [504, 209] width 176 height 27
type input "Interior Overall"
click at [461, 403] on textarea at bounding box center [596, 405] width 341 height 35
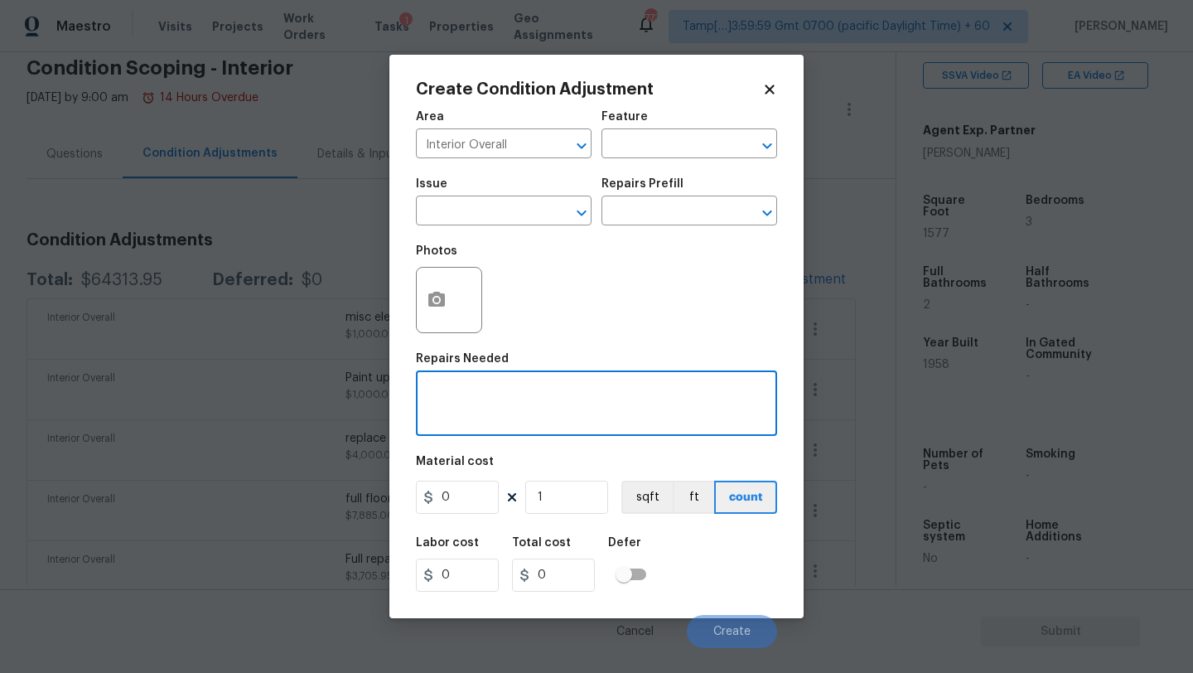
paste textarea "misc plumbing…"
type textarea "misc plumbing works"
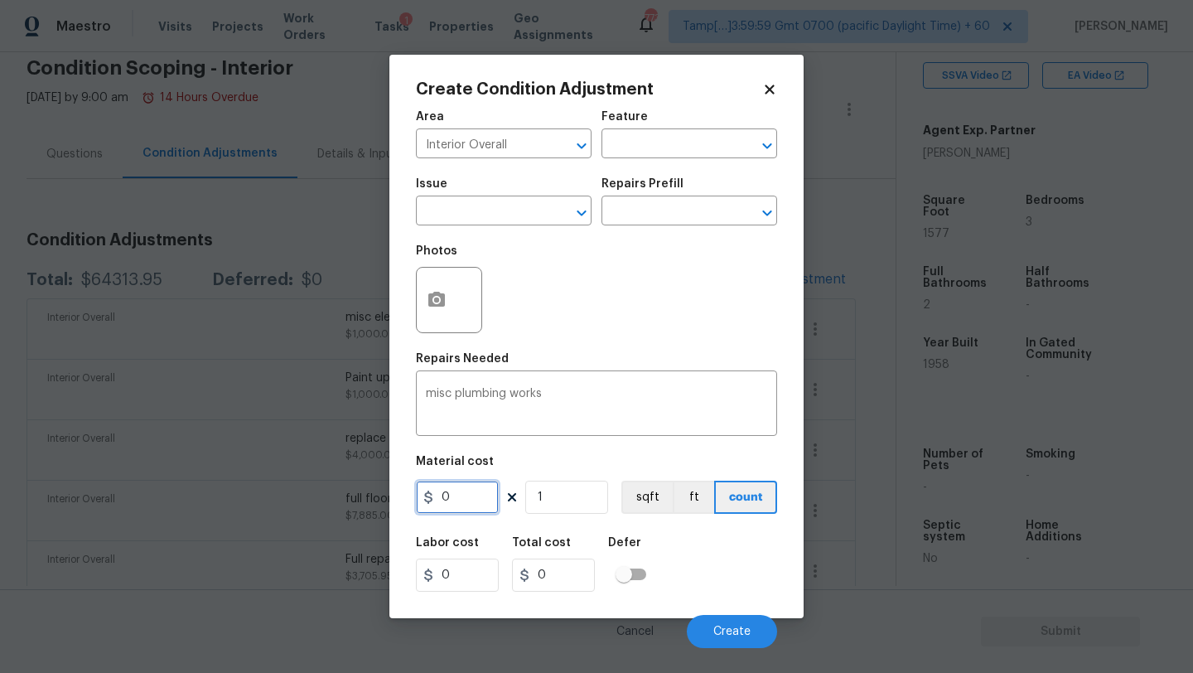
click at [474, 508] on input "0" at bounding box center [457, 497] width 83 height 33
type input "1000"
click at [717, 614] on div "Cancel Create" at bounding box center [596, 624] width 361 height 46
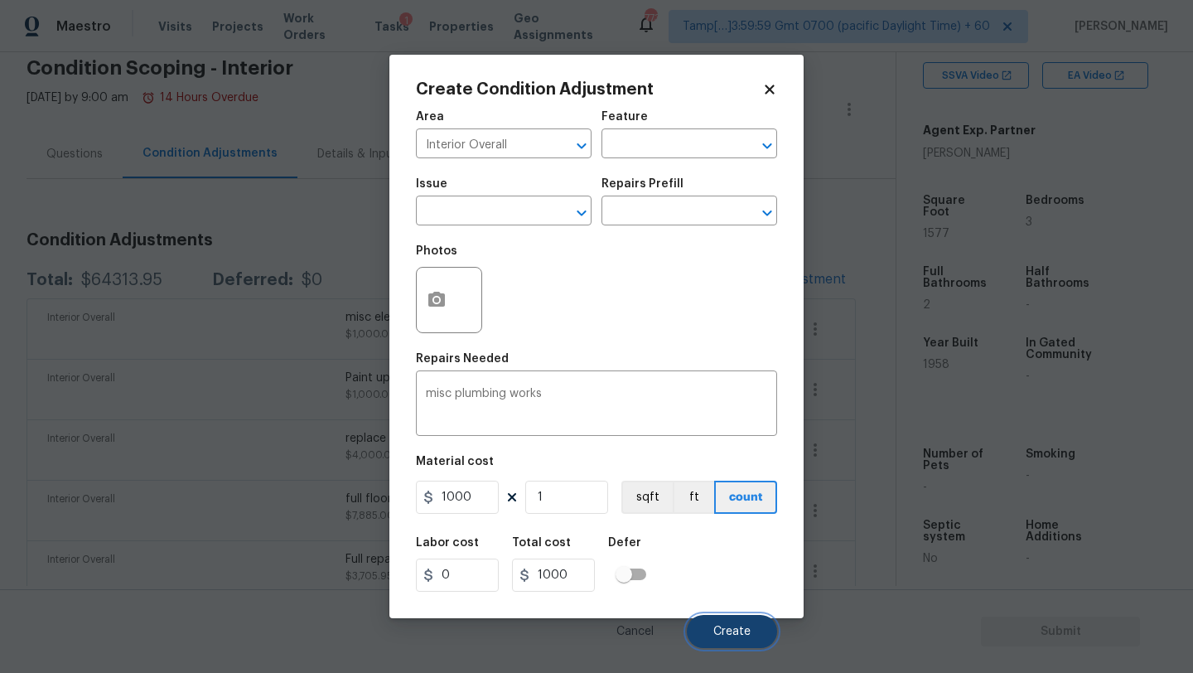
click at [719, 624] on button "Create" at bounding box center [732, 631] width 90 height 33
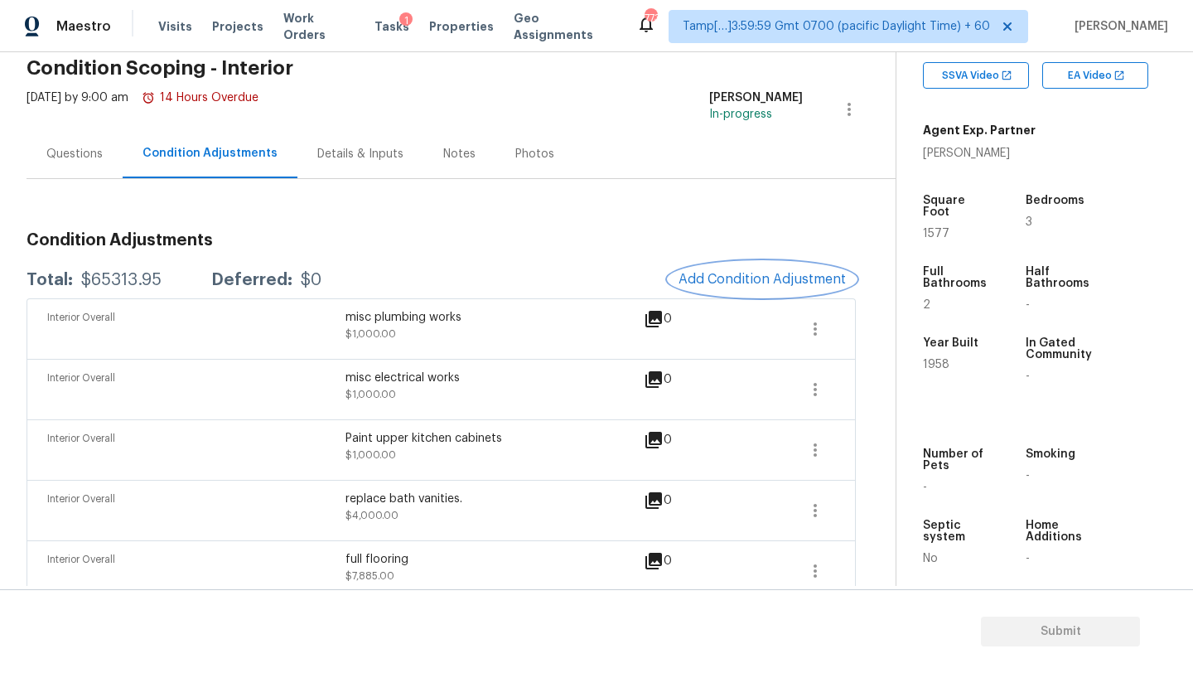
click at [791, 276] on span "Add Condition Adjustment" at bounding box center [762, 279] width 167 height 15
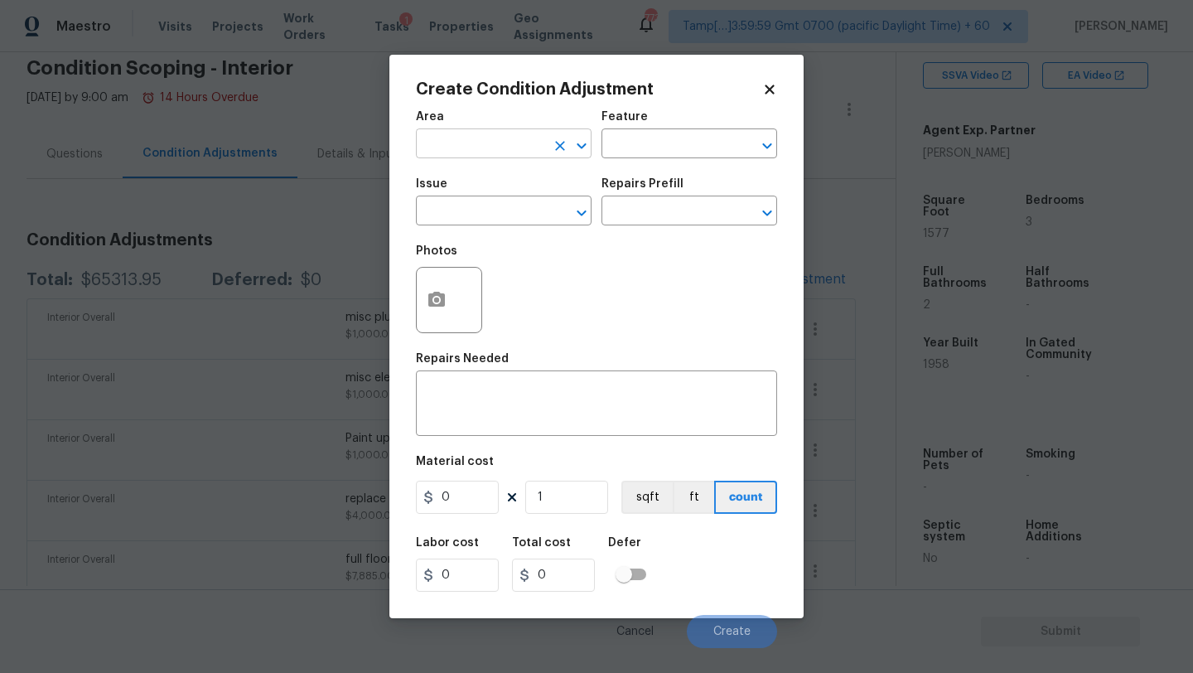
click at [420, 150] on input "text" at bounding box center [480, 146] width 129 height 26
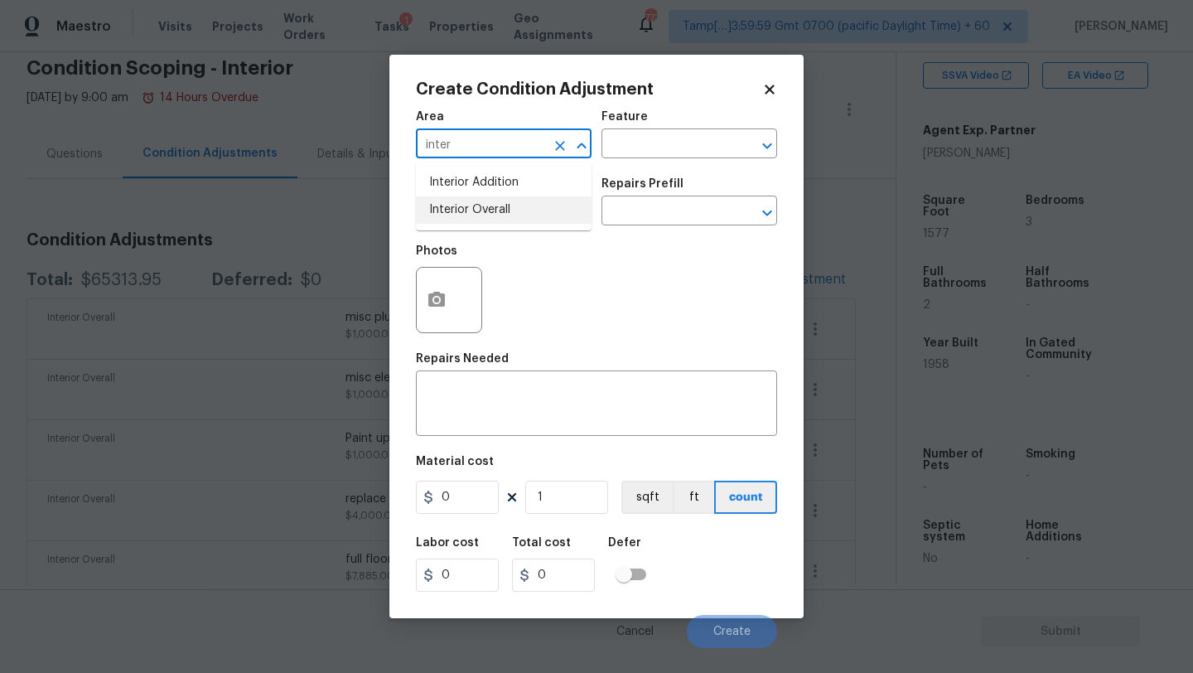
click at [480, 201] on li "Interior Overall" at bounding box center [504, 209] width 176 height 27
type input "Interior Overall"
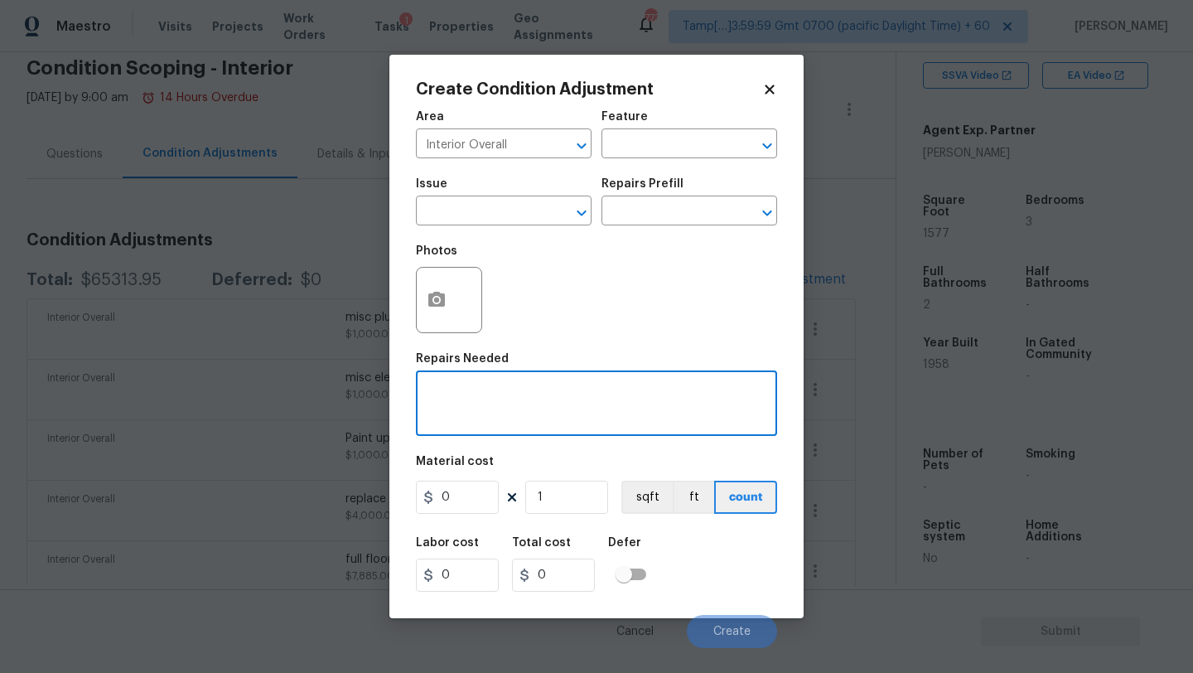
click at [488, 414] on textarea at bounding box center [596, 405] width 341 height 35
paste textarea "drywall."
type textarea "drywall repairs"
click at [452, 505] on input "0" at bounding box center [457, 497] width 83 height 33
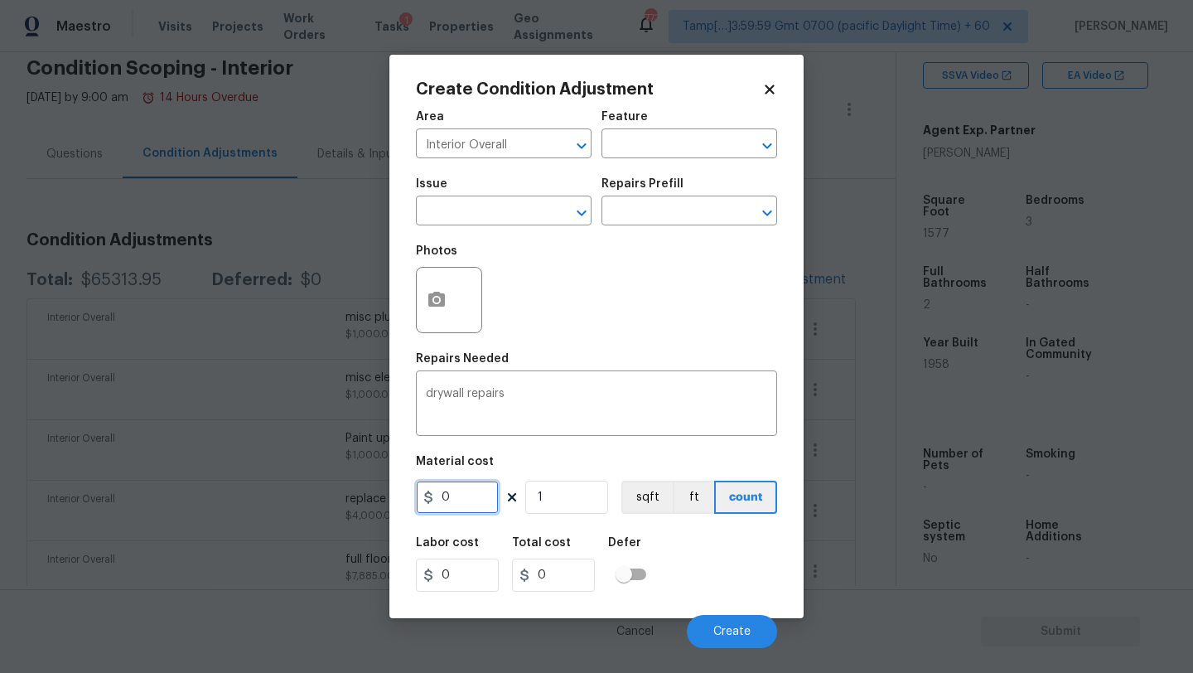
click at [452, 505] on input "0" at bounding box center [457, 497] width 83 height 33
type input "4000"
click at [726, 626] on span "Create" at bounding box center [731, 632] width 37 height 12
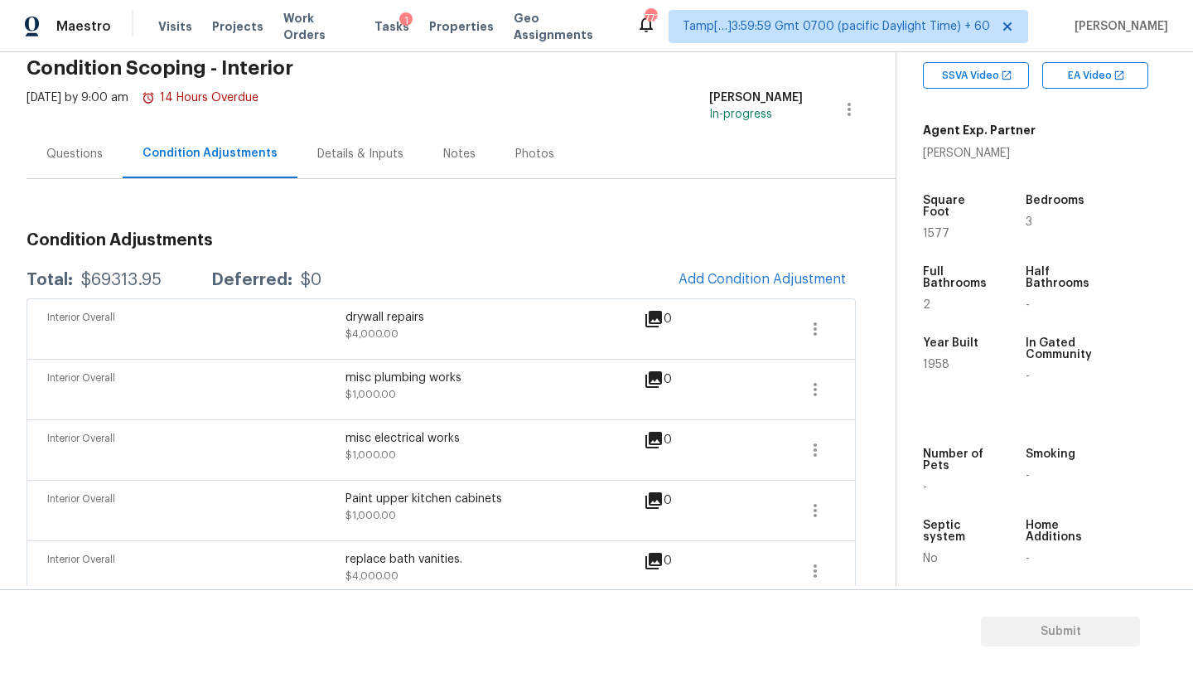
click at [89, 165] on div "Questions" at bounding box center [75, 153] width 96 height 49
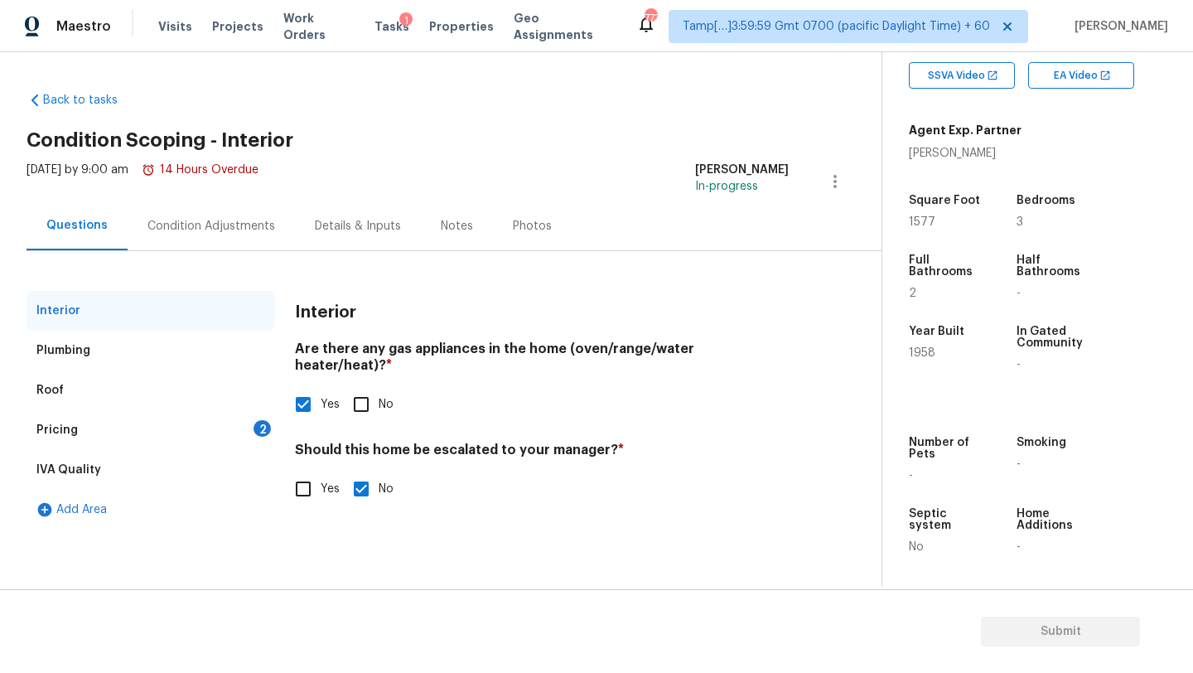
click at [86, 436] on div "Pricing 2" at bounding box center [151, 430] width 249 height 40
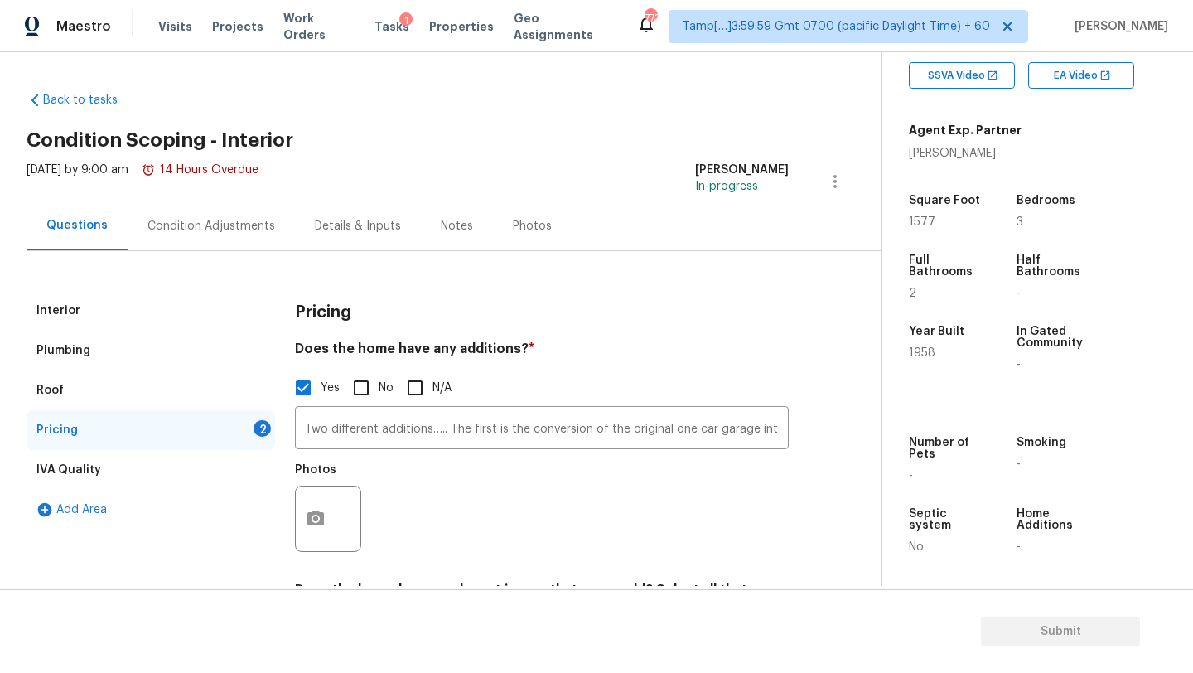
scroll to position [220, 0]
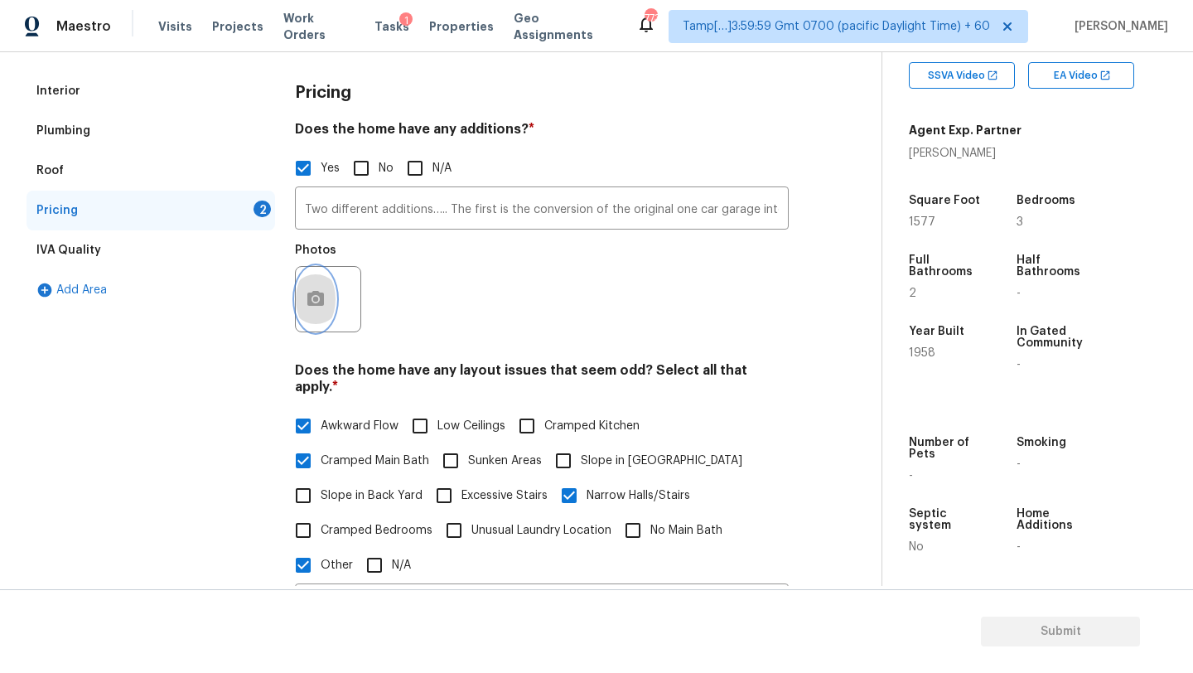
click at [307, 300] on icon "button" at bounding box center [316, 299] width 20 height 20
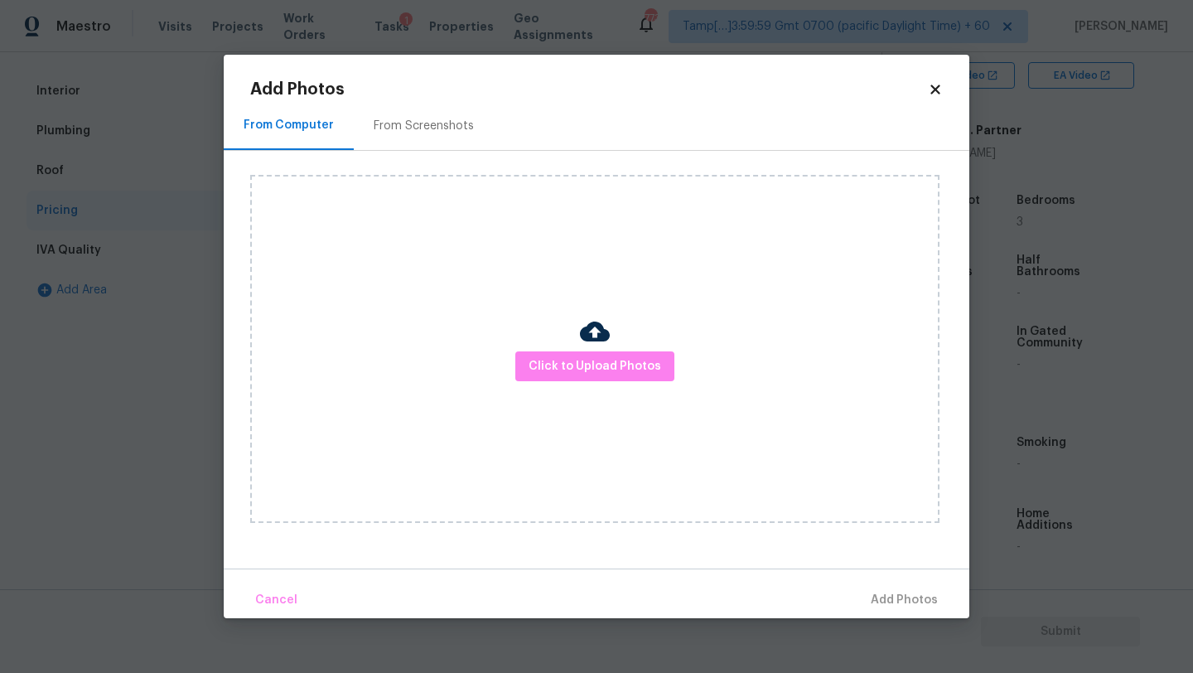
click at [405, 124] on div "From Screenshots" at bounding box center [424, 126] width 100 height 17
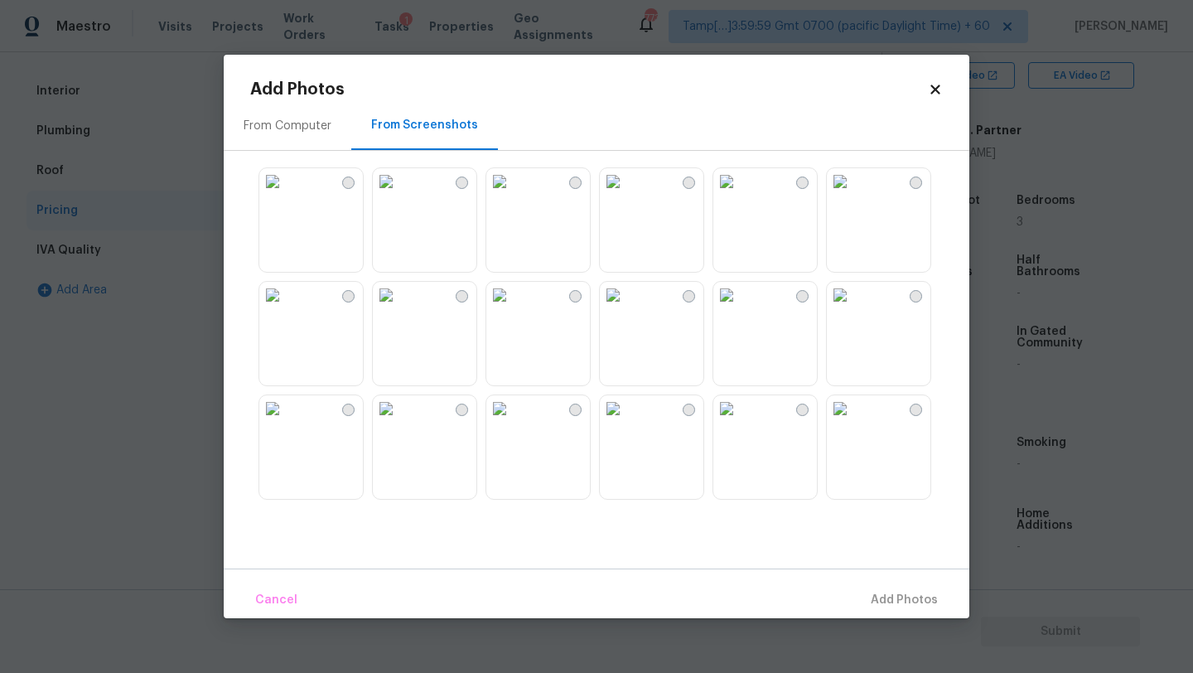
click at [399, 195] on img at bounding box center [386, 181] width 27 height 27
click at [513, 195] on img at bounding box center [499, 181] width 27 height 27
click at [626, 195] on img at bounding box center [613, 181] width 27 height 27
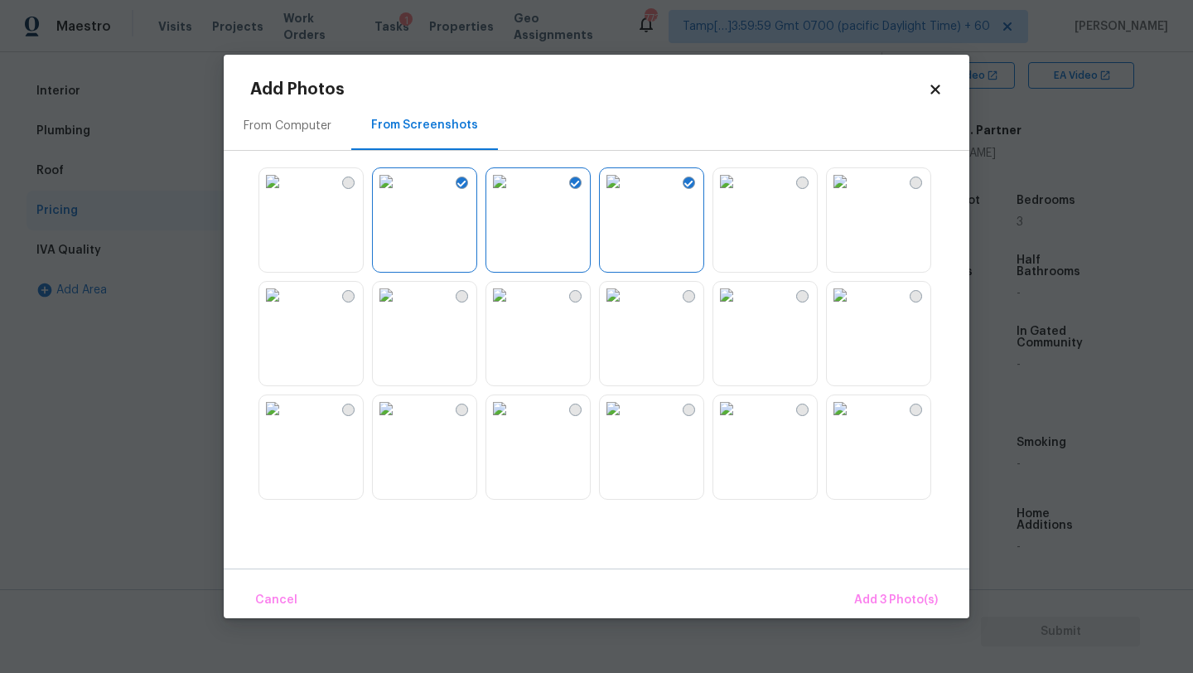
click at [740, 195] on img at bounding box center [726, 181] width 27 height 27
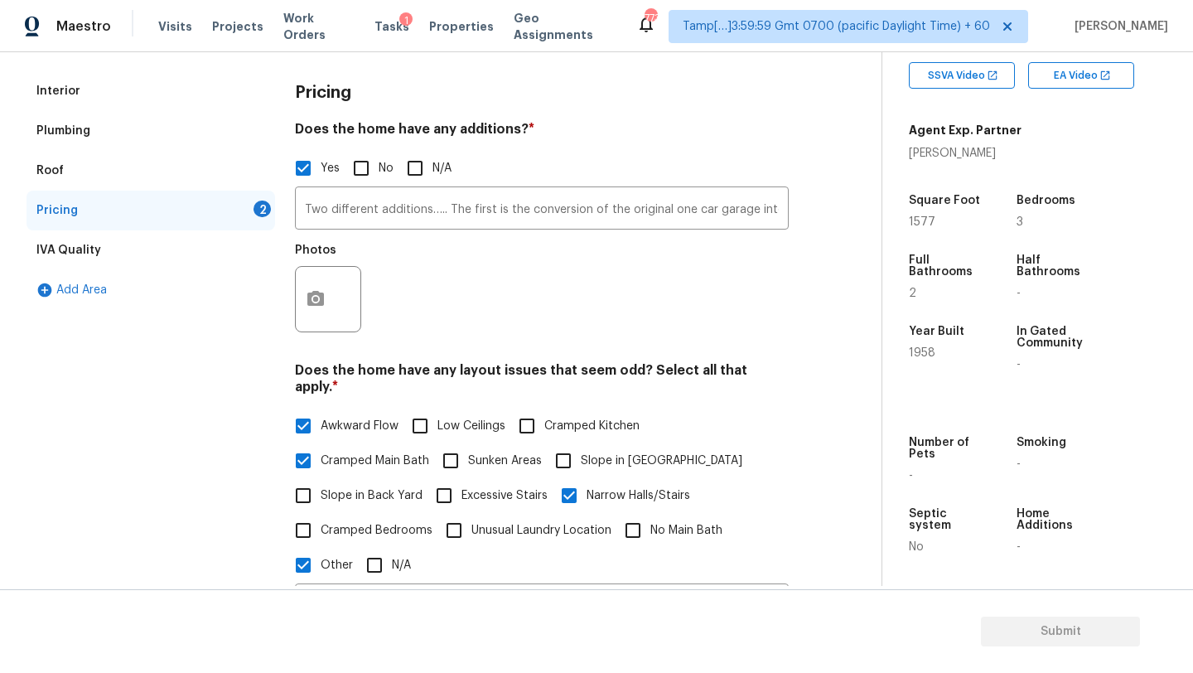
click at [915, 621] on body "Maestro Visits Projects Work Orders Tasks 1 Properties Geo Assignments 773 Tamp…" at bounding box center [596, 336] width 1193 height 673
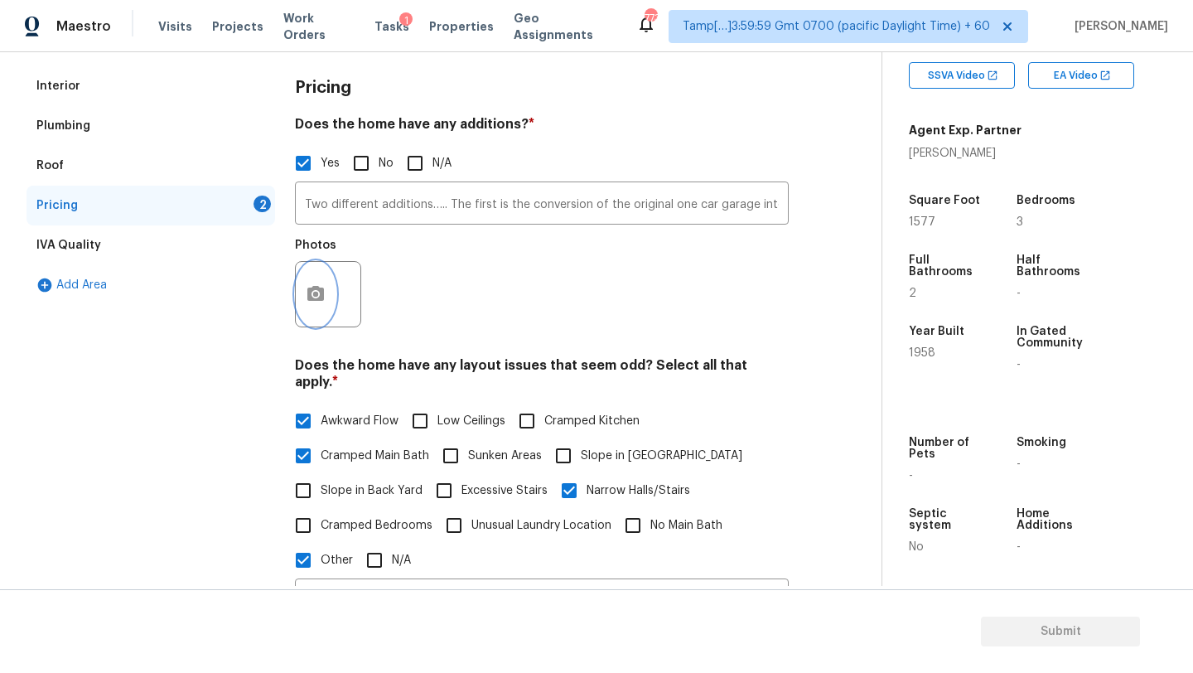
scroll to position [183, 0]
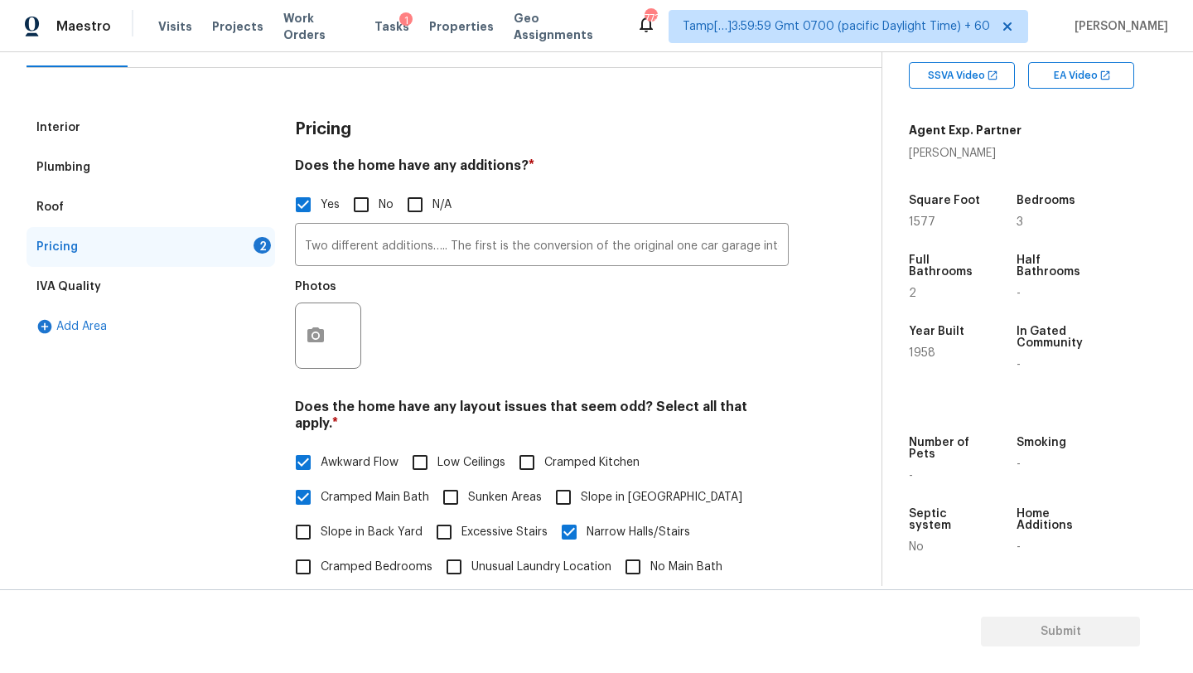
click at [190, 254] on div "Pricing 2" at bounding box center [151, 247] width 249 height 40
click at [321, 344] on icon "button" at bounding box center [316, 336] width 20 height 20
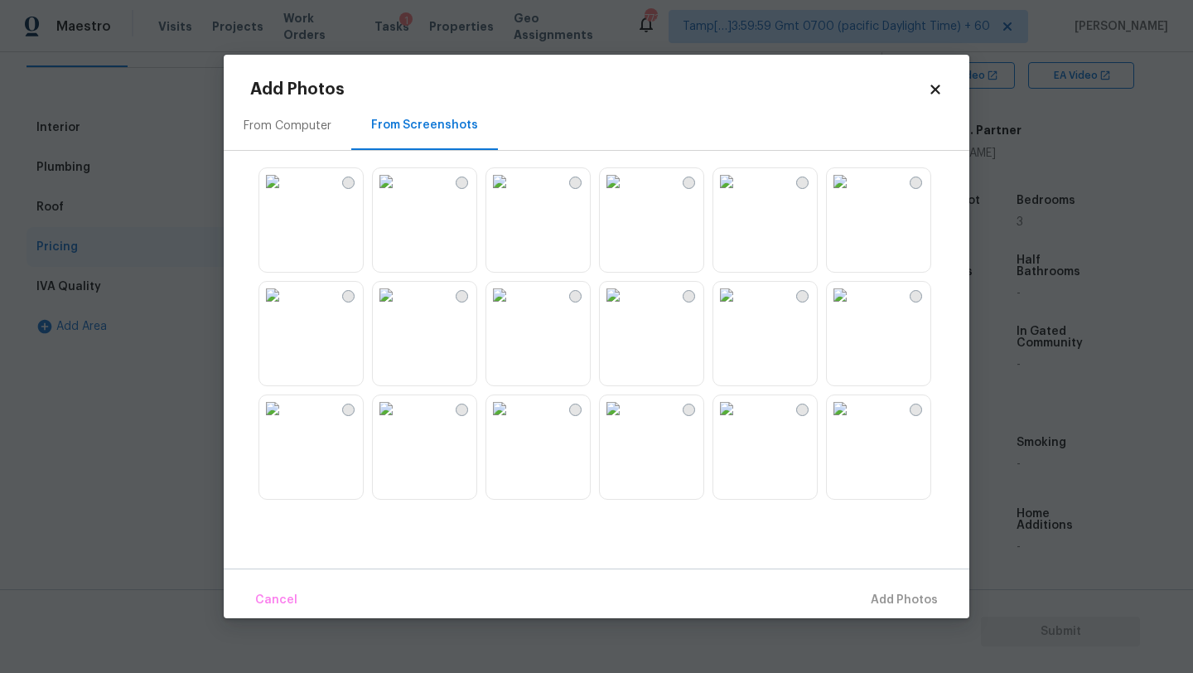
click at [399, 195] on img at bounding box center [386, 181] width 27 height 27
drag, startPoint x: 590, startPoint y: 211, endPoint x: 638, endPoint y: 211, distance: 48.1
click at [589, 211] on div at bounding box center [537, 219] width 105 height 105
click at [626, 195] on img at bounding box center [613, 181] width 27 height 27
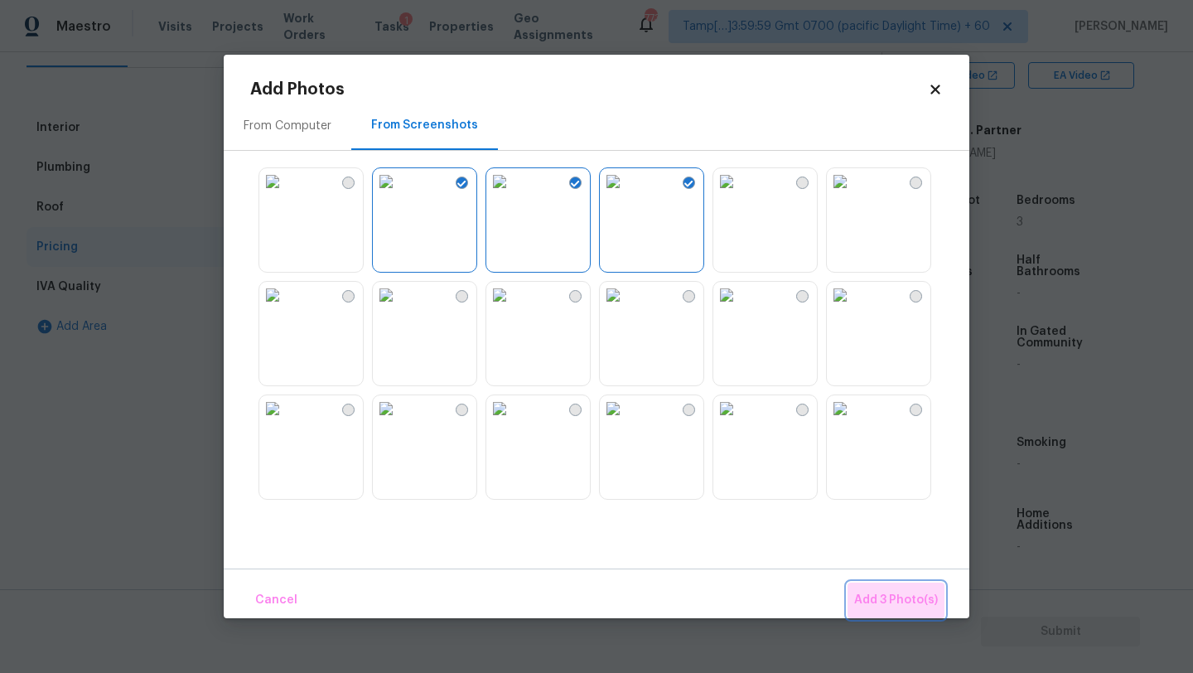
click at [874, 582] on button "Add 3 Photo(s)" at bounding box center [896, 600] width 97 height 36
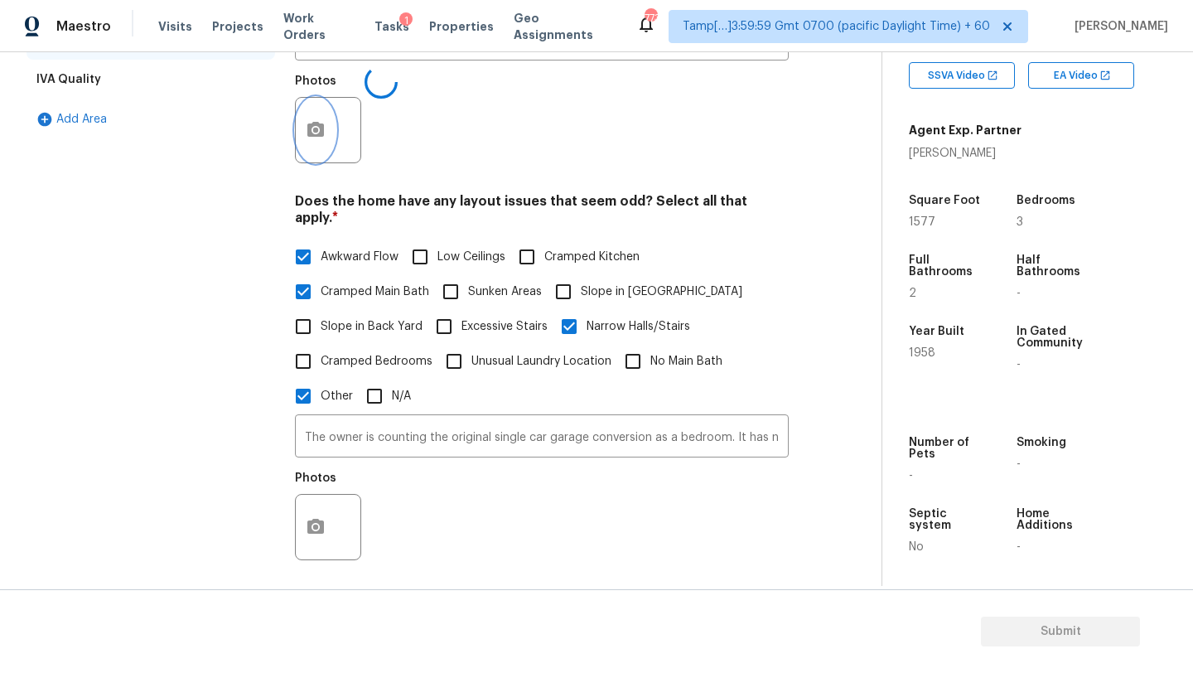
scroll to position [541, 0]
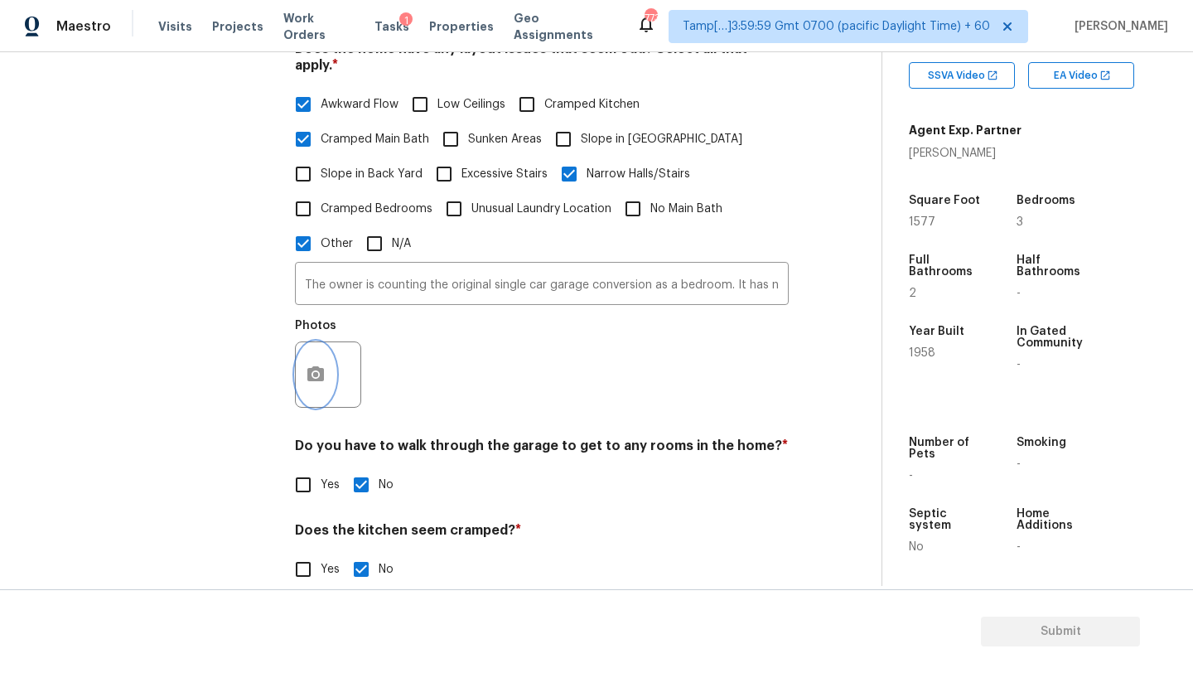
click at [313, 367] on icon "button" at bounding box center [316, 375] width 20 height 20
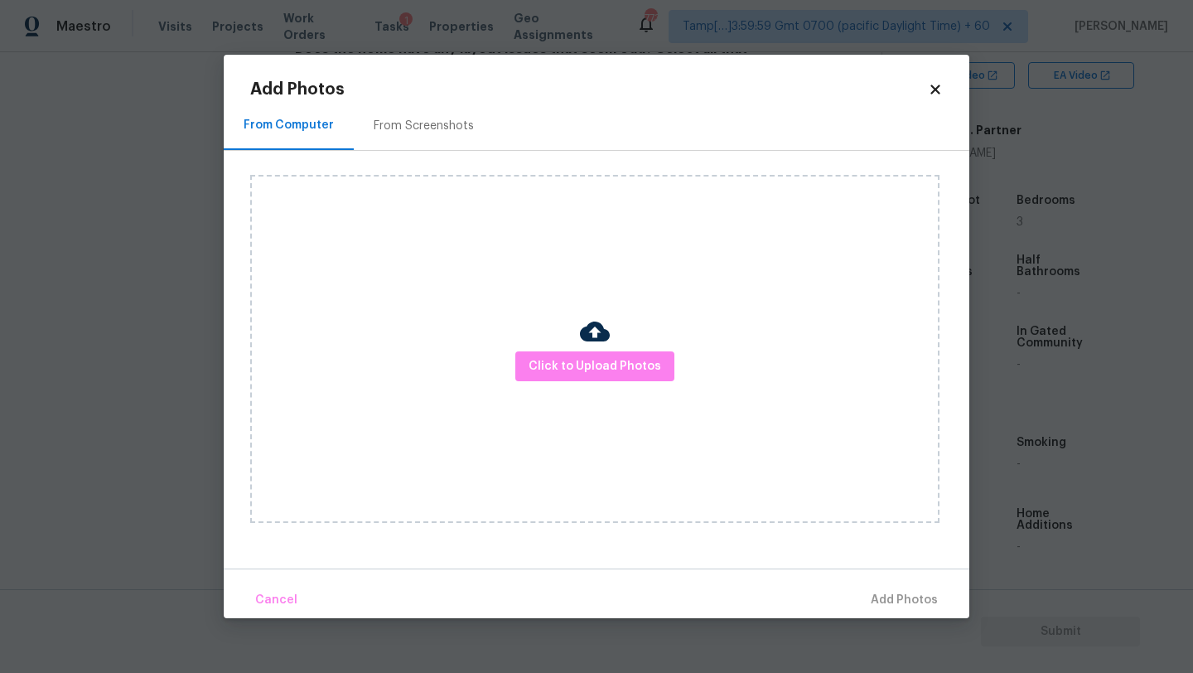
click at [452, 138] on div "From Screenshots" at bounding box center [424, 125] width 140 height 49
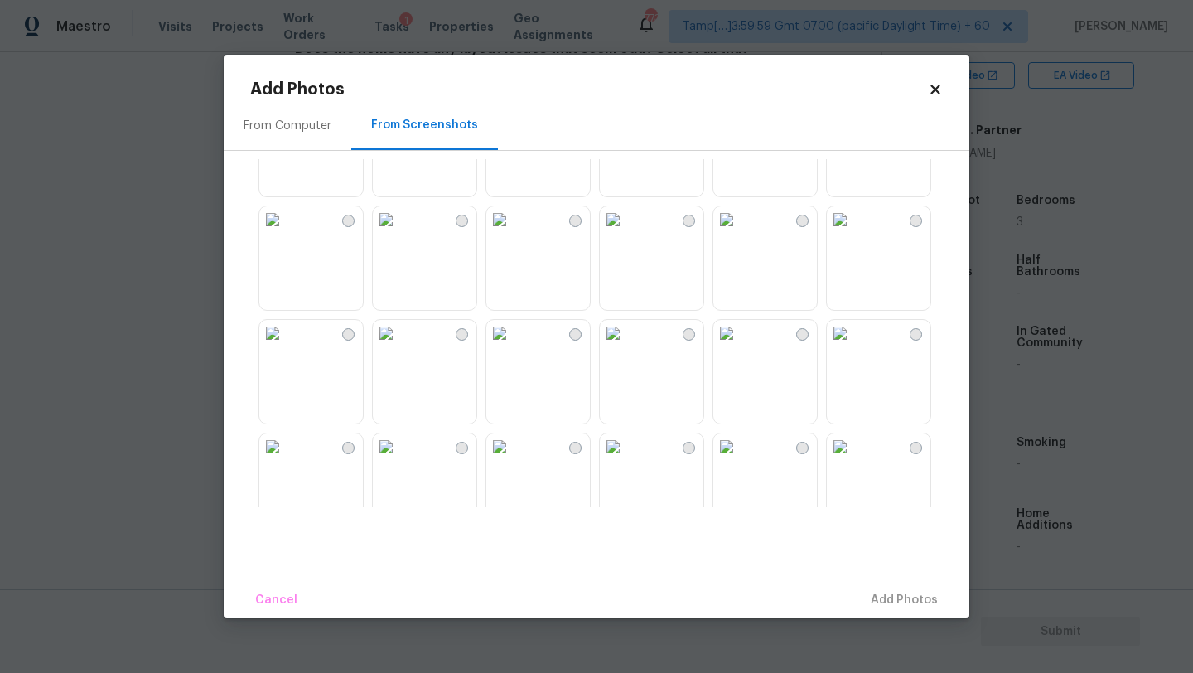
scroll to position [191, 0]
click at [513, 231] on img at bounding box center [499, 218] width 27 height 27
click at [886, 587] on button "Add 1 Photo(s)" at bounding box center [896, 600] width 95 height 36
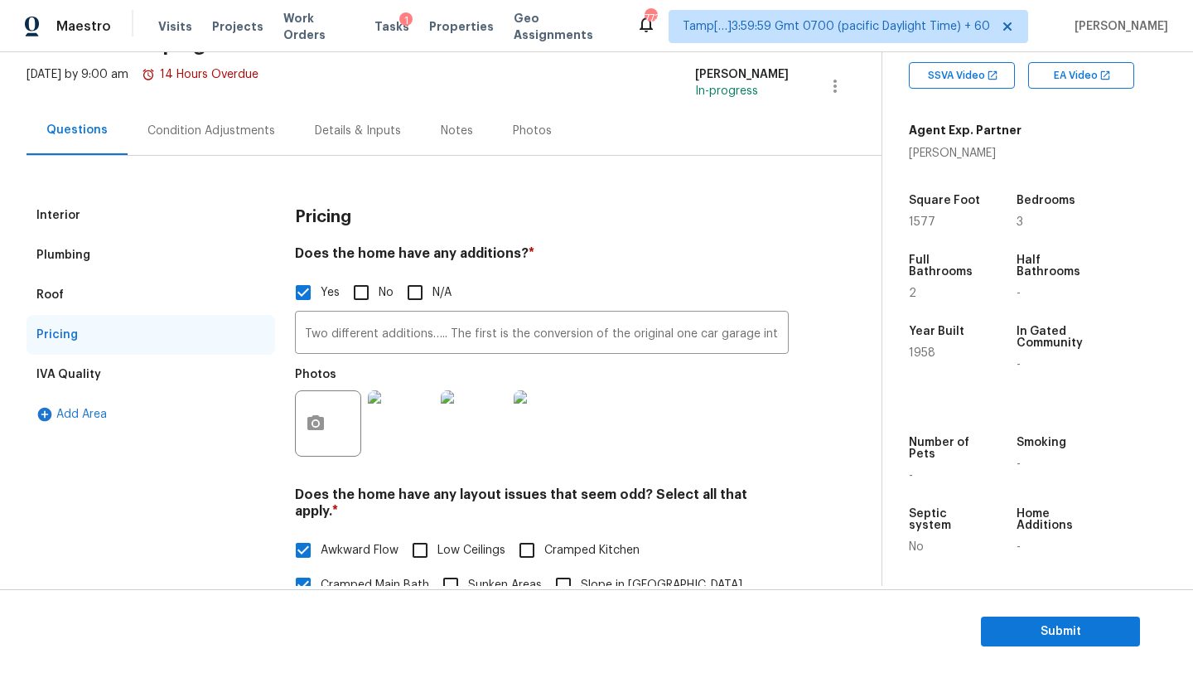
scroll to position [0, 0]
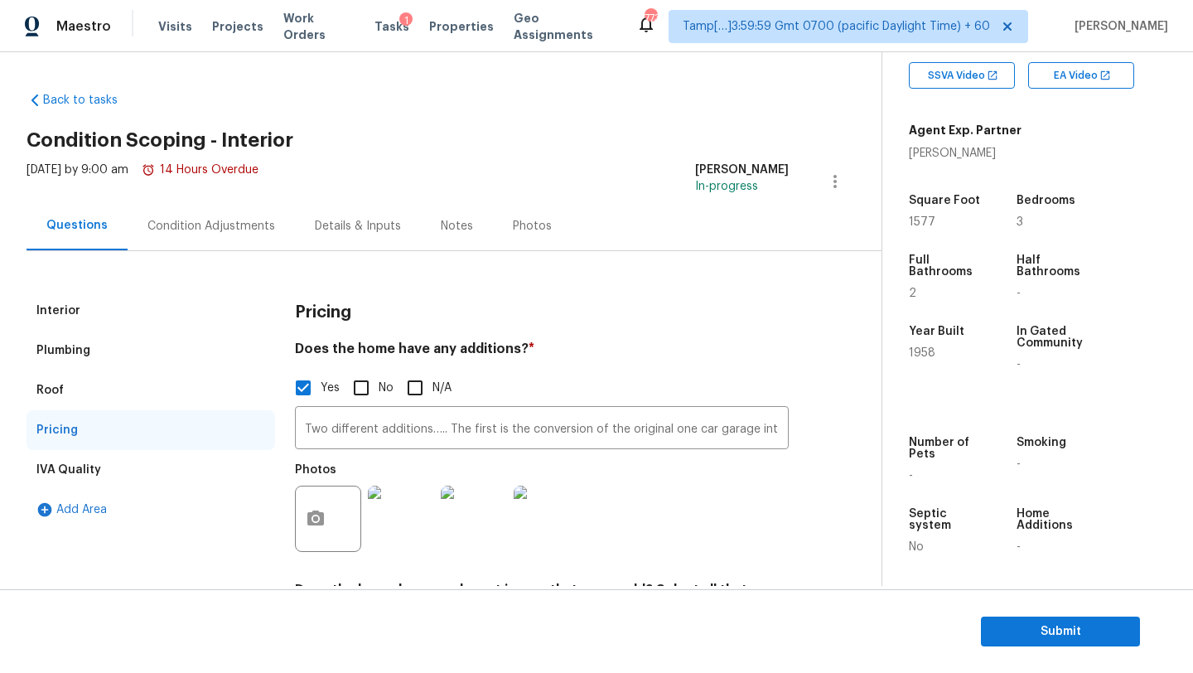
click at [239, 198] on div "Mon, Sep 08 2025 by 9:00 am 14 Hours Overdue" at bounding box center [143, 182] width 232 height 40
click at [232, 243] on div "Condition Adjustments" at bounding box center [211, 225] width 167 height 49
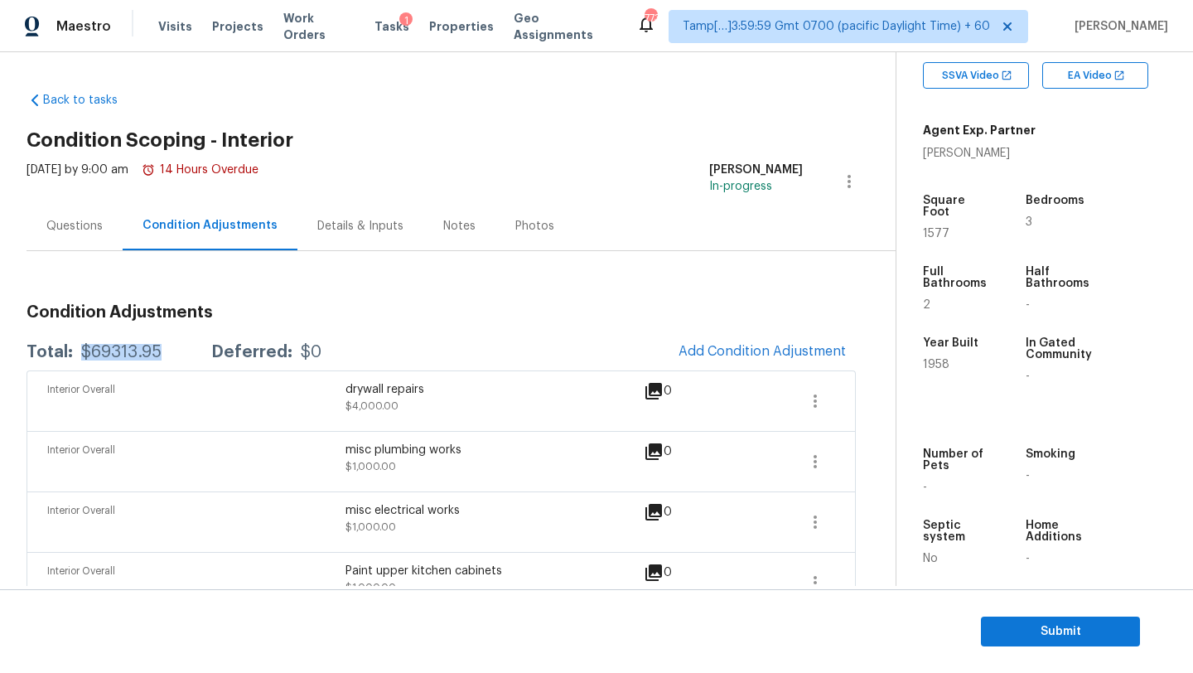
drag, startPoint x: 80, startPoint y: 347, endPoint x: 170, endPoint y: 352, distance: 89.6
click at [170, 352] on div "Total: $69313.95 Deferred: $0" at bounding box center [174, 352] width 295 height 17
copy div "$69313.95"
click at [75, 212] on div "Questions" at bounding box center [75, 225] width 96 height 49
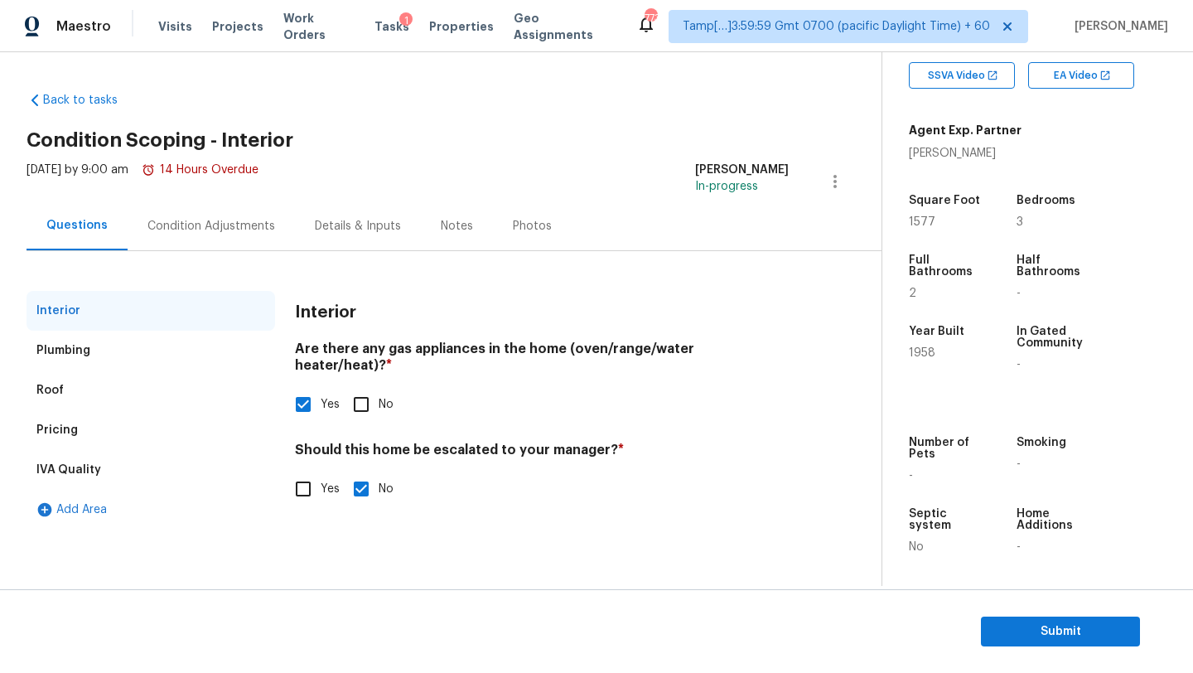
click at [93, 353] on div "Plumbing" at bounding box center [151, 351] width 249 height 40
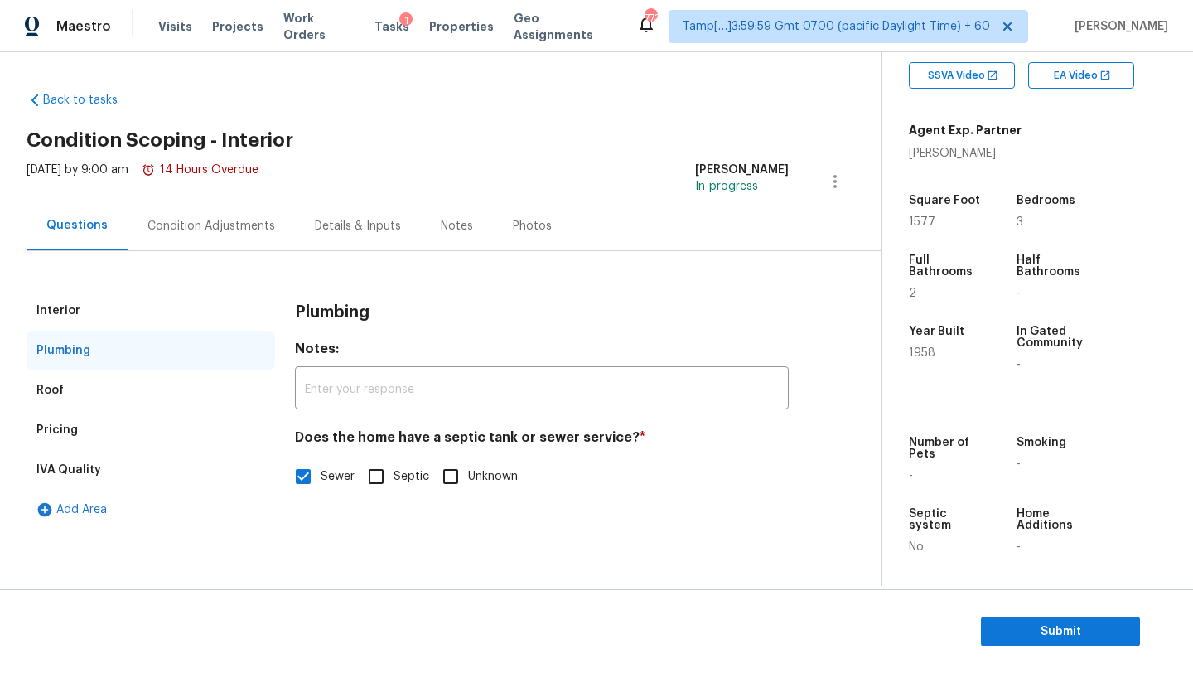
click at [79, 423] on div "Pricing" at bounding box center [151, 430] width 249 height 40
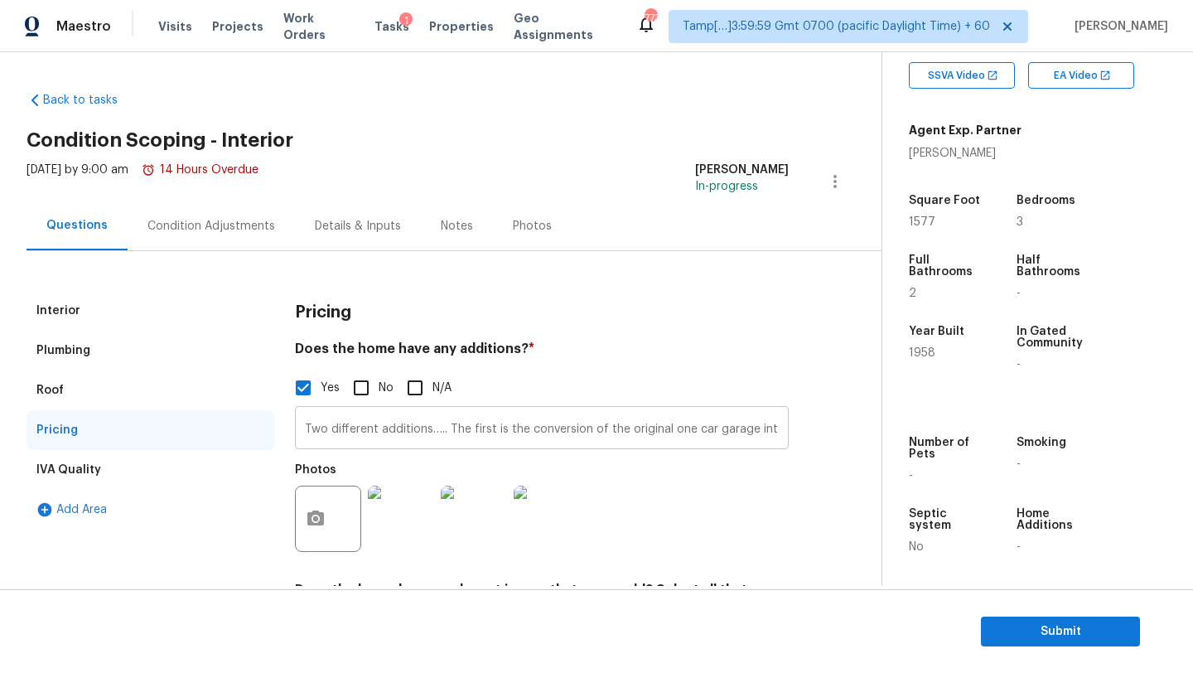
click at [381, 423] on input "Two different additions….. The first is the conversion of the original one car …" at bounding box center [542, 429] width 494 height 39
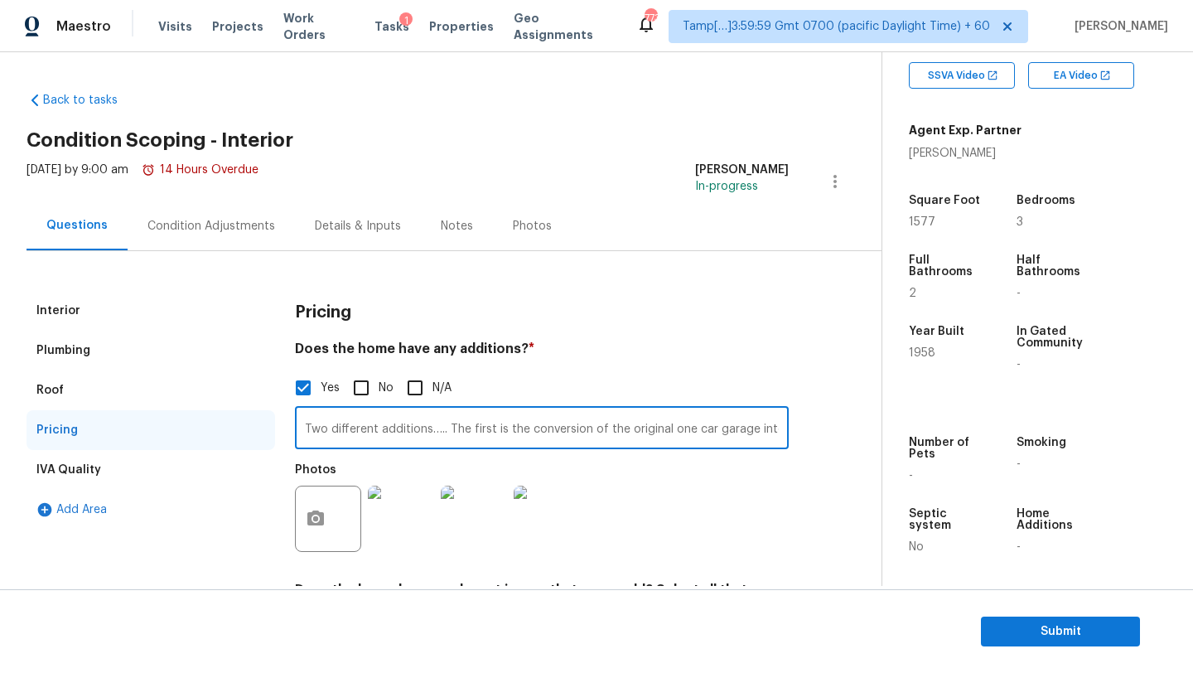
click at [381, 423] on input "Two different additions….. The first is the conversion of the original one car …" at bounding box center [542, 429] width 494 height 39
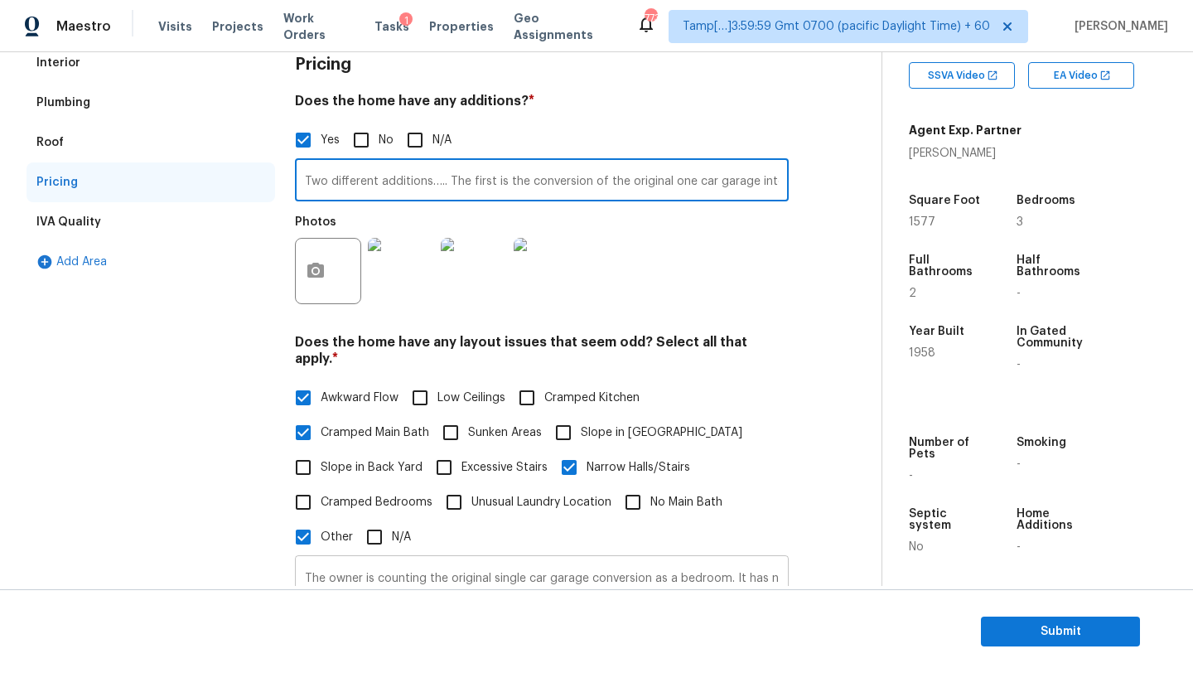
scroll to position [311, 0]
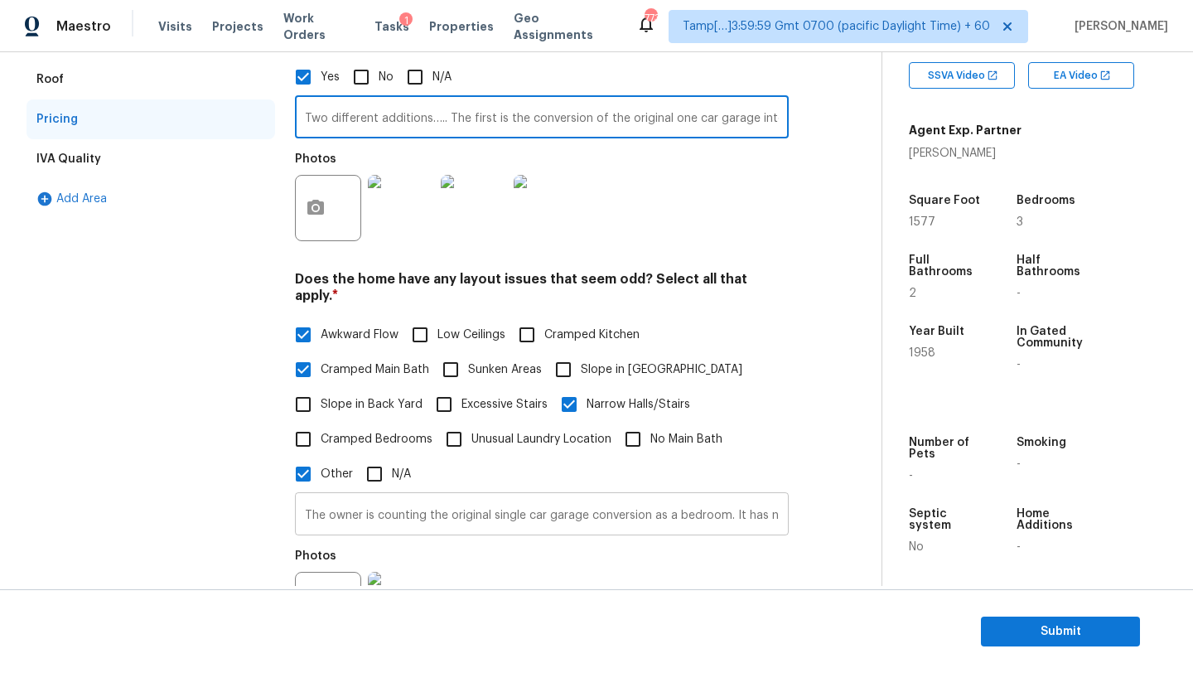
click at [394, 496] on input "The owner is counting the original single car garage conversion as a bedroom. I…" at bounding box center [542, 515] width 494 height 39
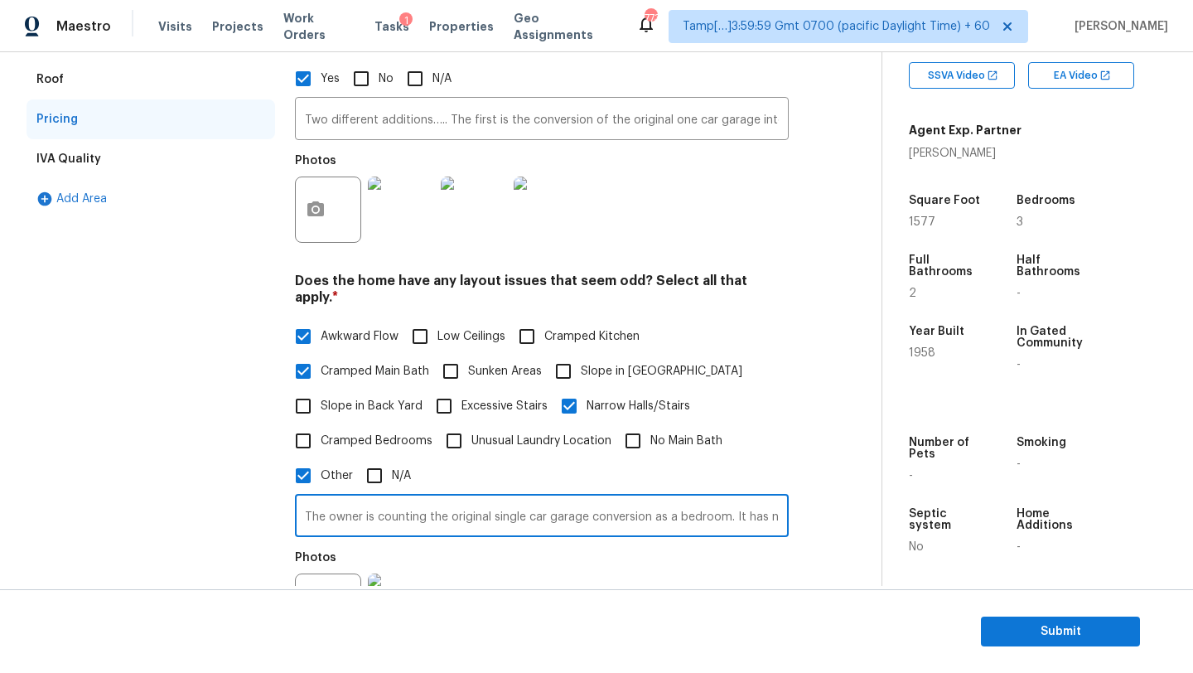
click at [394, 498] on input "The owner is counting the original single car garage conversion as a bedroom. I…" at bounding box center [542, 517] width 494 height 39
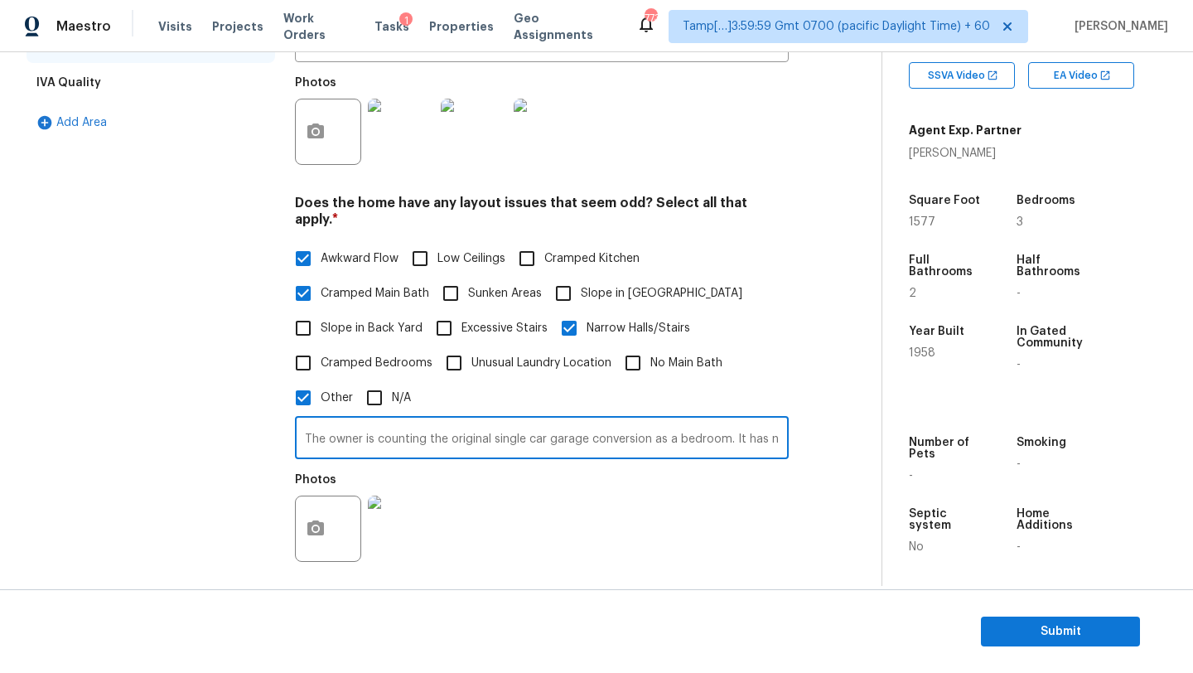
scroll to position [0, 0]
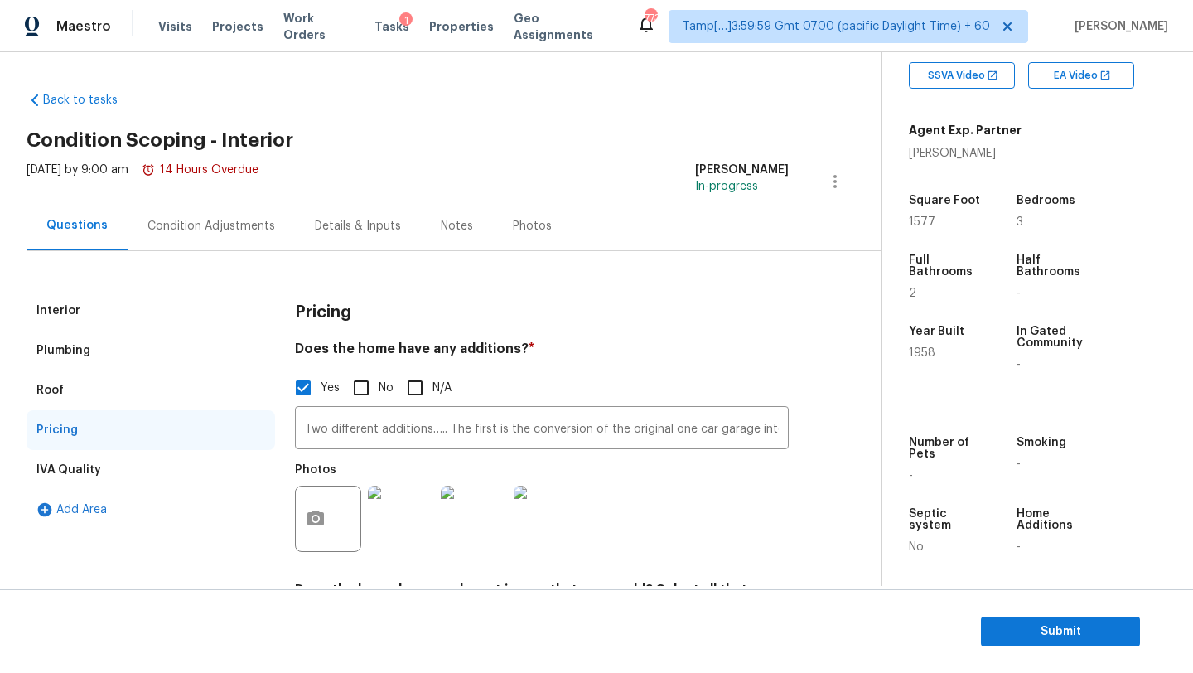
click at [205, 235] on div "Condition Adjustments" at bounding box center [211, 225] width 167 height 49
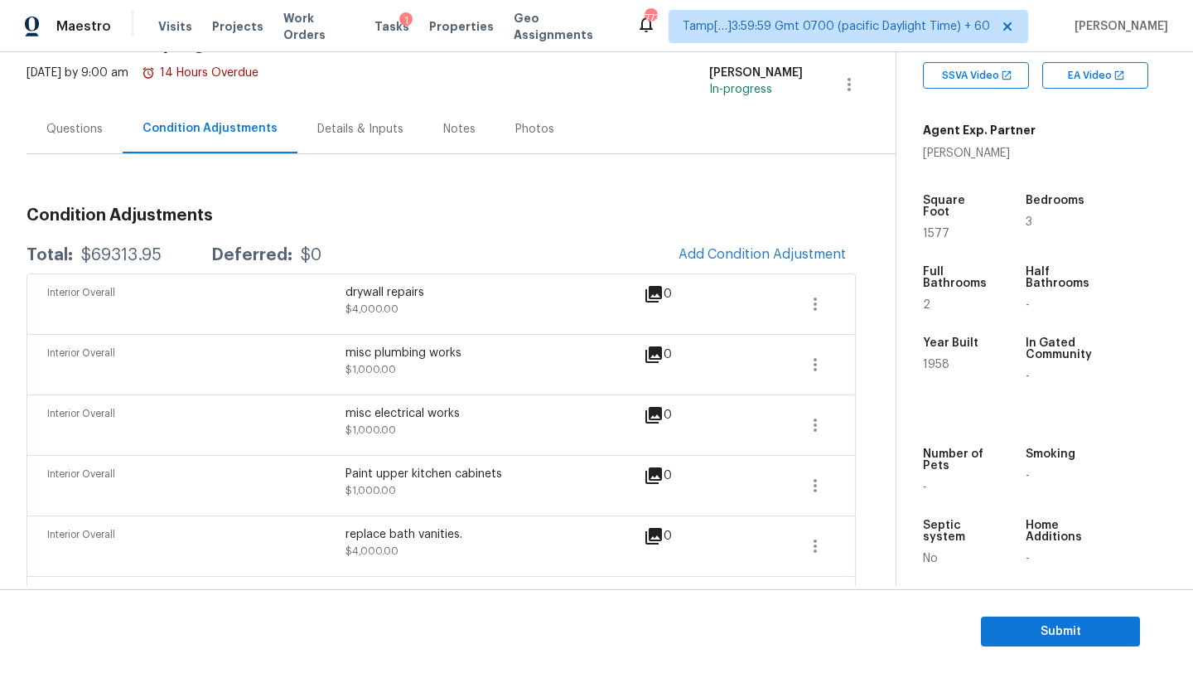
scroll to position [225, 0]
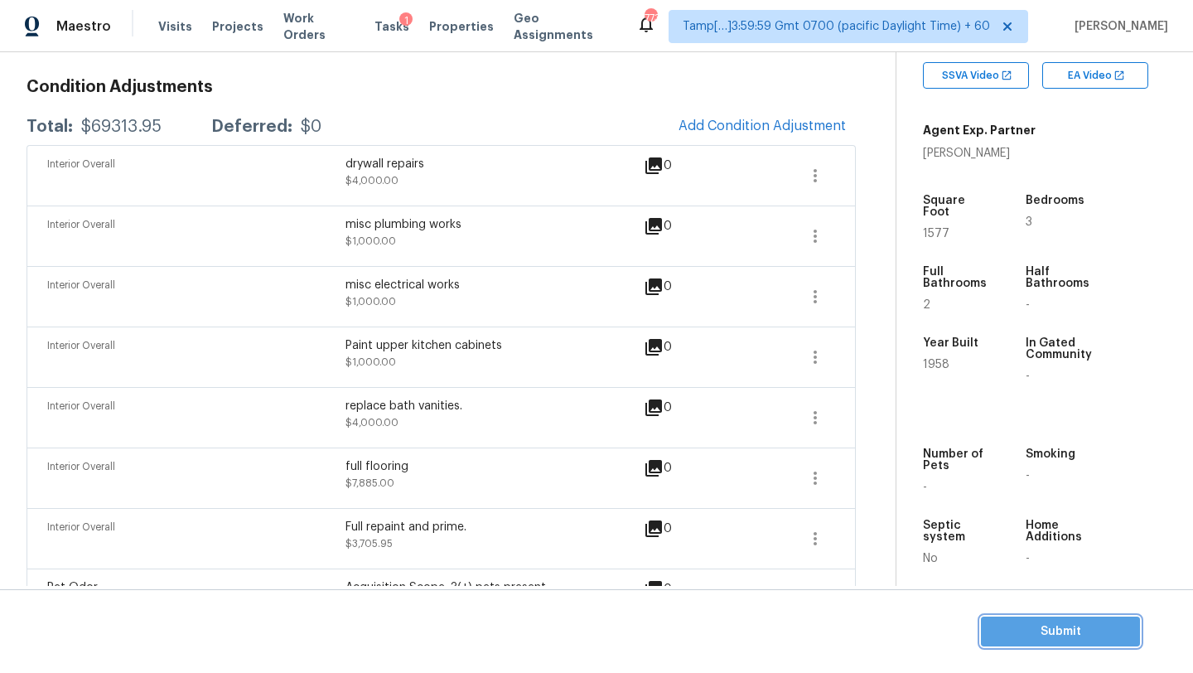
click at [1045, 643] on button "Submit" at bounding box center [1060, 631] width 159 height 31
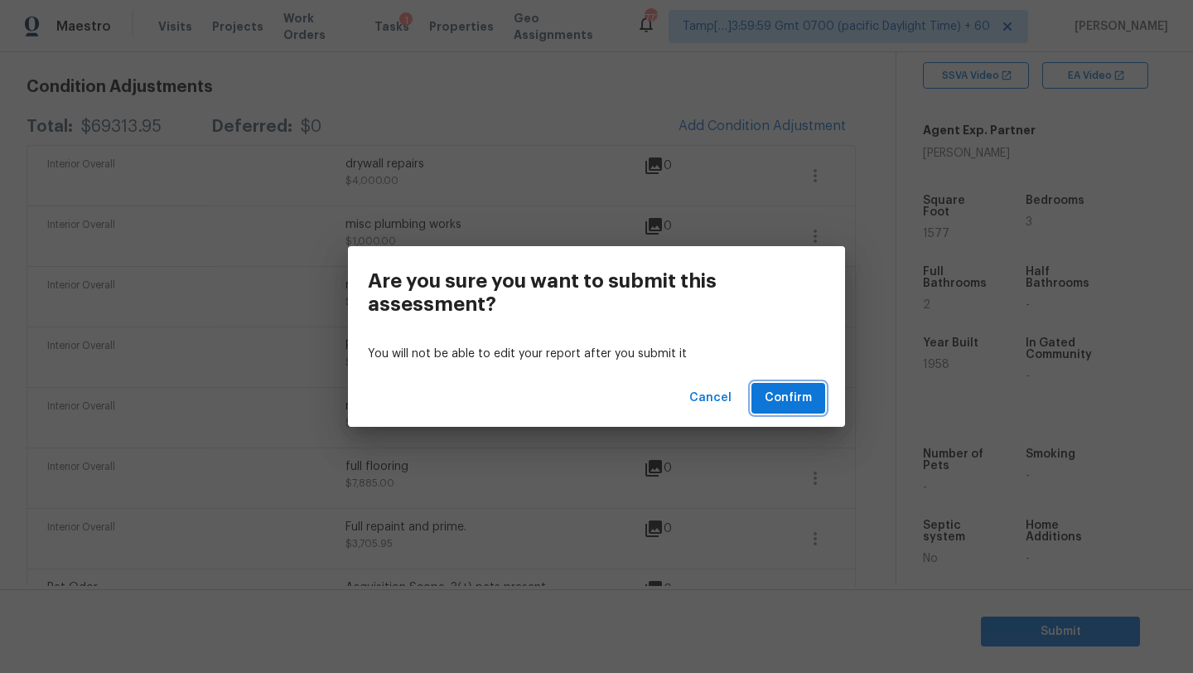
click at [775, 386] on button "Confirm" at bounding box center [788, 398] width 74 height 31
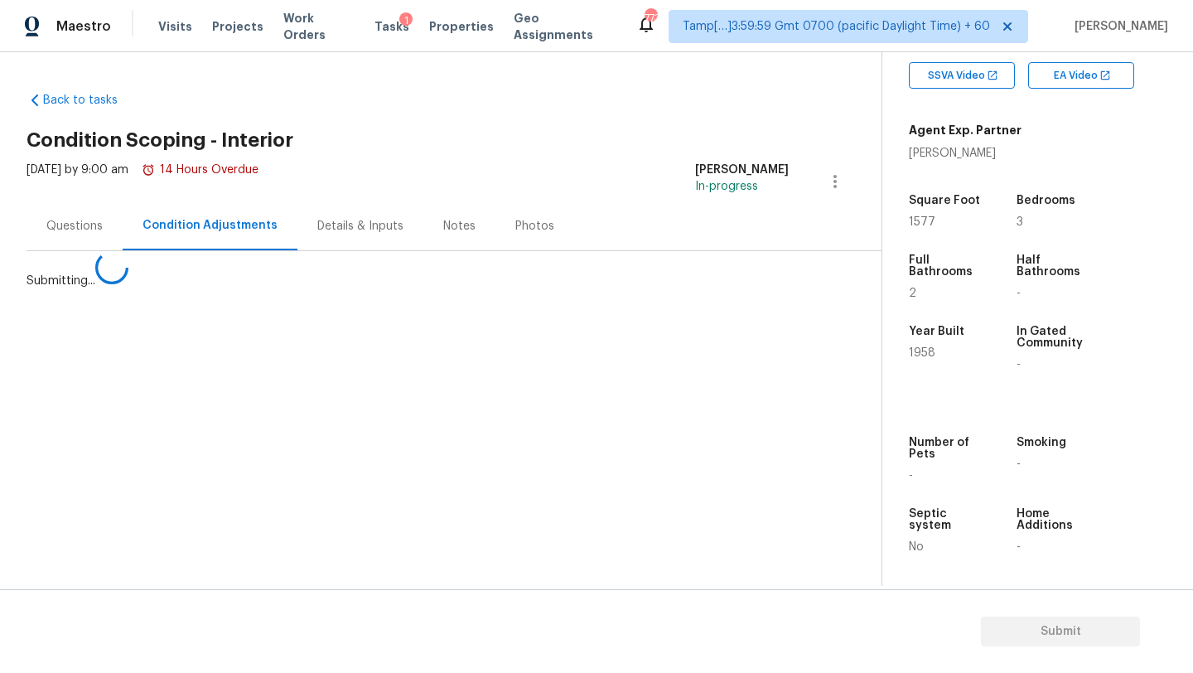
scroll to position [0, 0]
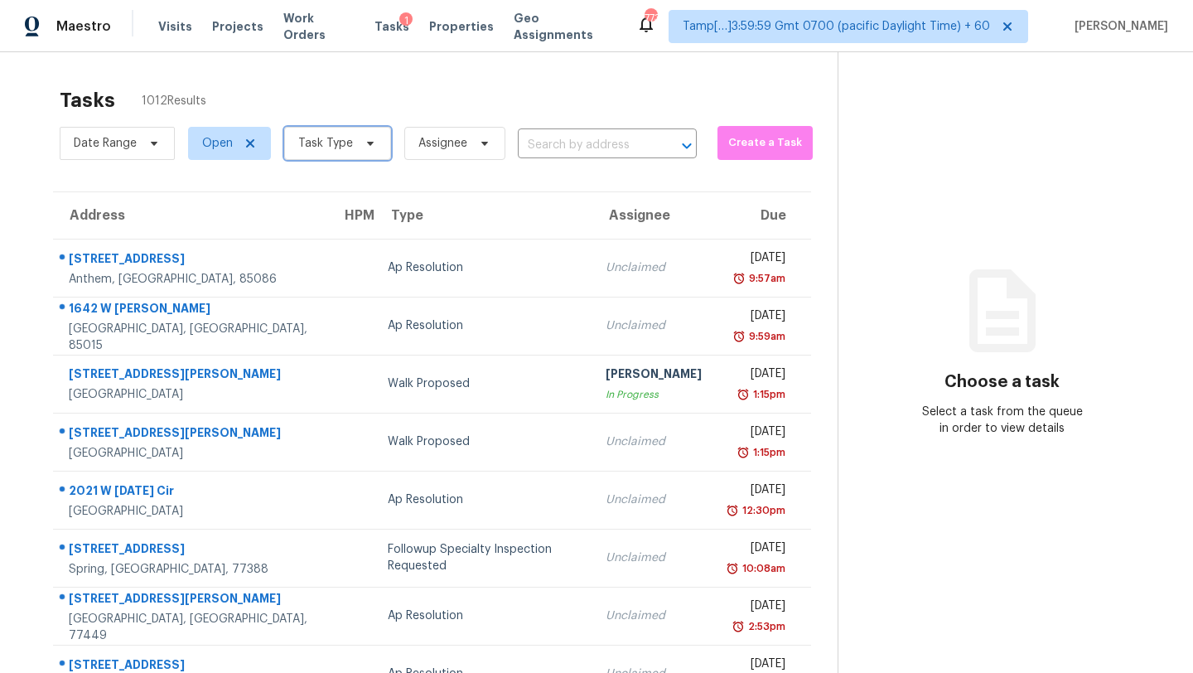
click at [317, 151] on span "Task Type" at bounding box center [325, 143] width 55 height 17
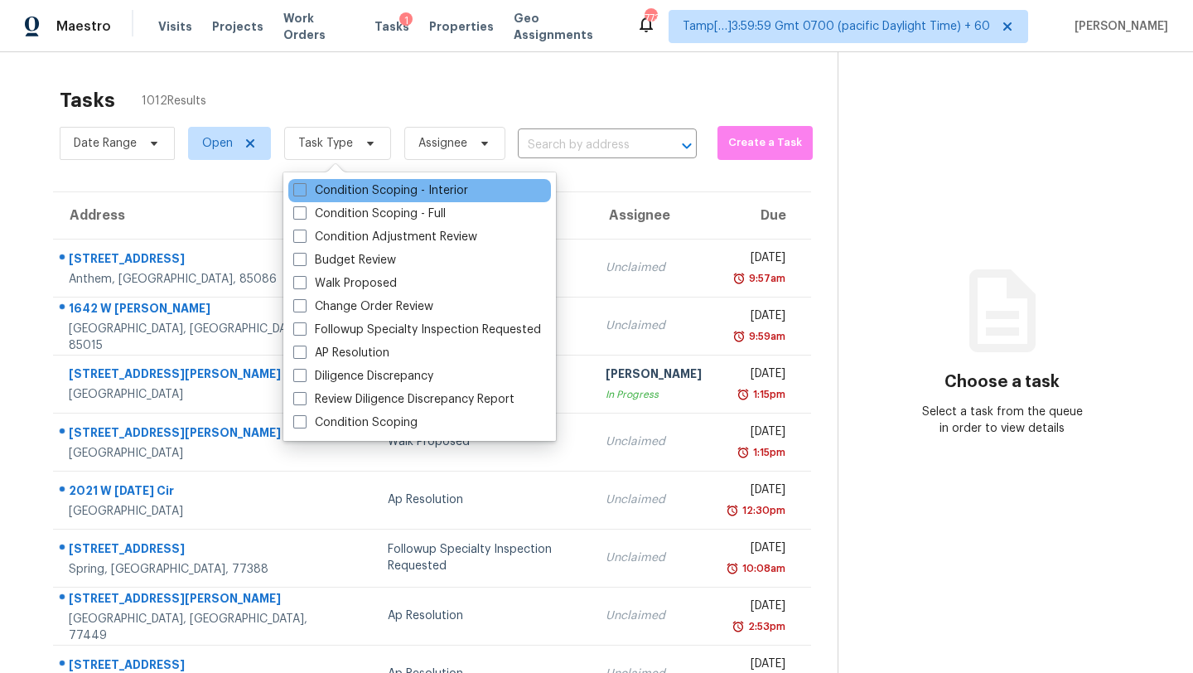
click at [318, 199] on div "Condition Scoping - Interior" at bounding box center [419, 190] width 263 height 23
click at [326, 196] on label "Condition Scoping - Interior" at bounding box center [380, 190] width 175 height 17
click at [304, 193] on input "Condition Scoping - Interior" at bounding box center [298, 187] width 11 height 11
checkbox input "true"
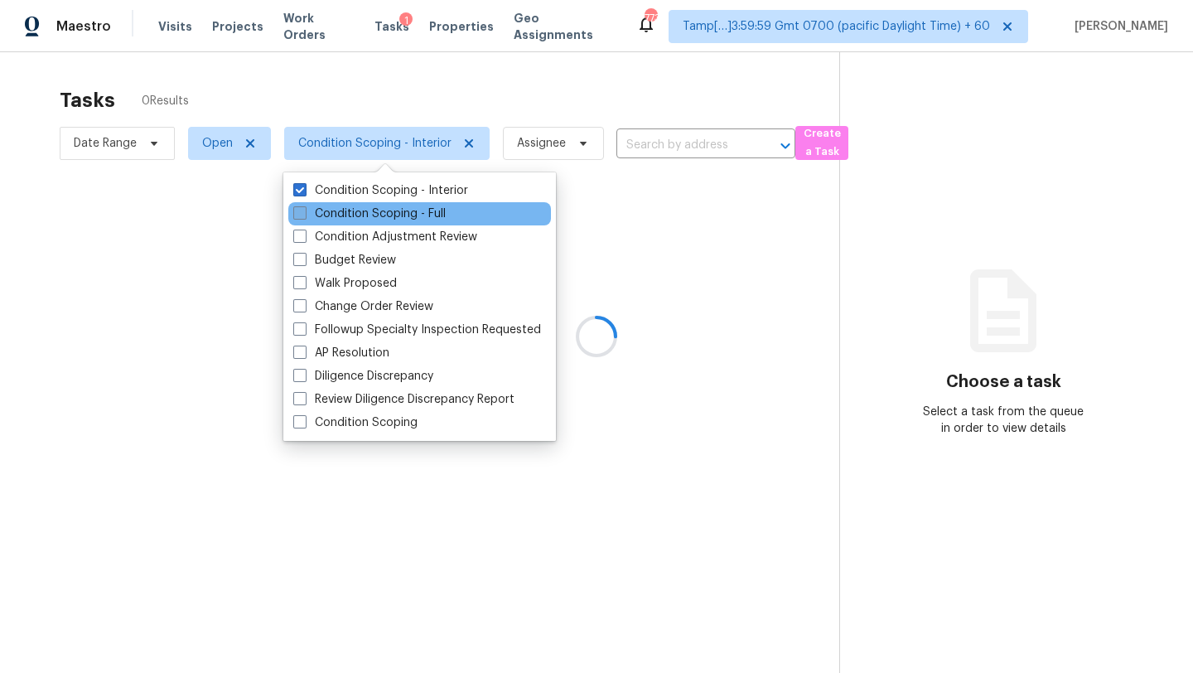
click at [334, 205] on label "Condition Scoping - Full" at bounding box center [369, 213] width 152 height 17
click at [304, 205] on input "Condition Scoping - Full" at bounding box center [298, 210] width 11 height 11
checkbox input "true"
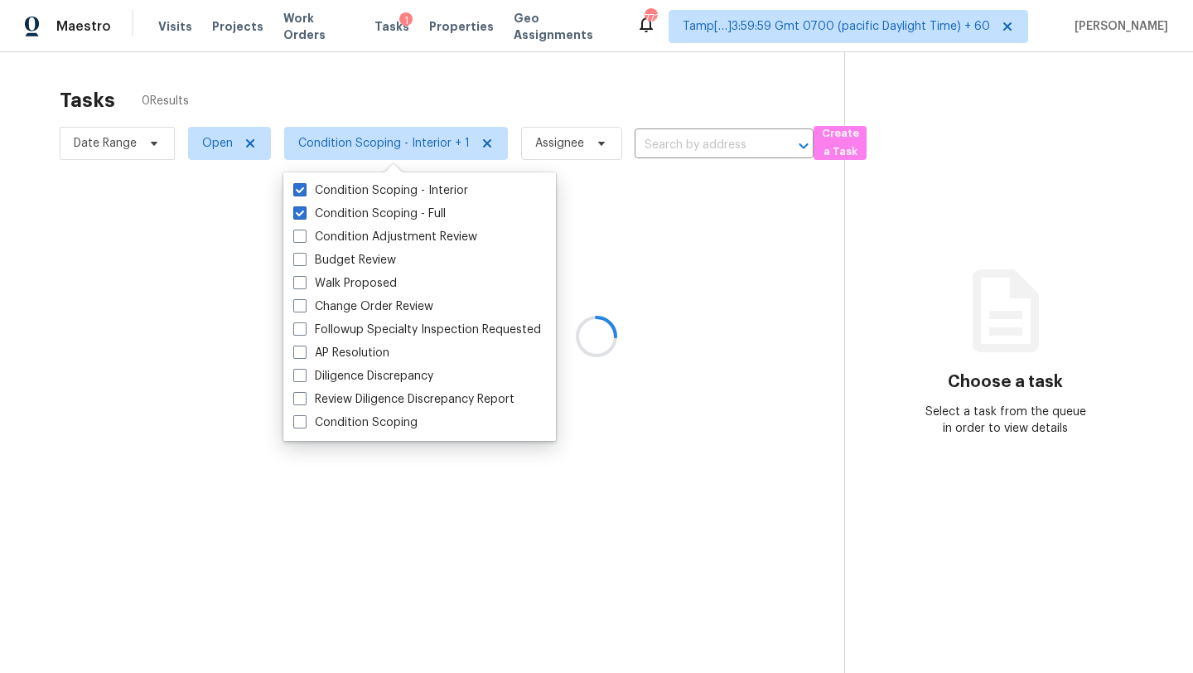
click at [442, 81] on div at bounding box center [596, 336] width 1193 height 673
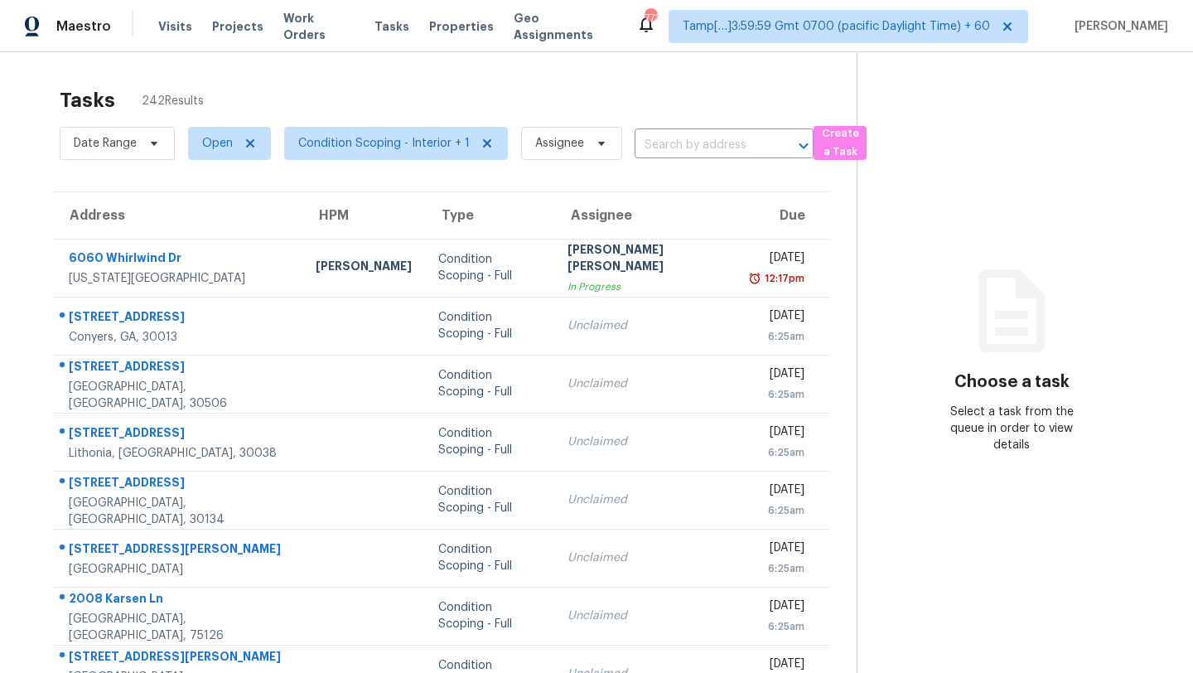
click at [403, 126] on span "Condition Scoping - Interior + 1" at bounding box center [389, 143] width 237 height 43
click at [404, 135] on span "Condition Scoping - Interior + 1" at bounding box center [383, 143] width 171 height 17
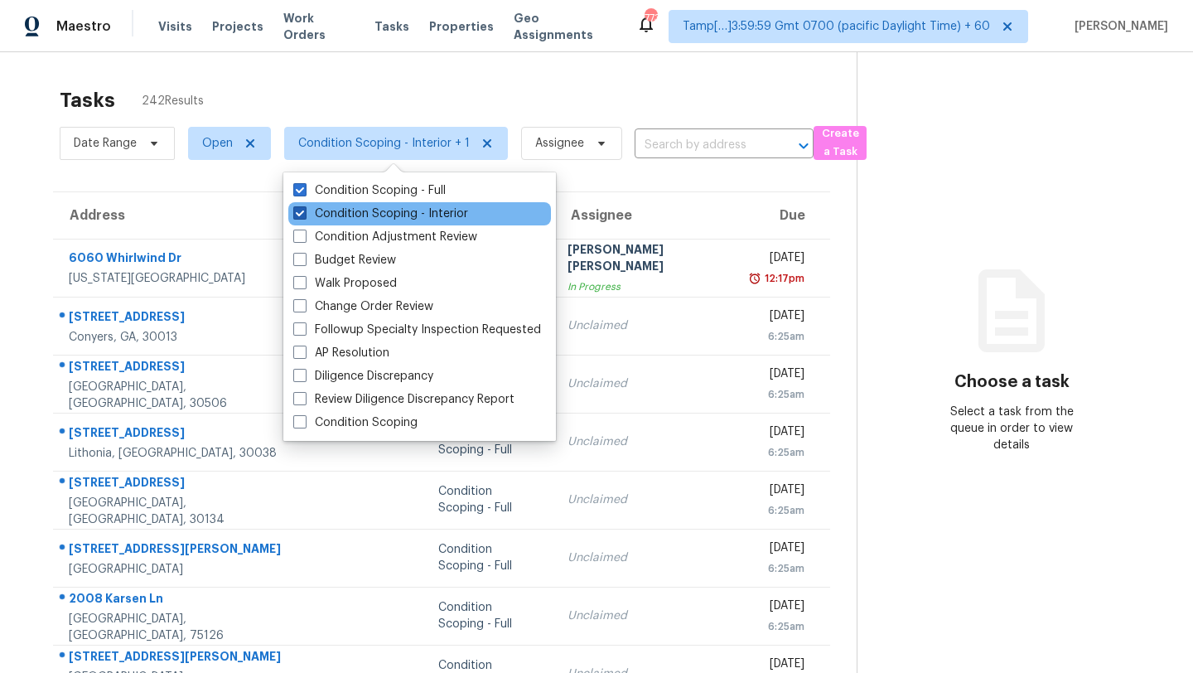
click at [389, 220] on label "Condition Scoping - Interior" at bounding box center [380, 213] width 175 height 17
click at [304, 216] on input "Condition Scoping - Interior" at bounding box center [298, 210] width 11 height 11
checkbox input "false"
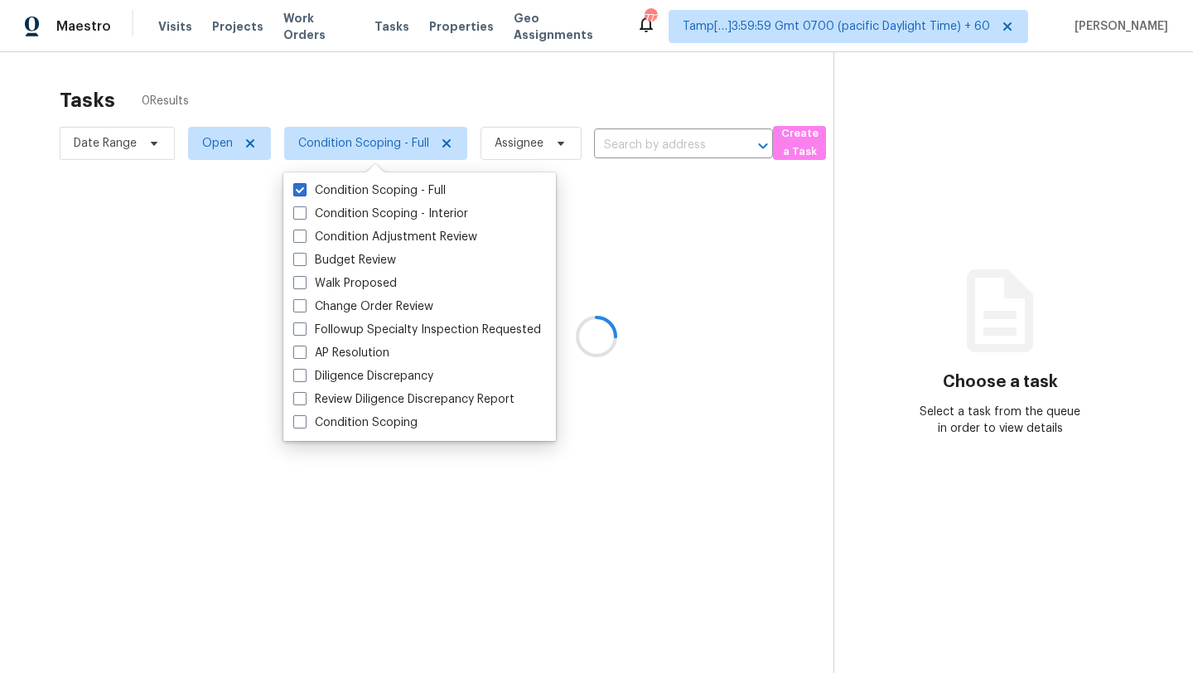
click at [441, 91] on div at bounding box center [596, 336] width 1193 height 673
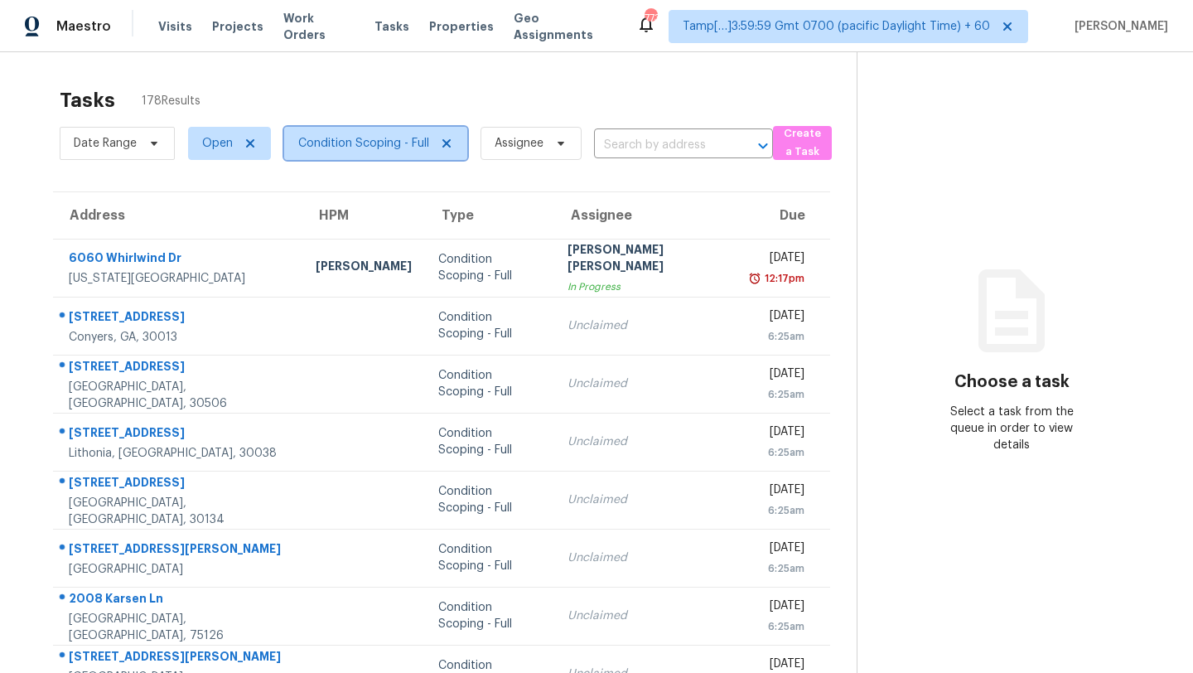
click at [339, 153] on span "Condition Scoping - Full" at bounding box center [375, 143] width 183 height 33
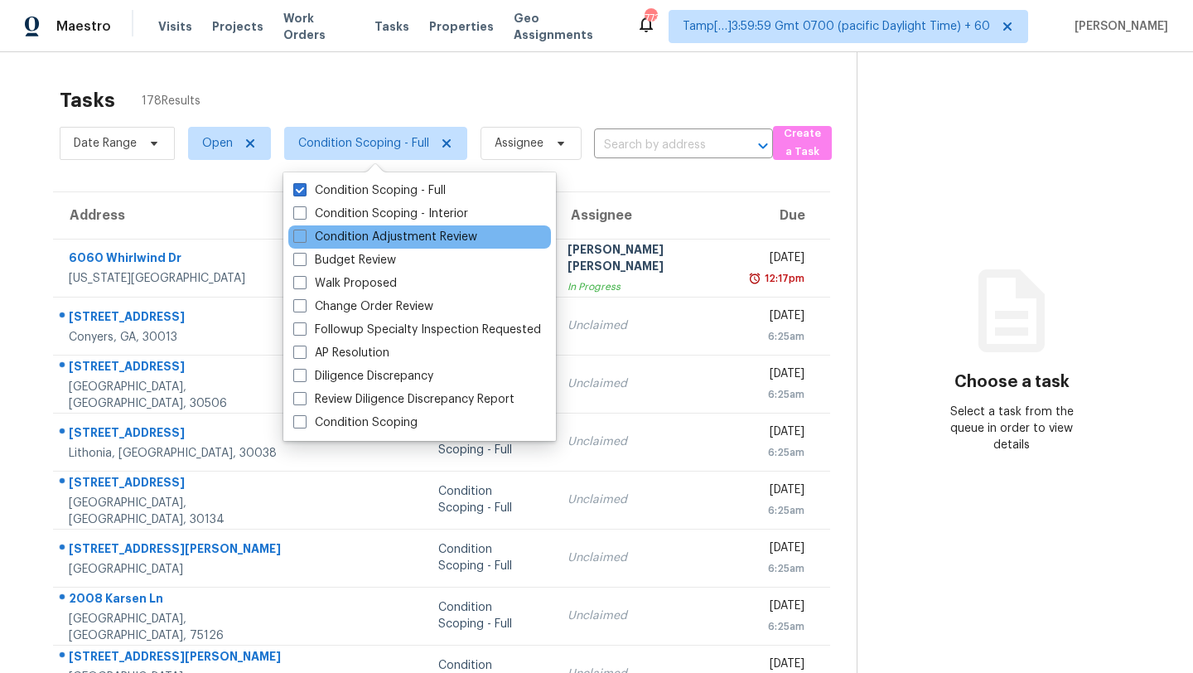
click at [339, 226] on div "Condition Adjustment Review" at bounding box center [419, 236] width 263 height 23
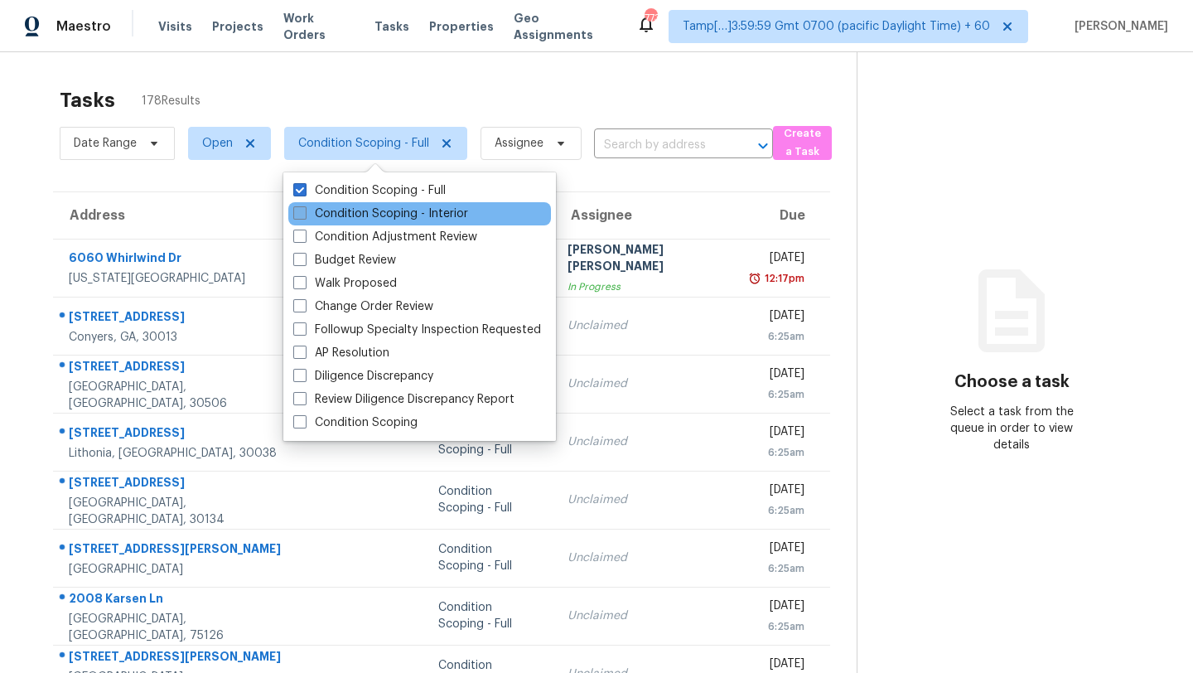
click at [345, 214] on label "Condition Scoping - Interior" at bounding box center [380, 213] width 175 height 17
click at [304, 214] on input "Condition Scoping - Interior" at bounding box center [298, 210] width 11 height 11
checkbox input "true"
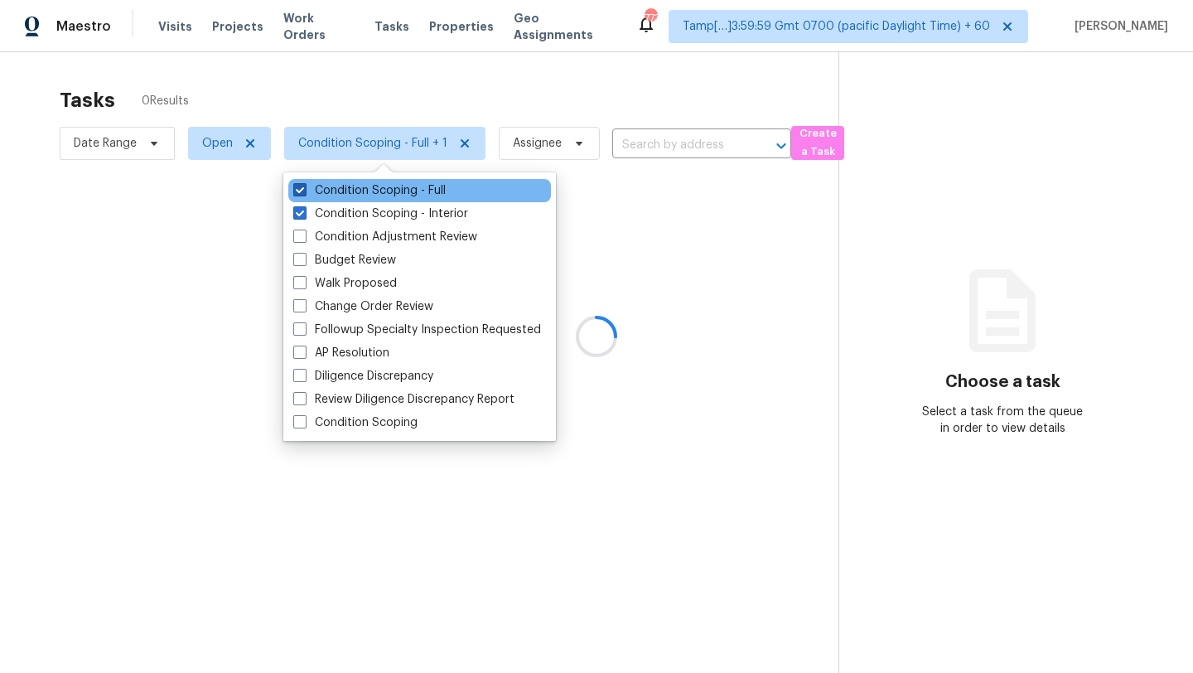
click at [353, 194] on label "Condition Scoping - Full" at bounding box center [369, 190] width 152 height 17
click at [304, 193] on input "Condition Scoping - Full" at bounding box center [298, 187] width 11 height 11
checkbox input "false"
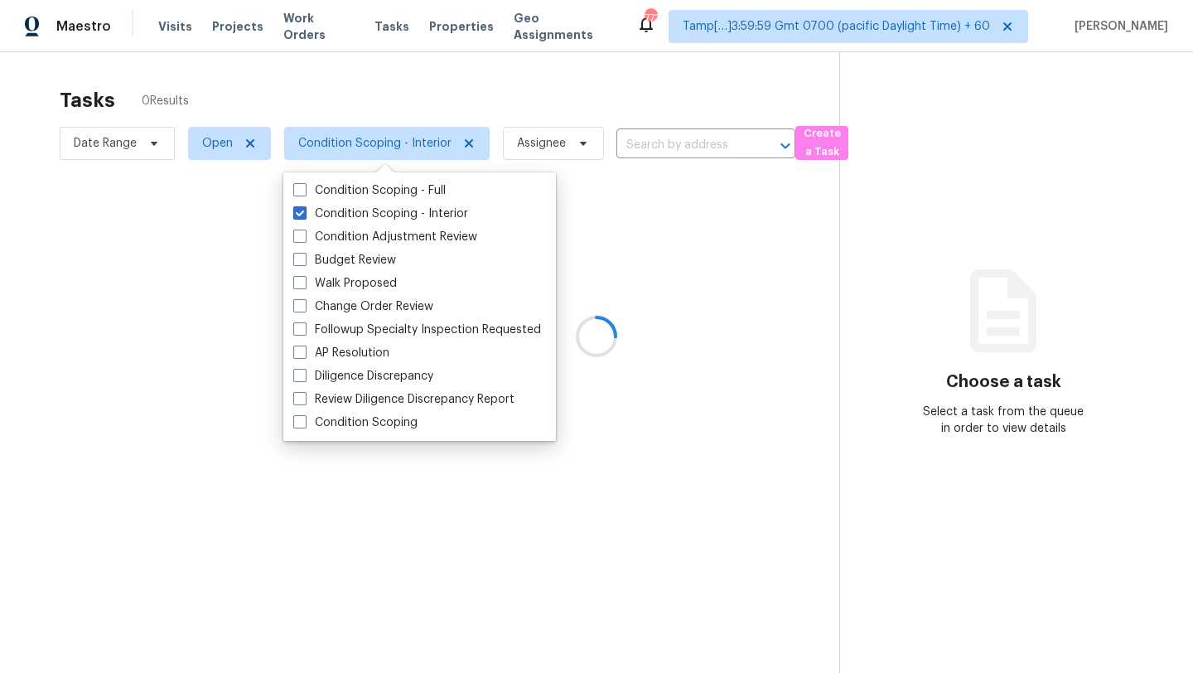
click at [414, 118] on div at bounding box center [596, 336] width 1193 height 673
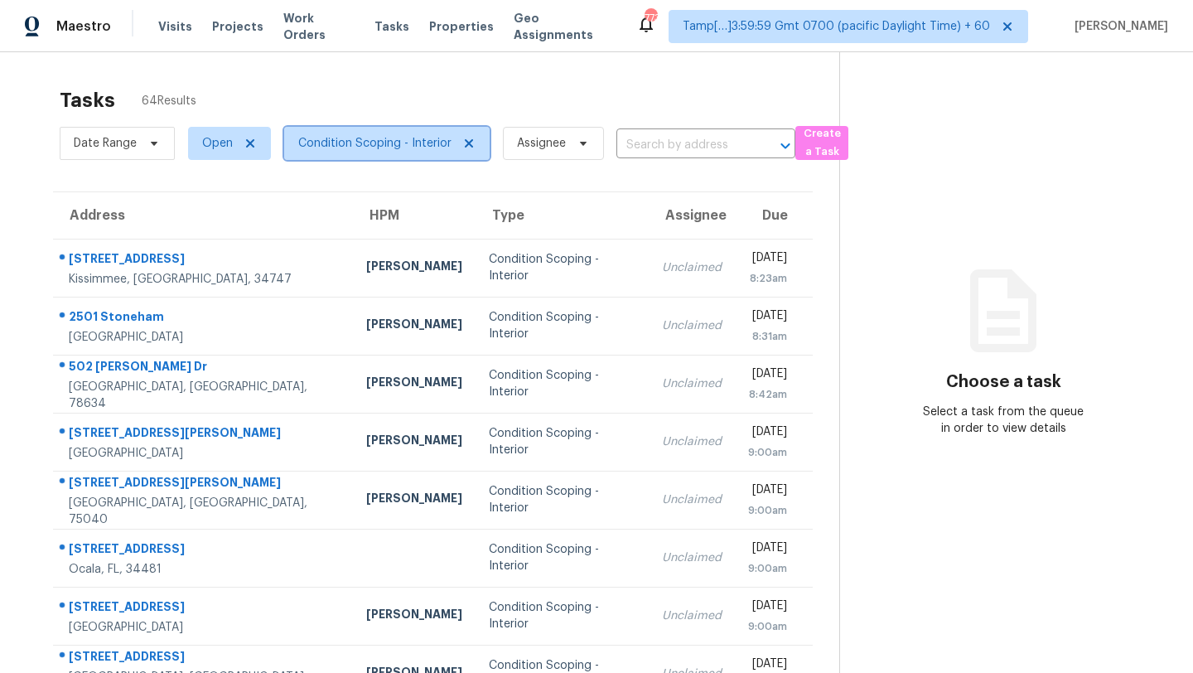
click at [389, 140] on span "Condition Scoping - Interior" at bounding box center [374, 143] width 153 height 17
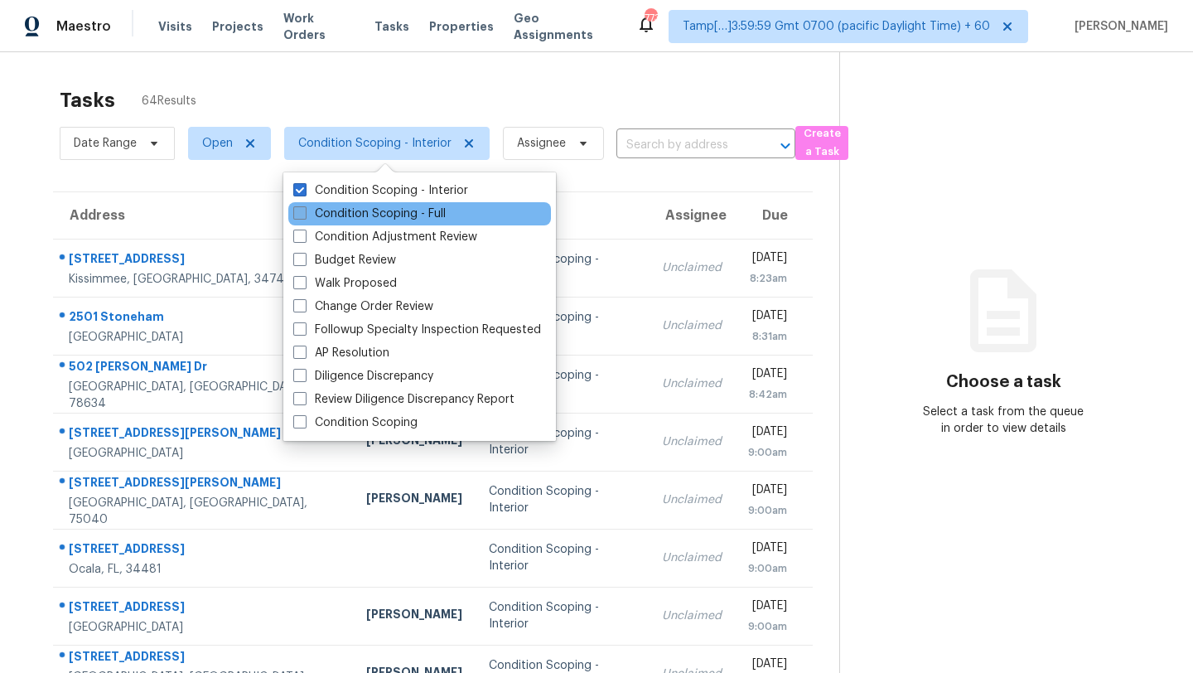
click at [384, 210] on label "Condition Scoping - Full" at bounding box center [369, 213] width 152 height 17
click at [304, 210] on input "Condition Scoping - Full" at bounding box center [298, 210] width 11 height 11
checkbox input "true"
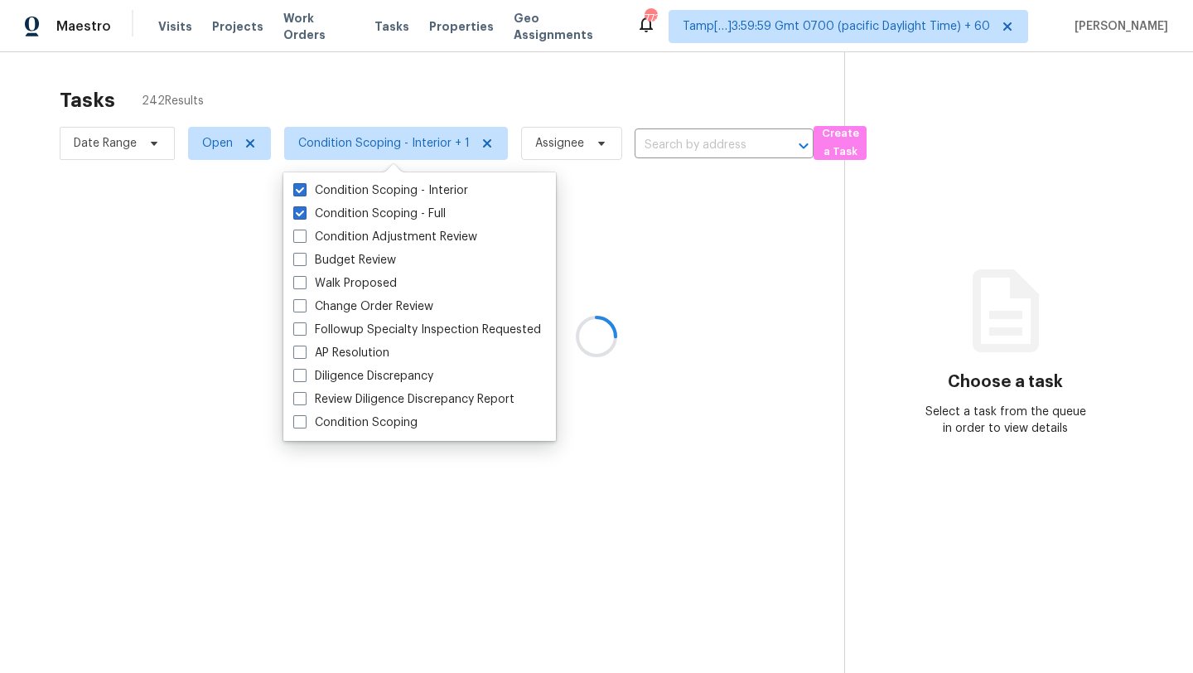
click at [488, 75] on div at bounding box center [596, 336] width 1193 height 673
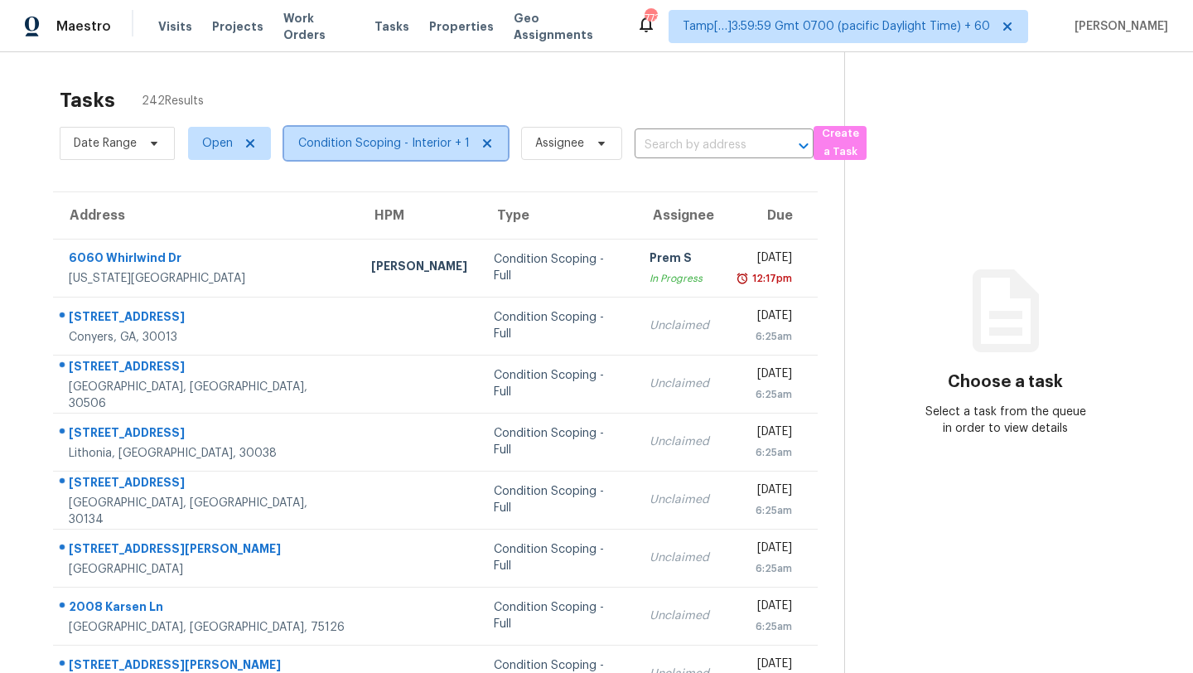
click at [380, 142] on span "Condition Scoping - Interior + 1" at bounding box center [383, 143] width 171 height 17
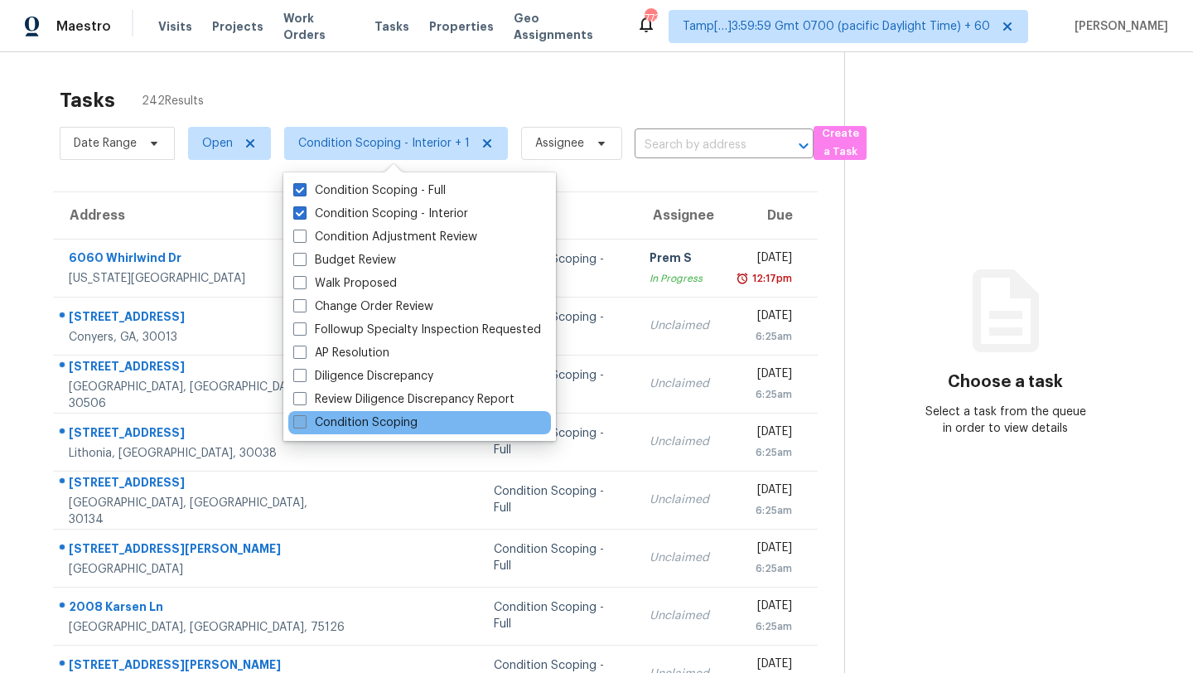
click at [366, 420] on label "Condition Scoping" at bounding box center [355, 422] width 124 height 17
click at [304, 420] on input "Condition Scoping" at bounding box center [298, 419] width 11 height 11
checkbox input "true"
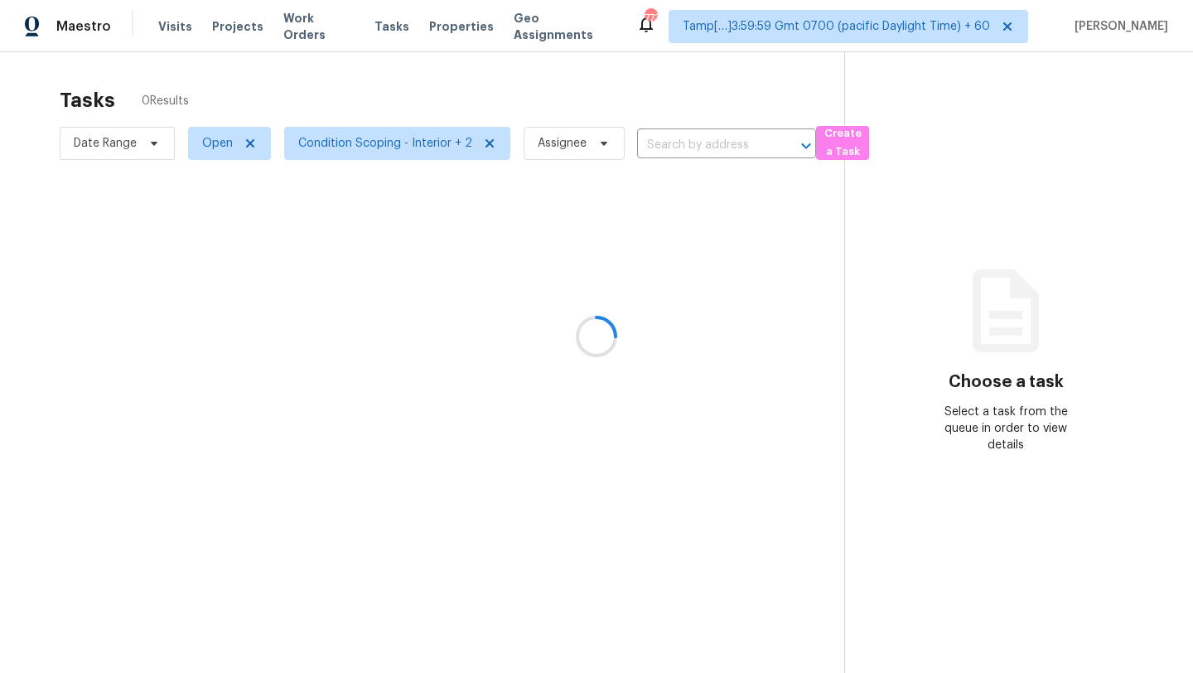
click at [456, 89] on div at bounding box center [596, 336] width 1193 height 673
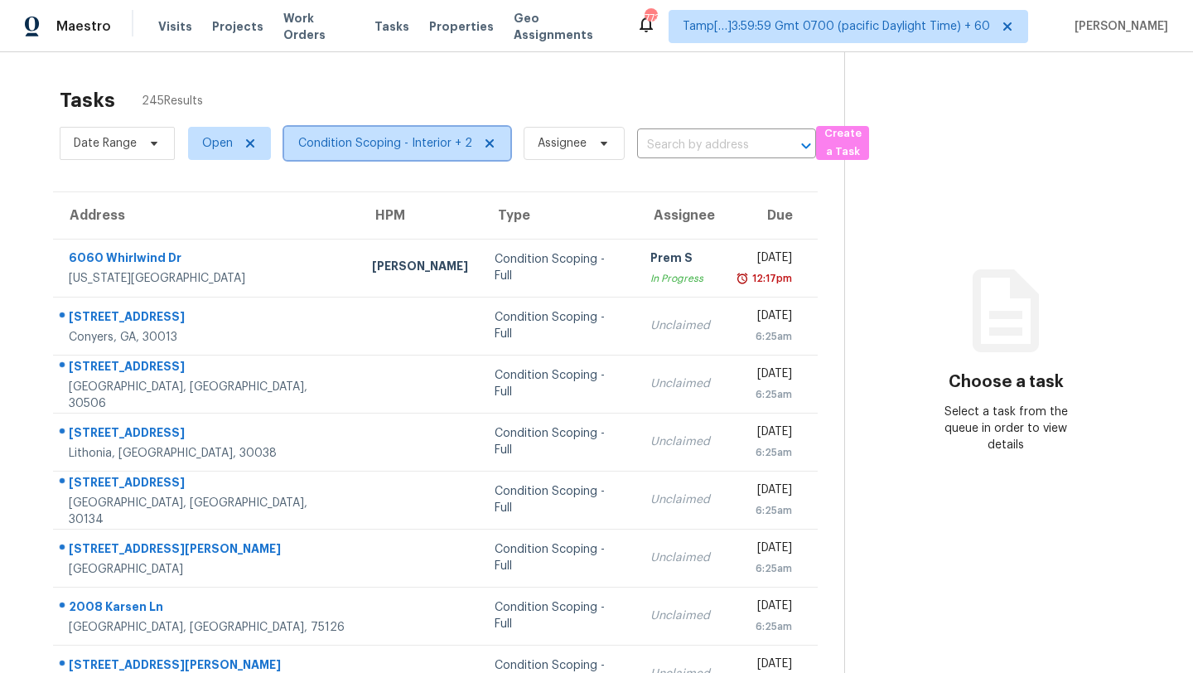
click at [342, 144] on span "Condition Scoping - Interior + 2" at bounding box center [385, 143] width 174 height 17
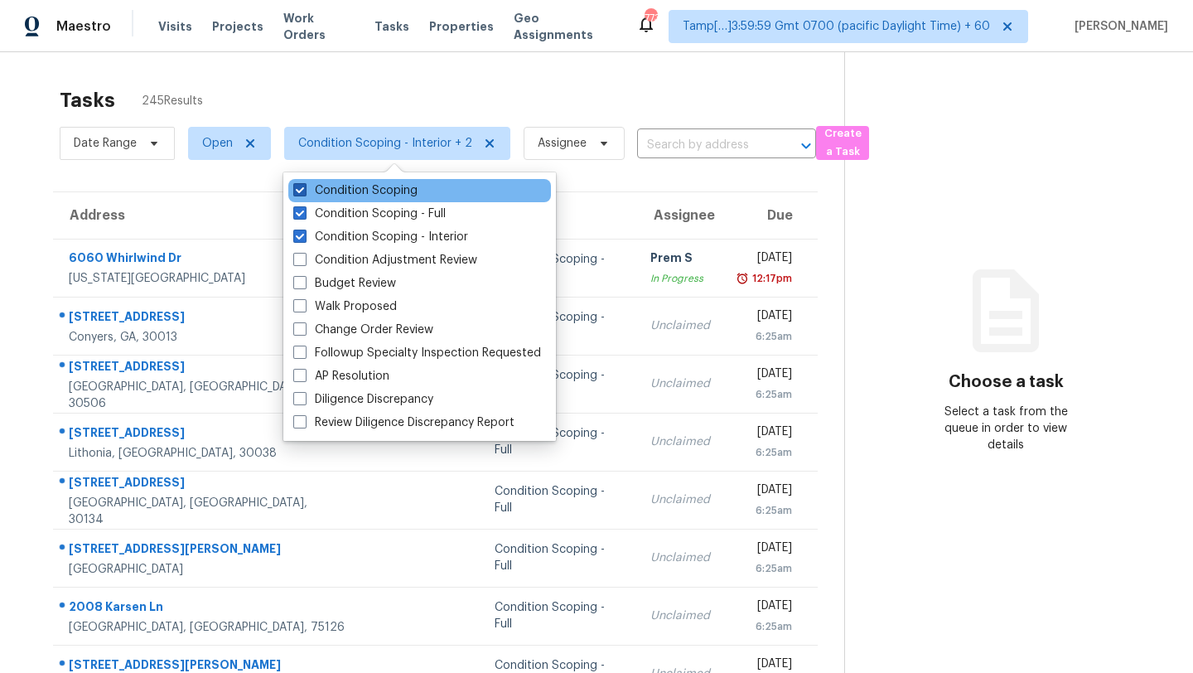
click at [296, 186] on span at bounding box center [299, 189] width 13 height 13
click at [296, 186] on input "Condition Scoping" at bounding box center [298, 187] width 11 height 11
checkbox input "false"
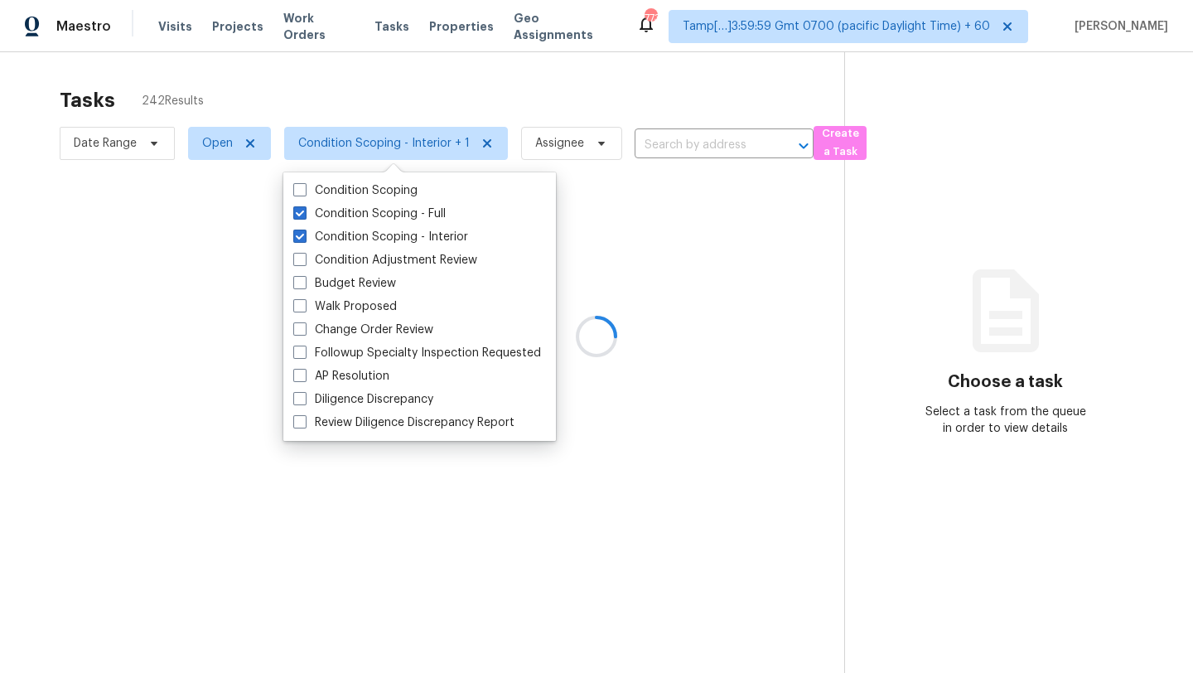
click at [349, 99] on div at bounding box center [596, 336] width 1193 height 673
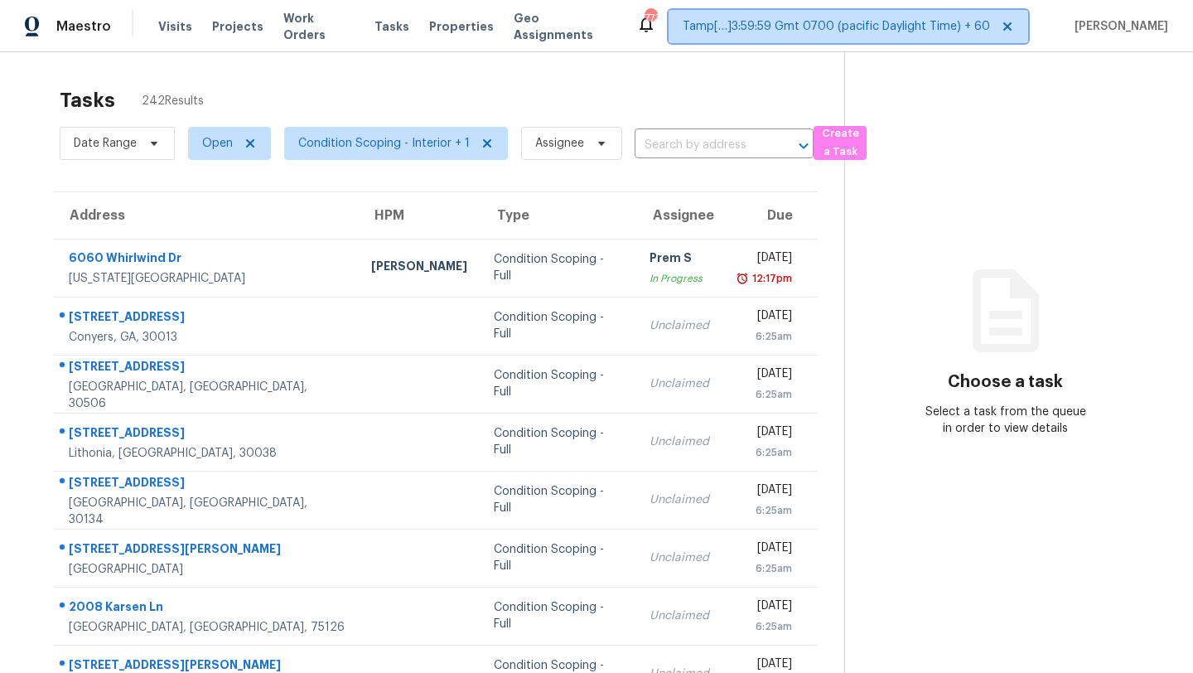
click at [839, 31] on span "Tamp[…]3:59:59 Gmt 0700 (pacific Daylight Time) + 60" at bounding box center [836, 26] width 307 height 17
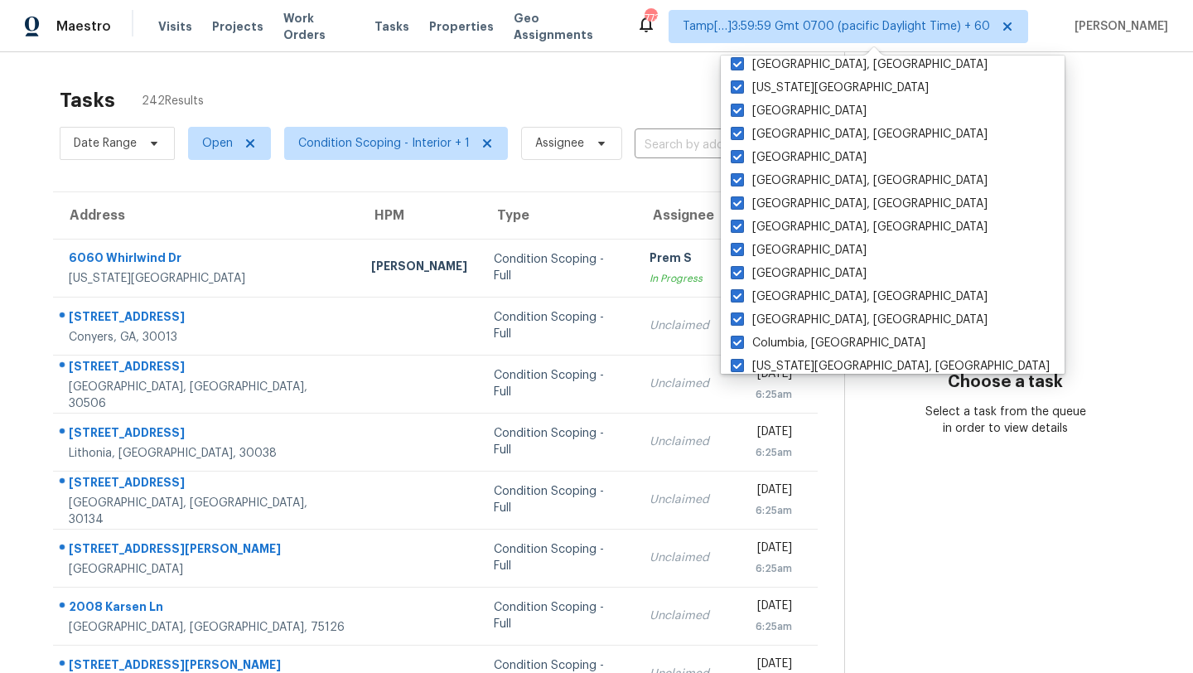
scroll to position [1110, 0]
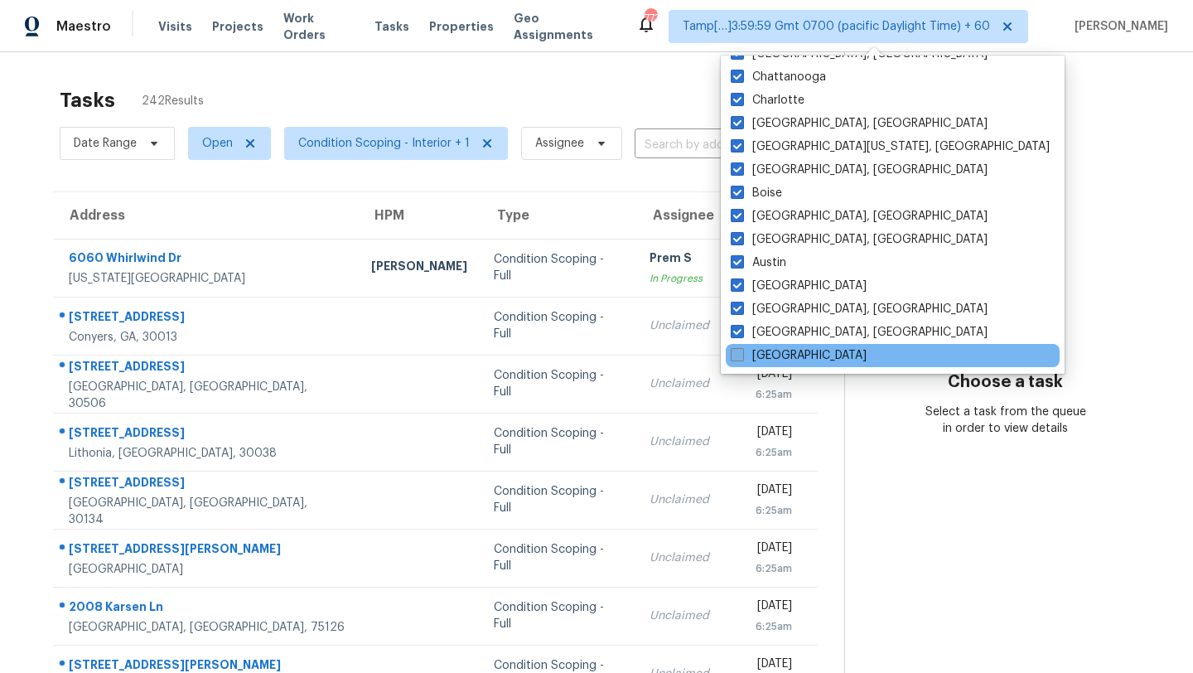
click at [760, 362] on label "[GEOGRAPHIC_DATA]" at bounding box center [799, 355] width 136 height 17
click at [741, 358] on input "[GEOGRAPHIC_DATA]" at bounding box center [736, 352] width 11 height 11
checkbox input "true"
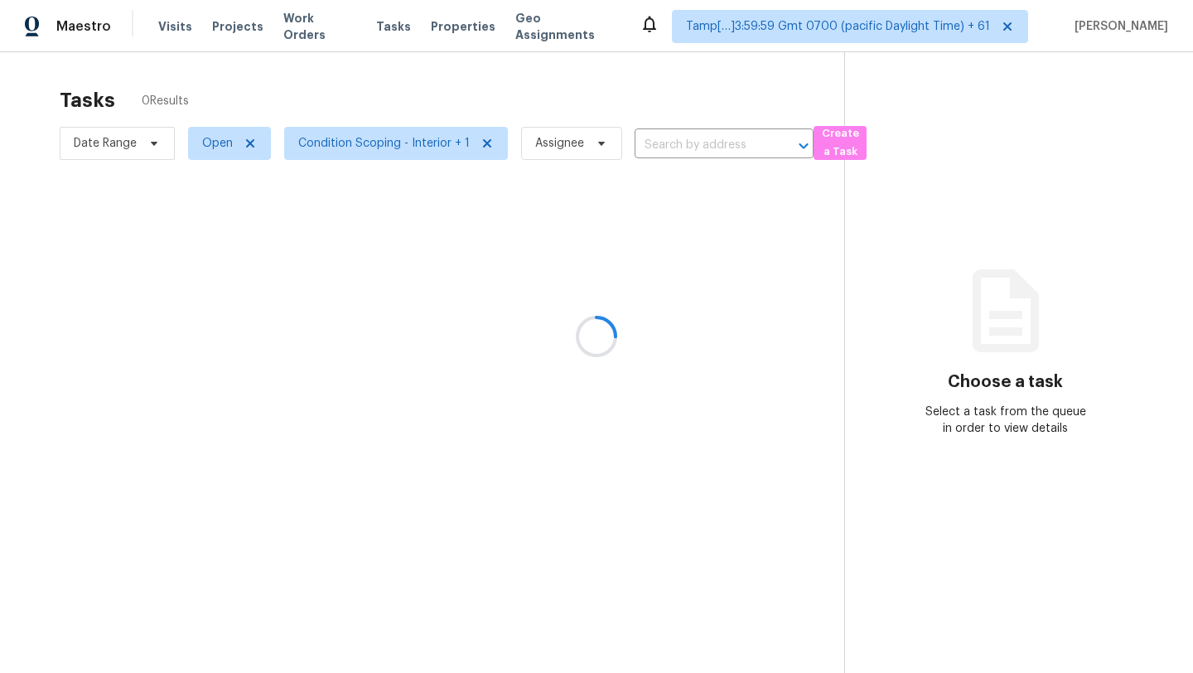
click at [536, 91] on div at bounding box center [596, 336] width 1193 height 673
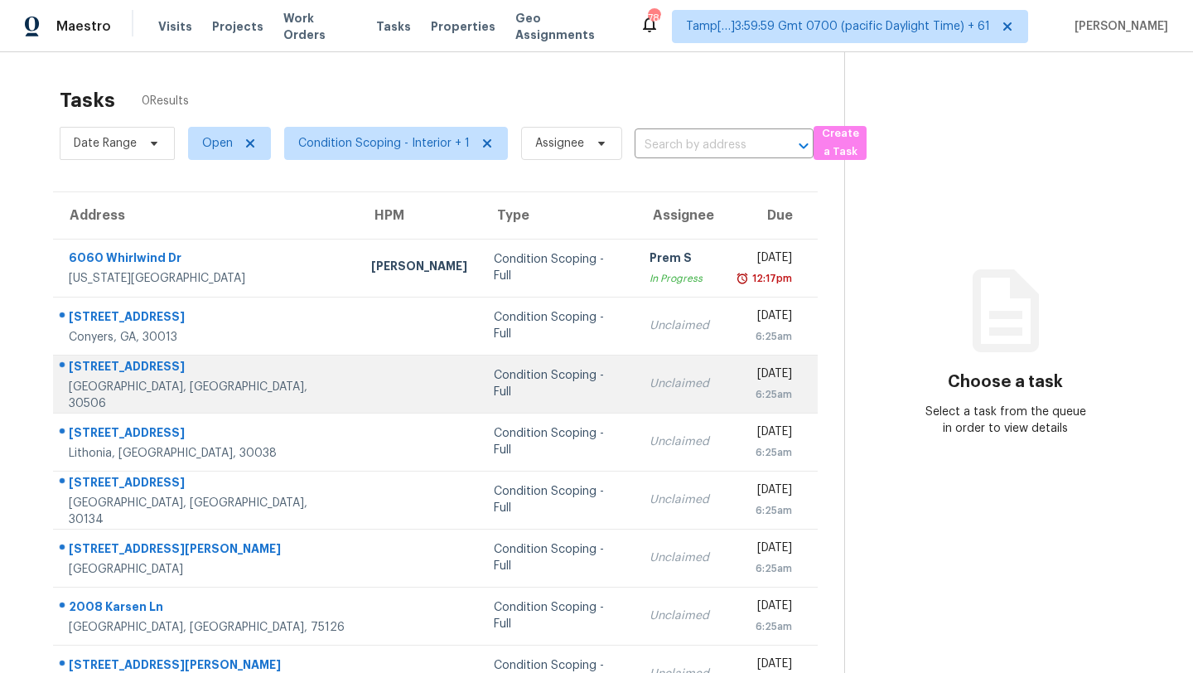
click at [536, 398] on td "Condition Scoping - Full" at bounding box center [559, 384] width 156 height 58
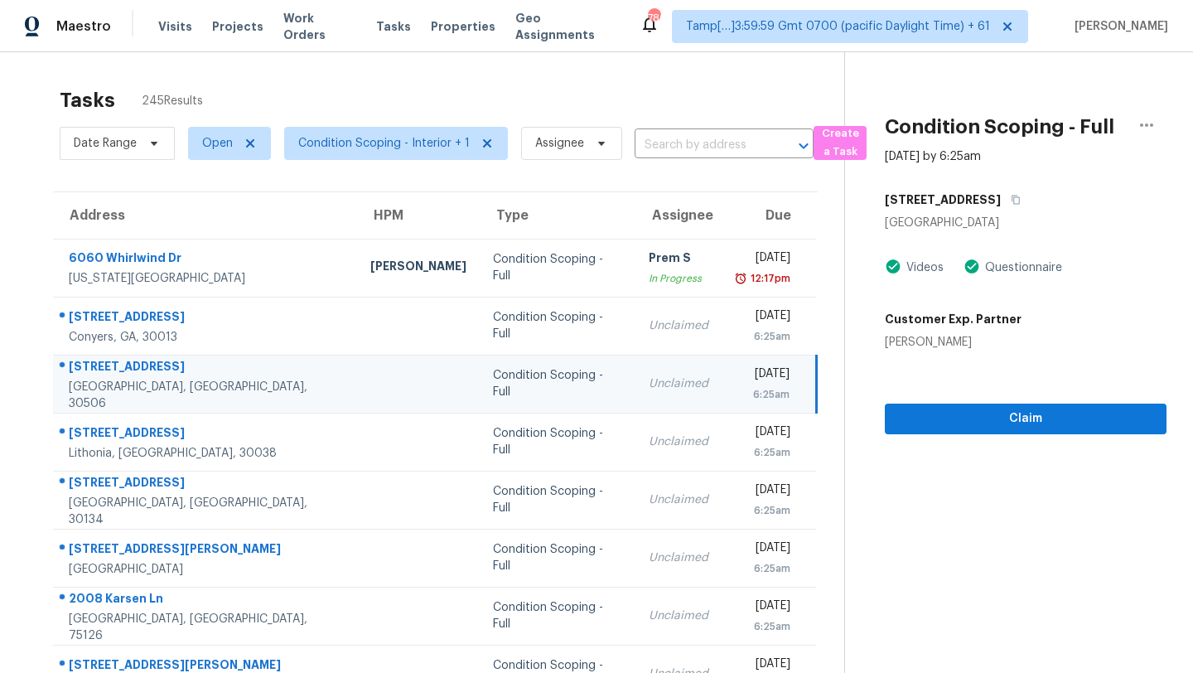
click at [445, 84] on div "Tasks 245 Results" at bounding box center [452, 100] width 785 height 43
click at [635, 103] on div "Tasks 245 Results" at bounding box center [452, 100] width 785 height 43
click at [471, 95] on div "Tasks 245 Results" at bounding box center [452, 100] width 785 height 43
click at [471, 97] on div "Tasks 245 Results" at bounding box center [452, 100] width 785 height 43
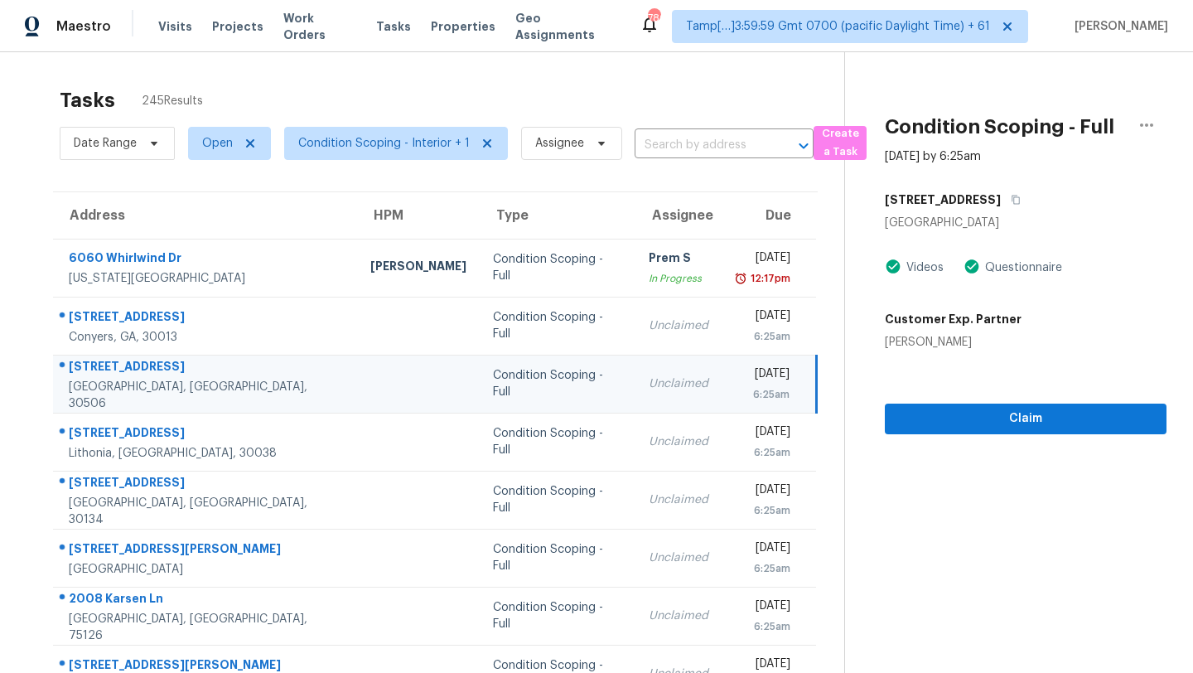
click at [506, 107] on div "Tasks 245 Results" at bounding box center [452, 100] width 785 height 43
click at [581, 121] on div "Tasks 245 Results" at bounding box center [452, 100] width 785 height 43
click at [465, 79] on div "Tasks 245 Results" at bounding box center [452, 100] width 785 height 43
click at [398, 154] on span "Condition Scoping - Interior + 1" at bounding box center [396, 143] width 224 height 33
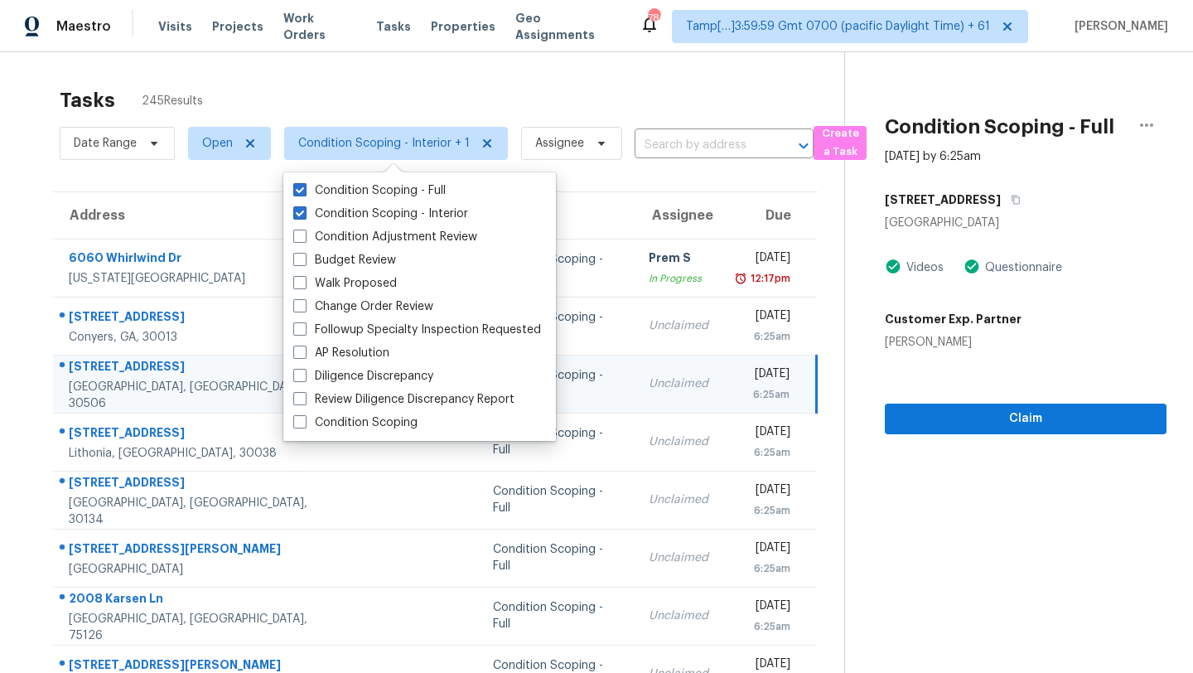
click at [487, 100] on div "Tasks 245 Results" at bounding box center [452, 100] width 785 height 43
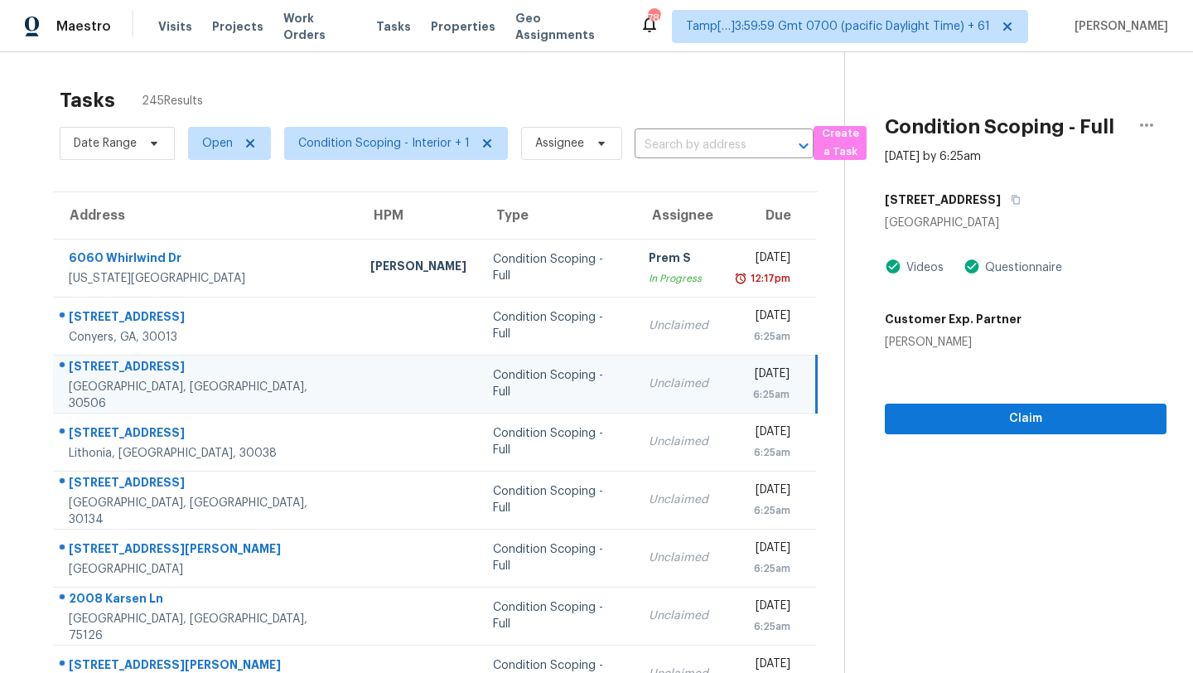
click at [655, 76] on div "Tasks 245 Results Date Range Open Condition Scoping - Interior + 1 Assignee ​ C…" at bounding box center [596, 457] width 1193 height 811
click at [512, 95] on div "Tasks 245 Results" at bounding box center [452, 100] width 785 height 43
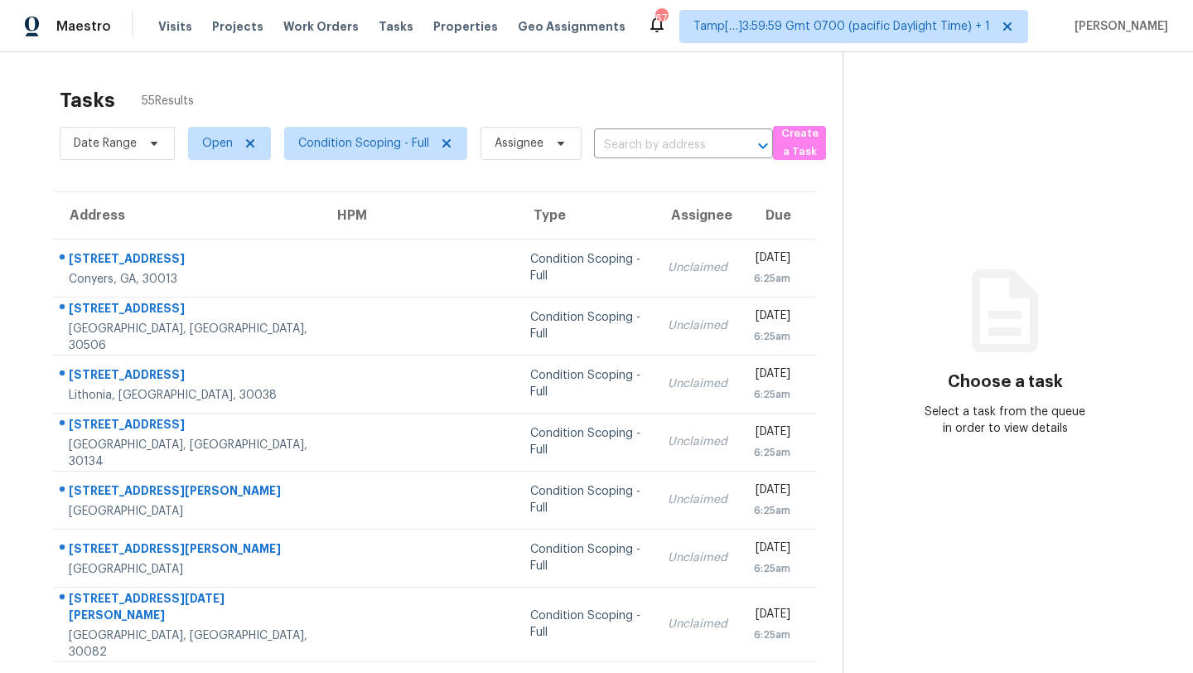
scroll to position [190, 0]
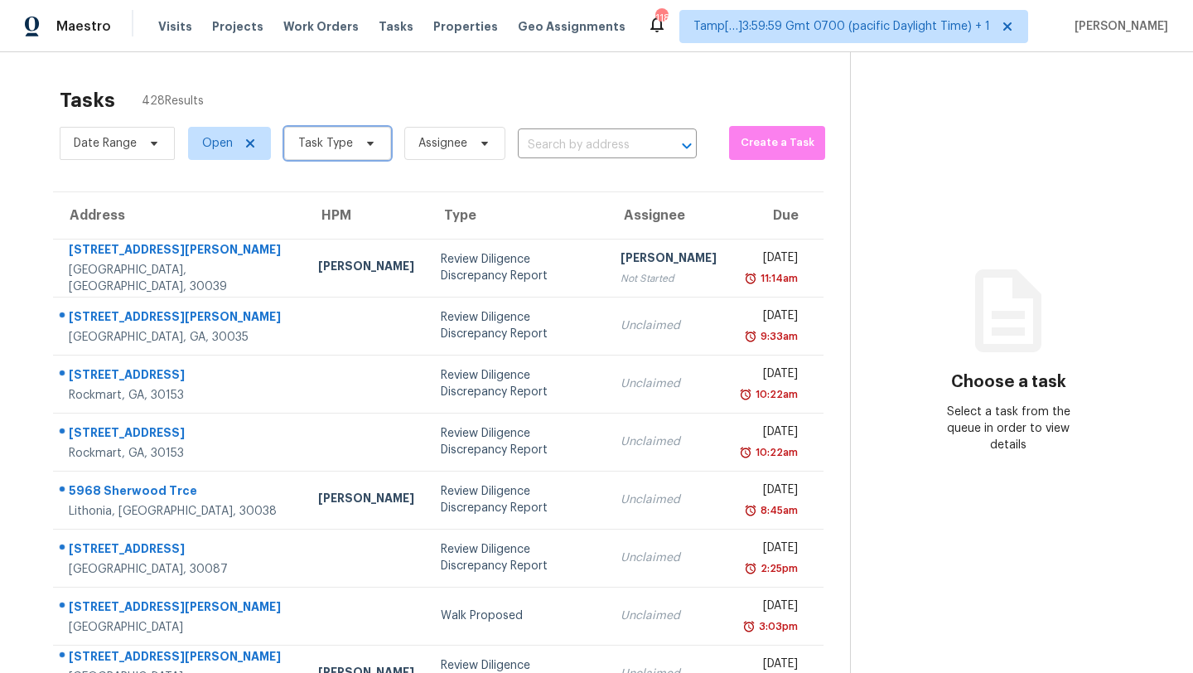
click at [319, 147] on span "Task Type" at bounding box center [325, 143] width 55 height 17
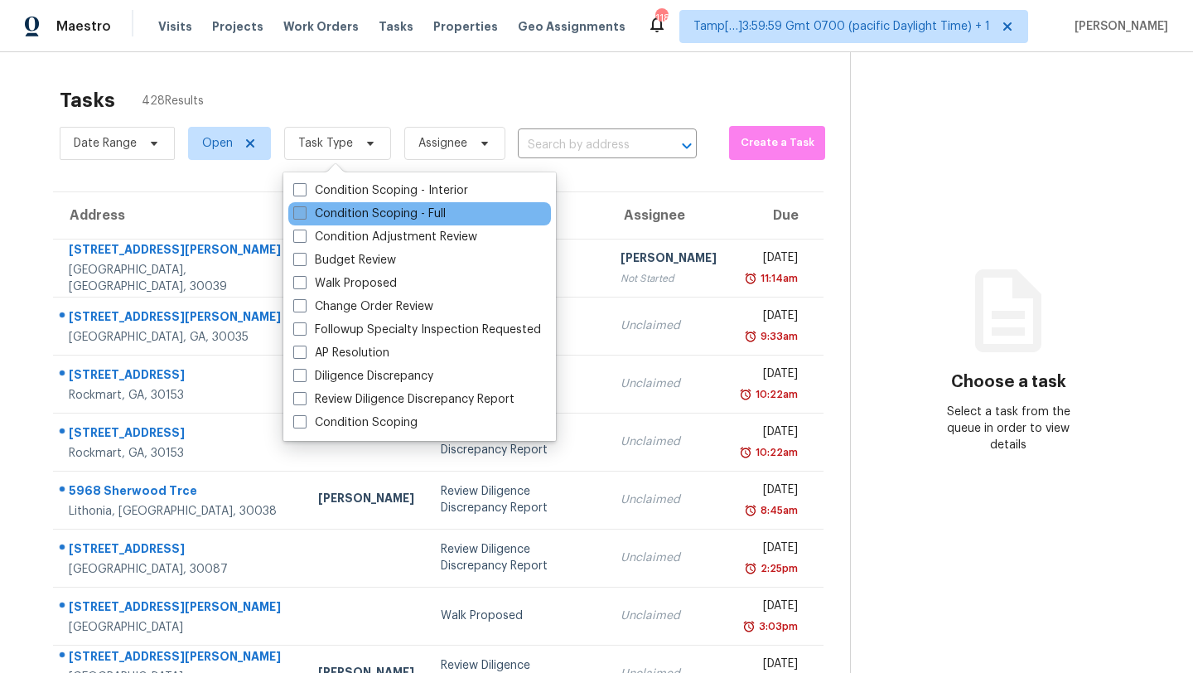
click at [334, 210] on label "Condition Scoping - Full" at bounding box center [369, 213] width 152 height 17
click at [304, 210] on input "Condition Scoping - Full" at bounding box center [298, 210] width 11 height 11
checkbox input "true"
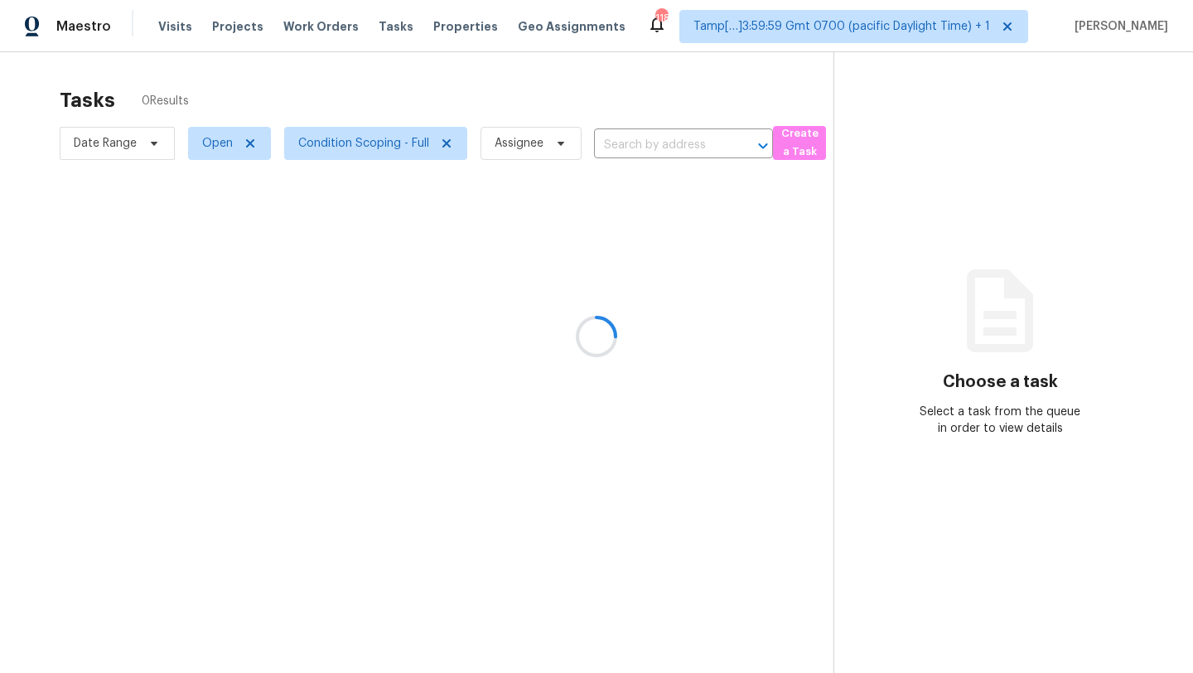
click at [449, 112] on div at bounding box center [596, 336] width 1193 height 673
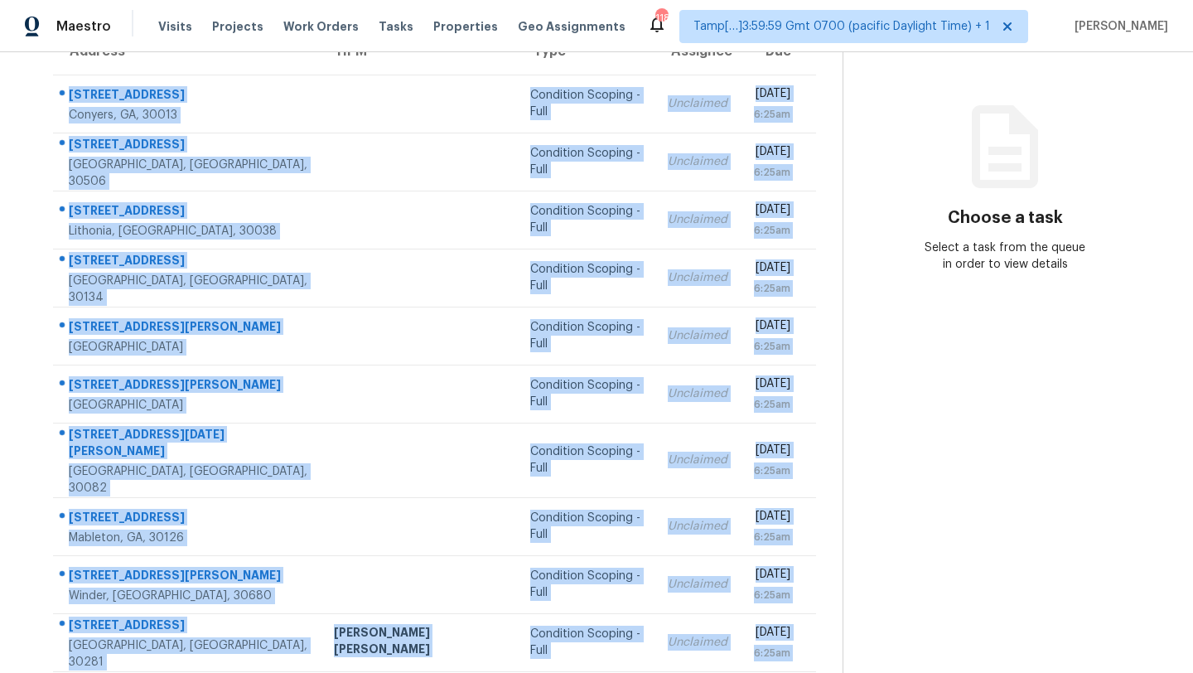
scroll to position [190, 0]
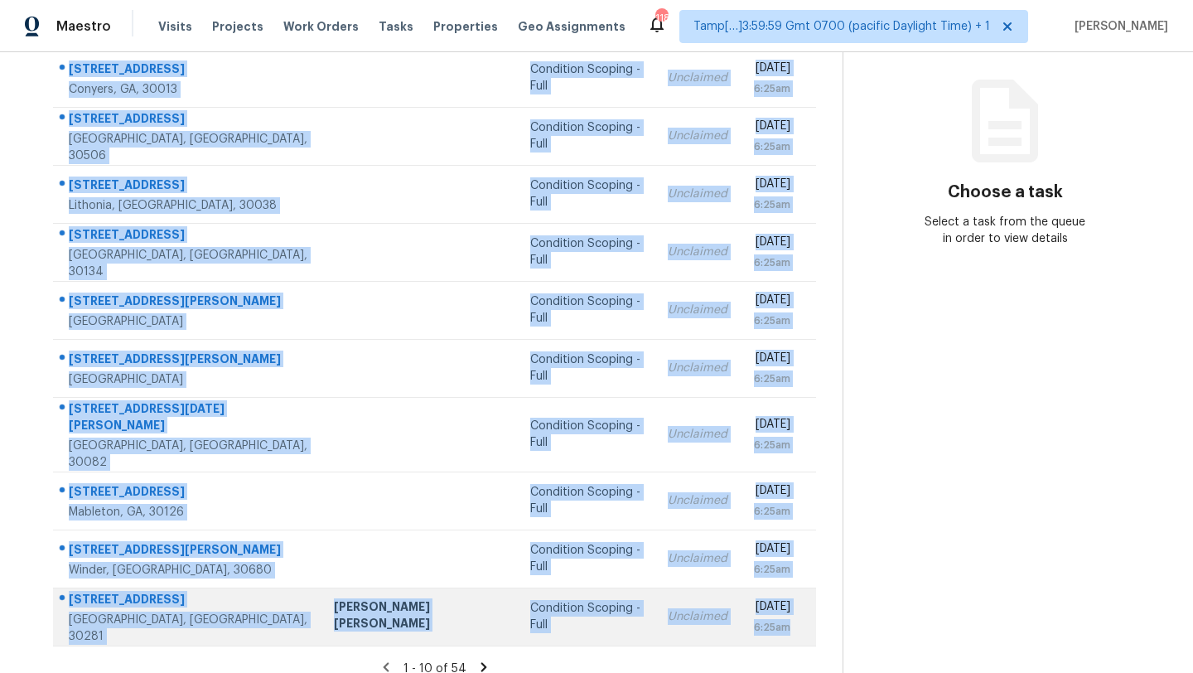
drag, startPoint x: 57, startPoint y: 205, endPoint x: 796, endPoint y: 600, distance: 838.0
click at [795, 601] on tbody "[STREET_ADDRESS] Condition Scoping - Full Unclaimed [DATE] 6:25am [STREET_ADDRE…" at bounding box center [434, 347] width 763 height 597
copy tbody "[STREET_ADDRESS] Condition Scoping - Full Unclaimed [DATE] 6:25am [STREET_ADDRE…"
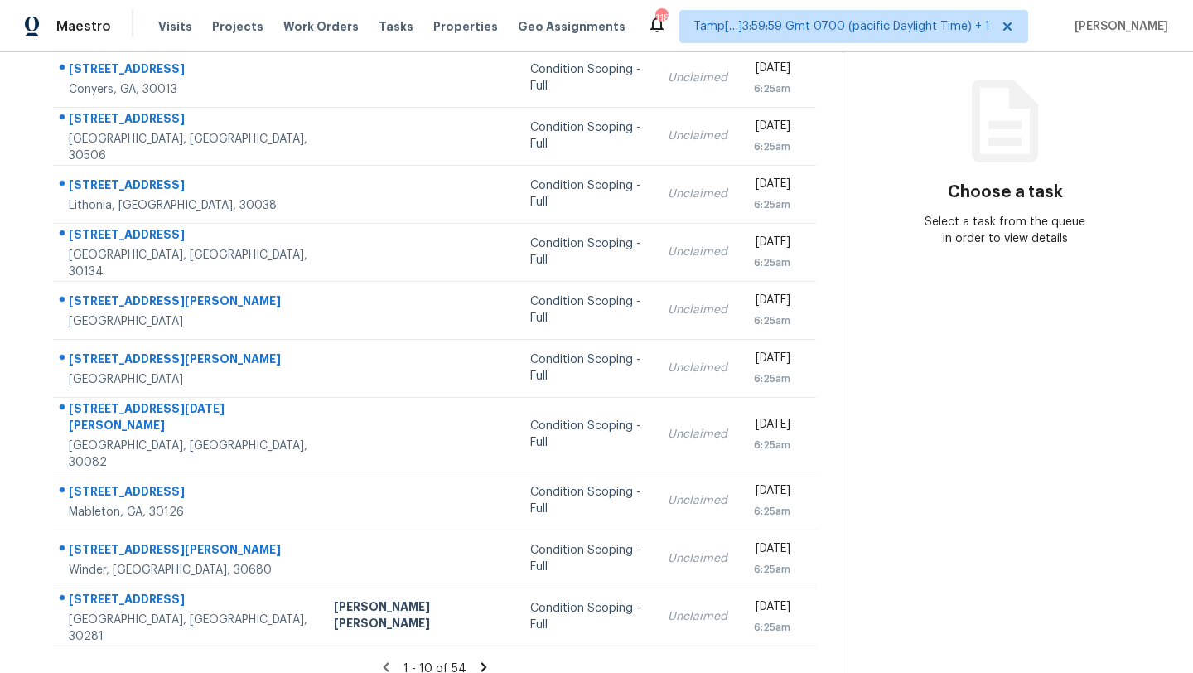
click at [481, 662] on icon at bounding box center [484, 666] width 6 height 9
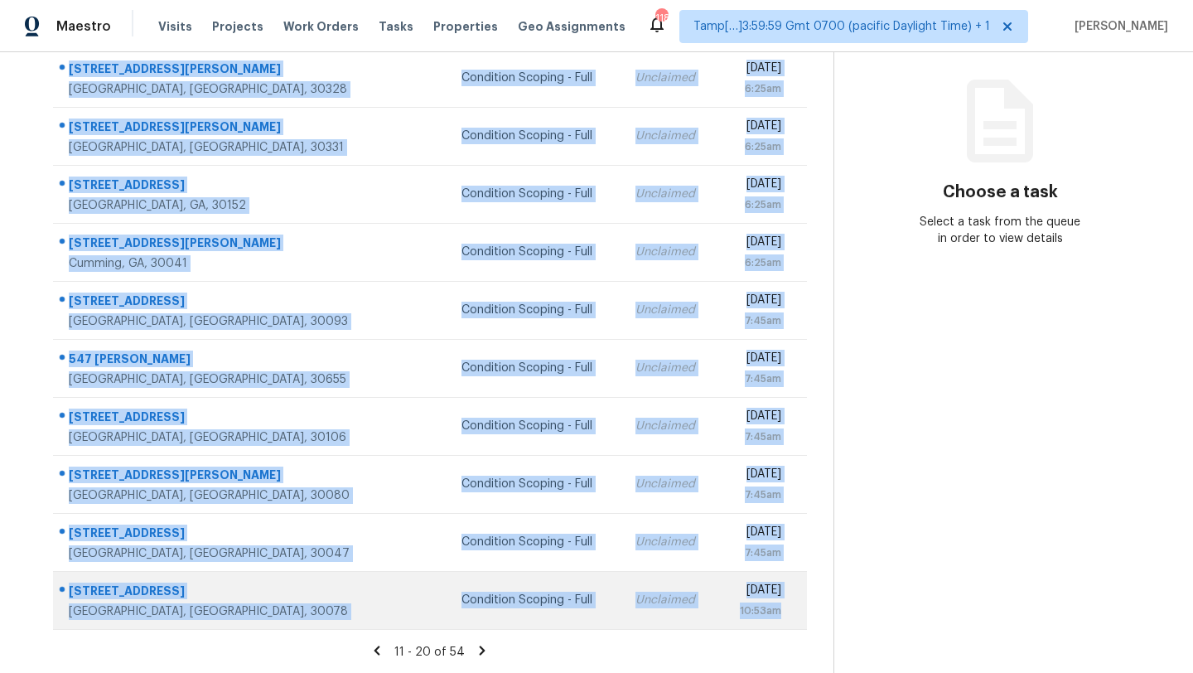
drag, startPoint x: 58, startPoint y: 247, endPoint x: 794, endPoint y: 617, distance: 823.6
click at [794, 617] on tbody "[STREET_ADDRESS][PERSON_NAME] Condition Scoping - Full Unclaimed [DATE] 6:25am …" at bounding box center [430, 339] width 754 height 580
copy tbody "[STREET_ADDRESS][PERSON_NAME] Condition Scoping - Full Unclaimed [DATE] 6:25am …"
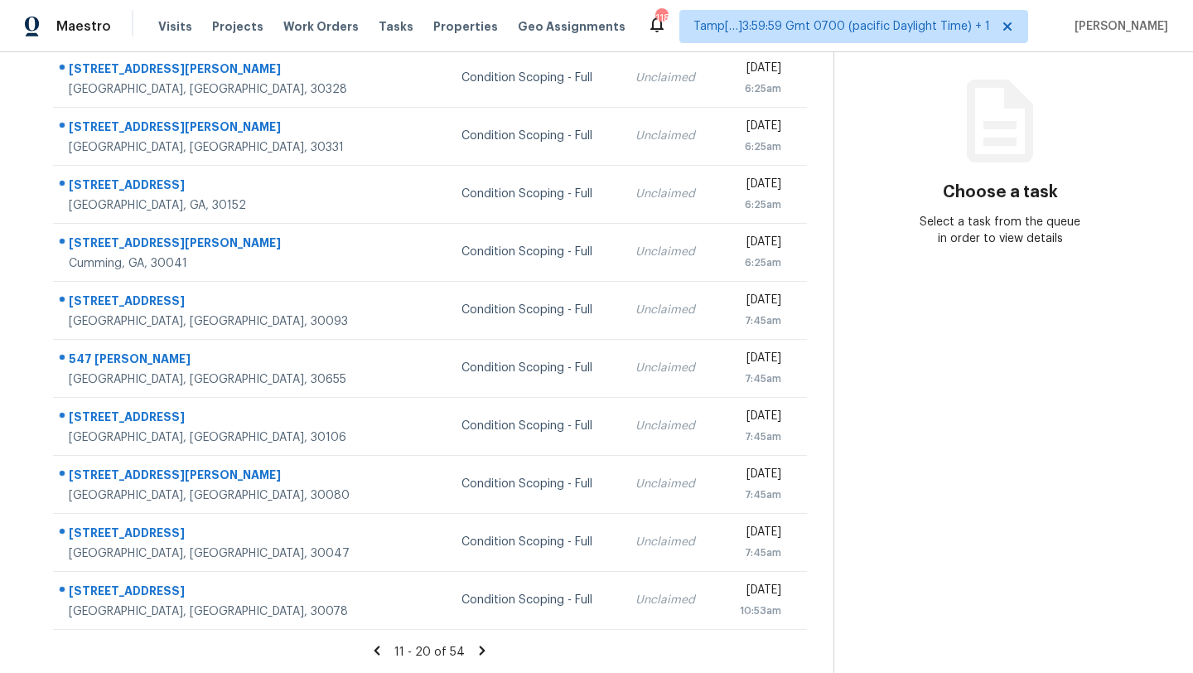
click at [480, 648] on icon at bounding box center [483, 649] width 6 height 9
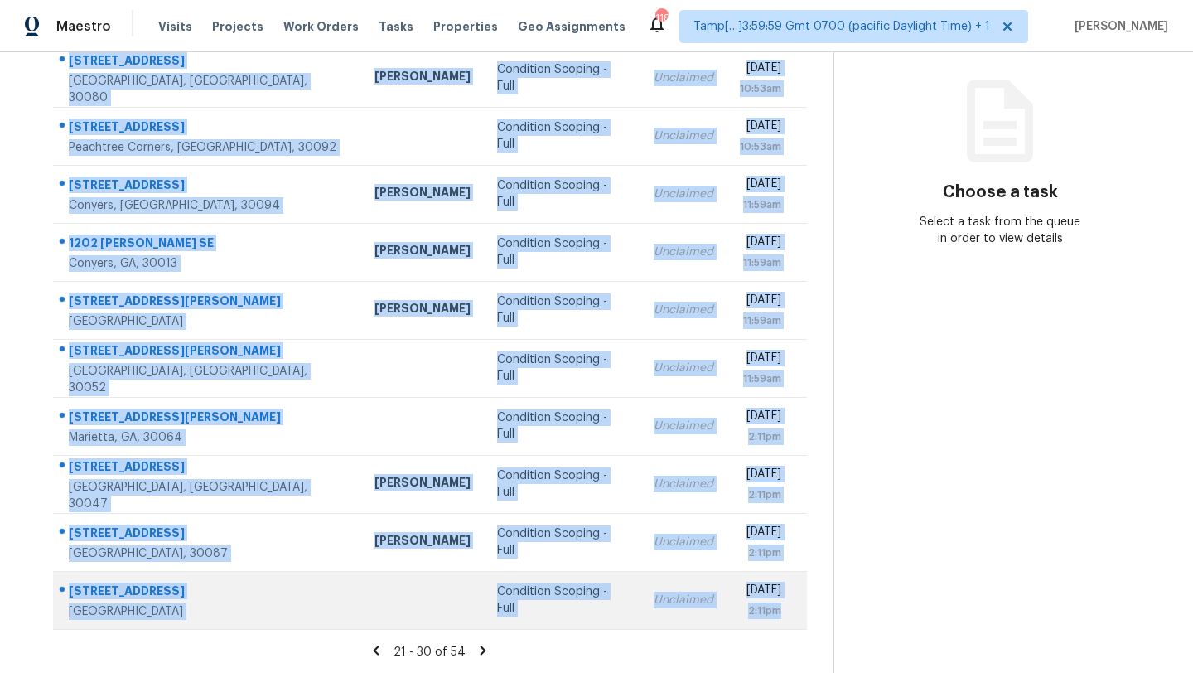
drag, startPoint x: 56, startPoint y: 132, endPoint x: 792, endPoint y: 609, distance: 877.6
click at [793, 609] on tbody "[STREET_ADDRESS] [PERSON_NAME] Condition Scoping - Full Unclaimed [DATE] 10:53a…" at bounding box center [430, 339] width 754 height 580
copy tbody "[STREET_ADDRESS] [PERSON_NAME] Condition Scoping - Full Unclaimed [DATE] 10:53a…"
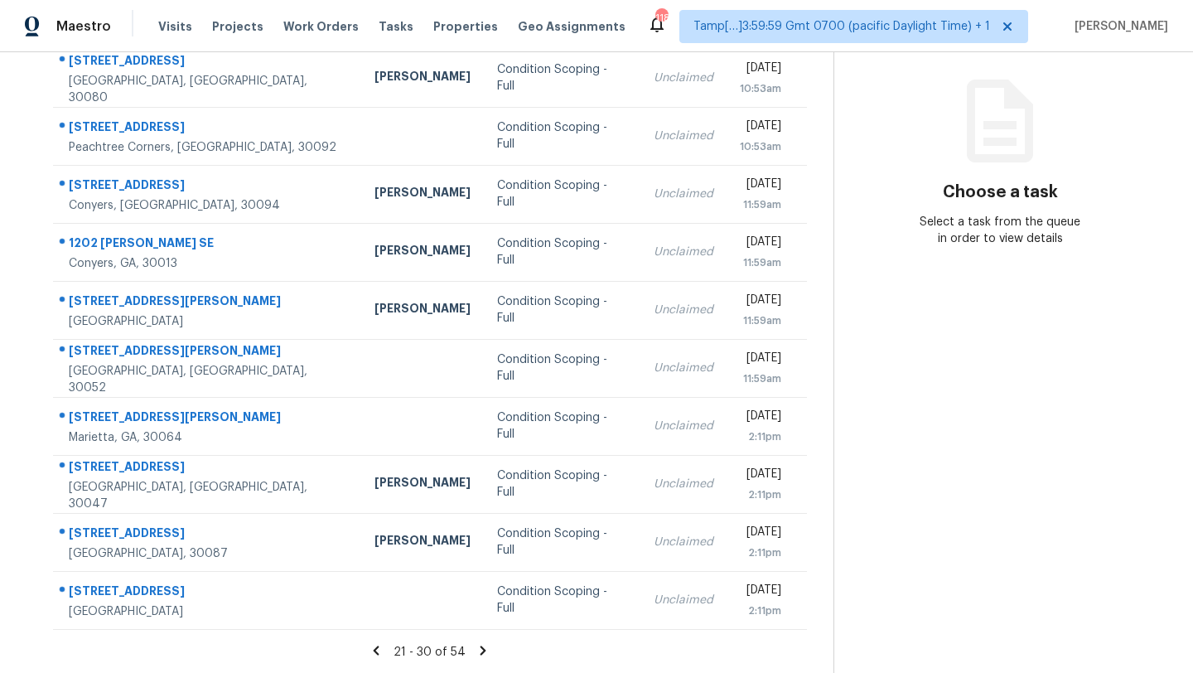
click at [485, 649] on icon at bounding box center [483, 650] width 15 height 15
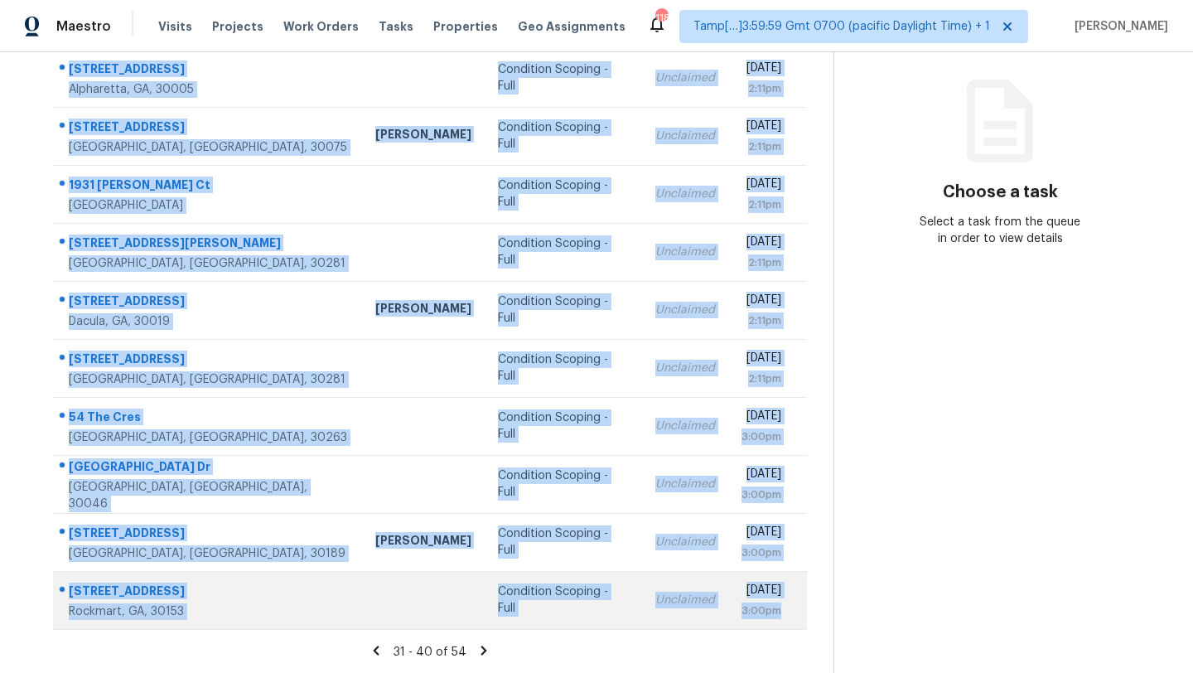
drag, startPoint x: 58, startPoint y: 99, endPoint x: 788, endPoint y: 604, distance: 887.3
click at [789, 605] on tbody "[STREET_ADDRESS] Condition Scoping - Full Unclaimed [DATE] 2:11pm [STREET_ADDRE…" at bounding box center [430, 339] width 754 height 580
copy tbody "[STREET_ADDRESS] Condition Scoping - Full Unclaimed [DATE] 2:11pm [STREET_ADDRE…"
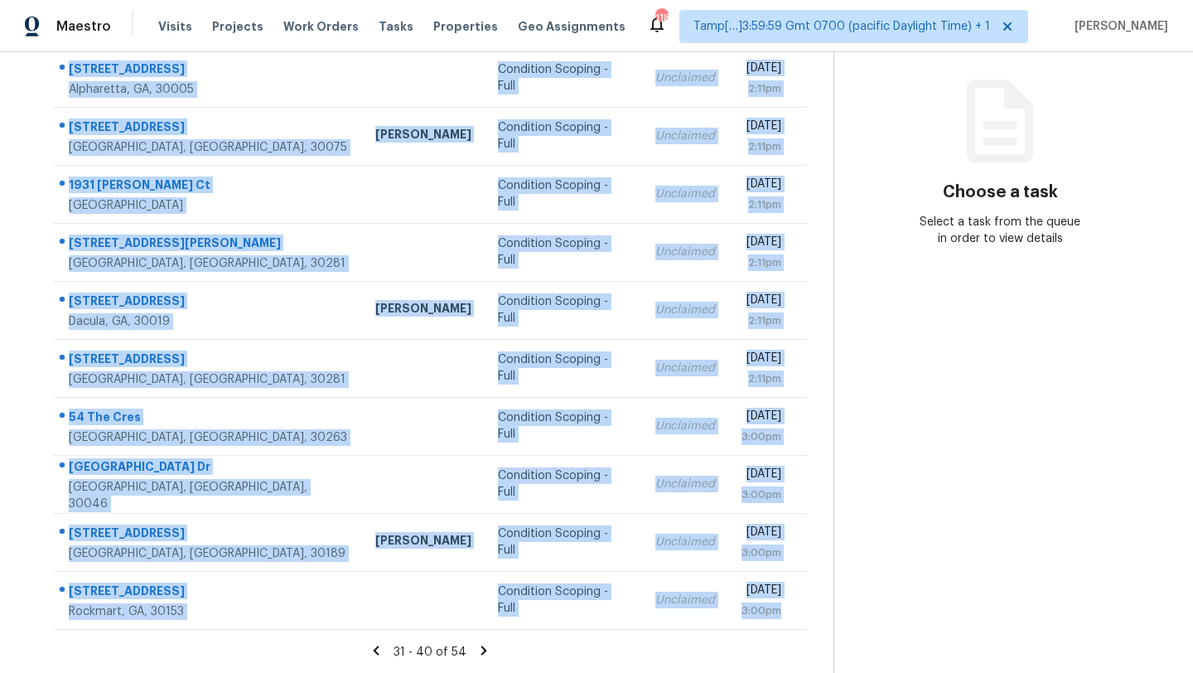
click at [476, 653] on icon at bounding box center [483, 650] width 15 height 15
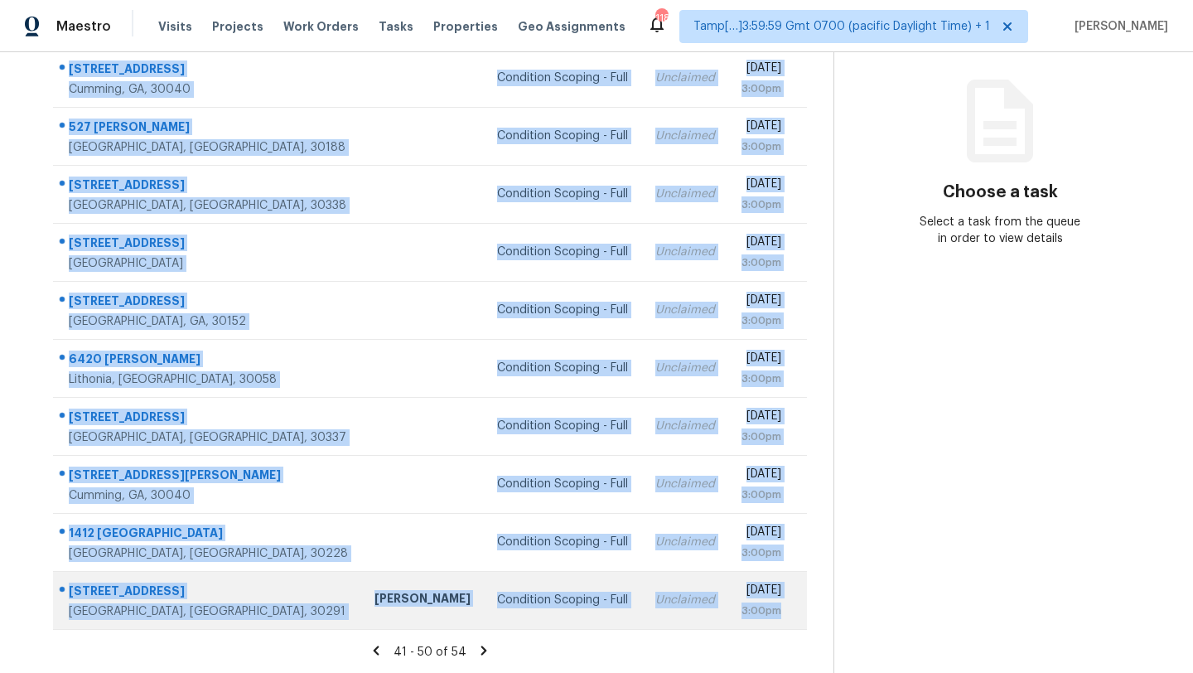
drag, startPoint x: 60, startPoint y: 247, endPoint x: 790, endPoint y: 603, distance: 812.9
click at [790, 604] on tbody "[STREET_ADDRESS] Condition Scoping - Full Unclaimed [DATE] 3:00pm [STREET_ADDRE…" at bounding box center [430, 339] width 754 height 580
copy tbody "[STREET_ADDRESS] Condition Scoping - Full Unclaimed [DATE] 3:00pm [STREET_ADDRE…"
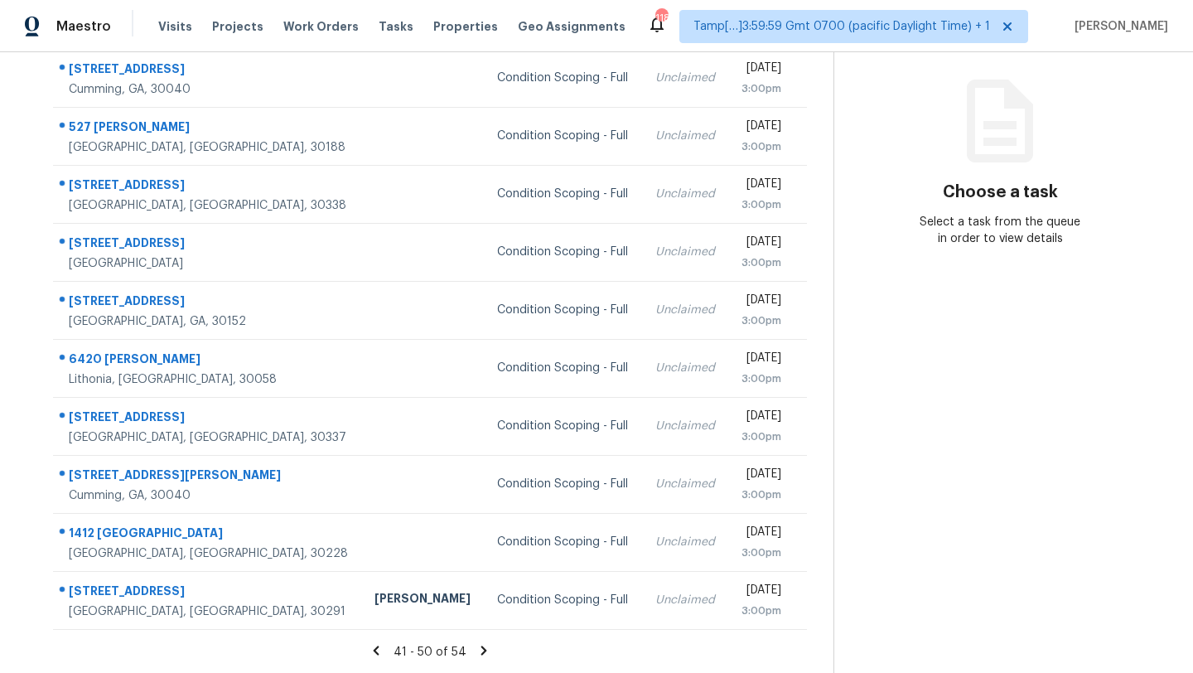
click at [476, 650] on icon at bounding box center [483, 650] width 15 height 15
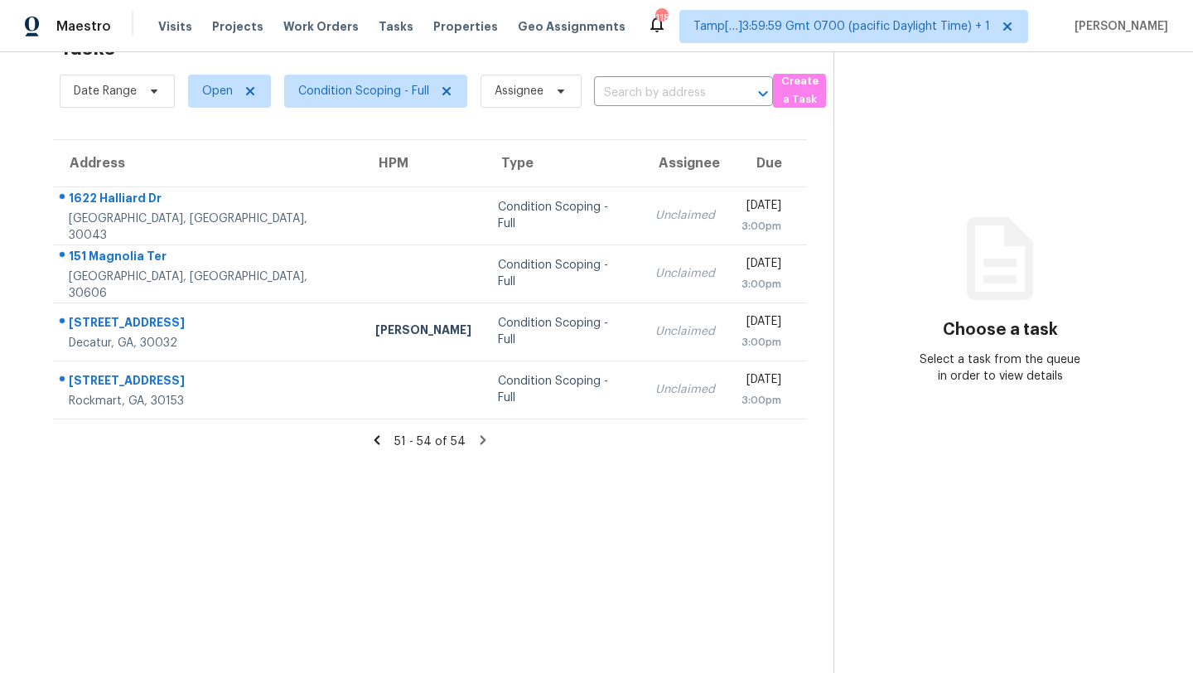
scroll to position [0, 0]
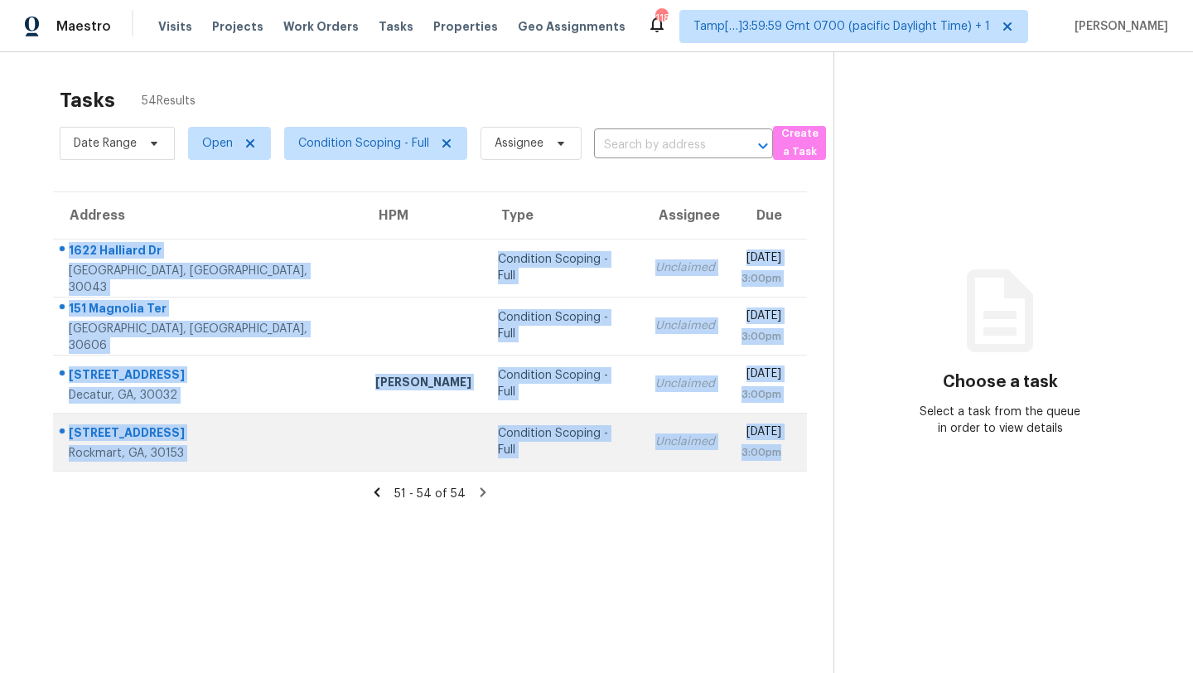
drag, startPoint x: 56, startPoint y: 249, endPoint x: 795, endPoint y: 462, distance: 768.5
click at [795, 462] on tbody "[STREET_ADDRESS][PERSON_NAME] Condition Scoping - Full Unclaimed [DATE] 3:00pm …" at bounding box center [430, 355] width 754 height 232
copy tbody "[STREET_ADDRESS][PERSON_NAME] Condition Scoping - Full Unclaimed [DATE] 3:00pm …"
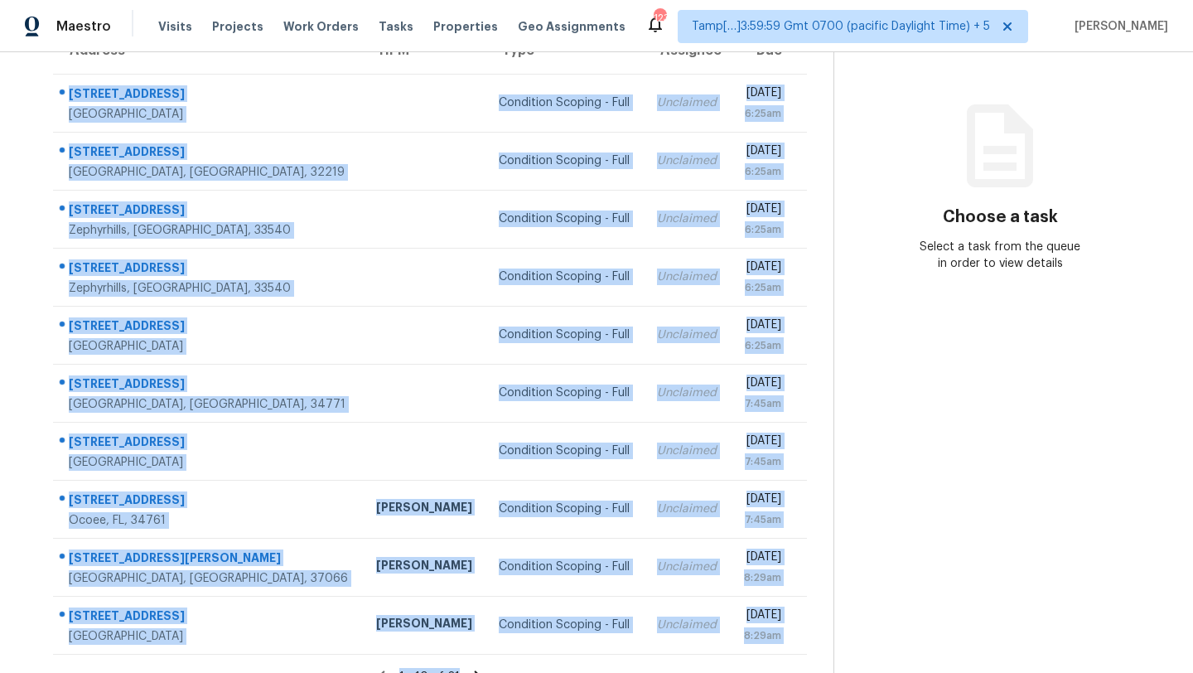
scroll to position [190, 0]
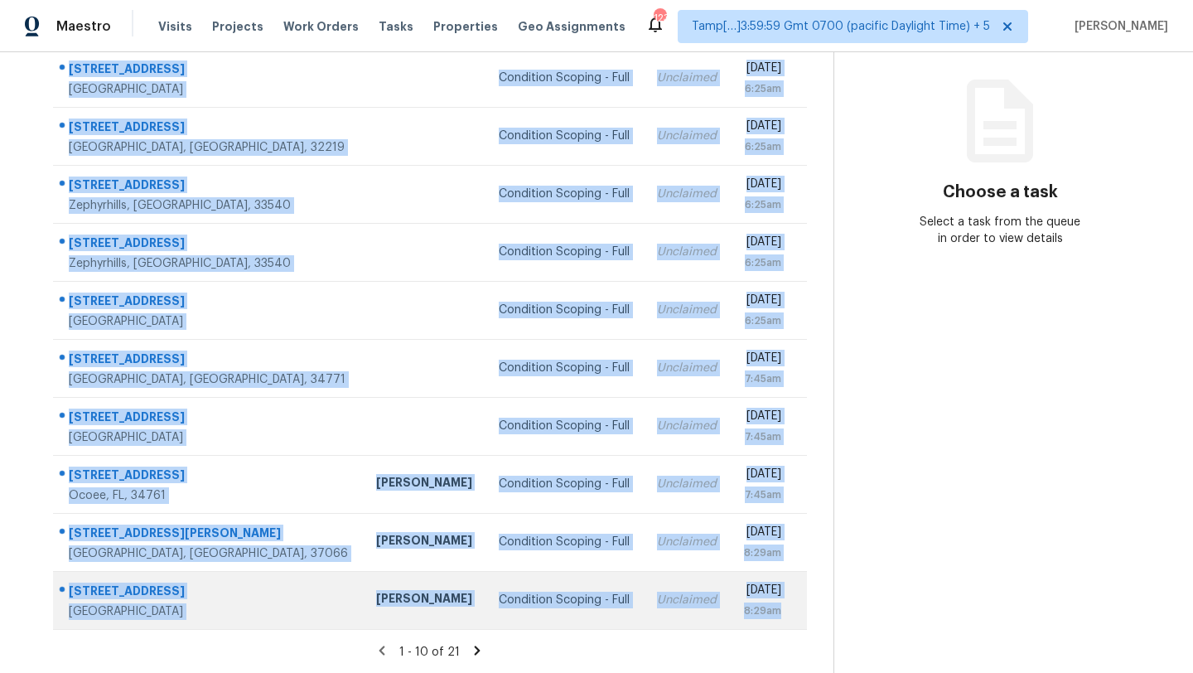
drag, startPoint x: 57, startPoint y: 244, endPoint x: 804, endPoint y: 601, distance: 827.9
click at [804, 602] on tbody "6462 92nd Pl N Apt 803 Pinellas Park, FL, 33782 Condition Scoping - Full Unclai…" at bounding box center [430, 339] width 754 height 580
copy tbody "6462 92nd Pl N Apt 803 Pinellas Park, FL, 33782 Condition Scoping - Full Unclai…"
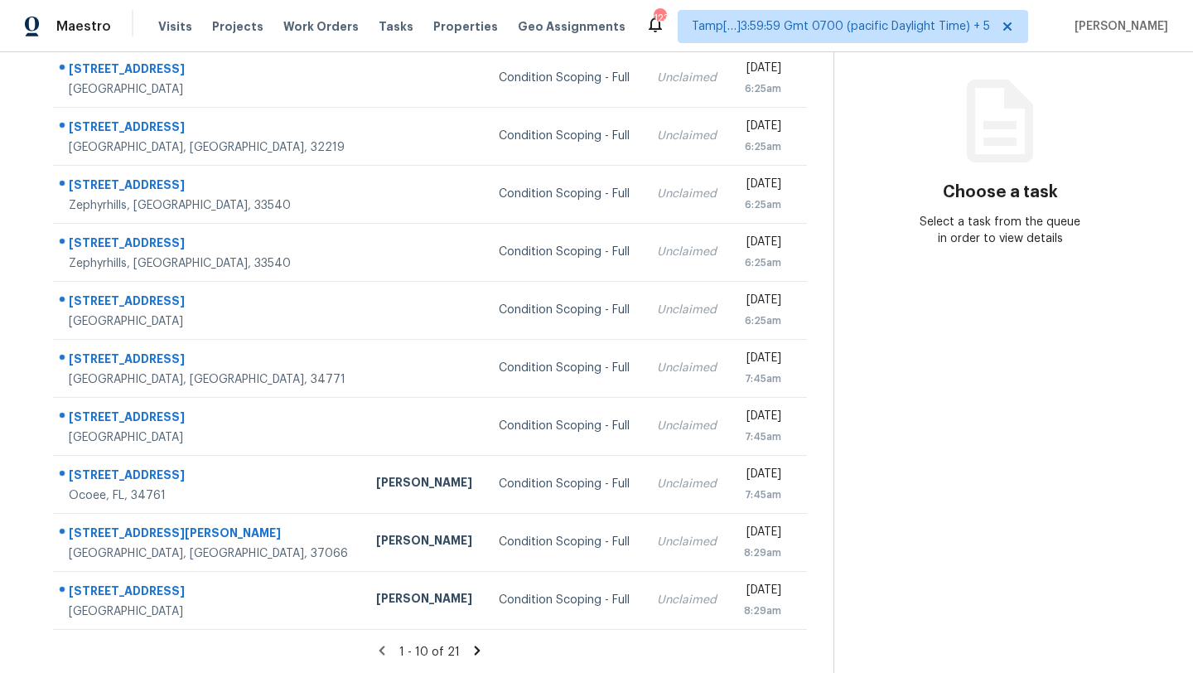
click at [476, 649] on icon at bounding box center [478, 649] width 6 height 9
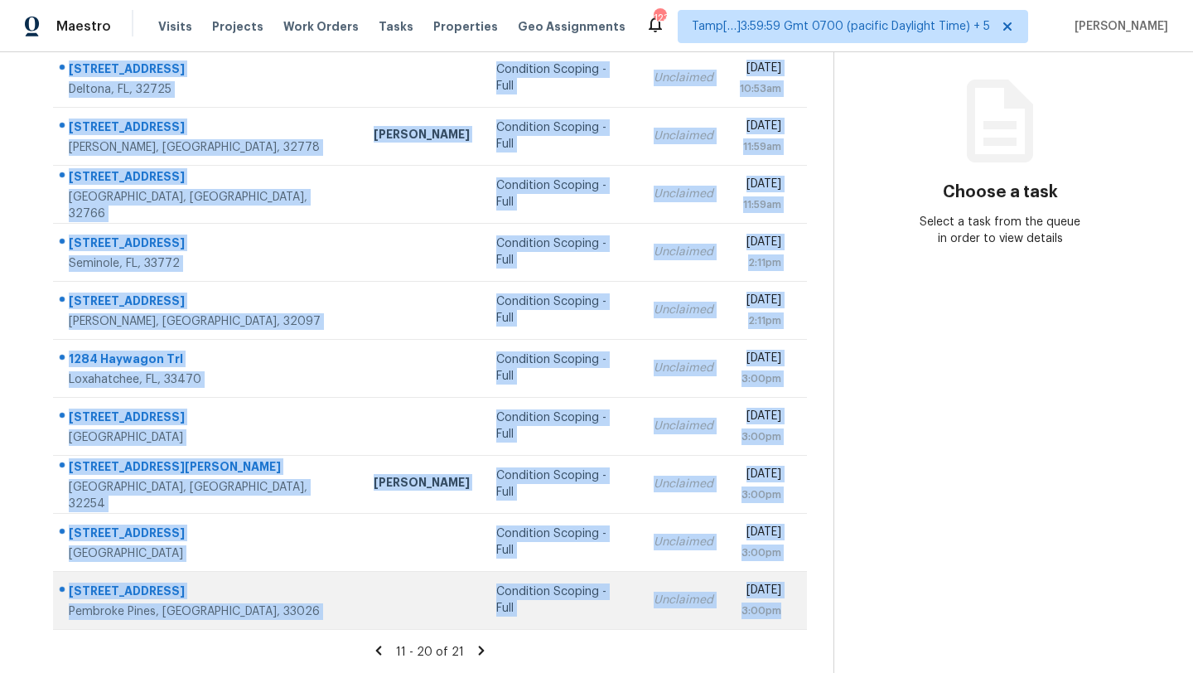
drag, startPoint x: 58, startPoint y: 157, endPoint x: 789, endPoint y: 623, distance: 866.5
click at [789, 623] on tbody "3144 Boxelder St Deltona, FL, 32725 Condition Scoping - Full Unclaimed Tue, Sep…" at bounding box center [430, 339] width 754 height 580
copy tbody "3144 Boxelder St Deltona, FL, 32725 Condition Scoping - Full Unclaimed Tue, Sep…"
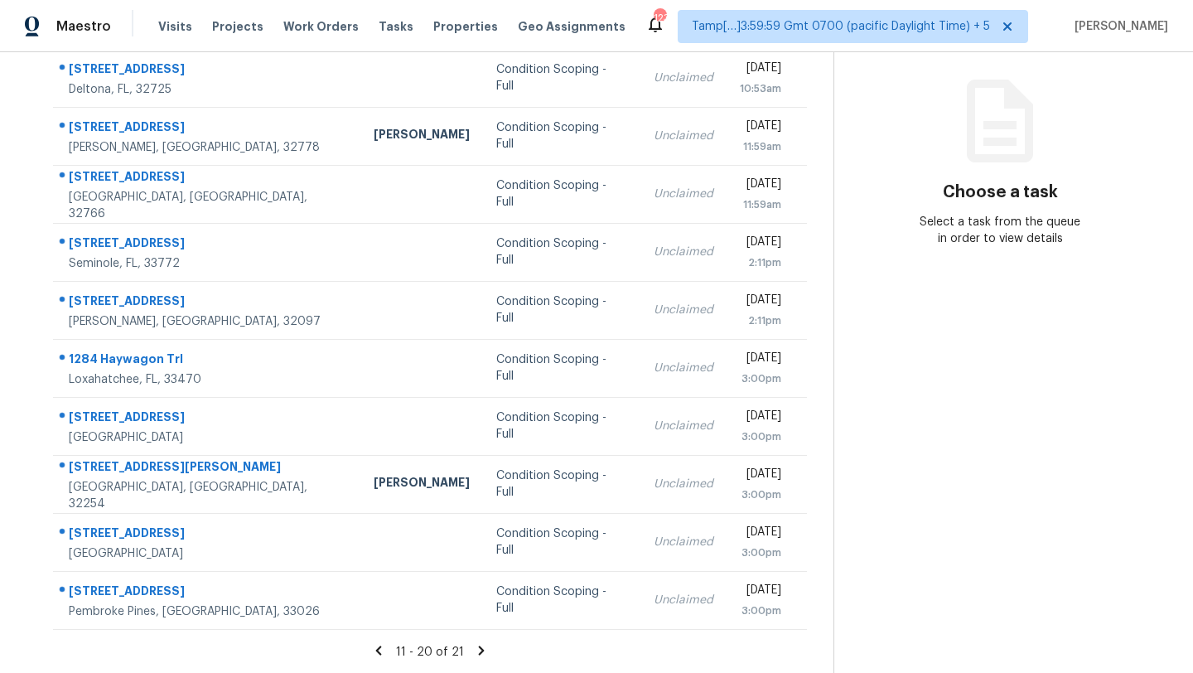
click at [479, 651] on icon at bounding box center [482, 649] width 6 height 9
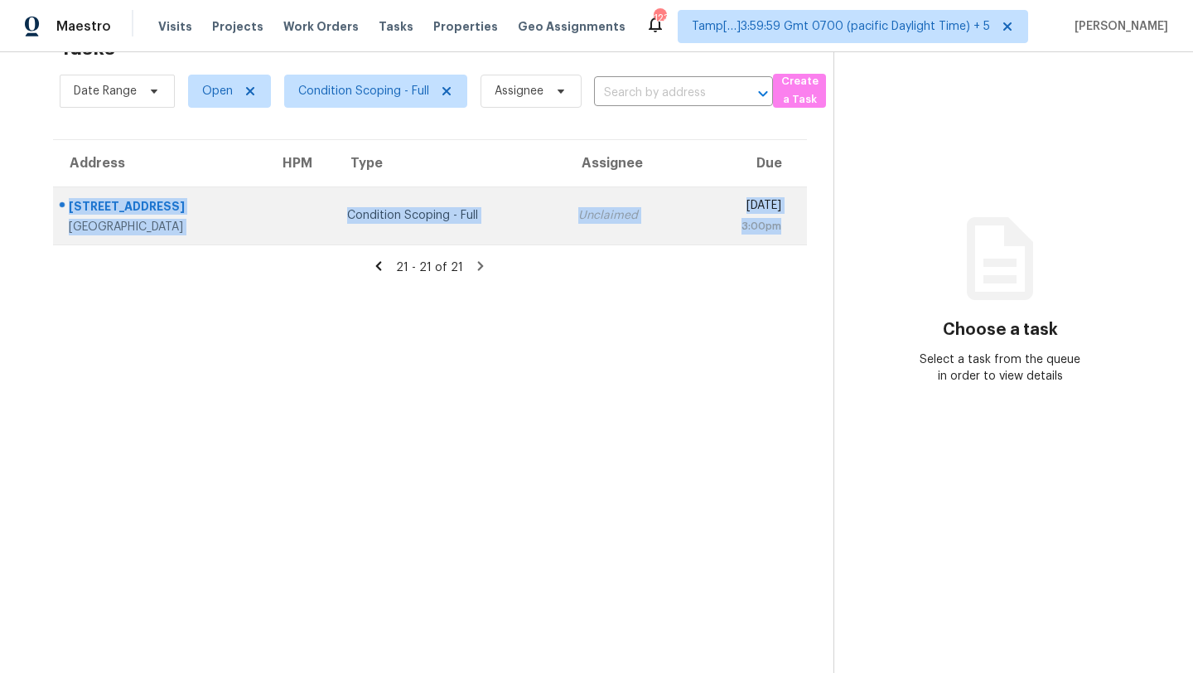
drag, startPoint x: 57, startPoint y: 197, endPoint x: 780, endPoint y: 230, distance: 724.0
click at [781, 230] on tr "10554 180th Pl S Boca Raton, FL, 33498 Condition Scoping - Full Unclaimed Tue, …" at bounding box center [430, 215] width 754 height 58
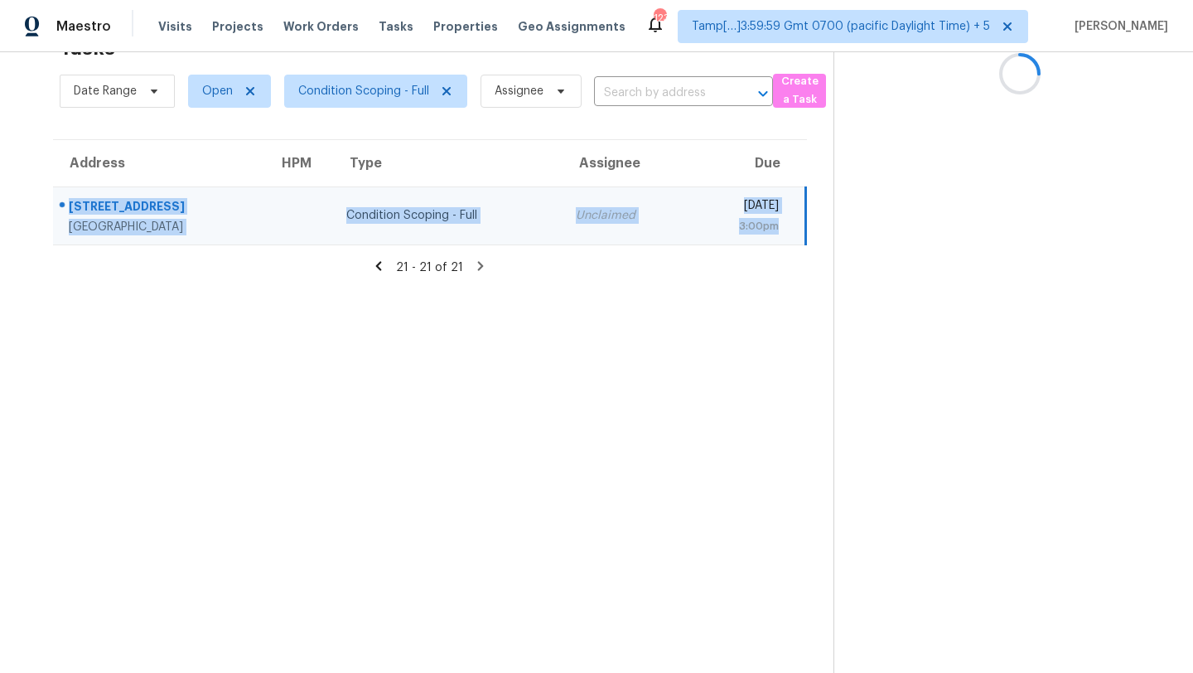
copy tr "10554 180th Pl S Boca Raton, FL, 33498 Condition Scoping - Full Unclaimed Tue, …"
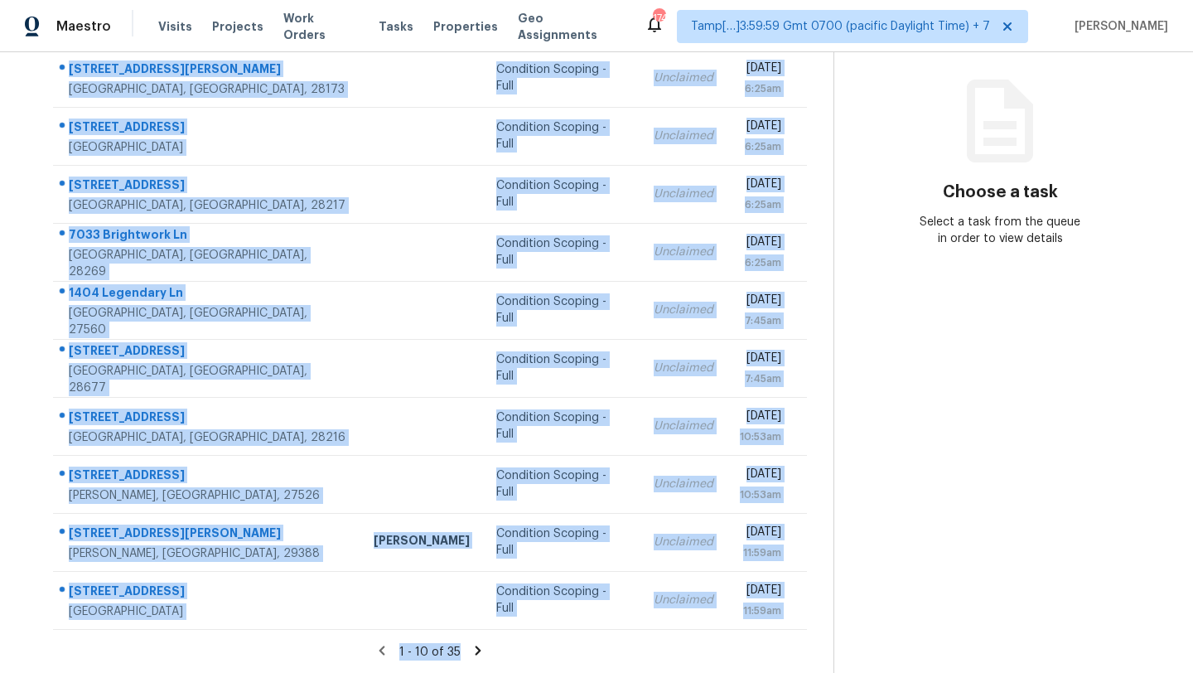
scroll to position [190, 0]
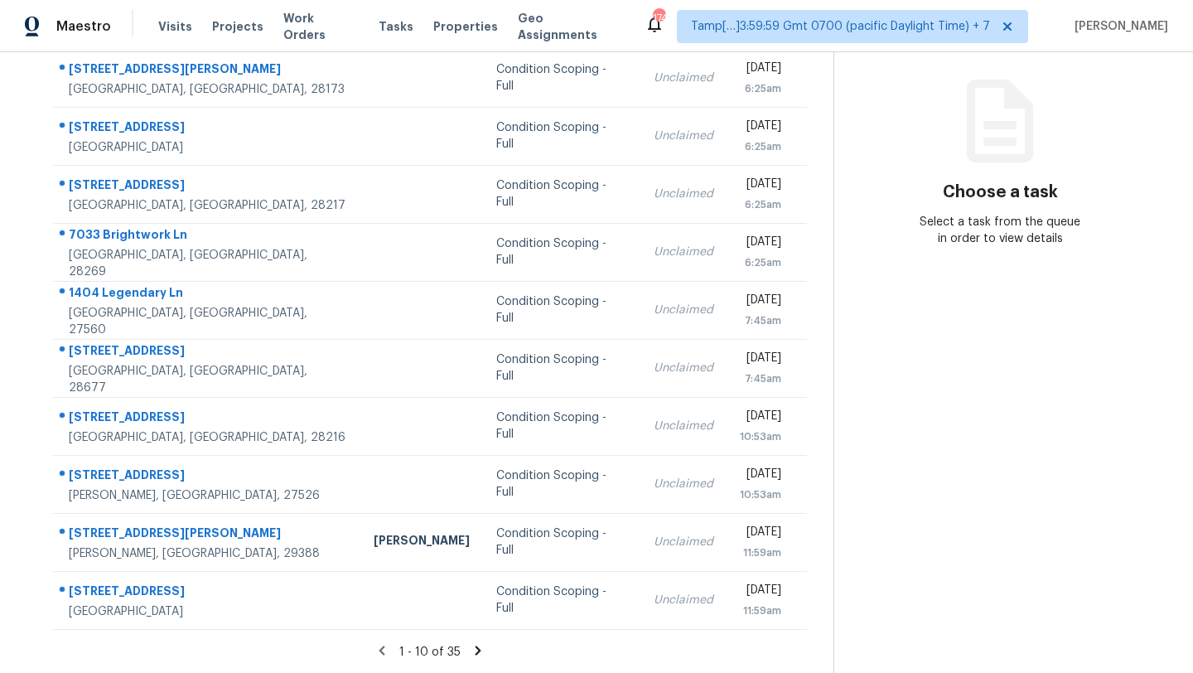
drag, startPoint x: 56, startPoint y: 203, endPoint x: 814, endPoint y: 599, distance: 854.5
click at [814, 600] on div "Address HPM Type Assignee Due [STREET_ADDRESS][PERSON_NAME][PERSON_NAME] Condit…" at bounding box center [430, 316] width 807 height 628
copy table "Address HPM Type Assignee Due"
click at [476, 647] on icon at bounding box center [479, 649] width 6 height 9
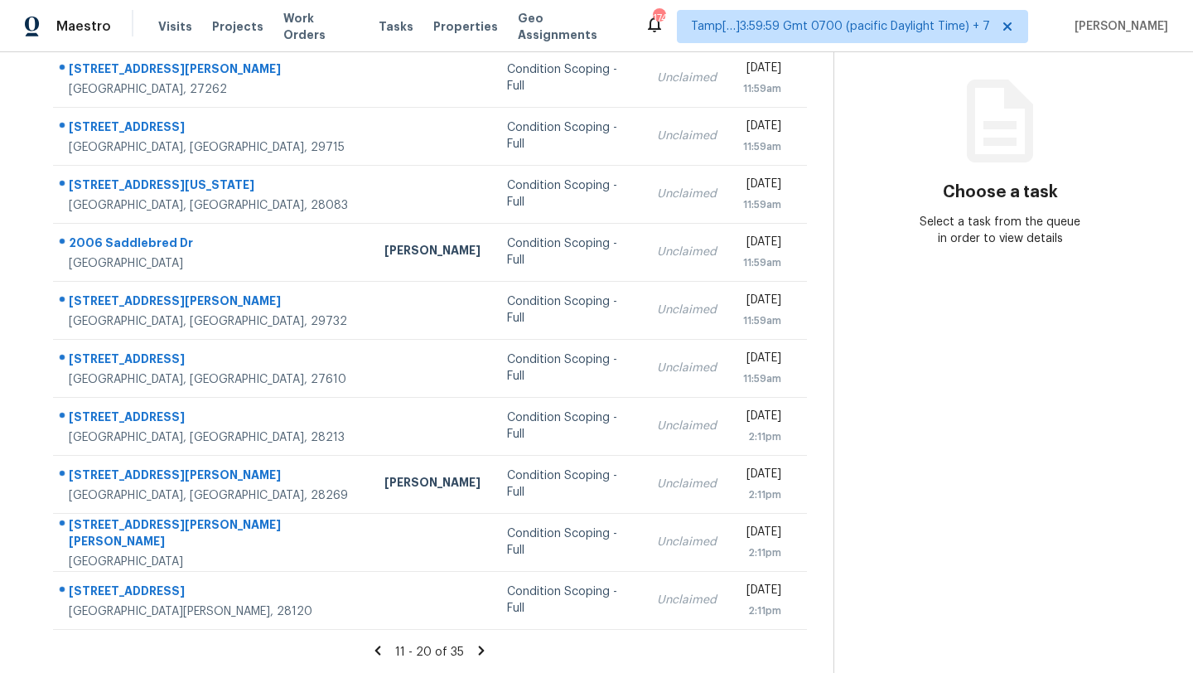
drag, startPoint x: 59, startPoint y: 244, endPoint x: 811, endPoint y: 586, distance: 826.1
click at [811, 587] on div "Address HPM Type Assignee Due [STREET_ADDRESS][PERSON_NAME] Condition Scoping -…" at bounding box center [430, 316] width 807 height 628
copy table "Address HPM Type Assignee Due"
click at [476, 653] on icon at bounding box center [481, 650] width 15 height 15
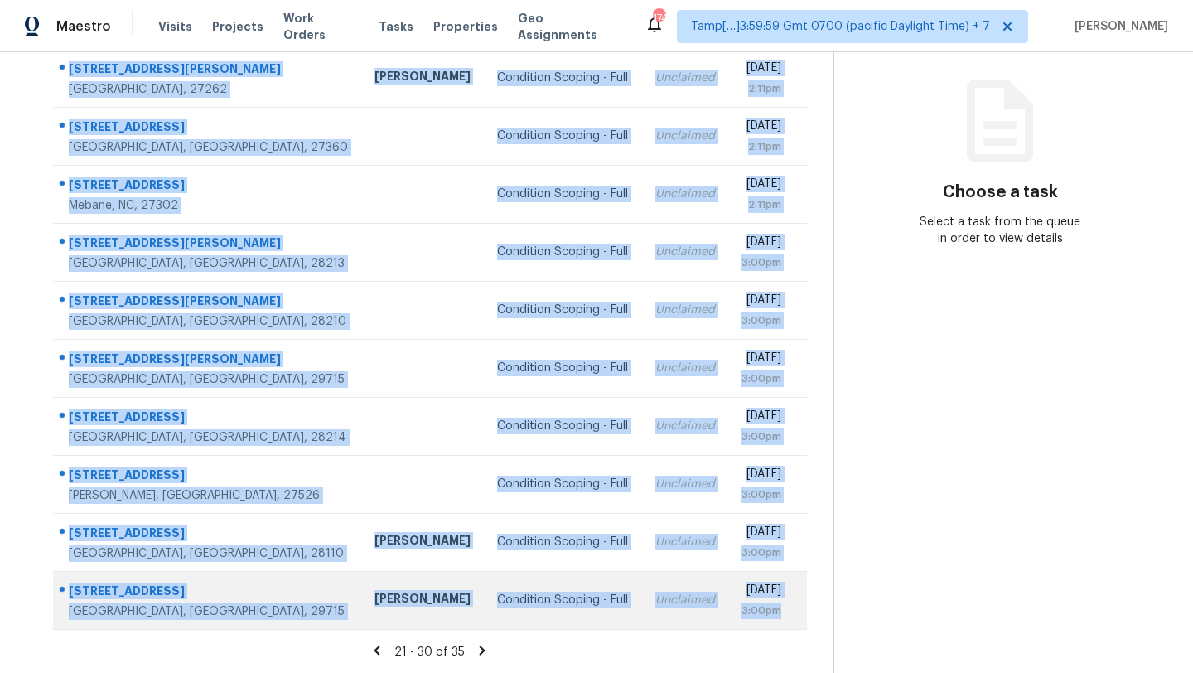
drag, startPoint x: 57, startPoint y: 116, endPoint x: 795, endPoint y: 603, distance: 884.4
click at [795, 603] on tbody "[STREET_ADDRESS][PERSON_NAME] [PERSON_NAME] Condition Scoping - Full Unclaimed …" at bounding box center [430, 339] width 754 height 580
copy tbody "[STREET_ADDRESS][PERSON_NAME] [PERSON_NAME] Condition Scoping - Full Unclaimed …"
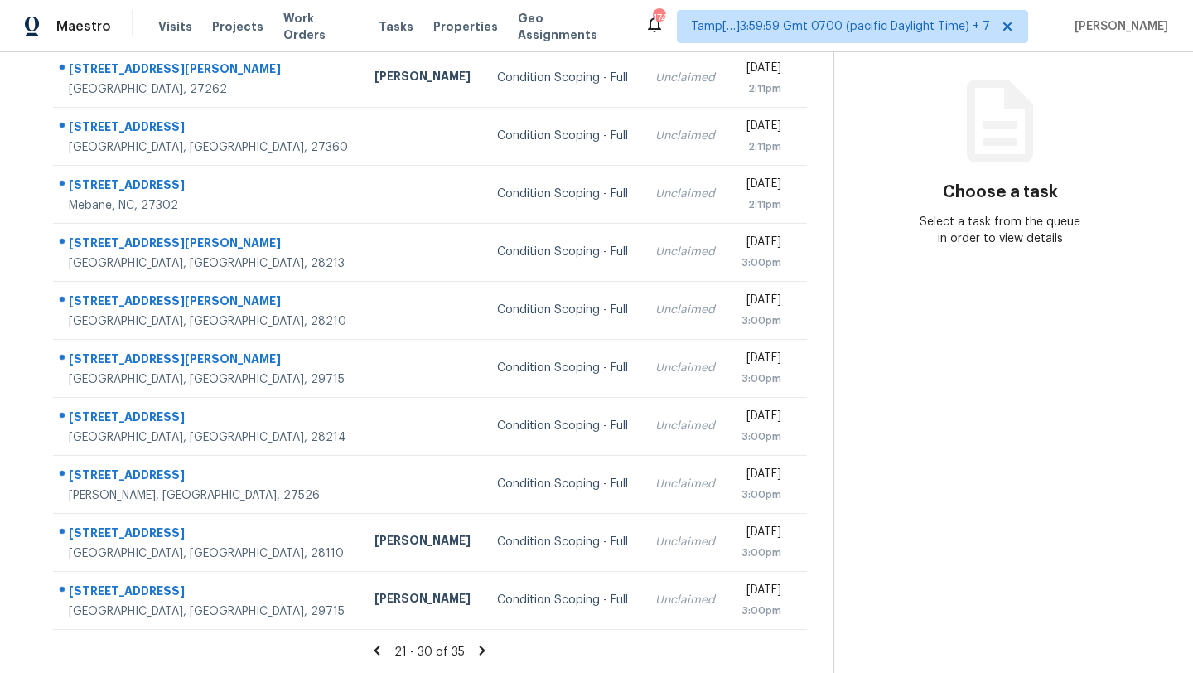
click at [482, 657] on div "21 - 30 of 35" at bounding box center [430, 651] width 807 height 17
click at [481, 655] on icon at bounding box center [482, 650] width 15 height 15
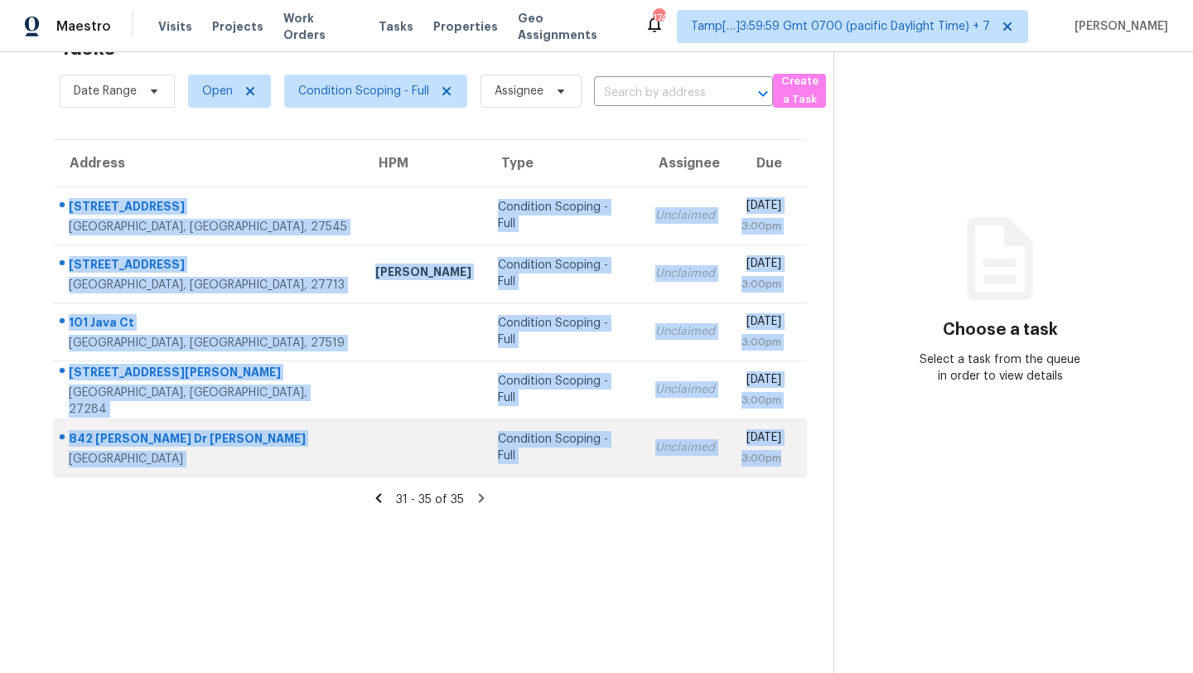
drag, startPoint x: 59, startPoint y: 194, endPoint x: 795, endPoint y: 458, distance: 782.5
click at [795, 458] on tbody "[STREET_ADDRESS] Condition Scoping - Full Unclaimed [DATE] 3:00pm [STREET_ADDRE…" at bounding box center [430, 331] width 754 height 290
copy tbody "[STREET_ADDRESS] Condition Scoping - Full Unclaimed [DATE] 3:00pm [STREET_ADDRE…"
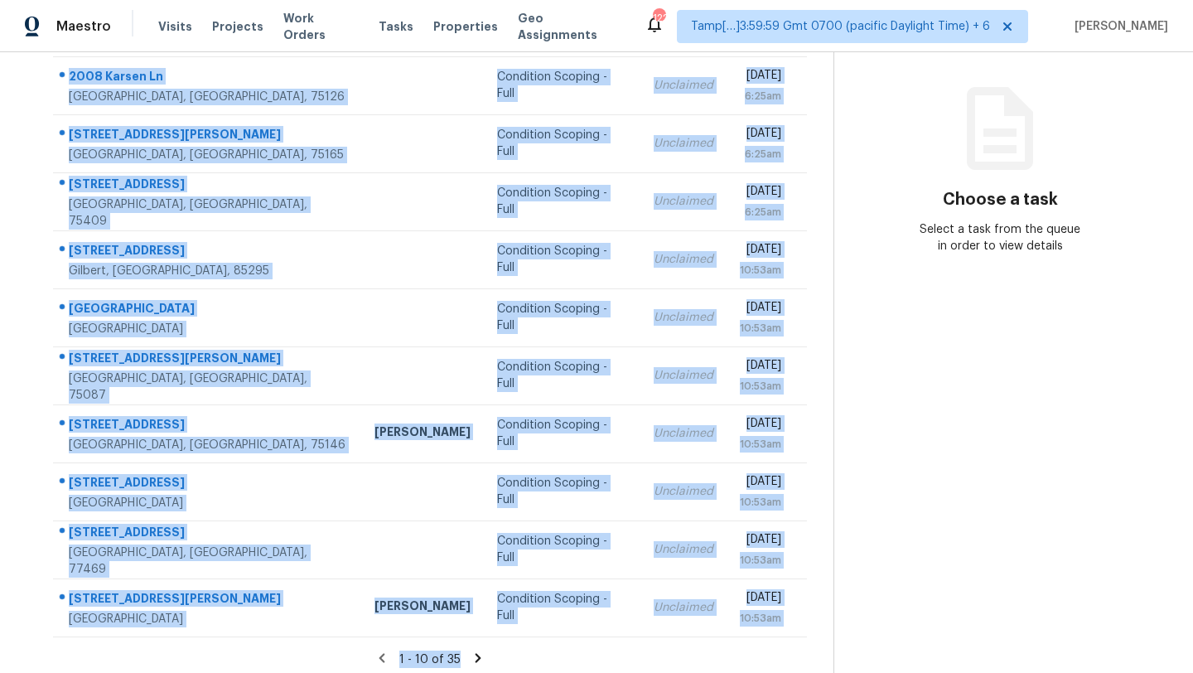
scroll to position [190, 0]
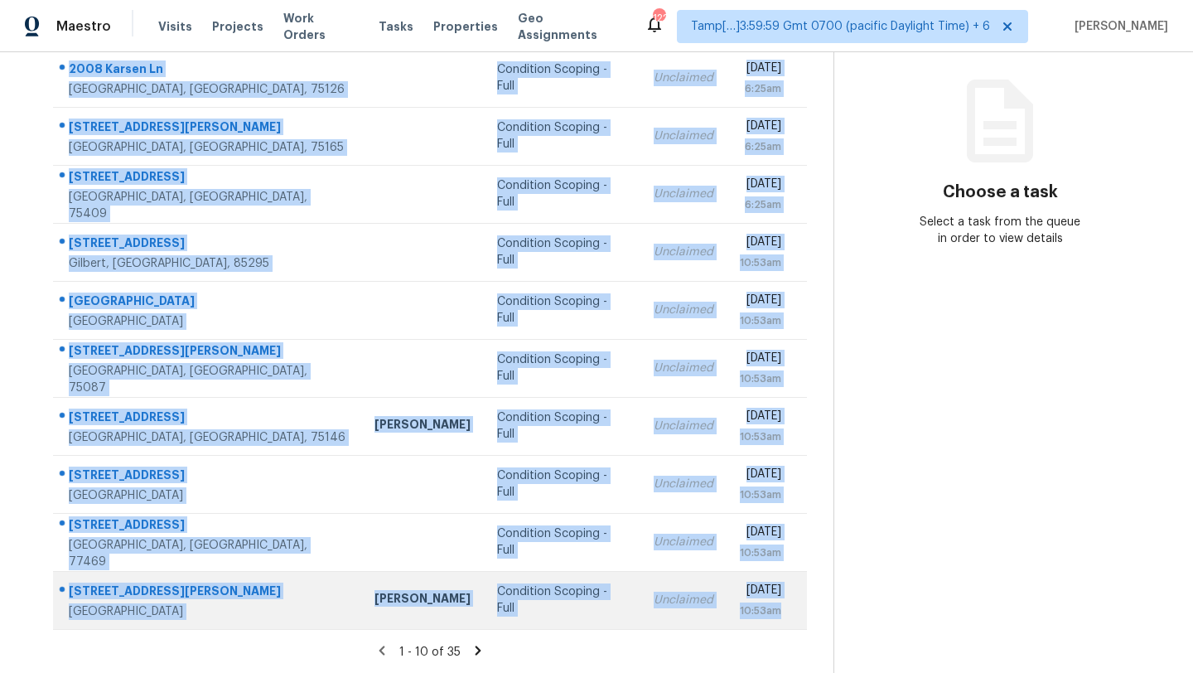
drag, startPoint x: 56, startPoint y: 248, endPoint x: 790, endPoint y: 611, distance: 819.2
click at [791, 611] on tbody "2008 Karsen Ln Heartland, TX, 75126 Condition Scoping - Full Unclaimed Tue, Sep…" at bounding box center [430, 339] width 754 height 580
copy tbody "2008 Karsen Ln Heartland, TX, 75126 Condition Scoping - Full Unclaimed Tue, Sep…"
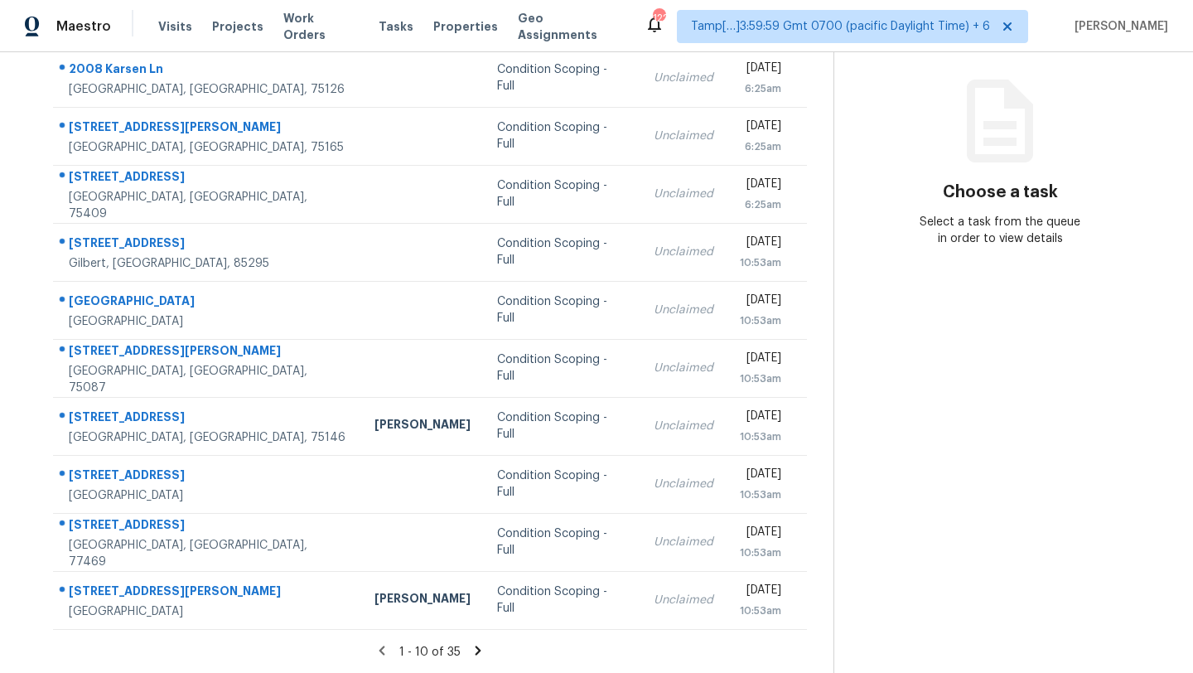
click at [476, 647] on icon at bounding box center [479, 649] width 6 height 9
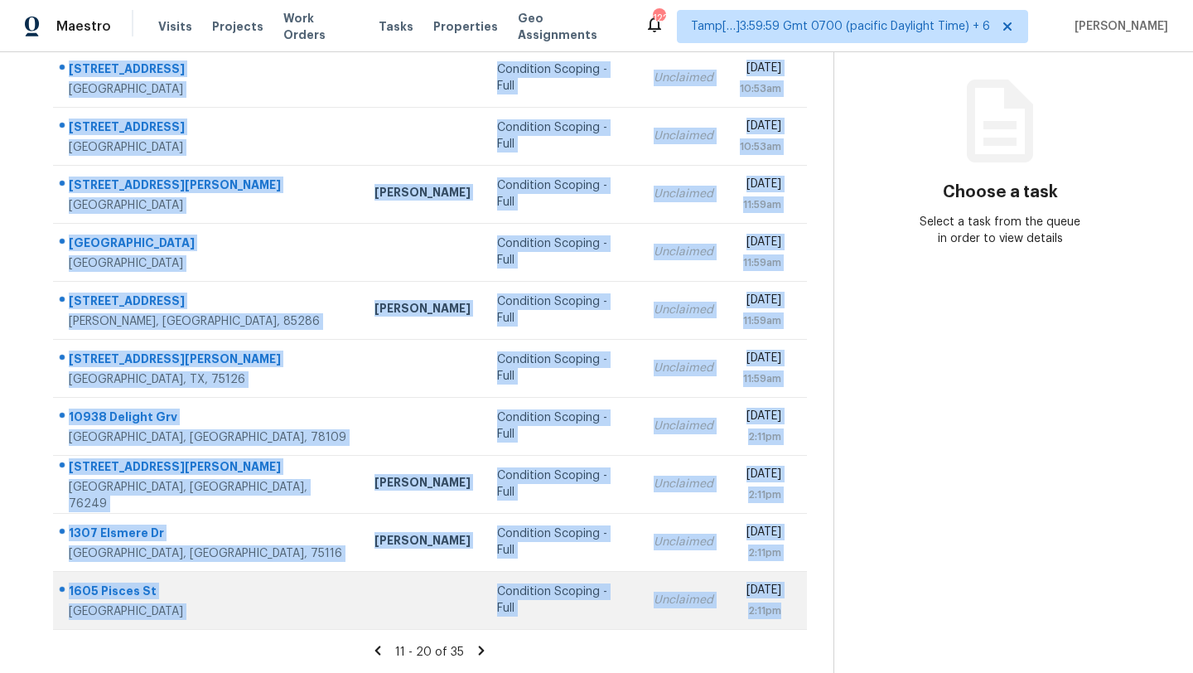
drag, startPoint x: 59, startPoint y: 229, endPoint x: 792, endPoint y: 613, distance: 827.5
click at [792, 613] on tbody "7838 Yellow Pine Dr Houston, TX, 77040 Condition Scoping - Full Unclaimed Tue, …" at bounding box center [430, 339] width 754 height 580
copy tbody "7838 Yellow Pine Dr Houston, TX, 77040 Condition Scoping - Full Unclaimed Tue, …"
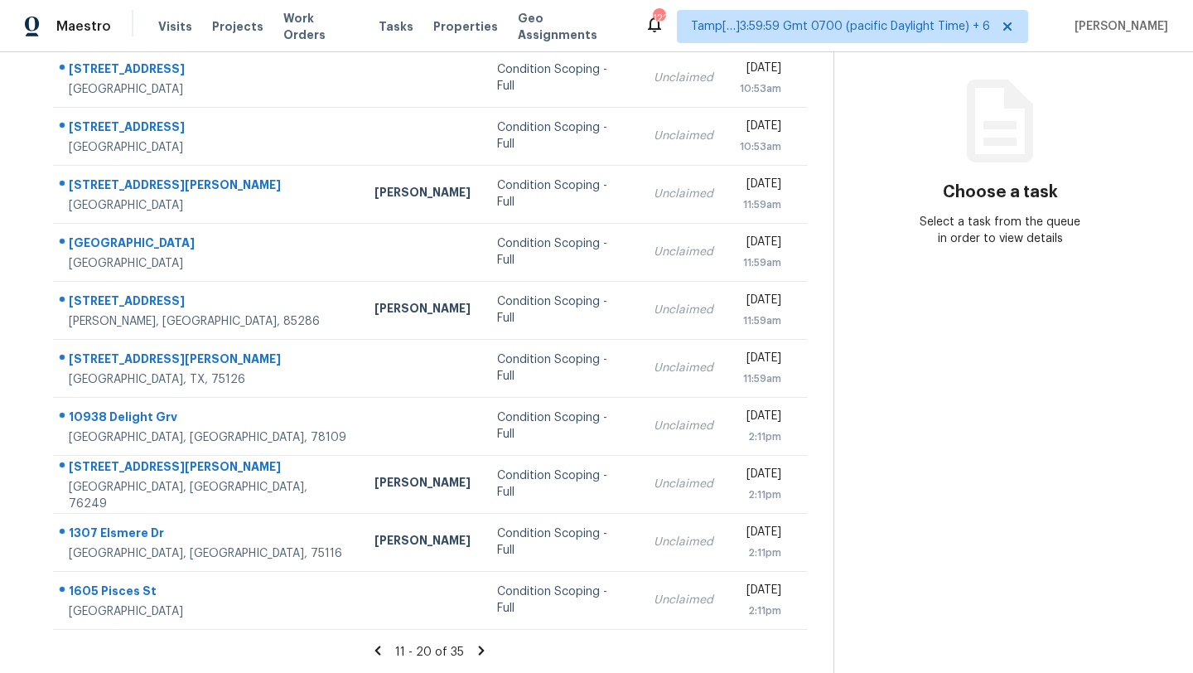
click at [479, 656] on icon at bounding box center [481, 650] width 15 height 15
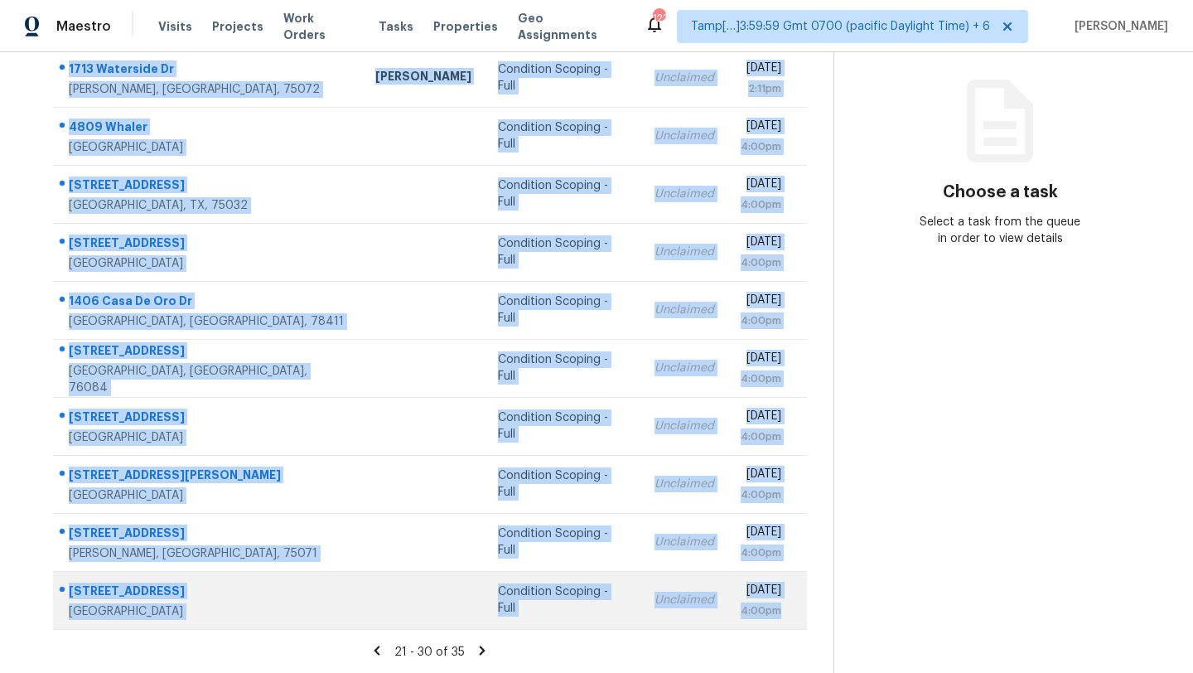
drag, startPoint x: 56, startPoint y: 164, endPoint x: 797, endPoint y: 623, distance: 871.3
click at [798, 623] on tbody "1713 Waterside Dr McKinney, TX, 75072 Alicia Anices Condition Scoping - Full Un…" at bounding box center [430, 339] width 754 height 580
copy tbody "1713 Waterside Dr McKinney, TX, 75072 Alicia Anices Condition Scoping - Full Un…"
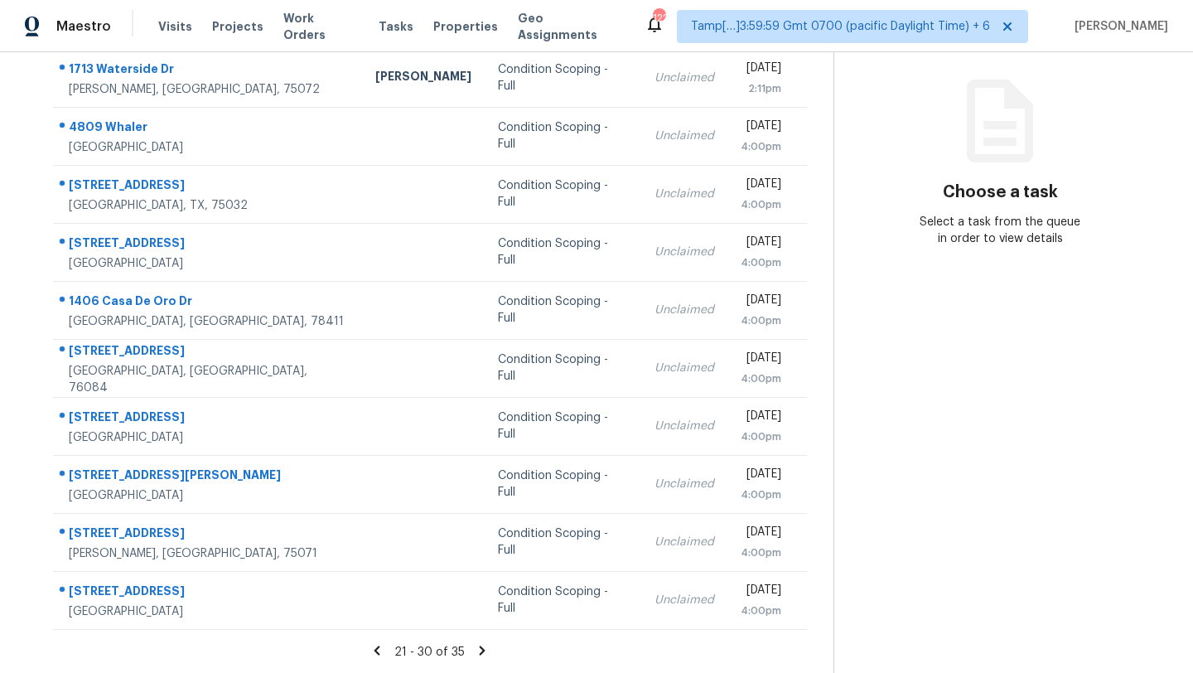
click at [481, 653] on icon at bounding box center [482, 650] width 15 height 15
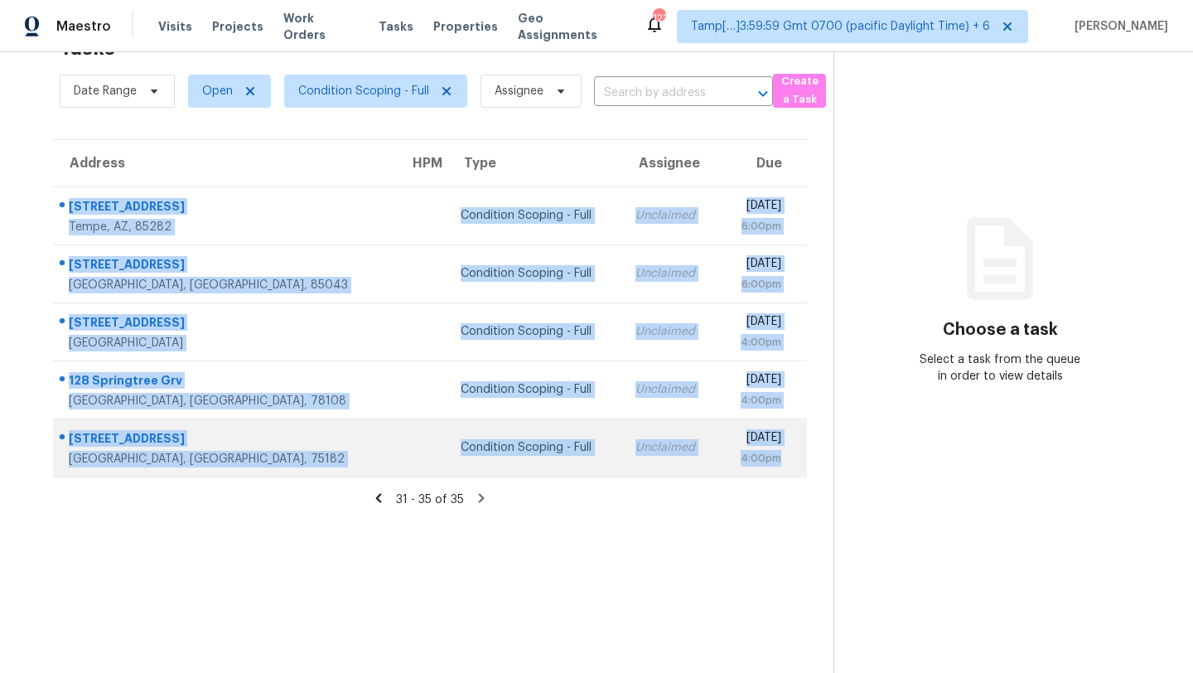
drag, startPoint x: 58, startPoint y: 196, endPoint x: 785, endPoint y: 455, distance: 771.2
click at [785, 456] on tbody "3811 S Mill Ave Tempe, AZ, 85282 Condition Scoping - Full Unclaimed Tue, Sep 9t…" at bounding box center [430, 331] width 754 height 290
copy tbody "3811 S Mill Ave Tempe, AZ, 85282 Condition Scoping - Full Unclaimed Tue, Sep 9t…"
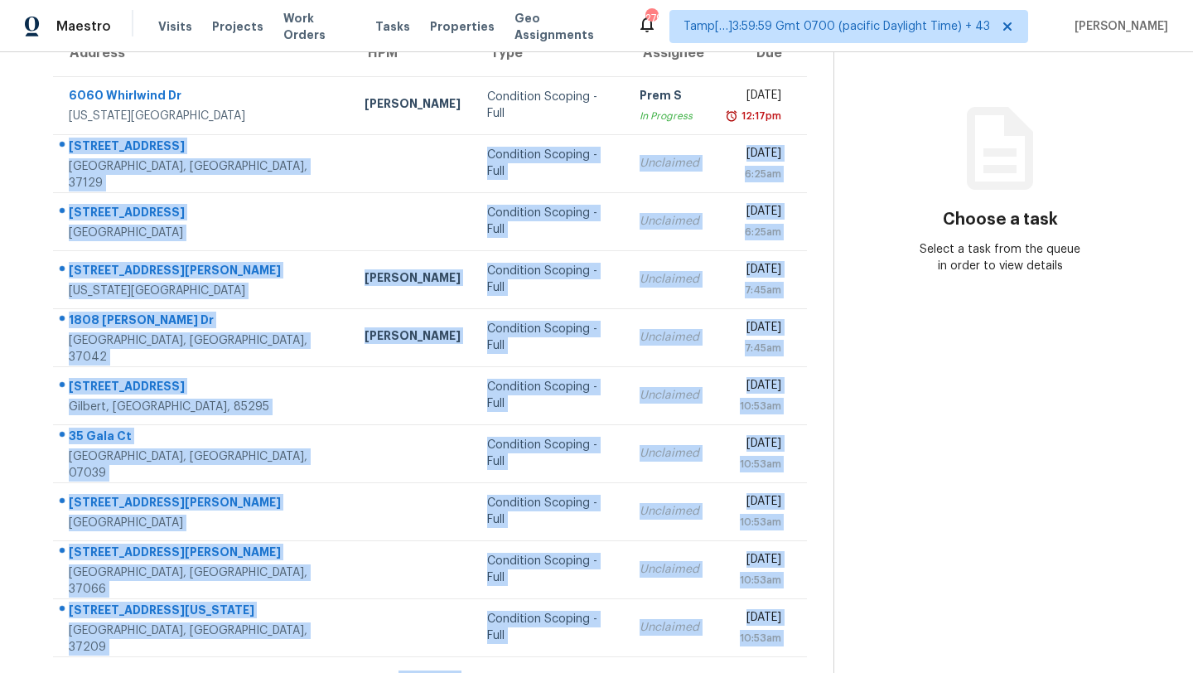
scroll to position [190, 0]
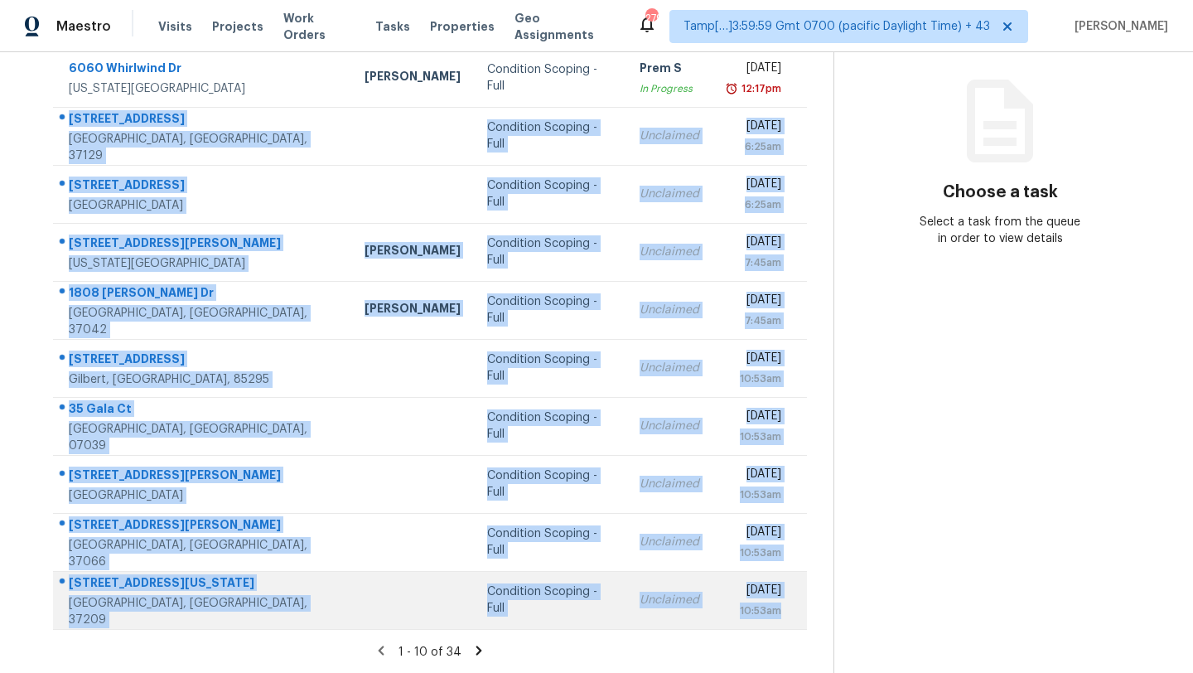
drag, startPoint x: 56, startPoint y: 143, endPoint x: 793, endPoint y: 604, distance: 868.7
click at [793, 604] on tbody "6060 Whirlwind Dr Colorado Springs, CO, 80923 Chris Thomas Condition Scoping - …" at bounding box center [430, 339] width 754 height 580
copy tbody "3237 Brookberry Ln Murfreesboro, TN, 37129 Condition Scoping - Full Unclaimed T…"
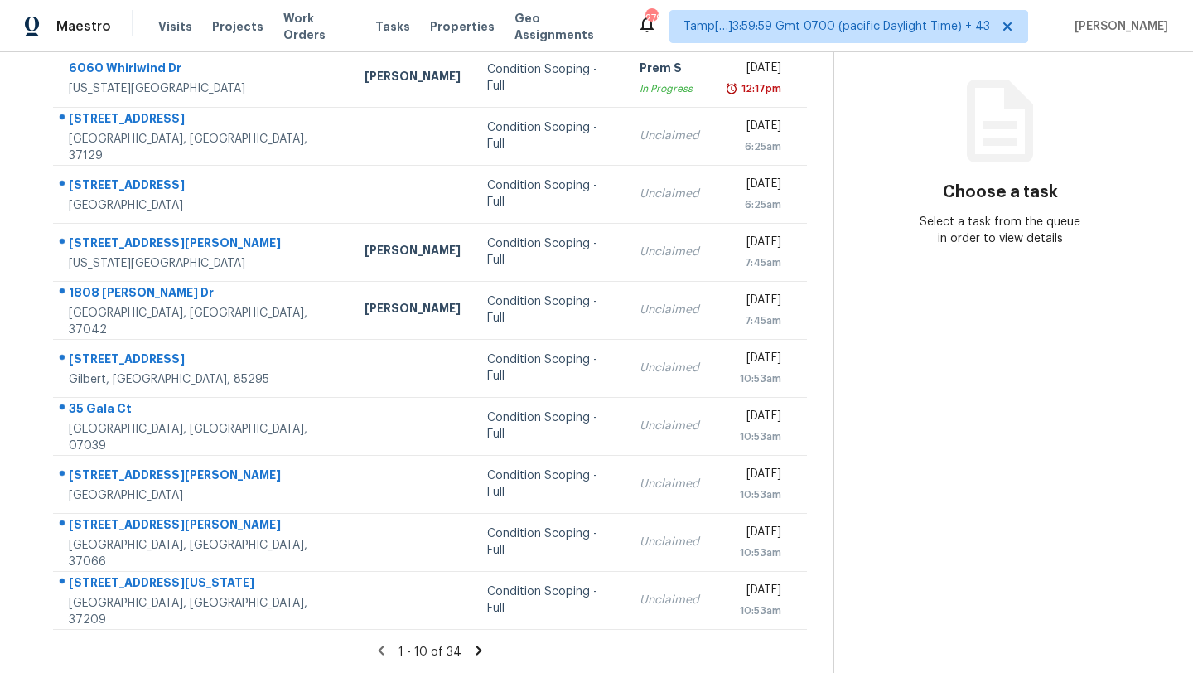
click at [476, 645] on icon at bounding box center [479, 649] width 6 height 9
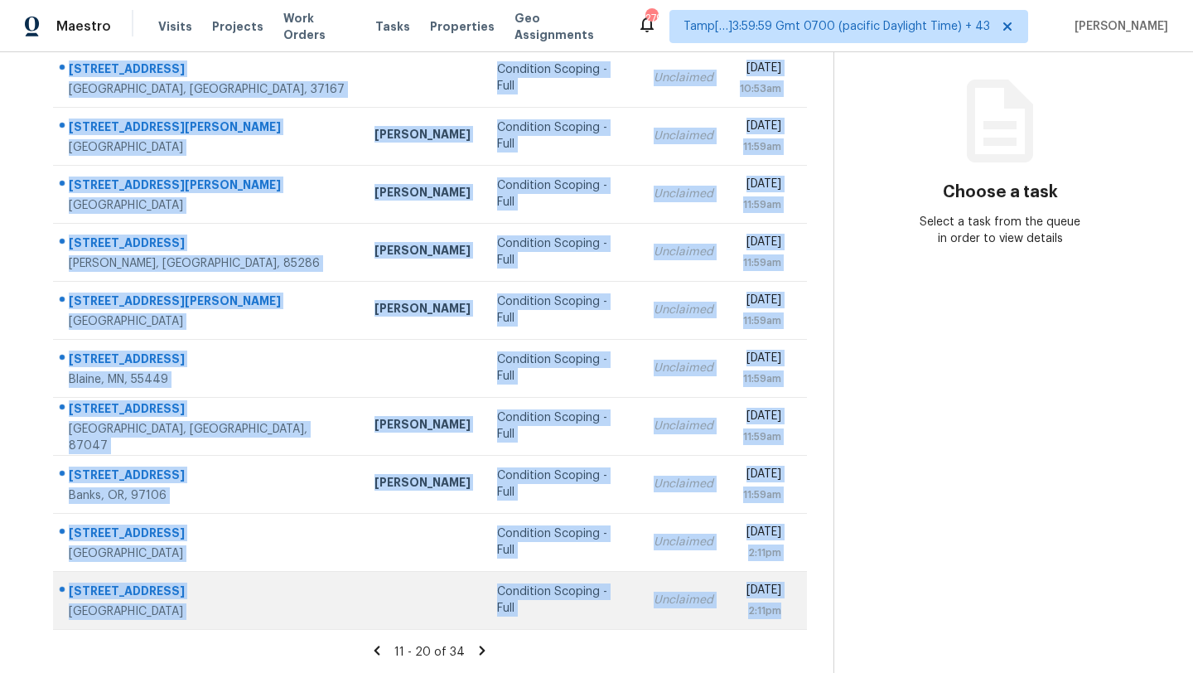
drag, startPoint x: 58, startPoint y: 138, endPoint x: 798, endPoint y: 610, distance: 877.3
click at [798, 610] on tbody "8004 Moet Ct Smyrna, TN, 37167 Condition Scoping - Full Unclaimed Tue, Sep 9th …" at bounding box center [430, 339] width 754 height 580
copy tbody "8004 Moet Ct Smyrna, TN, 37167 Condition Scoping - Full Unclaimed Tue, Sep 9th …"
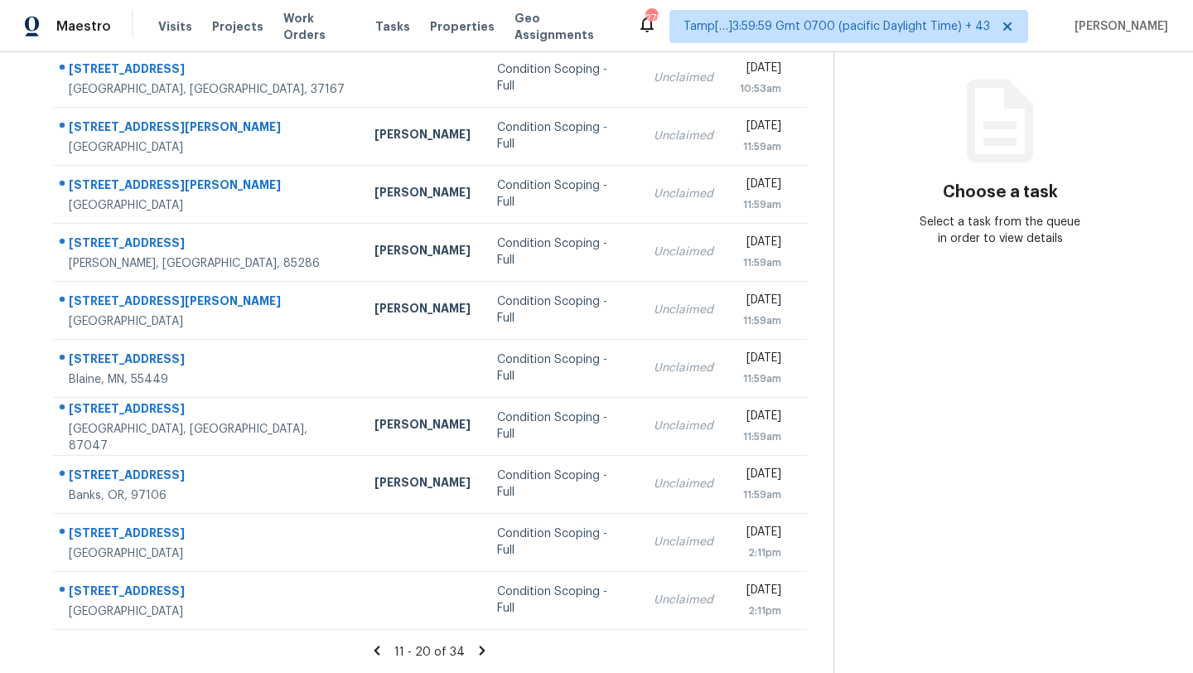
click at [481, 646] on icon at bounding box center [482, 650] width 15 height 15
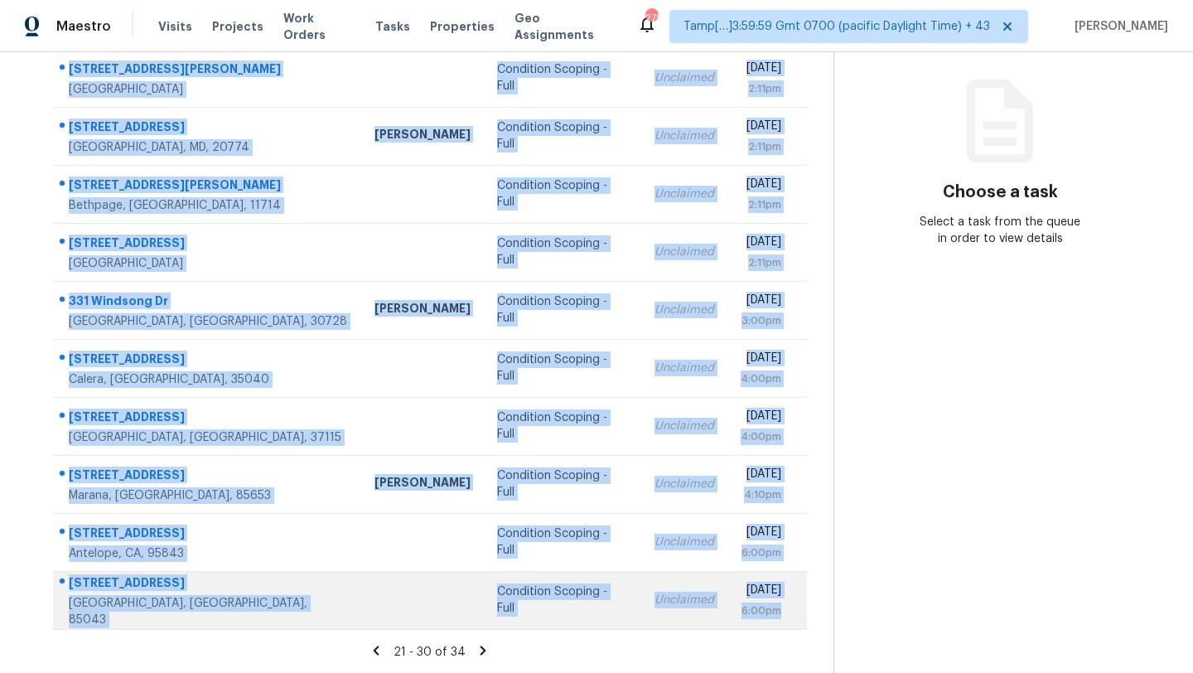
drag, startPoint x: 56, startPoint y: 180, endPoint x: 783, endPoint y: 612, distance: 845.5
click at [784, 613] on tbody "2341 Babcock Dr Las Vegas, NV, 89134 Condition Scoping - Full Unclaimed Tue, Se…" at bounding box center [430, 339] width 754 height 580
copy tbody "2341 Babcock Dr Las Vegas, NV, 89134 Condition Scoping - Full Unclaimed Tue, Se…"
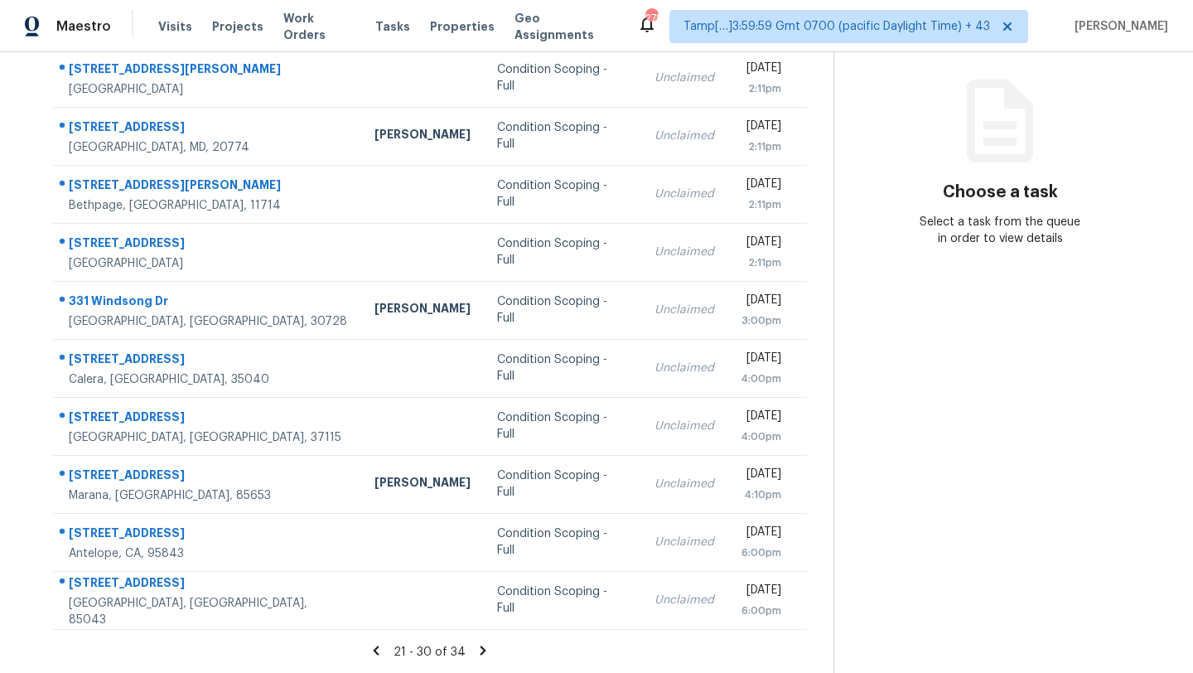
click at [484, 650] on icon at bounding box center [483, 650] width 15 height 15
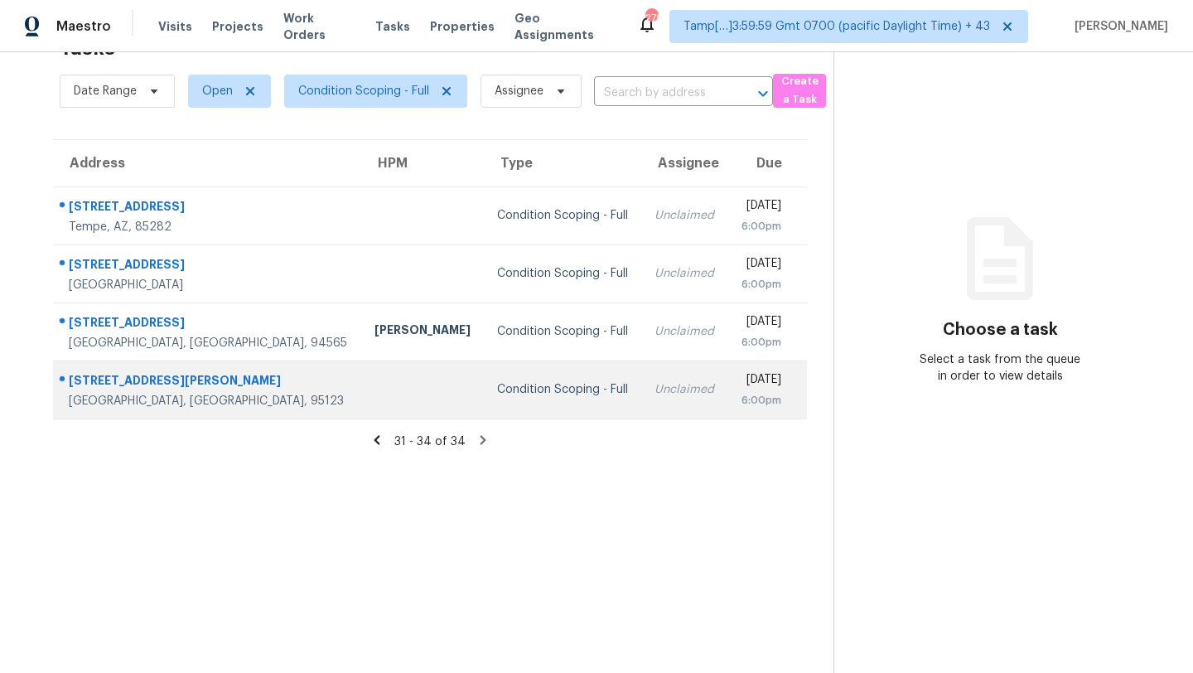
drag, startPoint x: 58, startPoint y: 200, endPoint x: 748, endPoint y: 399, distance: 718.2
click at [749, 400] on tbody "3811 S Mill Ave Tempe, AZ, 85282 Condition Scoping - Full Unclaimed Tue, Sep 9t…" at bounding box center [430, 302] width 754 height 232
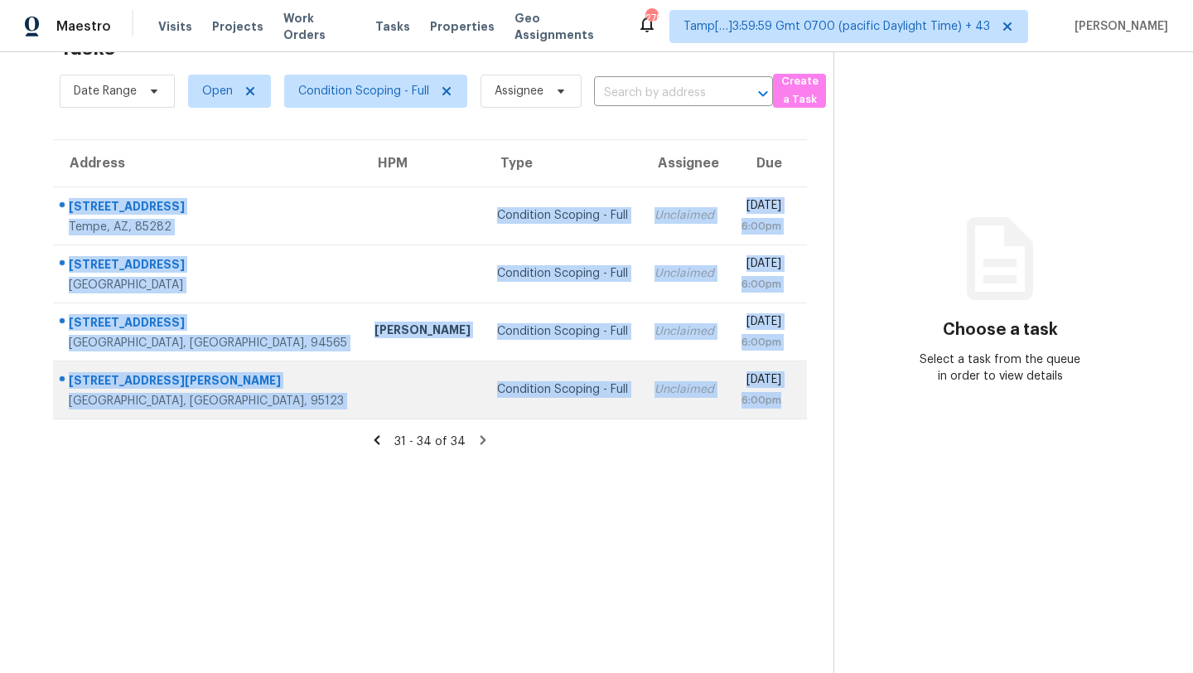
drag, startPoint x: 53, startPoint y: 191, endPoint x: 790, endPoint y: 403, distance: 767.0
click at [791, 403] on tbody "3811 S Mill Ave Tempe, AZ, 85282 Condition Scoping - Full Unclaimed Tue, Sep 9t…" at bounding box center [430, 302] width 754 height 232
copy tbody "3811 S Mill Ave Tempe, AZ, 85282 Condition Scoping - Full Unclaimed Tue, Sep 9t…"
